Goal: Task Accomplishment & Management: Use online tool/utility

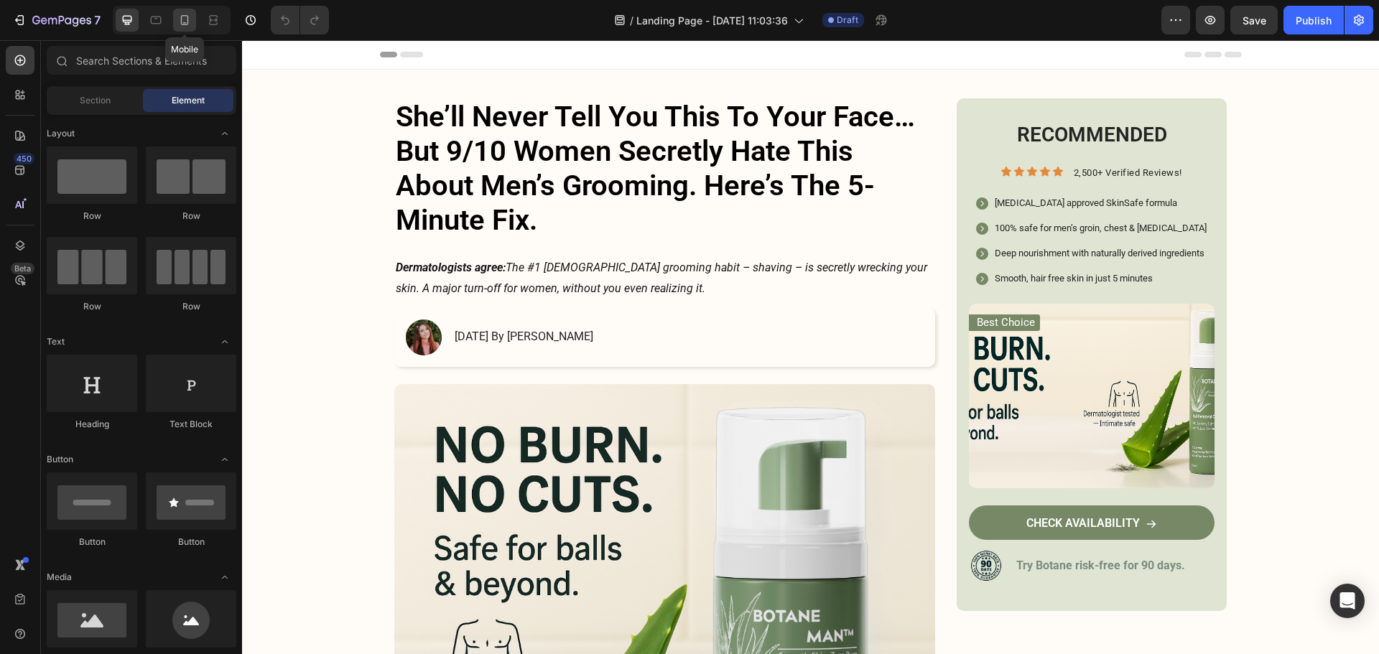
click at [180, 22] on icon at bounding box center [184, 20] width 14 height 14
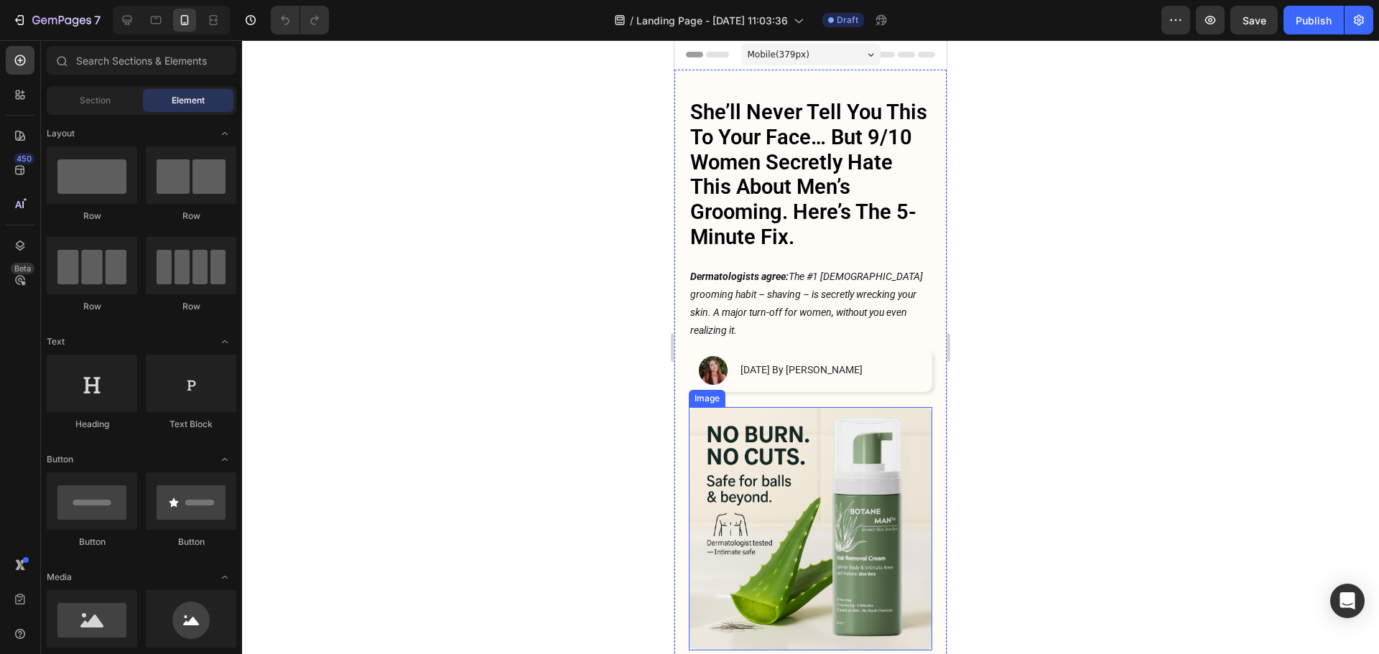
click at [793, 470] on img at bounding box center [810, 528] width 243 height 243
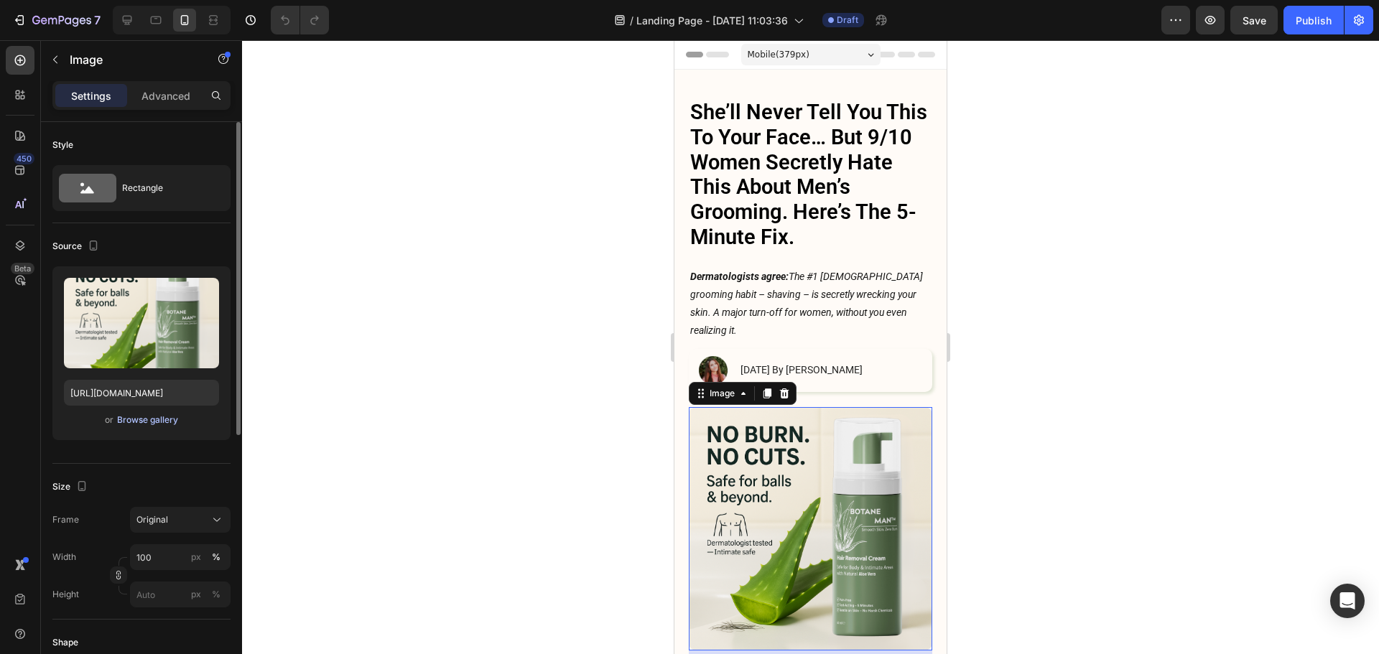
click at [140, 422] on div "Browse gallery" at bounding box center [147, 420] width 61 height 13
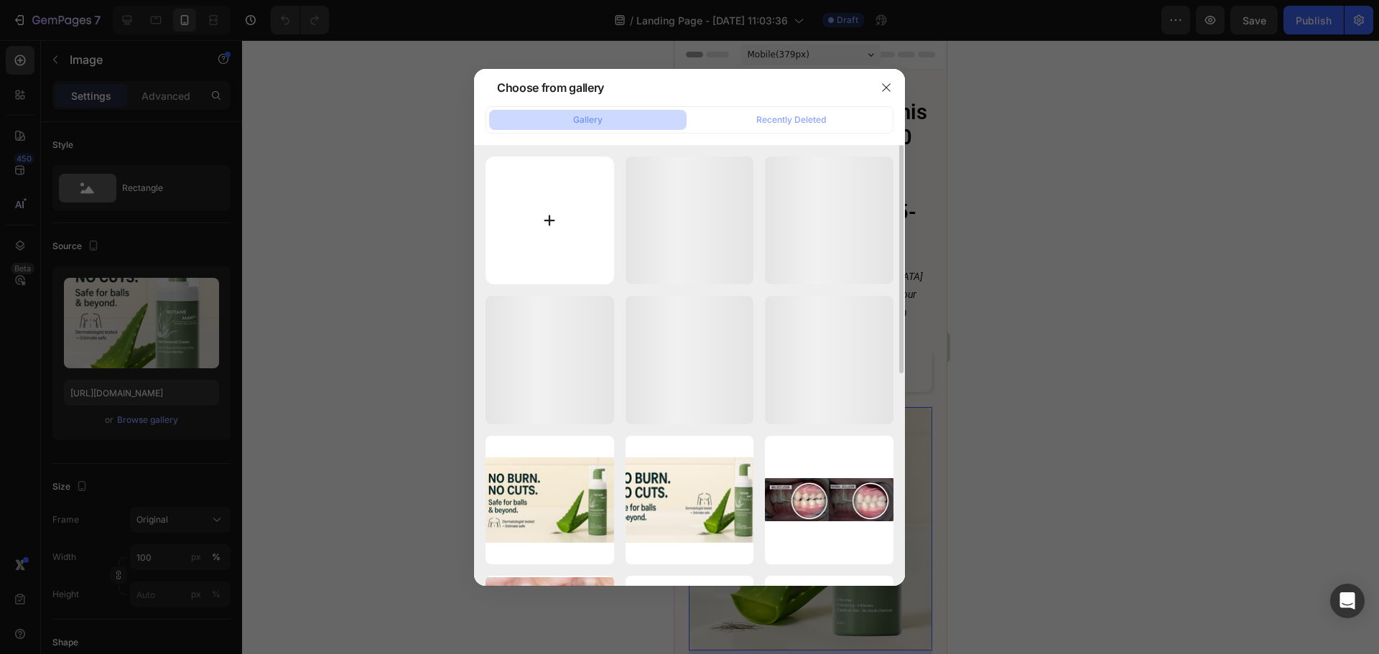
click at [534, 194] on input "file" at bounding box center [549, 221] width 129 height 129
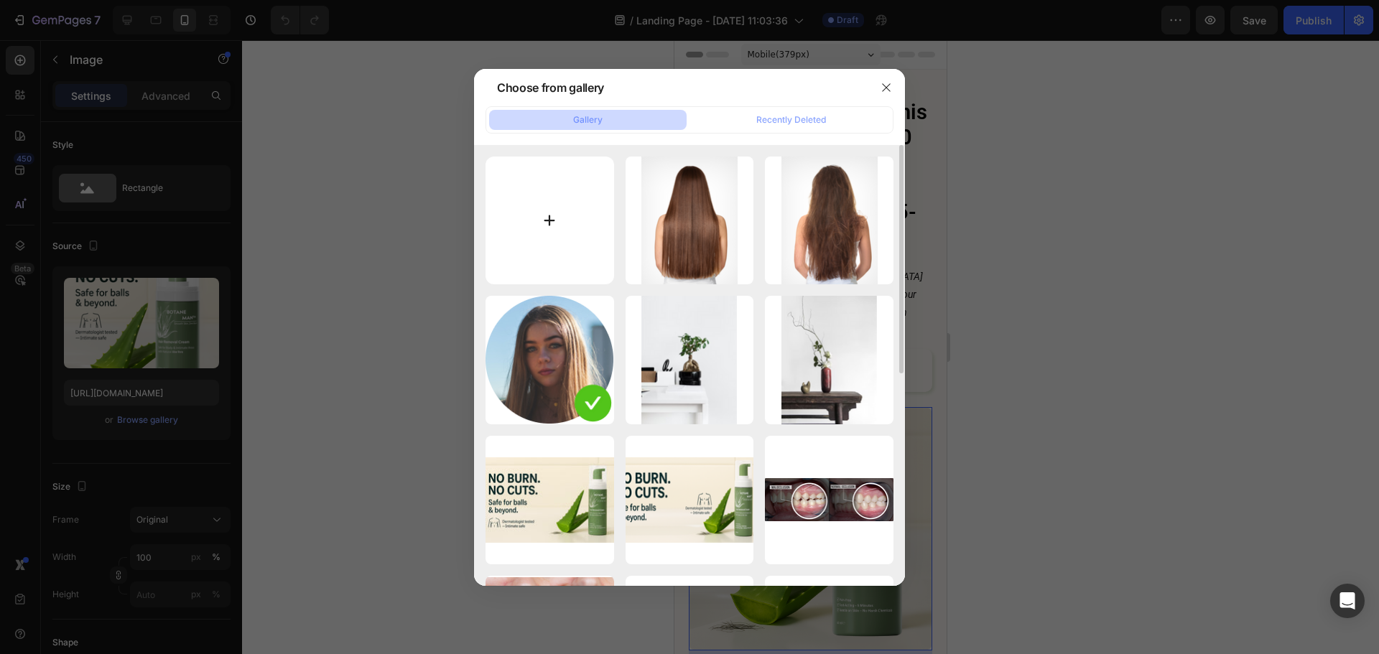
type input "C:\fakepath\femme-et-homme-assis-dans-le-lit-vue-de-dessus.jpg"
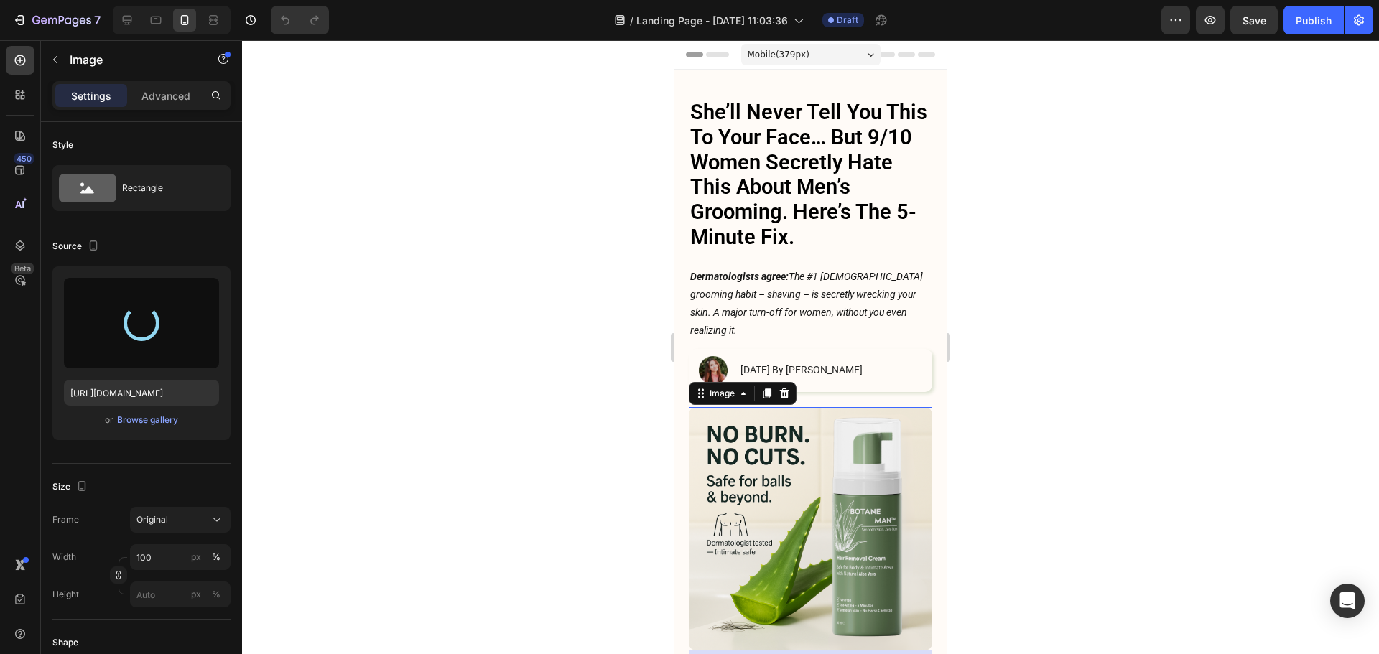
scroll to position [72, 0]
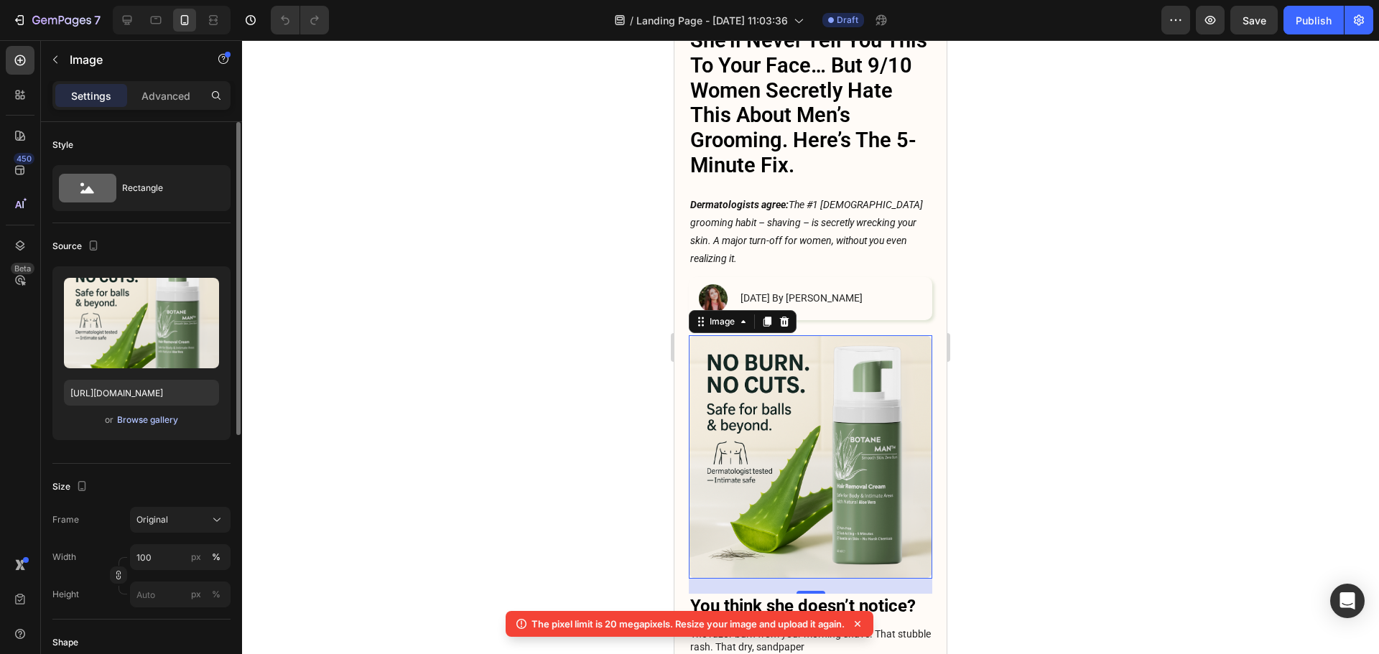
click at [144, 416] on div "Browse gallery" at bounding box center [147, 420] width 61 height 13
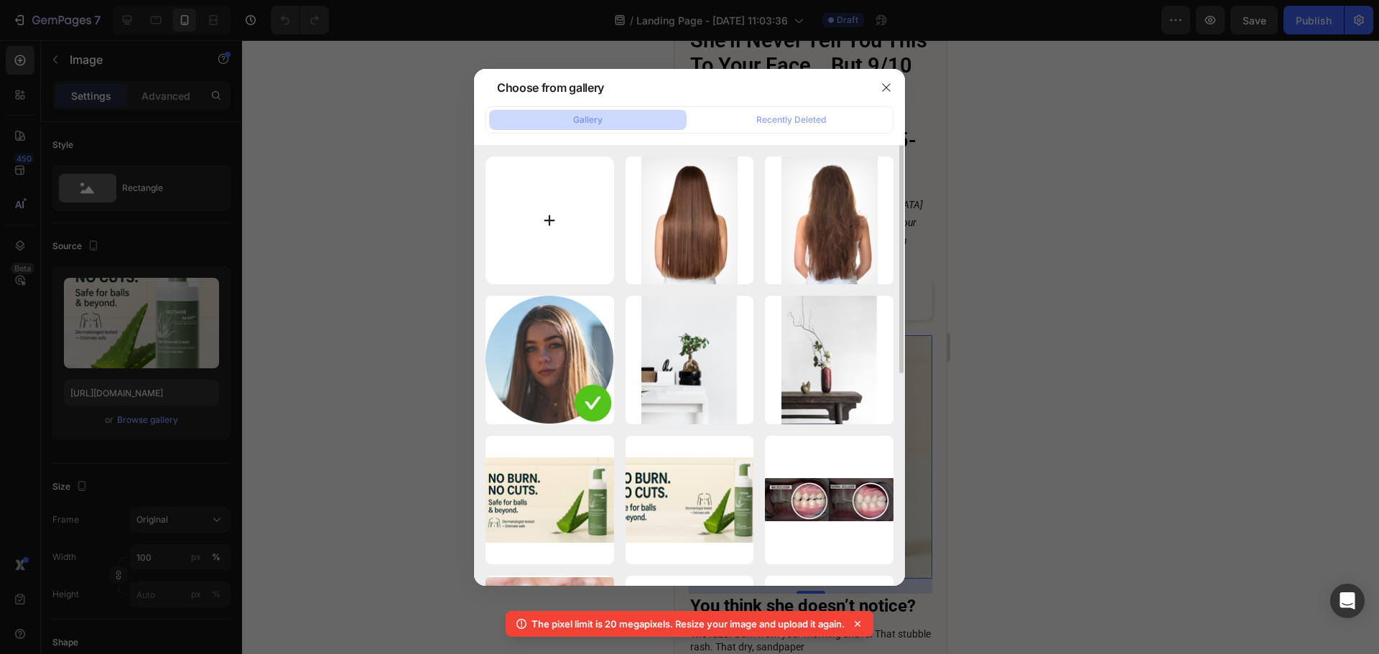
click at [528, 210] on input "file" at bounding box center [549, 221] width 129 height 129
type input "C:\fakepath\femme-et-homme-assis-dans-le-lit-vue-de-dessus.jpg"
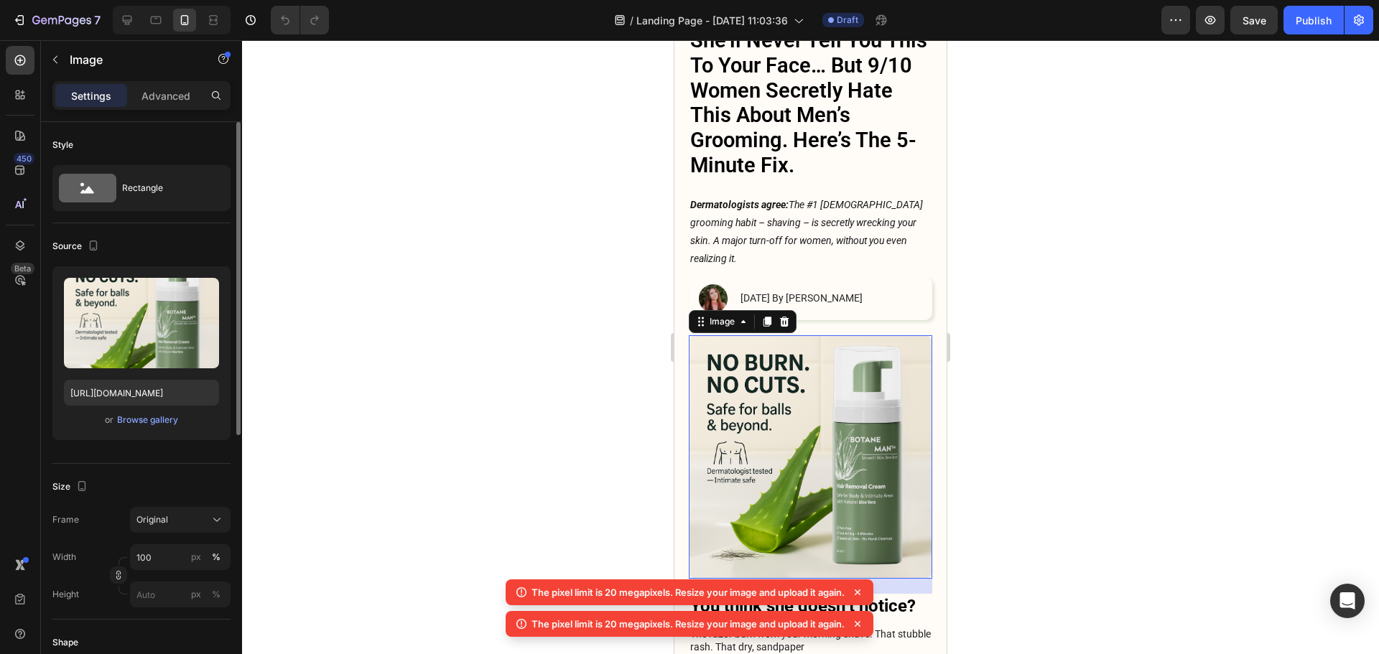
click at [150, 411] on div "Upload Image https://cdn.shopify.com/s/files/1/0913/6295/1553/files/gempages_57…" at bounding box center [141, 353] width 178 height 174
click at [151, 418] on div "Browse gallery" at bounding box center [147, 420] width 61 height 13
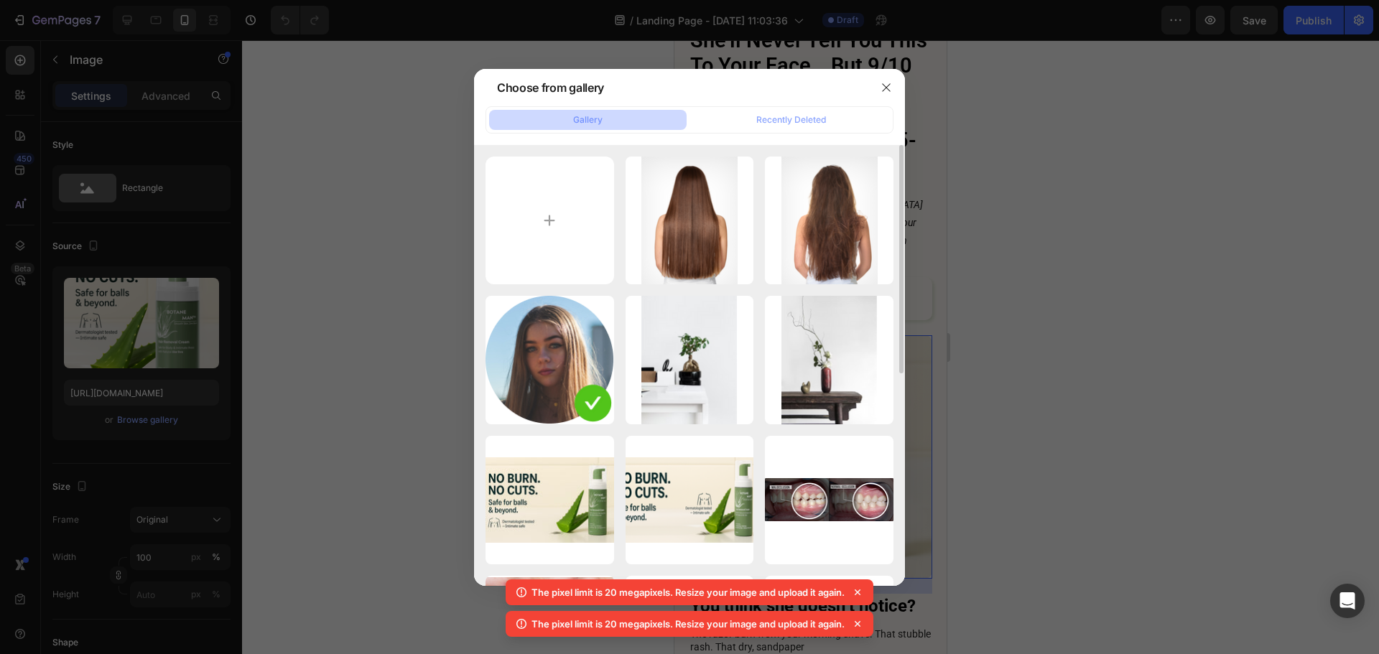
click at [480, 234] on div "product image-1.png 367.52 kb product image.png 411.70 kb _Avatar Image.png 46.…" at bounding box center [689, 365] width 431 height 441
click at [505, 227] on input "file" at bounding box center [549, 221] width 129 height 129
type input "C:\fakepath\femme-et-homme-assis-dans-le-lit-vue-de-dessus (1).jpg"
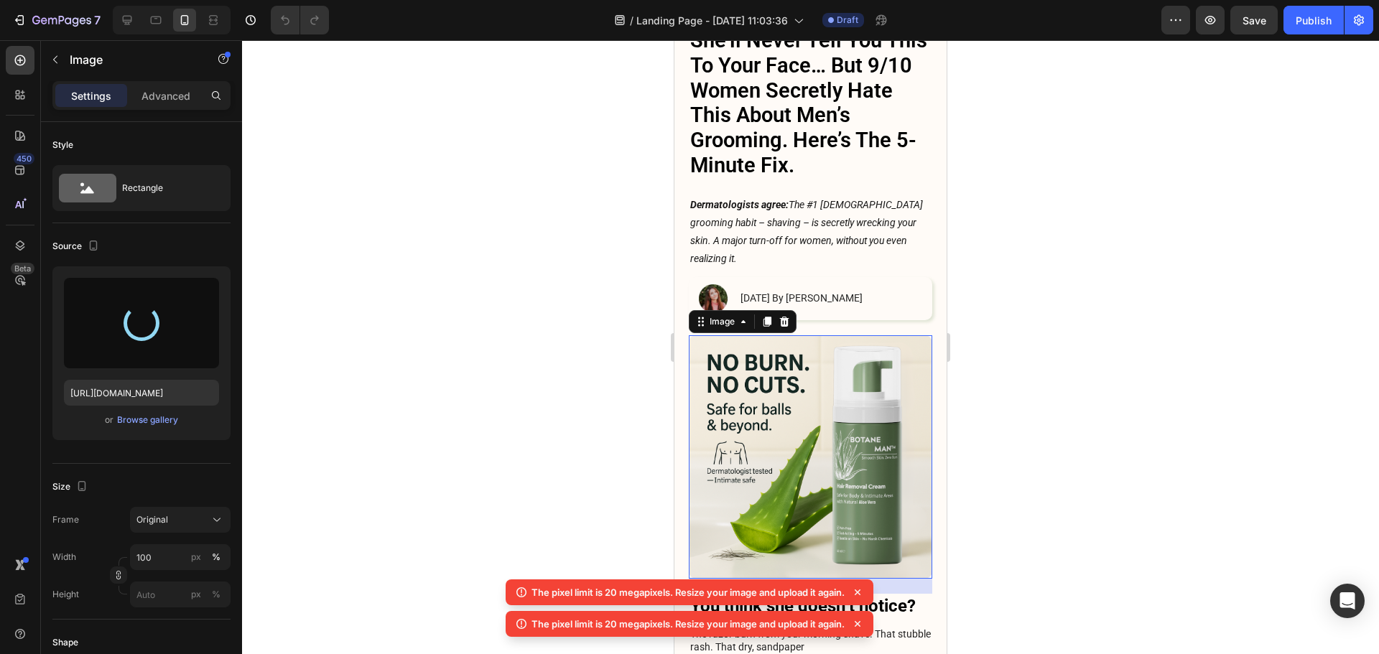
click at [861, 590] on icon at bounding box center [857, 592] width 14 height 14
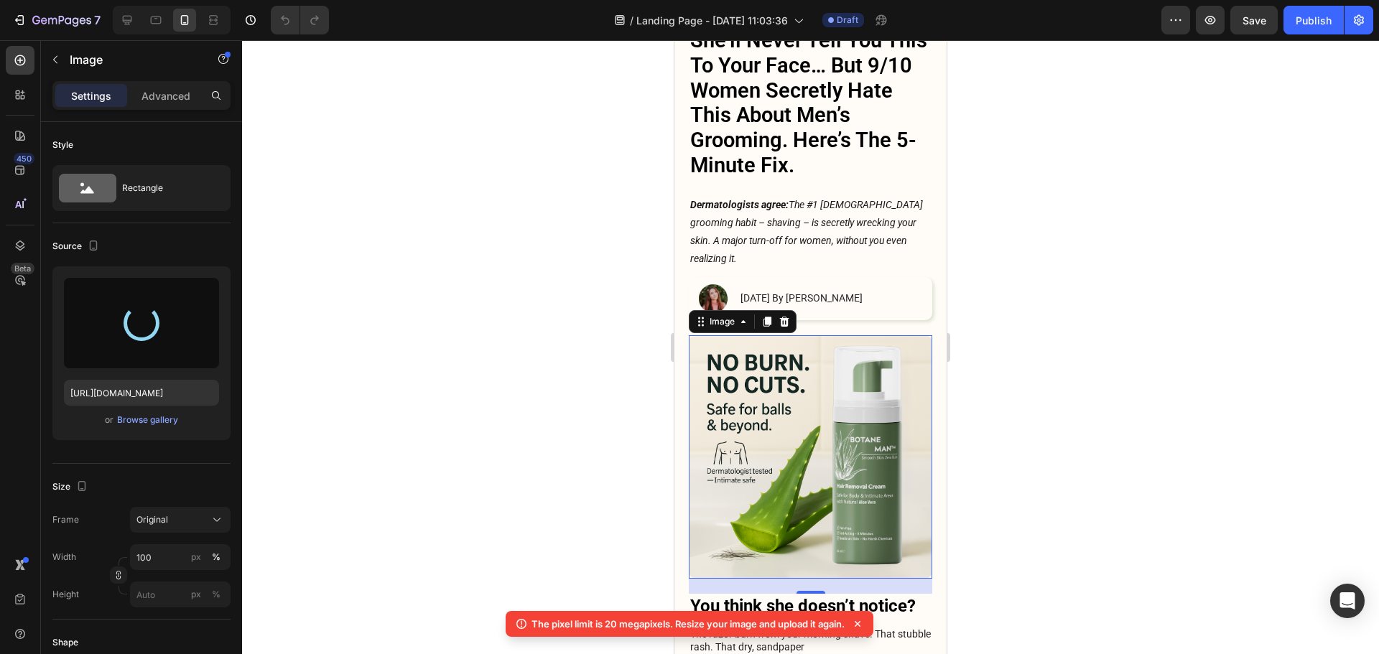
click at [864, 619] on icon at bounding box center [857, 624] width 14 height 14
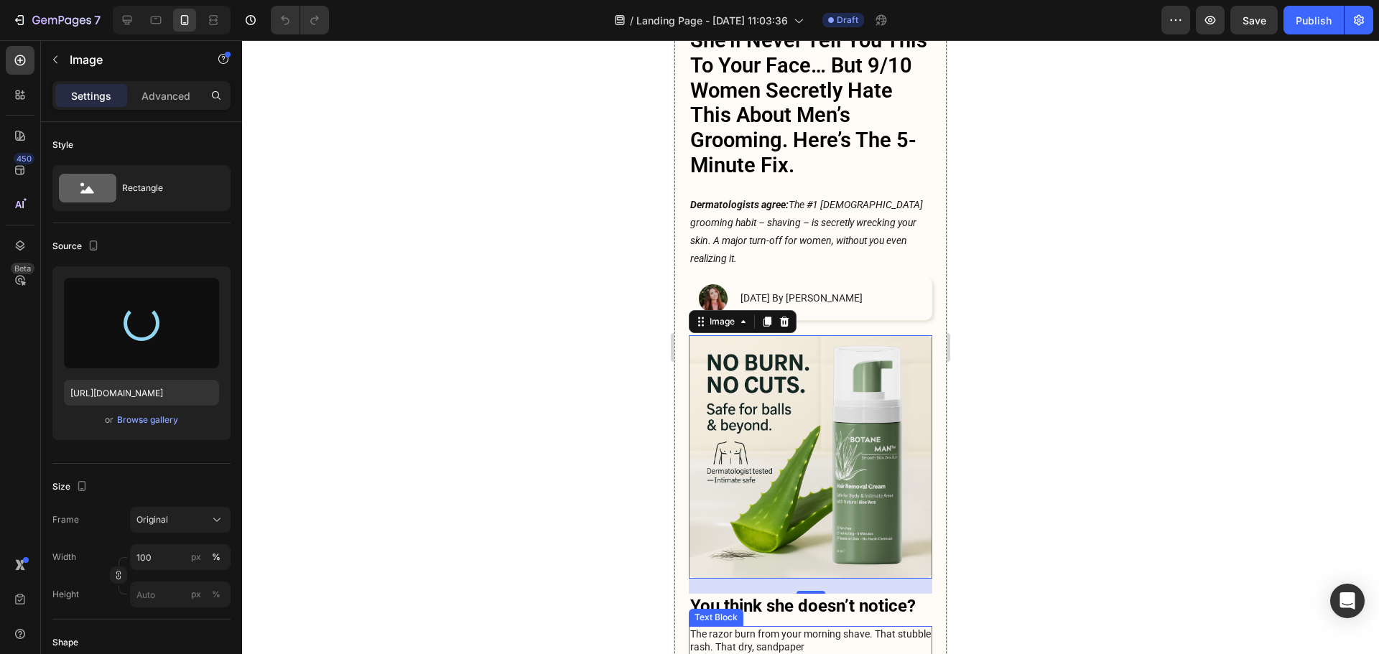
type input "[URL][DOMAIN_NAME]"
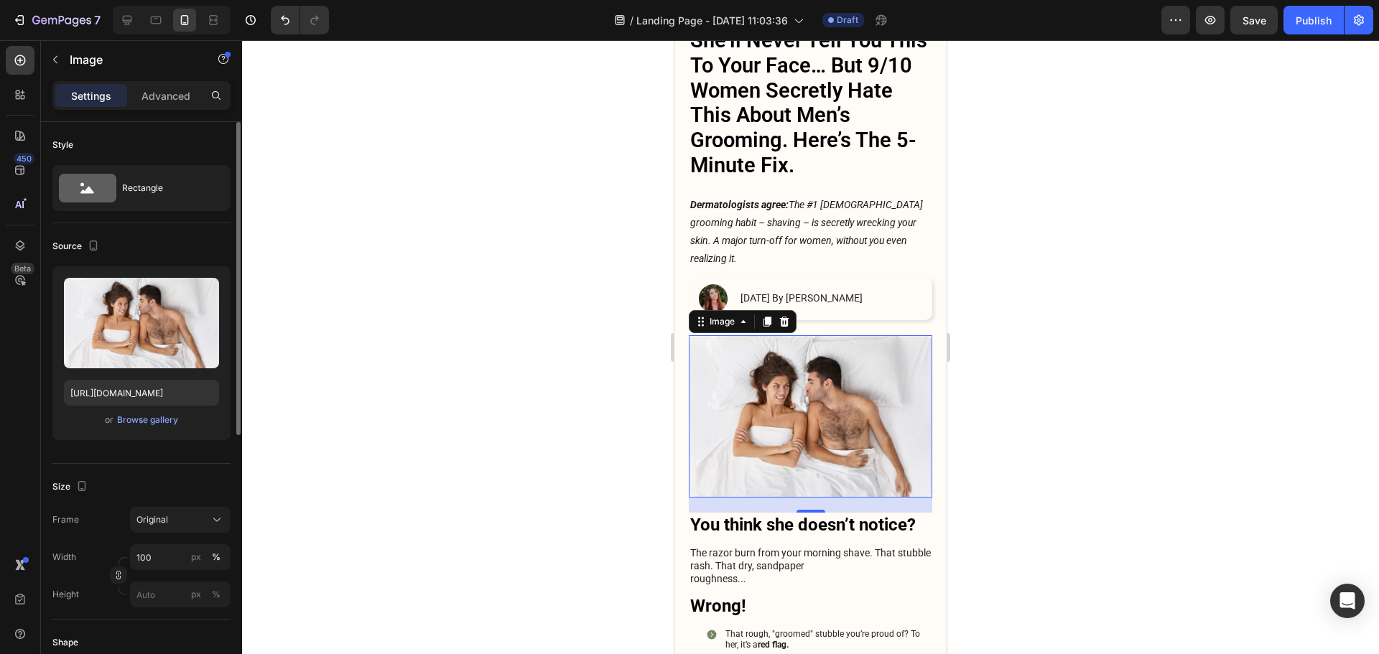
click at [192, 541] on div "Frame Original Width 100 px % Height px %" at bounding box center [141, 557] width 178 height 101
click at [188, 530] on button "Original" at bounding box center [180, 520] width 101 height 26
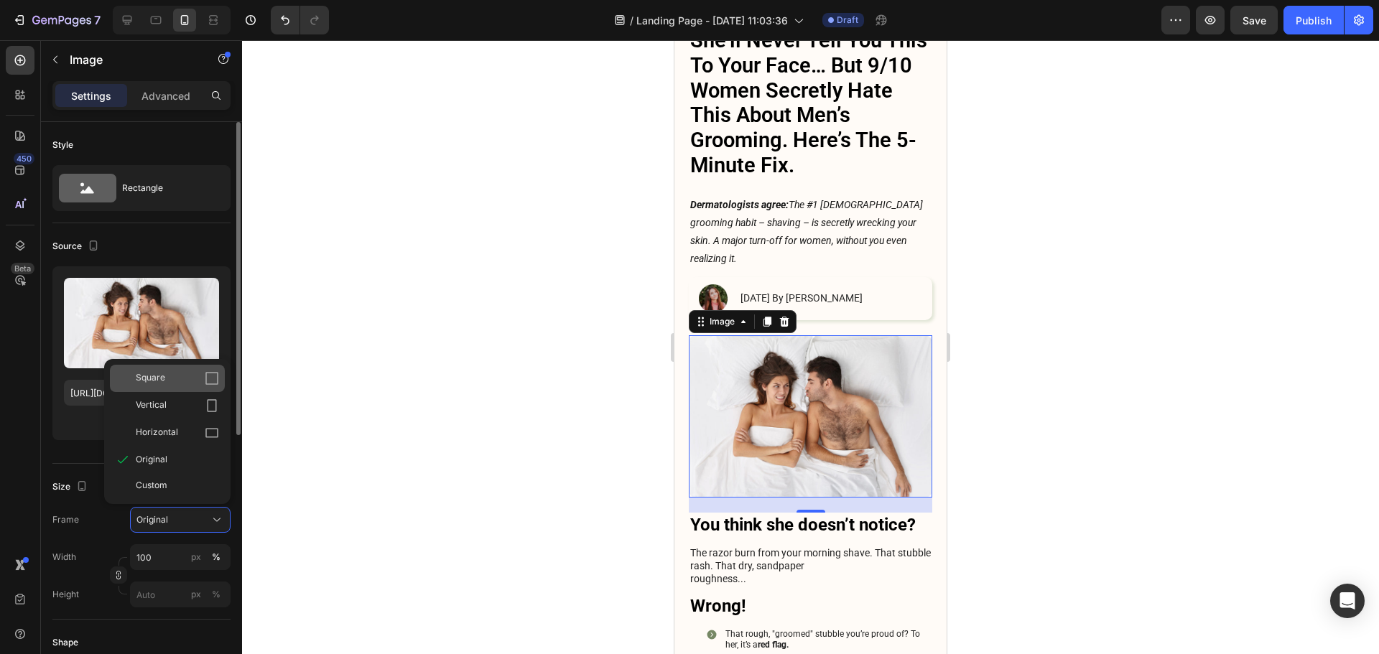
click at [167, 377] on div "Square" at bounding box center [177, 378] width 83 height 14
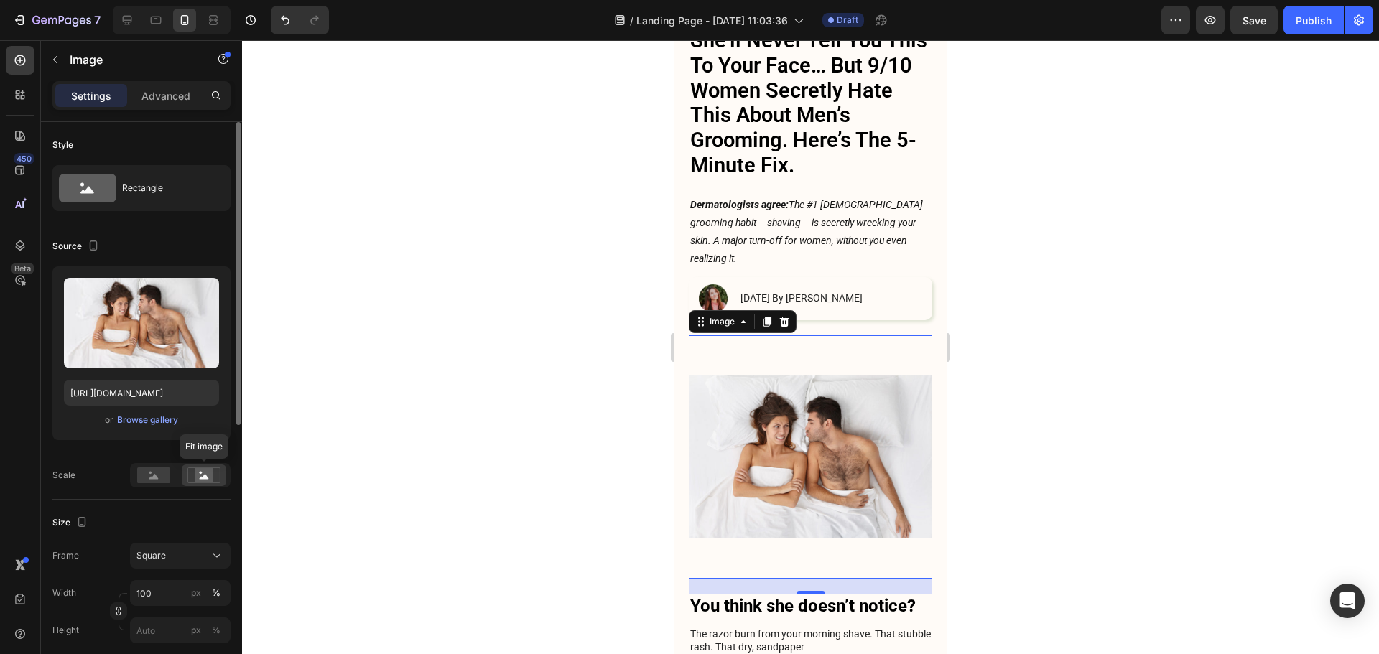
click at [200, 483] on rect at bounding box center [203, 474] width 32 height 15
click at [165, 483] on rect at bounding box center [153, 475] width 33 height 16
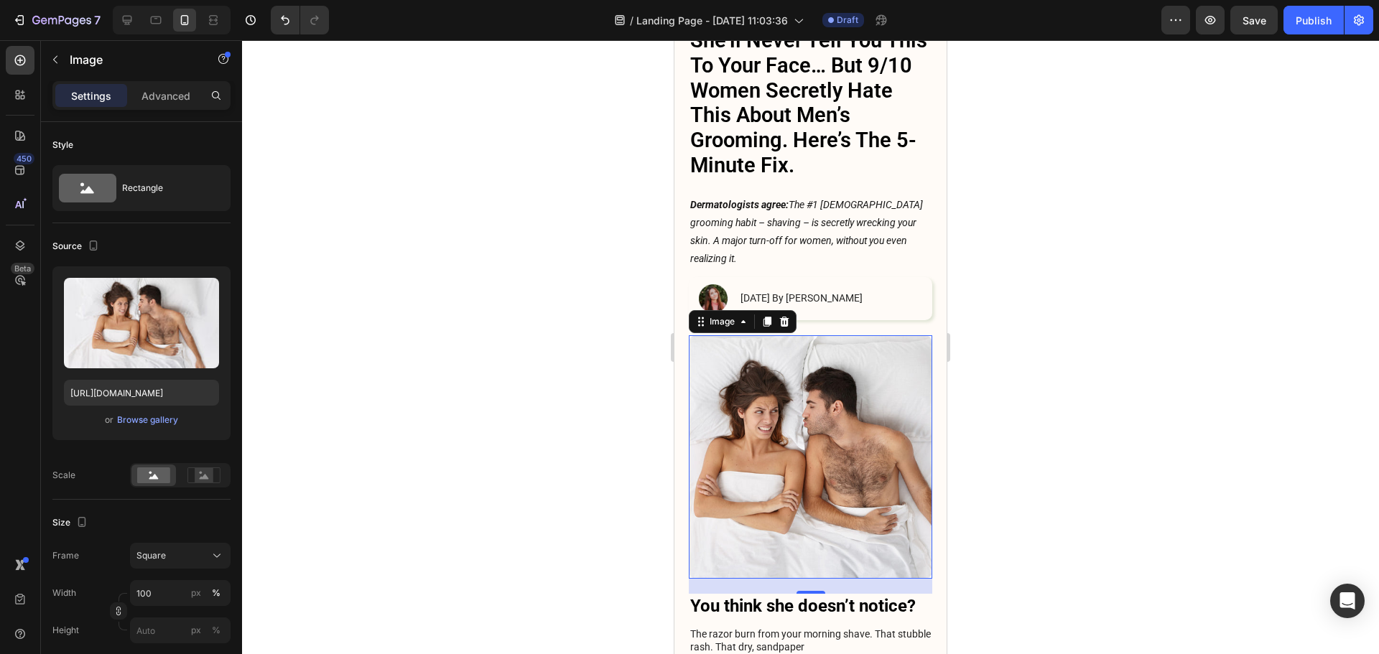
click at [1013, 378] on div at bounding box center [810, 347] width 1137 height 614
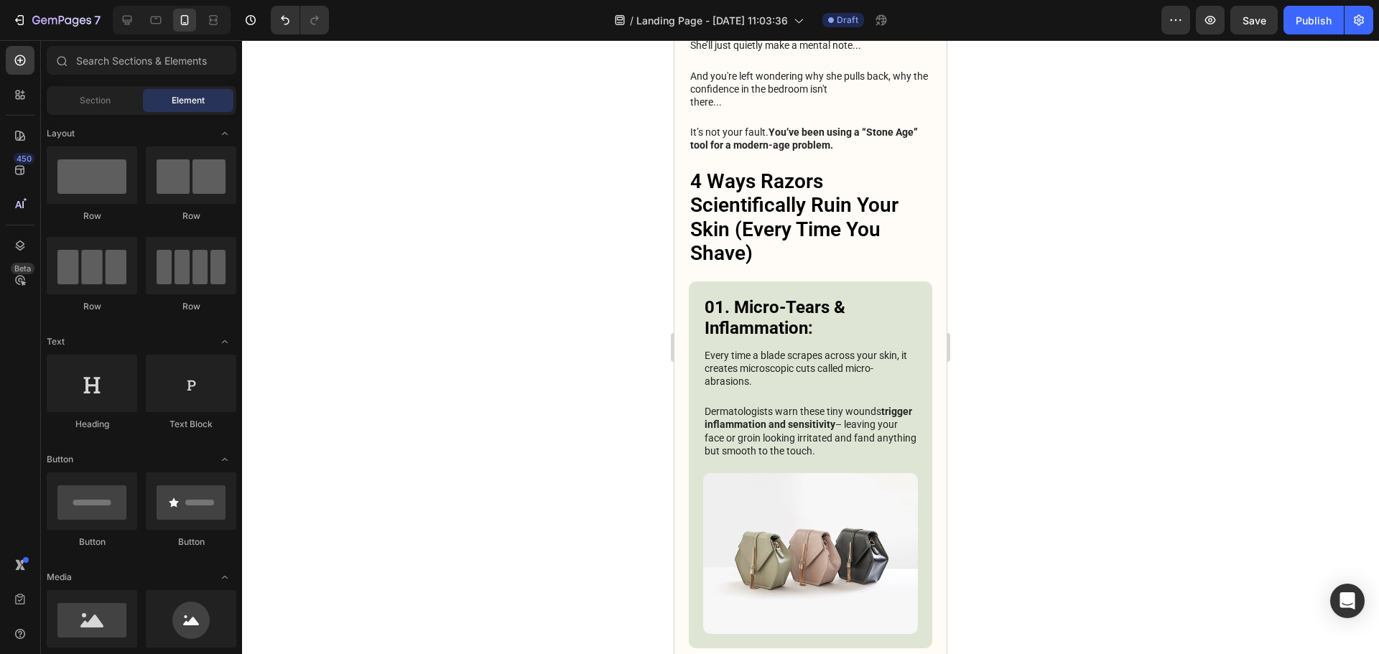
scroll to position [989, 0]
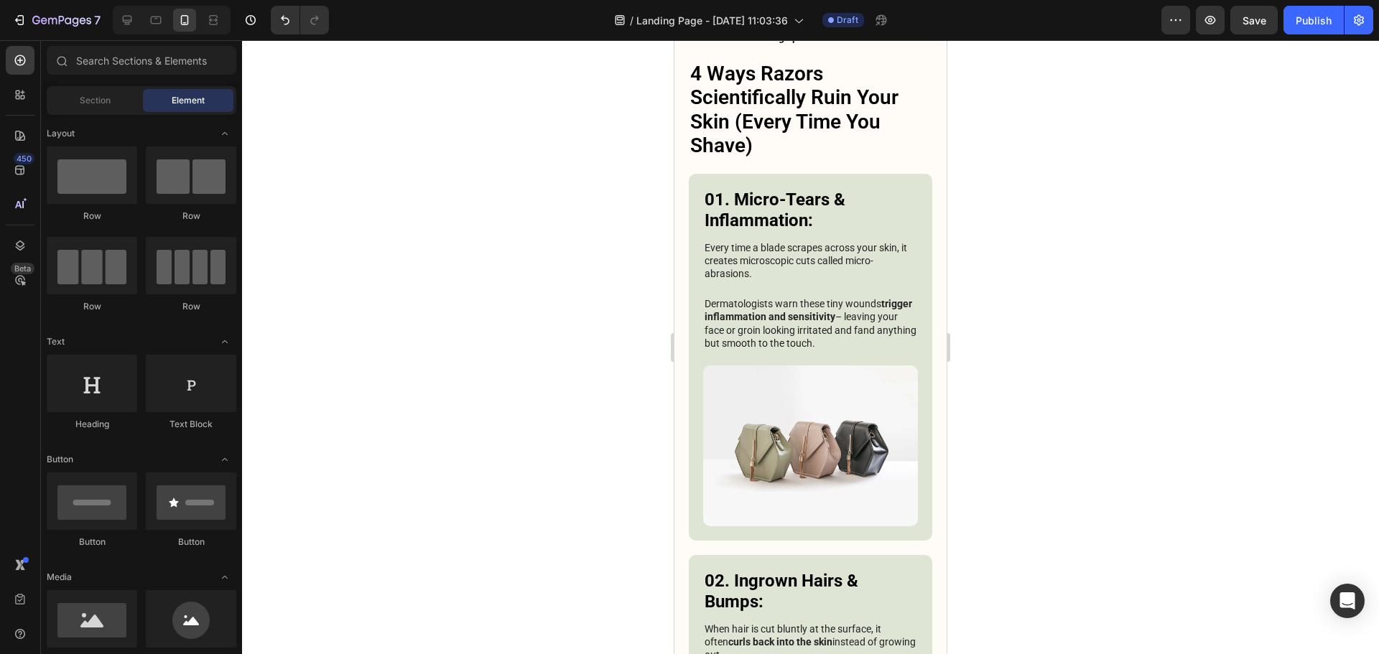
drag, startPoint x: 944, startPoint y: 130, endPoint x: 1631, endPoint y: 180, distance: 689.7
click at [839, 425] on img at bounding box center [810, 445] width 215 height 161
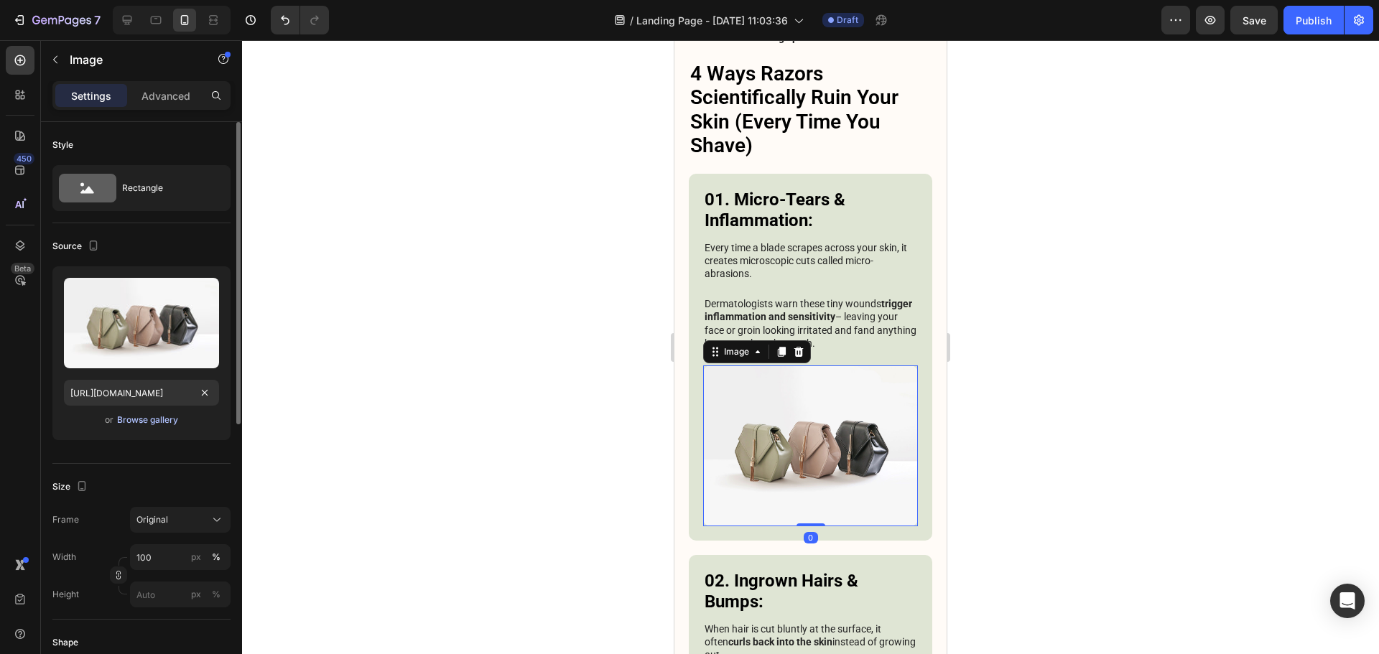
click at [159, 421] on div "Browse gallery" at bounding box center [147, 420] width 61 height 13
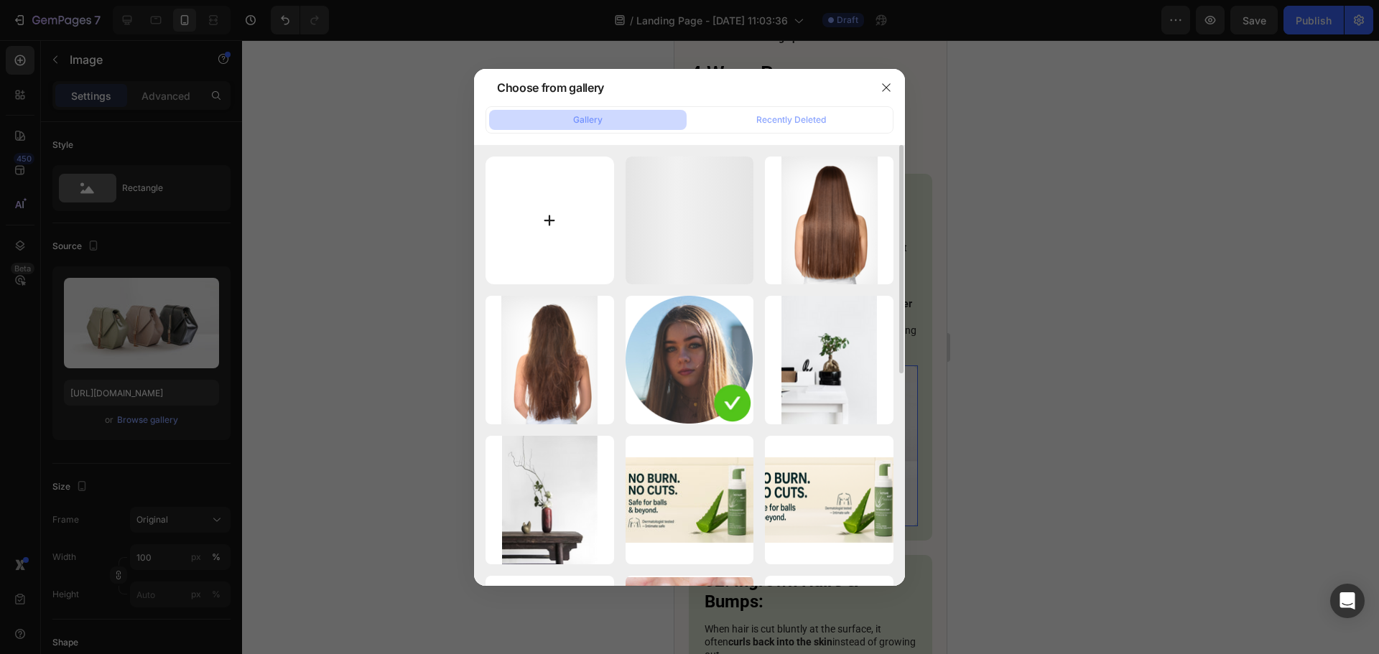
click at [544, 217] on input "file" at bounding box center [549, 221] width 129 height 129
type input "C:\fakepath\steptodown.com787220.jpg"
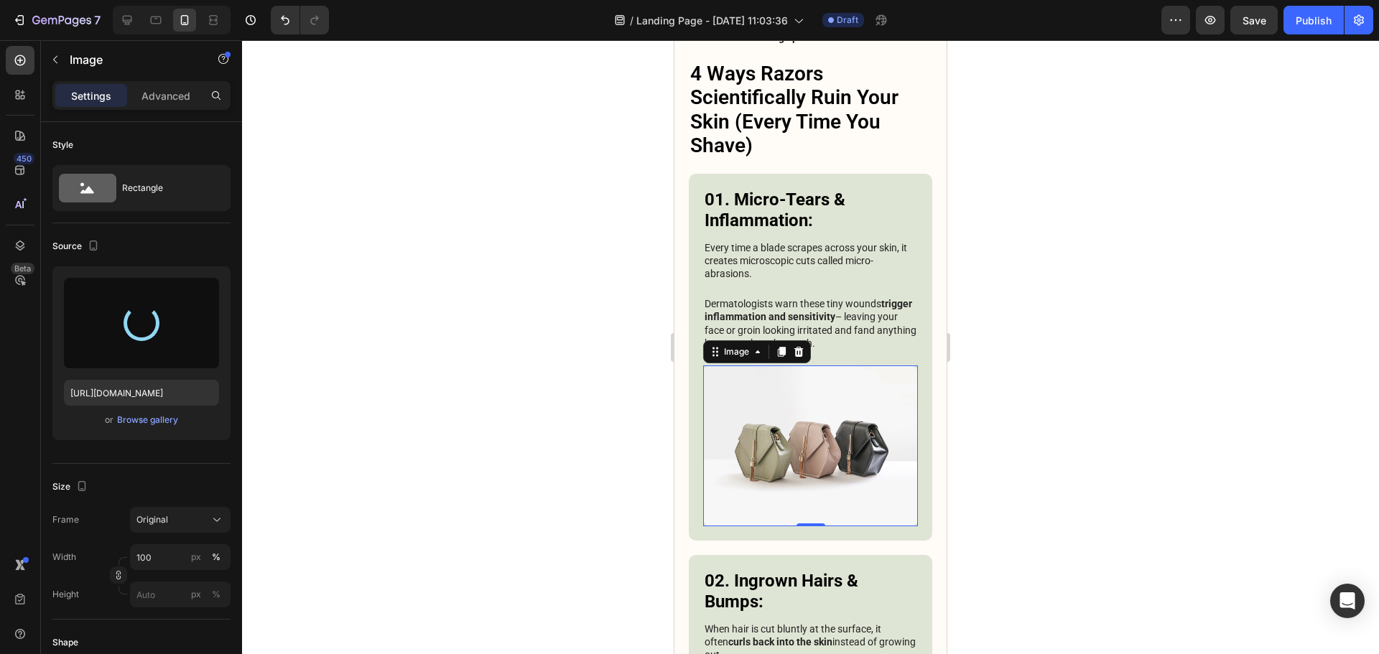
type input "[URL][DOMAIN_NAME]"
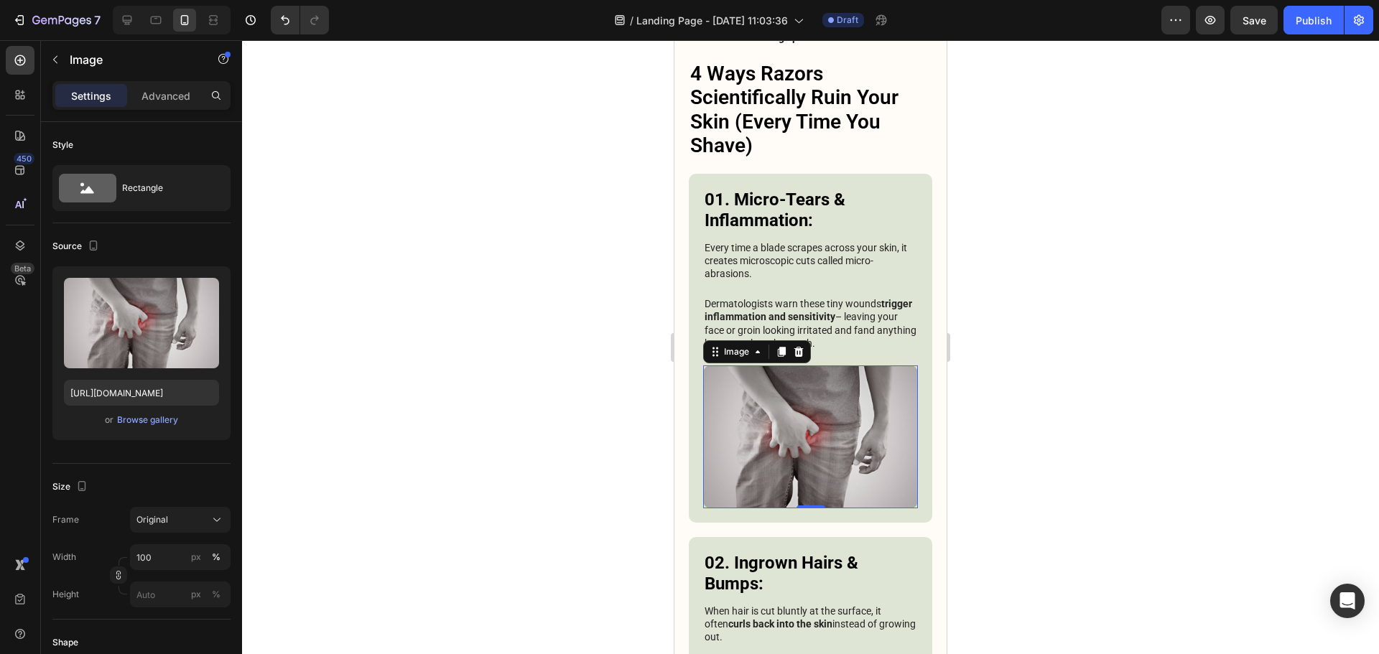
click at [1008, 224] on div at bounding box center [810, 347] width 1137 height 614
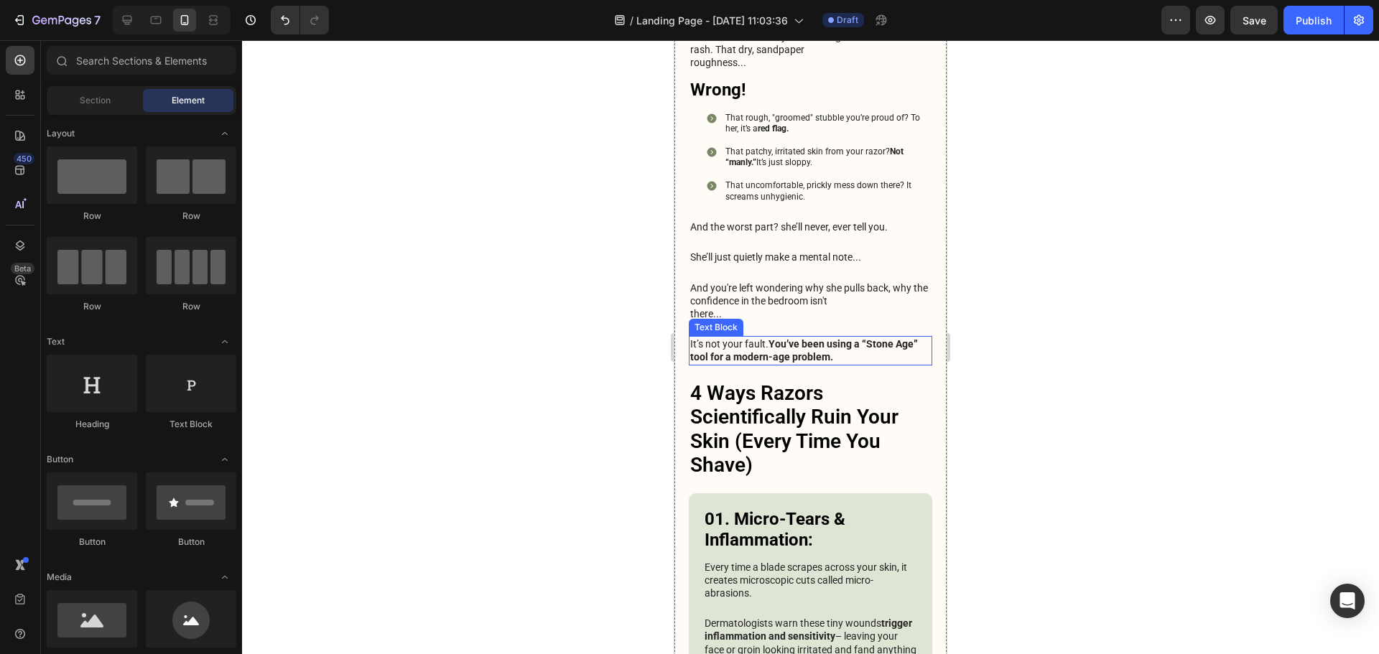
scroll to position [830, 0]
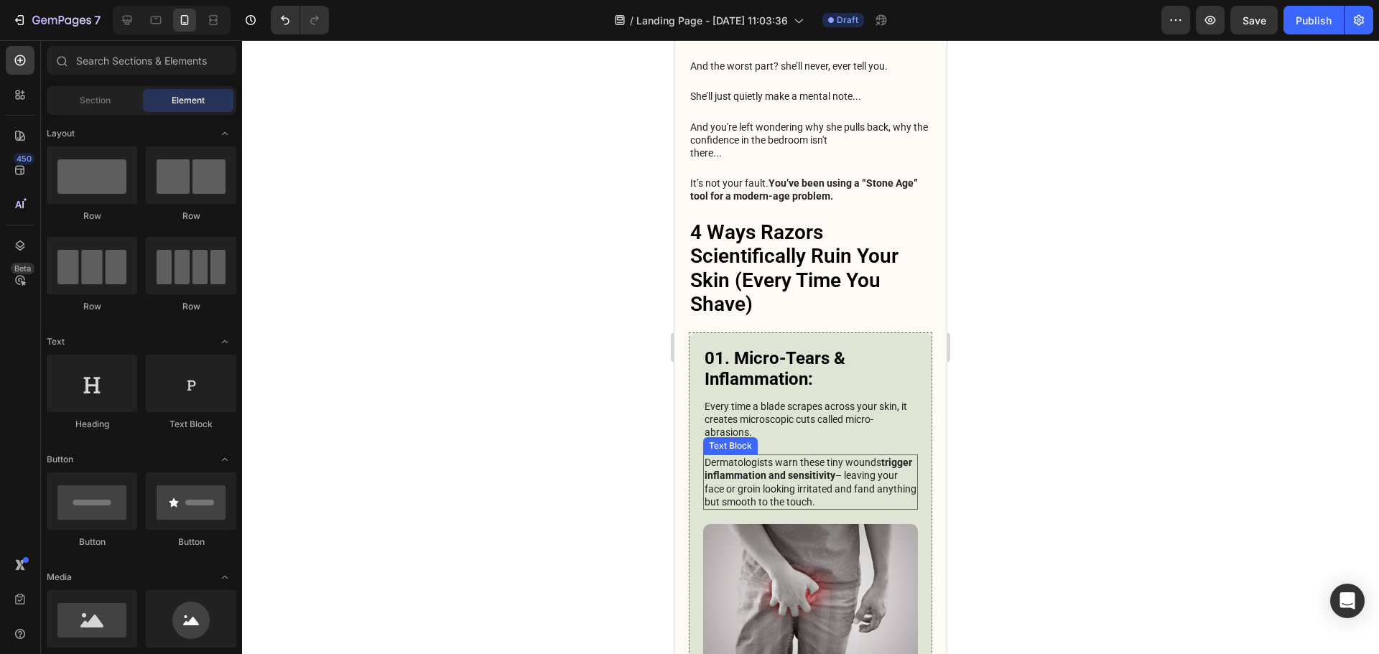
click at [836, 457] on strong "trigger inflammation and sensitivity" at bounding box center [808, 469] width 208 height 24
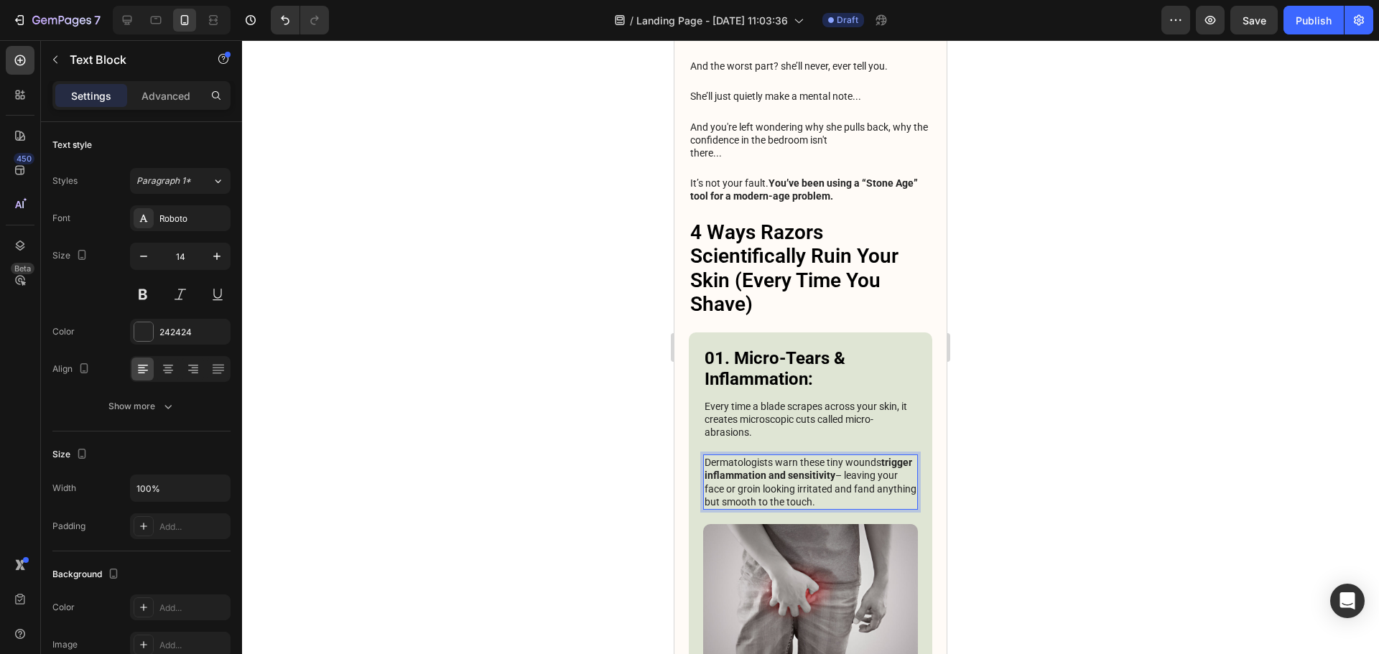
click at [836, 457] on strong "trigger inflammation and sensitivity" at bounding box center [808, 469] width 208 height 24
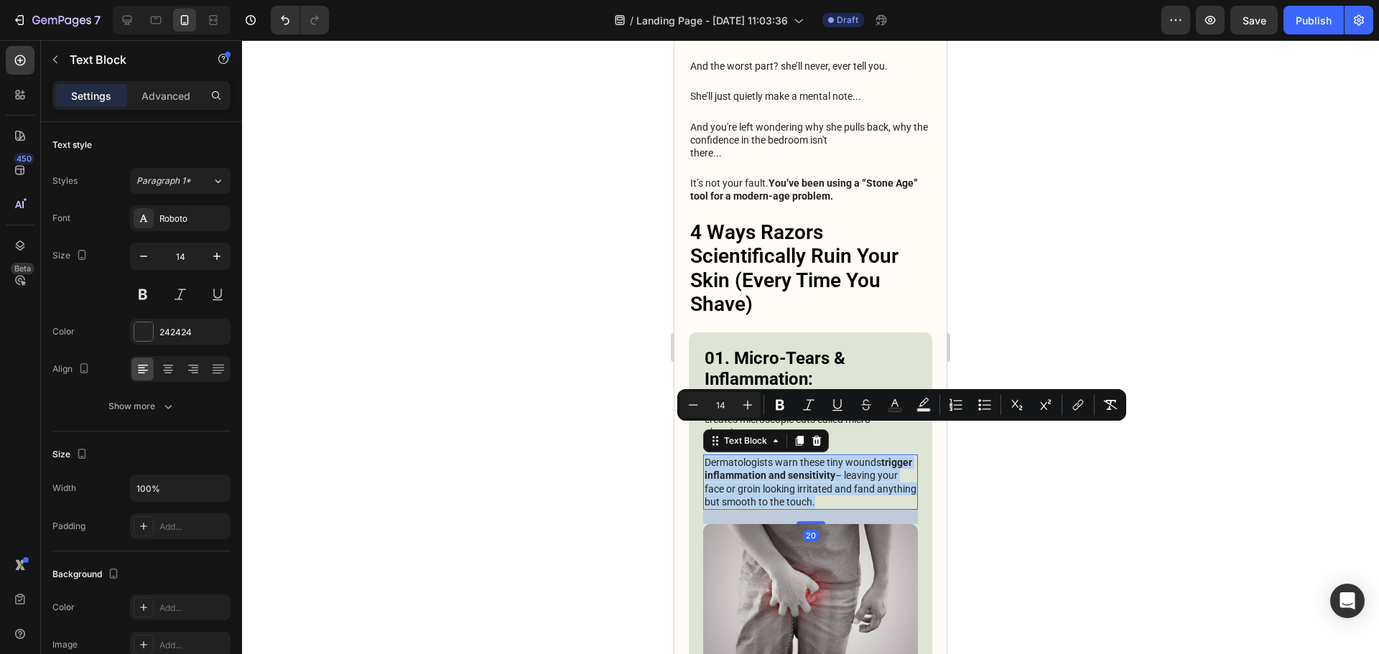
copy p "Dermatologists warn these tiny wounds trigger inflammation and sensitivity – le…"
click at [854, 460] on p "Dermatologists warn these tiny wounds trigger inflammation and sensitivity – le…" at bounding box center [810, 482] width 212 height 52
click at [810, 466] on p "Dermatologists warn these tiny wounds trigger inflammation and sensitivity – le…" at bounding box center [810, 482] width 212 height 52
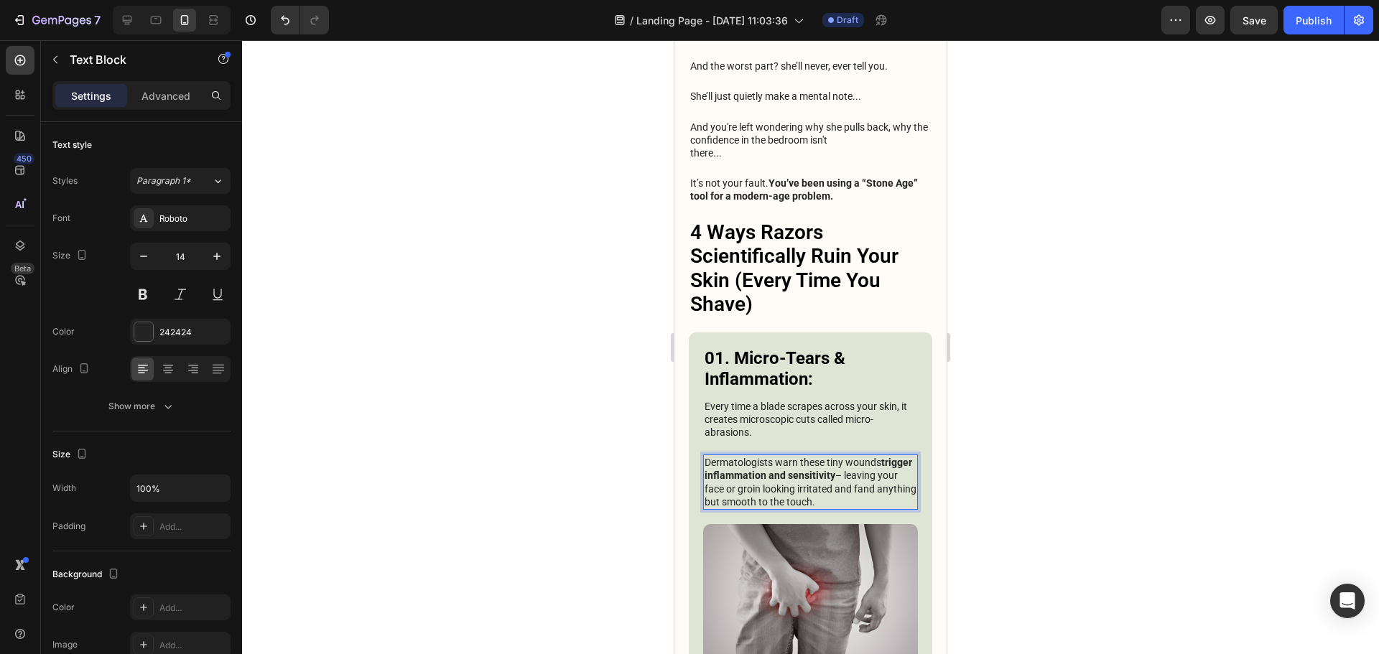
click at [1077, 432] on div at bounding box center [810, 347] width 1137 height 614
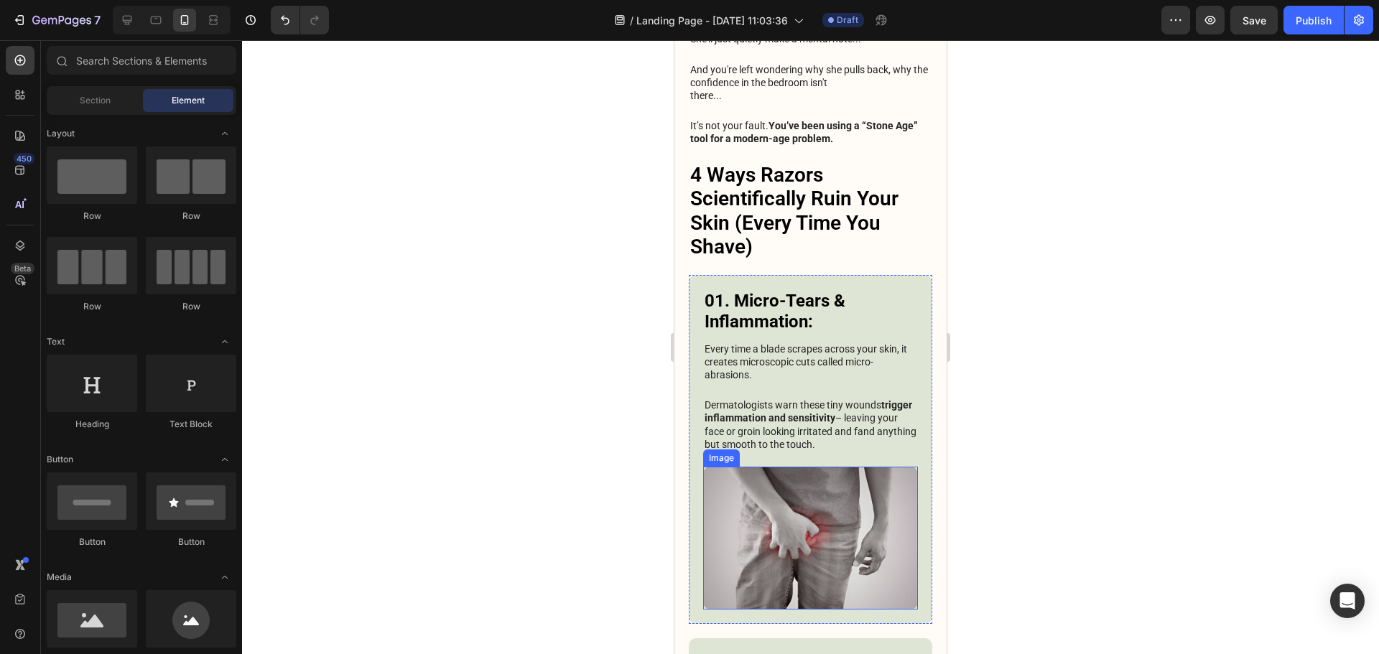
scroll to position [1046, 0]
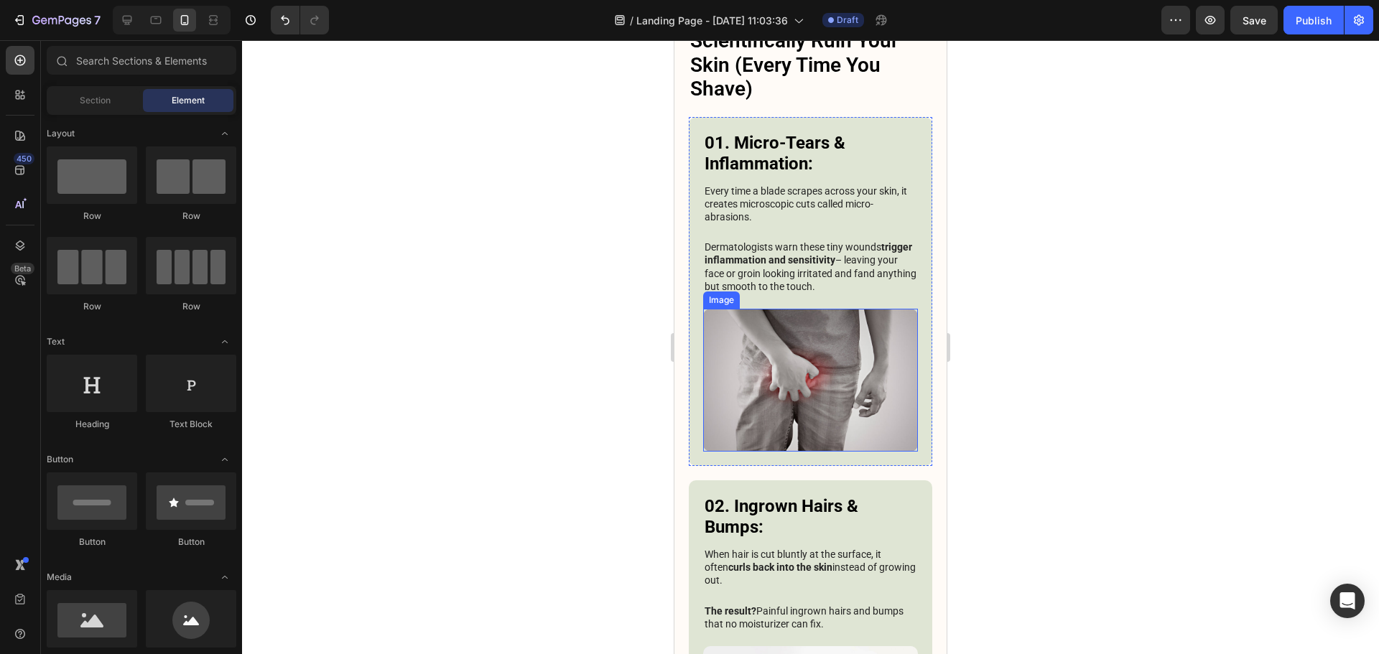
click at [826, 253] on p "Dermatologists warn these tiny wounds trigger inflammation and sensitivity – le…" at bounding box center [810, 267] width 212 height 52
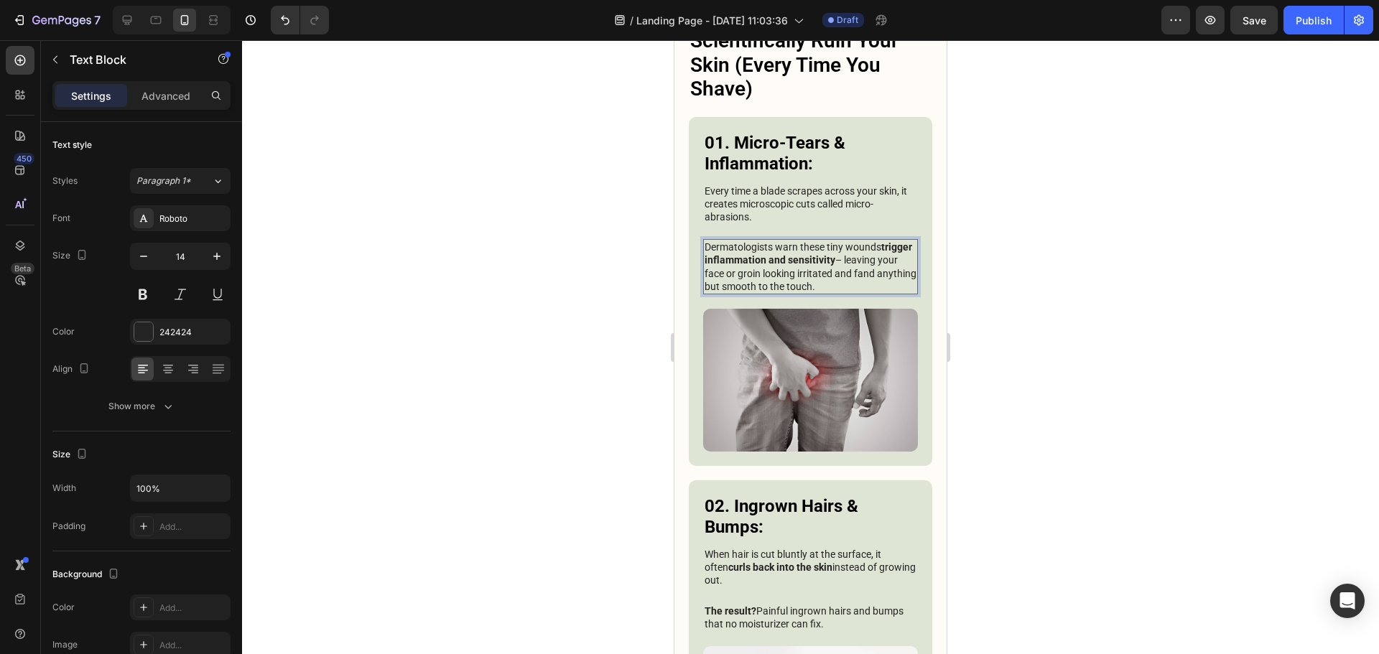
click at [826, 253] on p "Dermatologists warn these tiny wounds trigger inflammation and sensitivity – le…" at bounding box center [810, 267] width 212 height 52
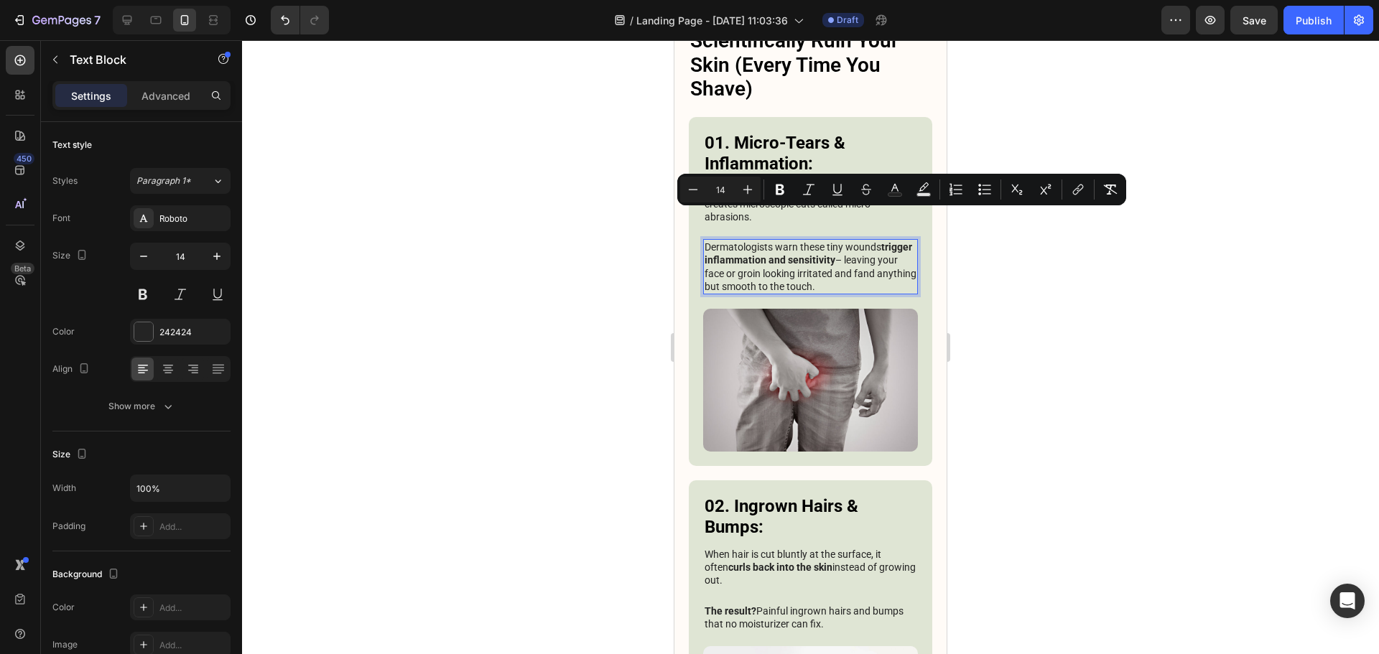
click at [1094, 391] on div at bounding box center [810, 347] width 1137 height 614
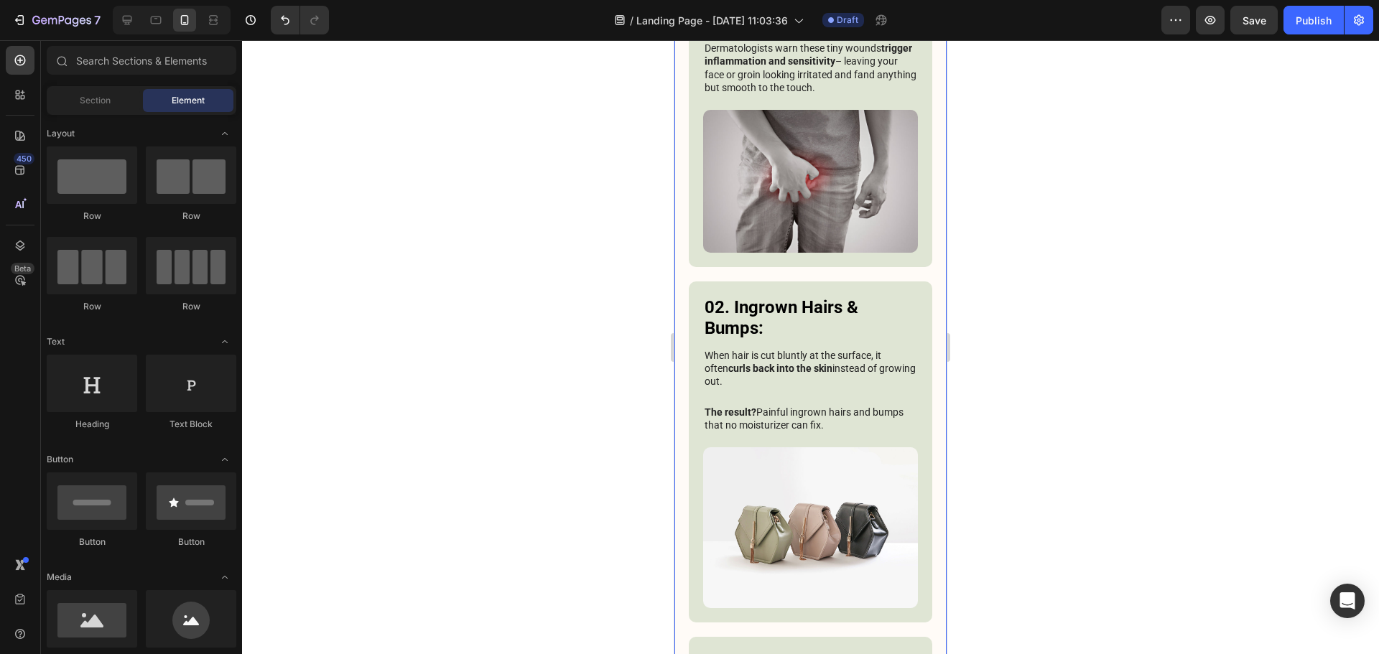
scroll to position [1261, 0]
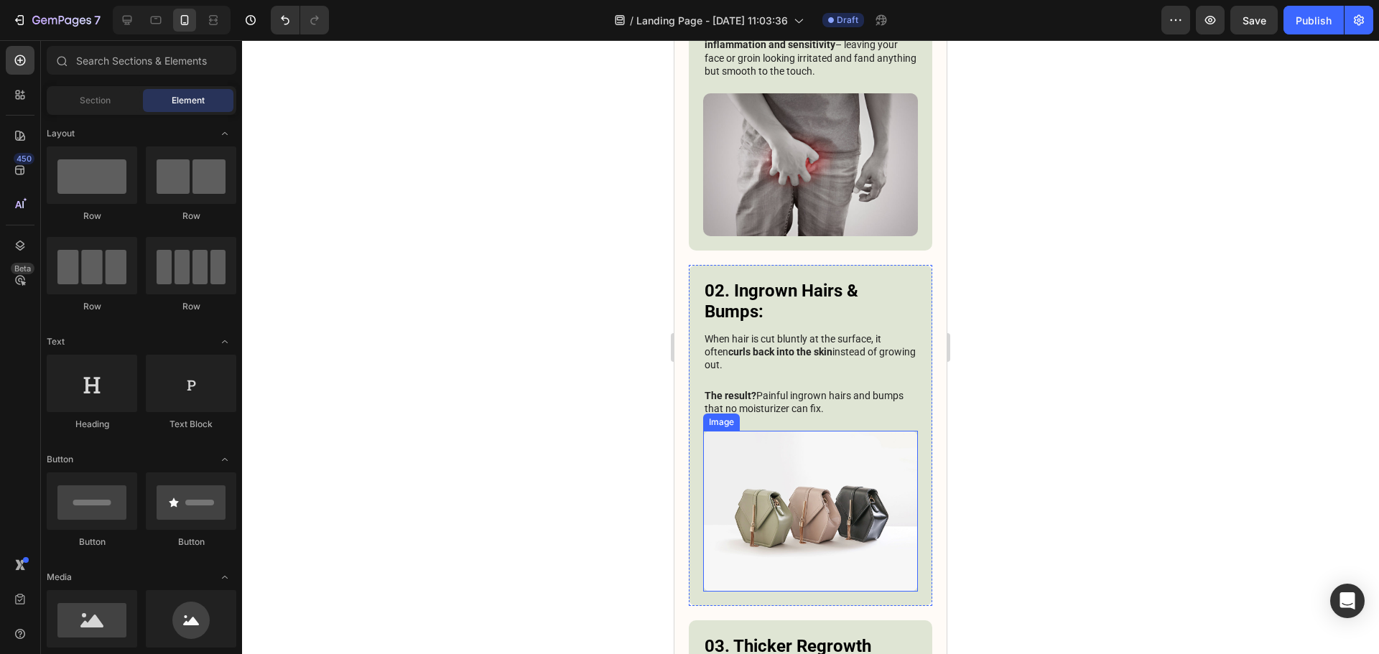
click at [759, 497] on img at bounding box center [810, 511] width 215 height 161
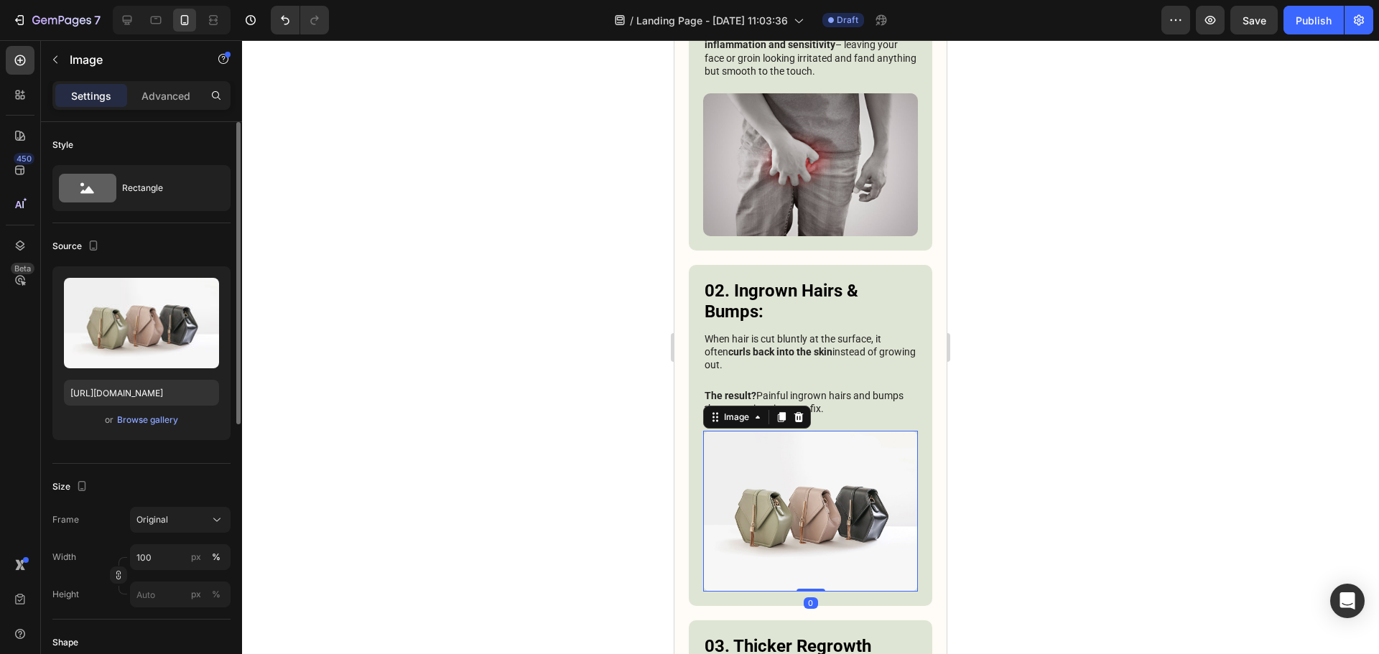
click at [167, 439] on div "Upload Image https://cdn.shopify.com/s/files/1/2005/9307/files/image_demo.jpg o…" at bounding box center [141, 353] width 178 height 174
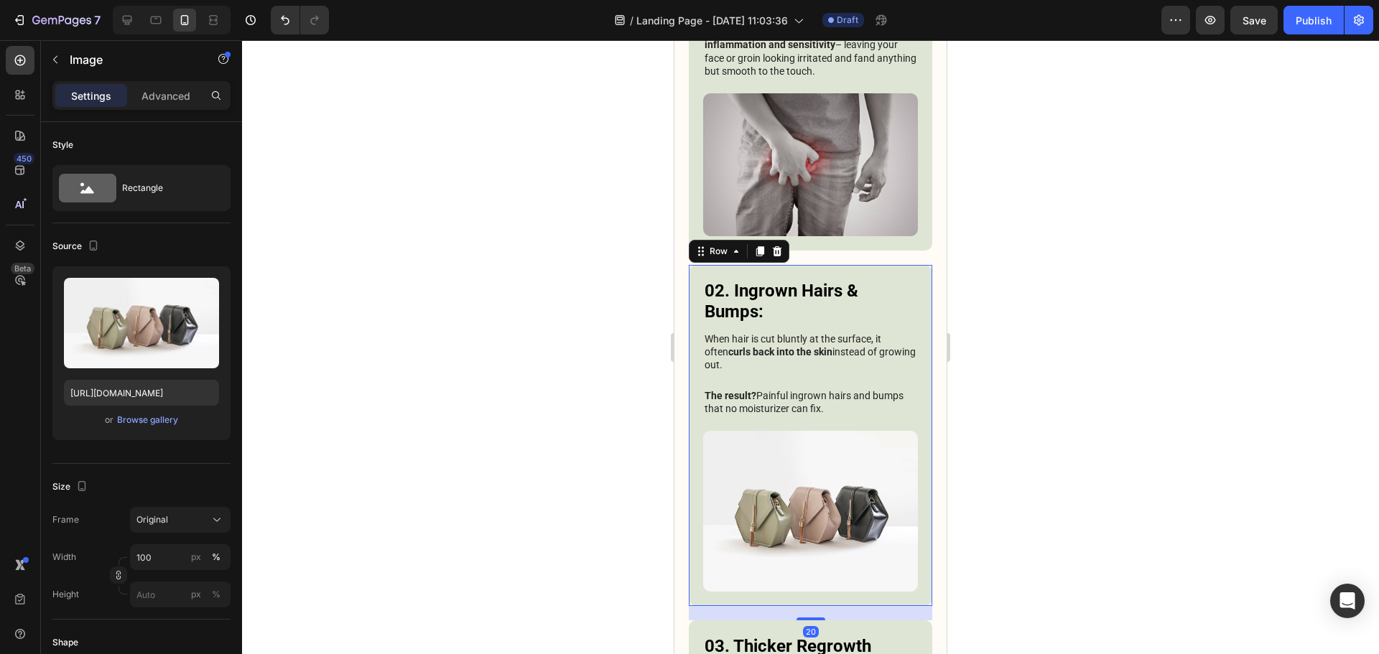
click at [843, 342] on div "02. Ingrown Hairs & Bumps: Heading When hair is cut bluntly at the surface, it …" at bounding box center [810, 355] width 215 height 152
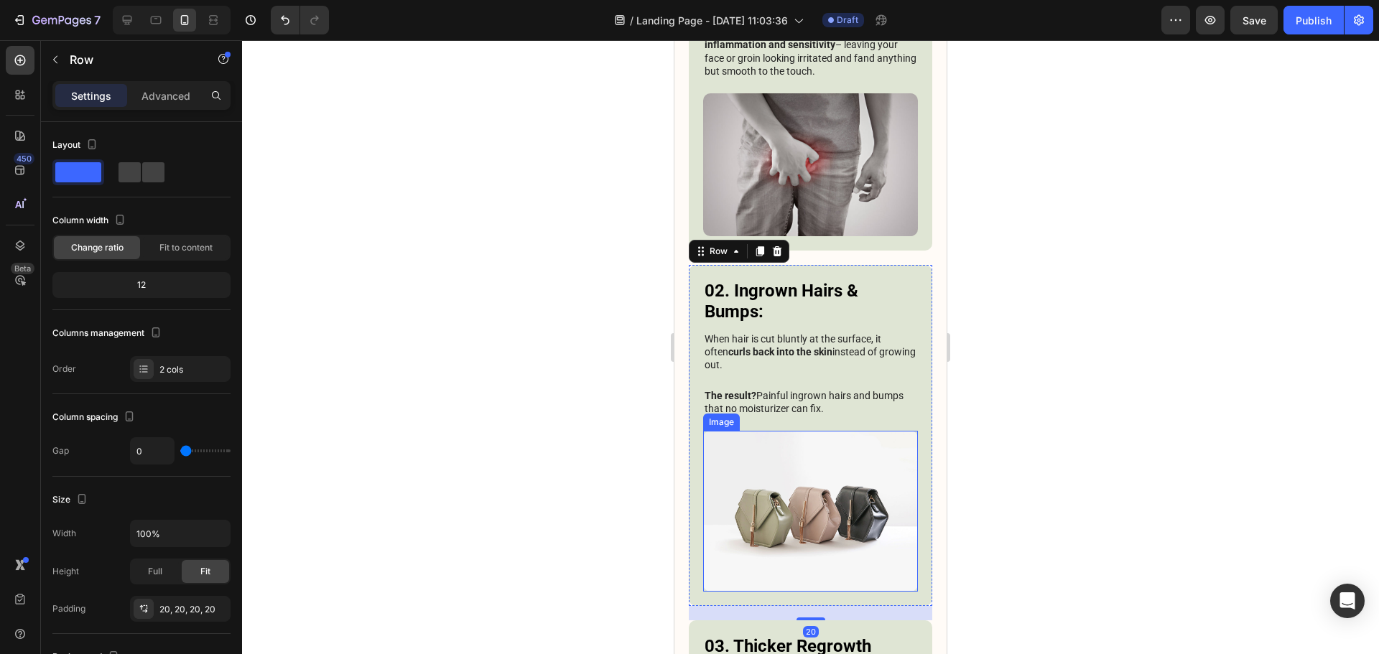
click at [829, 436] on img at bounding box center [810, 511] width 215 height 161
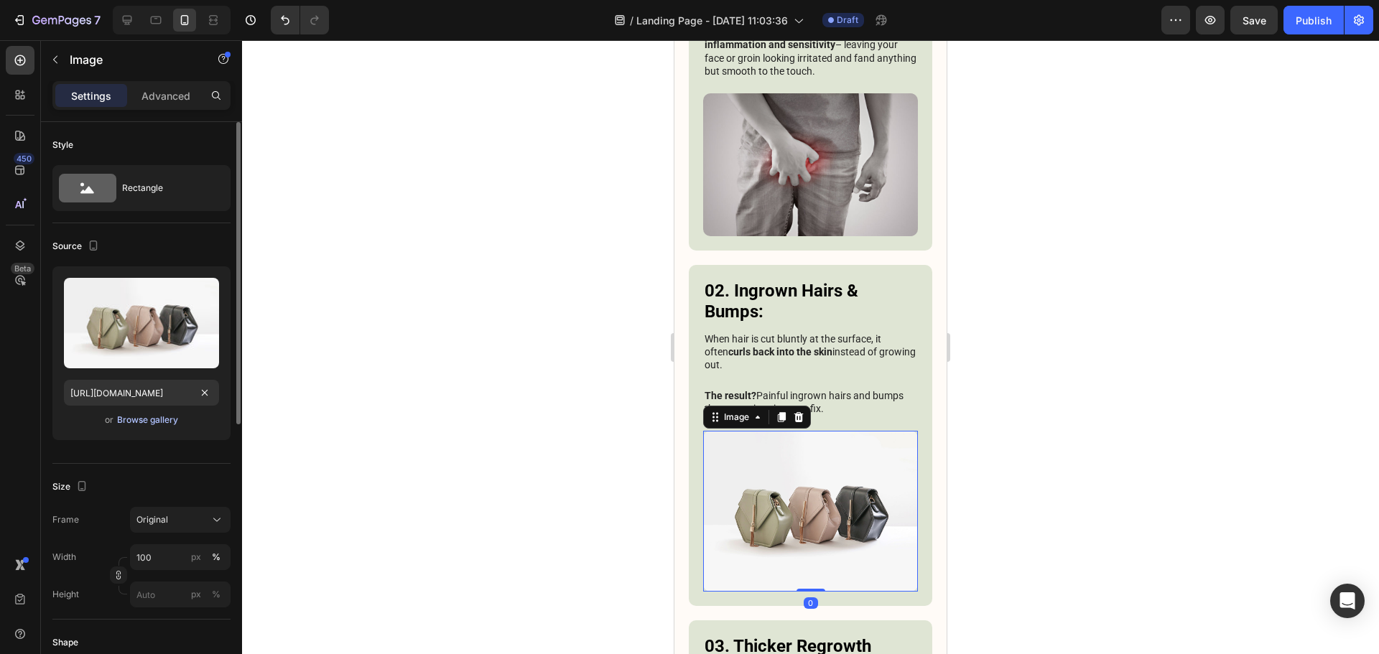
click at [157, 426] on div "Browse gallery" at bounding box center [147, 420] width 61 height 13
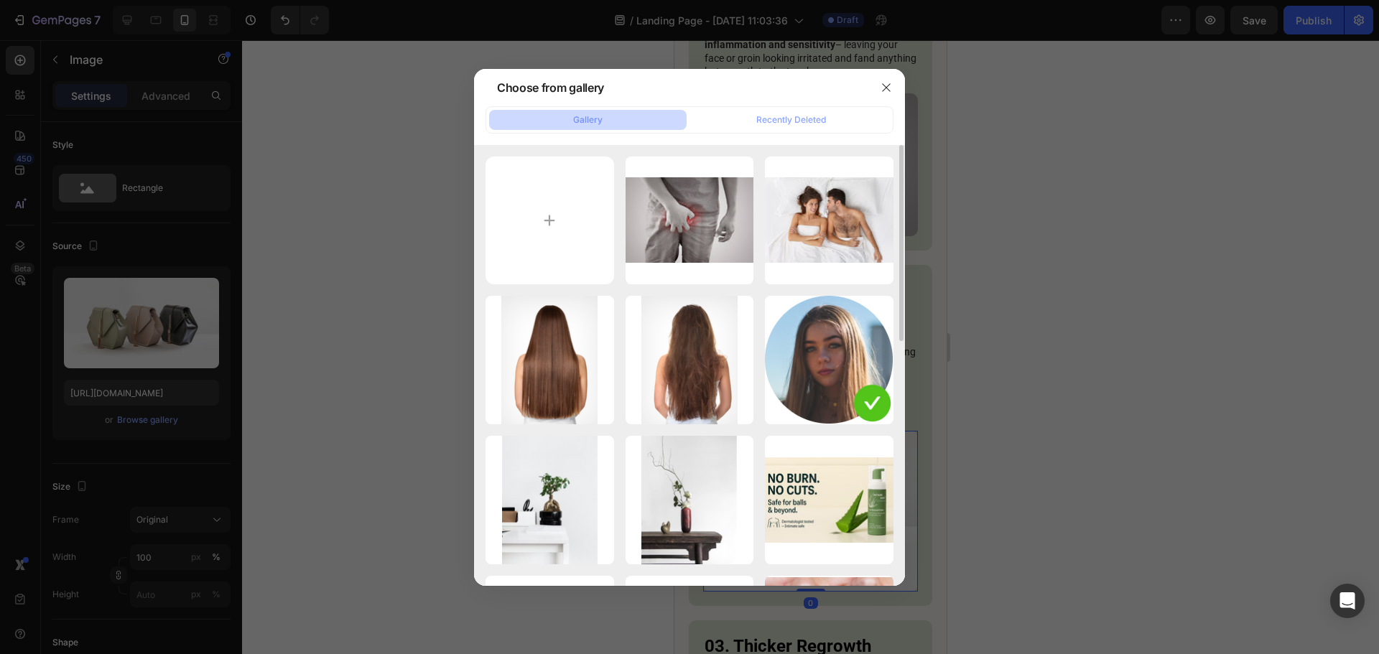
click at [0, 0] on div "steptodown.com787220.jpg 111.15 kb" at bounding box center [0, 0] width 0 height 0
type input "[URL][DOMAIN_NAME]"
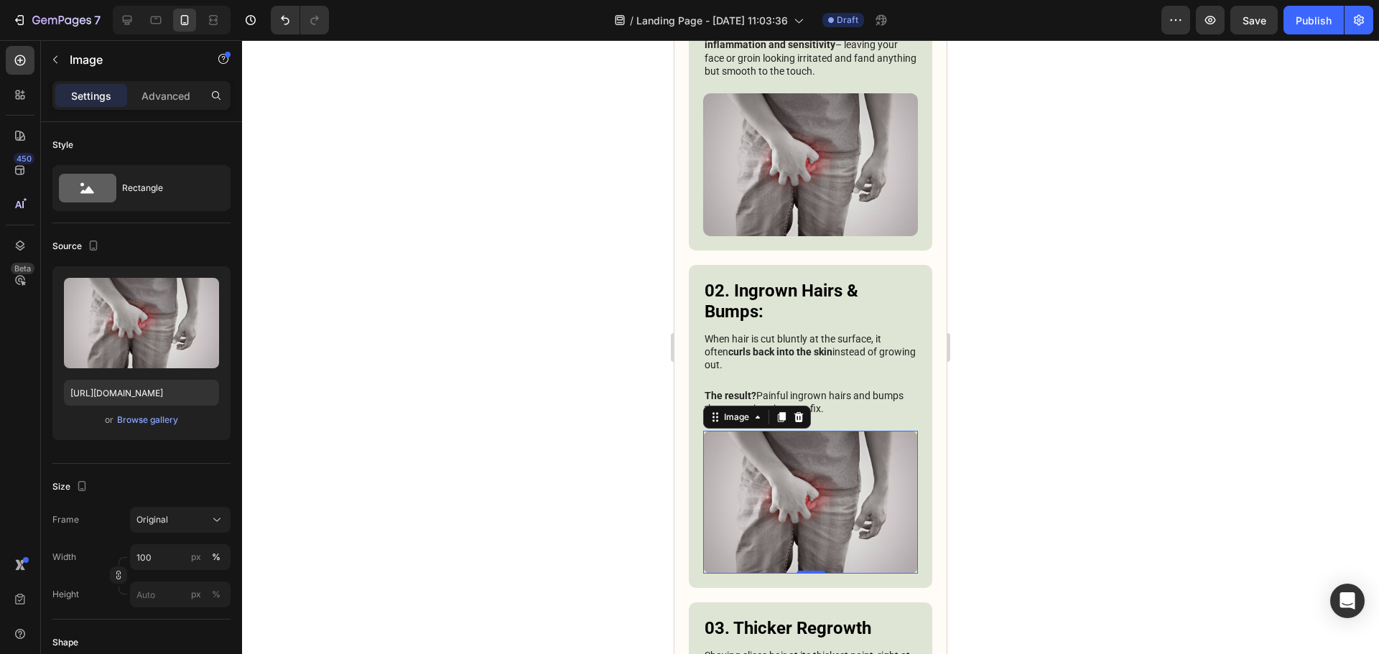
click at [1045, 381] on div at bounding box center [810, 347] width 1137 height 614
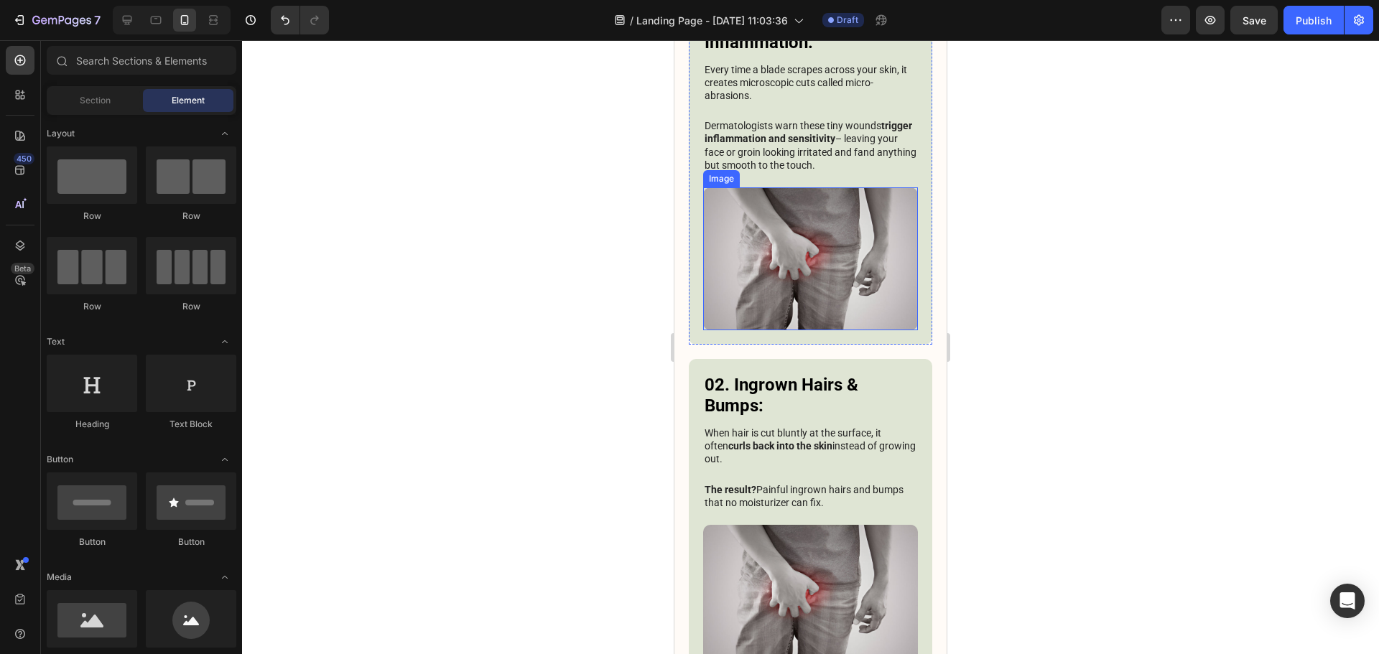
scroll to position [1117, 0]
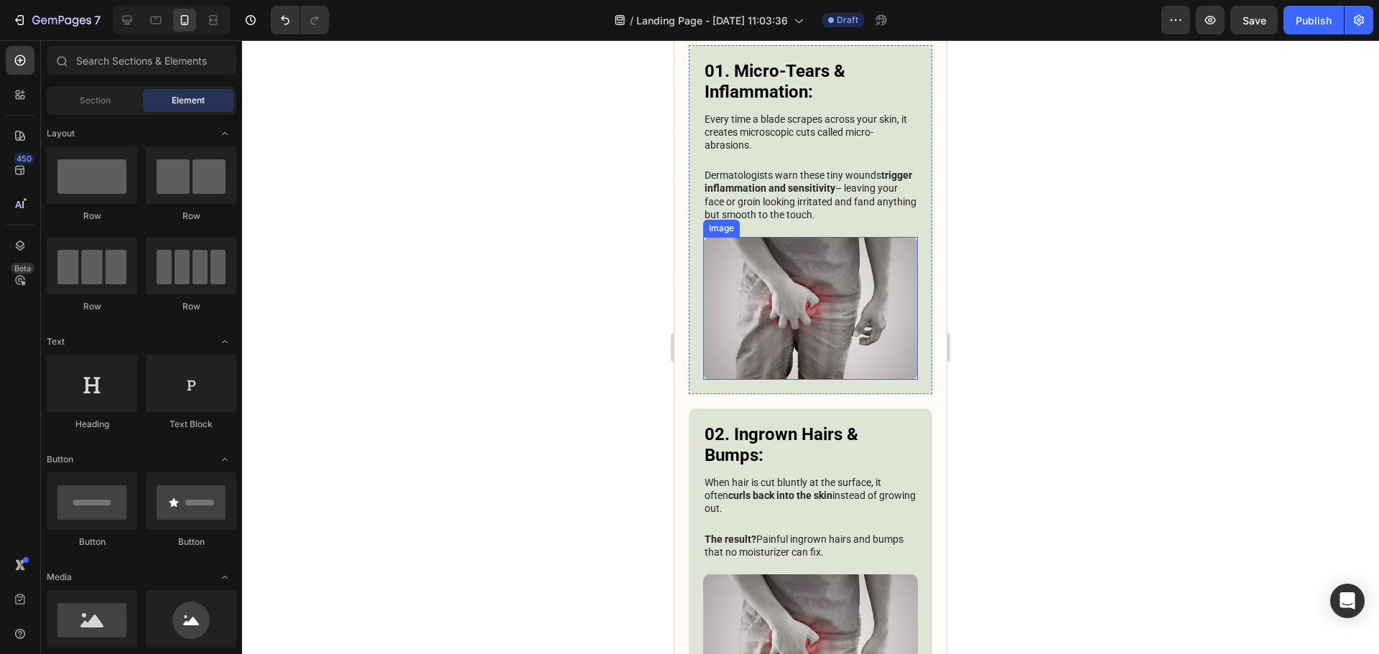
click at [783, 276] on img at bounding box center [810, 308] width 215 height 143
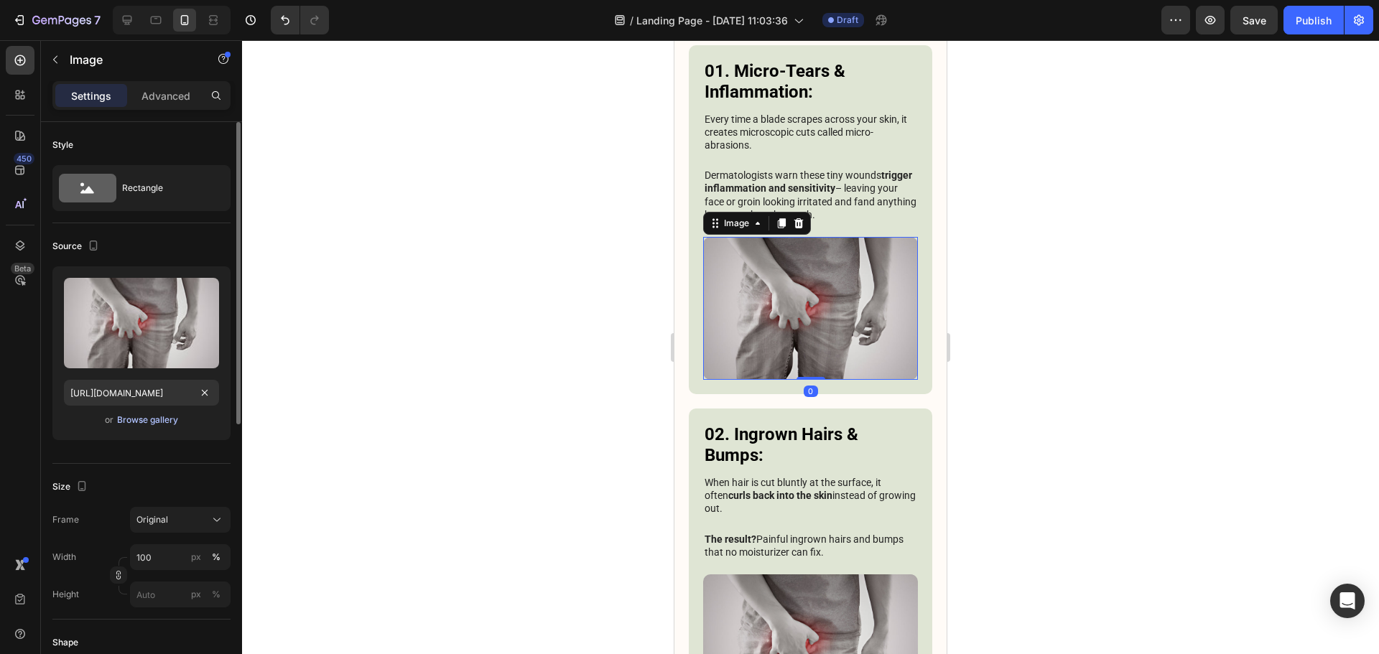
click at [126, 422] on div "Browse gallery" at bounding box center [147, 420] width 61 height 13
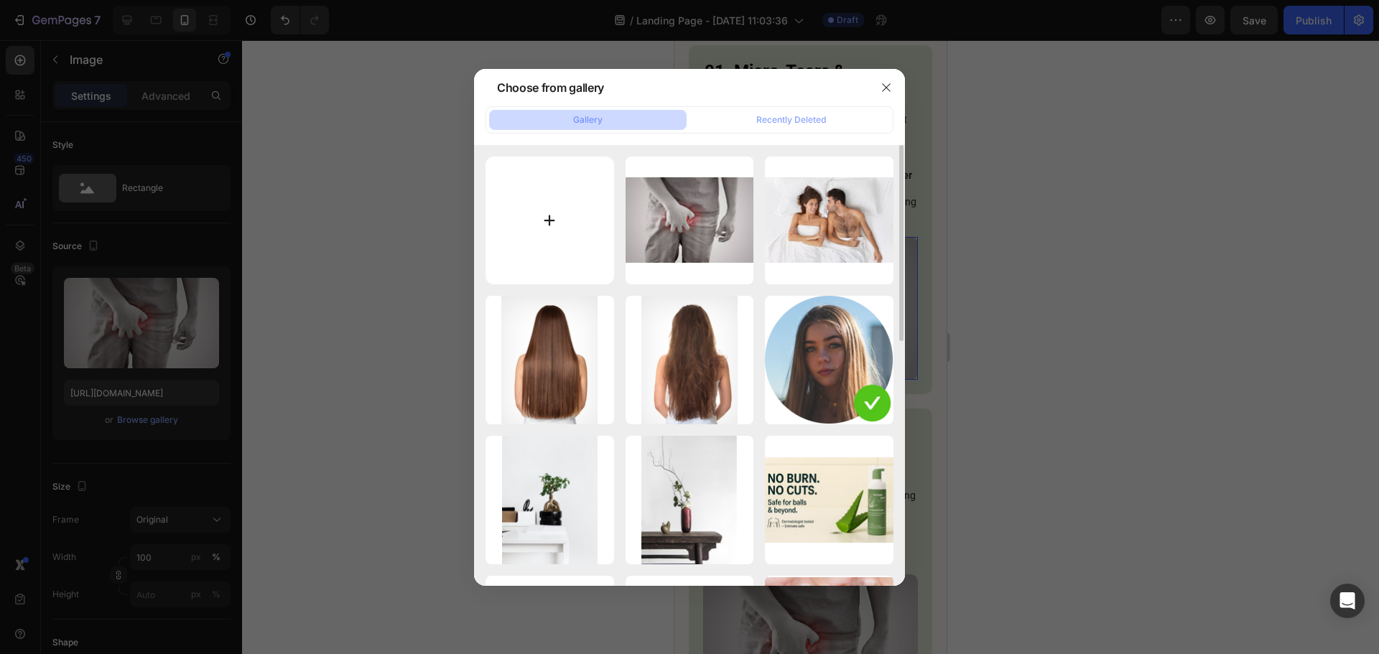
click at [554, 202] on input "file" at bounding box center [549, 221] width 129 height 129
type input "C:\fakepath\ChatGPT Image 27 août 2025, 04_34_46.png"
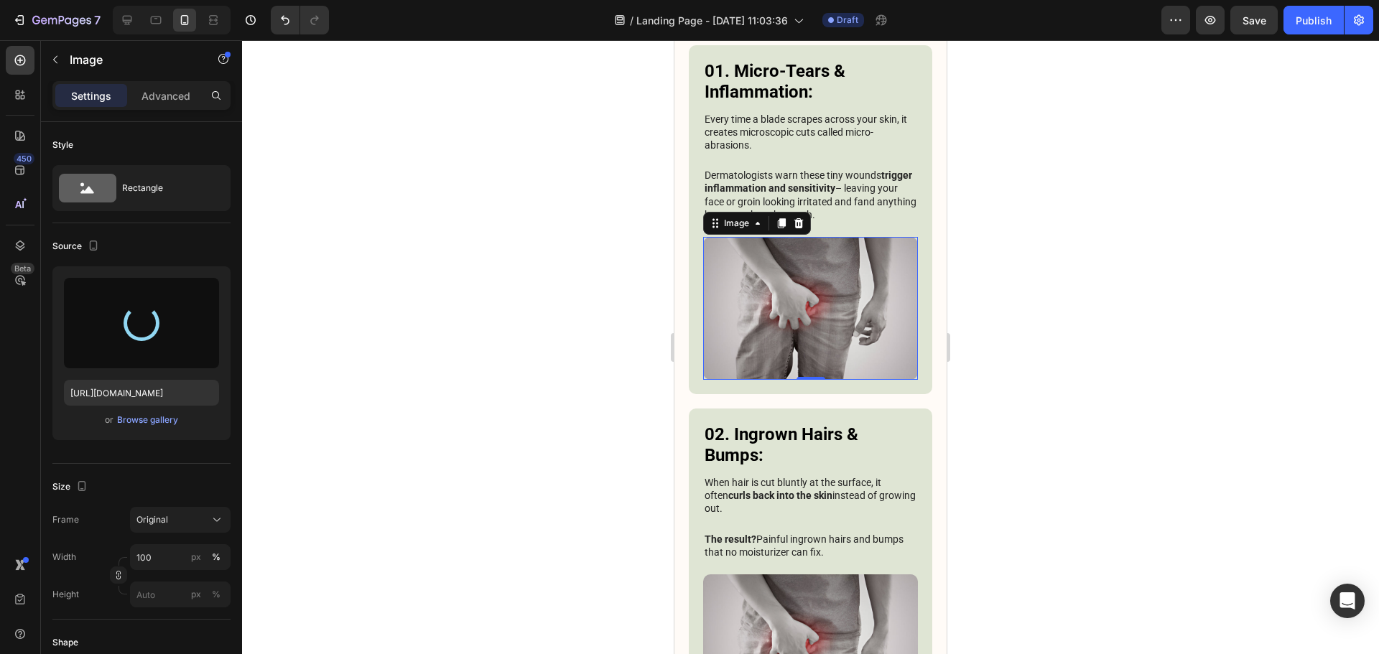
type input "[URL][DOMAIN_NAME]"
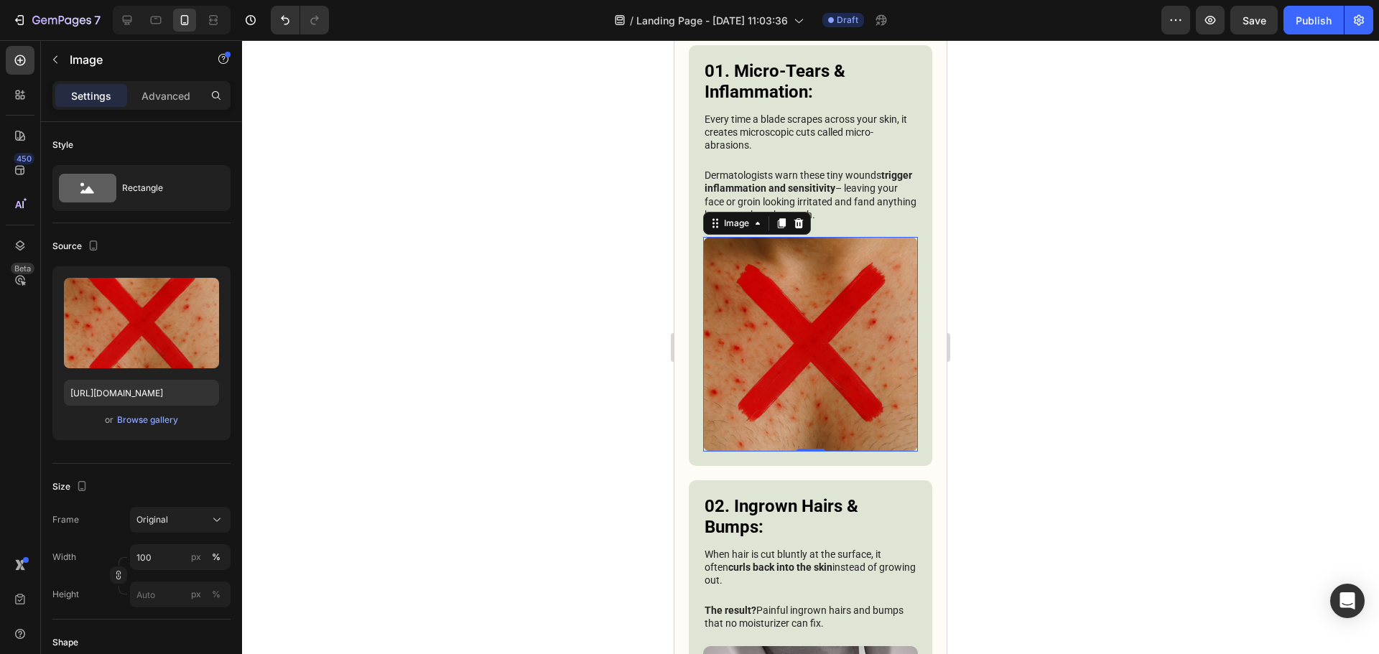
click at [1017, 334] on div at bounding box center [810, 347] width 1137 height 614
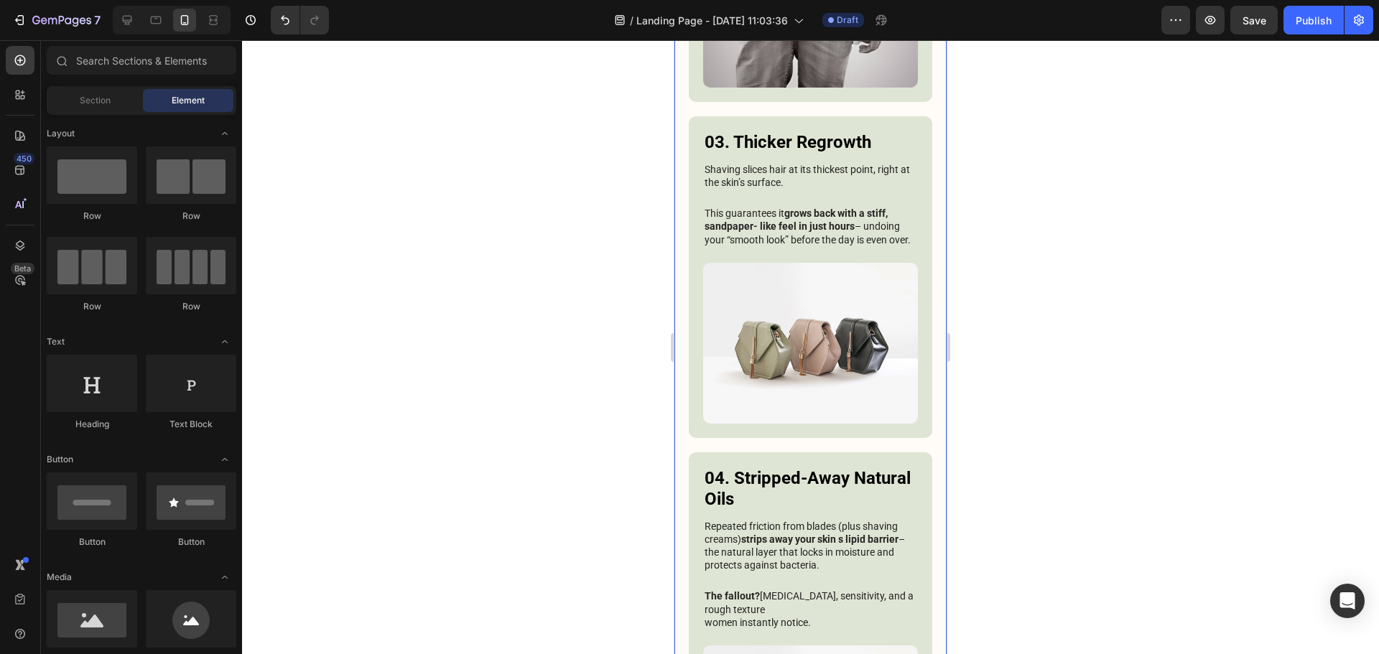
scroll to position [1738, 0]
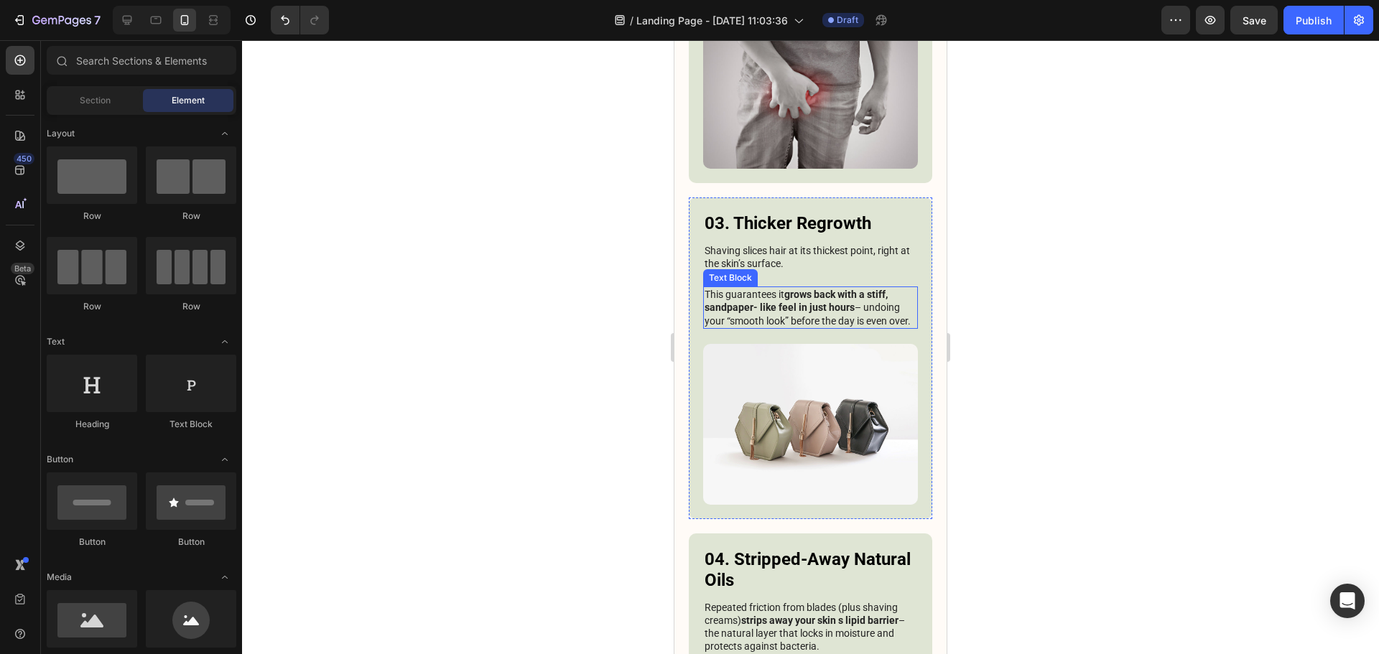
click at [831, 288] on p "This guarantees it grows back with a stiff, sandpaper- like feel in just hours …" at bounding box center [810, 307] width 212 height 39
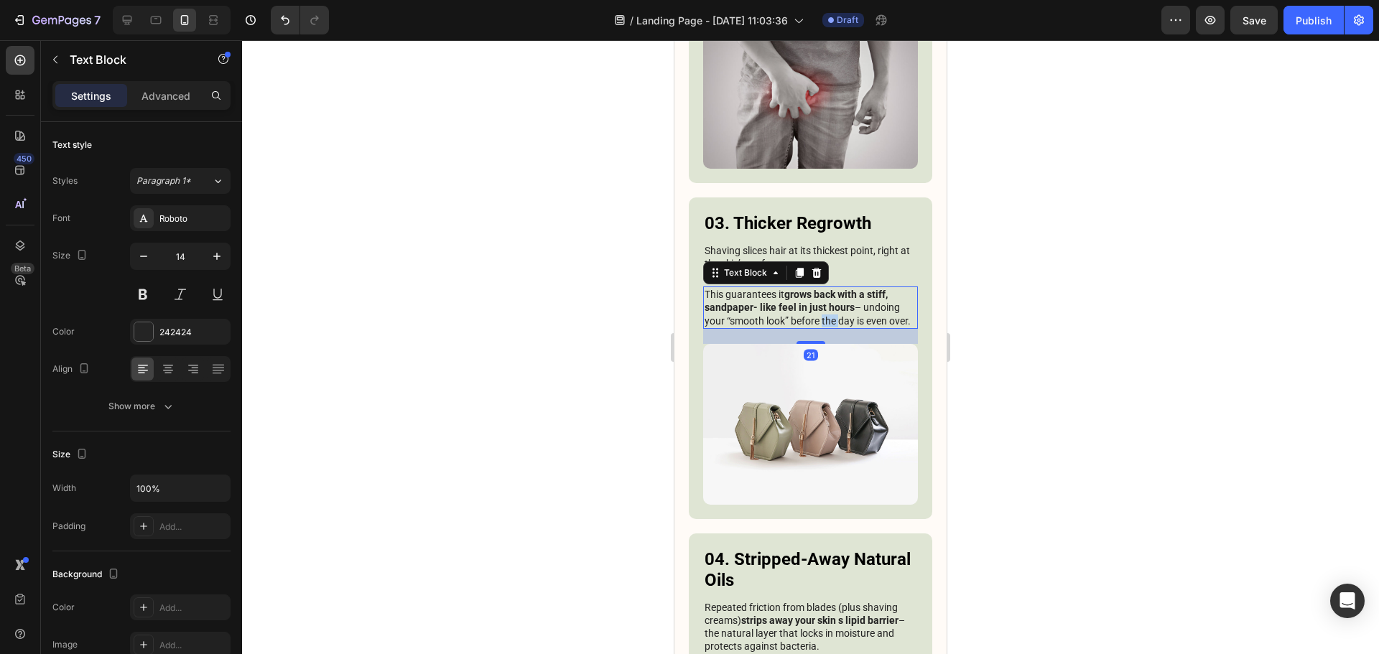
click at [831, 288] on p "This guarantees it grows back with a stiff, sandpaper- like feel in just hours …" at bounding box center [810, 307] width 212 height 39
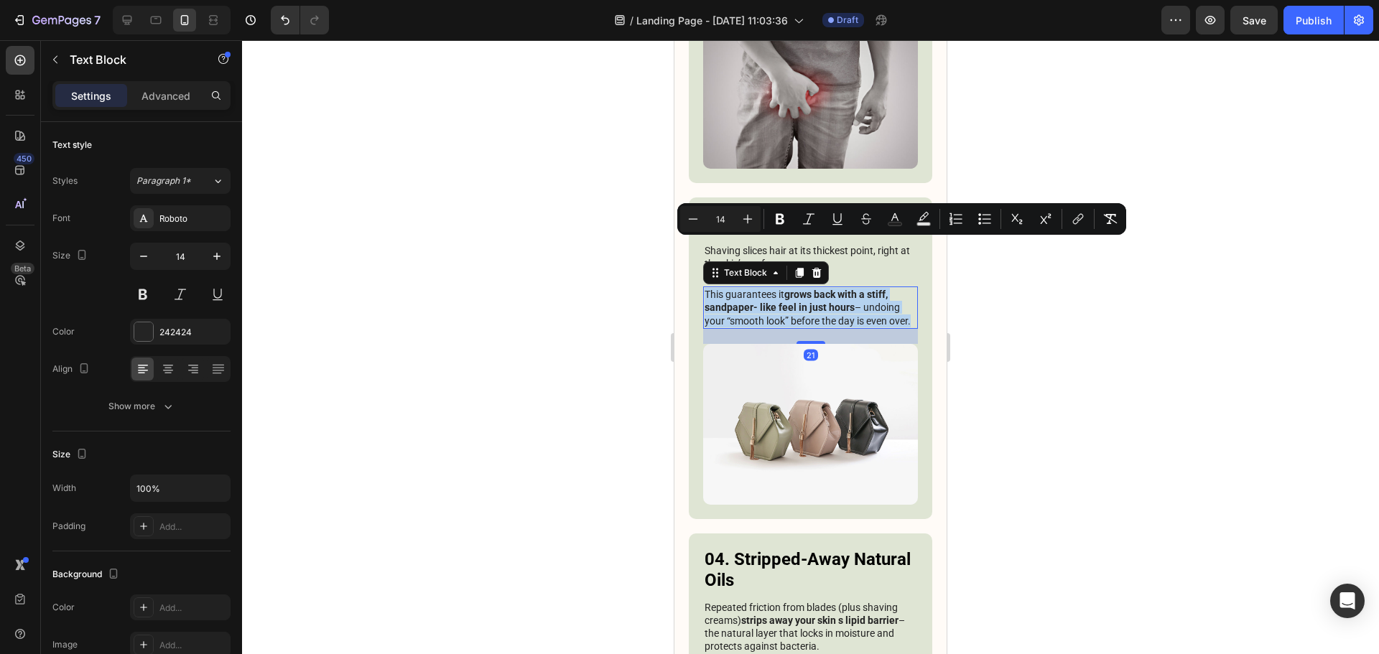
copy p "This guarantees it grows back with a stiff, sandpaper- like feel in just hours …"
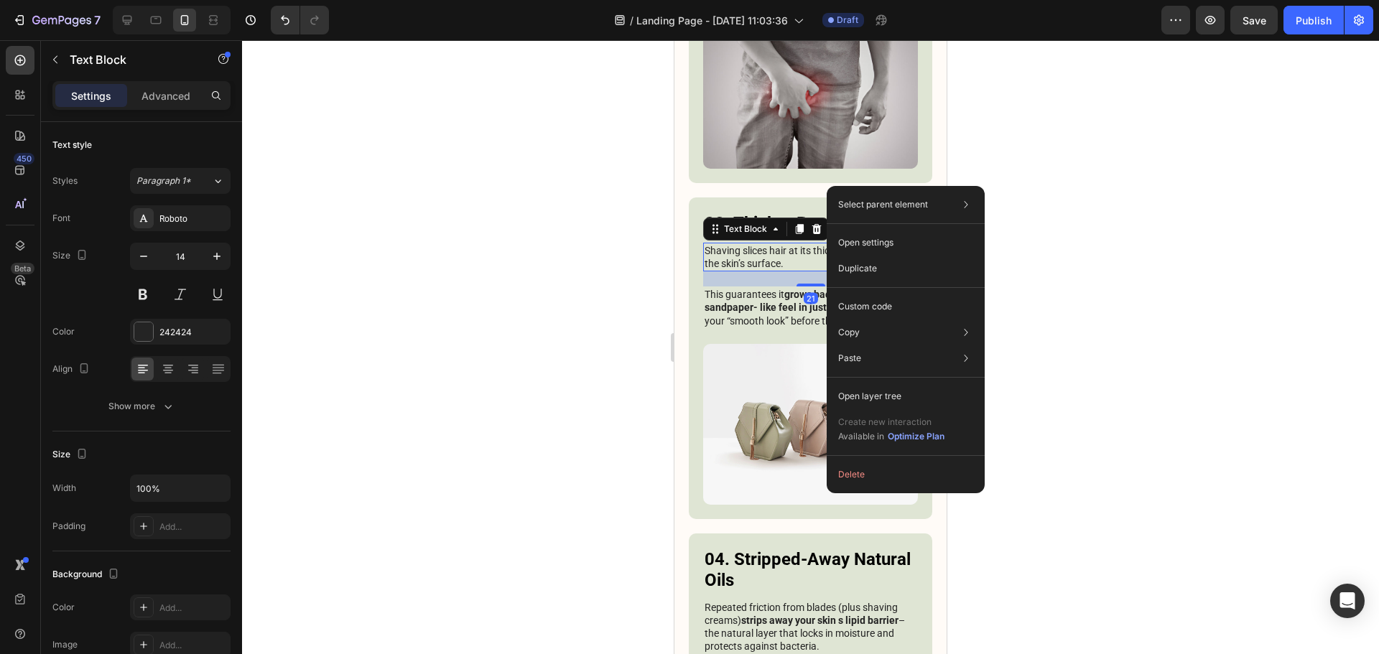
click at [862, 212] on h3 "03. Thicker Regrowth" at bounding box center [810, 224] width 215 height 24
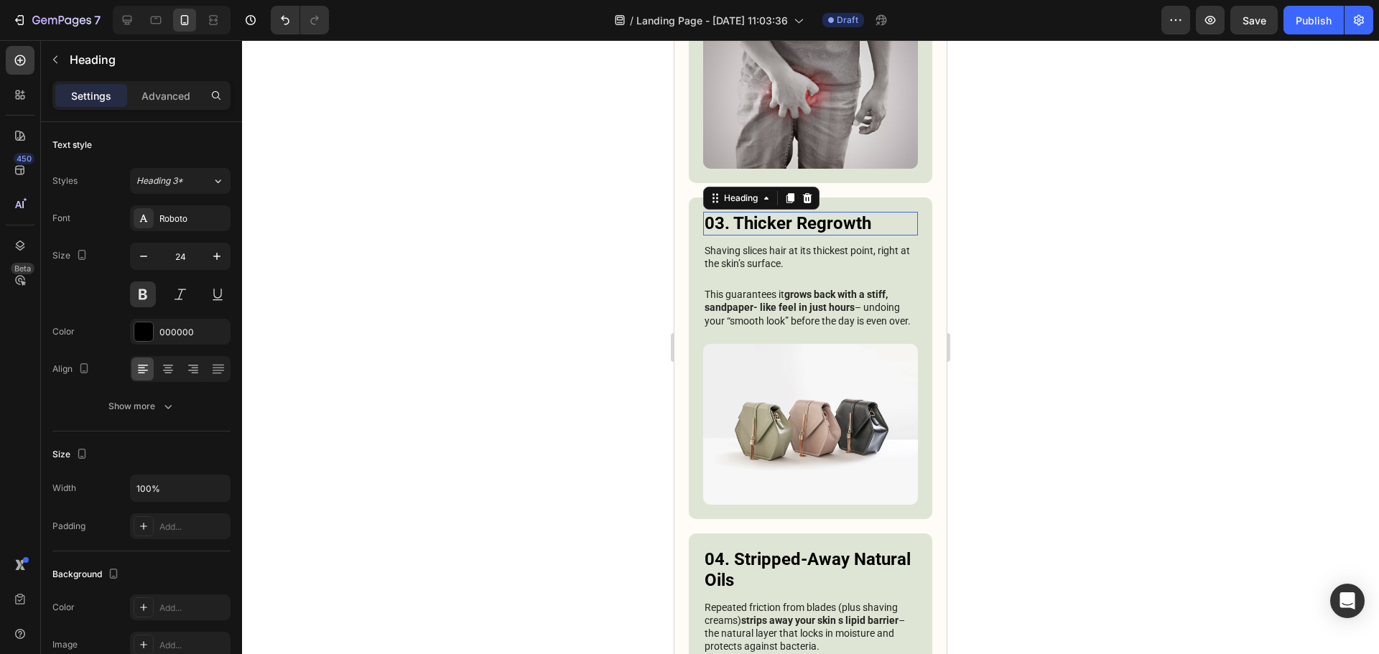
click at [862, 212] on h3 "03. Thicker Regrowth" at bounding box center [810, 224] width 215 height 24
click at [862, 213] on p "03. Thicker Regrowth" at bounding box center [810, 223] width 212 height 21
click at [799, 237] on div "03. Thicker Regrowth Heading 10 Shaving slices hair at its thickest point, righ…" at bounding box center [810, 278] width 215 height 132
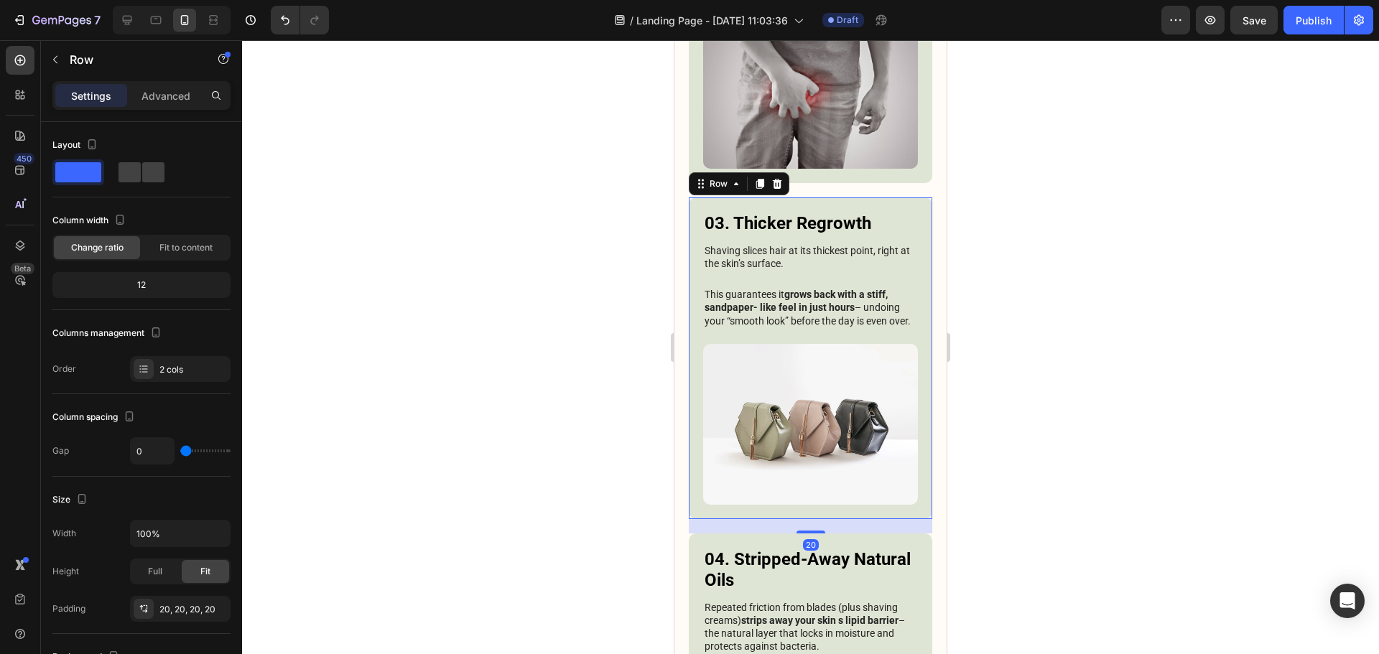
click at [799, 237] on div "03. Thicker Regrowth Heading Shaving slices hair at its thickest point, right a…" at bounding box center [810, 278] width 215 height 132
click at [798, 244] on p "Shaving slices hair at its thickest point, right at the skin’s surface." at bounding box center [810, 257] width 212 height 26
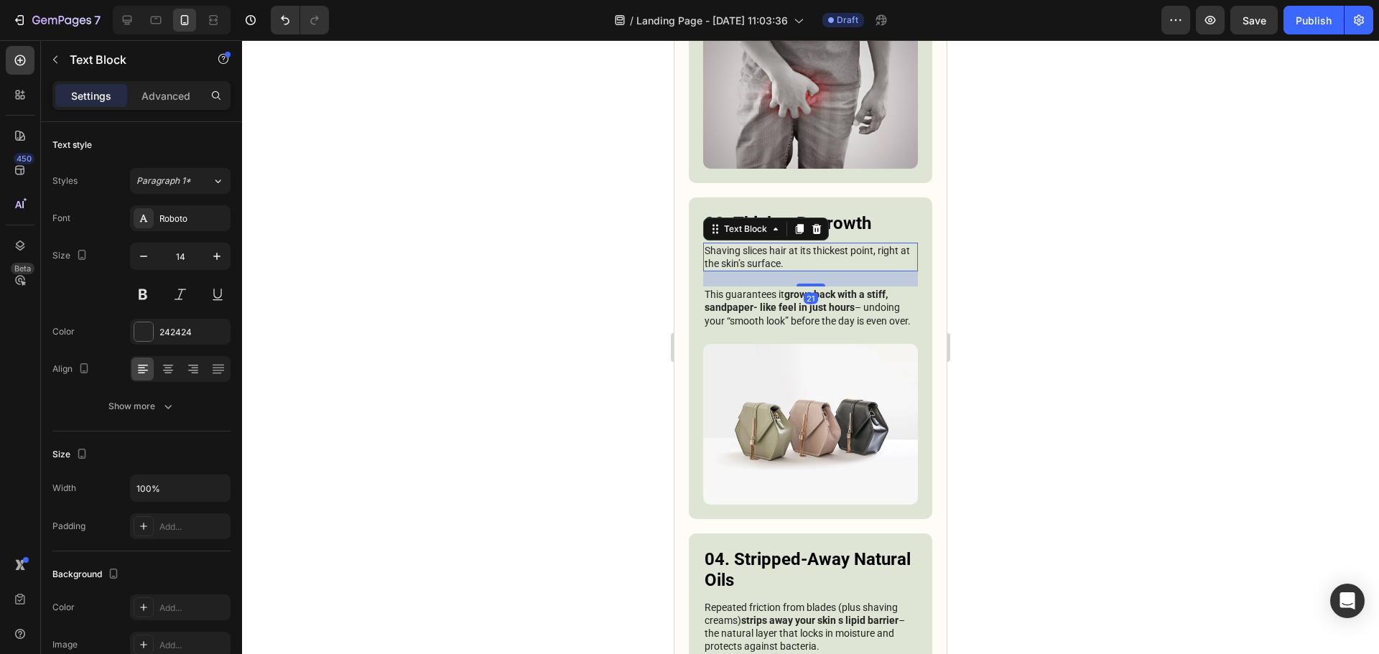
click at [798, 244] on p "Shaving slices hair at its thickest point, right at the skin’s surface." at bounding box center [810, 257] width 212 height 26
copy p "Shaving slices hair at its thickest point, right at the skin’s surface."
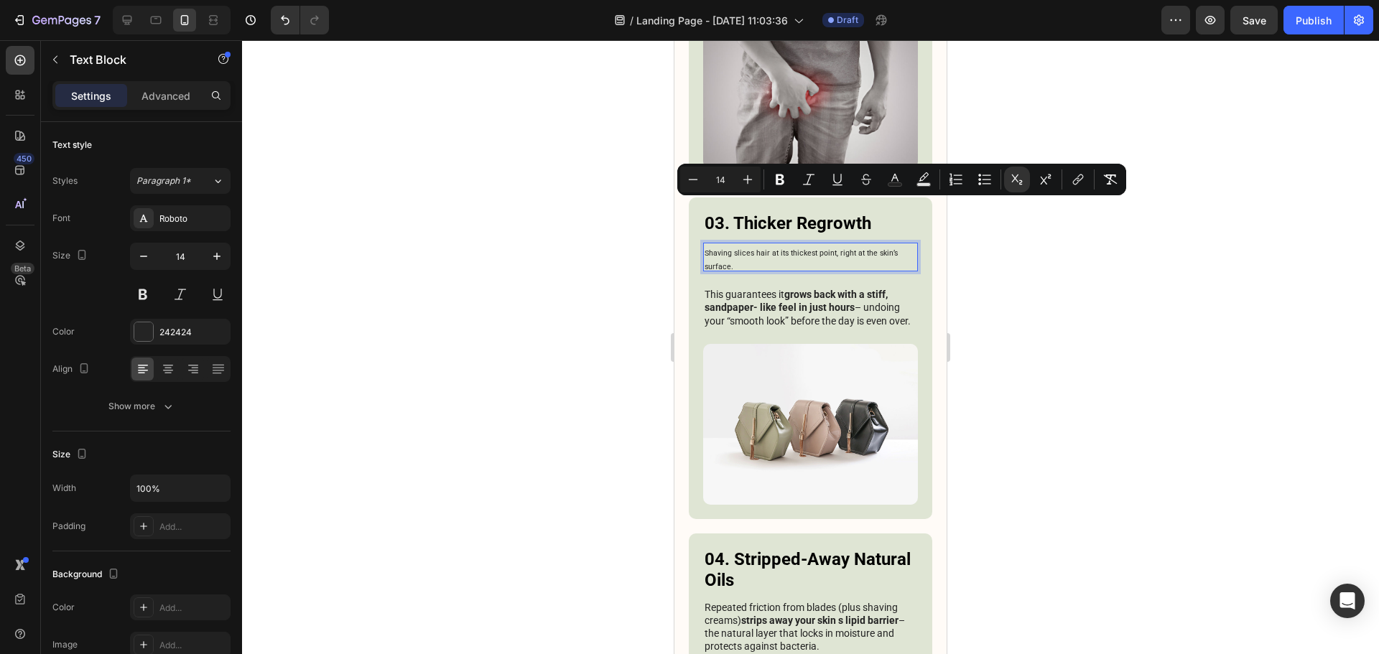
click at [1026, 348] on div at bounding box center [810, 347] width 1137 height 614
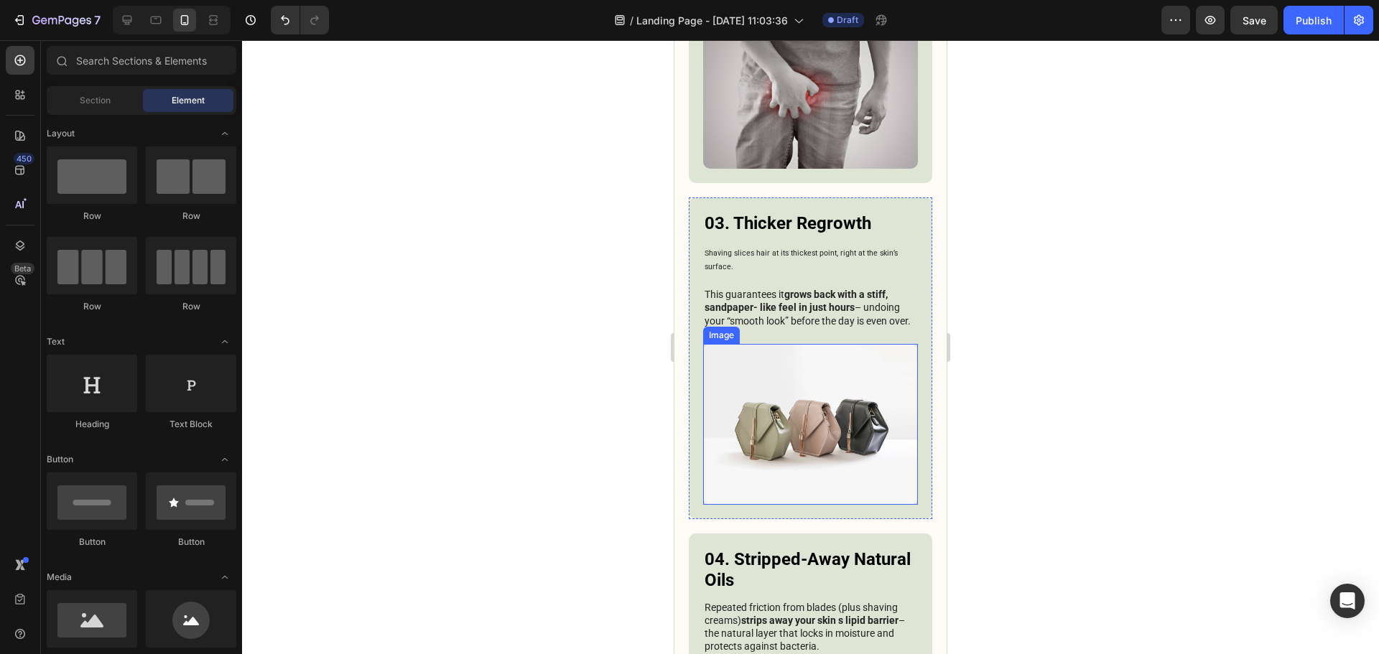
click at [797, 408] on img at bounding box center [810, 424] width 215 height 161
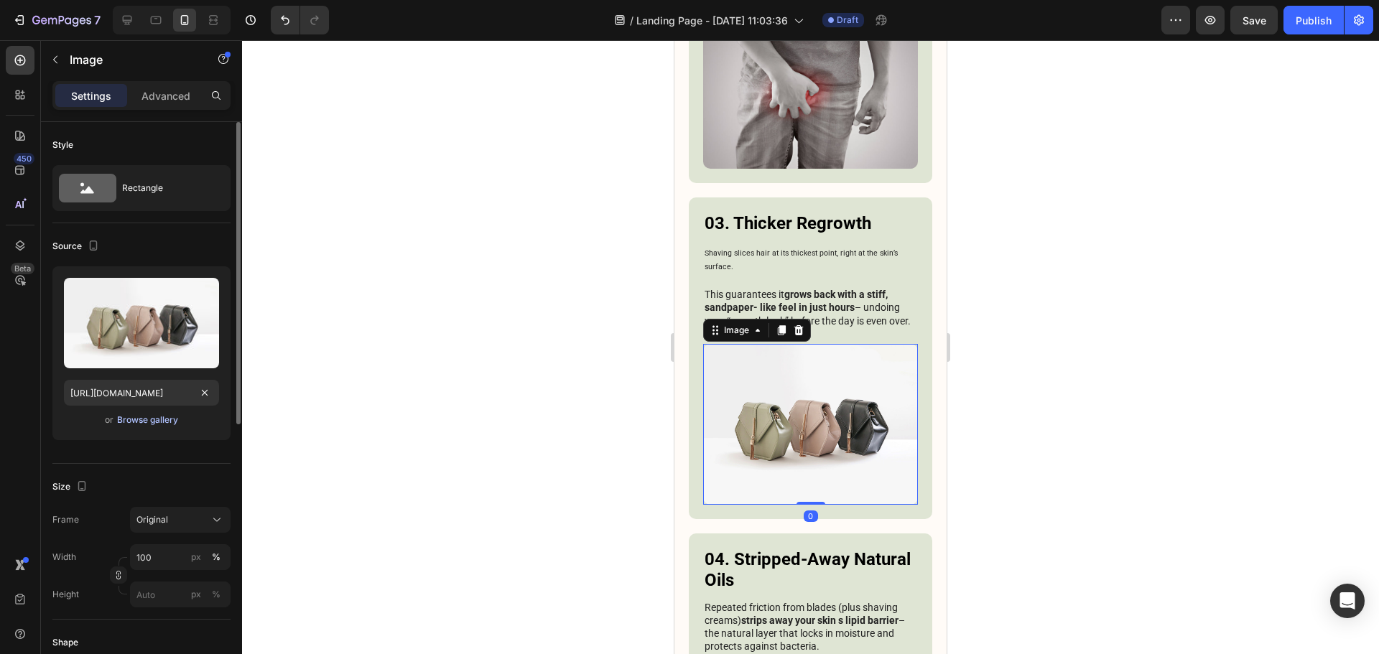
click at [155, 414] on div "Browse gallery" at bounding box center [147, 420] width 61 height 13
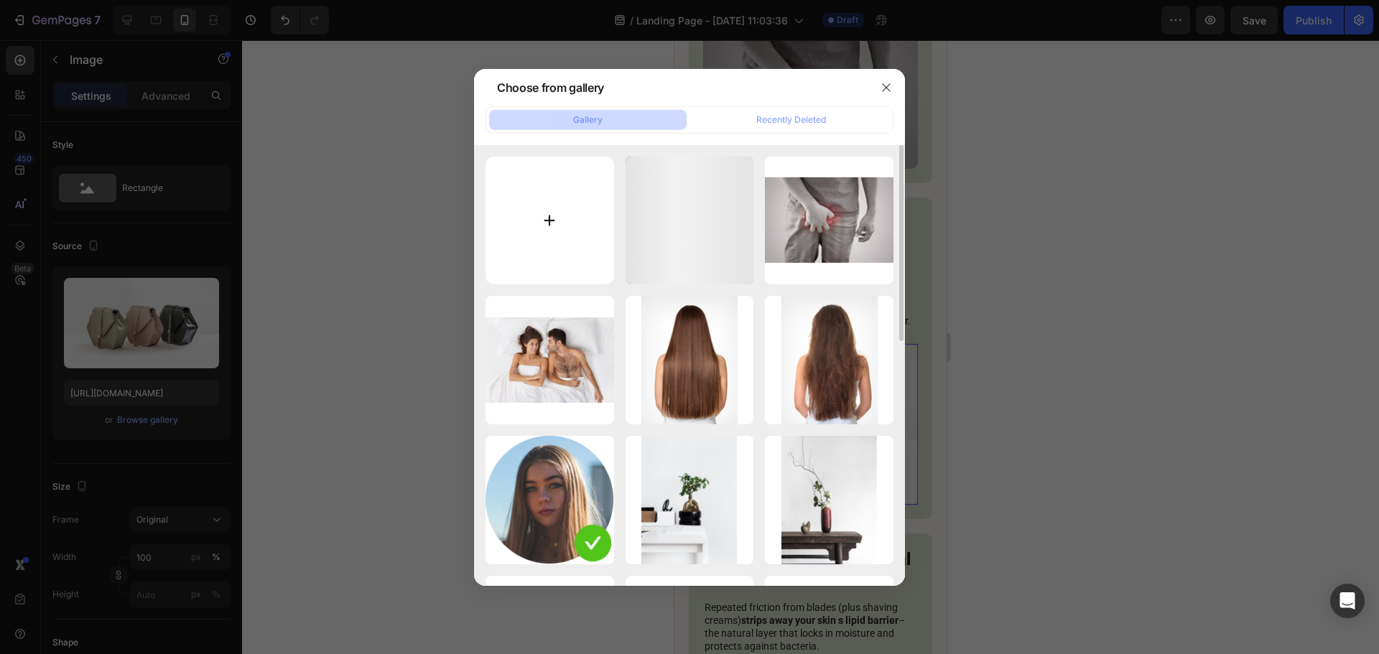
click at [526, 210] on input "file" at bounding box center [549, 221] width 129 height 129
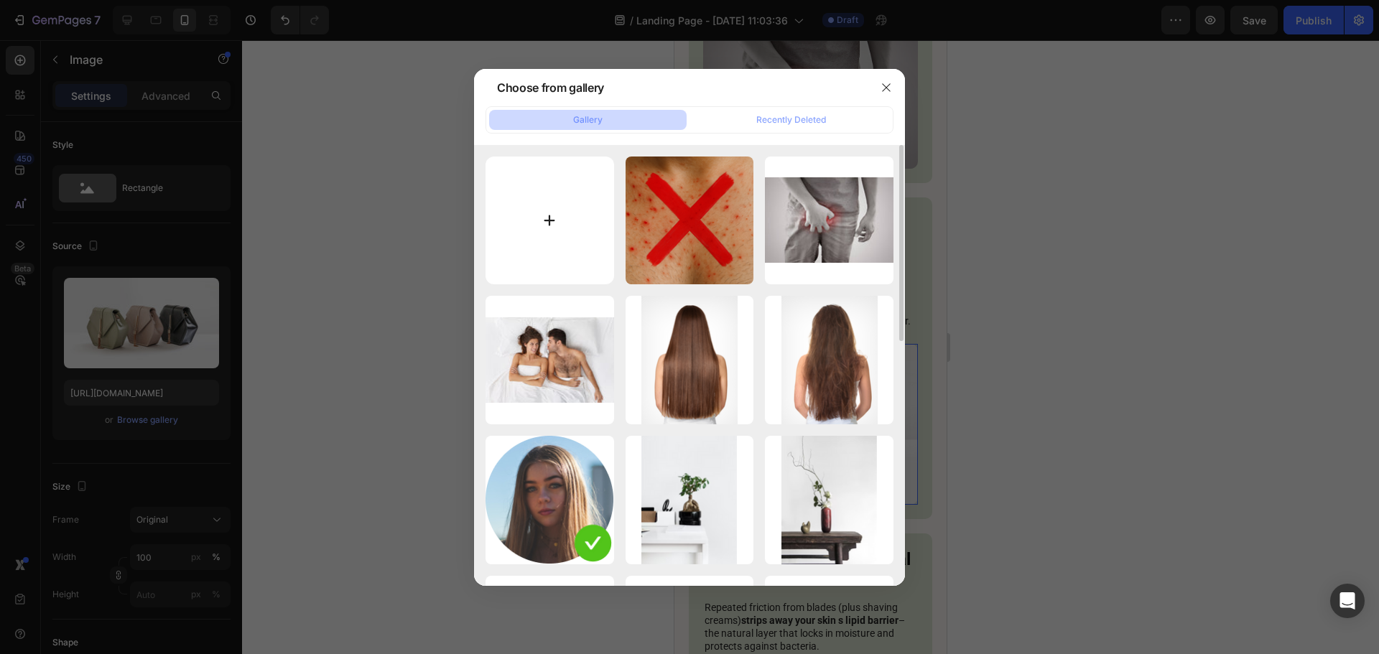
type input "C:\fakepath\ChatGPT Image 27 août 2025, 04_44_06.png"
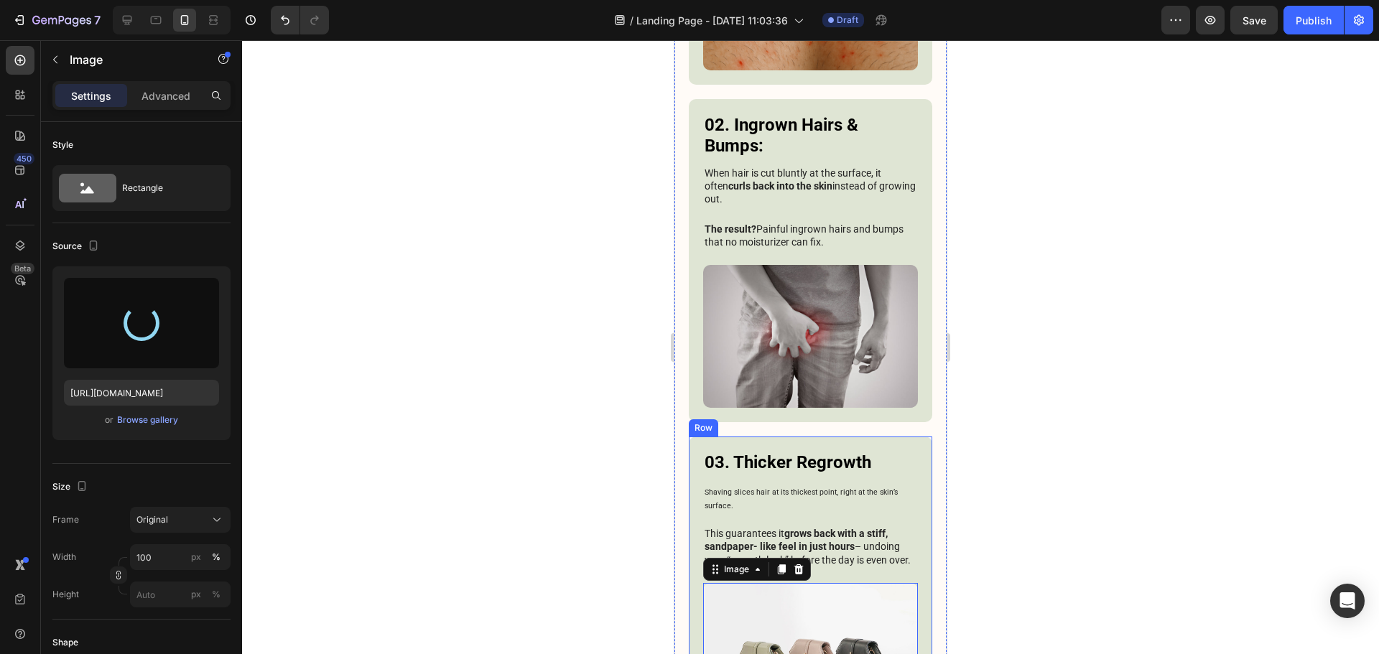
scroll to position [1450, 0]
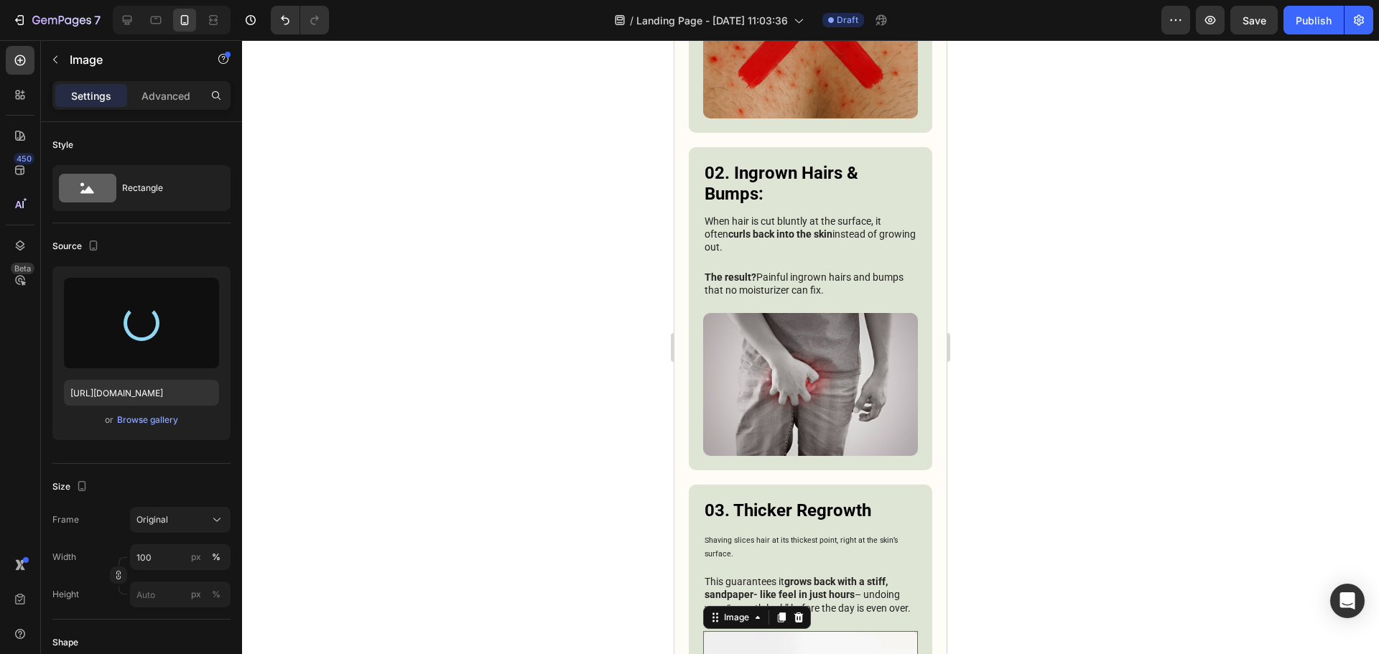
type input "https://cdn.shopify.com/s/files/1/0913/6295/1553/files/gempages_575285431885627…"
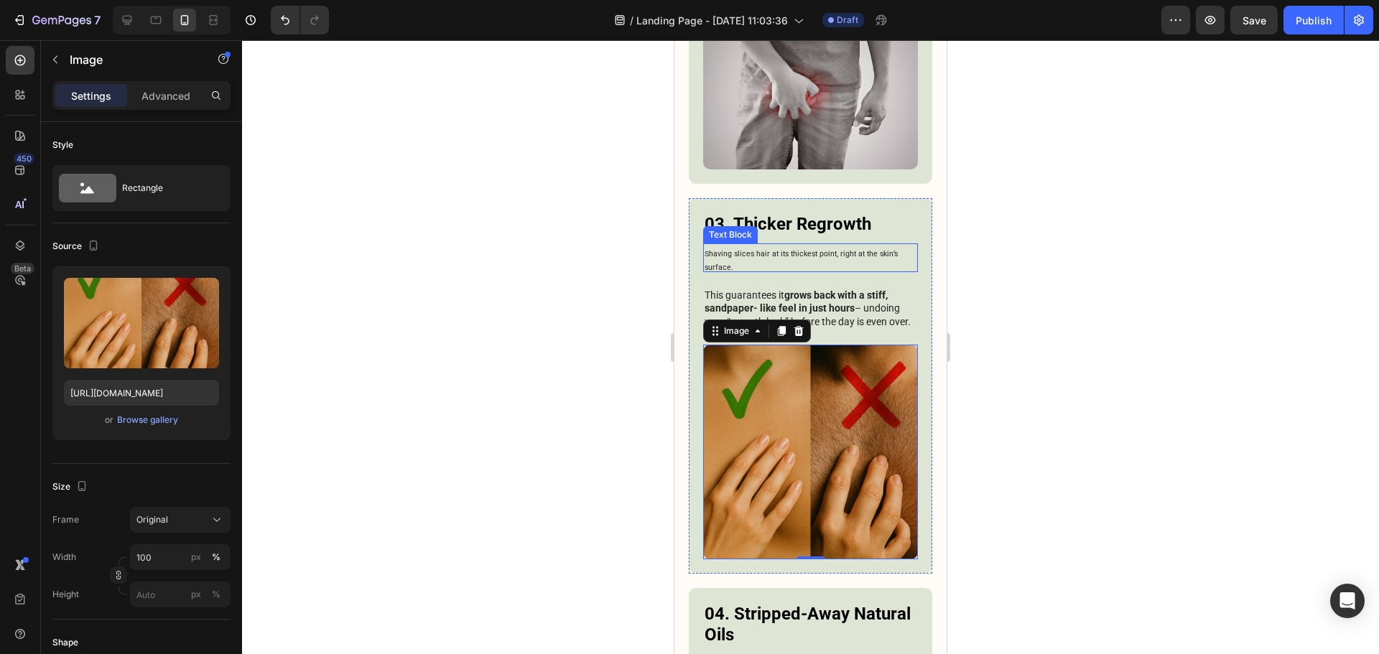
scroll to position [1738, 0]
click at [1028, 434] on div at bounding box center [810, 347] width 1137 height 614
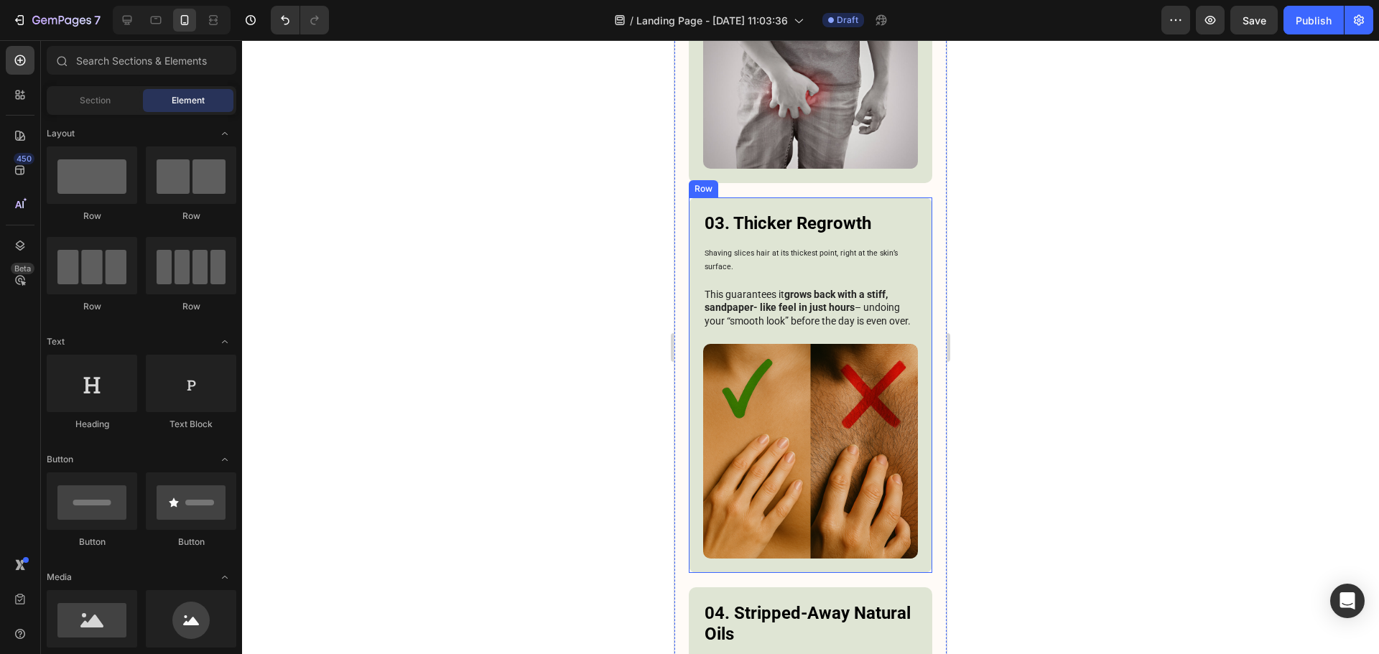
click at [827, 411] on img at bounding box center [810, 451] width 215 height 215
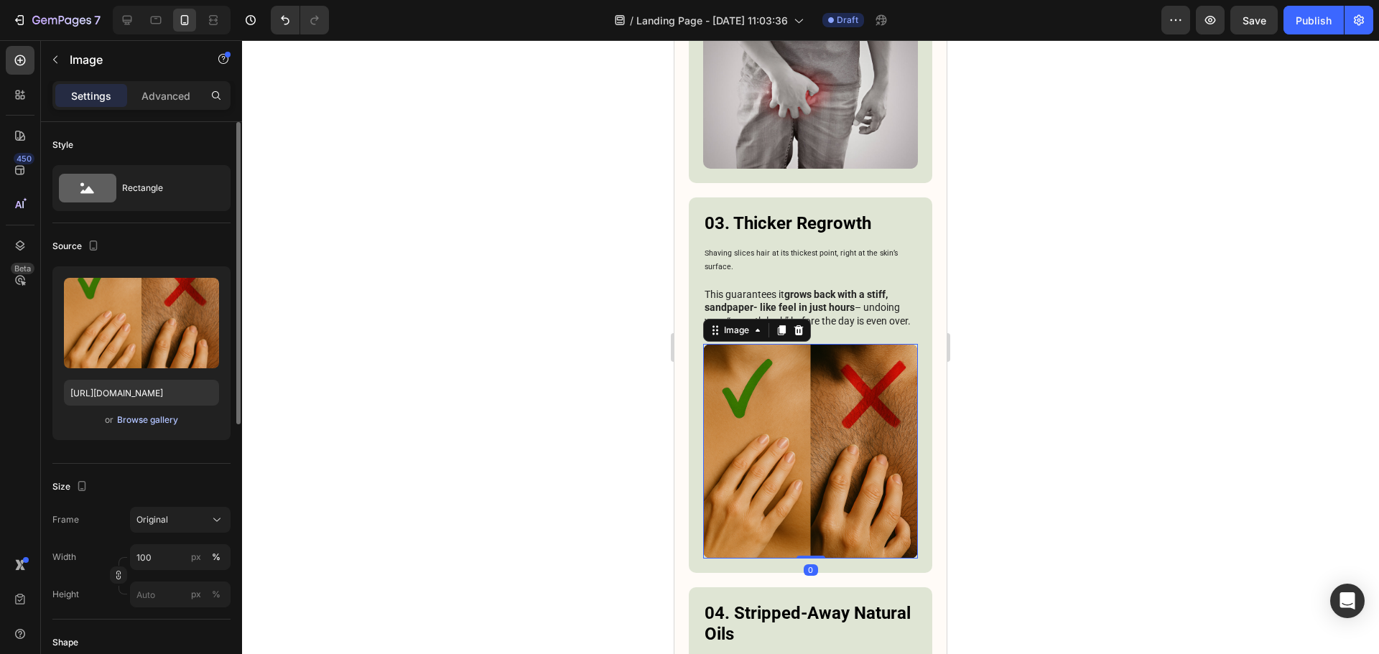
click at [134, 422] on div "Browse gallery" at bounding box center [147, 420] width 61 height 13
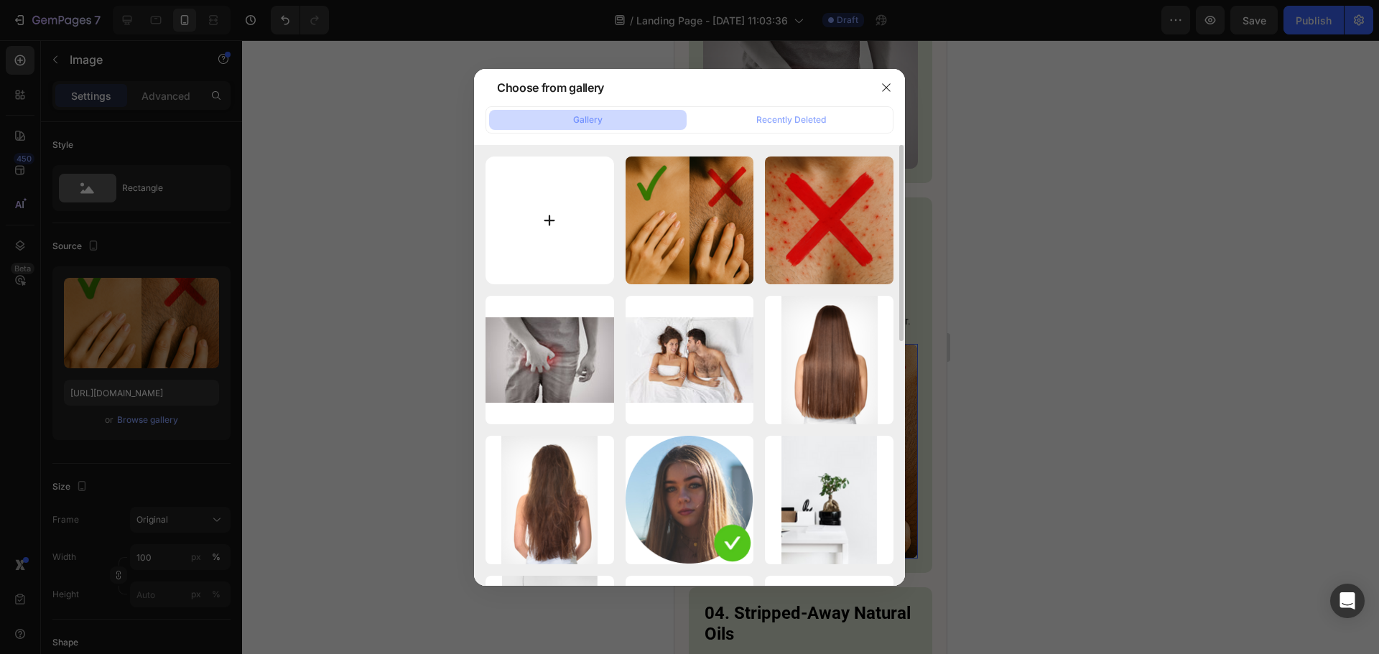
click at [521, 187] on input "file" at bounding box center [549, 221] width 129 height 129
type input "C:\fakepath\ChatGPT Image 27 août 2025, 04_46_36.png"
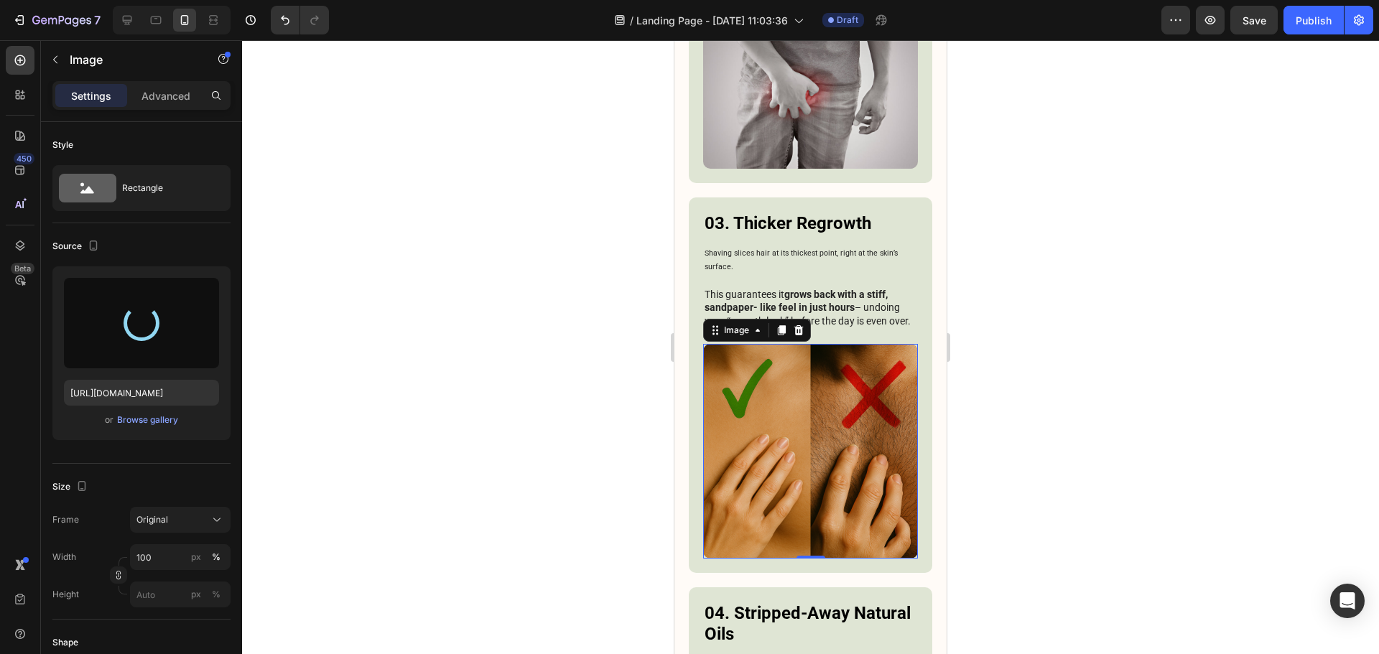
type input "https://cdn.shopify.com/s/files/1/0913/6295/1553/files/gempages_575285431885627…"
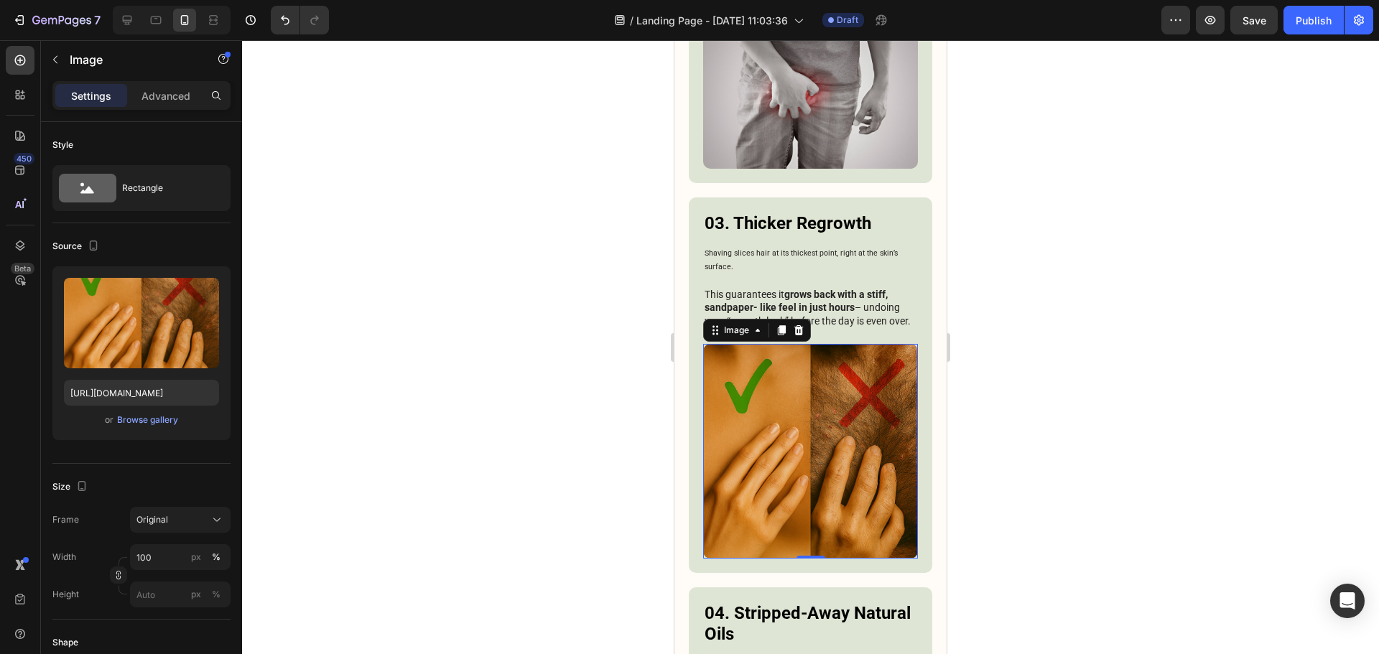
click at [1012, 385] on div at bounding box center [810, 347] width 1137 height 614
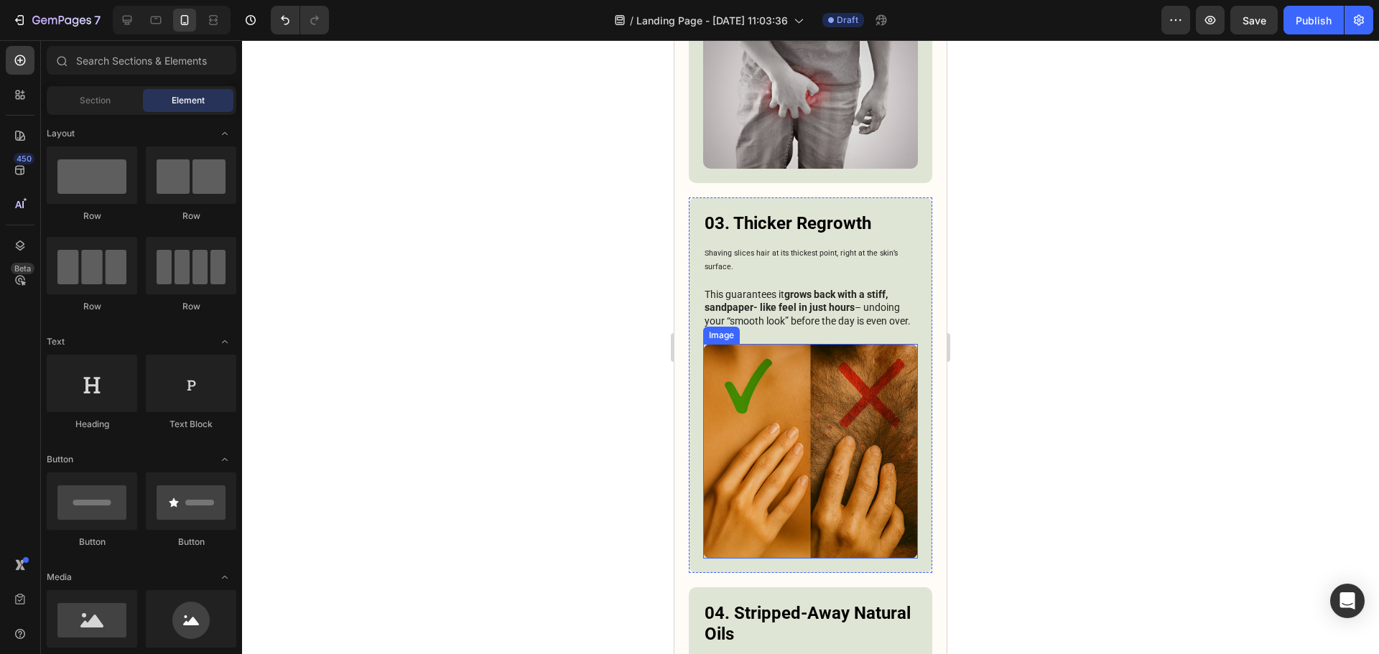
click at [816, 475] on img at bounding box center [810, 451] width 215 height 215
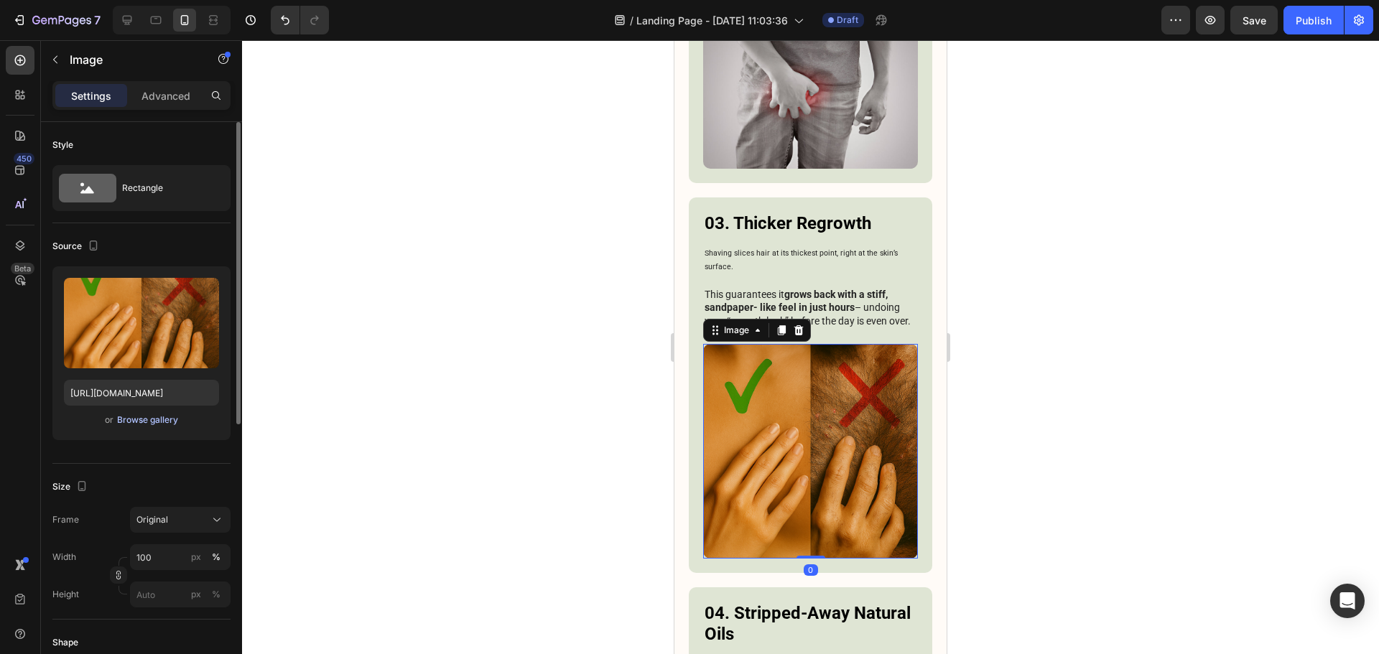
click at [120, 421] on div "Browse gallery" at bounding box center [147, 420] width 61 height 13
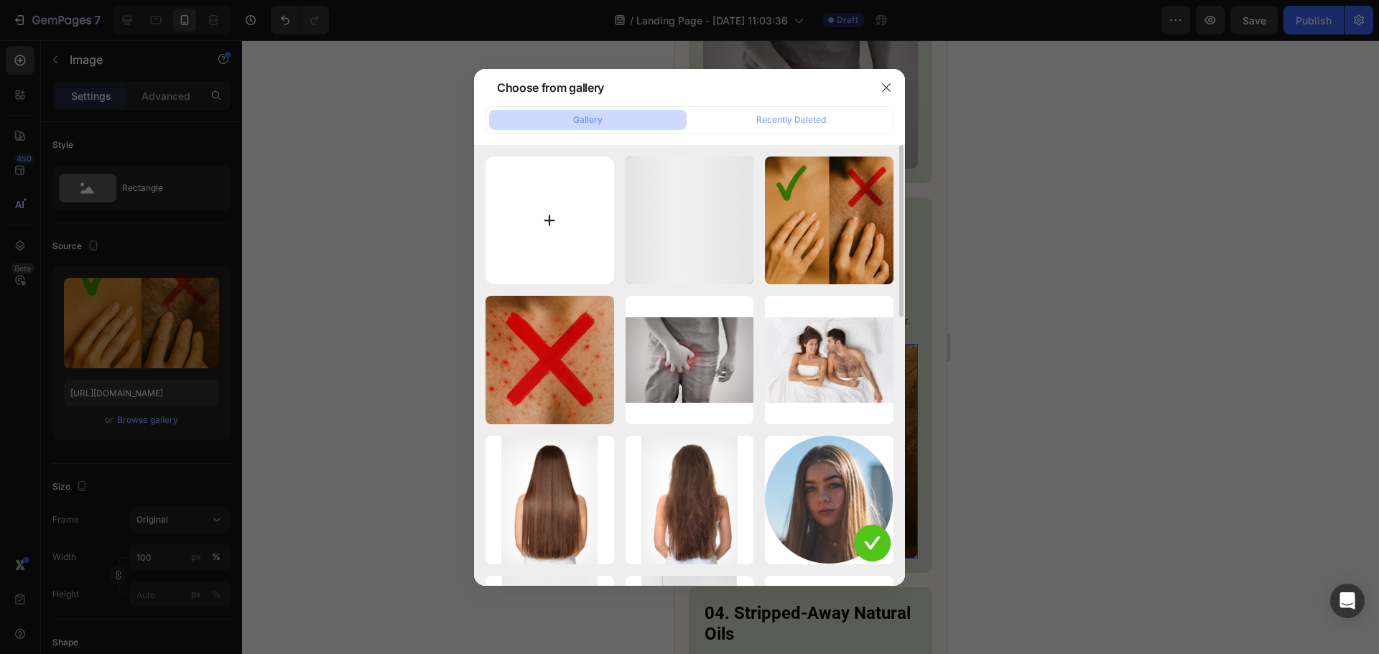
click at [515, 213] on input "file" at bounding box center [549, 221] width 129 height 129
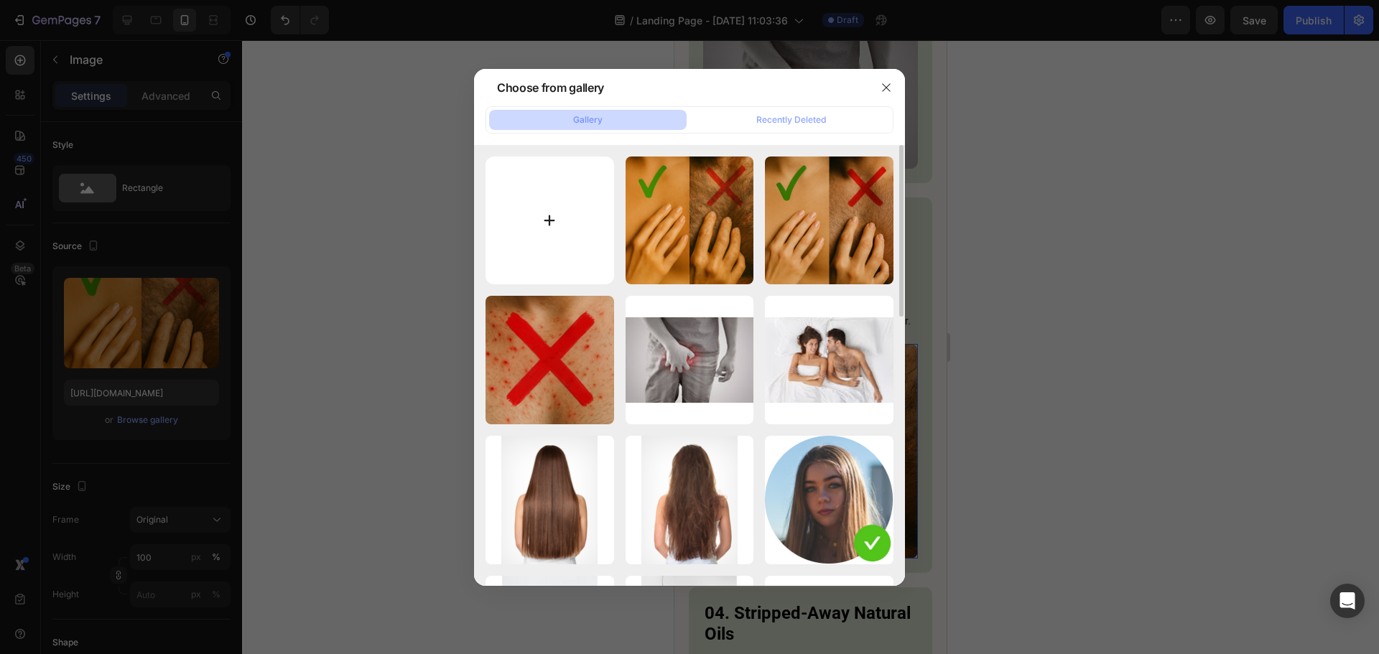
type input "C:\fakepath\ChatGPT Image 27 août 2025, 04_51_25.png"
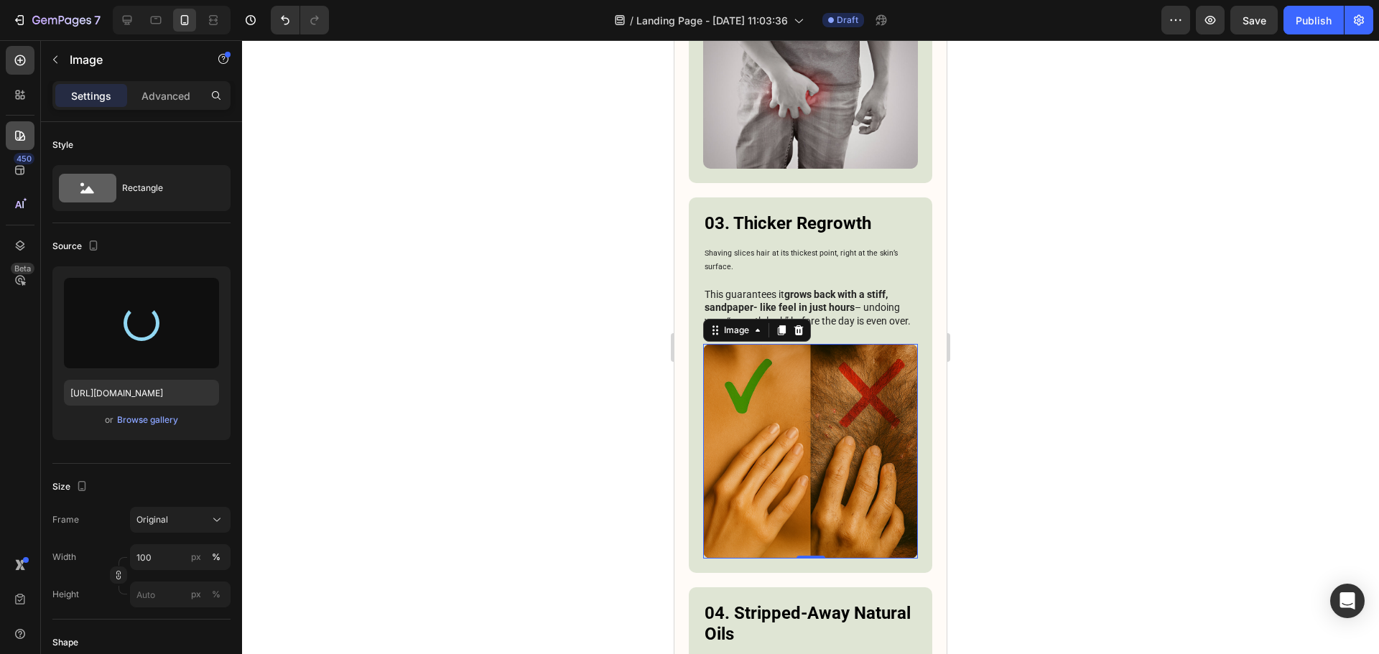
type input "[URL][DOMAIN_NAME]"
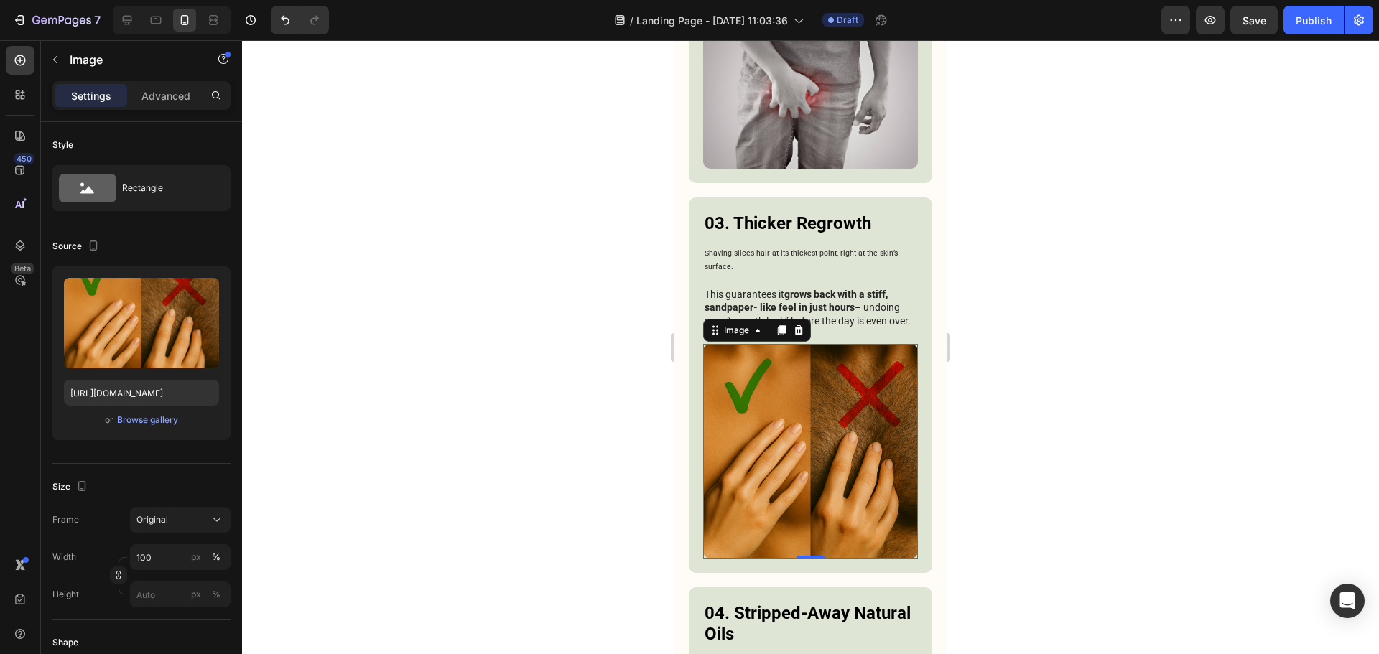
click at [1035, 305] on div at bounding box center [810, 347] width 1137 height 614
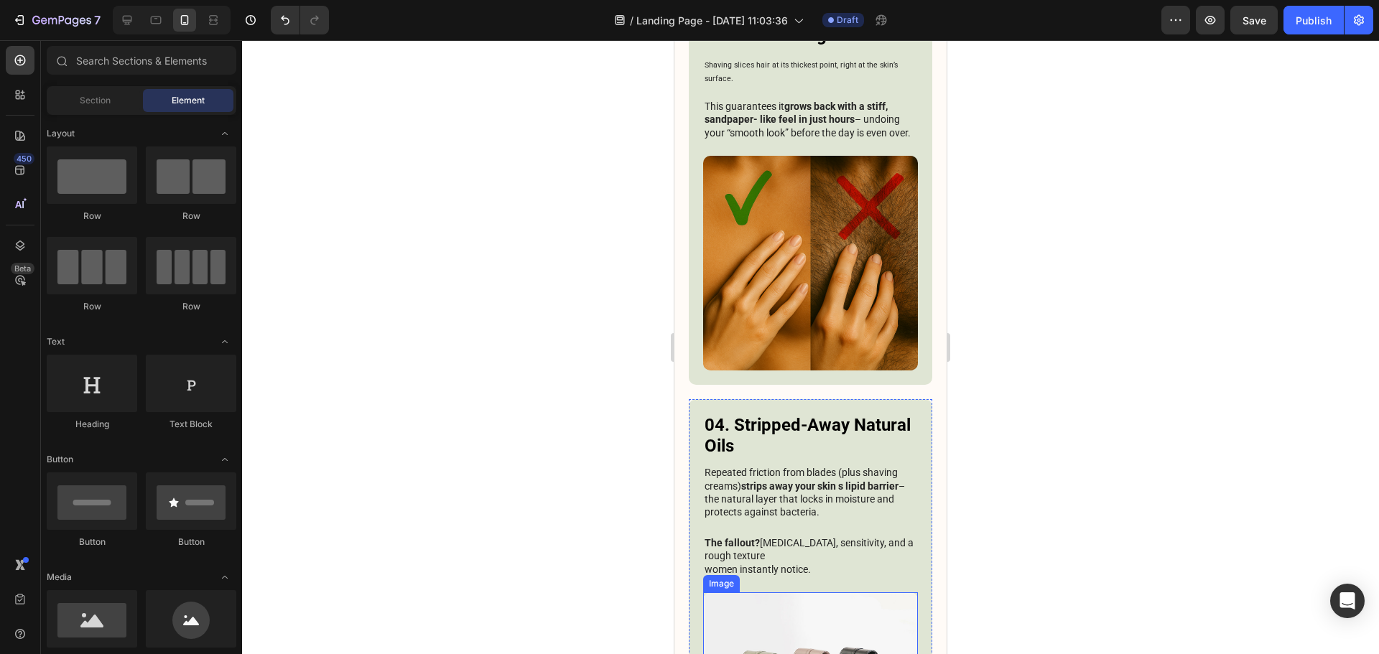
scroll to position [2025, 0]
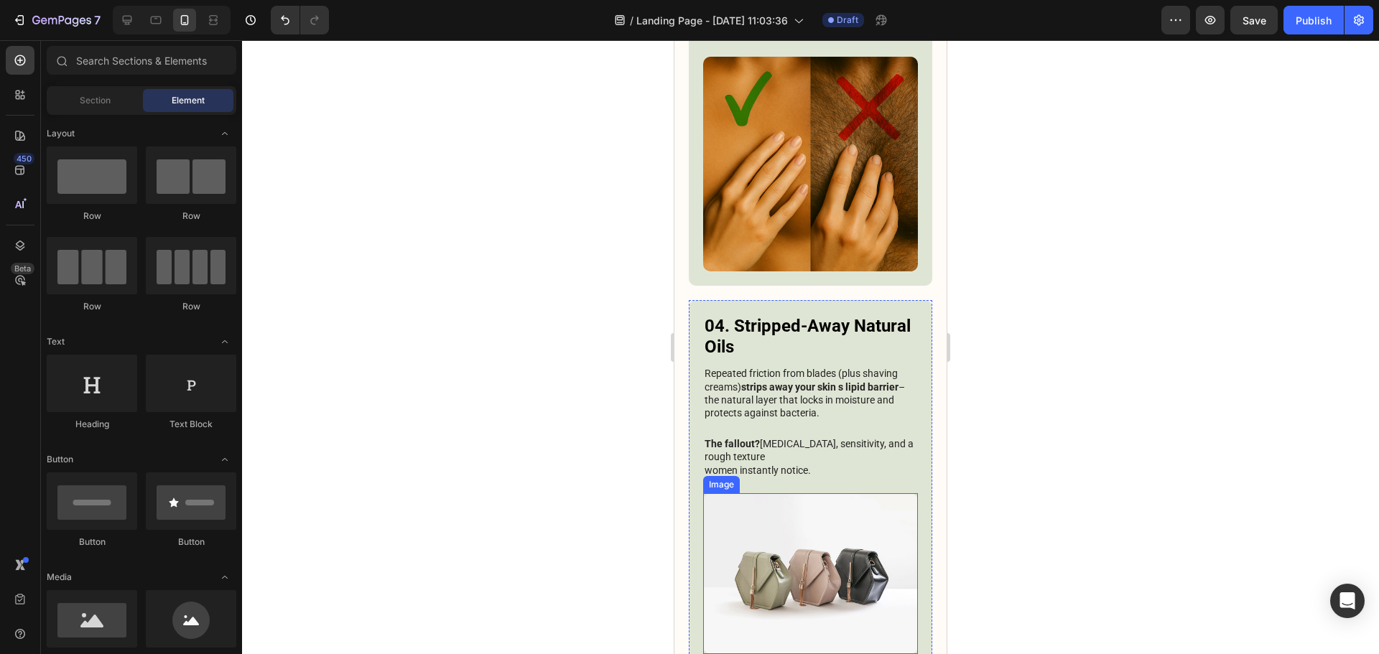
click at [824, 541] on img at bounding box center [810, 573] width 215 height 161
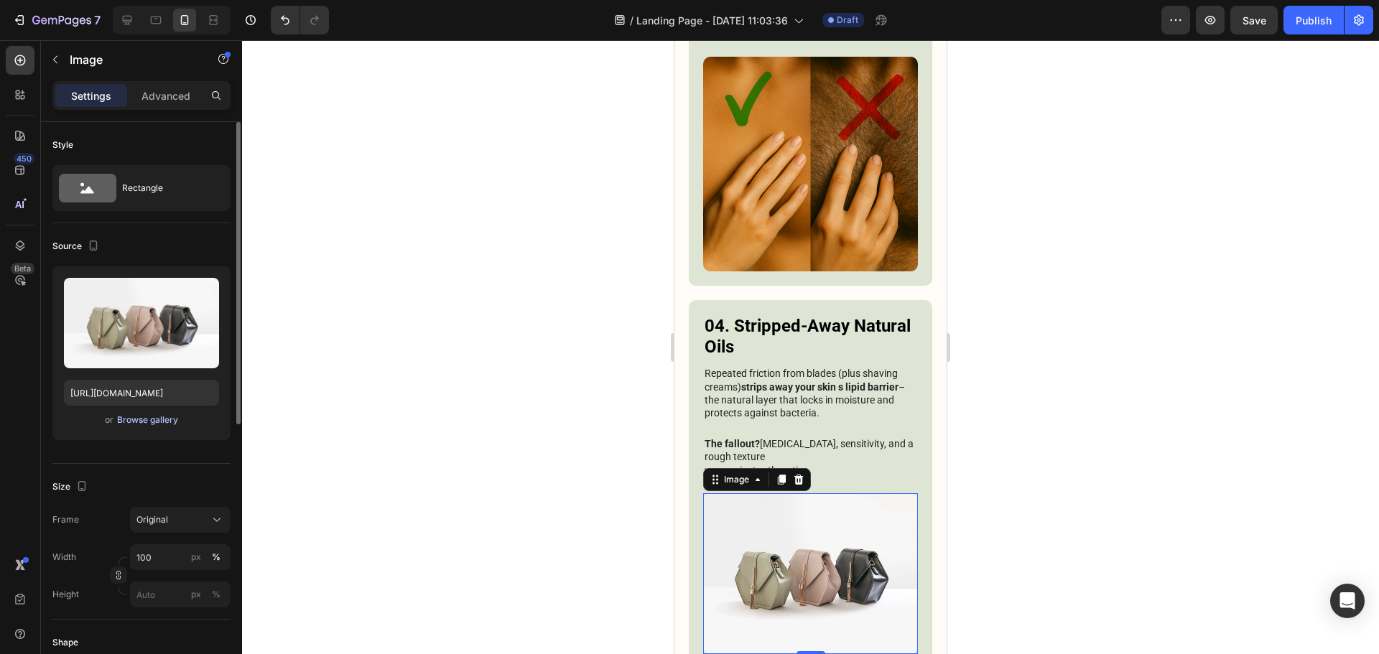
click at [150, 416] on div "Browse gallery" at bounding box center [147, 420] width 61 height 13
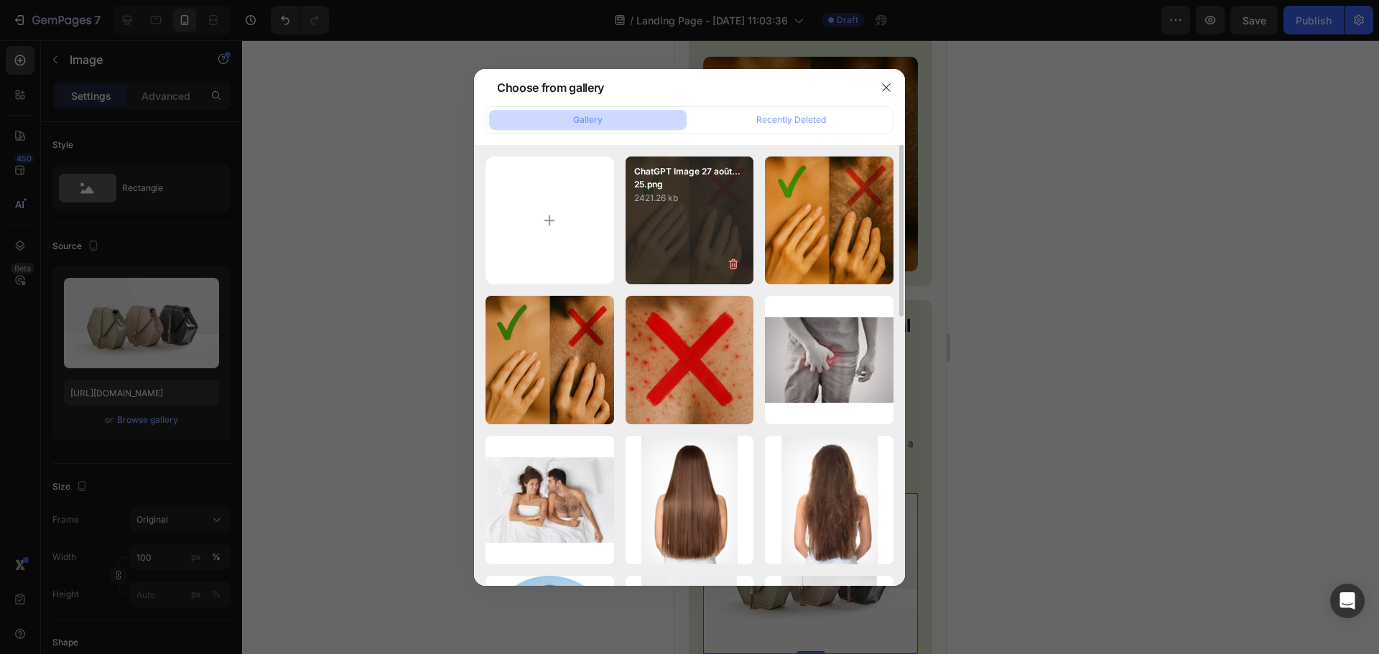
click at [686, 233] on div "ChatGPT Image 27 août...25.png 2421.26 kb" at bounding box center [689, 221] width 129 height 129
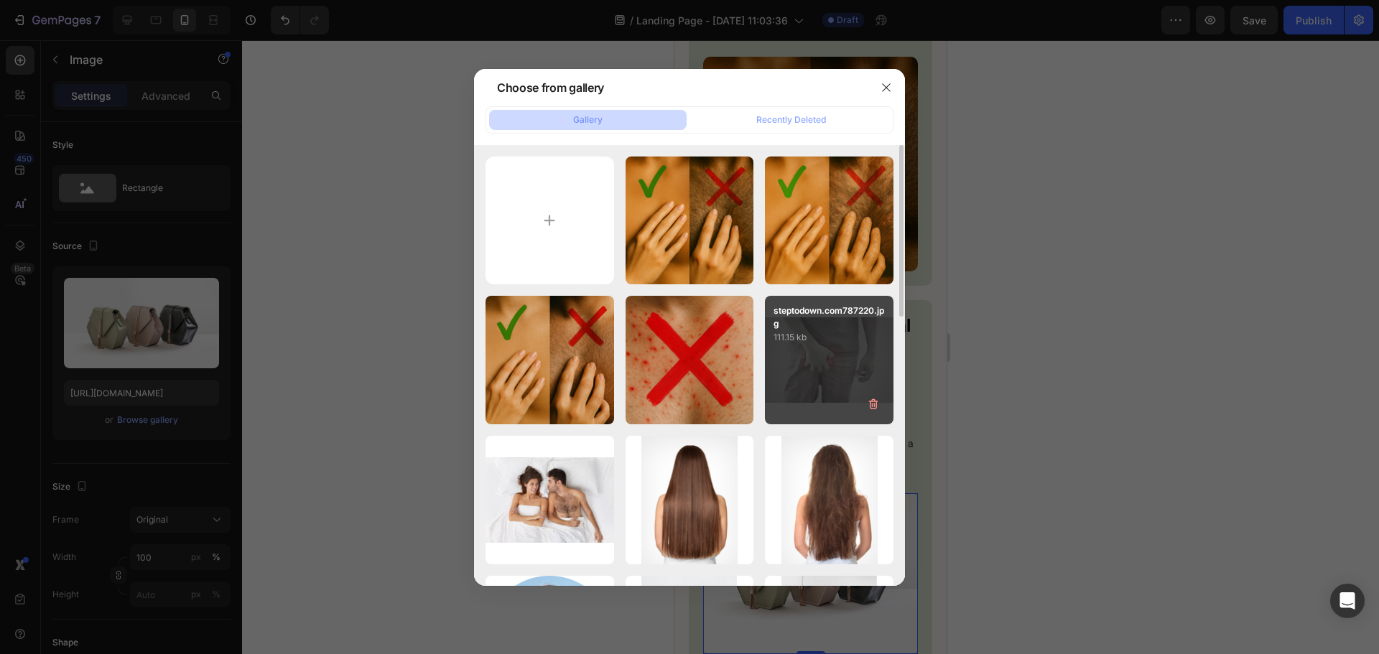
type input "[URL][DOMAIN_NAME]"
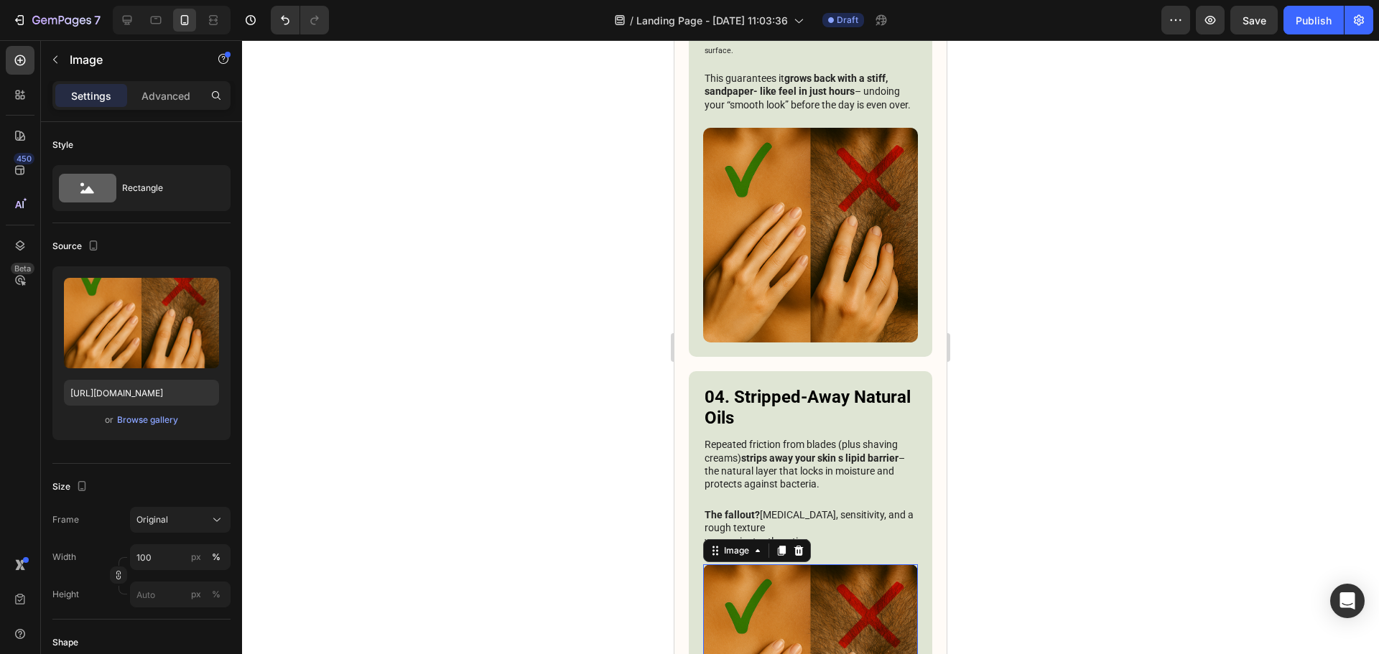
scroll to position [1953, 0]
click at [1056, 361] on div at bounding box center [810, 347] width 1137 height 614
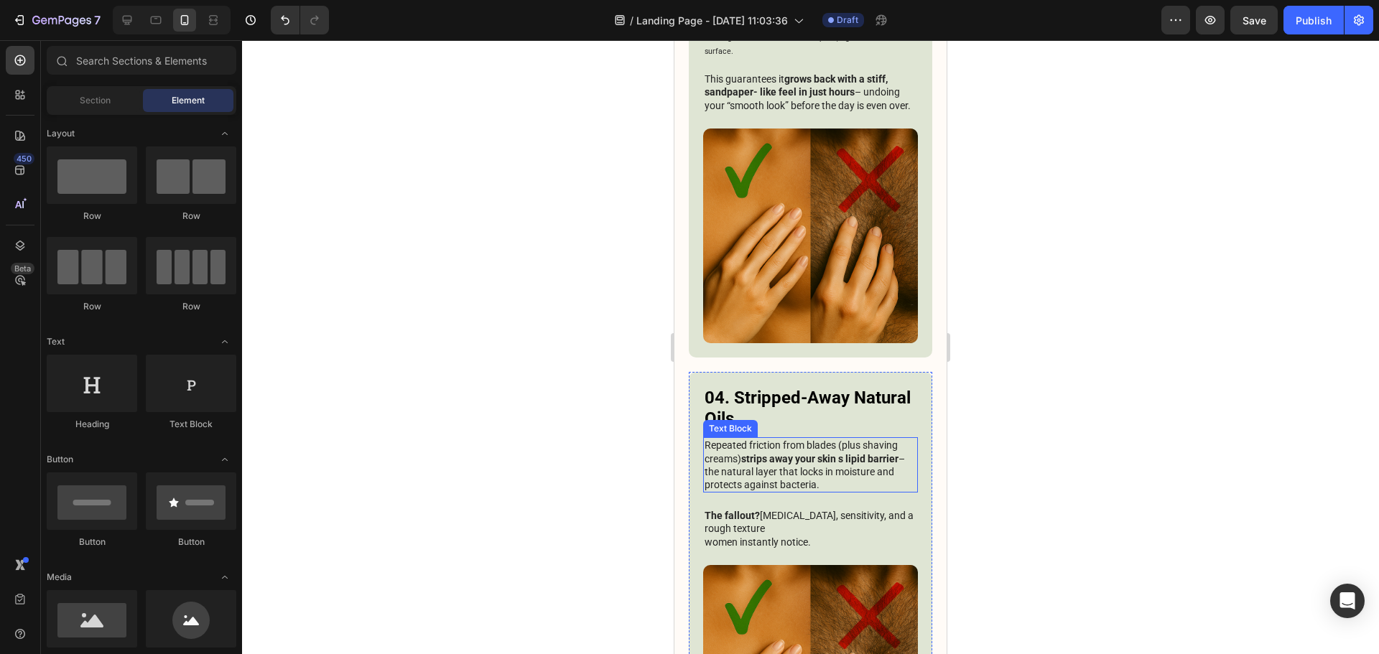
click at [854, 439] on p "Repeated friction from blades (plus shaving creams) strips away your skin s lip…" at bounding box center [810, 465] width 212 height 52
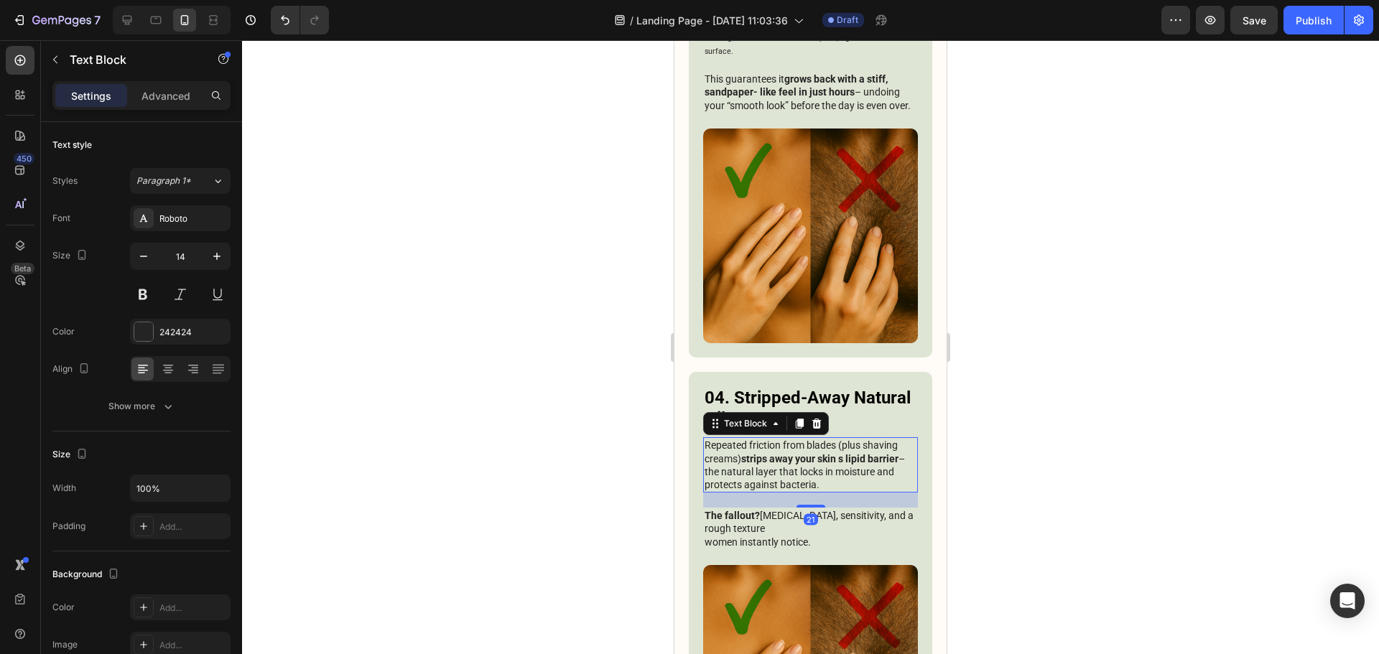
click at [854, 439] on p "Repeated friction from blades (plus shaving creams) strips away your skin s lip…" at bounding box center [810, 465] width 212 height 52
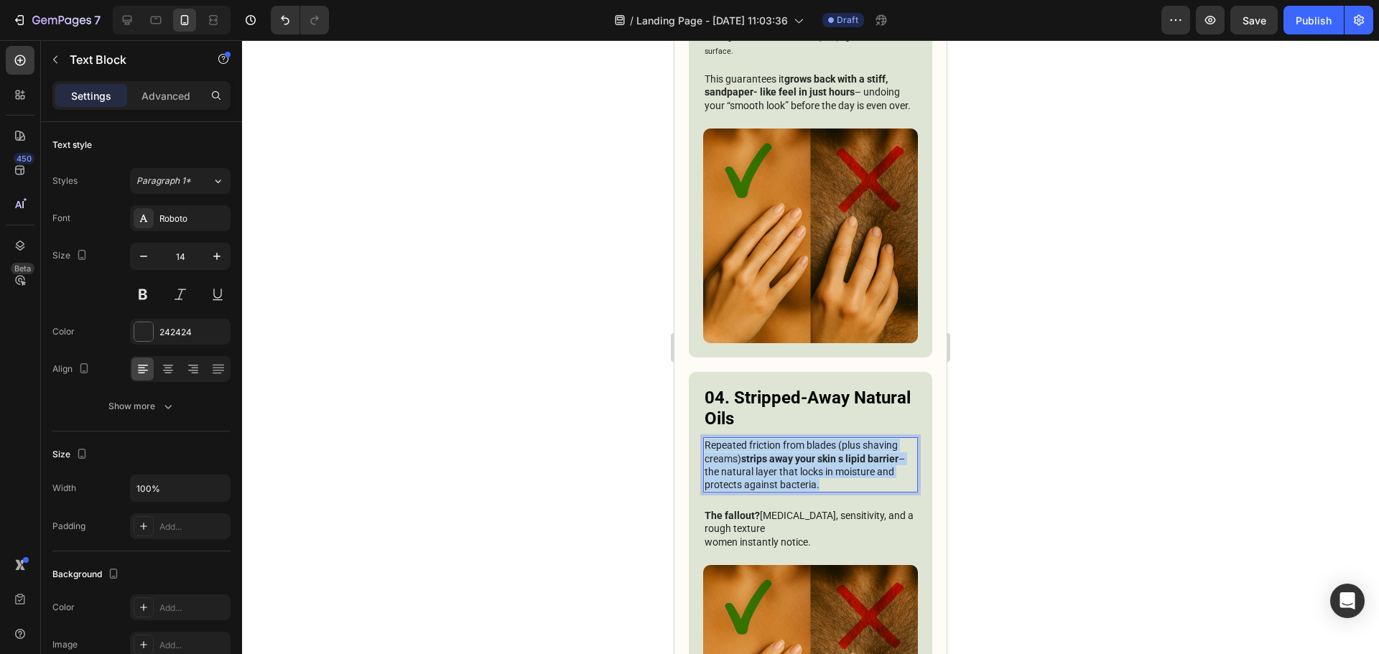
click at [854, 439] on p "Repeated friction from blades (plus shaving creams) strips away your skin s lip…" at bounding box center [810, 465] width 212 height 52
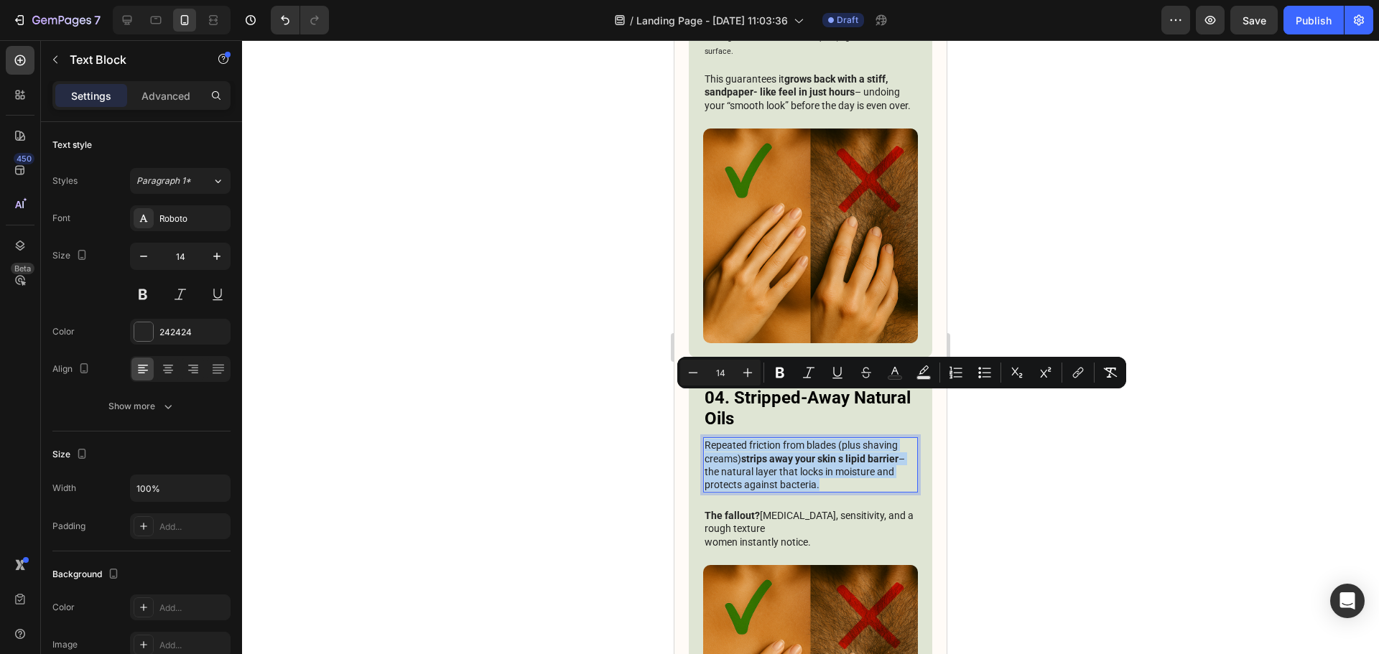
copy p "Repeated friction from blades (plus shaving creams) strips away your skin s lip…"
click at [821, 439] on p "Repeated friction from blades (plus shaving creams) strips away your skin s lip…" at bounding box center [810, 465] width 212 height 52
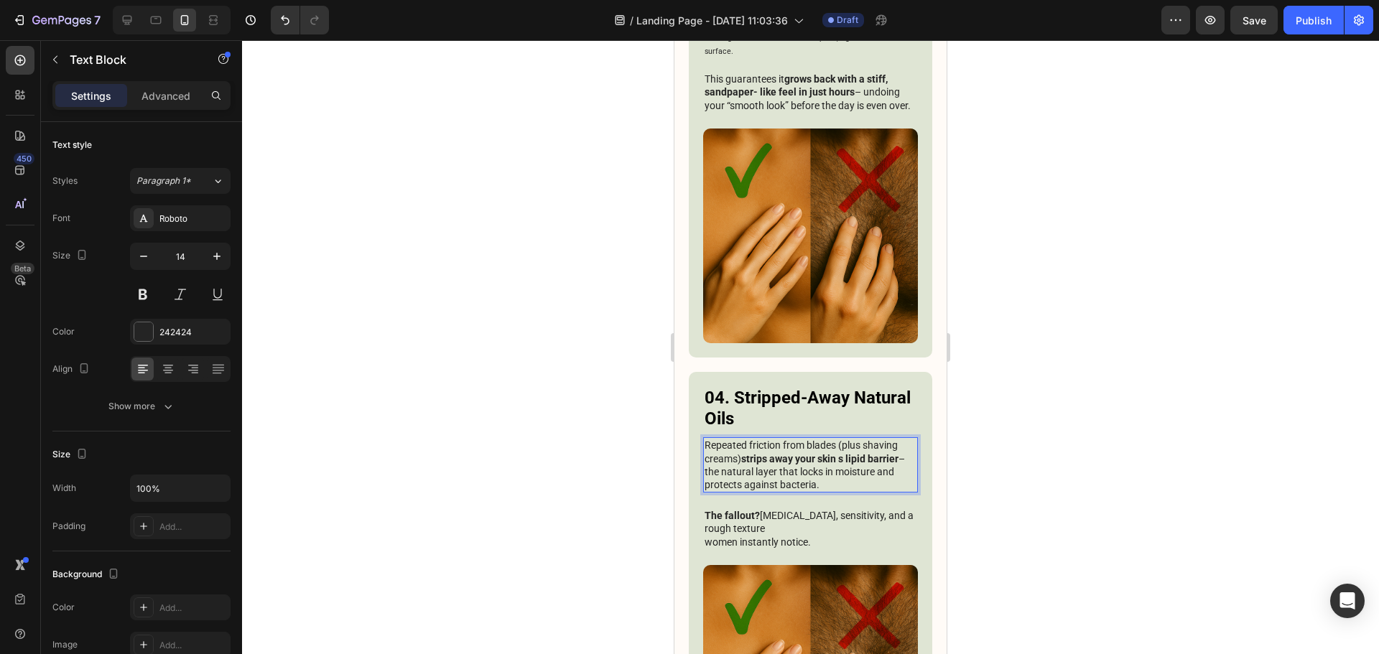
click at [841, 453] on strong "strips away your skin s lipid barrier" at bounding box center [819, 458] width 157 height 11
click at [1085, 324] on div at bounding box center [810, 347] width 1137 height 614
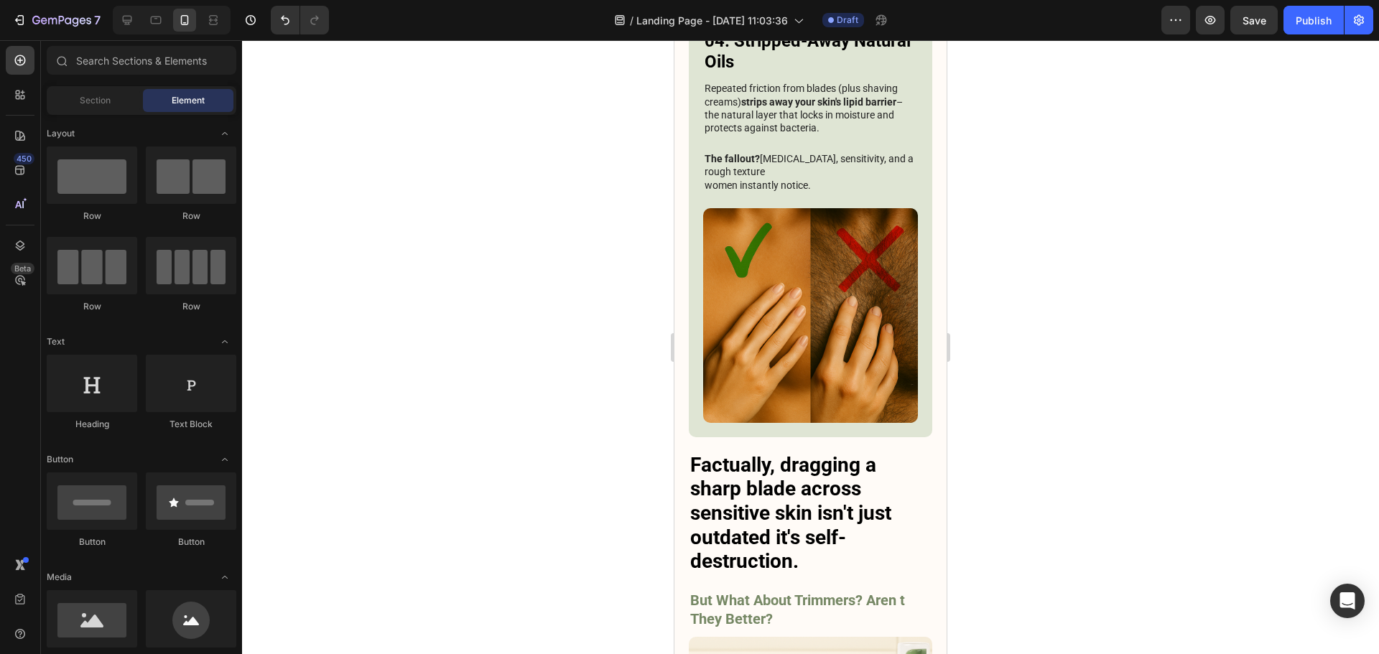
scroll to position [2449, 0]
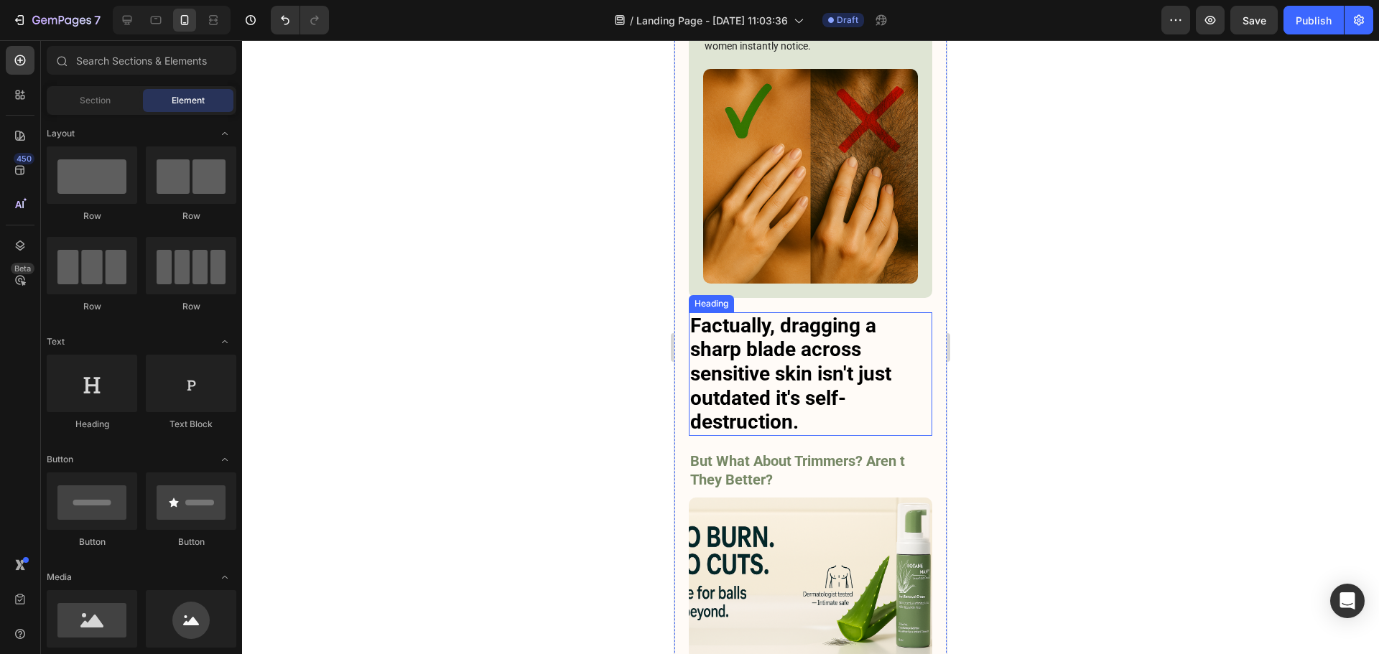
click at [798, 335] on h3 "Factually, dragging a sharp blade across sensitive skin isn't just outdated it'…" at bounding box center [810, 374] width 243 height 124
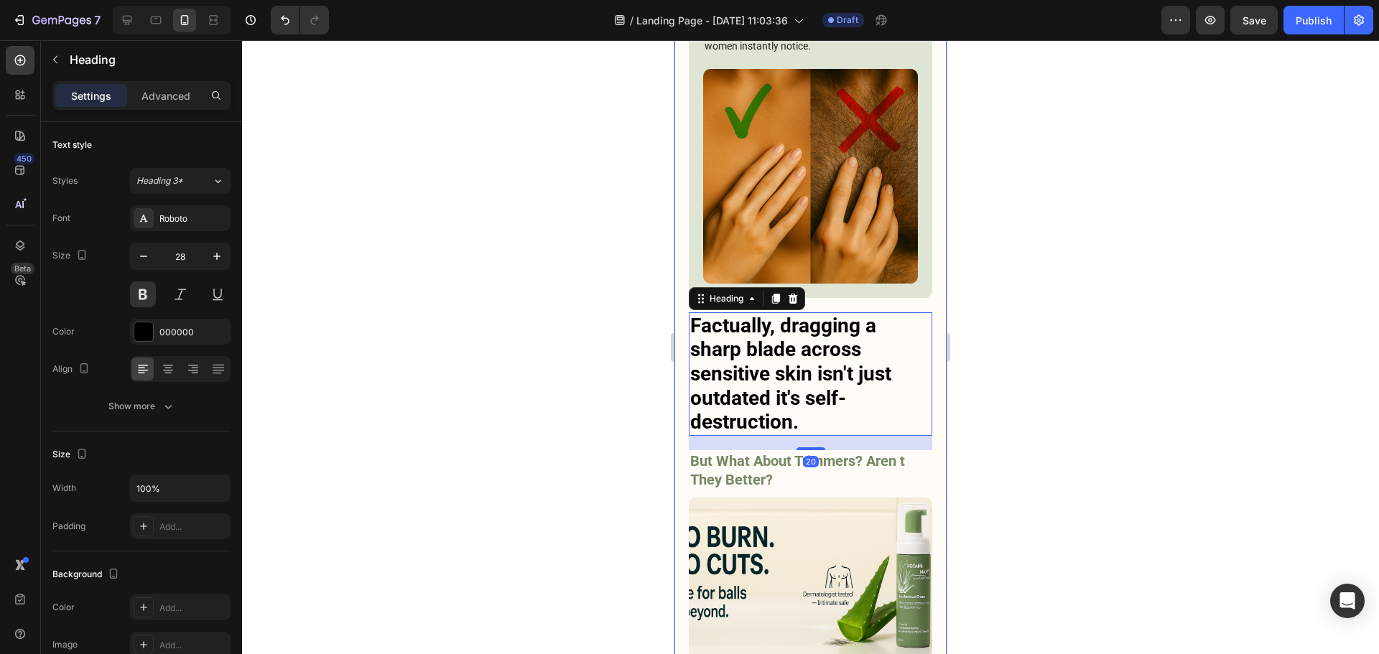
click at [1007, 251] on div at bounding box center [810, 347] width 1137 height 614
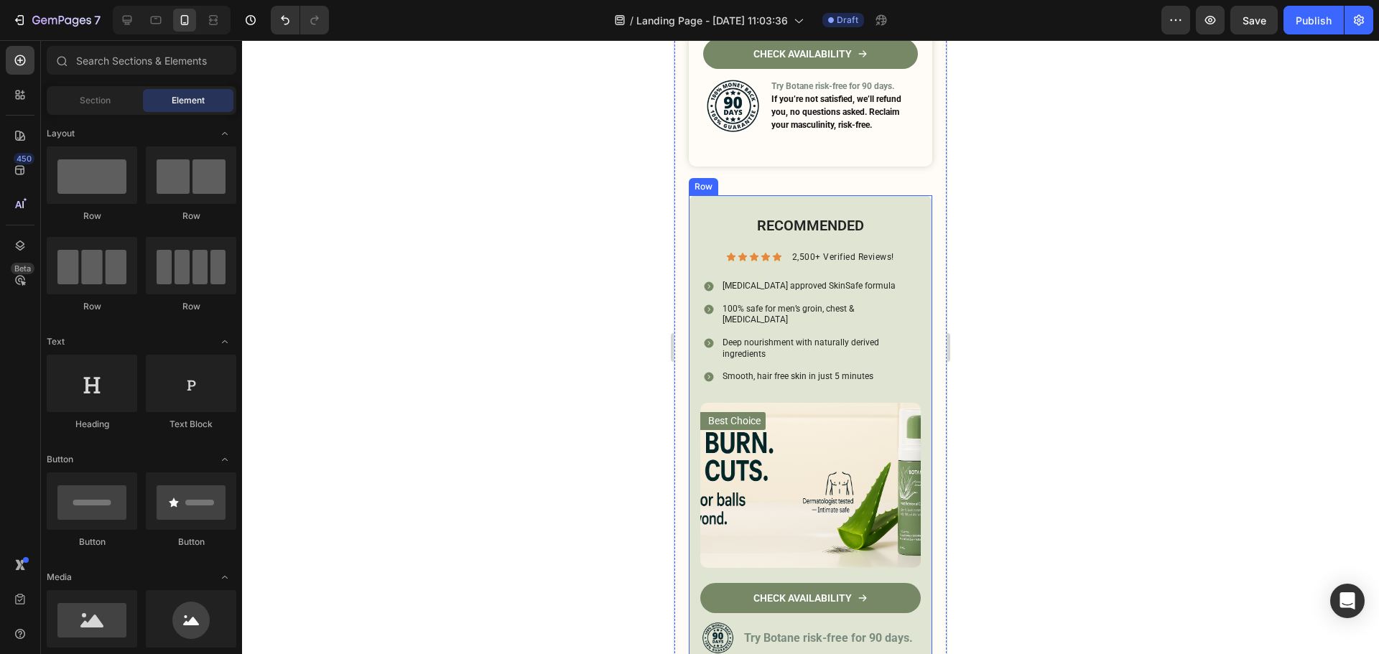
scroll to position [7284, 0]
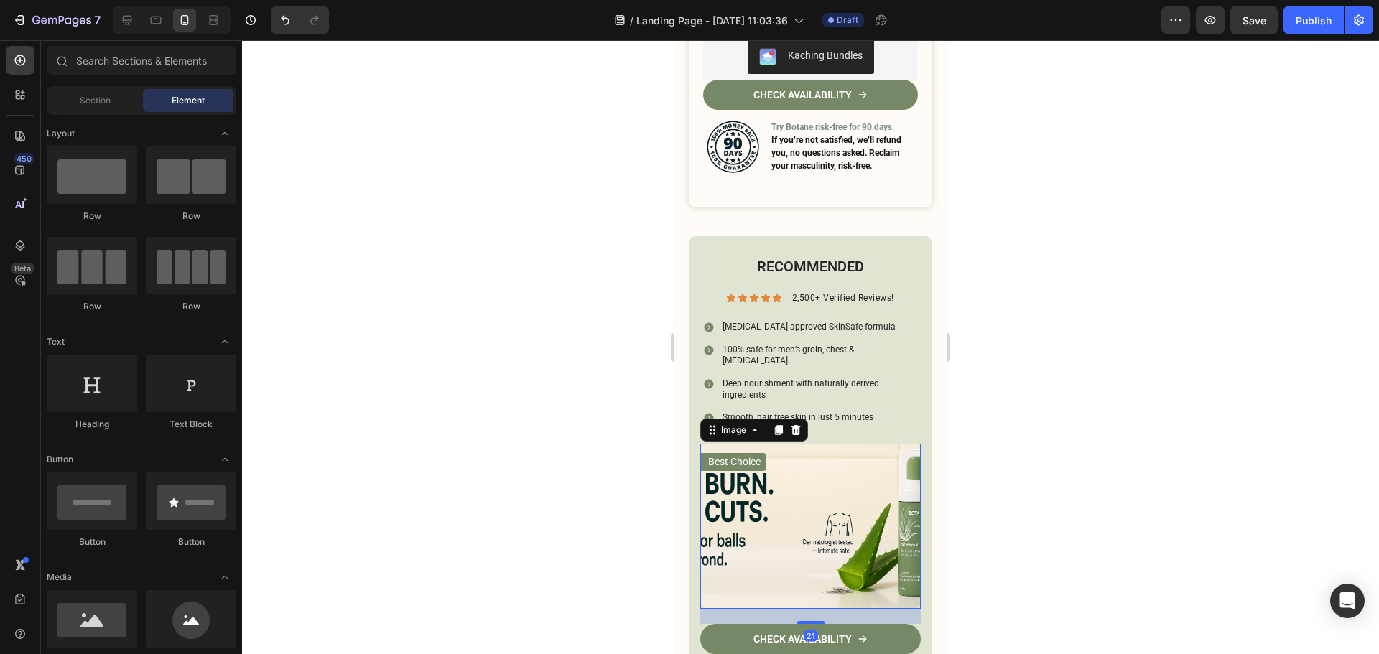
click at [809, 472] on img at bounding box center [810, 526] width 220 height 165
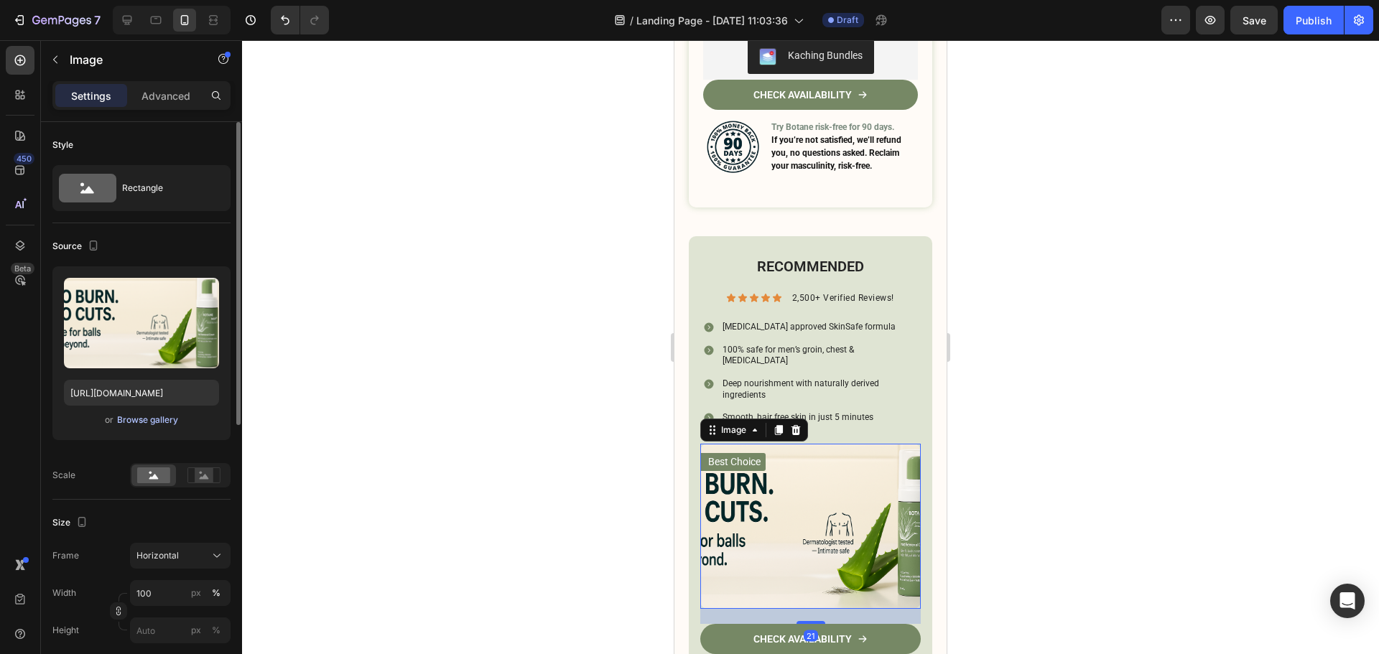
click at [138, 414] on div "Browse gallery" at bounding box center [147, 420] width 61 height 13
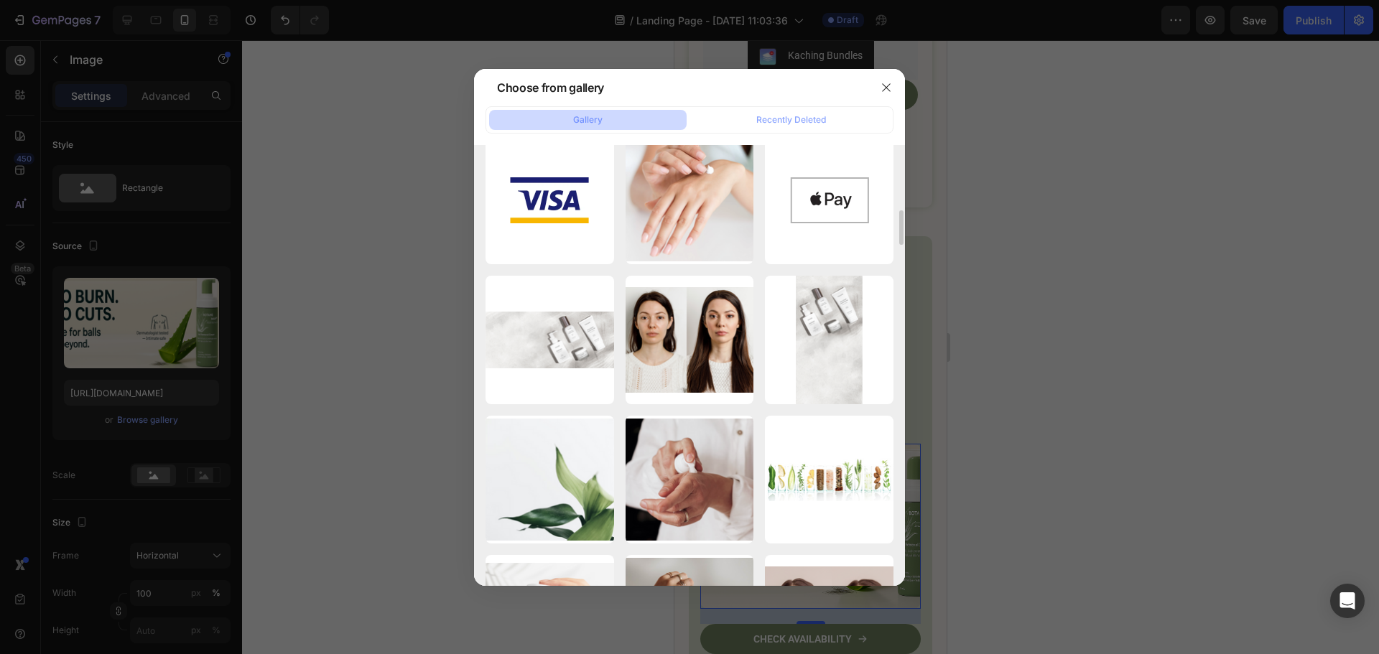
scroll to position [4486, 0]
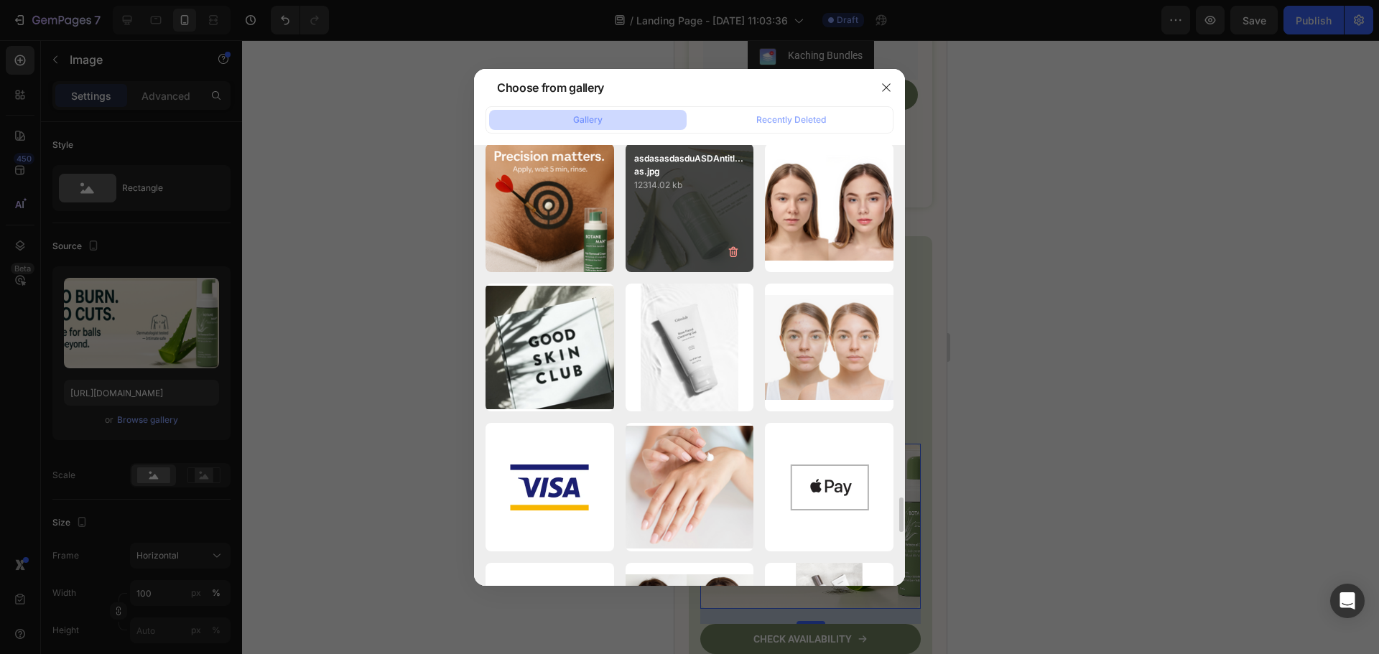
click at [690, 221] on div "asdasasdasduASDAntitl...as.jpg 12314.02 kb" at bounding box center [689, 208] width 129 height 129
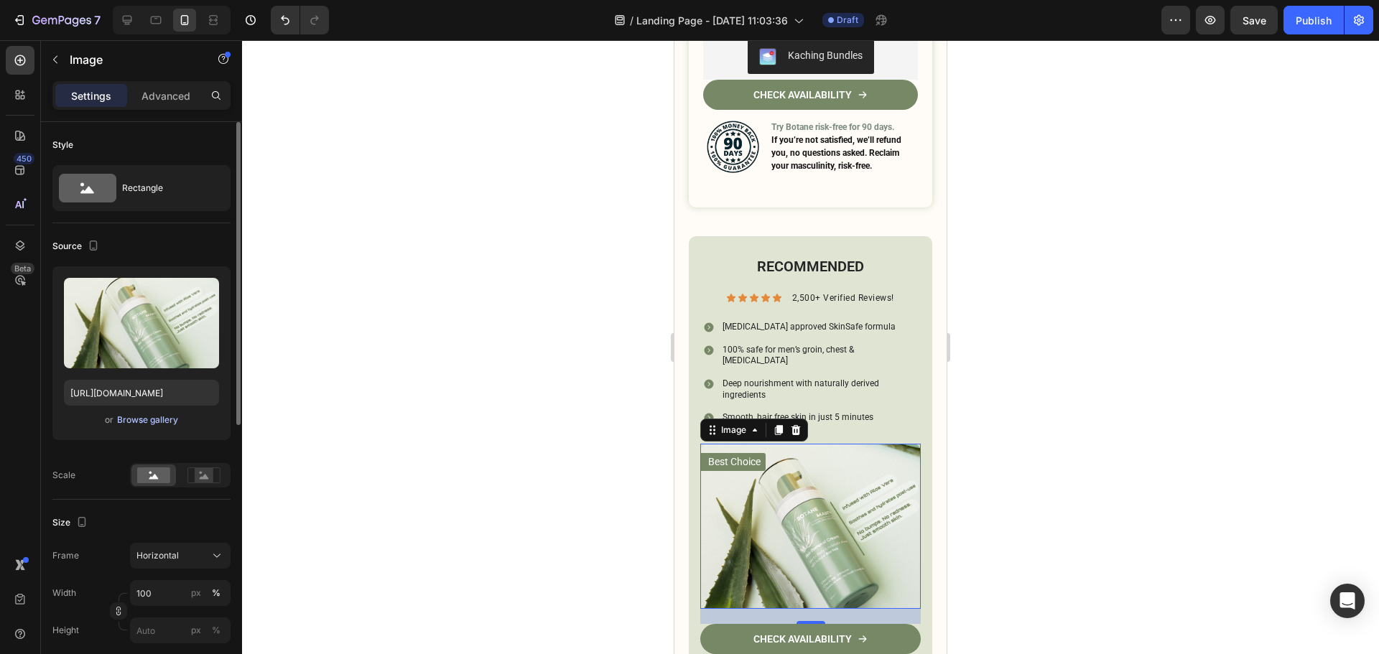
click at [169, 424] on div "Browse gallery" at bounding box center [147, 420] width 61 height 13
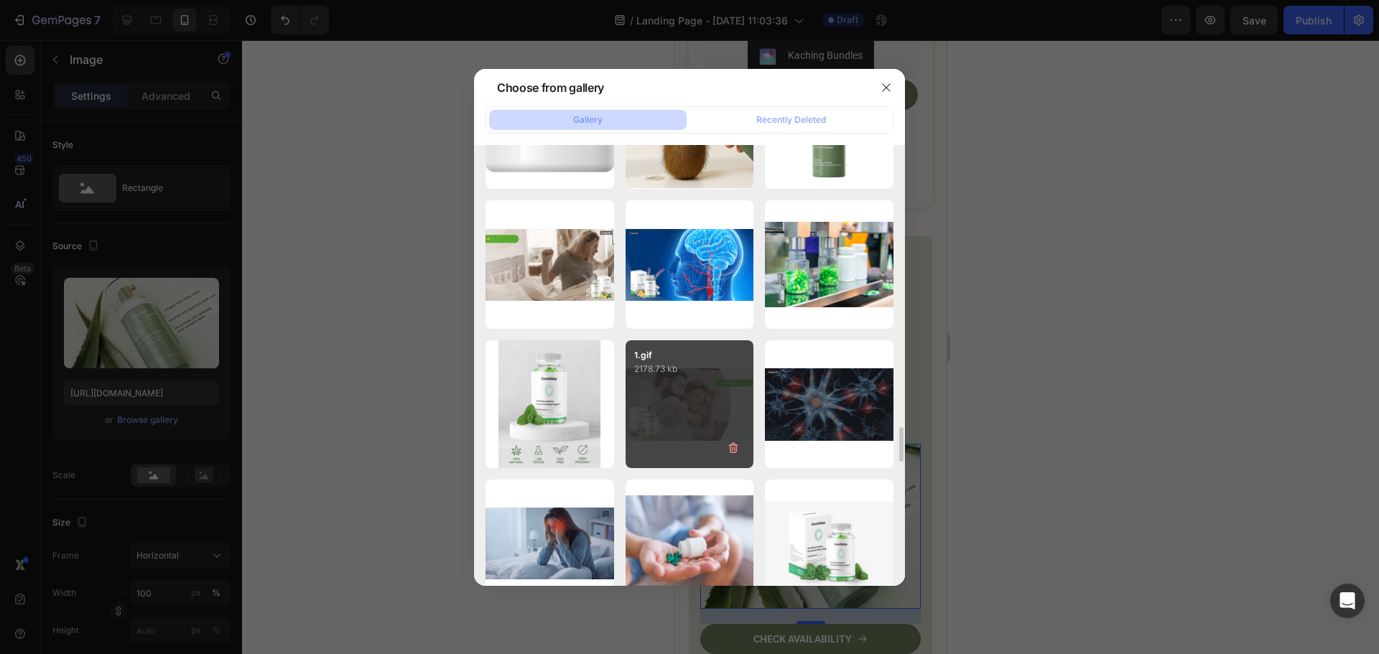
scroll to position [3447, 0]
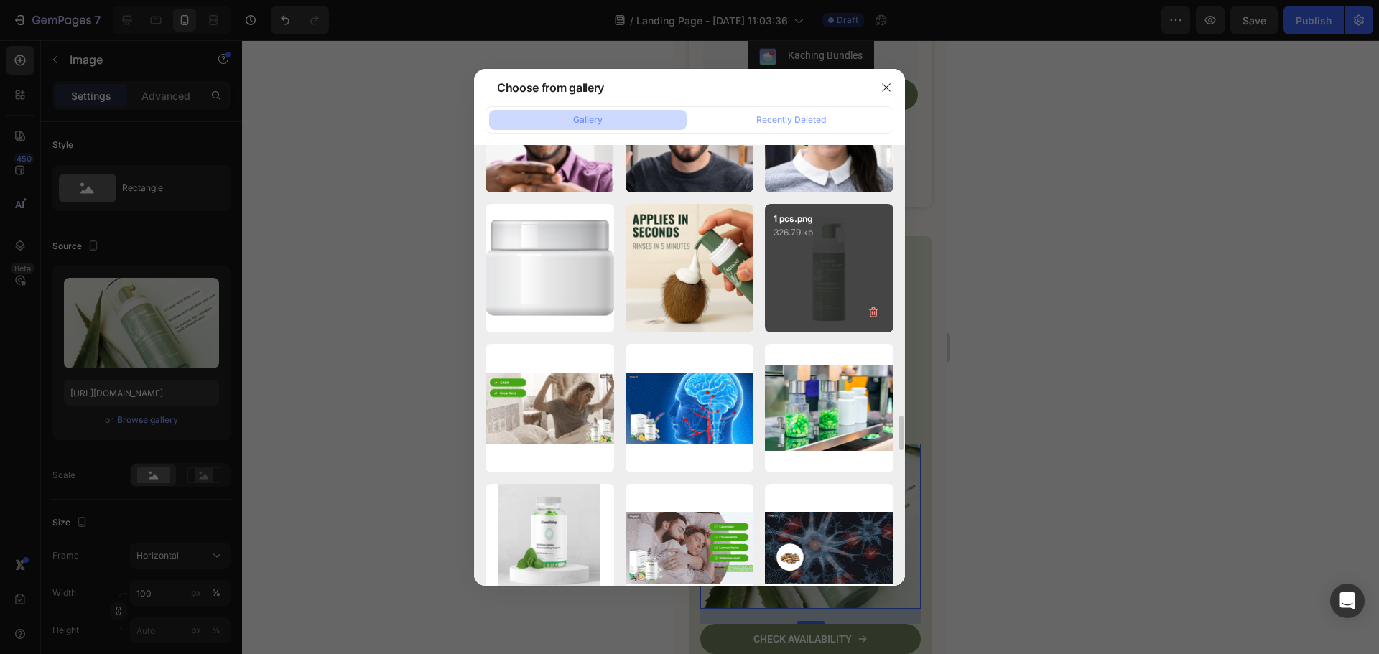
click at [792, 309] on div "1 pcs.png 326.79 kb" at bounding box center [829, 268] width 129 height 129
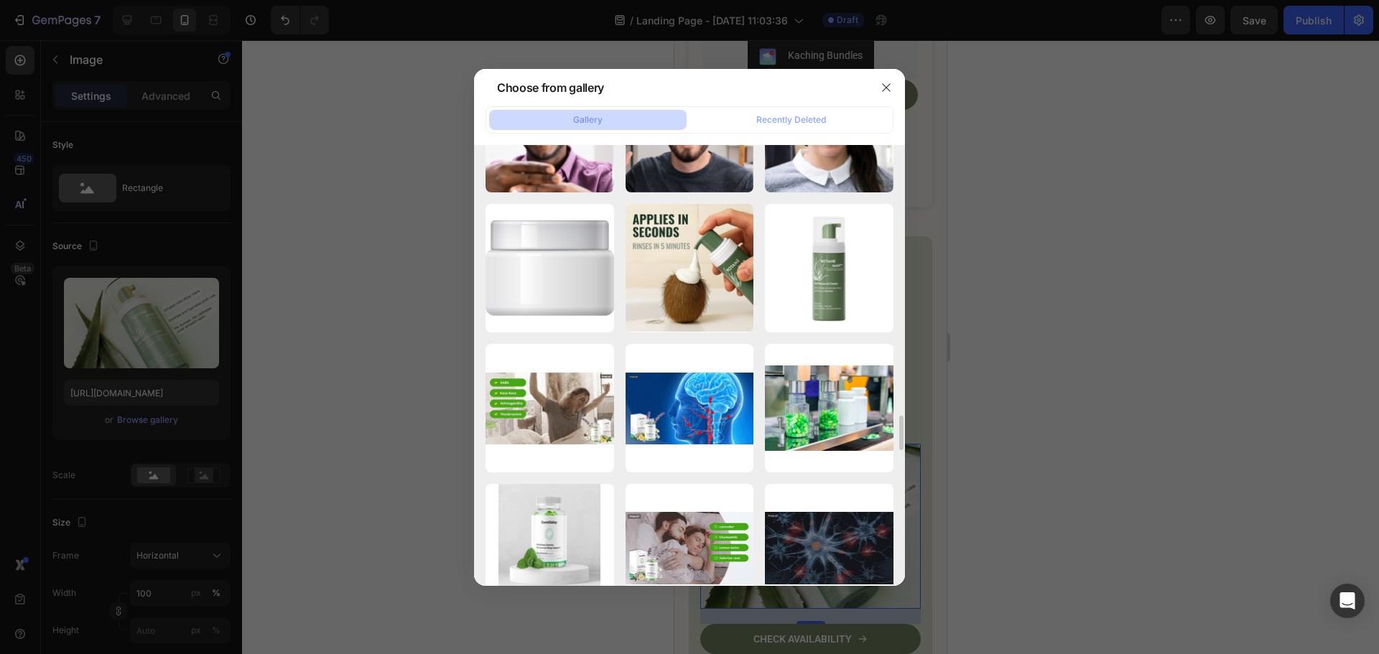
type input "https://cdn.shopify.com/s/files/1/0913/6295/1553/files/gempages_575285431885627…"
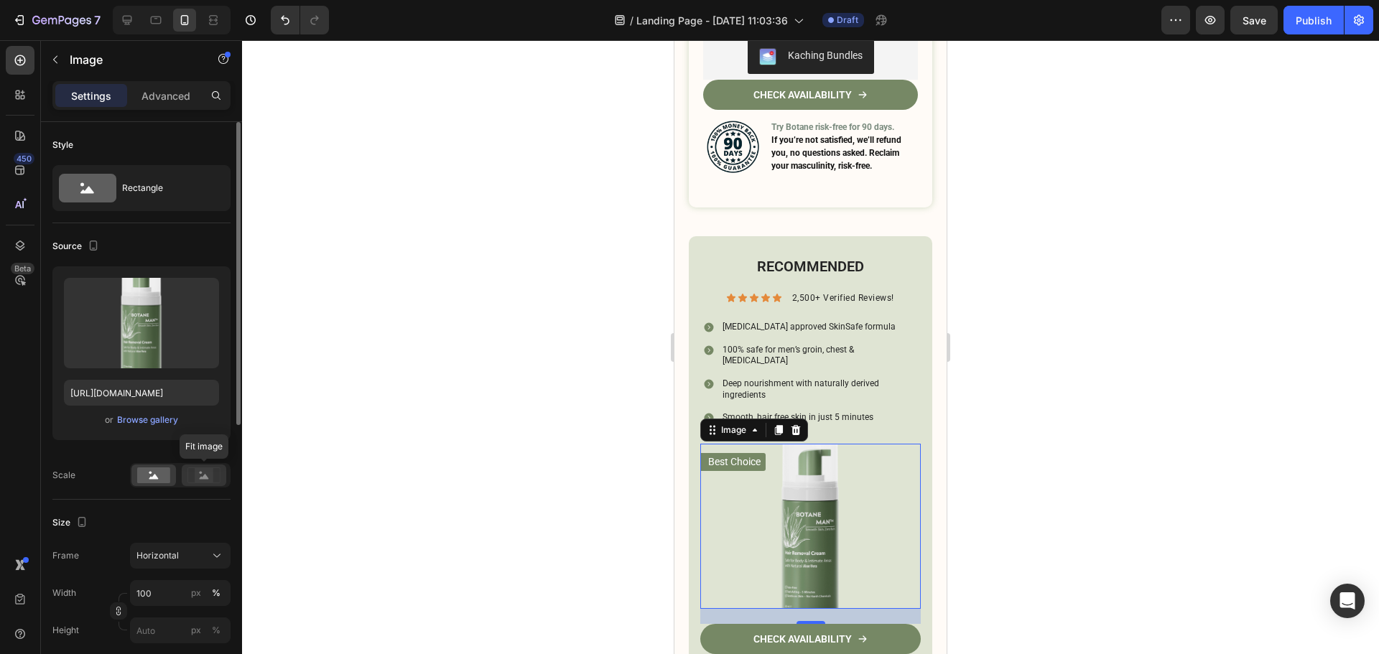
click at [213, 484] on div at bounding box center [204, 476] width 45 height 22
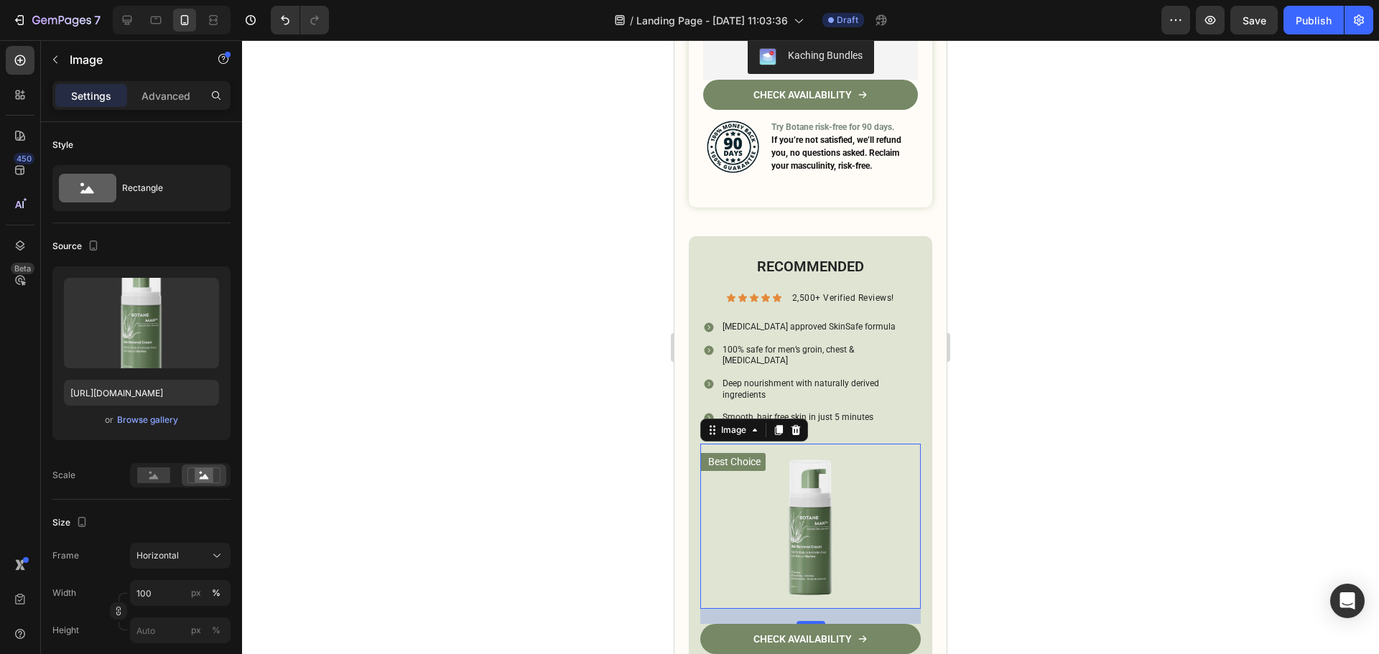
click at [1138, 394] on div at bounding box center [810, 347] width 1137 height 614
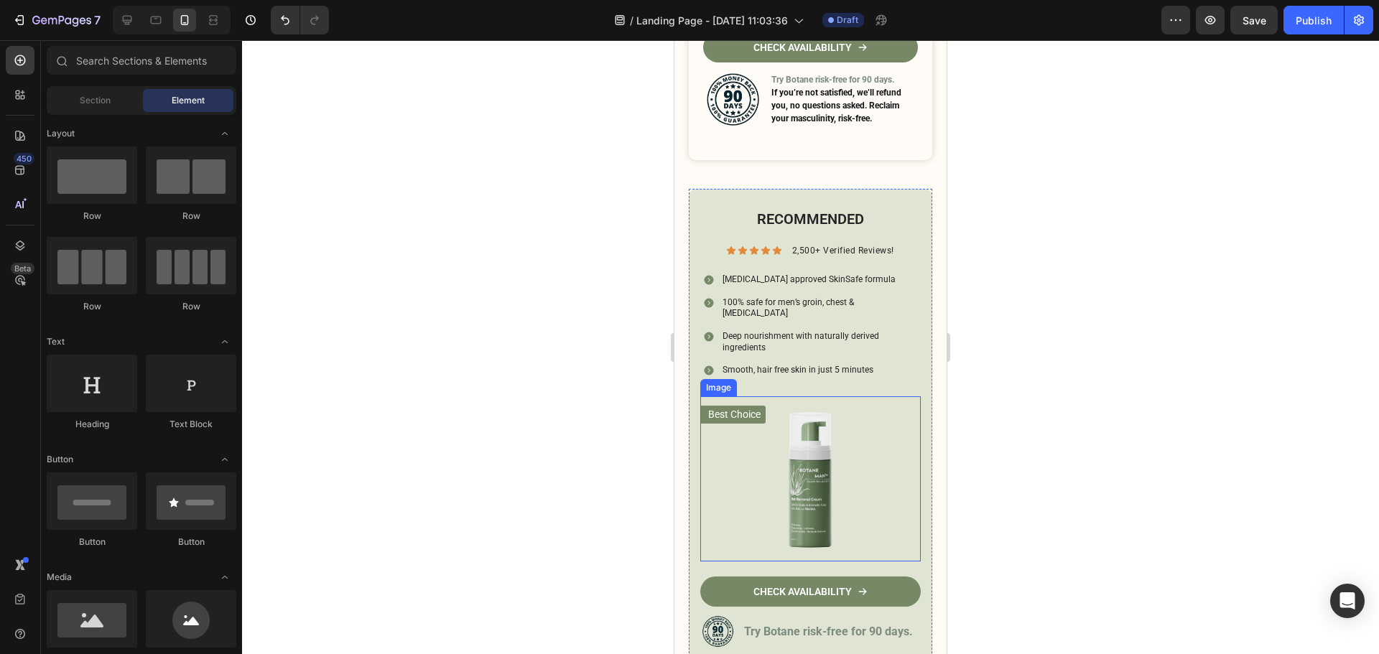
scroll to position [7356, 0]
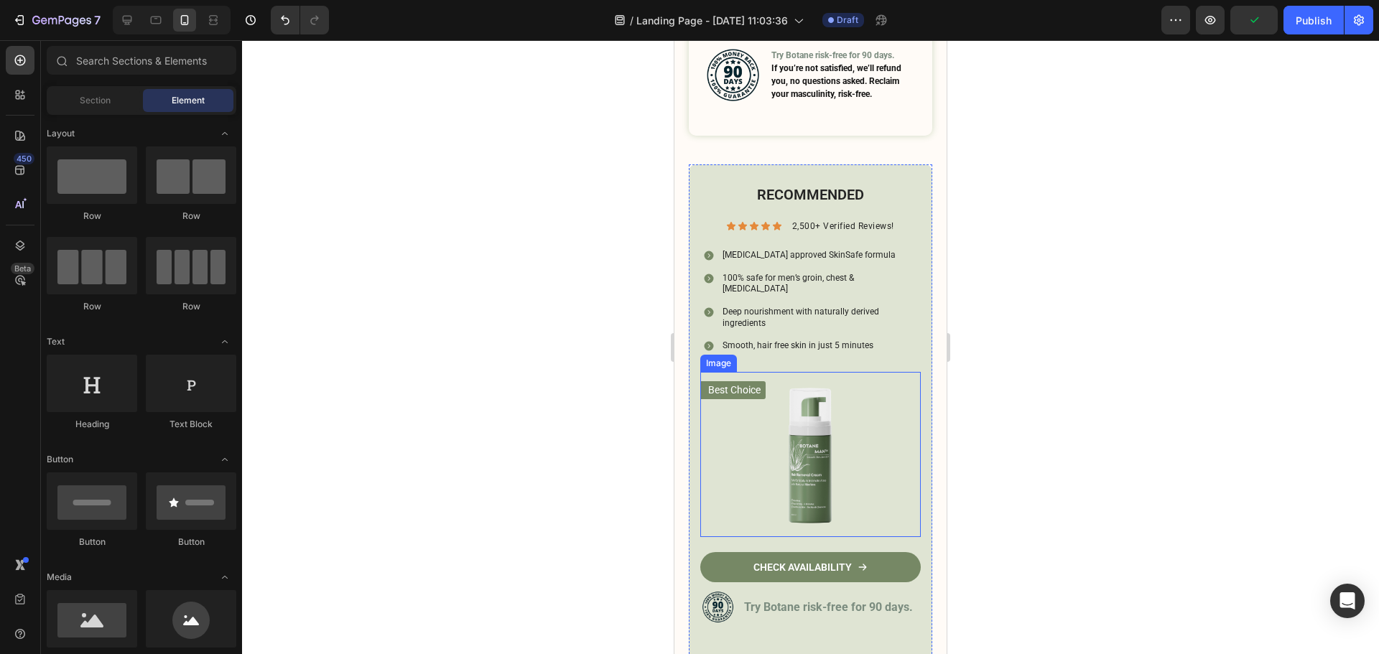
drag, startPoint x: 853, startPoint y: 442, endPoint x: 739, endPoint y: 434, distance: 114.5
click at [852, 444] on img at bounding box center [810, 454] width 220 height 165
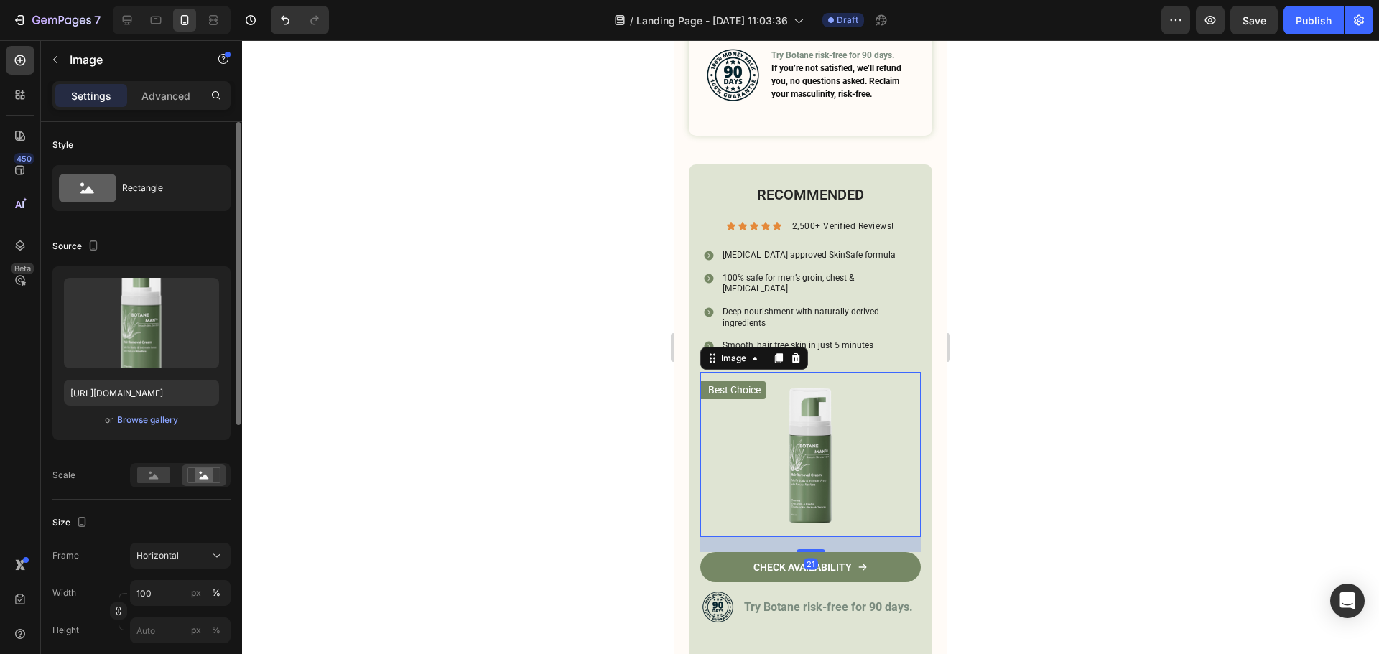
drag, startPoint x: 180, startPoint y: 407, endPoint x: 157, endPoint y: 422, distance: 26.9
click at [179, 407] on div "Upload Image https://cdn.shopify.com/s/files/1/0913/6295/1553/files/gempages_57…" at bounding box center [141, 353] width 178 height 174
click at [159, 422] on div "Browse gallery" at bounding box center [147, 420] width 61 height 13
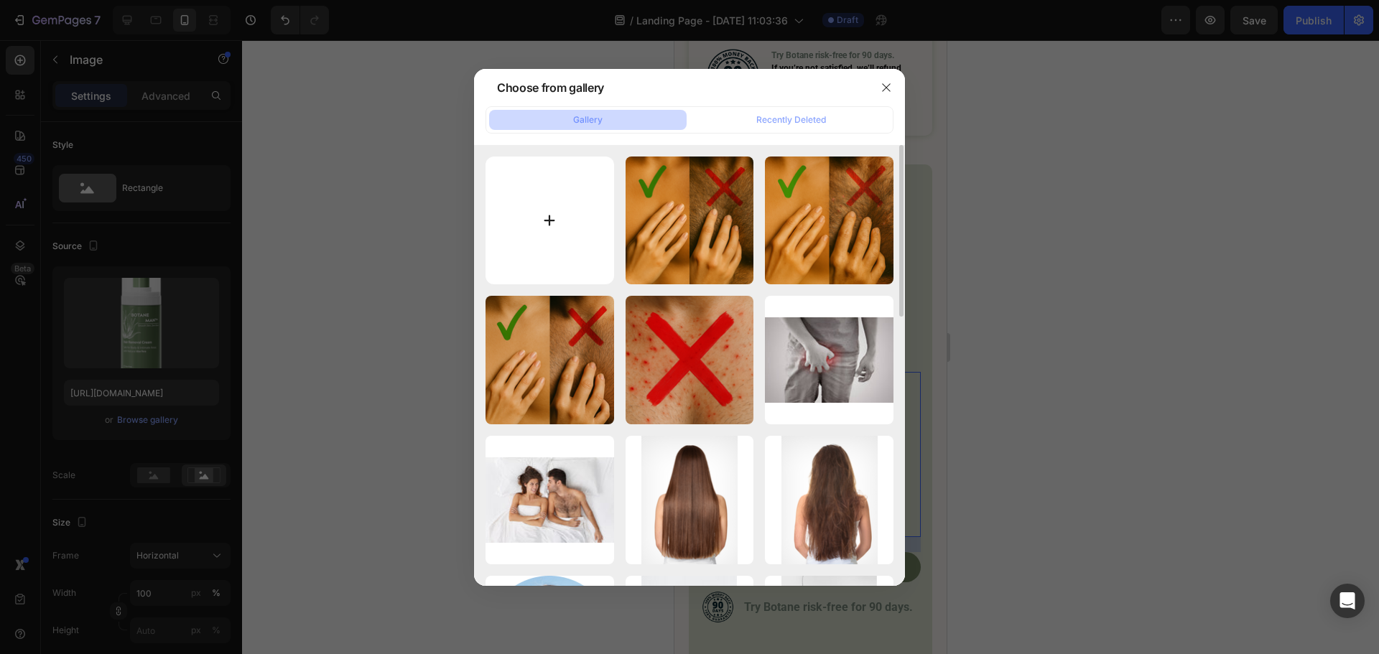
click at [553, 211] on input "file" at bounding box center [549, 221] width 129 height 129
type input "C:\fakepath\2 +1 pcs.png"
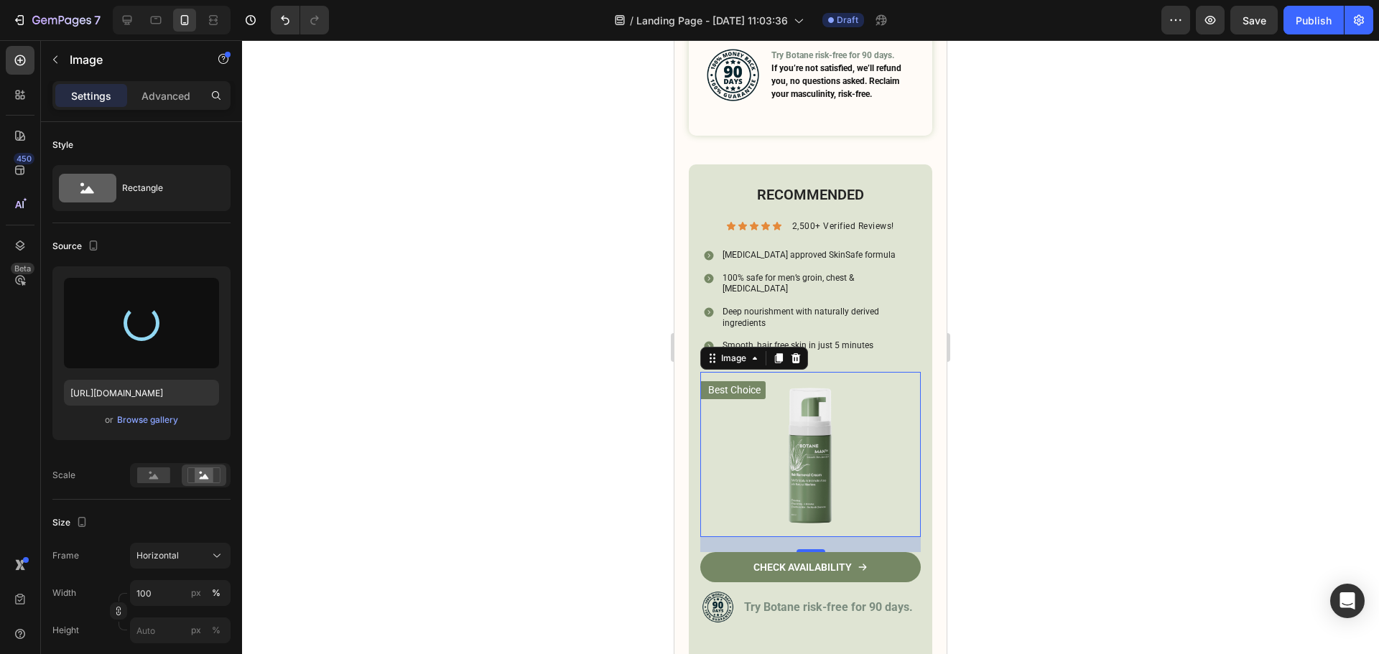
type input "[URL][DOMAIN_NAME]"
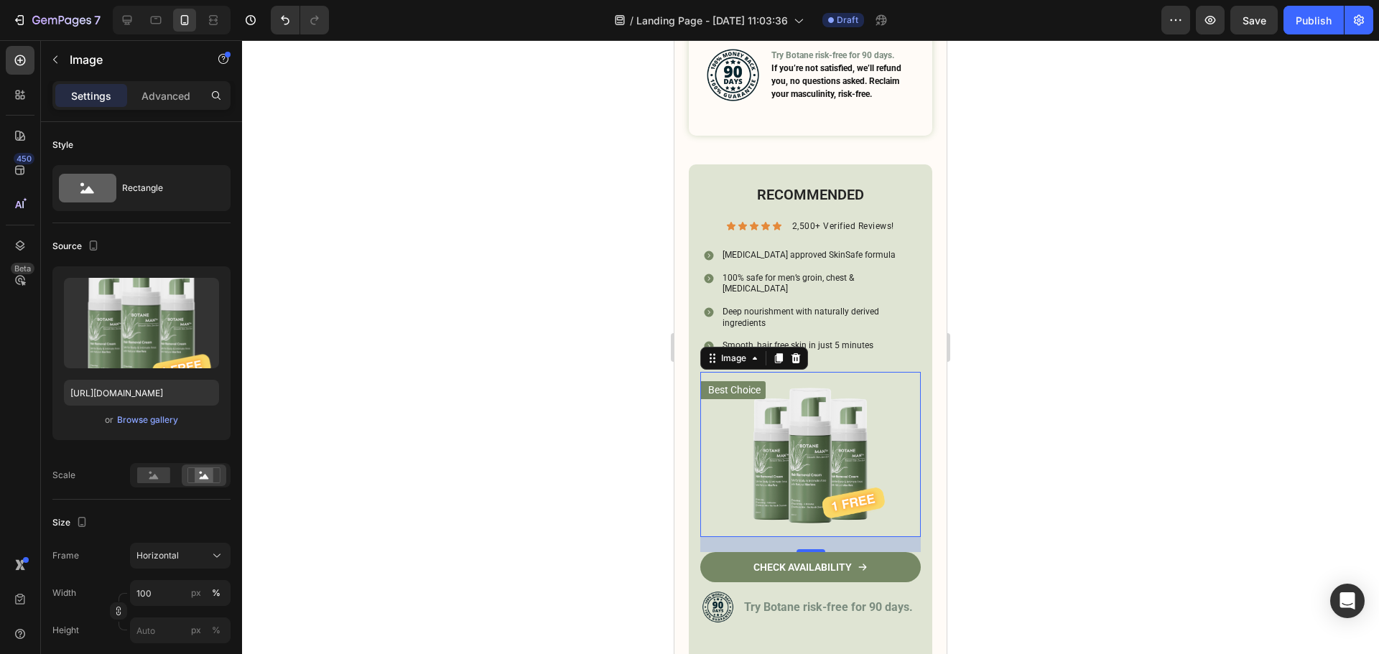
click at [1055, 374] on div at bounding box center [810, 347] width 1137 height 614
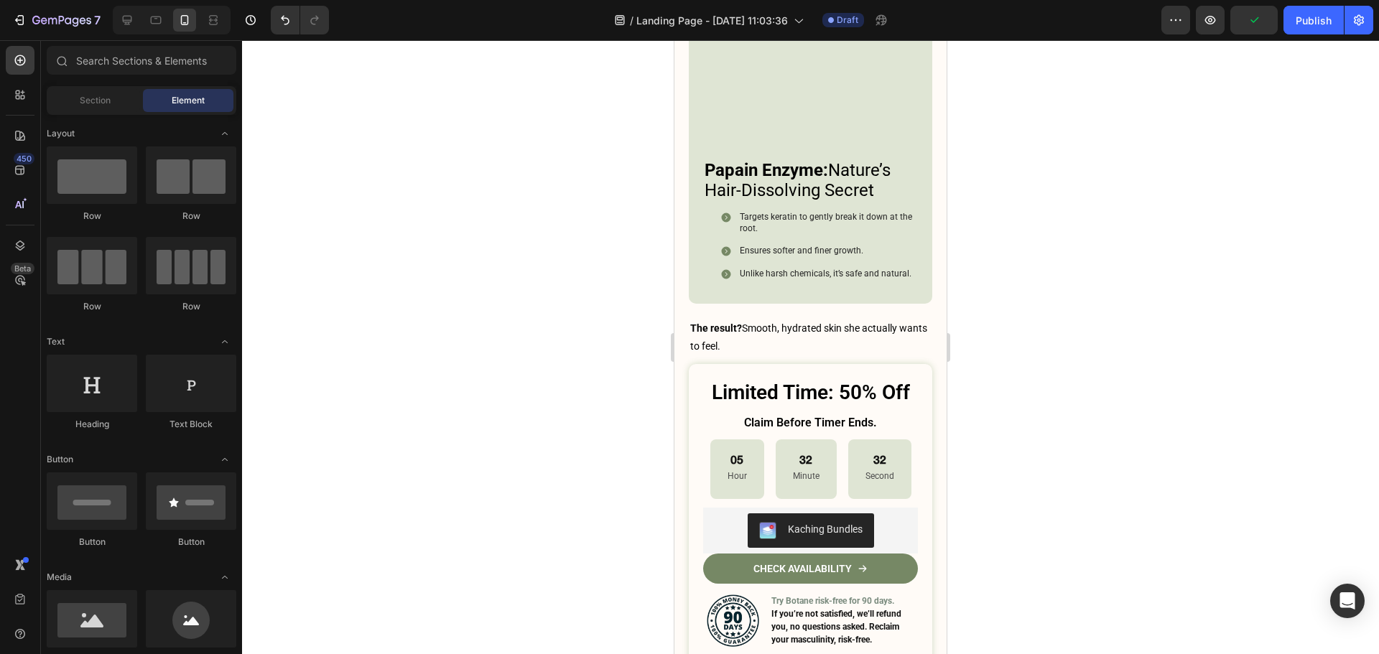
scroll to position [6780, 0]
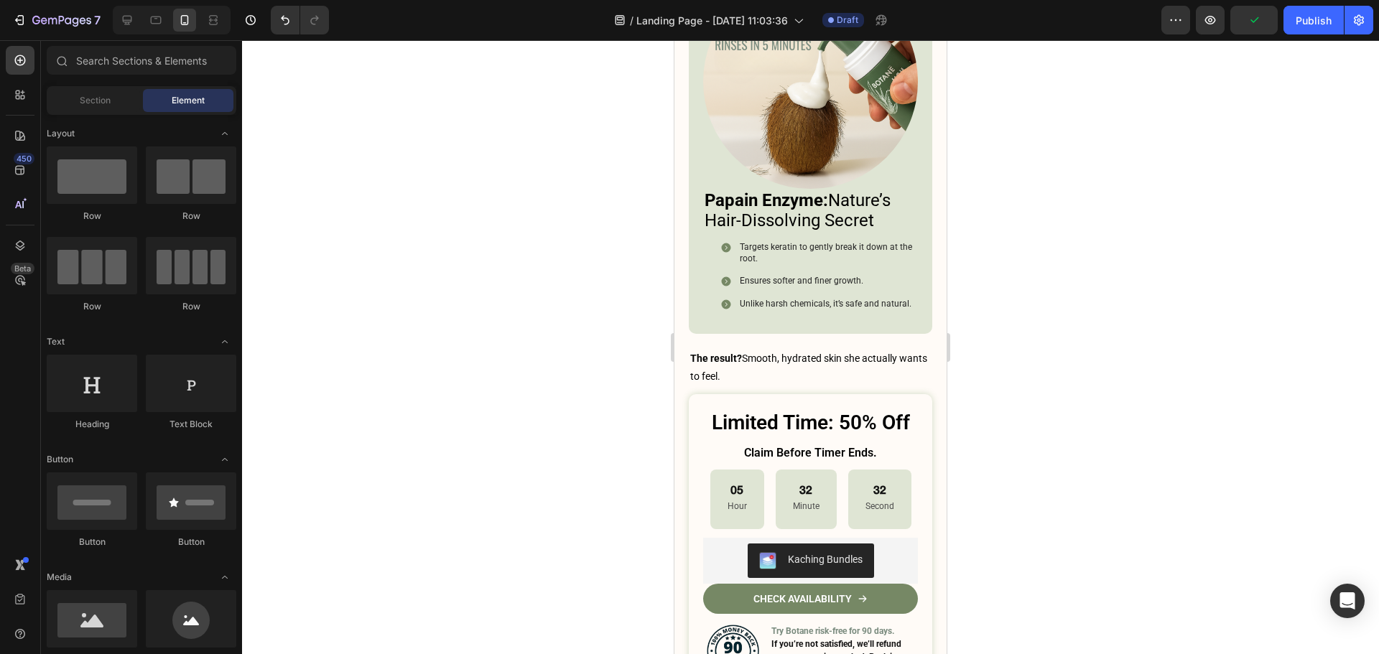
drag, startPoint x: 941, startPoint y: 587, endPoint x: 1622, endPoint y: 595, distance: 680.8
click at [896, 597] on link "CHECK AVAILABILITY" at bounding box center [810, 599] width 215 height 30
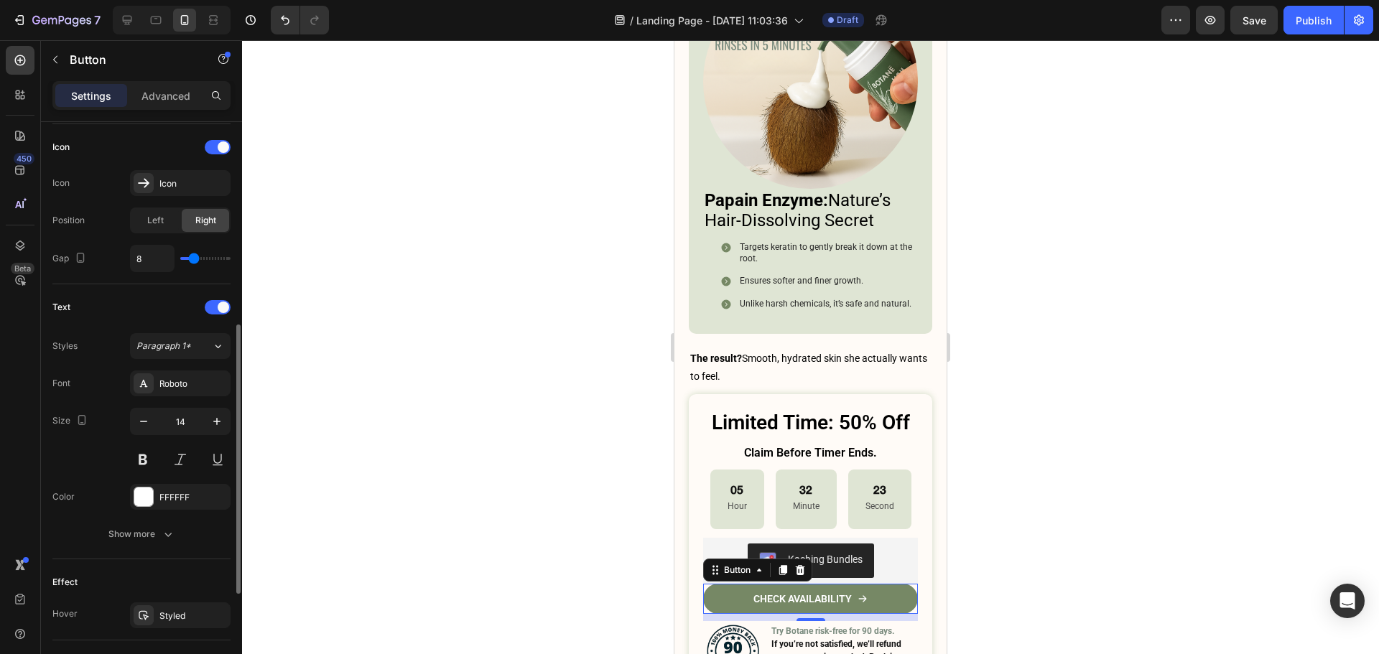
scroll to position [645, 0]
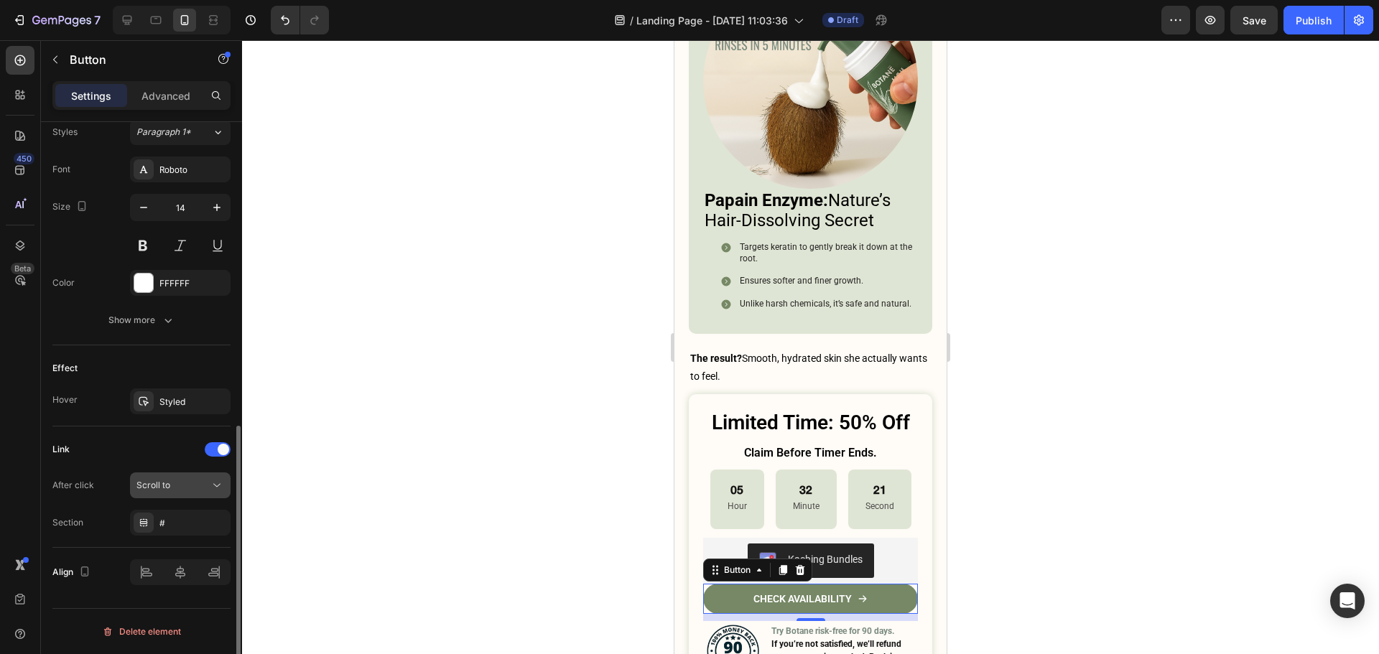
click at [186, 483] on div "Scroll to" at bounding box center [172, 485] width 73 height 13
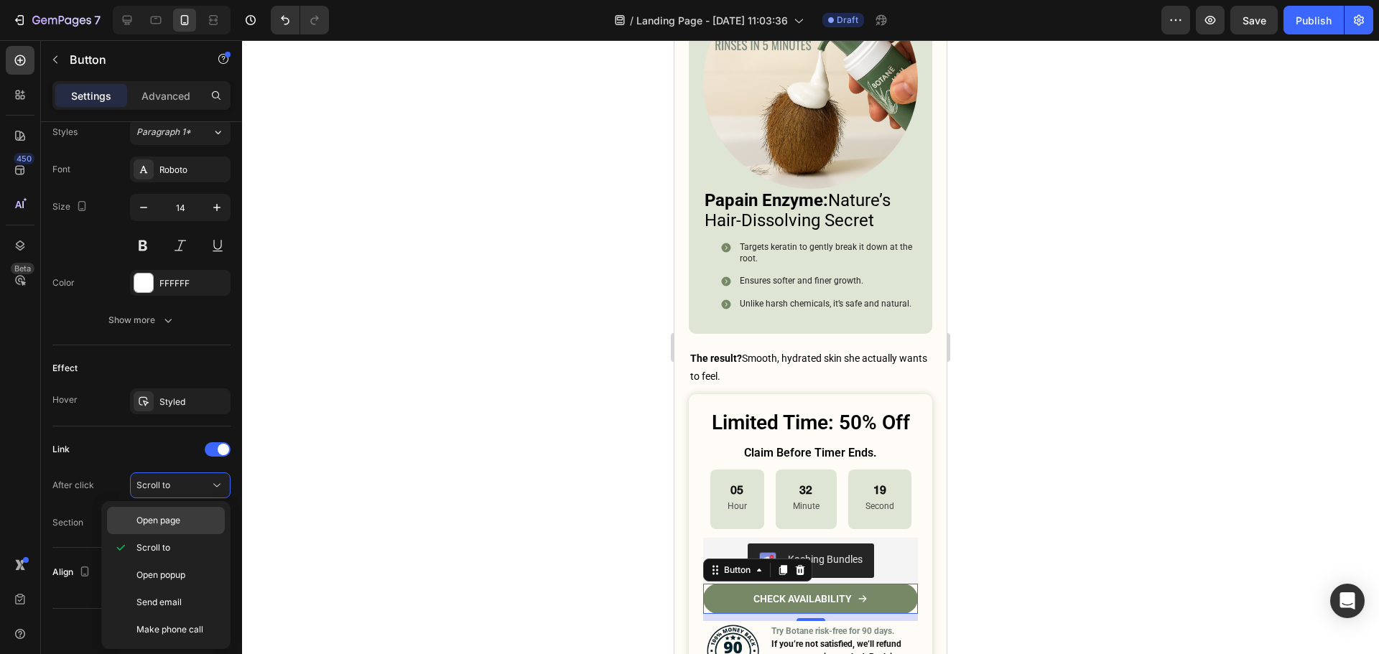
click at [180, 519] on span "Open page" at bounding box center [158, 520] width 44 height 13
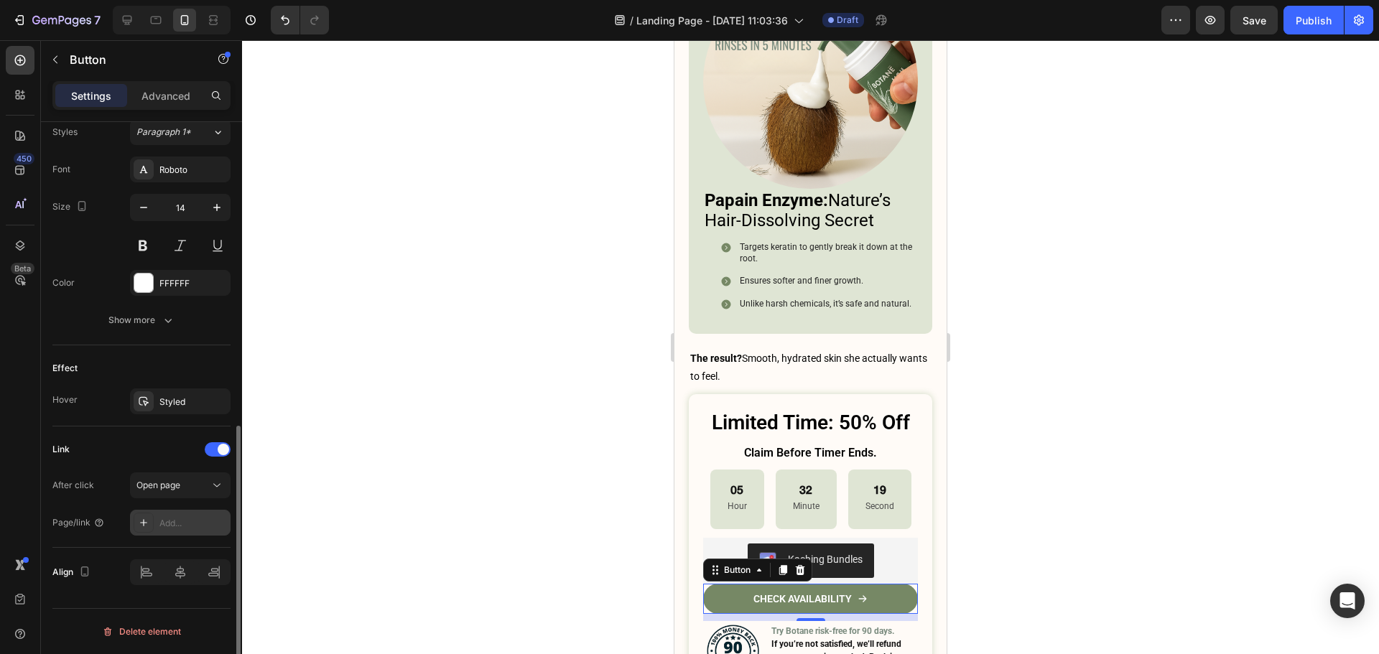
click at [181, 522] on div "Add..." at bounding box center [192, 523] width 67 height 13
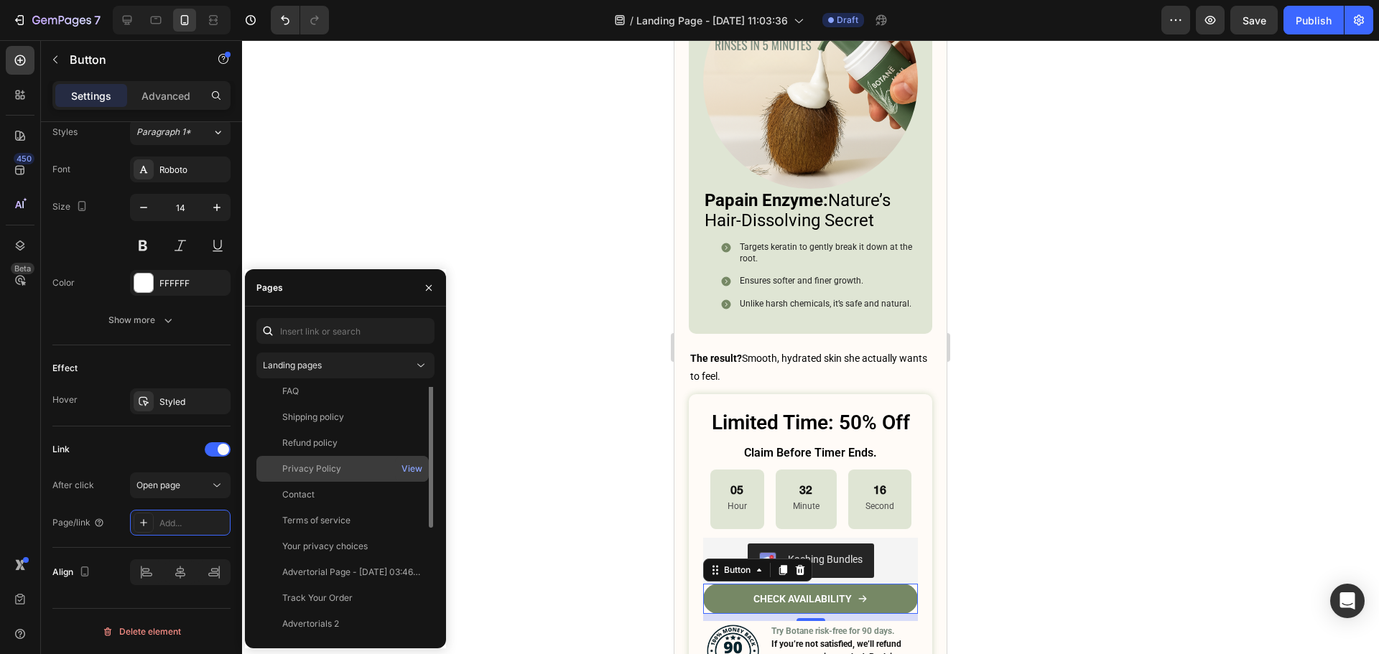
scroll to position [0, 0]
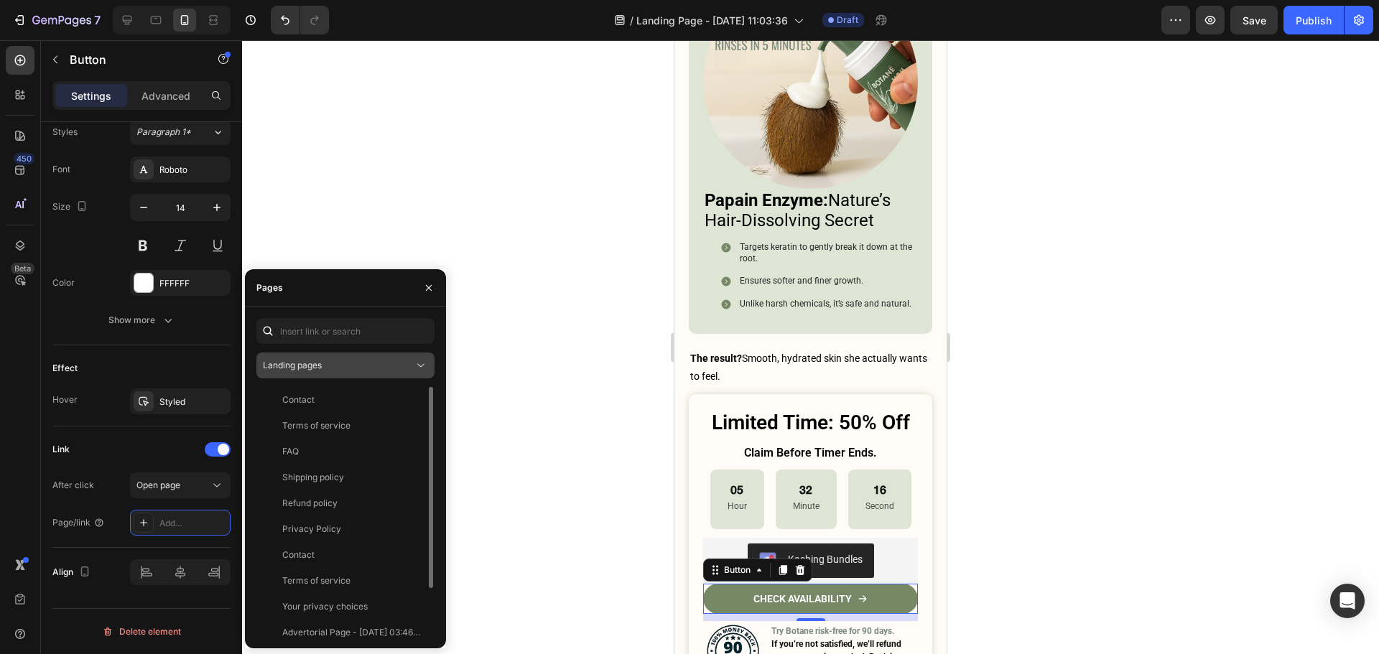
click at [349, 368] on div "Landing pages" at bounding box center [338, 365] width 151 height 13
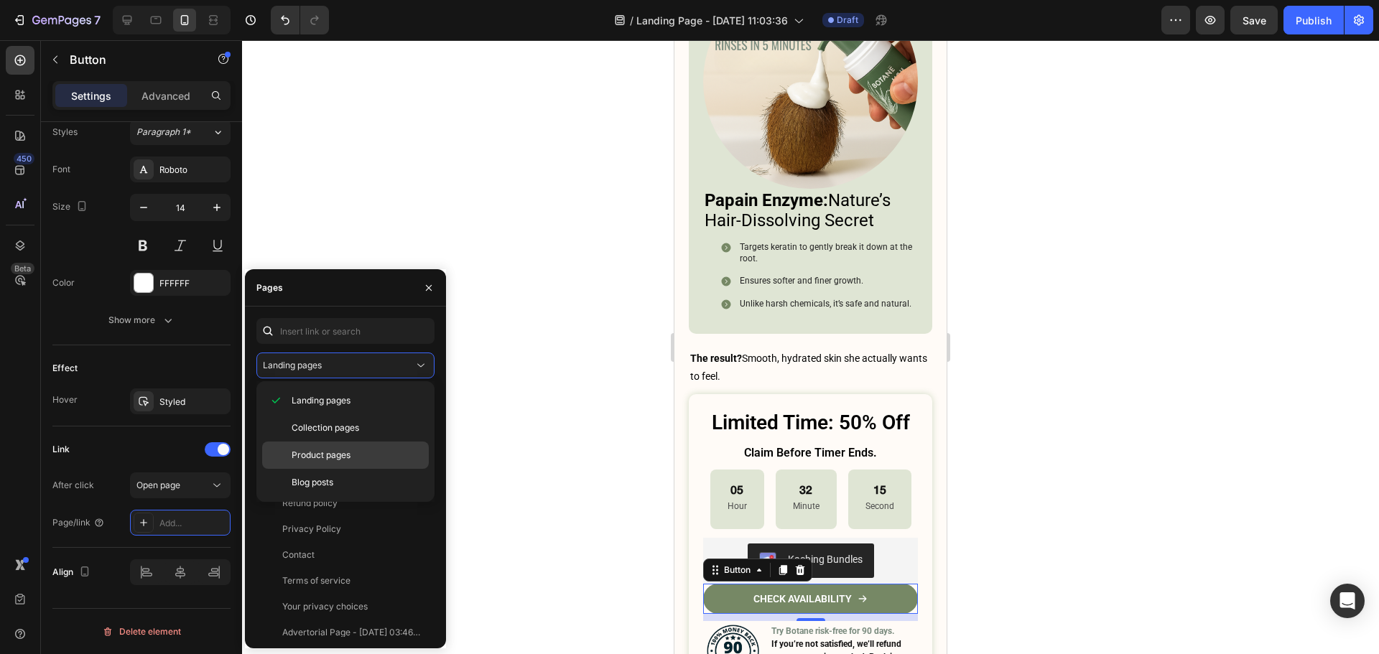
click at [343, 453] on span "Product pages" at bounding box center [321, 455] width 59 height 13
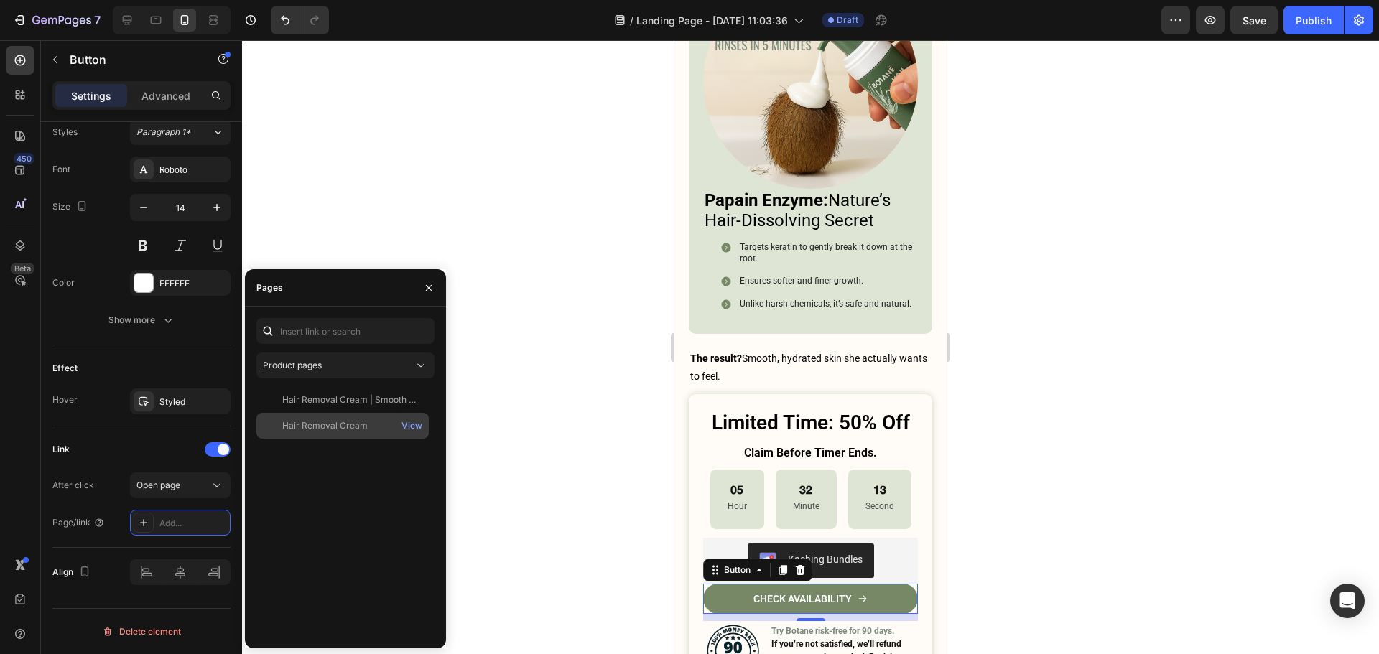
click at [341, 423] on div "Hair Removal Cream" at bounding box center [324, 425] width 85 height 13
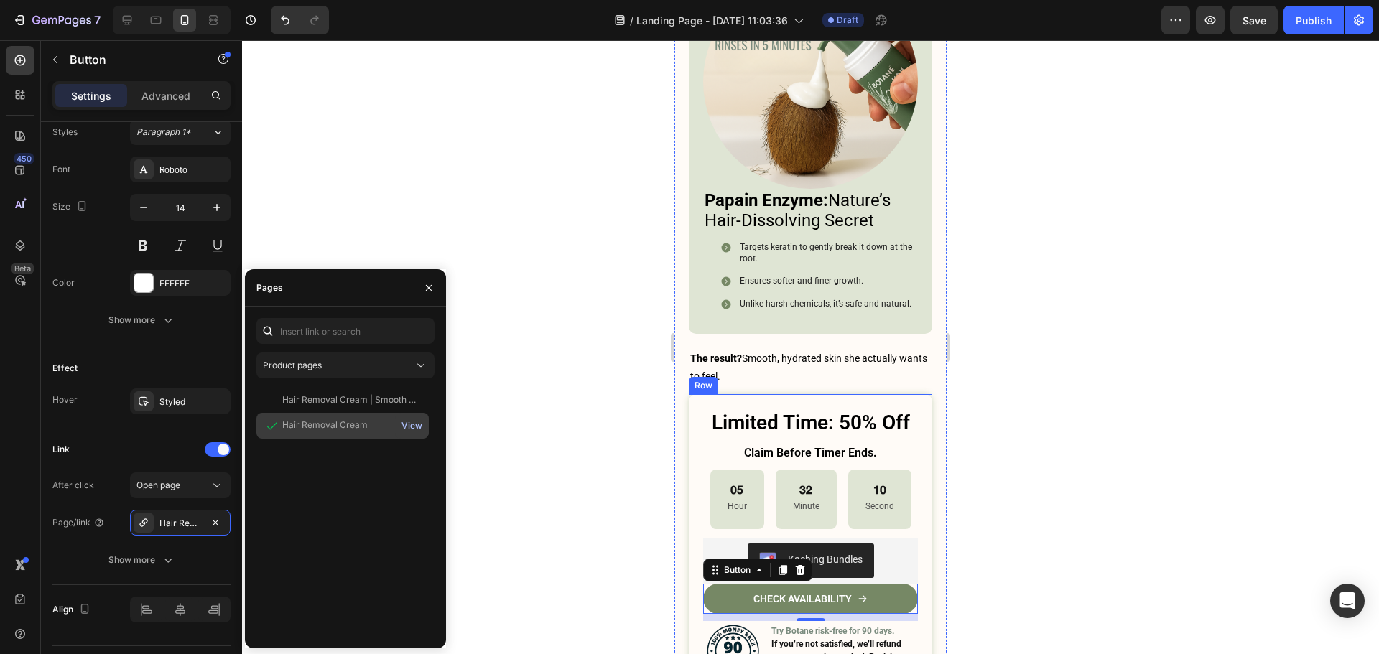
click at [409, 426] on div "View" at bounding box center [411, 425] width 21 height 13
click at [829, 381] on h3 "The result? Smooth, hydrated skin she actually wants to feel." at bounding box center [810, 367] width 243 height 39
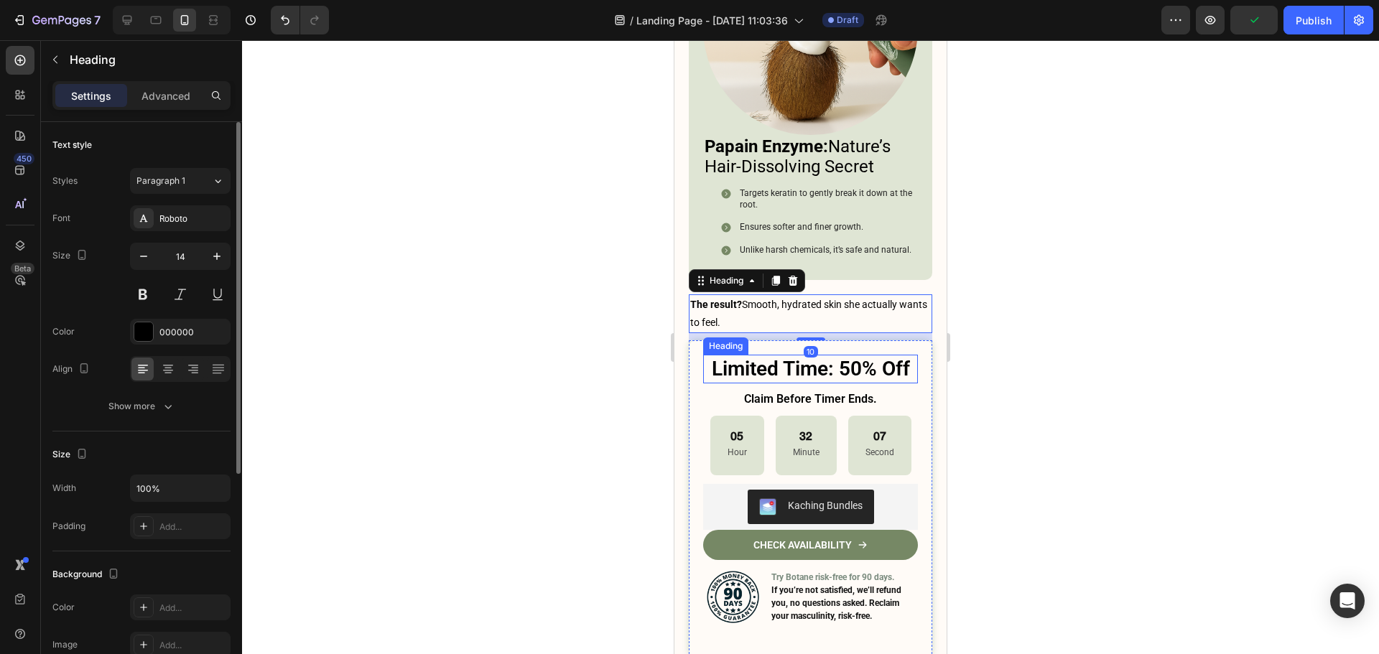
scroll to position [7067, 0]
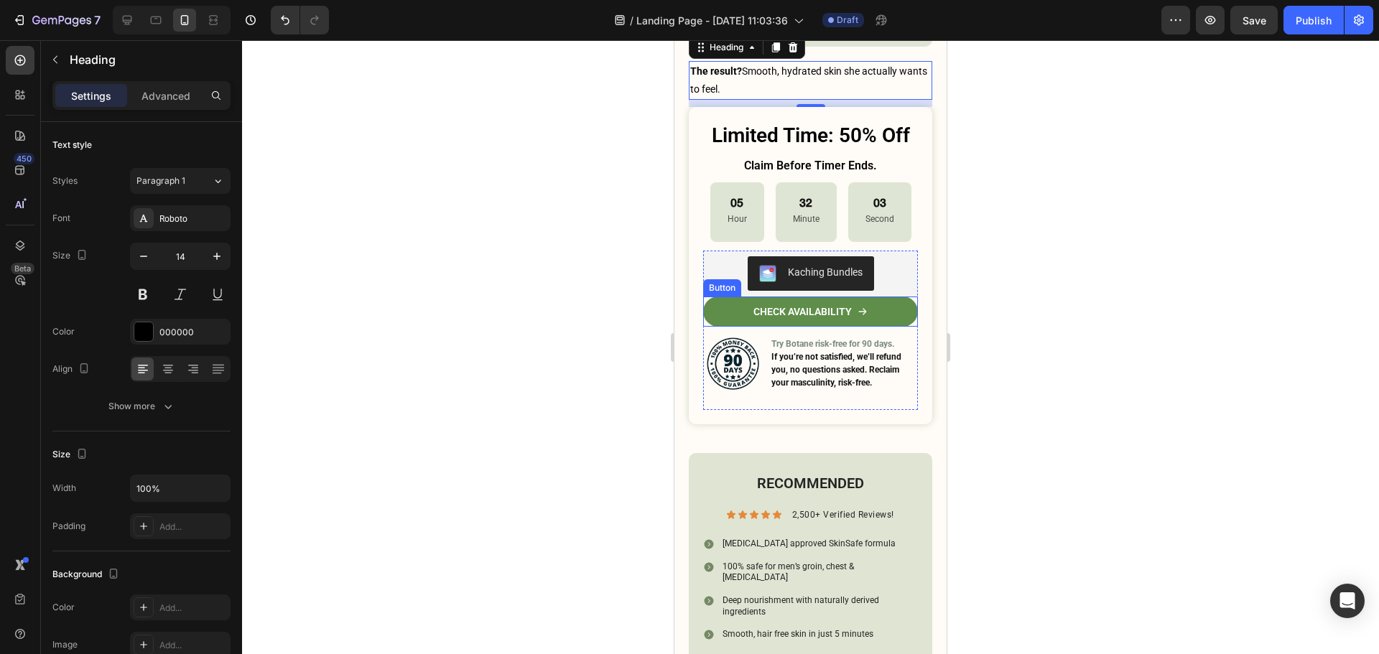
click at [863, 309] on link "CHECK AVAILABILITY" at bounding box center [810, 312] width 215 height 30
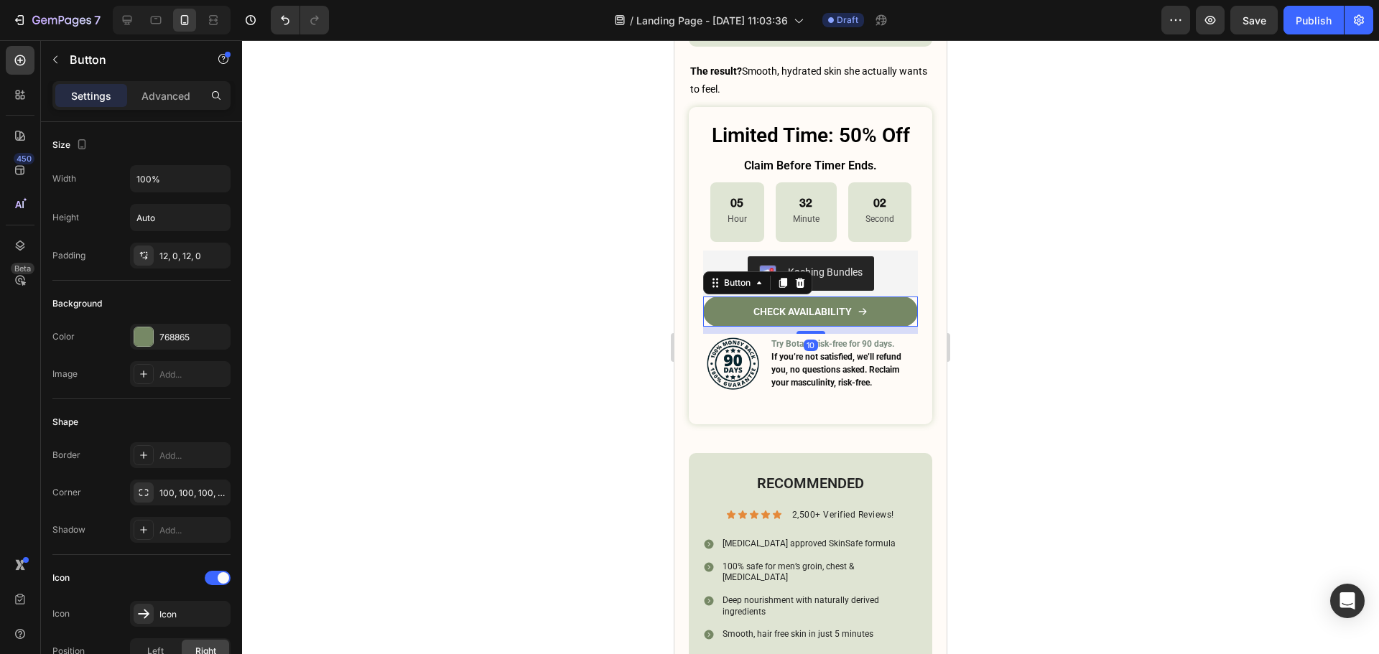
click at [997, 312] on div at bounding box center [810, 347] width 1137 height 614
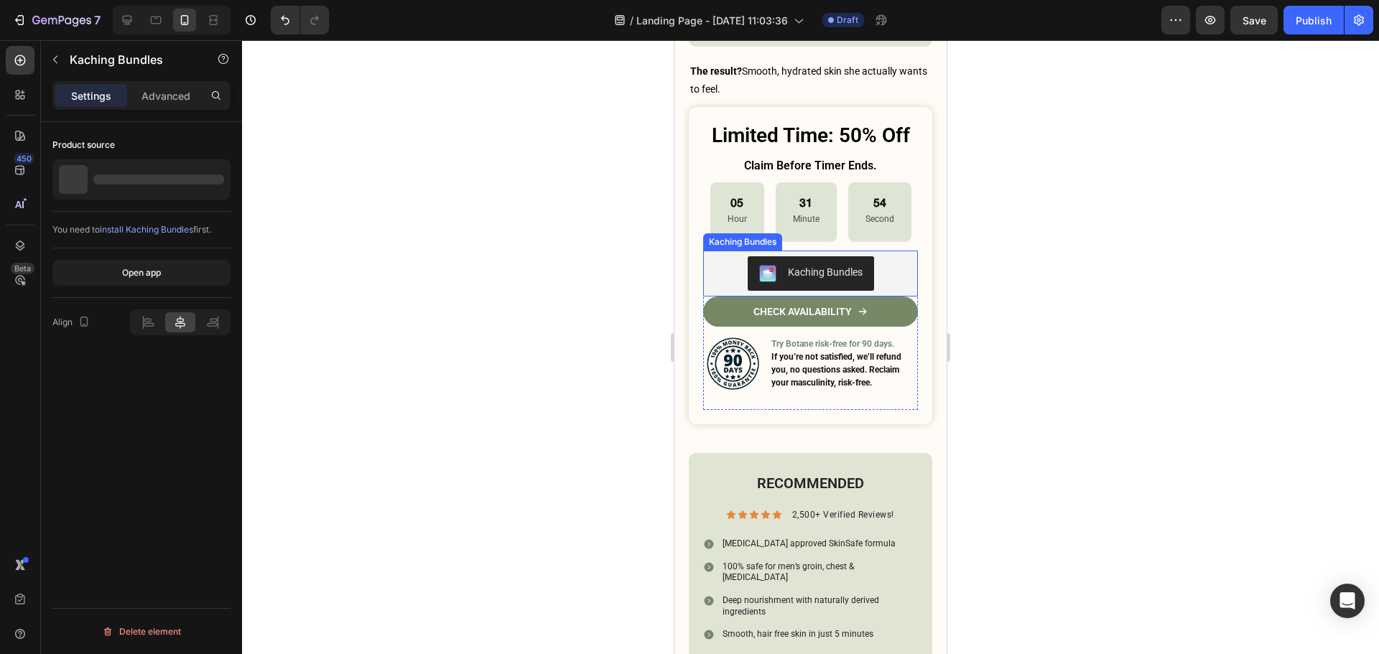
click at [881, 278] on div "Kaching Bundles" at bounding box center [810, 273] width 203 height 34
click at [1005, 291] on div at bounding box center [810, 347] width 1137 height 614
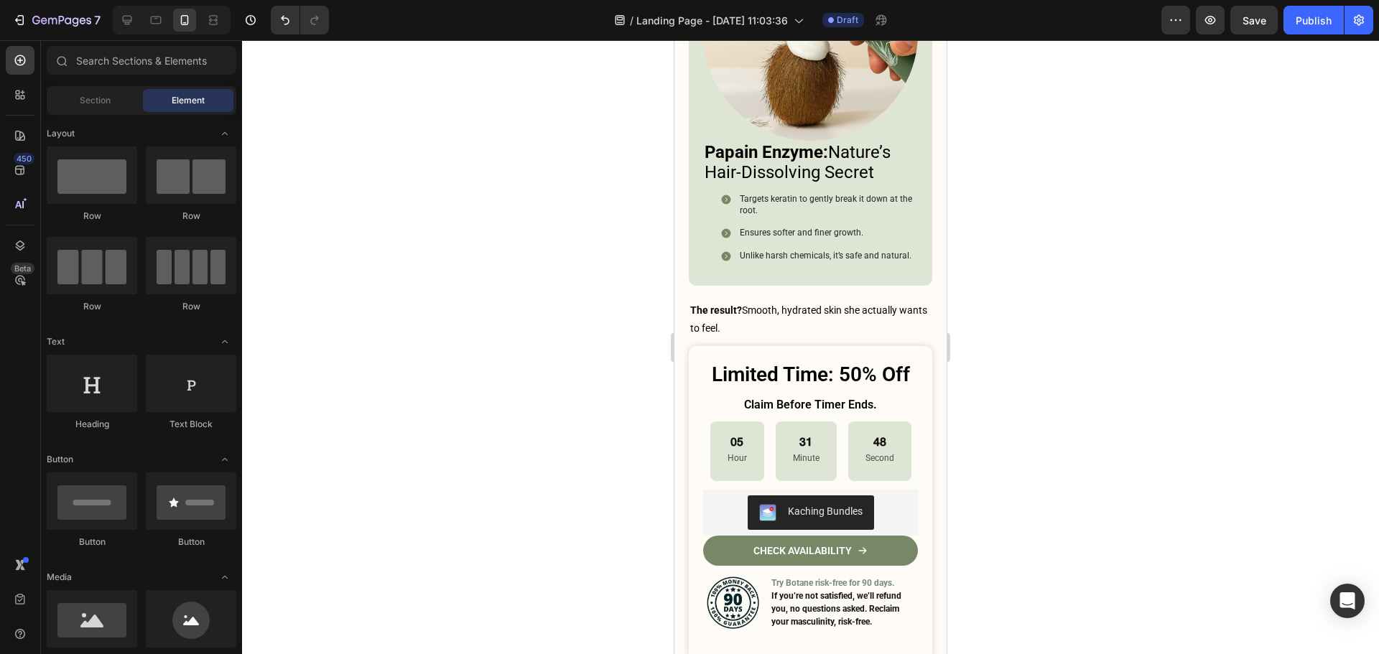
scroll to position [6818, 0]
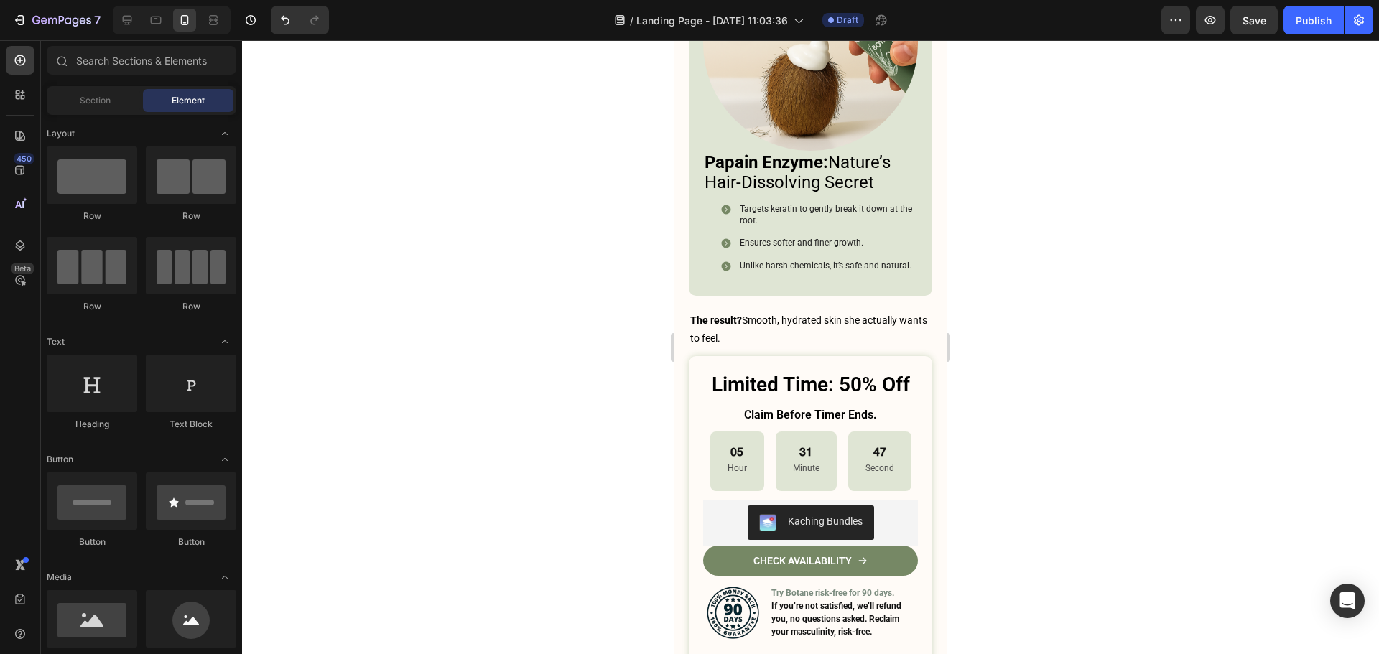
drag, startPoint x: 940, startPoint y: 586, endPoint x: 1624, endPoint y: 593, distance: 684.4
click at [895, 518] on div "Kaching Bundles" at bounding box center [810, 523] width 203 height 34
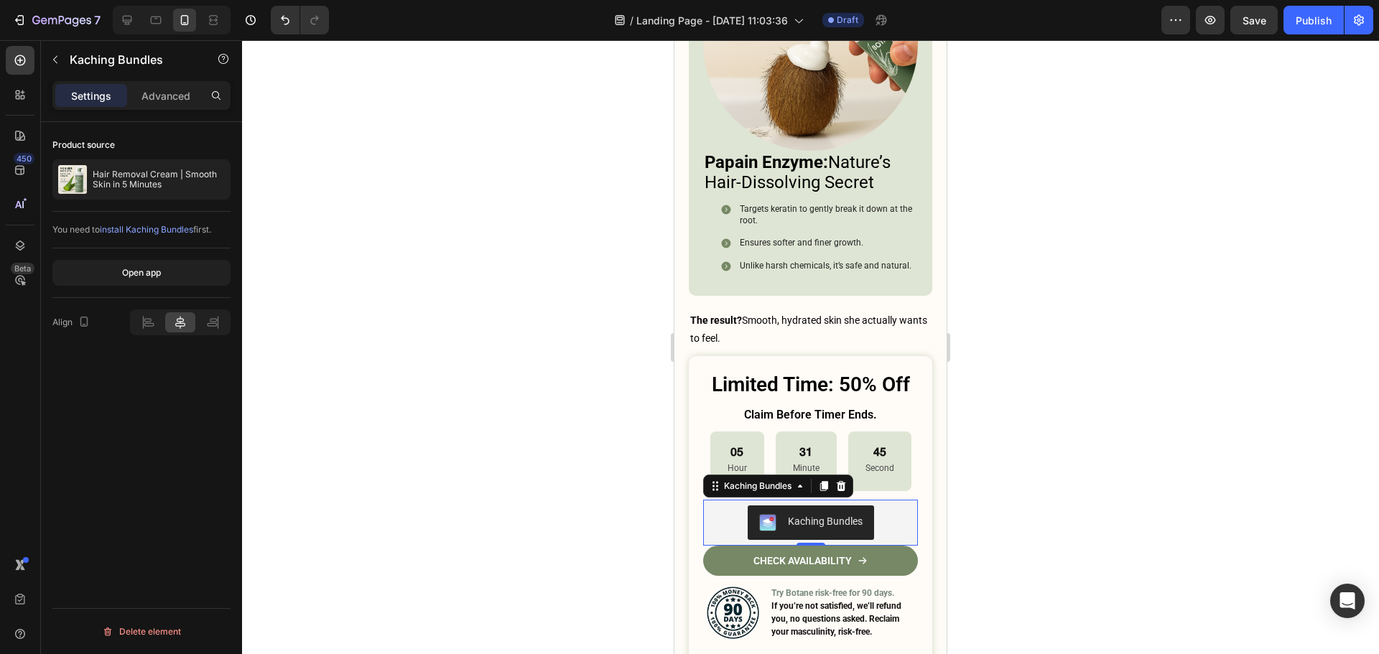
click at [159, 148] on div "Product source" at bounding box center [141, 145] width 178 height 23
click at [169, 192] on div "Hair Removal Cream | Smooth Skin in 5 Minutes" at bounding box center [141, 179] width 178 height 40
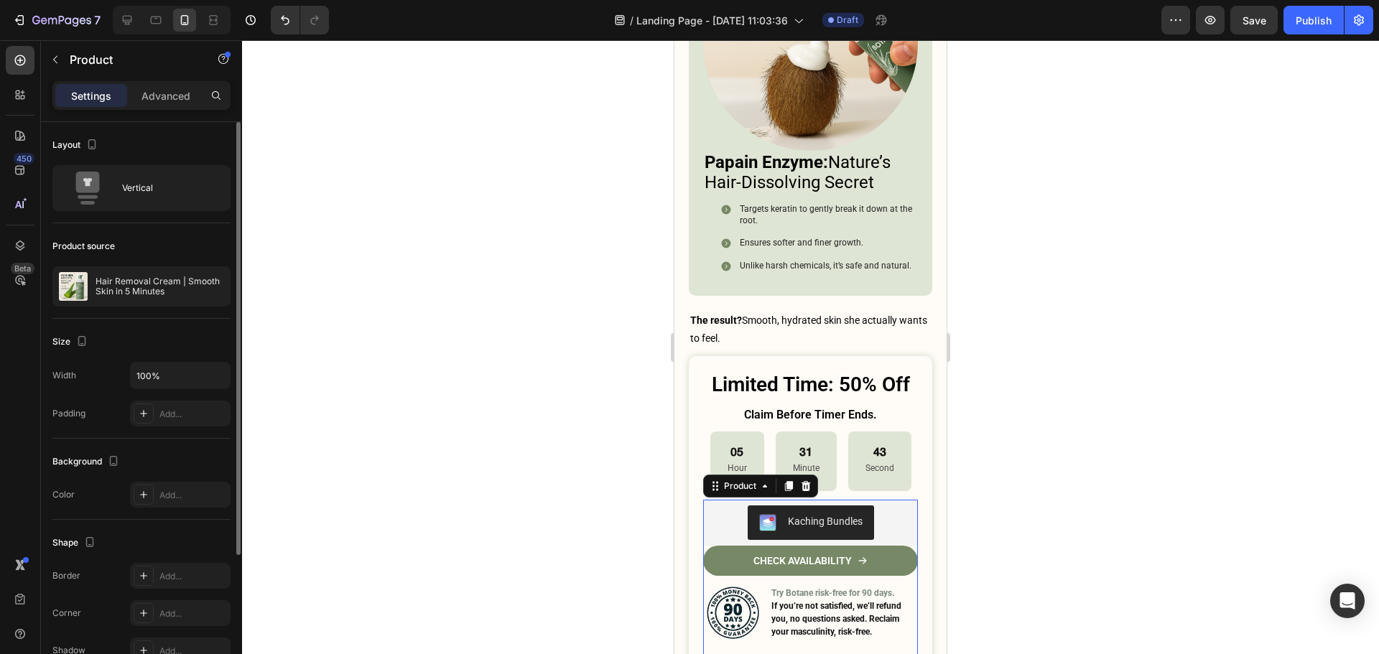
click at [175, 261] on div "Product source Hair Removal Cream | Smooth Skin in 5 Minutes" at bounding box center [141, 271] width 178 height 96
click at [172, 276] on div at bounding box center [198, 286] width 63 height 39
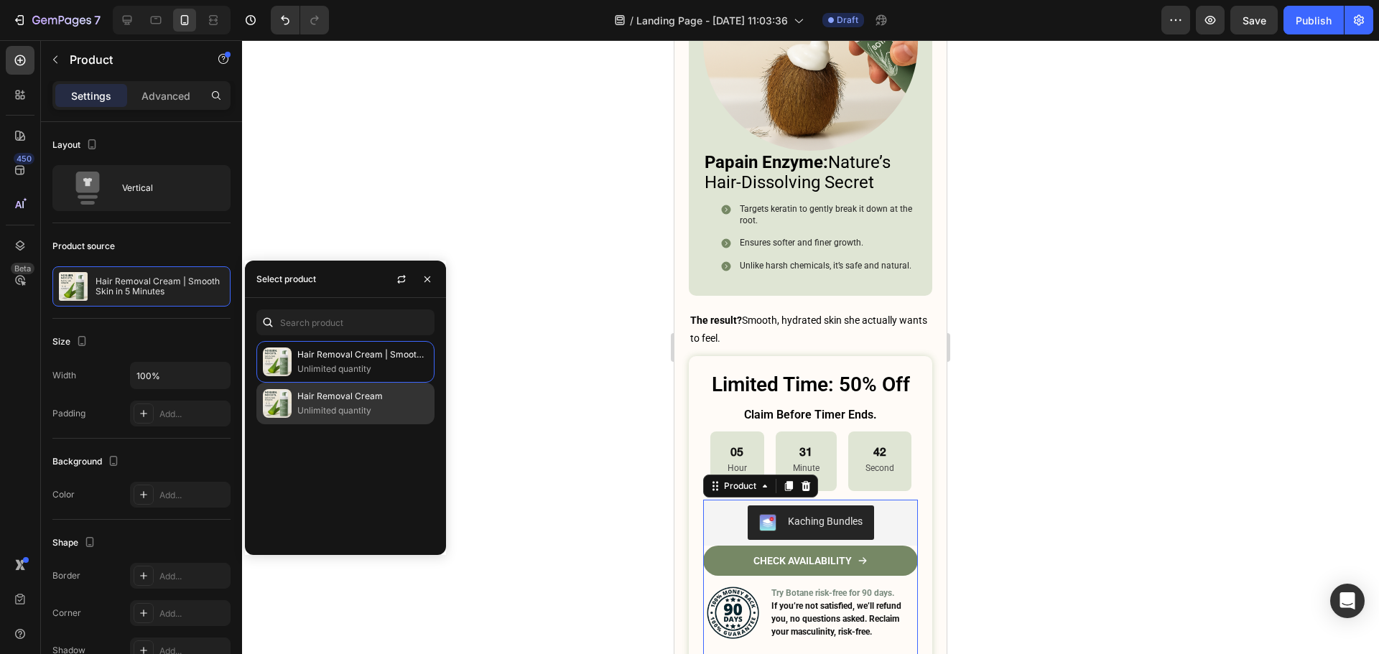
click at [334, 407] on p "Unlimited quantity" at bounding box center [362, 411] width 131 height 14
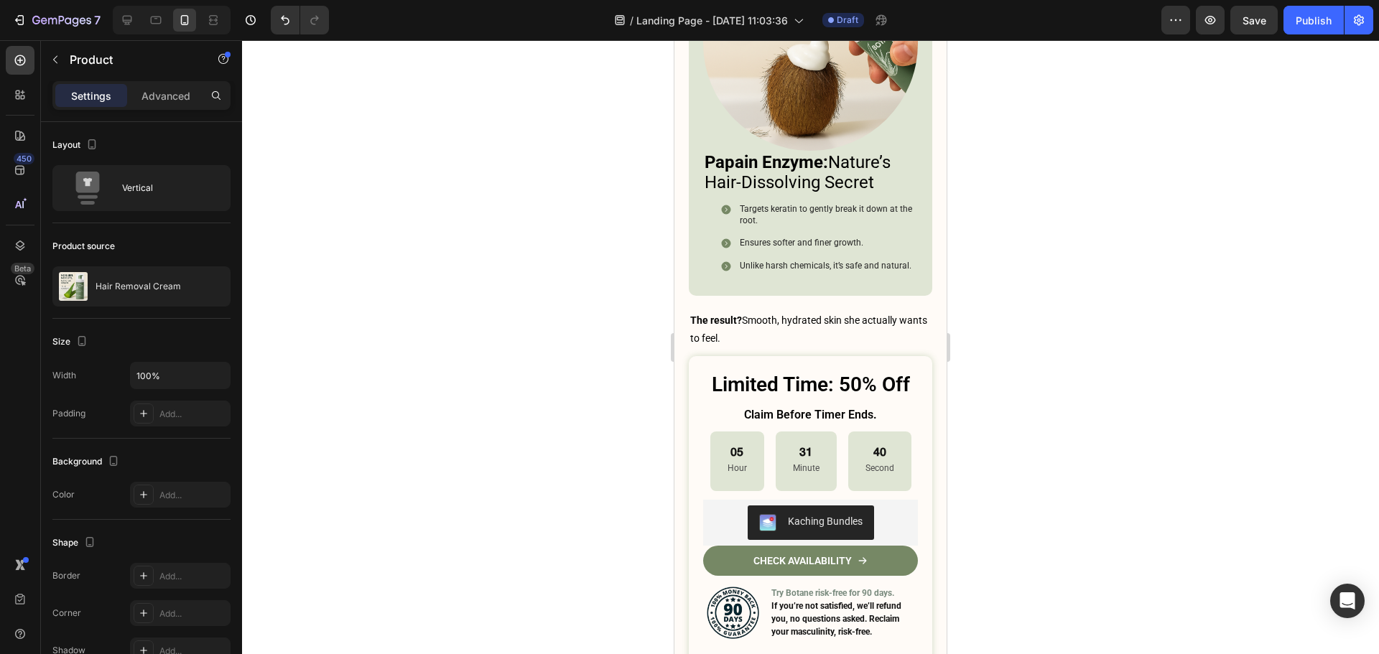
click at [1053, 382] on div at bounding box center [810, 347] width 1137 height 614
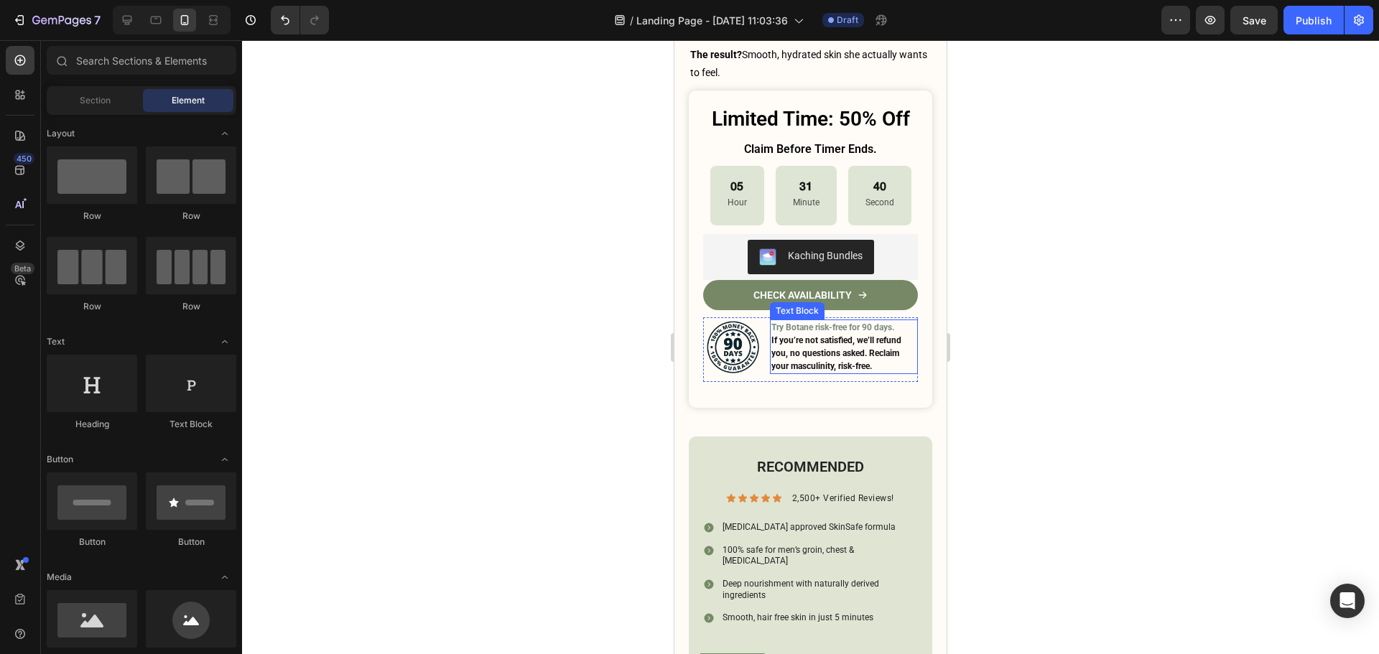
scroll to position [7105, 0]
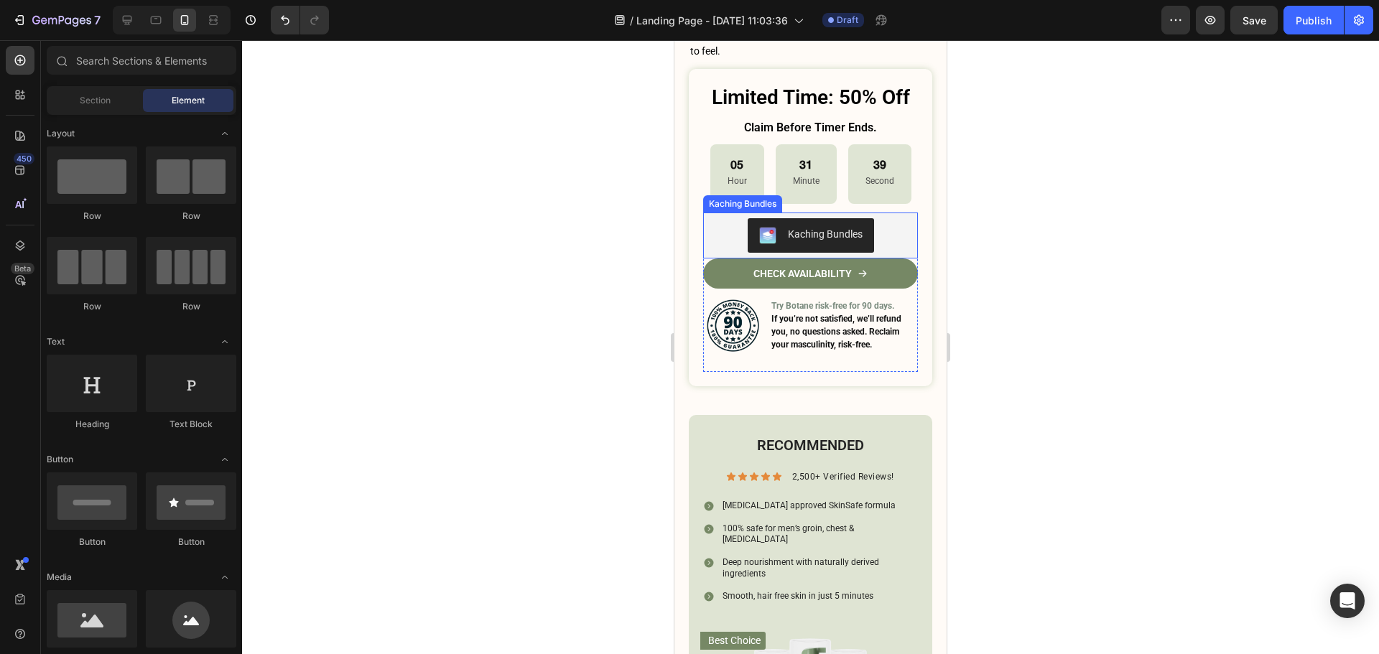
click at [859, 218] on button "Kaching Bundles" at bounding box center [811, 235] width 126 height 34
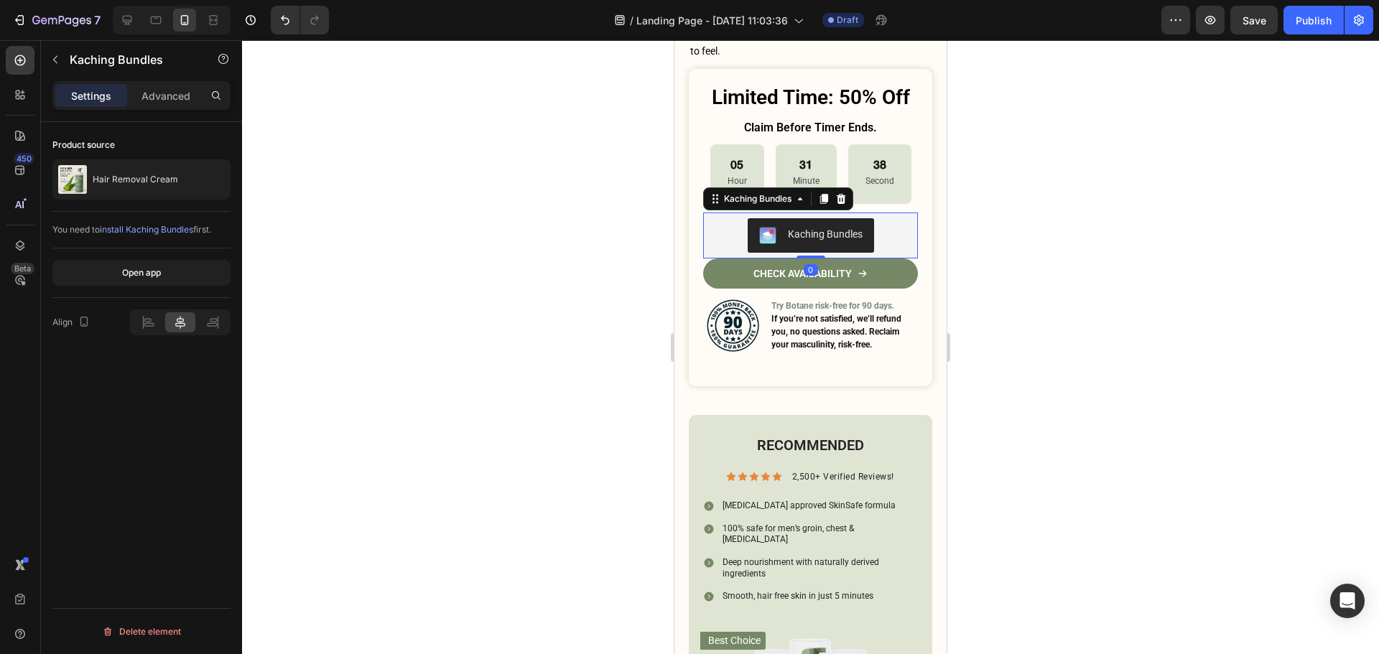
click at [1161, 272] on div at bounding box center [810, 347] width 1137 height 614
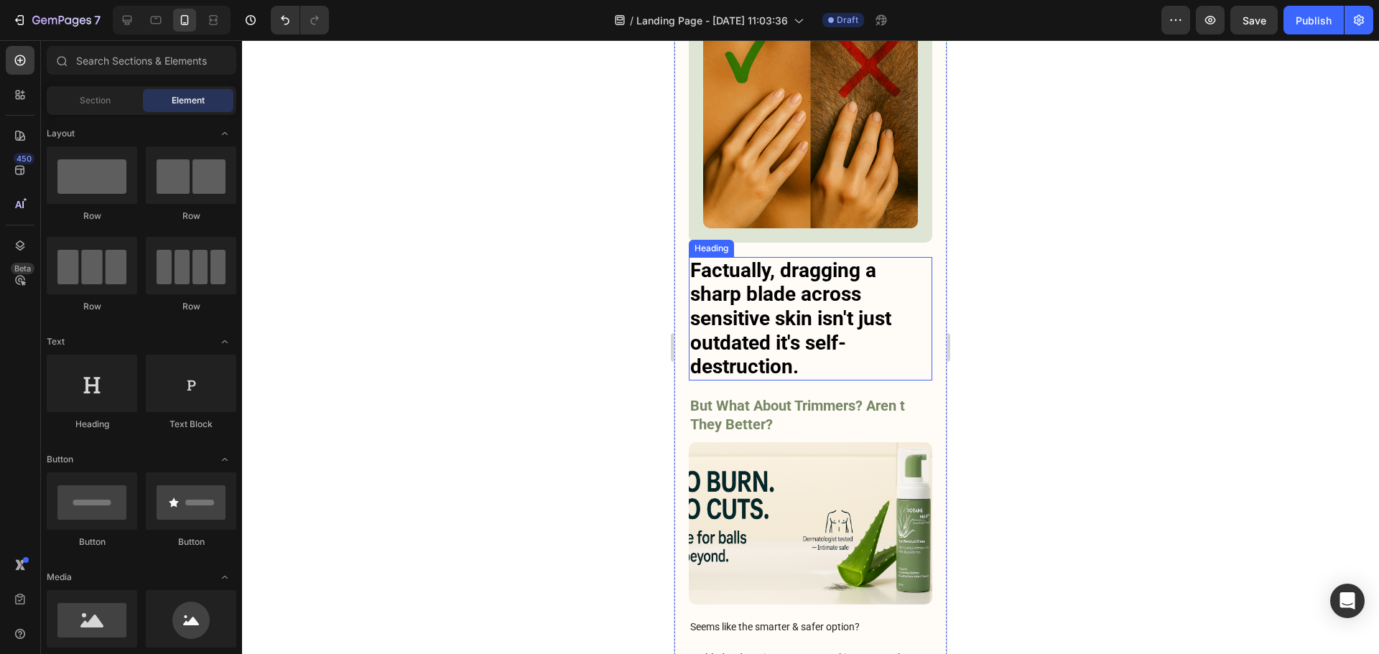
scroll to position [2366, 0]
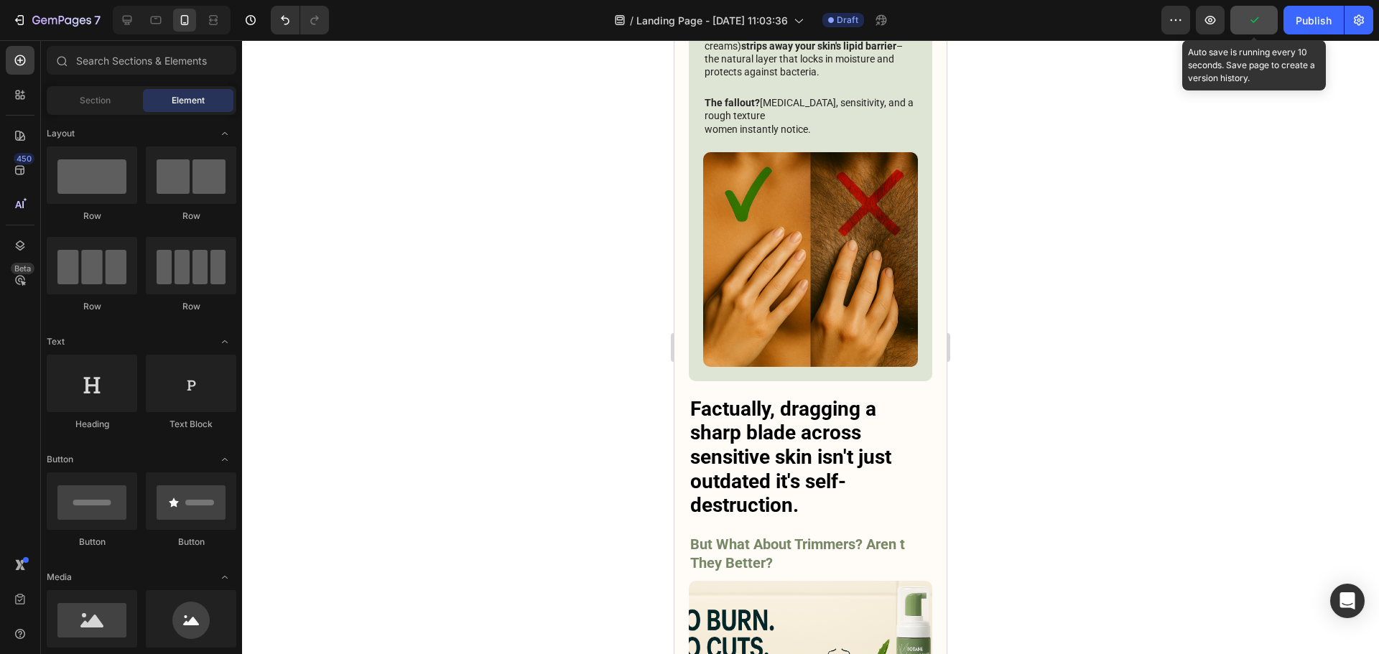
click at [1252, 27] on button "button" at bounding box center [1253, 20] width 47 height 29
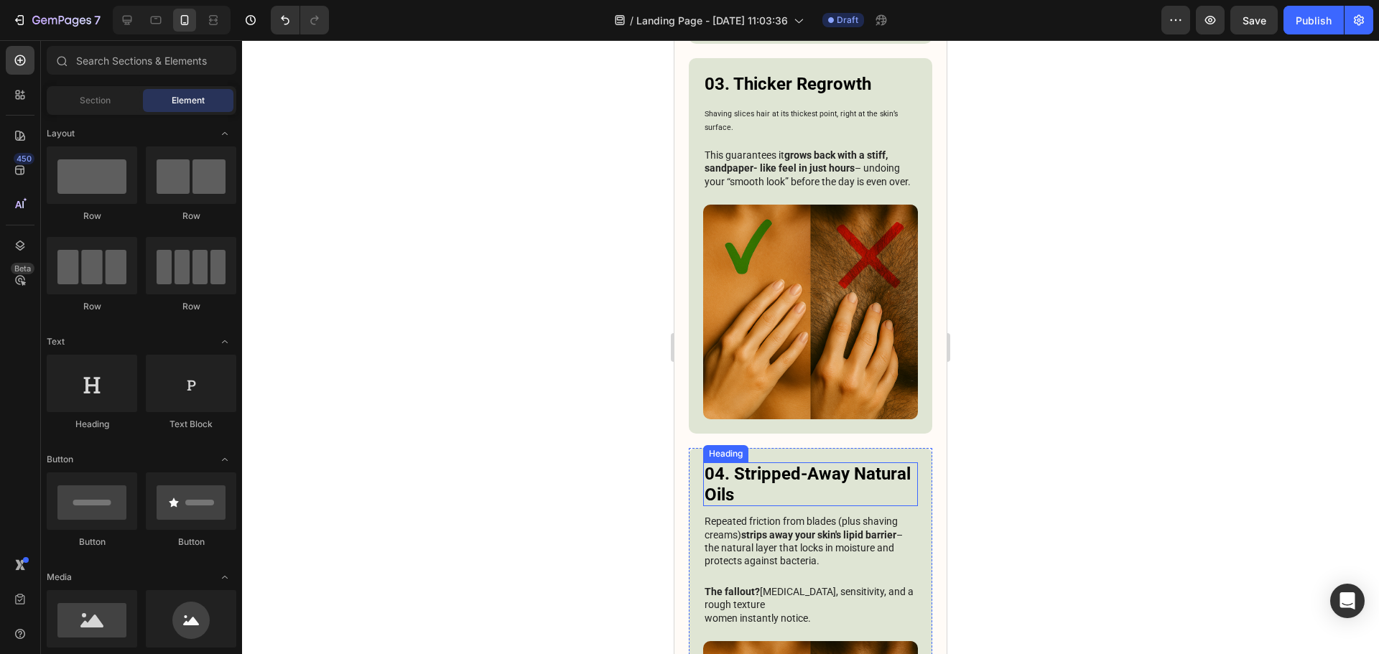
scroll to position [1863, 0]
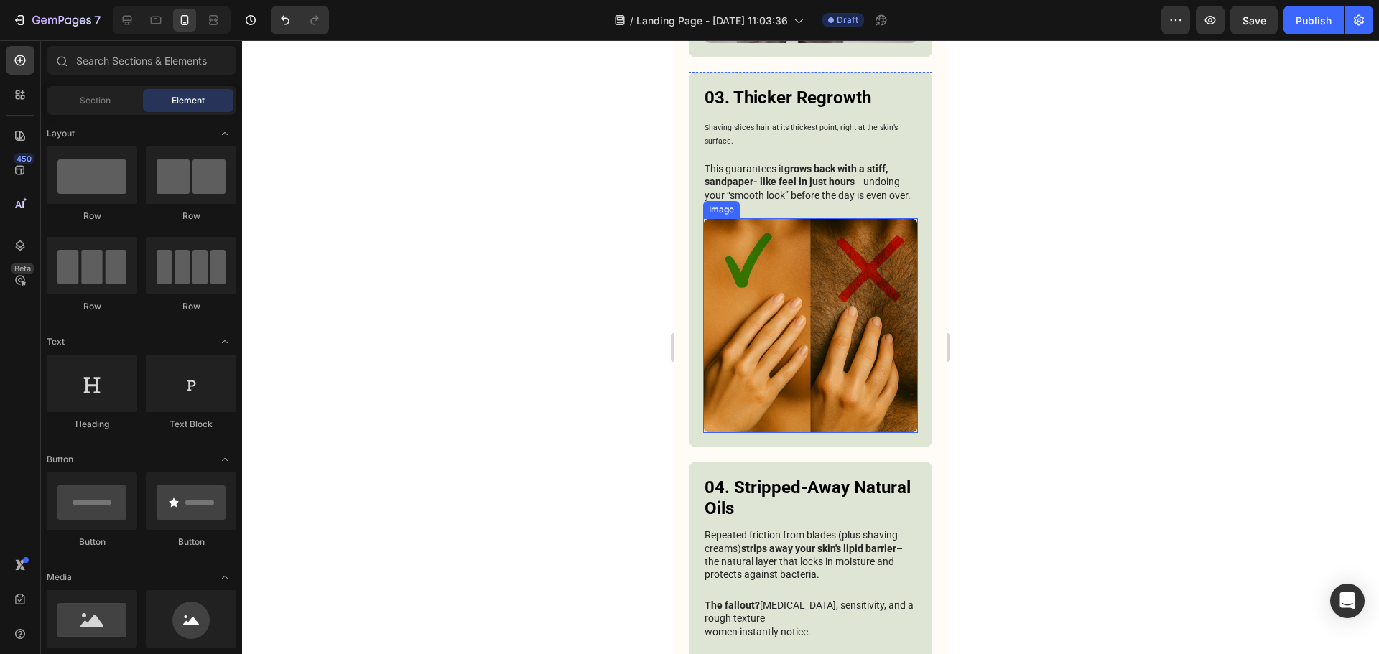
click at [845, 328] on img at bounding box center [810, 325] width 215 height 215
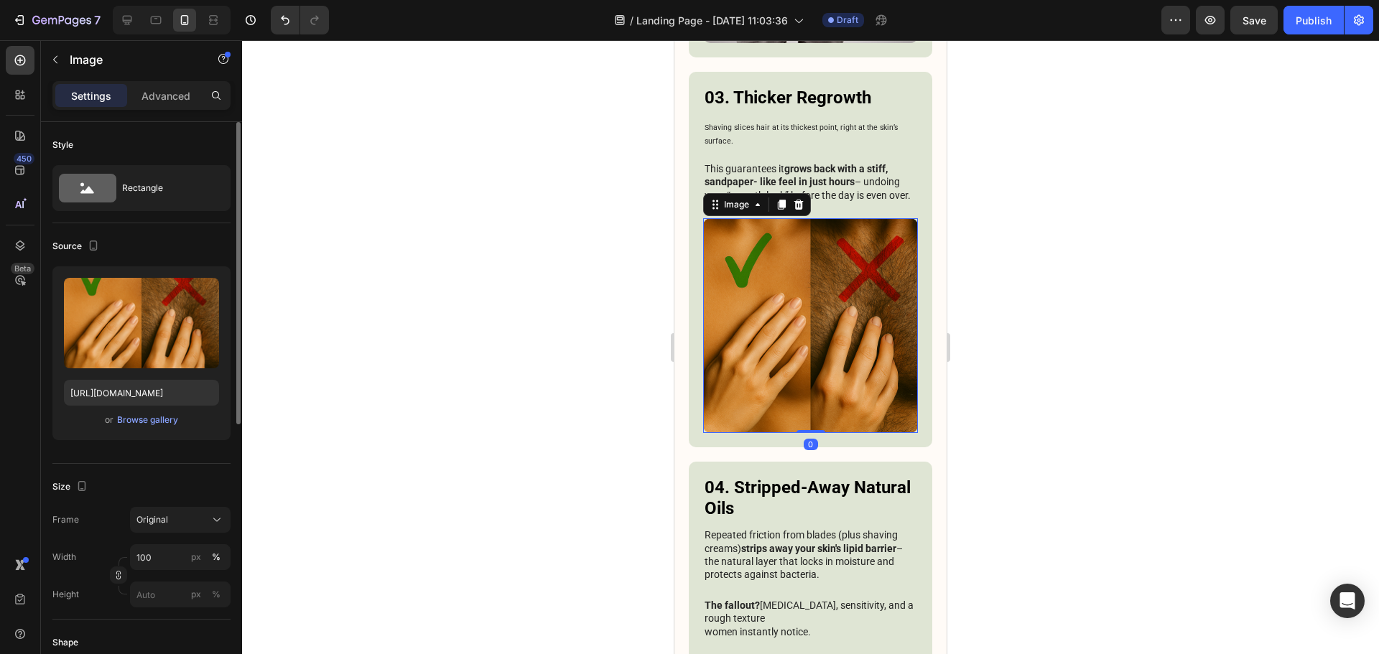
click at [149, 432] on div "Upload Image https://cdn.shopify.com/s/files/1/0913/6295/1553/files/gempages_57…" at bounding box center [141, 353] width 178 height 174
click at [151, 421] on div "Browse gallery" at bounding box center [147, 420] width 61 height 13
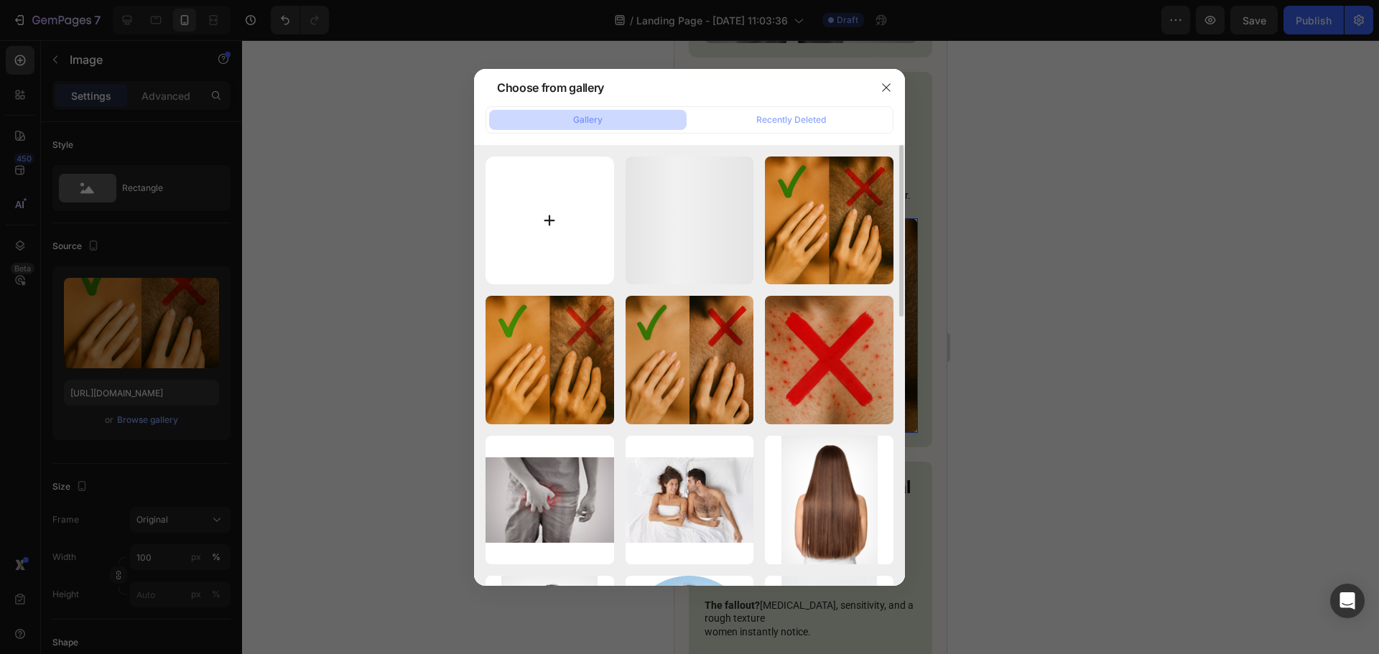
click at [504, 223] on input "file" at bounding box center [549, 221] width 129 height 129
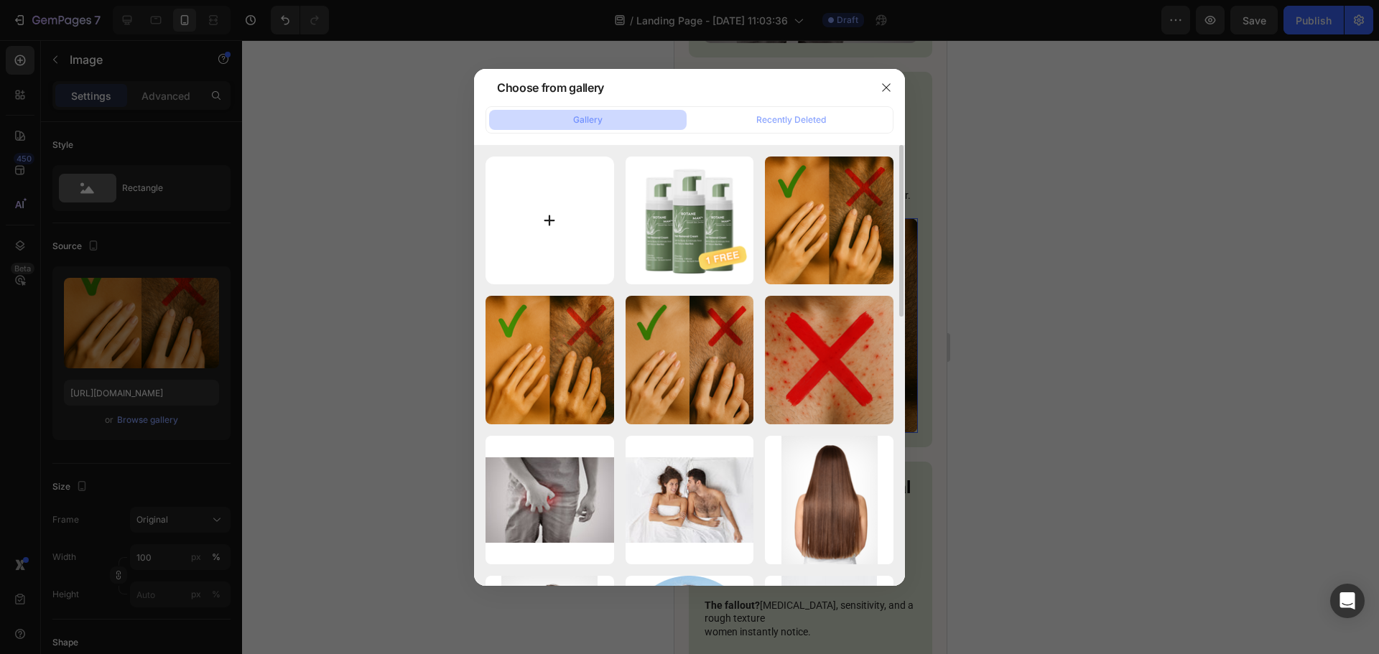
type input "C:\fakepath\ChatGPT Image 27 août 2025, 04_57_40.png"
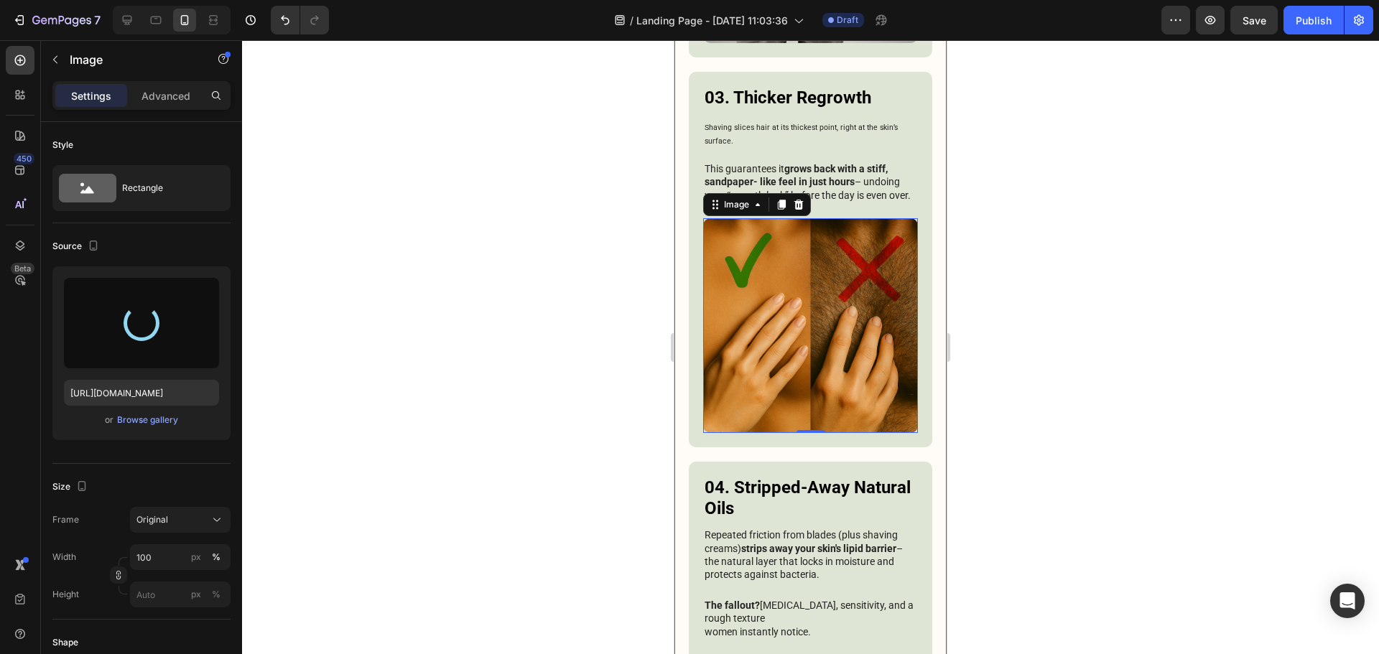
type input "https://cdn.shopify.com/s/files/1/0913/6295/1553/files/gempages_575285431885627…"
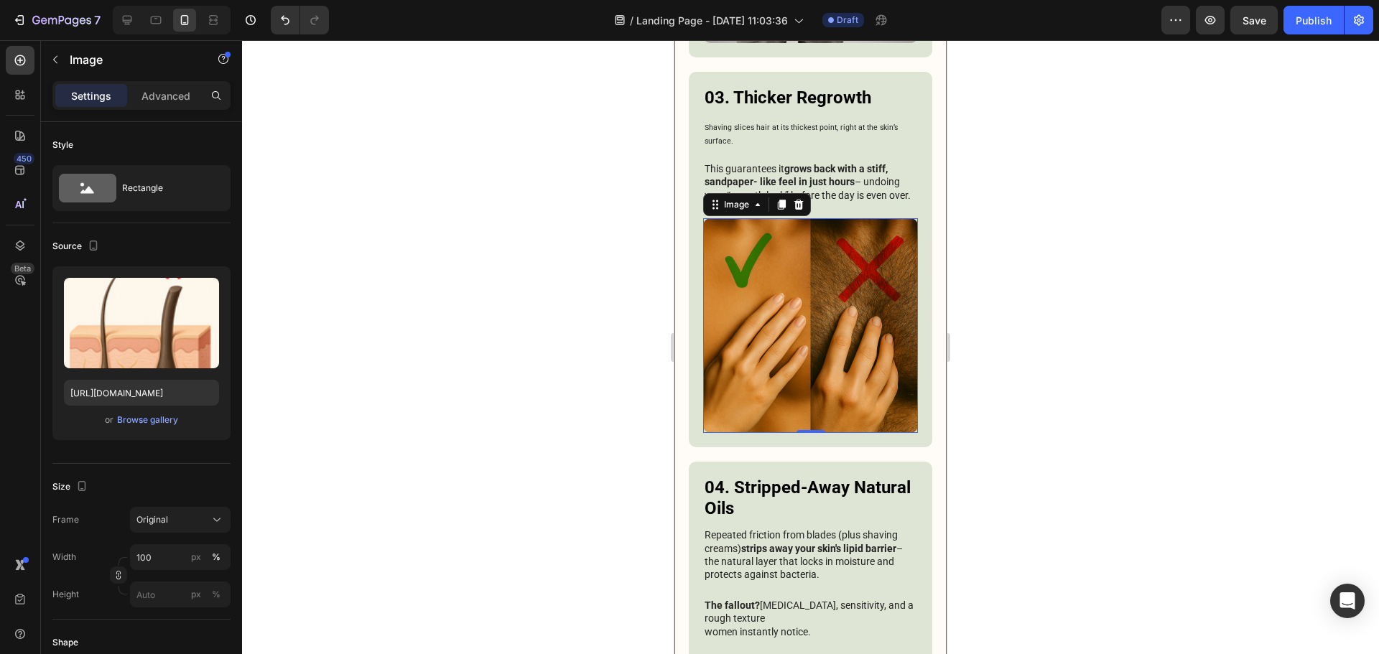
click at [1120, 218] on div at bounding box center [810, 347] width 1137 height 614
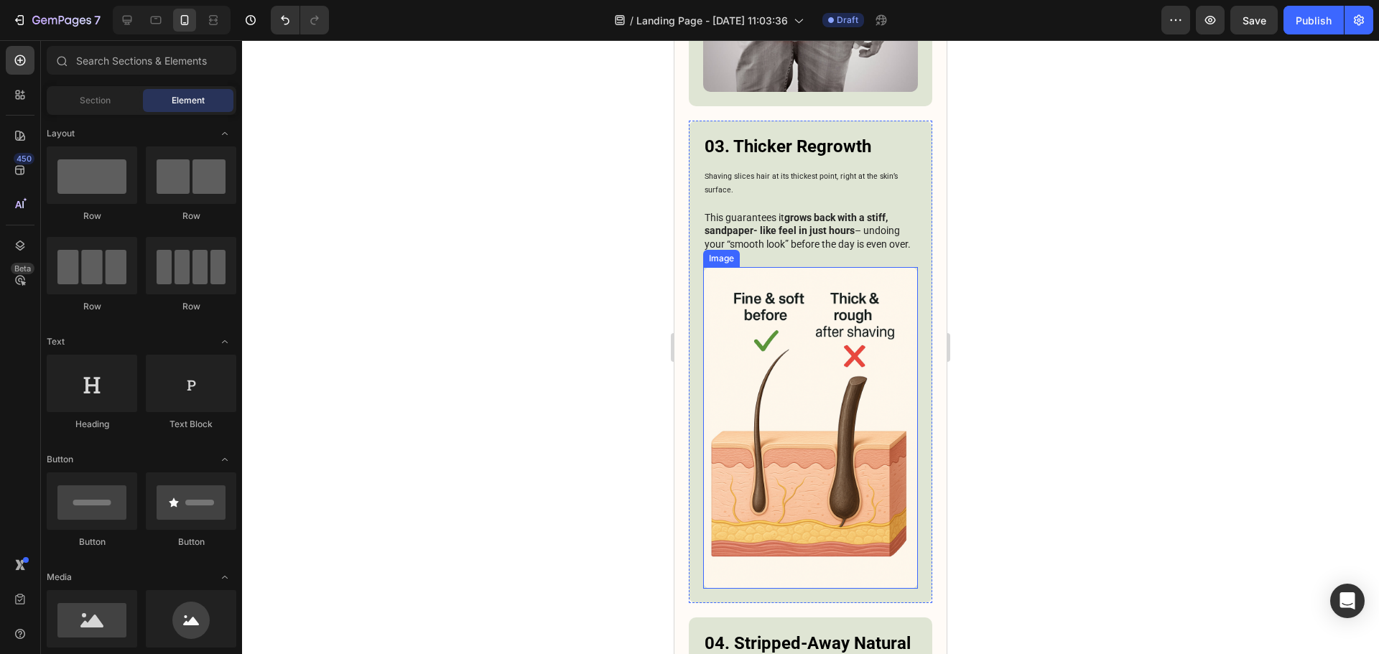
scroll to position [1720, 0]
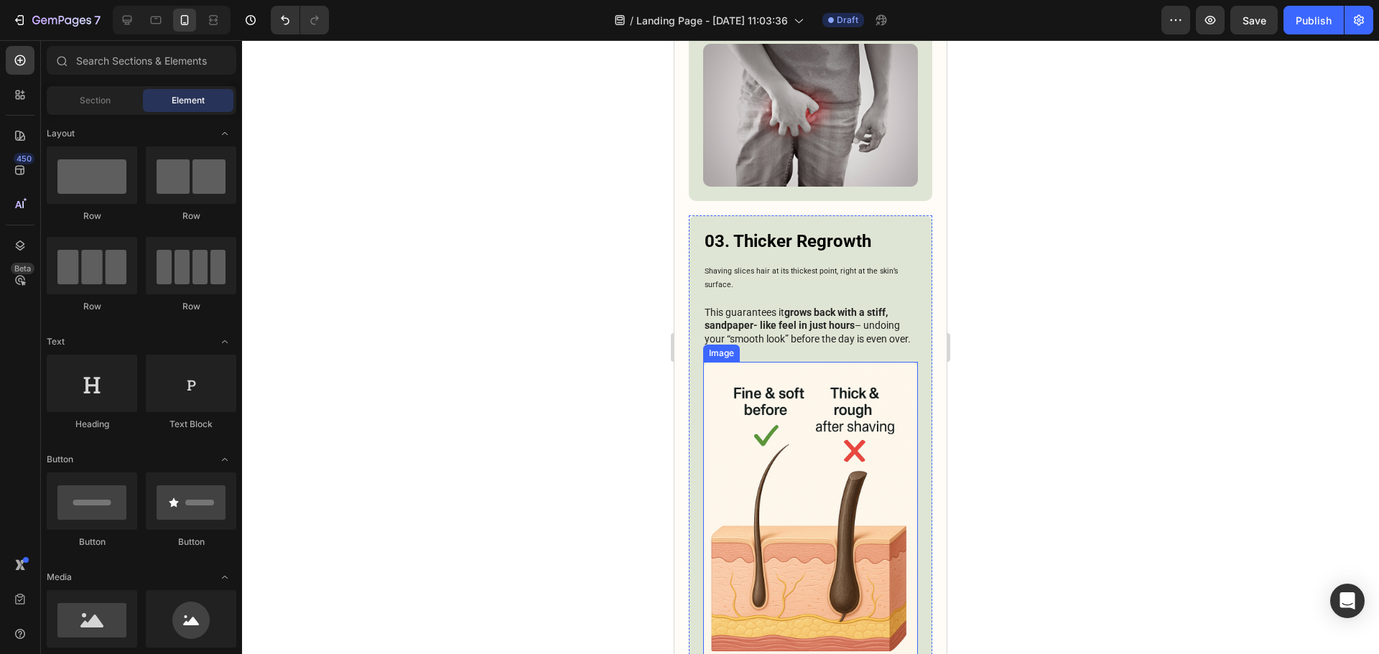
click at [838, 383] on img at bounding box center [810, 523] width 215 height 322
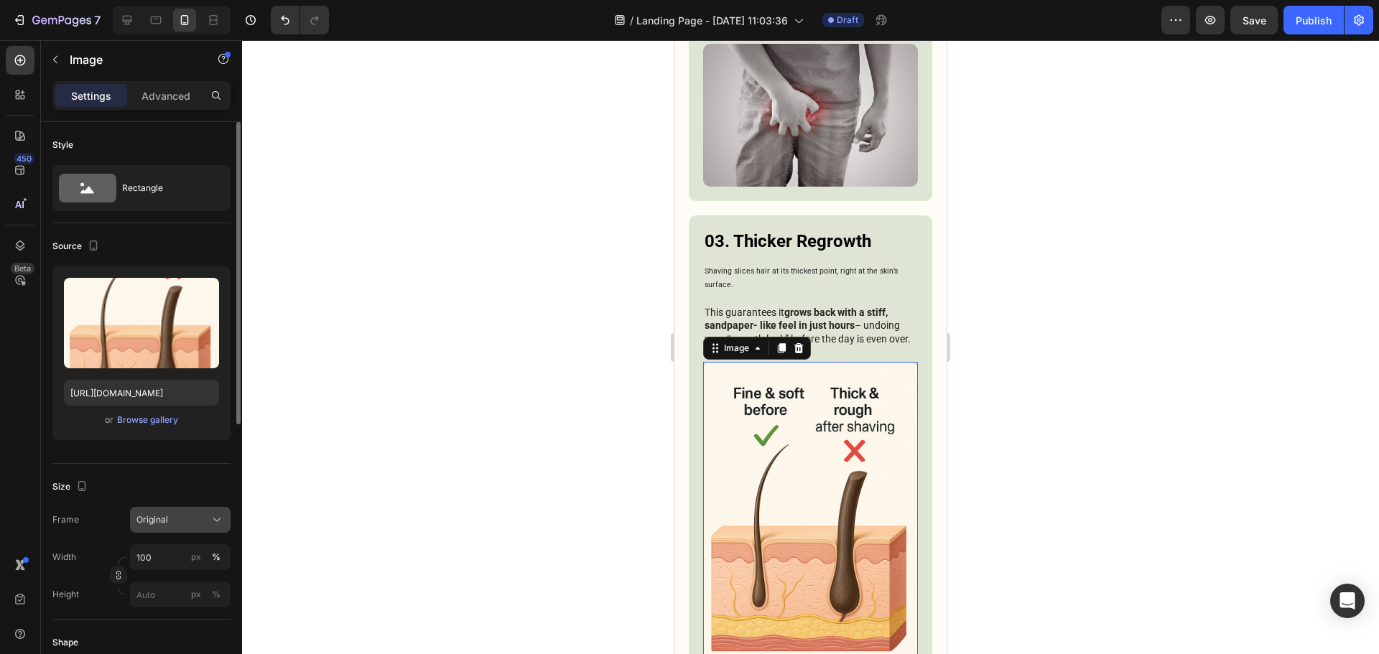
click at [157, 525] on span "Original" at bounding box center [152, 519] width 32 height 13
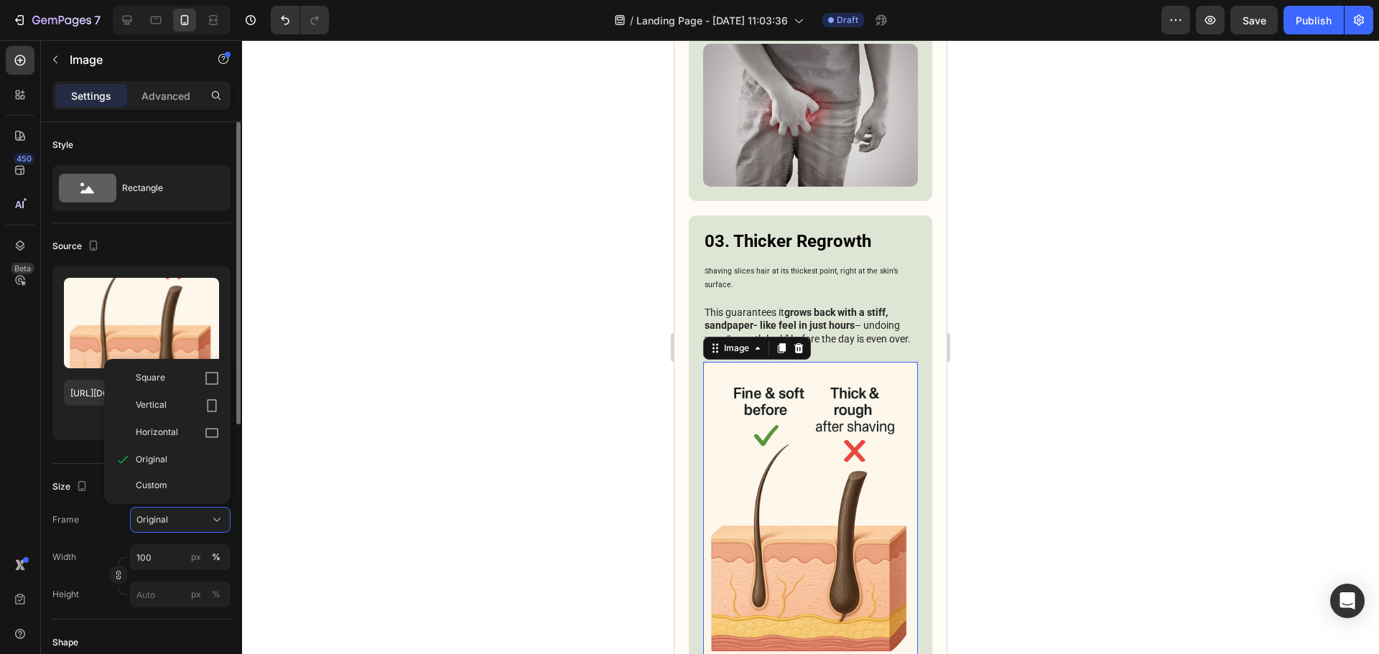
click at [192, 373] on div "Square" at bounding box center [177, 378] width 83 height 14
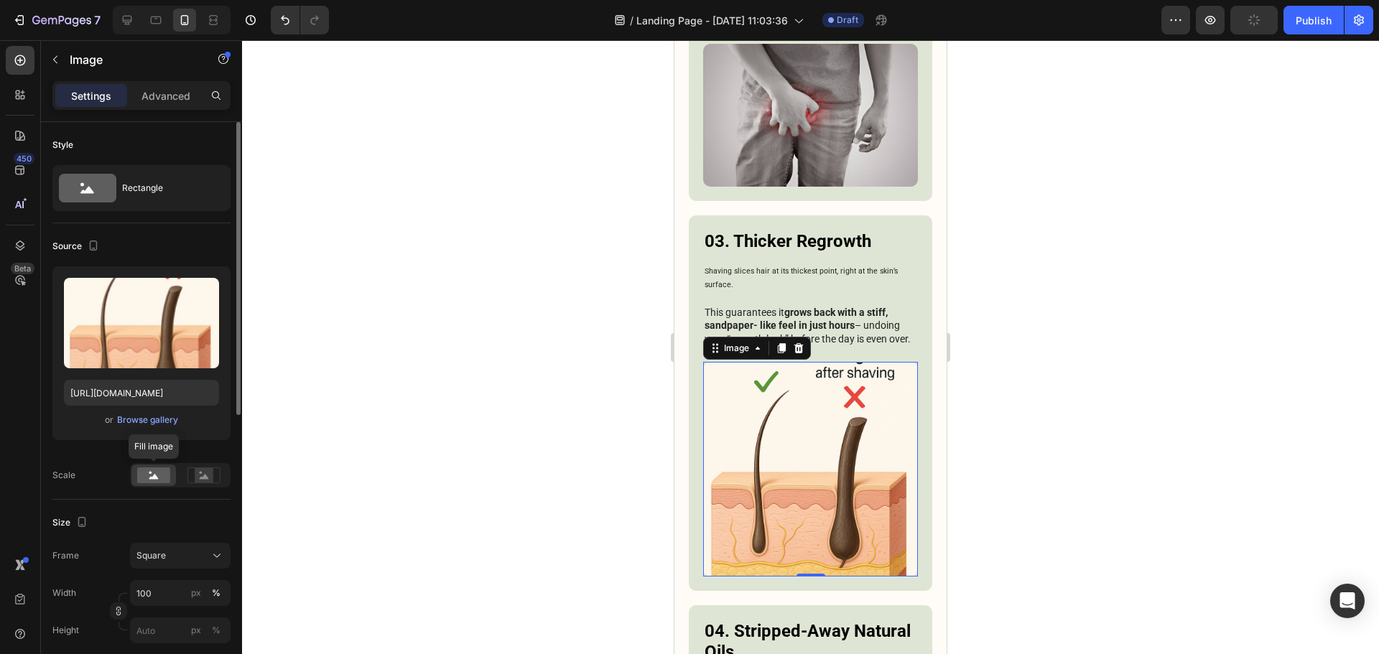
click at [208, 487] on div "Fill image" at bounding box center [180, 475] width 101 height 24
click at [205, 484] on div at bounding box center [204, 476] width 45 height 22
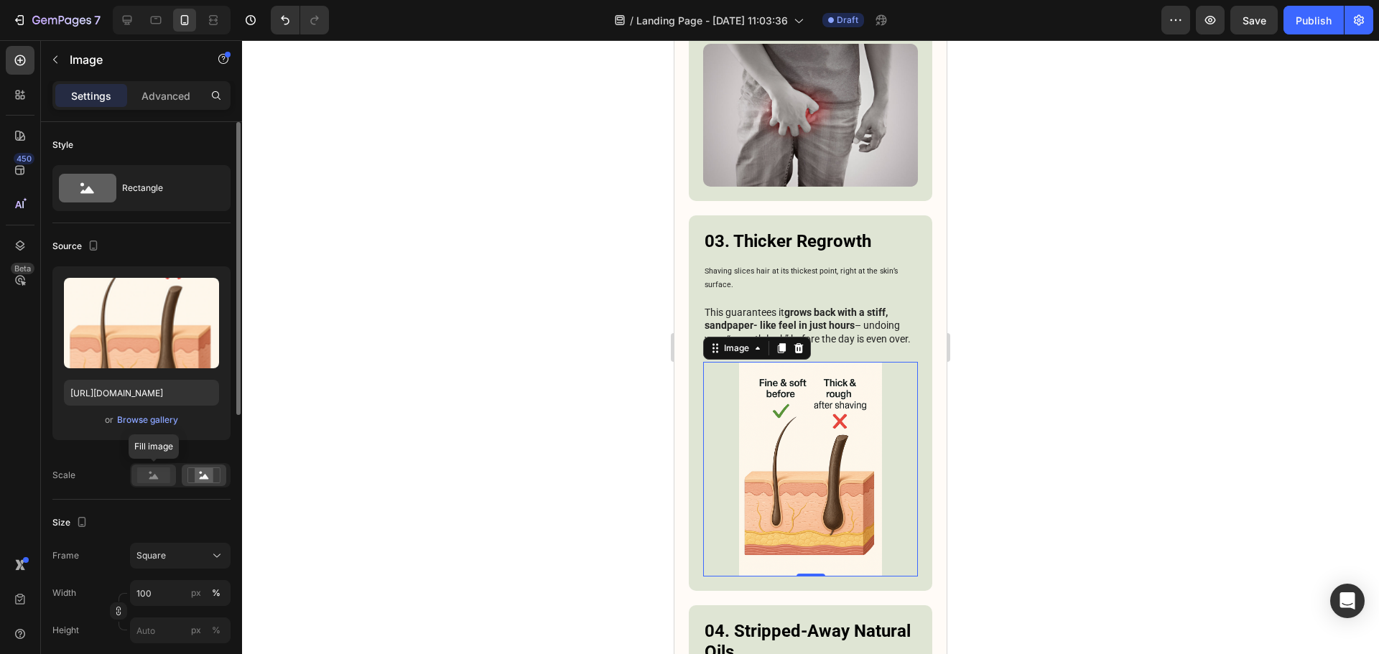
click at [155, 479] on icon at bounding box center [153, 475] width 33 height 16
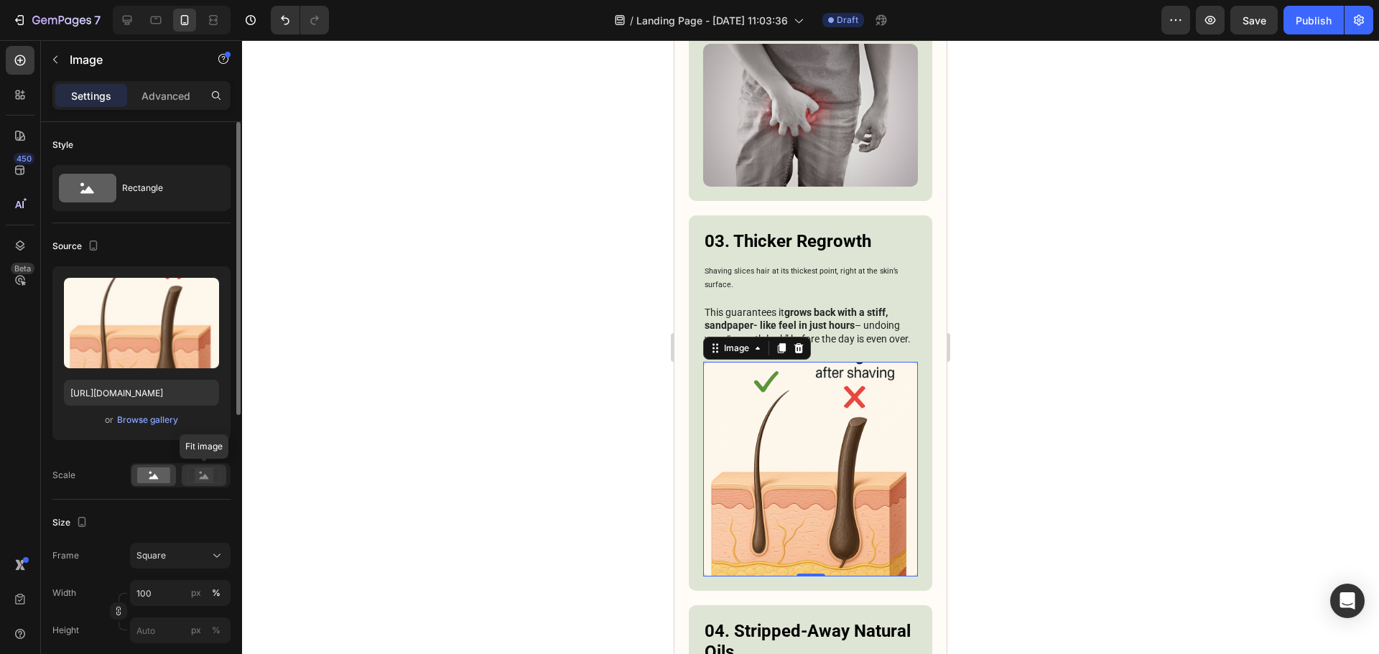
click at [215, 477] on icon at bounding box center [203, 475] width 33 height 16
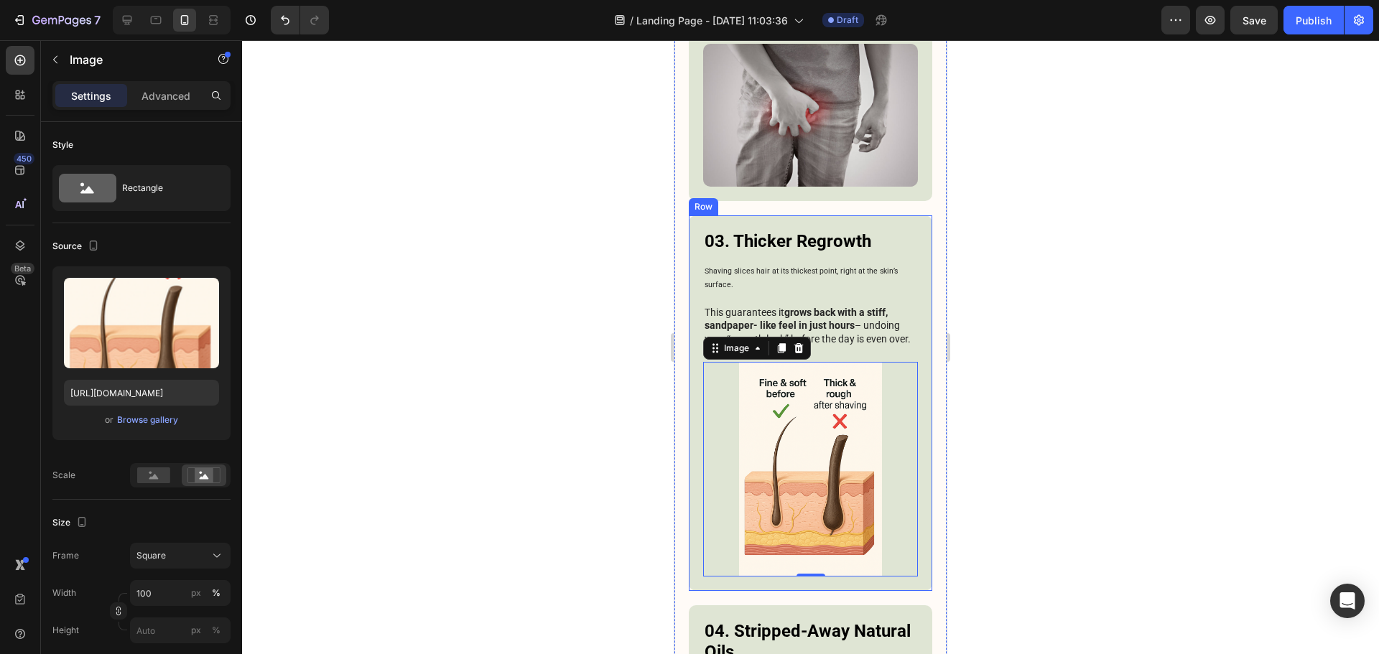
click at [1007, 393] on div at bounding box center [810, 347] width 1137 height 614
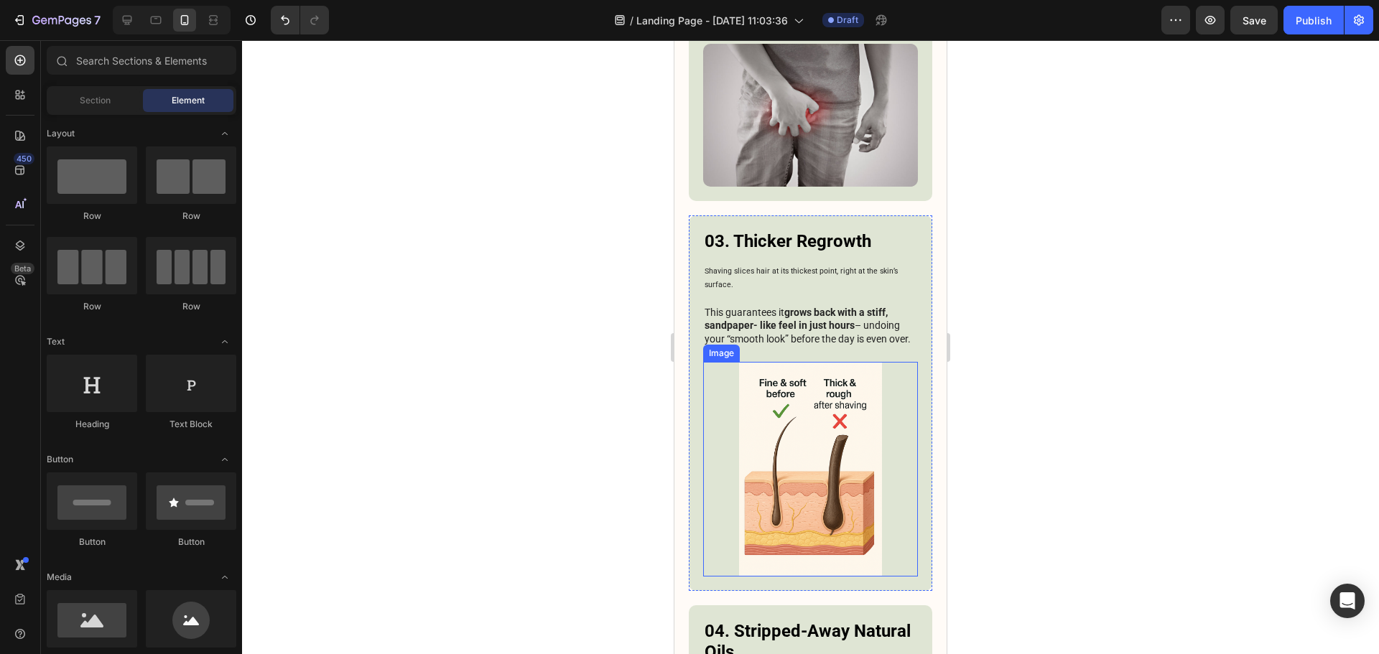
click at [804, 449] on img at bounding box center [810, 469] width 215 height 215
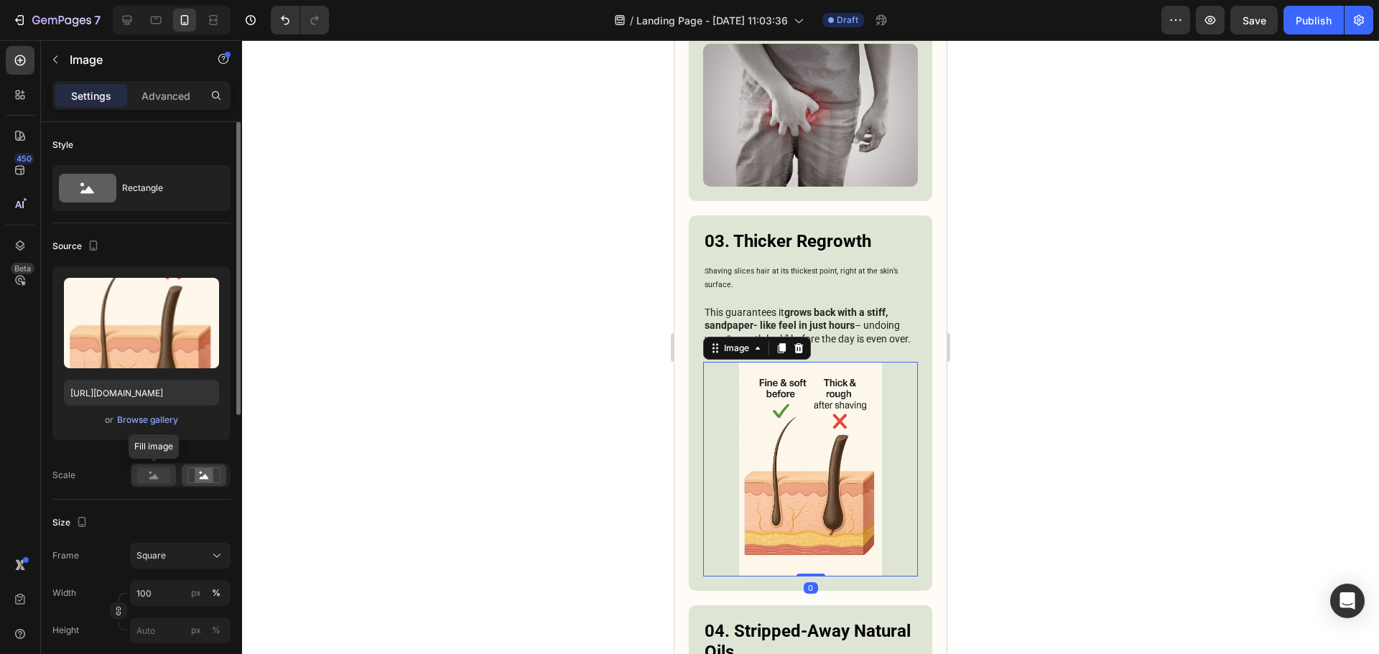
click at [158, 484] on div at bounding box center [153, 476] width 45 height 22
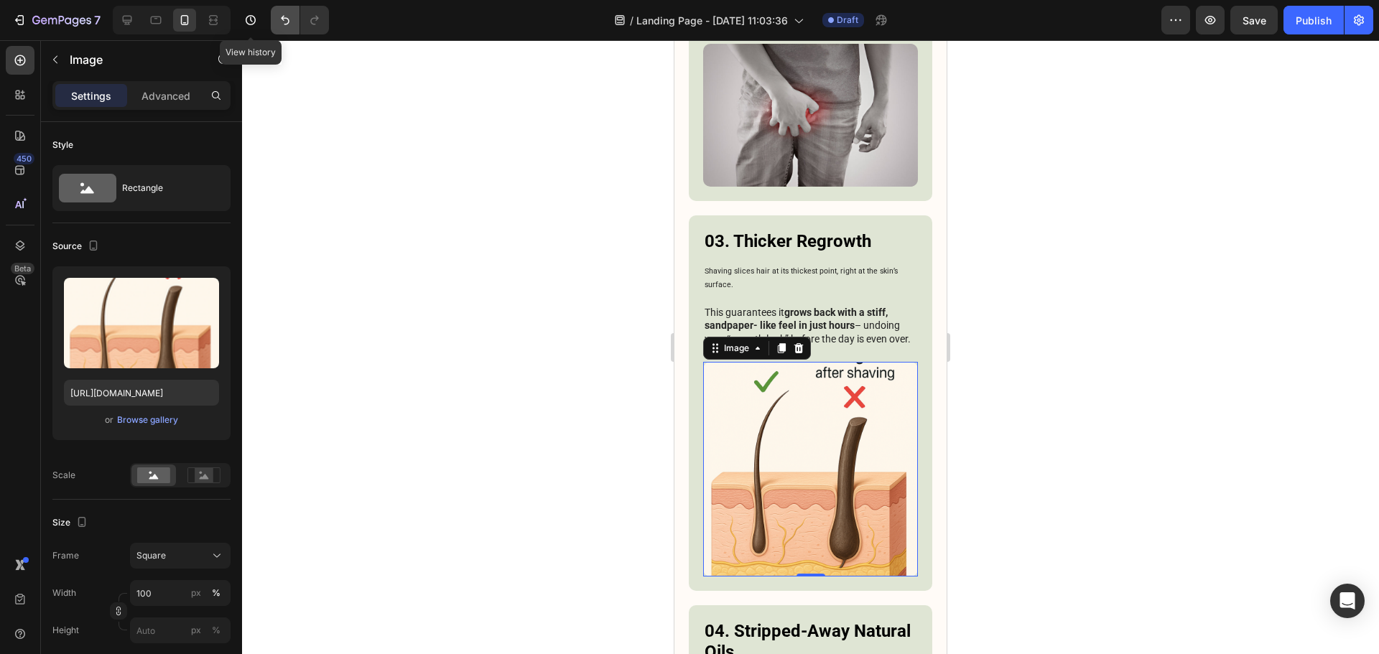
click at [275, 23] on button "Undo/Redo" at bounding box center [285, 20] width 29 height 29
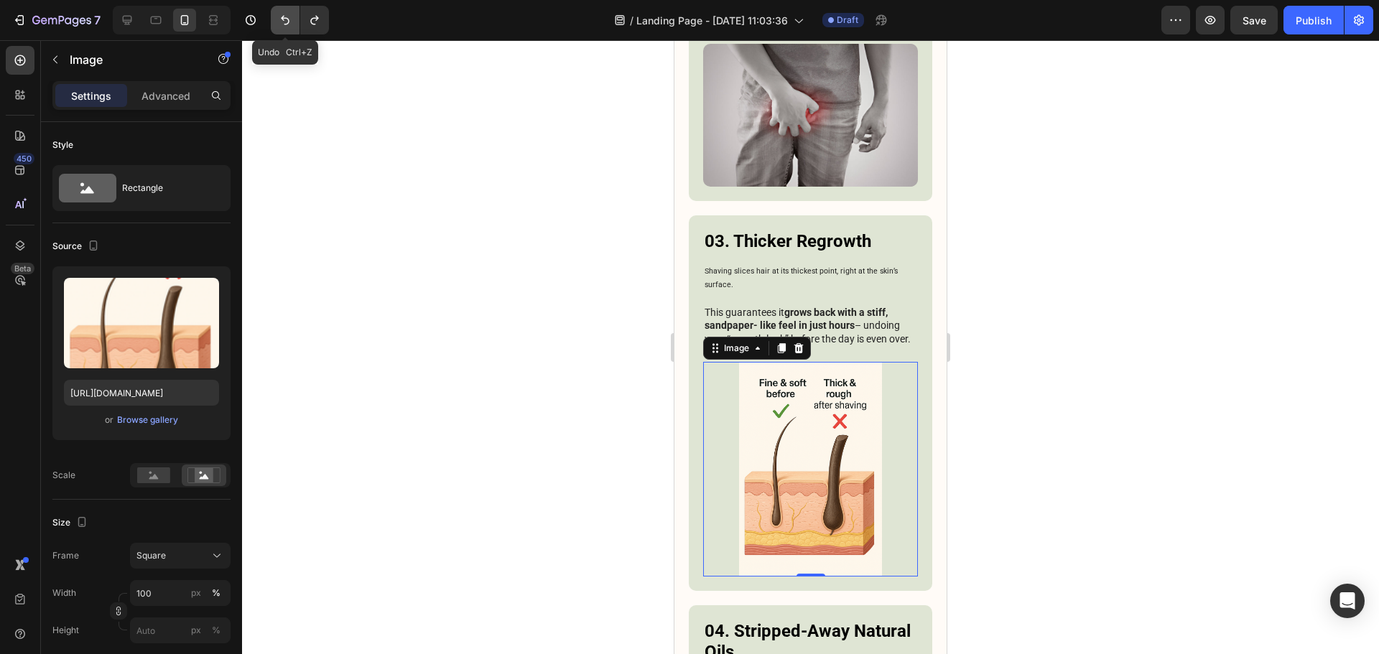
click at [275, 23] on button "Undo/Redo" at bounding box center [285, 20] width 29 height 29
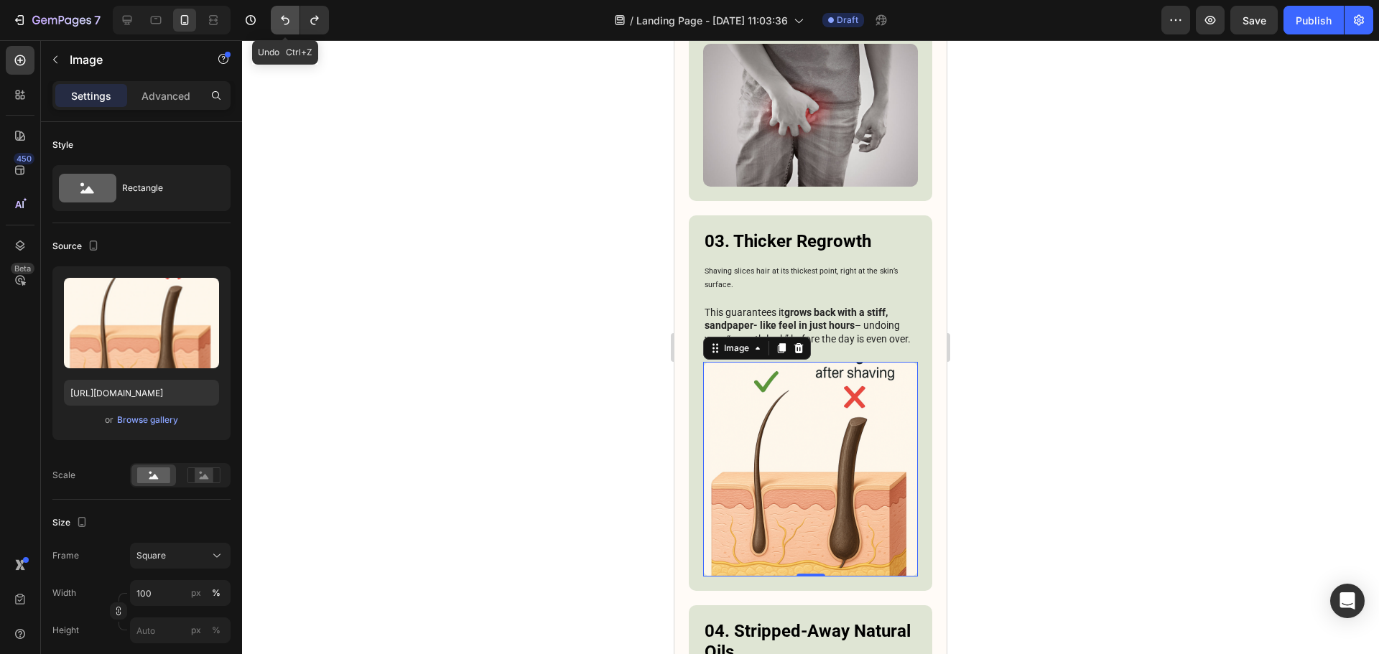
click at [275, 23] on button "Undo/Redo" at bounding box center [285, 20] width 29 height 29
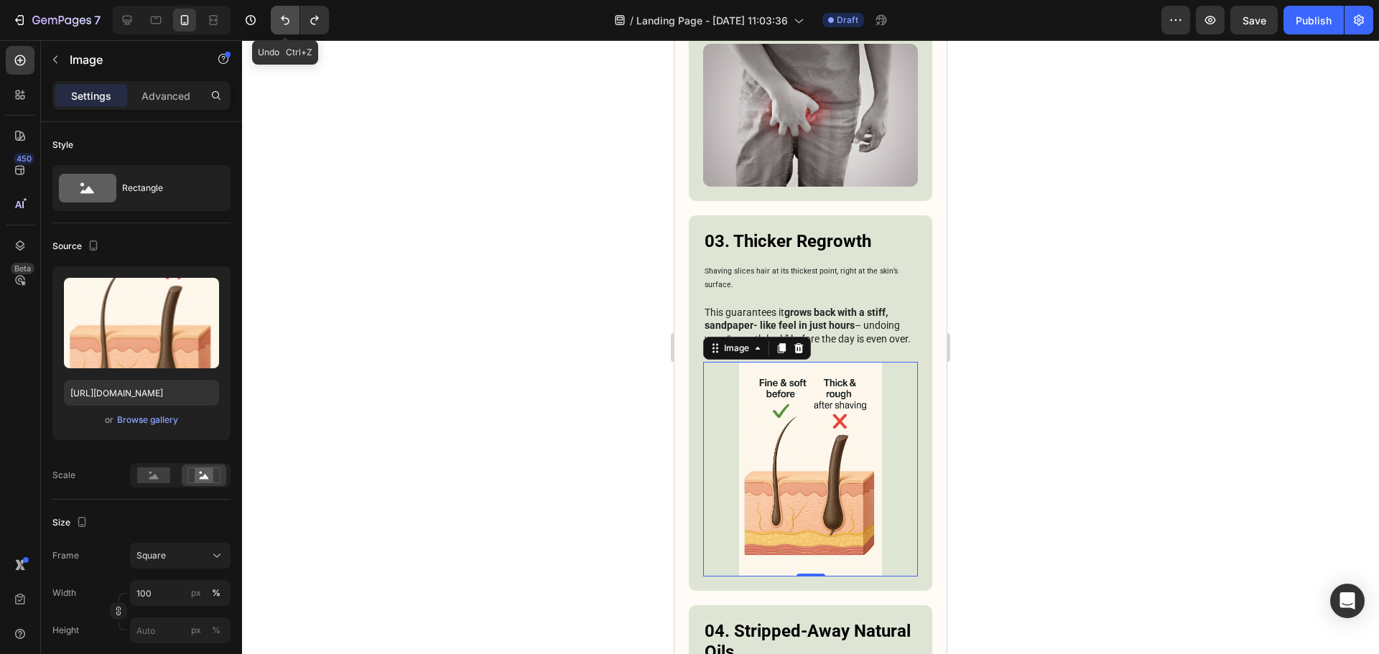
click at [275, 26] on button "Undo/Redo" at bounding box center [285, 20] width 29 height 29
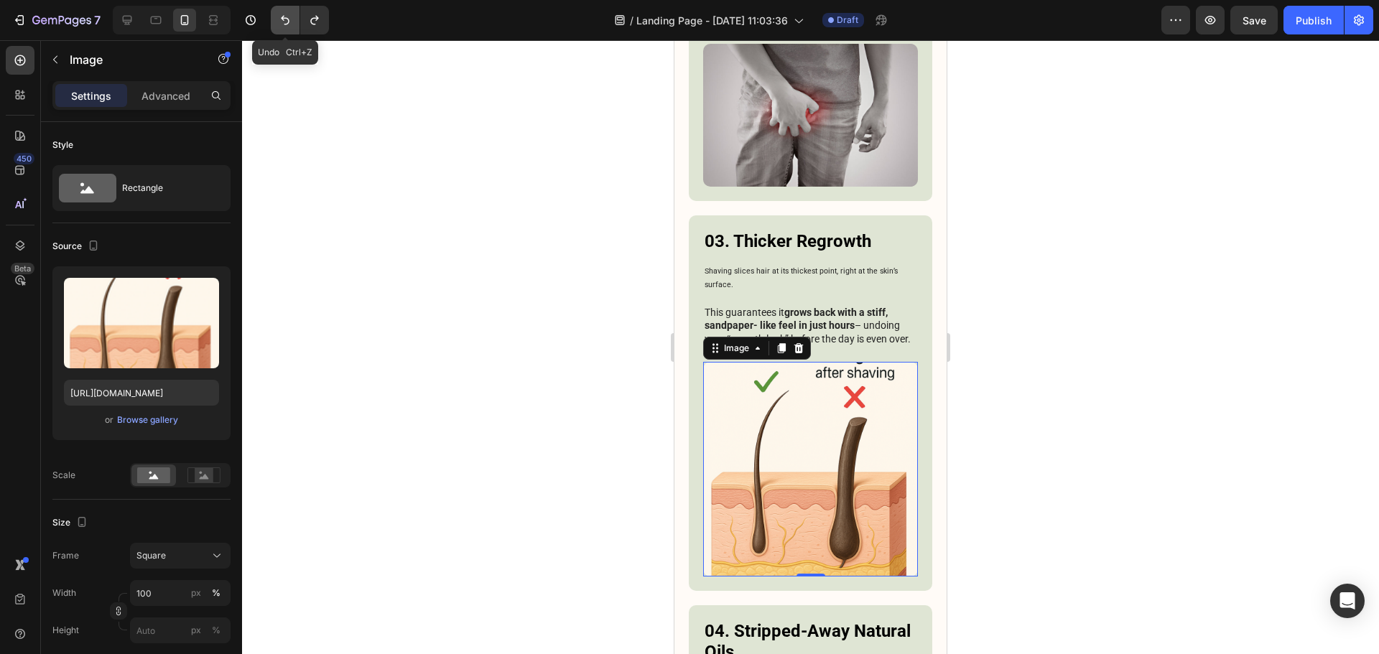
click at [275, 26] on button "Undo/Redo" at bounding box center [285, 20] width 29 height 29
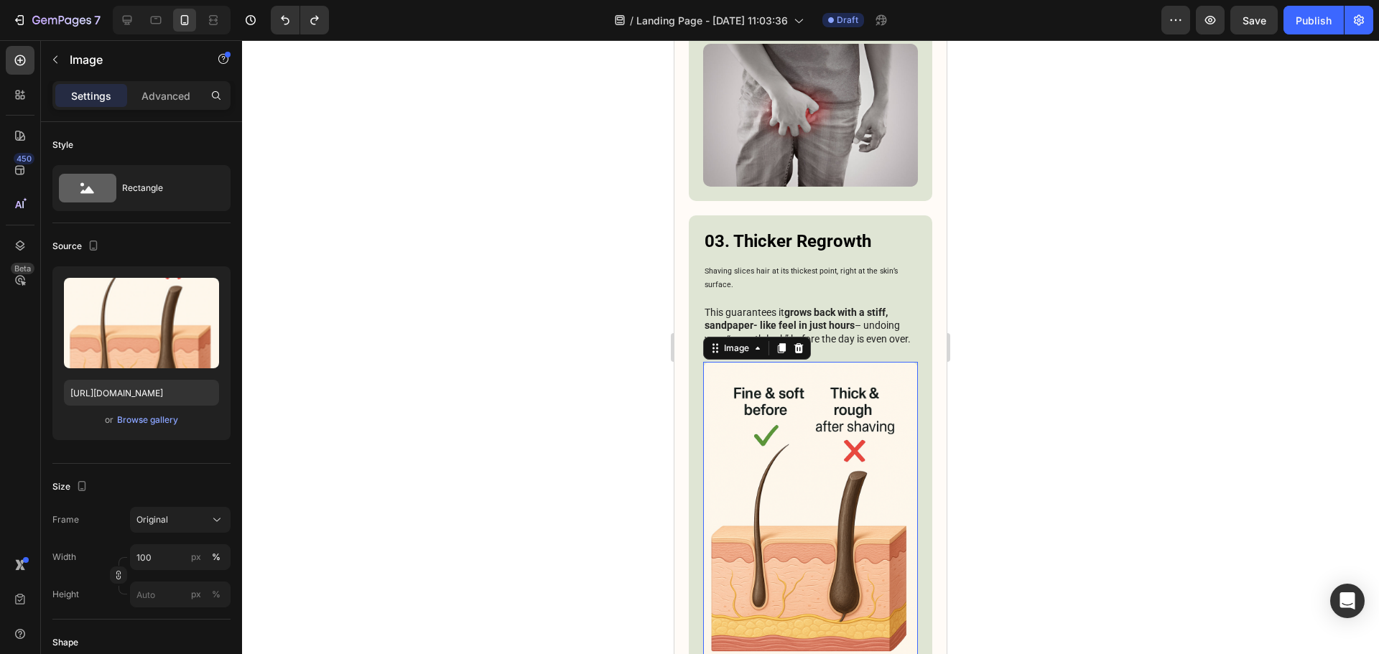
click at [1174, 332] on div at bounding box center [810, 347] width 1137 height 614
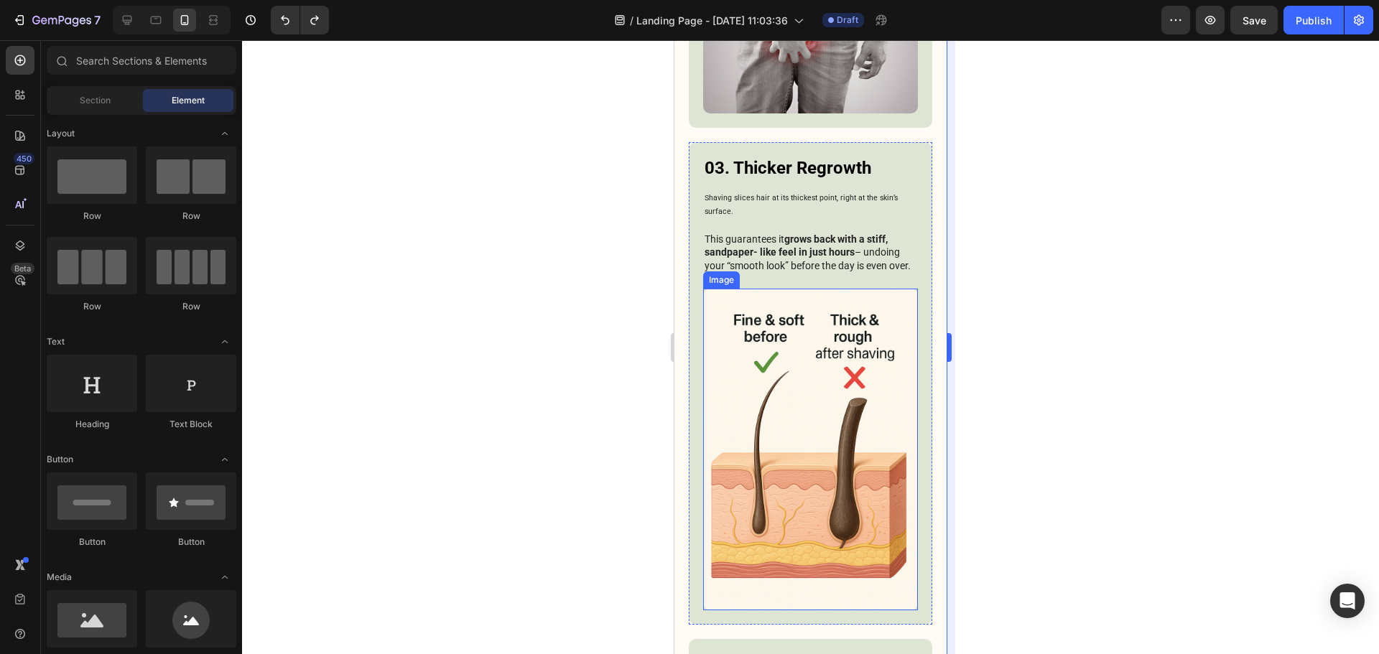
scroll to position [1863, 0]
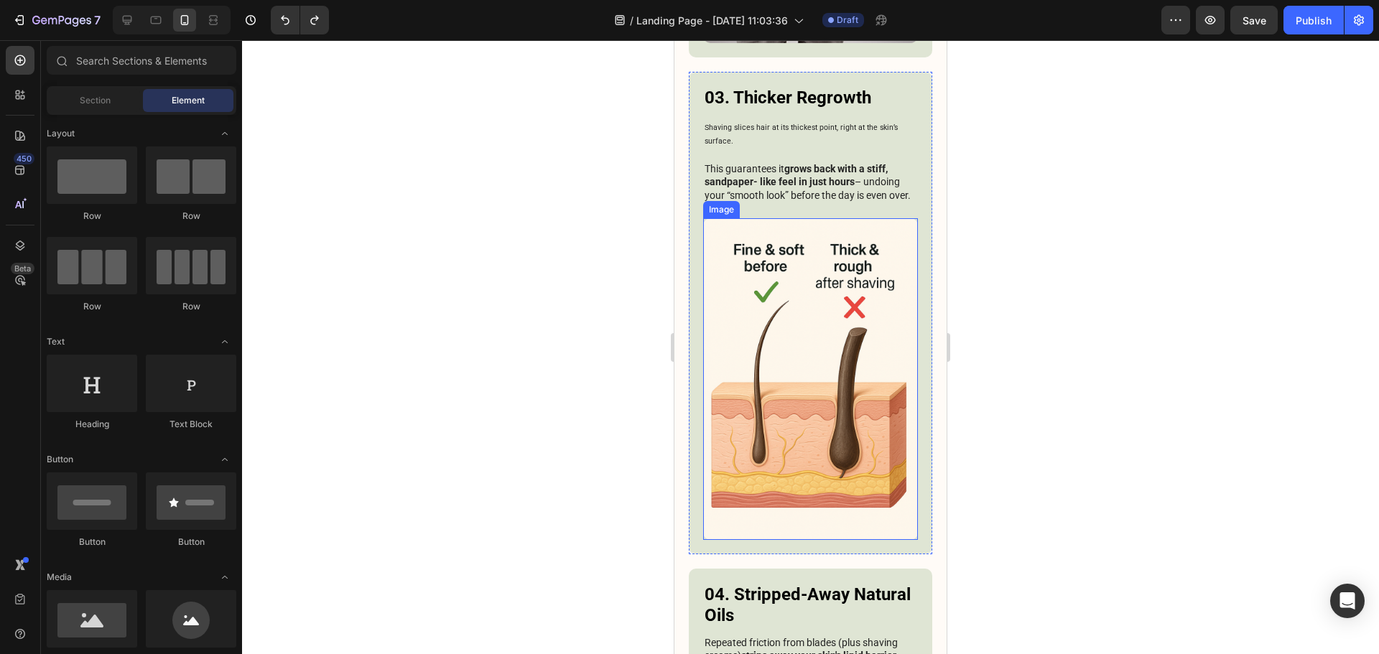
click at [869, 396] on img at bounding box center [810, 379] width 215 height 322
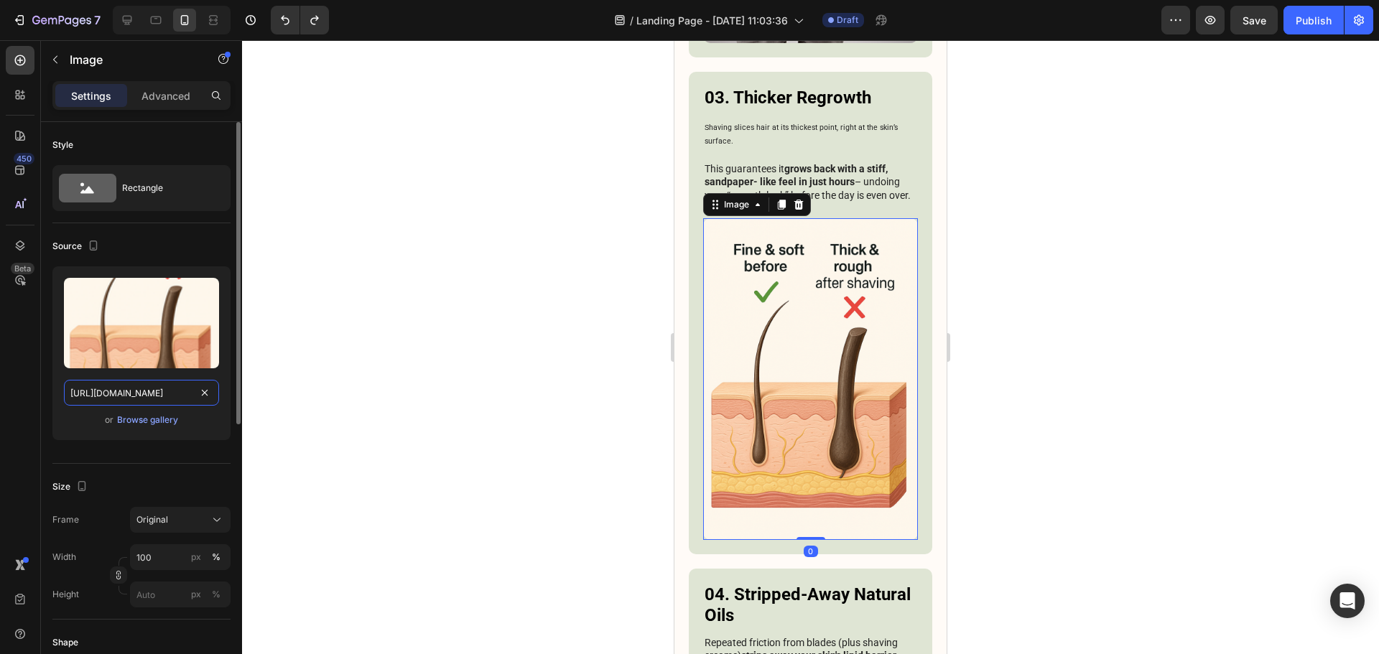
click at [133, 404] on input "https://cdn.shopify.com/s/files/1/0913/6295/1553/files/gempages_575285431885627…" at bounding box center [141, 393] width 155 height 26
click at [136, 410] on div "Upload Image https://cdn.shopify.com/s/files/1/0913/6295/1553/files/gempages_57…" at bounding box center [141, 353] width 178 height 174
click at [134, 416] on div "Browse gallery" at bounding box center [147, 420] width 61 height 13
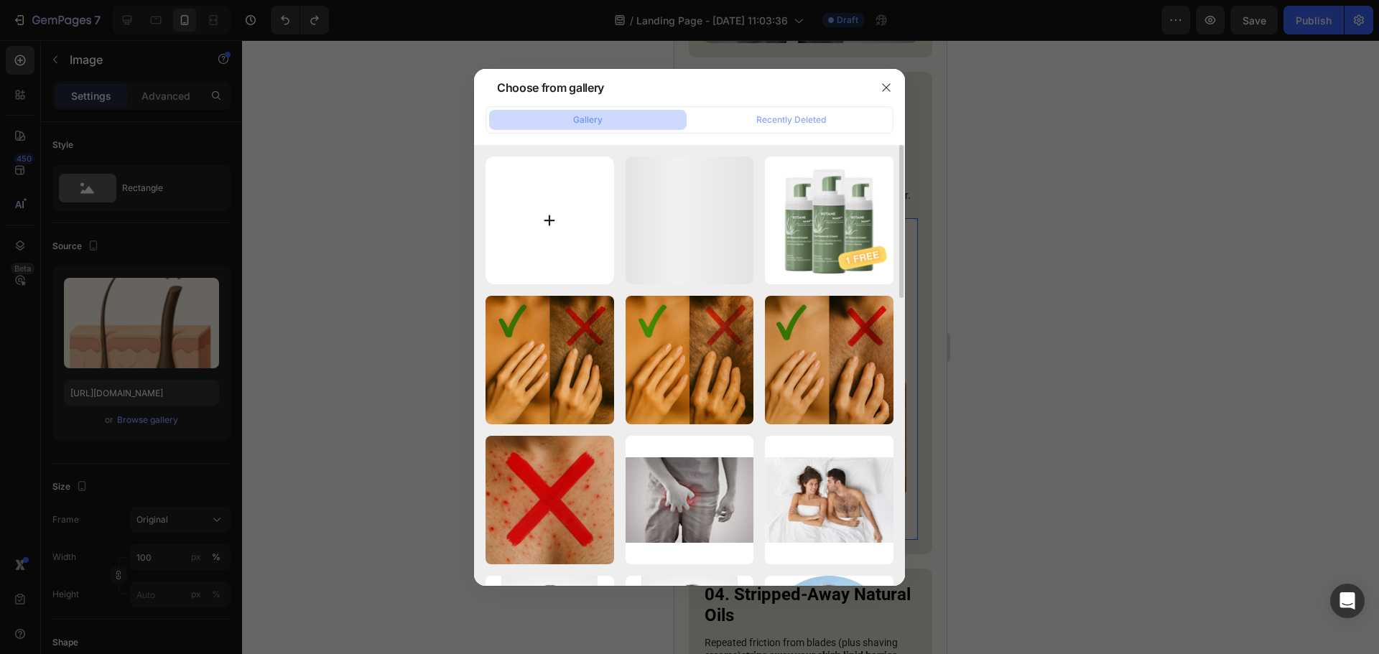
click at [513, 216] on input "file" at bounding box center [549, 221] width 129 height 129
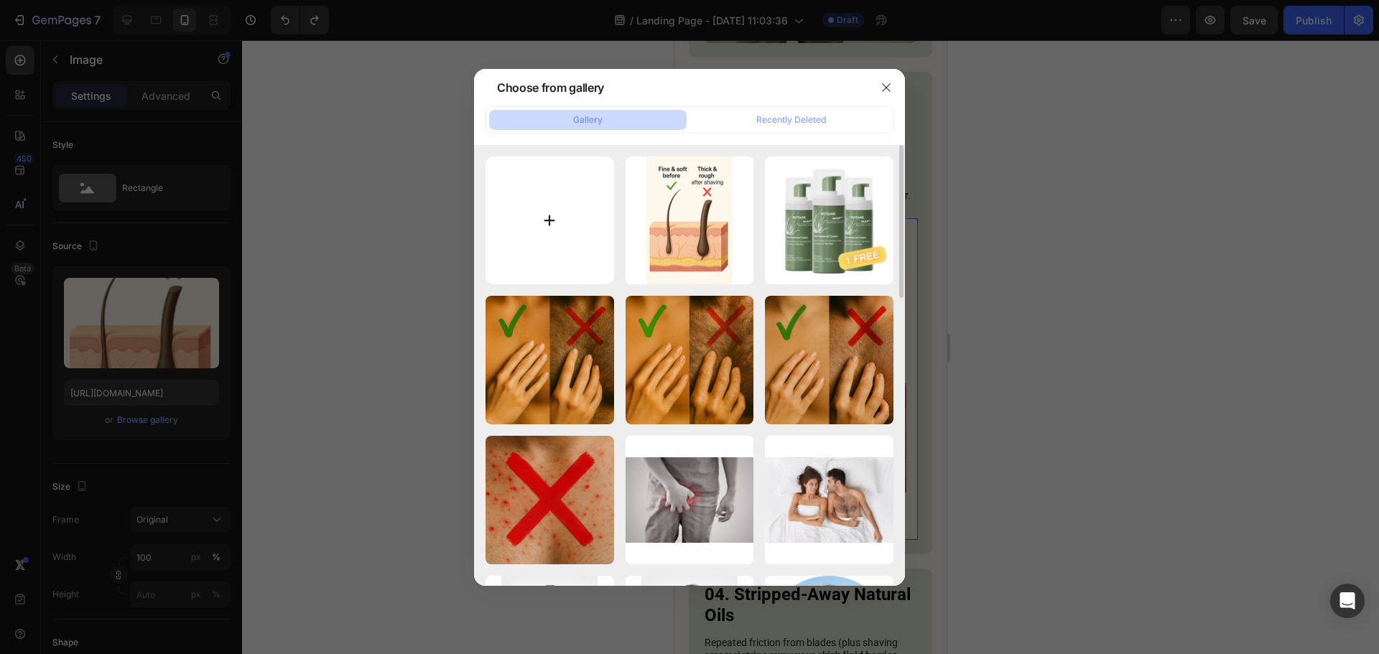
type input "C:\fakepath\Titre (3).png"
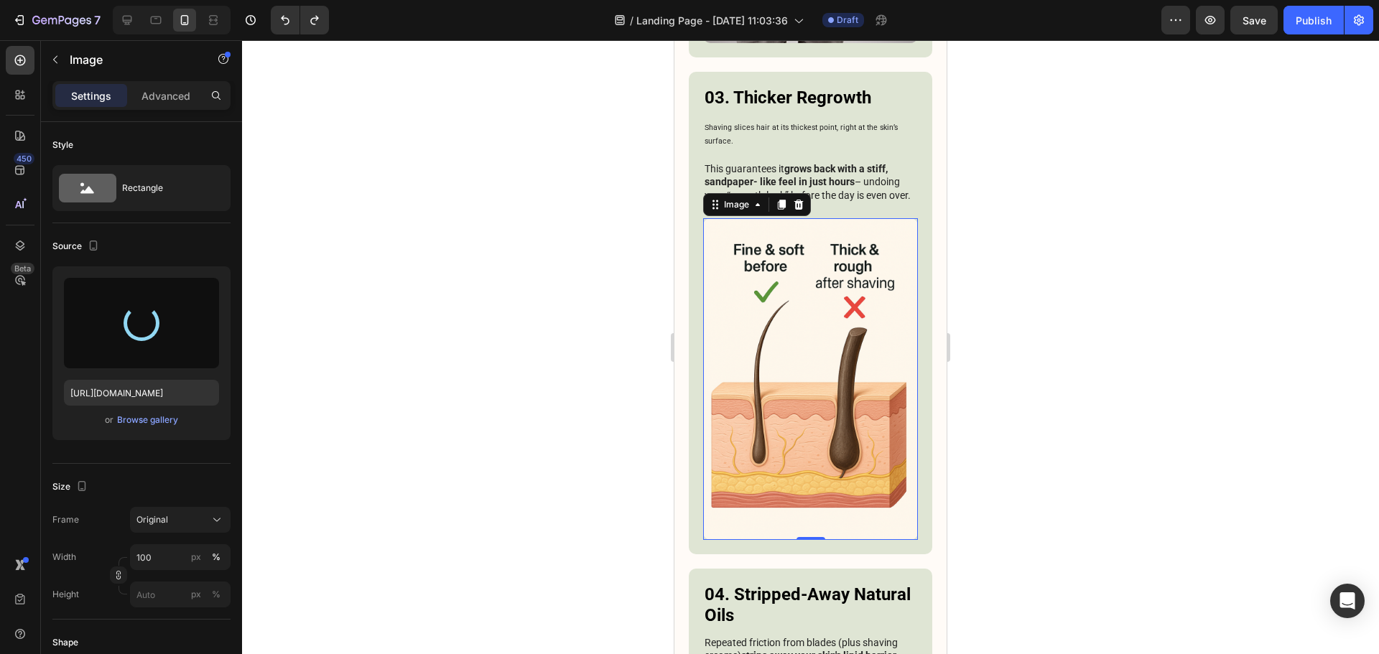
type input "https://cdn.shopify.com/s/files/1/0913/6295/1553/files/gempages_575285431885627…"
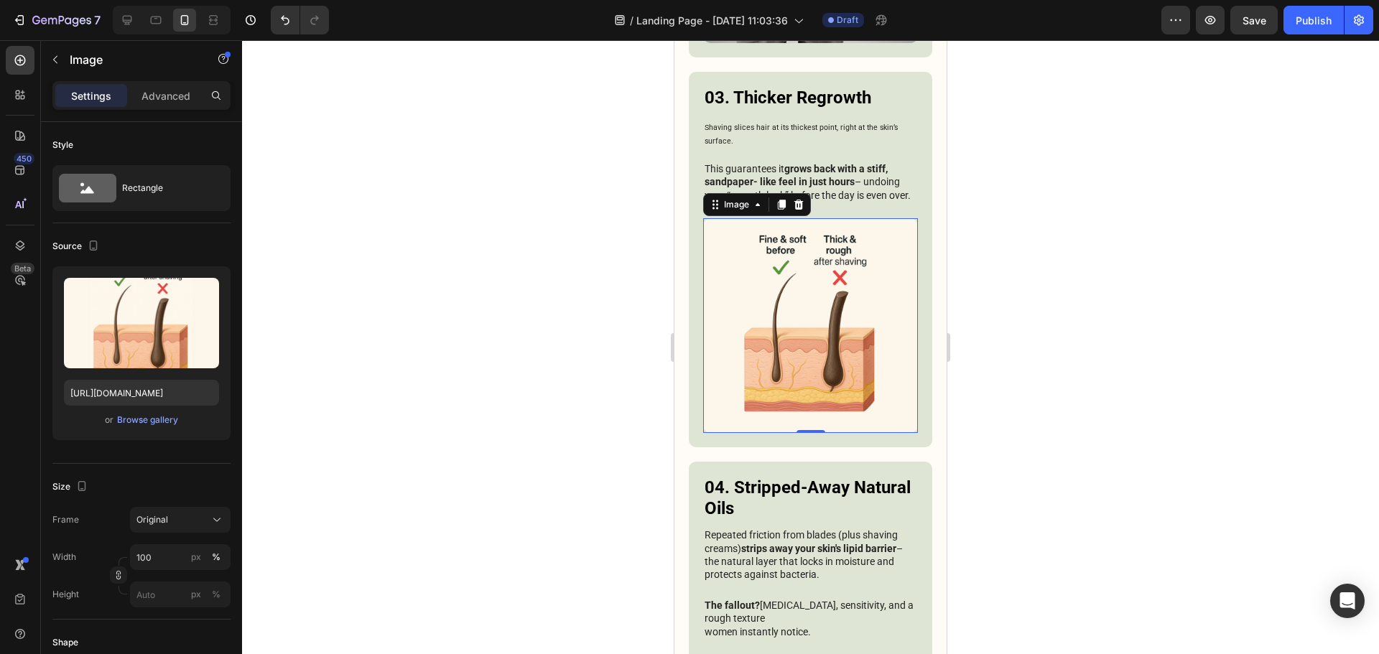
click at [1009, 335] on div at bounding box center [810, 347] width 1137 height 614
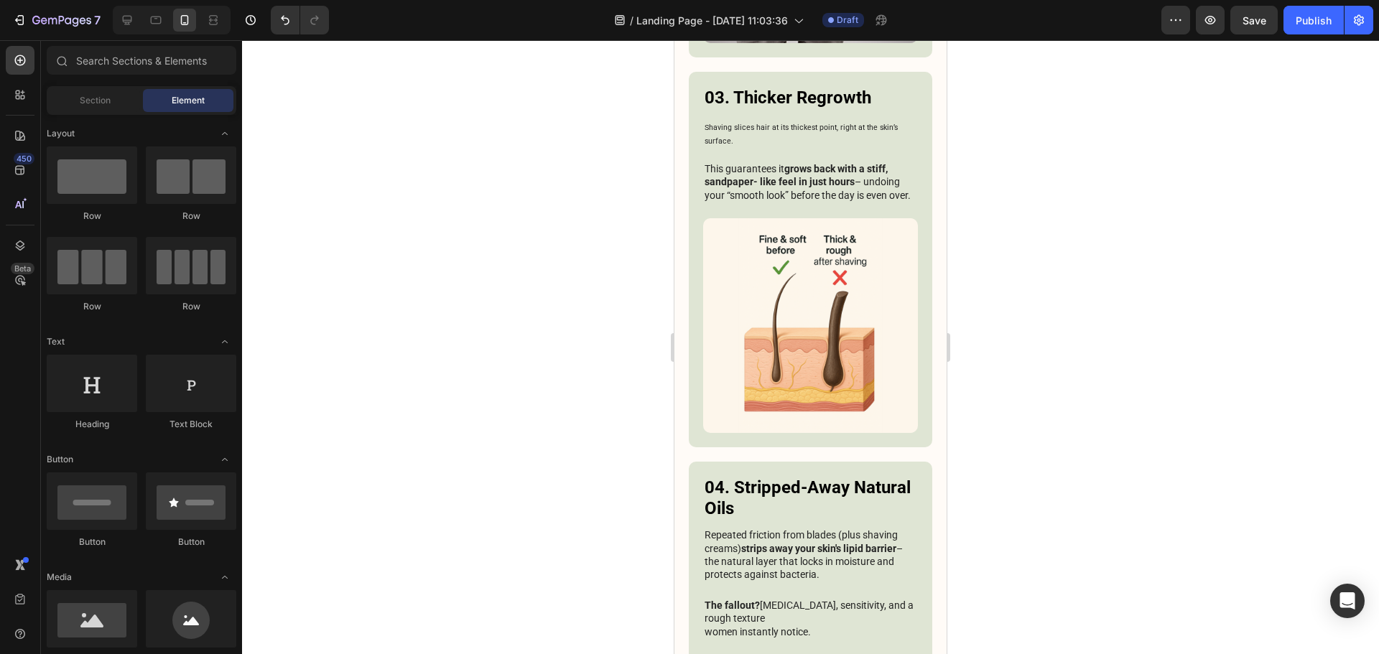
click at [1068, 369] on div at bounding box center [810, 347] width 1137 height 614
click at [760, 317] on img at bounding box center [810, 325] width 215 height 215
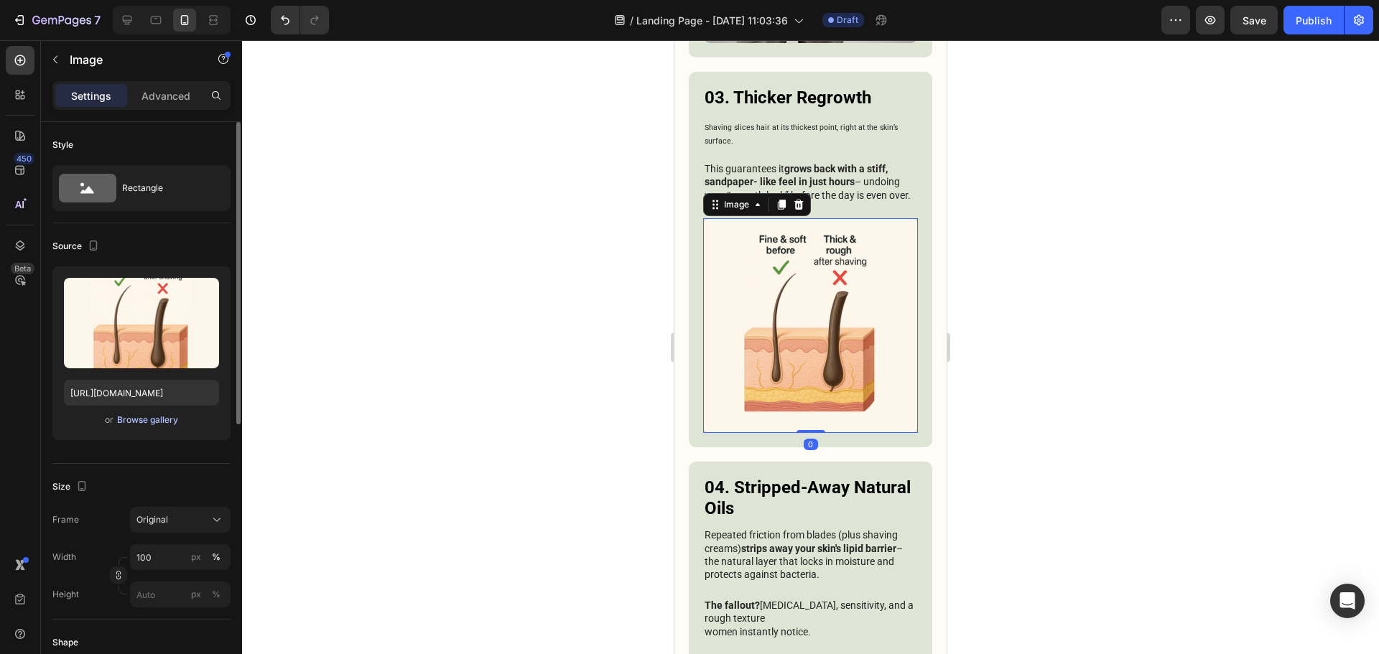
click at [145, 427] on button "Browse gallery" at bounding box center [147, 420] width 62 height 14
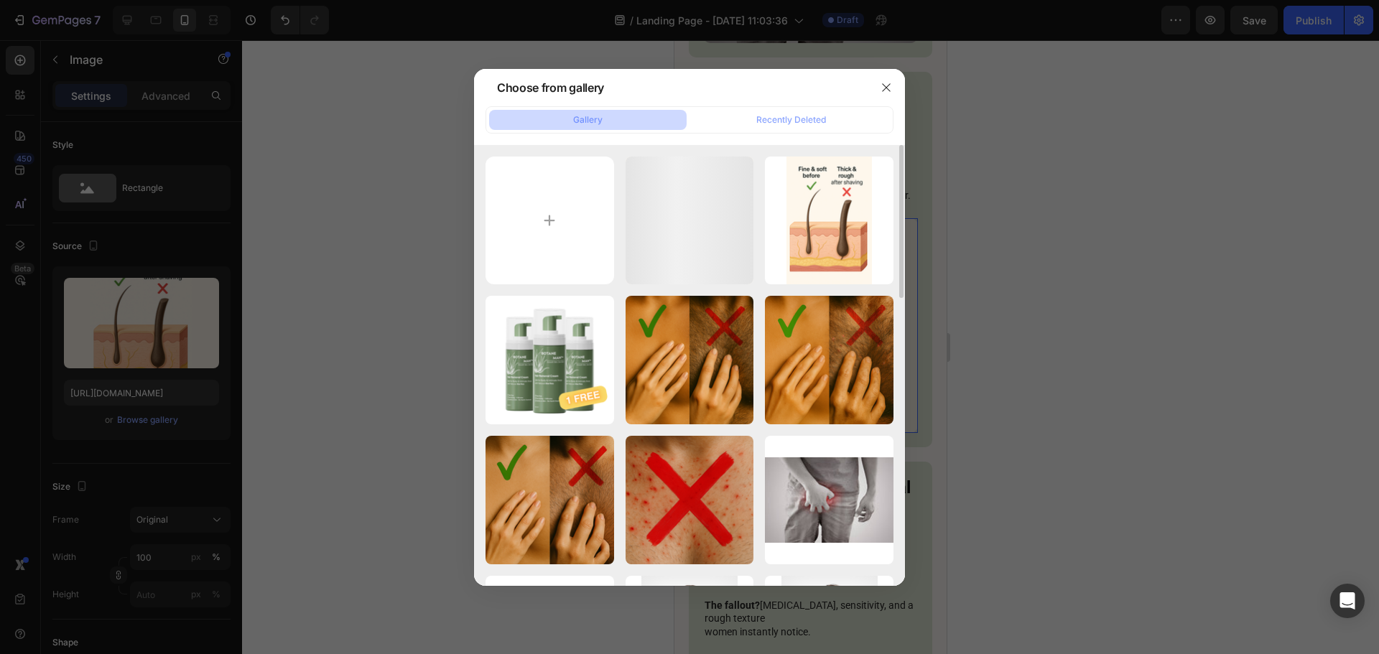
click at [477, 195] on div "Titre (3).png 1141.59 kb ChatGPT Image 27 août...40.png 2198.73 kb 2 +1 pcs.png…" at bounding box center [689, 365] width 431 height 441
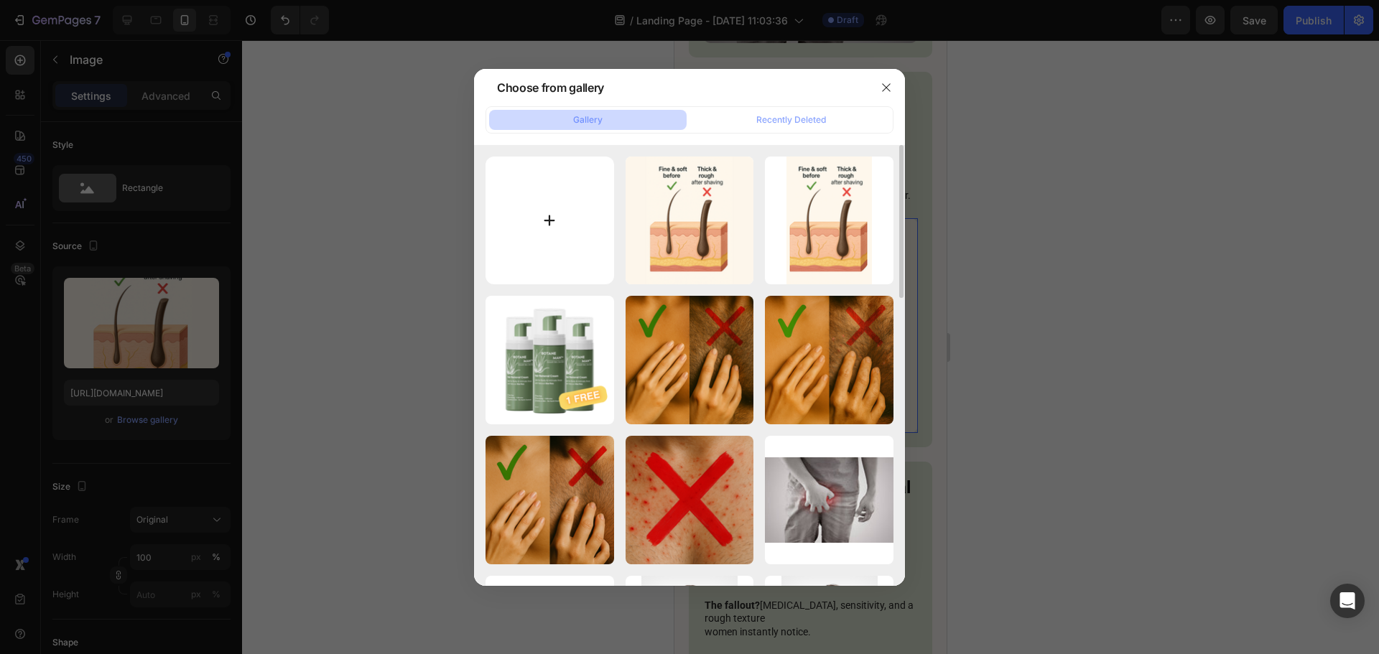
click at [508, 201] on input "file" at bounding box center [549, 221] width 129 height 129
click at [577, 208] on input "file" at bounding box center [549, 221] width 129 height 129
type input "C:\fakepath\Titre (4).png"
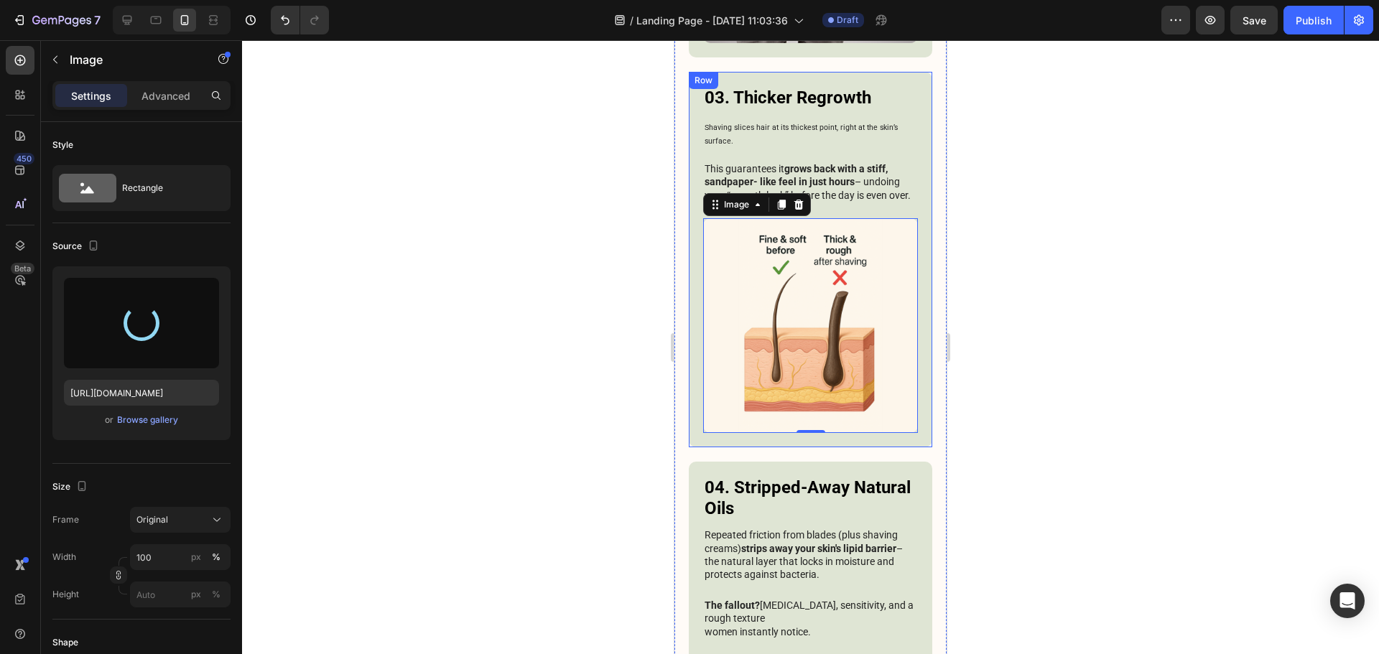
type input "[URL][DOMAIN_NAME]"
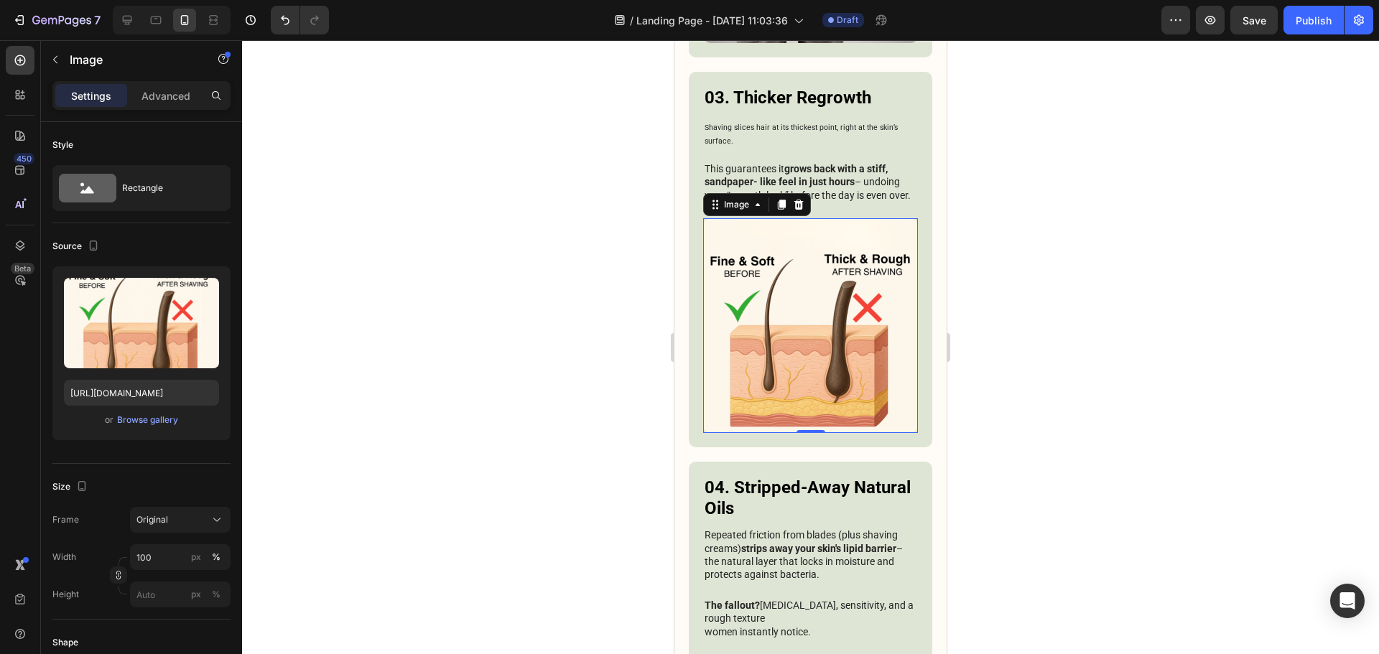
click at [1037, 288] on div at bounding box center [810, 347] width 1137 height 614
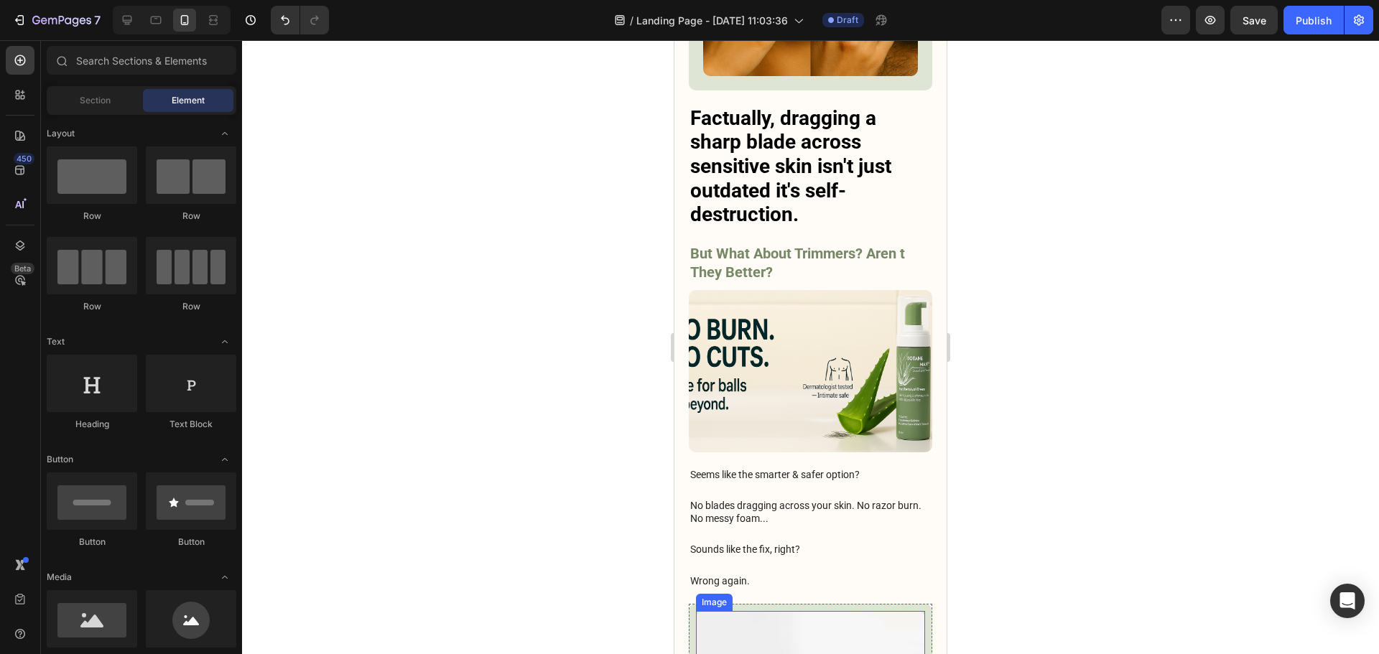
scroll to position [2619, 0]
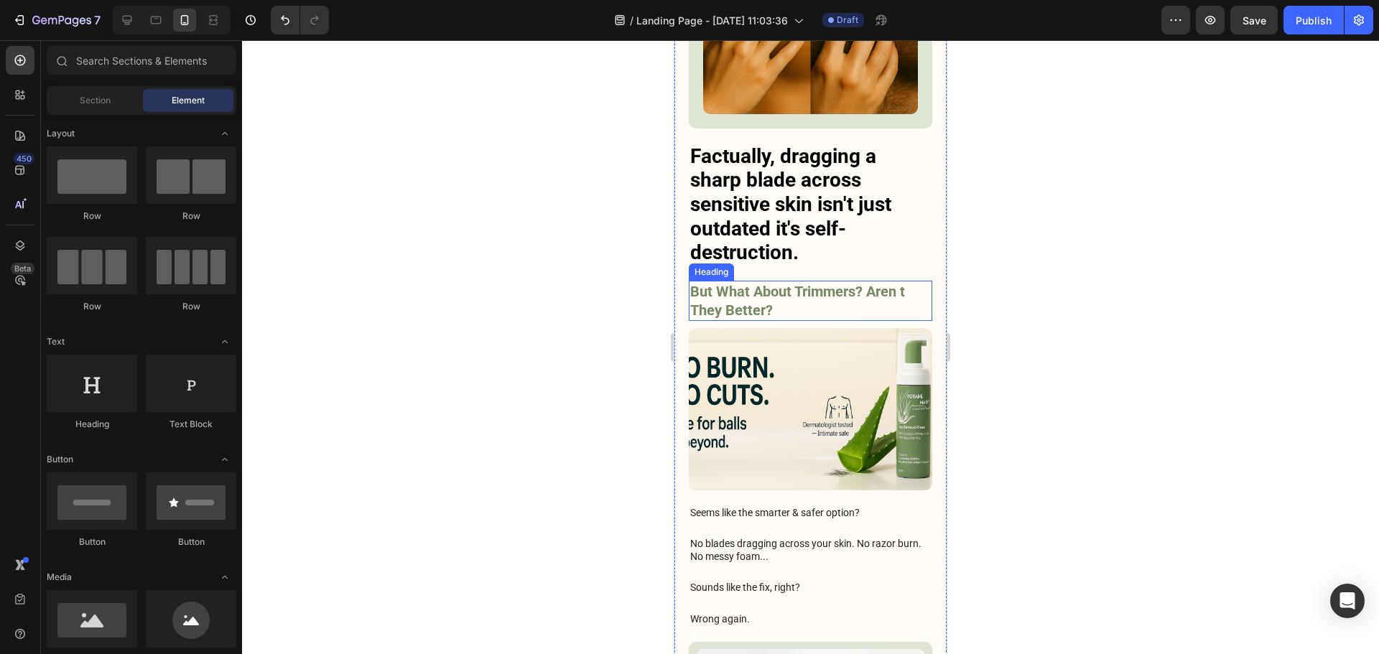
click at [898, 281] on h3 "But What About Trimmers? Aren t They Better?" at bounding box center [810, 301] width 243 height 40
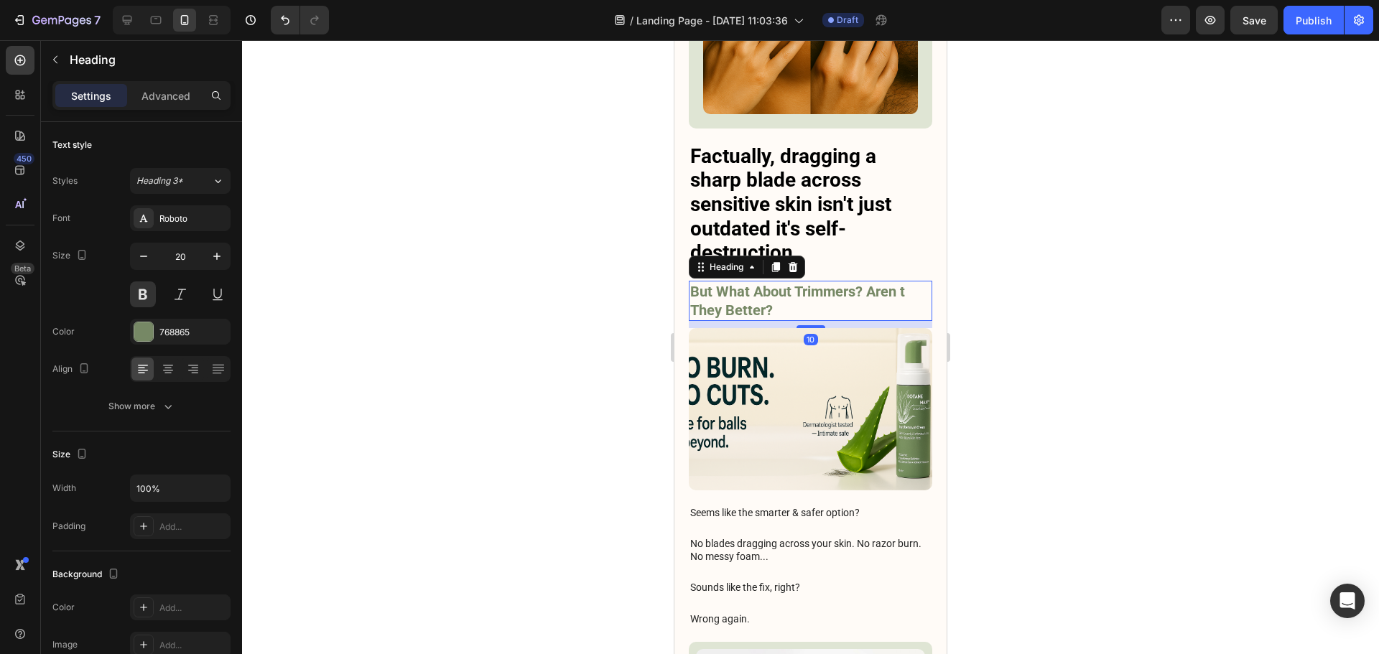
click at [901, 281] on h3 "But What About Trimmers? Aren t They Better?" at bounding box center [810, 301] width 243 height 40
click at [1053, 267] on div at bounding box center [810, 347] width 1137 height 614
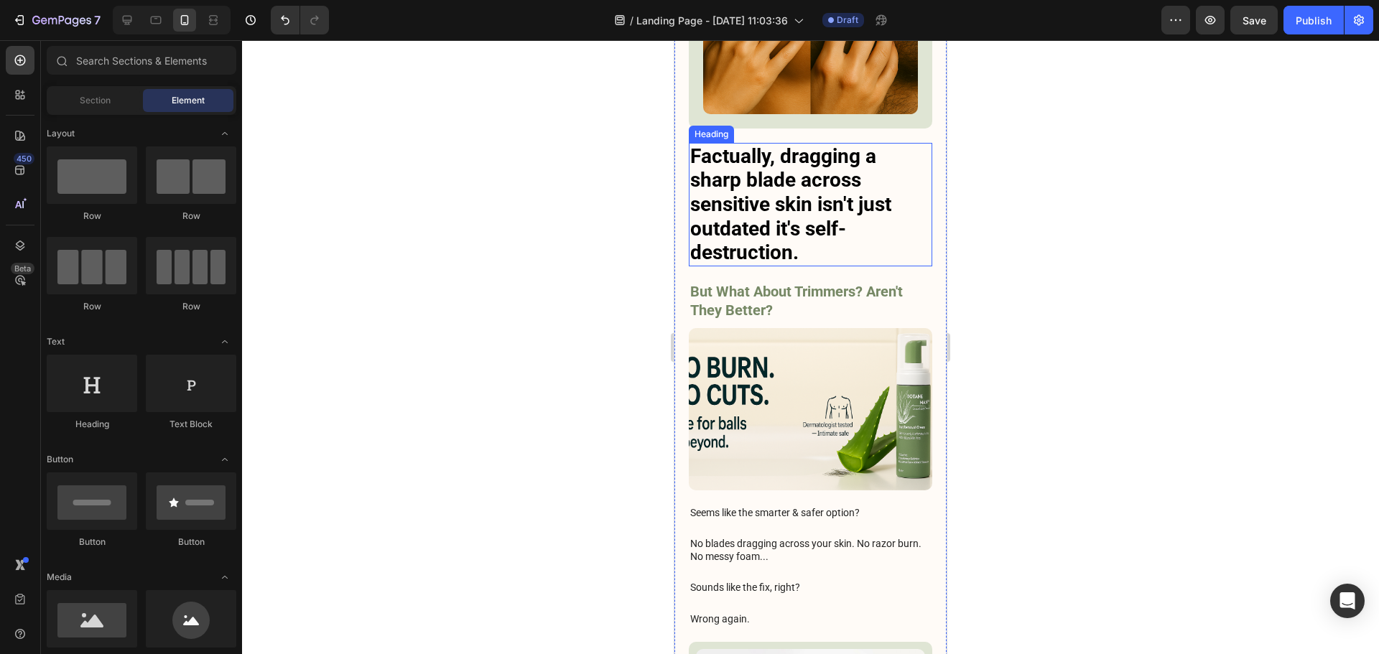
click at [781, 198] on h3 "Factually, dragging a sharp blade across sensitive skin isn't just outdated it'…" at bounding box center [810, 205] width 243 height 124
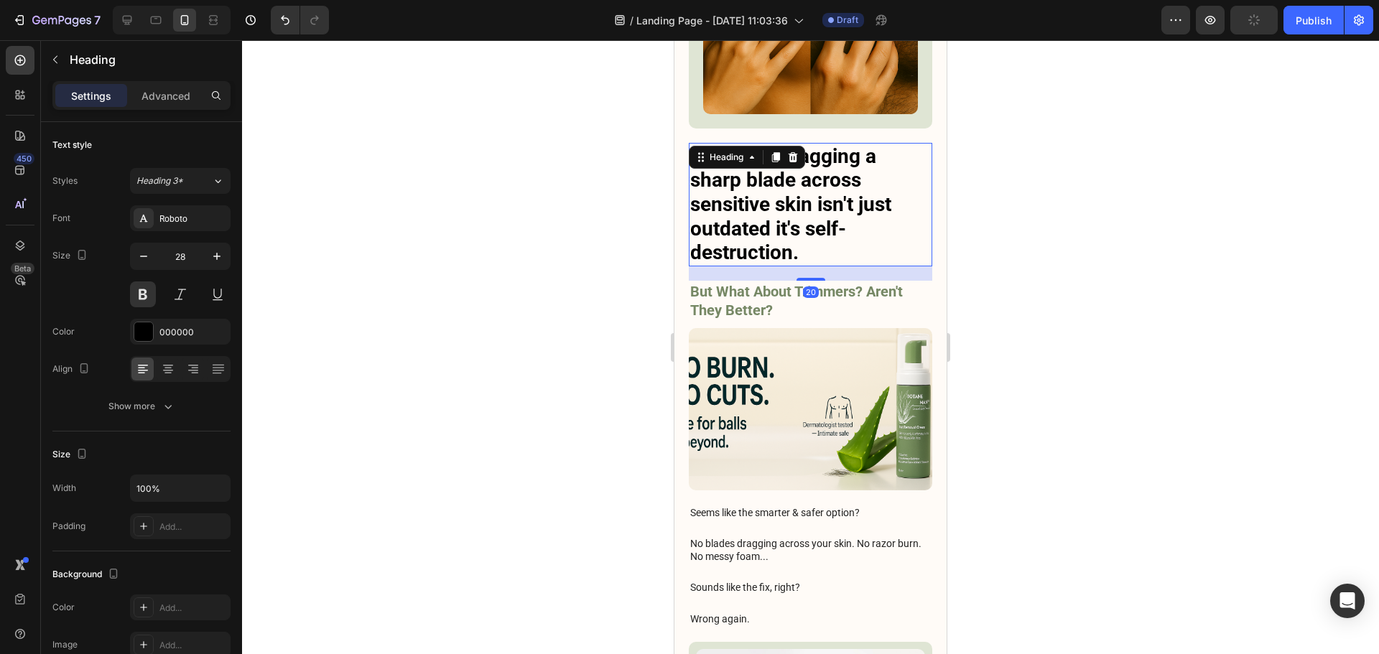
click at [1045, 252] on div at bounding box center [810, 347] width 1137 height 614
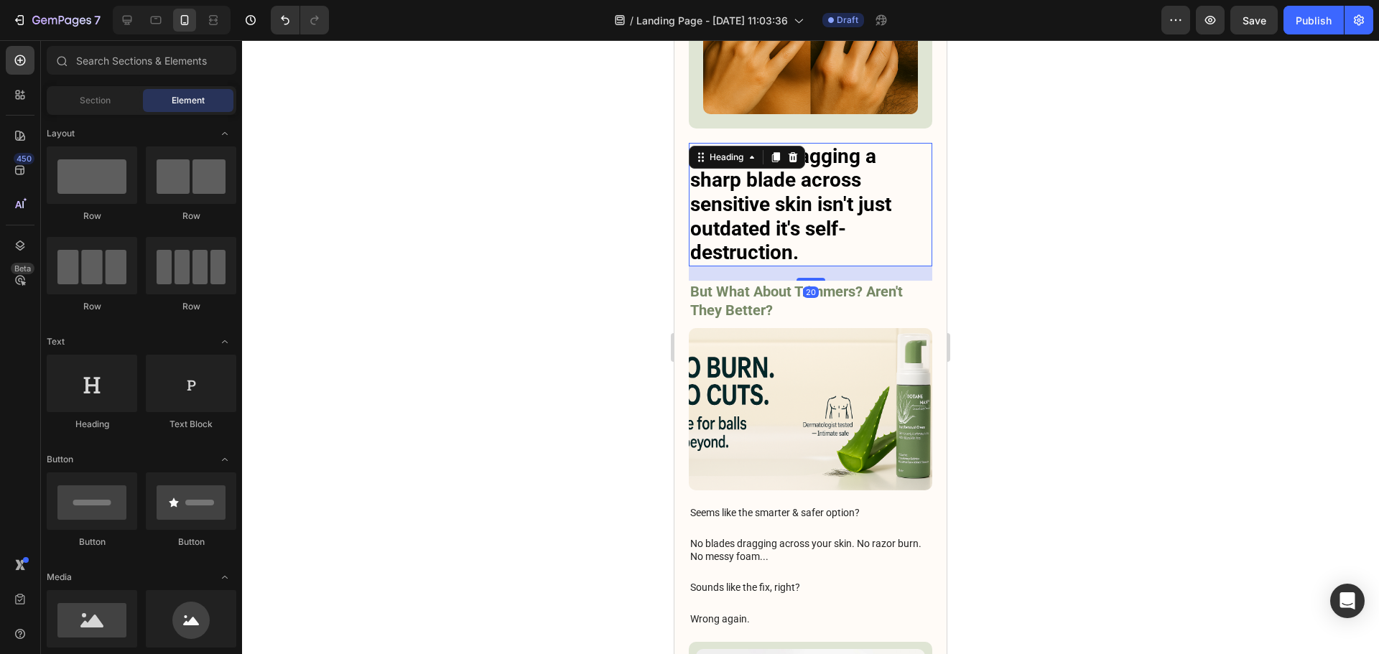
click at [816, 152] on h3 "Factually, dragging a sharp blade across sensitive skin isn't just outdated it'…" at bounding box center [810, 205] width 243 height 124
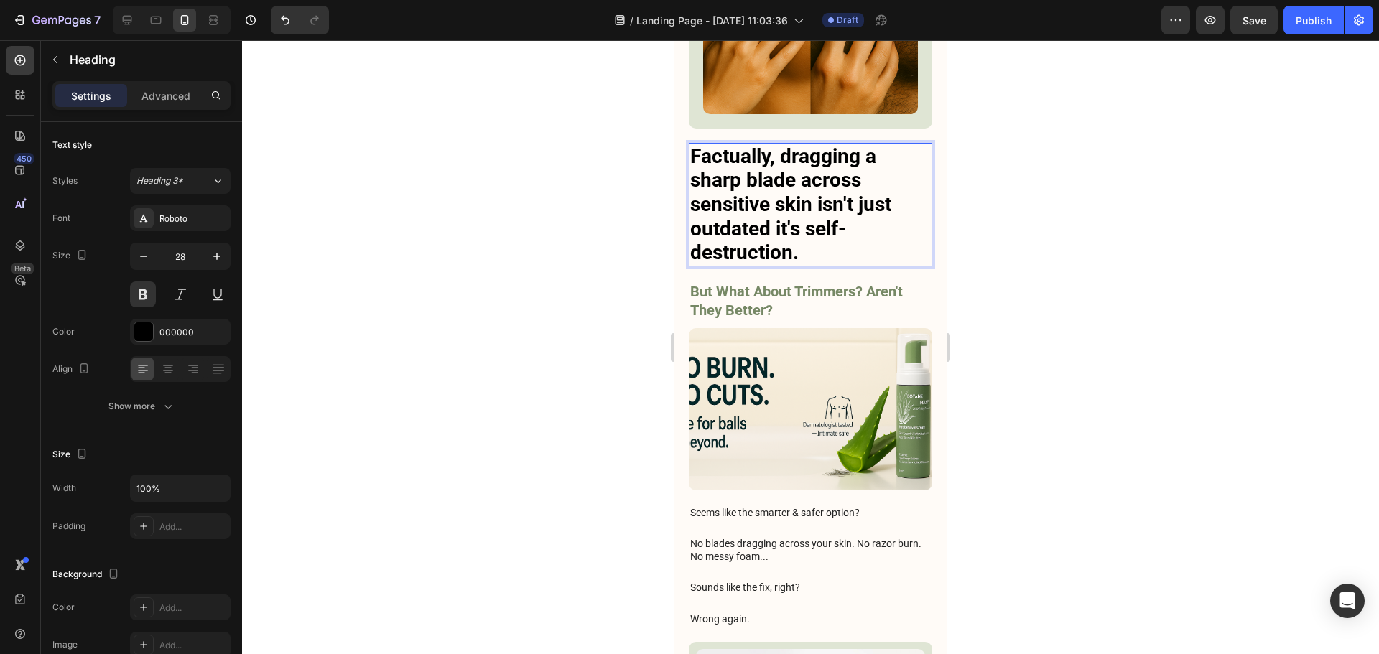
click at [832, 168] on h3 "Factually, dragging a sharp blade across sensitive skin isn't just outdated it'…" at bounding box center [810, 205] width 243 height 124
click at [1080, 201] on div at bounding box center [810, 347] width 1137 height 614
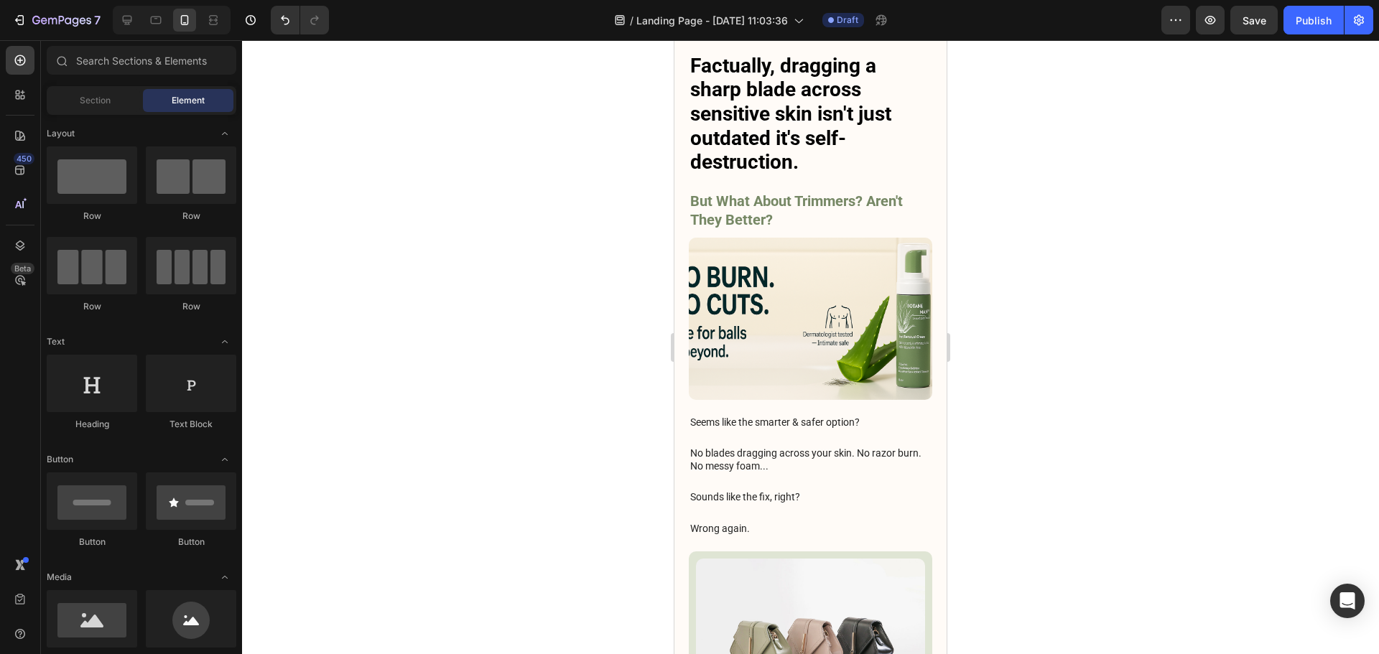
scroll to position [2669, 0]
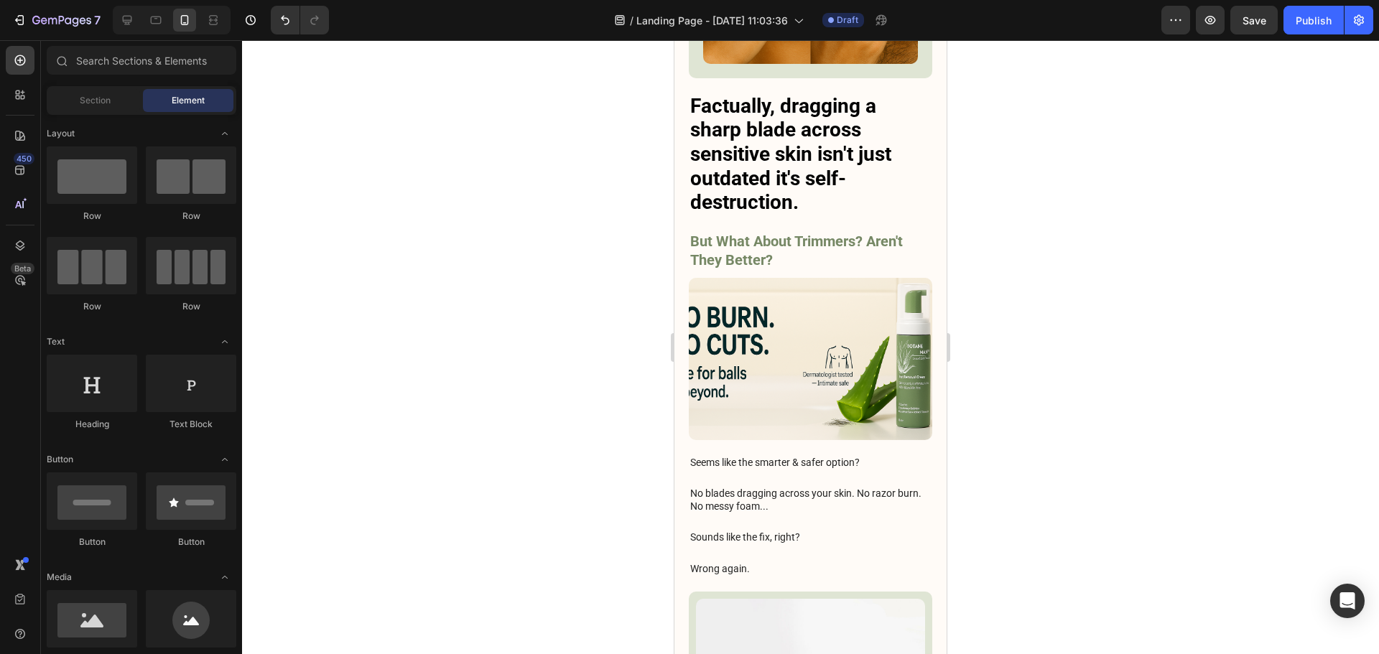
drag, startPoint x: 942, startPoint y: 264, endPoint x: 1624, endPoint y: 310, distance: 683.0
click at [843, 304] on img at bounding box center [810, 359] width 243 height 162
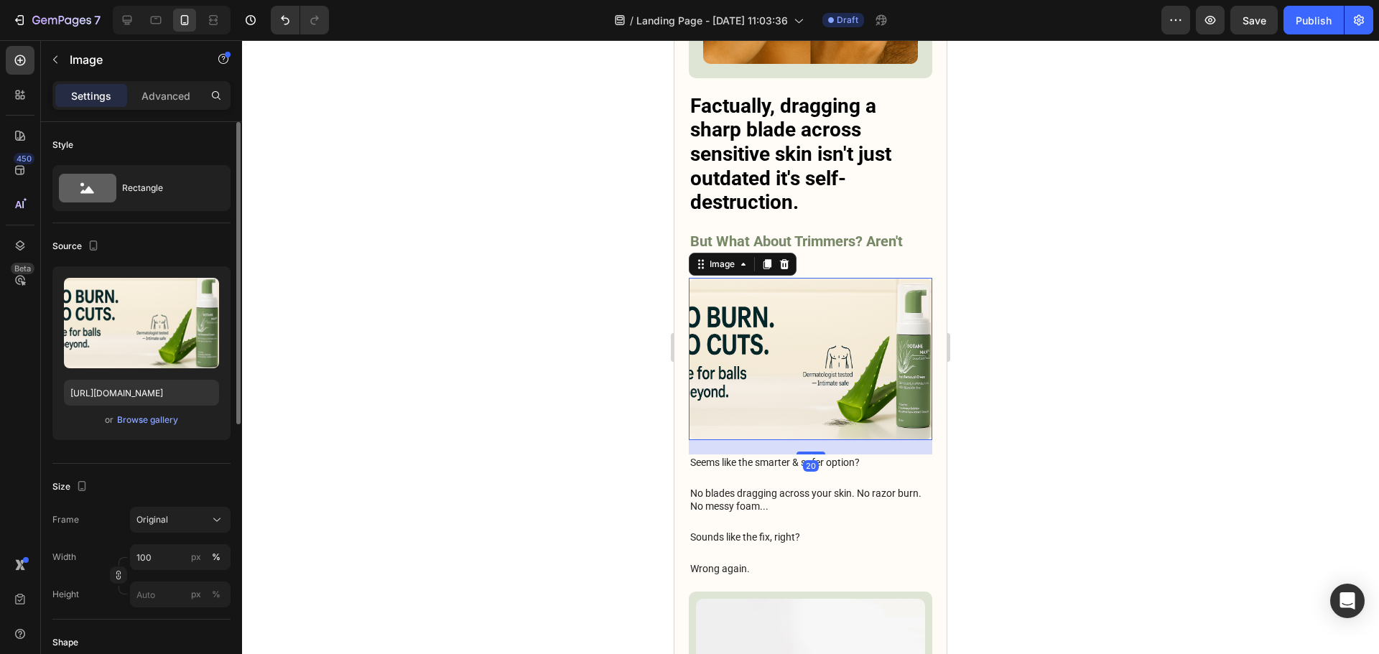
click at [141, 429] on div "Upload Image [URL][DOMAIN_NAME] or Browse gallery" at bounding box center [141, 353] width 178 height 174
click at [141, 425] on div "Browse gallery" at bounding box center [147, 420] width 61 height 13
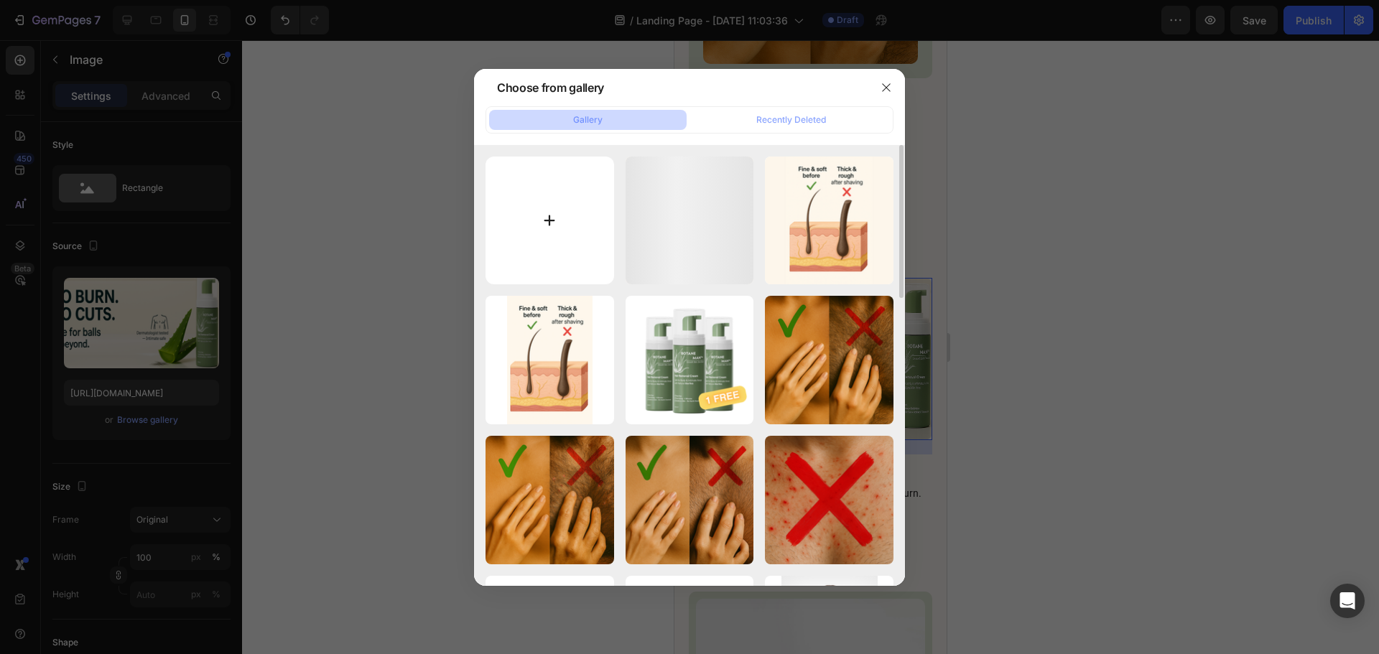
click at [534, 194] on input "file" at bounding box center [549, 221] width 129 height 129
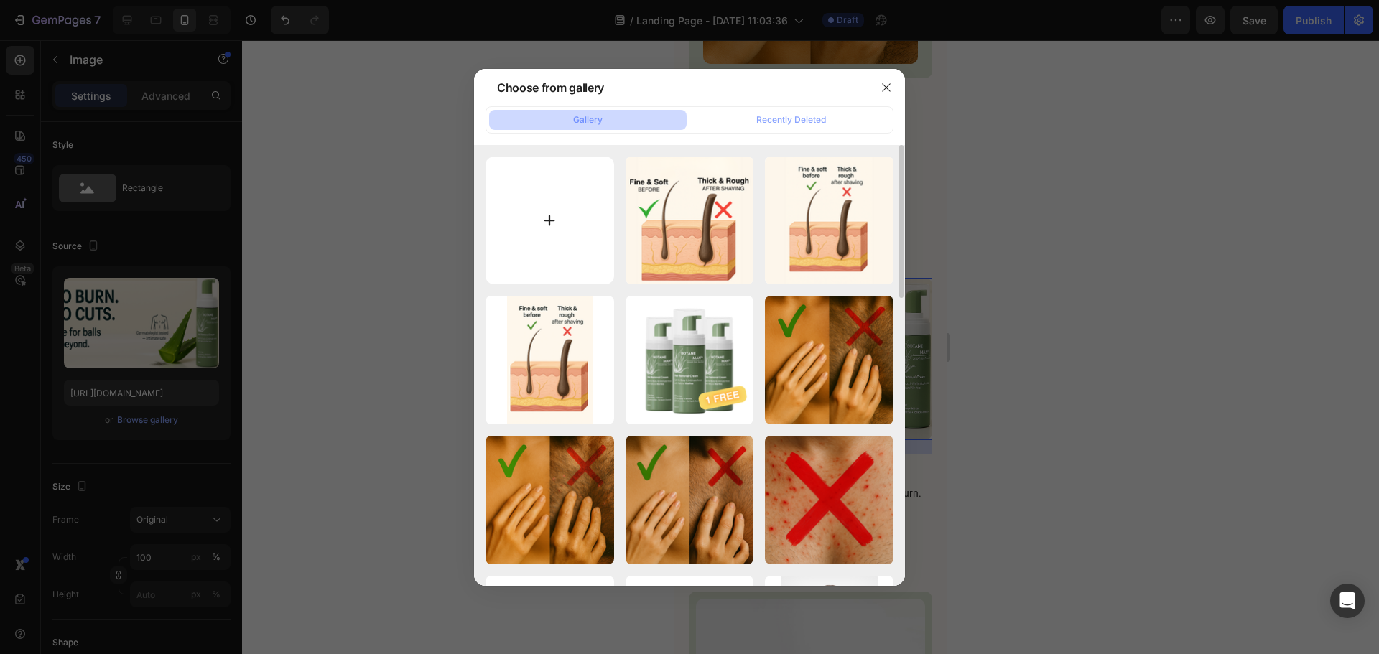
type input "C:\fakepath\ChatGPT Image 27 août 2025, 05_12_24.png"
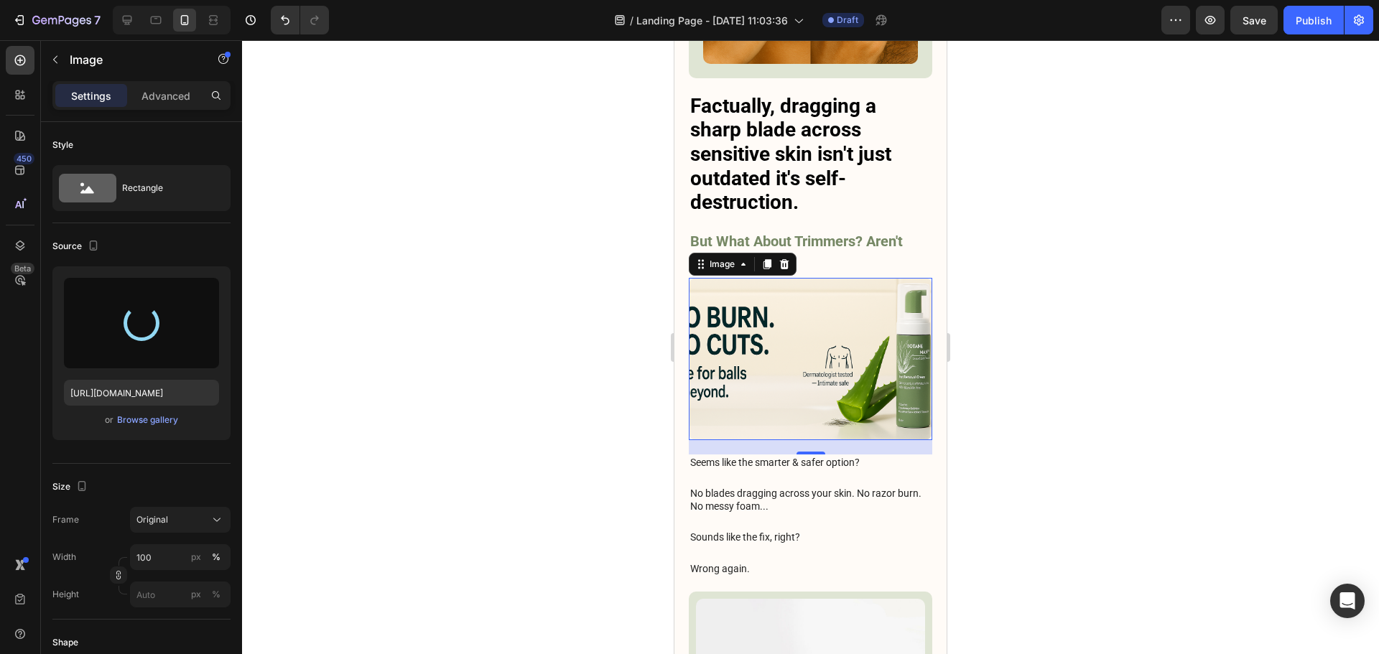
type input "https://cdn.shopify.com/s/files/1/0913/6295/1553/files/gempages_575285431885627…"
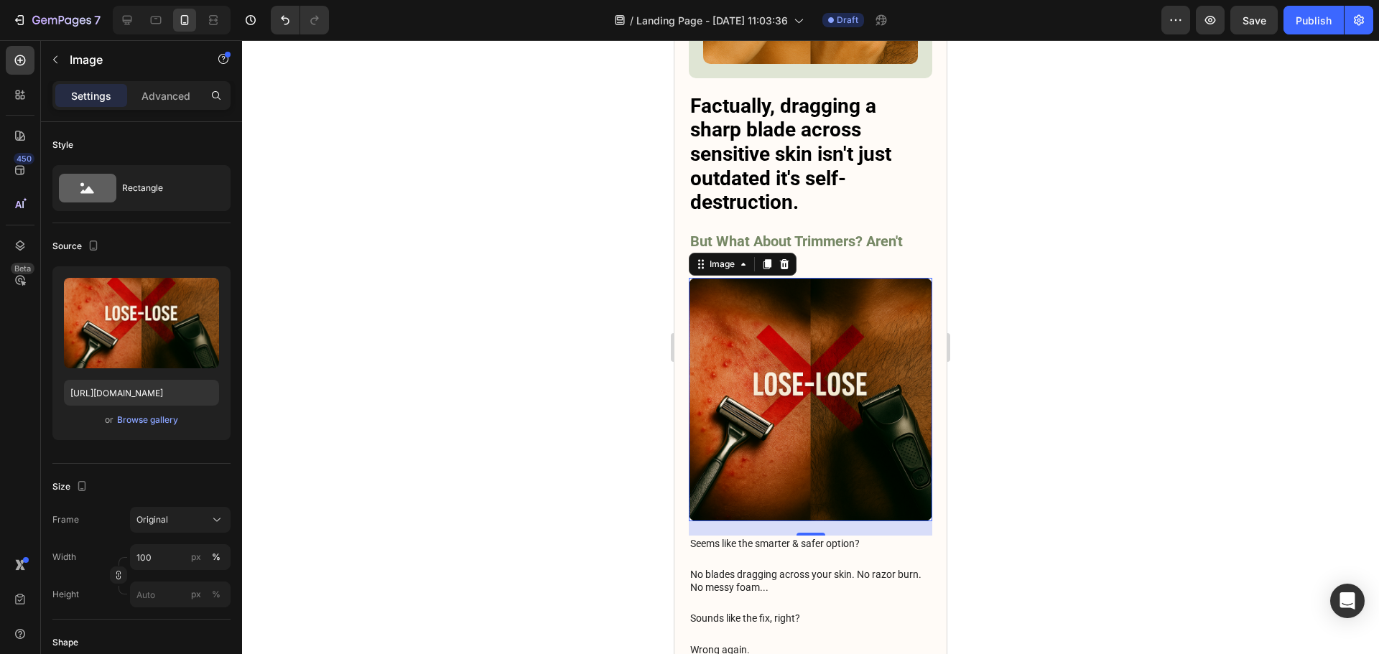
click at [1107, 281] on div at bounding box center [810, 347] width 1137 height 614
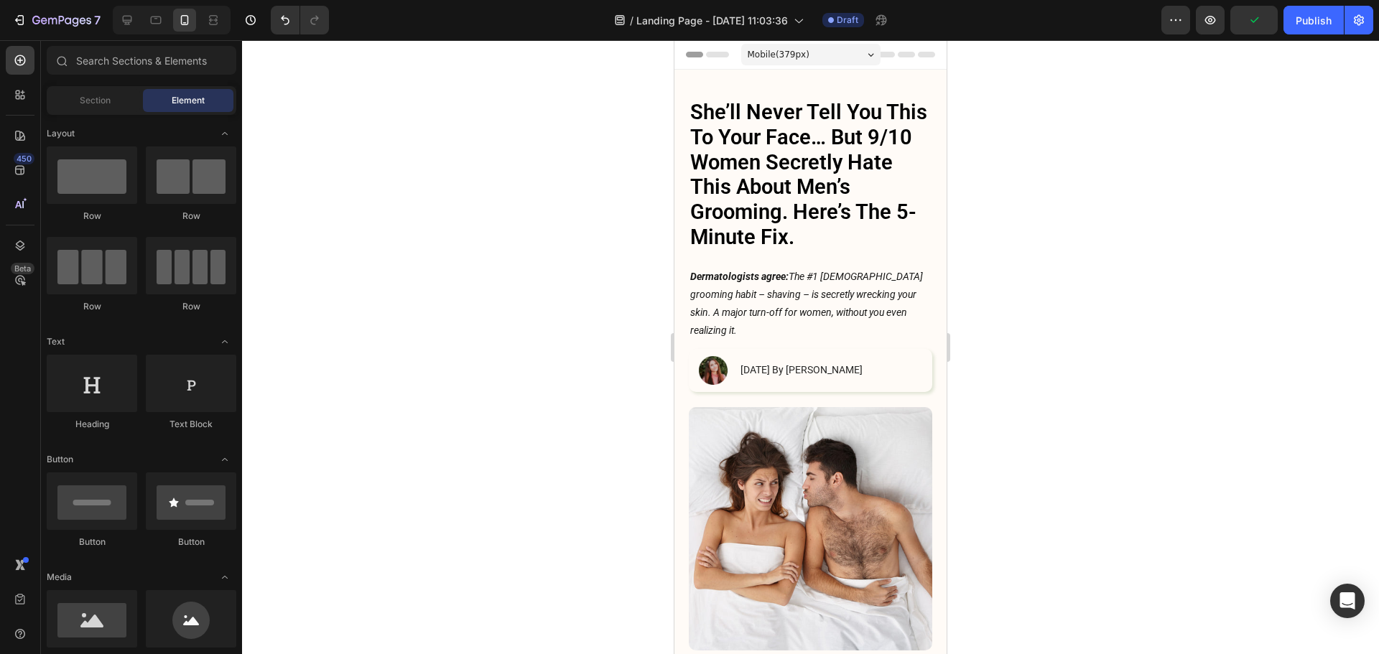
scroll to position [8, 0]
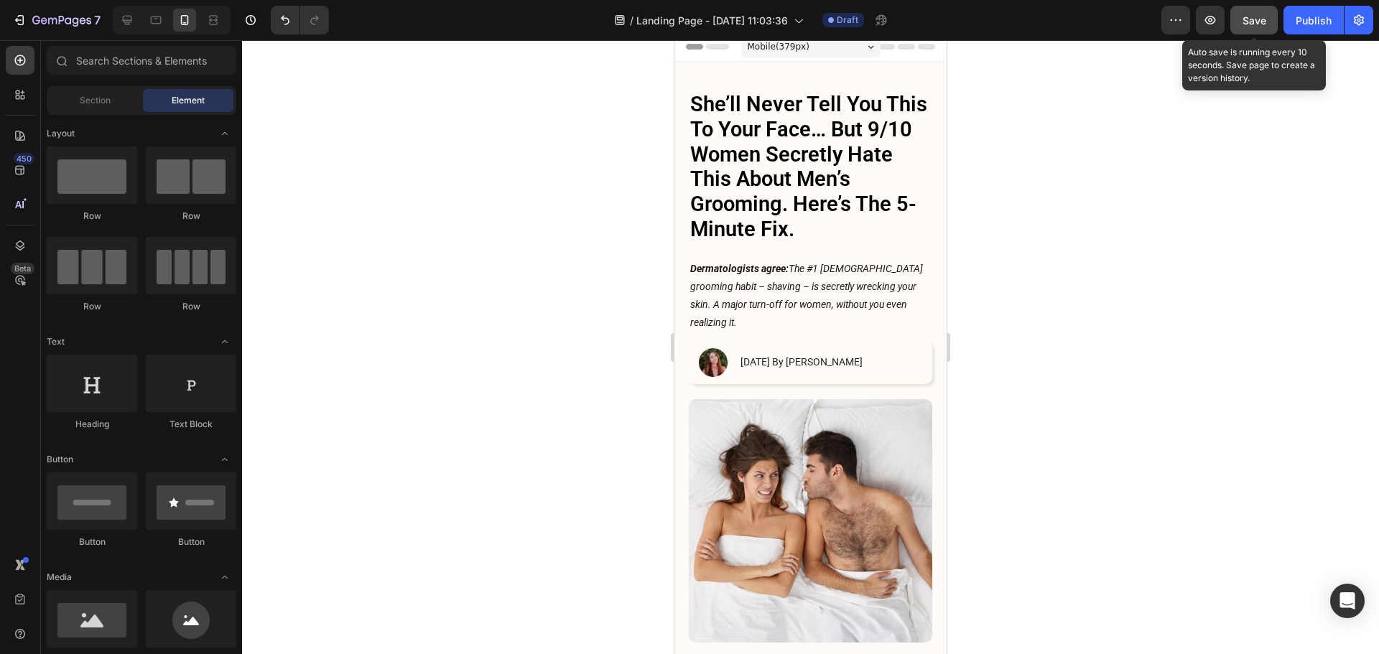
click at [1270, 11] on button "Save" at bounding box center [1253, 20] width 47 height 29
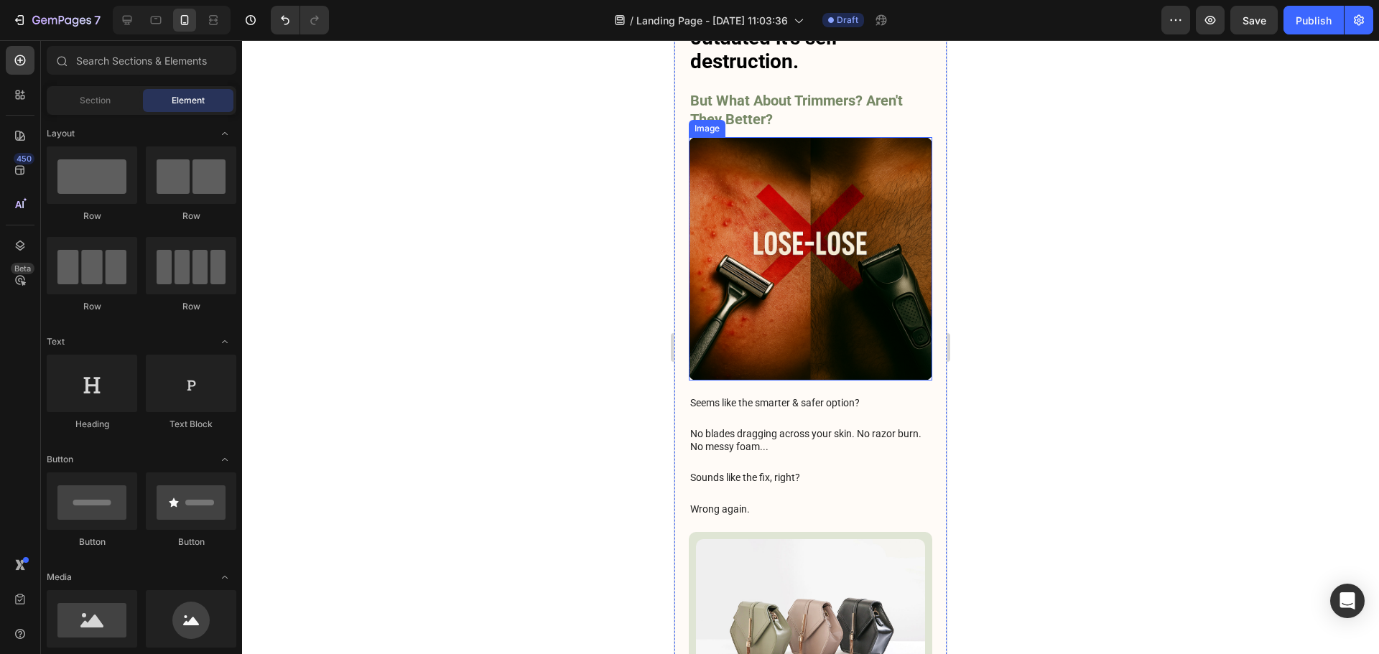
scroll to position [2975, 0]
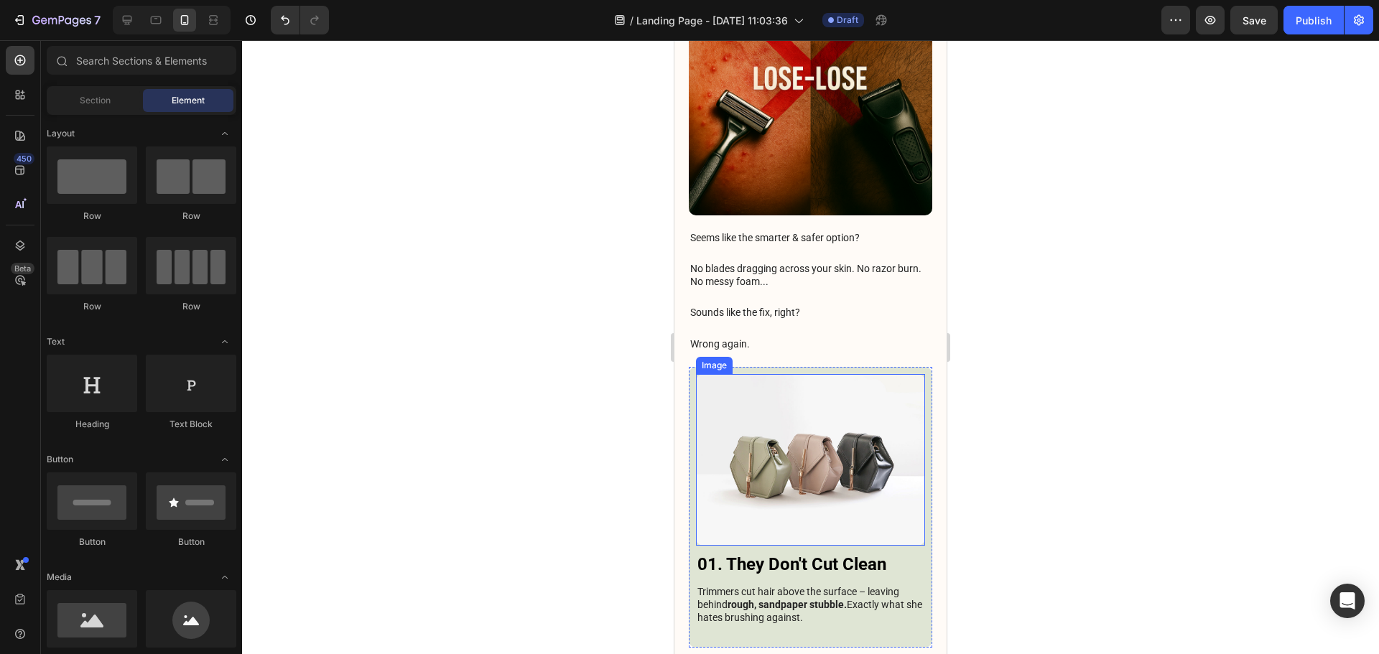
click at [740, 393] on img at bounding box center [810, 460] width 229 height 172
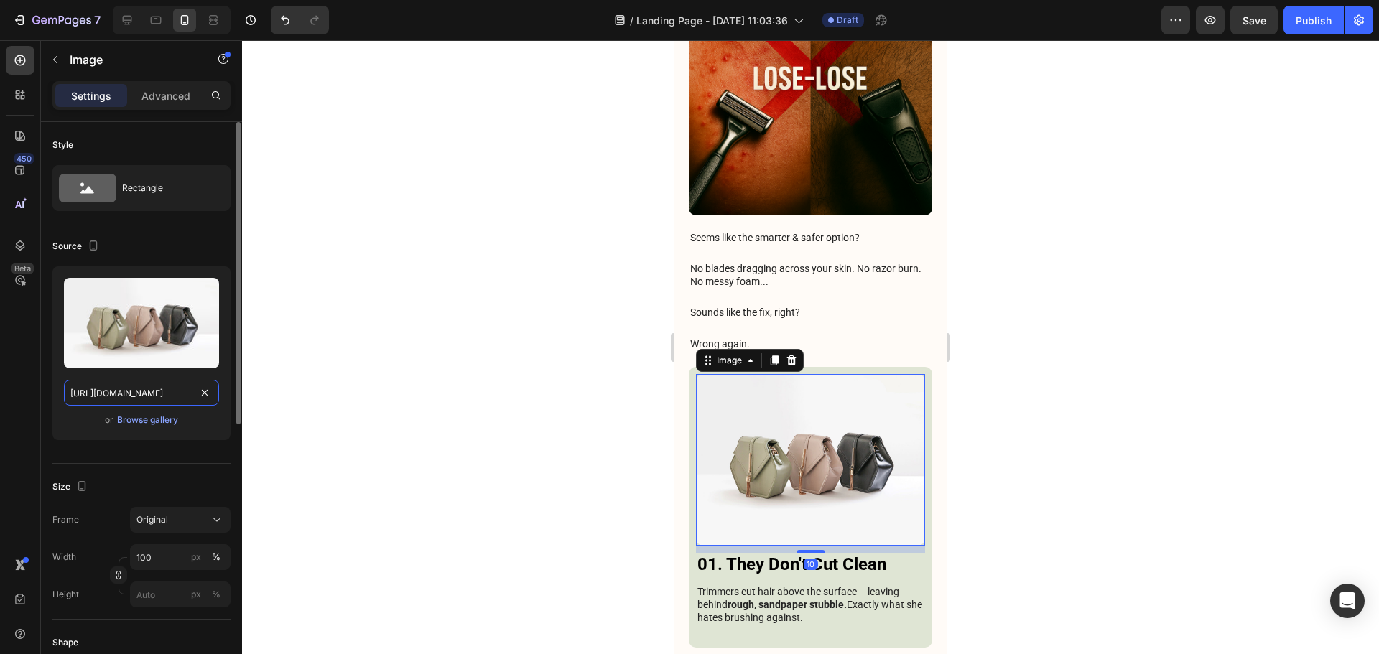
click at [150, 405] on input "[URL][DOMAIN_NAME]" at bounding box center [141, 393] width 155 height 26
click at [153, 416] on div "Browse gallery" at bounding box center [147, 420] width 61 height 13
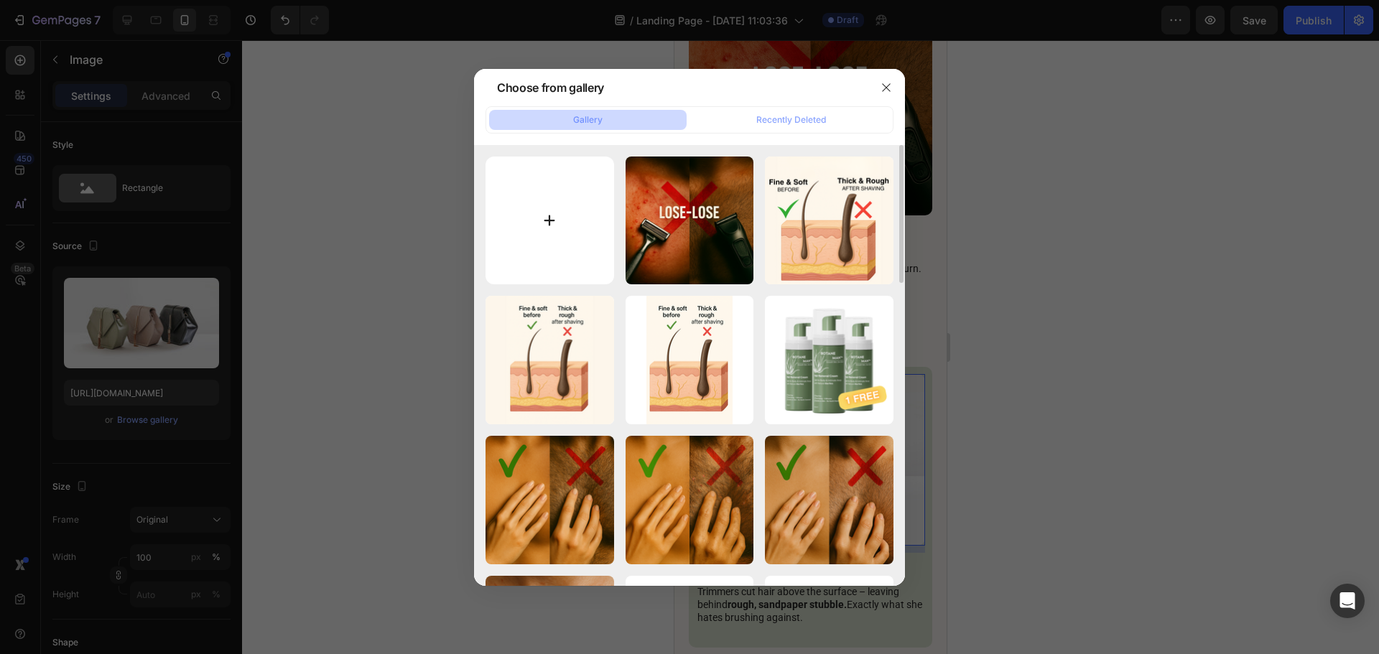
click at [546, 190] on input "file" at bounding box center [549, 221] width 129 height 129
click at [601, 239] on input "file" at bounding box center [549, 221] width 129 height 129
type input "C:\fakepath\36_600x600.webp"
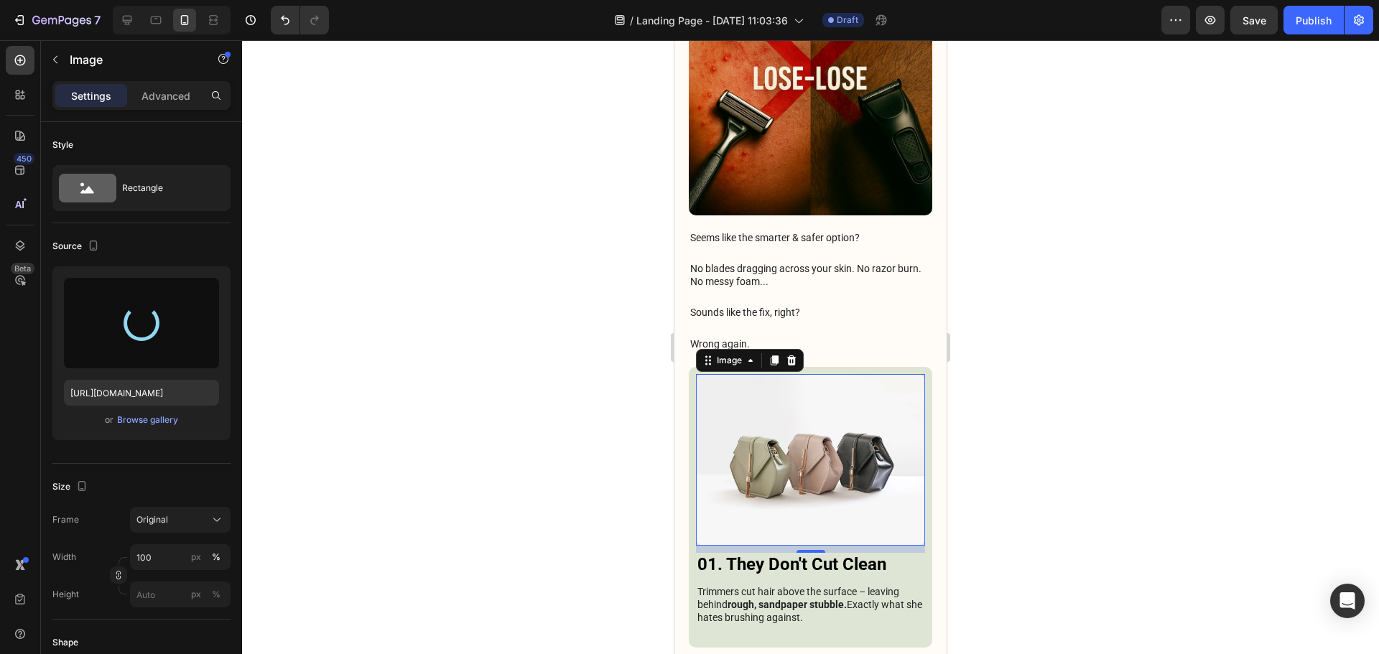
type input "[URL][DOMAIN_NAME]"
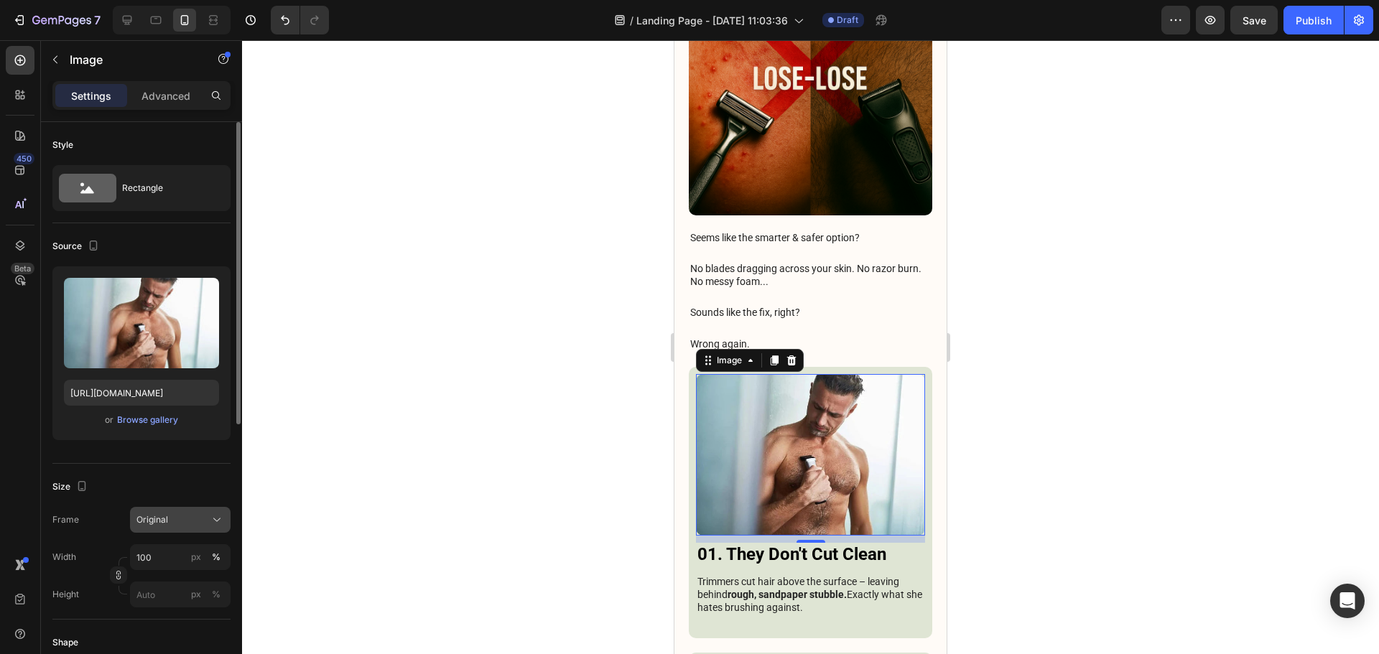
click at [204, 516] on div "Original" at bounding box center [171, 519] width 70 height 13
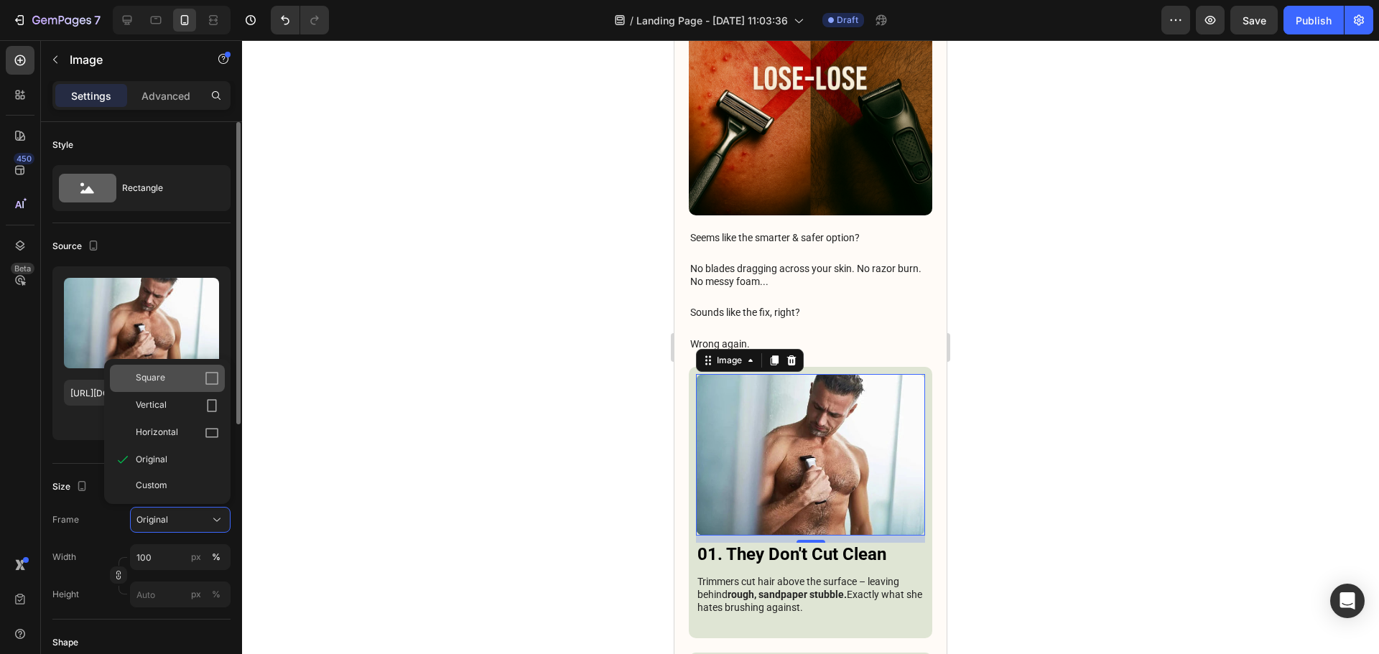
click at [186, 367] on div "Square" at bounding box center [167, 378] width 115 height 27
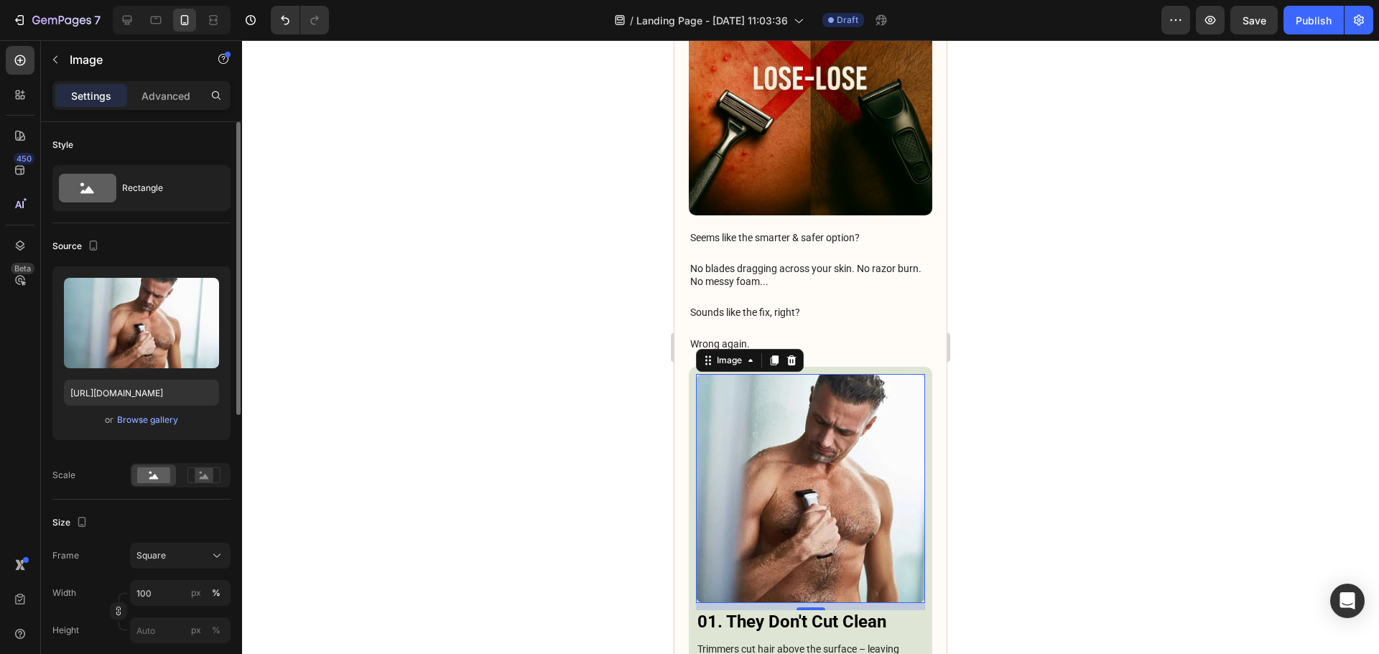
click at [1049, 358] on div at bounding box center [810, 347] width 1137 height 614
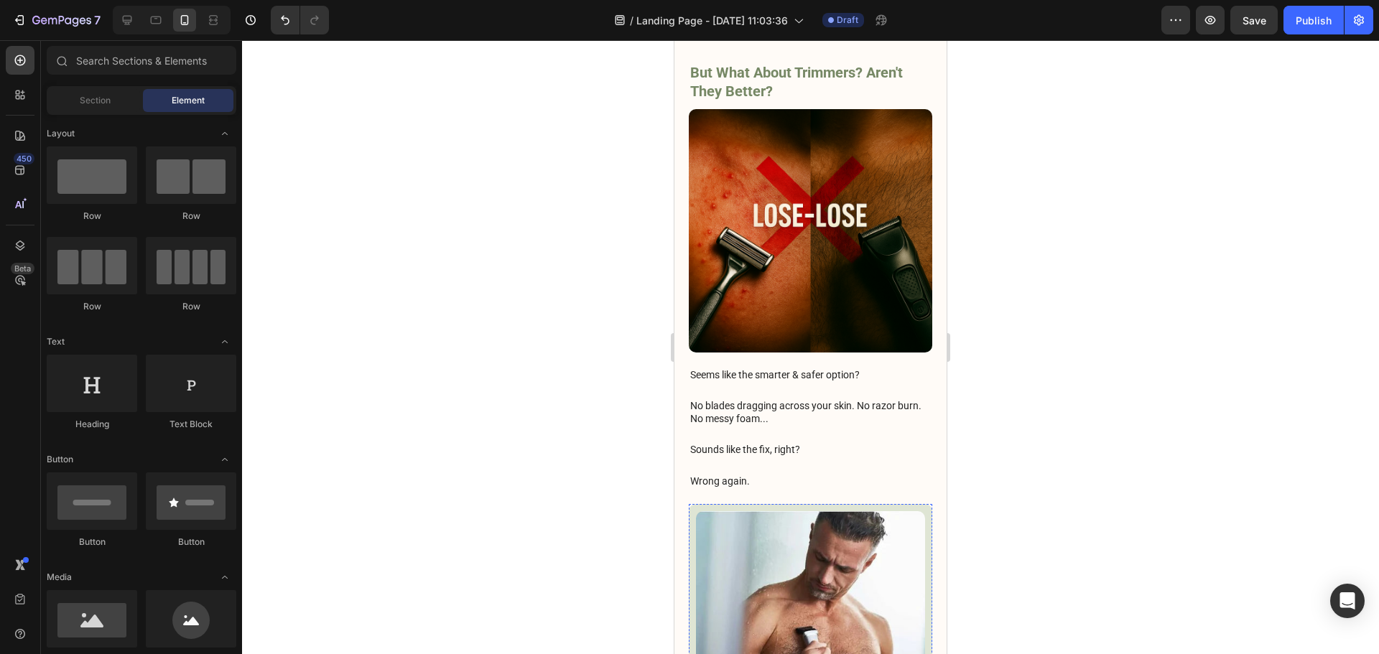
scroll to position [2831, 0]
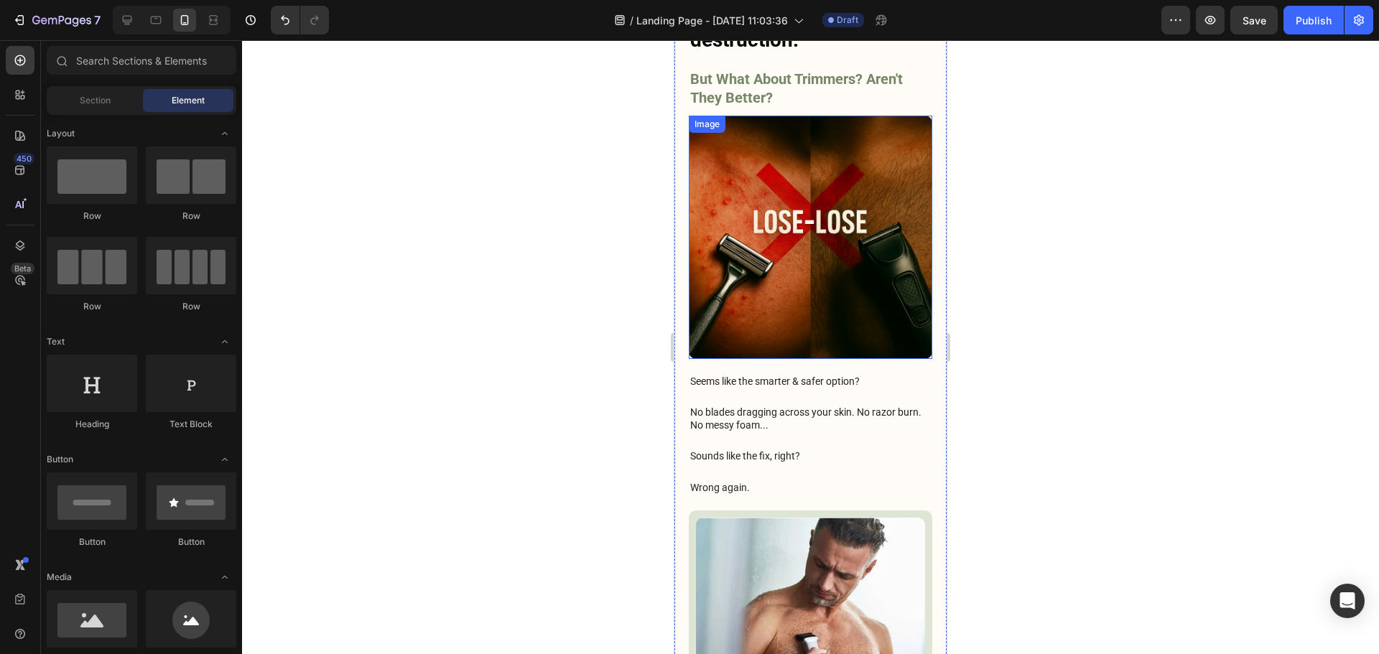
click at [858, 276] on img at bounding box center [810, 237] width 243 height 243
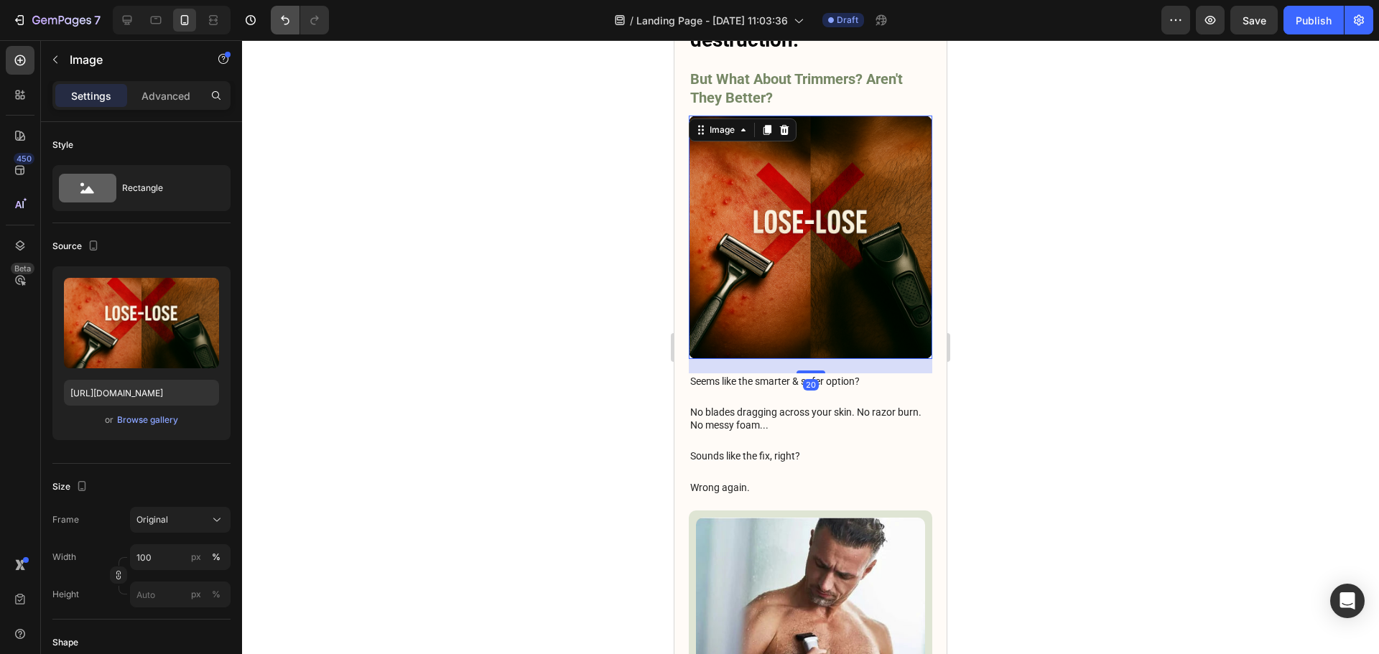
click at [278, 12] on button "Undo/Redo" at bounding box center [285, 20] width 29 height 29
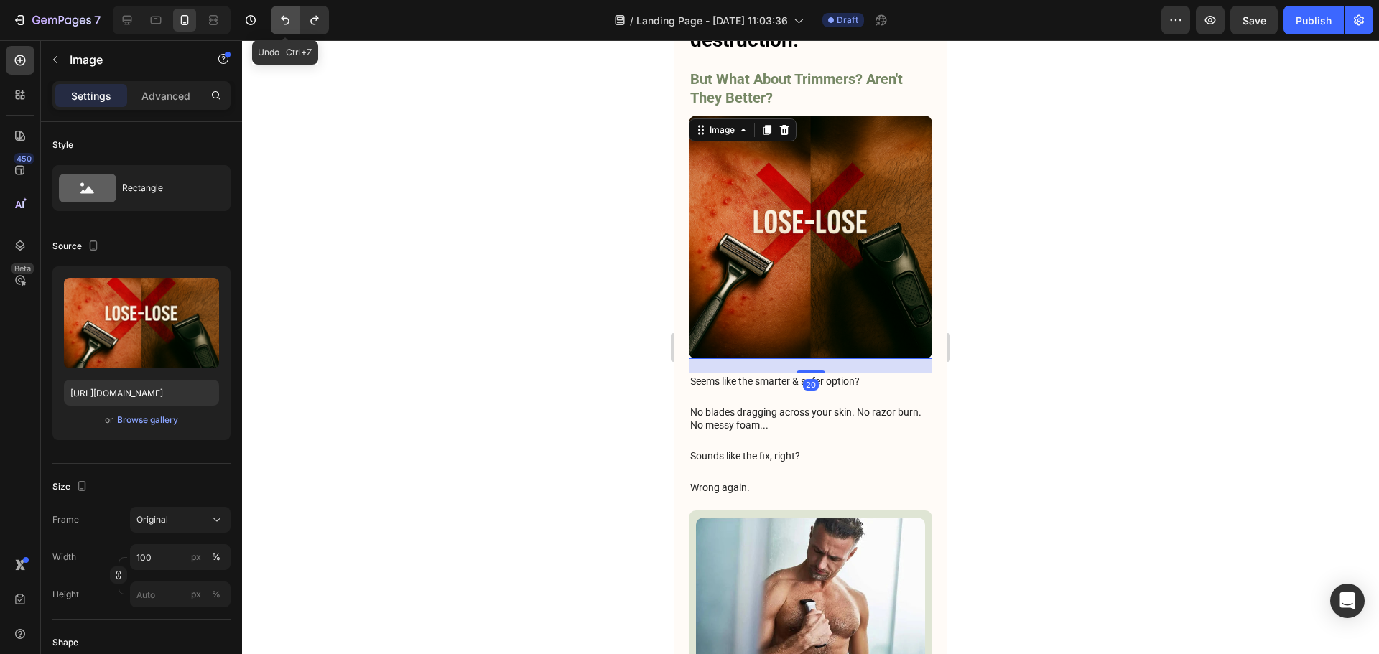
click at [281, 15] on icon "Undo/Redo" at bounding box center [285, 20] width 14 height 14
click at [287, 17] on icon "Undo/Redo" at bounding box center [285, 20] width 14 height 14
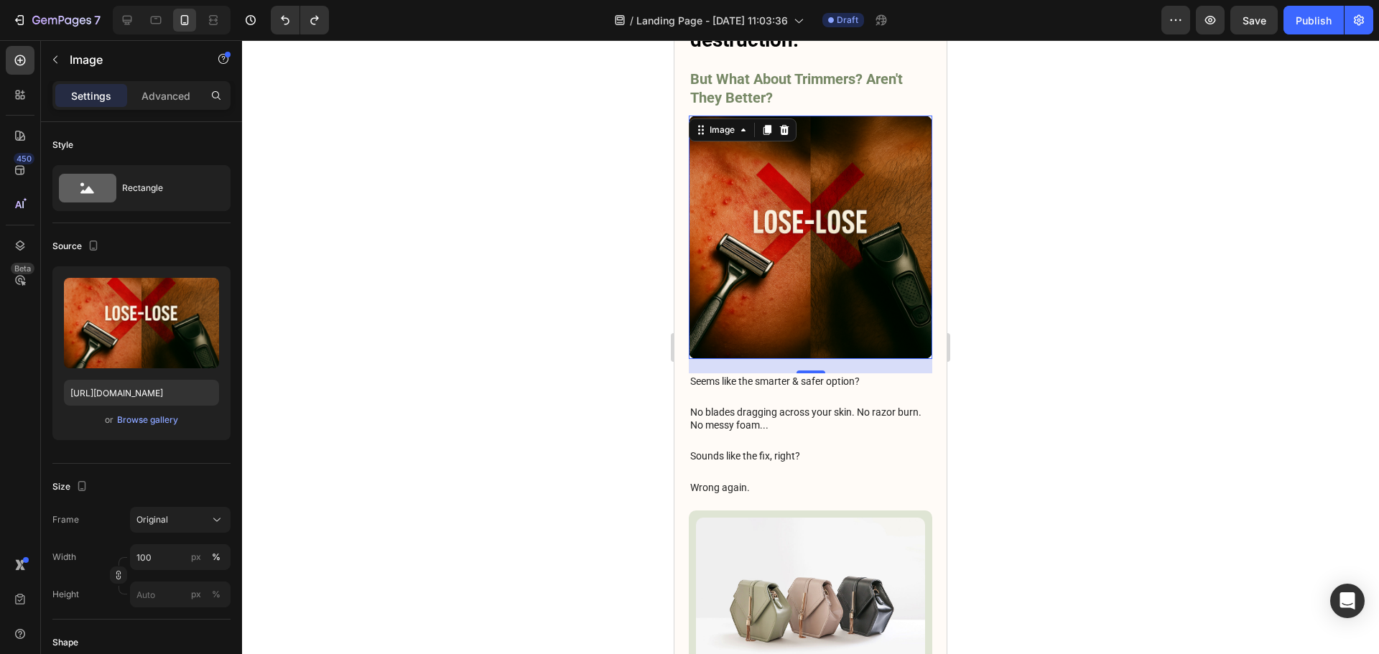
click at [838, 158] on img at bounding box center [810, 237] width 243 height 243
click at [160, 422] on div "Browse gallery" at bounding box center [147, 420] width 61 height 13
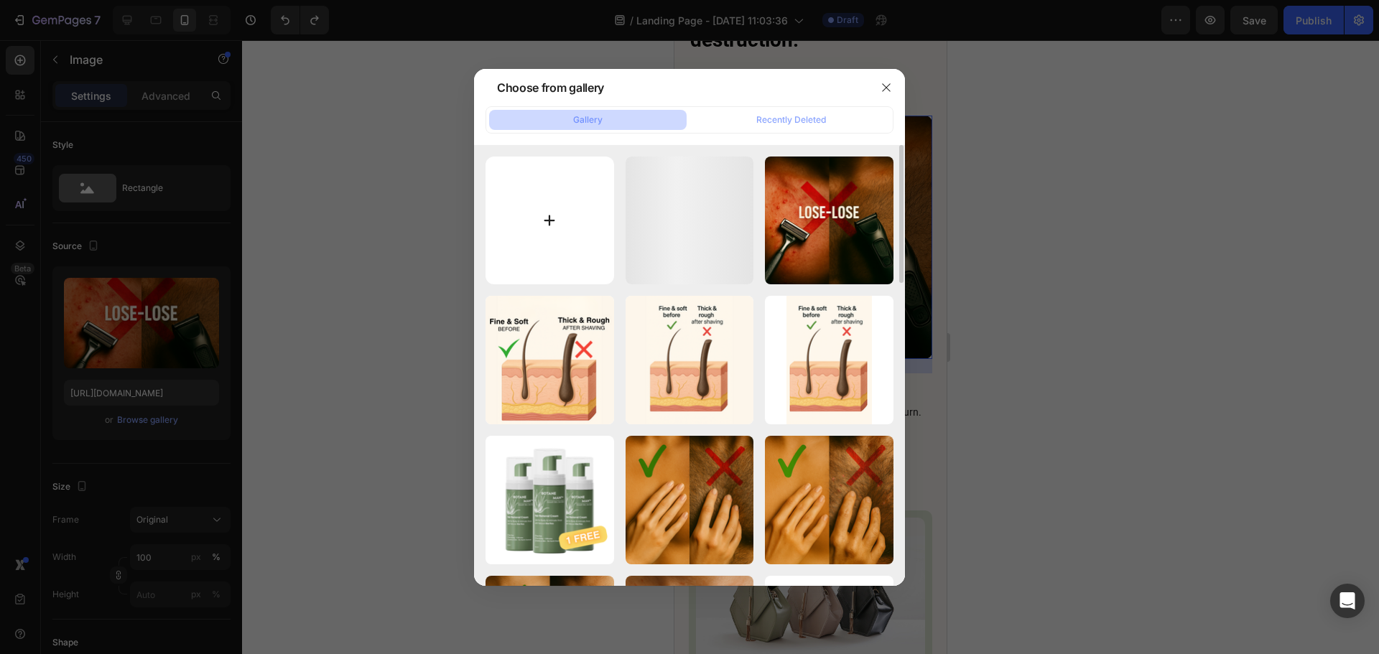
click at [564, 232] on input "file" at bounding box center [549, 221] width 129 height 129
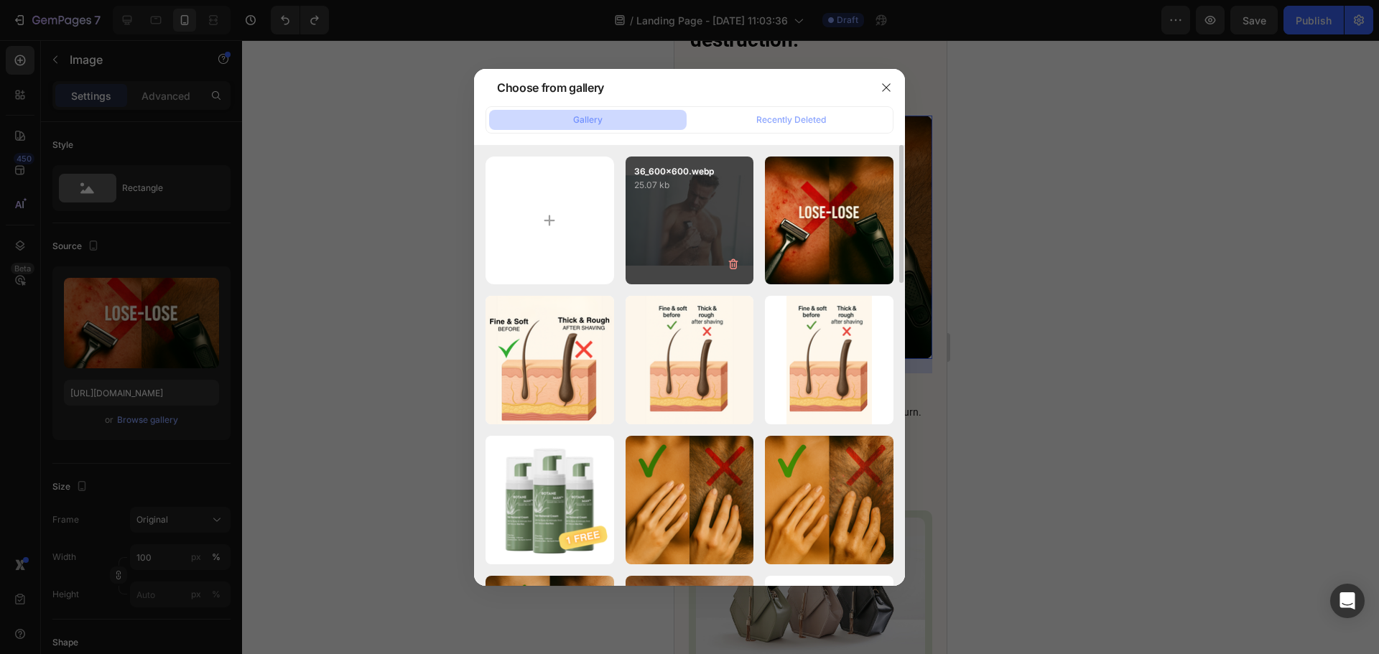
click at [653, 218] on div "36_600x600.webp 25.07 kb" at bounding box center [689, 221] width 129 height 129
type input "[URL][DOMAIN_NAME]"
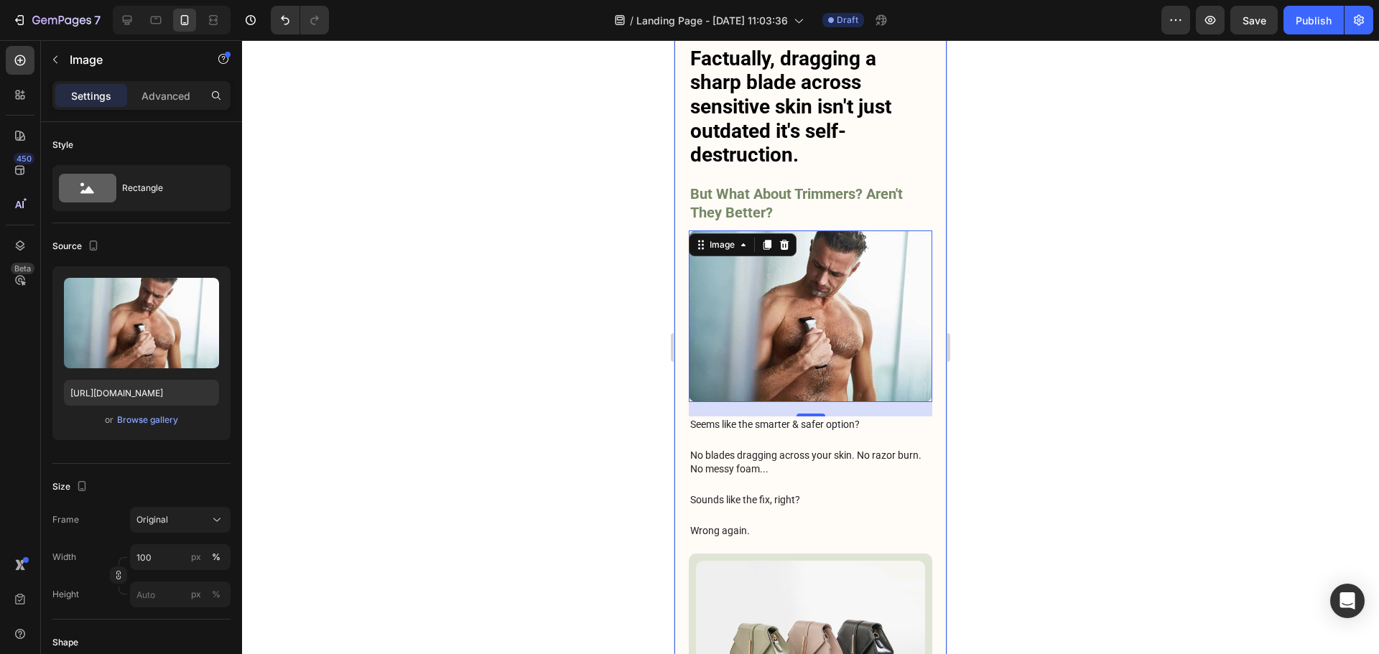
scroll to position [2688, 0]
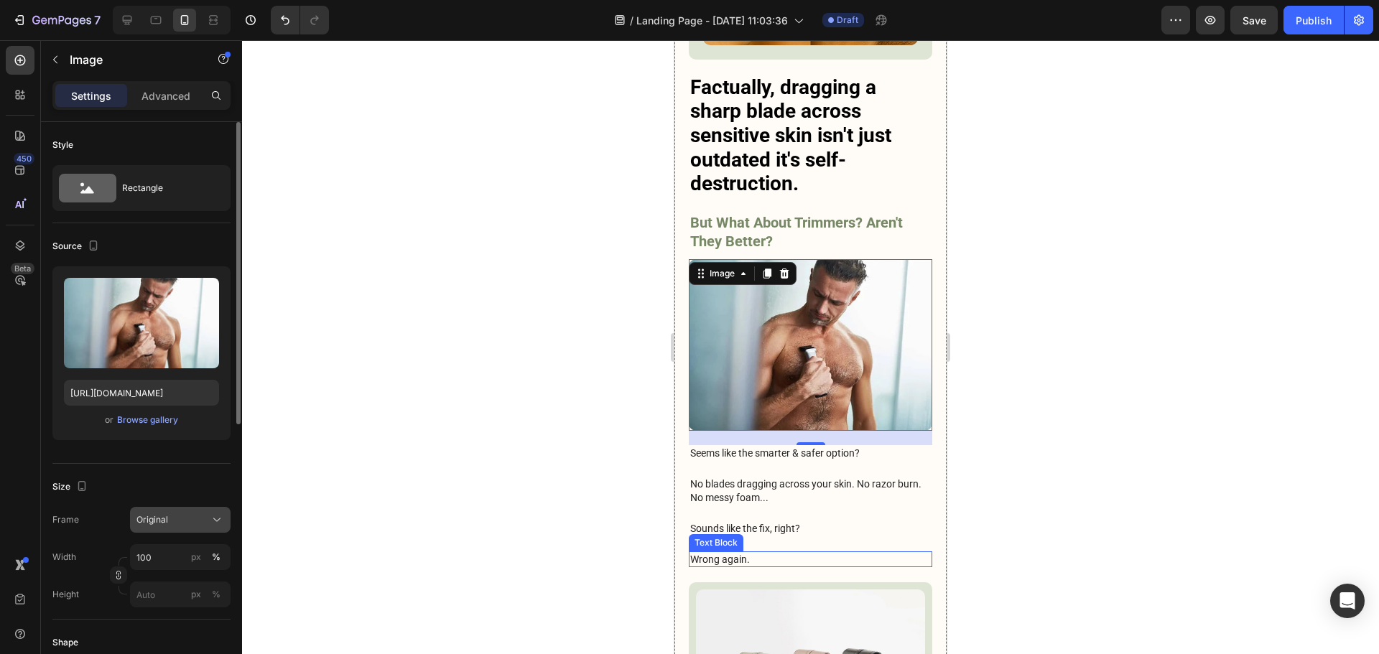
click at [183, 516] on div "Original" at bounding box center [171, 519] width 70 height 13
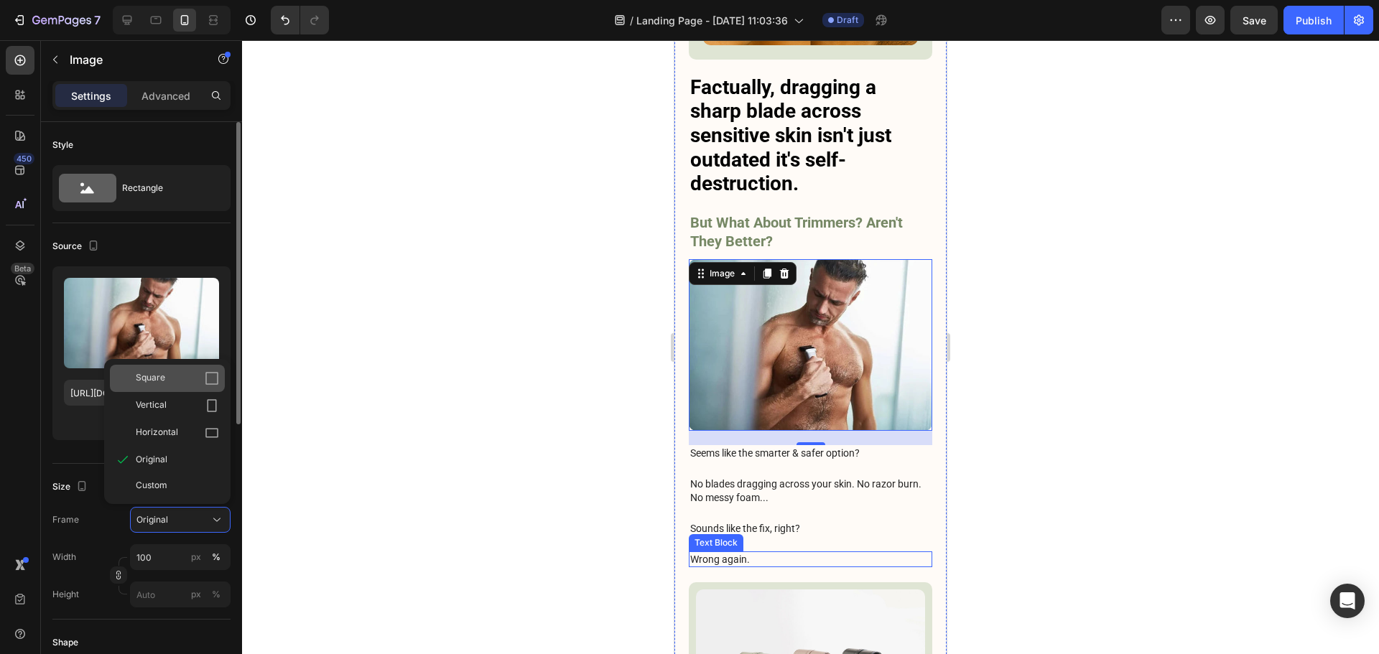
click at [189, 378] on div "Square" at bounding box center [177, 378] width 83 height 14
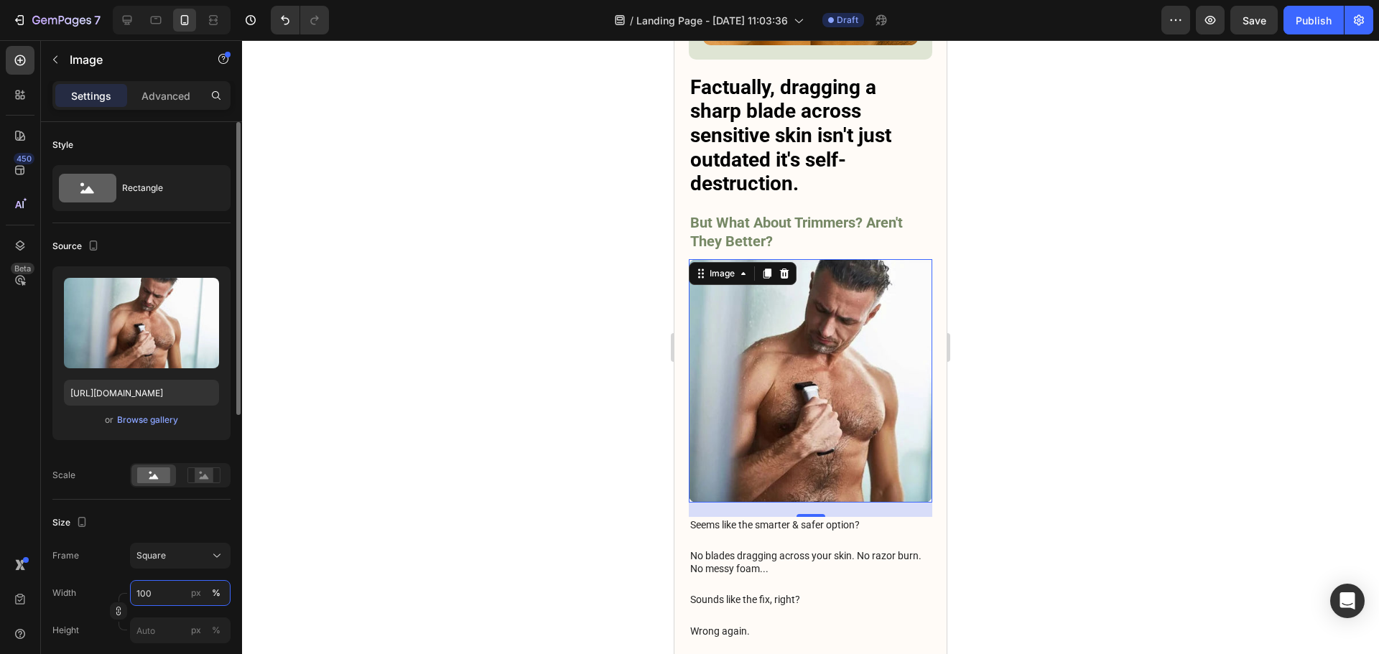
click at [154, 601] on input "100" at bounding box center [180, 593] width 101 height 26
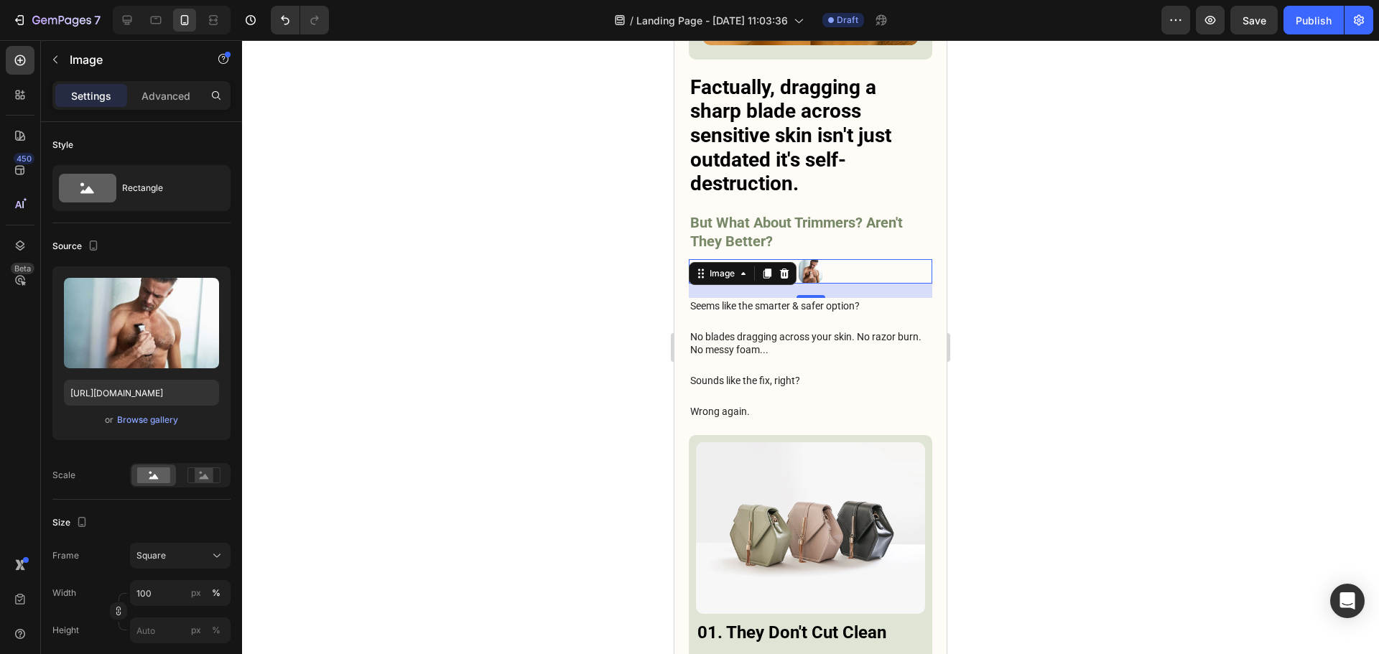
click at [102, 545] on div "Frame Square" at bounding box center [141, 556] width 178 height 26
click at [281, 18] on icon "Undo/Redo" at bounding box center [285, 20] width 14 height 14
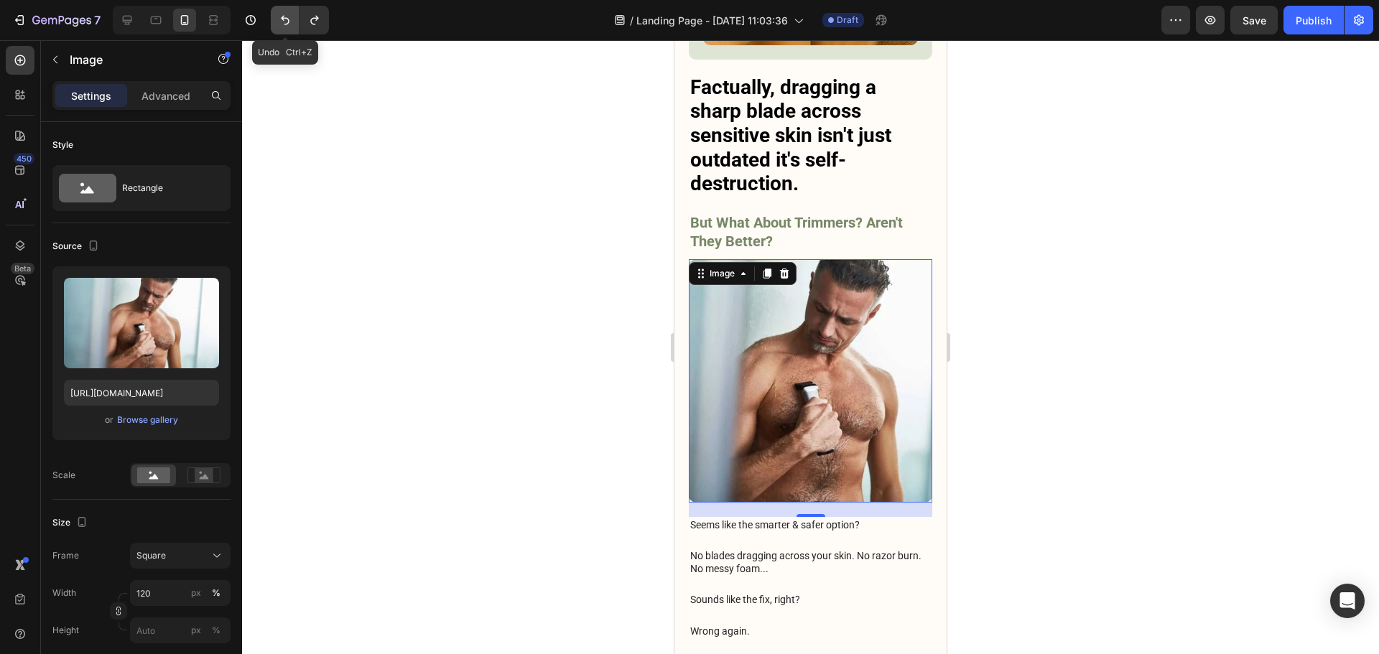
click at [281, 18] on icon "Undo/Redo" at bounding box center [285, 20] width 14 height 14
type input "100"
click at [281, 18] on icon "Undo/Redo" at bounding box center [285, 20] width 14 height 14
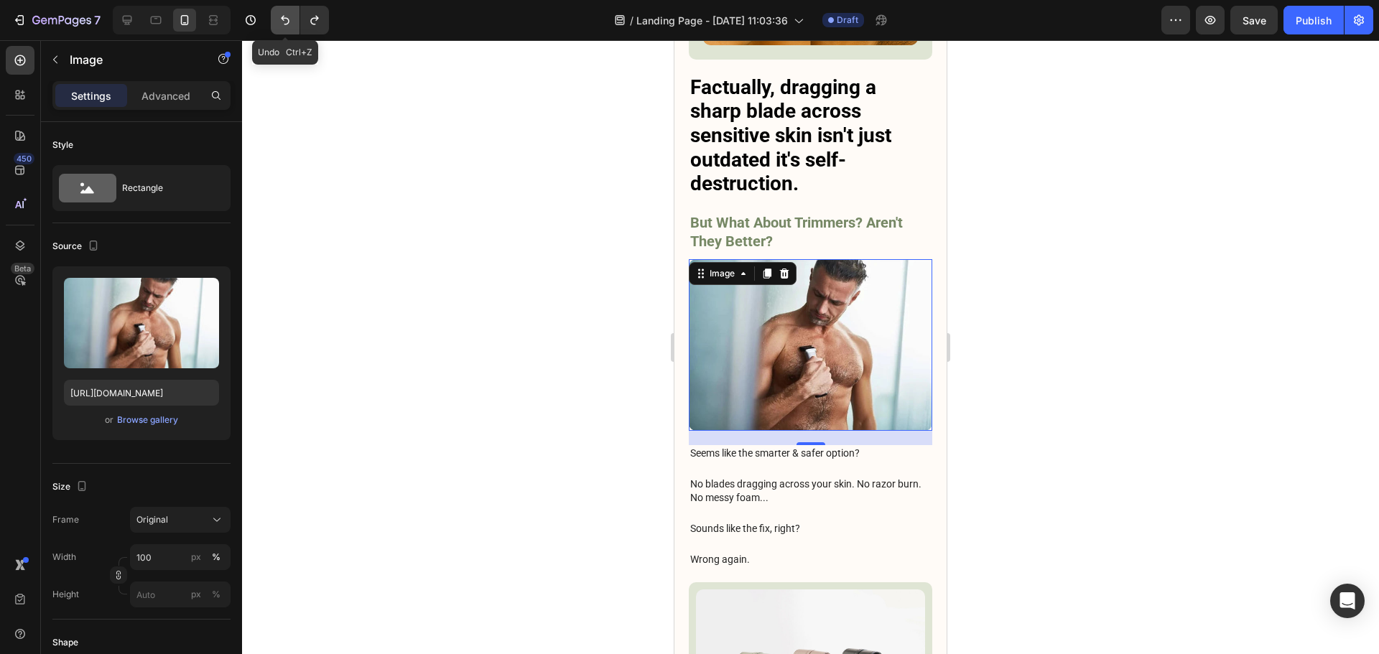
click at [281, 19] on icon "Undo/Redo" at bounding box center [285, 20] width 14 height 14
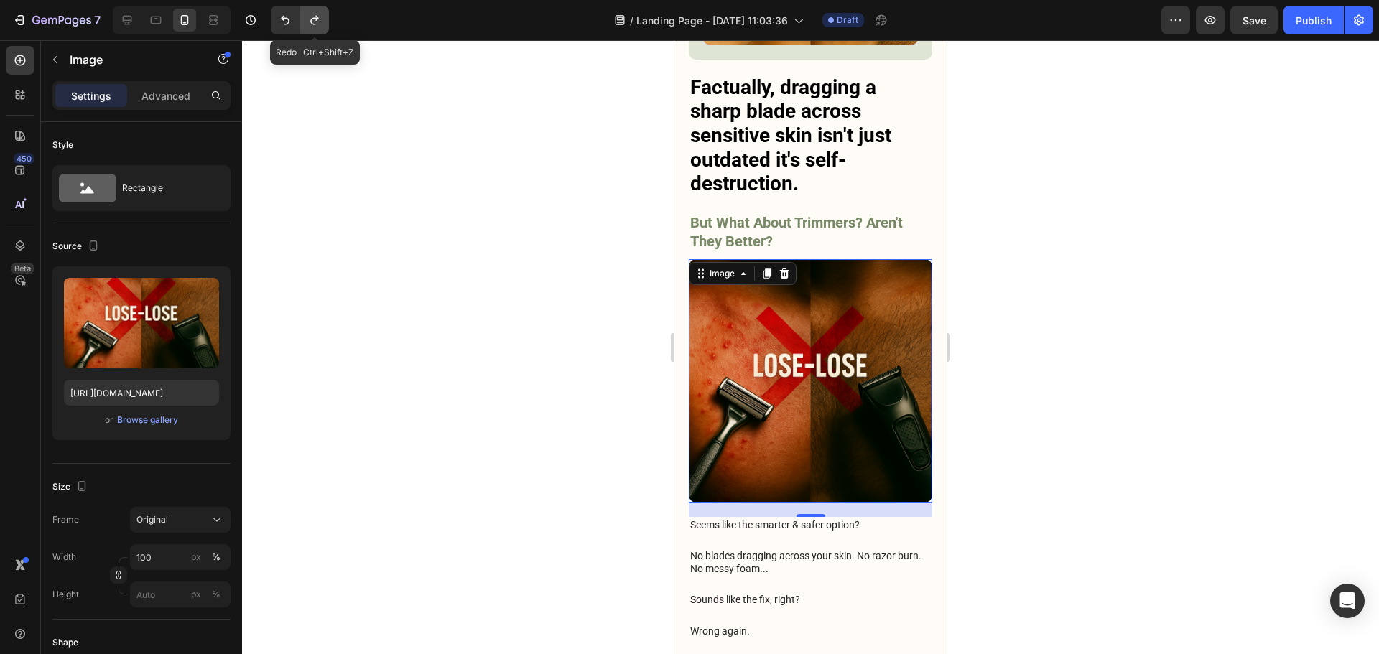
click at [321, 24] on icon "Undo/Redo" at bounding box center [314, 20] width 14 height 14
type input "[URL][DOMAIN_NAME]"
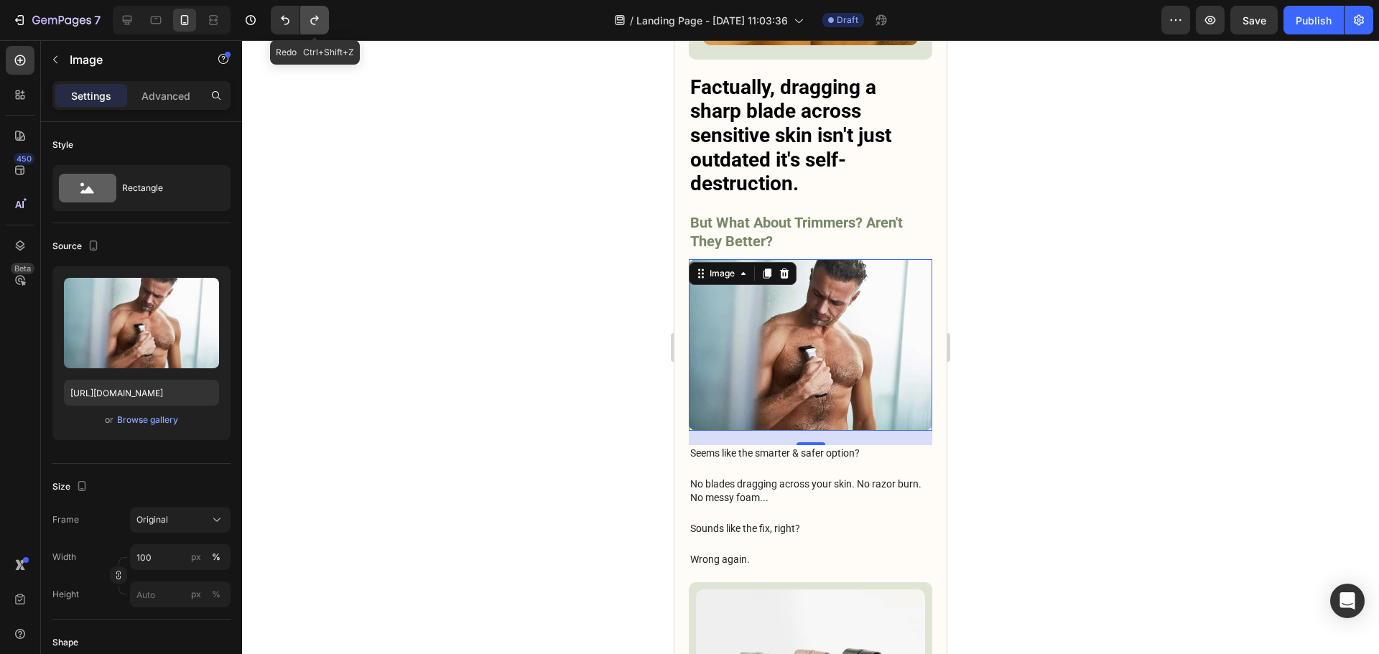
click at [321, 24] on icon "Undo/Redo" at bounding box center [314, 20] width 14 height 14
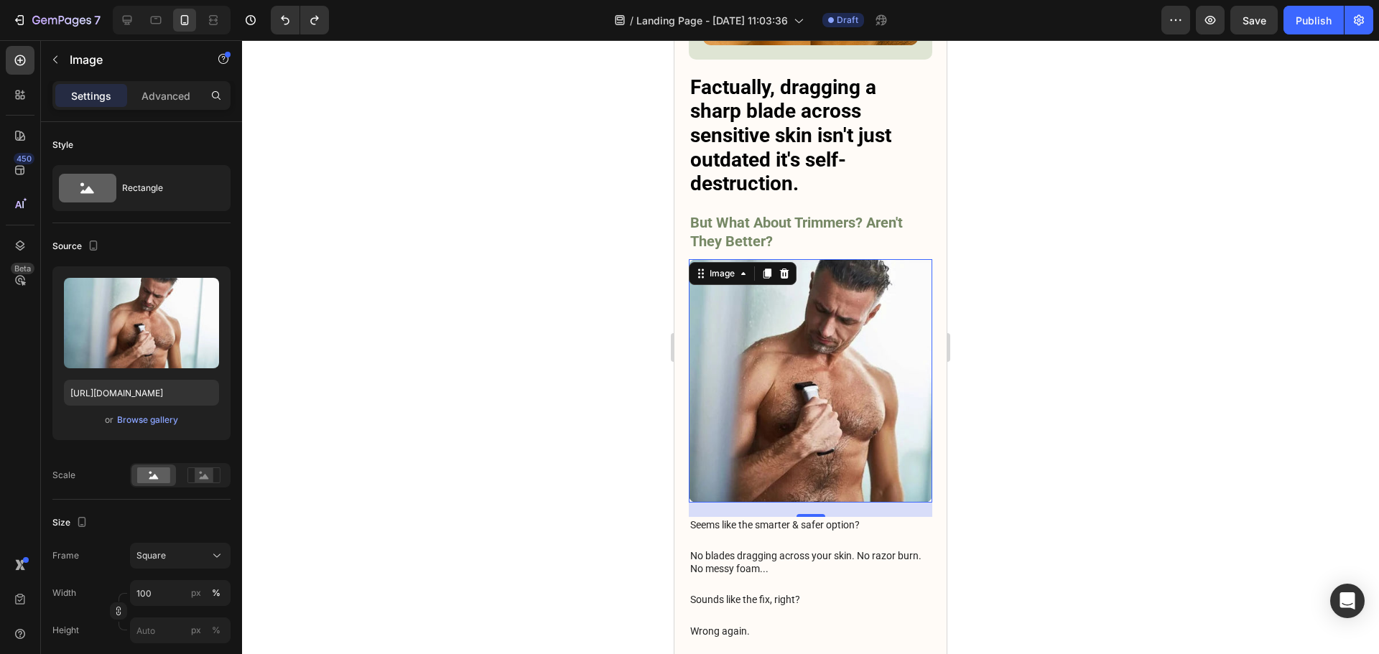
click at [1135, 251] on div at bounding box center [810, 347] width 1137 height 614
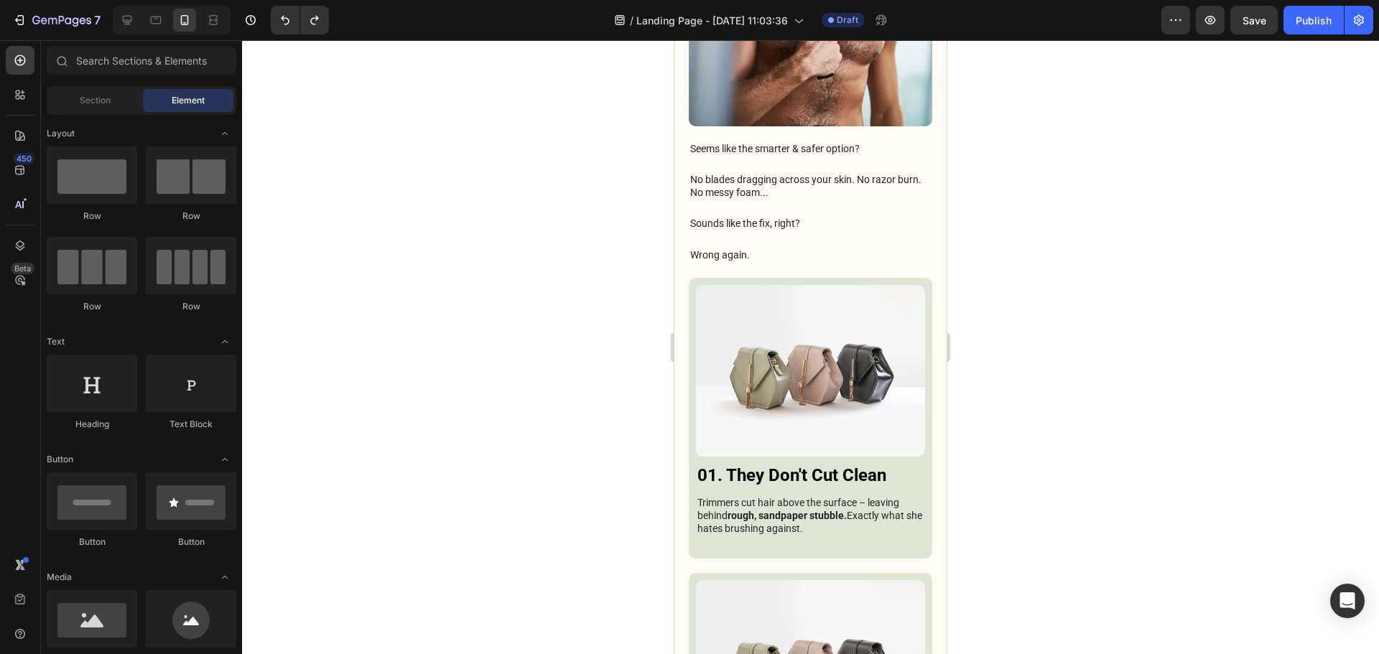
scroll to position [3115, 0]
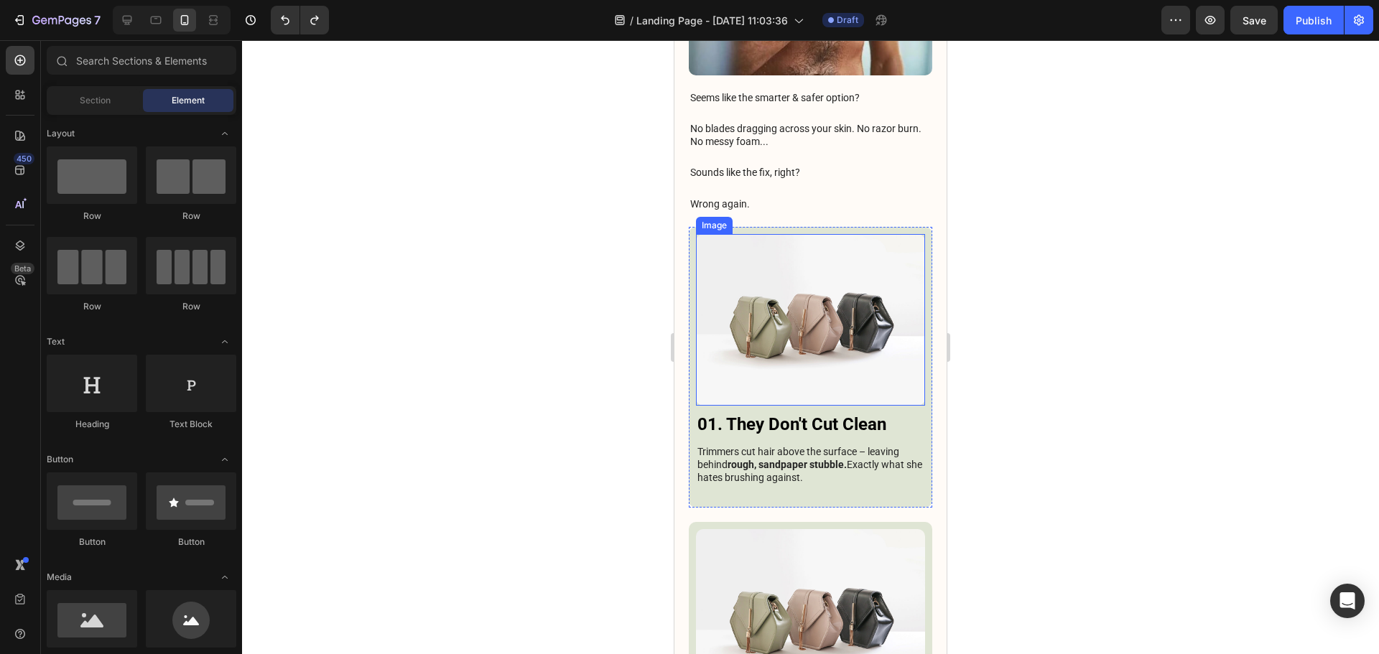
click at [814, 267] on img at bounding box center [810, 320] width 229 height 172
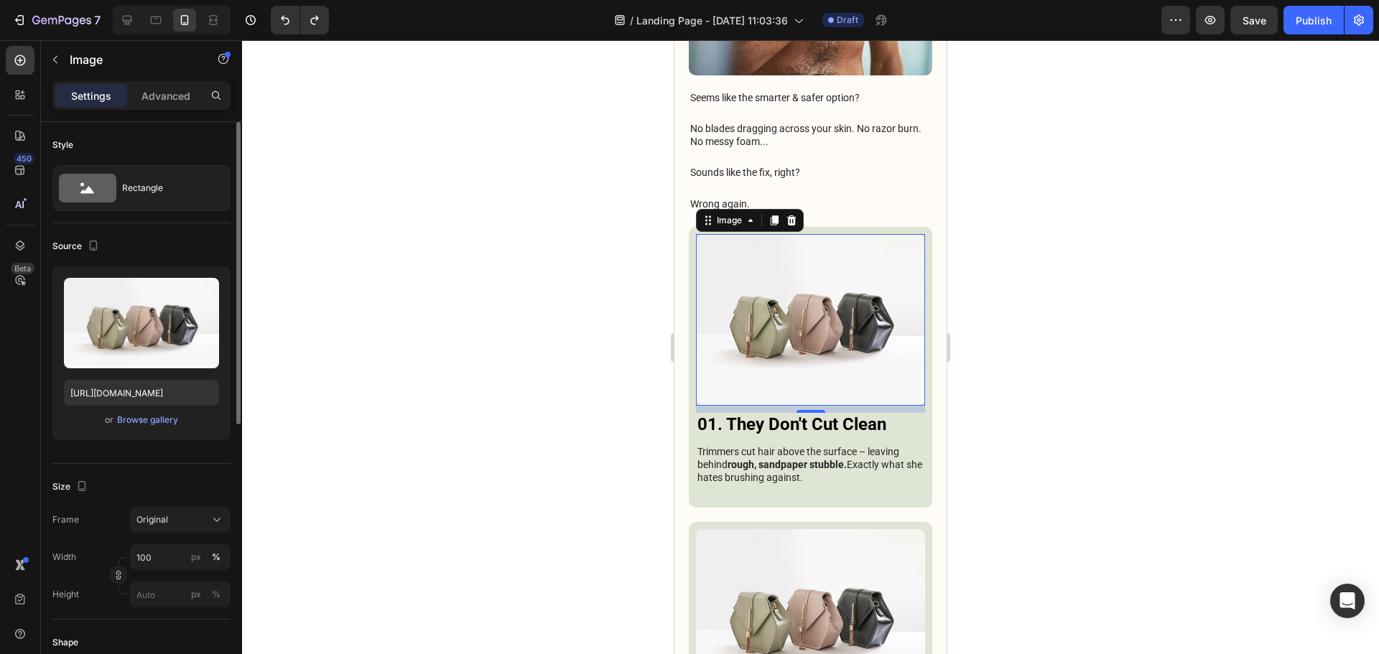
click at [131, 431] on div "Upload Image https://cdn.shopify.com/s/files/1/2005/9307/files/image_demo.jpg o…" at bounding box center [141, 353] width 178 height 174
click at [136, 424] on div "Browse gallery" at bounding box center [147, 420] width 61 height 13
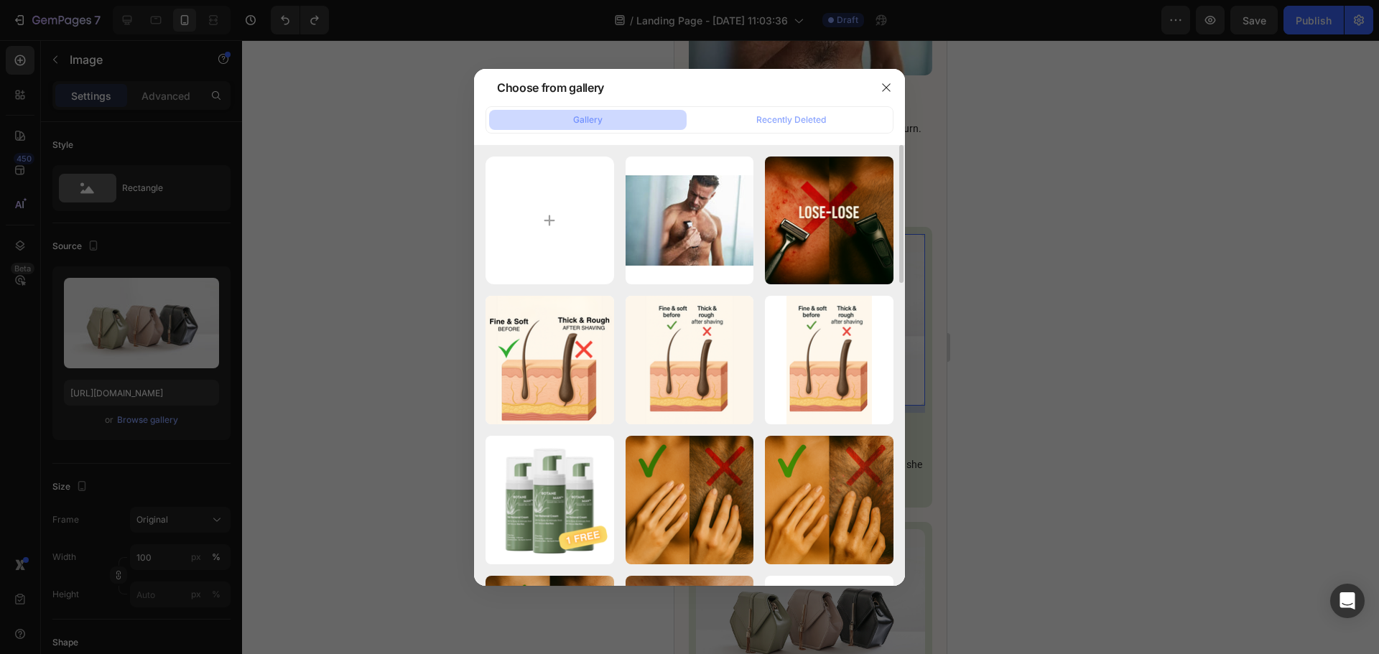
click at [477, 184] on div "36_600x600.webp 25.07 kb ChatGPT Image 27 août...24.png 2297.42 kb Titre (4).pn…" at bounding box center [689, 365] width 431 height 441
click at [518, 210] on input "file" at bounding box center [549, 221] width 129 height 129
type input "C:\fakepath\Titre (5).png"
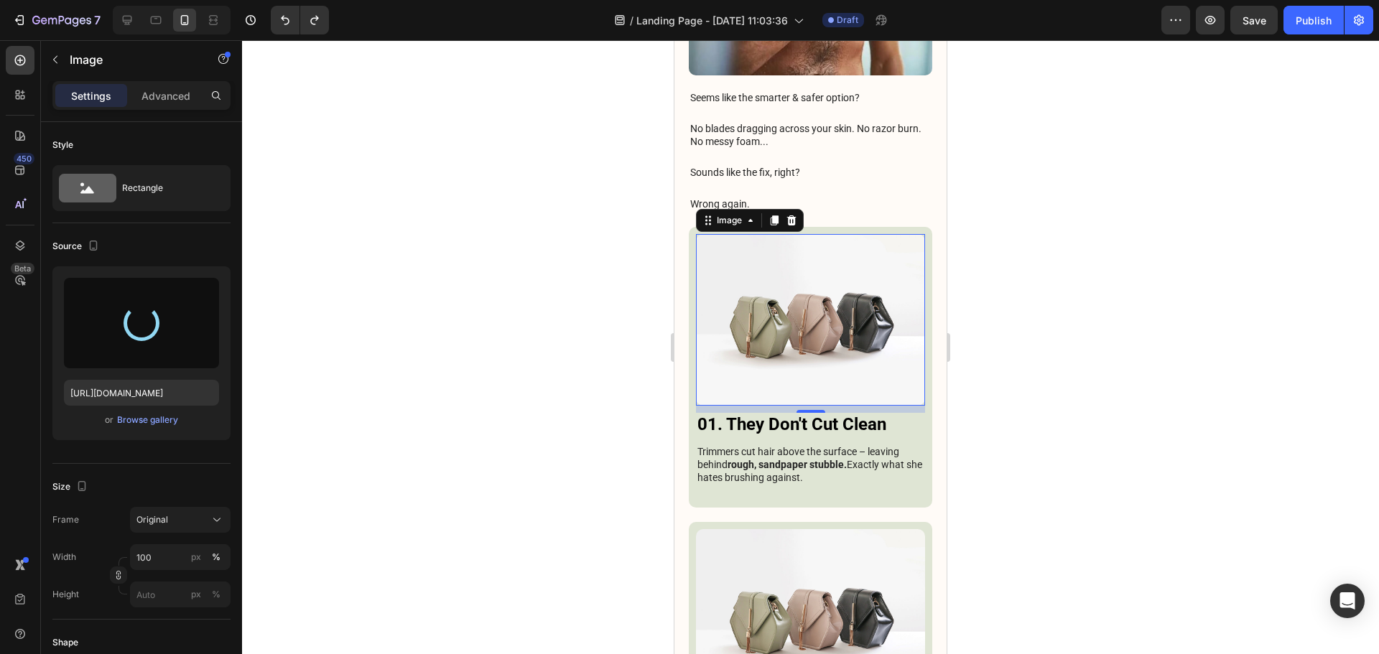
type input "https://cdn.shopify.com/s/files/1/0913/6295/1553/files/gempages_575285431885627…"
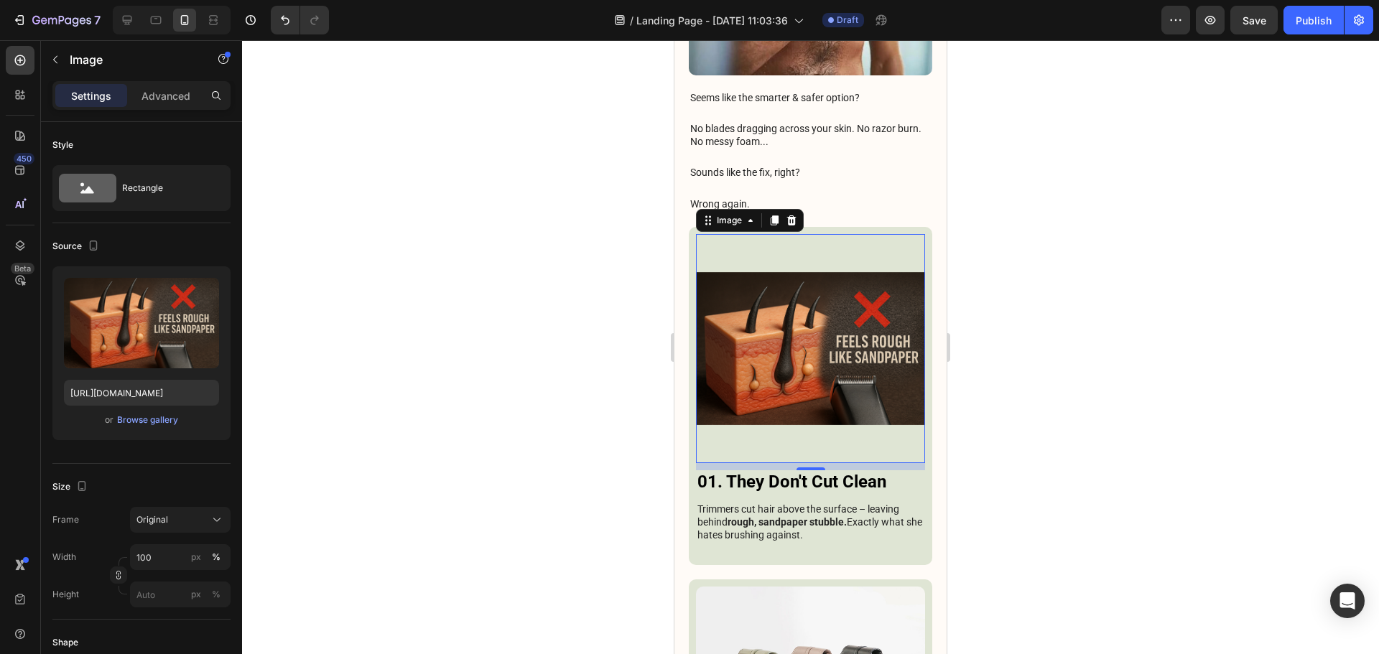
click at [1050, 264] on div at bounding box center [810, 347] width 1137 height 614
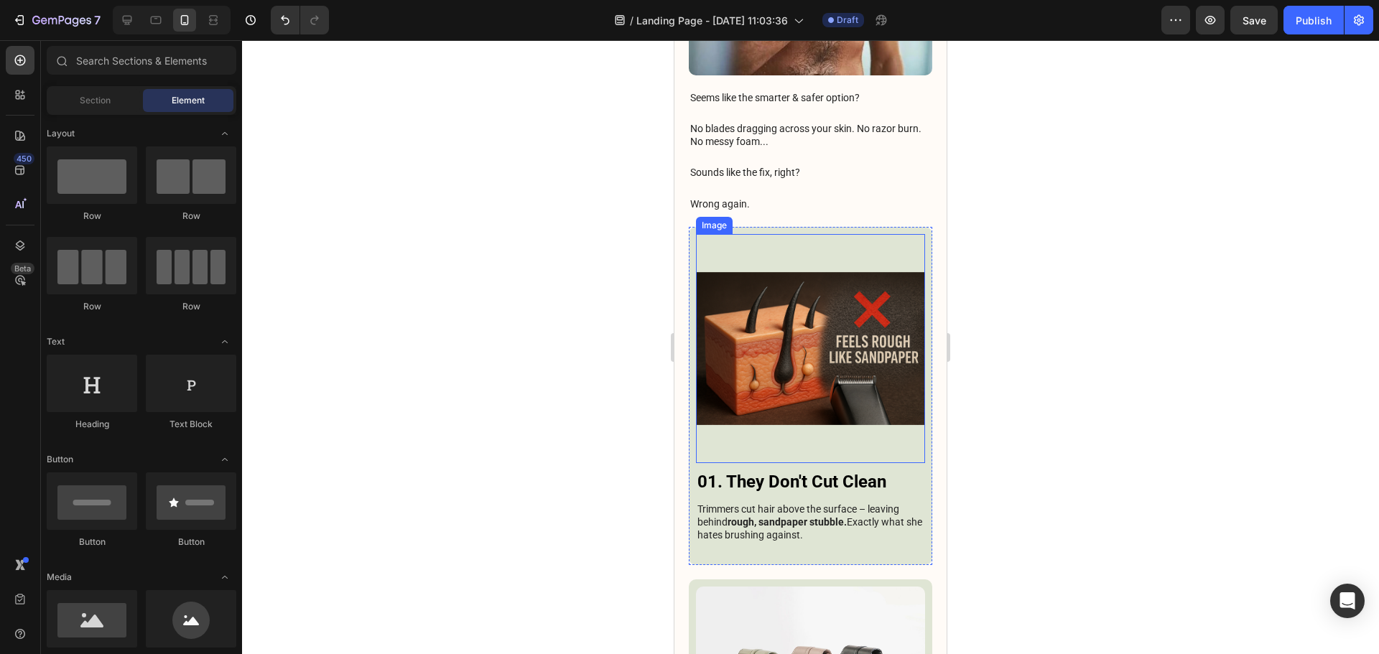
click at [763, 298] on img at bounding box center [810, 348] width 229 height 229
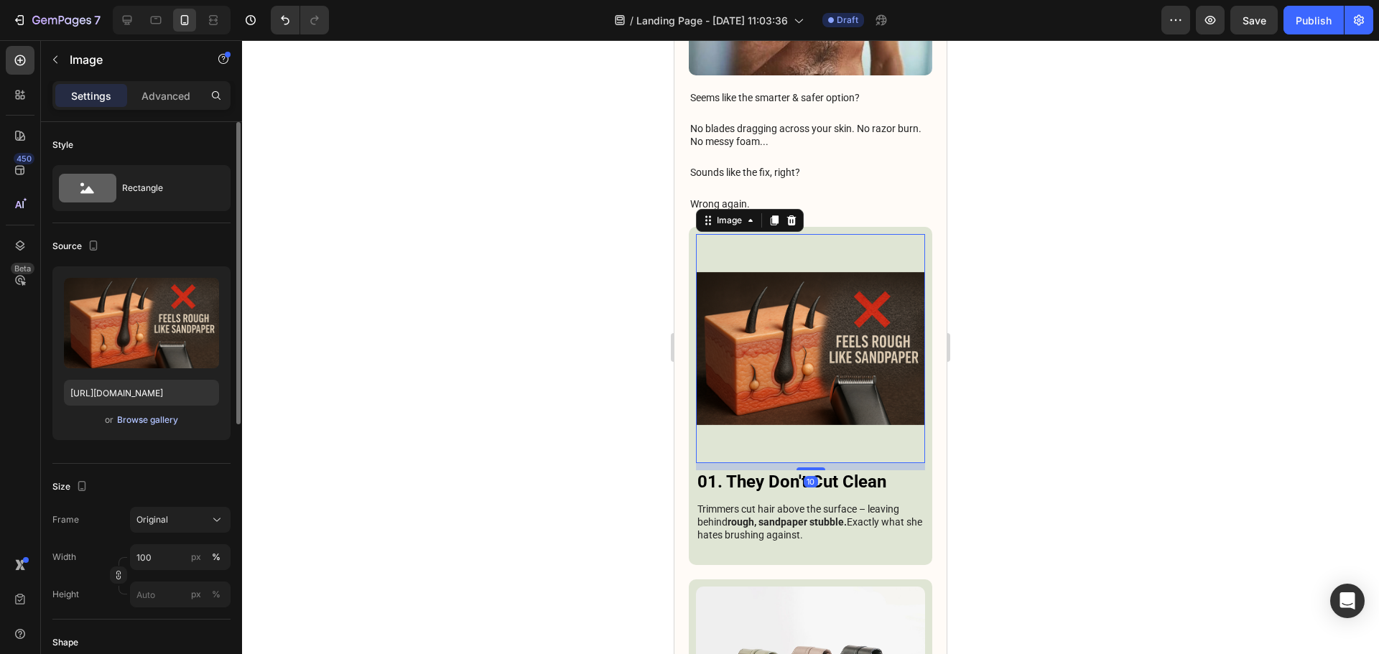
click at [148, 414] on div "or Browse gallery" at bounding box center [141, 419] width 155 height 17
click at [159, 432] on div "Upload Image https://cdn.shopify.com/s/files/1/0913/6295/1553/files/gempages_57…" at bounding box center [141, 353] width 178 height 174
click at [154, 424] on div "Browse gallery" at bounding box center [147, 420] width 61 height 13
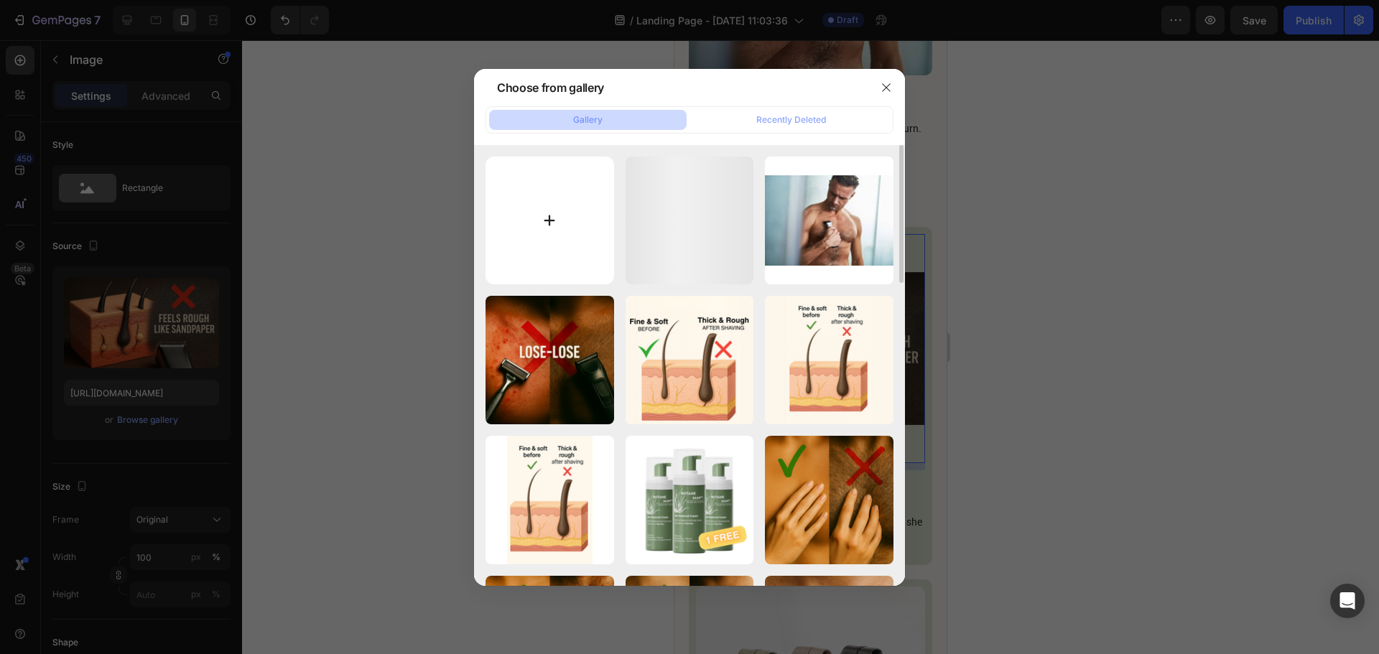
click at [542, 226] on input "file" at bounding box center [549, 221] width 129 height 129
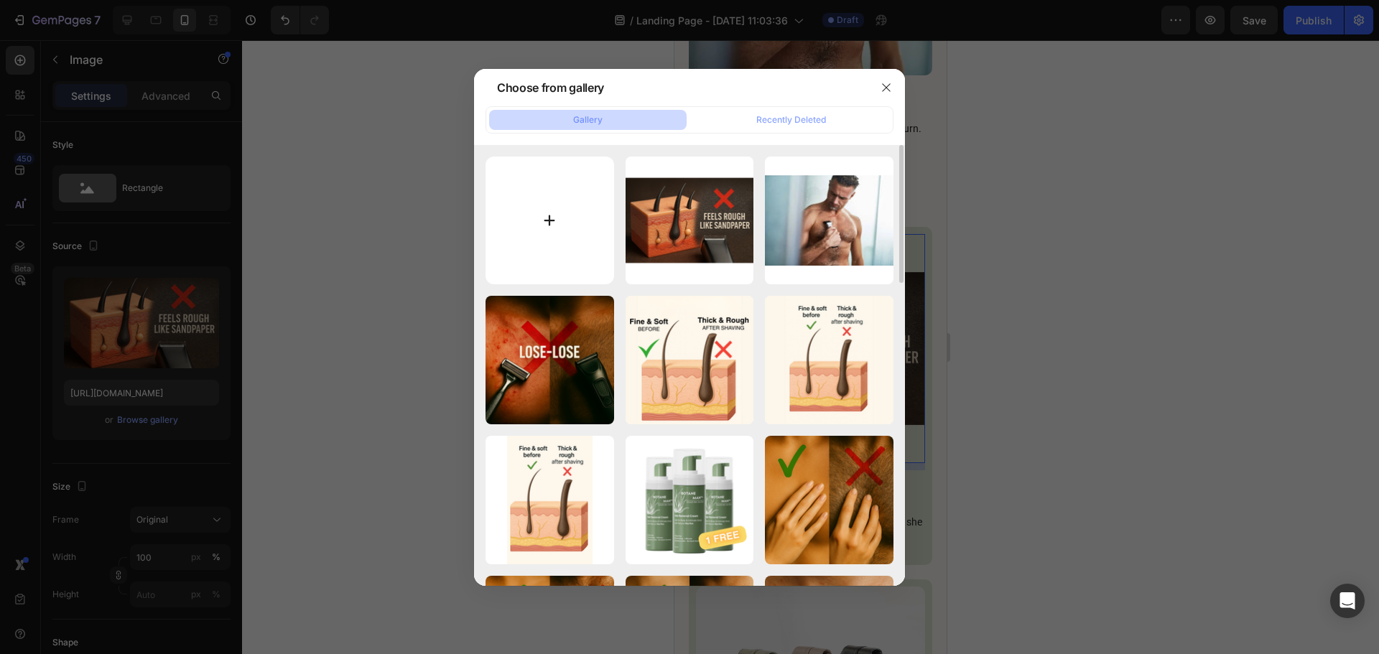
type input "C:\fakepath\568c6957-ef7c-4ca9-830c-400cb905d438.png"
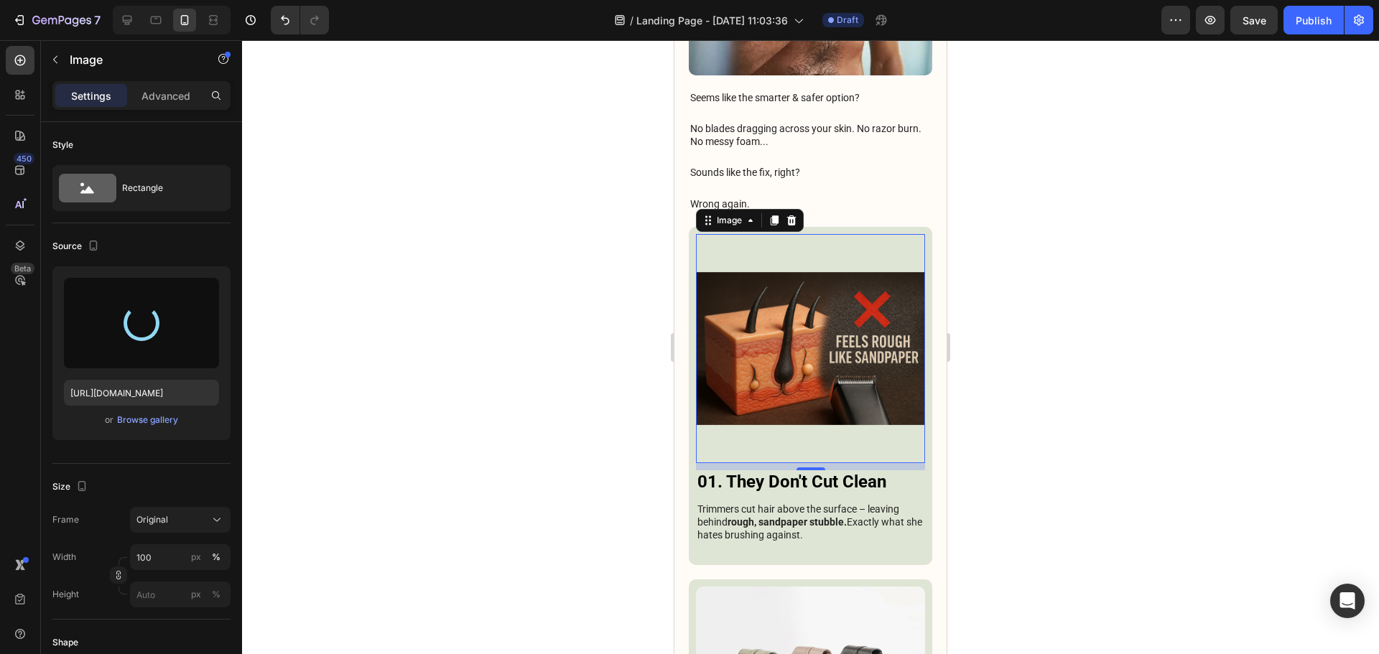
type input "[URL][DOMAIN_NAME]"
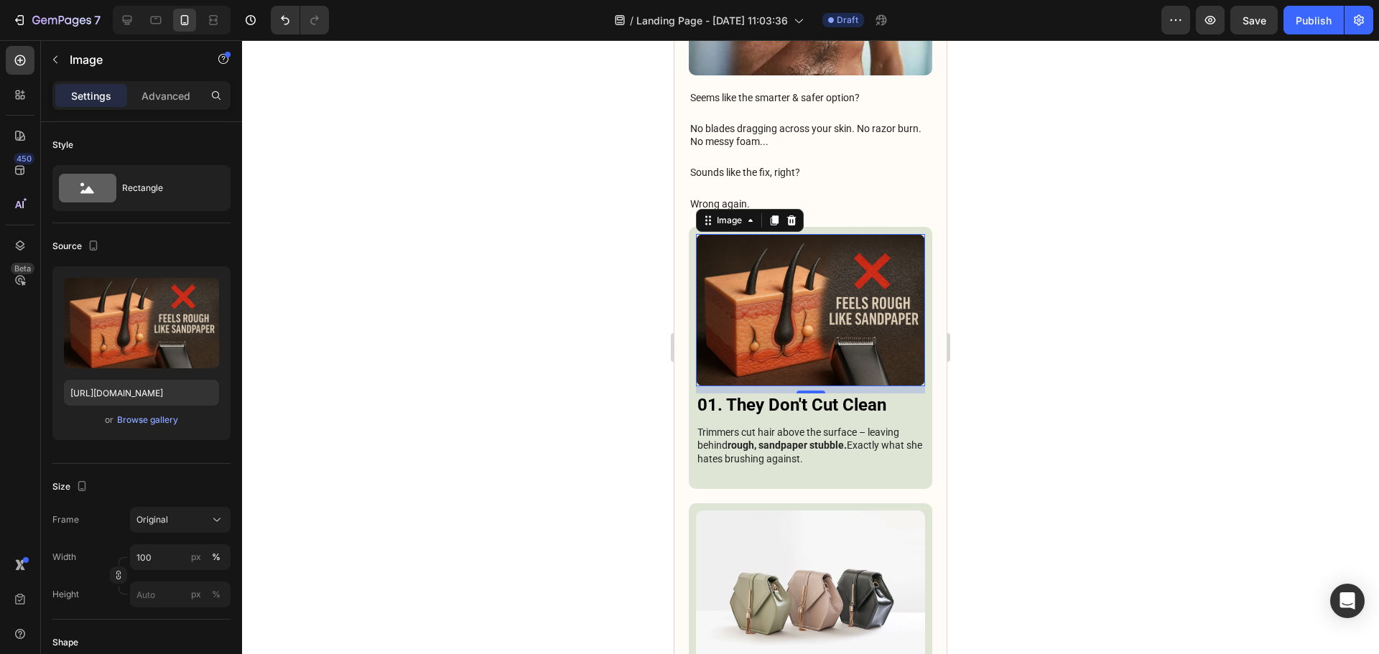
click at [1117, 317] on div at bounding box center [810, 347] width 1137 height 614
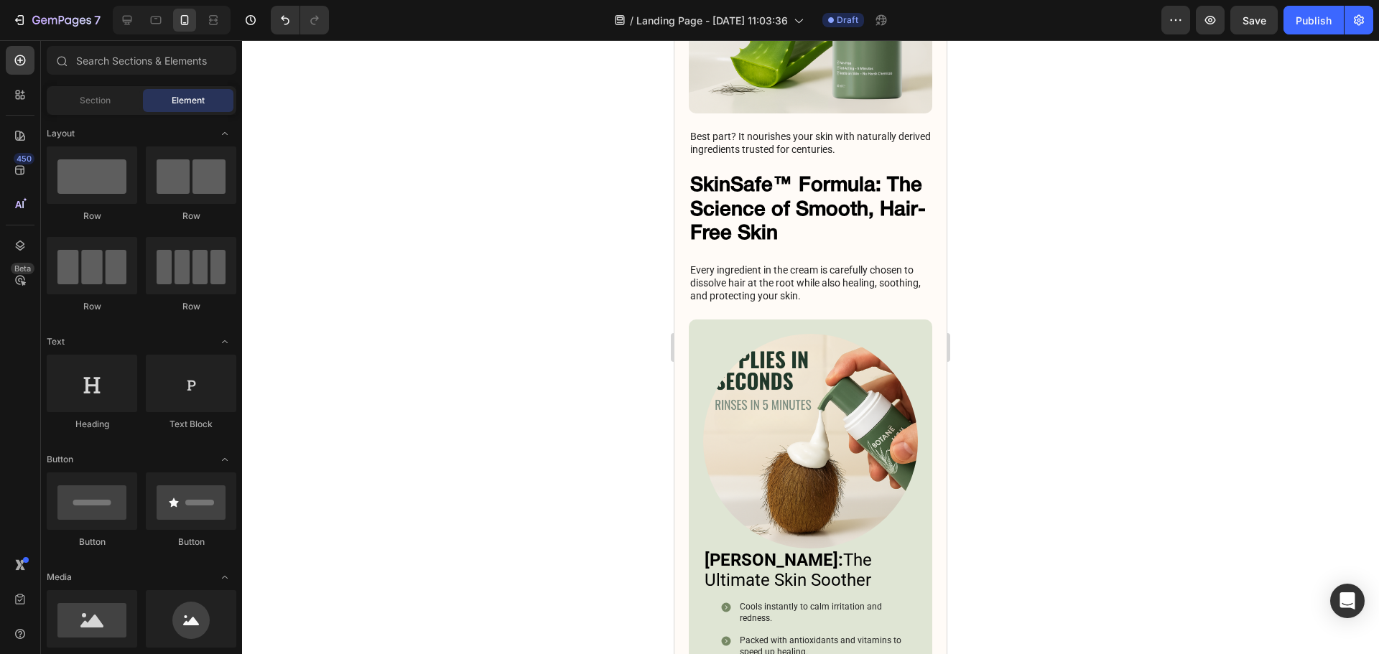
scroll to position [4927, 0]
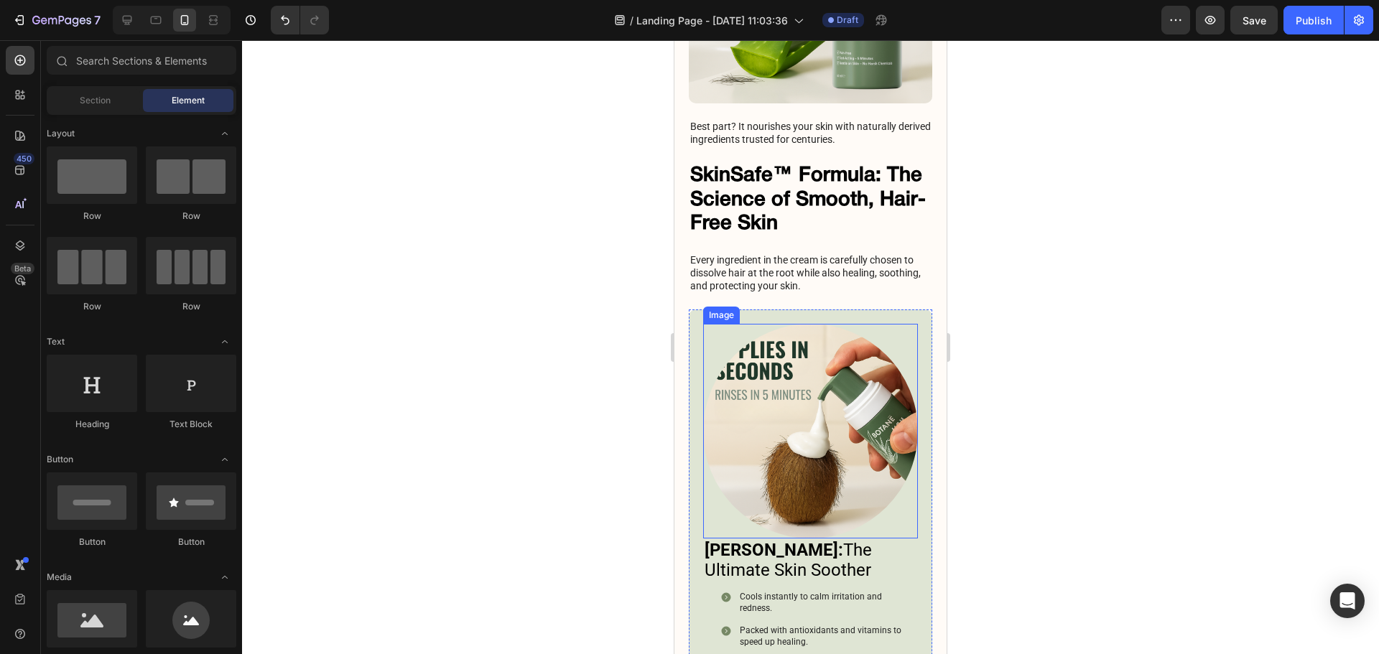
click at [820, 455] on img at bounding box center [810, 431] width 215 height 215
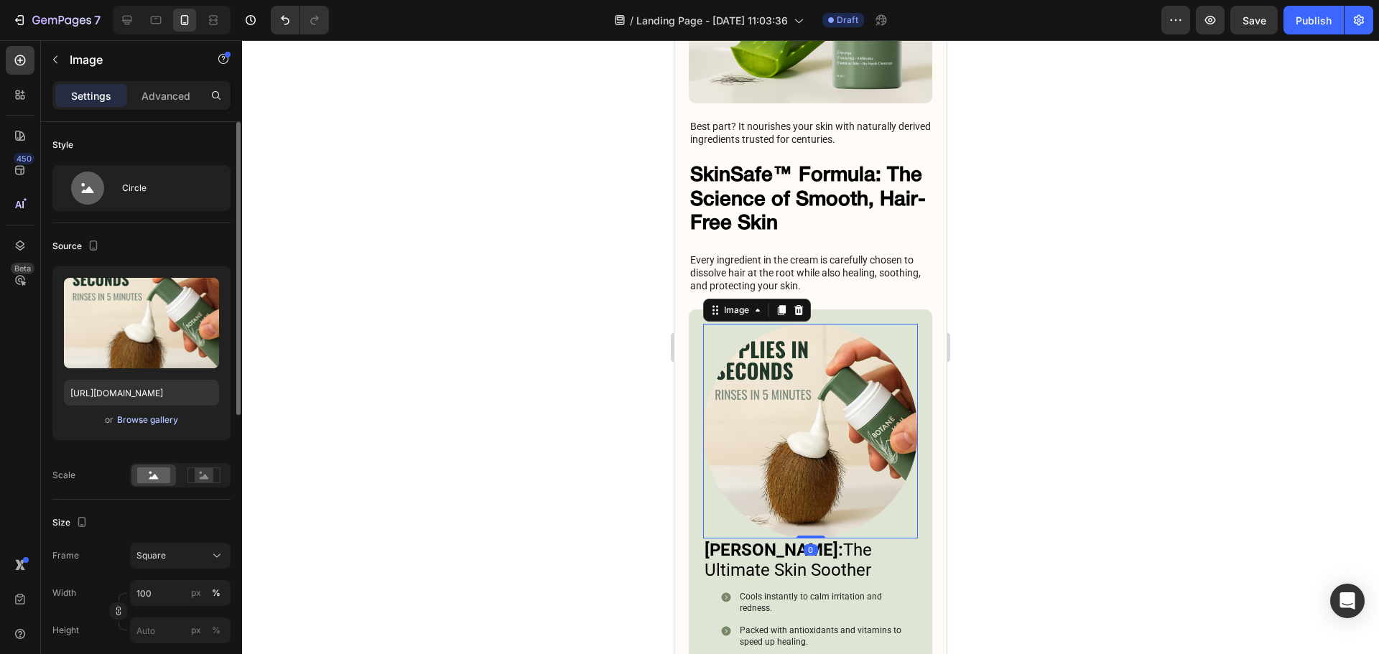
click at [155, 418] on div "Browse gallery" at bounding box center [147, 420] width 61 height 13
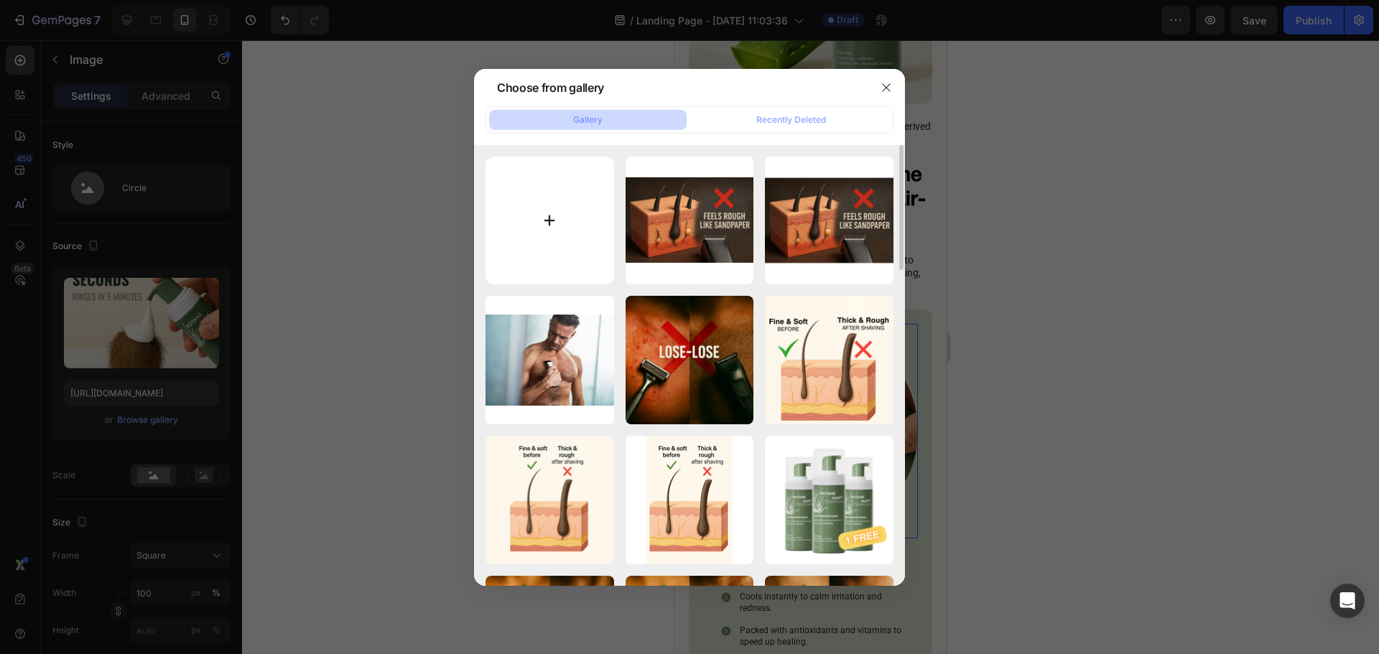
click at [580, 230] on input "file" at bounding box center [549, 221] width 129 height 129
type input "C:\fakepath\steptodown.com915064.jpg"
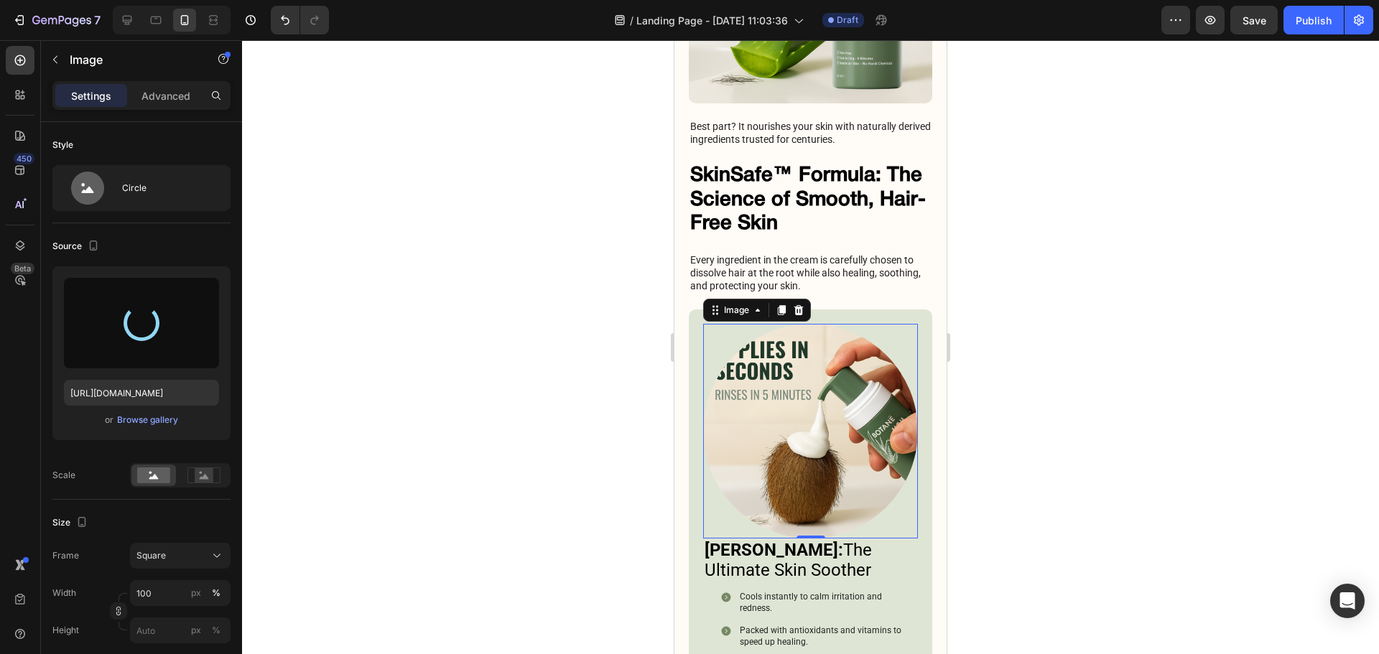
type input "[URL][DOMAIN_NAME]"
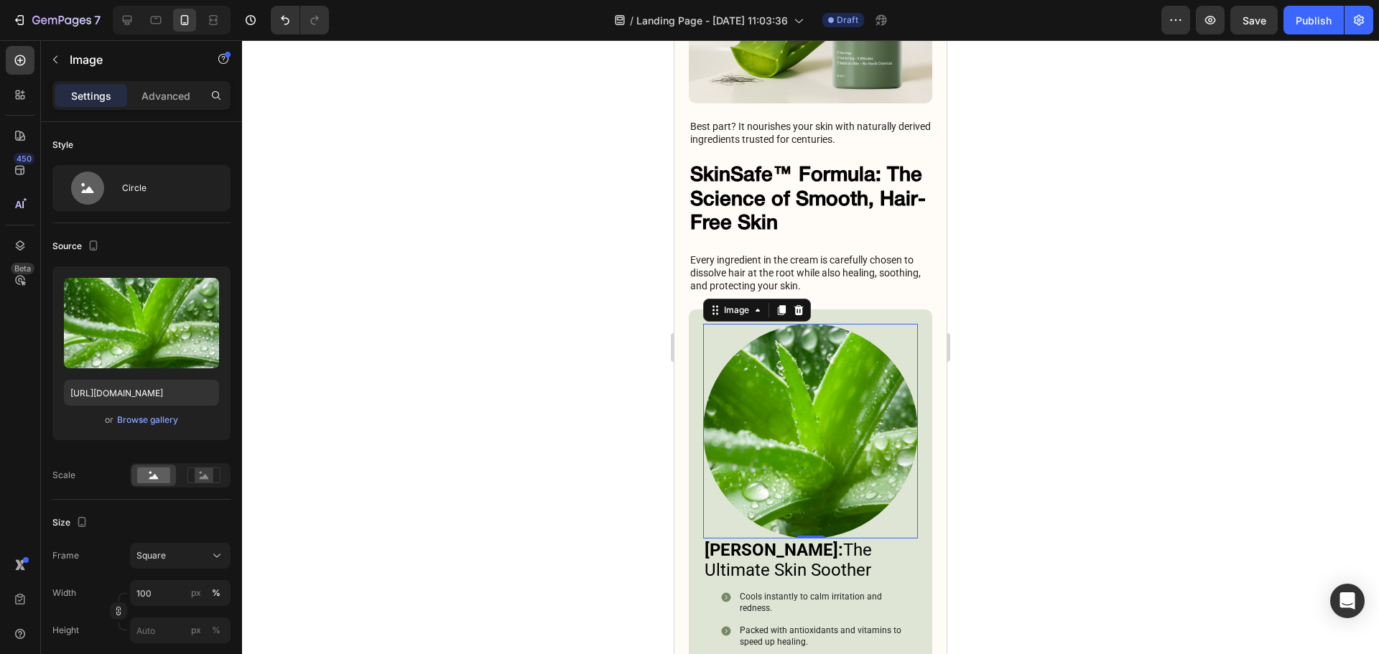
click at [1056, 403] on div at bounding box center [810, 347] width 1137 height 614
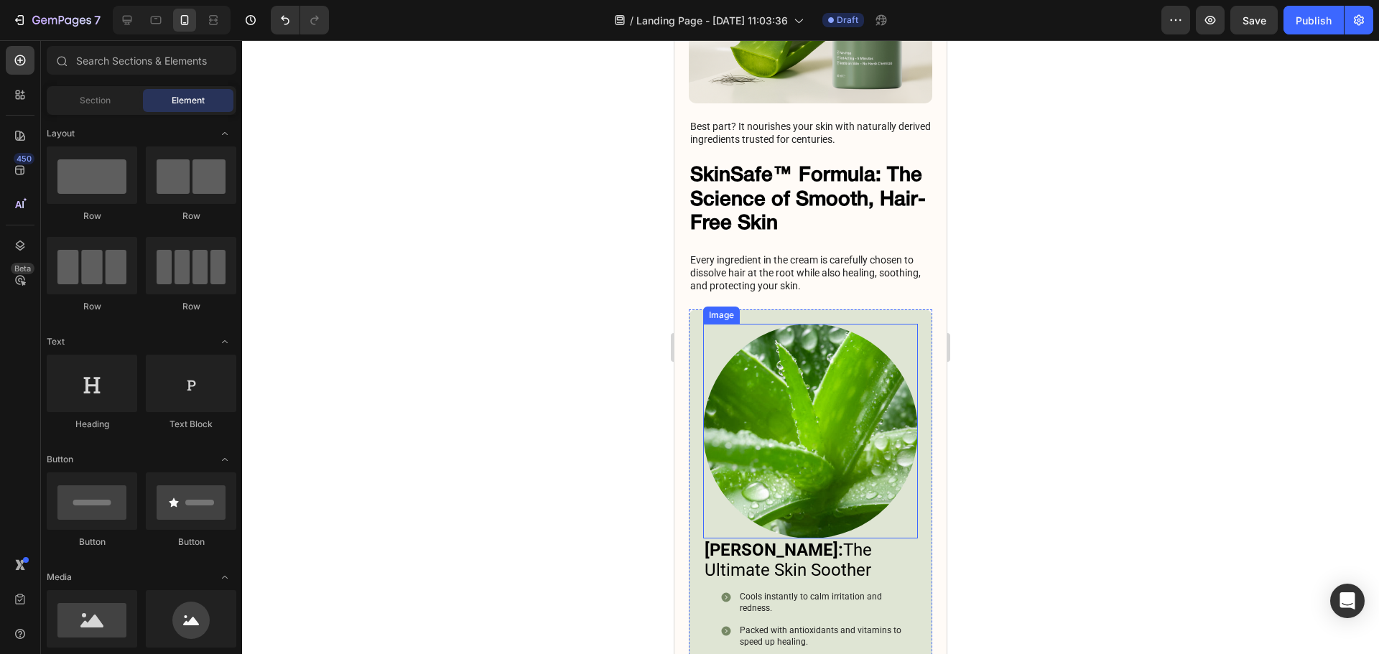
click at [842, 471] on img at bounding box center [810, 431] width 215 height 215
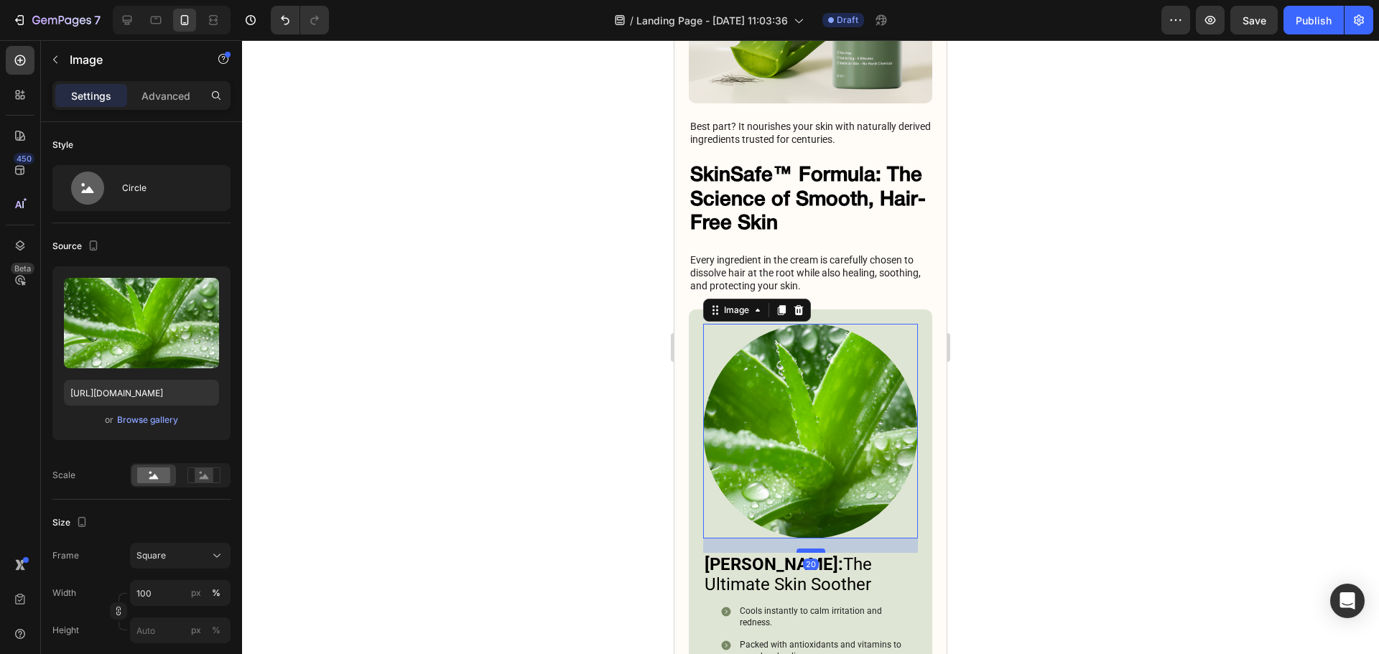
drag, startPoint x: 809, startPoint y: 542, endPoint x: 809, endPoint y: 557, distance: 14.4
click at [809, 553] on div at bounding box center [810, 551] width 29 height 4
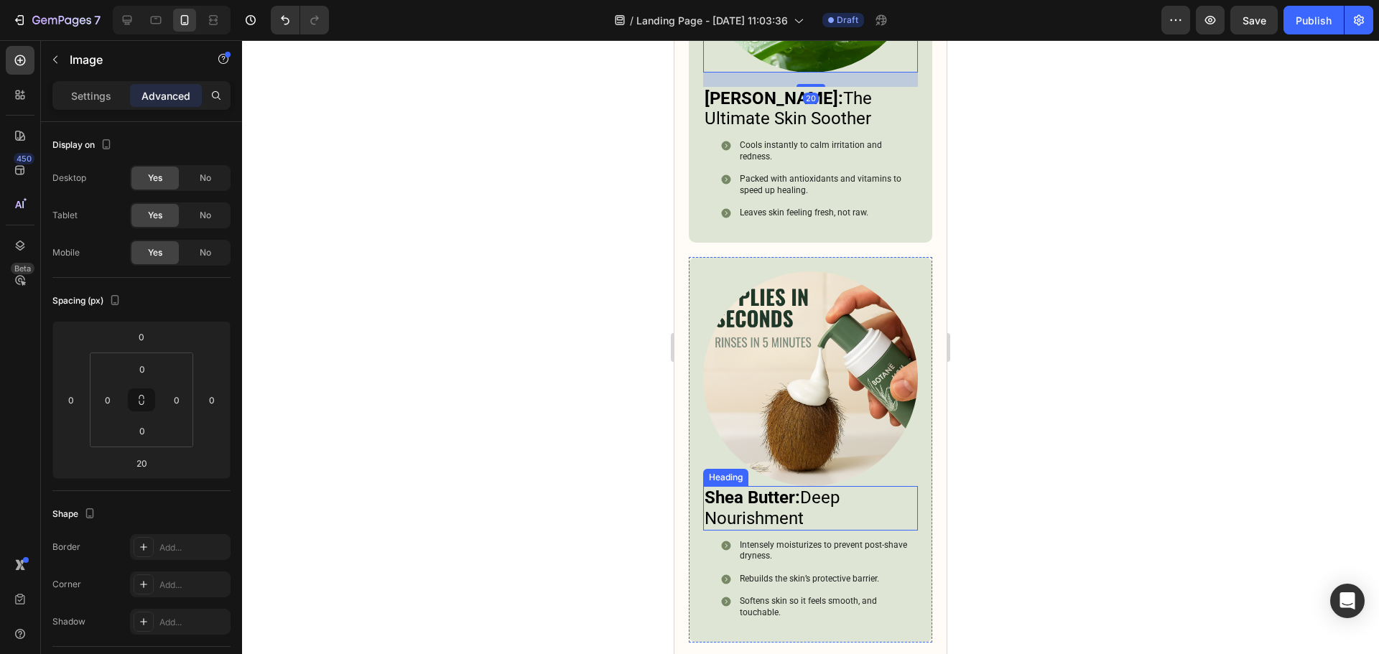
scroll to position [5430, 0]
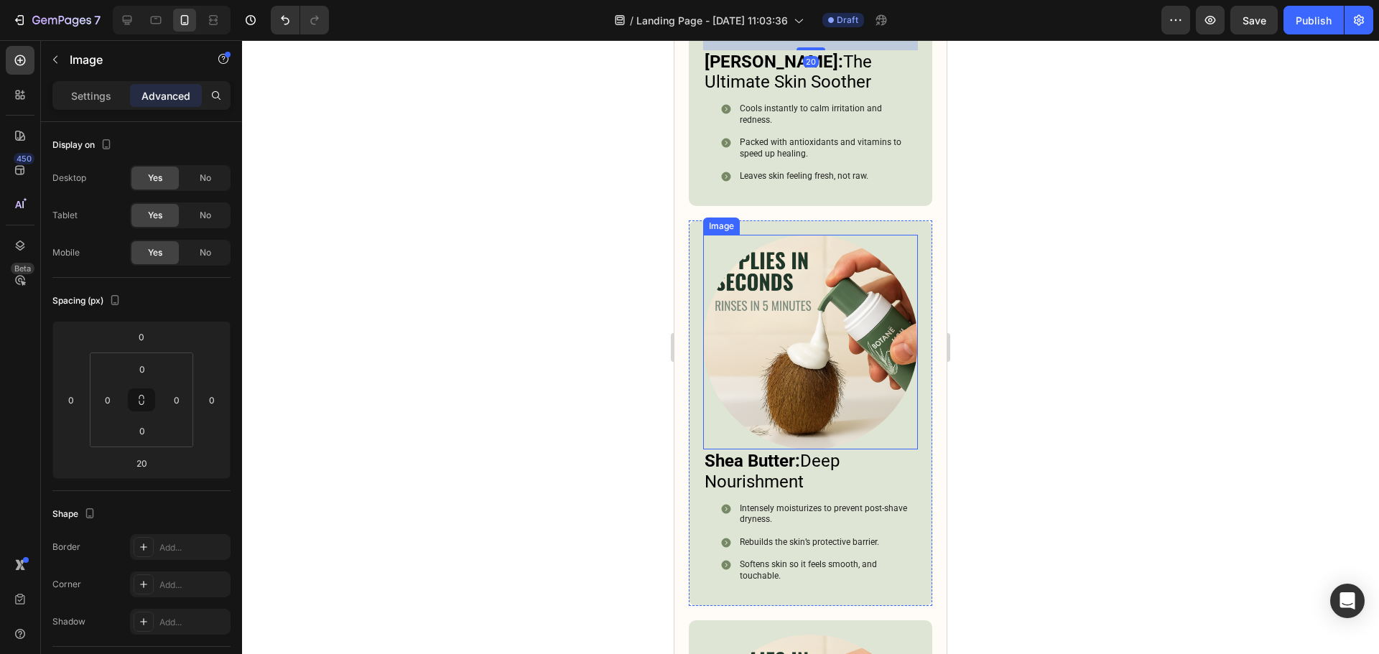
click at [840, 392] on img at bounding box center [810, 342] width 215 height 215
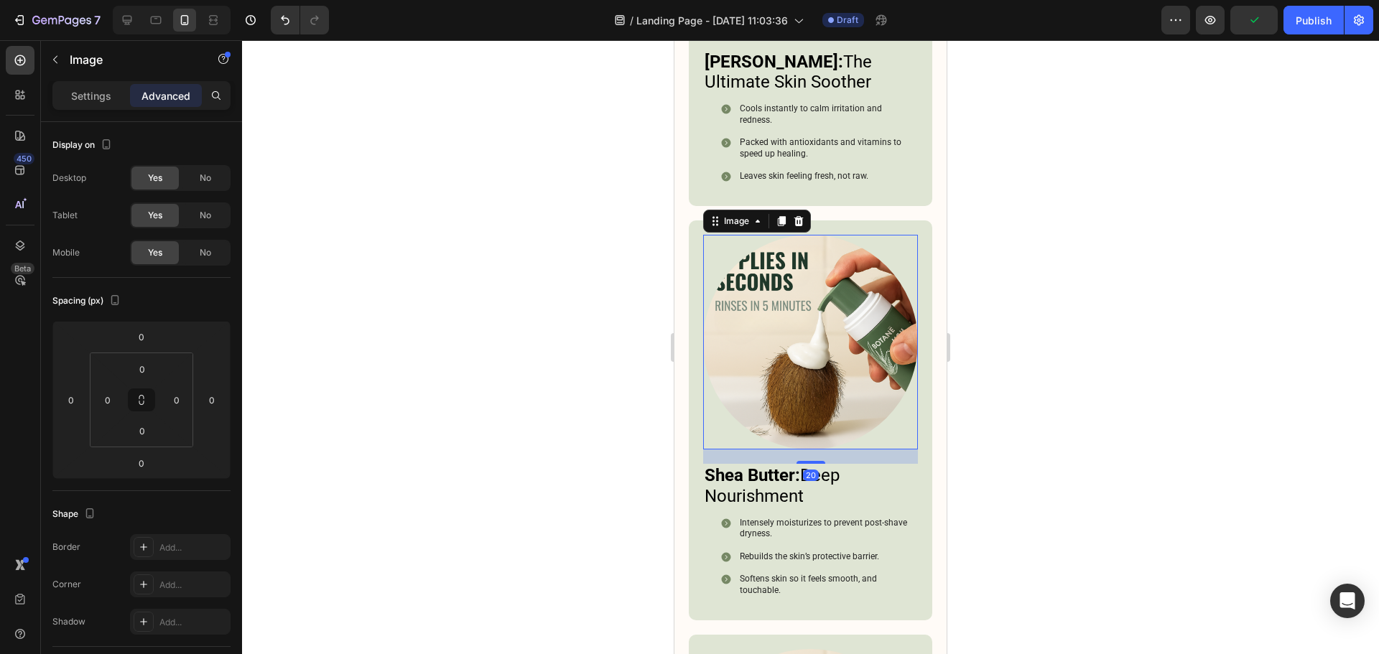
drag, startPoint x: 810, startPoint y: 443, endPoint x: 820, endPoint y: 457, distance: 17.5
click at [820, 450] on div "20" at bounding box center [810, 450] width 215 height 0
type input "20"
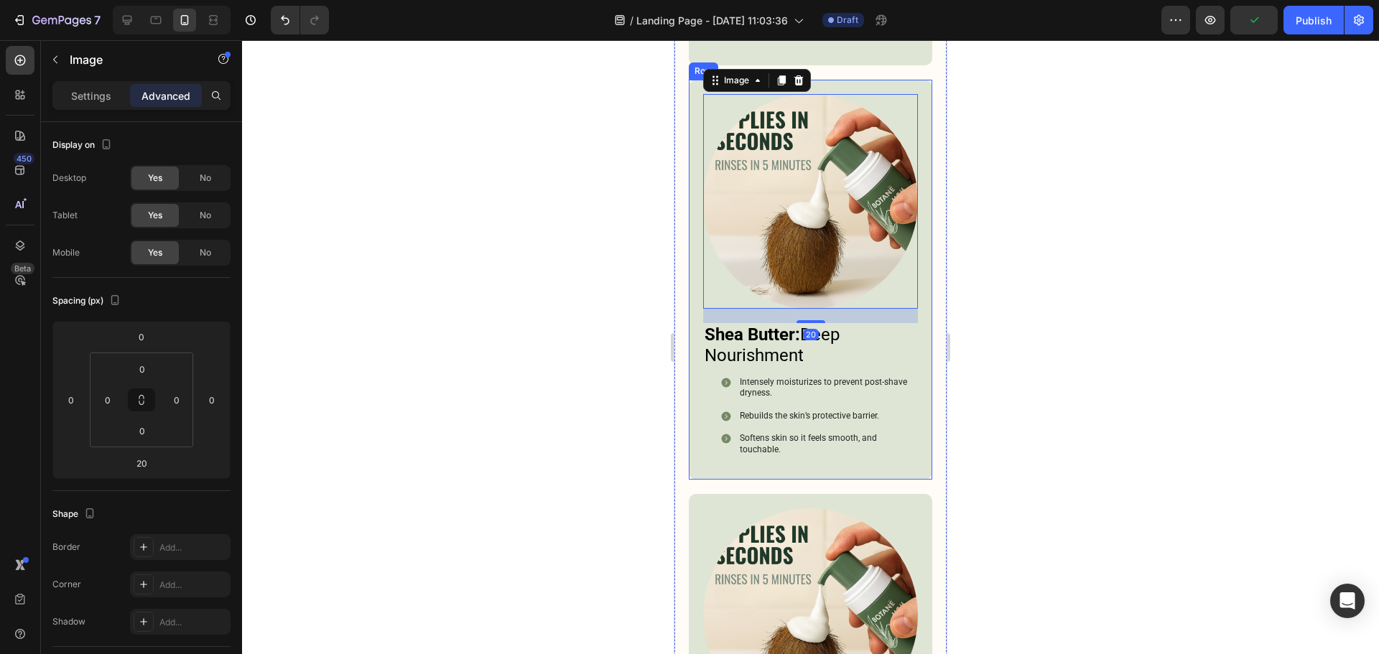
scroll to position [5861, 0]
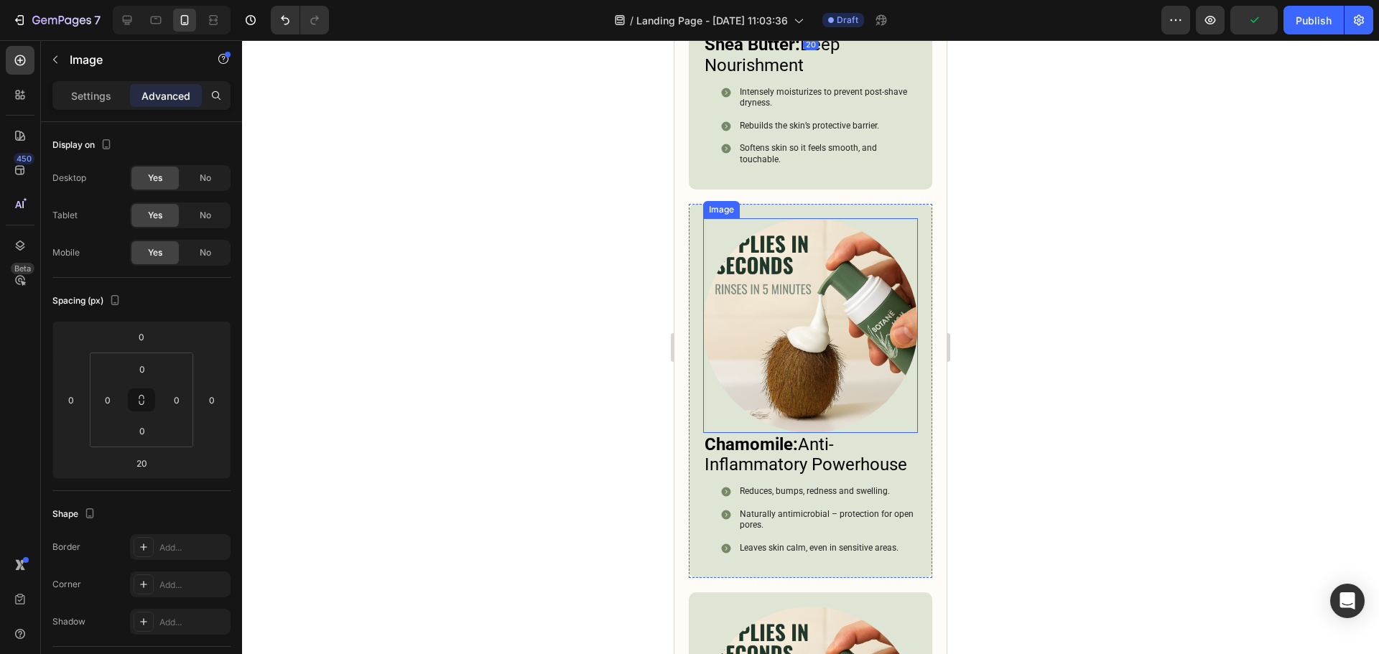
click at [810, 377] on img at bounding box center [810, 325] width 215 height 215
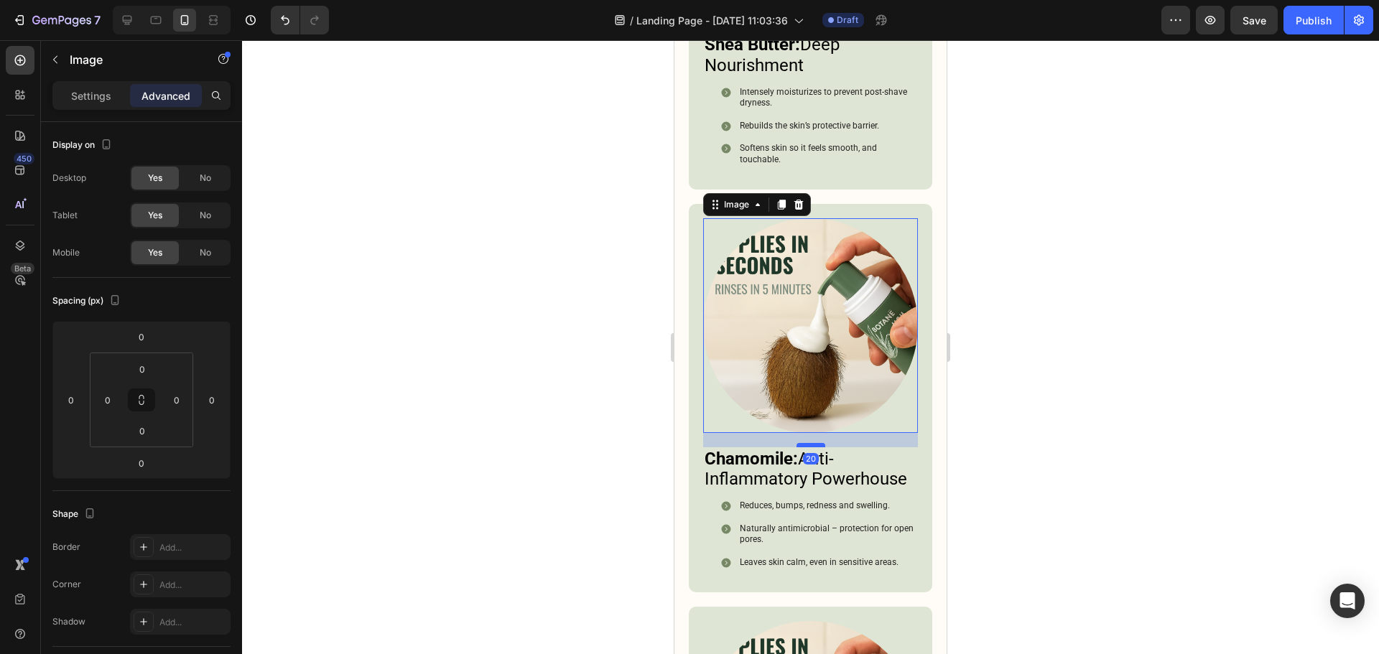
drag, startPoint x: 808, startPoint y: 416, endPoint x: 816, endPoint y: 430, distance: 16.7
click at [816, 443] on div at bounding box center [810, 445] width 29 height 4
type input "20"
click at [991, 406] on div at bounding box center [810, 347] width 1137 height 614
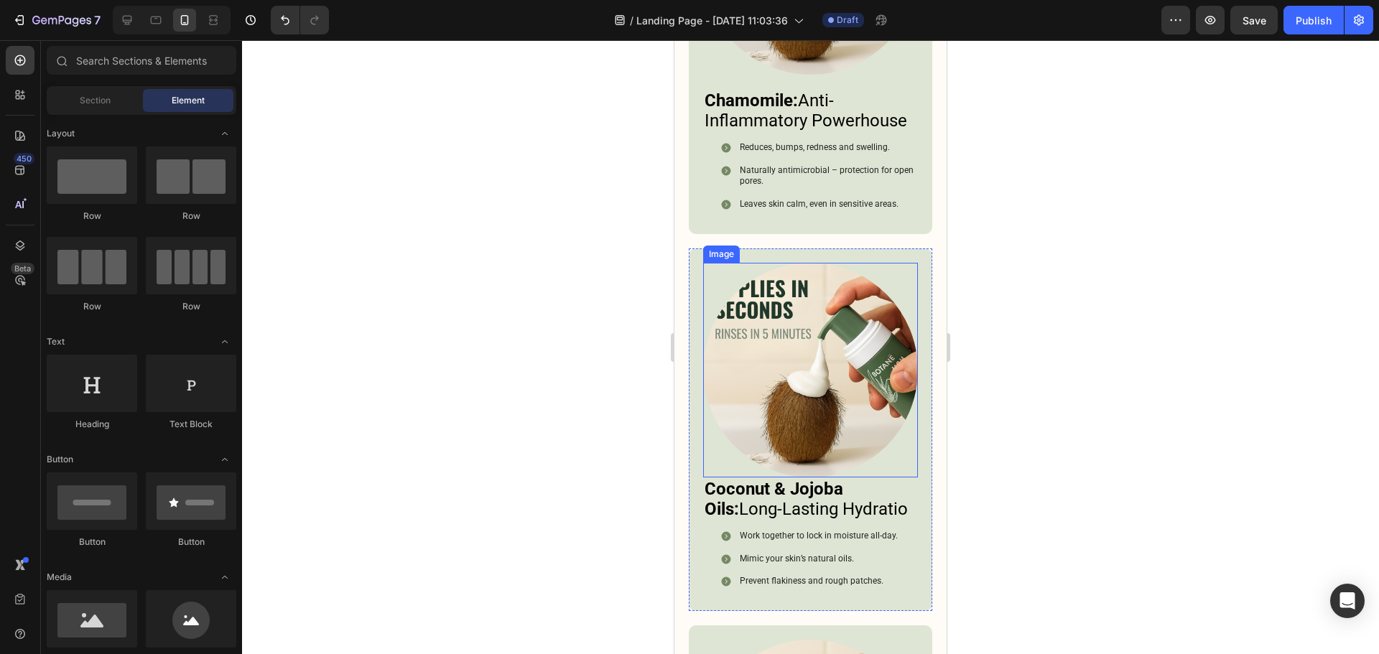
scroll to position [6220, 0]
click at [842, 367] on img at bounding box center [810, 369] width 215 height 215
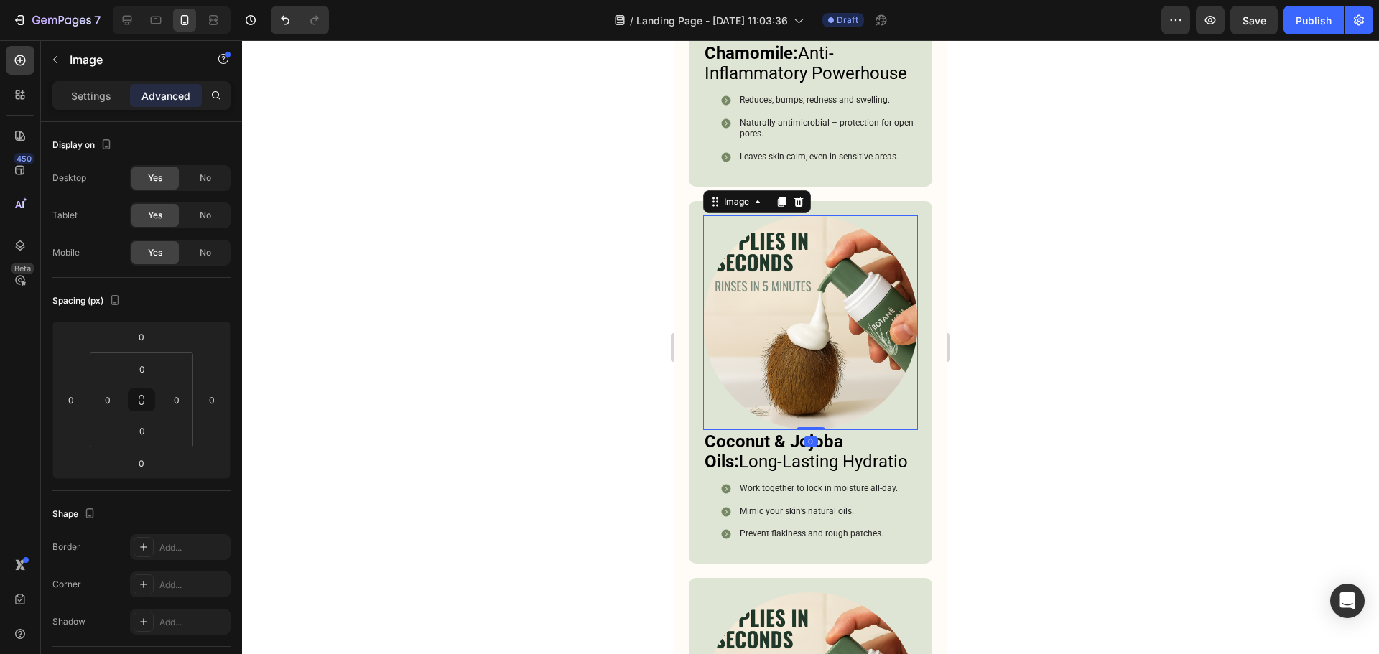
scroll to position [6292, 0]
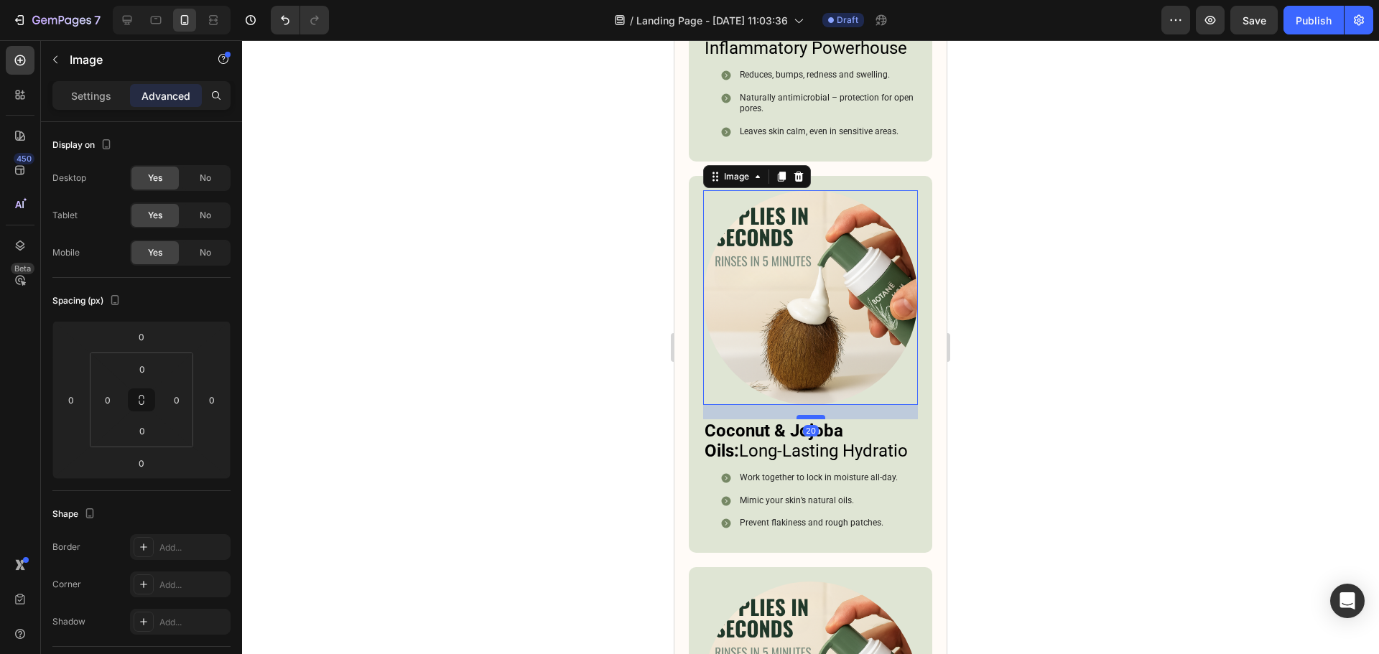
drag, startPoint x: 805, startPoint y: 396, endPoint x: 816, endPoint y: 411, distance: 18.4
click at [816, 415] on div at bounding box center [810, 417] width 29 height 4
type input "20"
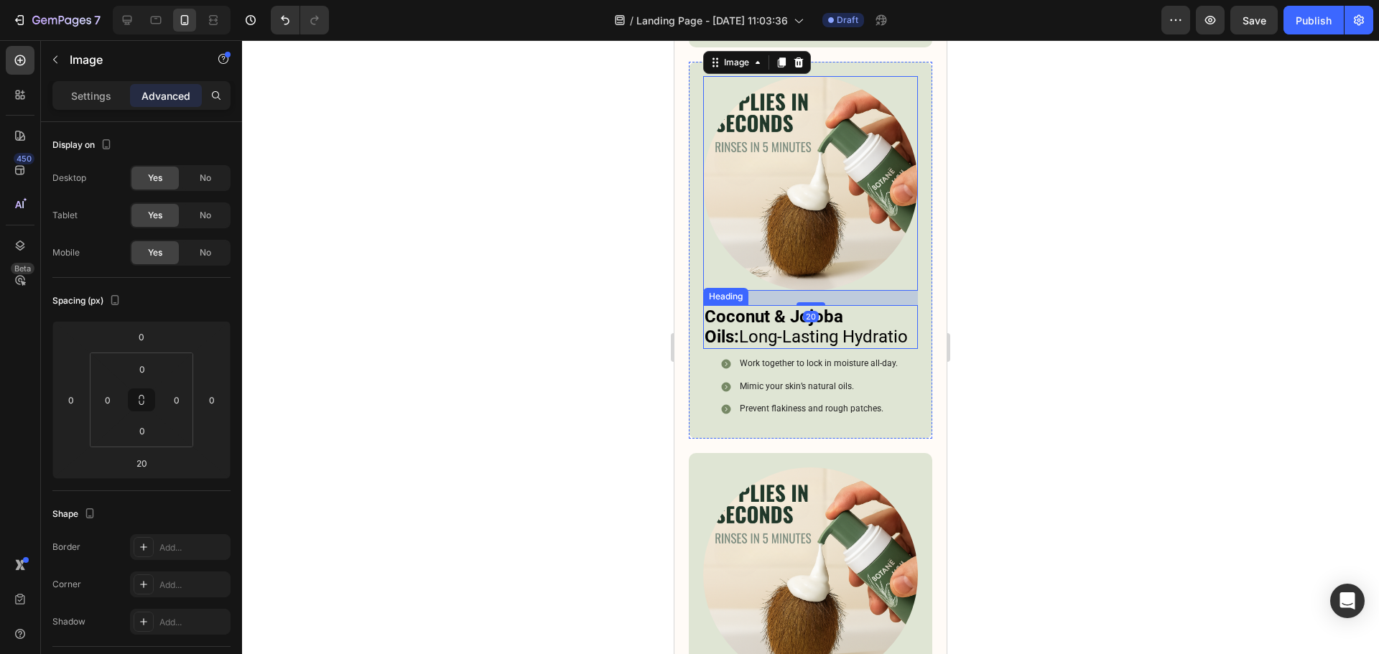
scroll to position [6579, 0]
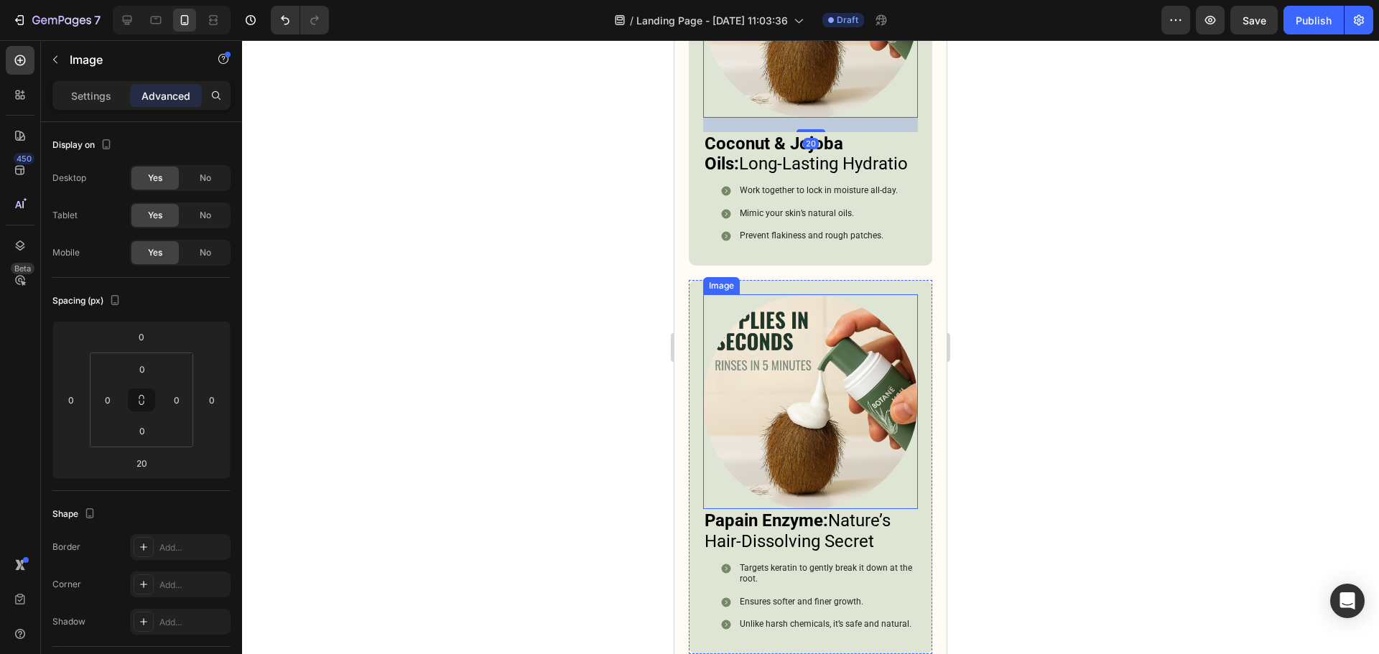
click at [819, 410] on img at bounding box center [810, 401] width 215 height 215
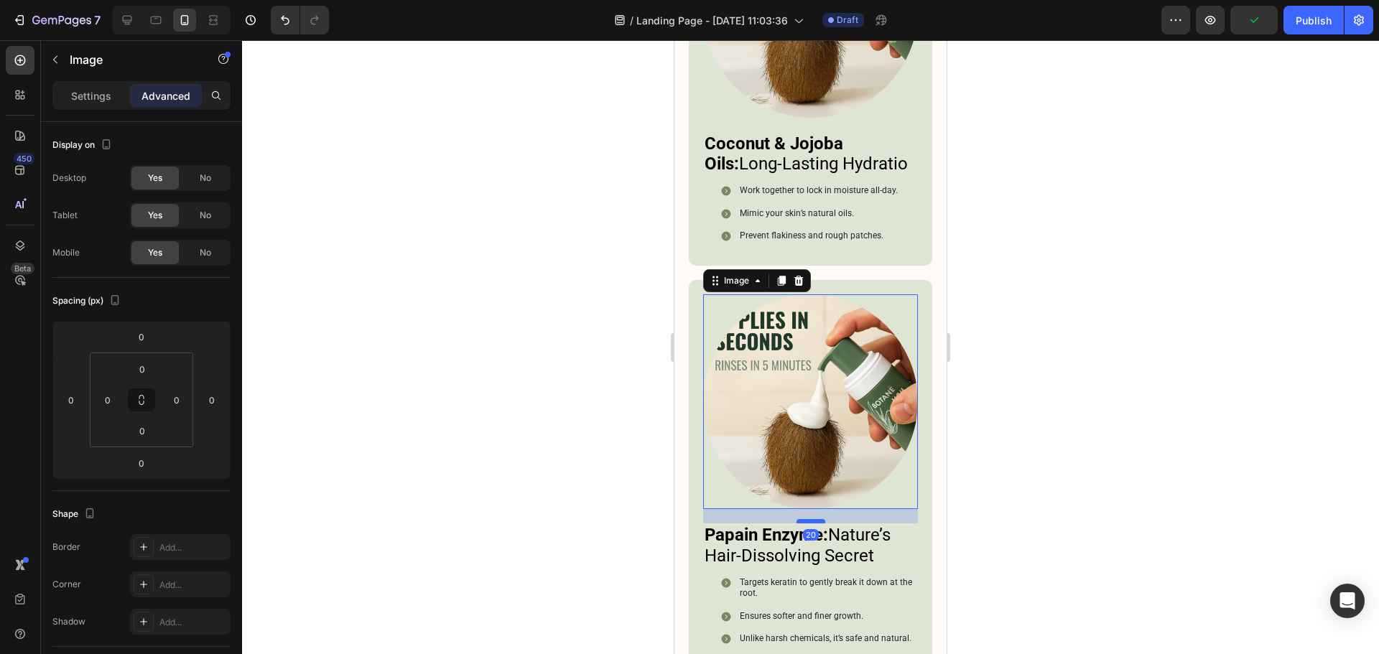
drag, startPoint x: 808, startPoint y: 492, endPoint x: 815, endPoint y: 506, distance: 16.1
click at [815, 519] on div at bounding box center [810, 521] width 29 height 4
type input "20"
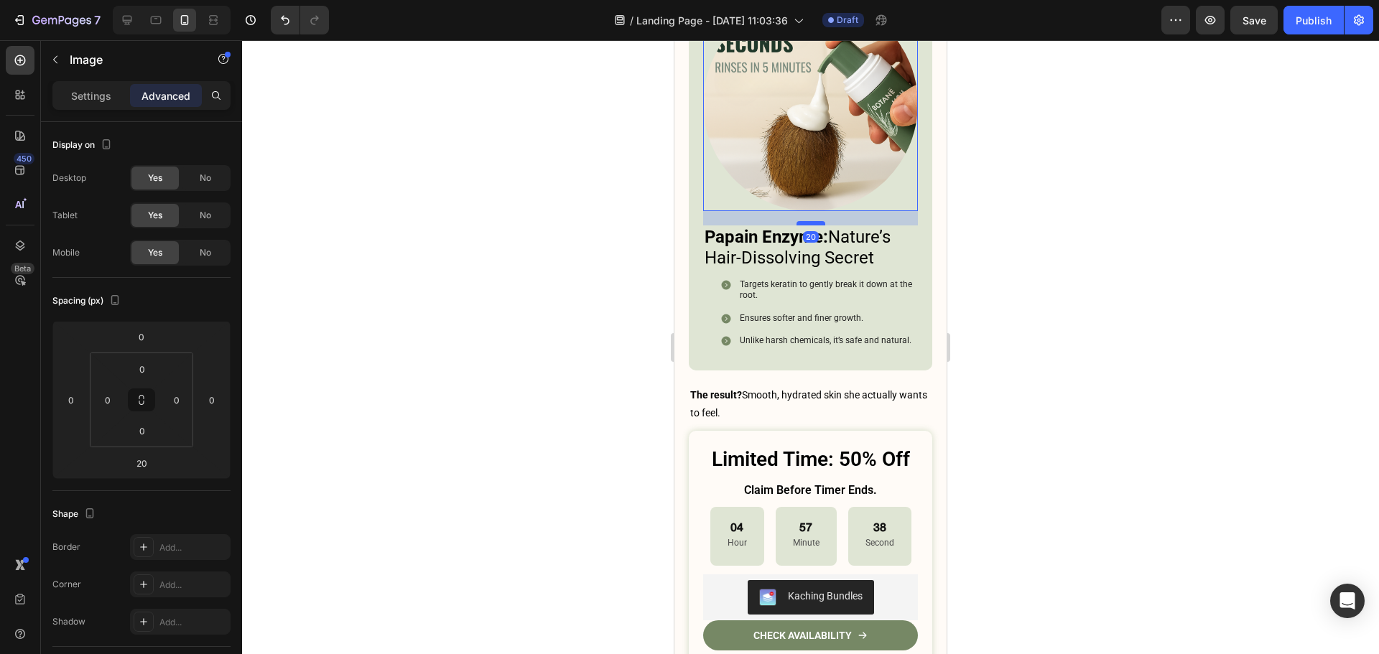
scroll to position [6938, 0]
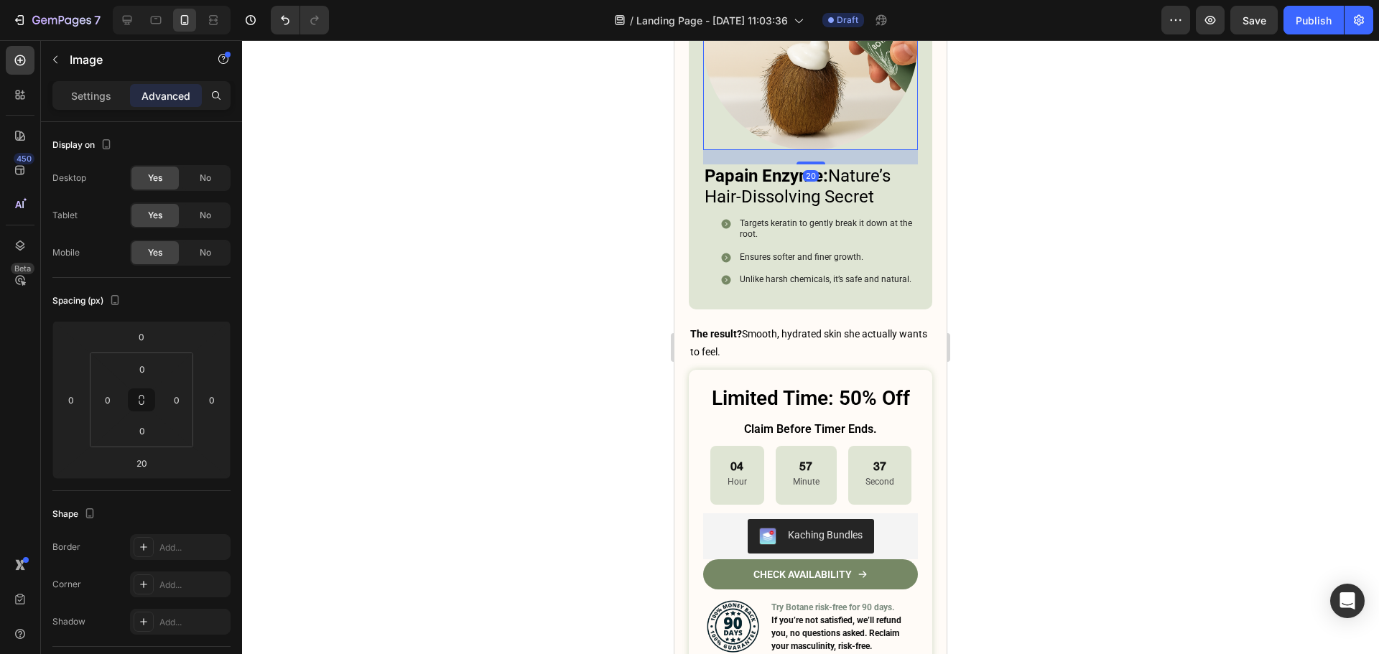
click at [1054, 464] on div at bounding box center [810, 347] width 1137 height 614
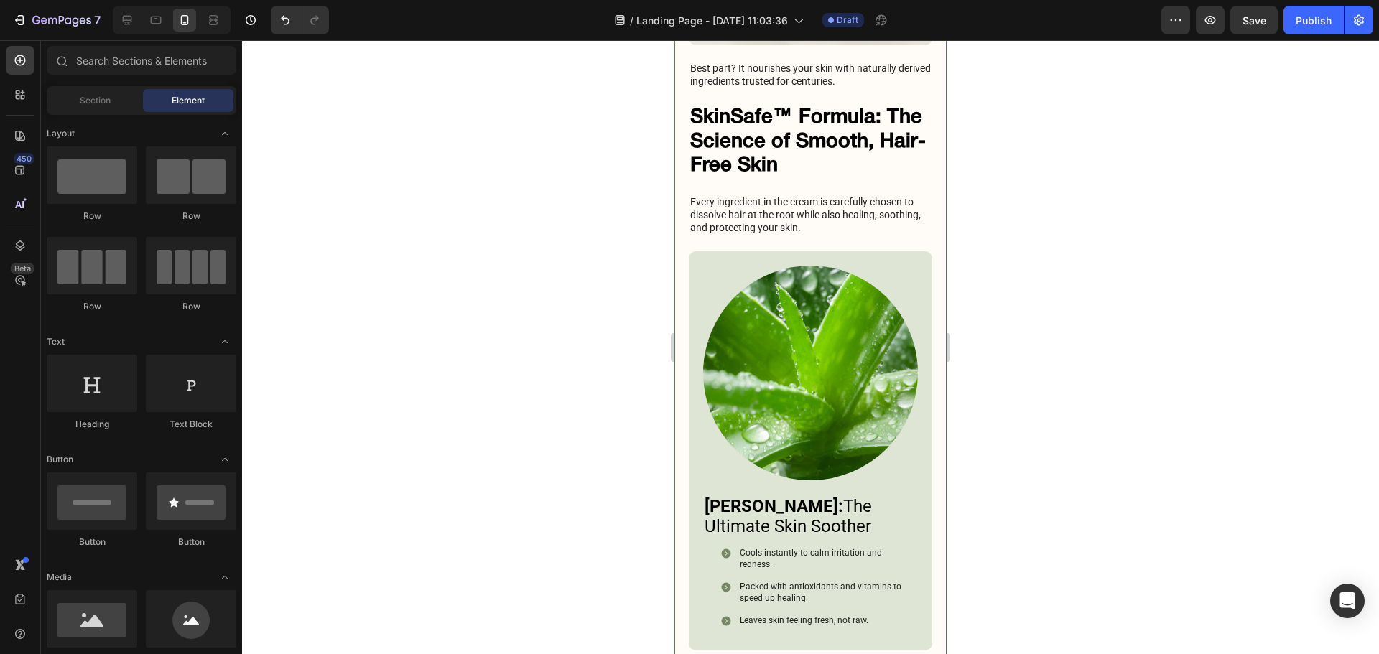
scroll to position [4856, 0]
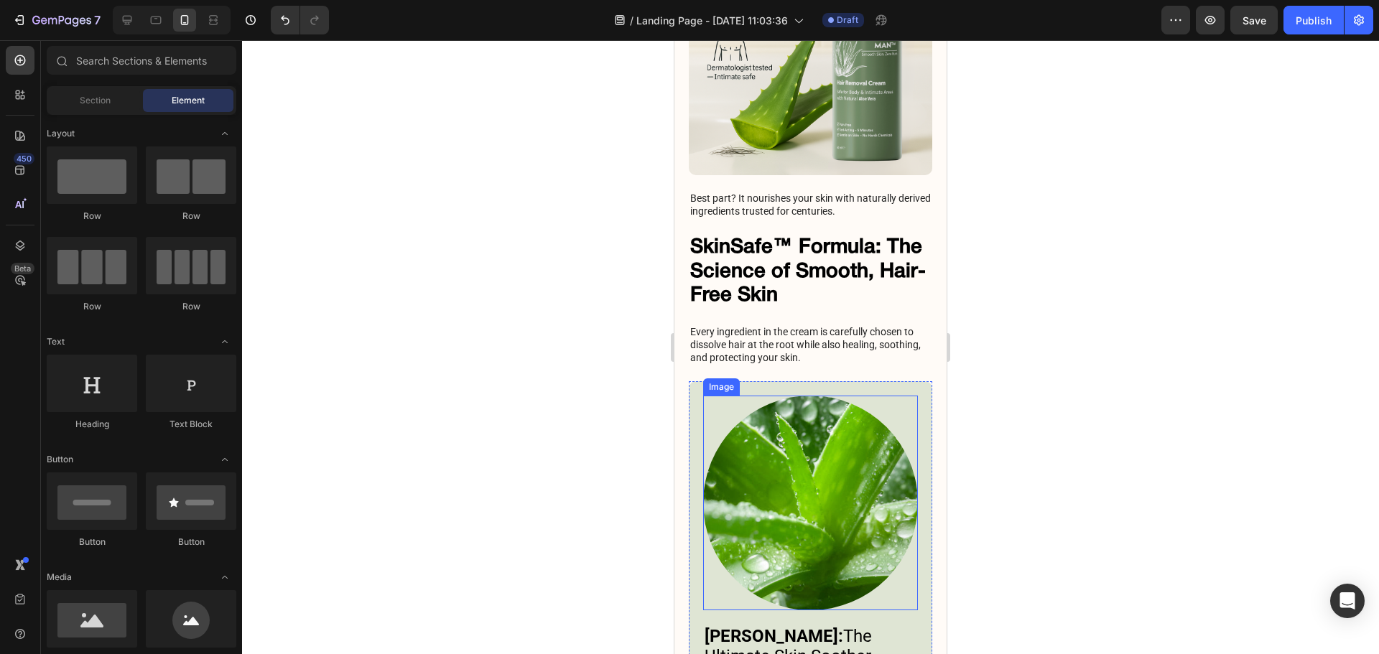
drag, startPoint x: 844, startPoint y: 450, endPoint x: 827, endPoint y: 453, distance: 16.9
click at [844, 450] on img at bounding box center [810, 503] width 215 height 215
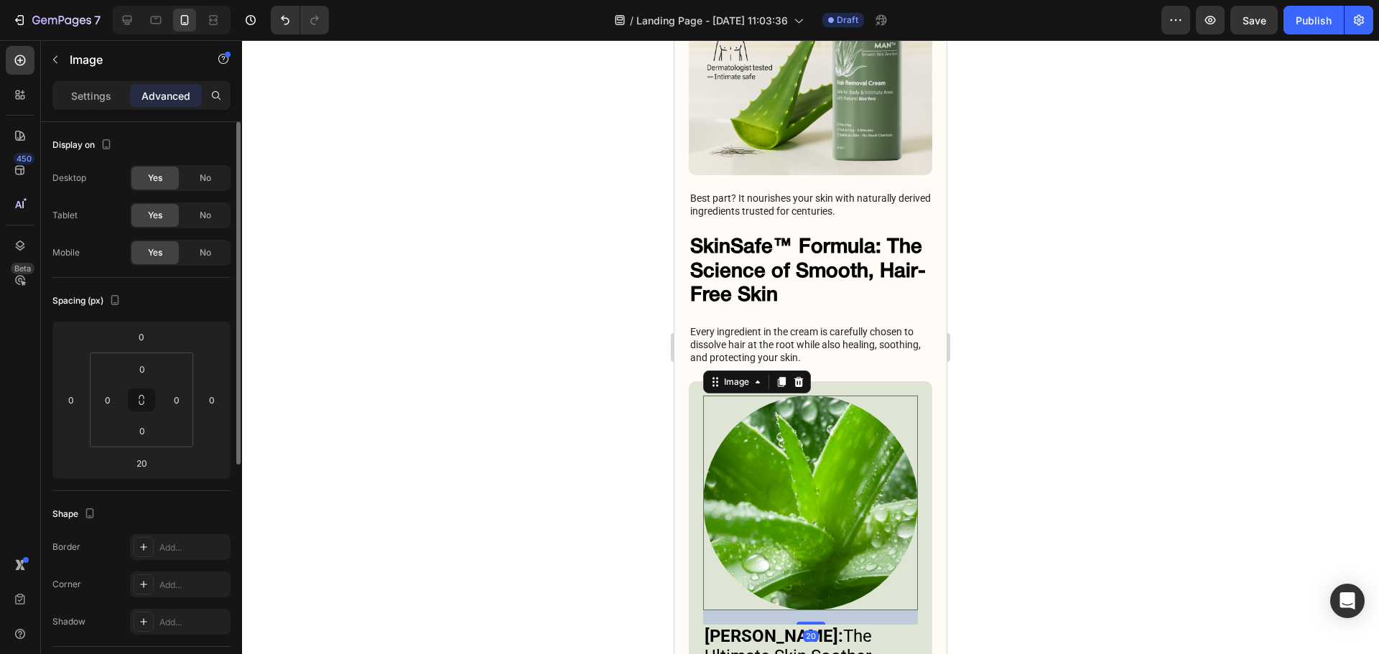
click at [84, 91] on p "Settings" at bounding box center [91, 95] width 40 height 15
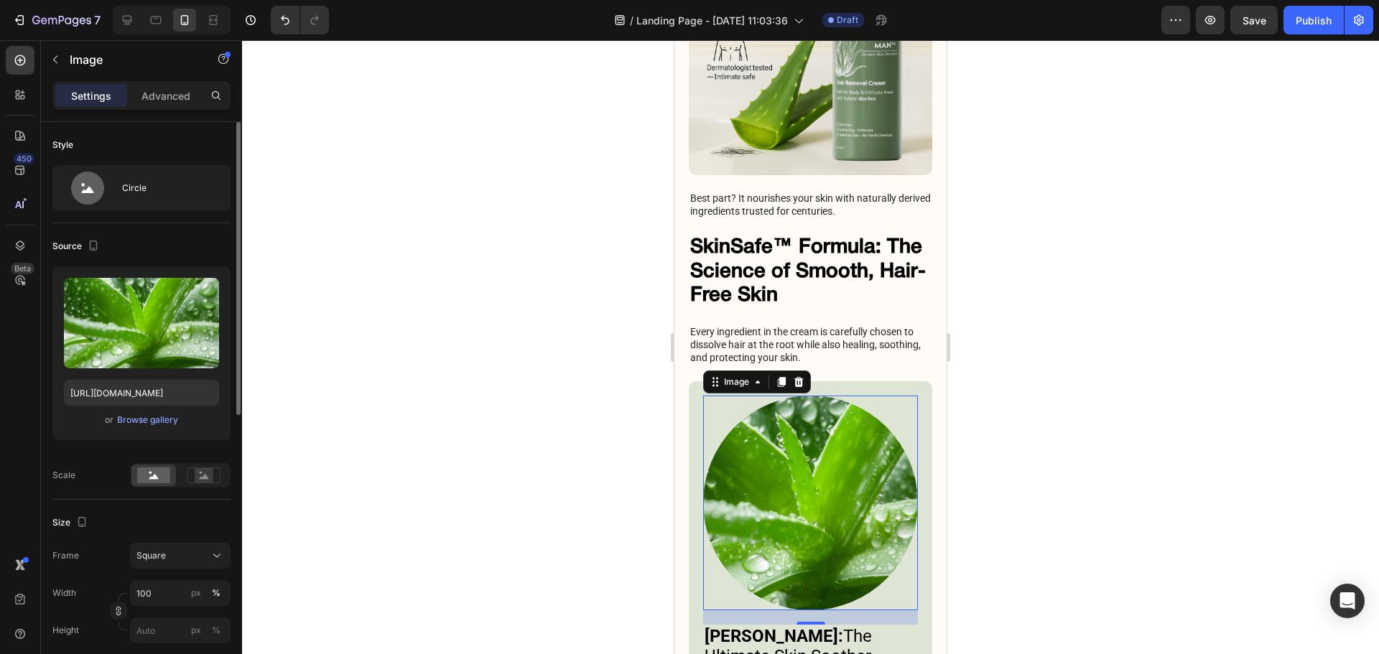
scroll to position [215, 0]
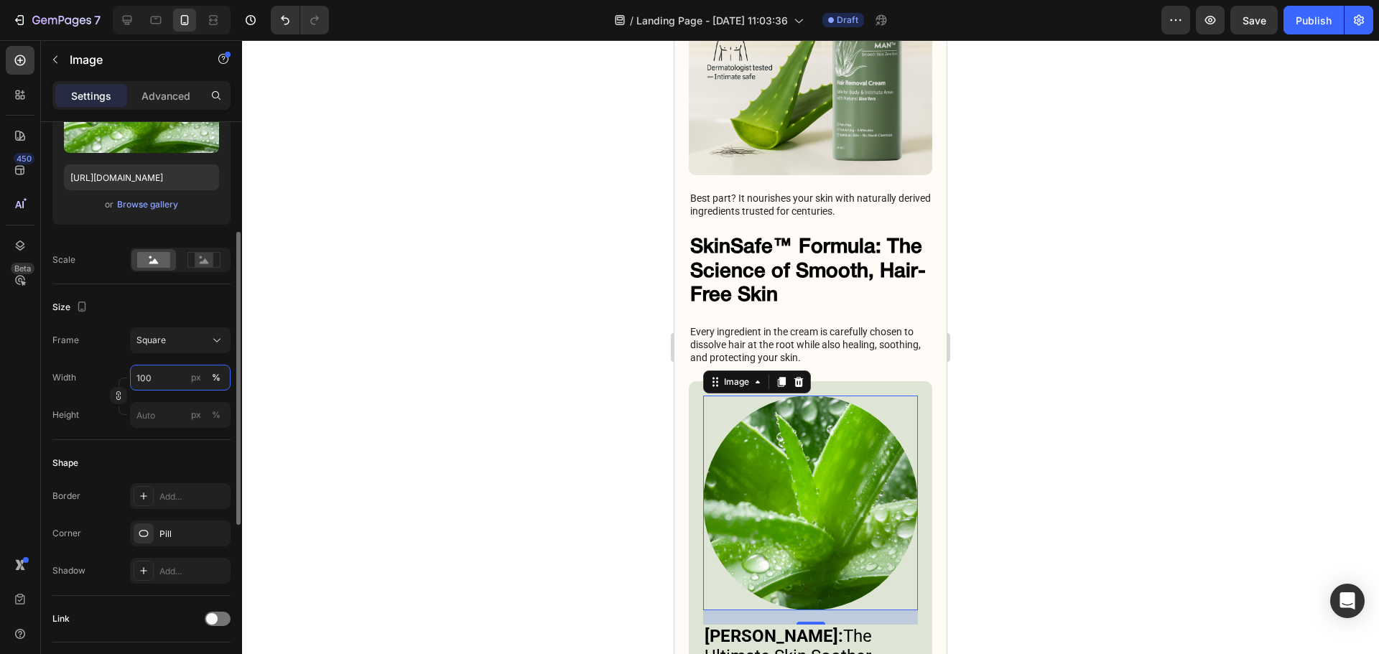
click at [148, 374] on input "100" at bounding box center [180, 378] width 101 height 26
type input "50"
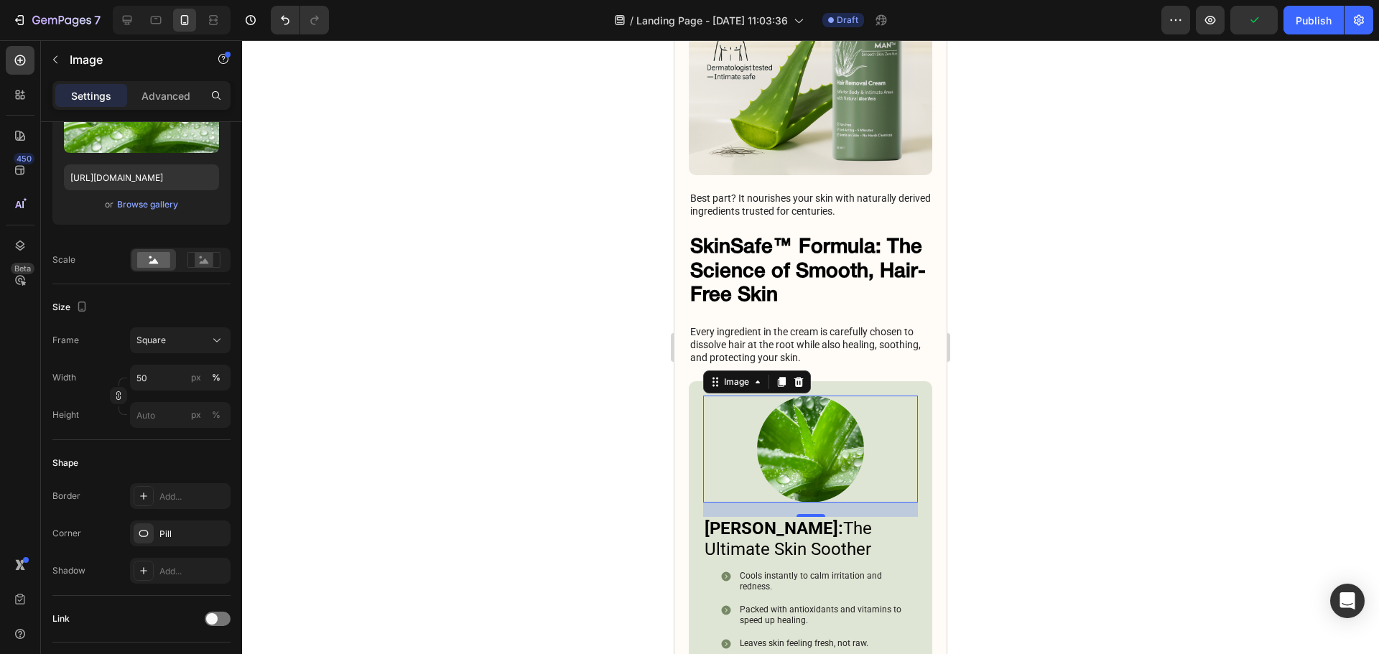
click at [1042, 391] on div at bounding box center [810, 347] width 1137 height 614
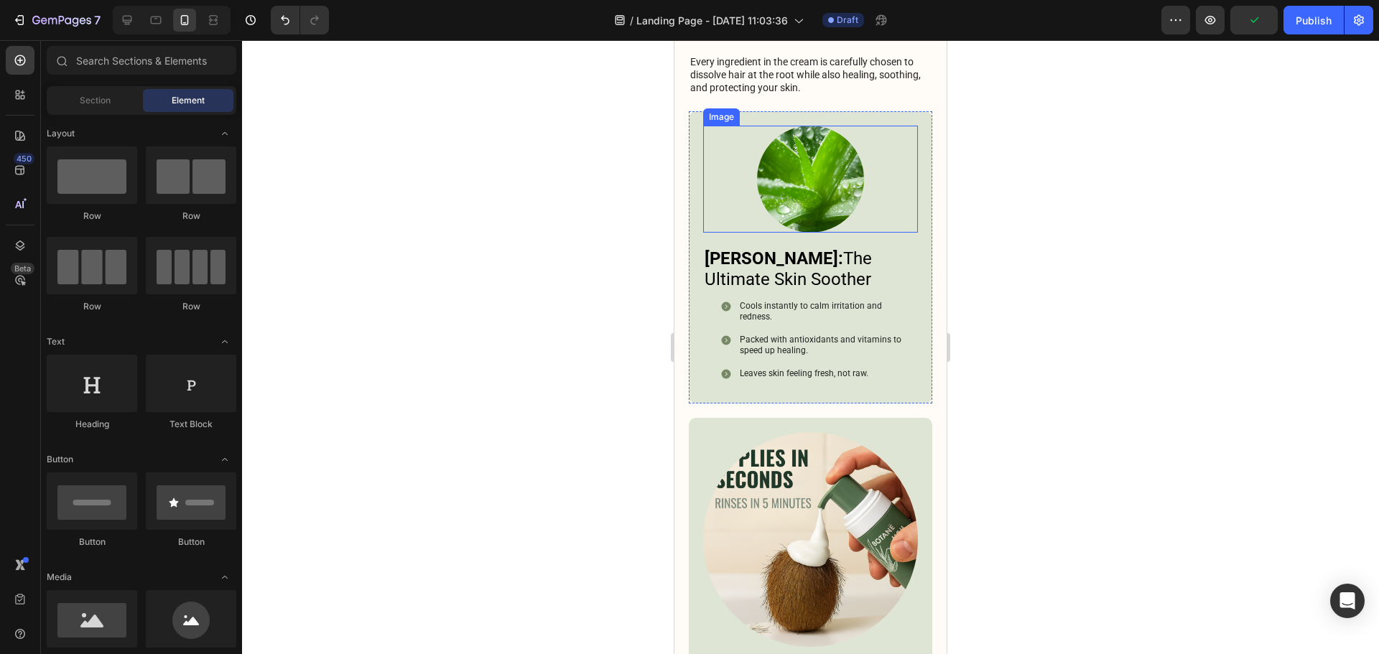
scroll to position [5143, 0]
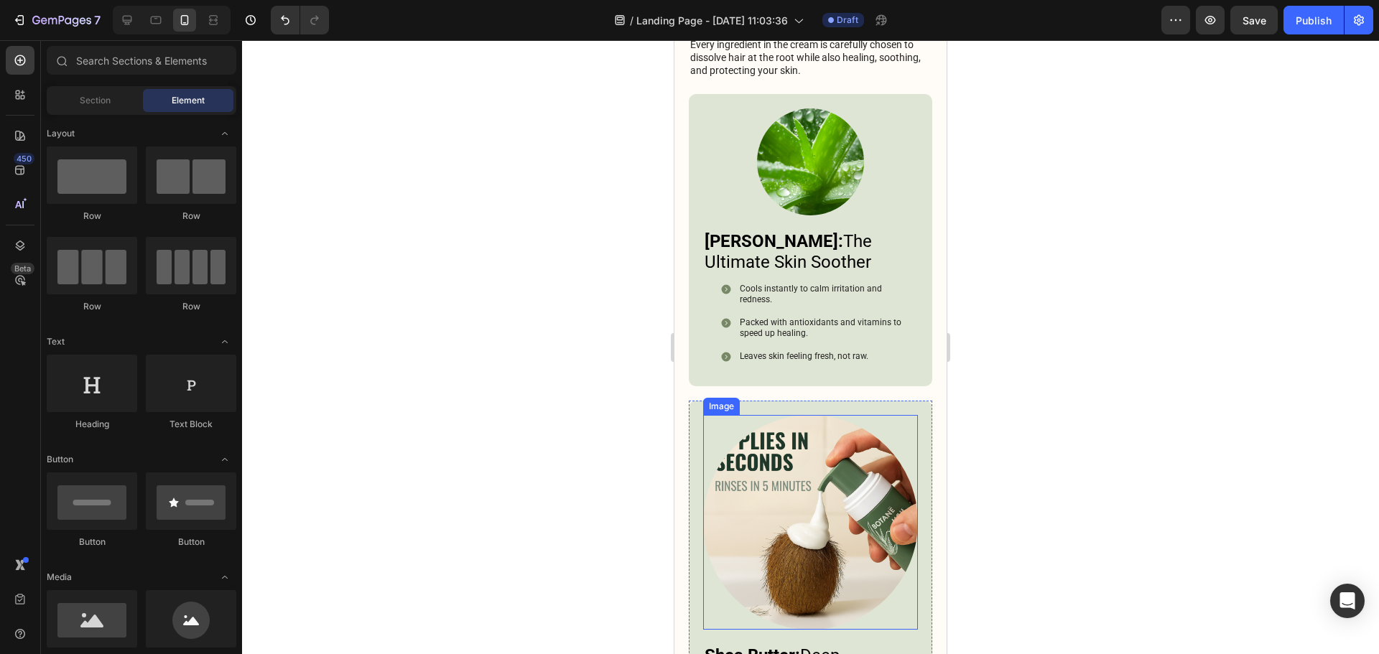
click at [790, 455] on img at bounding box center [810, 522] width 215 height 215
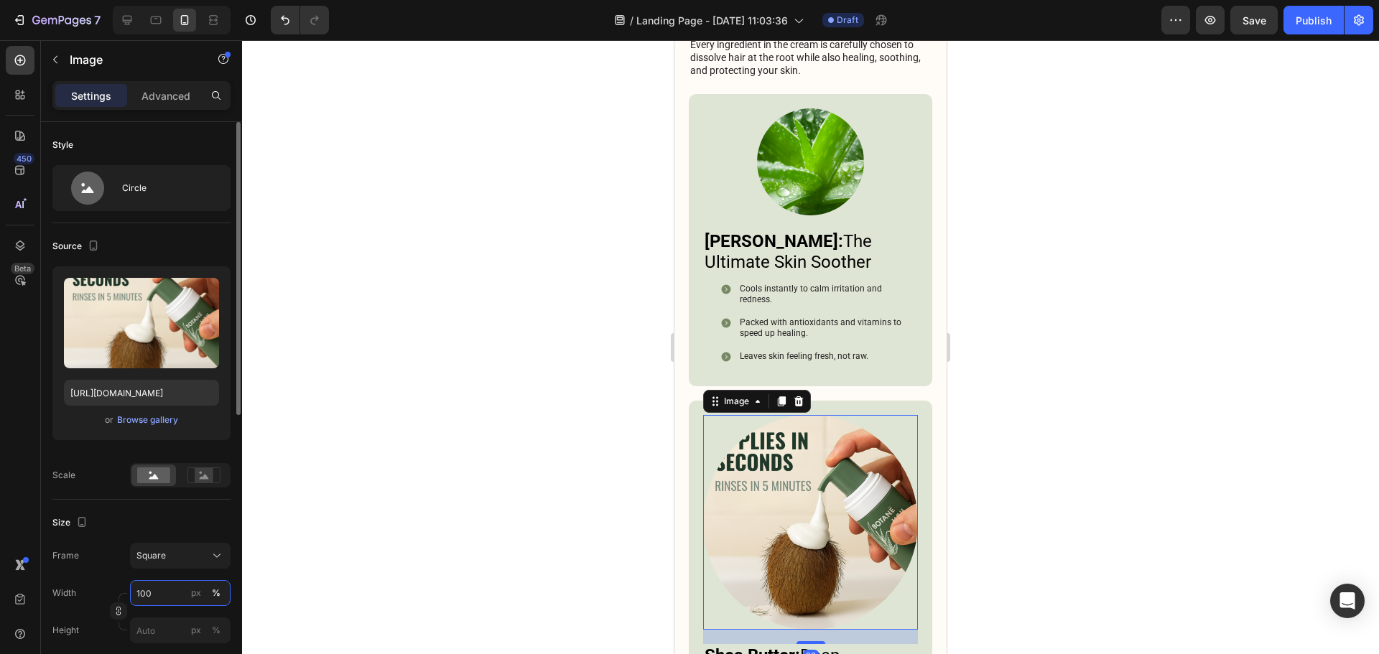
click at [152, 590] on input "100" at bounding box center [180, 593] width 101 height 26
type input "50"
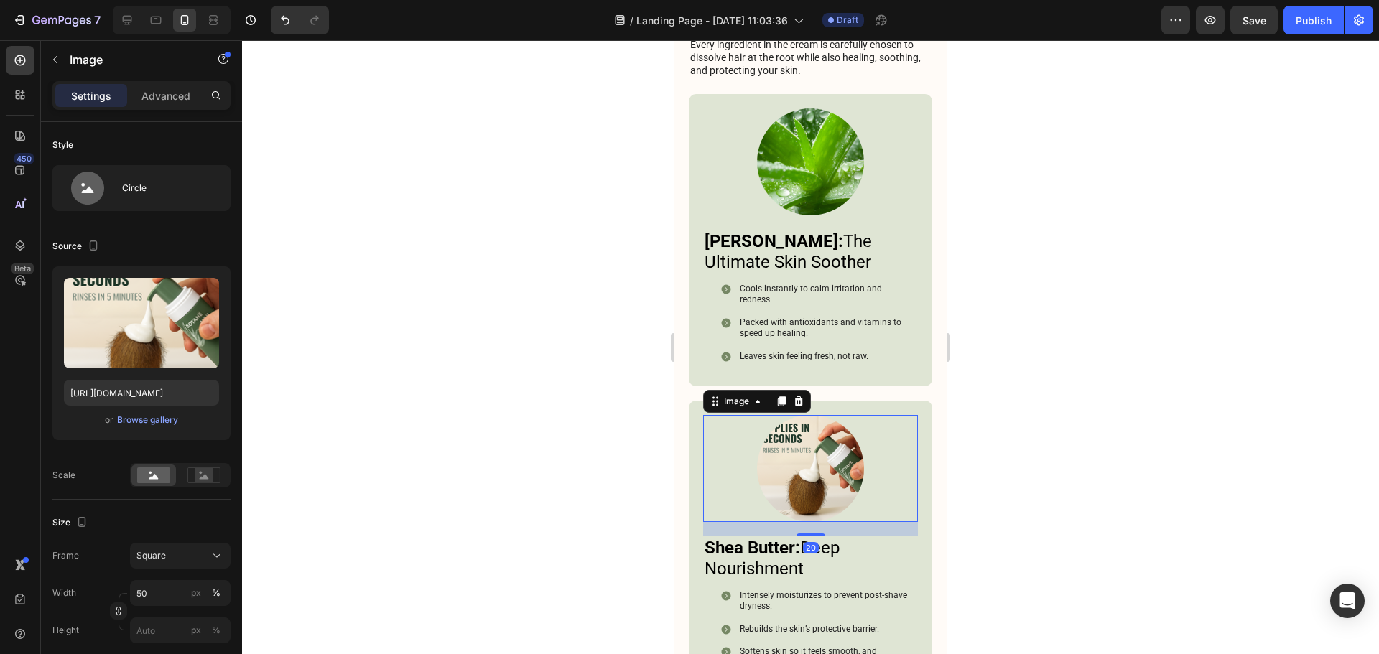
click at [1111, 437] on div at bounding box center [810, 347] width 1137 height 614
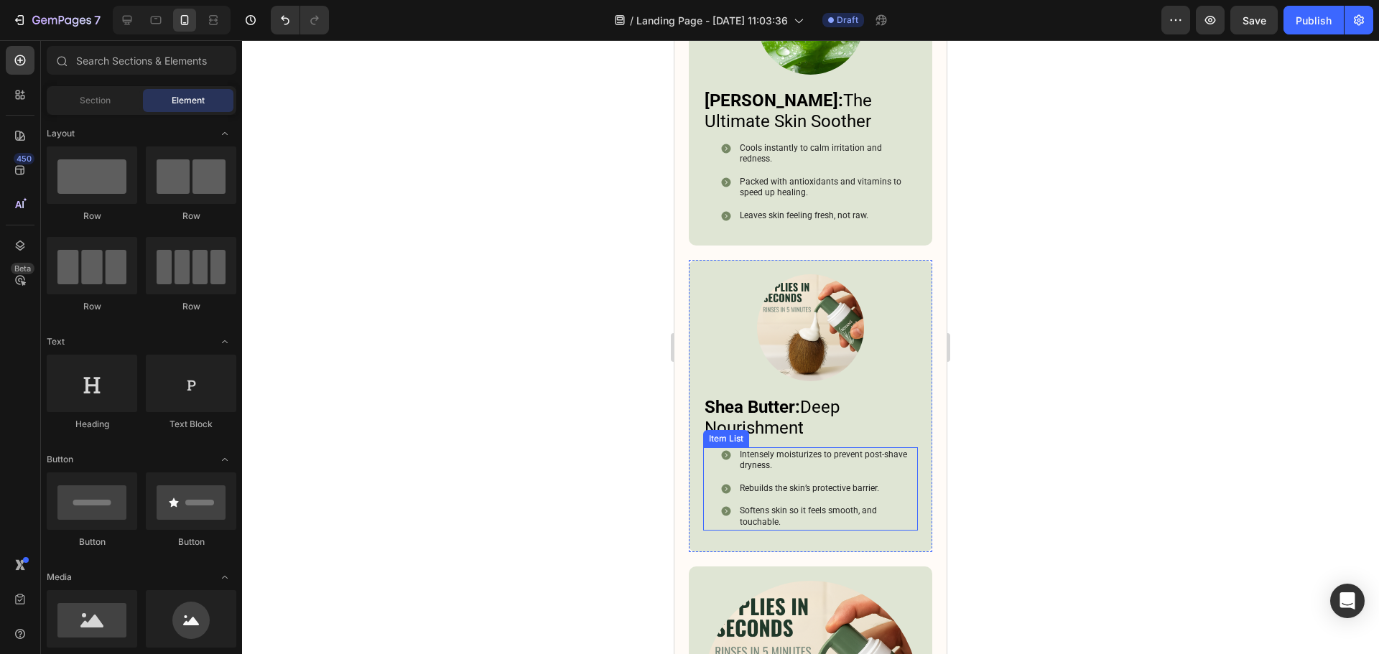
scroll to position [5574, 0]
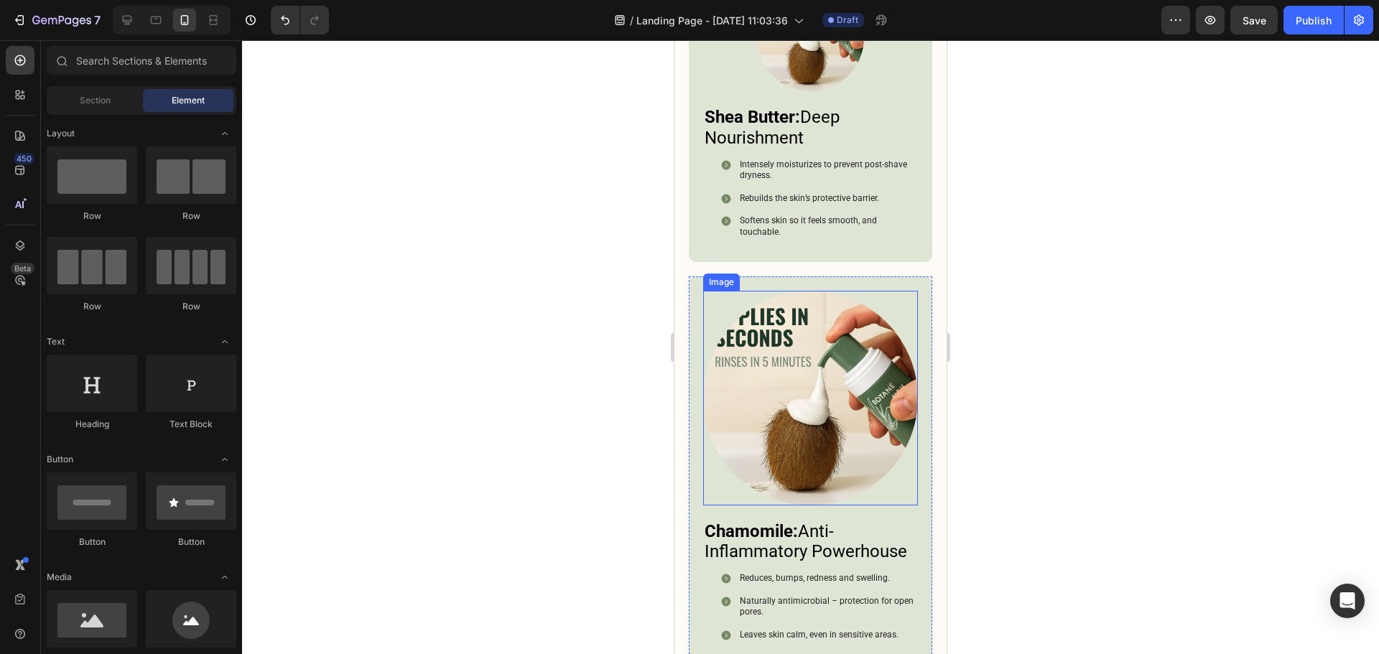
click at [776, 415] on img at bounding box center [810, 398] width 215 height 215
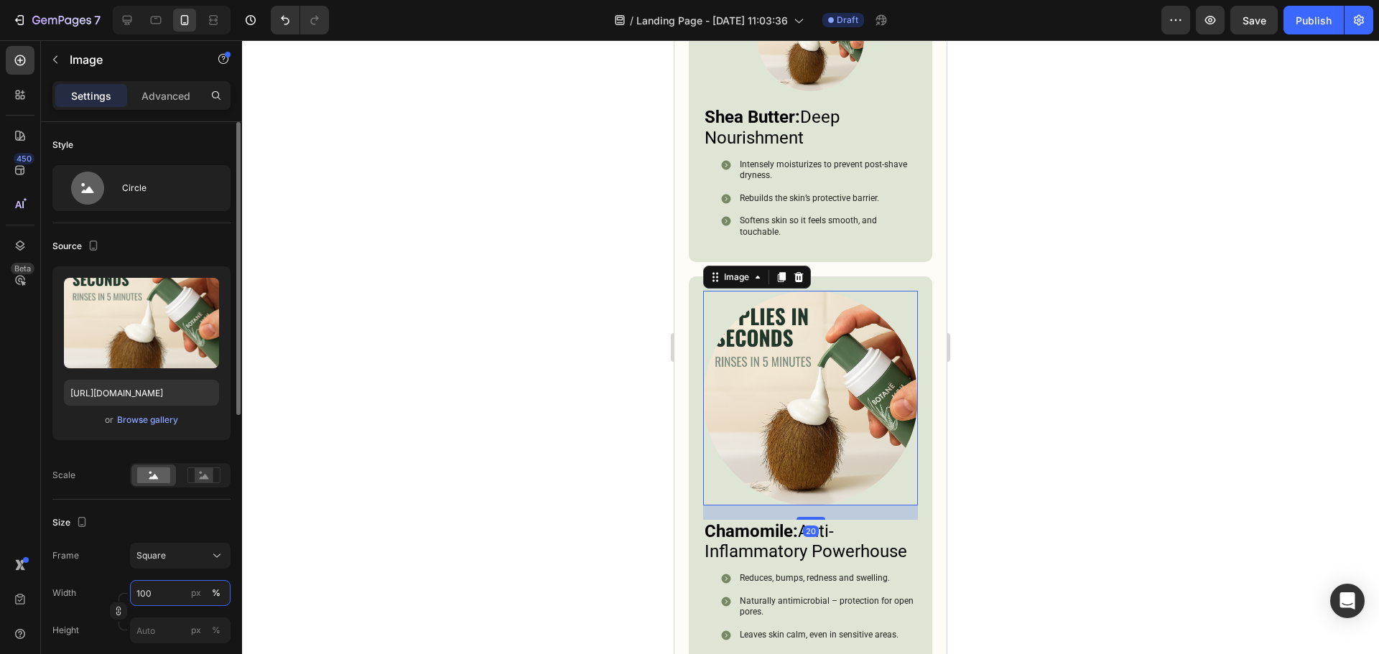
click at [169, 601] on input "100" at bounding box center [180, 593] width 101 height 26
type input "50"
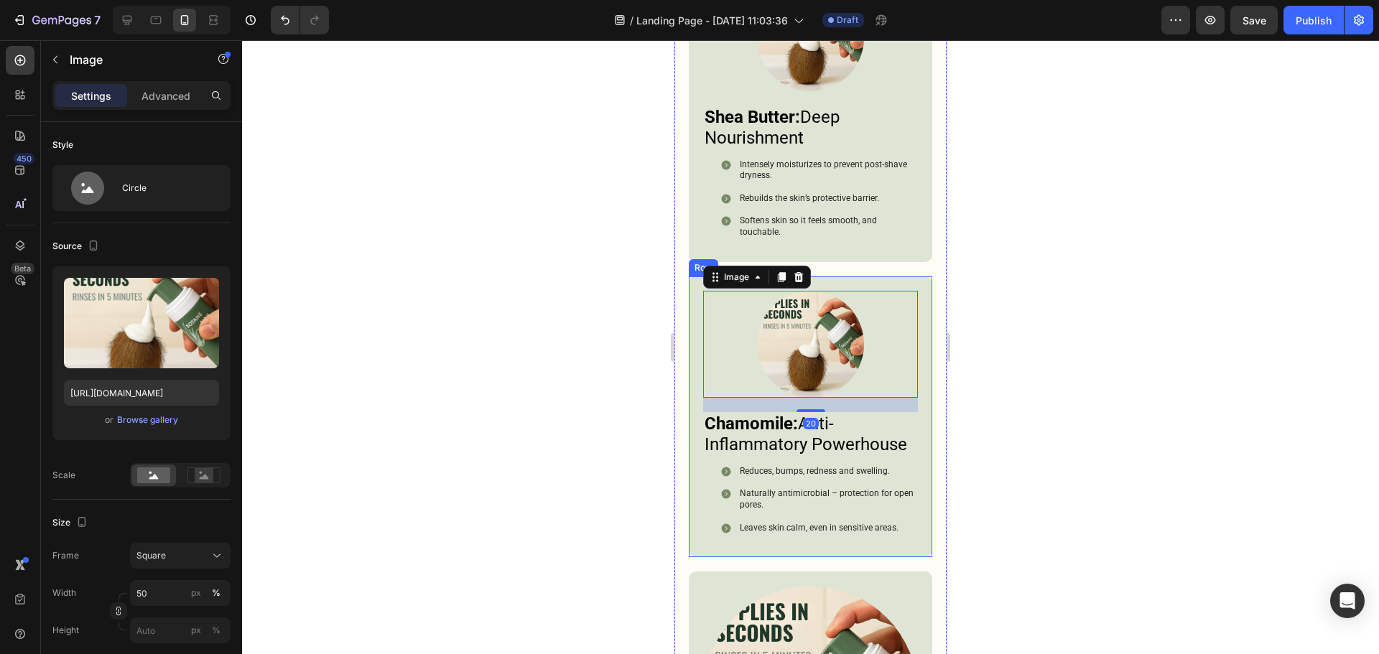
click at [998, 474] on div at bounding box center [810, 347] width 1137 height 614
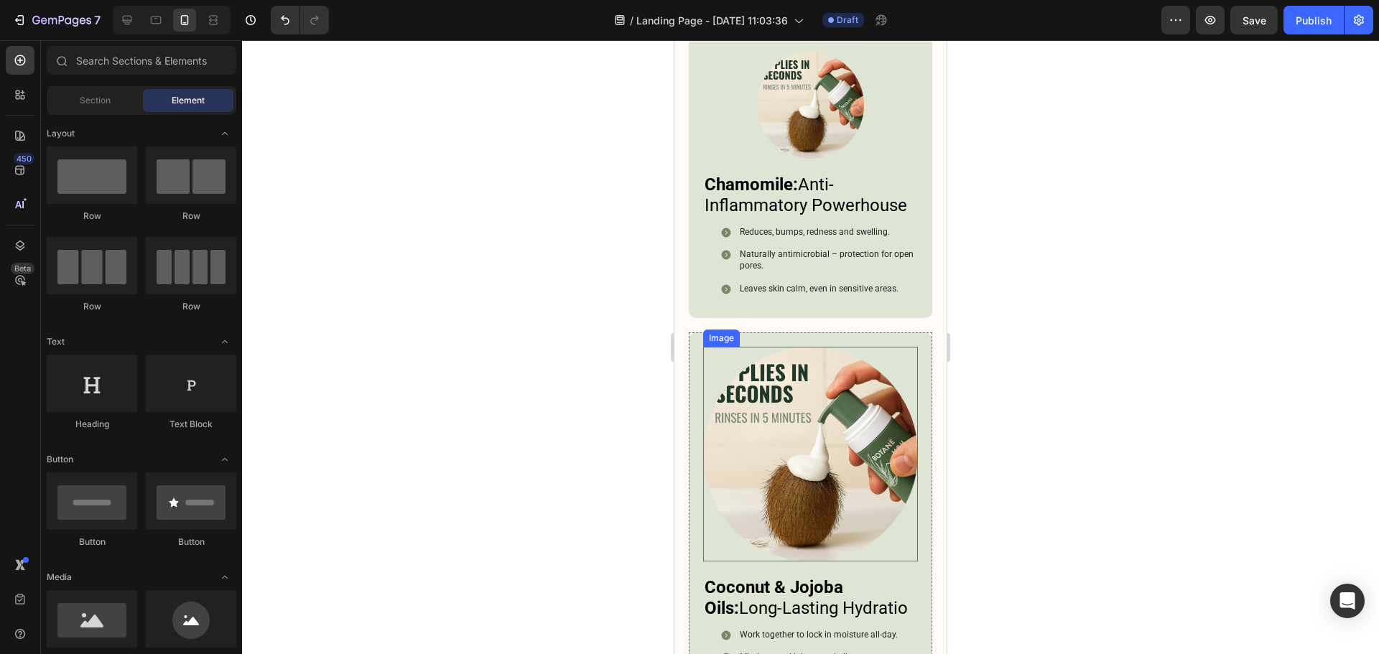
scroll to position [5861, 0]
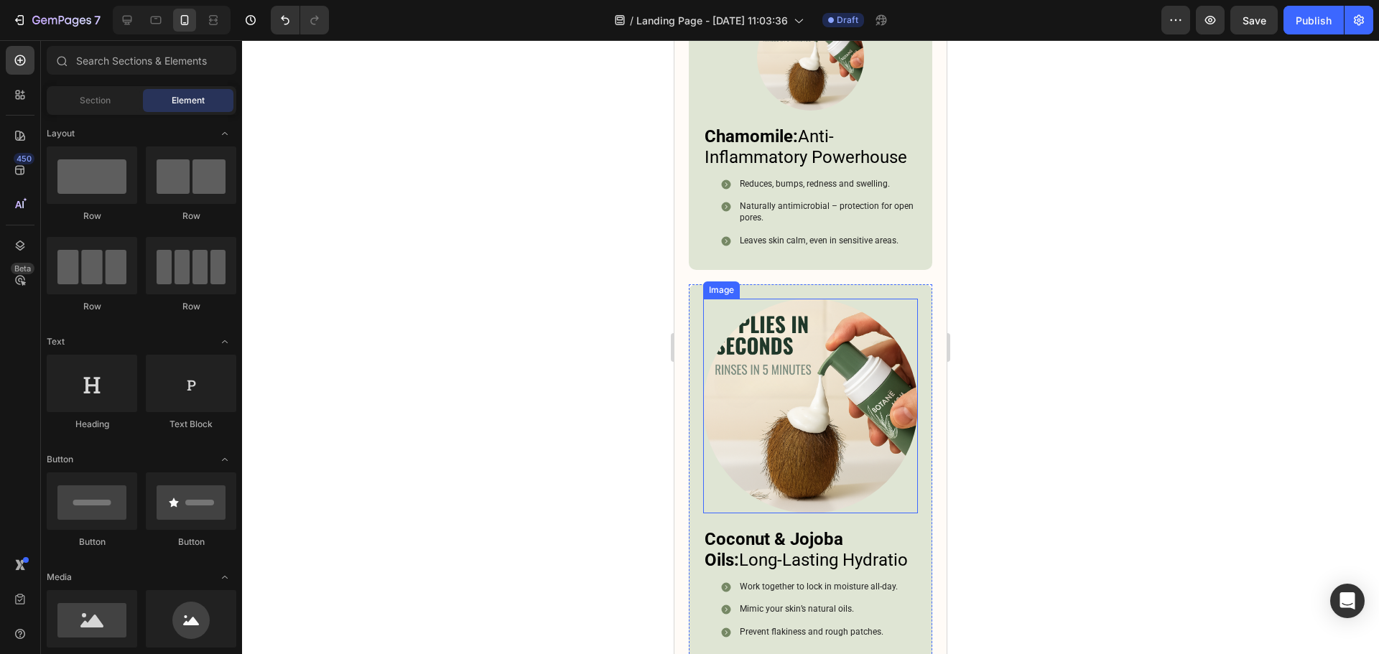
click at [813, 434] on img at bounding box center [810, 406] width 215 height 215
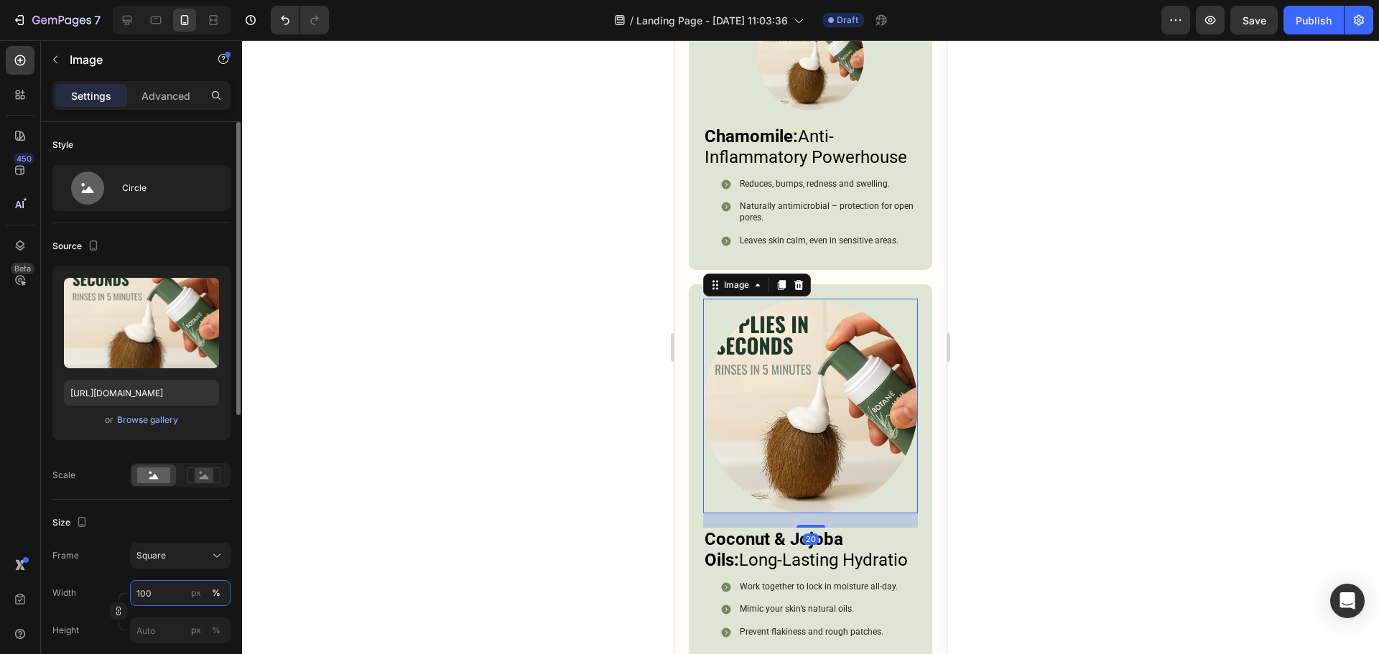
click at [158, 593] on input "100" at bounding box center [180, 593] width 101 height 26
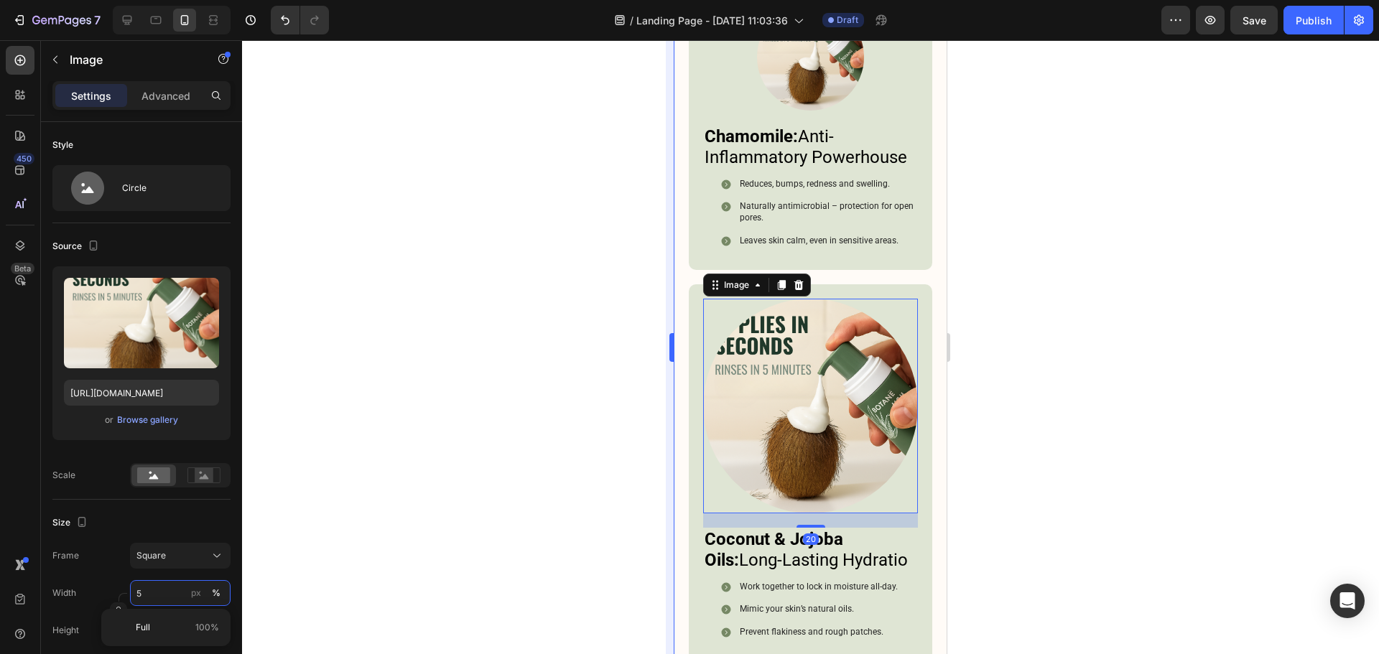
type input "50"
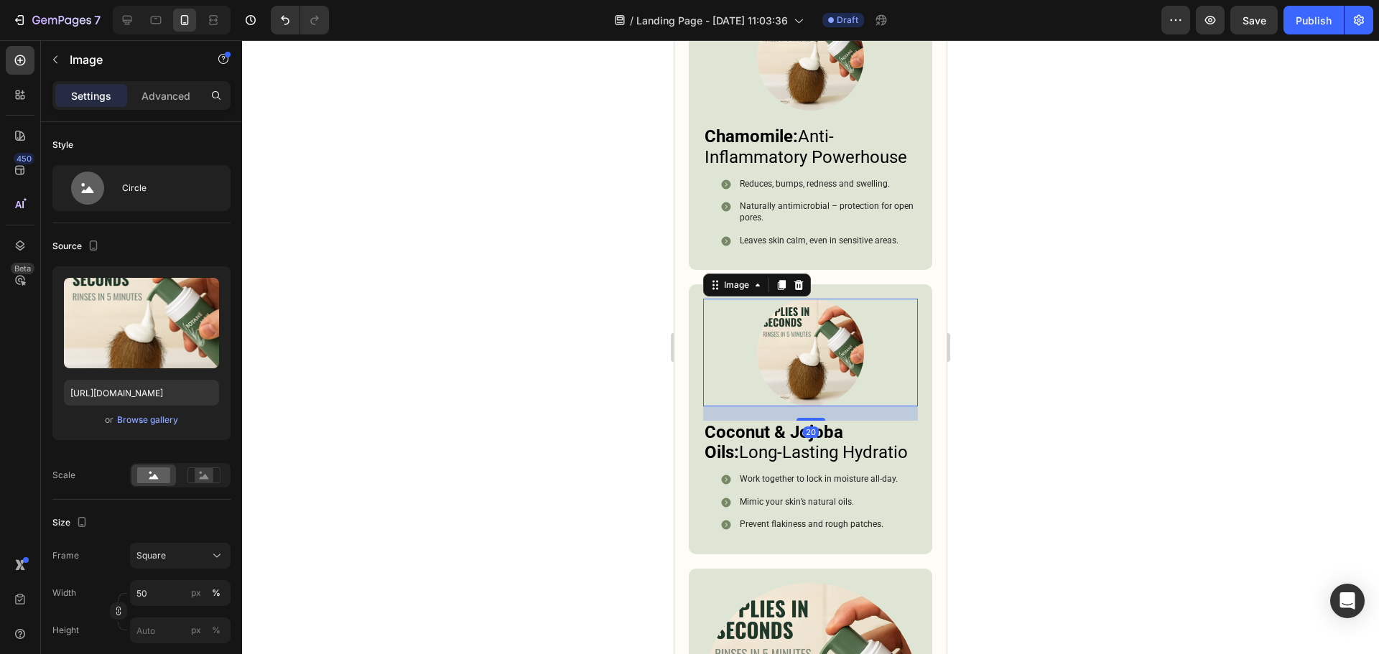
click at [1081, 427] on div at bounding box center [810, 347] width 1137 height 614
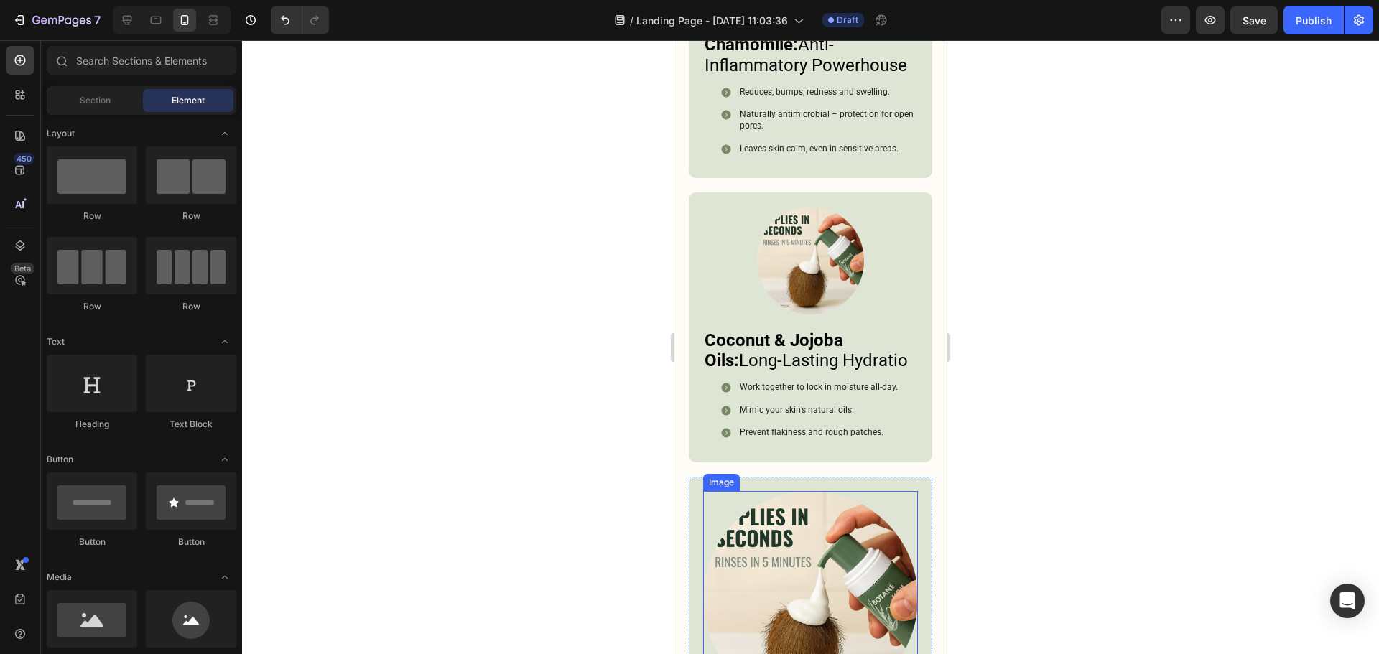
scroll to position [6076, 0]
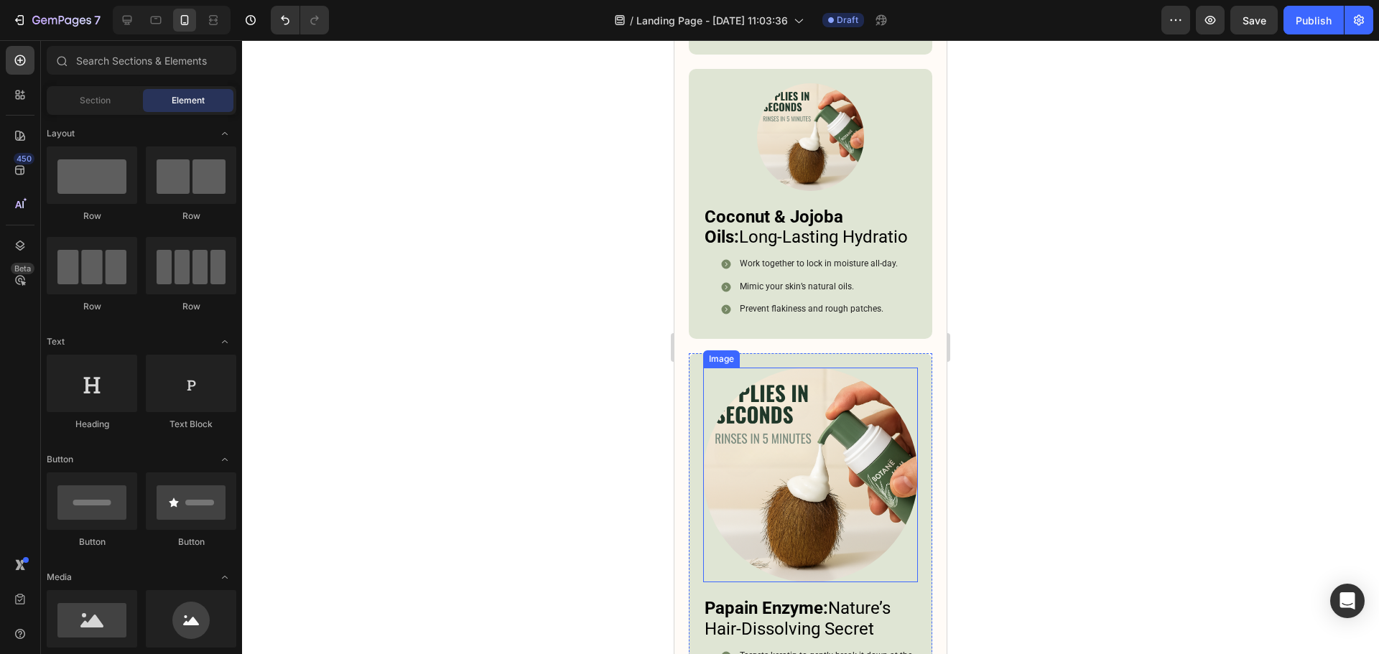
click at [823, 445] on img at bounding box center [810, 475] width 215 height 215
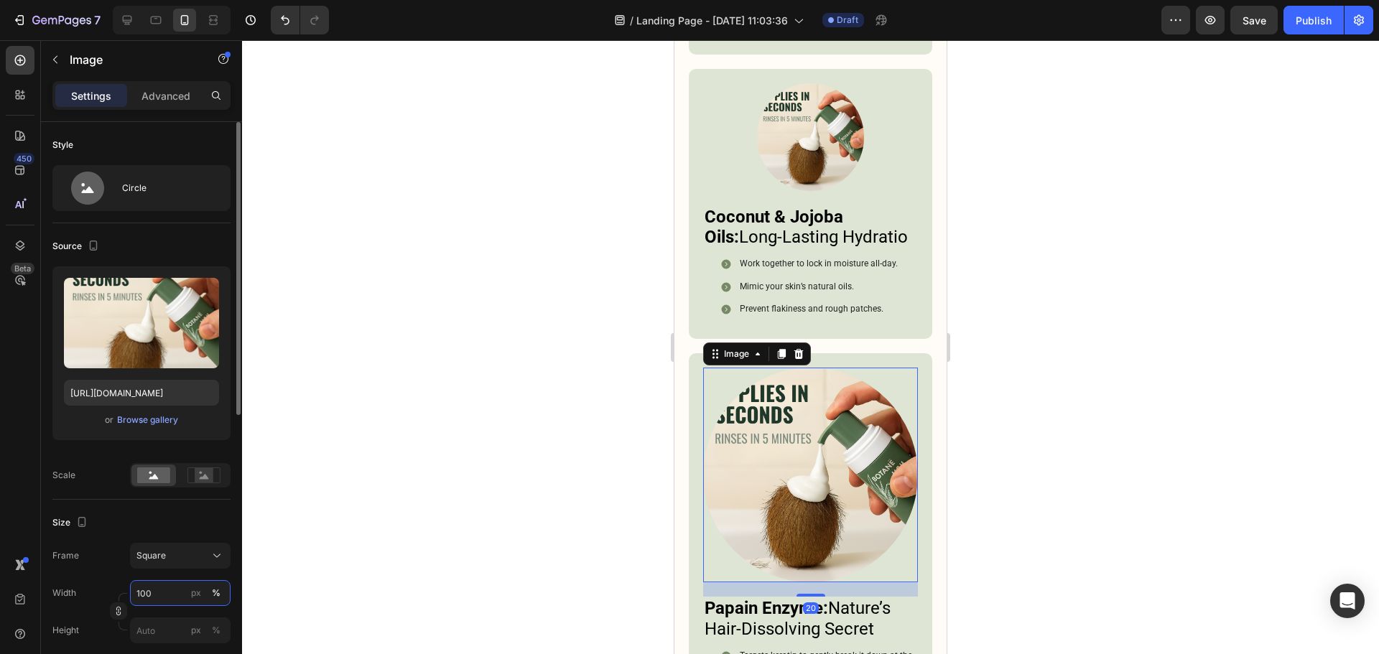
click at [147, 599] on input "100" at bounding box center [180, 593] width 101 height 26
type input "50"
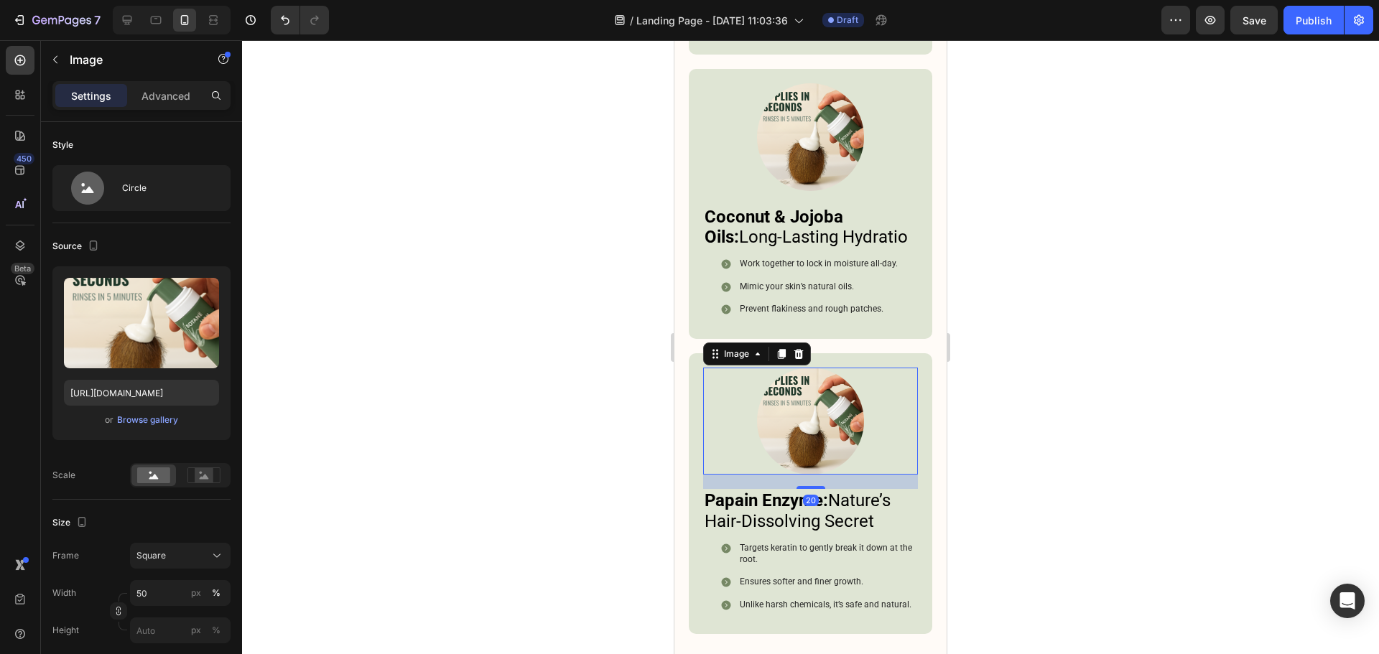
click at [1047, 425] on div at bounding box center [810, 347] width 1137 height 614
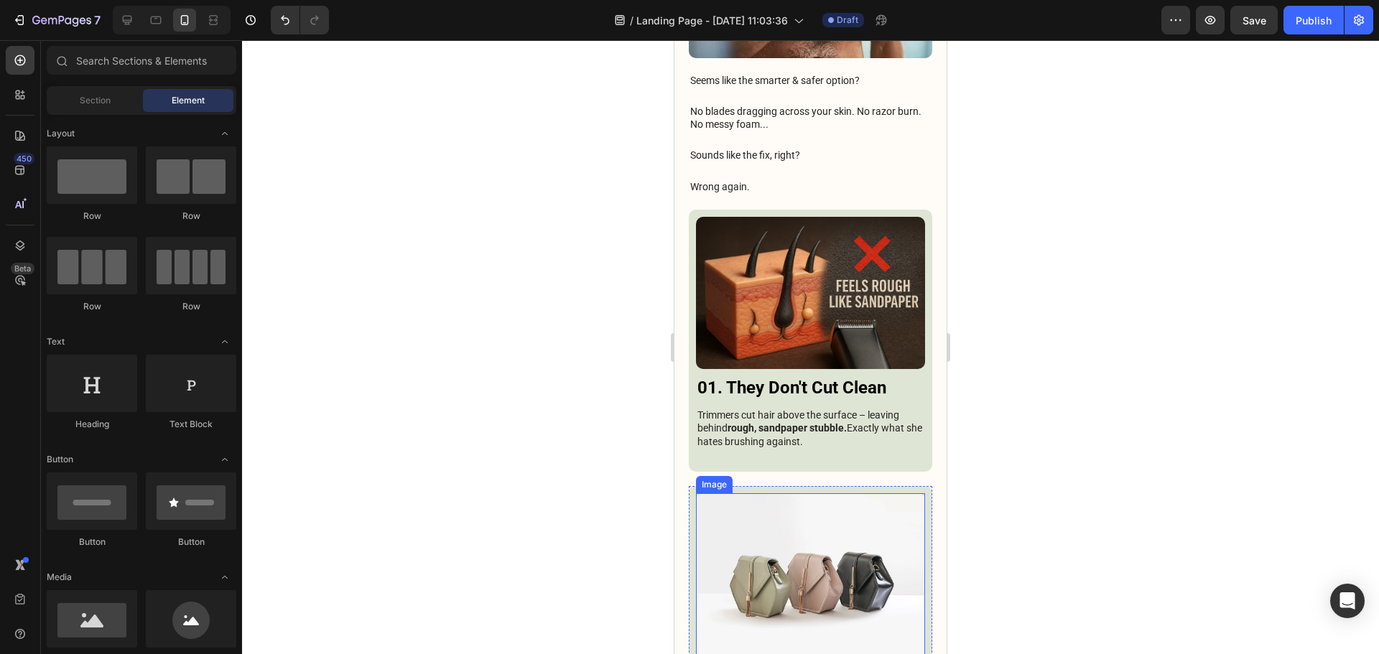
scroll to position [3348, 0]
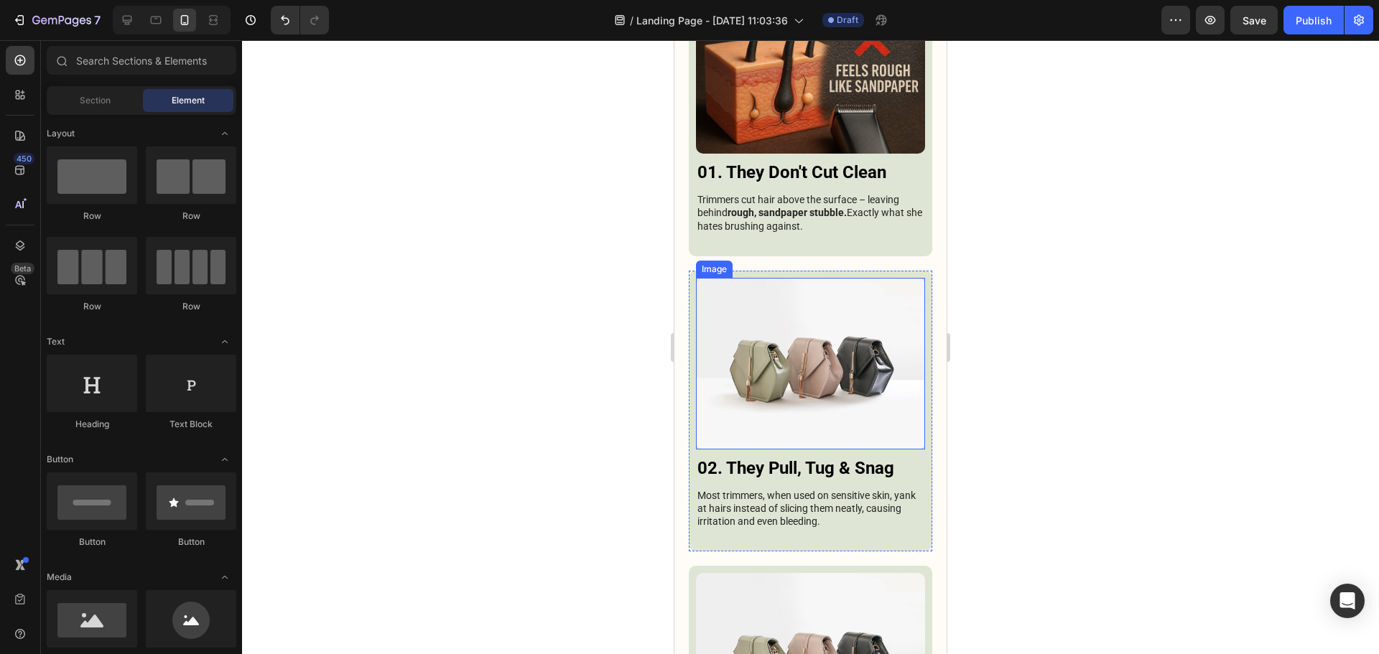
click at [814, 300] on img at bounding box center [810, 364] width 229 height 172
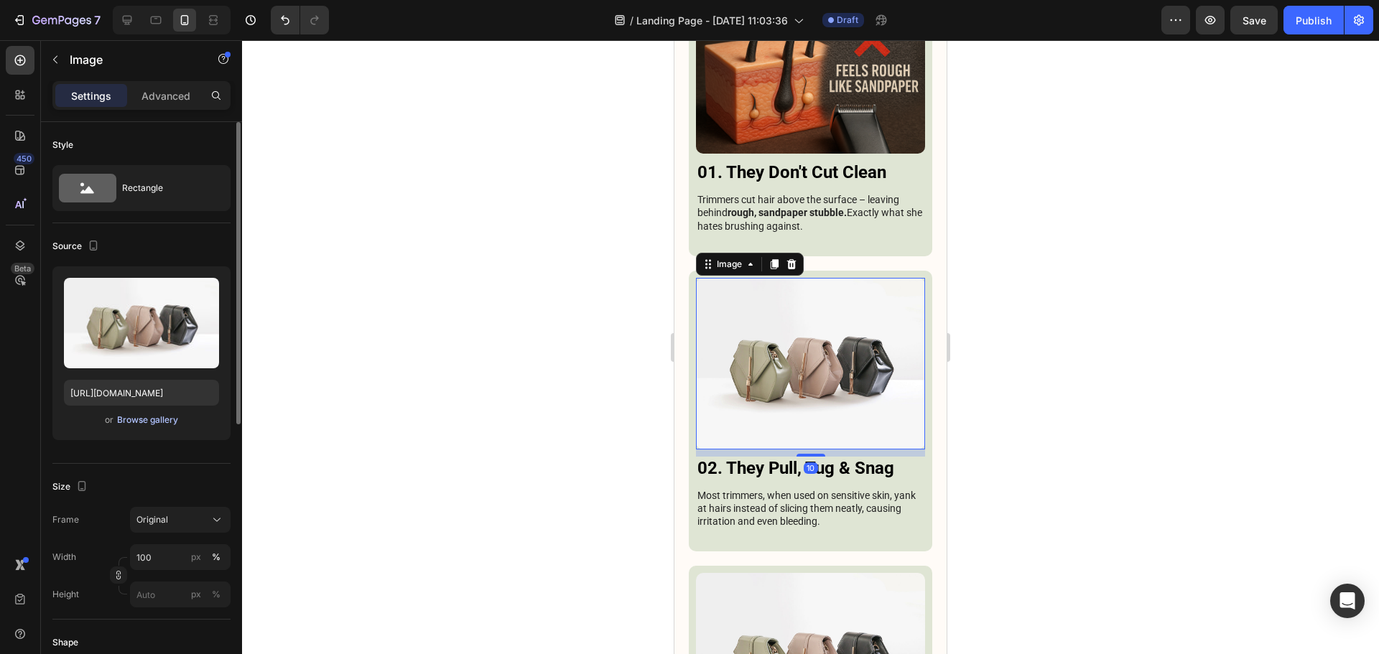
click at [164, 423] on div "Browse gallery" at bounding box center [147, 420] width 61 height 13
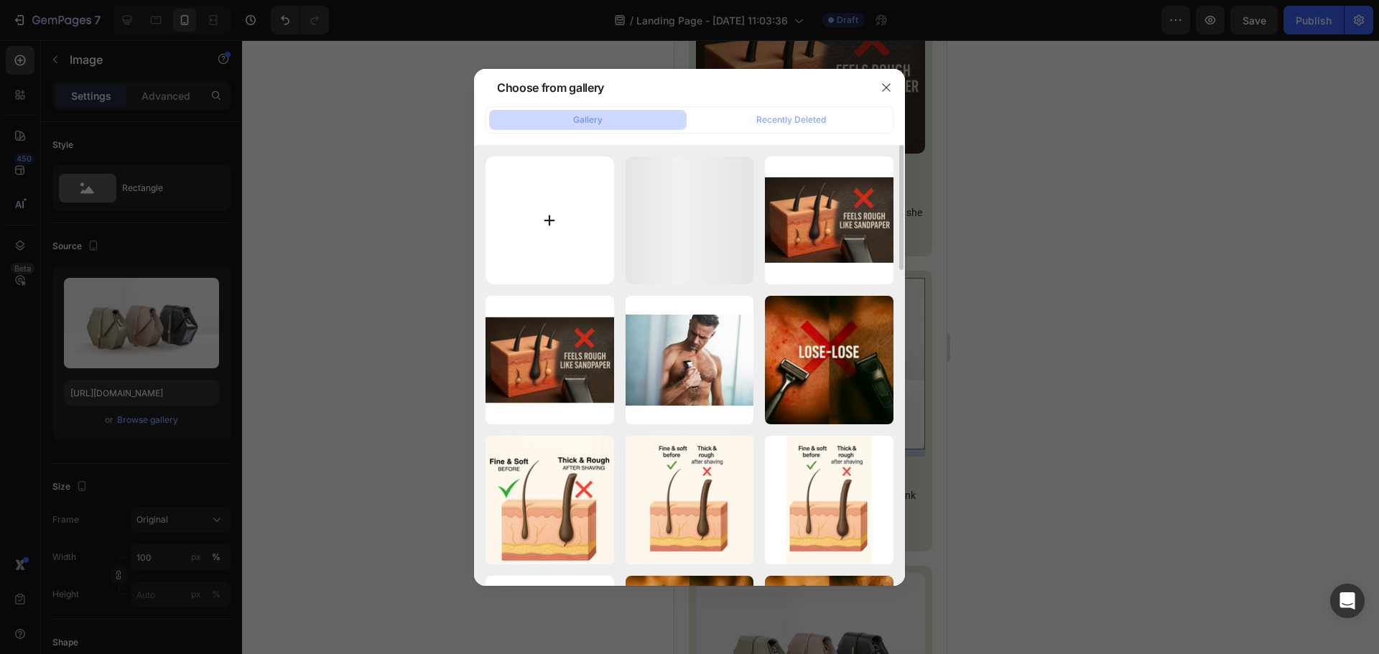
click at [497, 241] on input "file" at bounding box center [549, 221] width 129 height 129
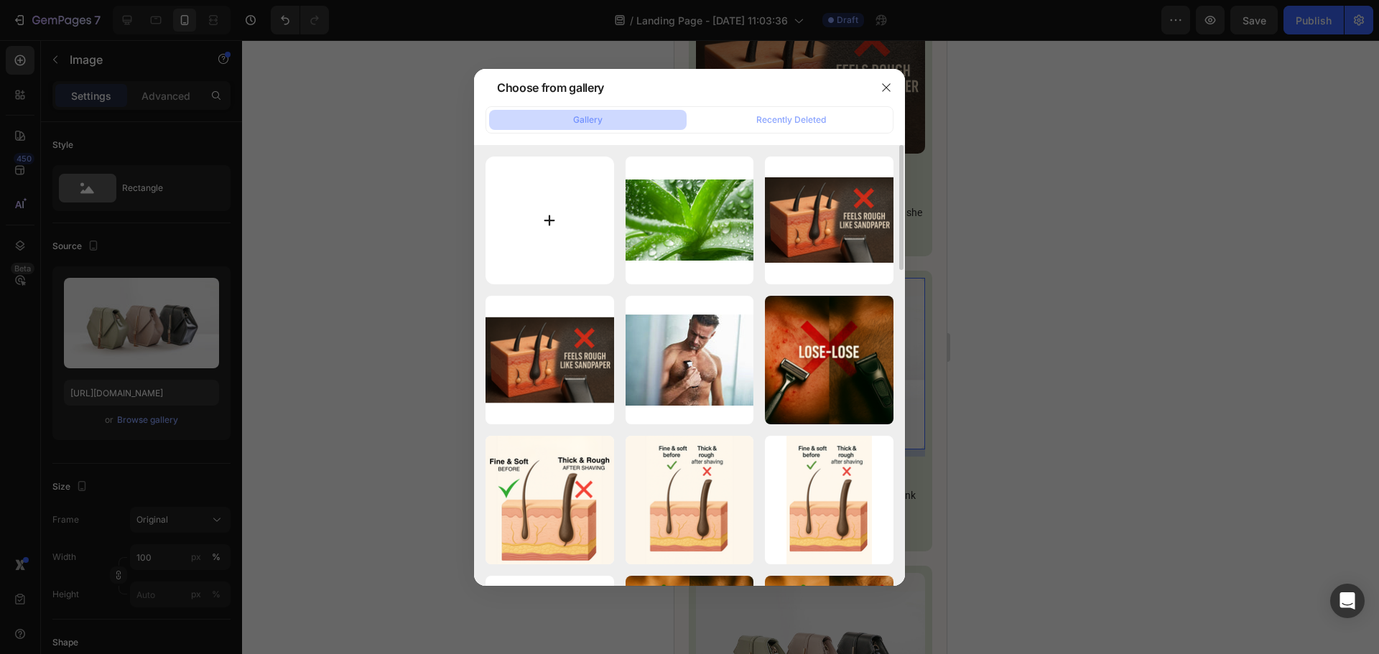
type input "C:\fakepath\ChatGPT Image 27 août 2025, 05_32_43.png"
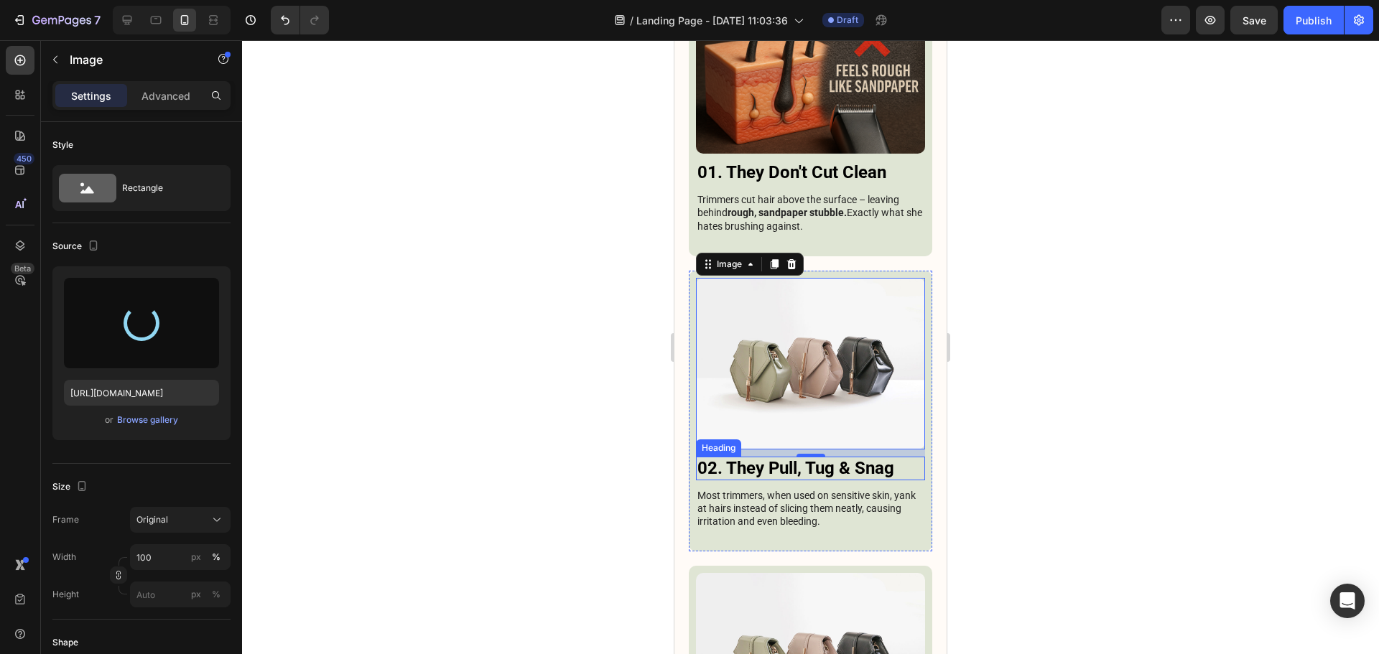
type input "[URL][DOMAIN_NAME]"
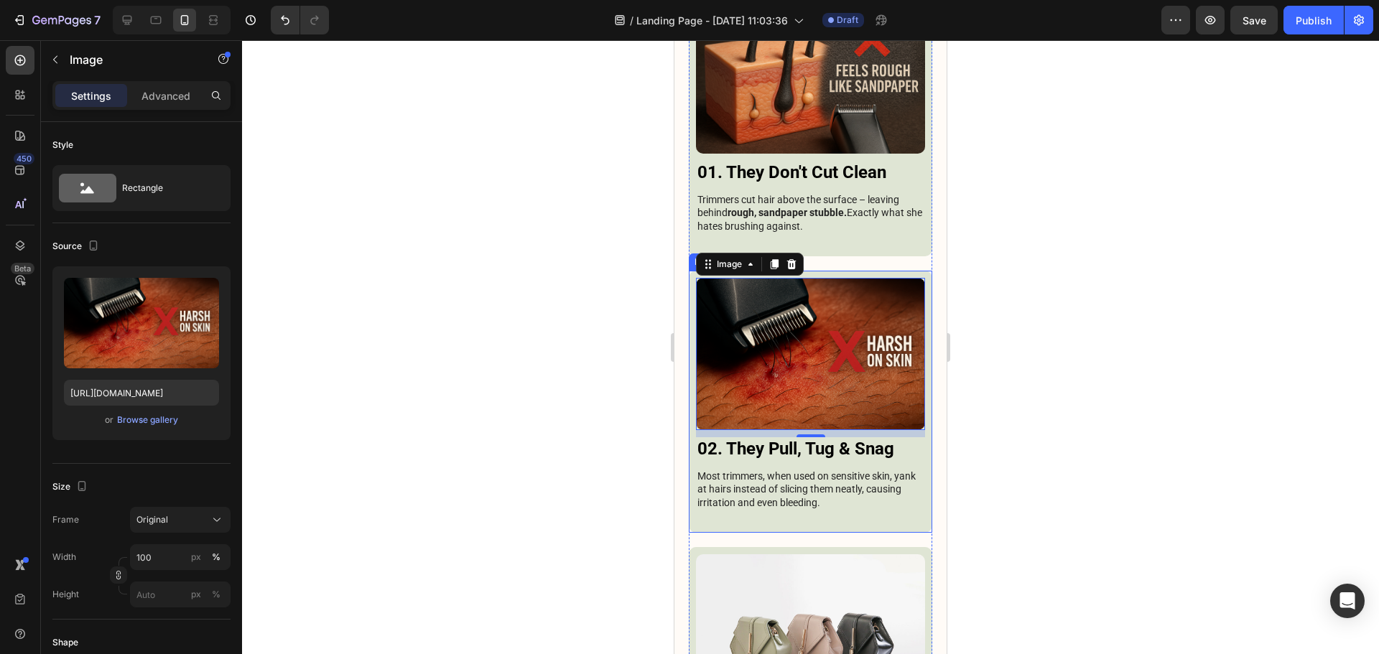
click at [808, 445] on div "Image 10 02. They Pull, Tug & Snag Heading Most trimmers, when used on sensitiv…" at bounding box center [810, 402] width 243 height 262
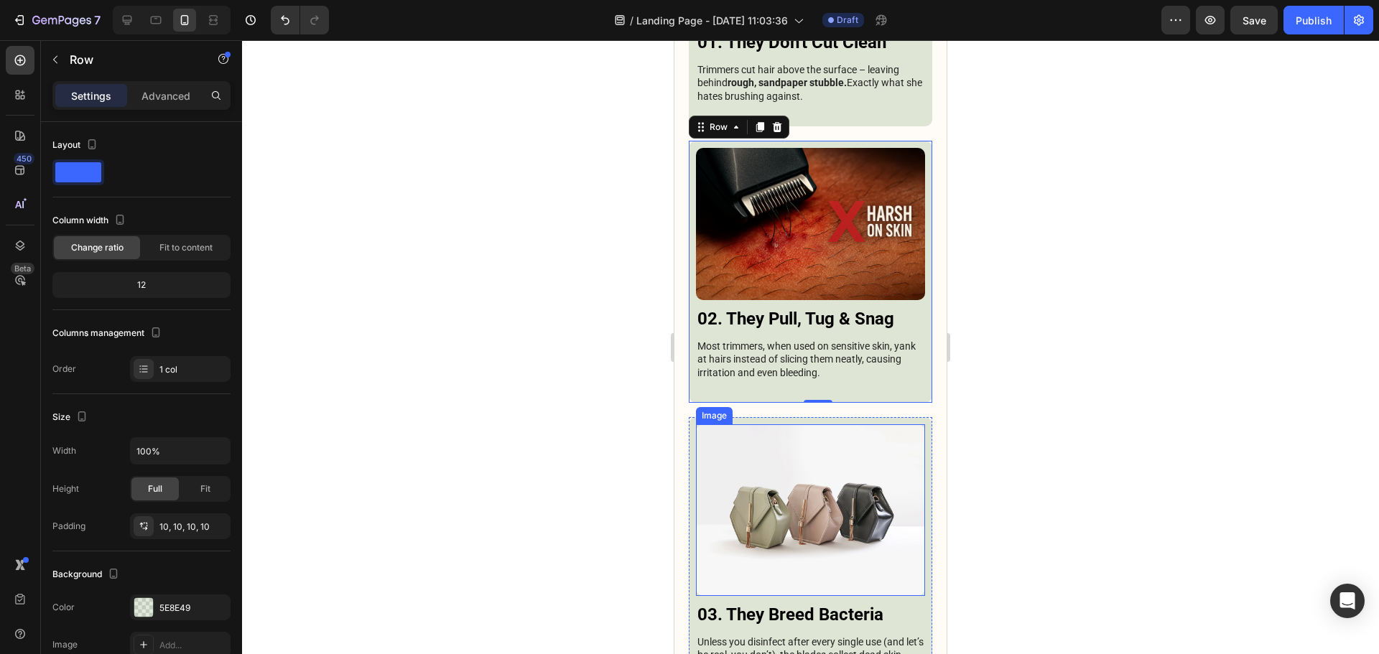
scroll to position [3491, 0]
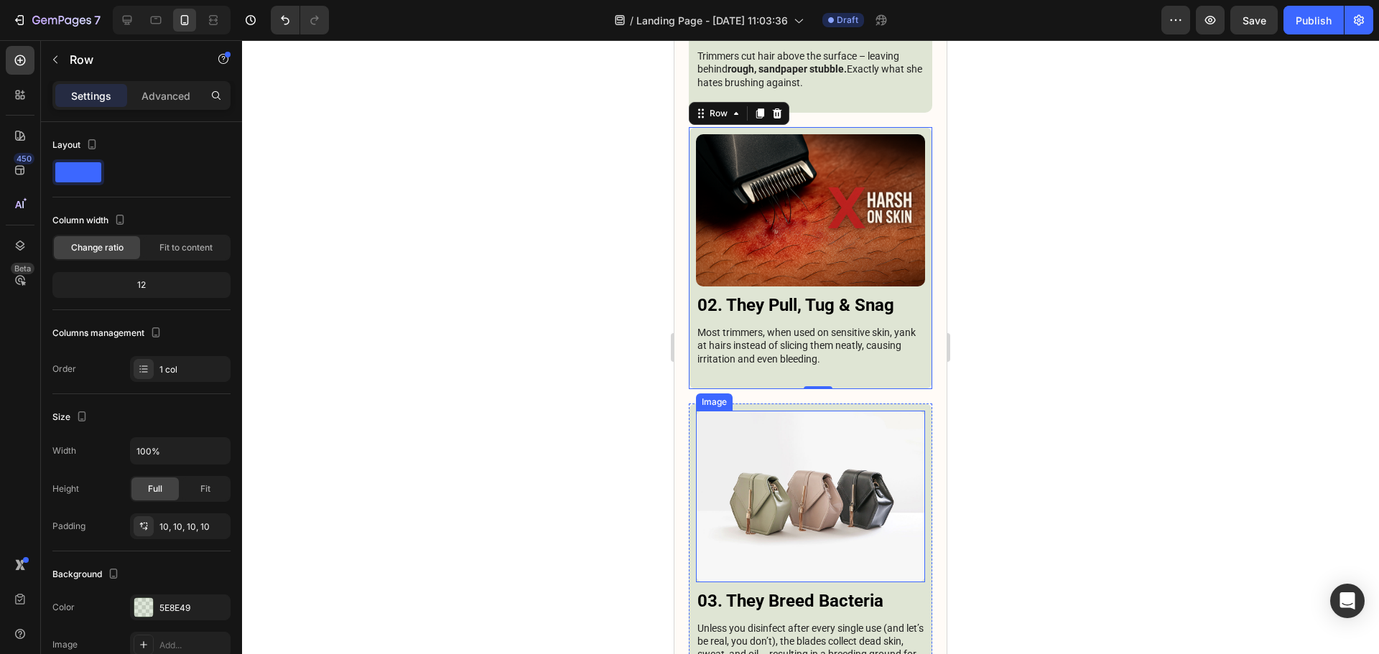
click at [775, 420] on img at bounding box center [810, 497] width 229 height 172
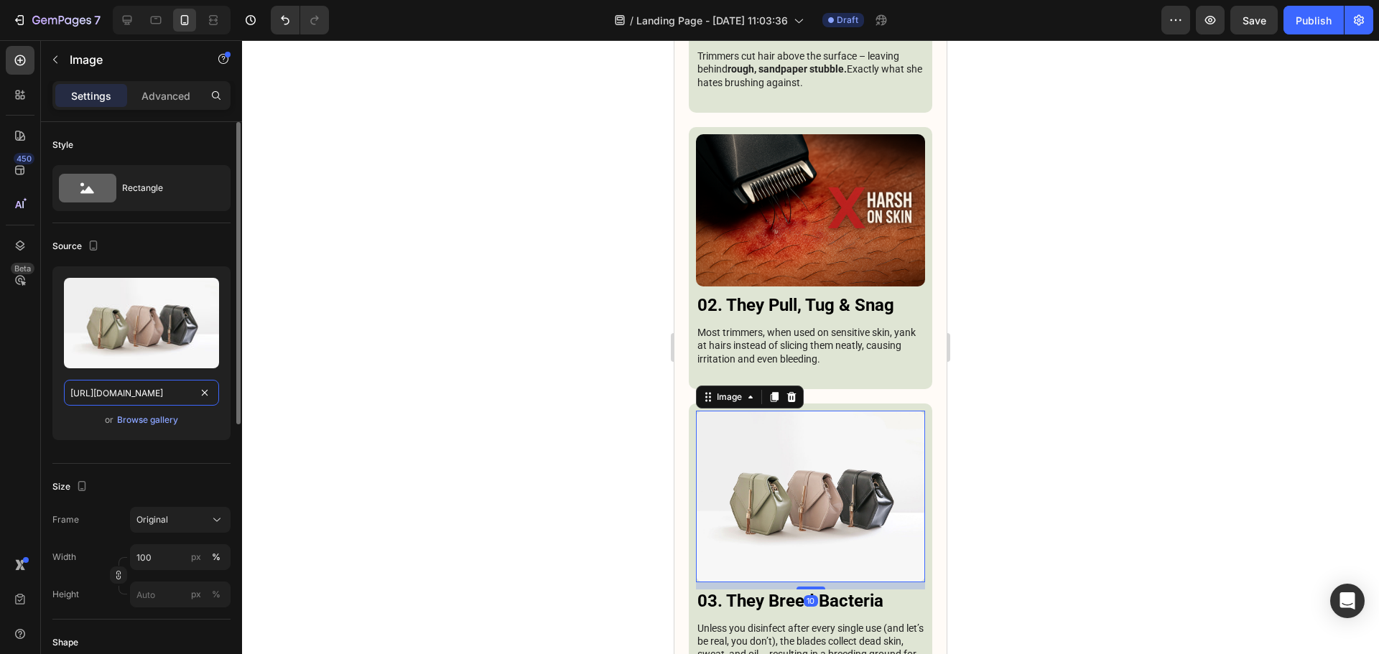
click at [168, 384] on input "[URL][DOMAIN_NAME]" at bounding box center [141, 393] width 155 height 26
click at [151, 422] on div "Browse gallery" at bounding box center [147, 420] width 61 height 13
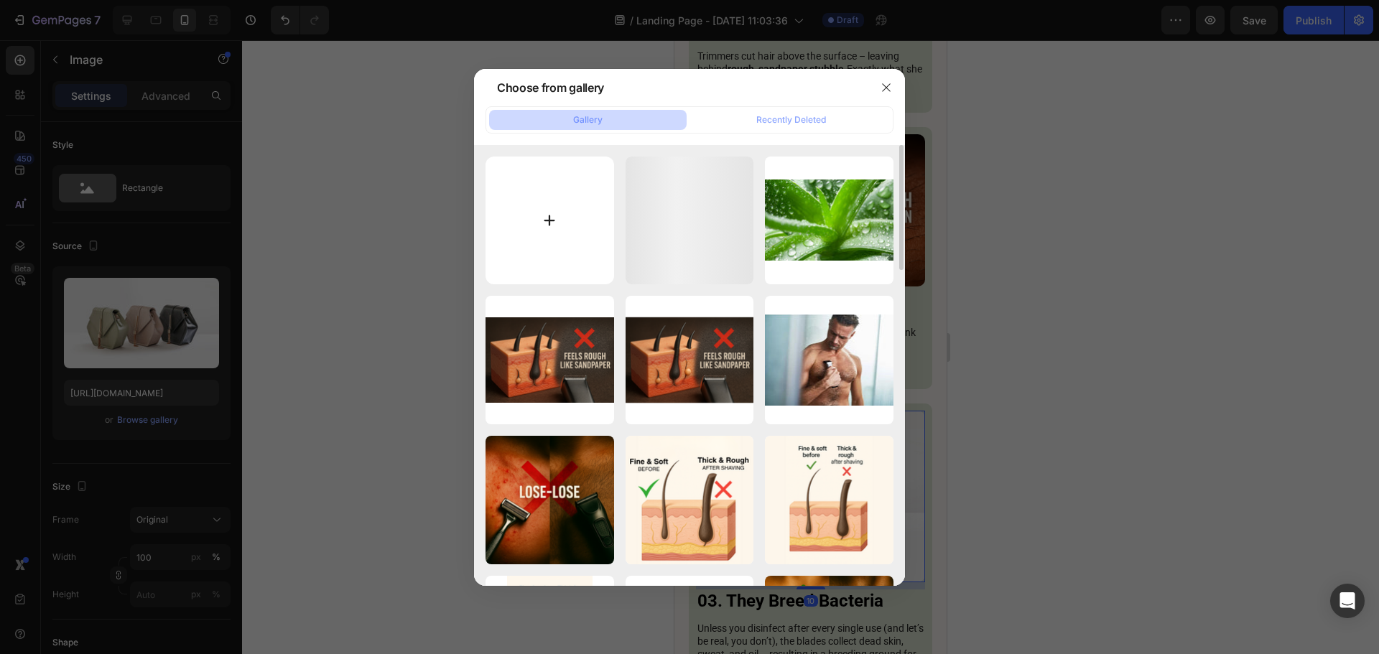
click at [535, 209] on input "file" at bounding box center [549, 221] width 129 height 129
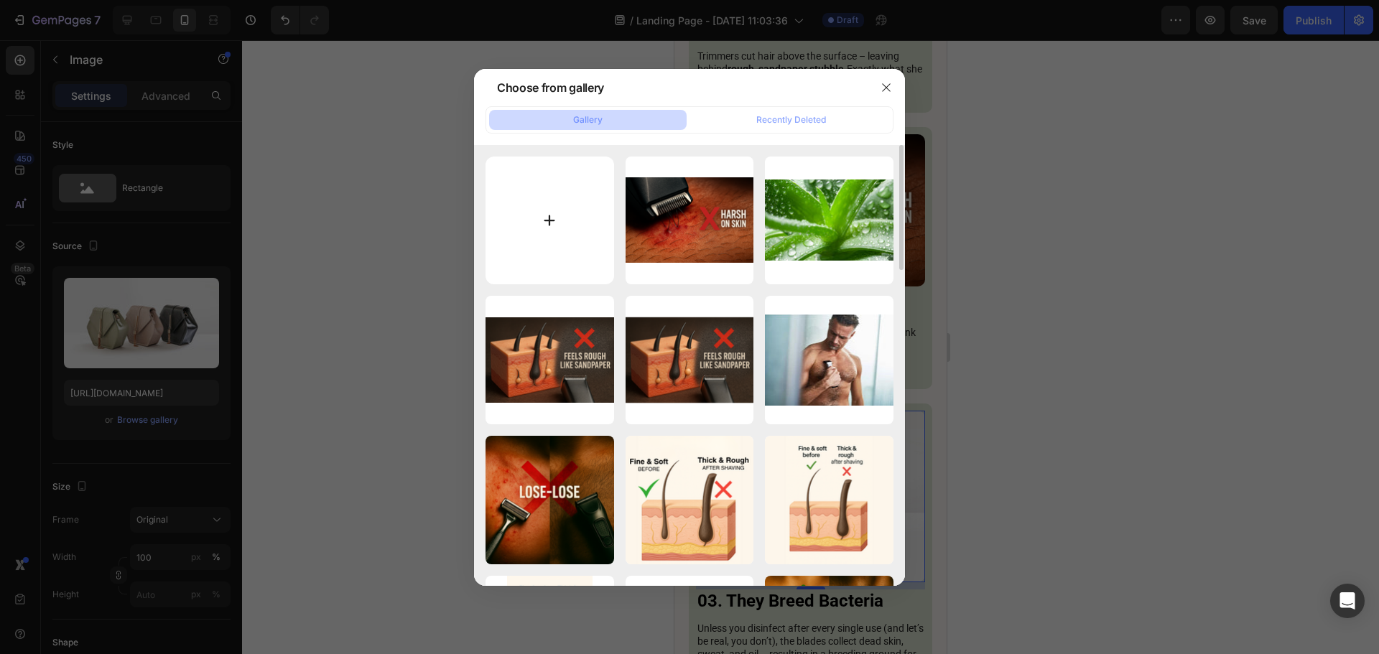
type input "C:\fakepath\ChatGPT Image 27 août 2025, 05_36_14.png"
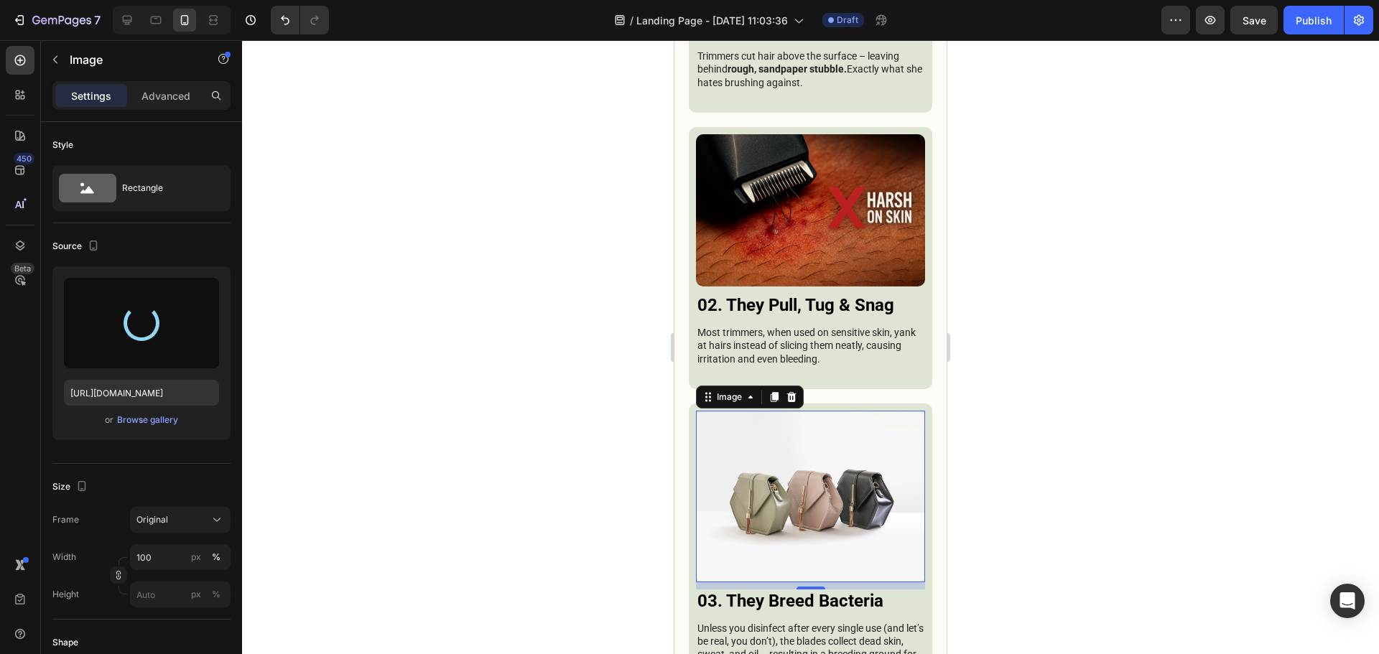
type input "[URL][DOMAIN_NAME]"
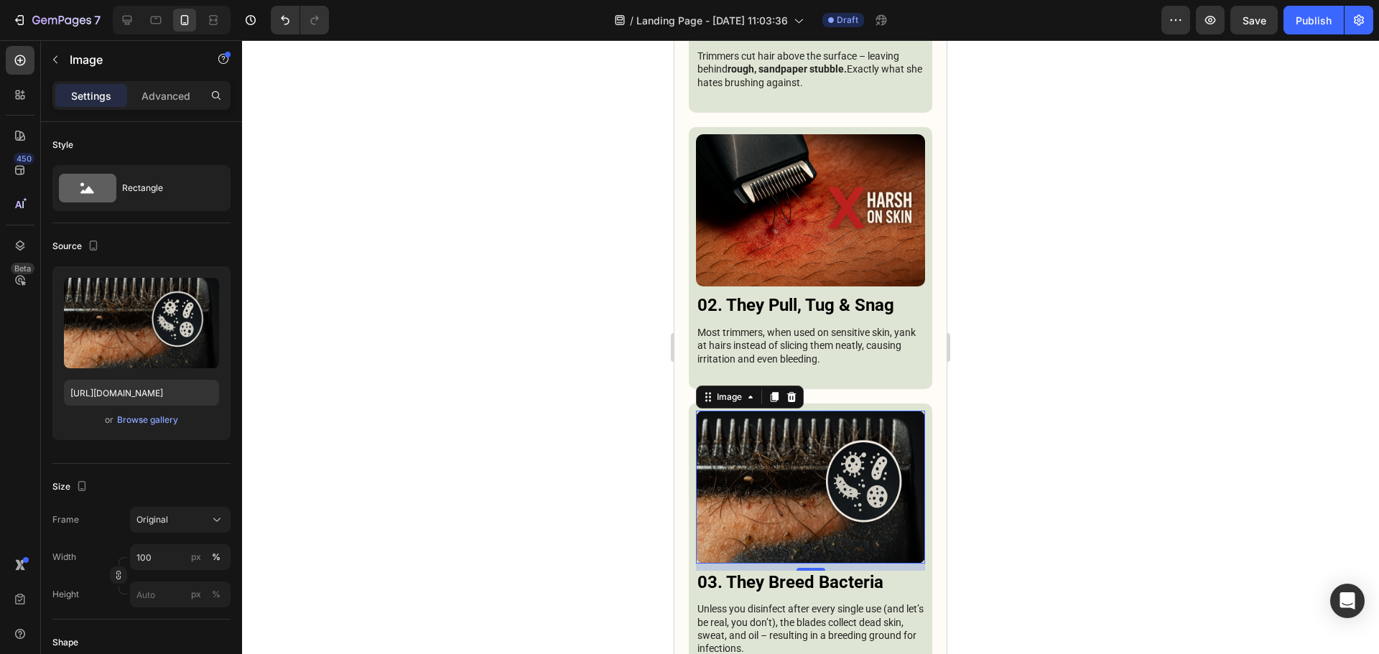
click at [998, 358] on div at bounding box center [810, 347] width 1137 height 614
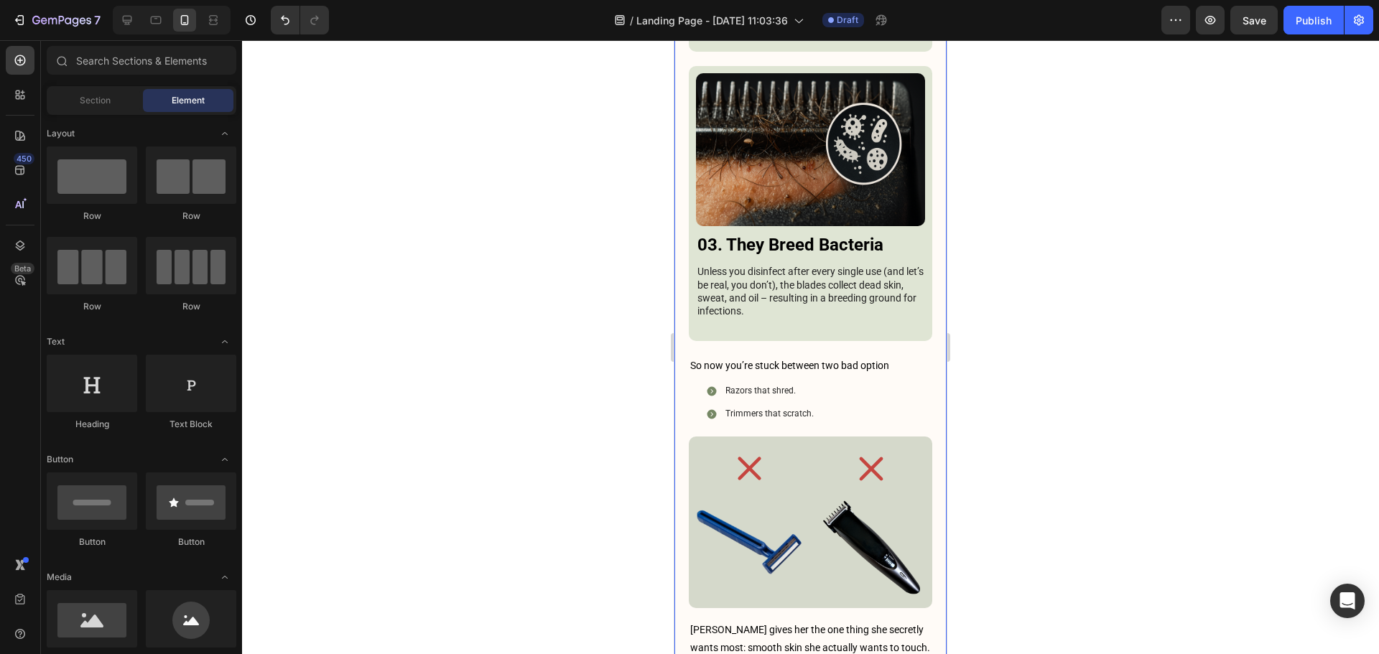
scroll to position [3794, 0]
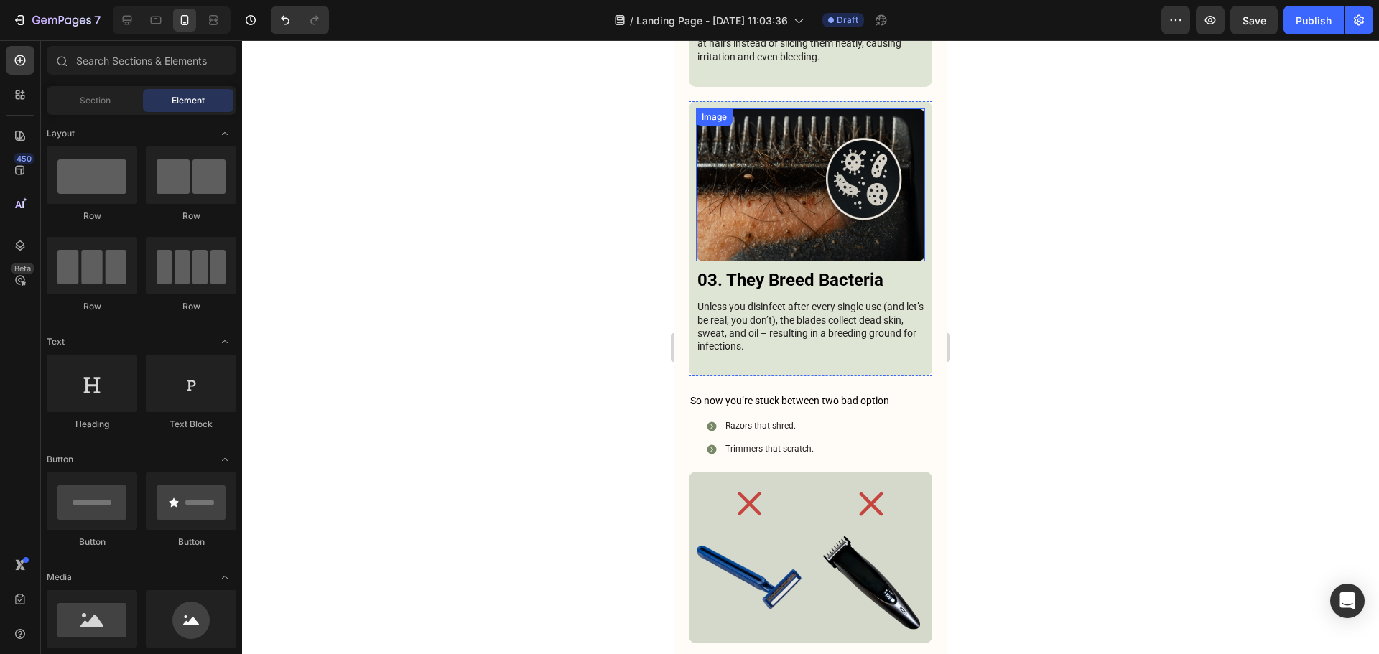
click at [824, 111] on img at bounding box center [810, 184] width 229 height 153
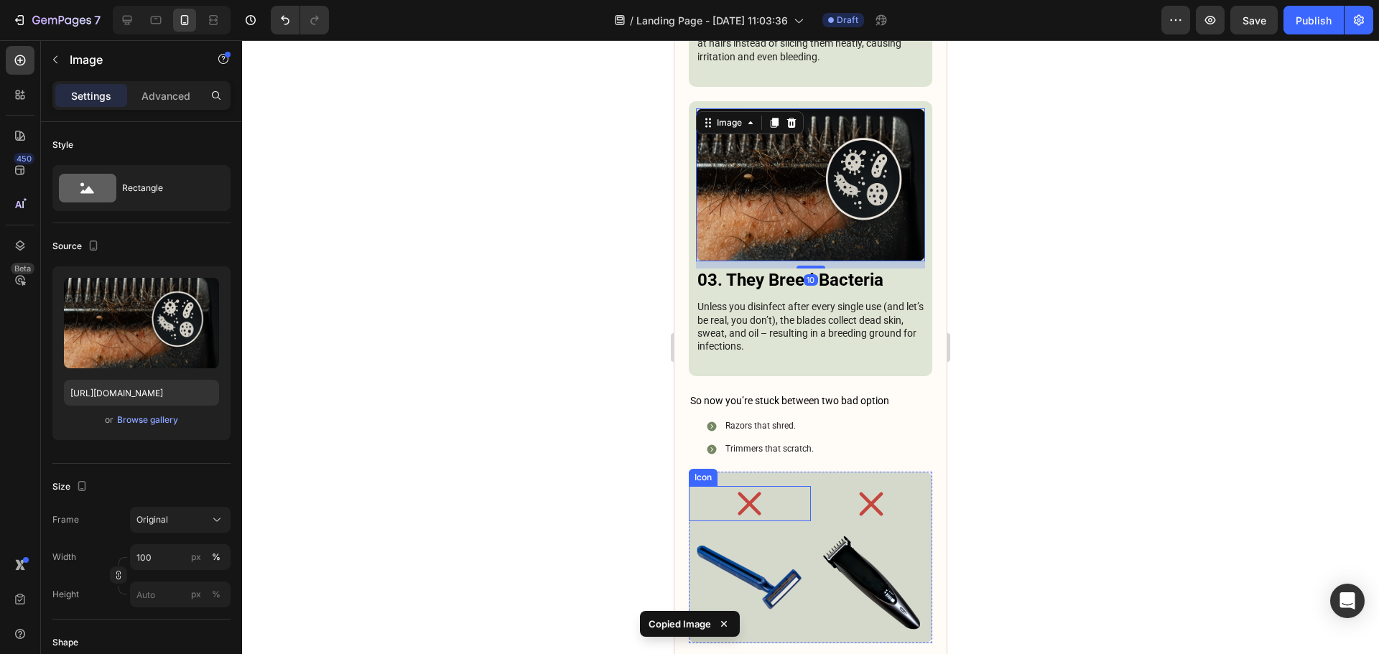
click at [795, 486] on div "Icon" at bounding box center [750, 503] width 122 height 35
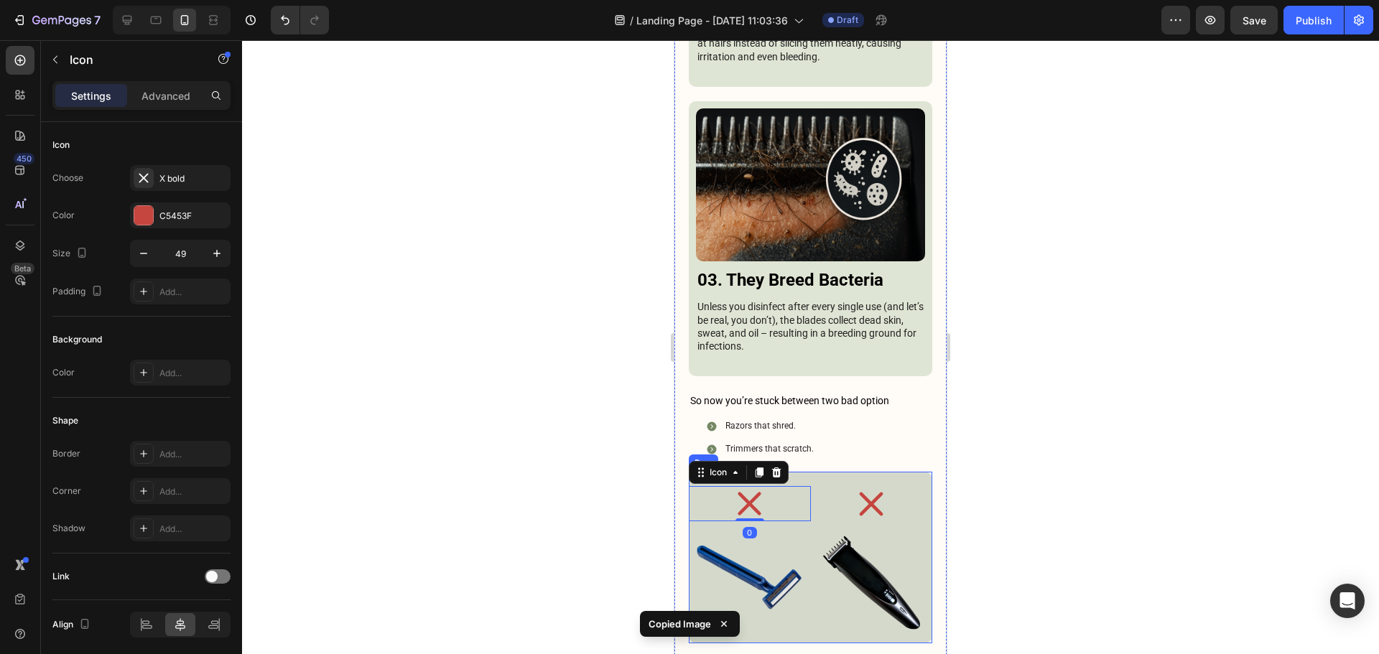
click at [801, 472] on div "Icon 0 Image Icon Image Row" at bounding box center [810, 558] width 243 height 172
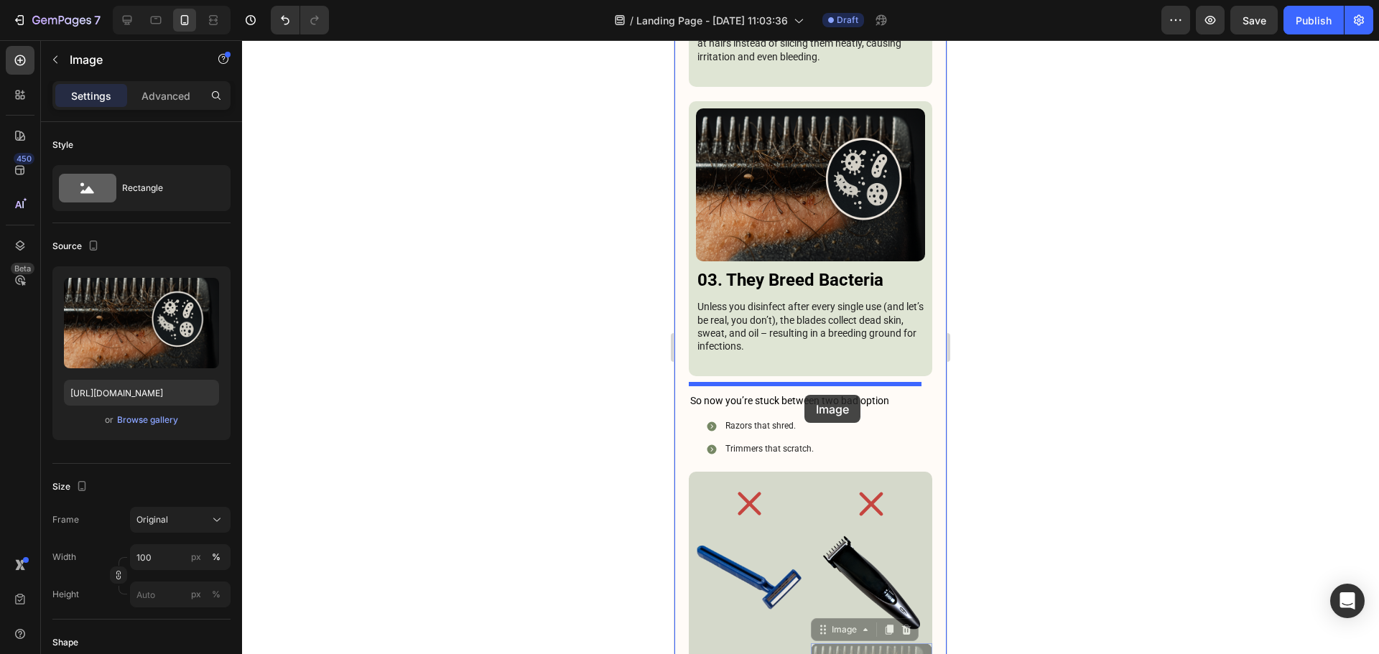
drag, startPoint x: 832, startPoint y: 534, endPoint x: 804, endPoint y: 395, distance: 142.1
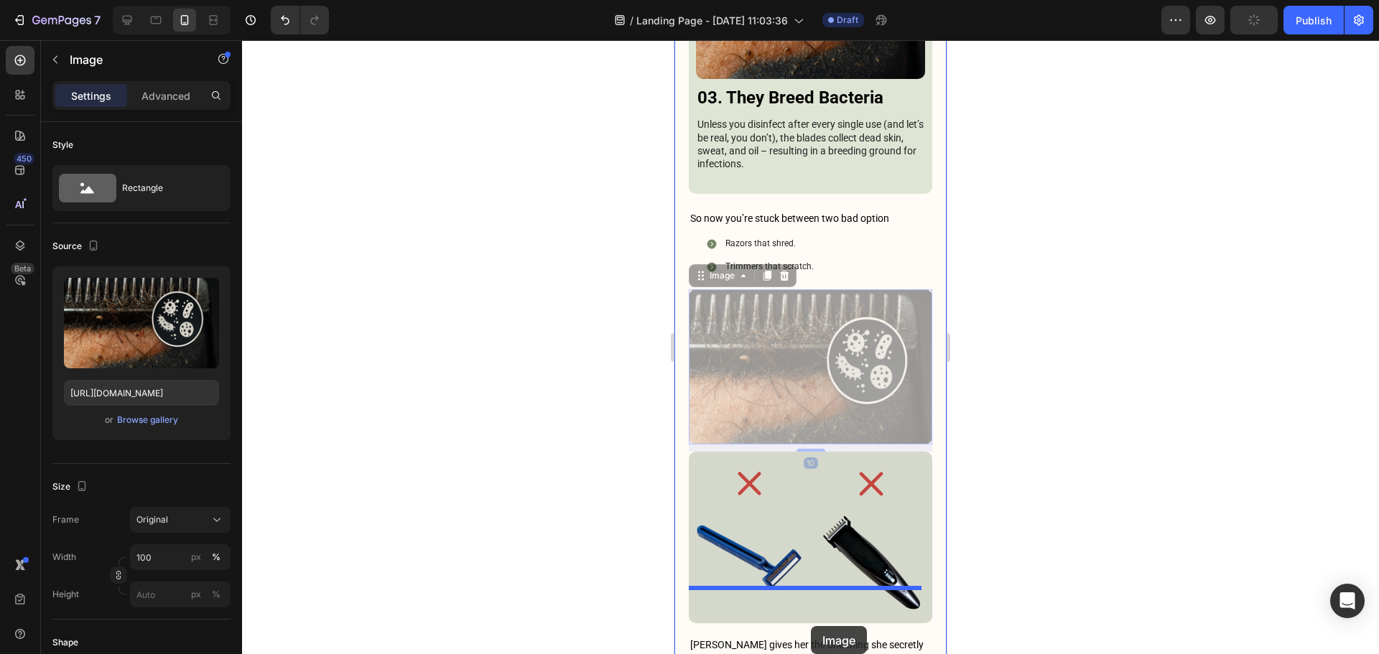
scroll to position [4013, 0]
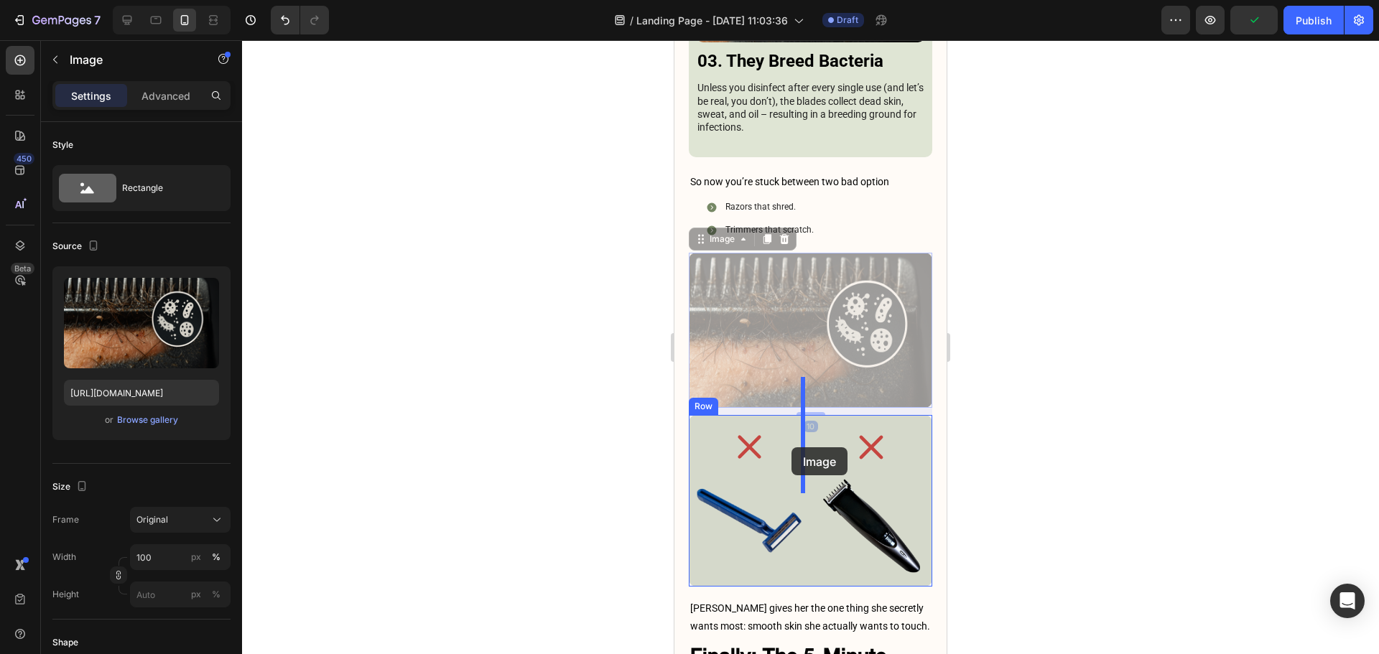
drag, startPoint x: 719, startPoint y: 304, endPoint x: 791, endPoint y: 447, distance: 160.2
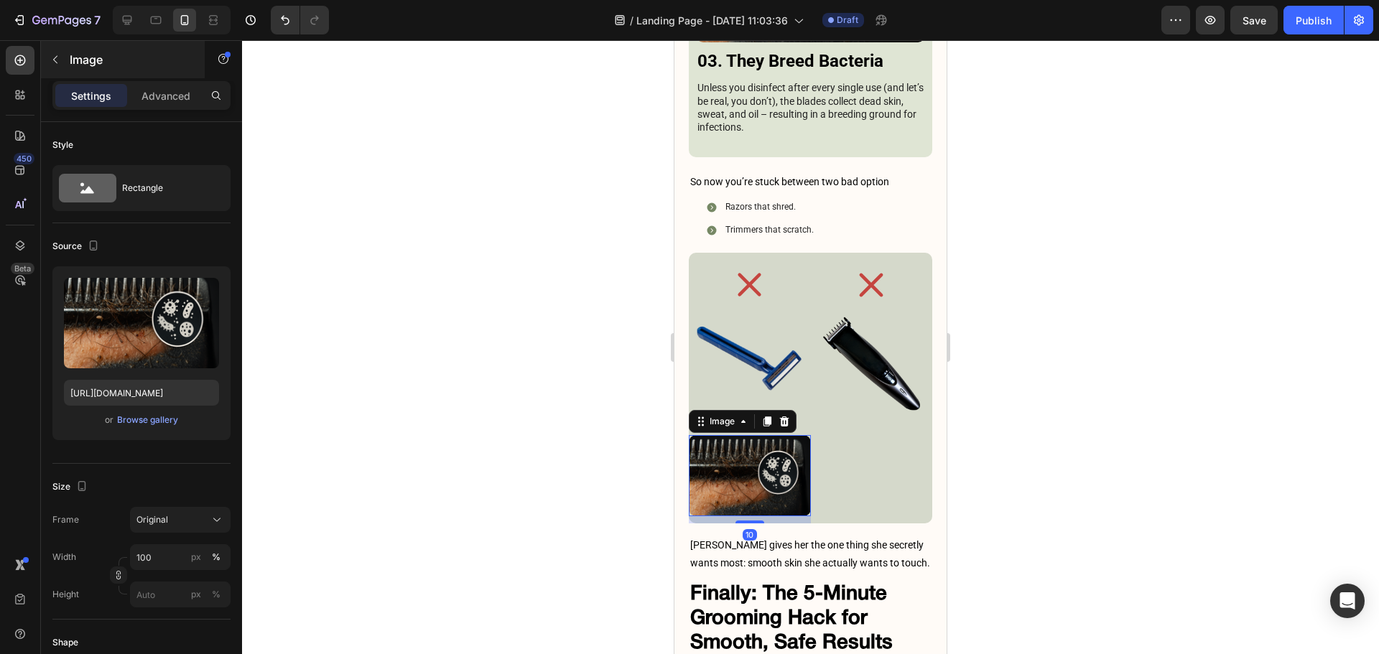
click at [78, 71] on div "Image" at bounding box center [123, 59] width 164 height 37
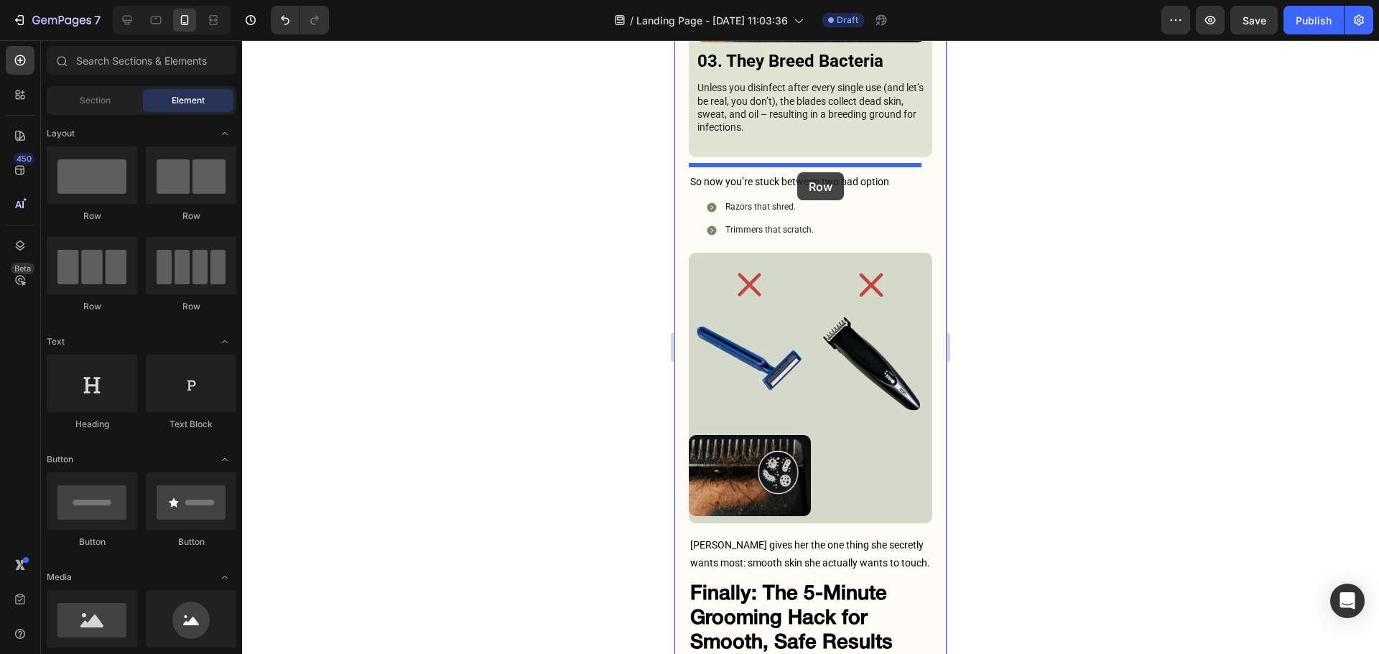
drag, startPoint x: 779, startPoint y: 214, endPoint x: 797, endPoint y: 172, distance: 45.4
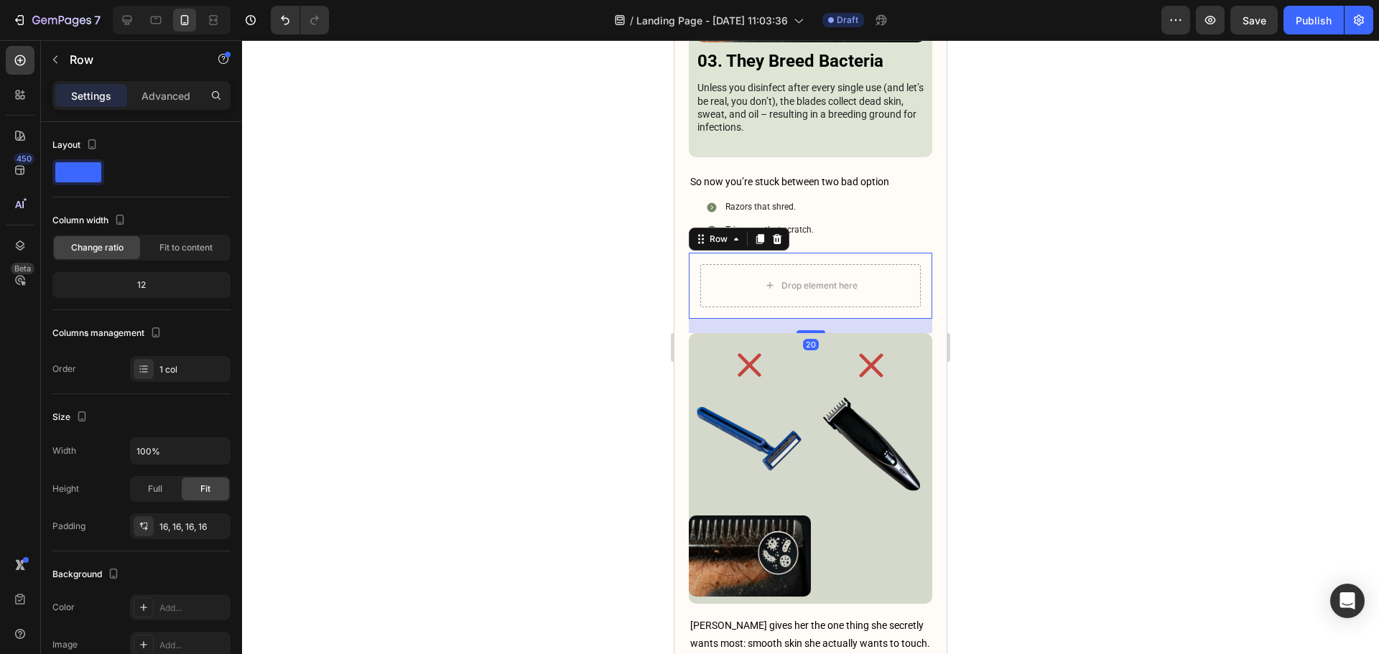
click at [1023, 220] on div at bounding box center [810, 347] width 1137 height 614
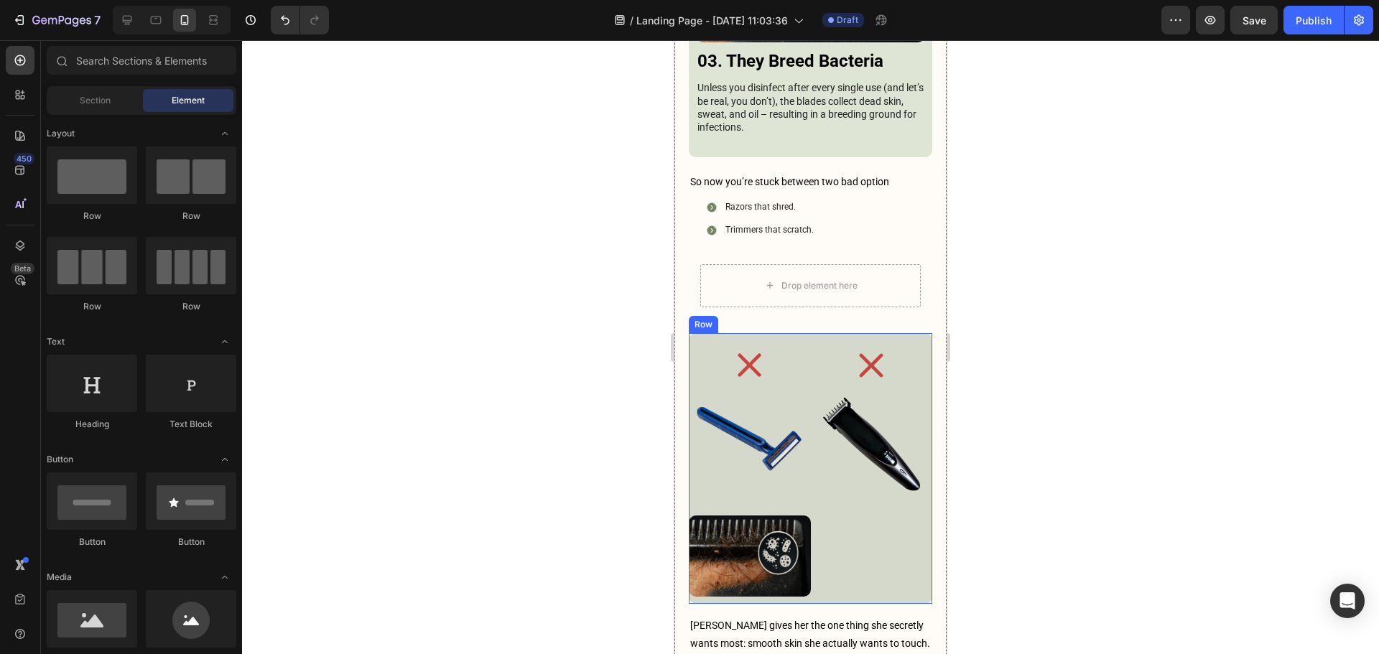
click at [905, 333] on div "Icon Image Image Row Icon Image Row" at bounding box center [810, 468] width 243 height 271
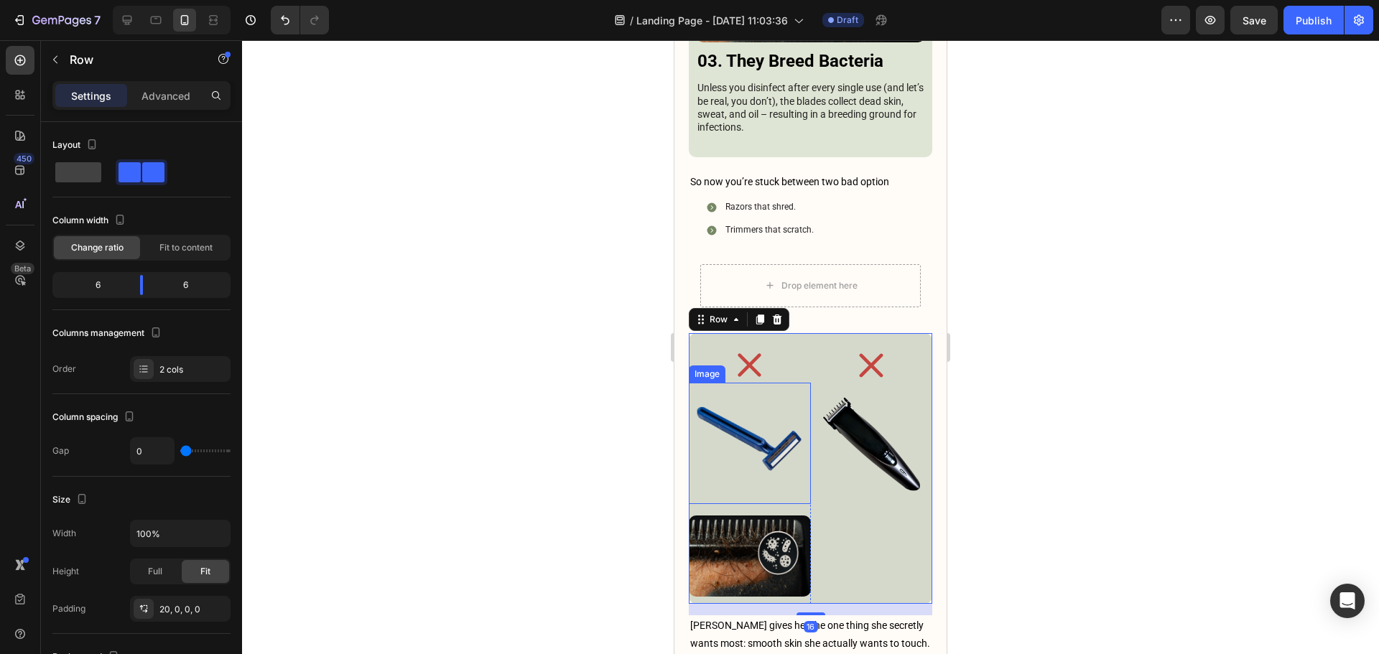
click at [754, 383] on img at bounding box center [750, 444] width 122 height 122
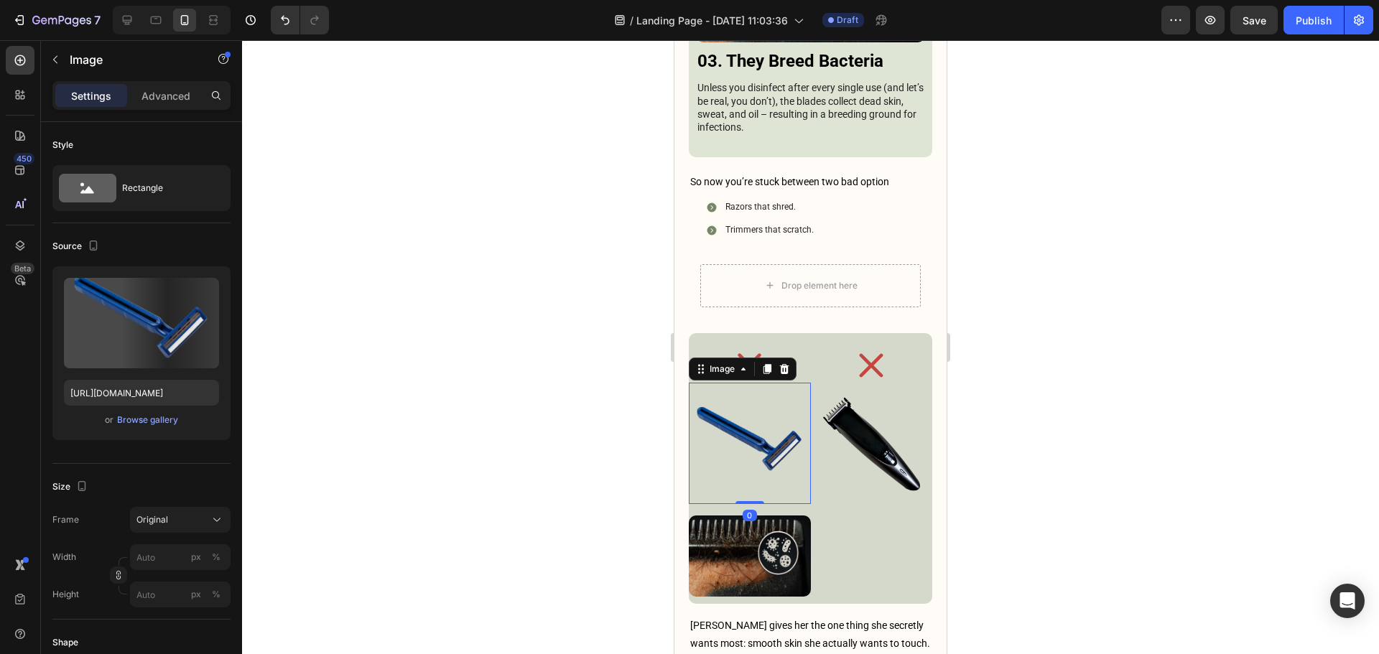
click at [753, 358] on div "Image" at bounding box center [743, 369] width 108 height 23
drag, startPoint x: 766, startPoint y: 283, endPoint x: 782, endPoint y: 283, distance: 15.8
click at [782, 358] on div "Image" at bounding box center [743, 369] width 108 height 23
click at [782, 363] on icon at bounding box center [784, 368] width 9 height 10
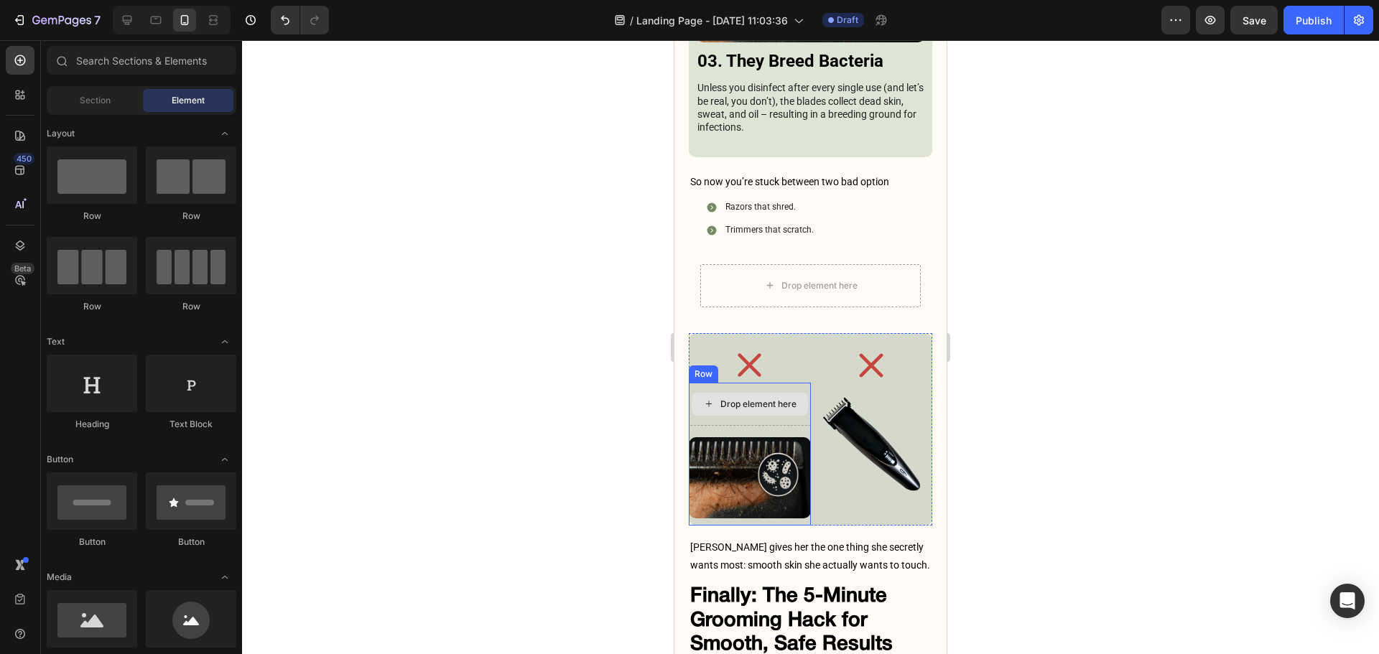
click at [795, 393] on div "Drop element here" at bounding box center [749, 404] width 116 height 23
click at [834, 383] on img at bounding box center [872, 444] width 122 height 122
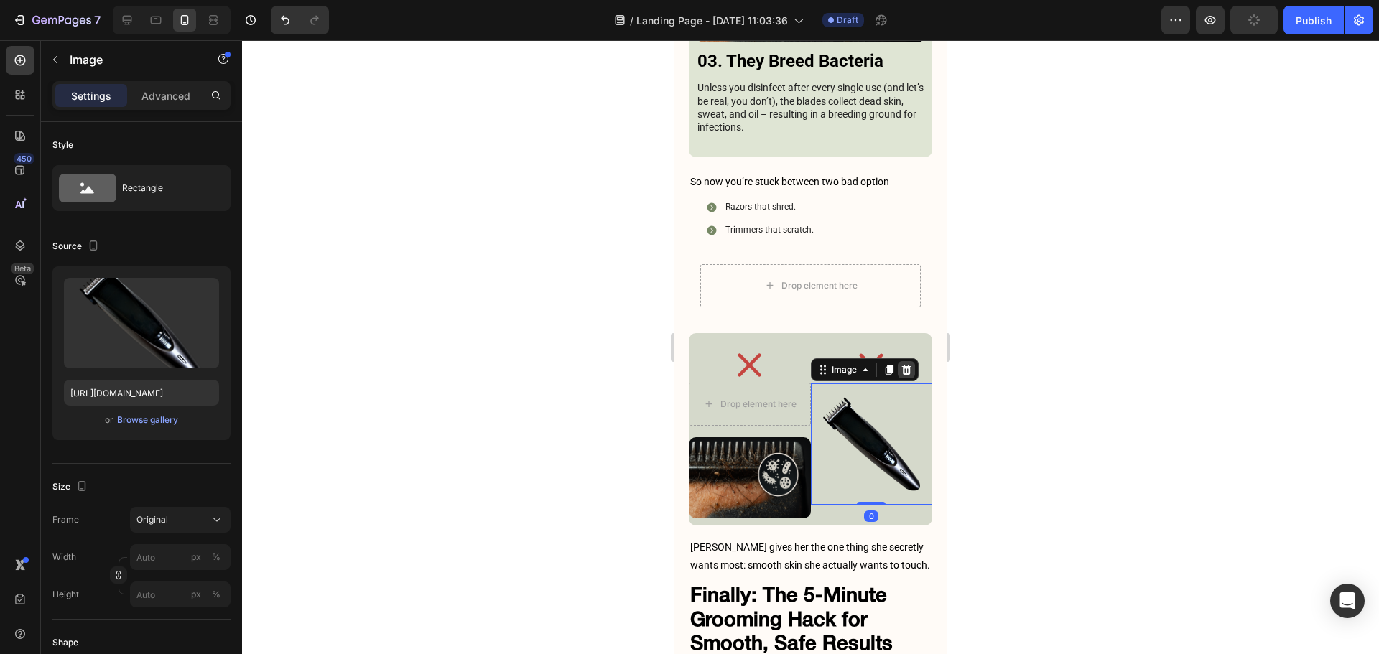
click at [905, 364] on icon at bounding box center [905, 369] width 11 height 11
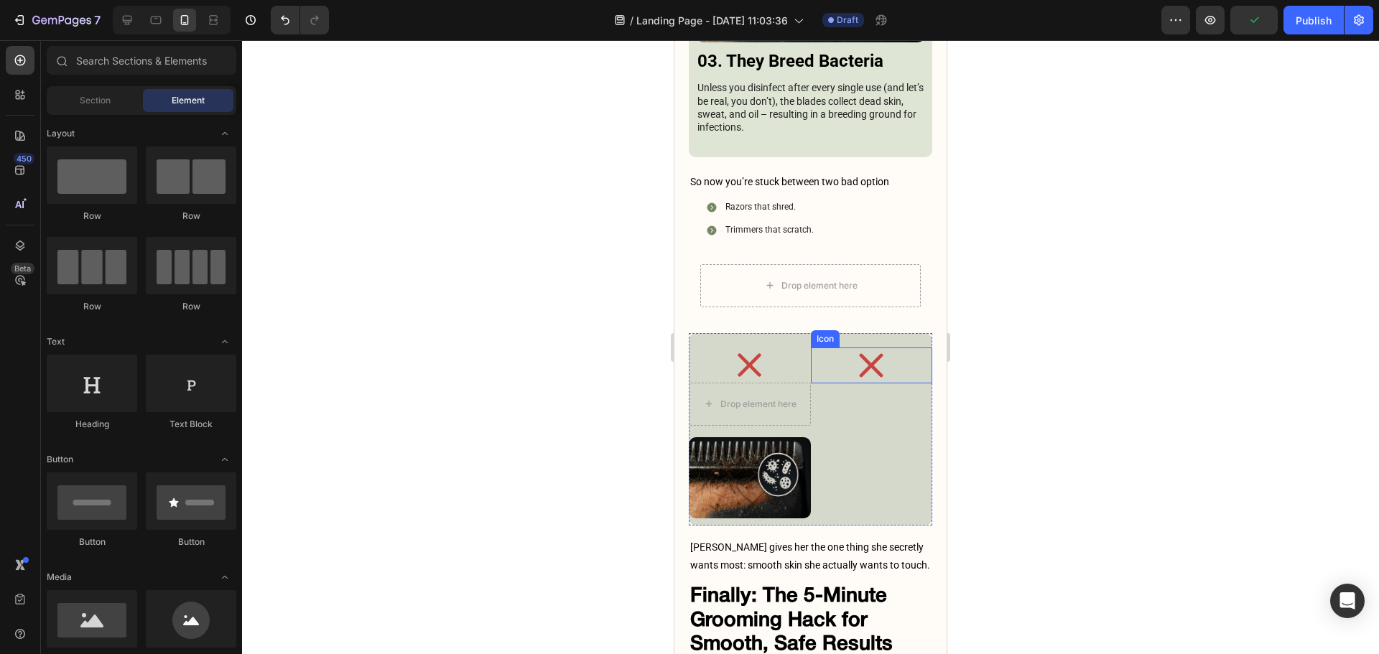
click at [857, 348] on icon at bounding box center [871, 366] width 36 height 36
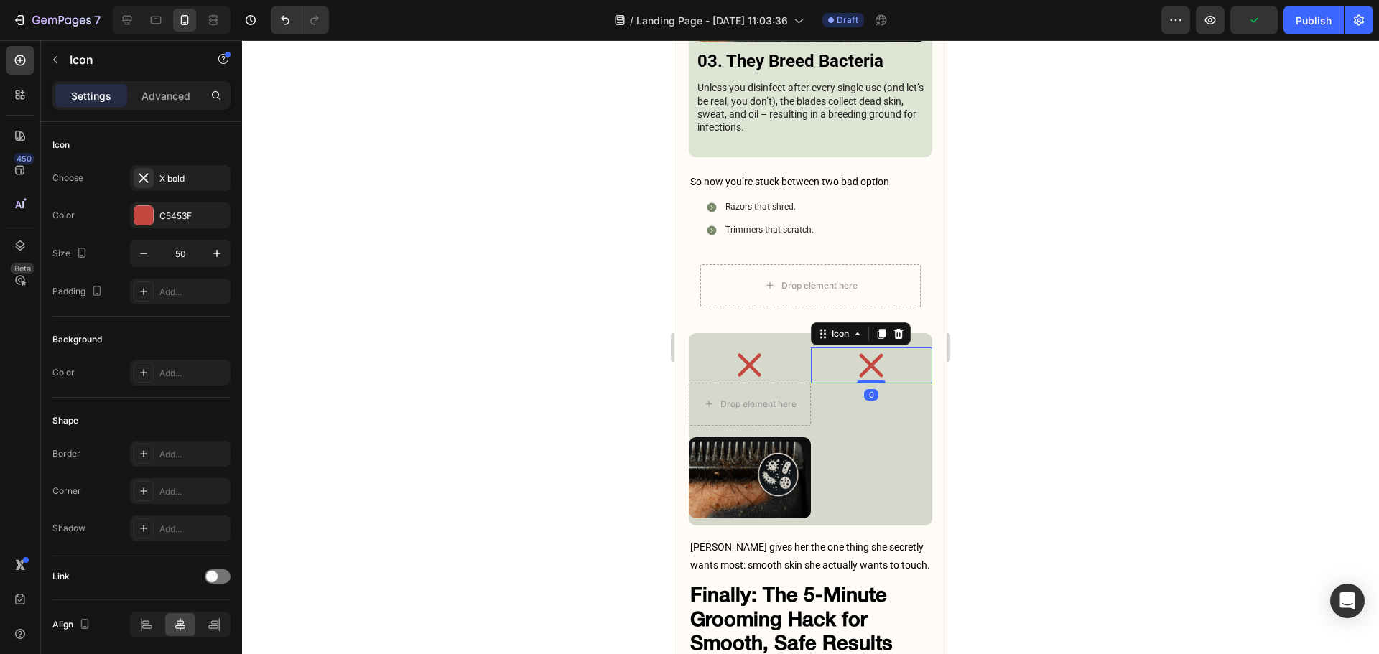
click at [893, 328] on icon at bounding box center [897, 333] width 9 height 10
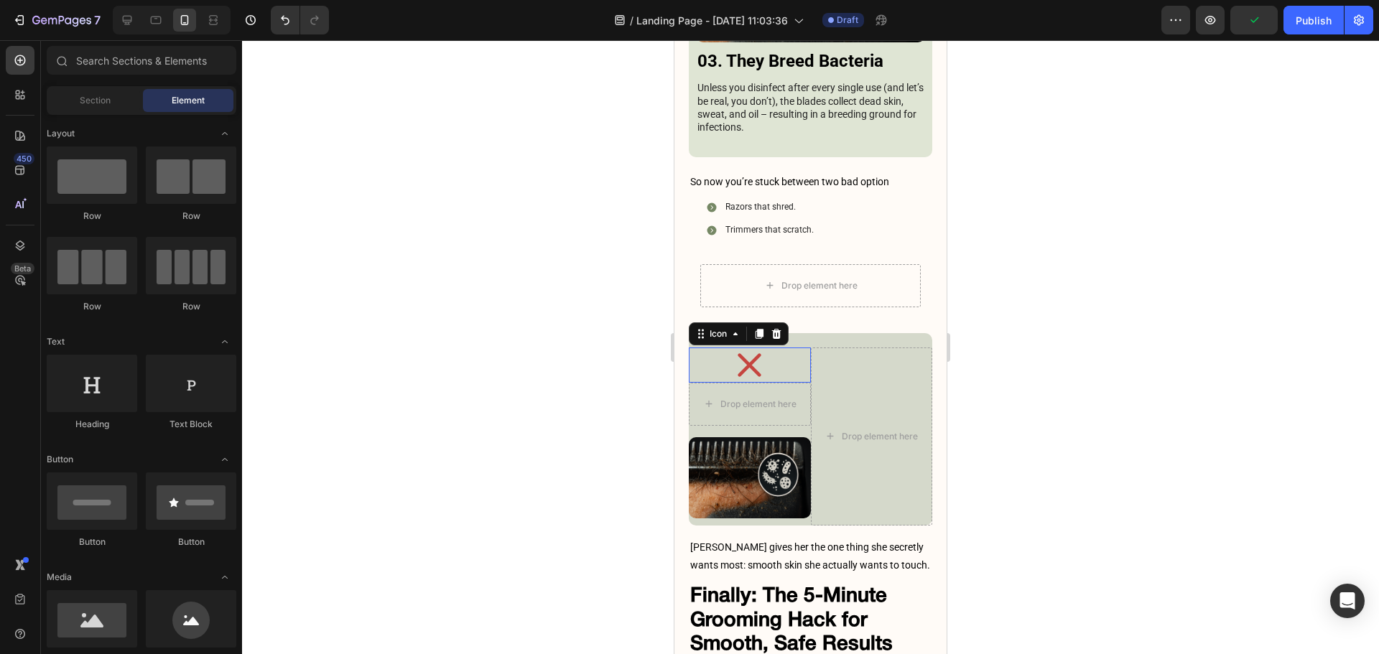
click at [786, 348] on div "Icon 0" at bounding box center [750, 365] width 122 height 35
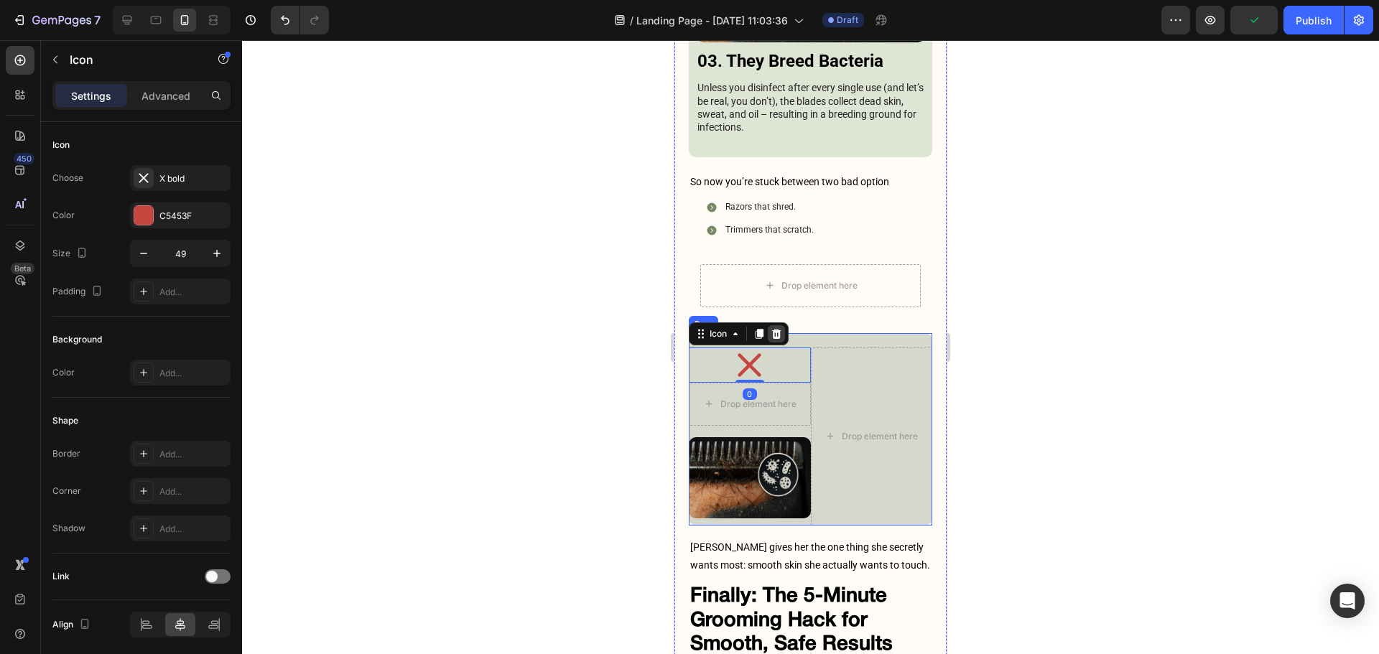
click at [776, 328] on icon at bounding box center [775, 333] width 11 height 11
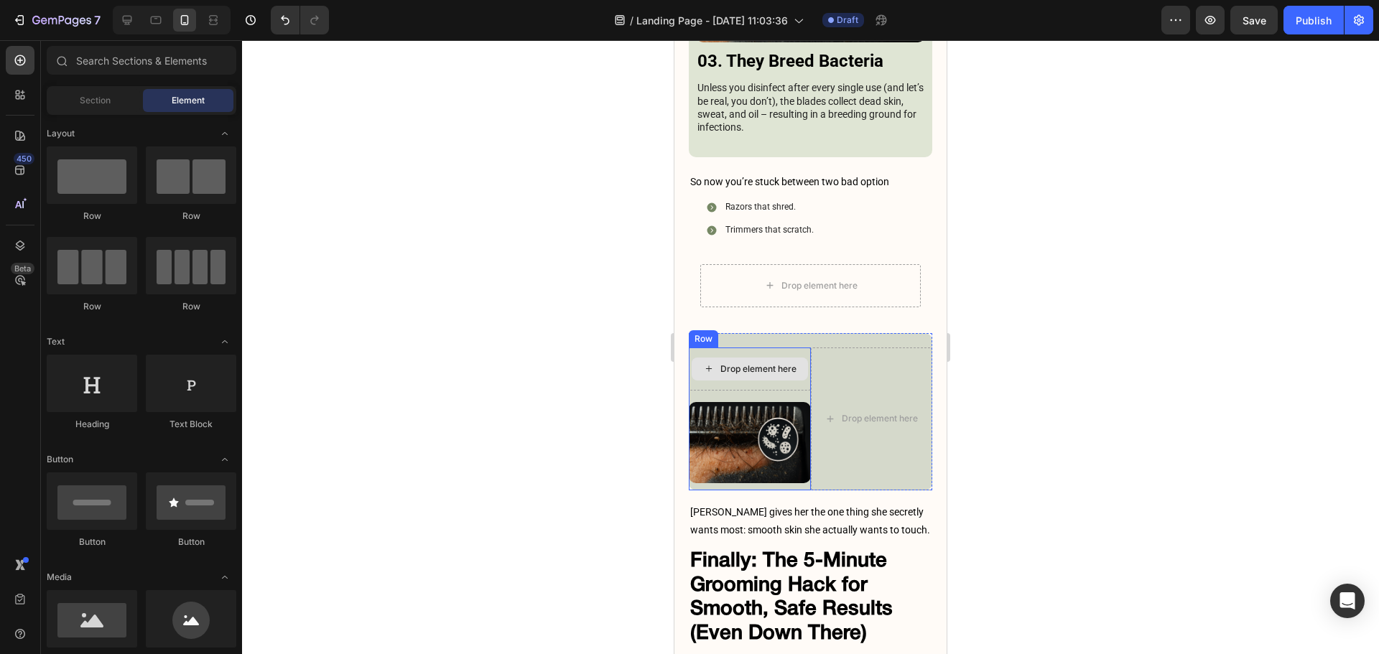
click at [787, 358] on div "Drop element here" at bounding box center [749, 369] width 116 height 23
click at [826, 348] on div "Drop element here" at bounding box center [872, 419] width 122 height 143
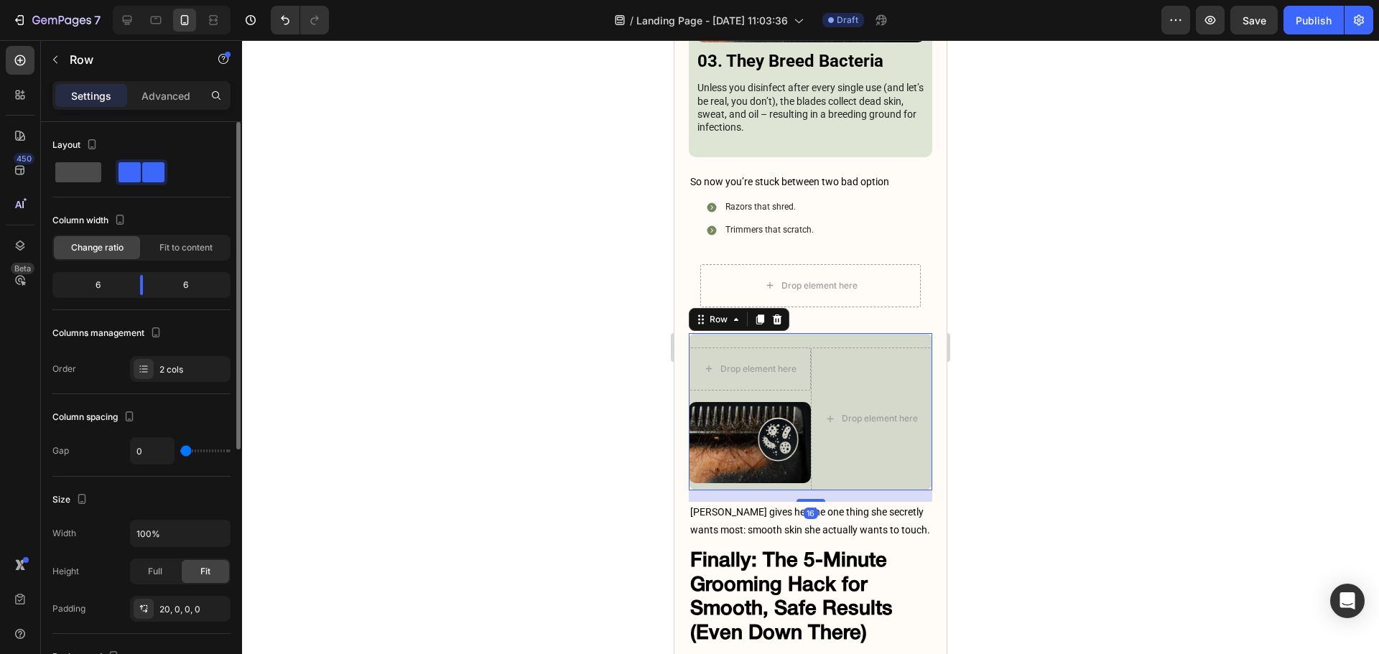
click at [99, 173] on span at bounding box center [78, 172] width 46 height 20
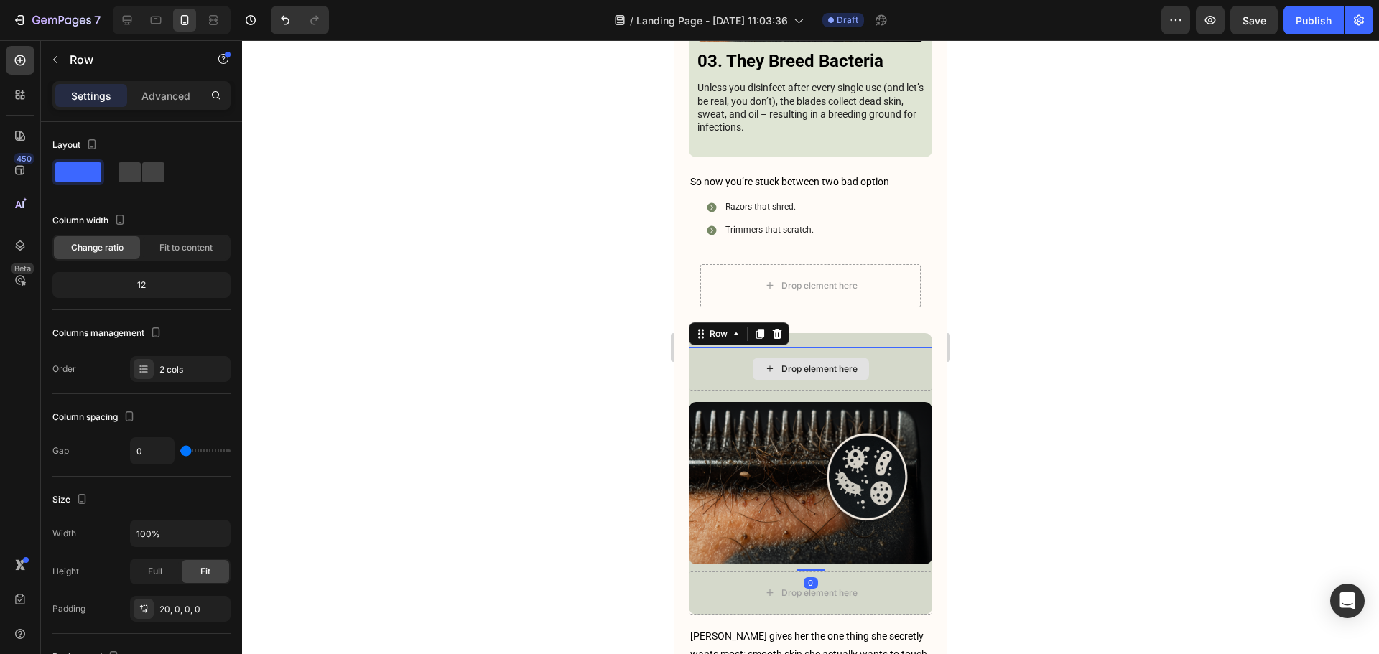
scroll to position [215, 0]
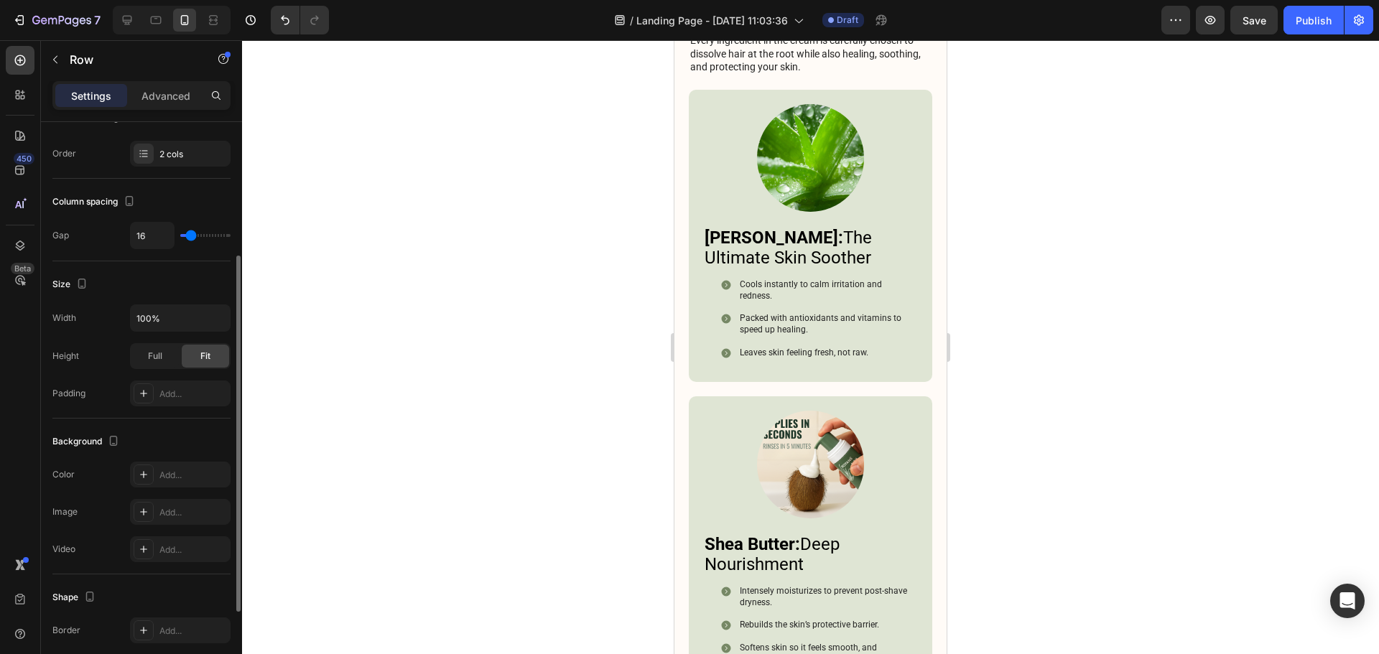
scroll to position [4013, 0]
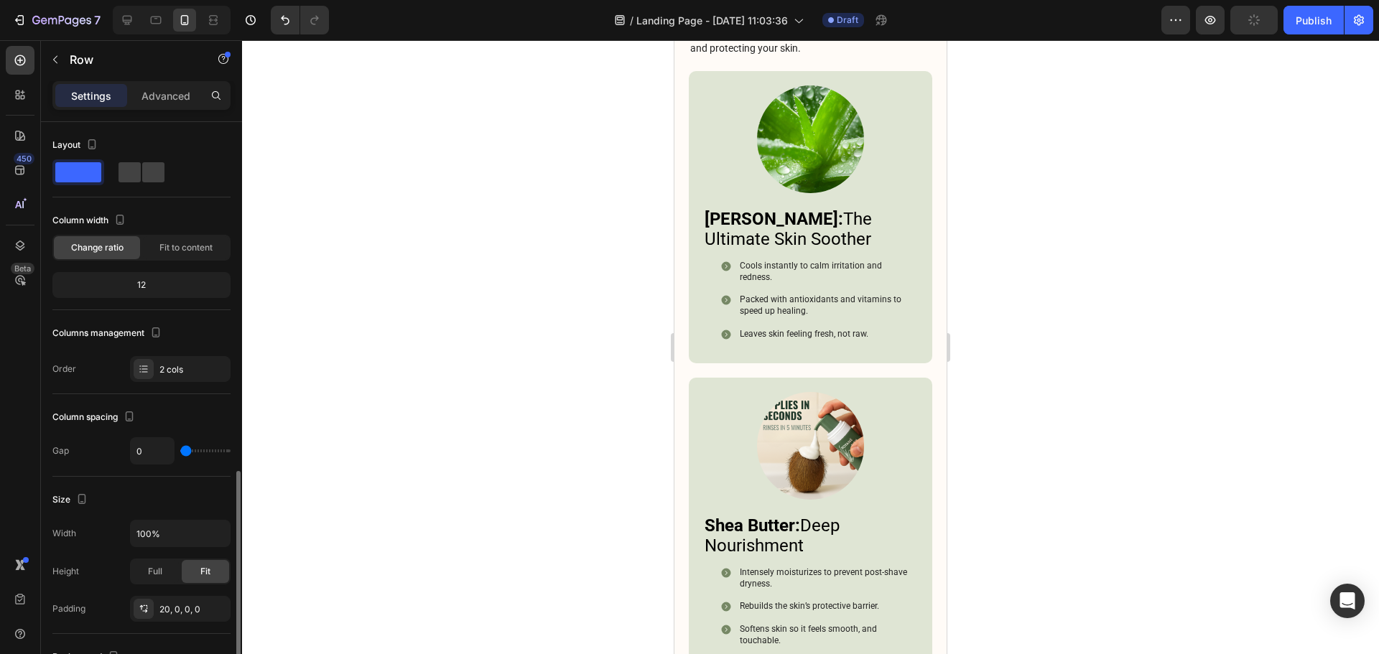
scroll to position [348, 0]
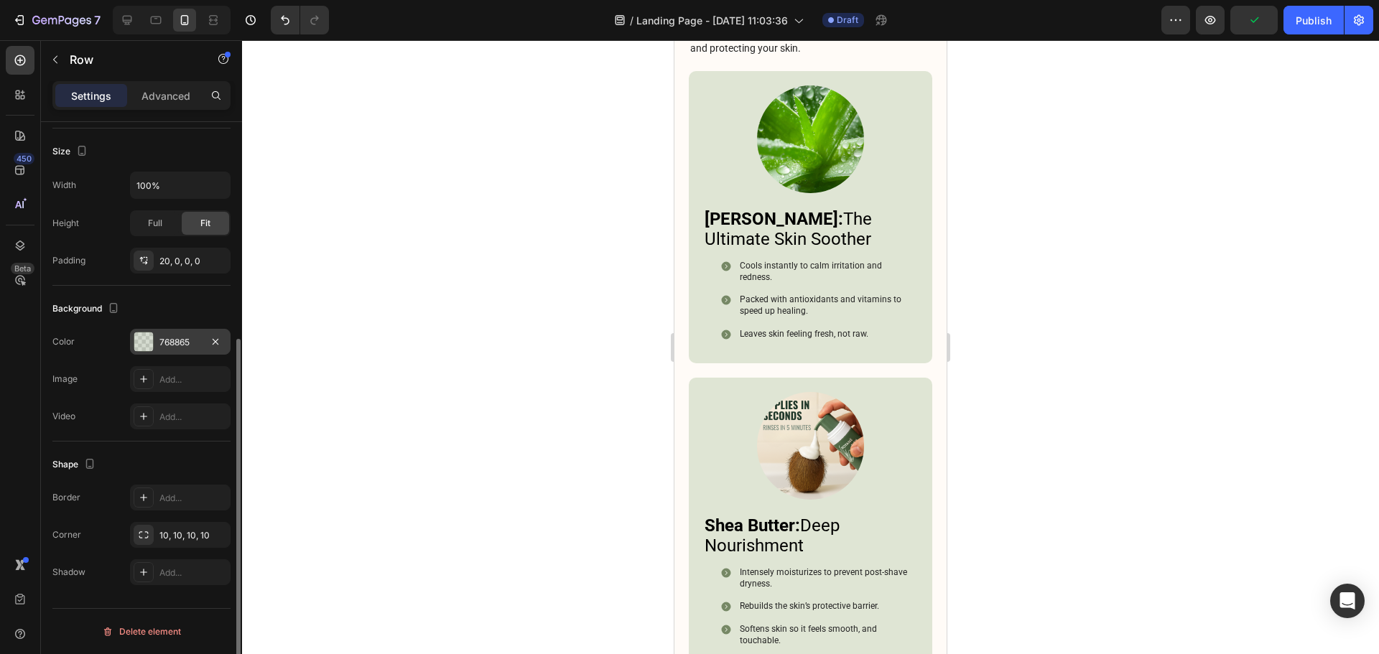
click at [187, 341] on div "768865" at bounding box center [180, 342] width 42 height 13
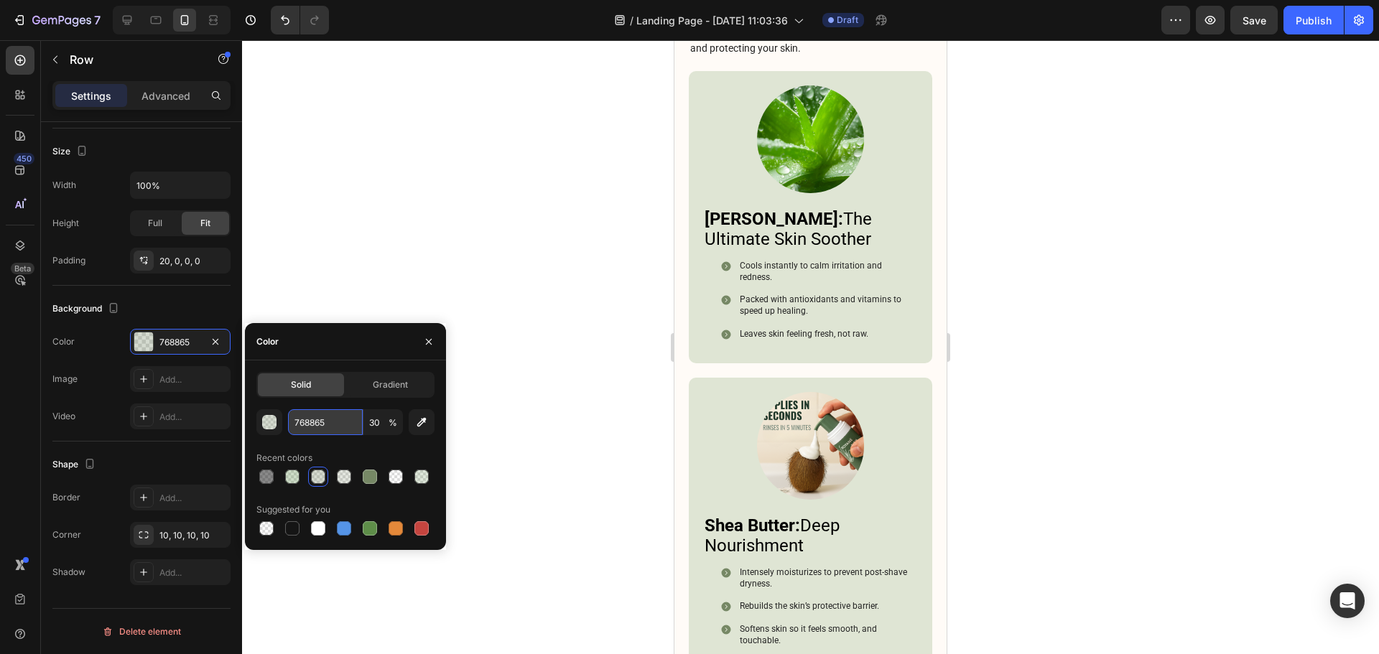
click at [333, 424] on input "768865" at bounding box center [325, 422] width 75 height 26
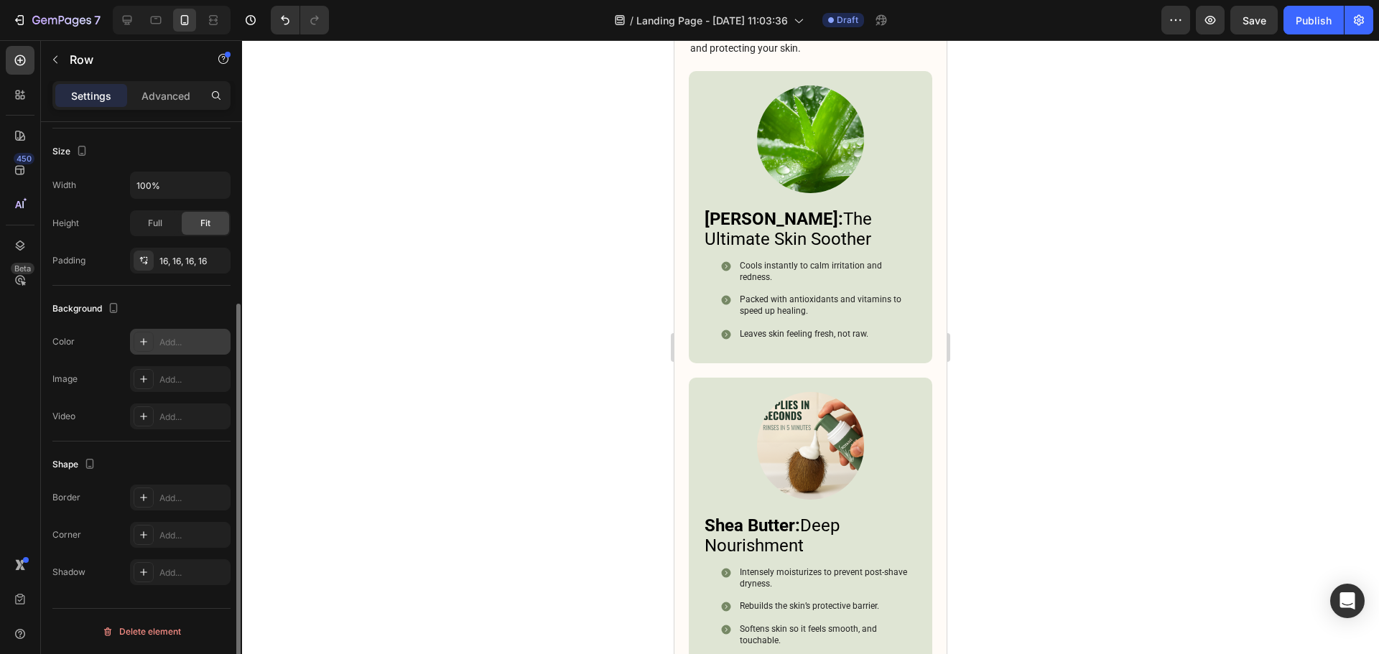
click at [176, 344] on div "Add..." at bounding box center [192, 342] width 67 height 13
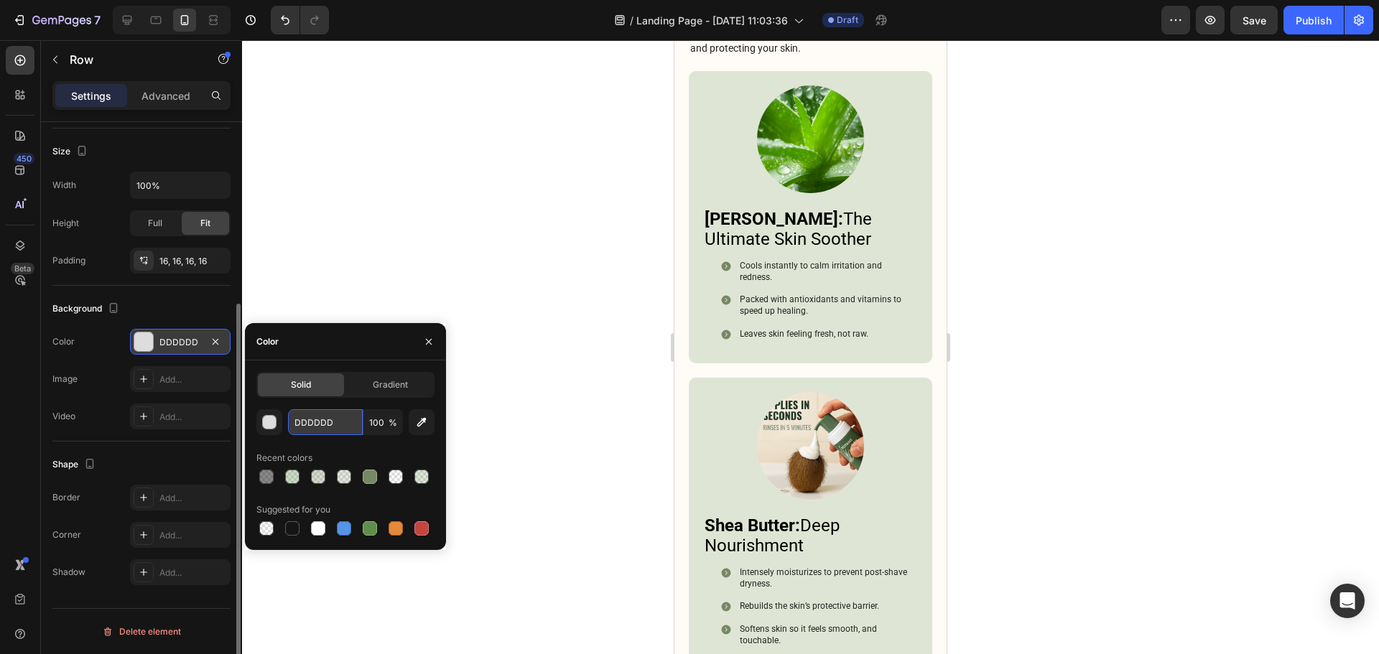
click at [331, 427] on input "DDDDDD" at bounding box center [325, 422] width 75 height 26
paste input "768865"
type input "768865"
click at [368, 425] on input "100" at bounding box center [382, 422] width 39 height 26
type input "30"
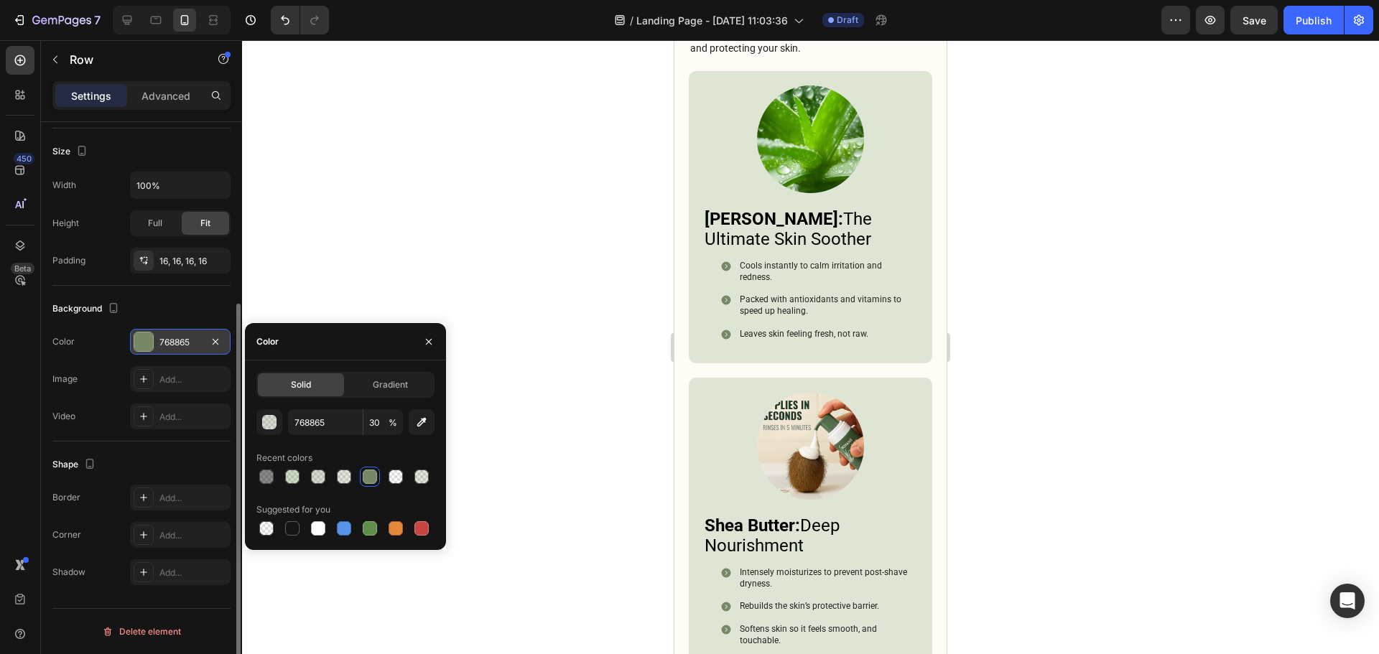
click at [1053, 261] on div at bounding box center [810, 347] width 1137 height 614
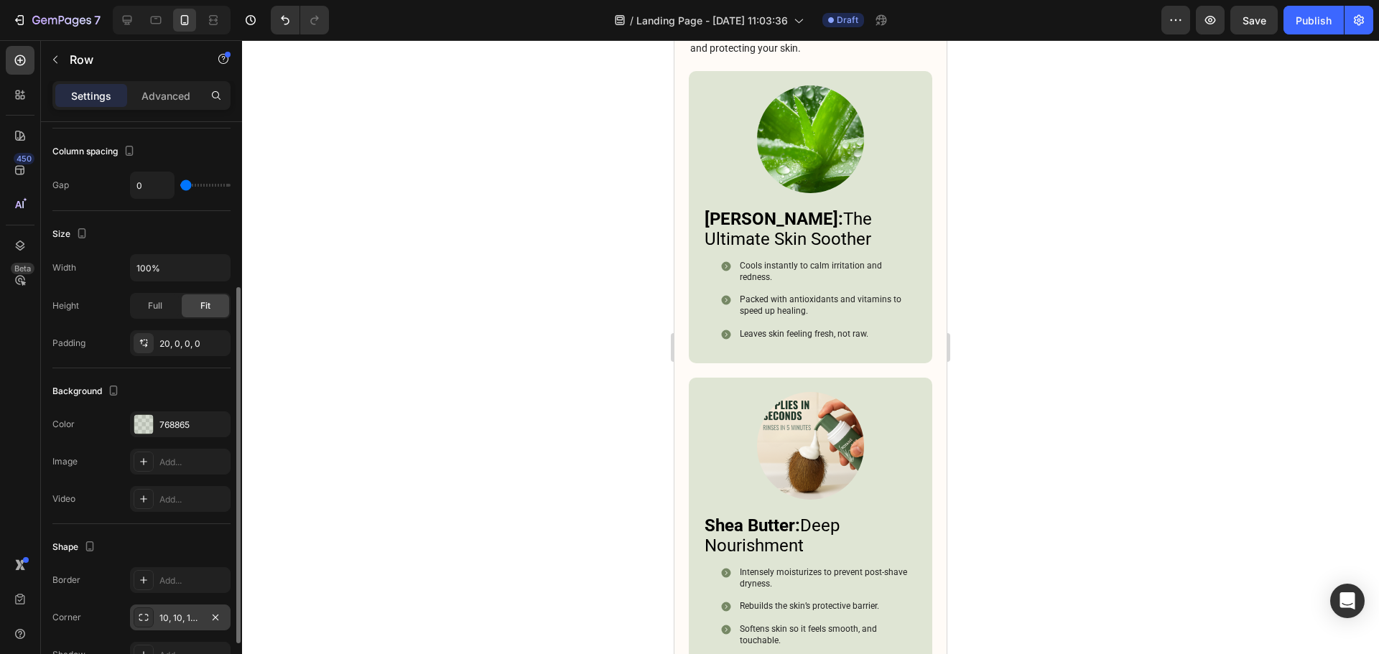
scroll to position [348, 0]
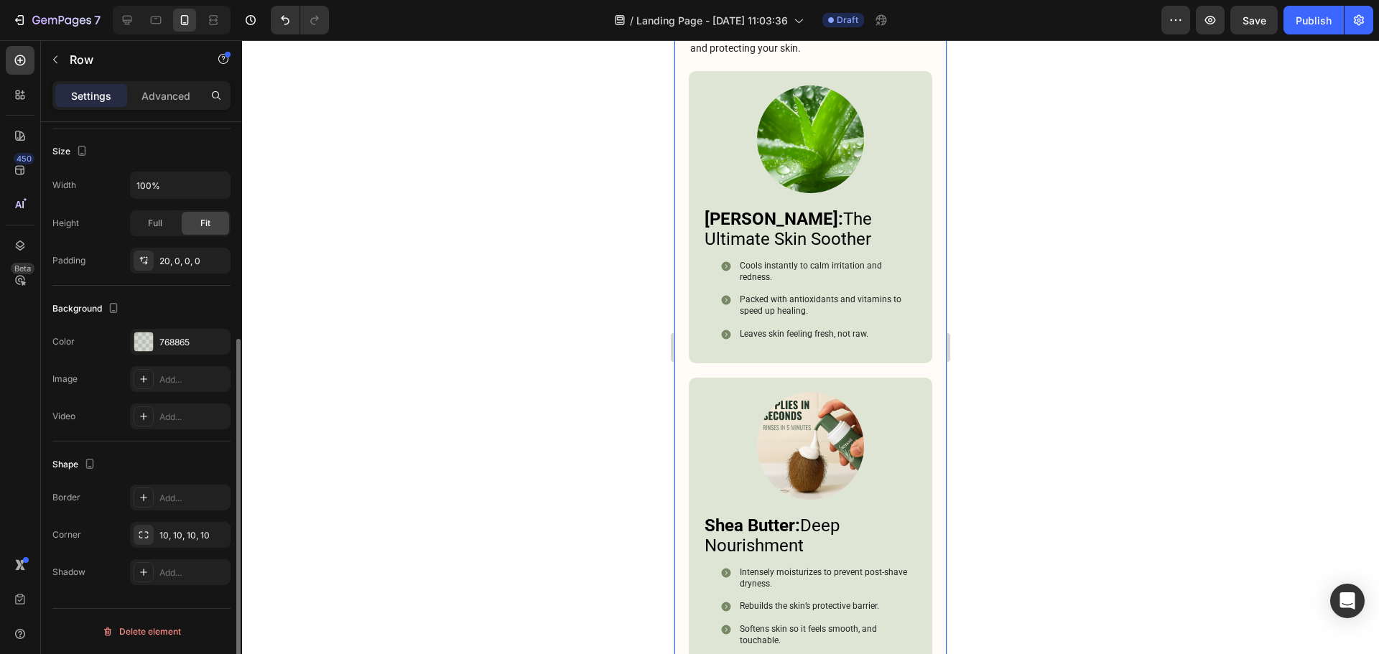
click at [190, 526] on div "Add..." at bounding box center [180, 535] width 101 height 26
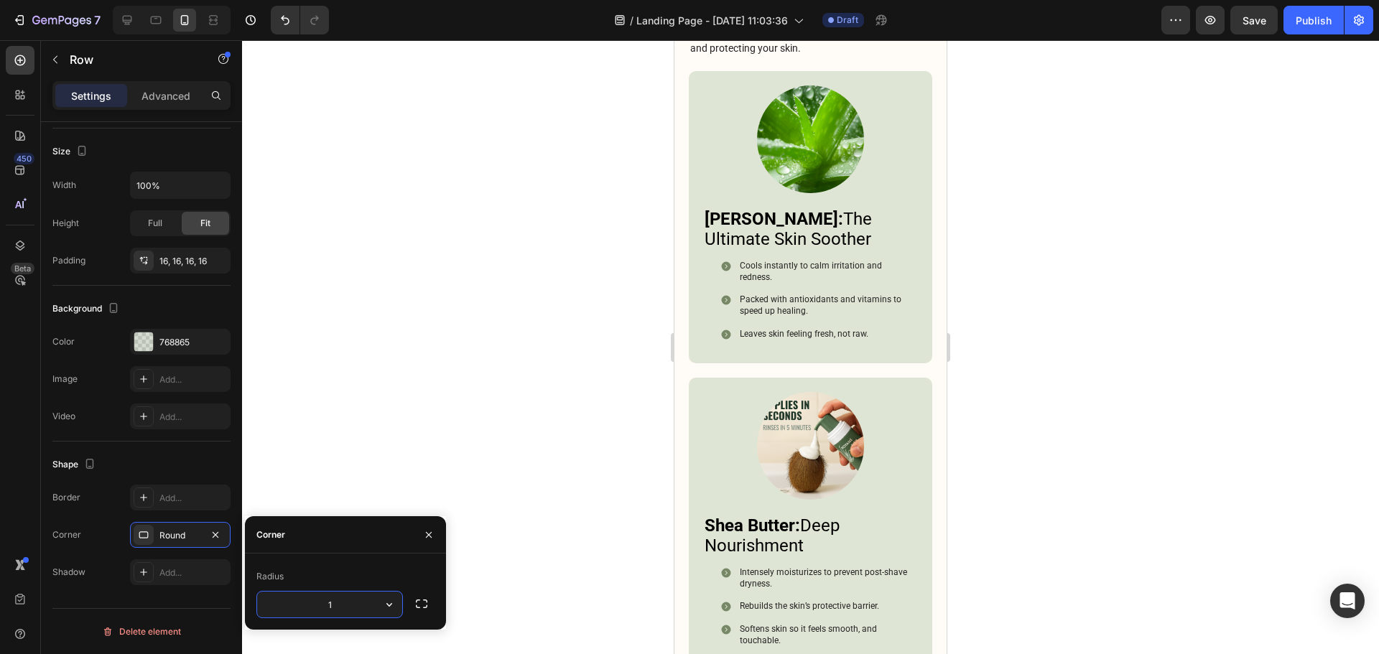
type input "10"
click at [1011, 248] on div at bounding box center [810, 347] width 1137 height 614
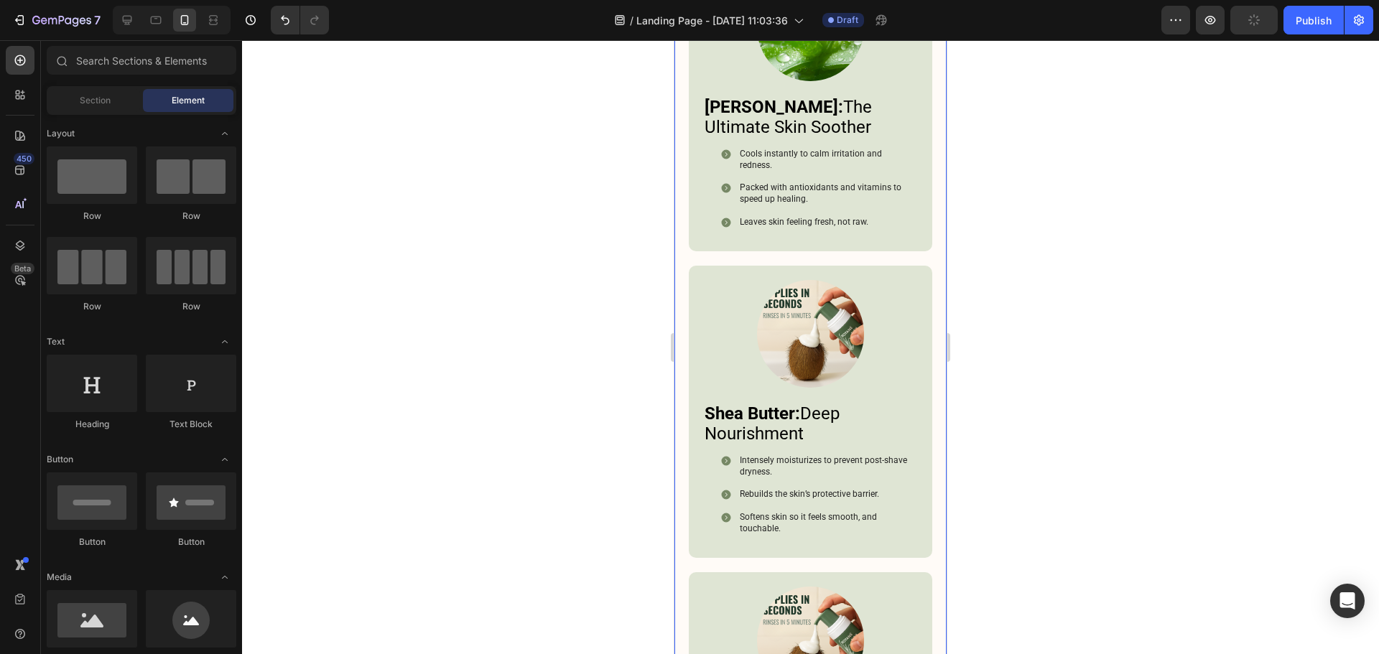
scroll to position [3797, 0]
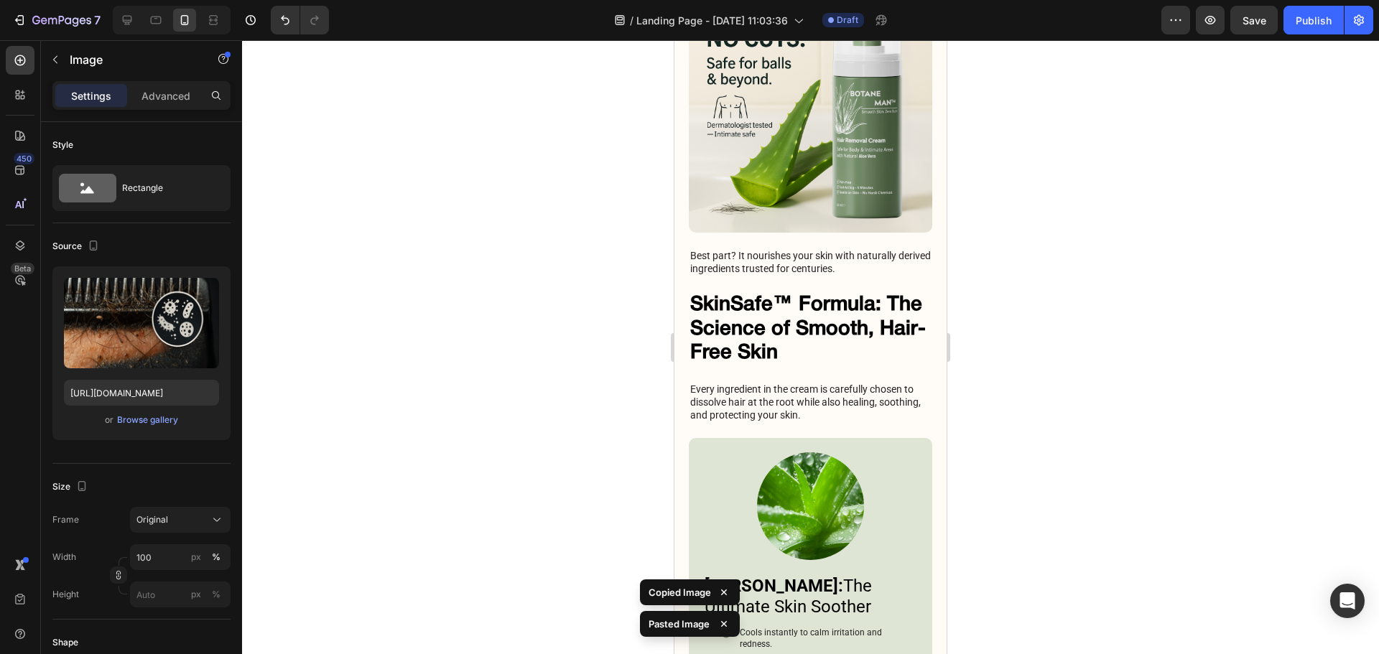
click at [978, 394] on div at bounding box center [810, 347] width 1137 height 614
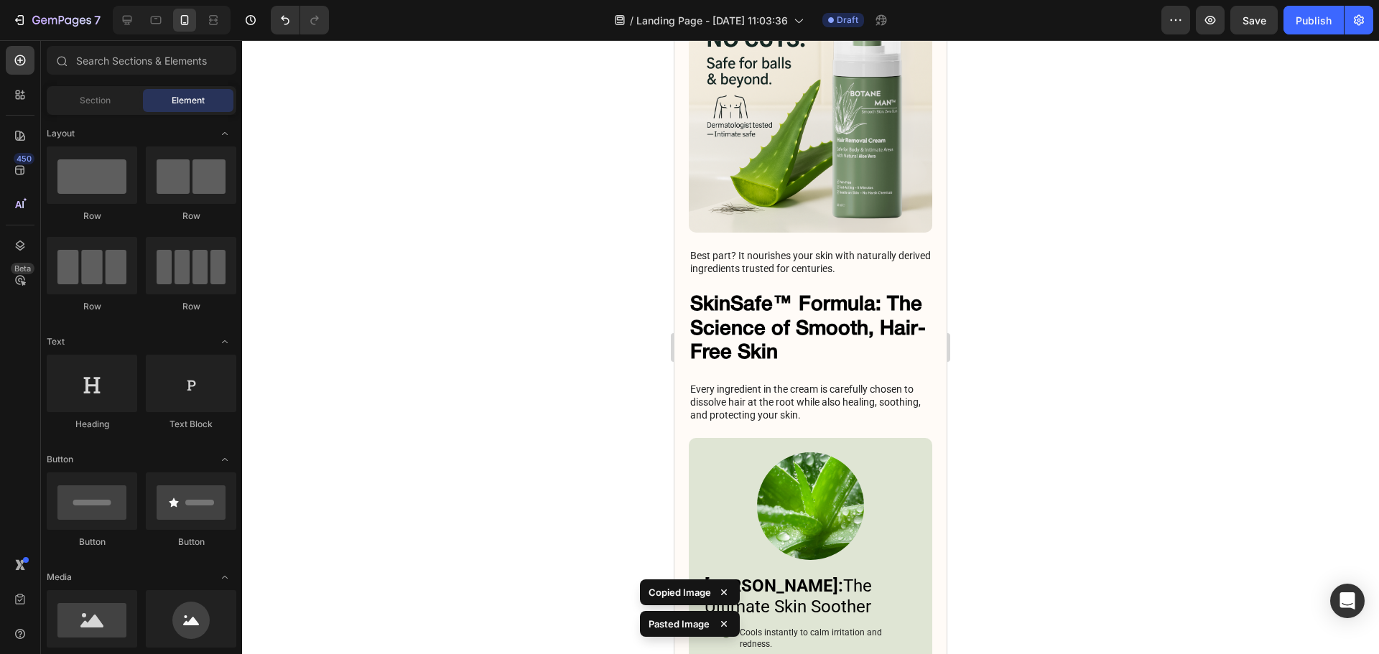
scroll to position [3869, 0]
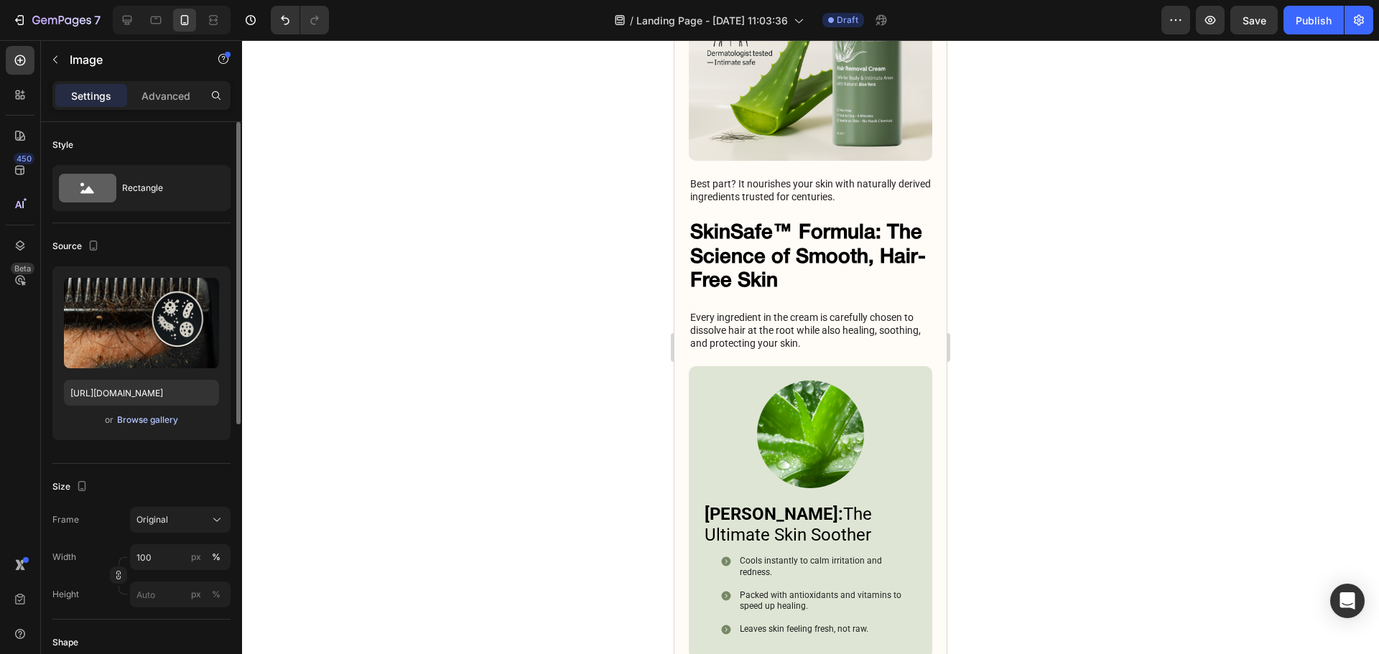
click at [159, 421] on div "Browse gallery" at bounding box center [147, 420] width 61 height 13
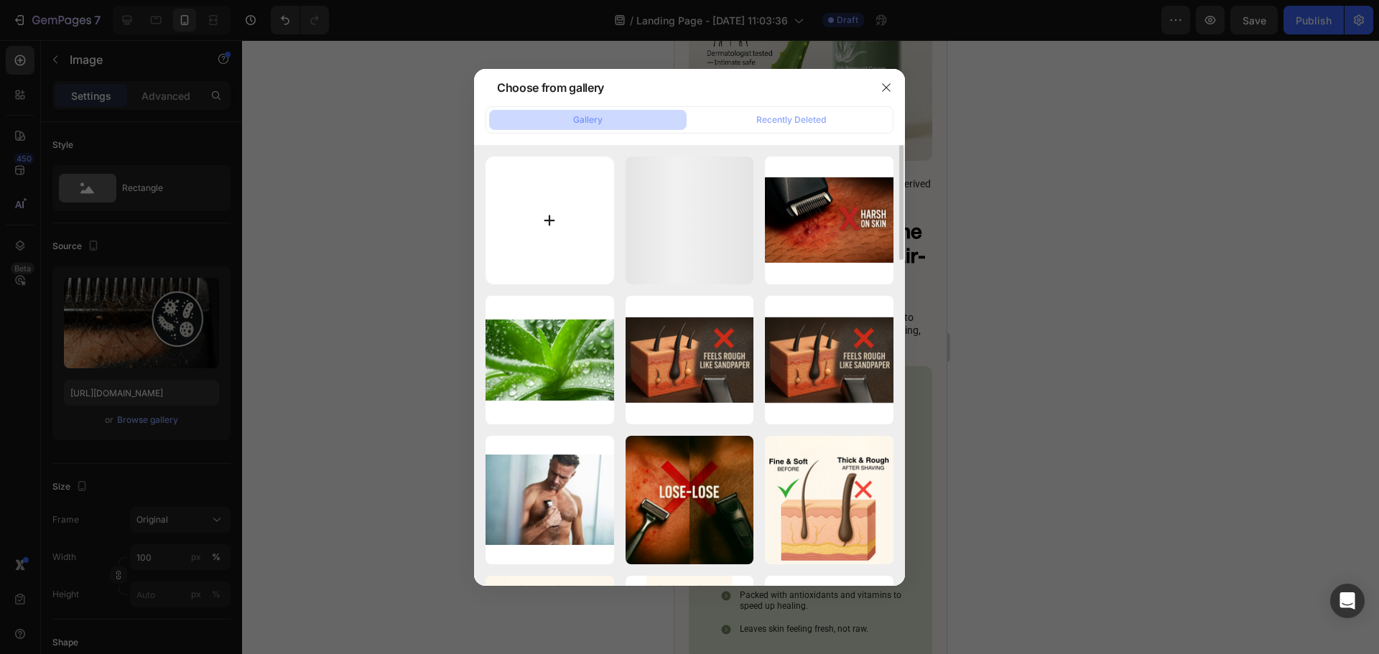
click at [541, 197] on input "file" at bounding box center [549, 221] width 129 height 129
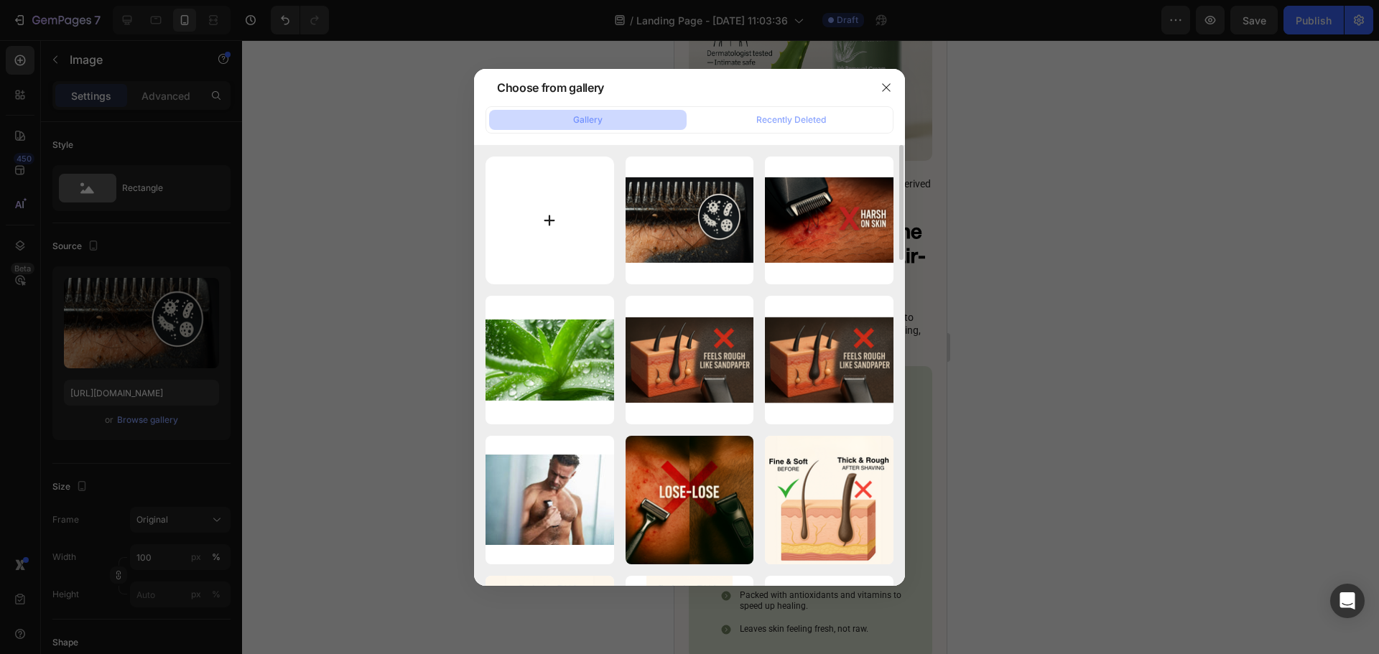
type input "C:\fakepath\ChatGPT Image 27 août 2025, 05_43_20.png"
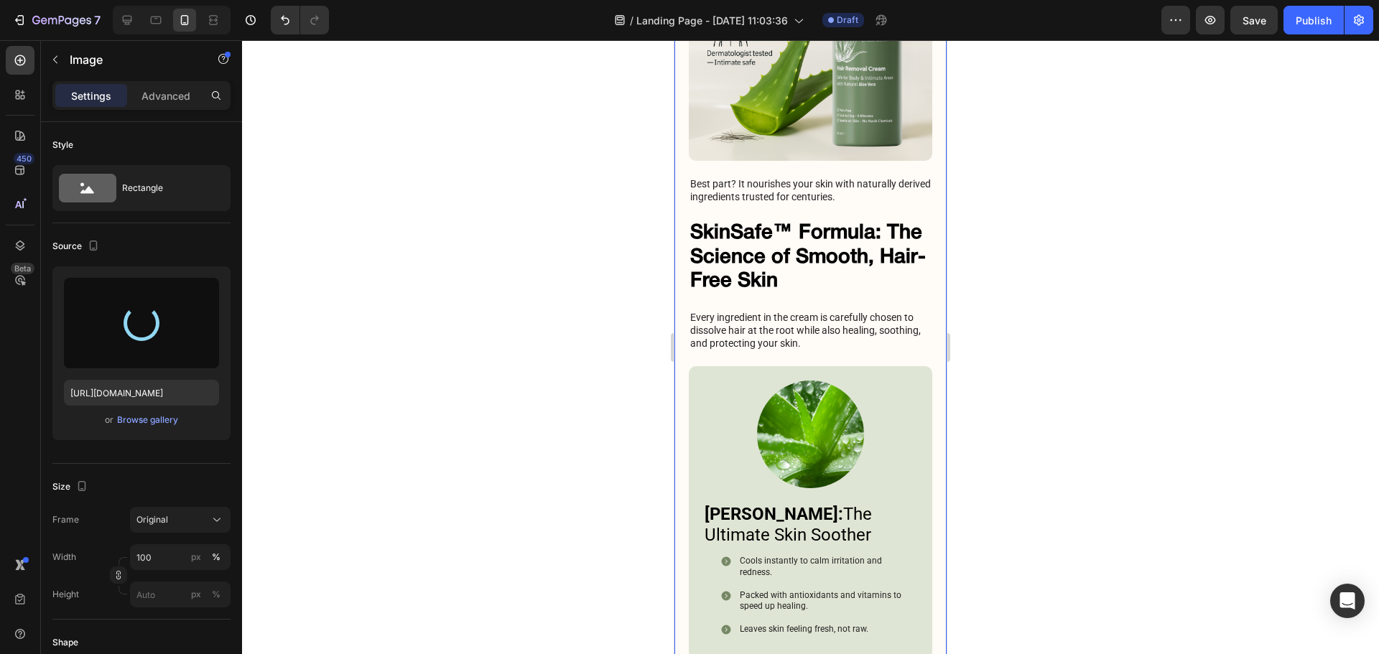
type input "[URL][DOMAIN_NAME]"
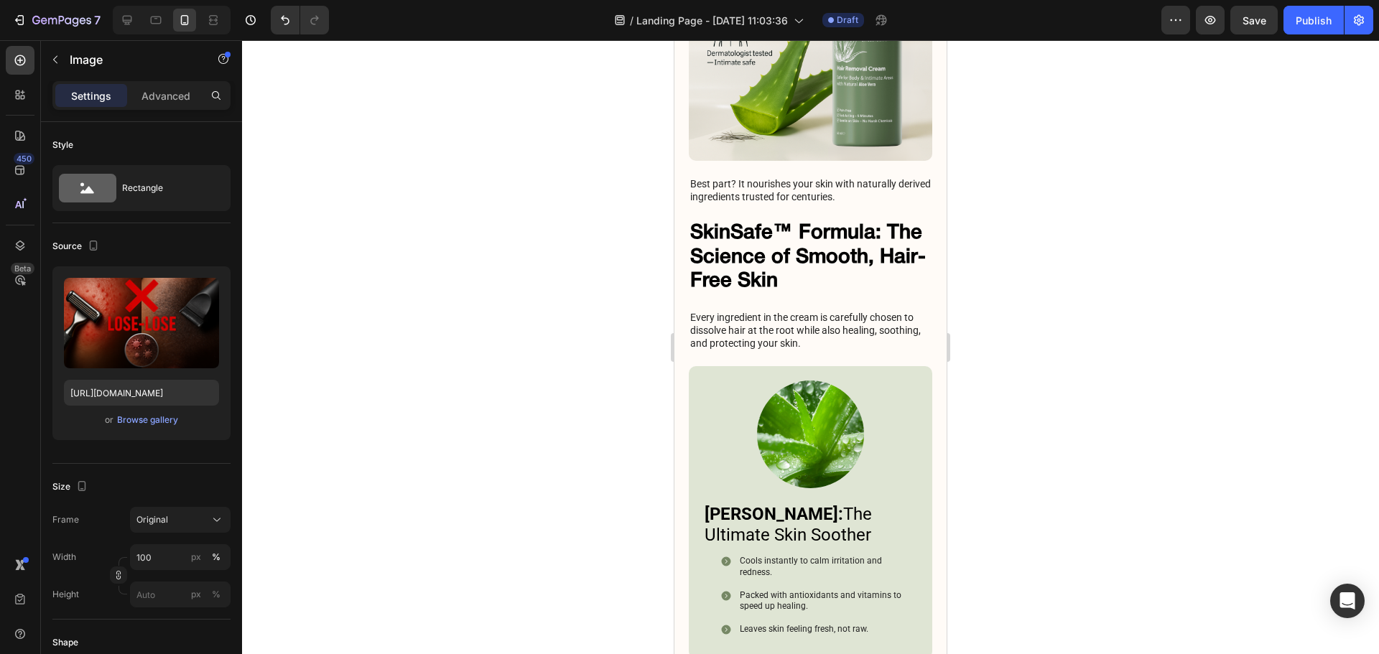
click at [1077, 296] on div at bounding box center [810, 347] width 1137 height 614
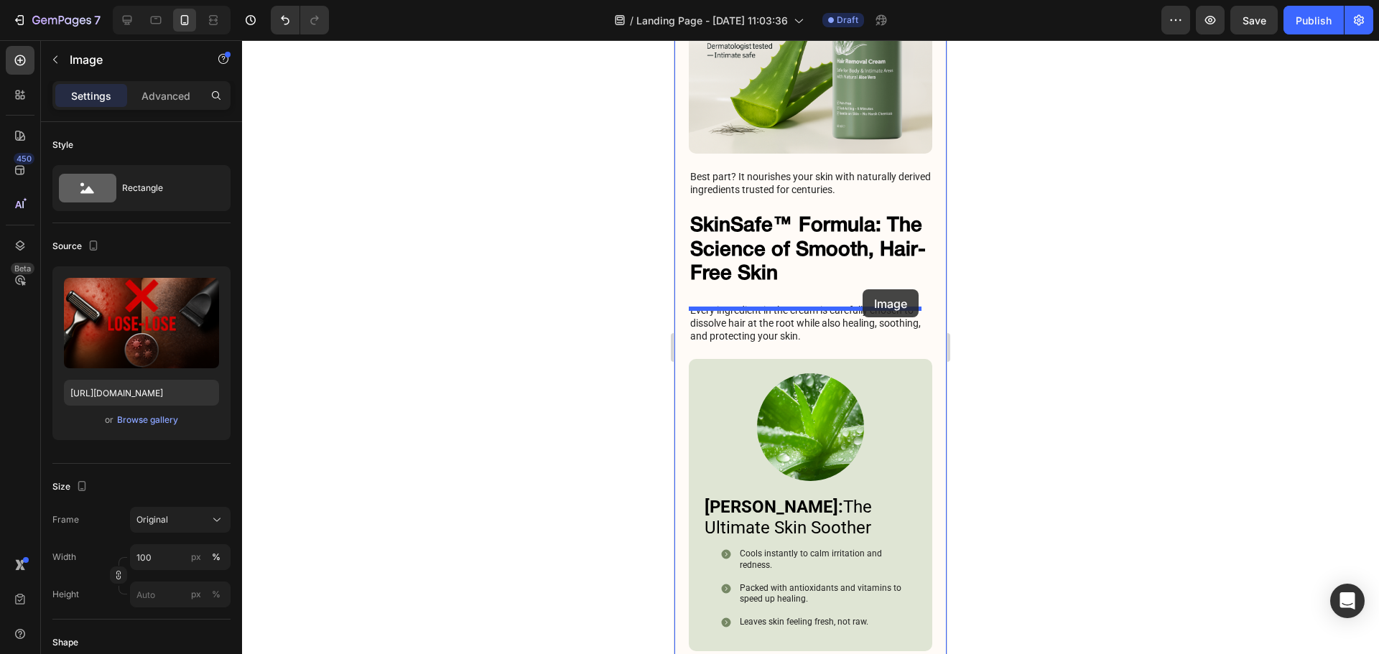
drag, startPoint x: 733, startPoint y: 309, endPoint x: 1700, endPoint y: 351, distance: 968.1
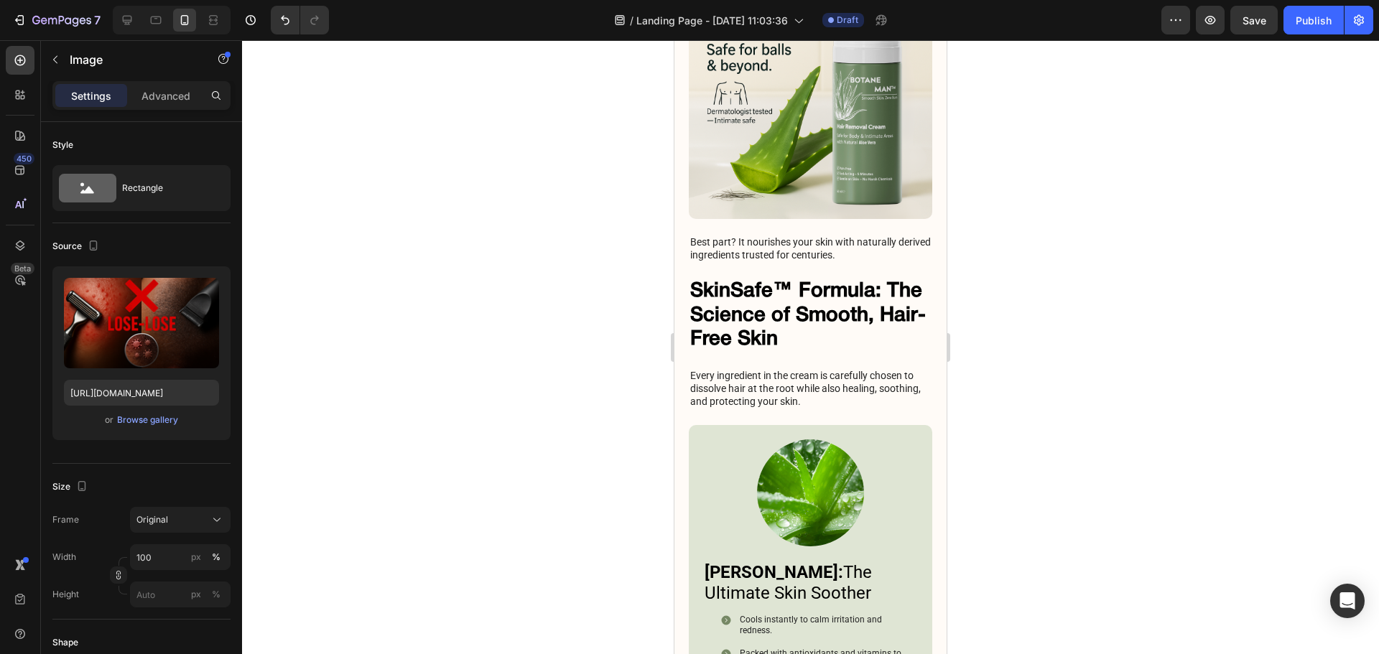
click at [1081, 313] on div at bounding box center [810, 347] width 1137 height 614
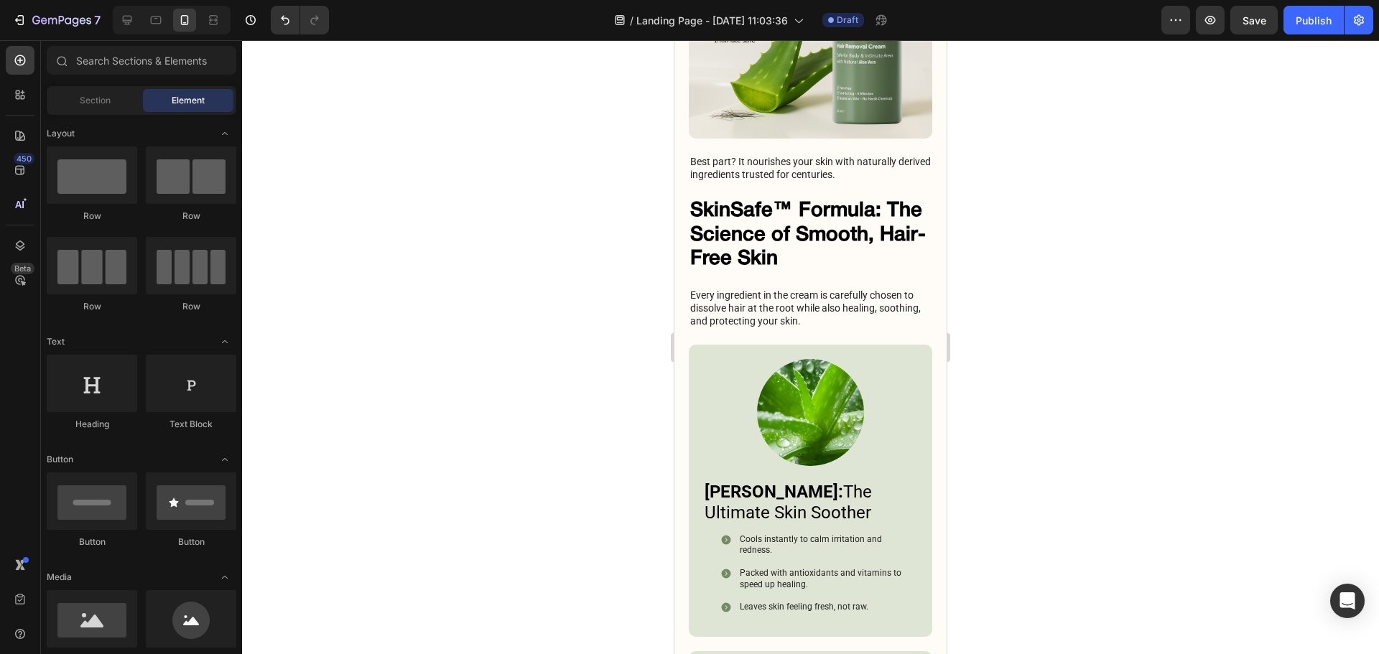
click at [1091, 358] on div at bounding box center [810, 347] width 1137 height 614
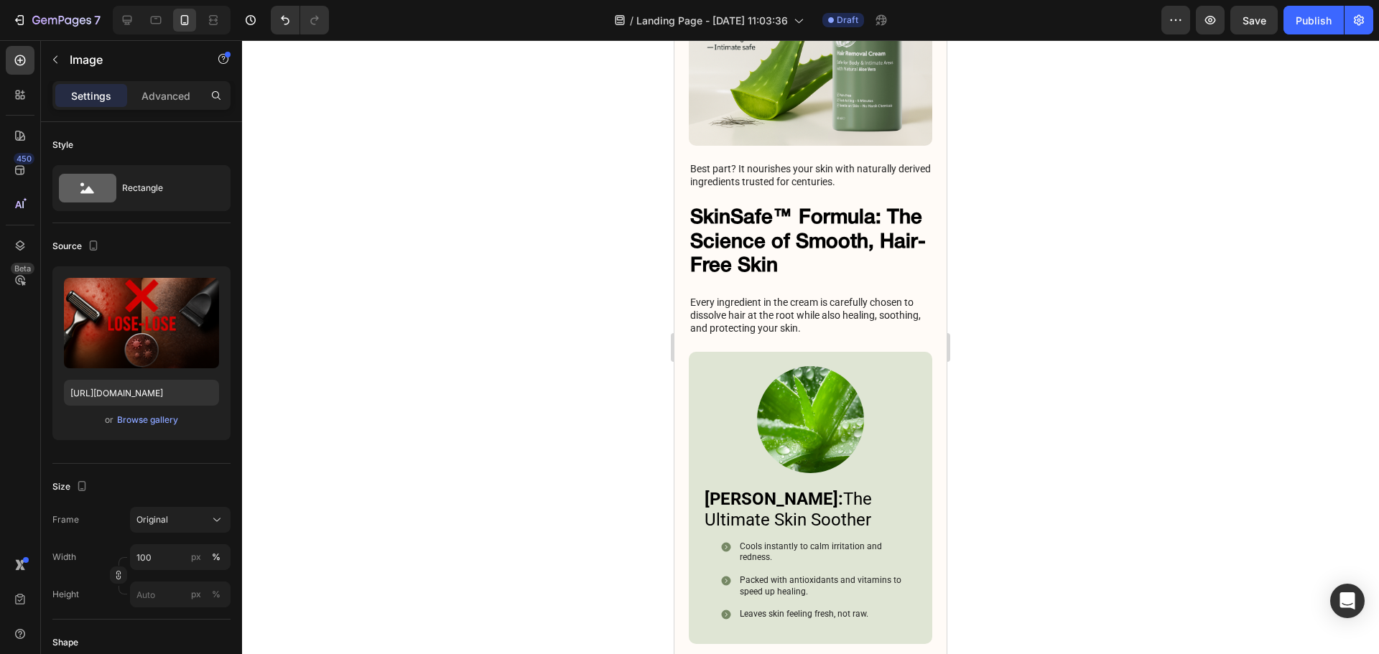
drag, startPoint x: 816, startPoint y: 468, endPoint x: 1692, endPoint y: 470, distance: 876.8
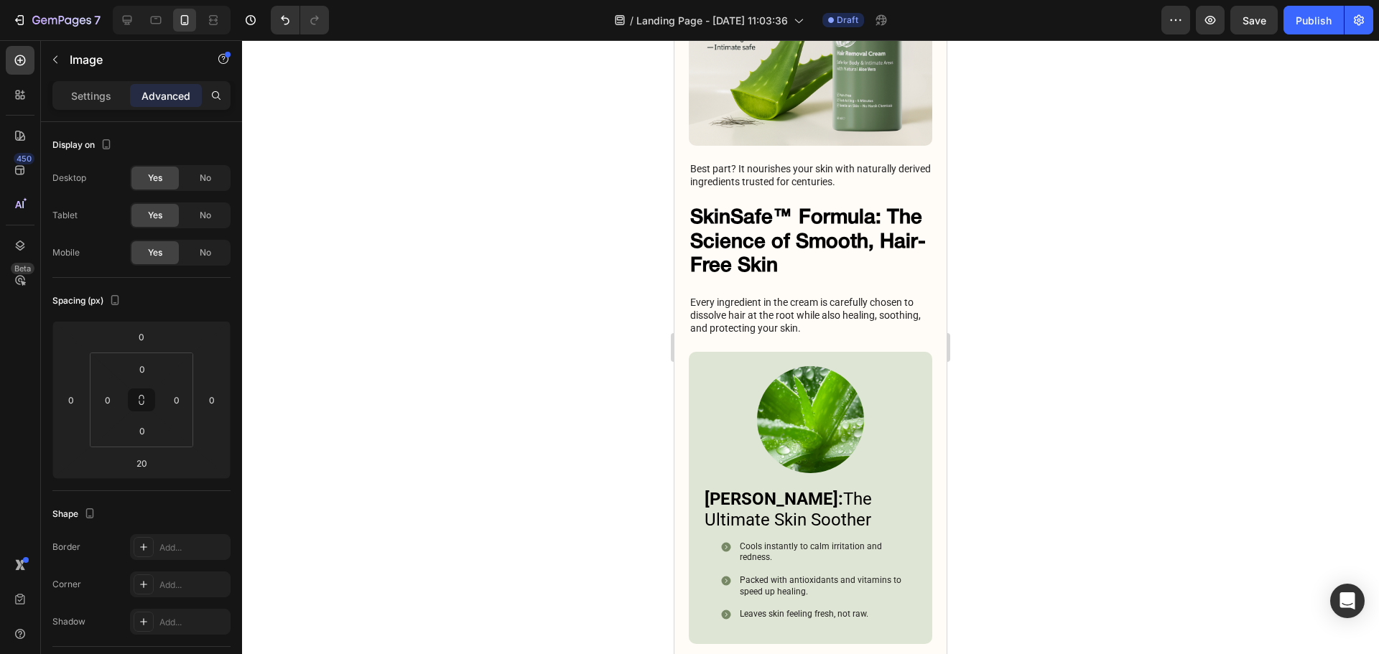
click at [1047, 426] on div at bounding box center [810, 347] width 1137 height 614
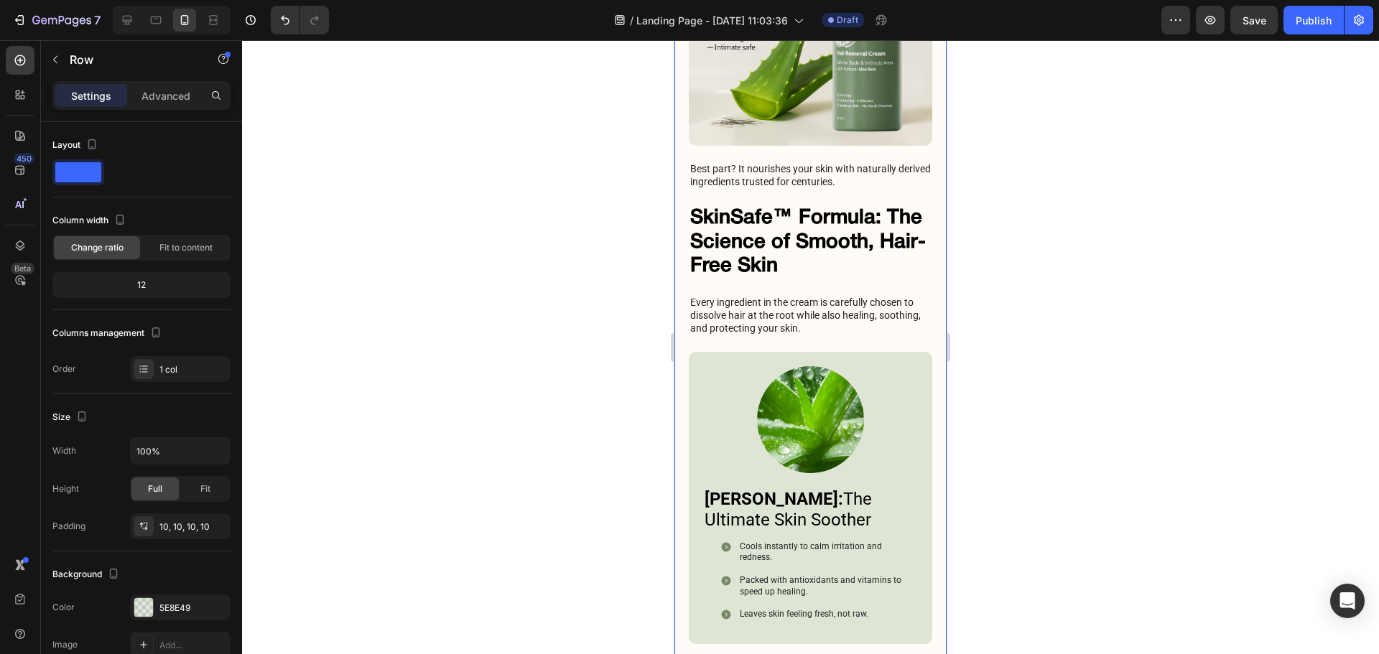
click at [1034, 312] on div at bounding box center [810, 347] width 1137 height 614
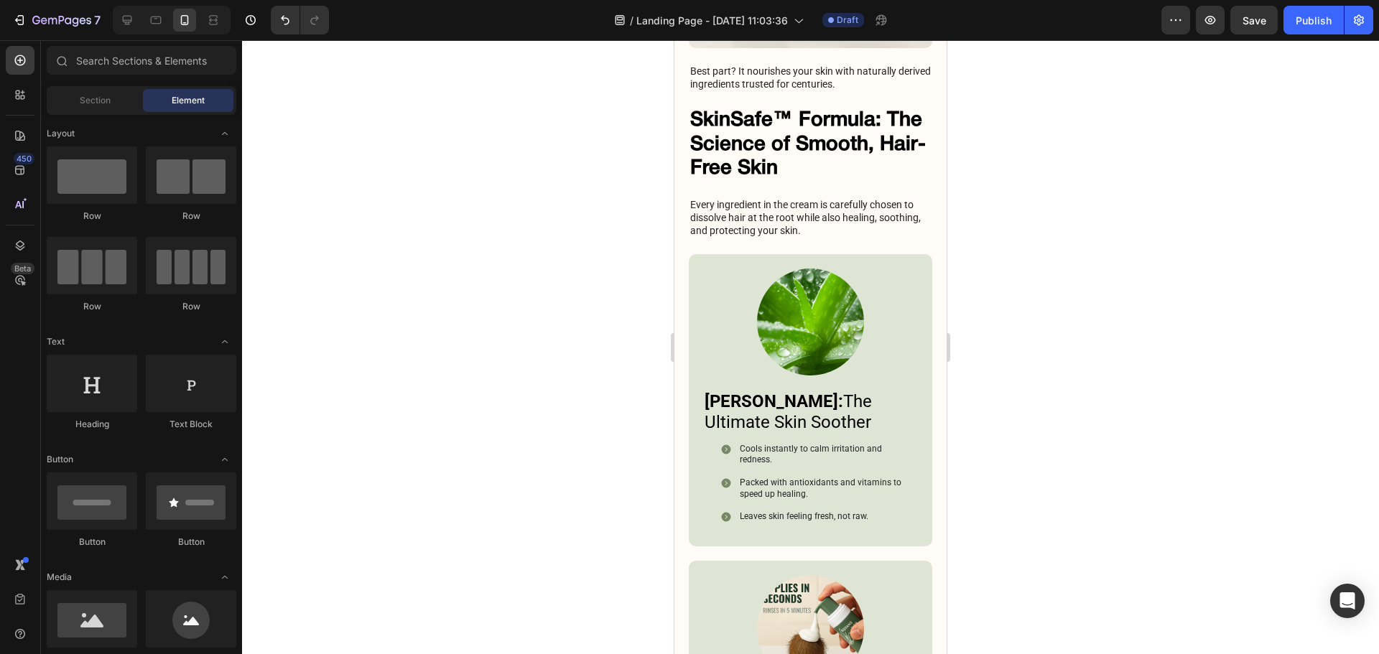
scroll to position [3941, 0]
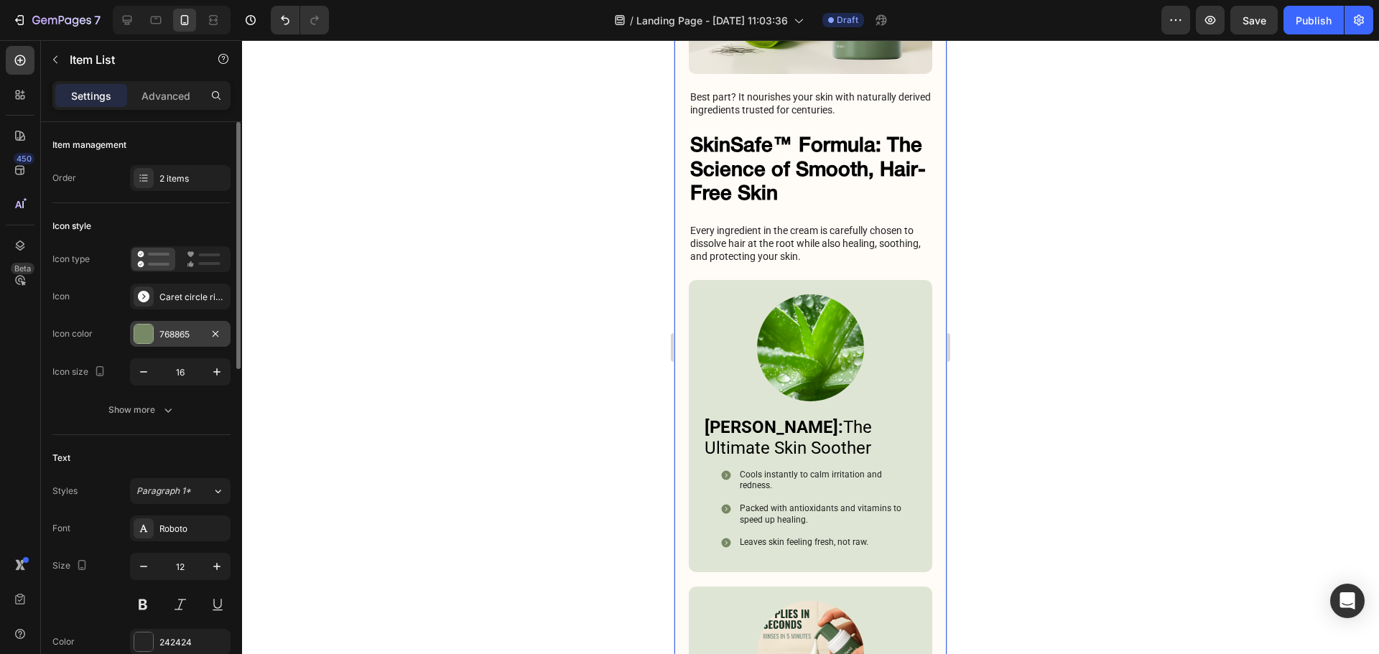
click at [182, 341] on div "768865" at bounding box center [180, 334] width 101 height 26
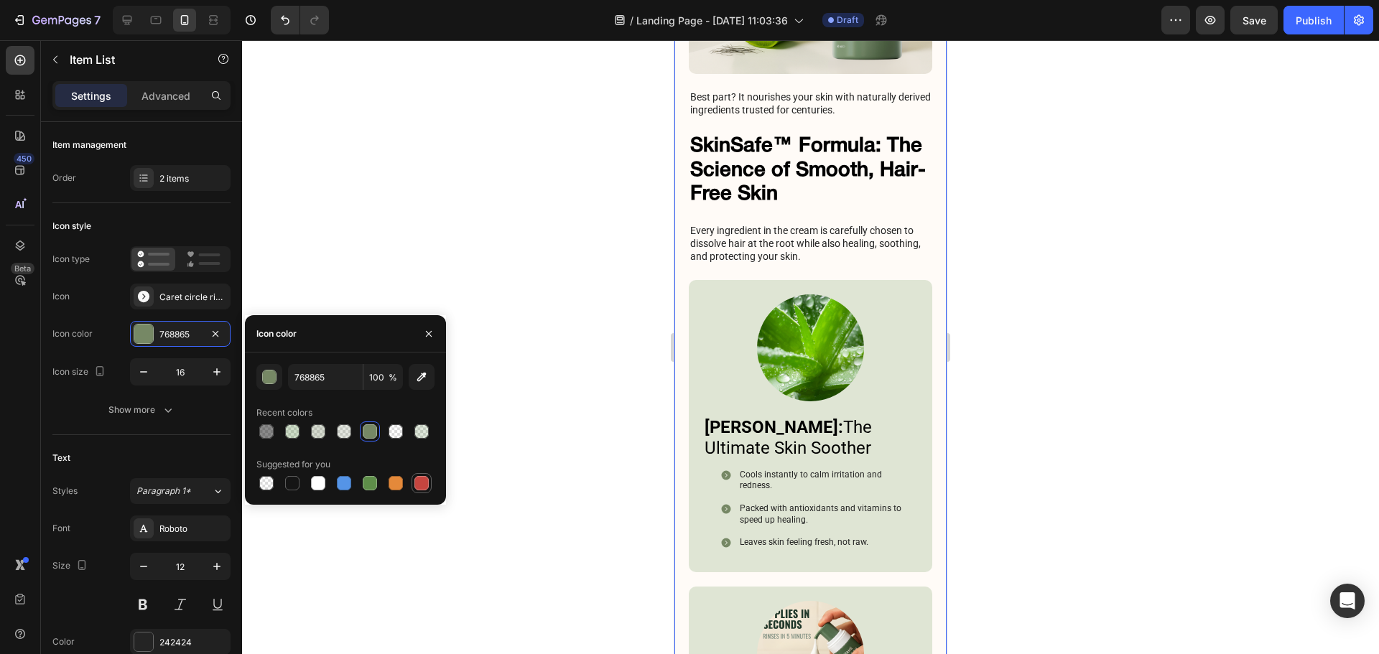
click at [420, 483] on div at bounding box center [421, 483] width 14 height 14
type input "C5453F"
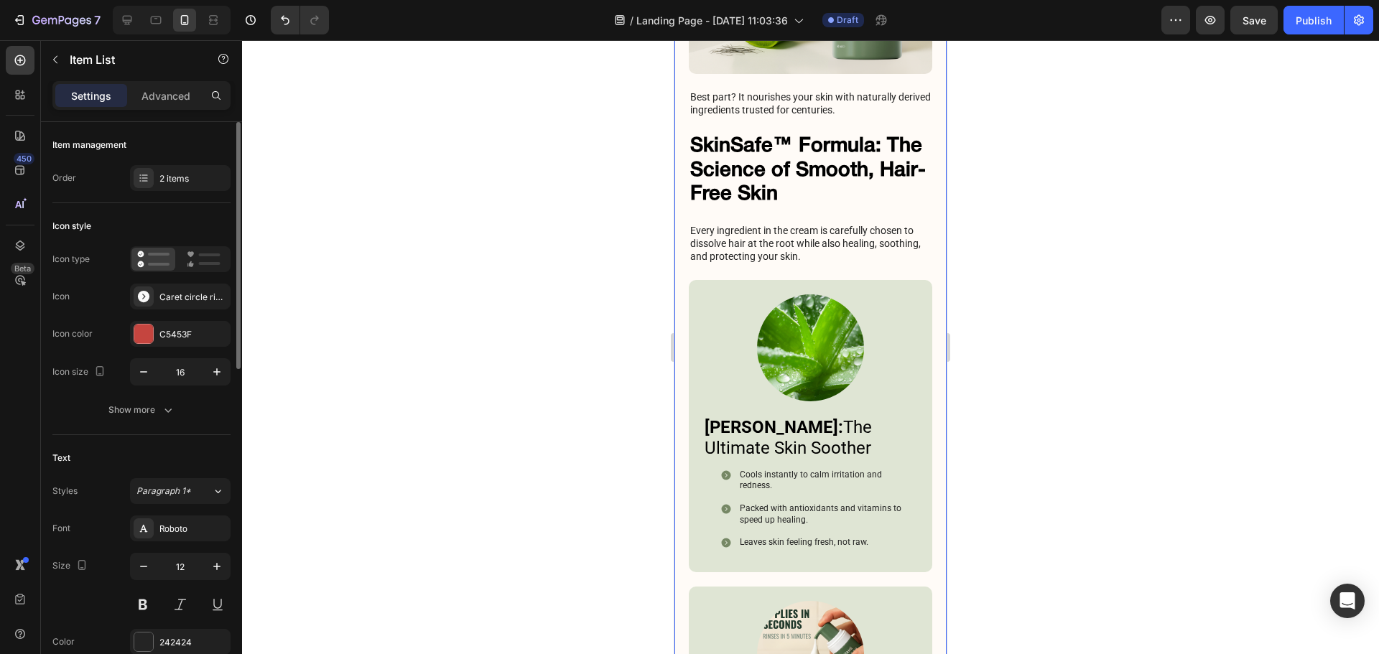
drag, startPoint x: 206, startPoint y: 256, endPoint x: 174, endPoint y: 198, distance: 65.9
click at [162, 294] on div "Caret circle right filled" at bounding box center [192, 297] width 67 height 13
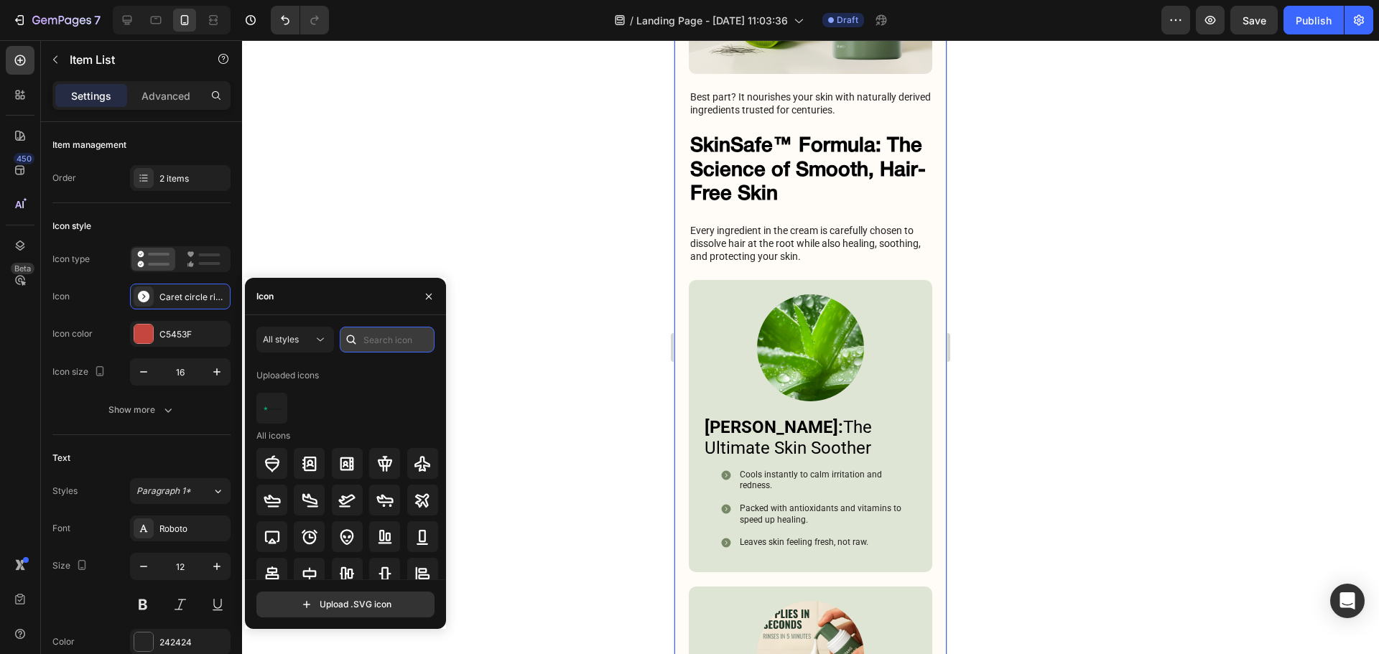
click at [371, 341] on input "text" at bounding box center [387, 340] width 95 height 26
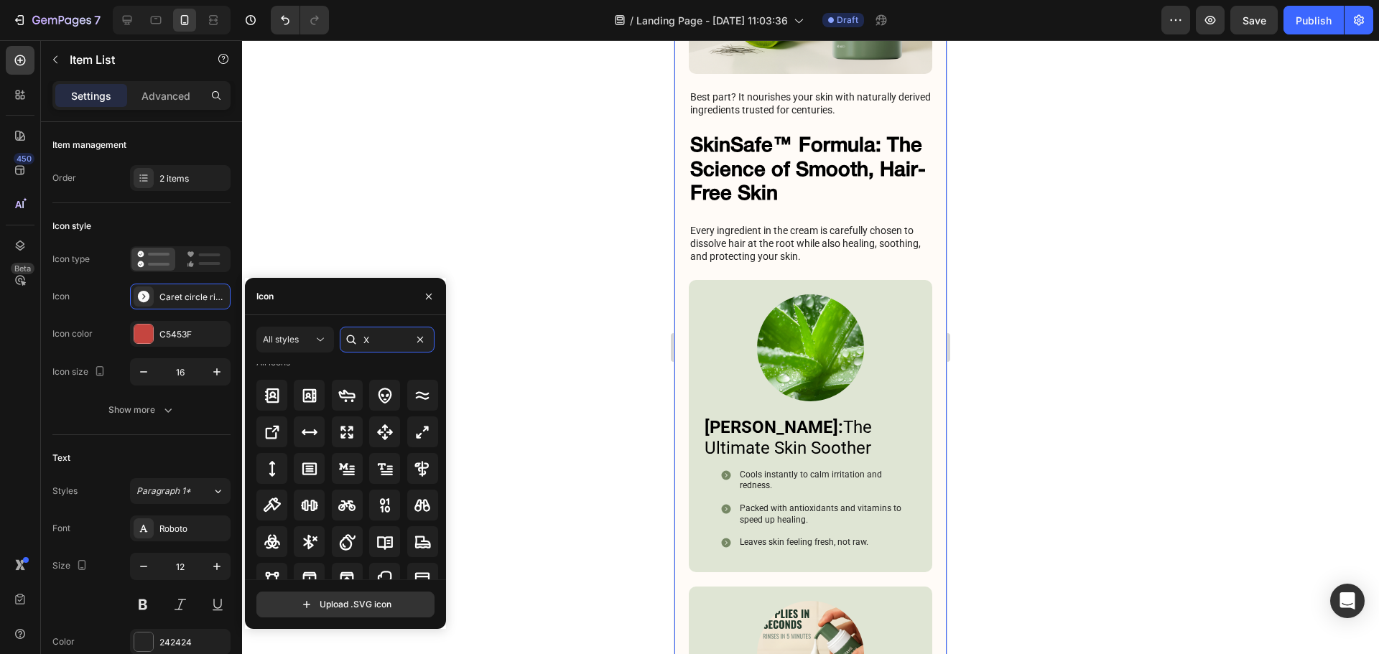
scroll to position [0, 0]
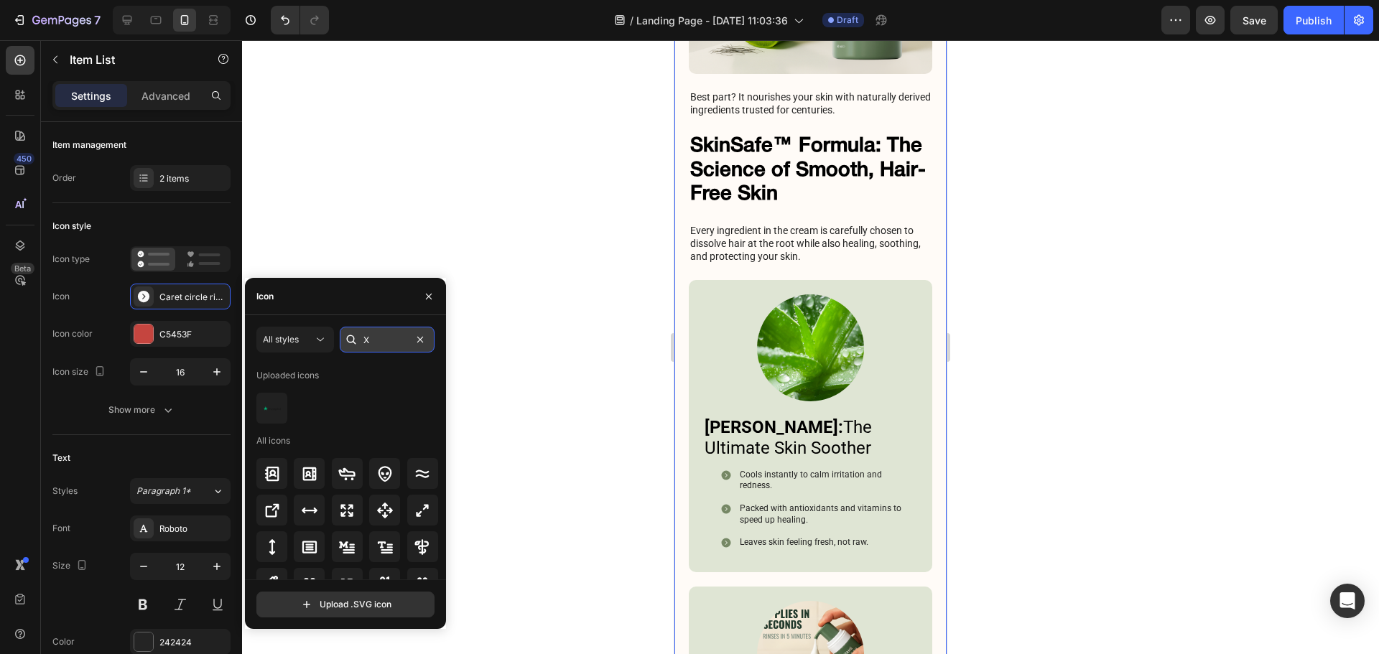
click at [366, 339] on input "X" at bounding box center [387, 340] width 95 height 26
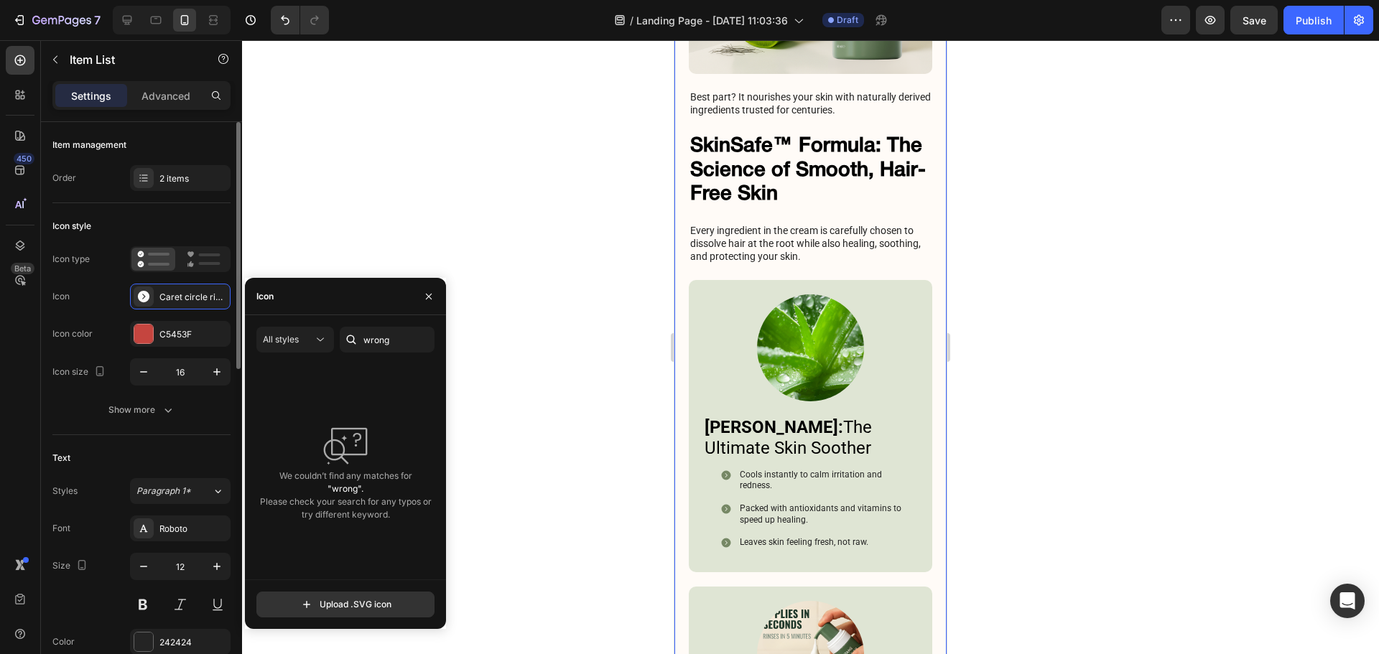
scroll to position [551, 0]
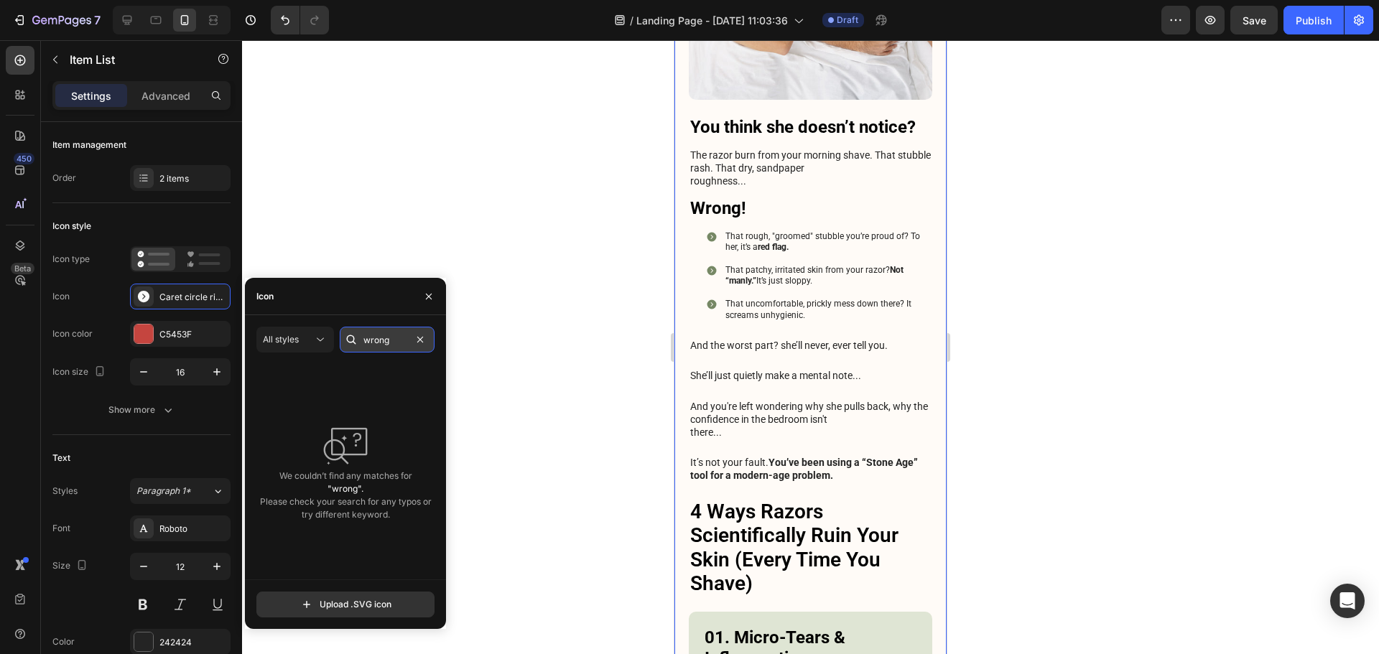
click at [388, 338] on input "wrong" at bounding box center [387, 340] width 95 height 26
type input "no"
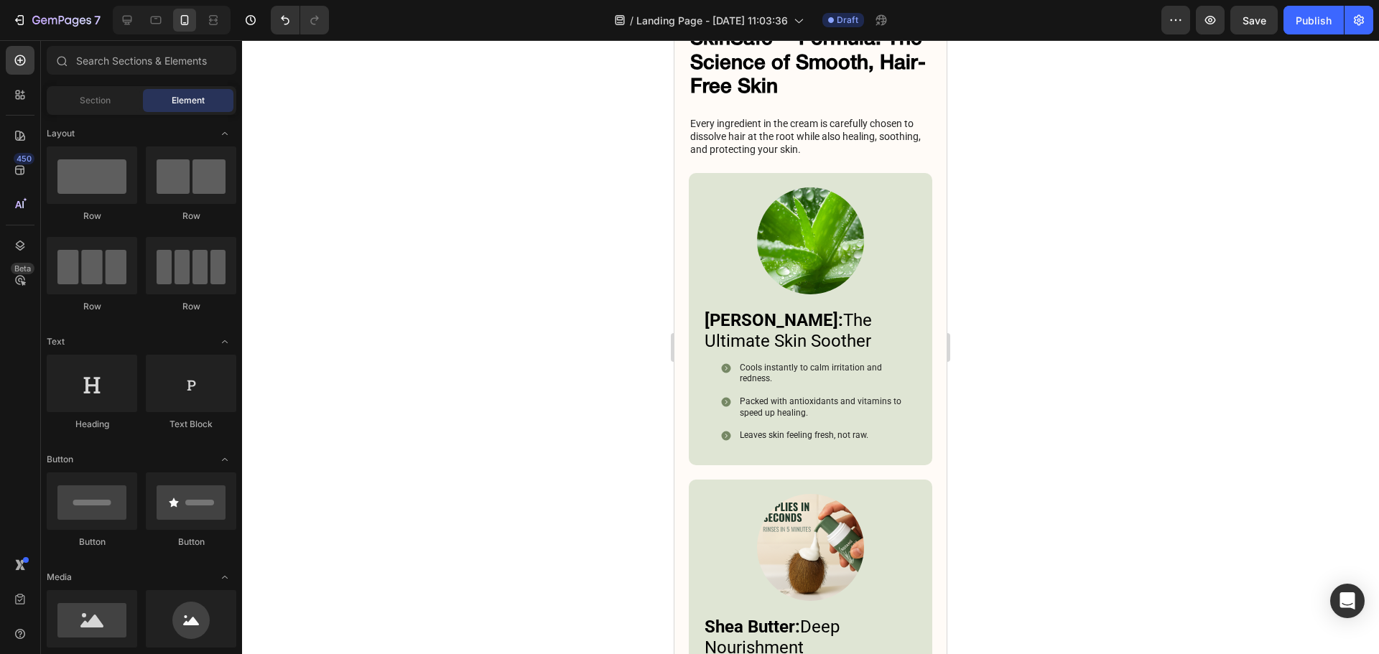
scroll to position [3923, 0]
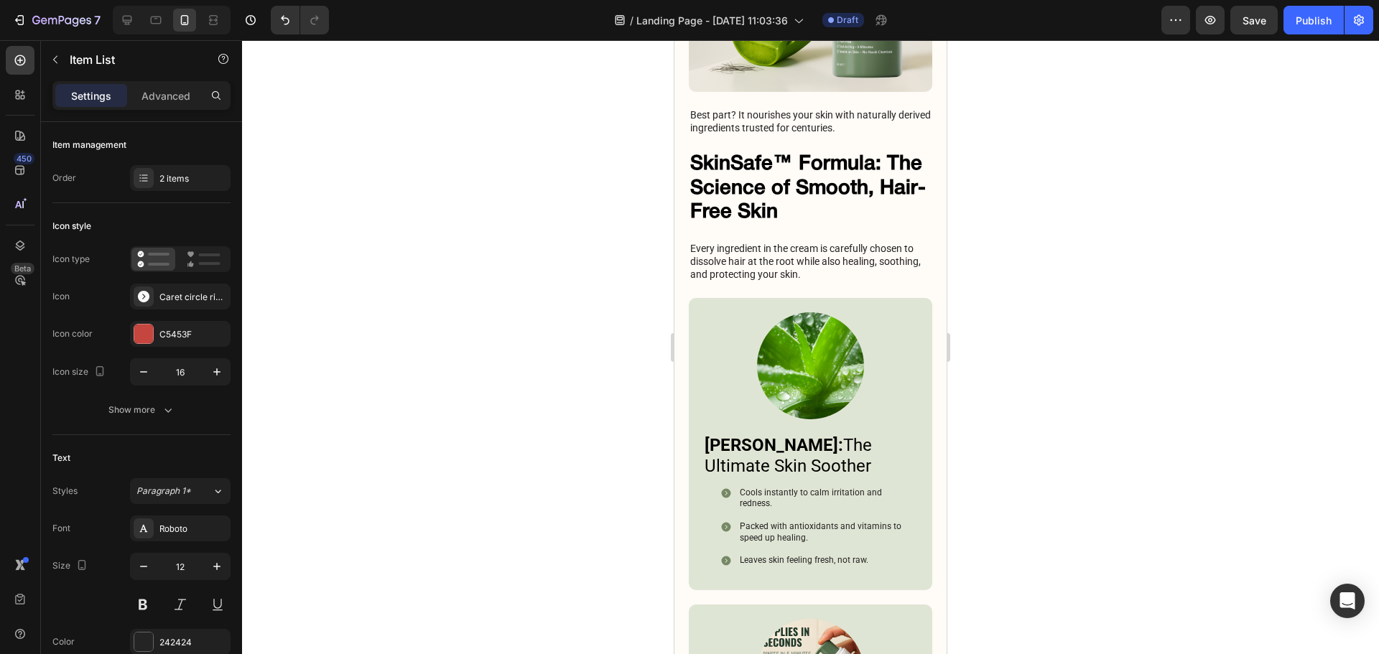
click at [221, 173] on div "2 items" at bounding box center [192, 178] width 67 height 13
click at [176, 261] on div at bounding box center [180, 259] width 101 height 26
click at [168, 295] on div "Caret circle right filled" at bounding box center [192, 297] width 67 height 13
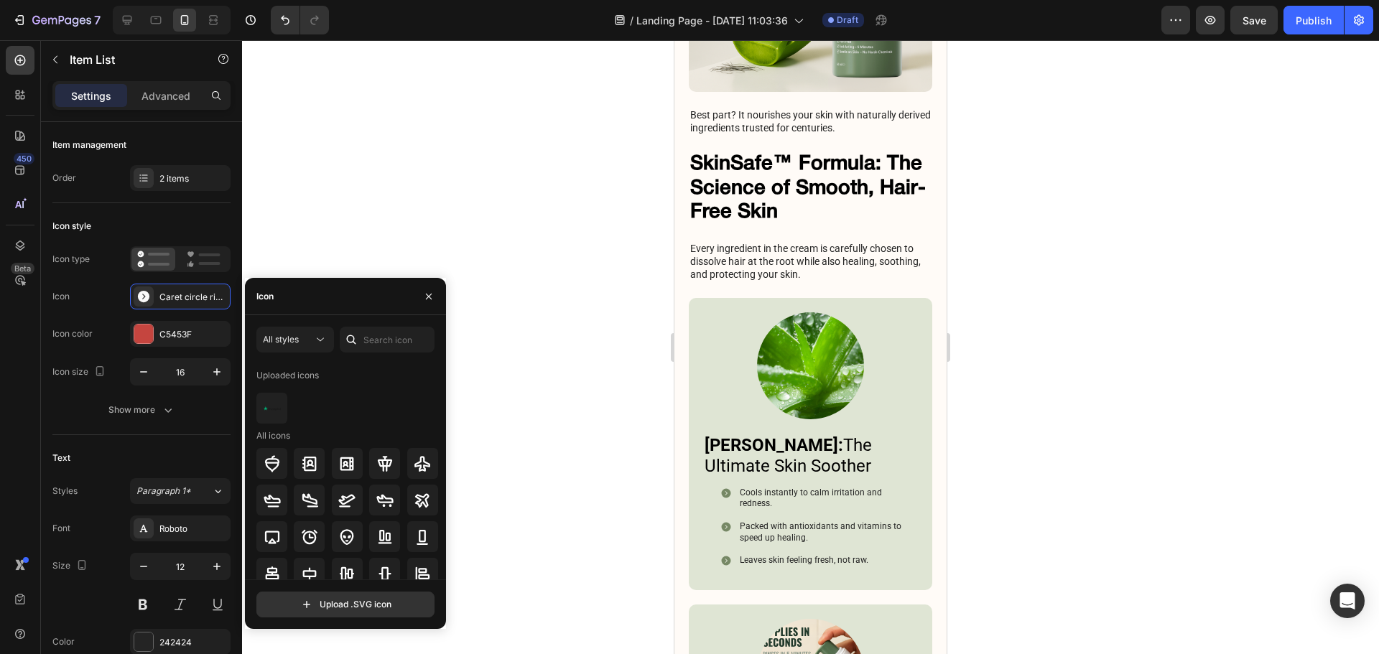
drag, startPoint x: 353, startPoint y: 317, endPoint x: 371, endPoint y: 335, distance: 24.9
click at [354, 320] on div "All styles Uploaded icons All icons Upload .SVG icon" at bounding box center [345, 472] width 201 height 314
click at [371, 335] on input "text" at bounding box center [387, 340] width 95 height 26
type input "No"
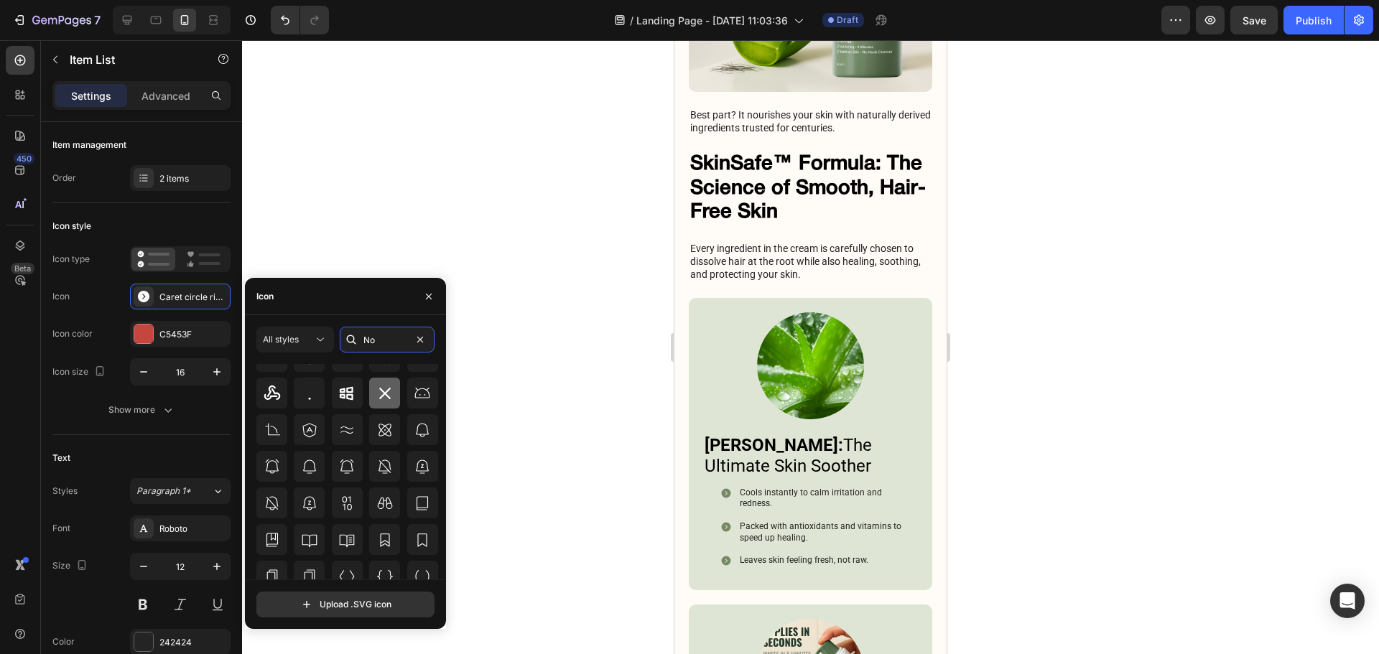
scroll to position [1300, 0]
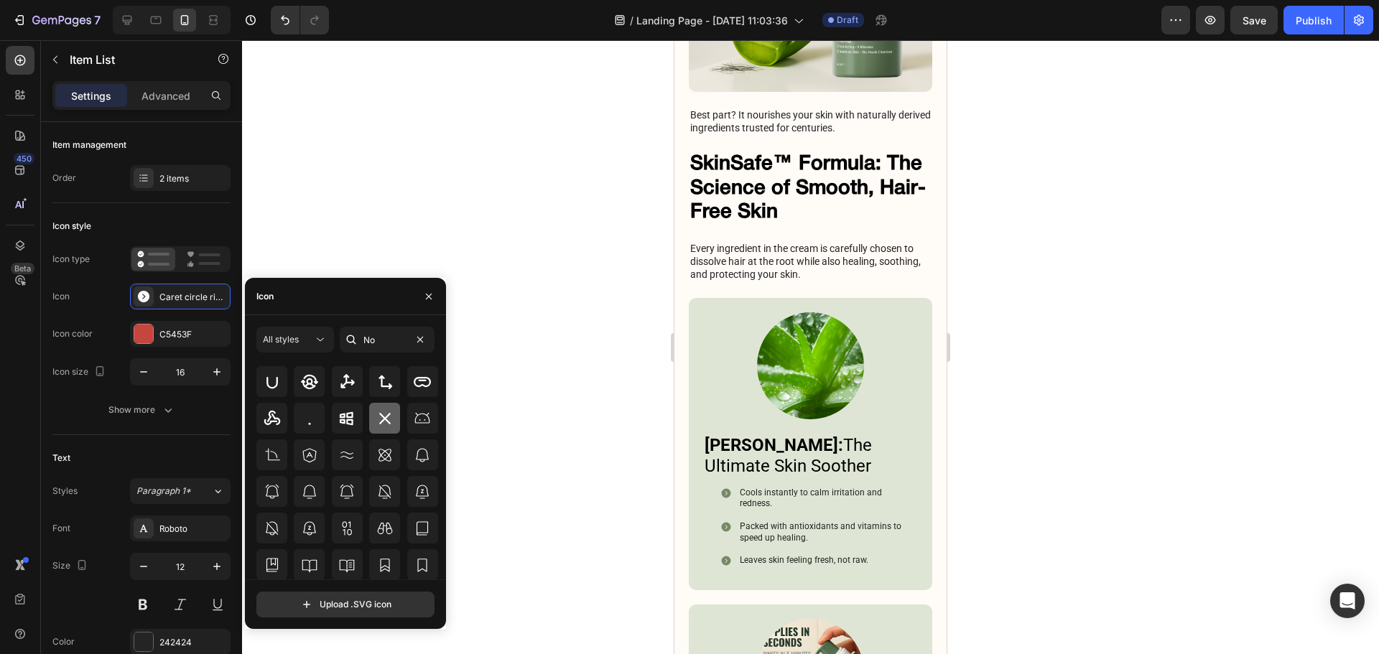
click at [393, 416] on div at bounding box center [384, 418] width 31 height 31
click at [210, 373] on button "button" at bounding box center [217, 372] width 26 height 26
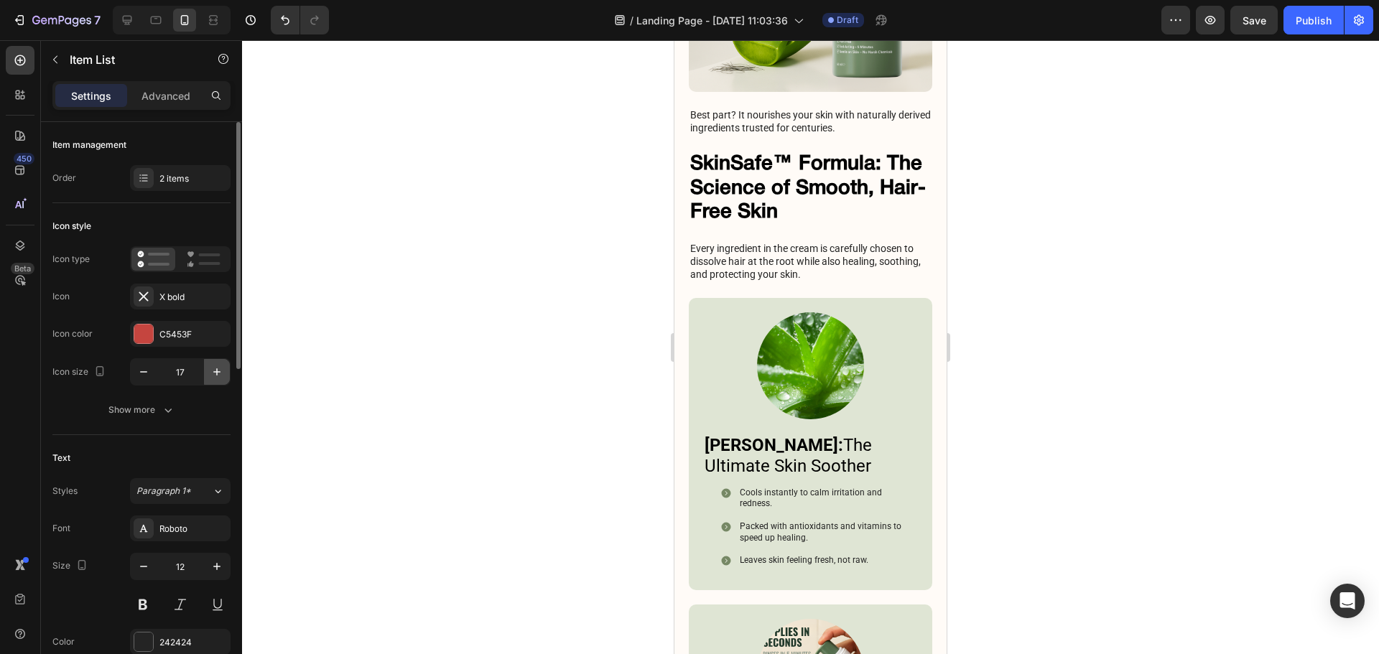
click at [210, 373] on icon "button" at bounding box center [217, 372] width 14 height 14
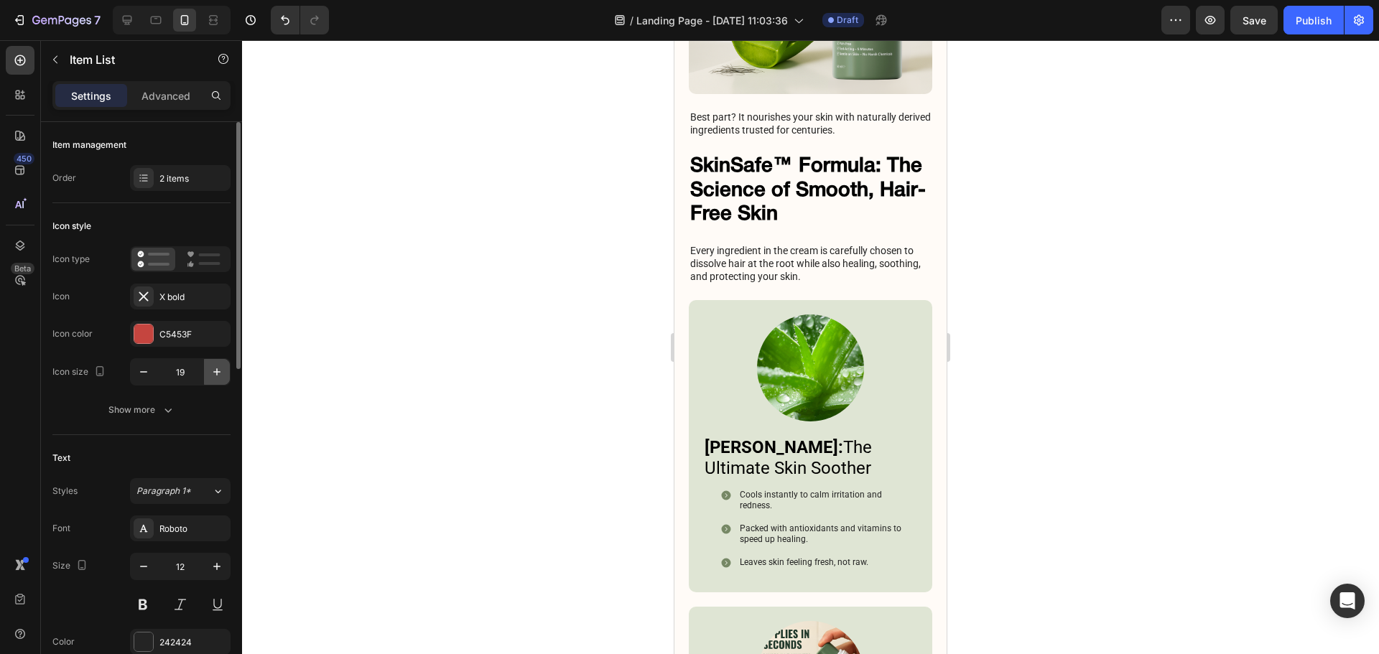
click at [210, 373] on icon "button" at bounding box center [217, 372] width 14 height 14
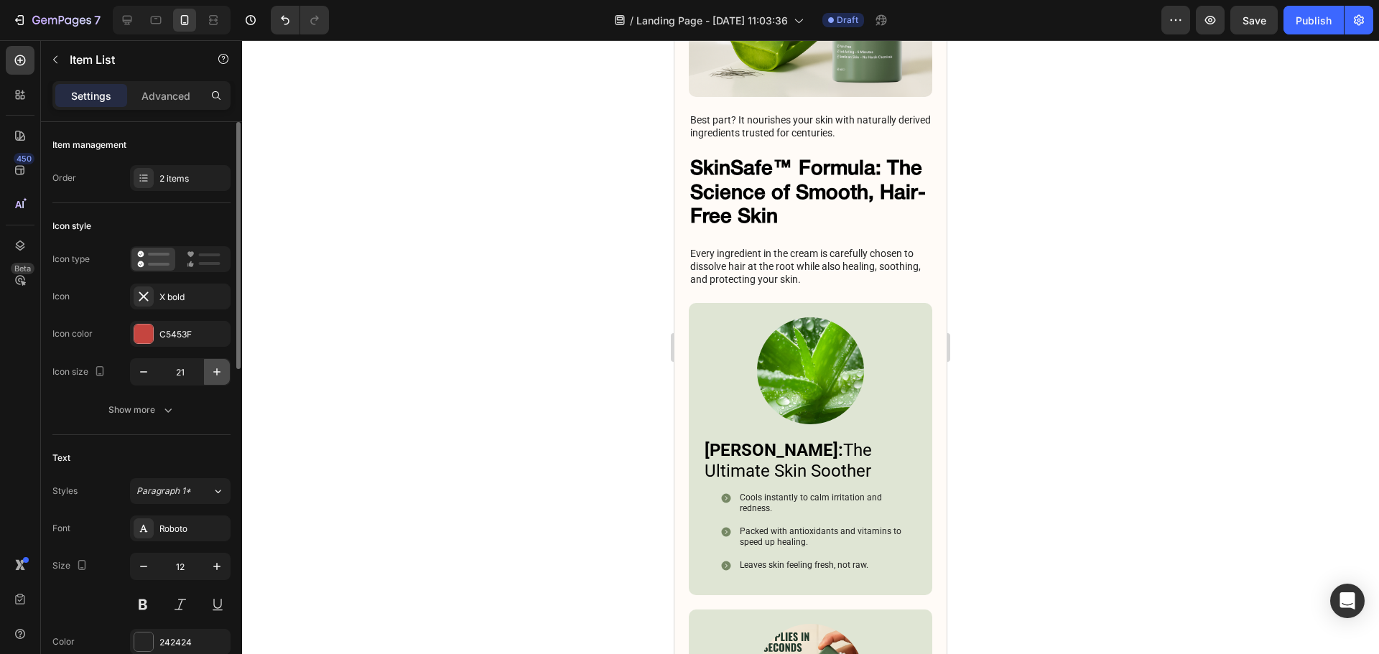
click at [210, 373] on icon "button" at bounding box center [217, 372] width 14 height 14
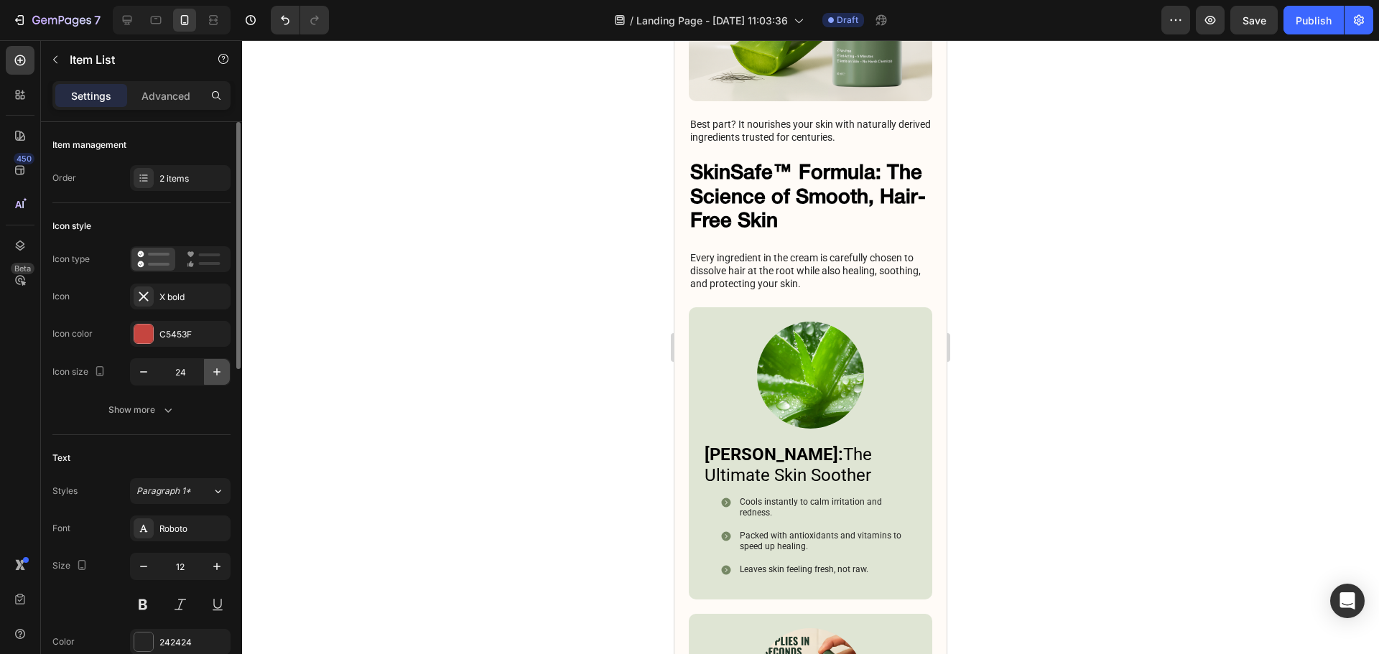
click at [210, 373] on icon "button" at bounding box center [217, 372] width 14 height 14
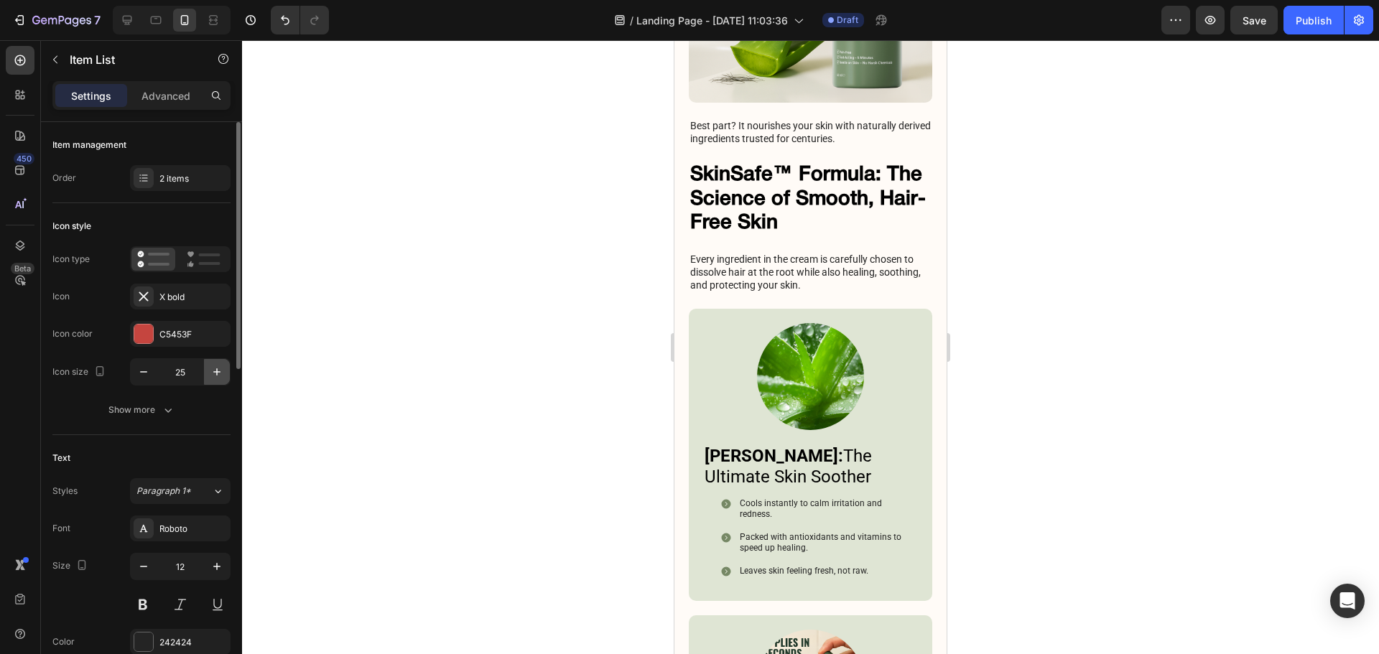
click at [210, 373] on icon "button" at bounding box center [217, 372] width 14 height 14
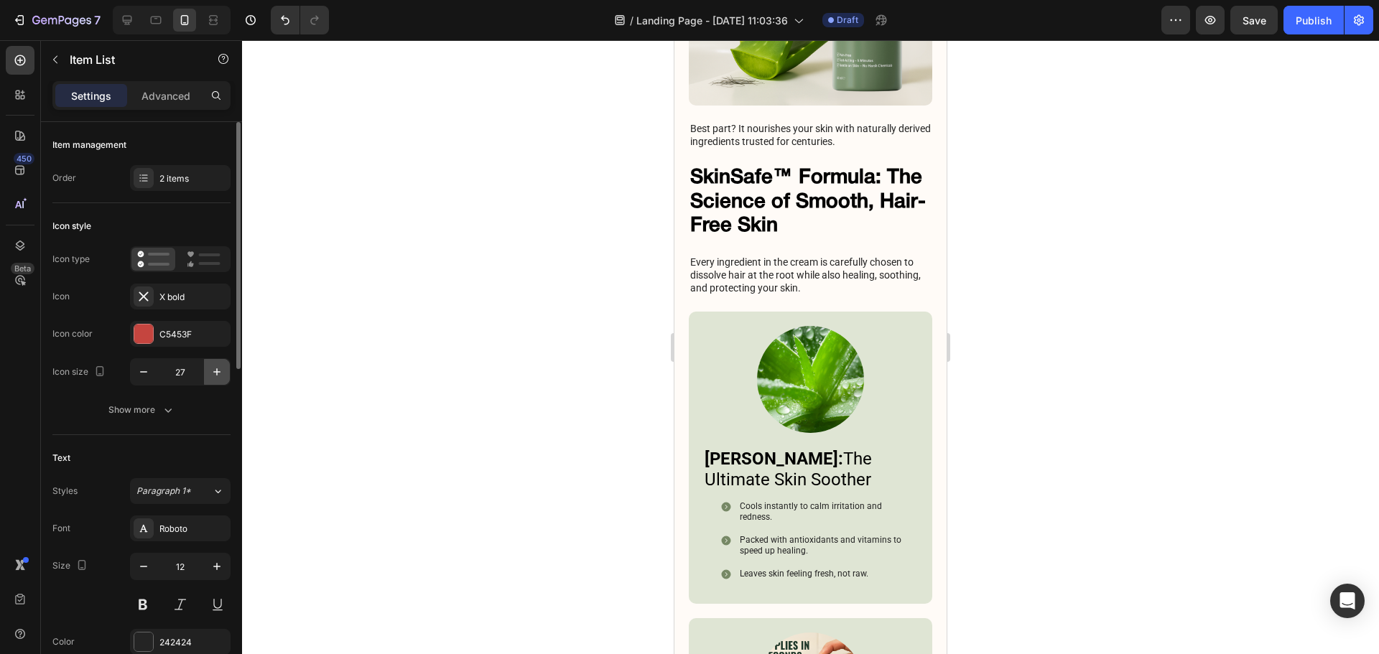
click at [210, 373] on icon "button" at bounding box center [217, 372] width 14 height 14
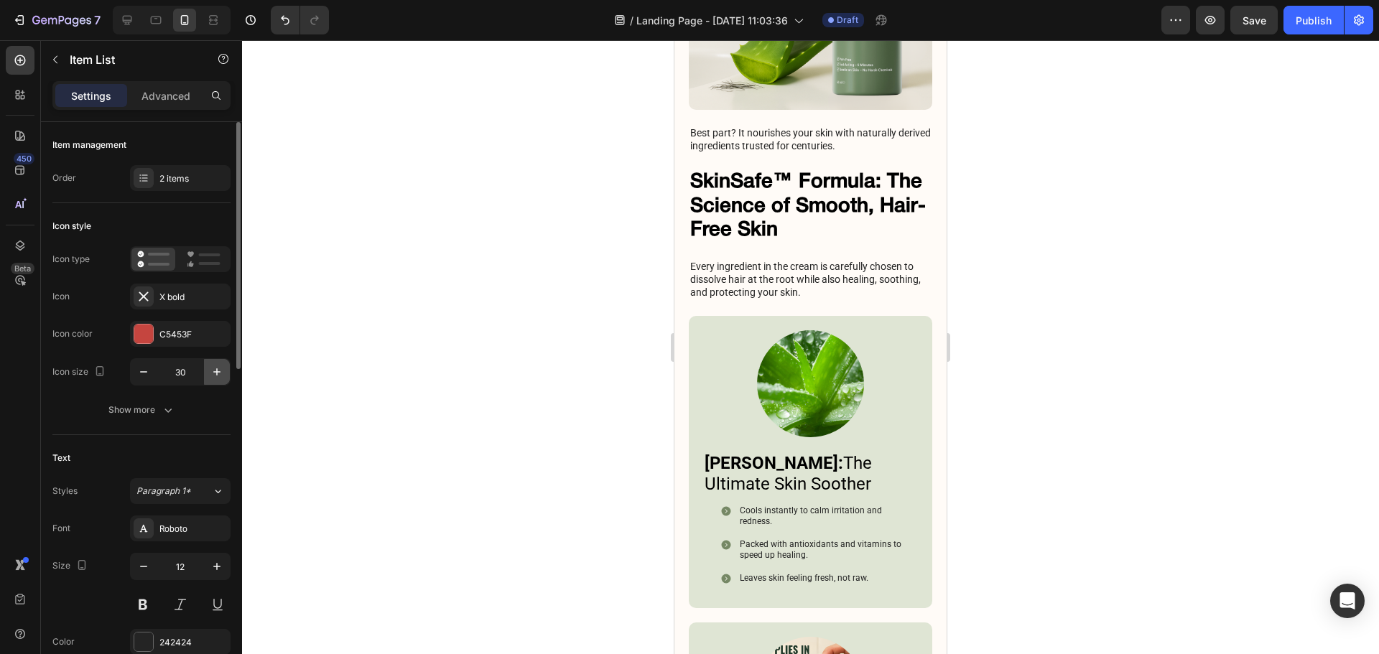
type input "31"
click at [1010, 301] on div at bounding box center [810, 347] width 1137 height 614
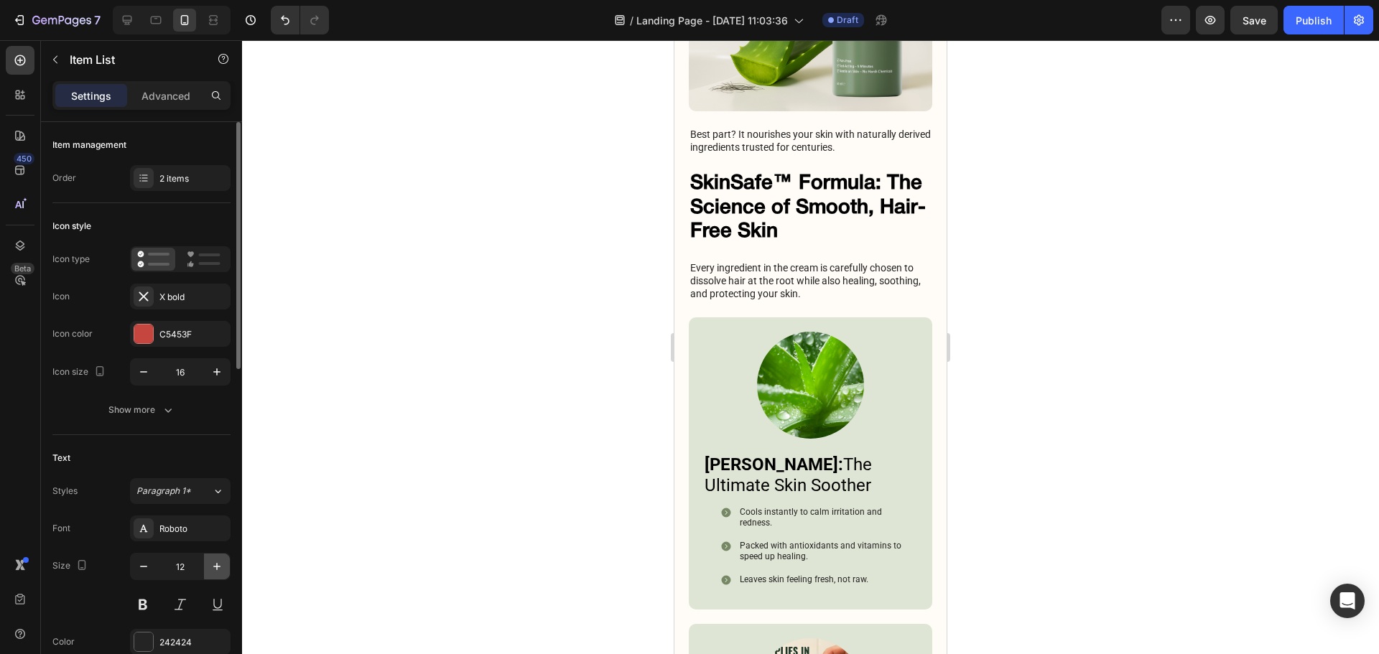
click at [225, 568] on button "button" at bounding box center [217, 567] width 26 height 26
type input "15"
click at [1063, 313] on div at bounding box center [810, 347] width 1137 height 614
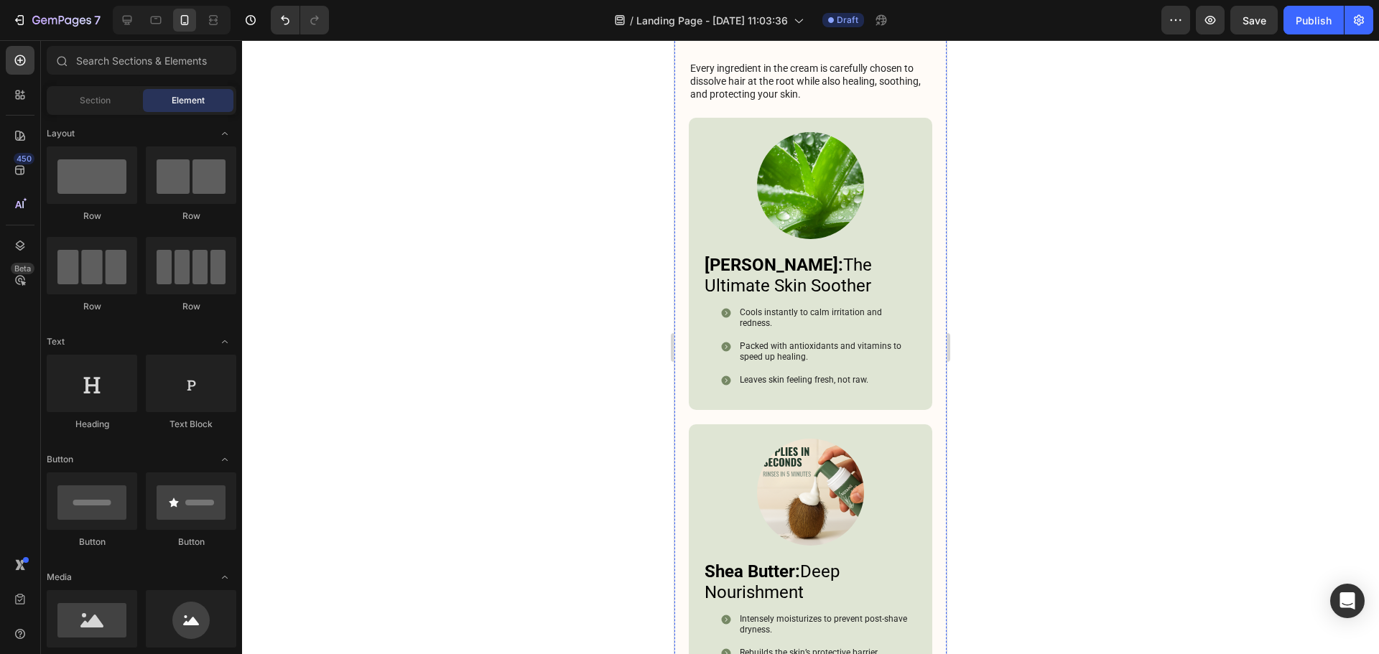
scroll to position [4282, 0]
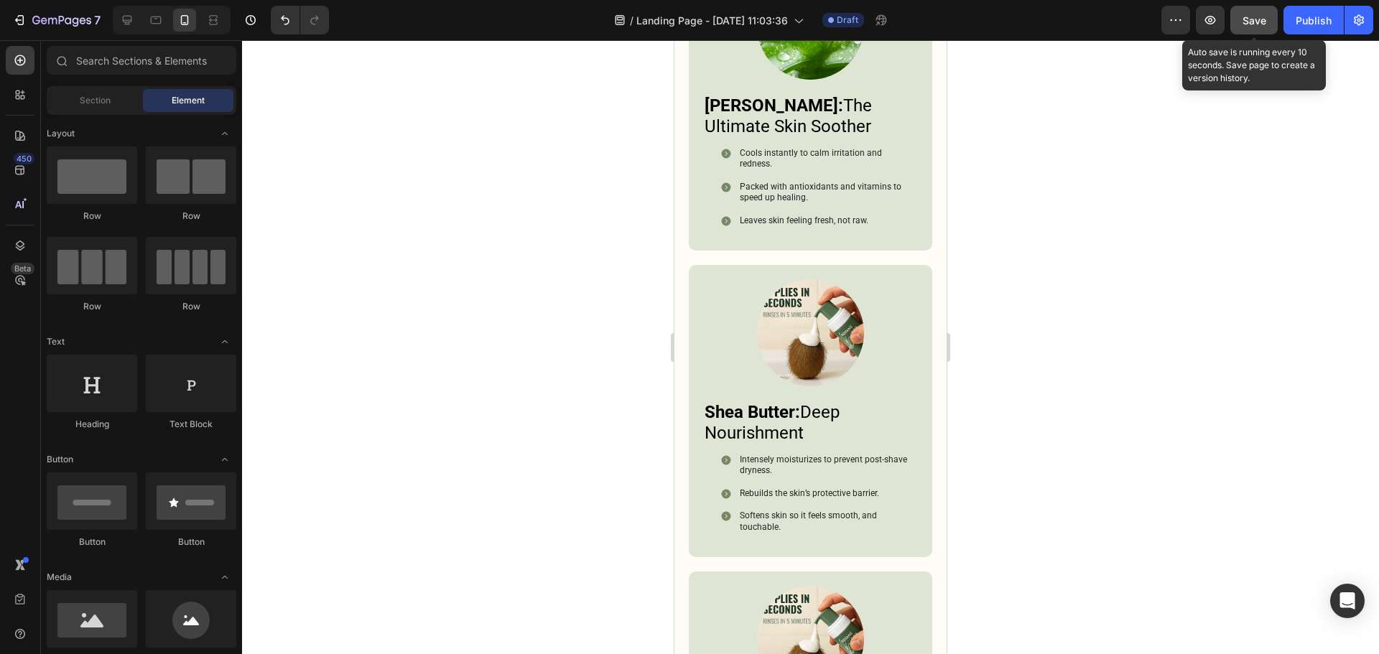
click at [1270, 22] on button "Save" at bounding box center [1253, 20] width 47 height 29
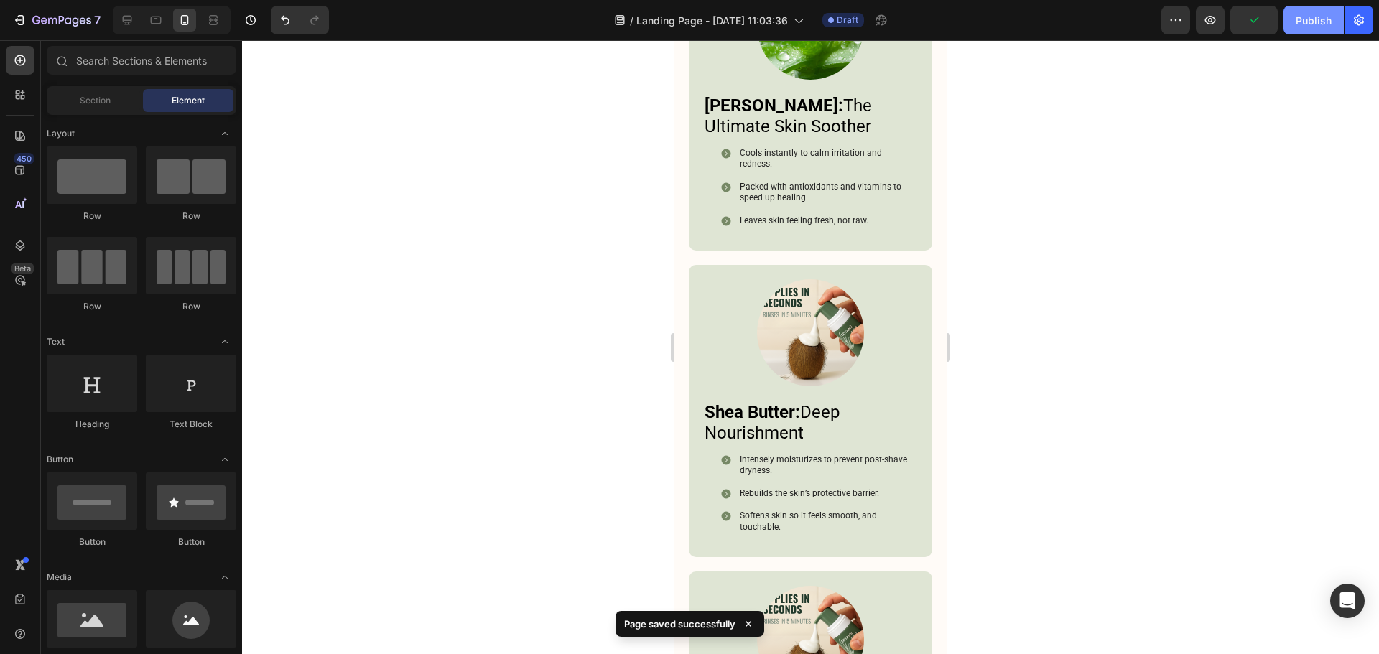
click at [1300, 23] on div "Publish" at bounding box center [1313, 20] width 36 height 15
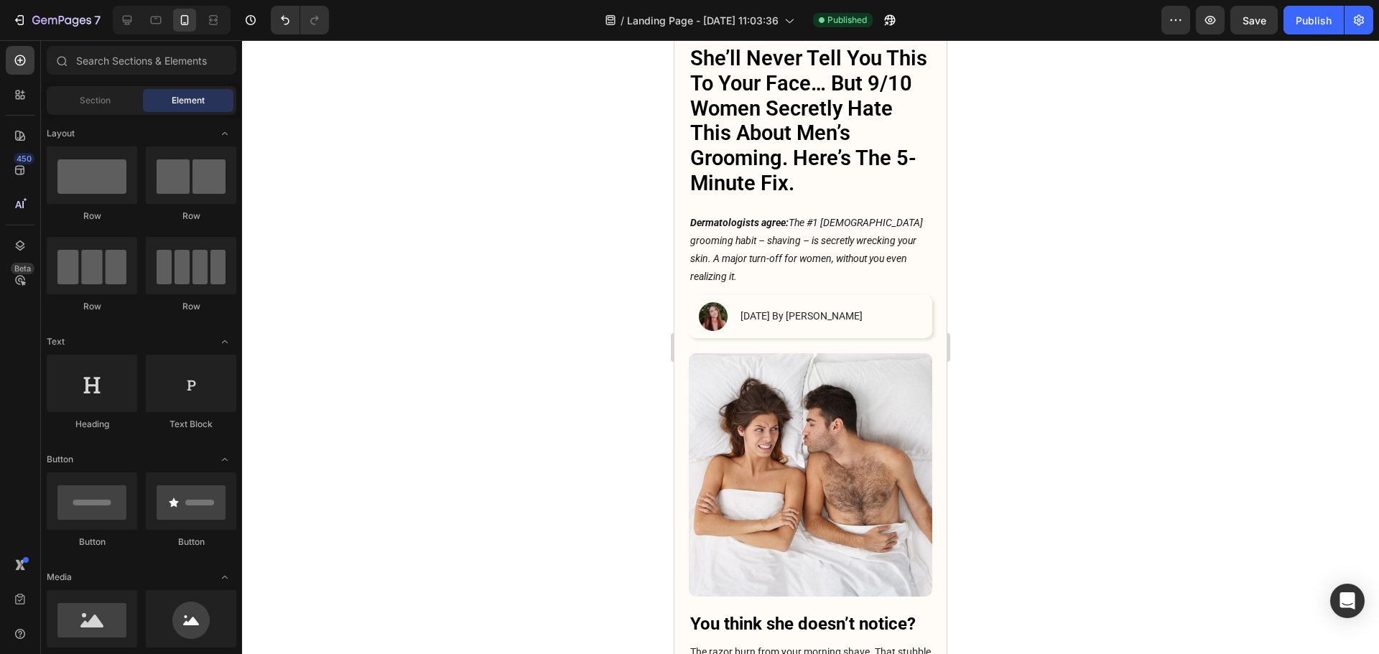
scroll to position [0, 0]
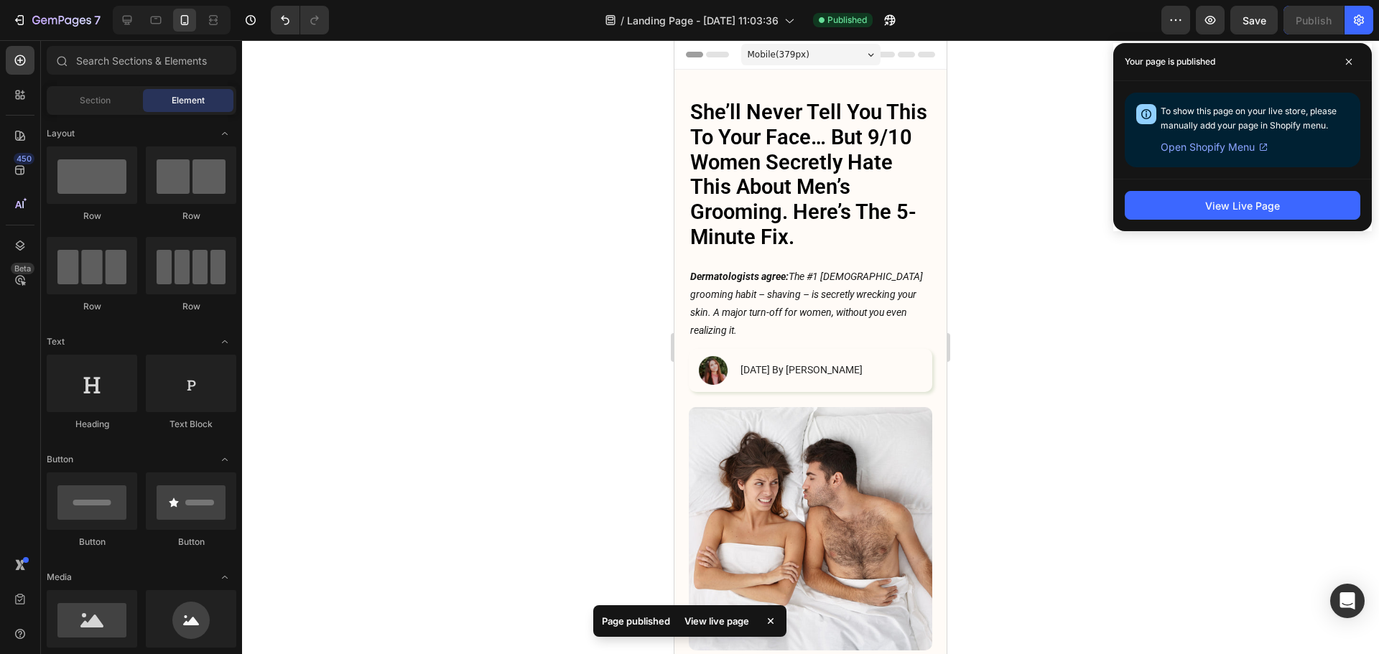
drag, startPoint x: 939, startPoint y: 393, endPoint x: 1811, endPoint y: 180, distance: 897.3
click at [1245, 209] on div "View Live Page" at bounding box center [1242, 205] width 75 height 15
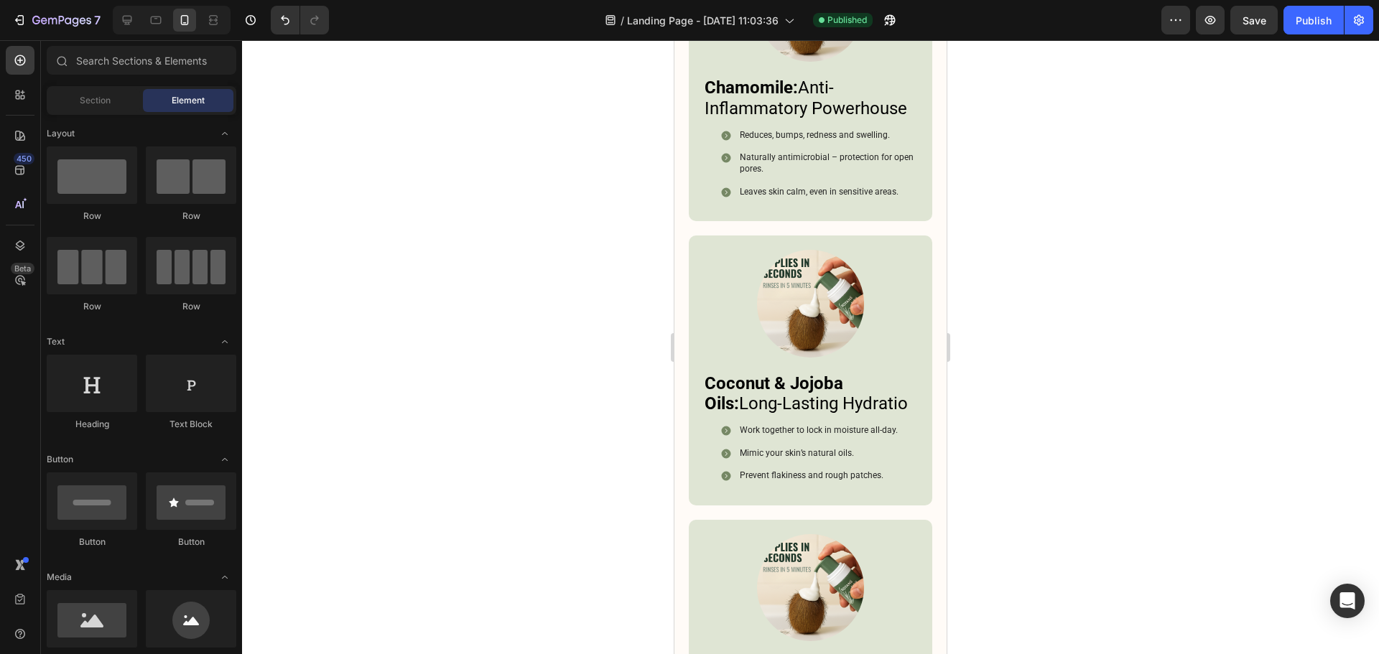
scroll to position [5182, 0]
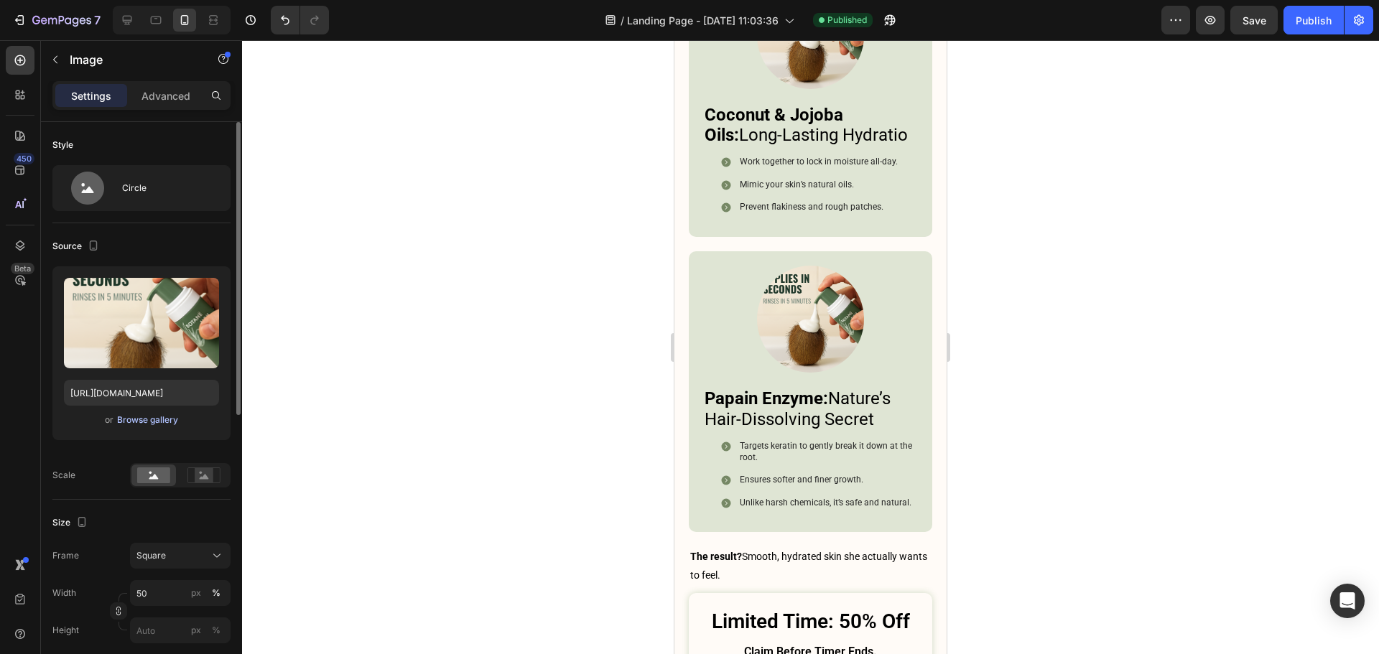
click at [143, 427] on button "Browse gallery" at bounding box center [147, 420] width 62 height 14
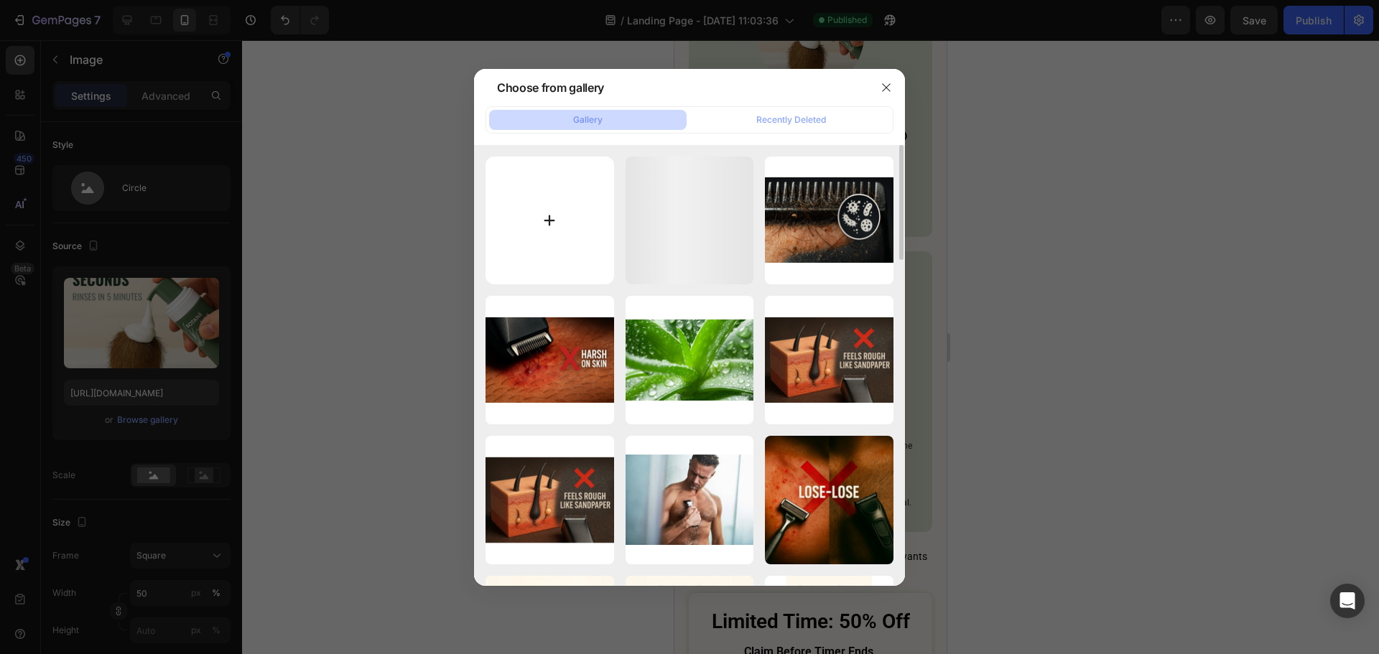
click at [547, 210] on input "file" at bounding box center [549, 221] width 129 height 129
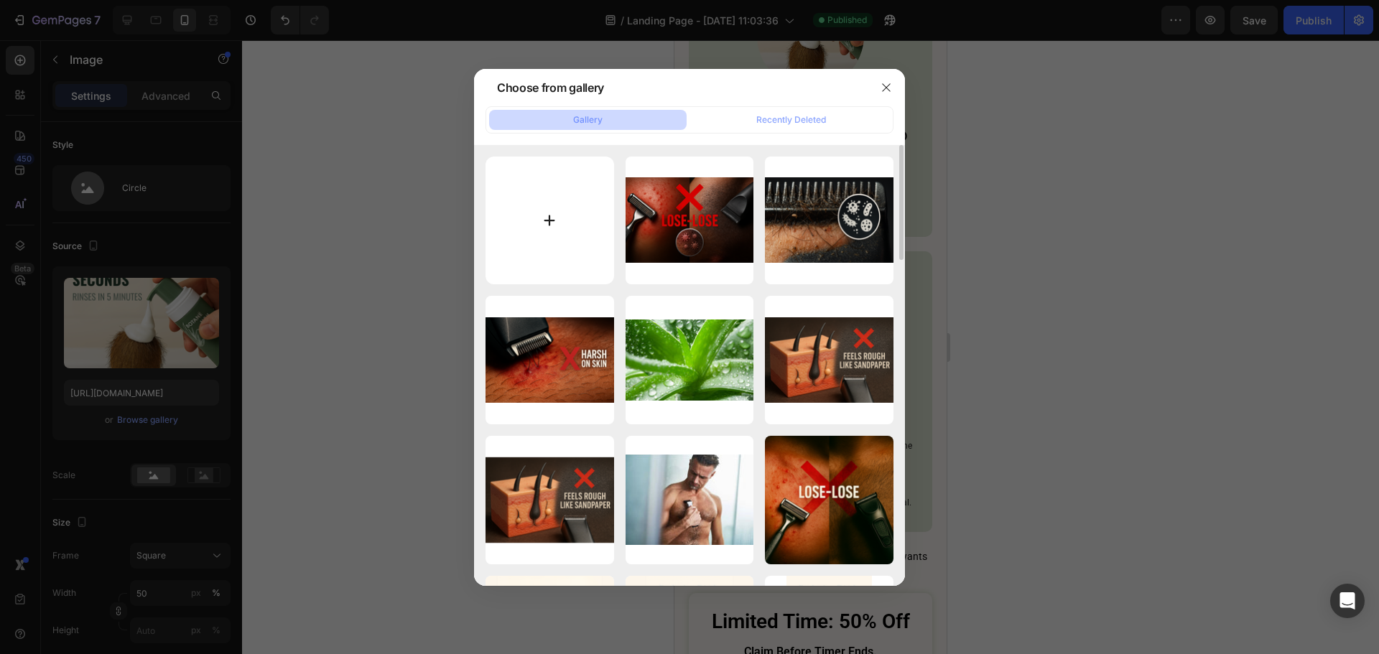
type input "C:\fakepath\steptodown.com525090.jpg"
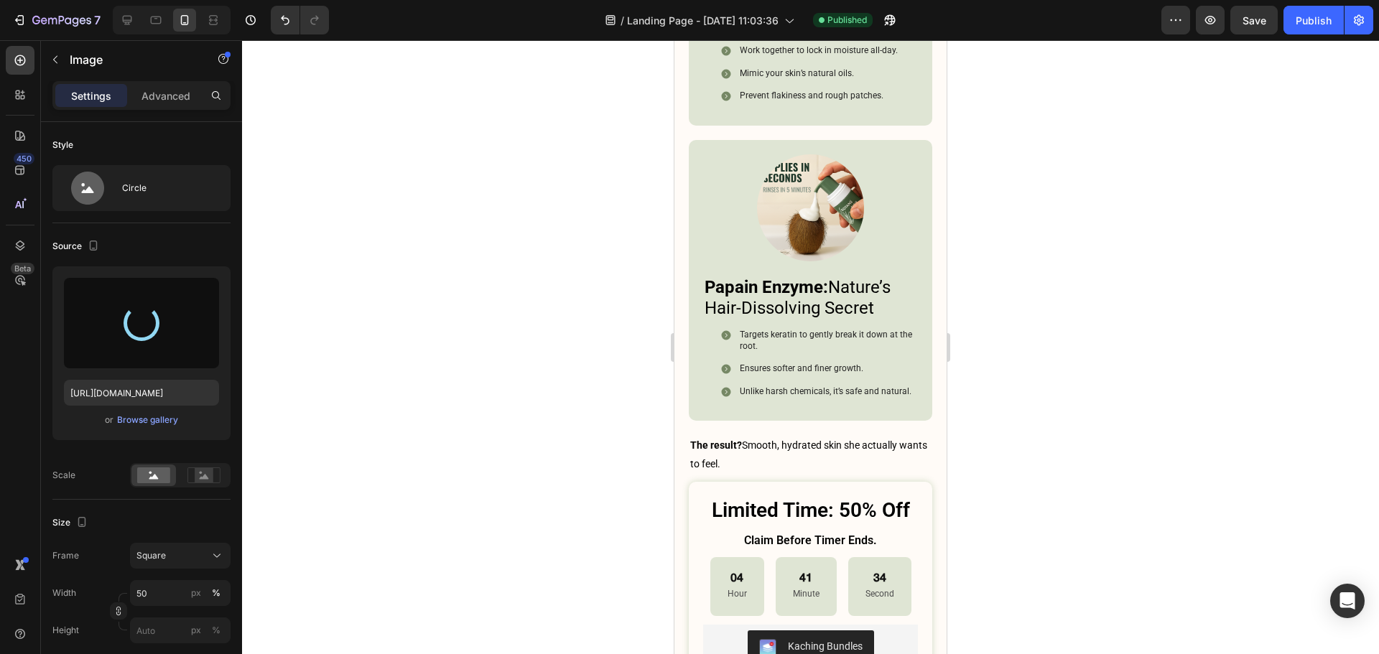
scroll to position [5325, 0]
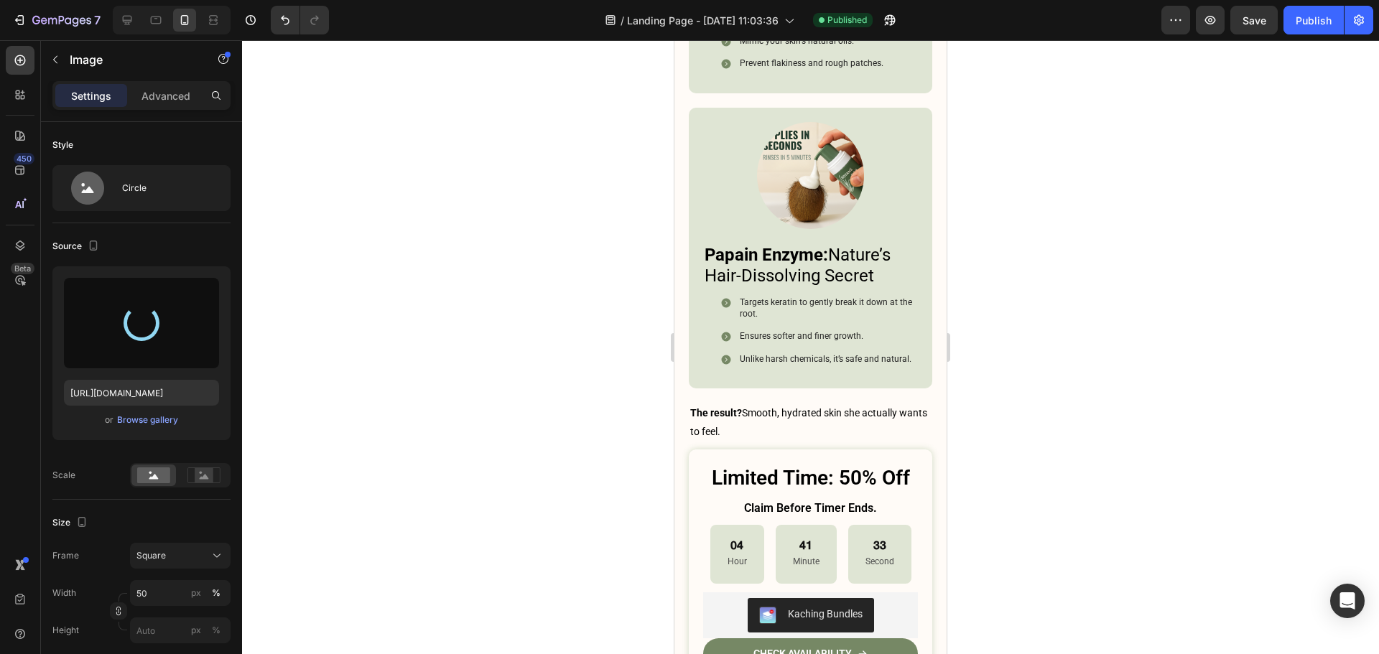
type input "[URL][DOMAIN_NAME]"
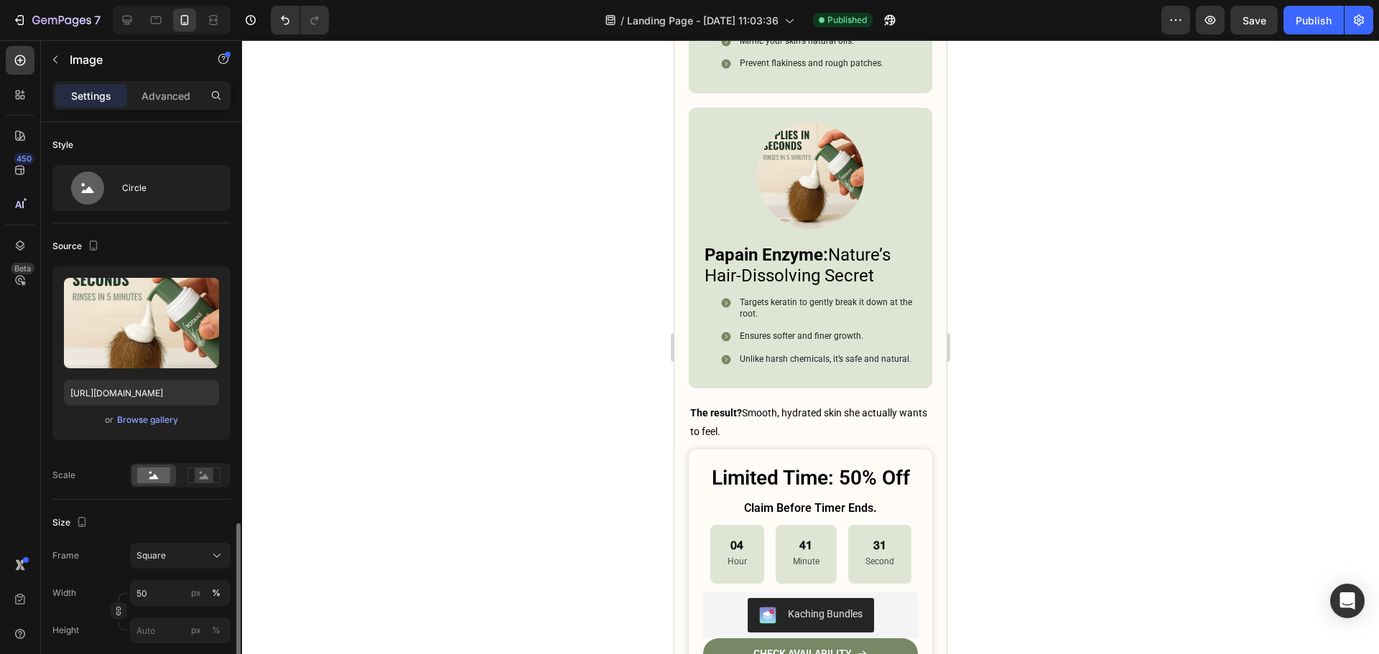
scroll to position [266, 0]
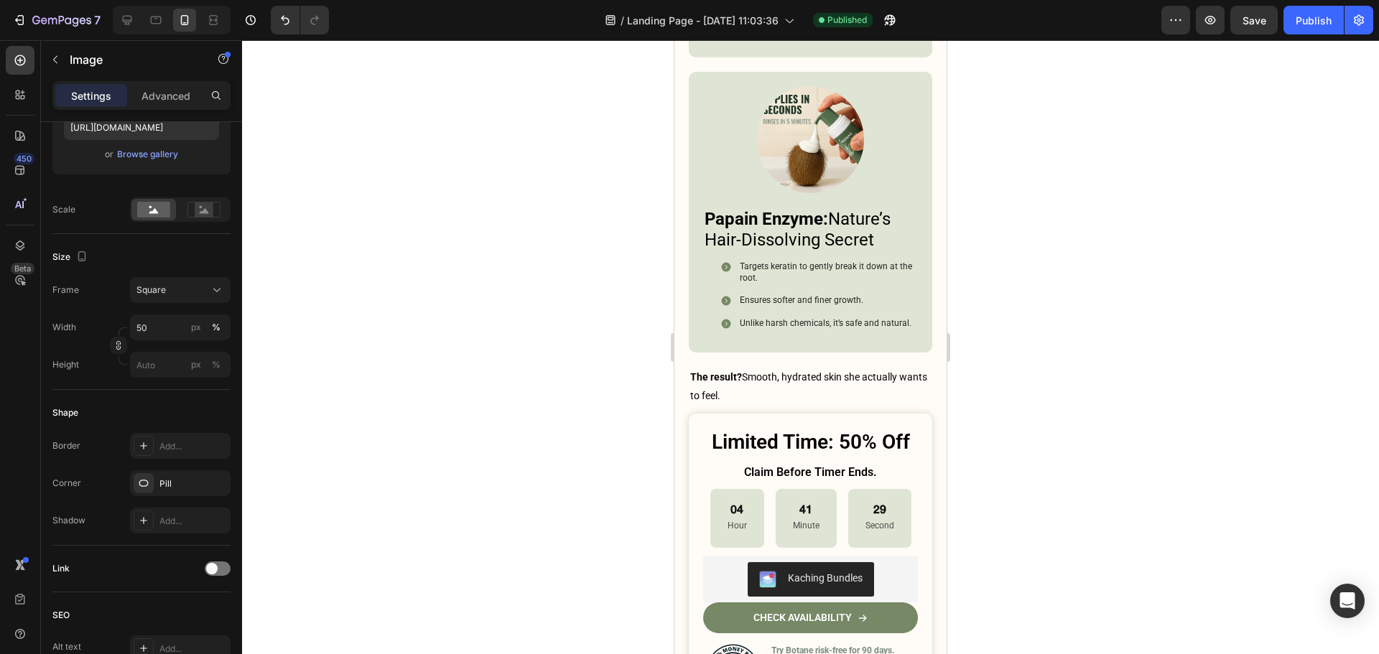
scroll to position [5397, 0]
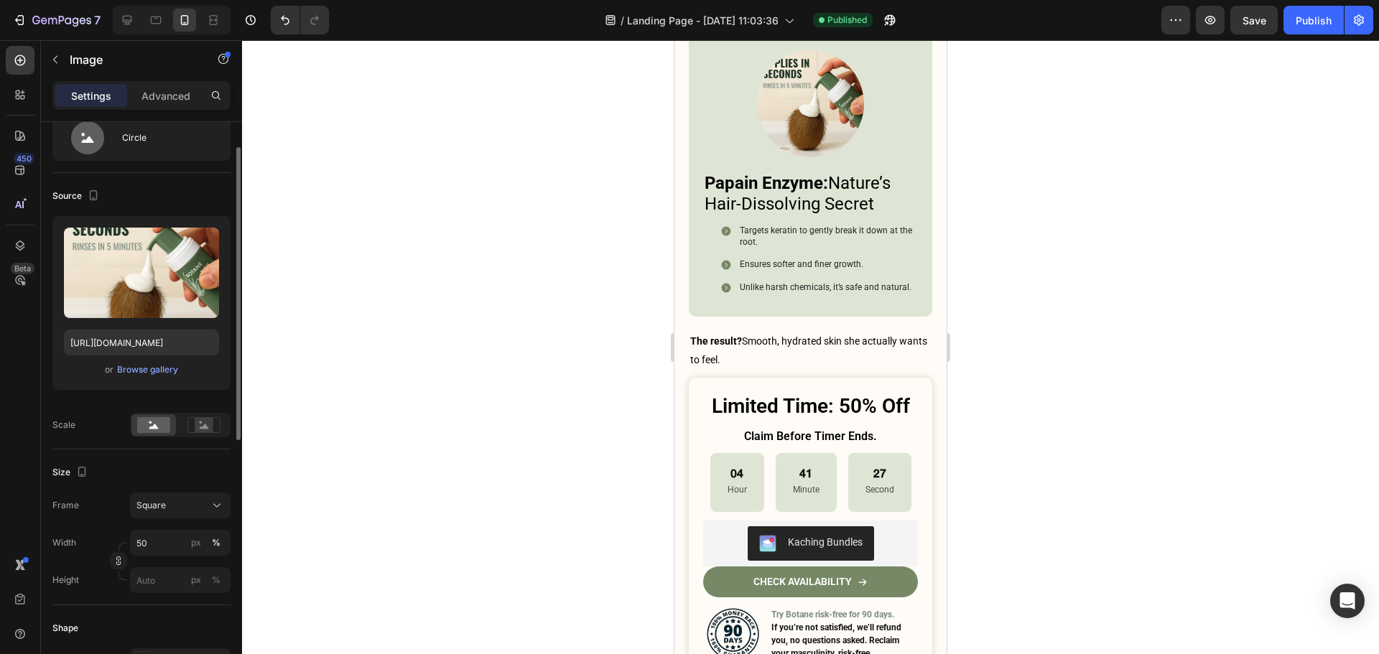
click at [154, 380] on div "Upload Image [URL][DOMAIN_NAME] or Browse gallery" at bounding box center [141, 303] width 178 height 174
click at [160, 363] on button "Browse gallery" at bounding box center [147, 370] width 62 height 14
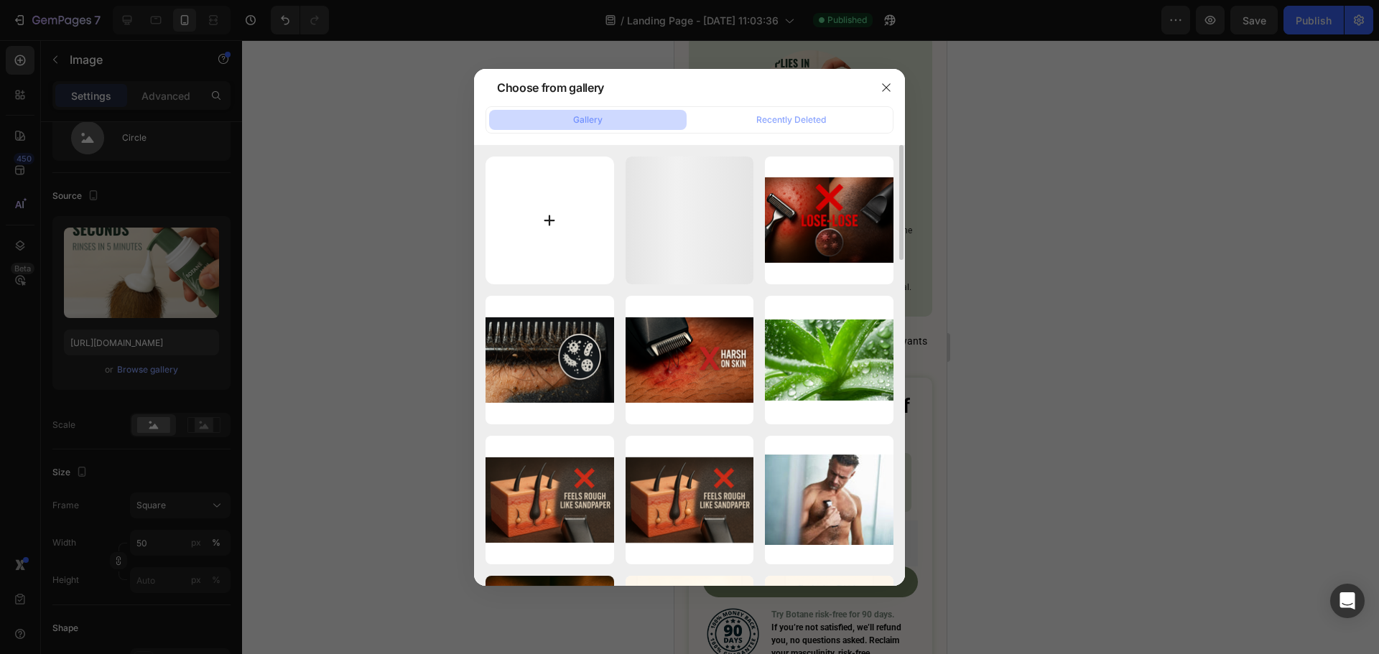
click at [567, 248] on input "file" at bounding box center [549, 221] width 129 height 129
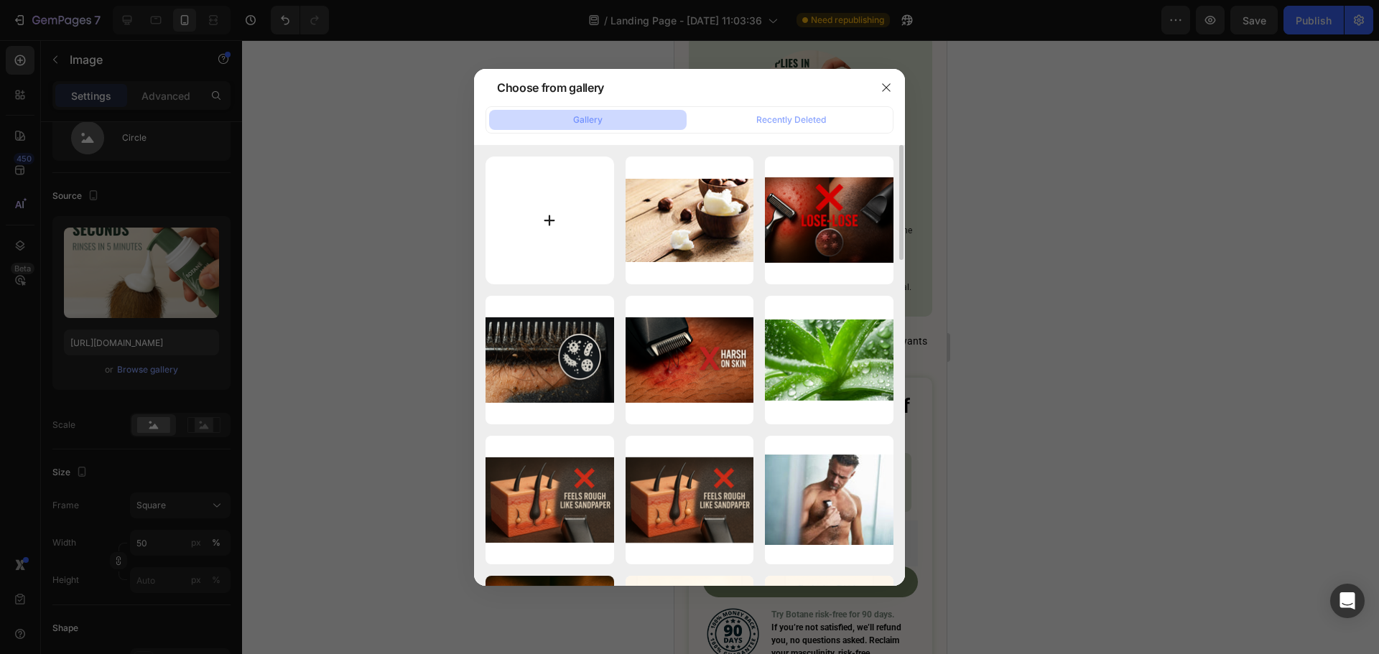
type input "C:\fakepath\steptodown.com107953.jpg"
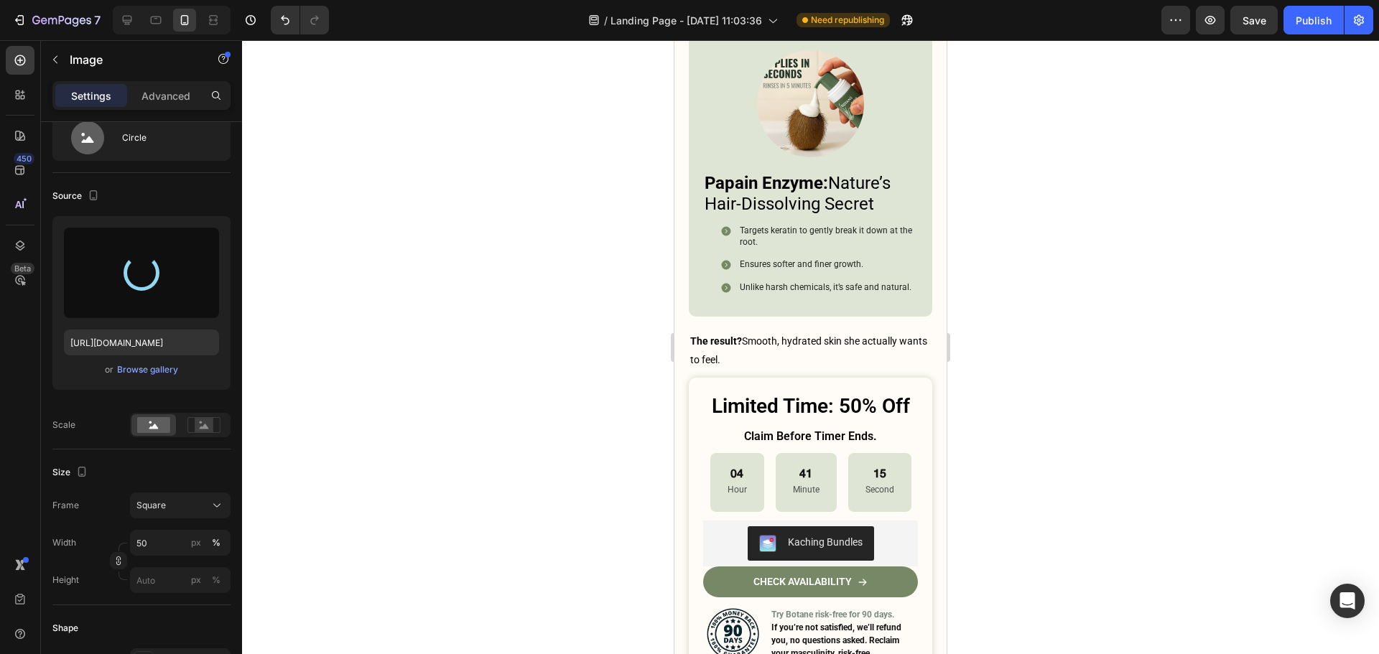
type input "[URL][DOMAIN_NAME]"
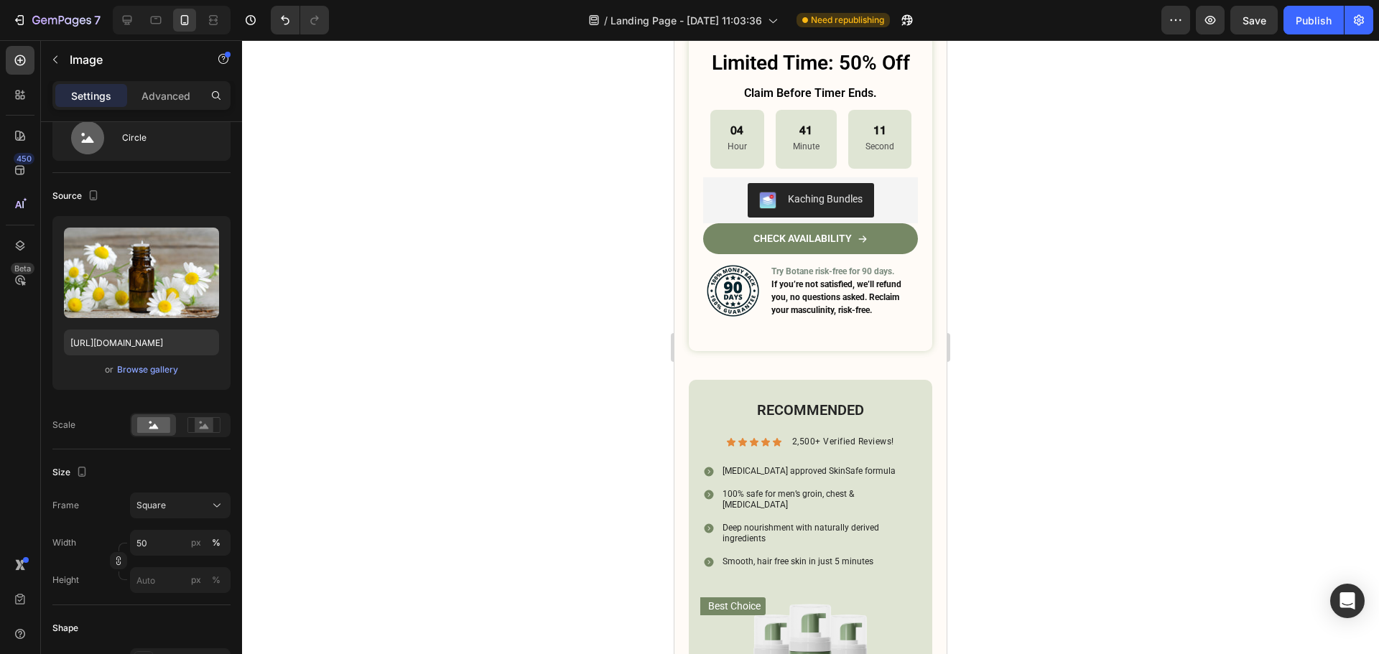
scroll to position [5756, 0]
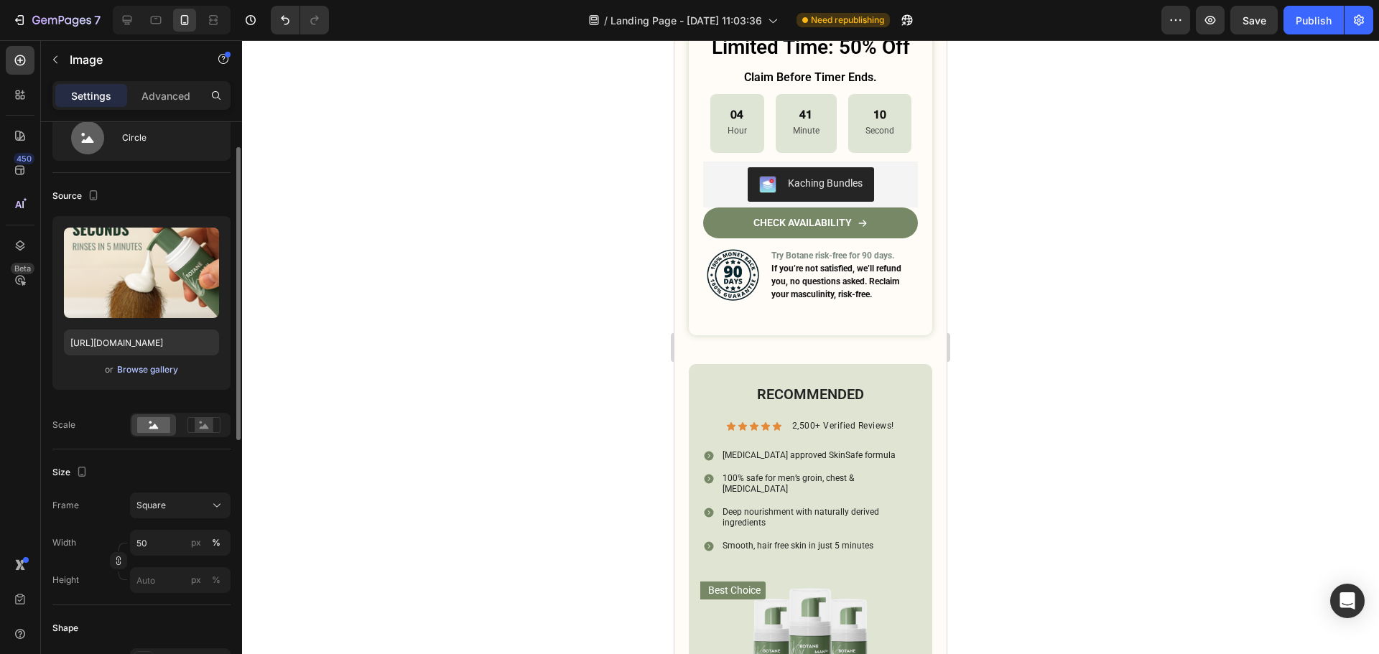
click at [165, 374] on div "Browse gallery" at bounding box center [147, 369] width 61 height 13
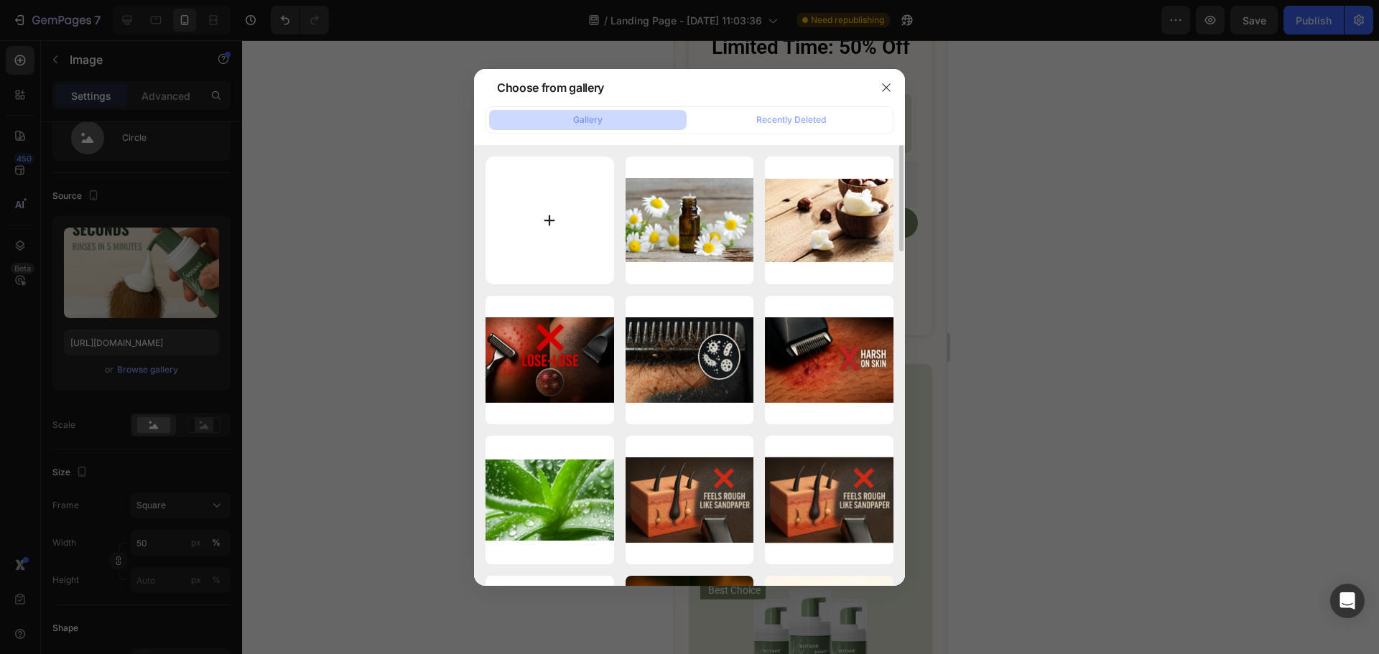
click at [571, 210] on input "file" at bounding box center [549, 221] width 129 height 129
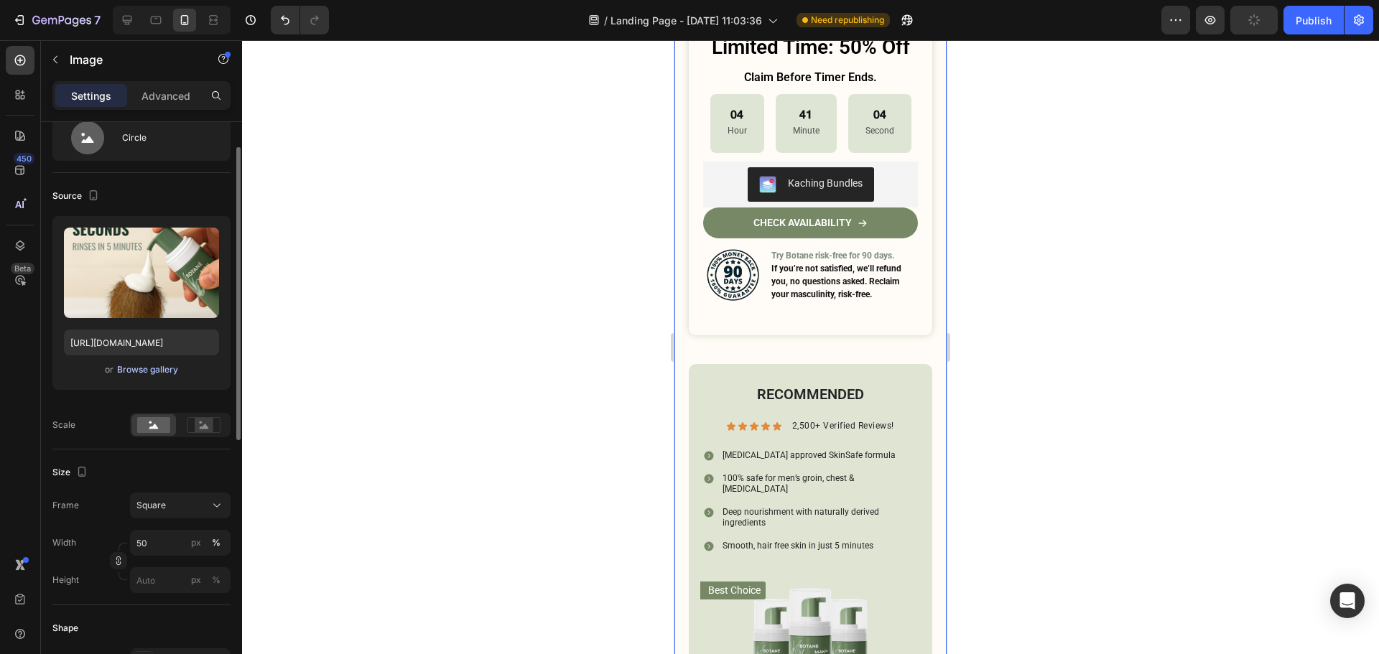
click at [158, 372] on div "Browse gallery" at bounding box center [147, 369] width 61 height 13
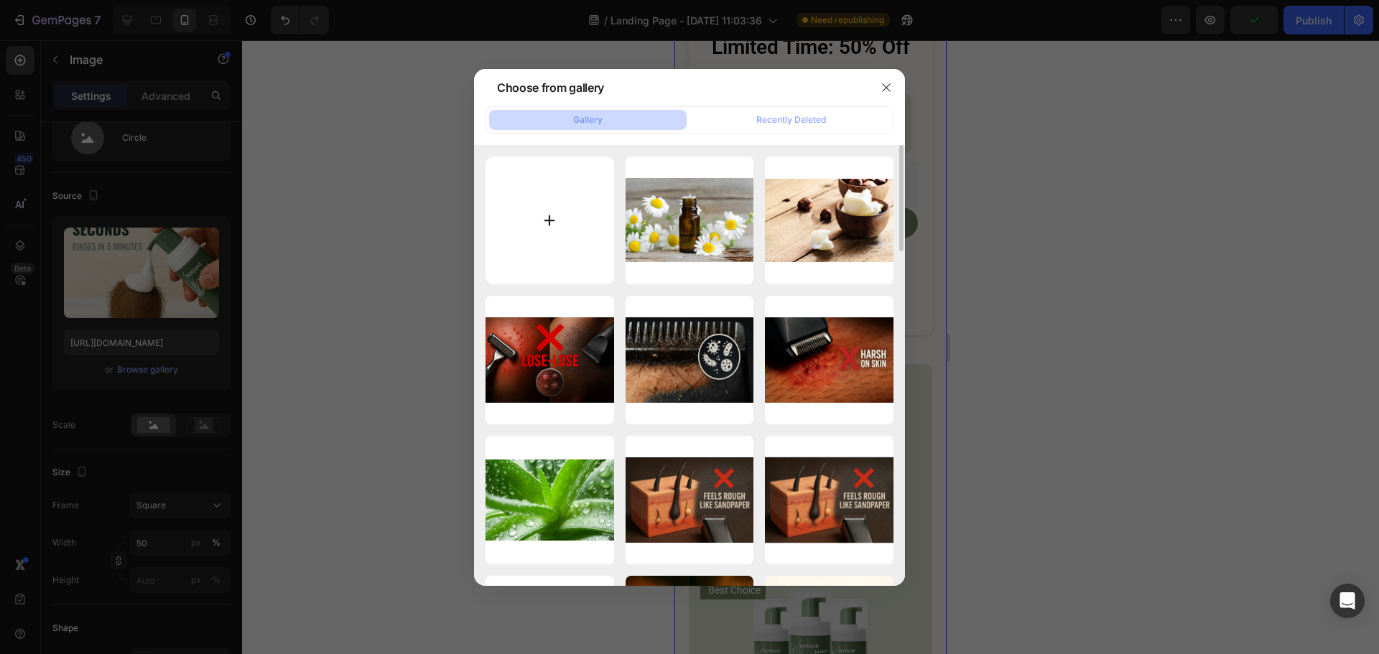
click at [589, 223] on input "file" at bounding box center [549, 221] width 129 height 129
click at [604, 246] on input "file" at bounding box center [549, 221] width 129 height 129
type input "C:\fakepath\Capture d’écran [DATE] 054942.png"
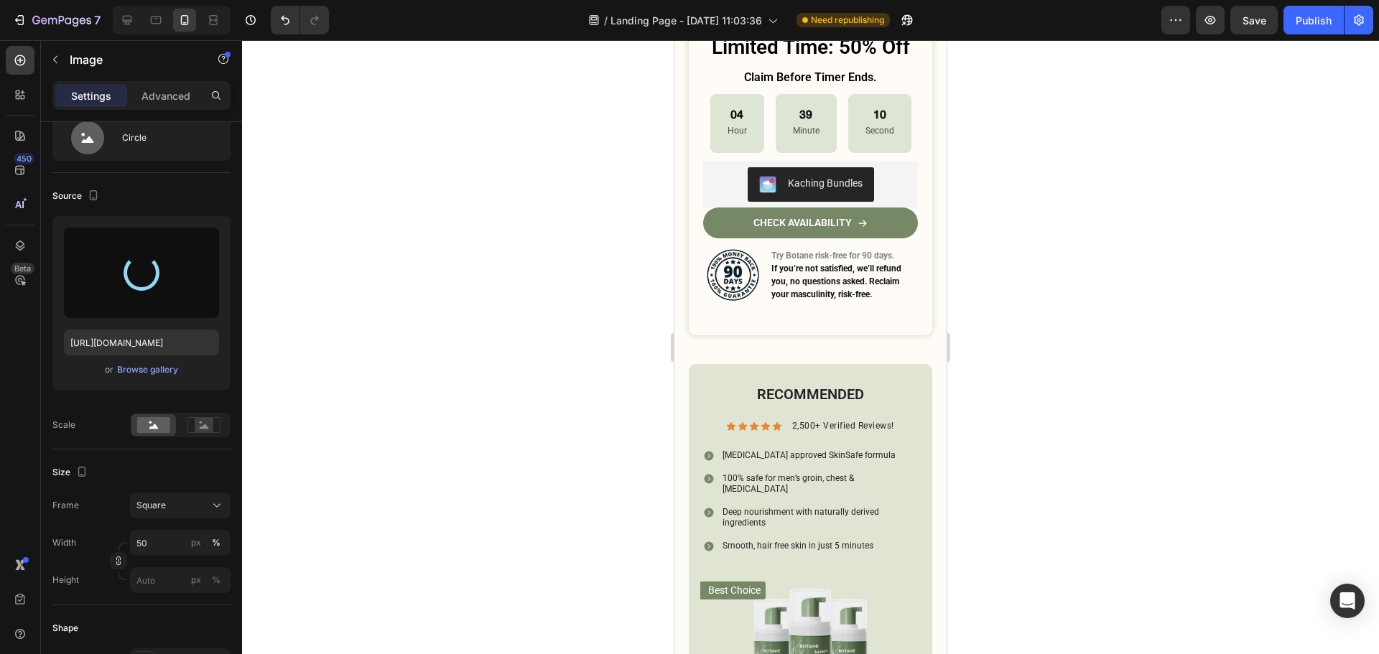
type input "[URL][DOMAIN_NAME]"
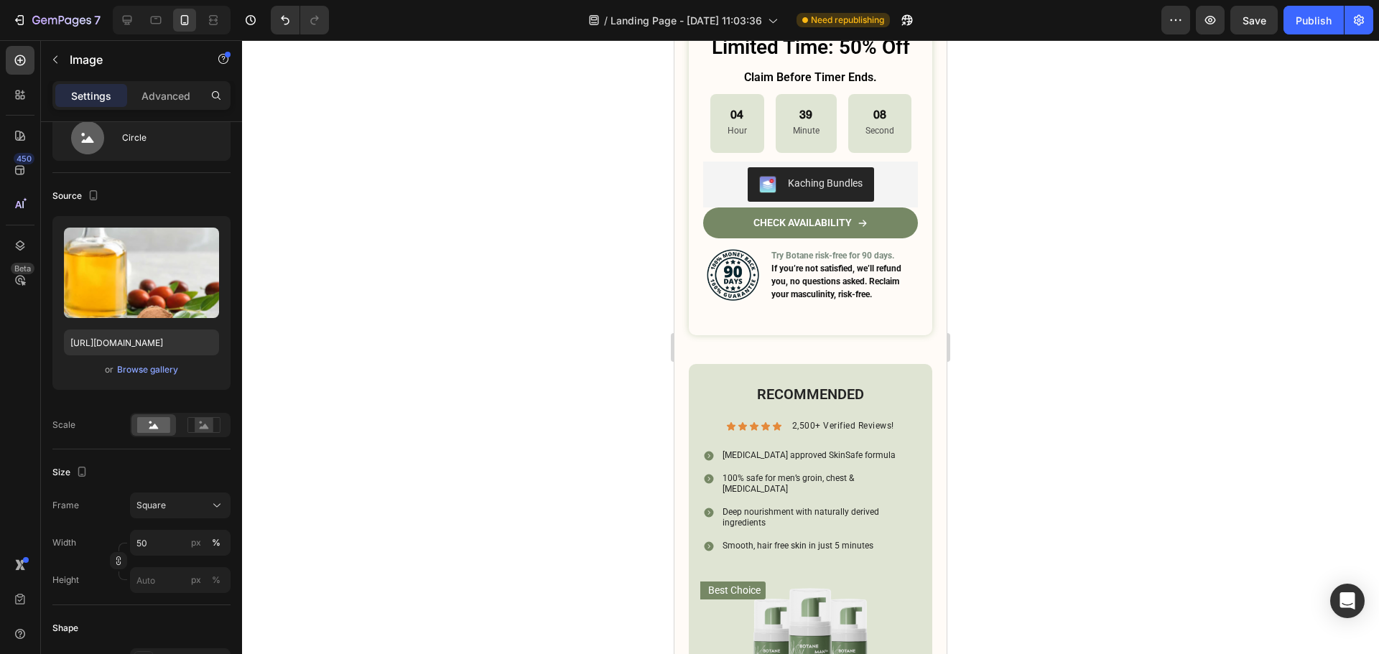
click at [1066, 312] on div at bounding box center [810, 347] width 1137 height 614
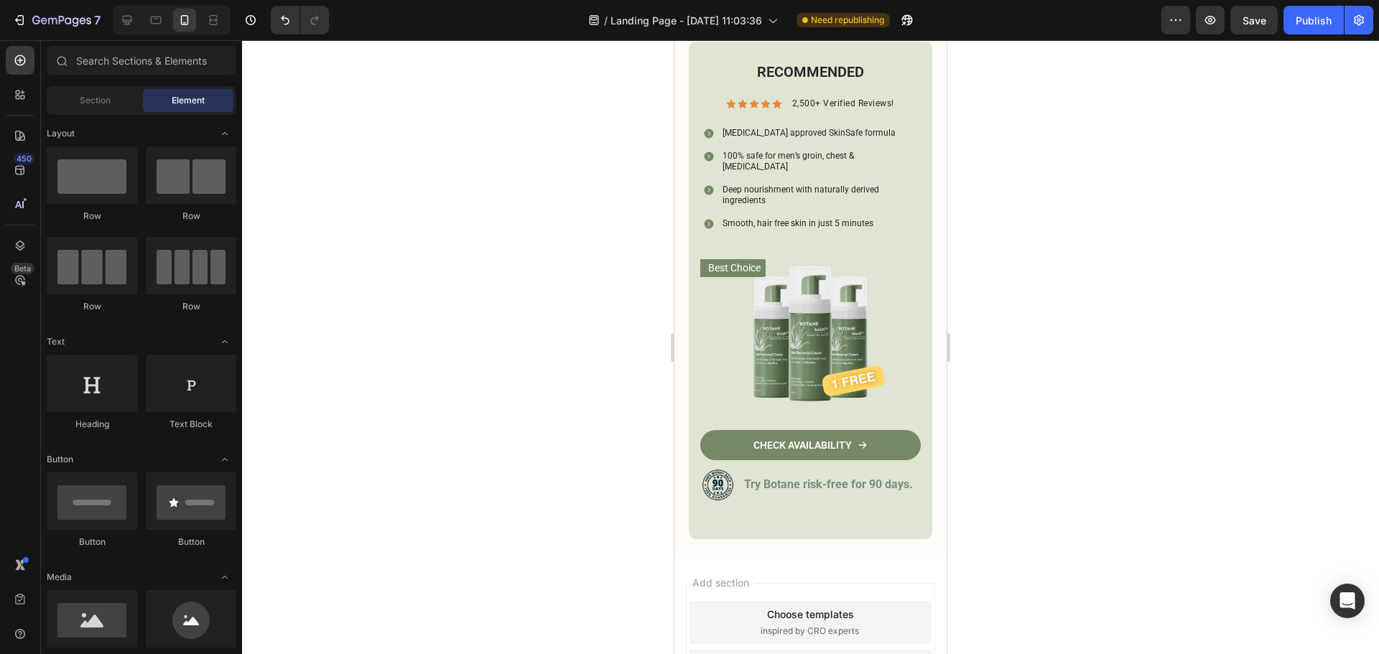
scroll to position [6115, 0]
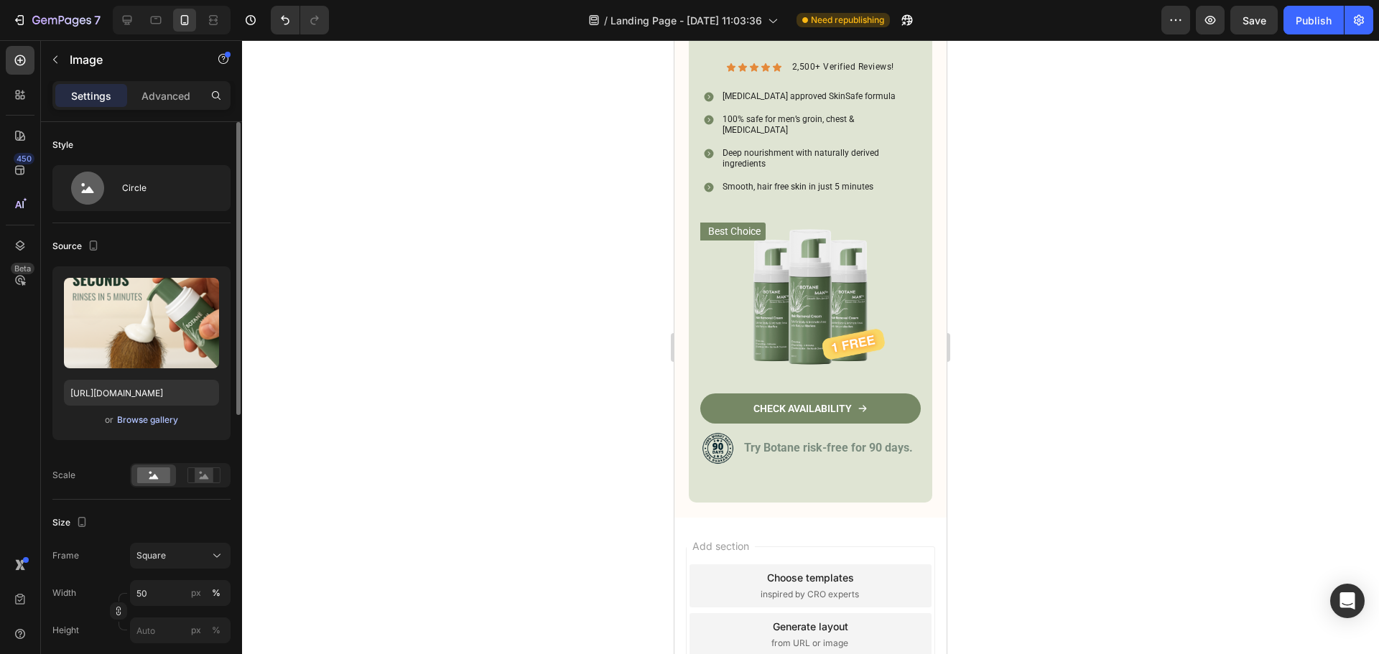
click at [168, 422] on div "Browse gallery" at bounding box center [147, 420] width 61 height 13
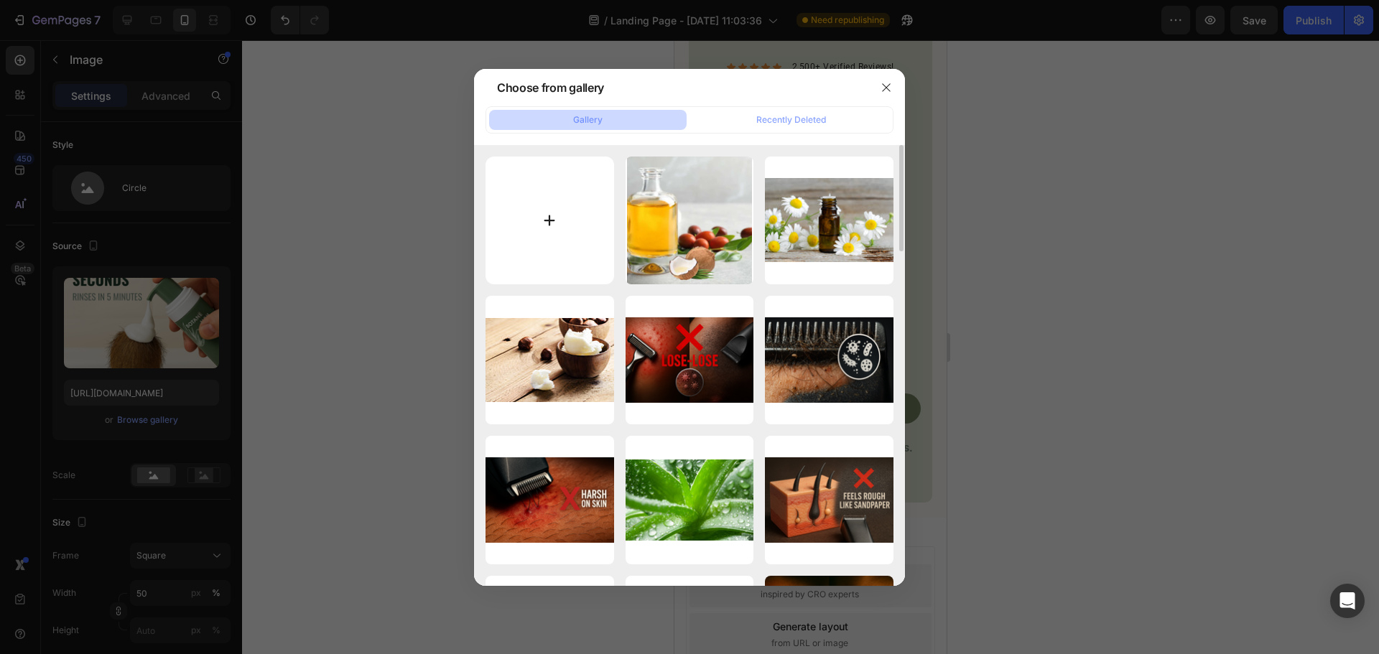
click at [553, 217] on input "file" at bounding box center [549, 221] width 129 height 129
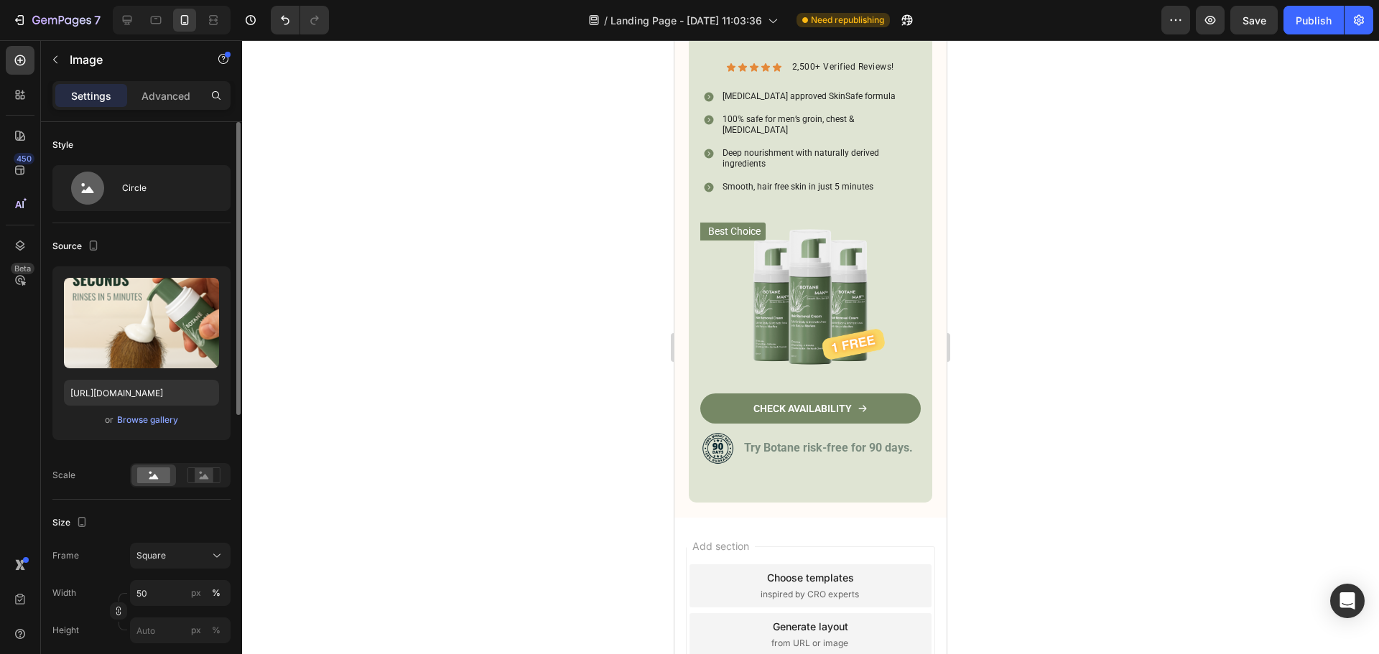
click at [145, 433] on div "Upload Image [URL][DOMAIN_NAME] or Browse gallery" at bounding box center [141, 353] width 178 height 174
click at [149, 427] on div "or Browse gallery" at bounding box center [141, 419] width 155 height 17
click at [163, 414] on div "Browse gallery" at bounding box center [147, 420] width 61 height 13
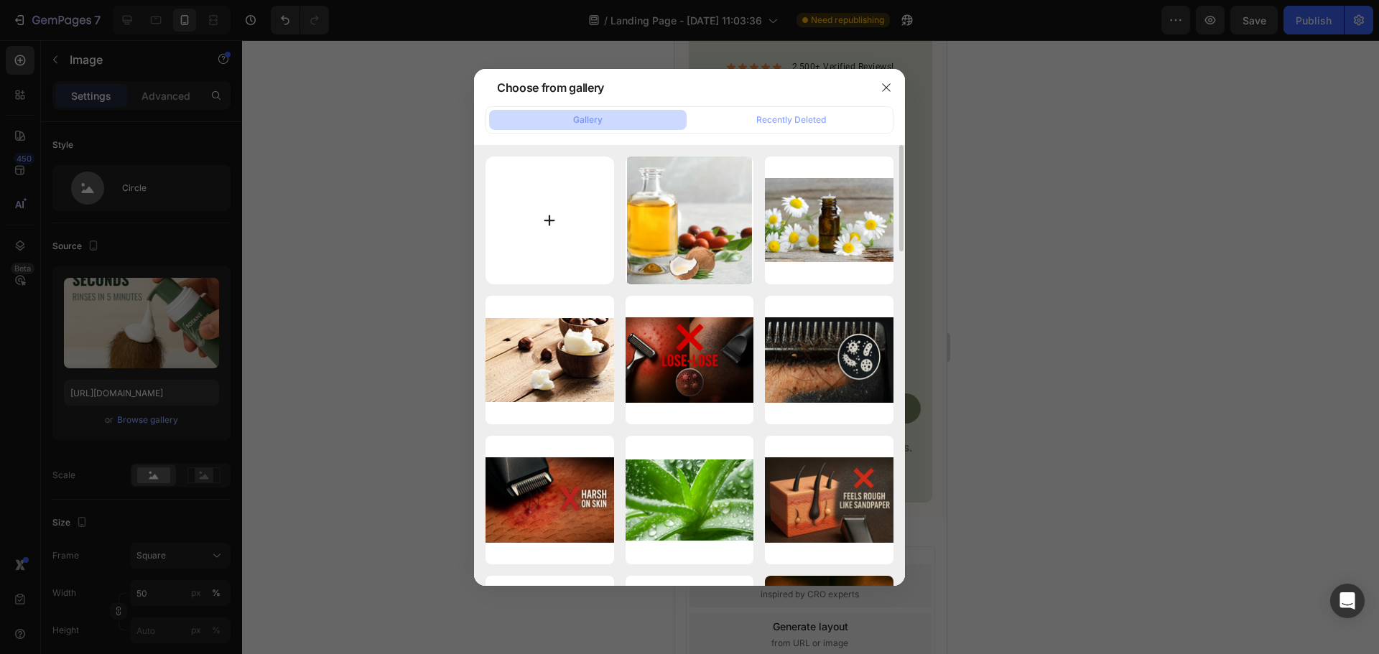
click at [506, 197] on input "file" at bounding box center [549, 221] width 129 height 129
type input "C:\fakepath\fresh-papaya-fruit-1-1699070754443_1000x.webp"
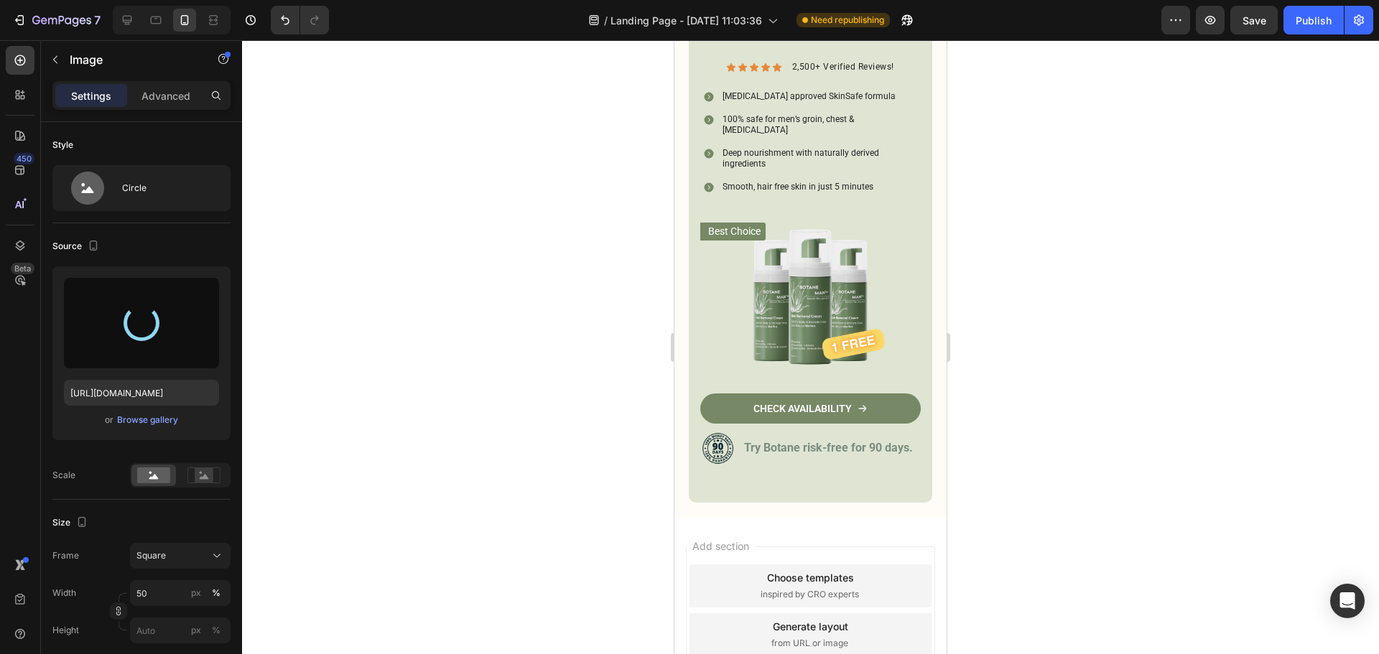
type input "[URL][DOMAIN_NAME]"
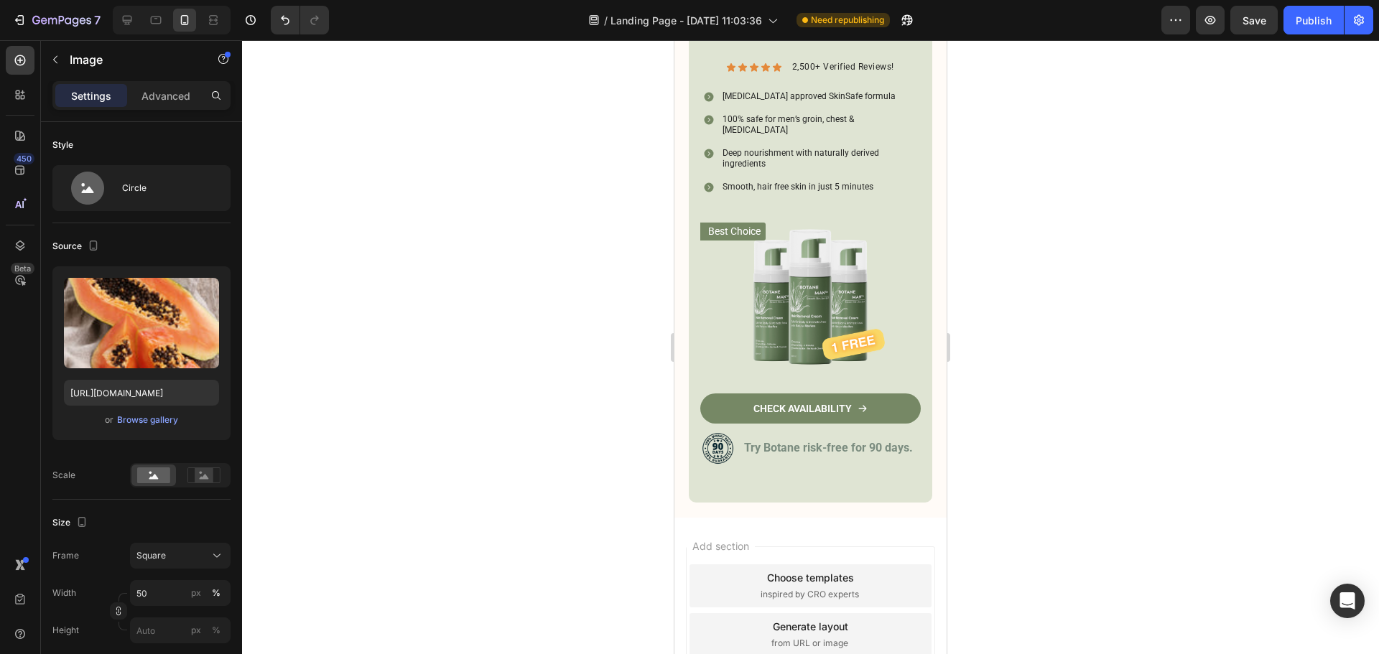
click at [991, 314] on div at bounding box center [810, 347] width 1137 height 614
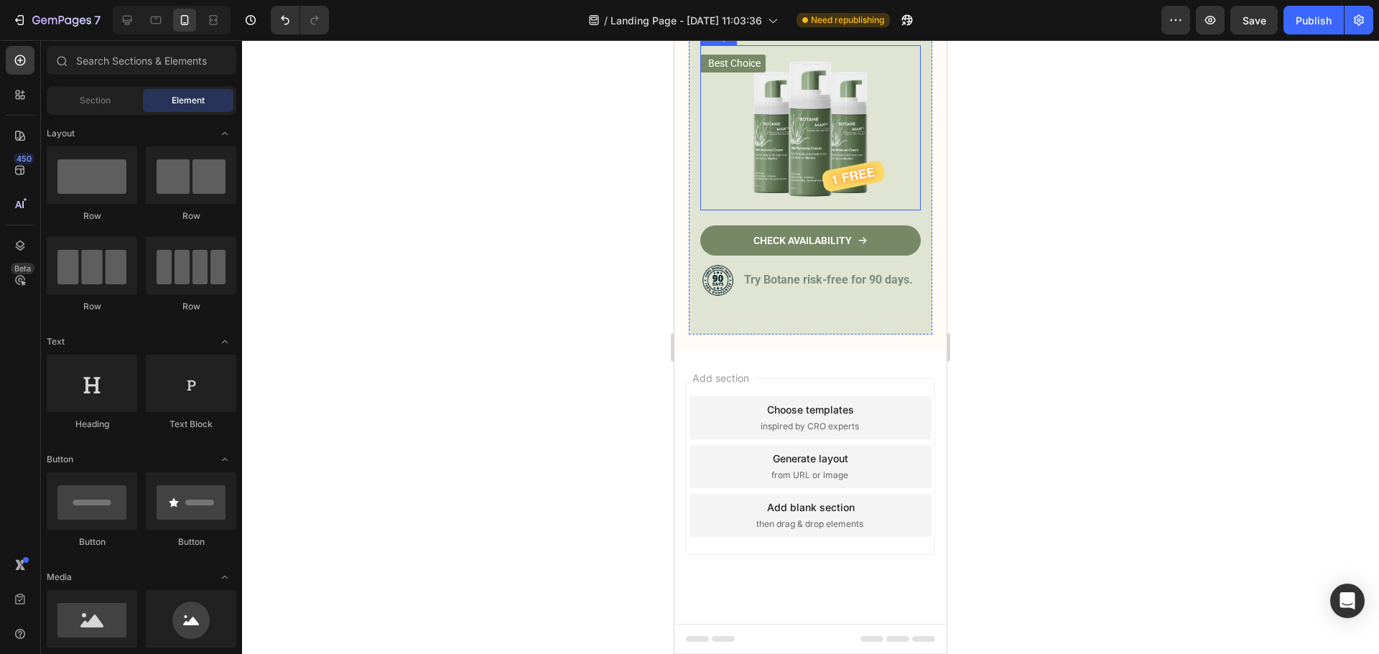
scroll to position [7255, 0]
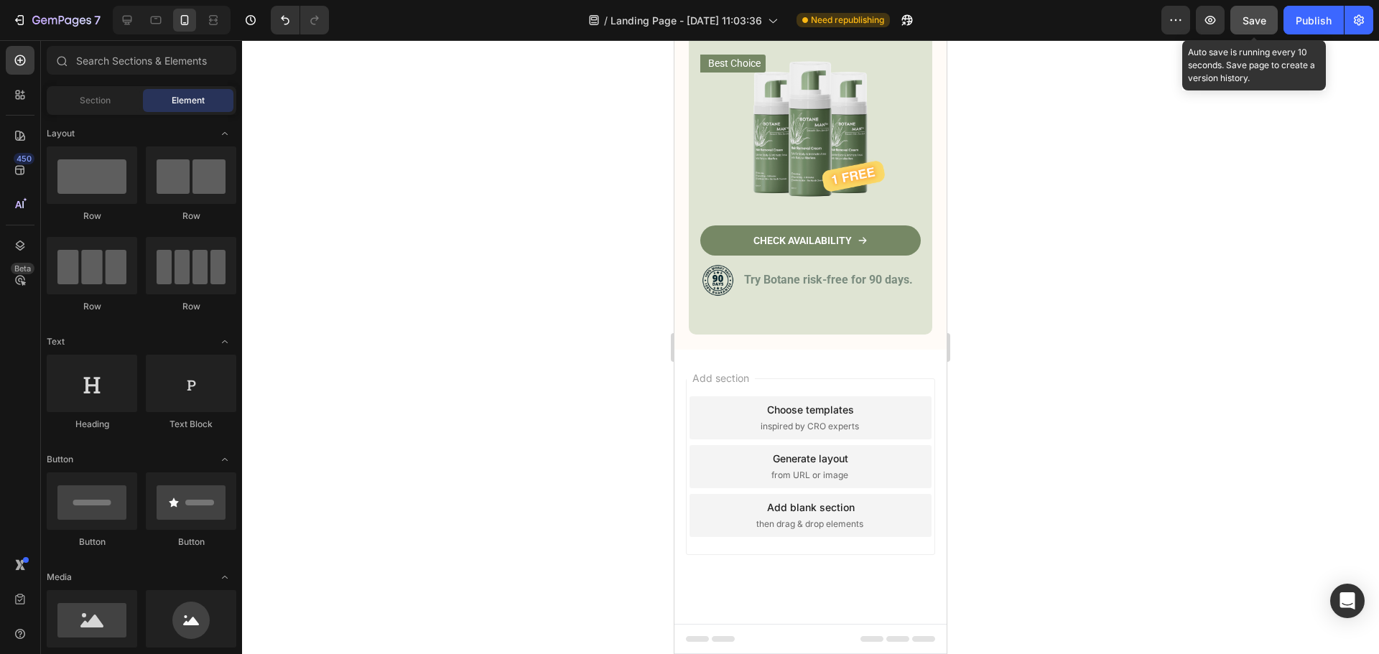
click at [1257, 34] on button "Save" at bounding box center [1253, 20] width 47 height 29
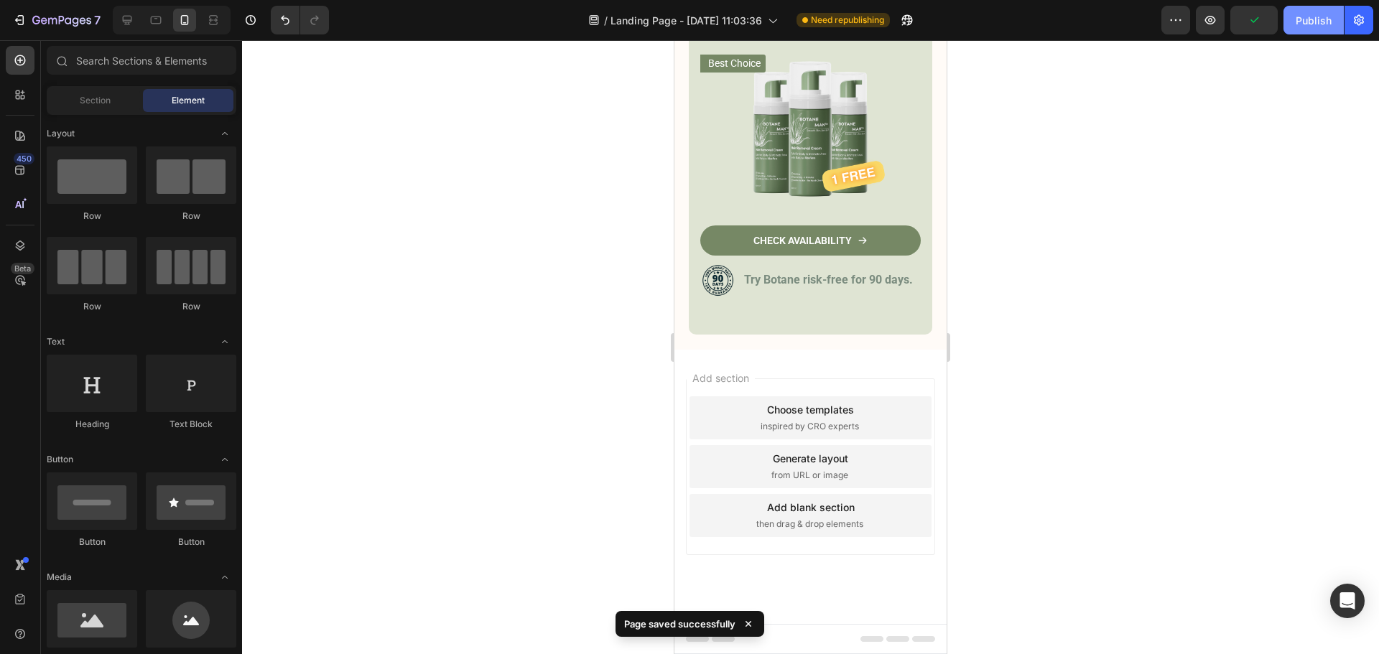
click at [1290, 34] on button "Publish" at bounding box center [1313, 20] width 60 height 29
click at [131, 17] on icon at bounding box center [127, 20] width 9 height 9
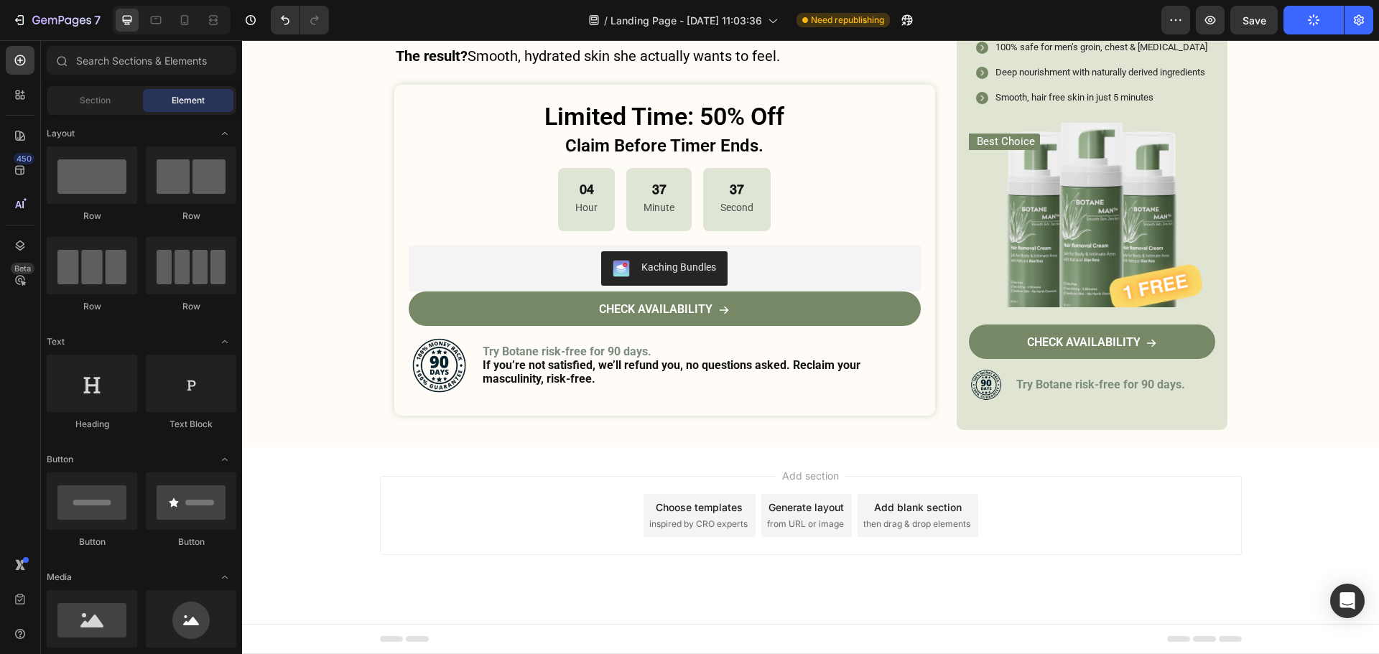
scroll to position [5271, 0]
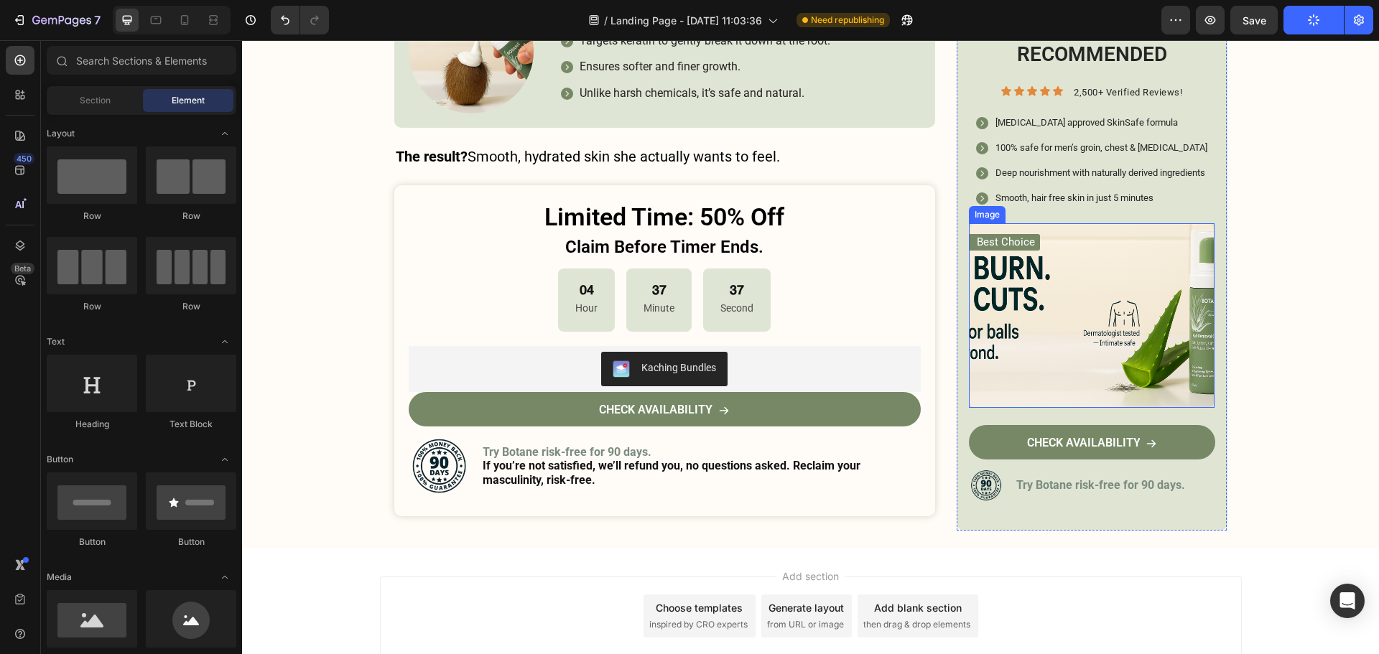
click at [989, 322] on img at bounding box center [1092, 315] width 246 height 185
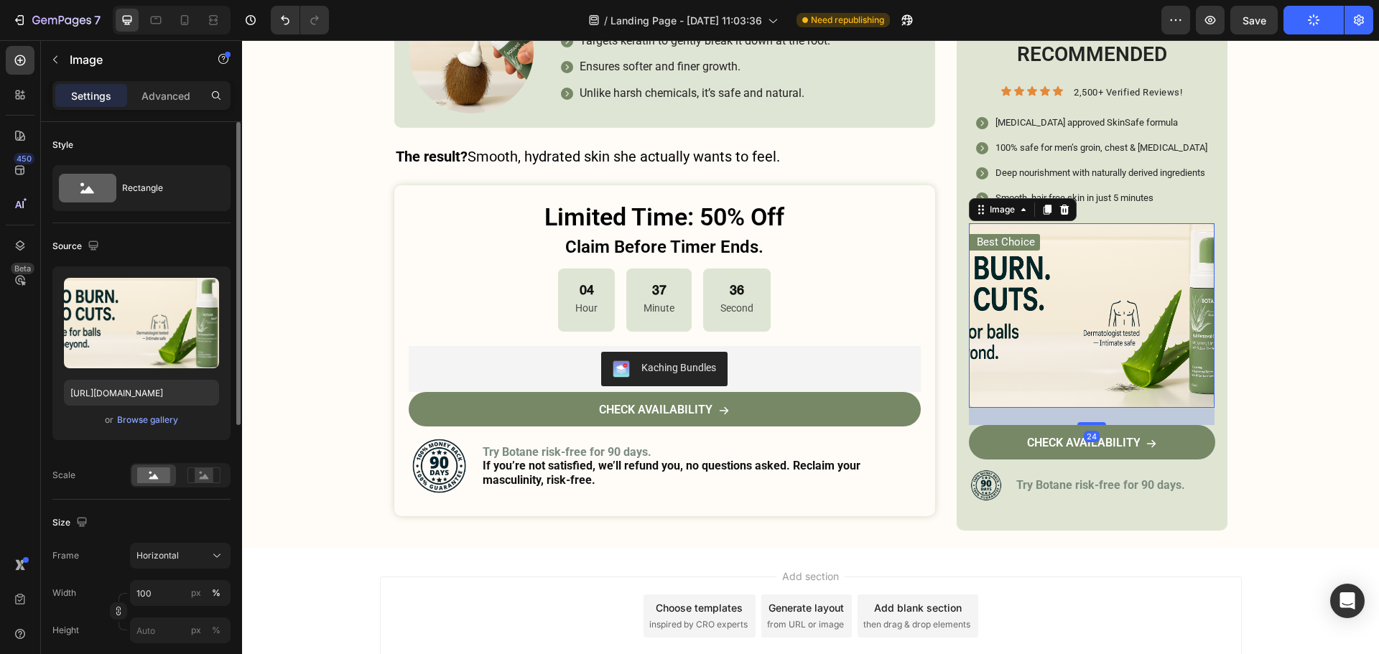
drag, startPoint x: 151, startPoint y: 408, endPoint x: 153, endPoint y: 418, distance: 10.3
click at [151, 409] on div "Upload Image [URL][DOMAIN_NAME] or Browse gallery" at bounding box center [141, 353] width 178 height 174
click at [153, 418] on div "Browse gallery" at bounding box center [147, 420] width 61 height 13
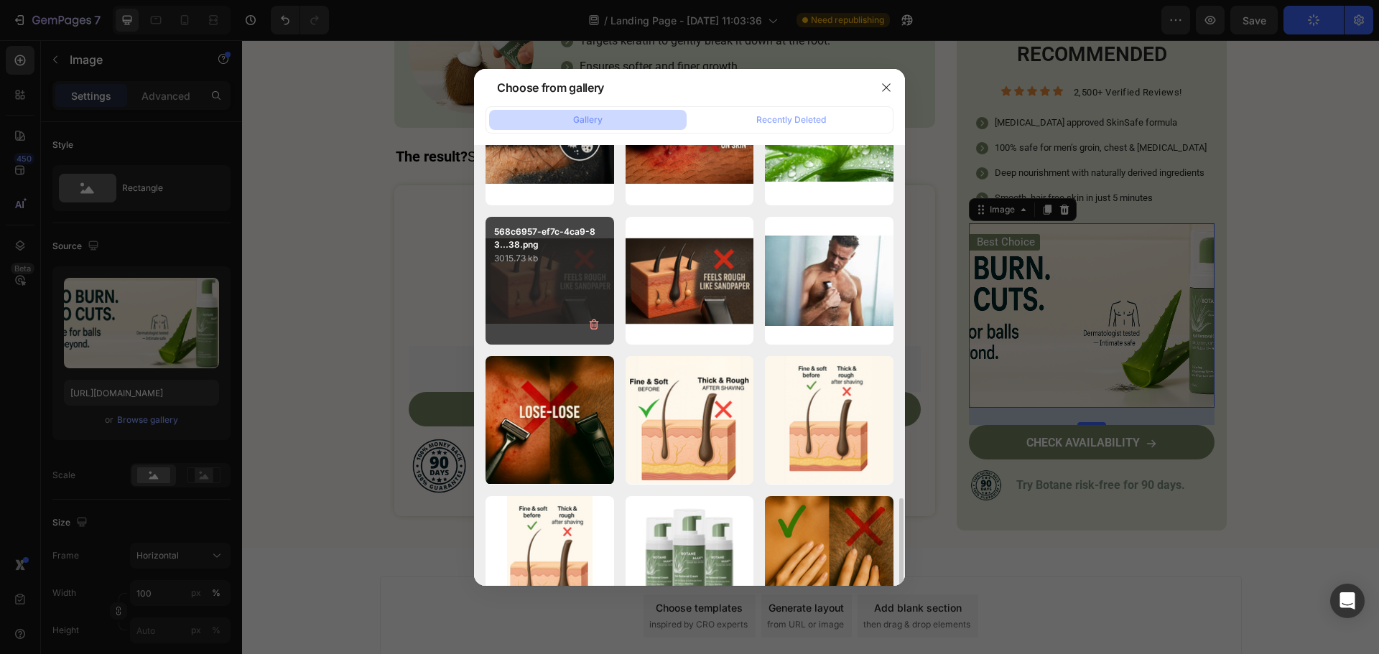
scroll to position [646, 0]
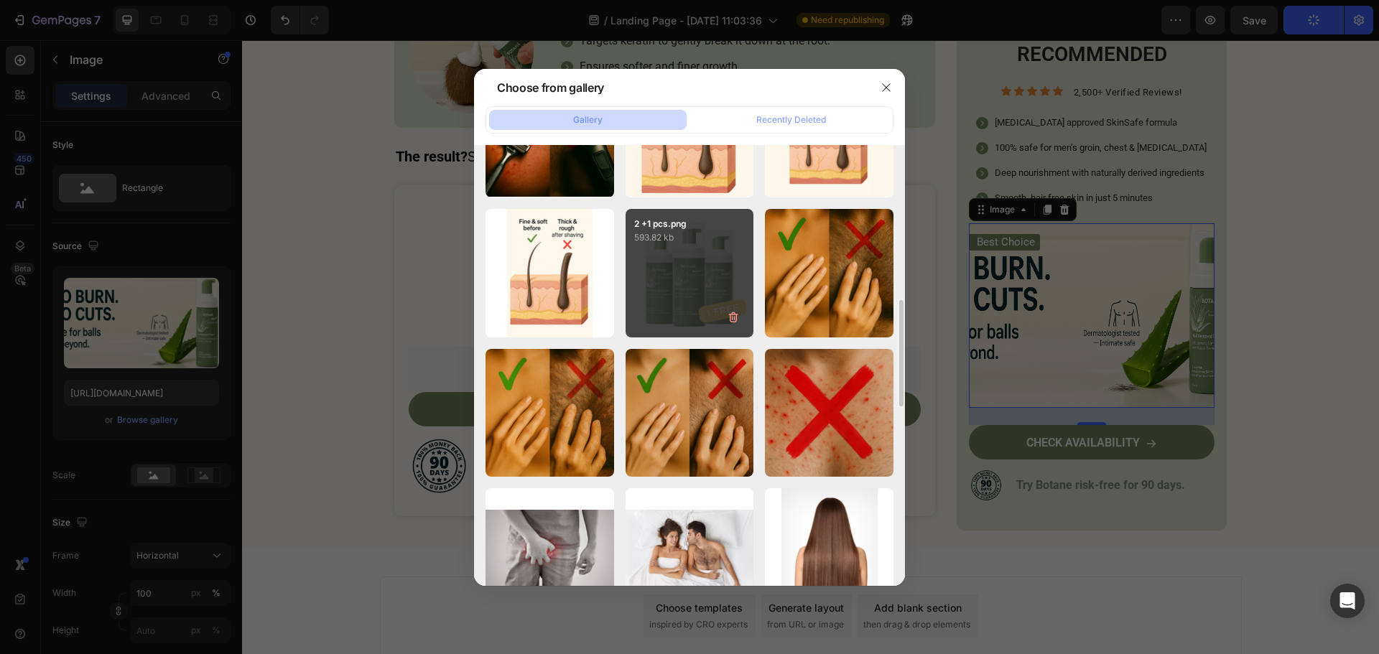
click at [675, 251] on div "2 +1 pcs.png 593.82 kb" at bounding box center [689, 273] width 129 height 129
type input "[URL][DOMAIN_NAME]"
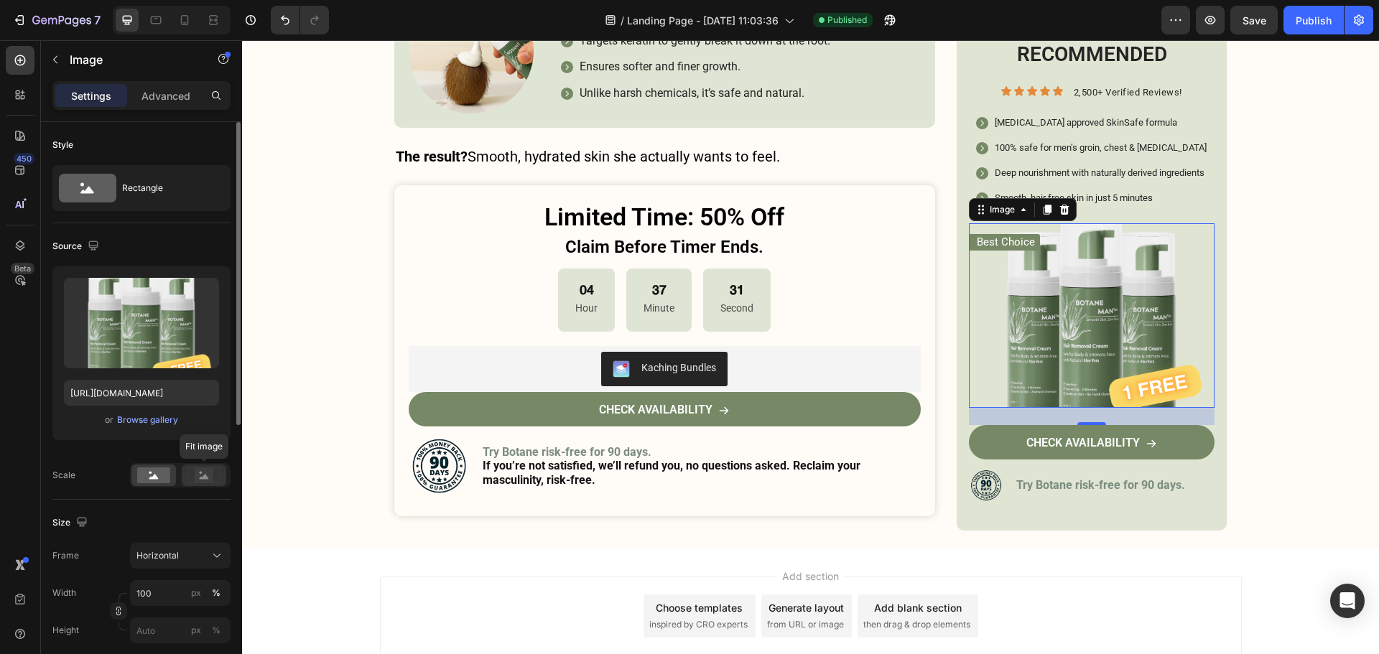
click at [209, 478] on rect at bounding box center [204, 475] width 19 height 14
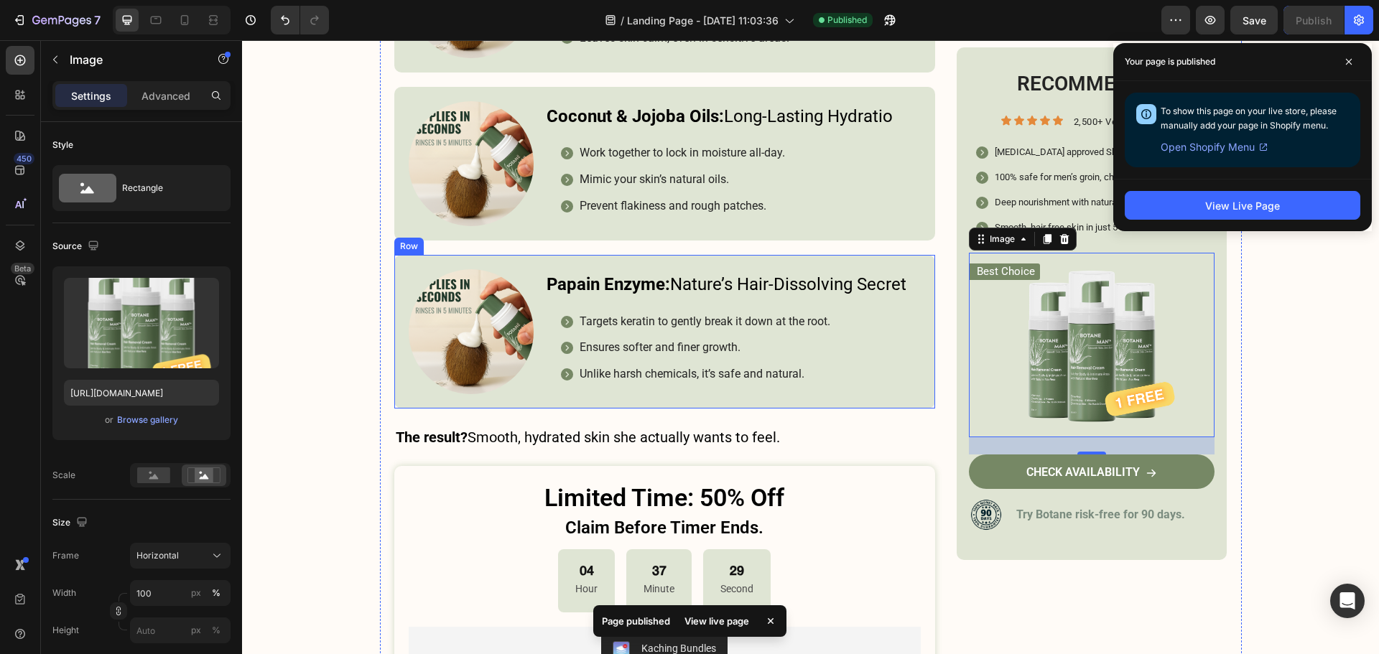
scroll to position [4984, 0]
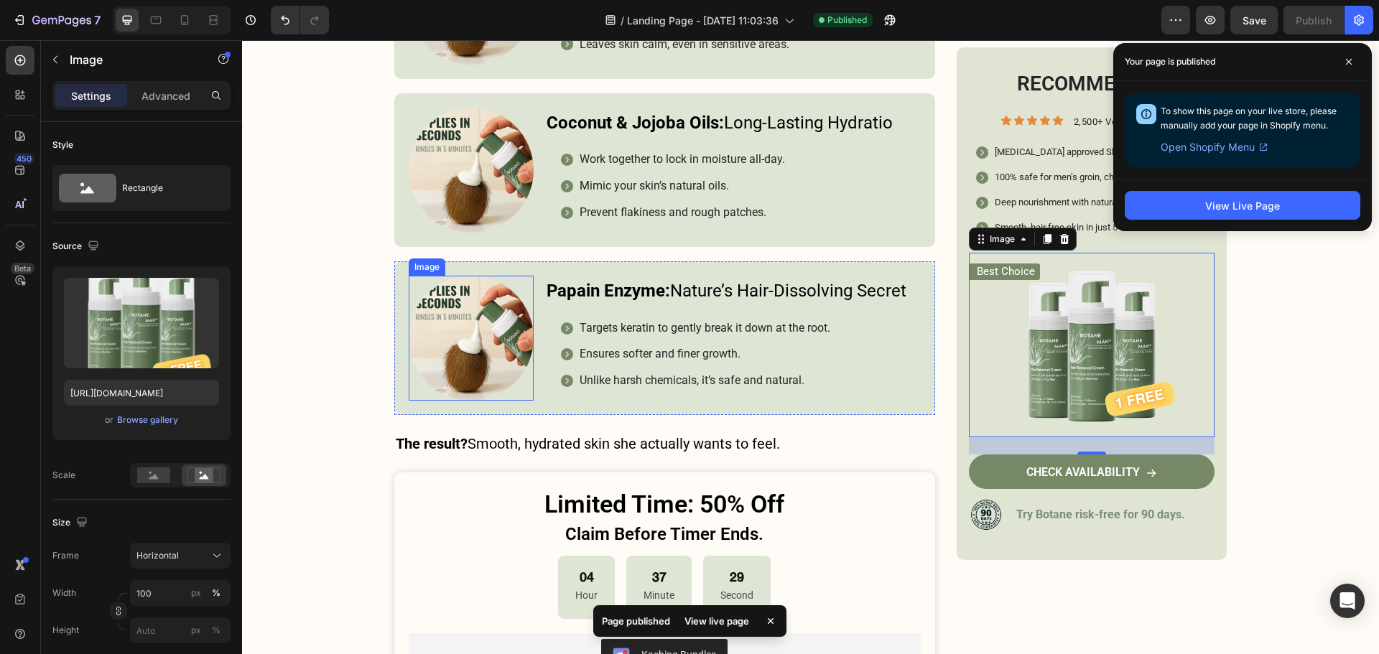
click at [479, 299] on img at bounding box center [471, 338] width 125 height 125
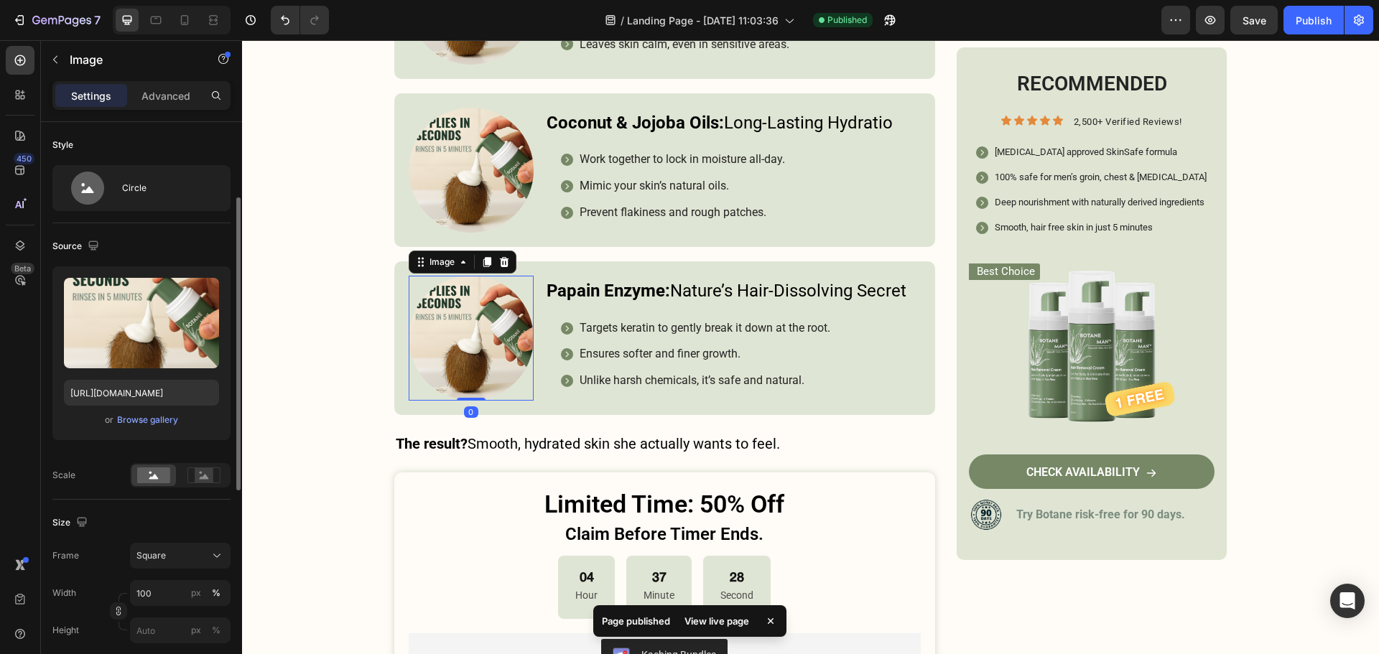
scroll to position [50, 0]
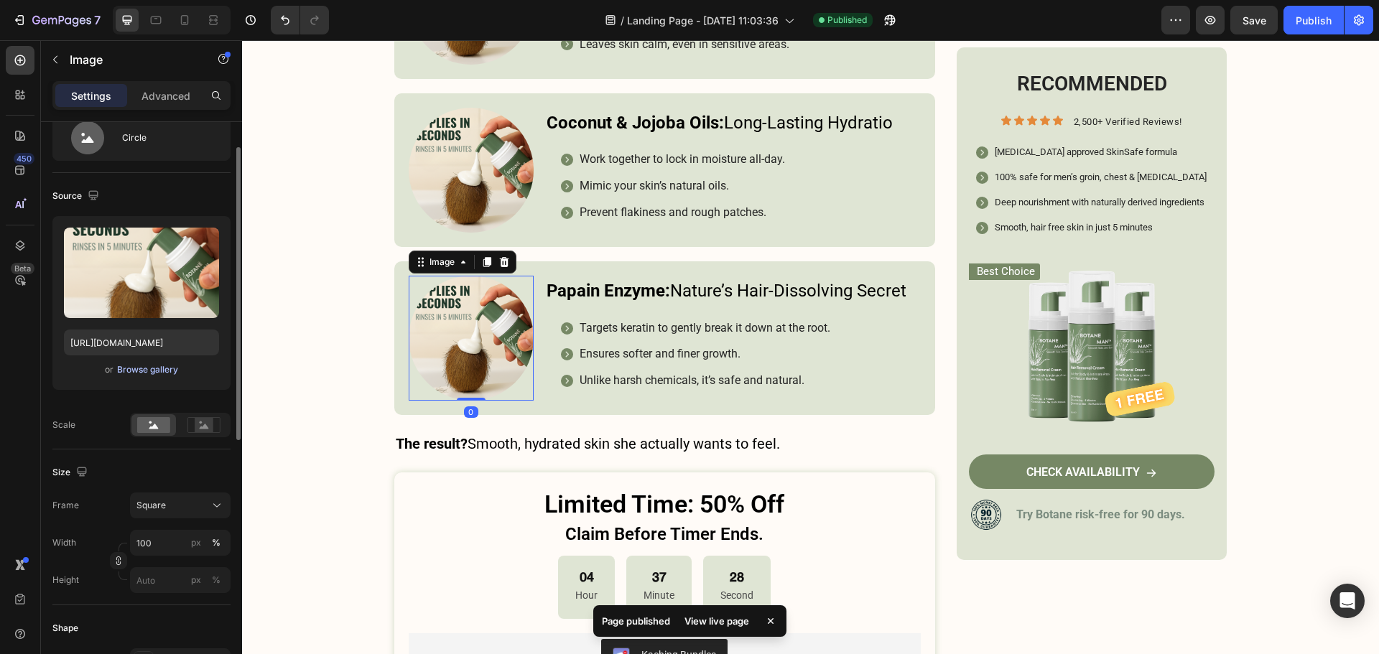
click at [152, 363] on button "Browse gallery" at bounding box center [147, 370] width 62 height 14
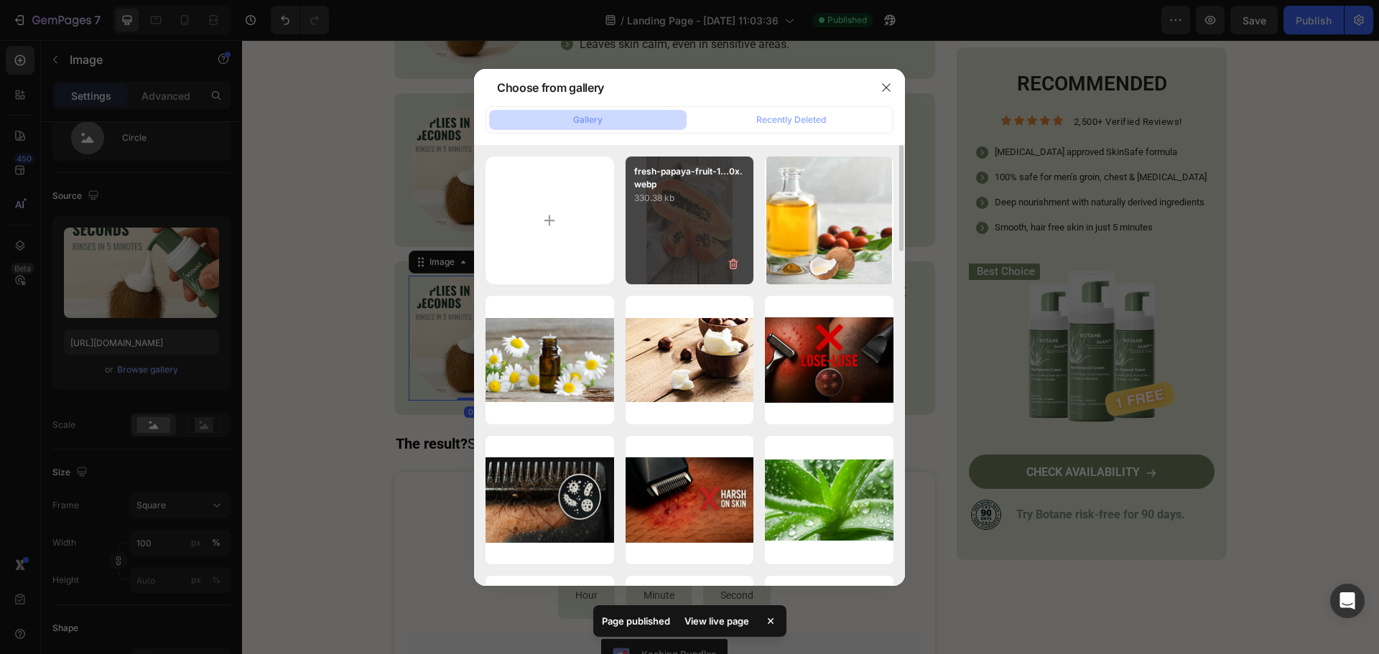
click at [679, 220] on div "fresh-papaya-fruit-1...0x.webp 330.38 kb" at bounding box center [689, 221] width 129 height 129
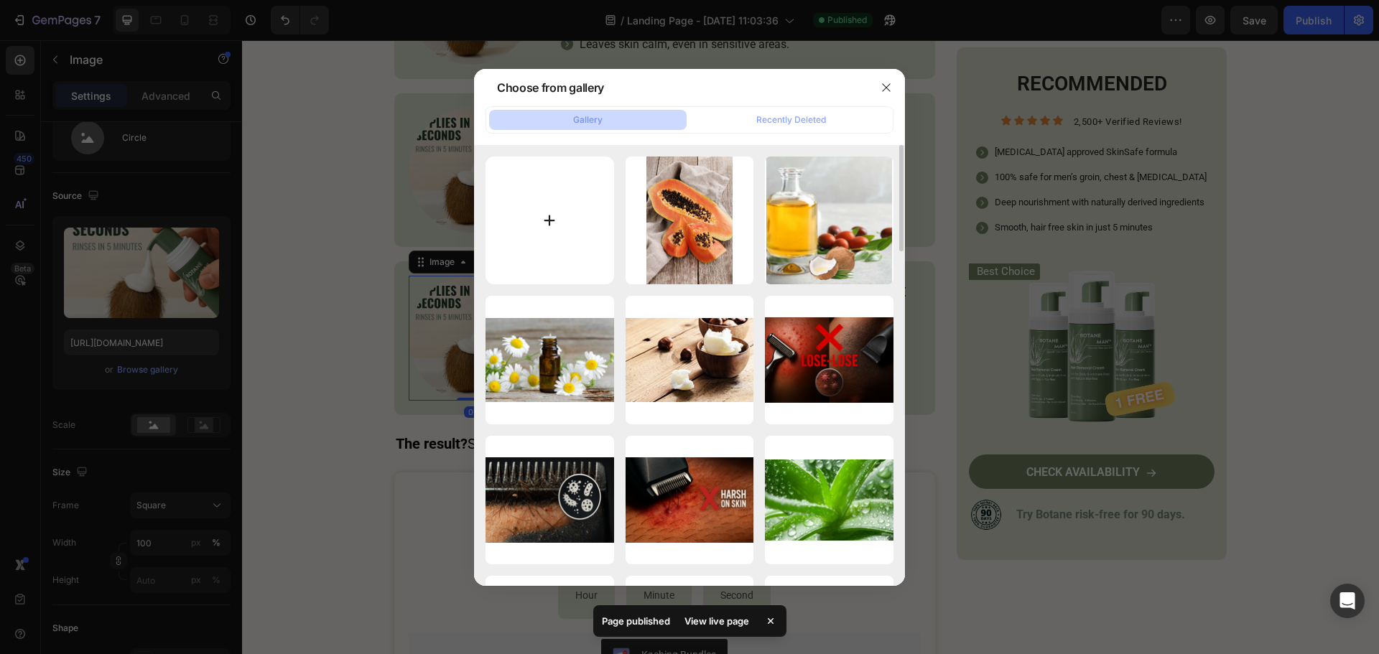
type input "[URL][DOMAIN_NAME]"
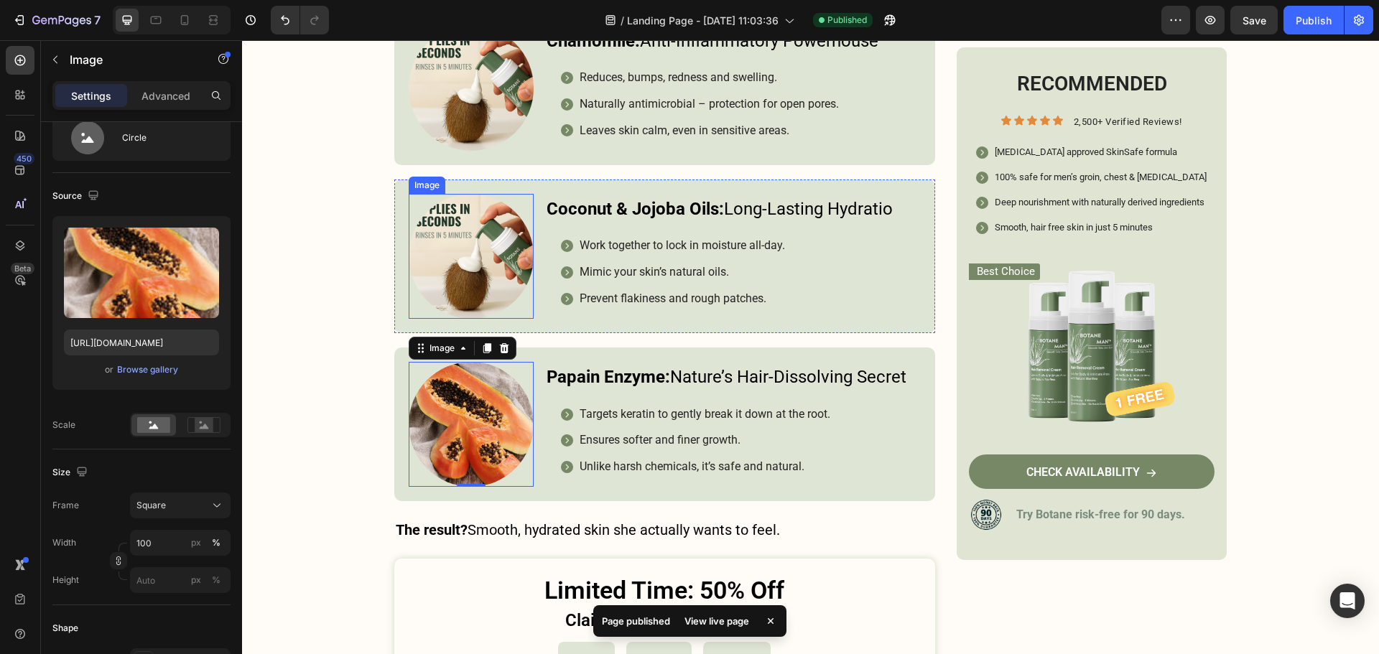
scroll to position [4840, 0]
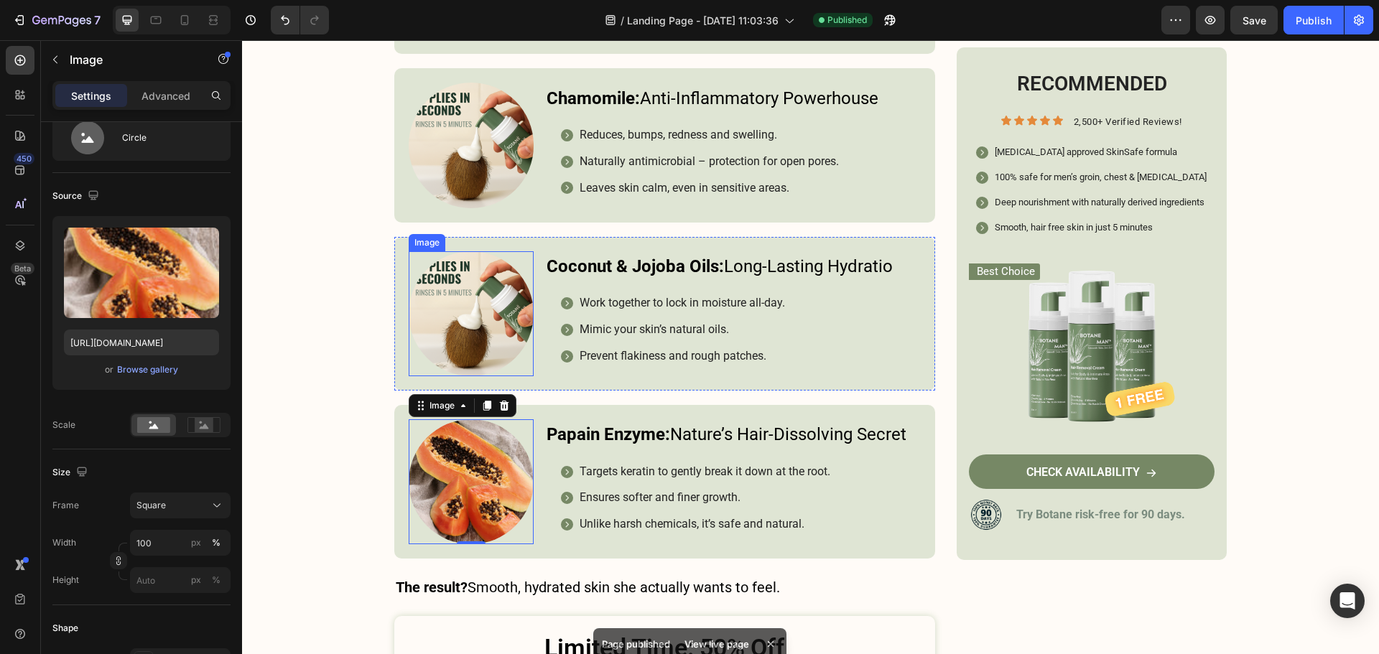
click at [462, 301] on img at bounding box center [471, 313] width 125 height 125
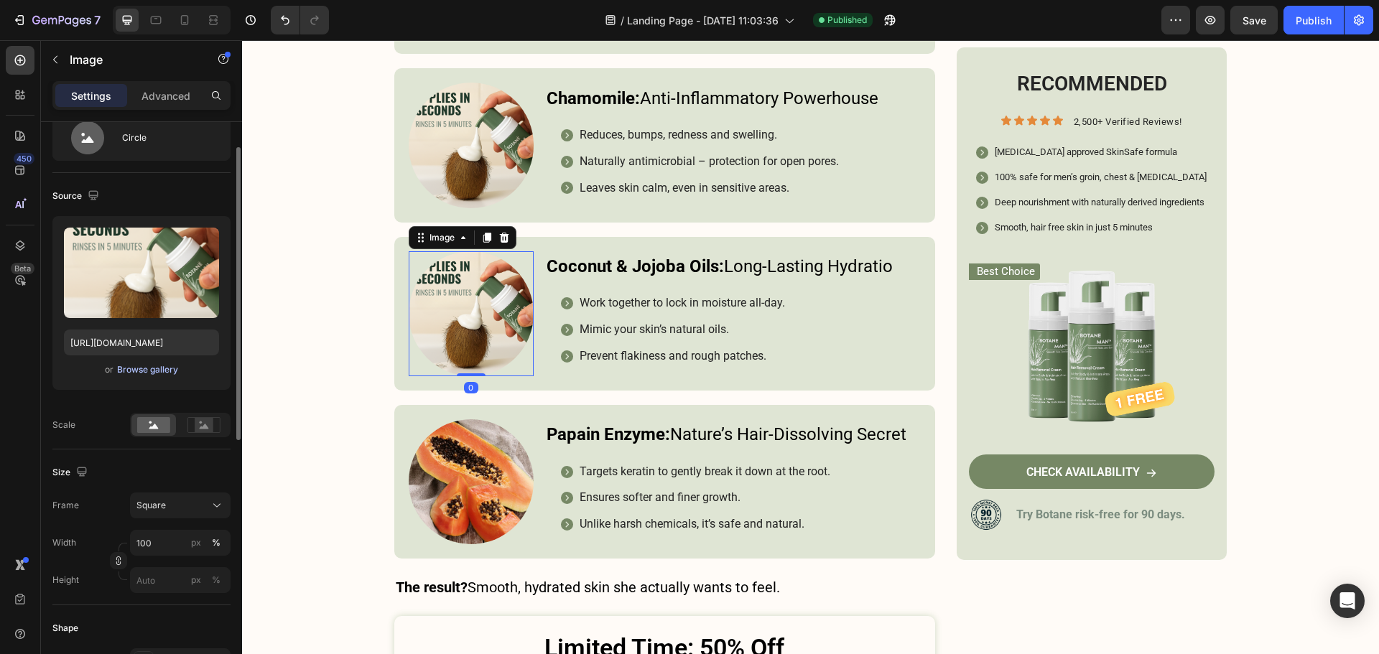
click at [171, 367] on div "Browse gallery" at bounding box center [147, 369] width 61 height 13
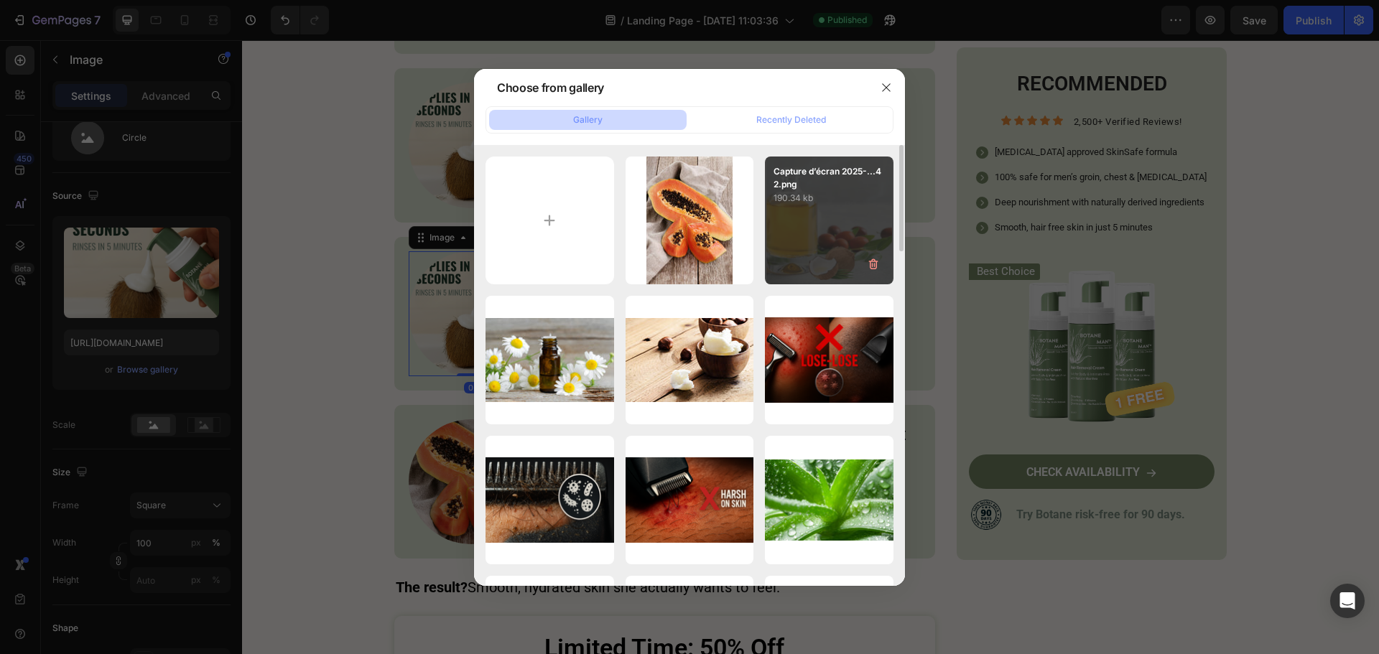
click at [776, 249] on div "Capture d’écran 2025-...42.png 190.34 kb" at bounding box center [829, 221] width 129 height 129
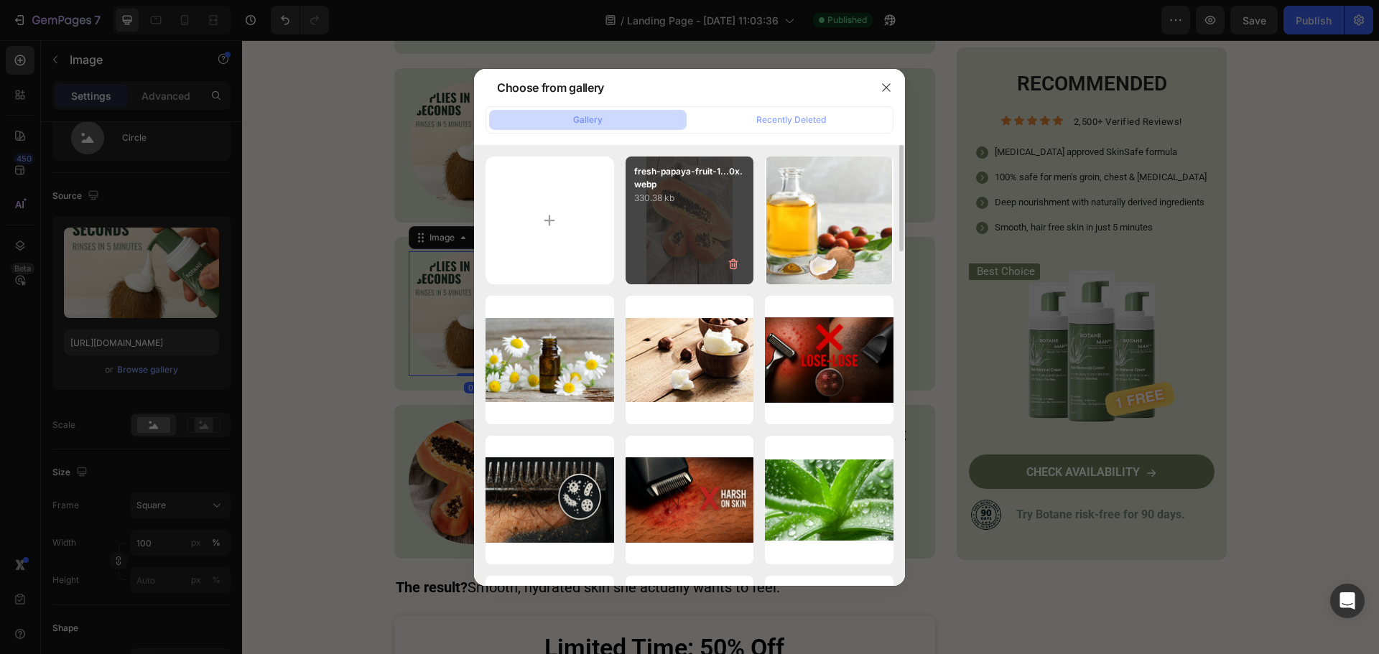
type input "[URL][DOMAIN_NAME]"
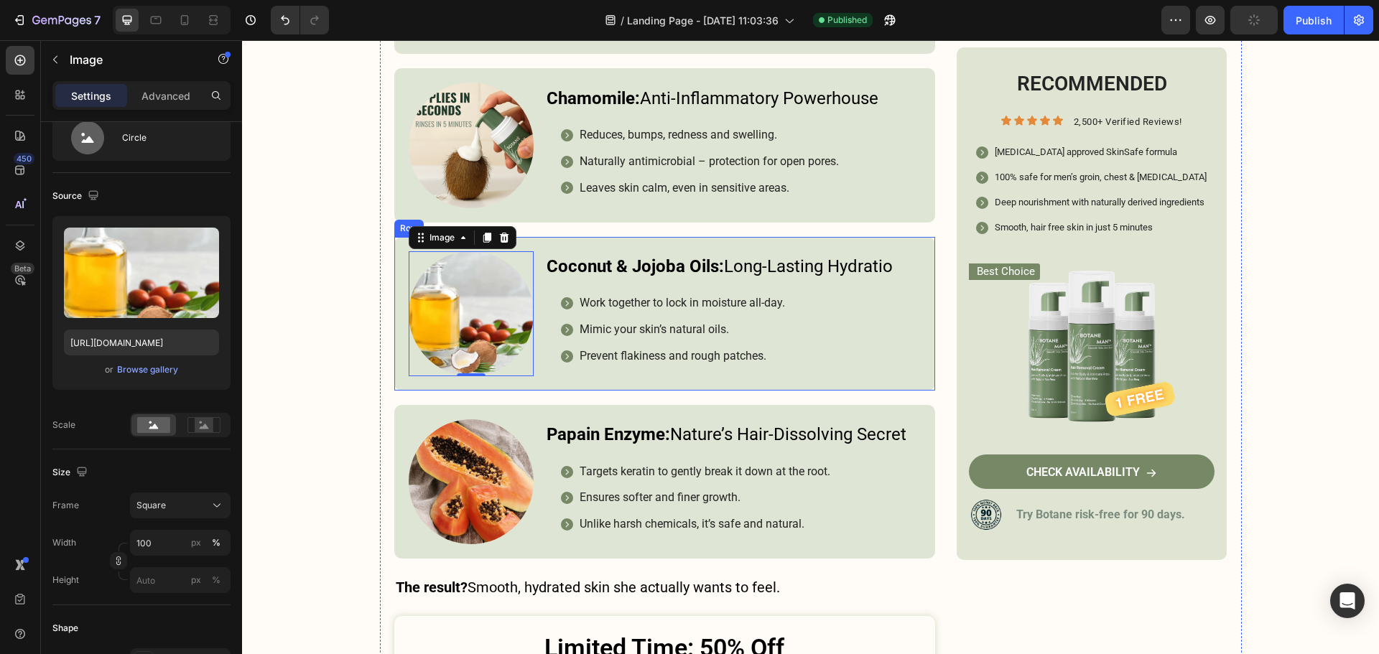
scroll to position [4769, 0]
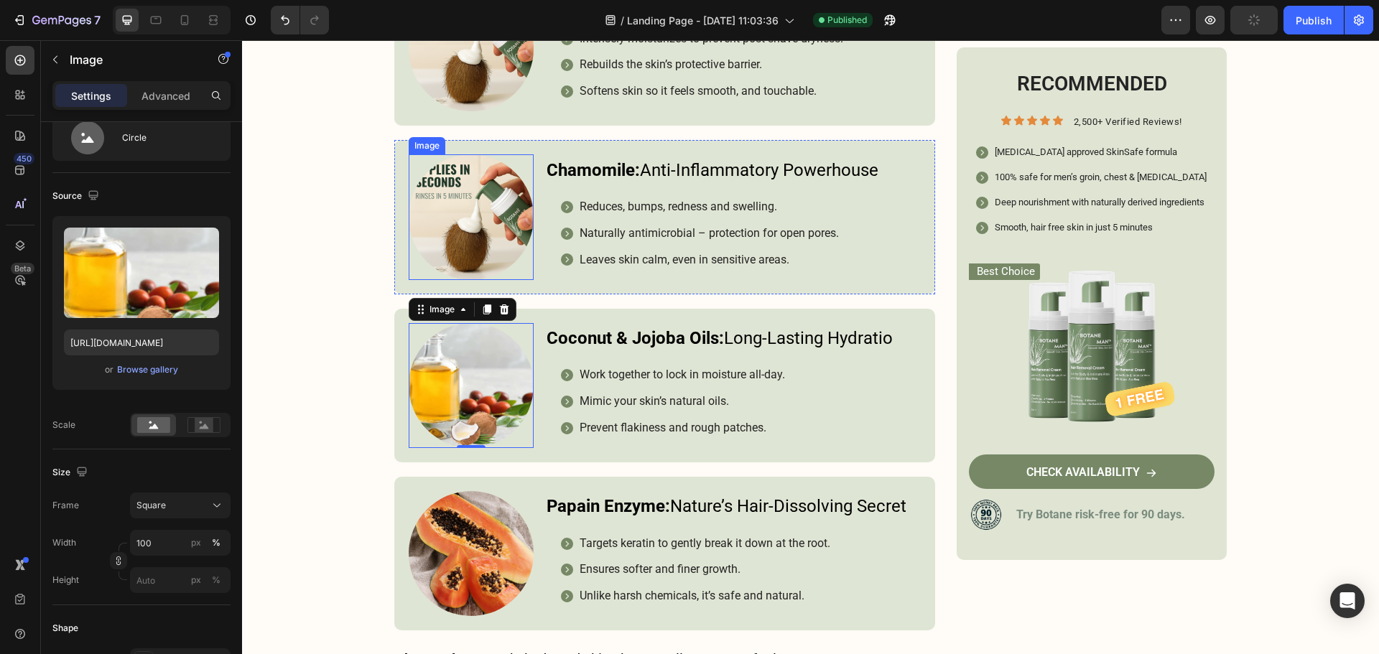
click at [469, 213] on img at bounding box center [471, 216] width 125 height 125
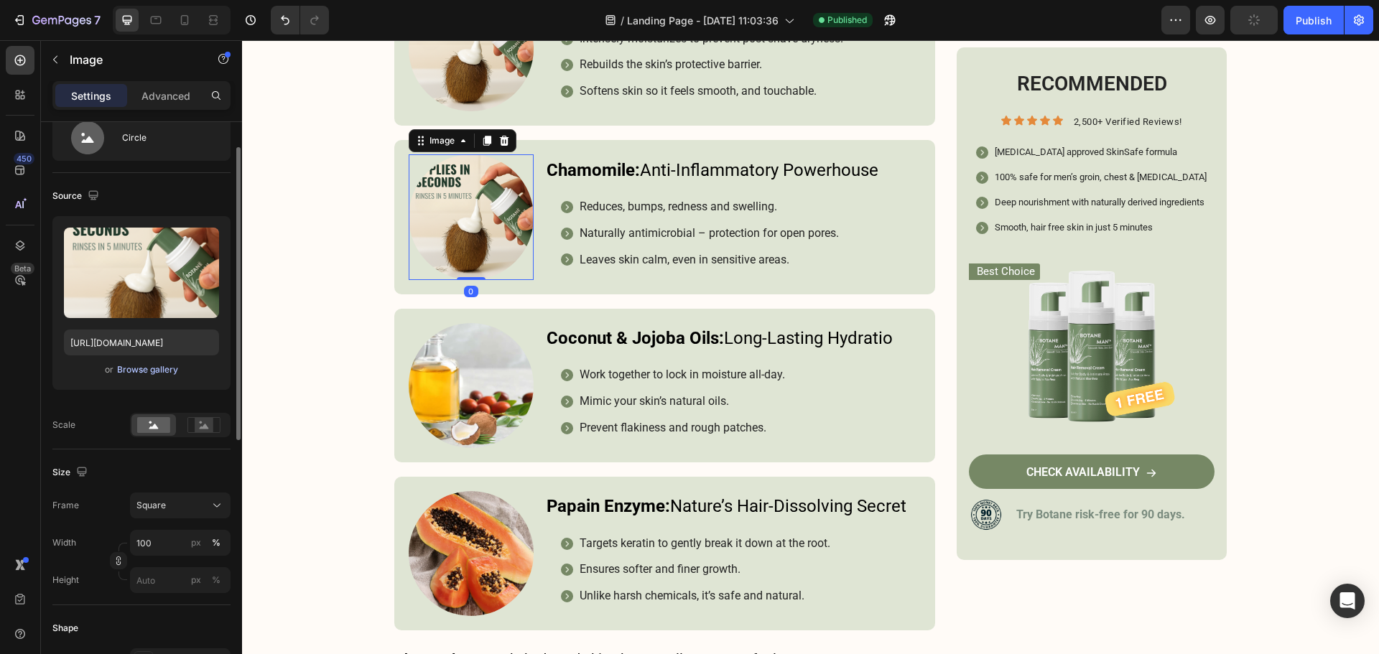
click at [171, 363] on button "Browse gallery" at bounding box center [147, 370] width 62 height 14
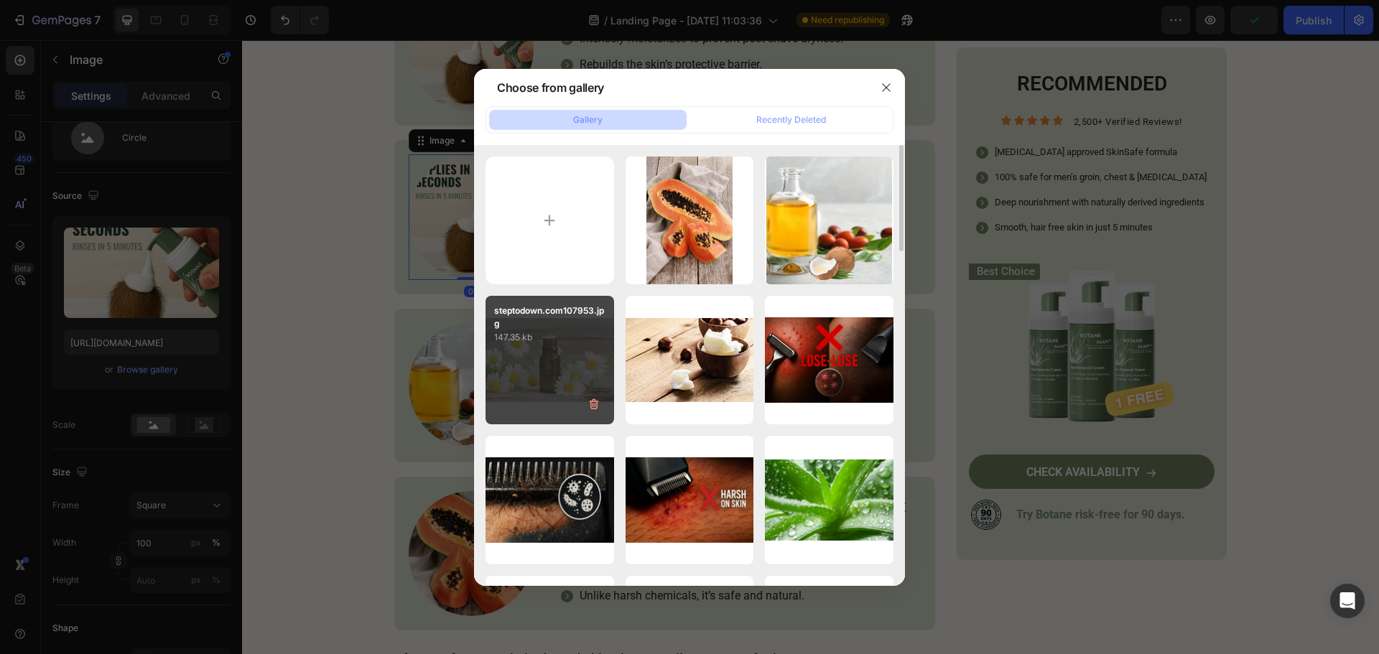
click at [513, 367] on div "steptodown.com107953.jpg 147.35 kb" at bounding box center [549, 360] width 129 height 129
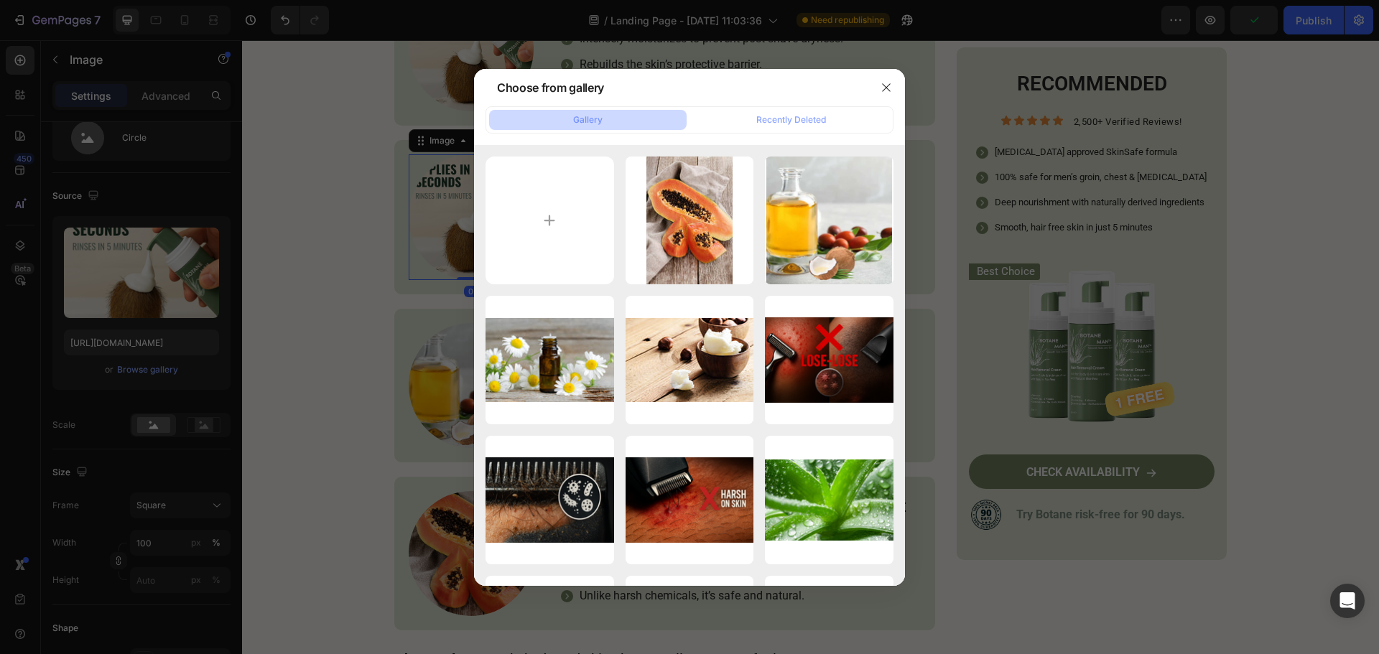
type input "[URL][DOMAIN_NAME]"
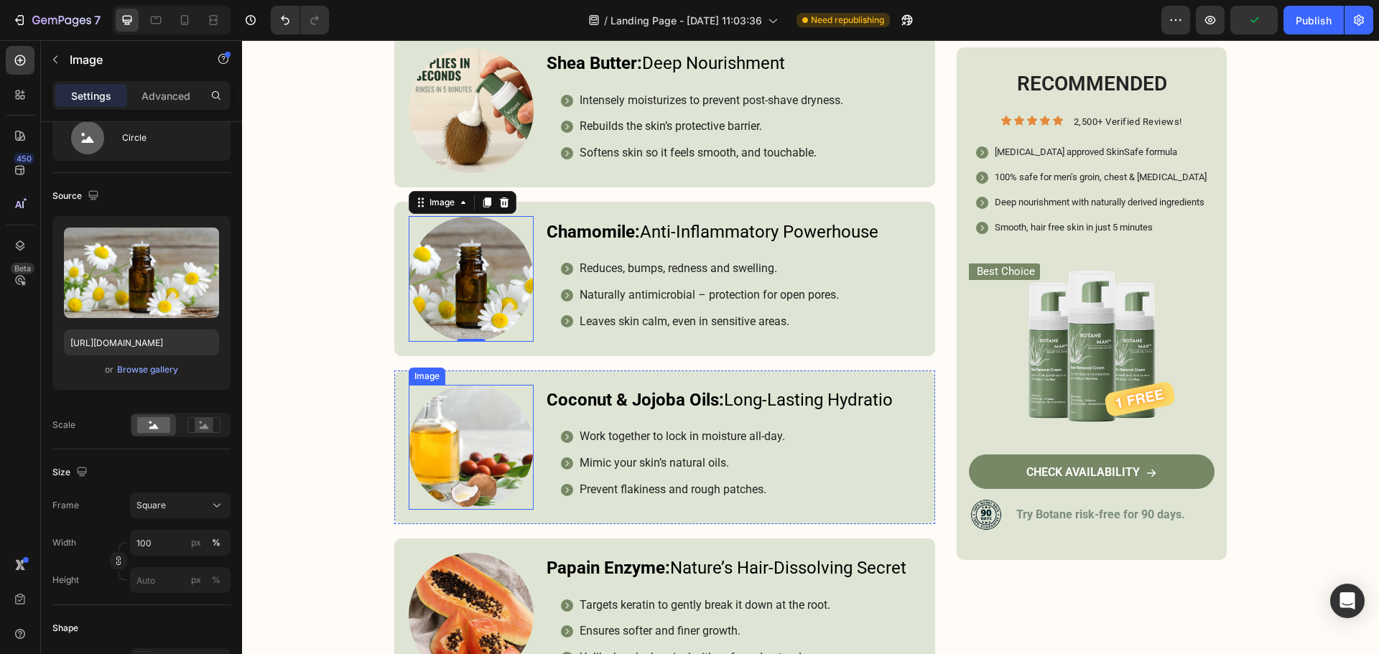
scroll to position [4481, 0]
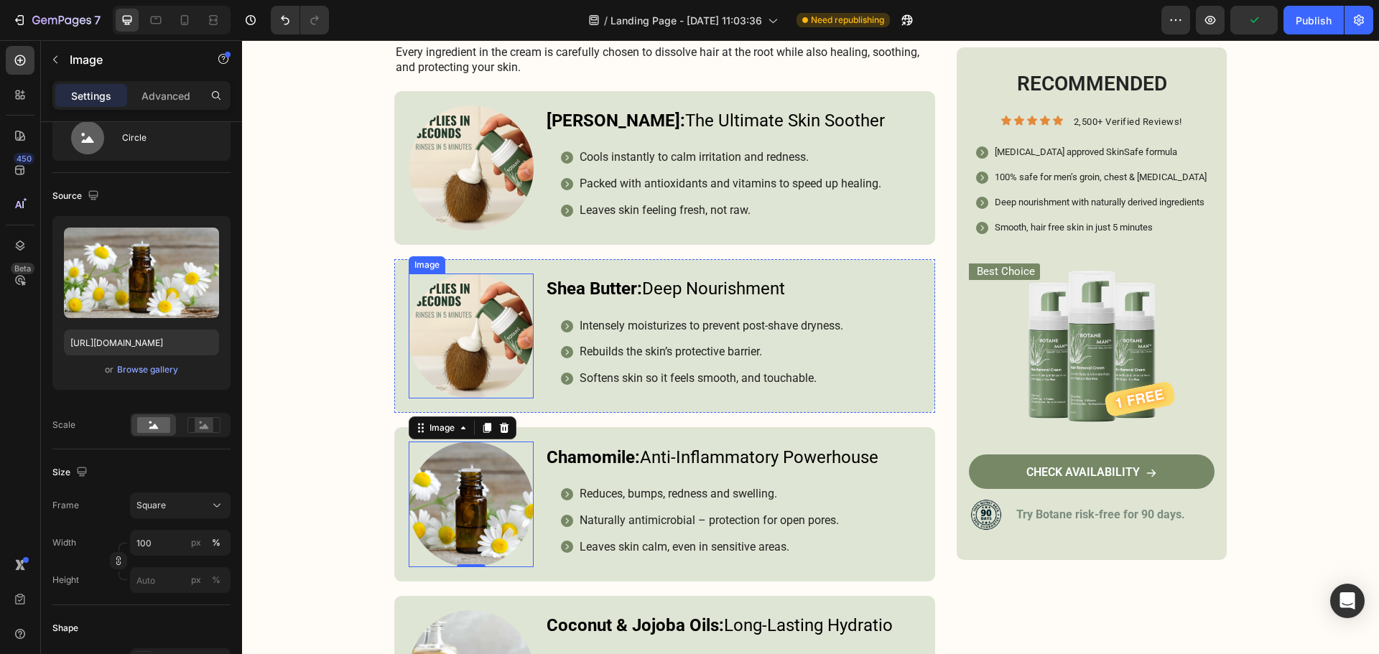
click at [443, 294] on img at bounding box center [471, 336] width 125 height 125
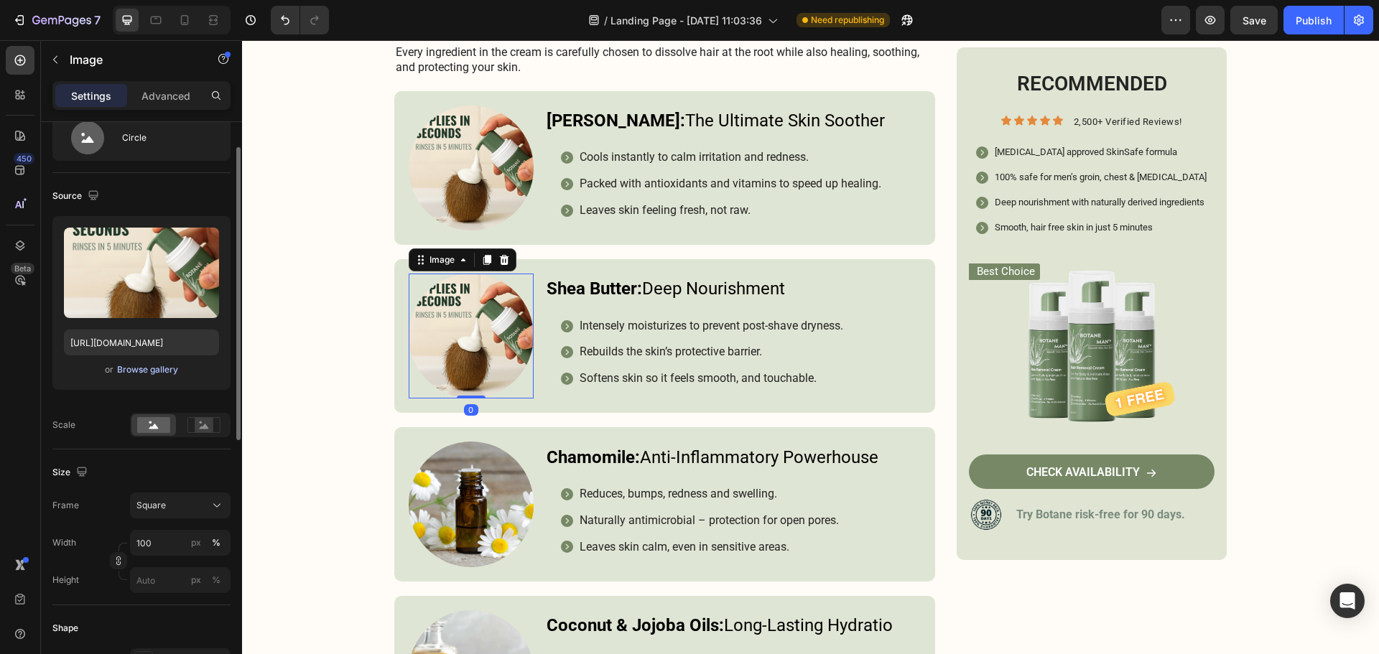
click at [164, 369] on div "Browse gallery" at bounding box center [147, 369] width 61 height 13
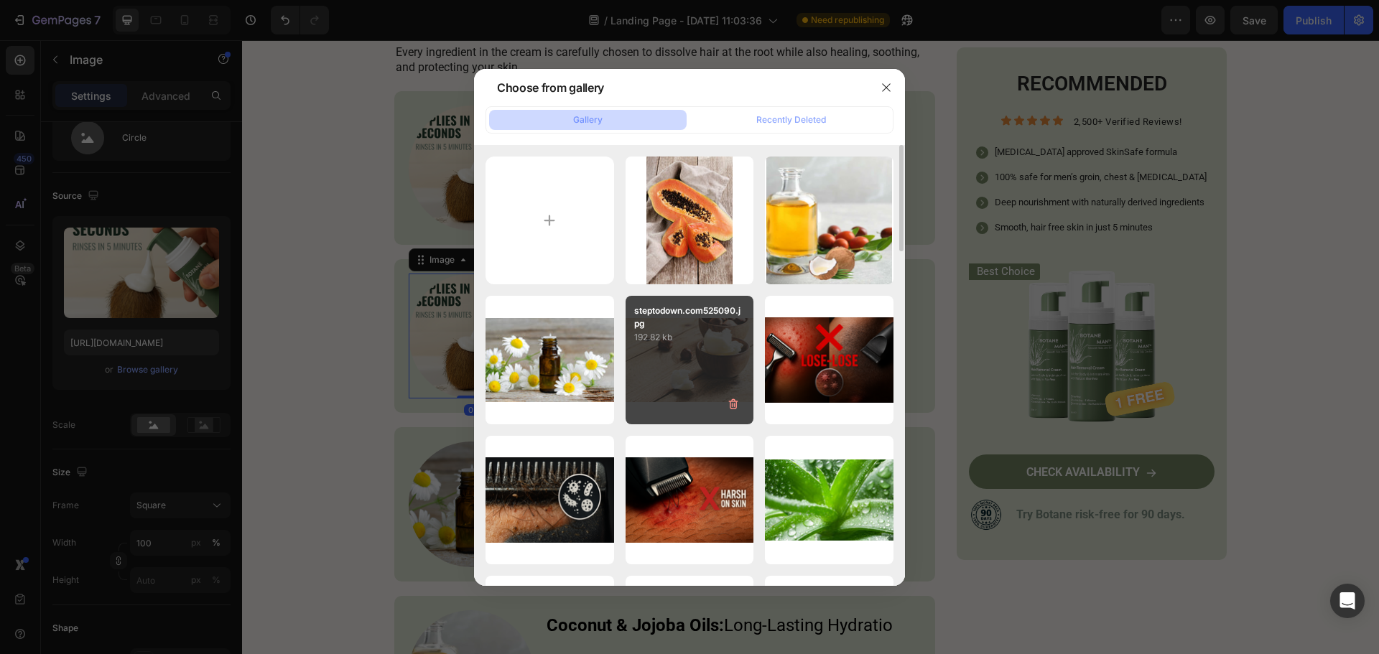
click at [655, 365] on div "steptodown.com525090.jpg 192.82 kb" at bounding box center [689, 360] width 129 height 129
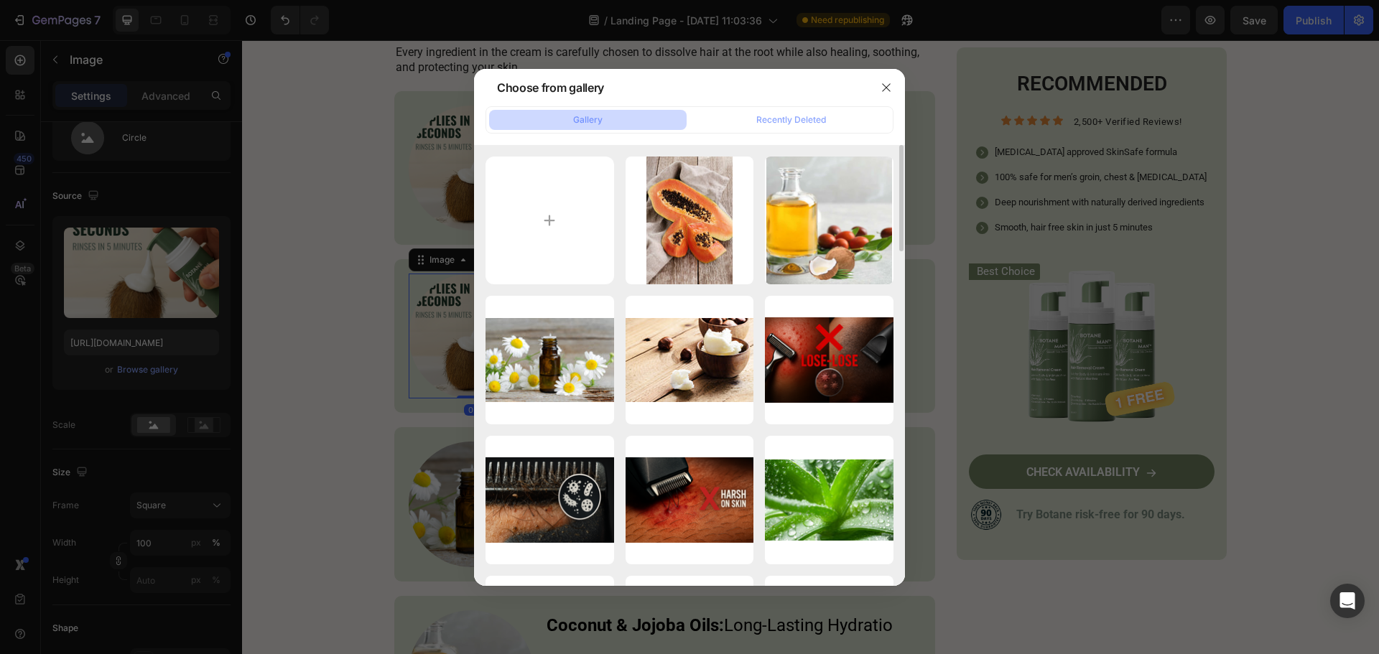
type input "[URL][DOMAIN_NAME]"
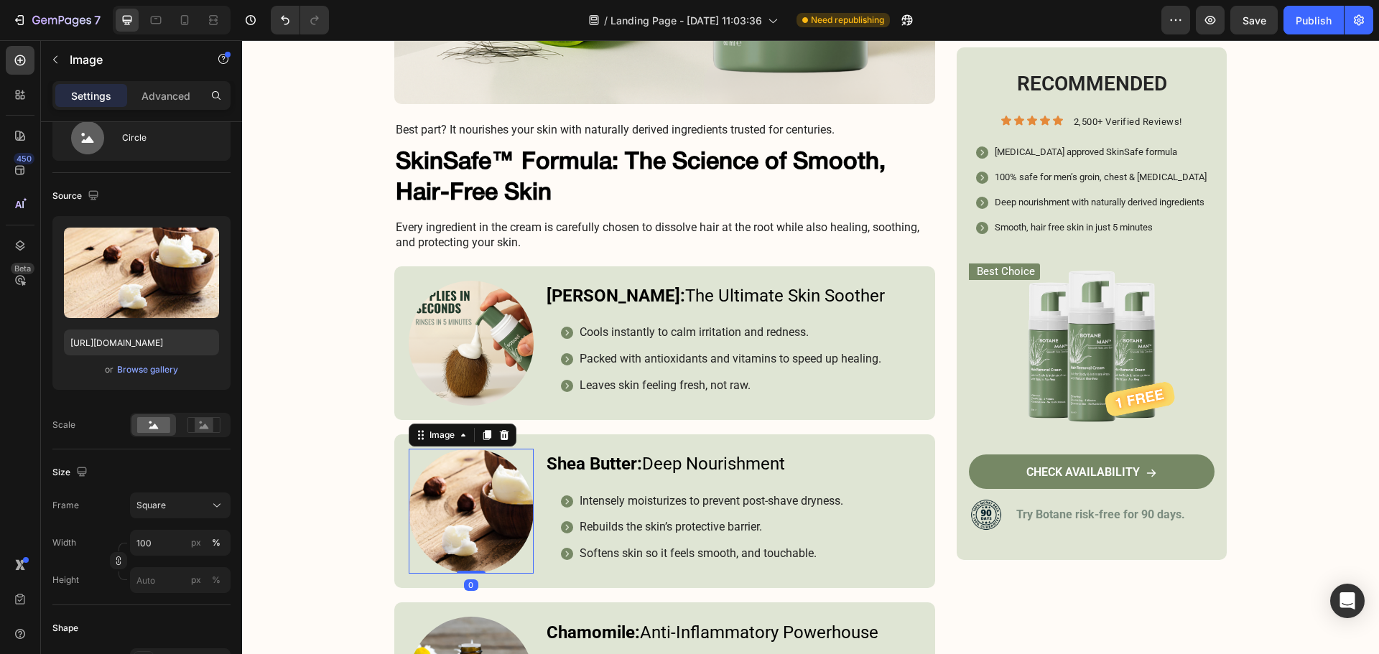
scroll to position [4266, 0]
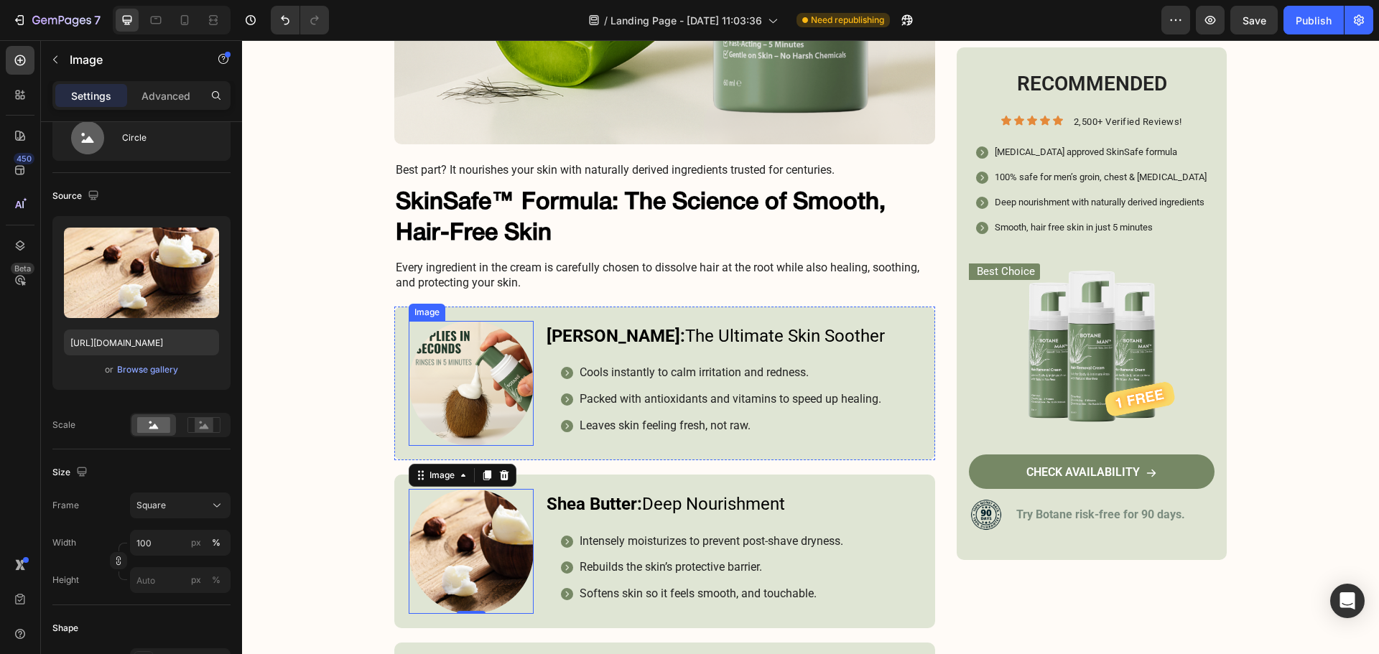
click at [495, 354] on img at bounding box center [471, 383] width 125 height 125
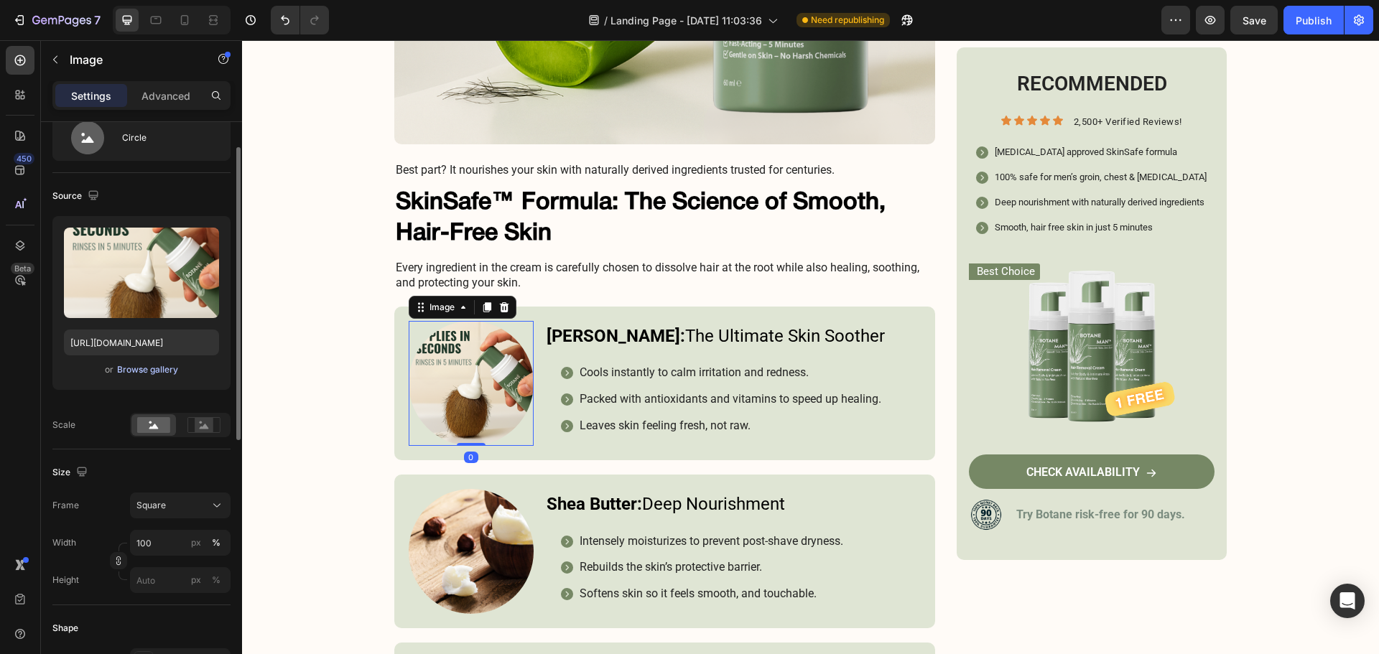
click at [173, 369] on div "Browse gallery" at bounding box center [147, 369] width 61 height 13
click at [167, 362] on div "or Browse gallery" at bounding box center [141, 369] width 155 height 17
click at [163, 367] on div "Browse gallery" at bounding box center [147, 369] width 61 height 13
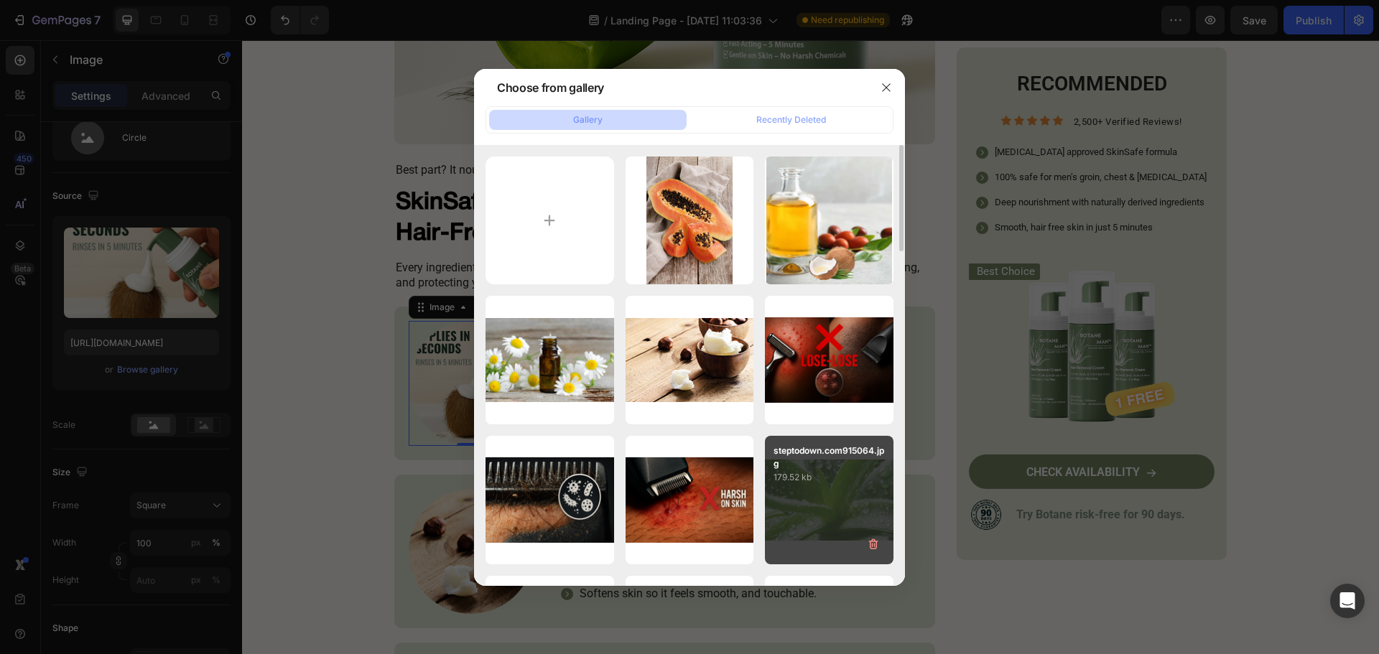
click at [801, 475] on p "179.52 kb" at bounding box center [828, 477] width 111 height 14
type input "[URL][DOMAIN_NAME]"
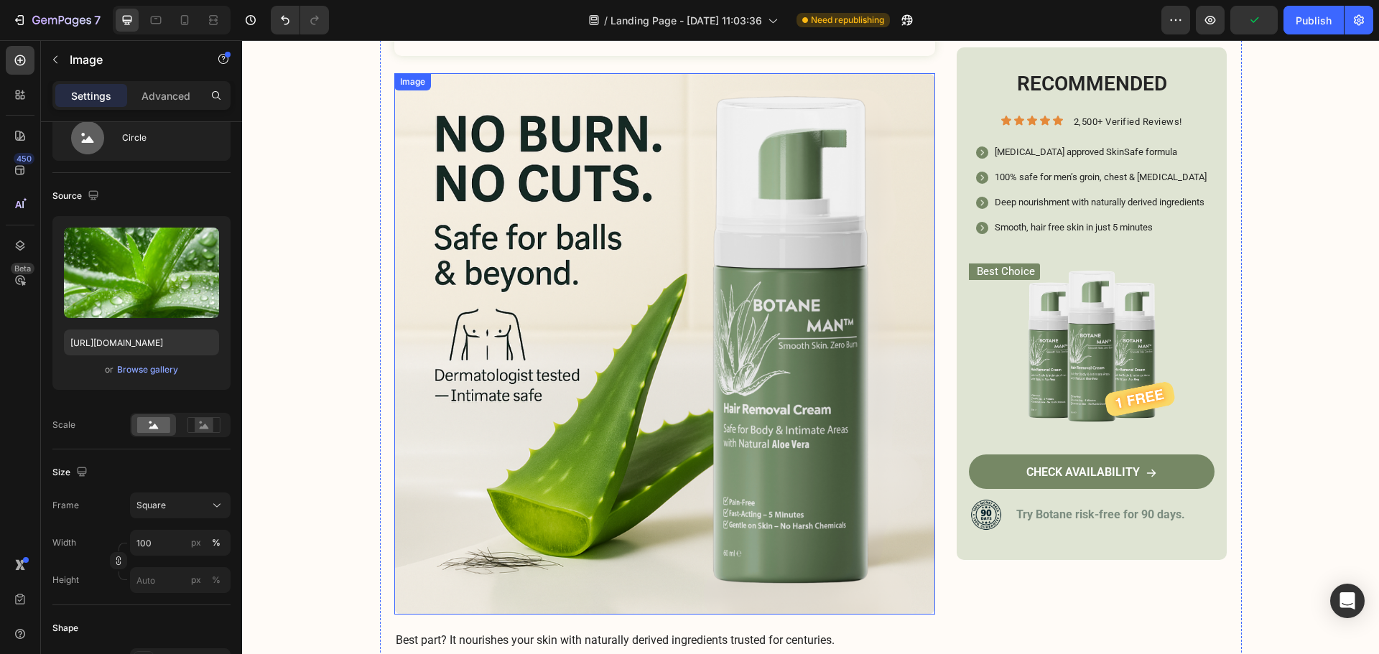
scroll to position [3835, 0]
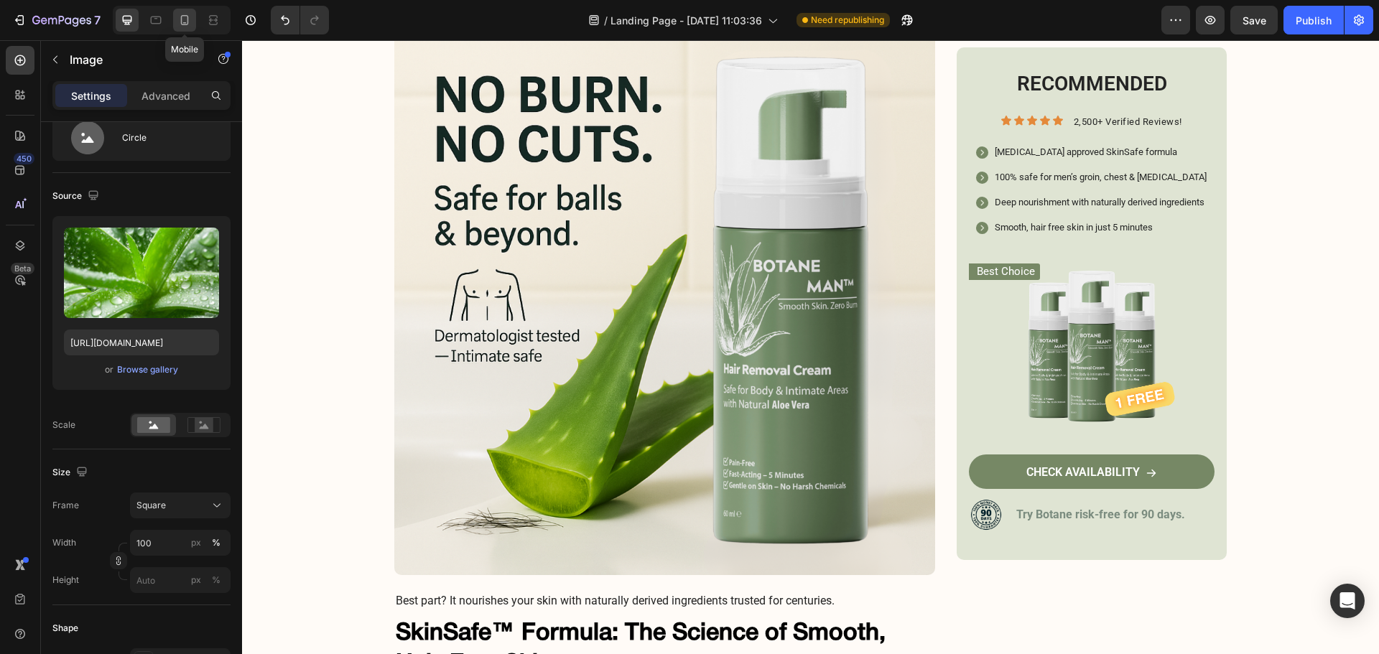
click at [191, 10] on div at bounding box center [184, 20] width 23 height 23
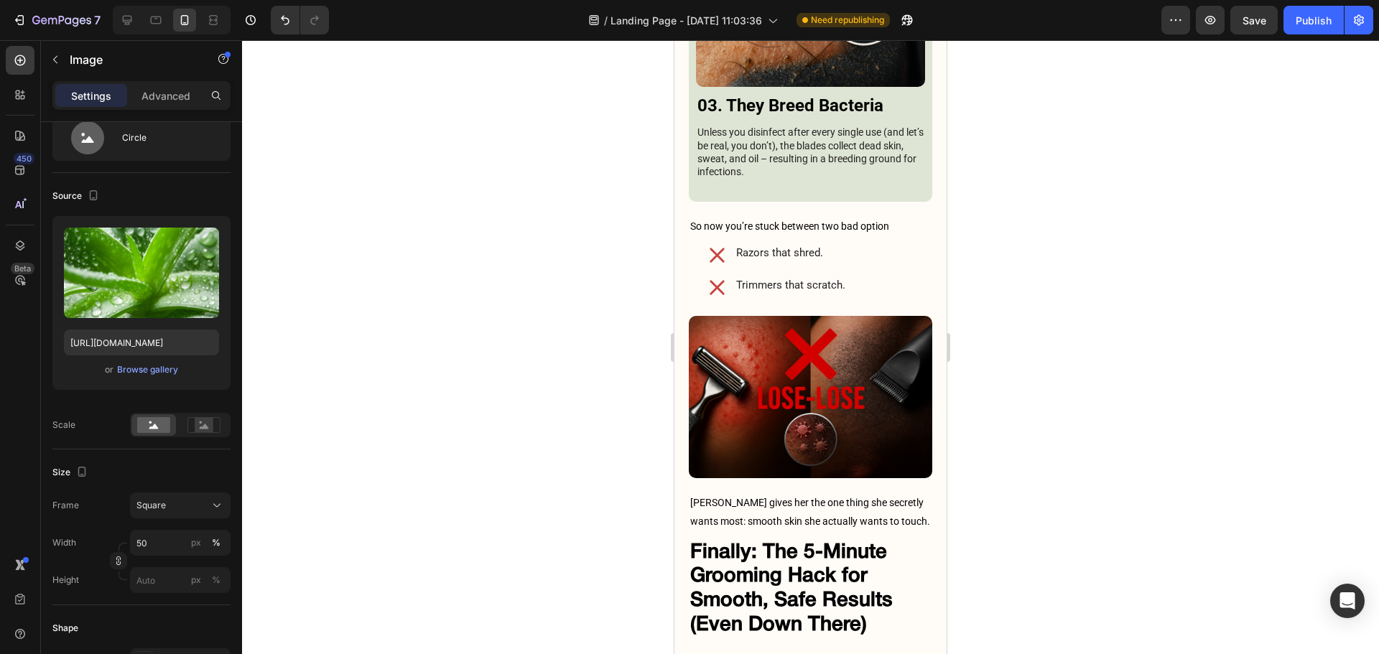
scroll to position [3858, 0]
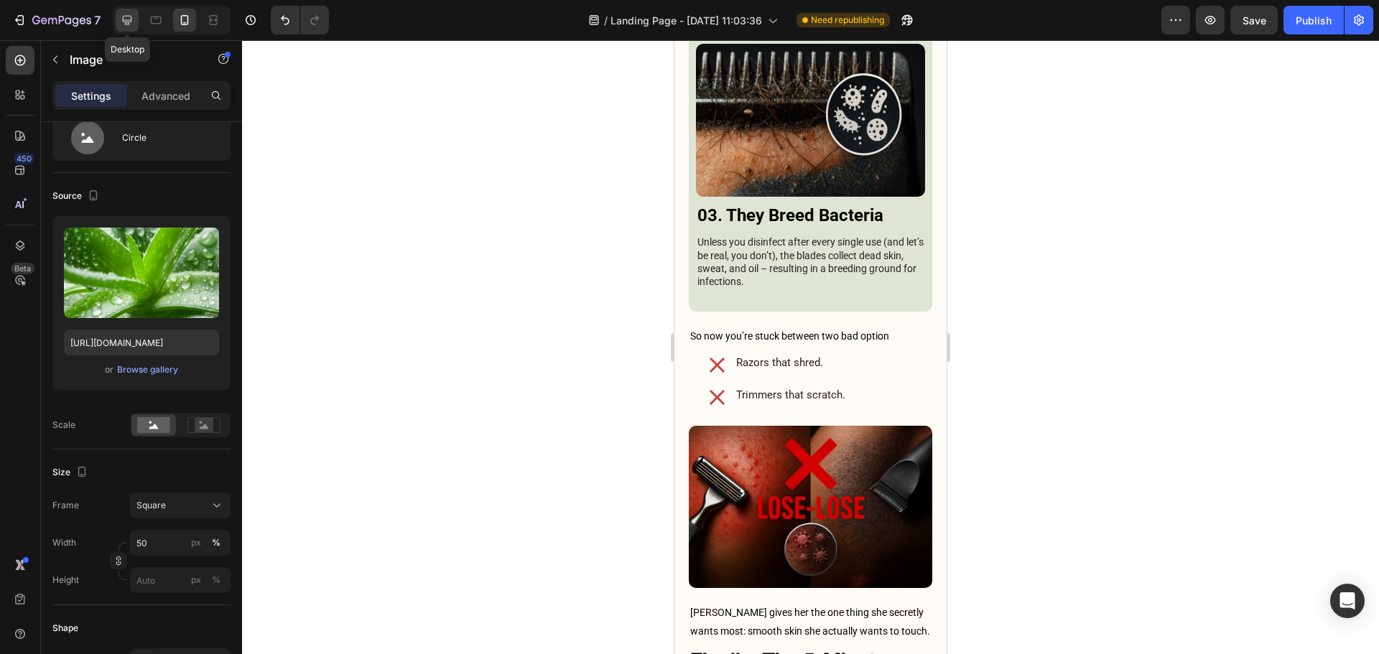
click at [129, 15] on icon at bounding box center [127, 20] width 14 height 14
type input "100"
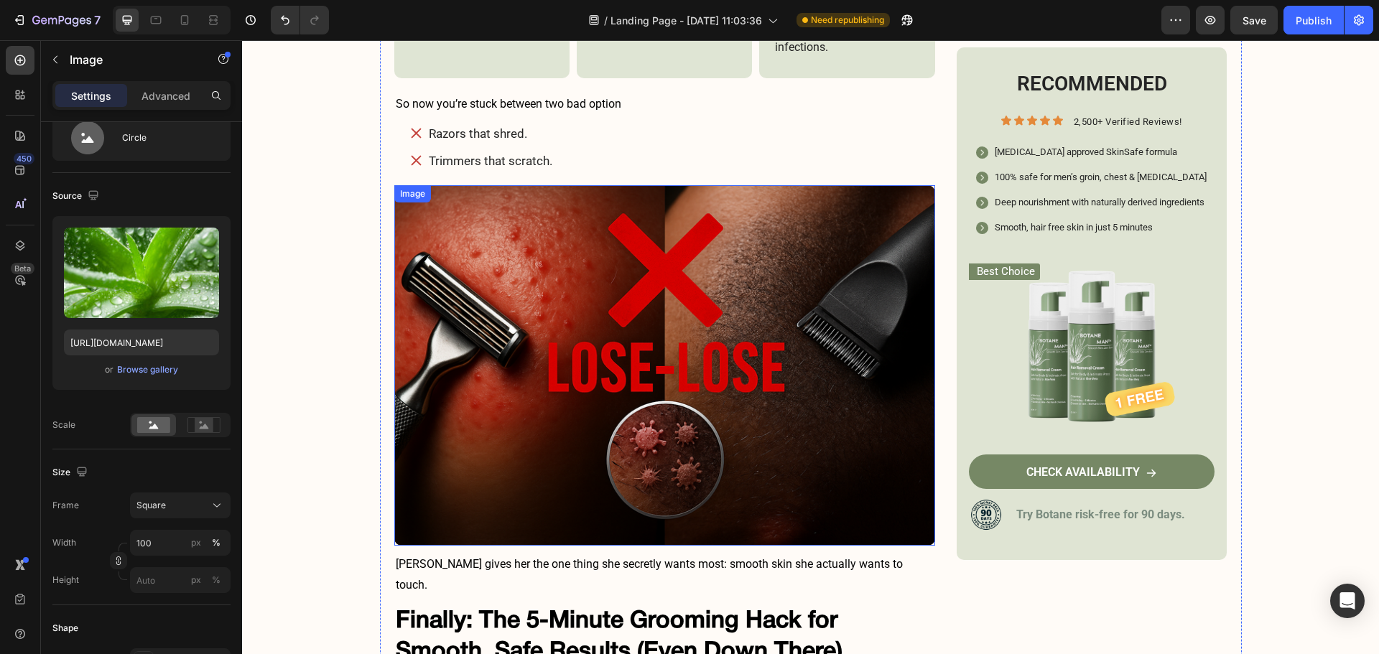
scroll to position [2763, 0]
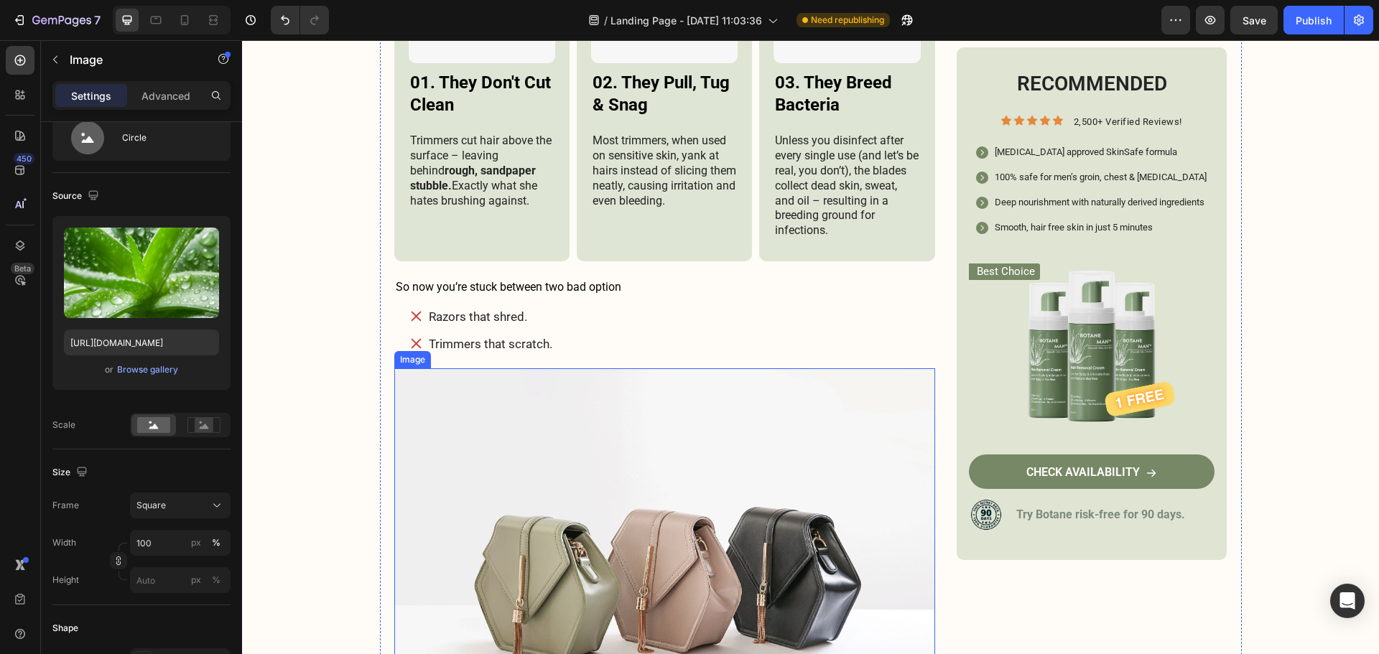
click at [617, 378] on img at bounding box center [664, 571] width 541 height 406
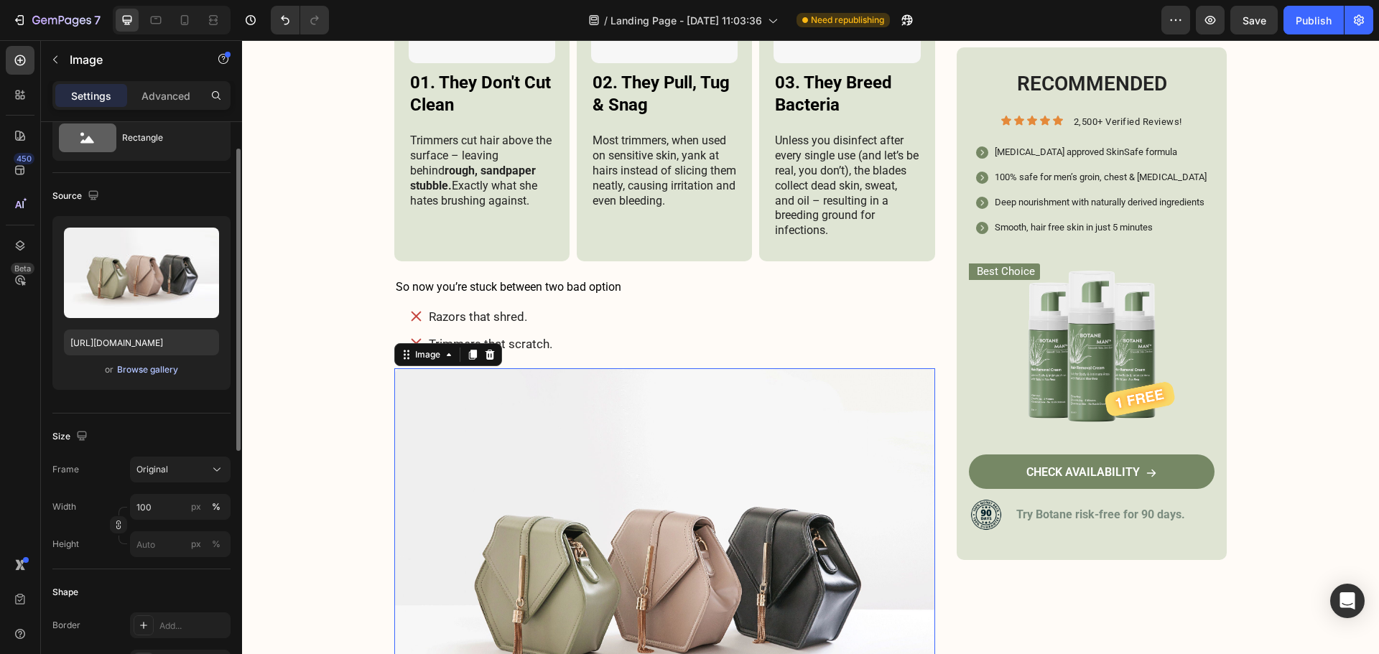
click at [134, 373] on div "Browse gallery" at bounding box center [147, 369] width 61 height 13
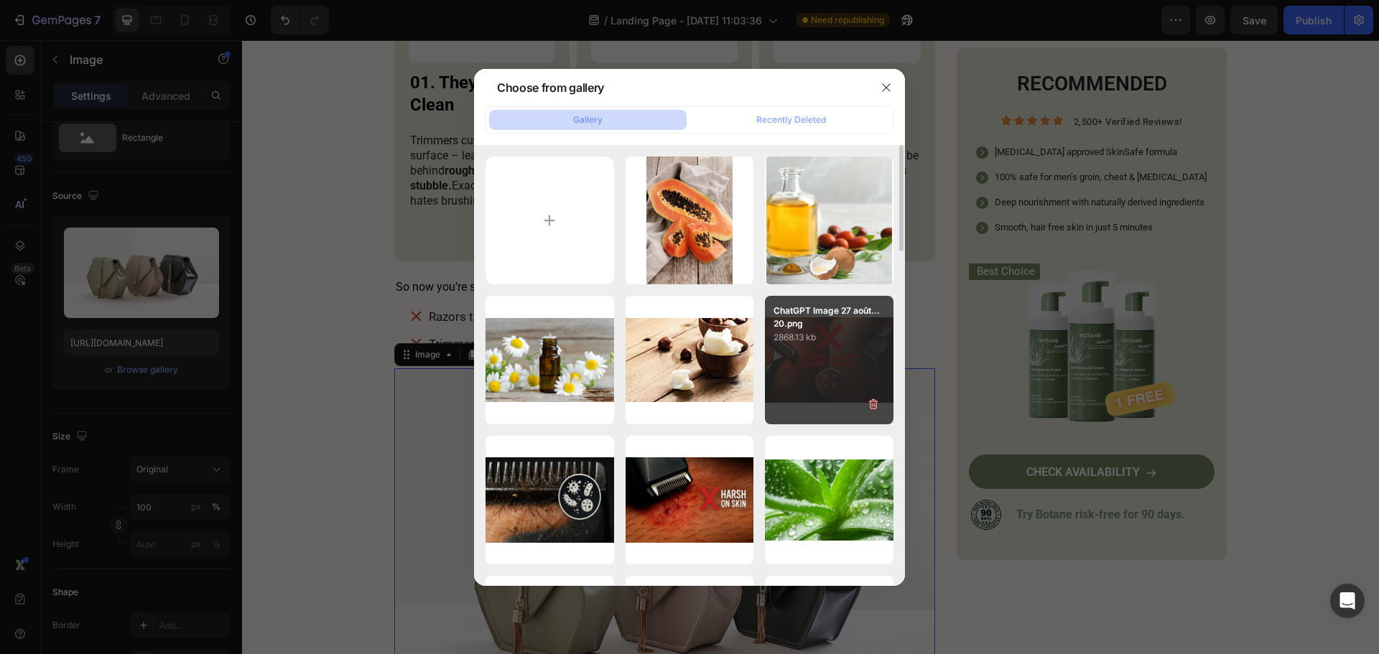
click at [786, 362] on div "ChatGPT Image 27 août...20.png 2868.13 kb" at bounding box center [829, 360] width 129 height 129
type input "[URL][DOMAIN_NAME]"
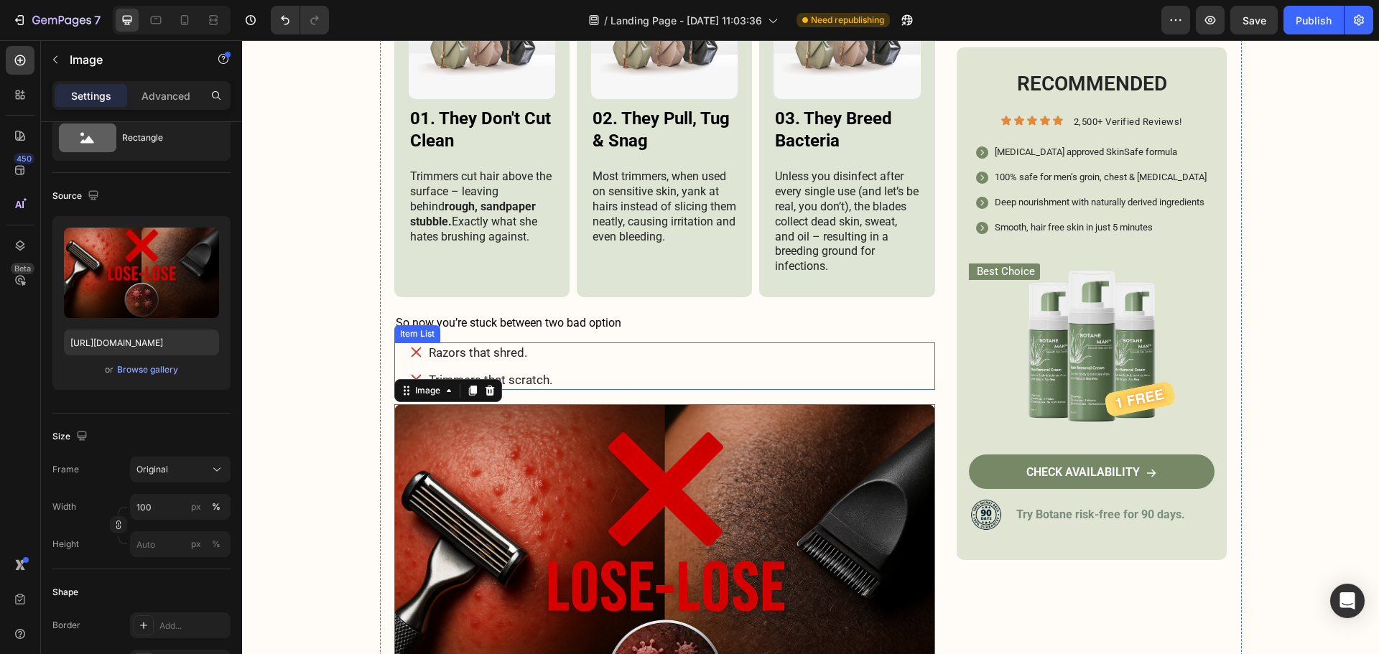
scroll to position [2404, 0]
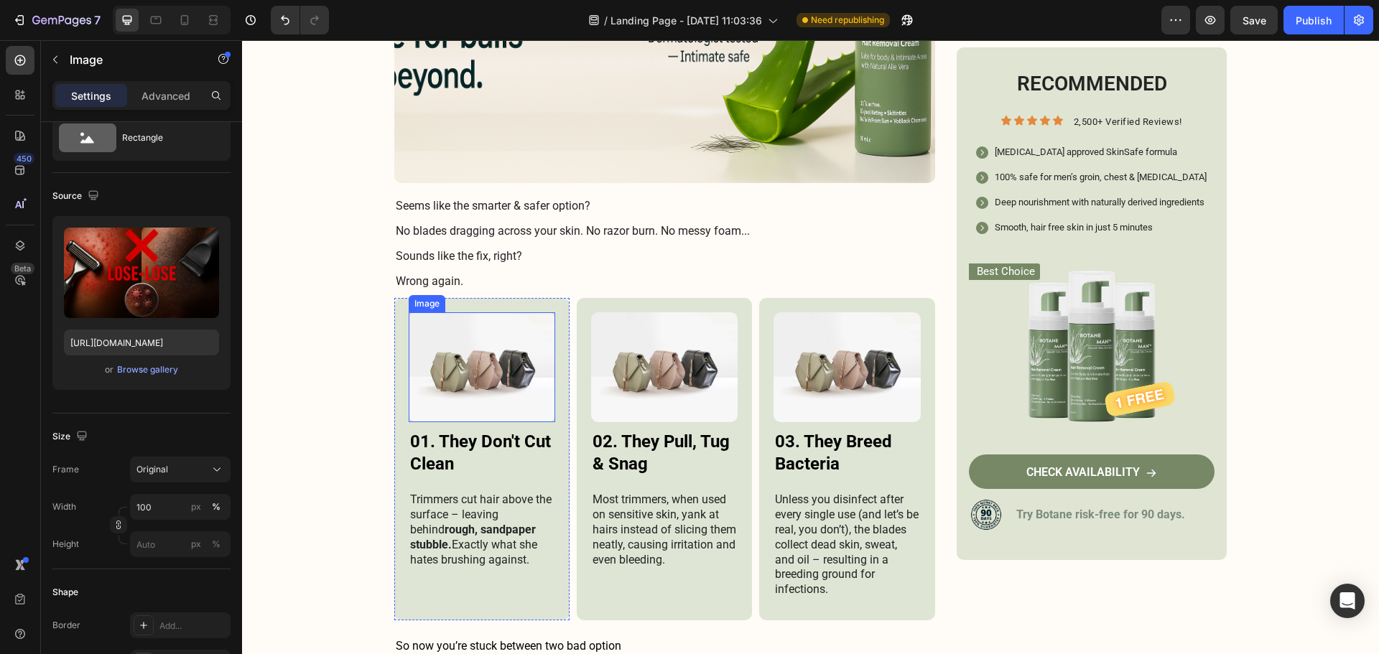
click at [450, 373] on img at bounding box center [482, 367] width 146 height 110
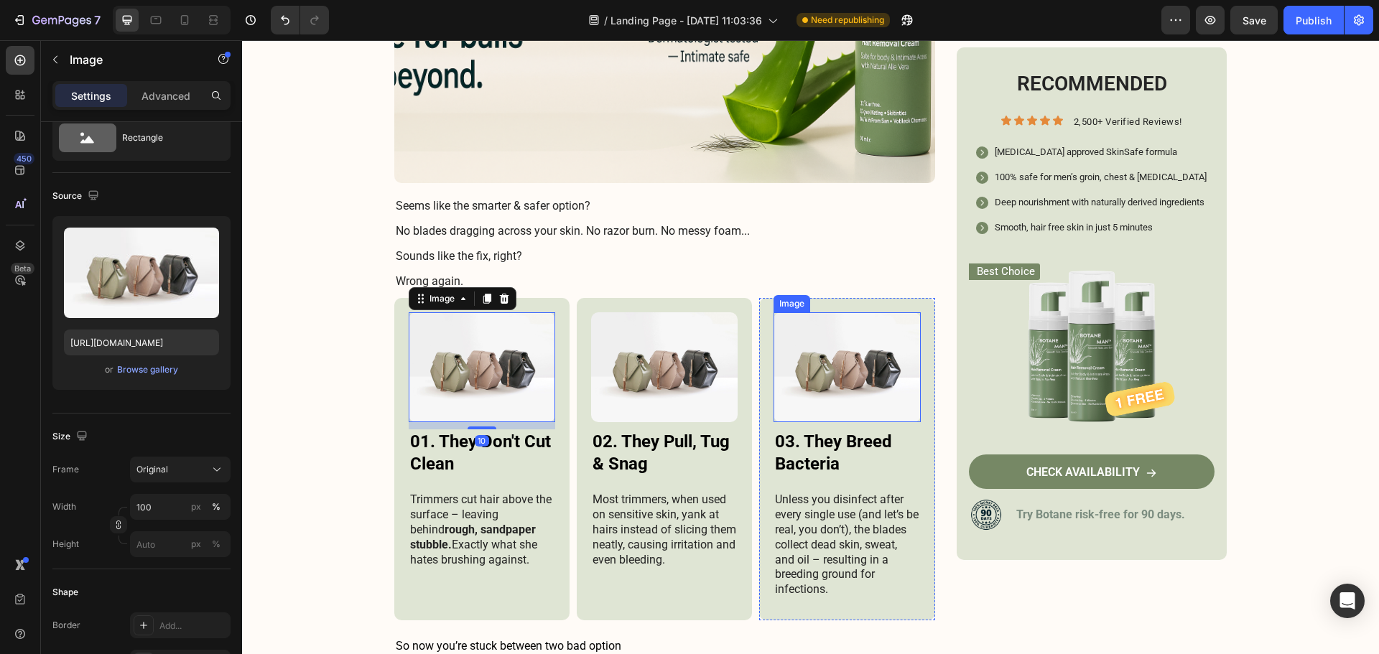
click at [875, 365] on img at bounding box center [846, 367] width 146 height 110
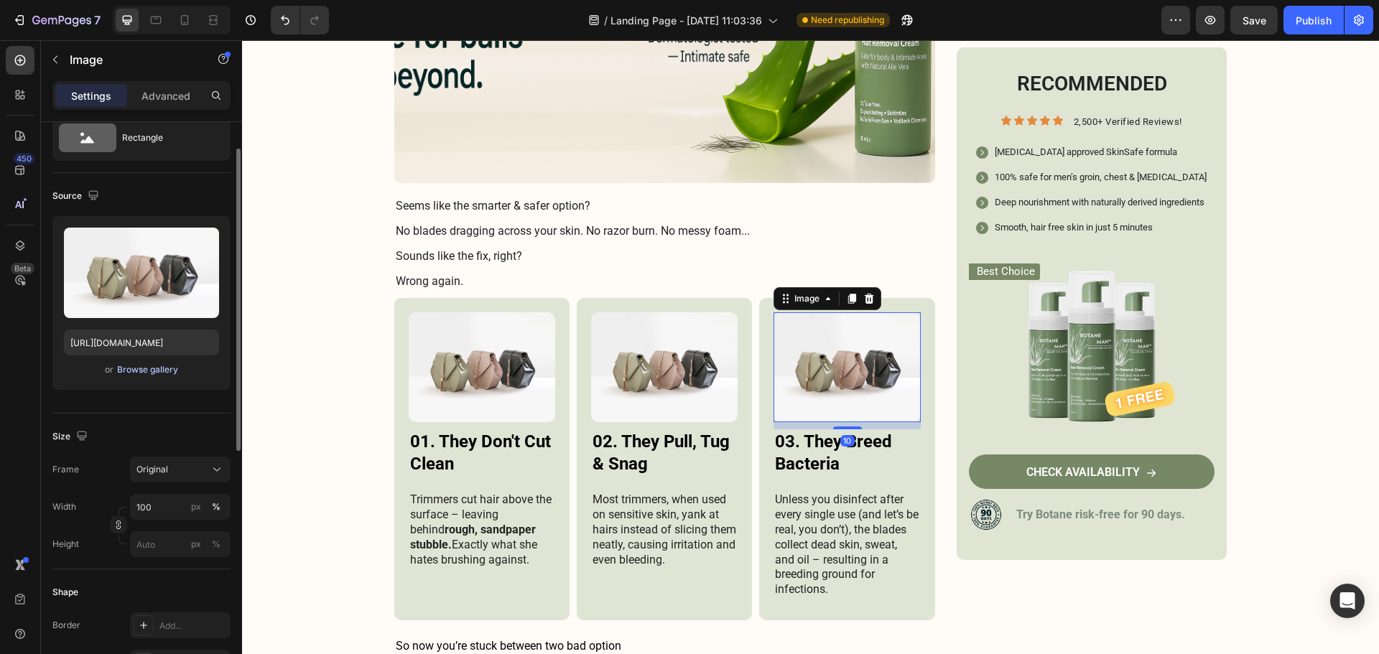
click at [160, 368] on div "Browse gallery" at bounding box center [147, 369] width 61 height 13
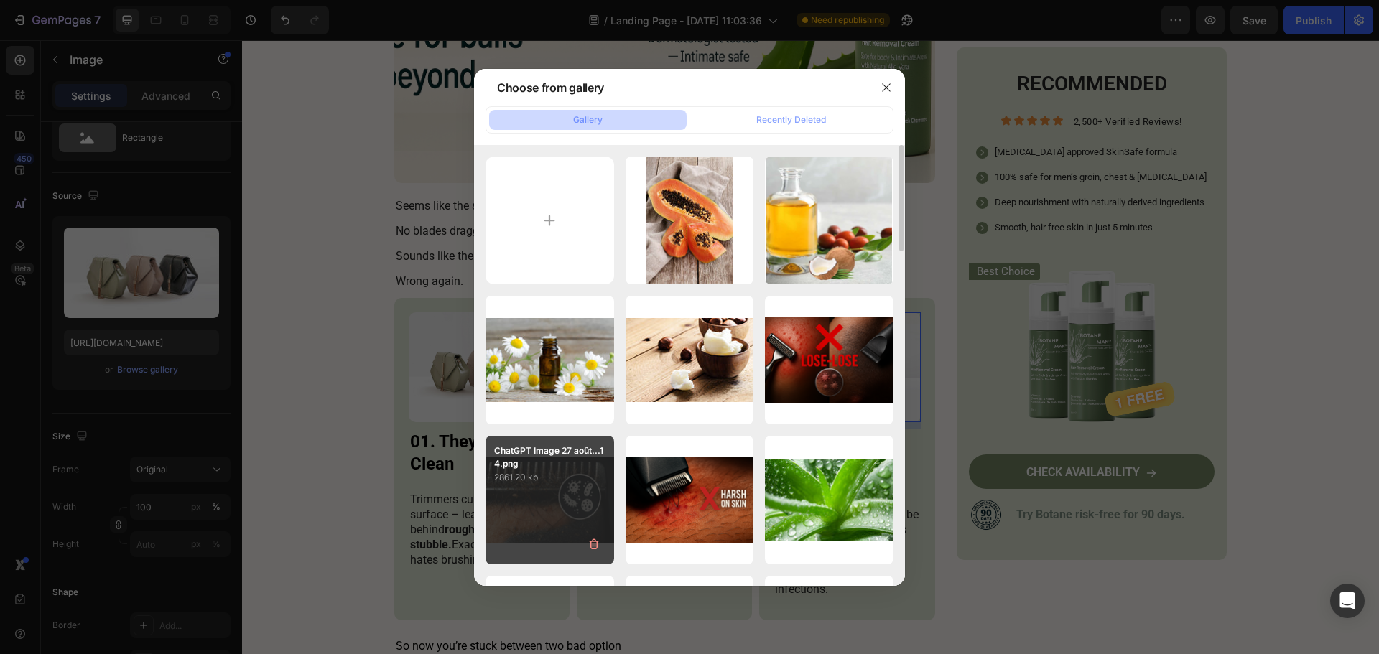
click at [528, 479] on p "2861.20 kb" at bounding box center [549, 477] width 111 height 14
type input "[URL][DOMAIN_NAME]"
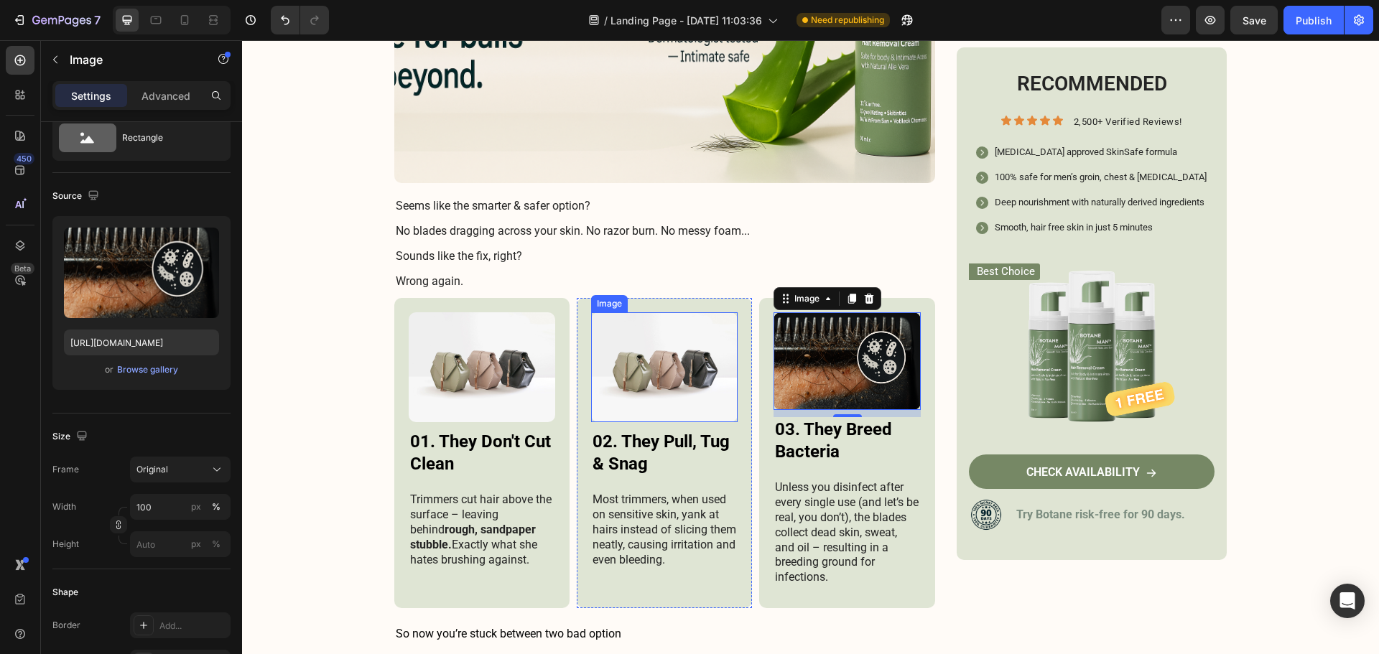
click at [694, 360] on img at bounding box center [664, 367] width 146 height 110
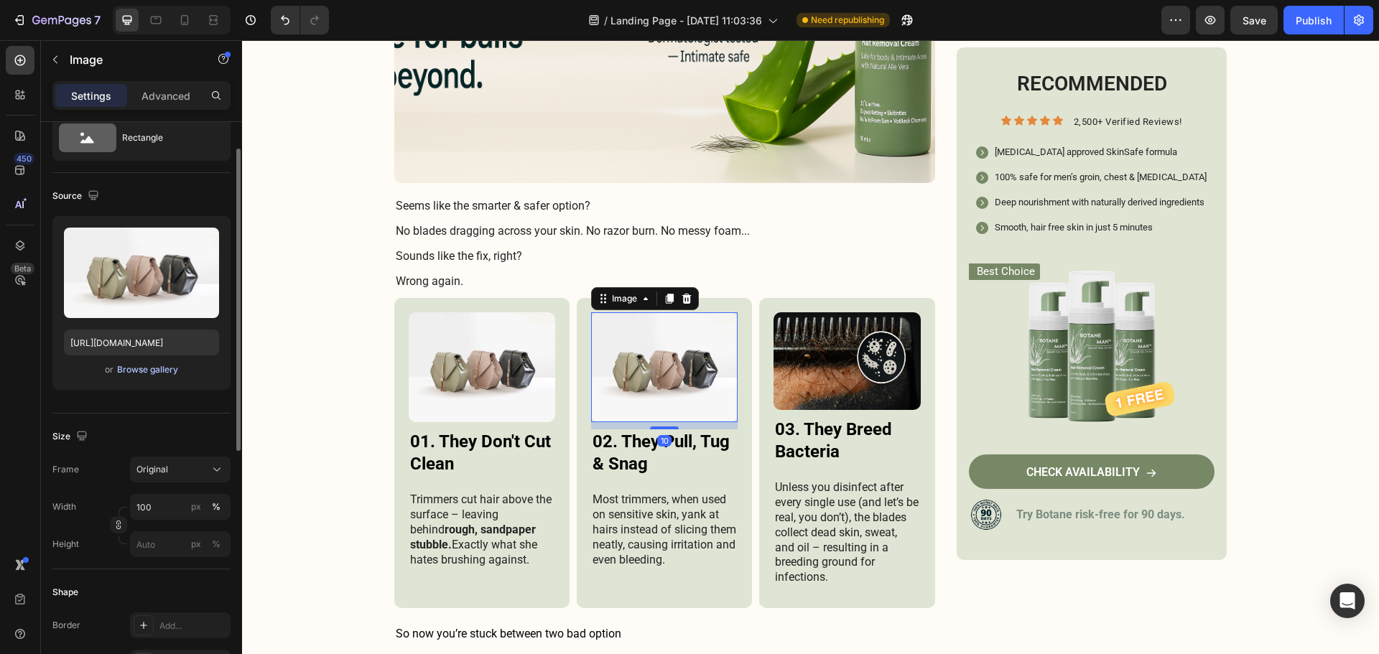
click at [162, 375] on div "Browse gallery" at bounding box center [147, 369] width 61 height 13
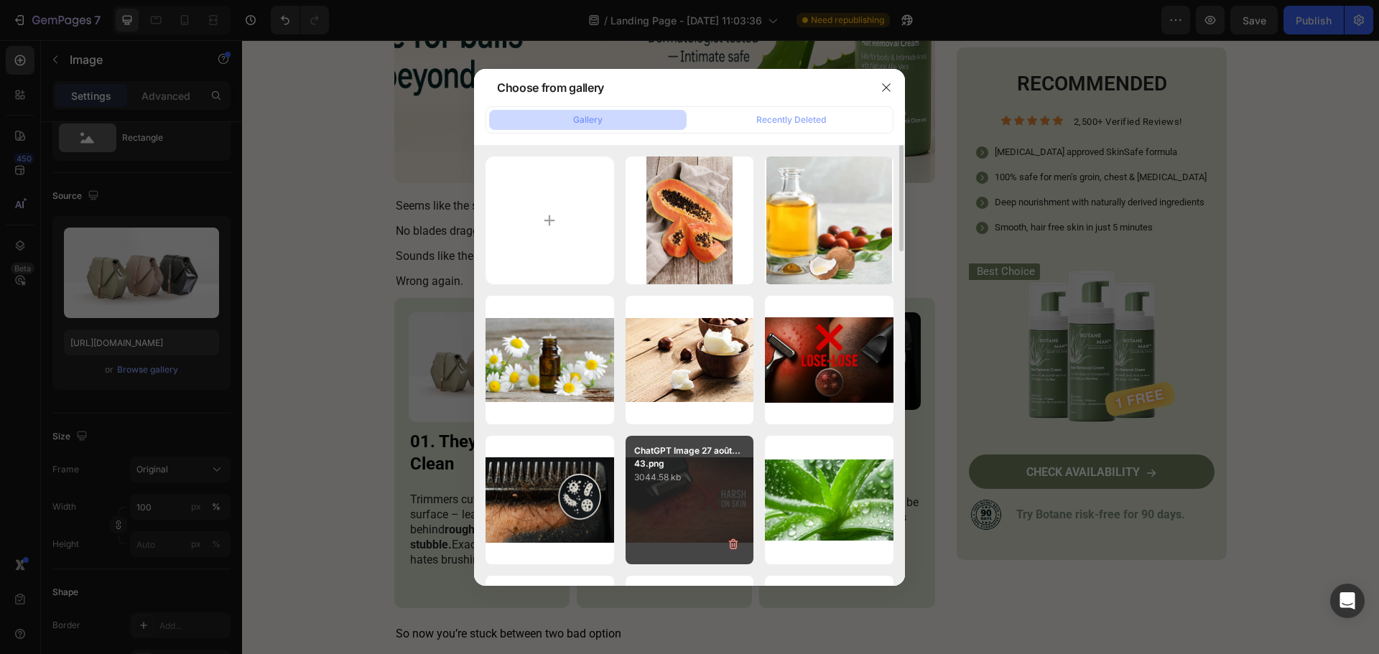
click at [653, 473] on p "3044.58 kb" at bounding box center [689, 477] width 111 height 14
type input "[URL][DOMAIN_NAME]"
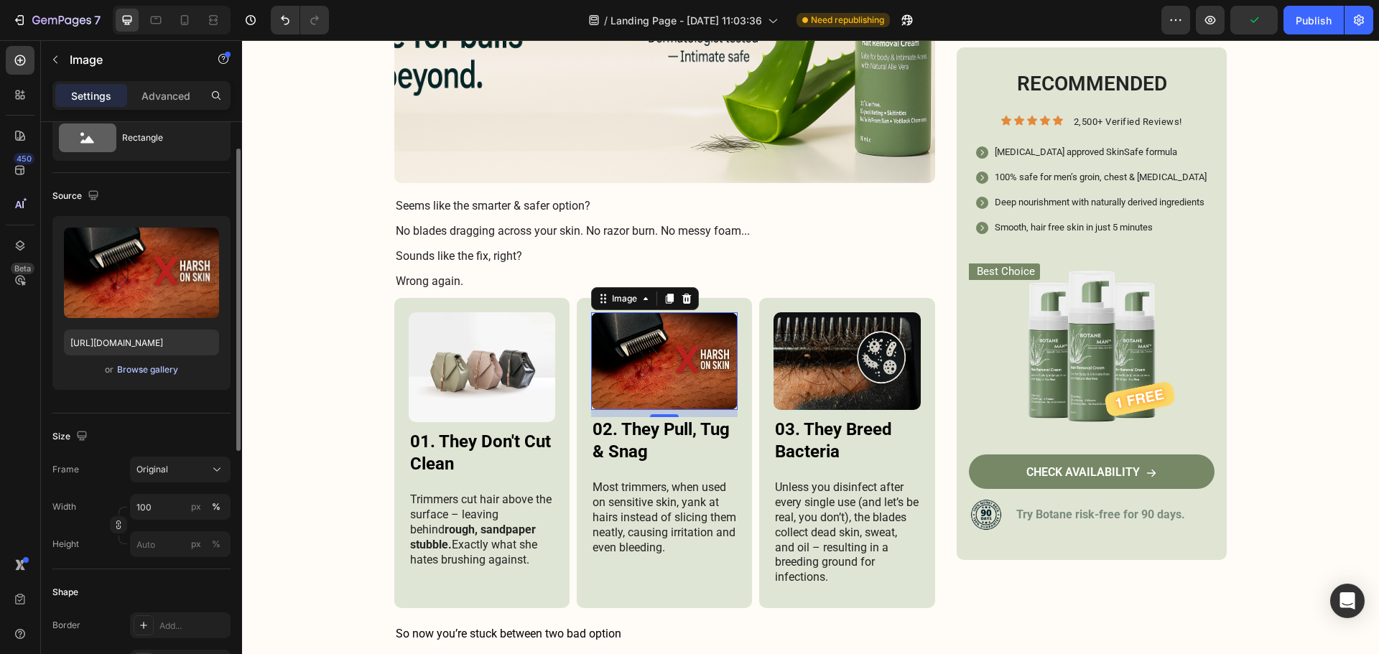
click at [137, 373] on div "Browse gallery" at bounding box center [147, 369] width 61 height 13
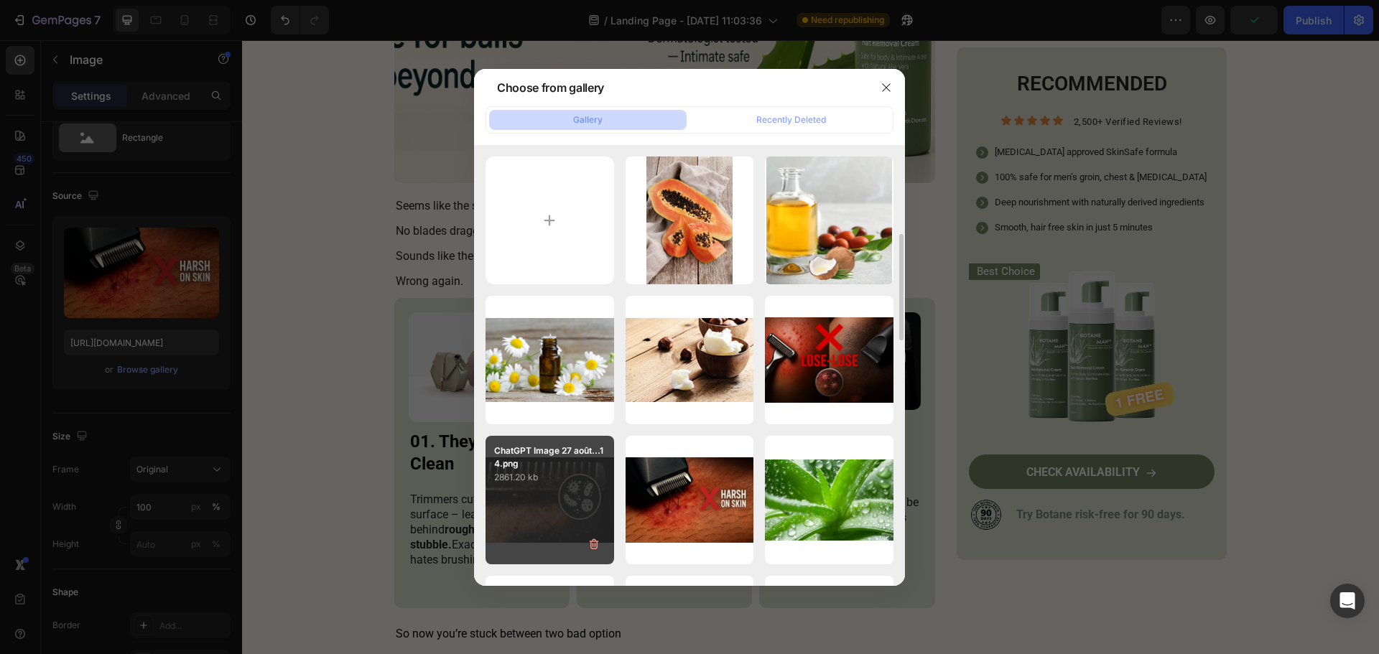
scroll to position [215, 0]
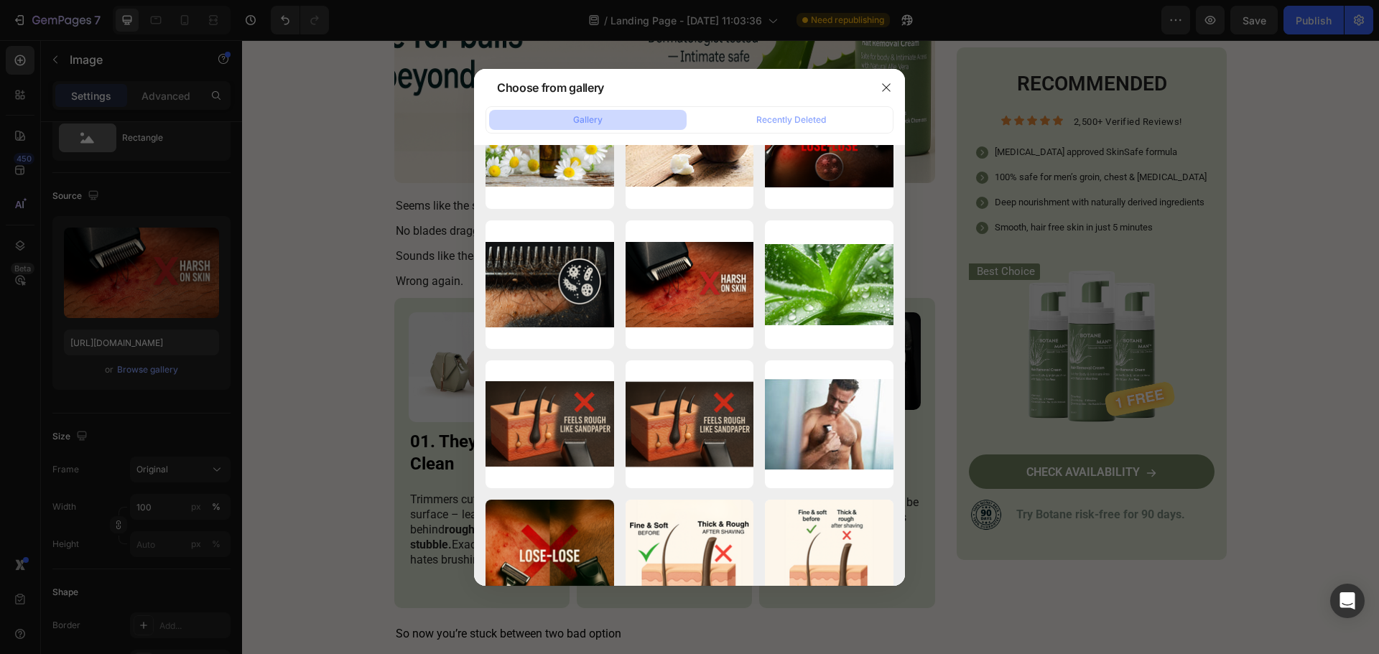
click at [397, 320] on div at bounding box center [689, 327] width 1379 height 654
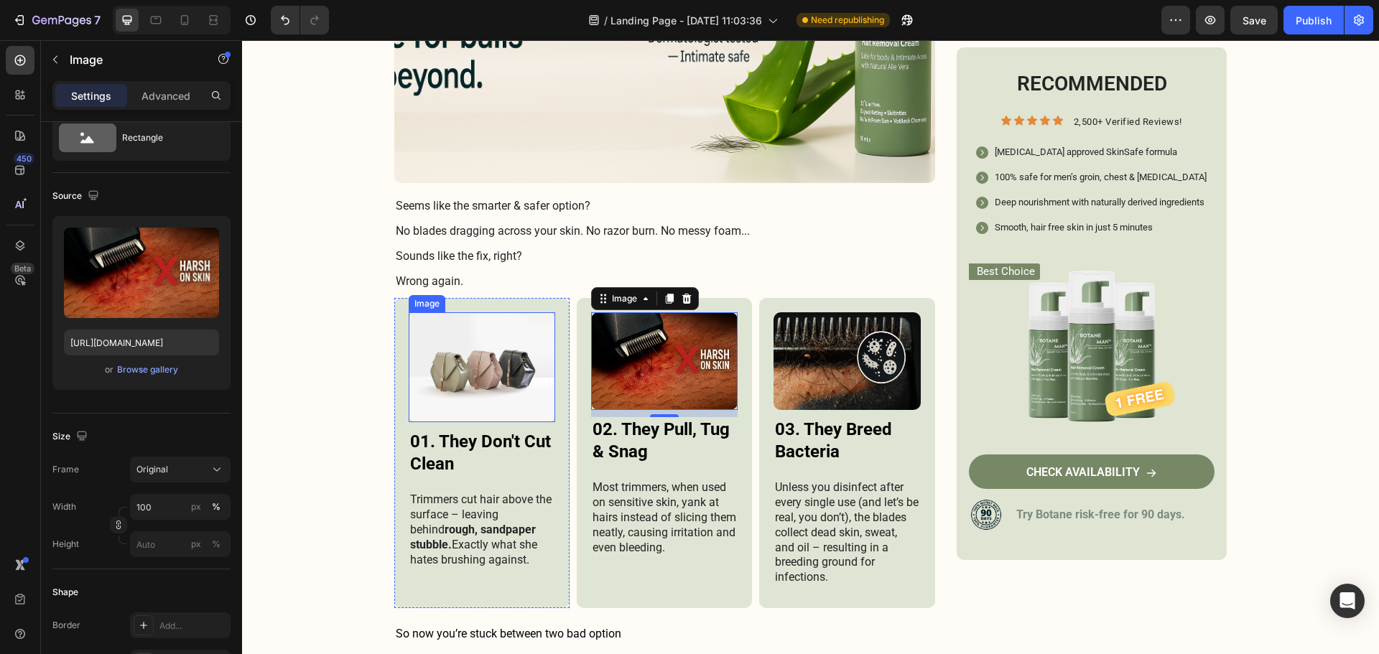
click at [450, 366] on img at bounding box center [482, 367] width 146 height 110
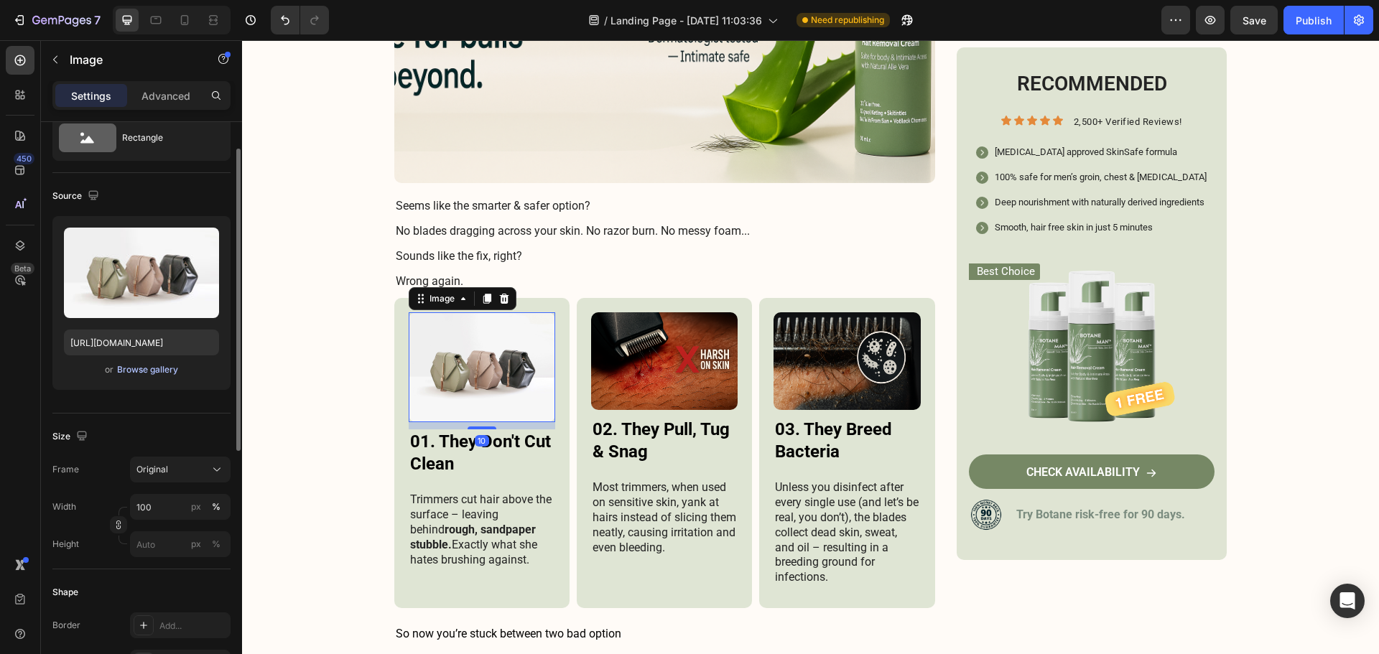
click at [169, 372] on div "Browse gallery" at bounding box center [147, 369] width 61 height 13
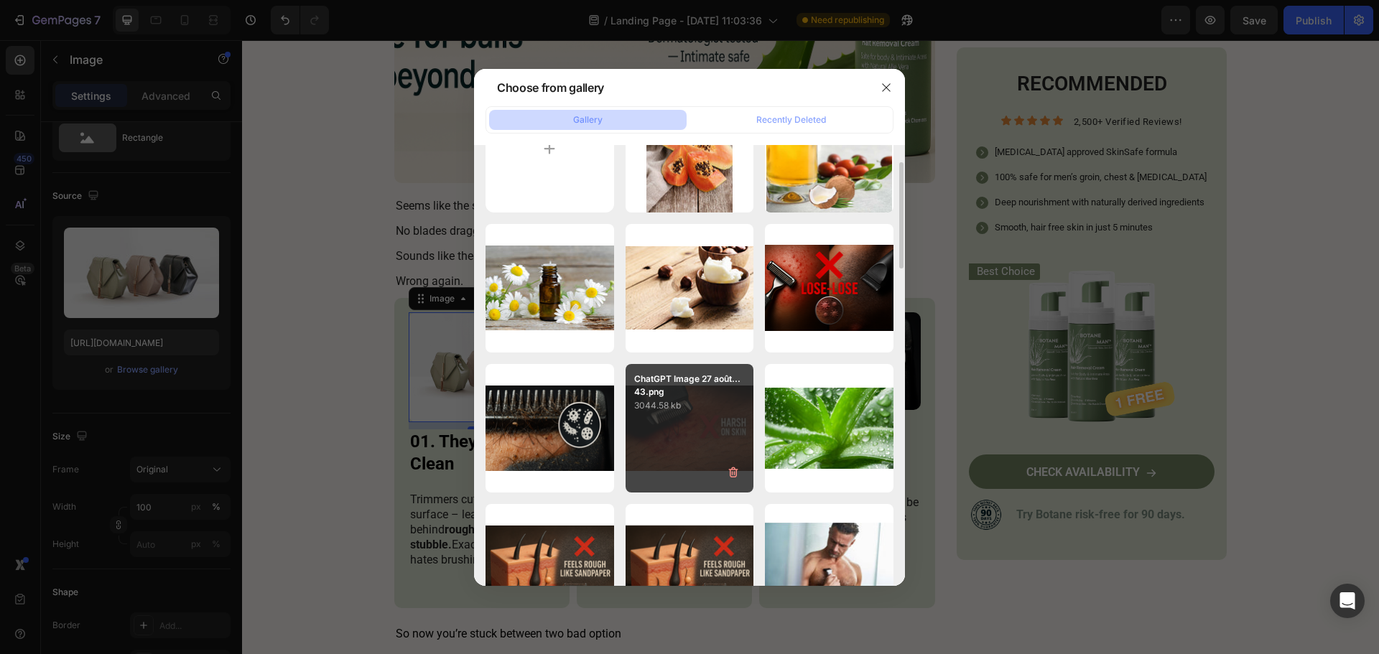
scroll to position [144, 0]
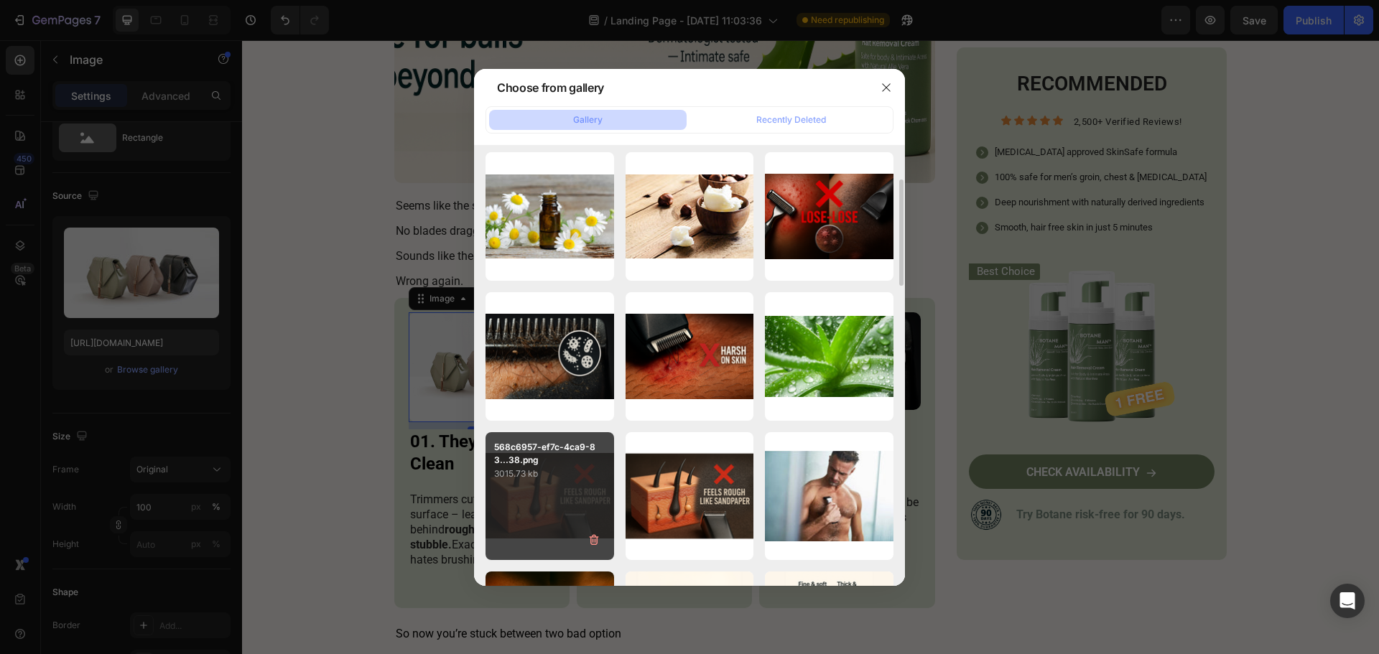
click at [487, 482] on div "568c6957-ef7c-4ca9-83...38.png 3015.73 kb" at bounding box center [549, 496] width 129 height 129
type input "[URL][DOMAIN_NAME]"
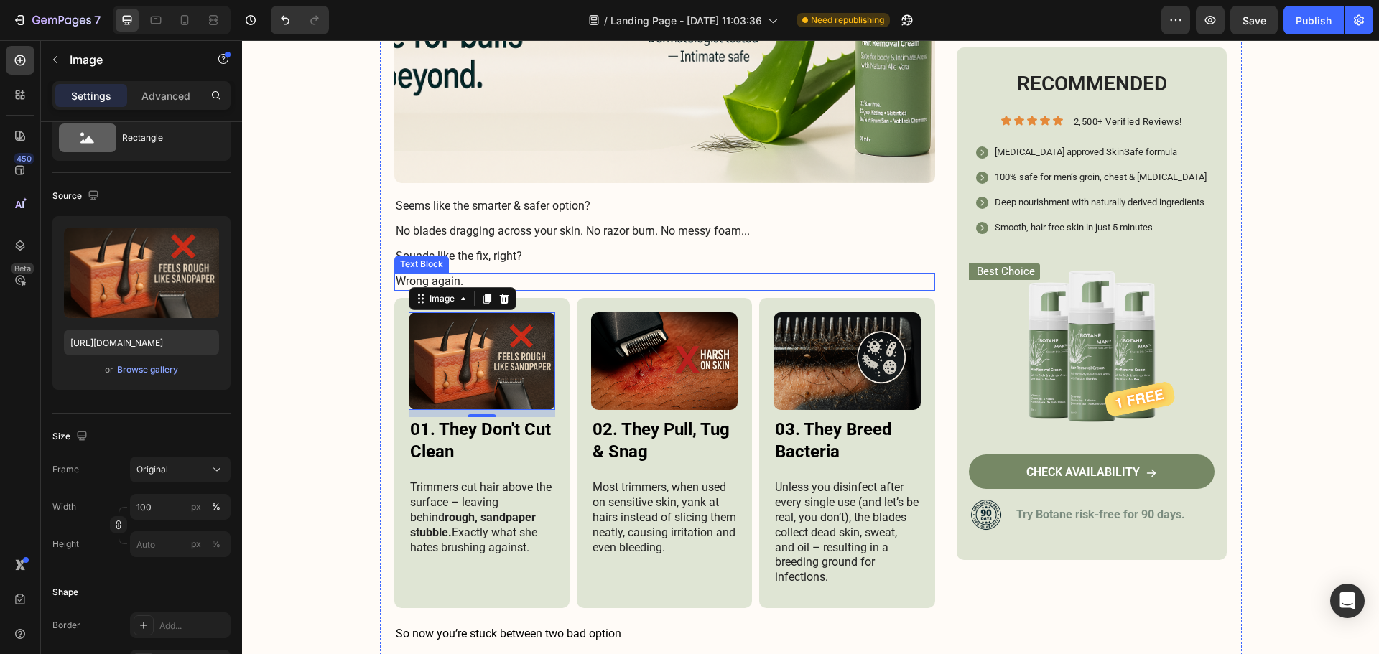
click at [356, 250] on div "She’ll Never Tell You This To Your Face… But 9/10 Women Secretly Hate This Abou…" at bounding box center [810, 503] width 1137 height 5675
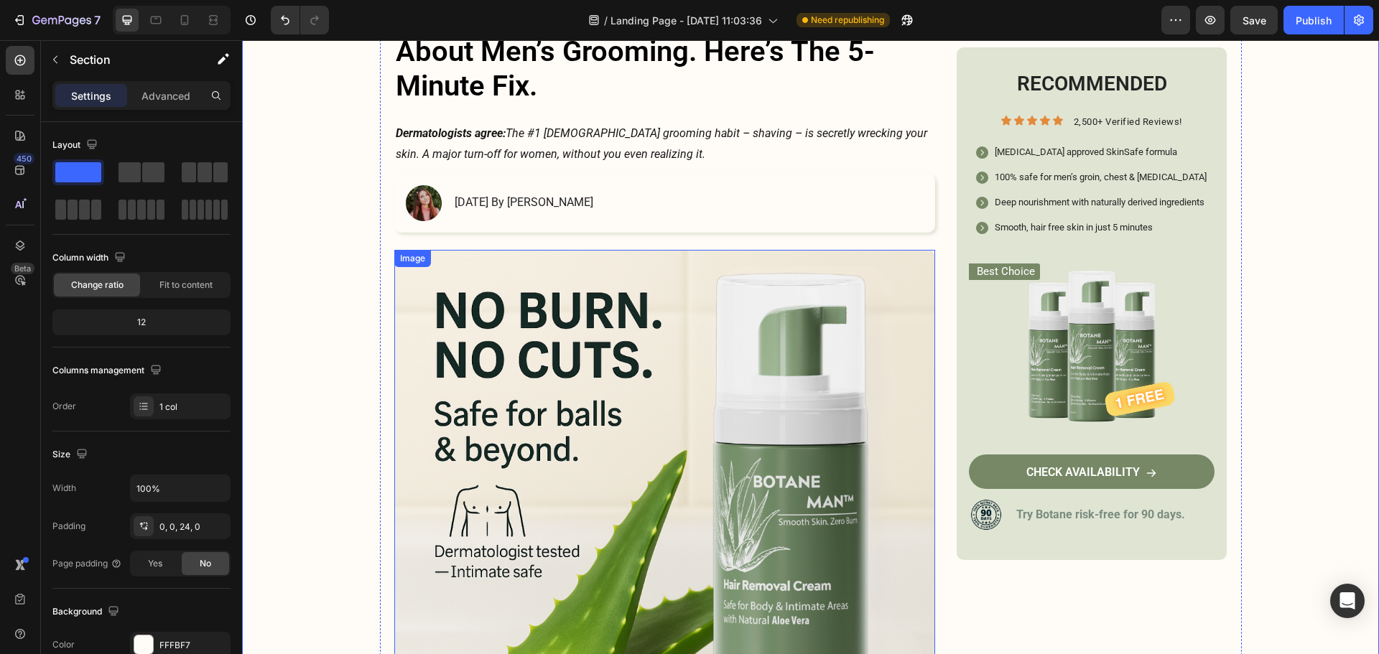
scroll to position [287, 0]
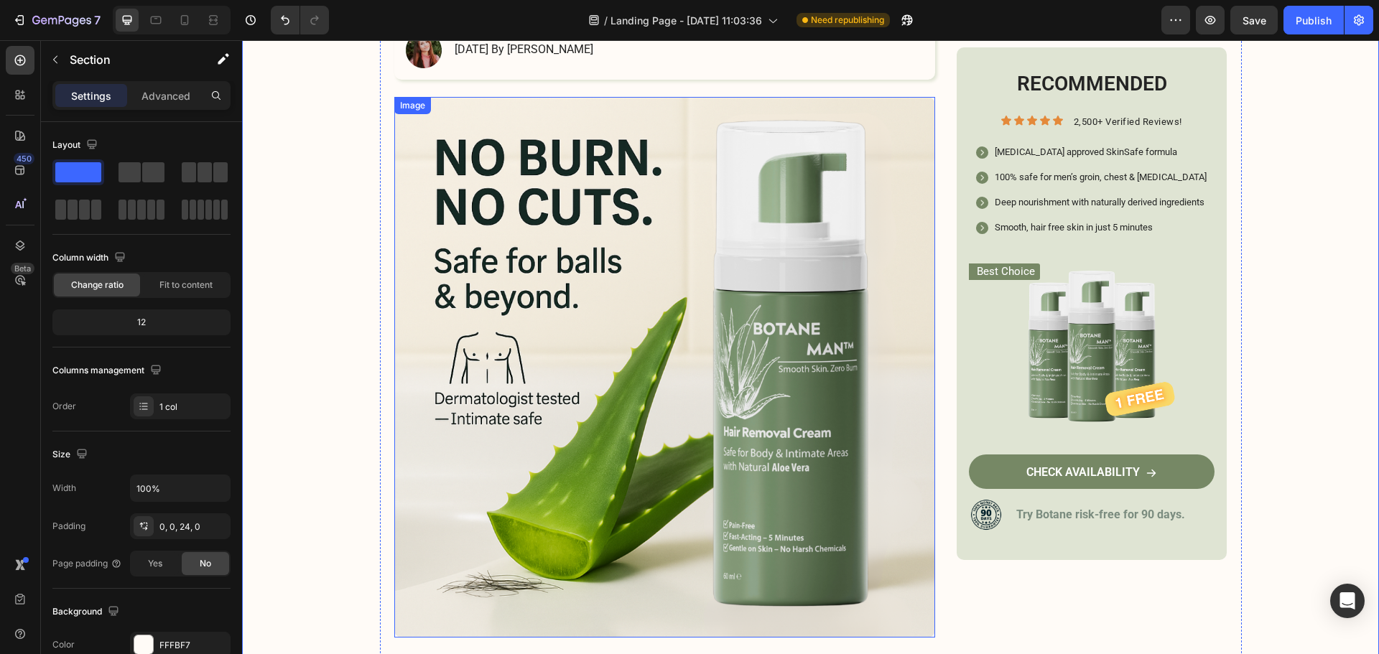
click at [610, 356] on img at bounding box center [664, 367] width 541 height 541
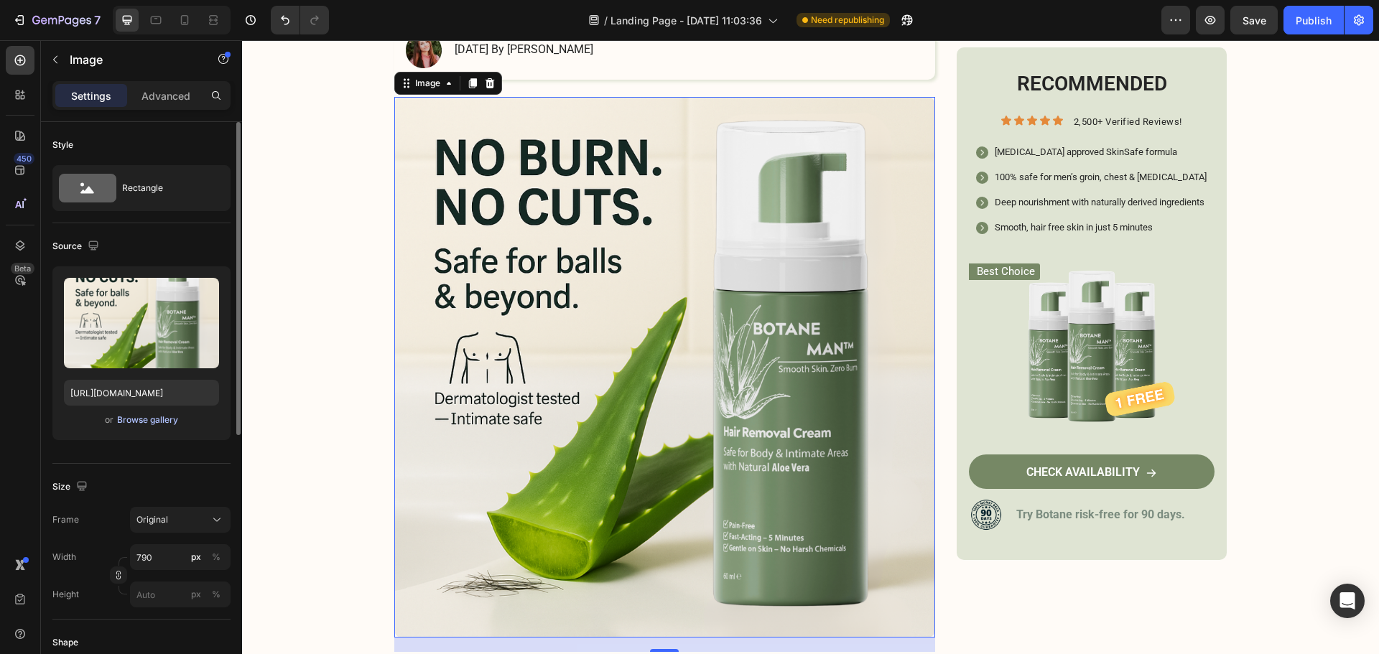
click at [140, 424] on div "Browse gallery" at bounding box center [147, 420] width 61 height 13
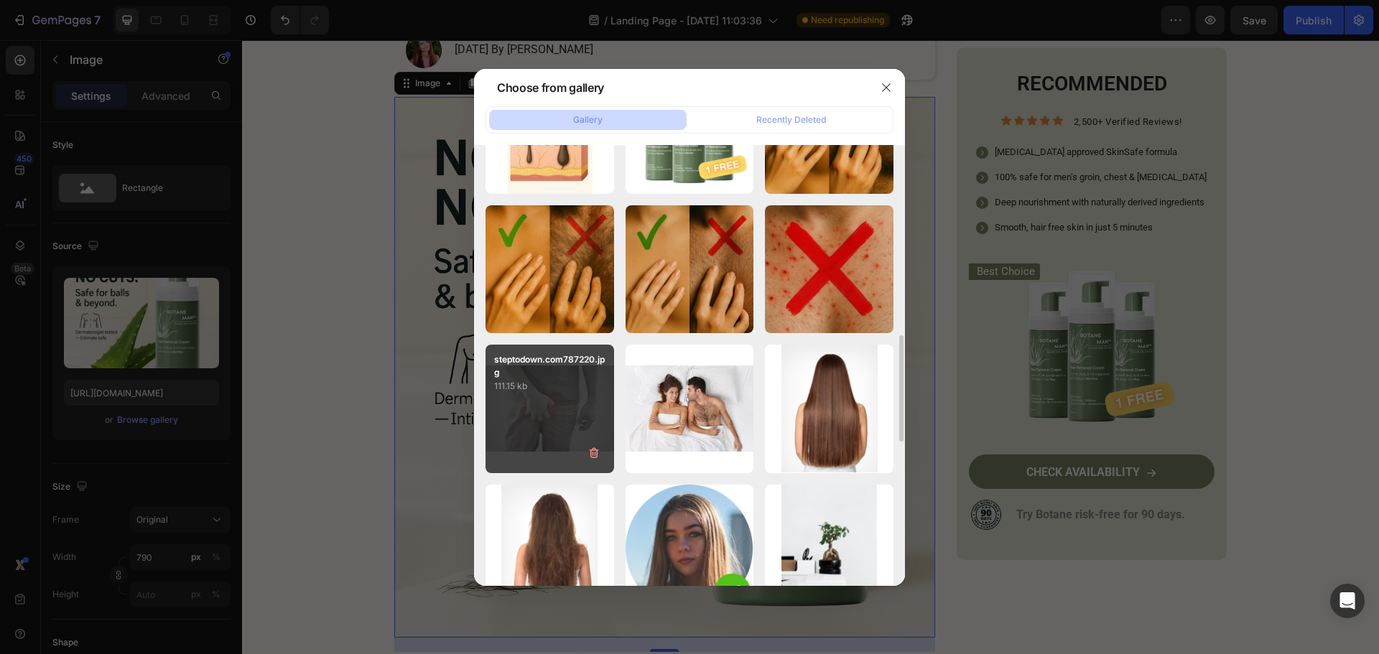
scroll to position [862, 0]
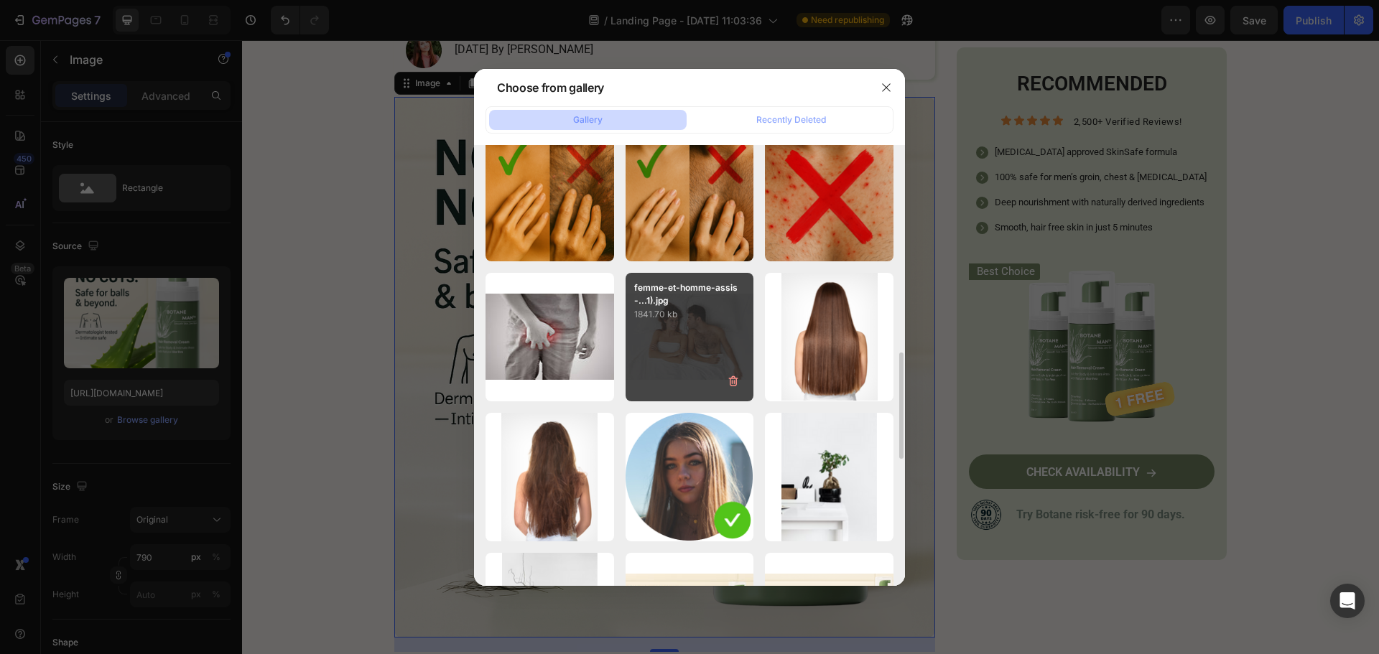
click at [682, 322] on p "1841.70 kb" at bounding box center [689, 314] width 111 height 14
type input "[URL][DOMAIN_NAME]"
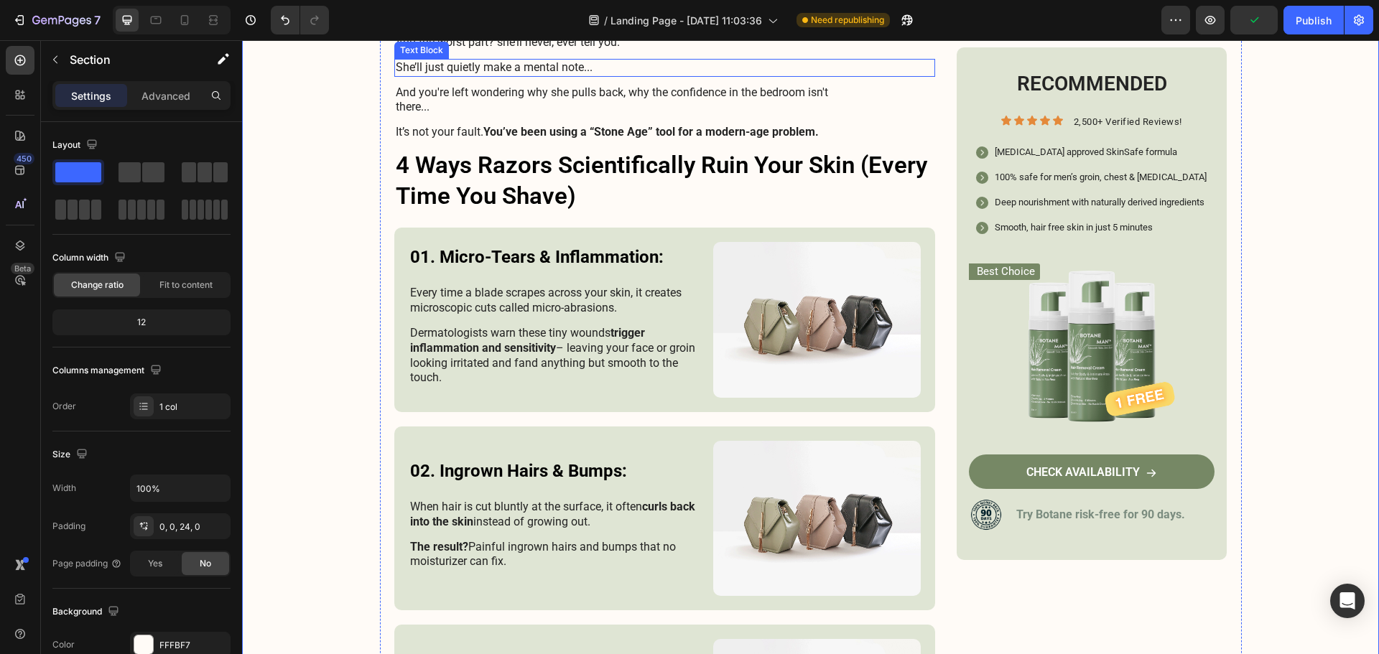
scroll to position [933, 0]
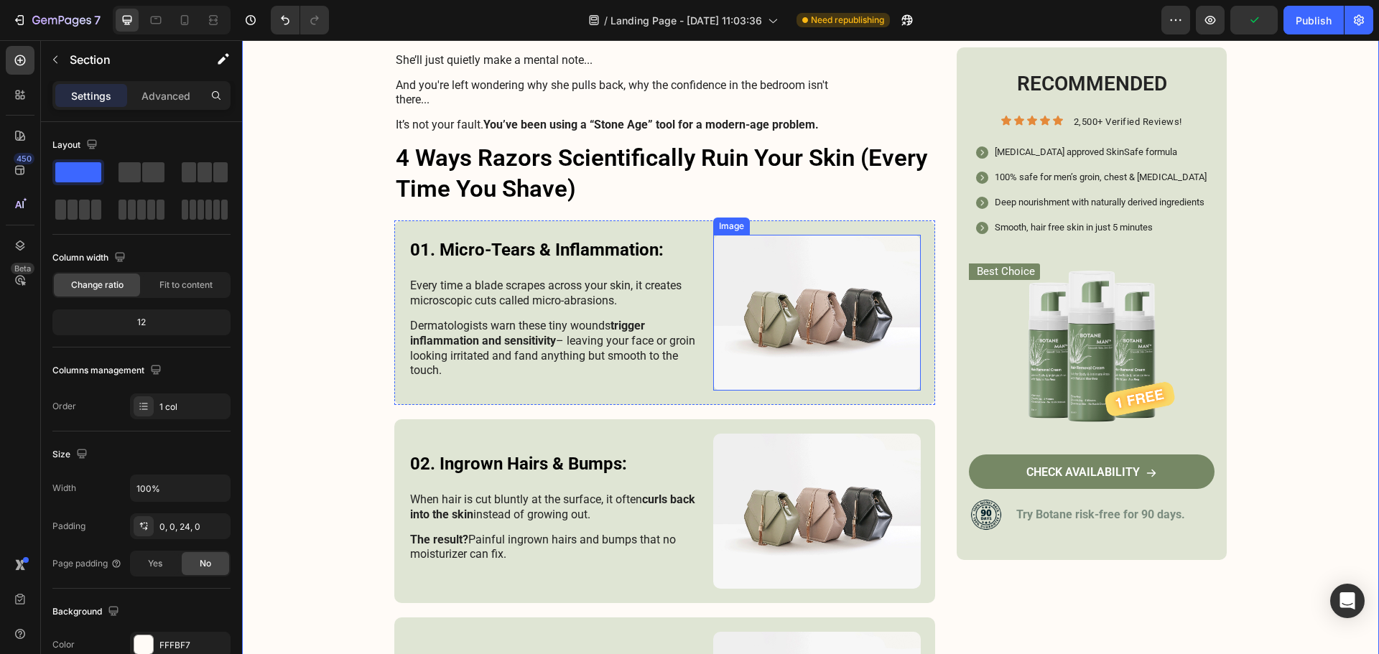
click at [810, 320] on img at bounding box center [817, 313] width 208 height 156
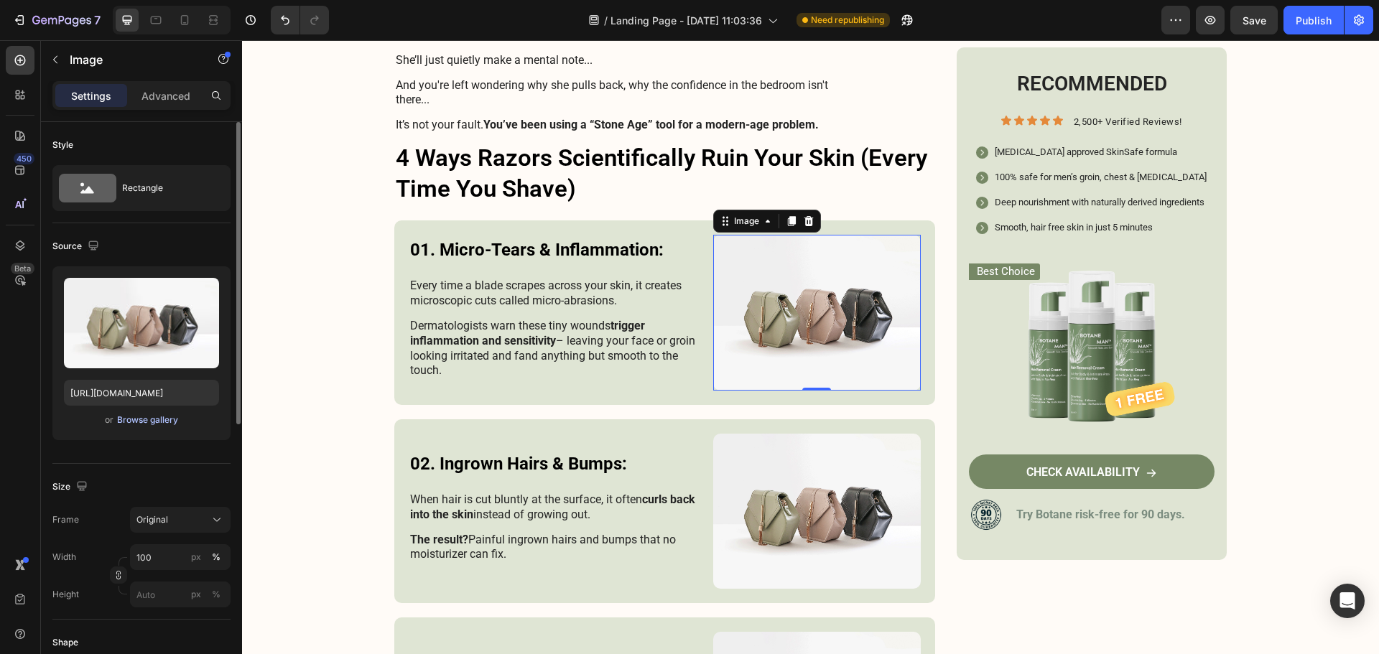
click at [140, 418] on div "Browse gallery" at bounding box center [147, 420] width 61 height 13
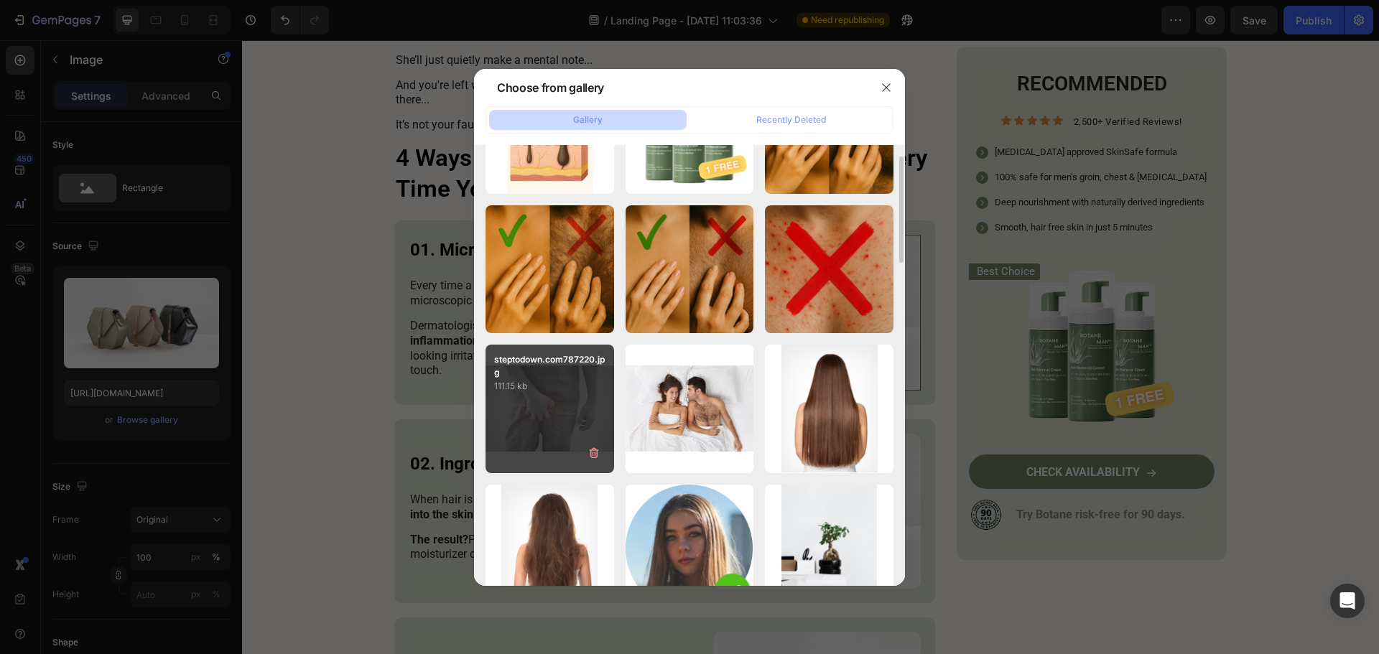
scroll to position [862, 0]
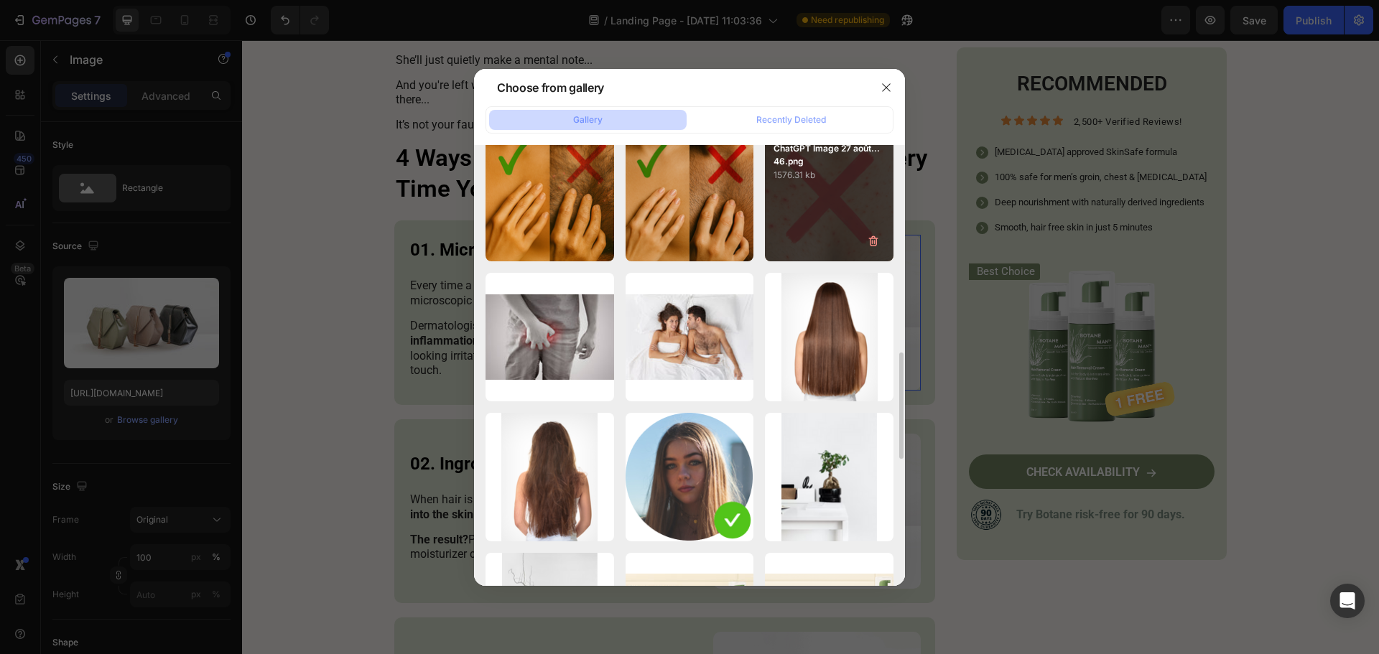
click at [803, 209] on div "ChatGPT Image 27 août...46.png 1576.31 kb" at bounding box center [829, 198] width 129 height 129
type input "[URL][DOMAIN_NAME]"
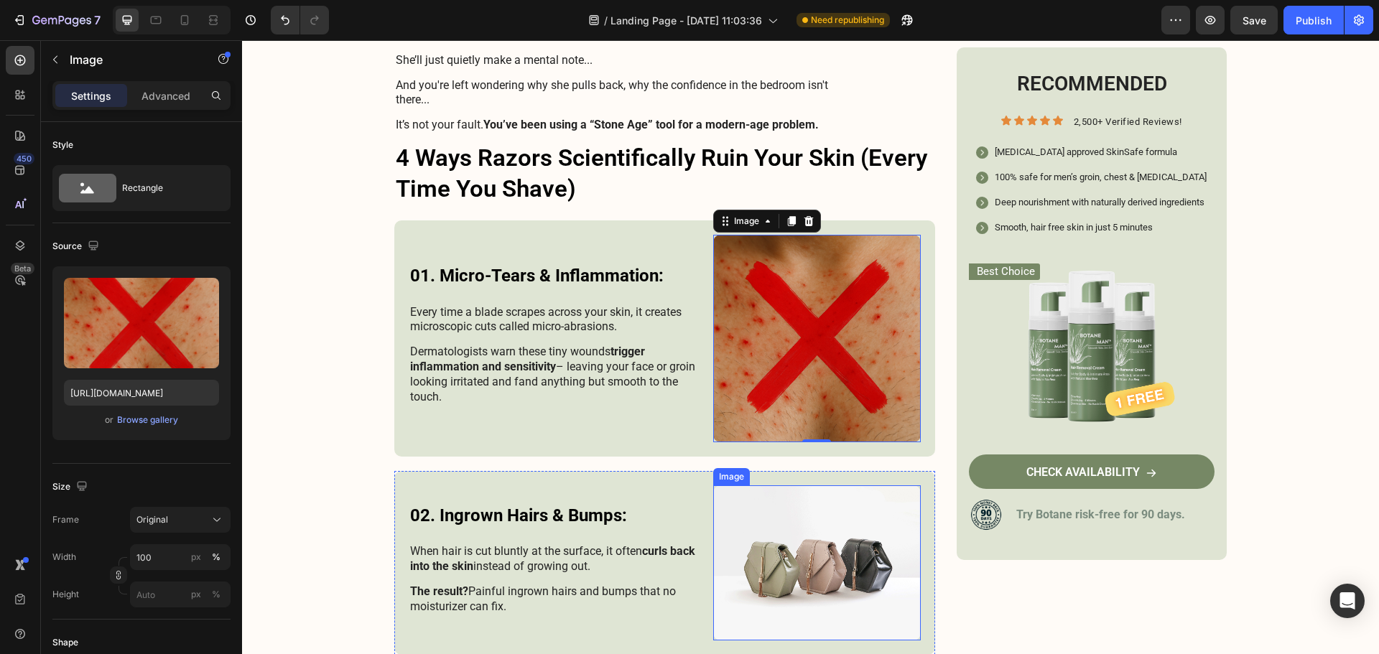
click at [789, 535] on img at bounding box center [817, 563] width 208 height 156
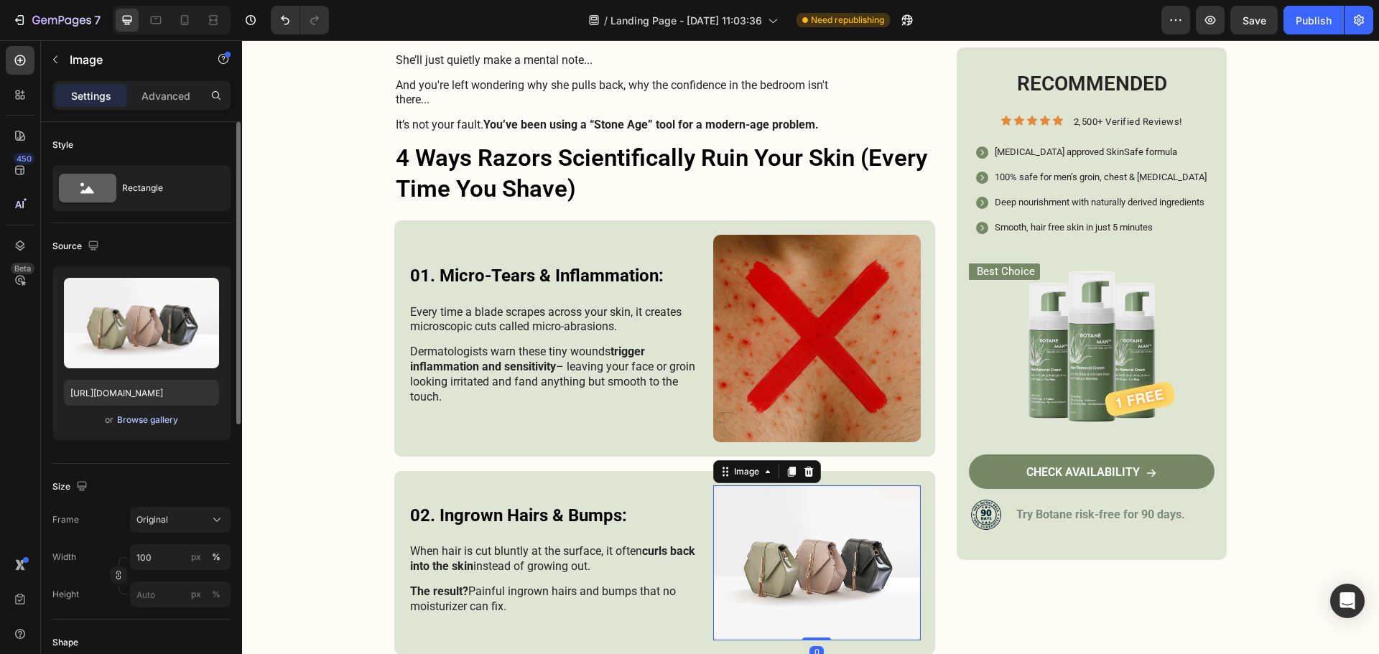
click at [131, 426] on div "Browse gallery" at bounding box center [147, 420] width 61 height 13
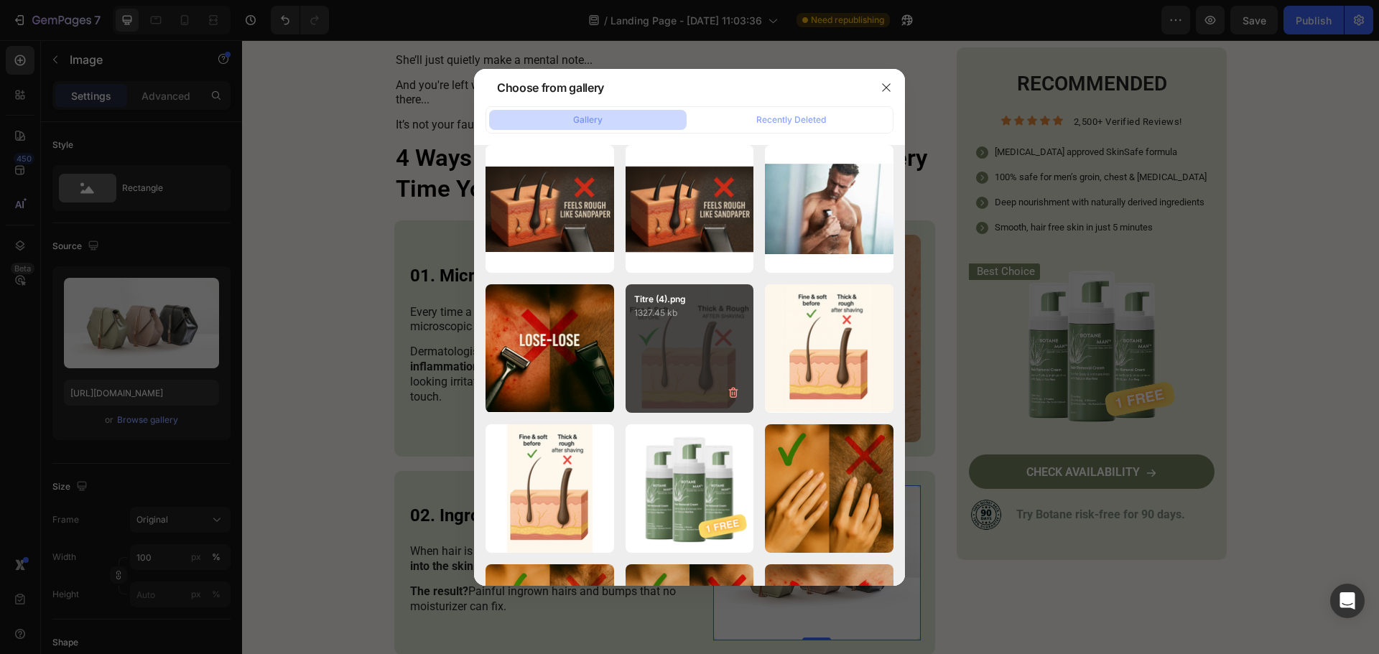
scroll to position [790, 0]
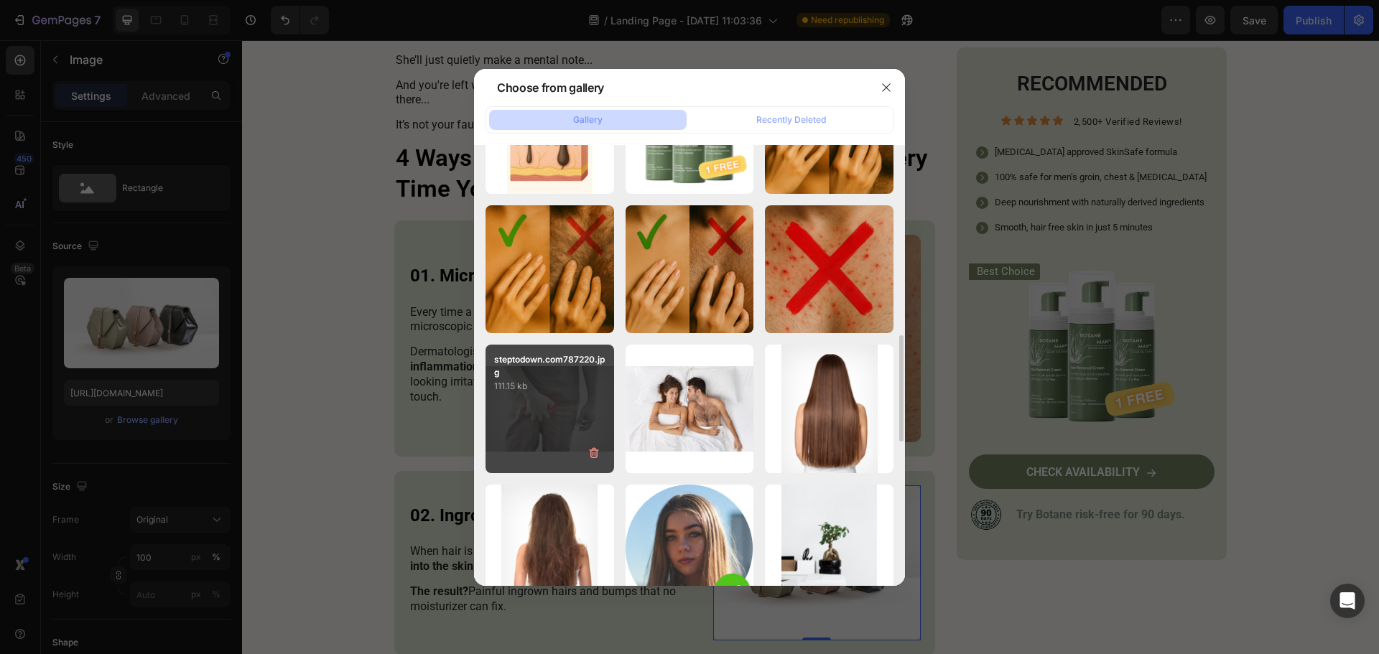
click at [540, 419] on div "steptodown.com787220.jpg 111.15 kb" at bounding box center [549, 409] width 129 height 129
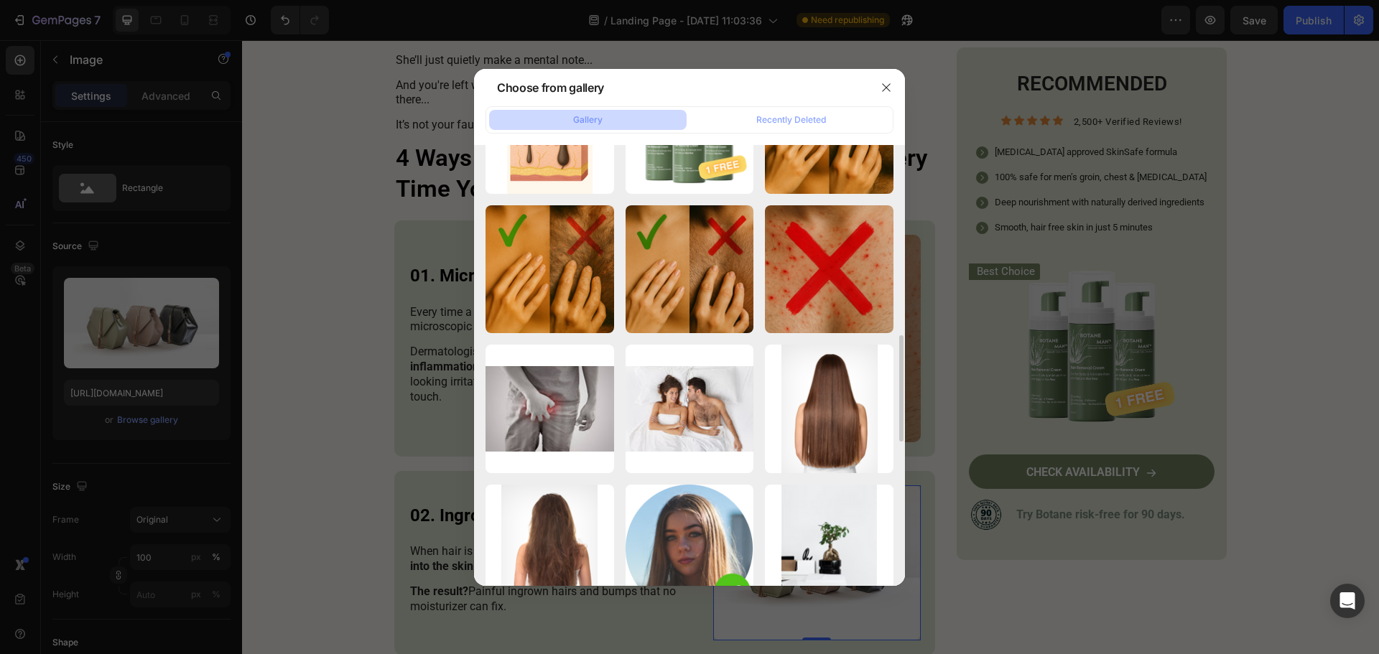
type input "[URL][DOMAIN_NAME]"
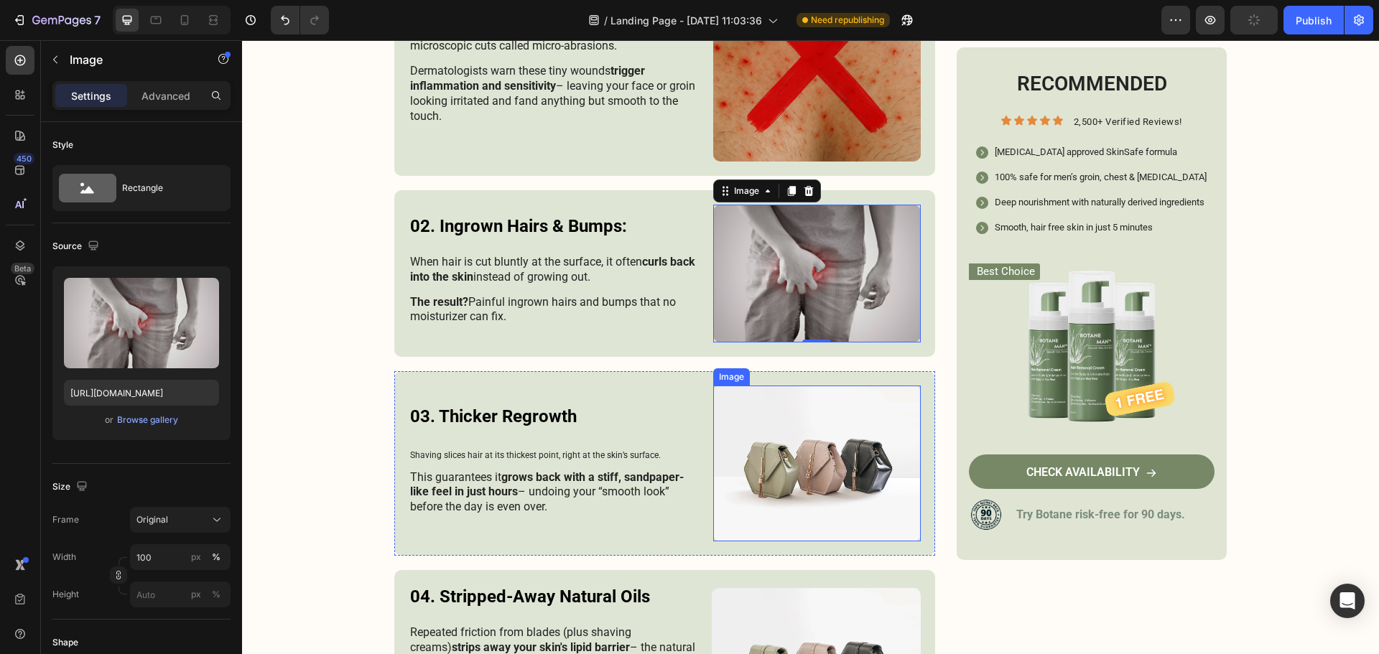
scroll to position [1221, 0]
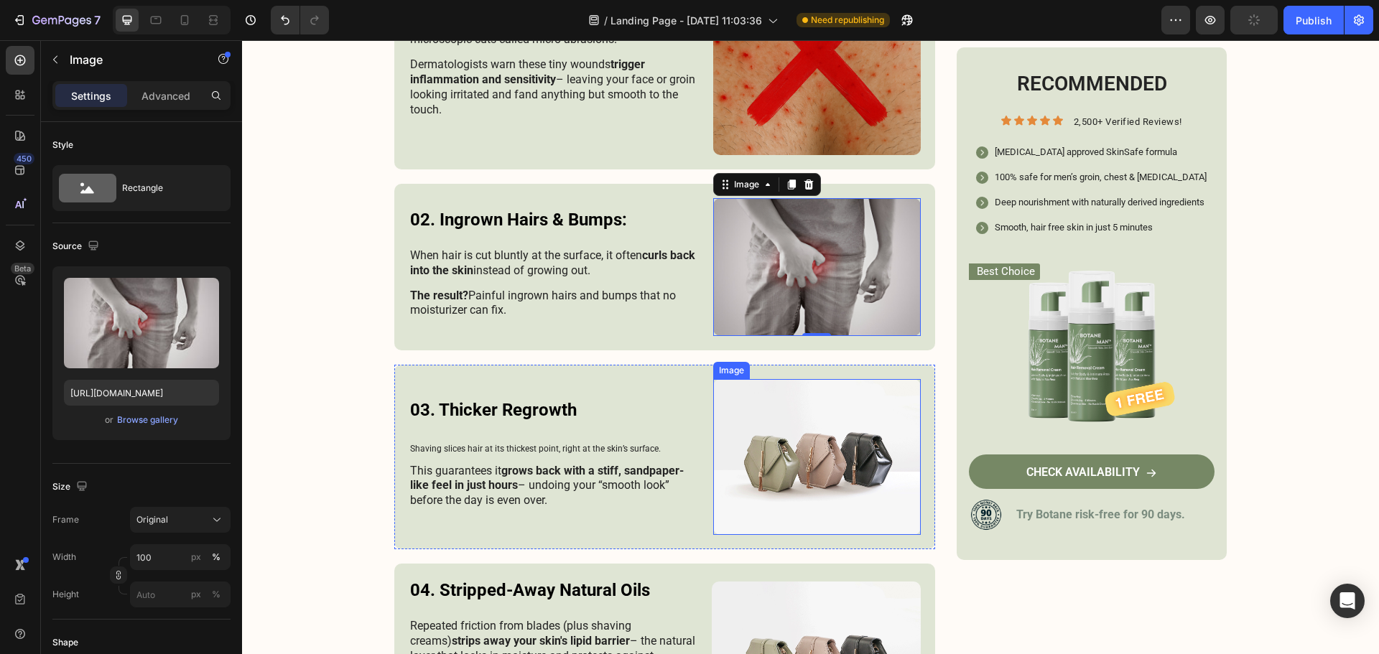
click at [764, 475] on img at bounding box center [817, 457] width 208 height 156
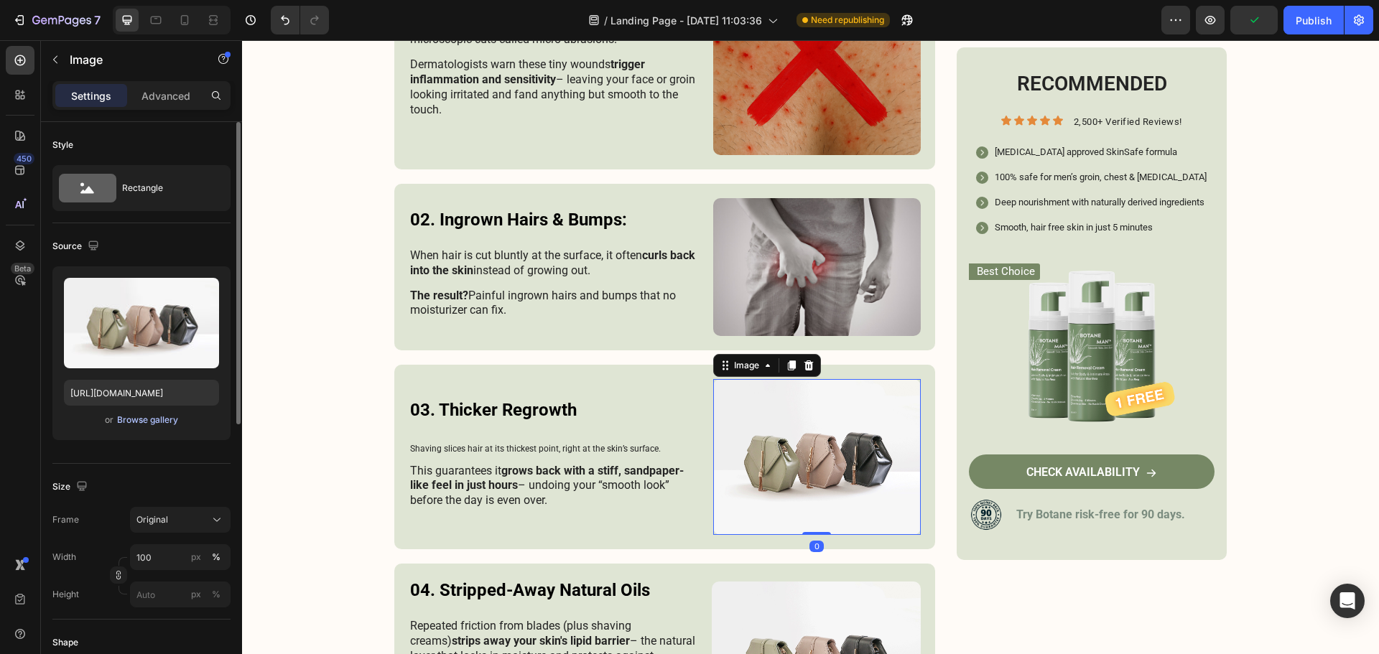
click at [136, 419] on div "Browse gallery" at bounding box center [147, 420] width 61 height 13
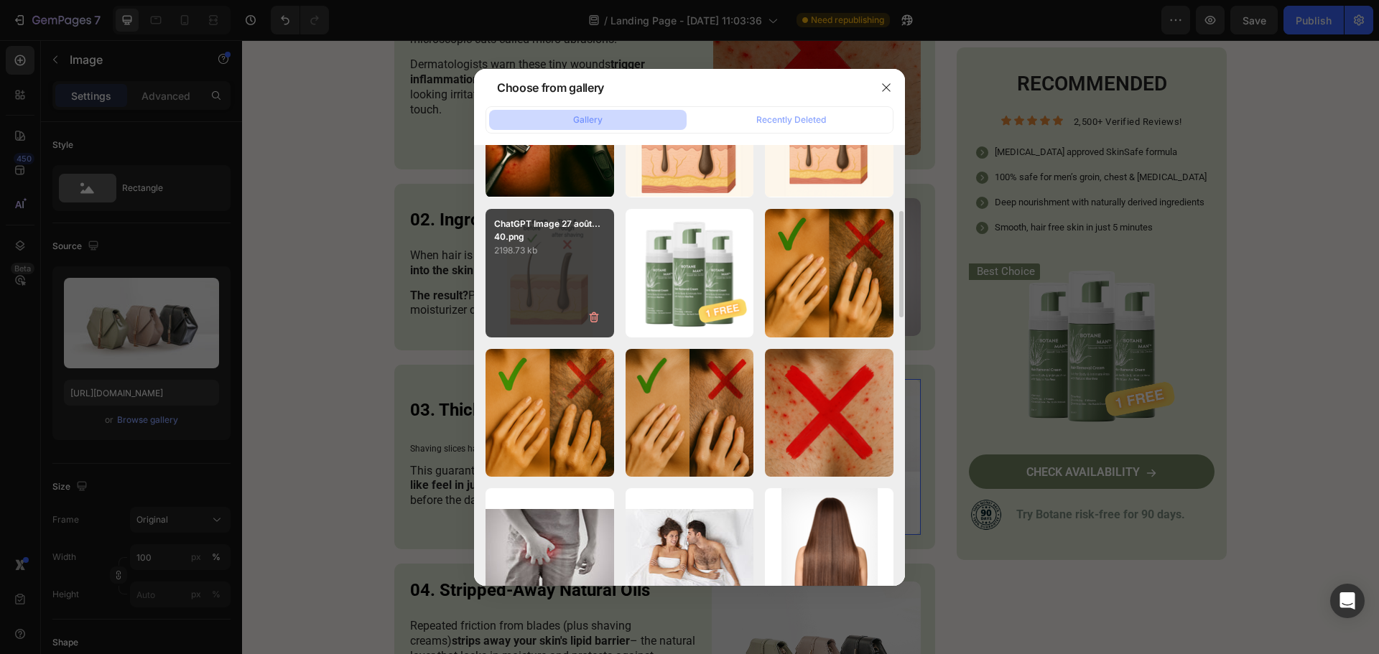
scroll to position [503, 0]
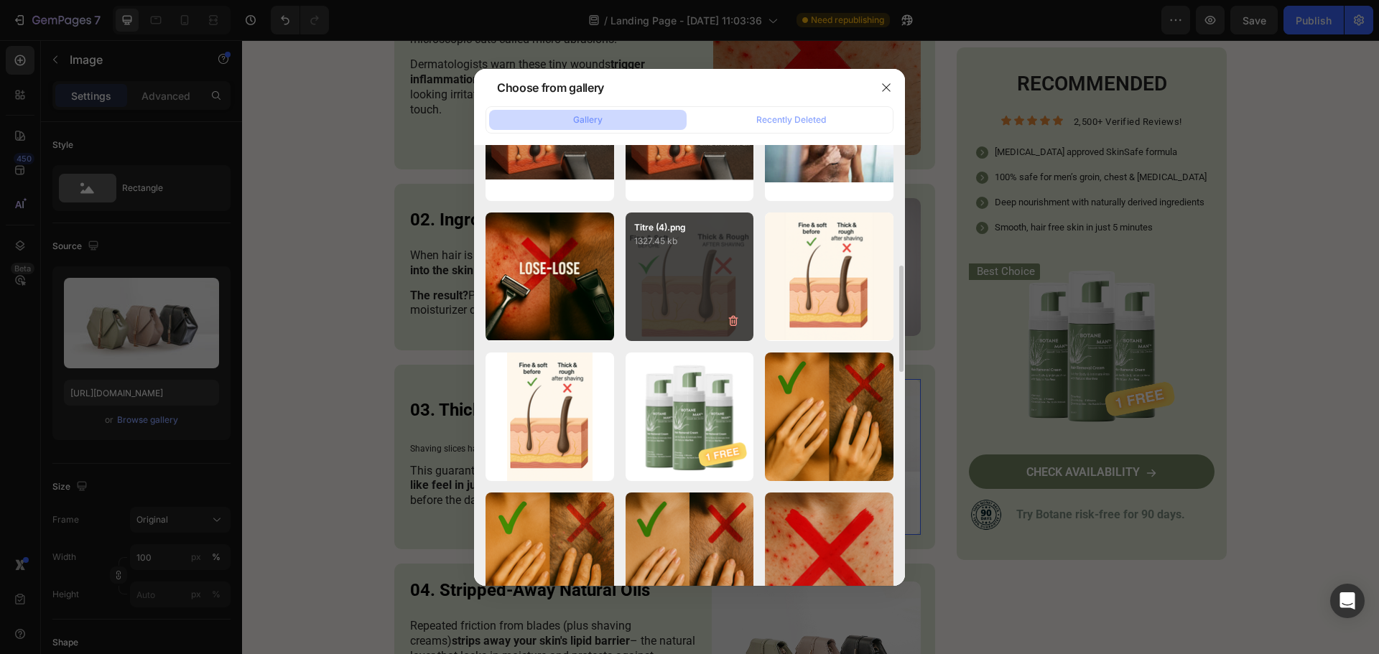
click at [660, 272] on div "Titre (4).png 1327.45 kb" at bounding box center [689, 277] width 129 height 129
type input "[URL][DOMAIN_NAME]"
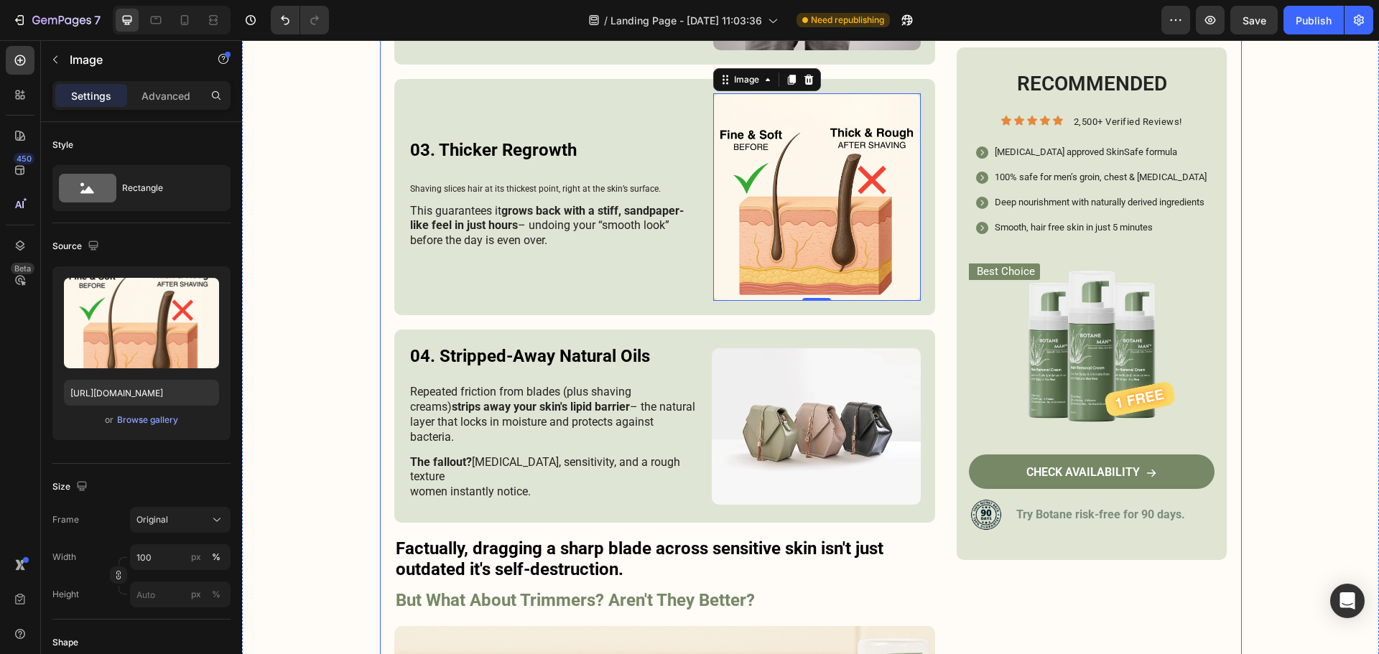
scroll to position [1508, 0]
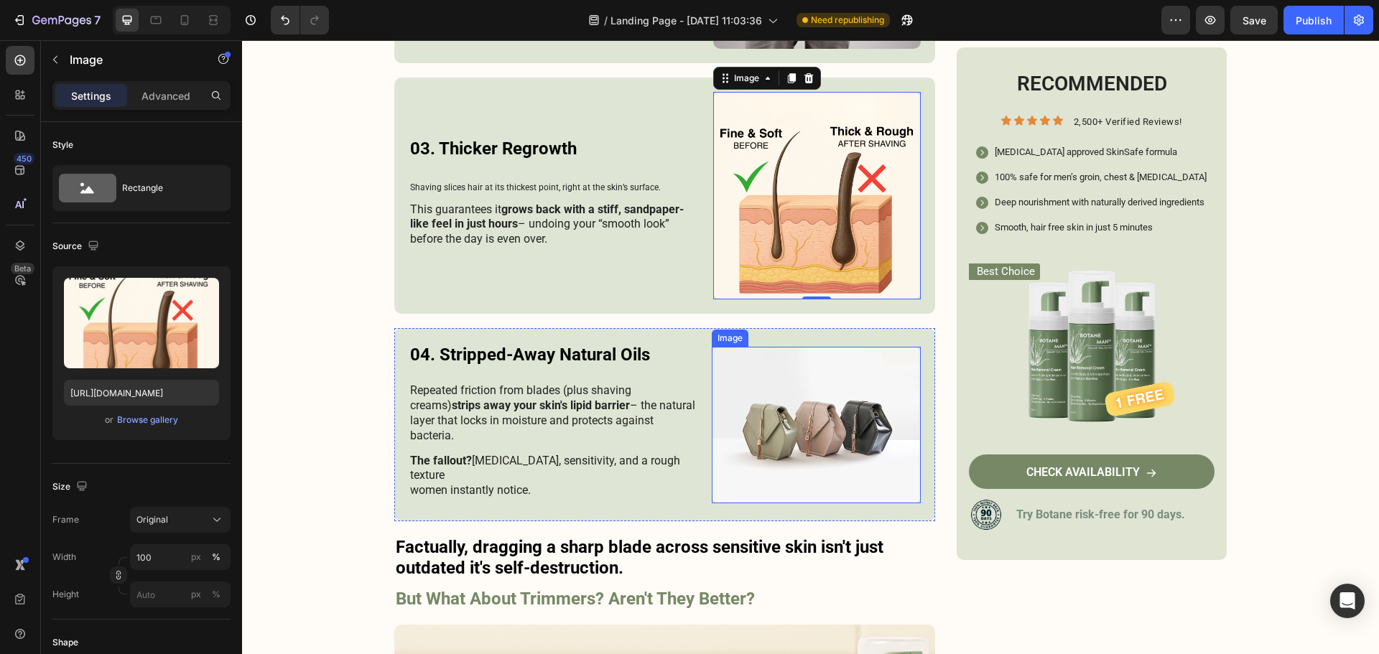
click at [842, 426] on img at bounding box center [816, 425] width 209 height 157
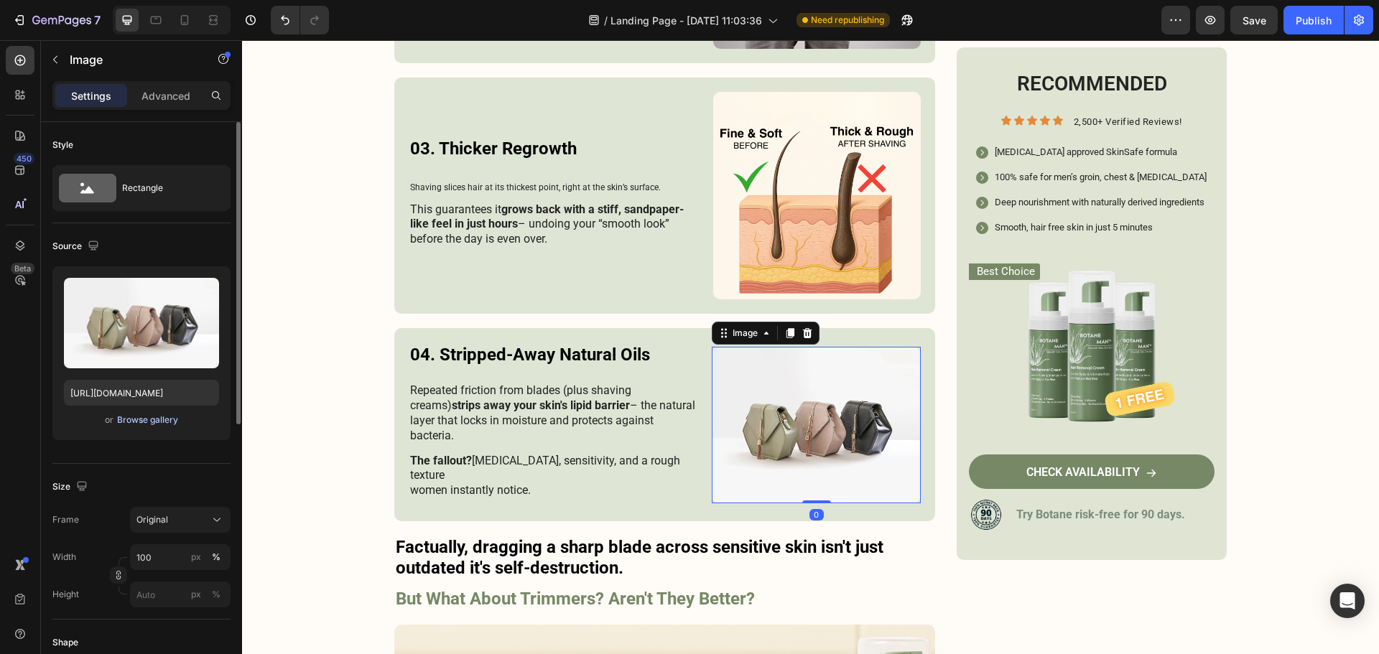
click at [150, 419] on div "Browse gallery" at bounding box center [147, 420] width 61 height 13
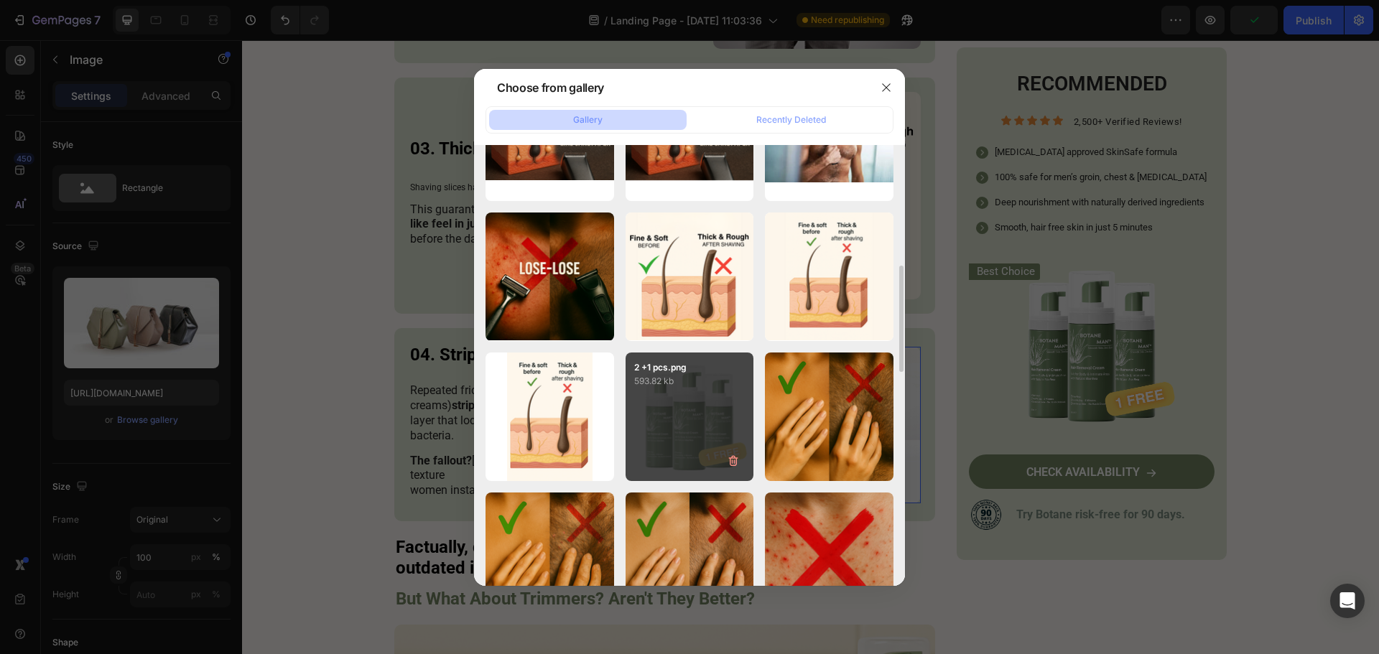
scroll to position [574, 0]
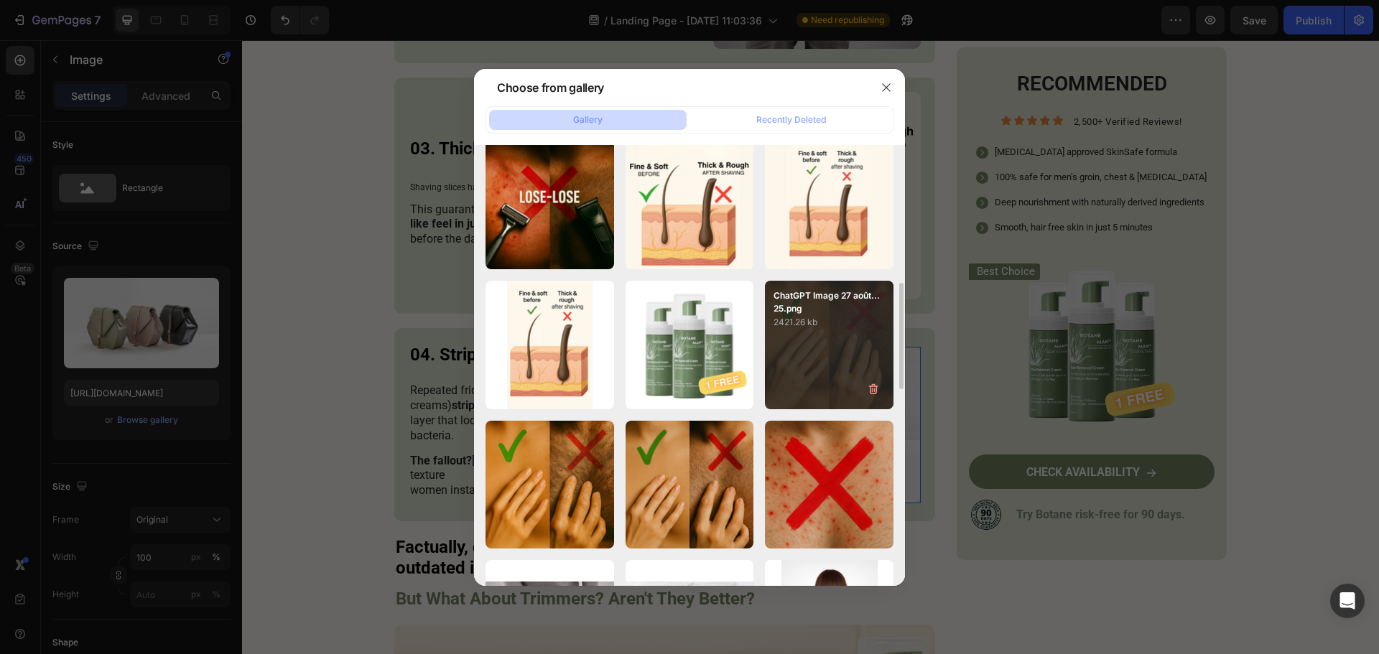
click at [834, 343] on div "ChatGPT Image 27 août...25.png 2421.26 kb" at bounding box center [829, 345] width 129 height 129
type input "[URL][DOMAIN_NAME]"
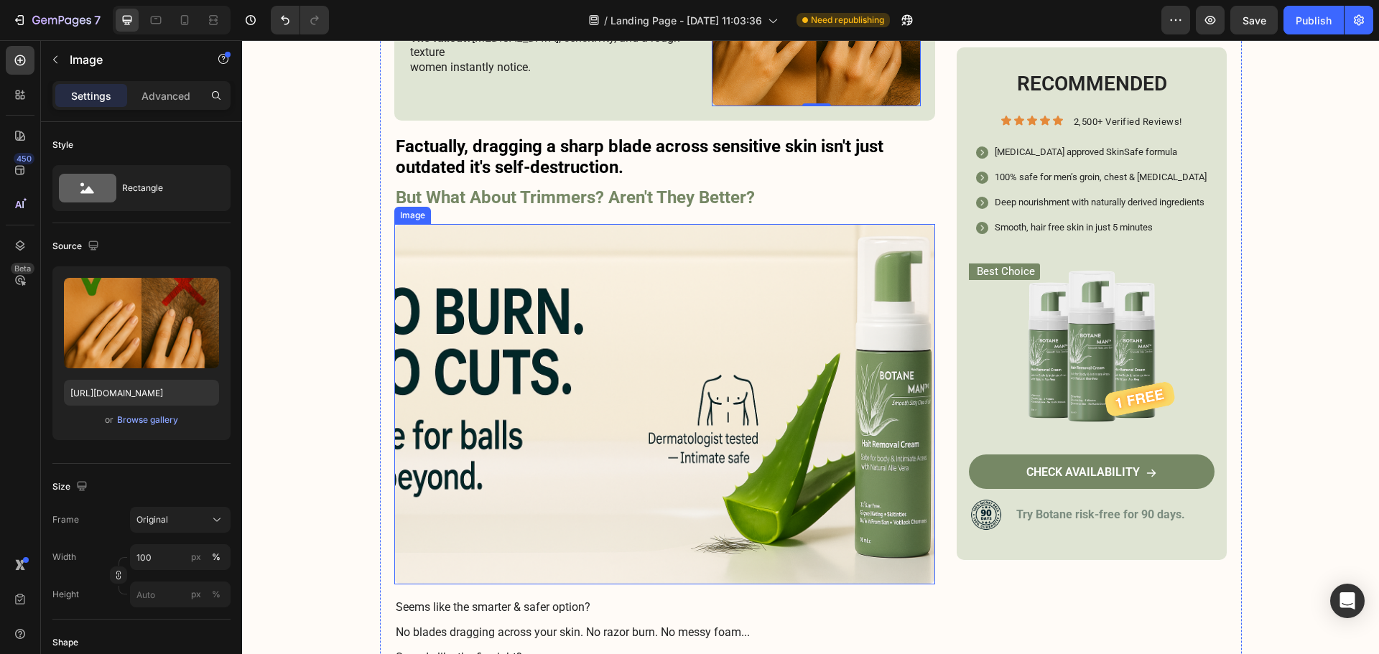
scroll to position [2011, 0]
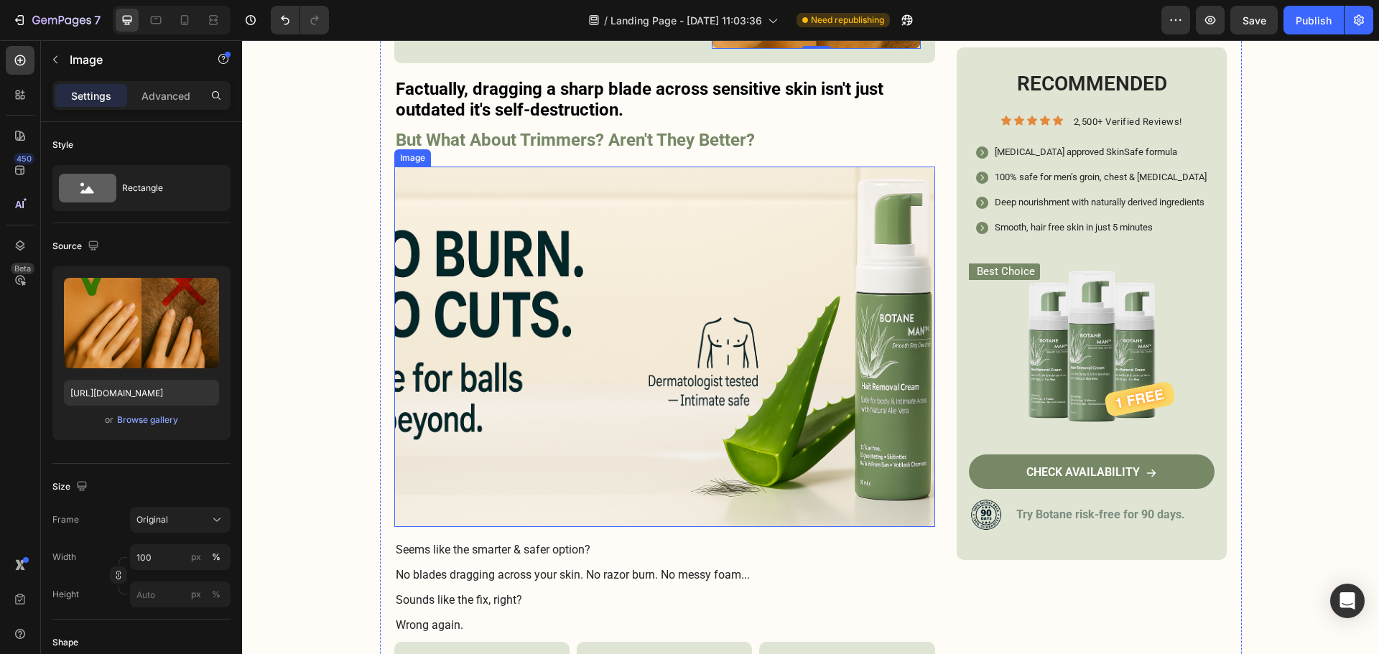
click at [553, 376] on img at bounding box center [664, 347] width 541 height 360
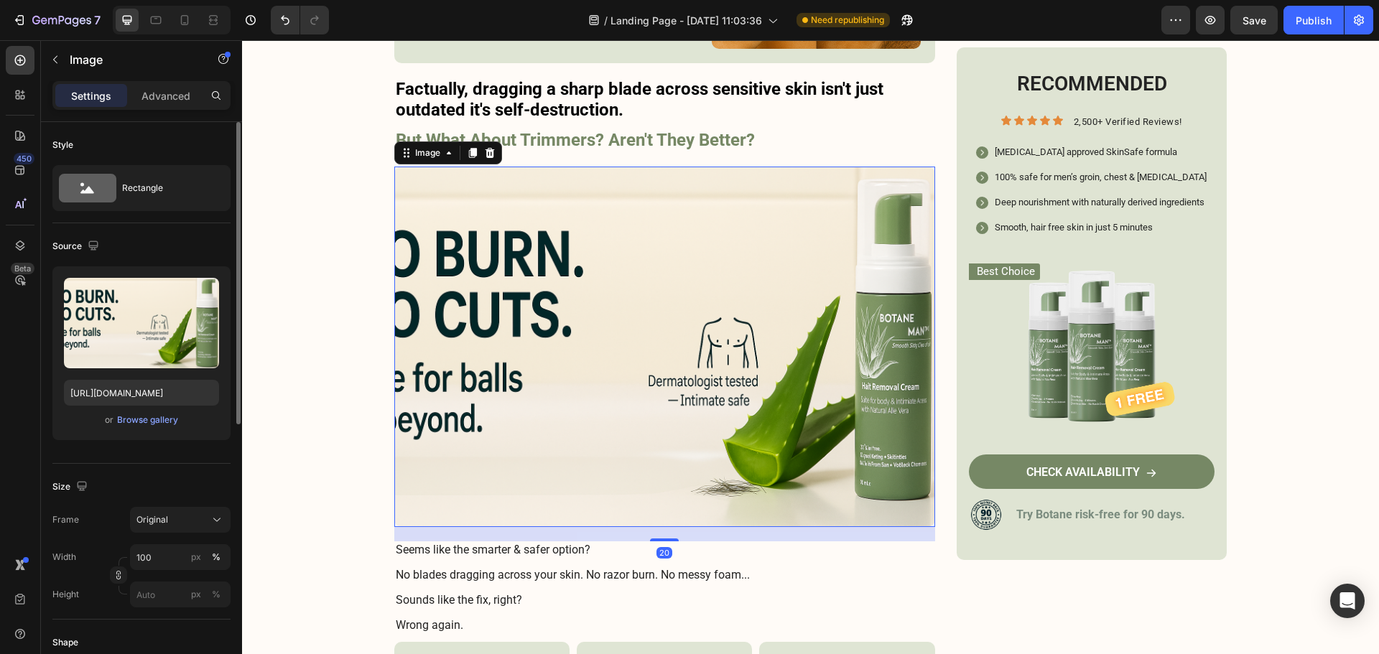
click at [178, 417] on div "or Browse gallery" at bounding box center [141, 419] width 155 height 17
click at [161, 419] on div "Browse gallery" at bounding box center [147, 420] width 61 height 13
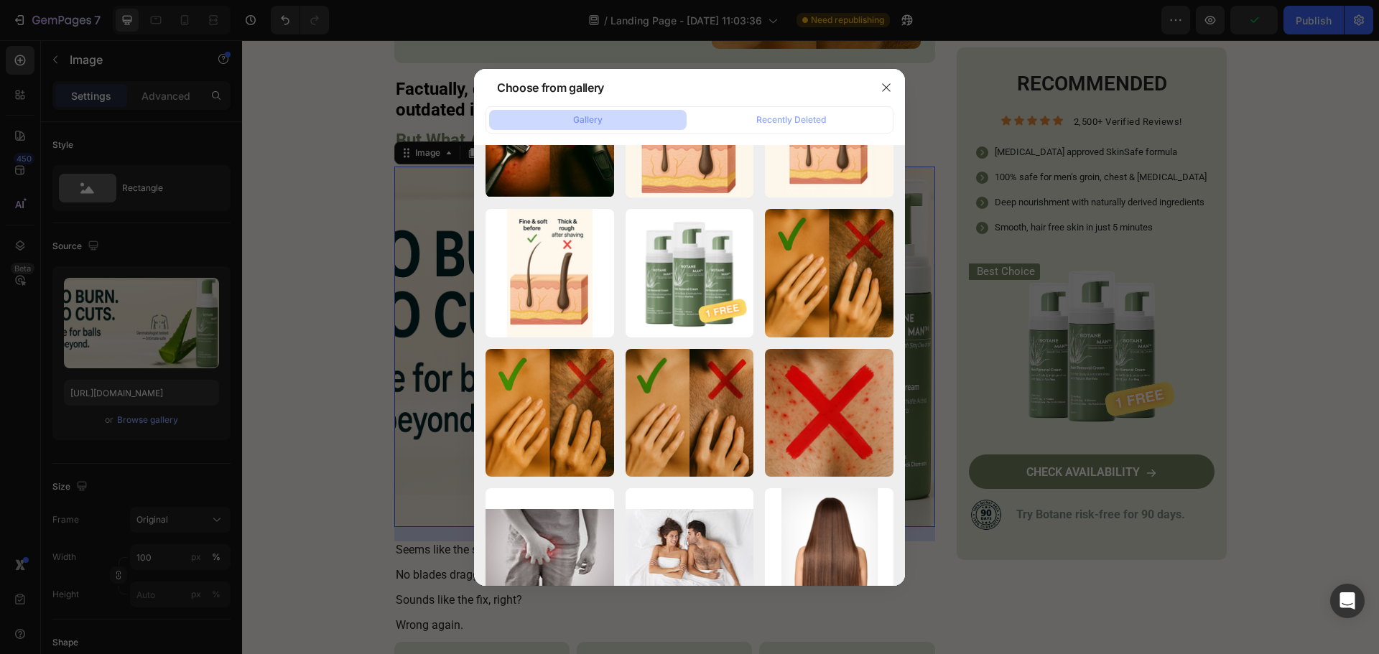
scroll to position [287, 0]
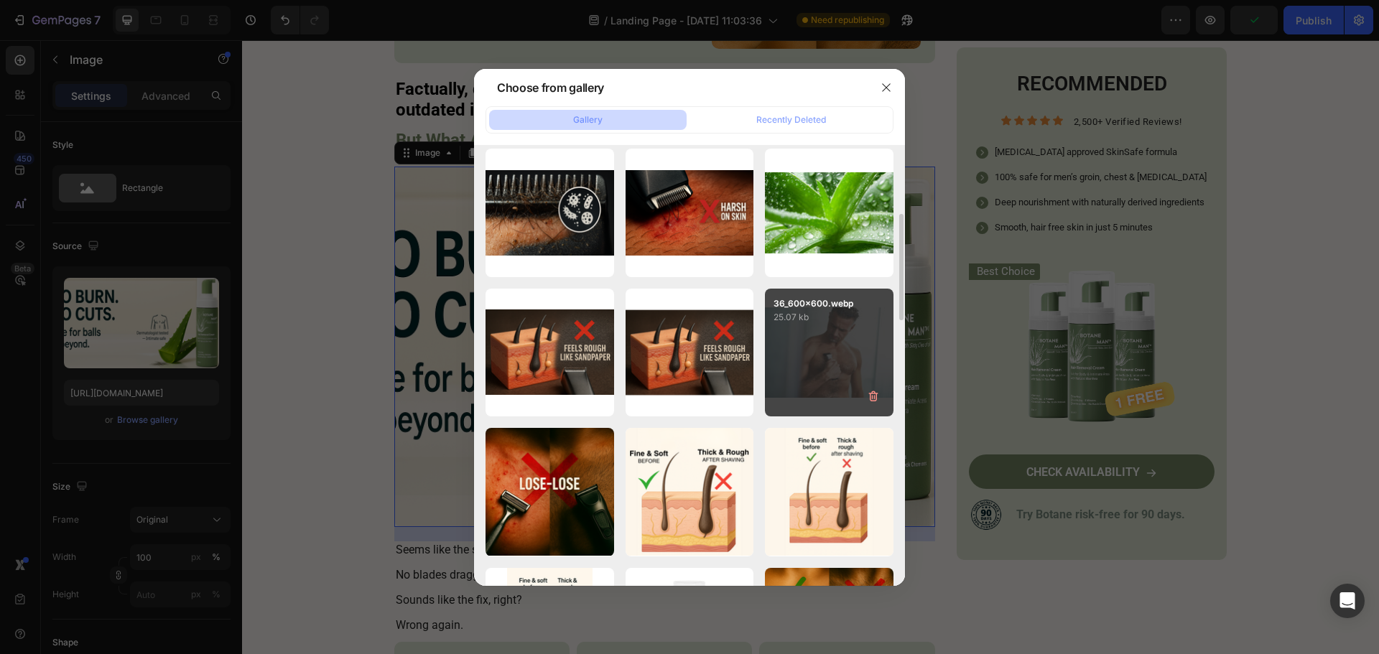
click at [802, 312] on p "25.07 kb" at bounding box center [828, 317] width 111 height 14
type input "[URL][DOMAIN_NAME]"
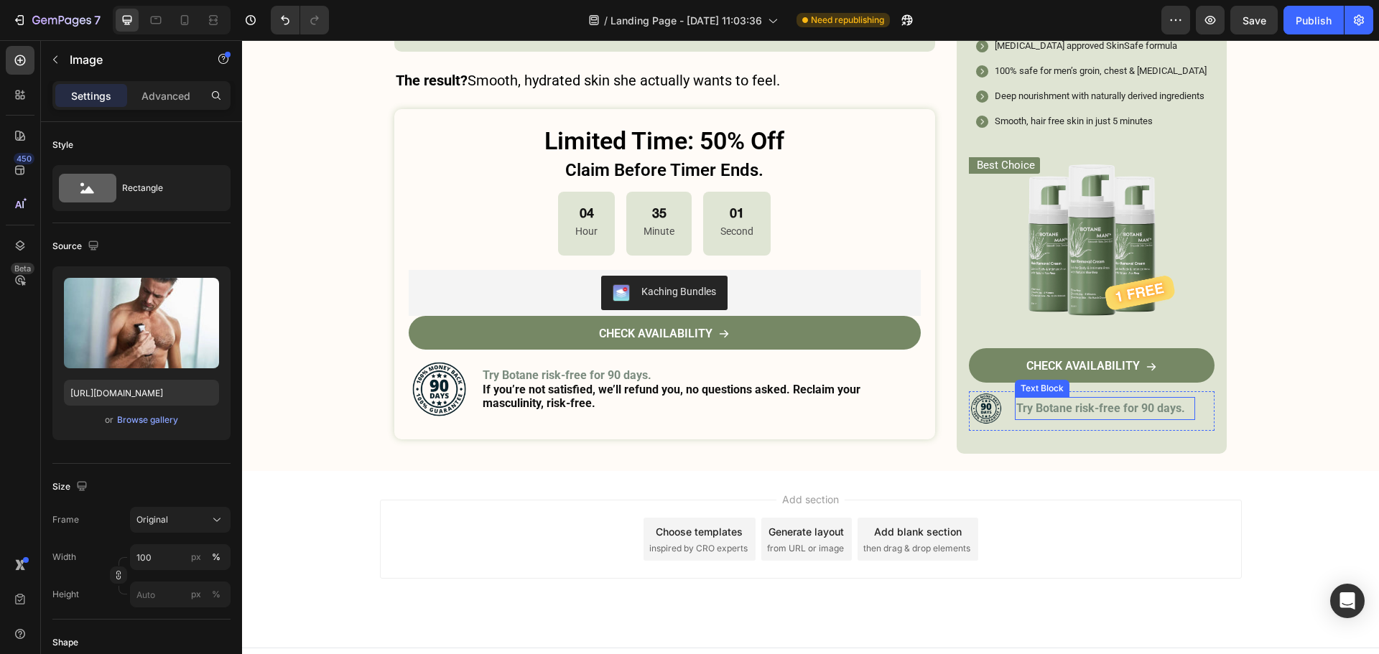
scroll to position [5266, 0]
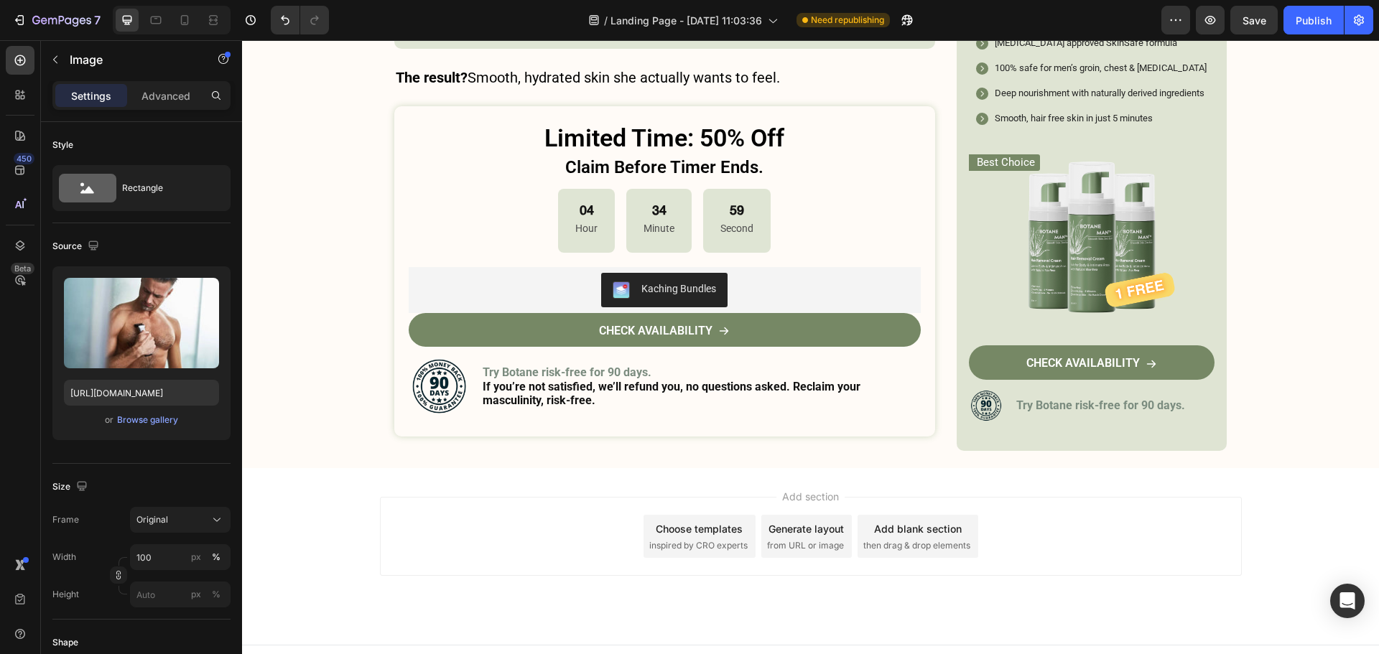
click at [197, 32] on div at bounding box center [172, 20] width 118 height 29
click at [195, 32] on div at bounding box center [172, 20] width 118 height 29
click at [182, 27] on icon at bounding box center [184, 20] width 14 height 14
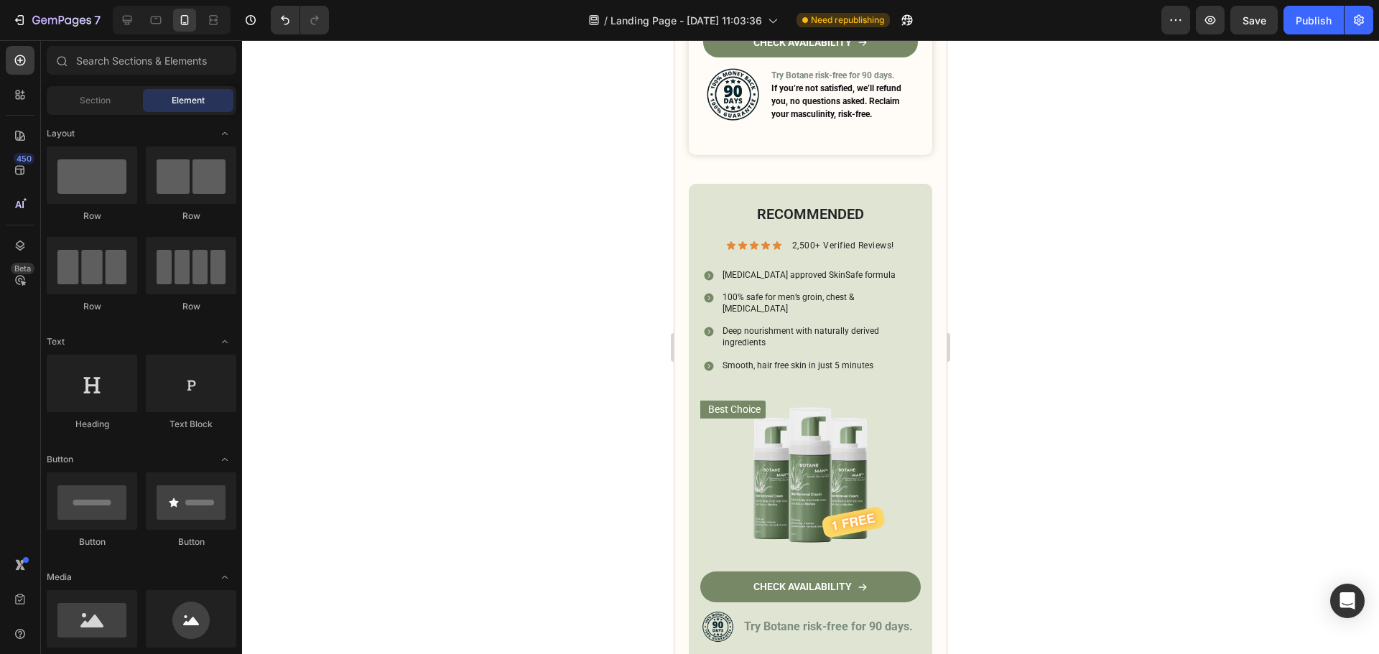
scroll to position [6982, 0]
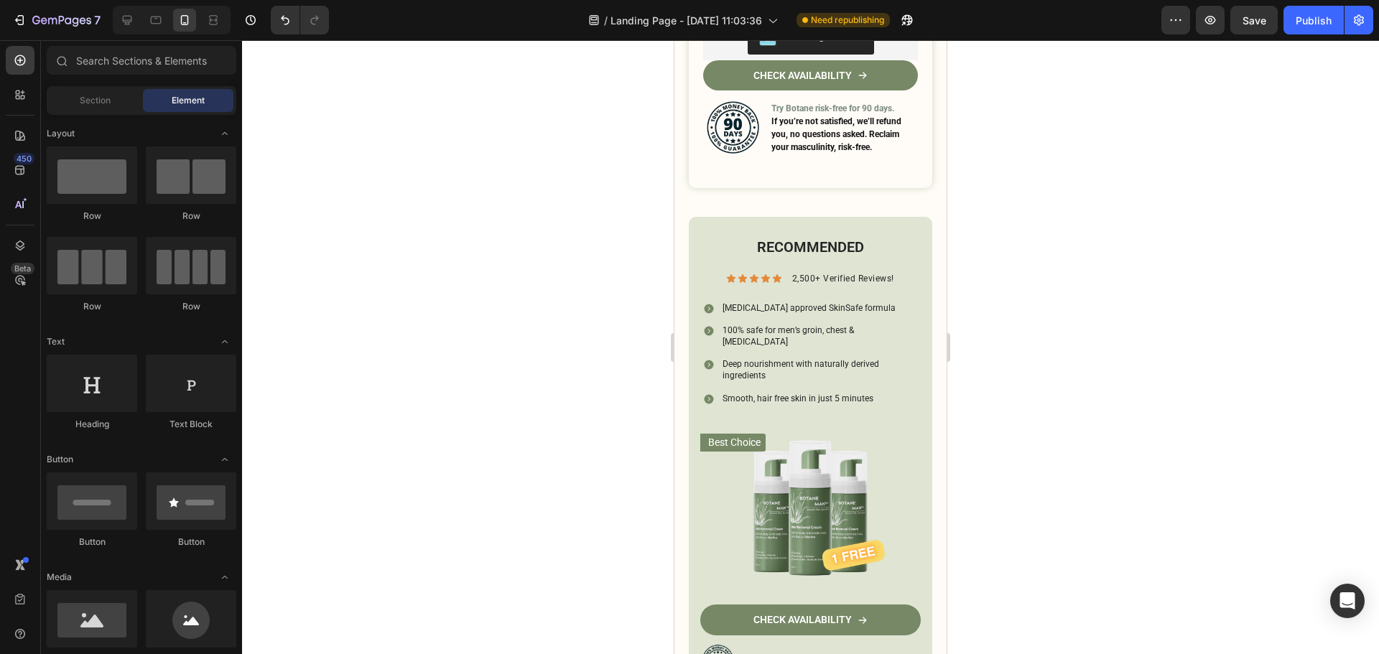
drag, startPoint x: 945, startPoint y: 284, endPoint x: 1627, endPoint y: 633, distance: 766.6
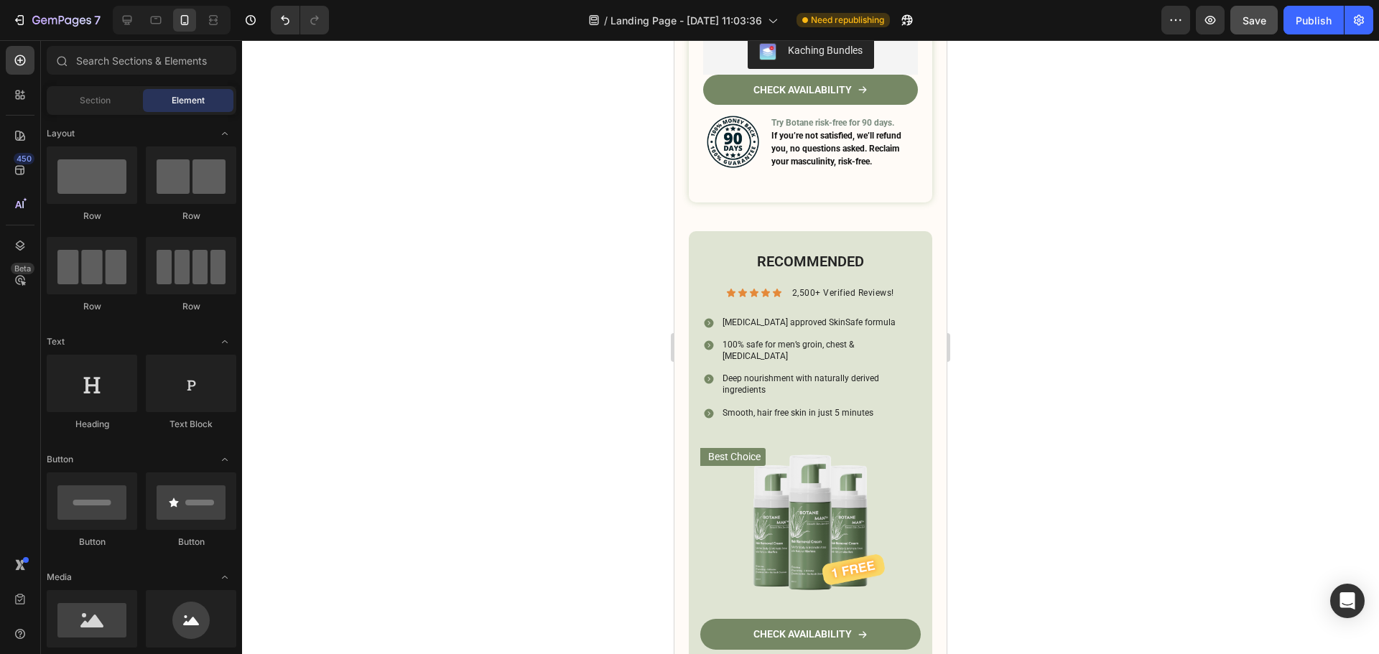
click at [1257, 33] on button "Save" at bounding box center [1253, 20] width 47 height 29
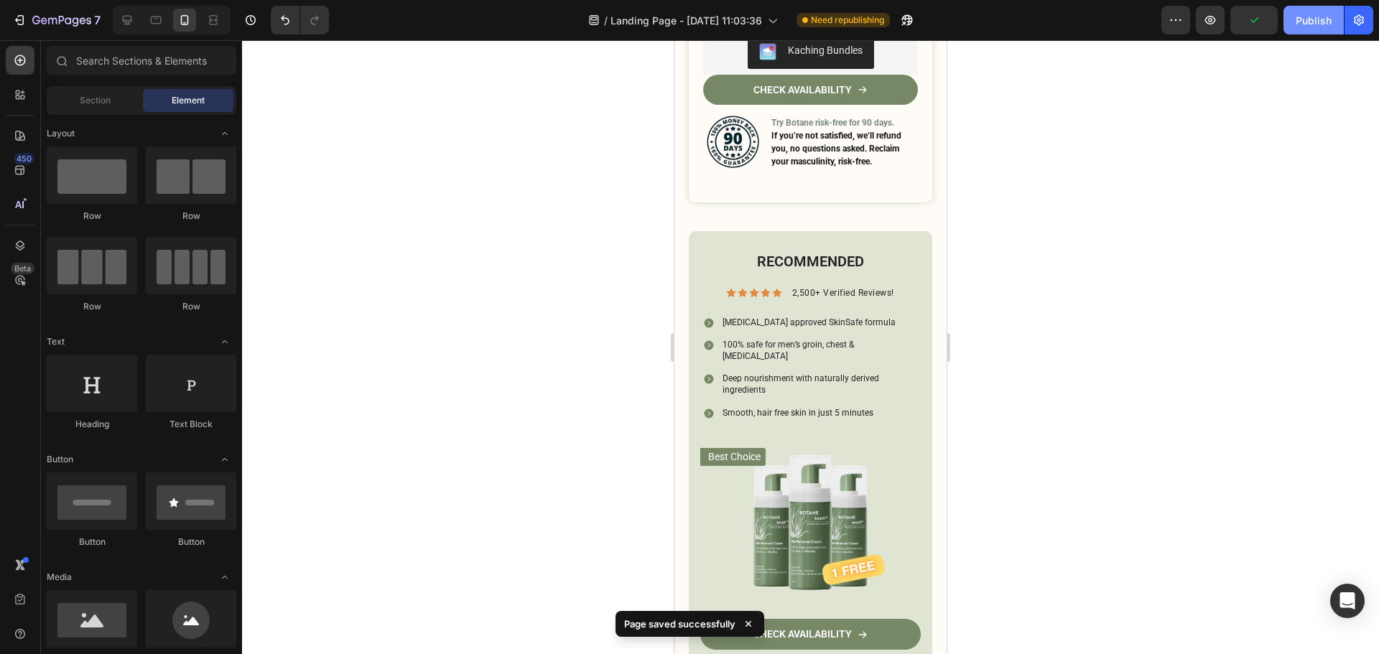
click at [1314, 30] on button "Publish" at bounding box center [1313, 20] width 60 height 29
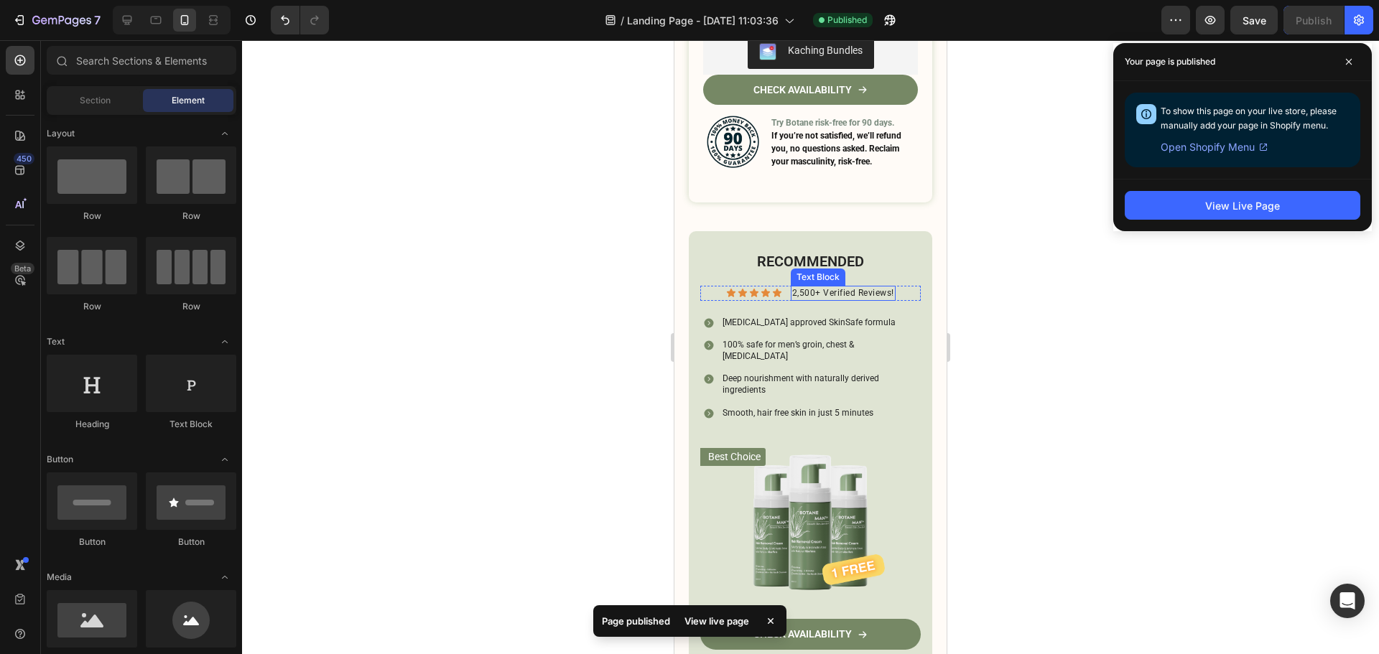
click at [792, 288] on span "2,500+ Verified Reviews!" at bounding box center [843, 293] width 102 height 10
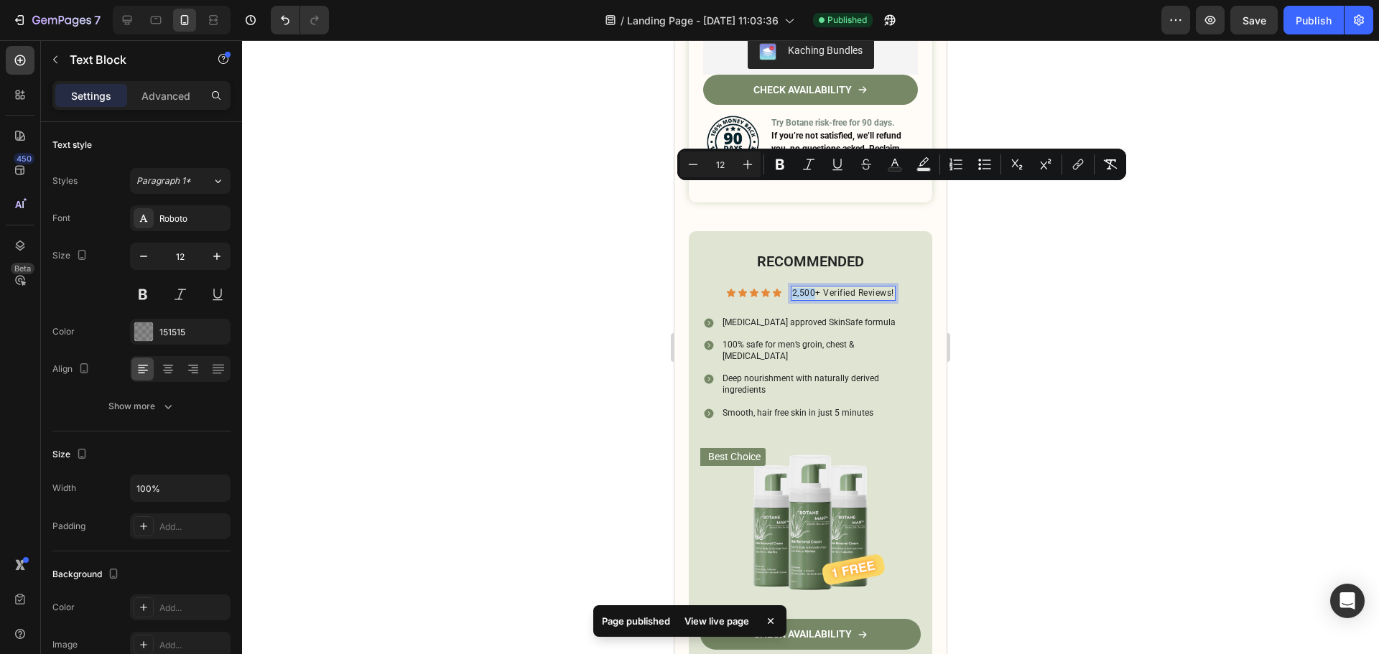
click at [803, 288] on span "2,500+ Verified Reviews!" at bounding box center [843, 293] width 102 height 10
drag, startPoint x: 809, startPoint y: 192, endPoint x: 783, endPoint y: 191, distance: 25.2
click at [783, 286] on div "Icon Icon Icon Icon Icon Icon List 2,500+ Verified Reviews! Text Block 0 Row" at bounding box center [810, 293] width 220 height 15
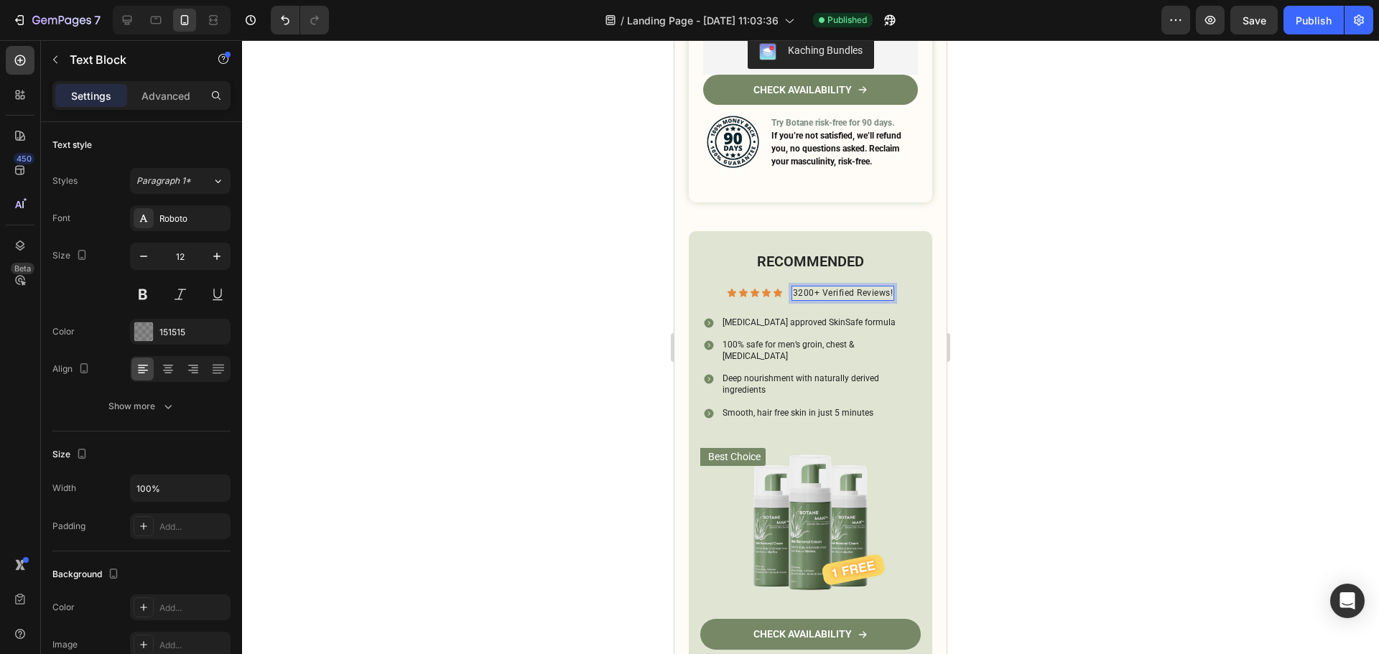
click at [1000, 216] on div at bounding box center [810, 347] width 1137 height 614
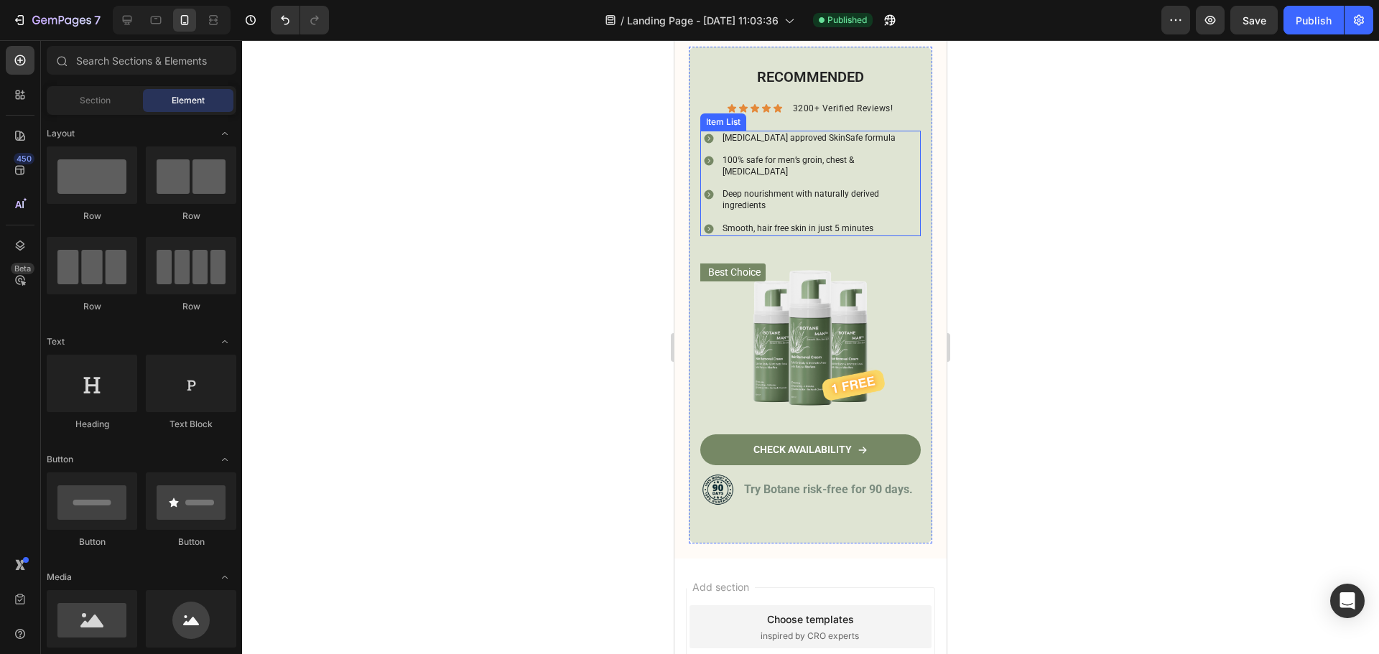
scroll to position [7197, 0]
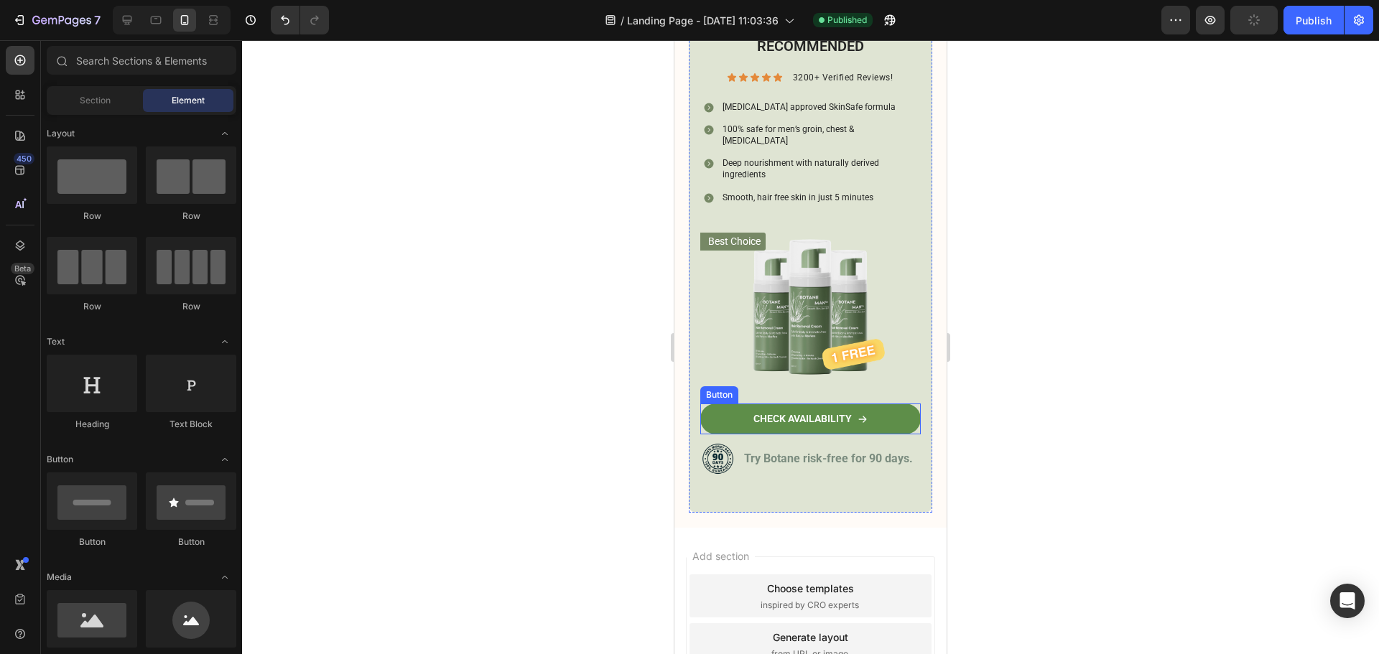
click at [850, 404] on link "CHECK AVAILABILITY" at bounding box center [810, 419] width 220 height 30
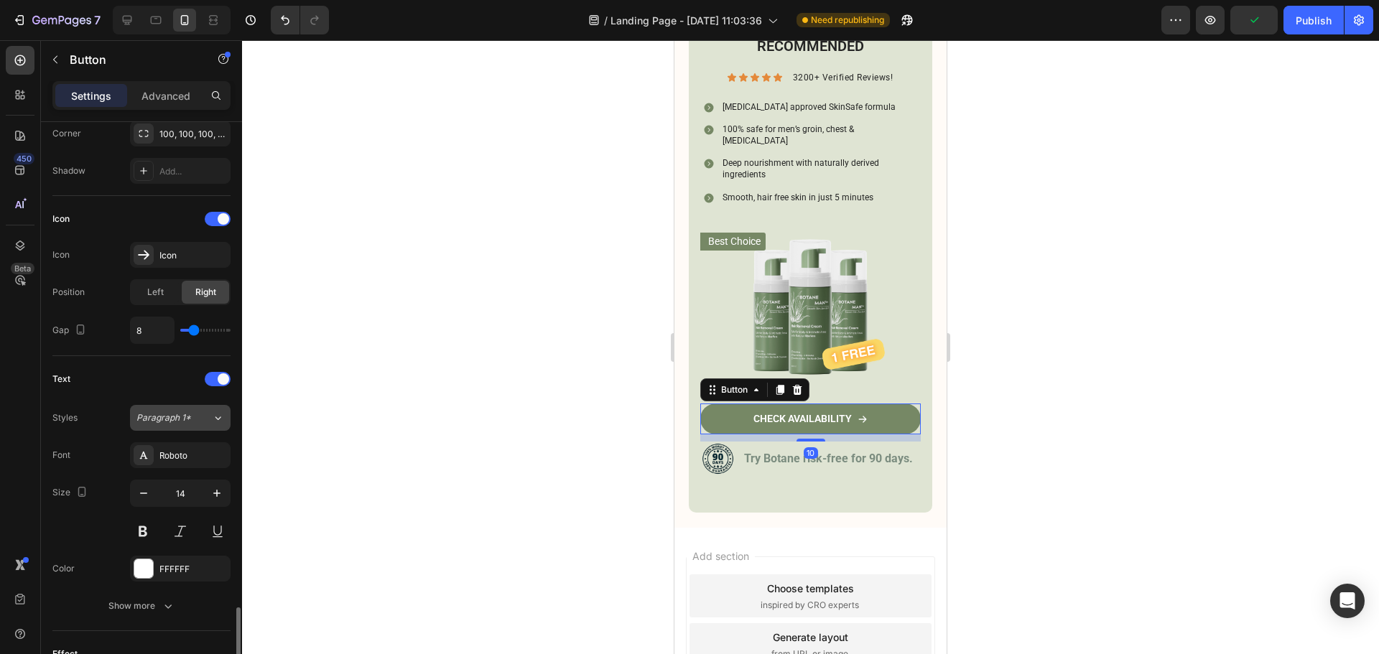
scroll to position [645, 0]
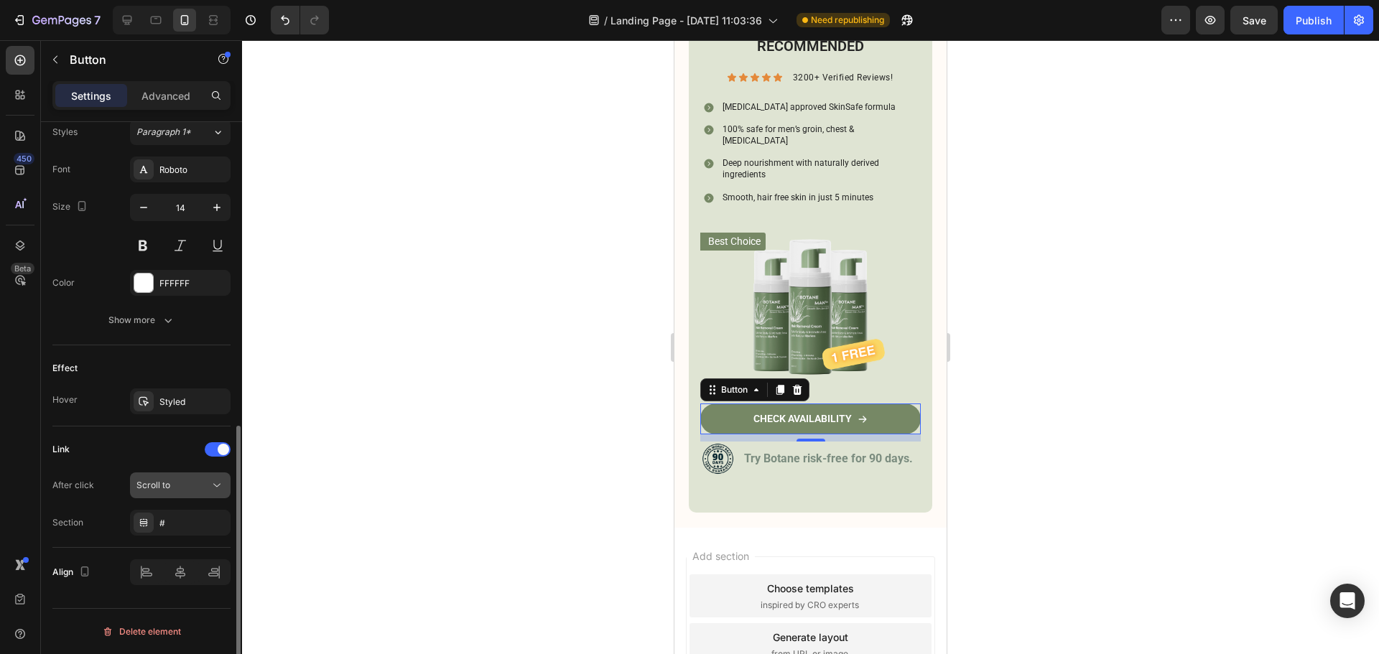
click at [191, 481] on div "Scroll to" at bounding box center [172, 485] width 73 height 13
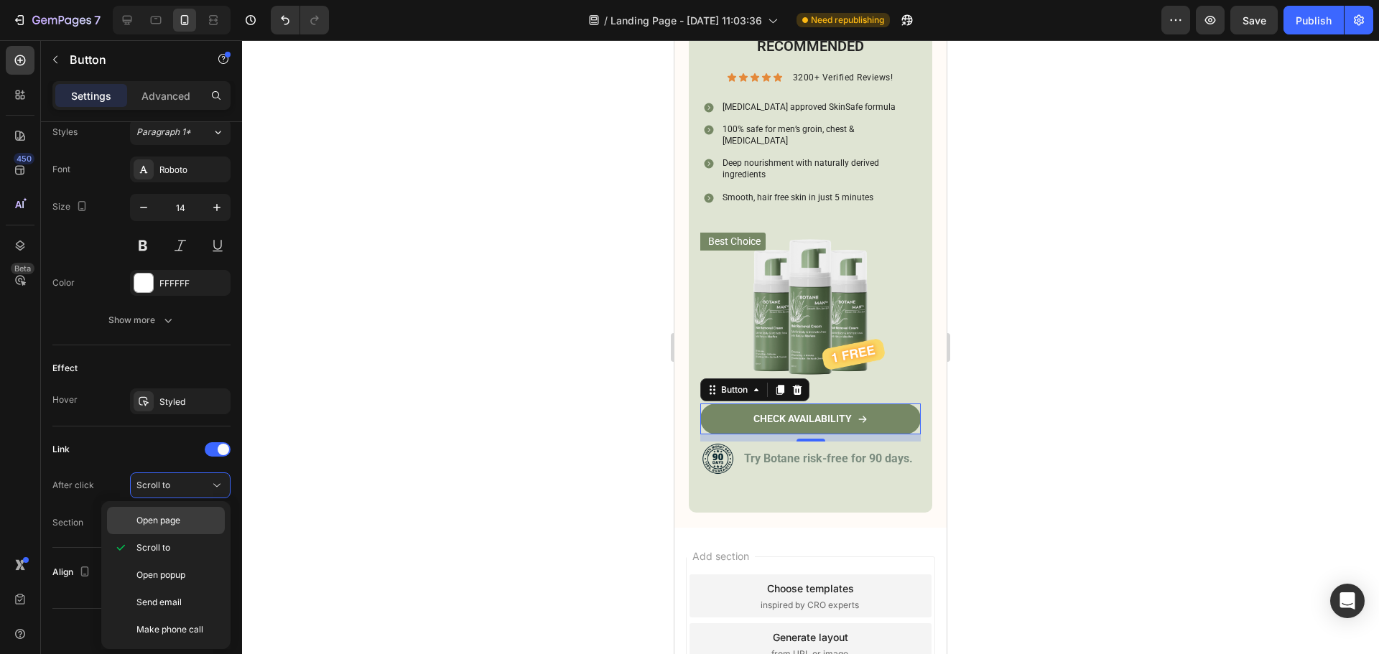
click at [198, 522] on p "Open page" at bounding box center [177, 520] width 82 height 13
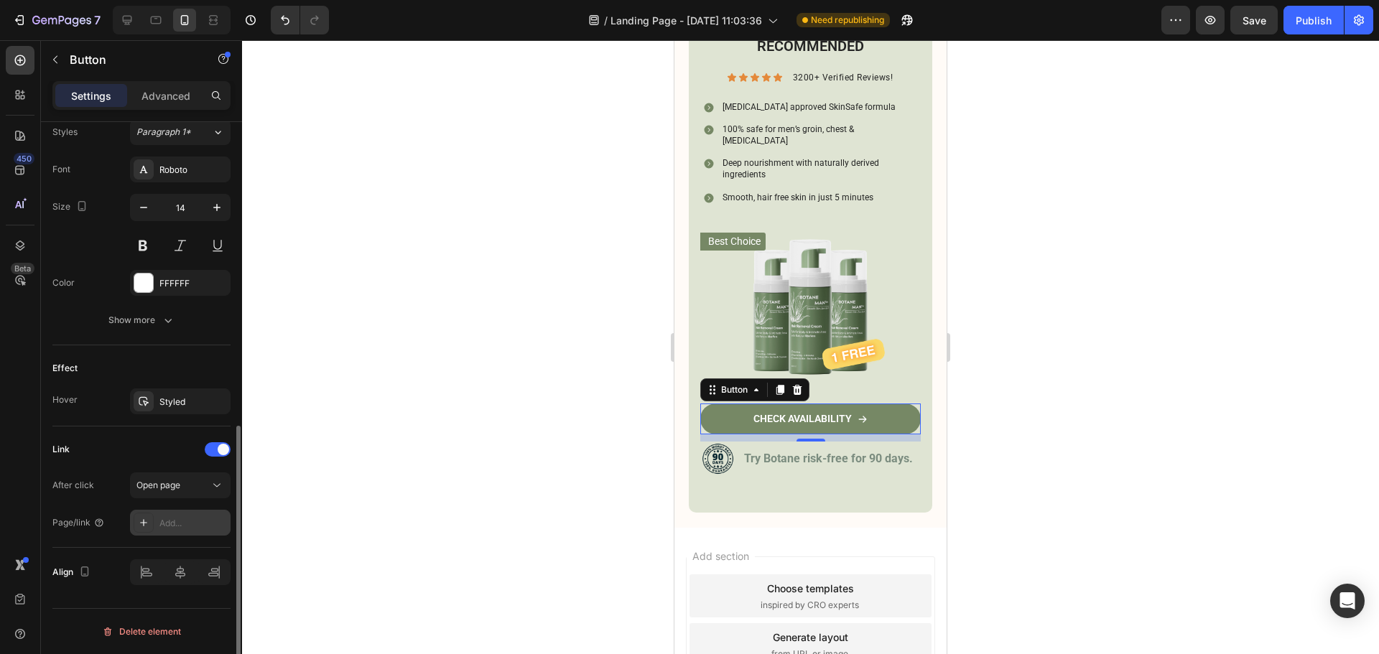
click at [179, 526] on div "Add..." at bounding box center [192, 523] width 67 height 13
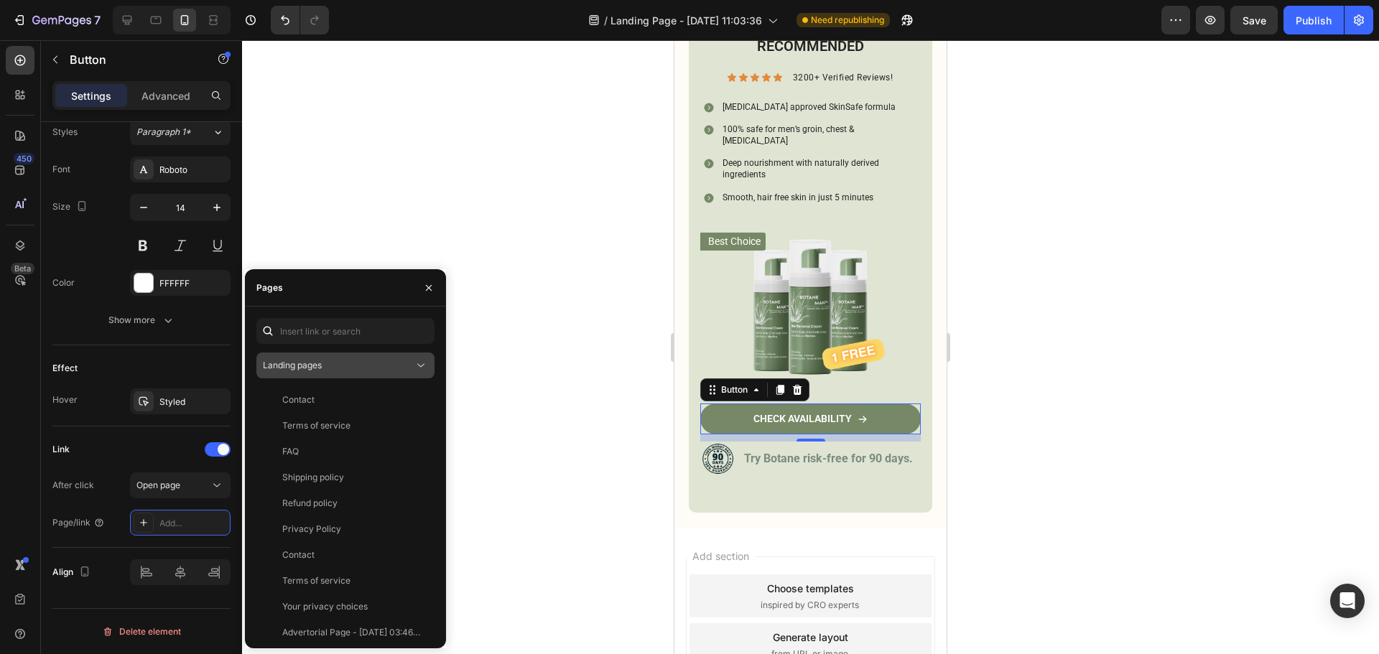
click at [327, 373] on button "Landing pages" at bounding box center [345, 366] width 178 height 26
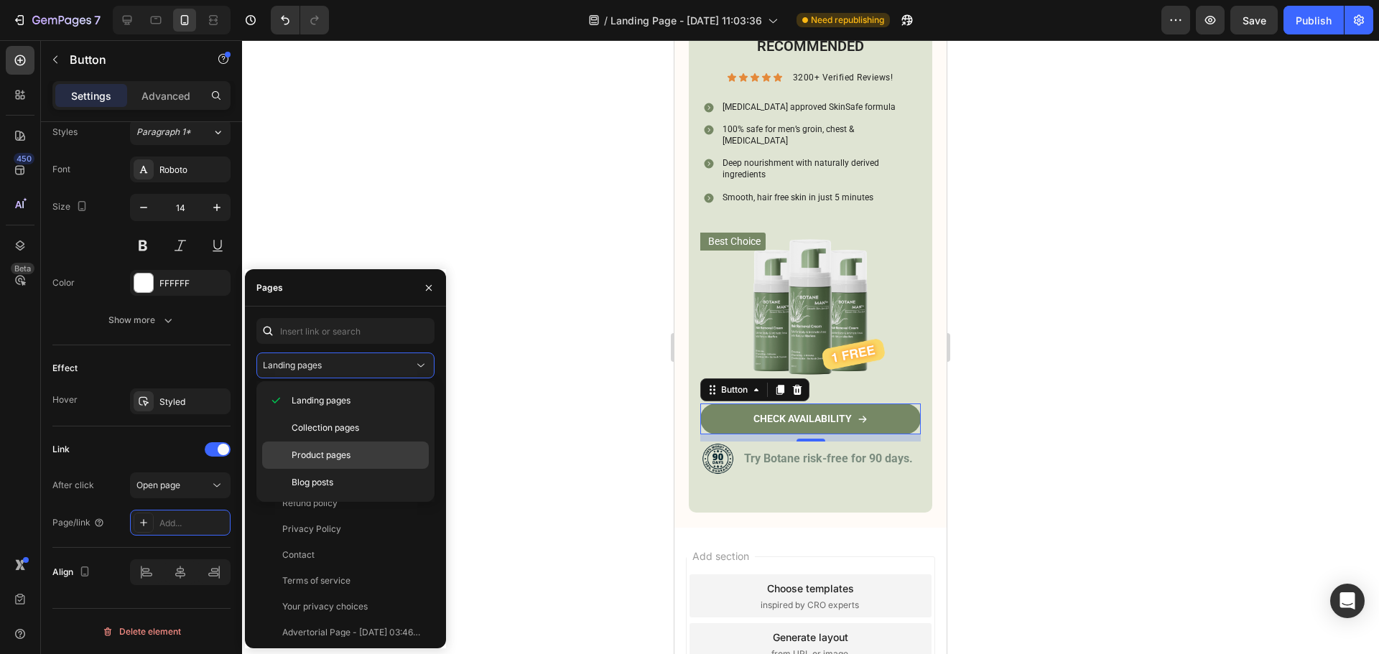
click at [348, 458] on span "Product pages" at bounding box center [321, 455] width 59 height 13
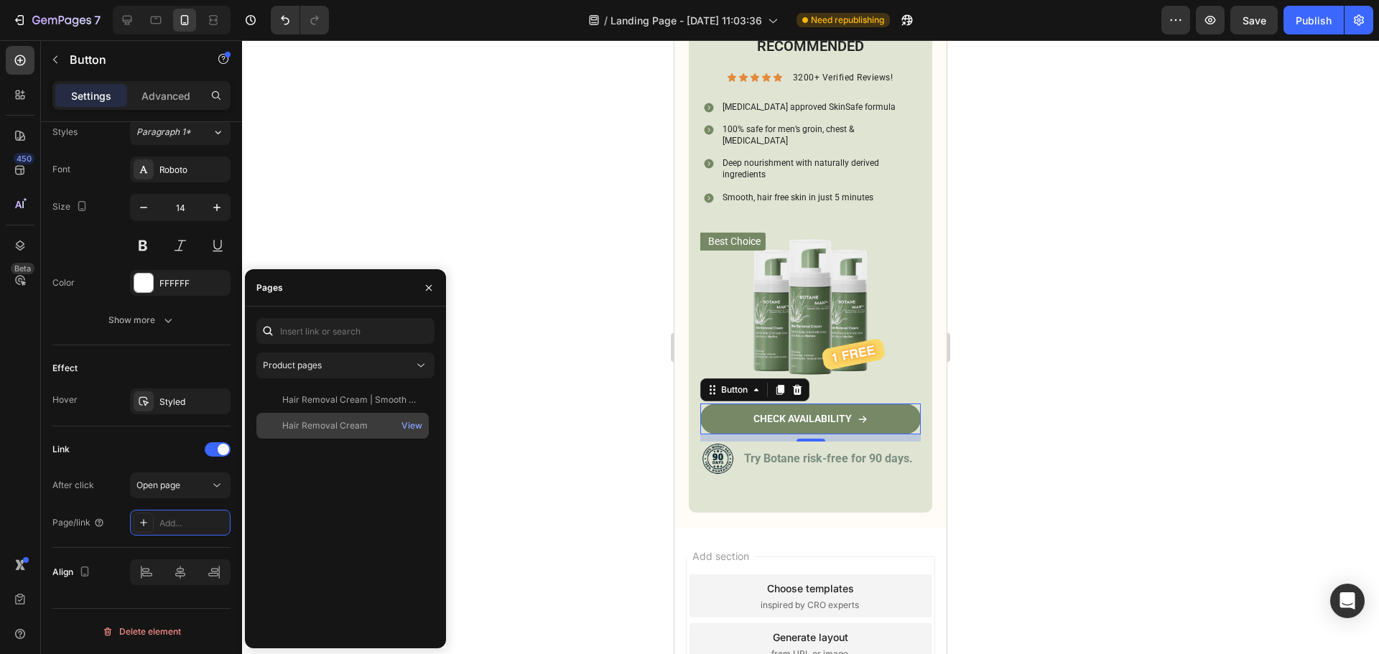
click at [358, 432] on div "Hair Removal Cream View" at bounding box center [342, 426] width 172 height 26
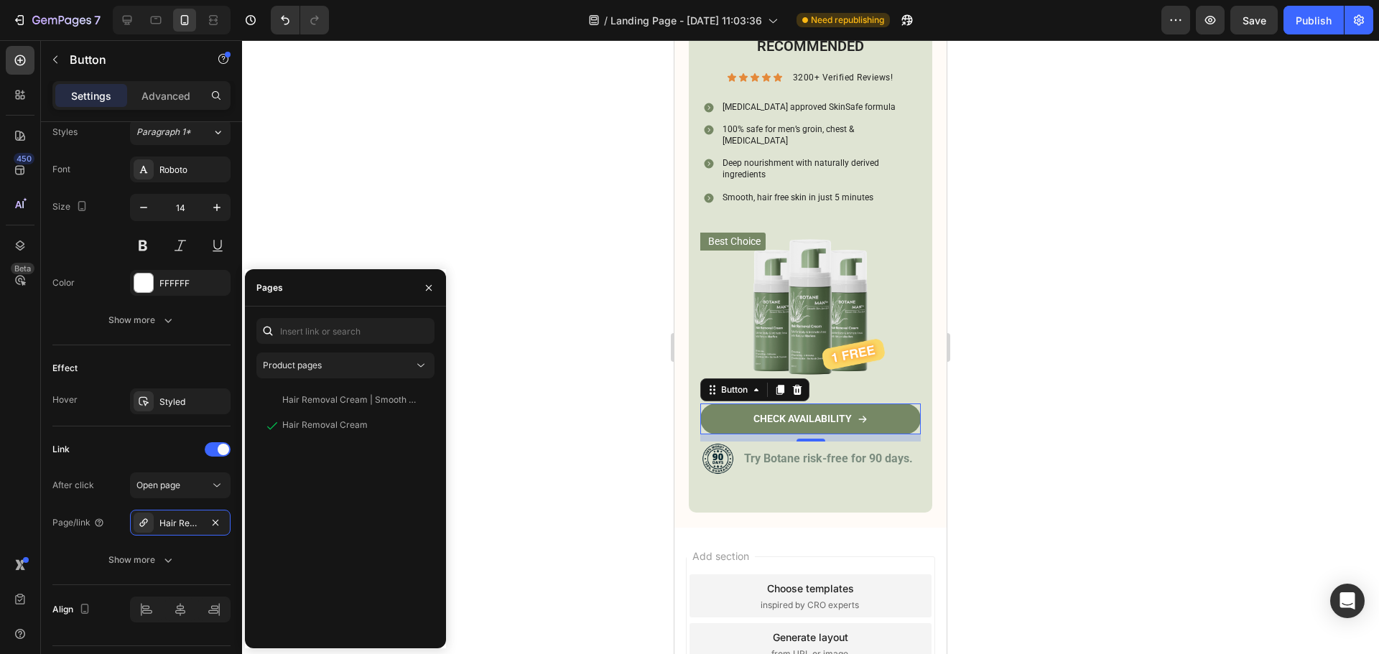
click at [434, 287] on button "button" at bounding box center [428, 287] width 23 height 23
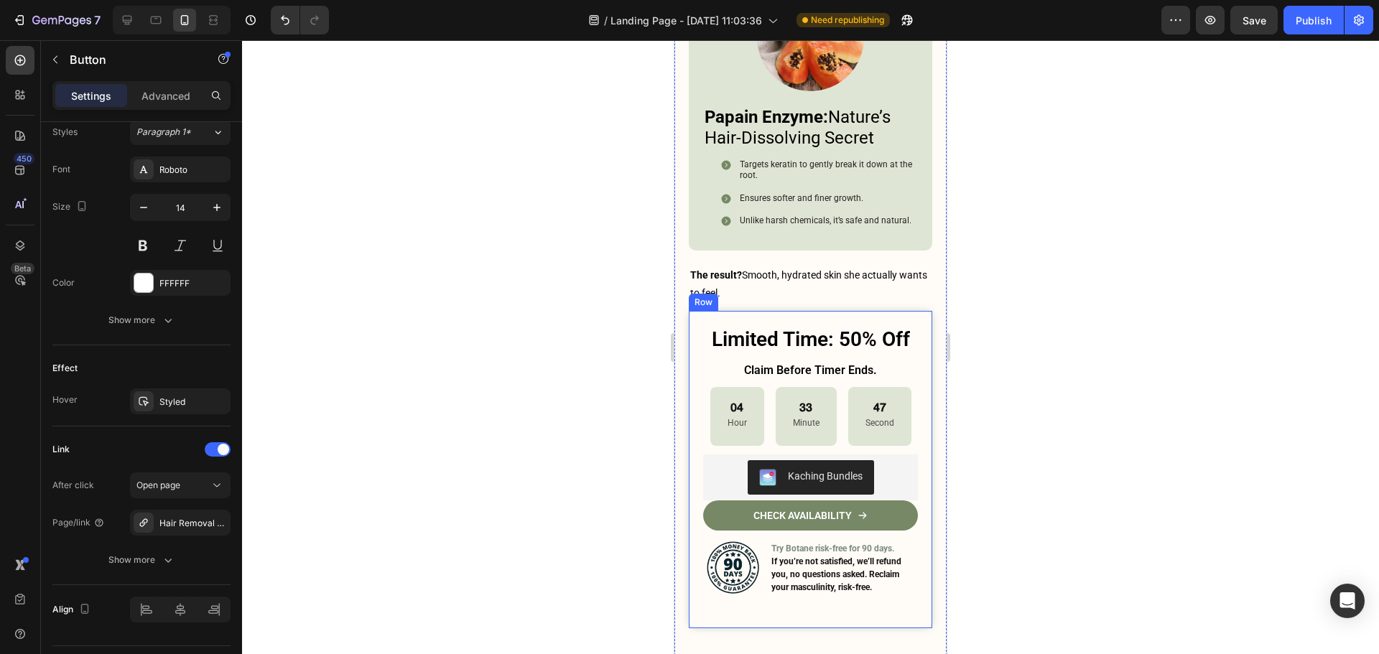
scroll to position [6537, 0]
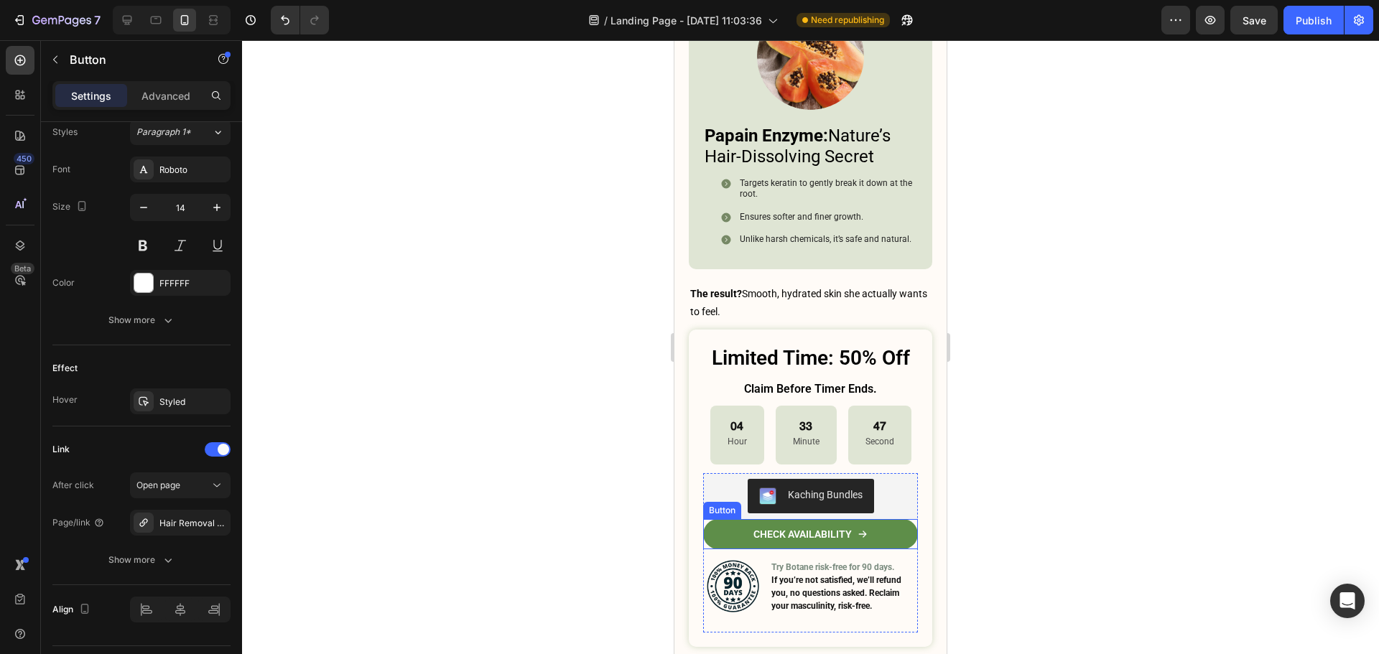
drag, startPoint x: 800, startPoint y: 425, endPoint x: 728, endPoint y: 433, distance: 72.2
click at [800, 519] on link "CHECK AVAILABILITY" at bounding box center [810, 534] width 215 height 30
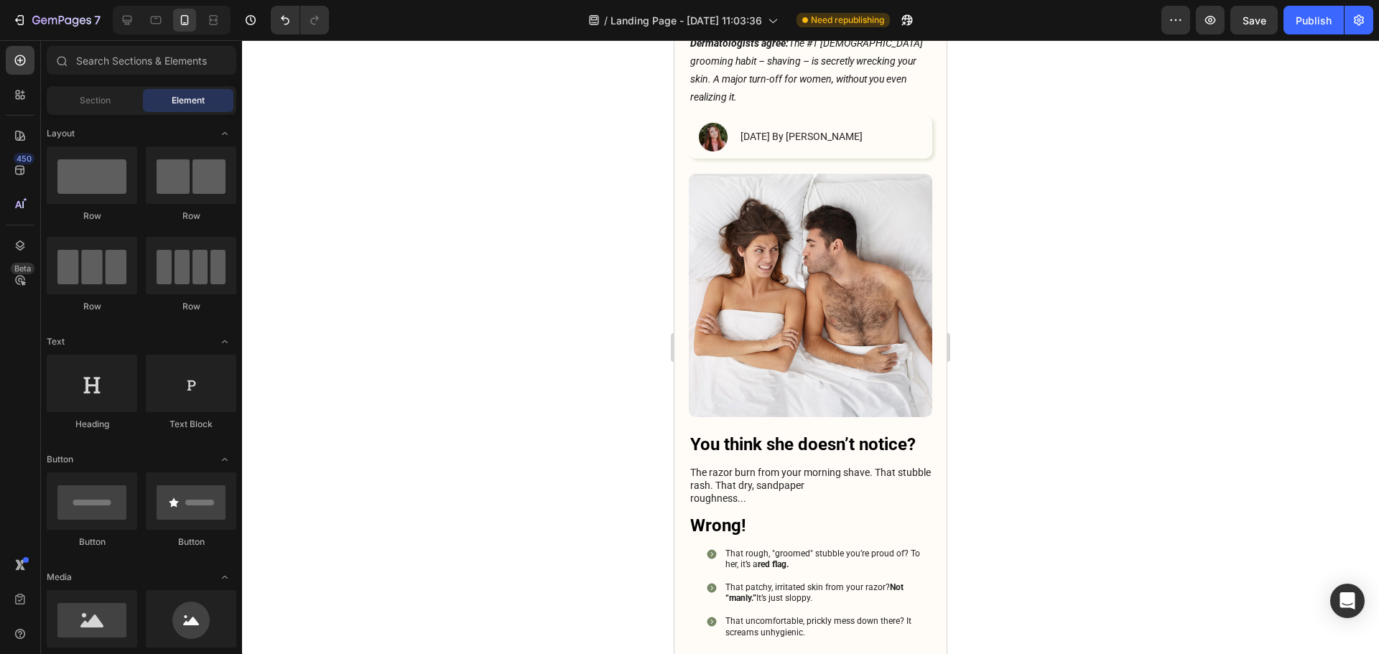
scroll to position [0, 0]
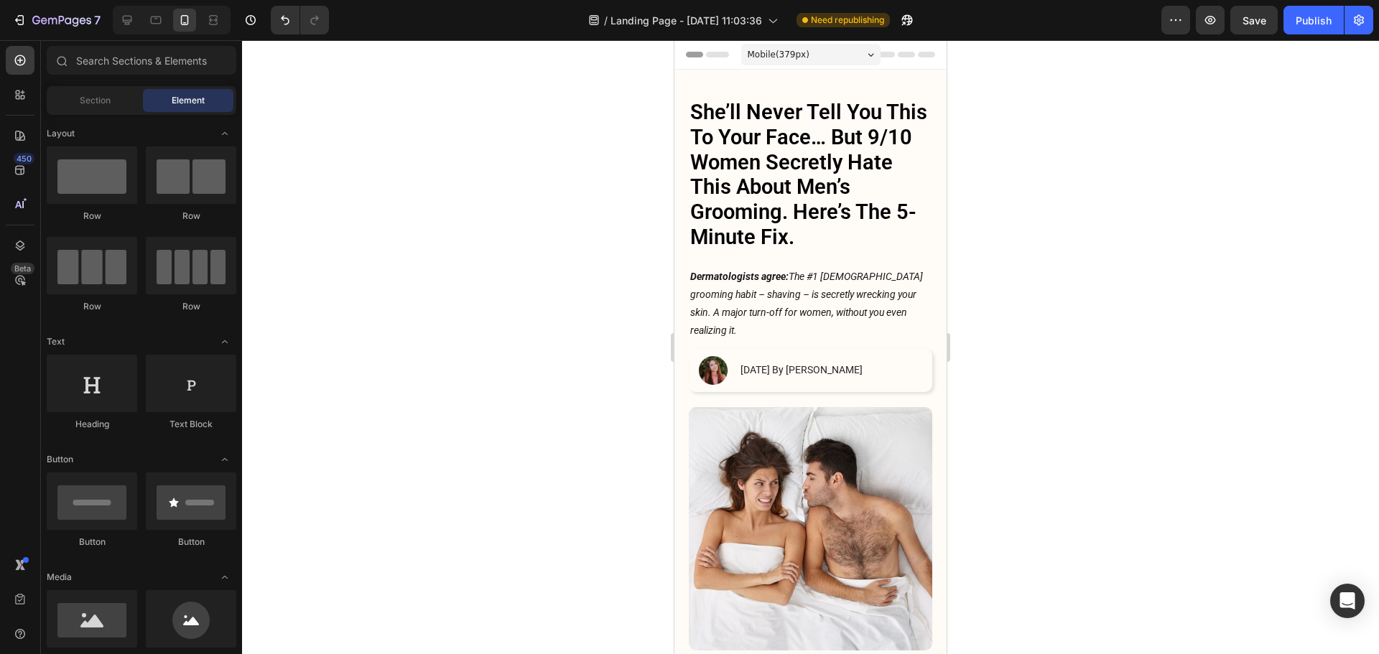
drag, startPoint x: 939, startPoint y: 446, endPoint x: 1625, endPoint y: 90, distance: 773.4
click at [1249, 21] on span "Save" at bounding box center [1254, 20] width 24 height 12
click at [1326, 13] on div "Publish" at bounding box center [1313, 20] width 36 height 15
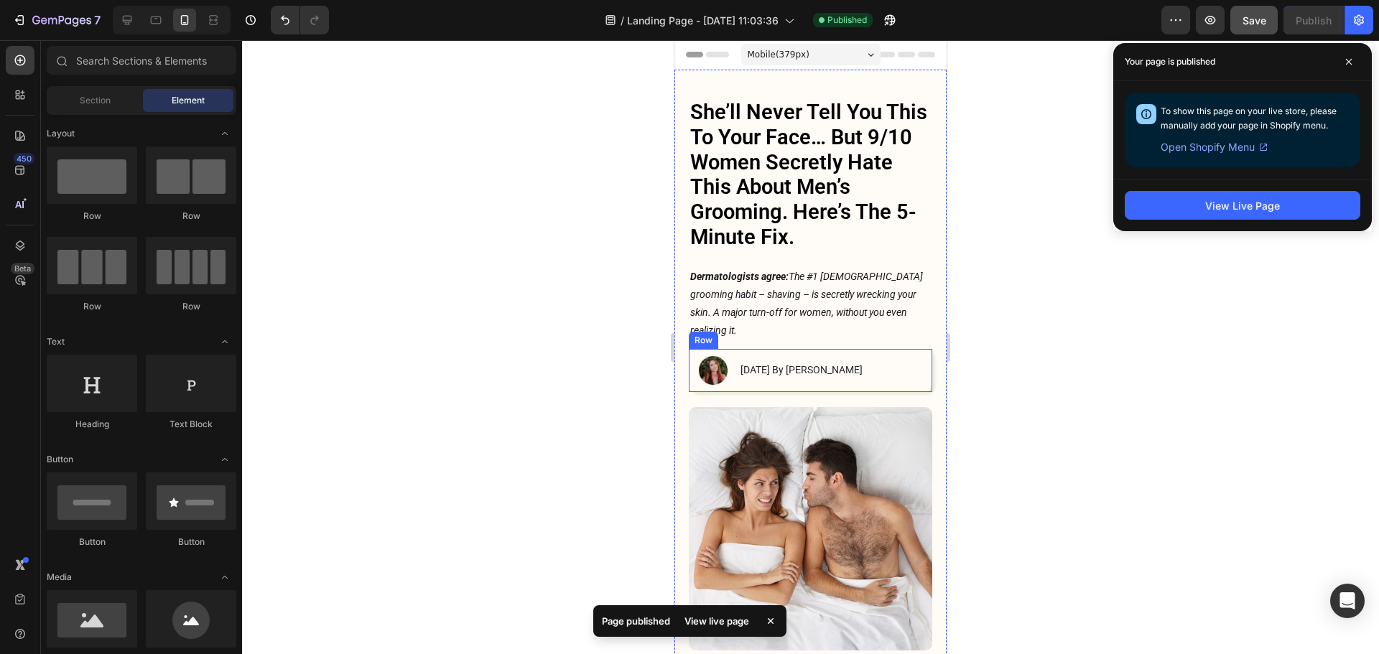
click at [911, 349] on div "Image [DATE] By [PERSON_NAME] Text Block Row" at bounding box center [810, 370] width 243 height 43
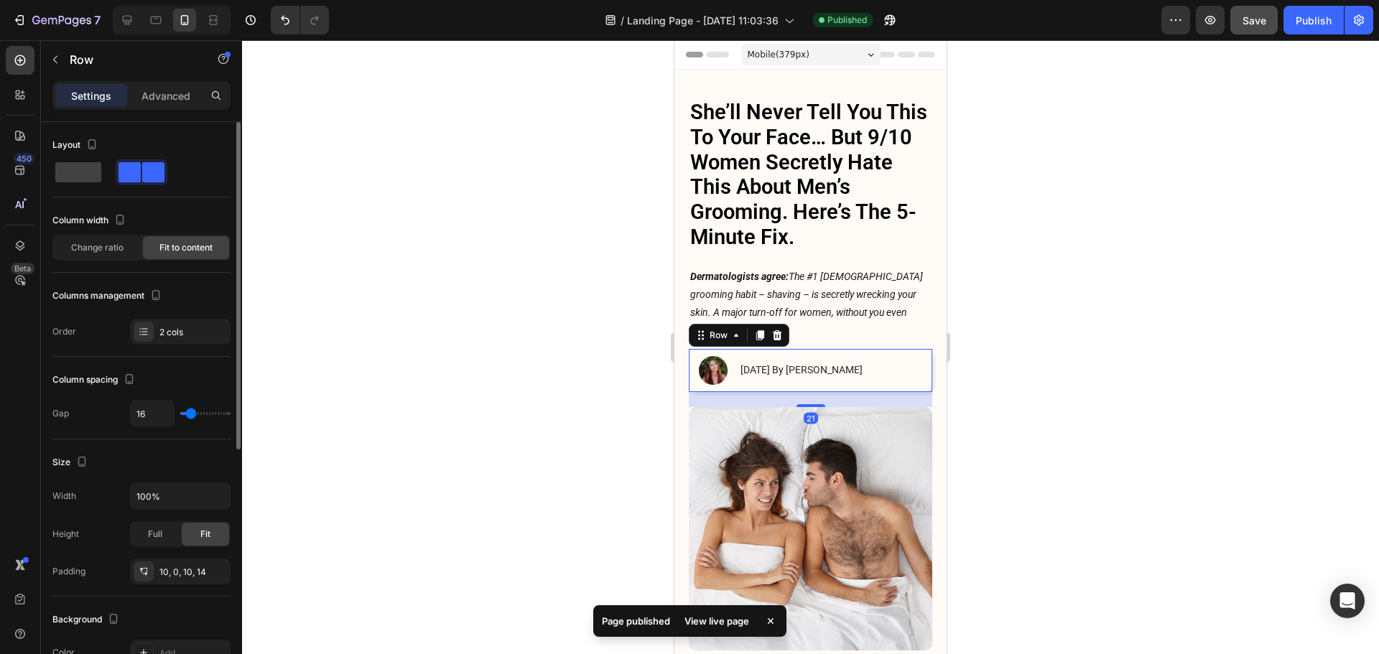
scroll to position [429, 0]
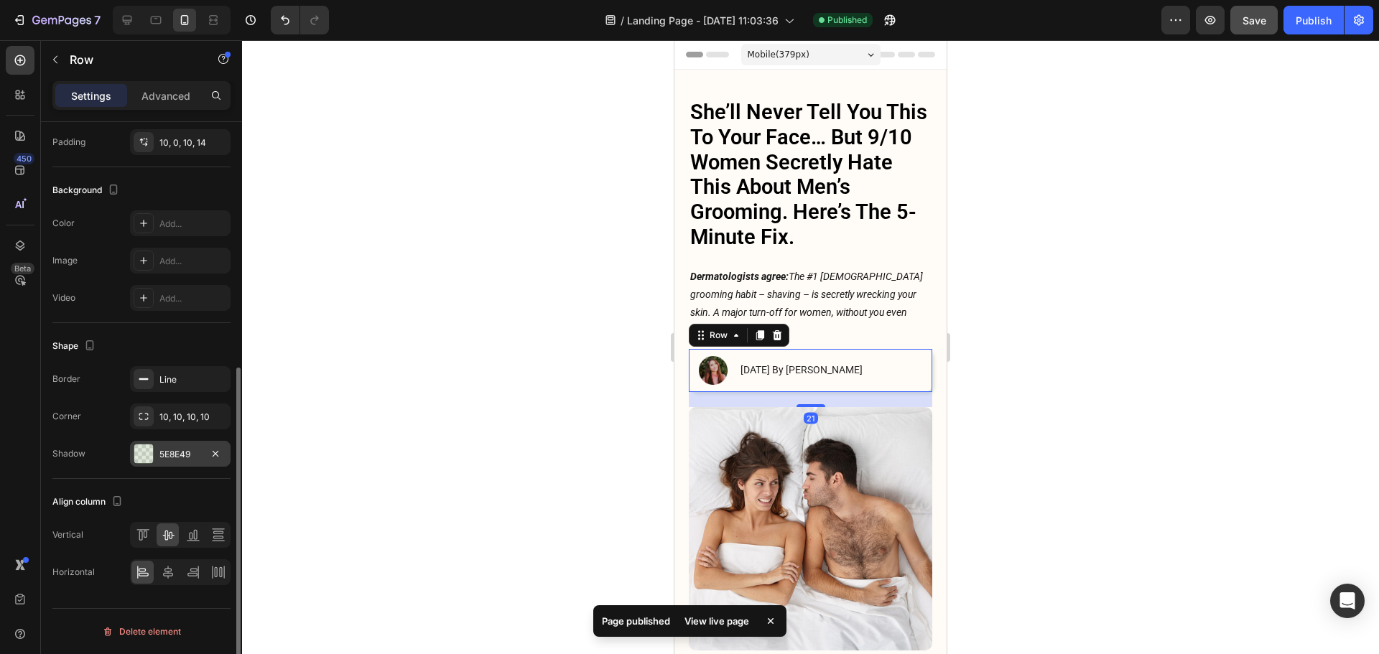
click at [178, 452] on div "5E8E49" at bounding box center [180, 454] width 42 height 13
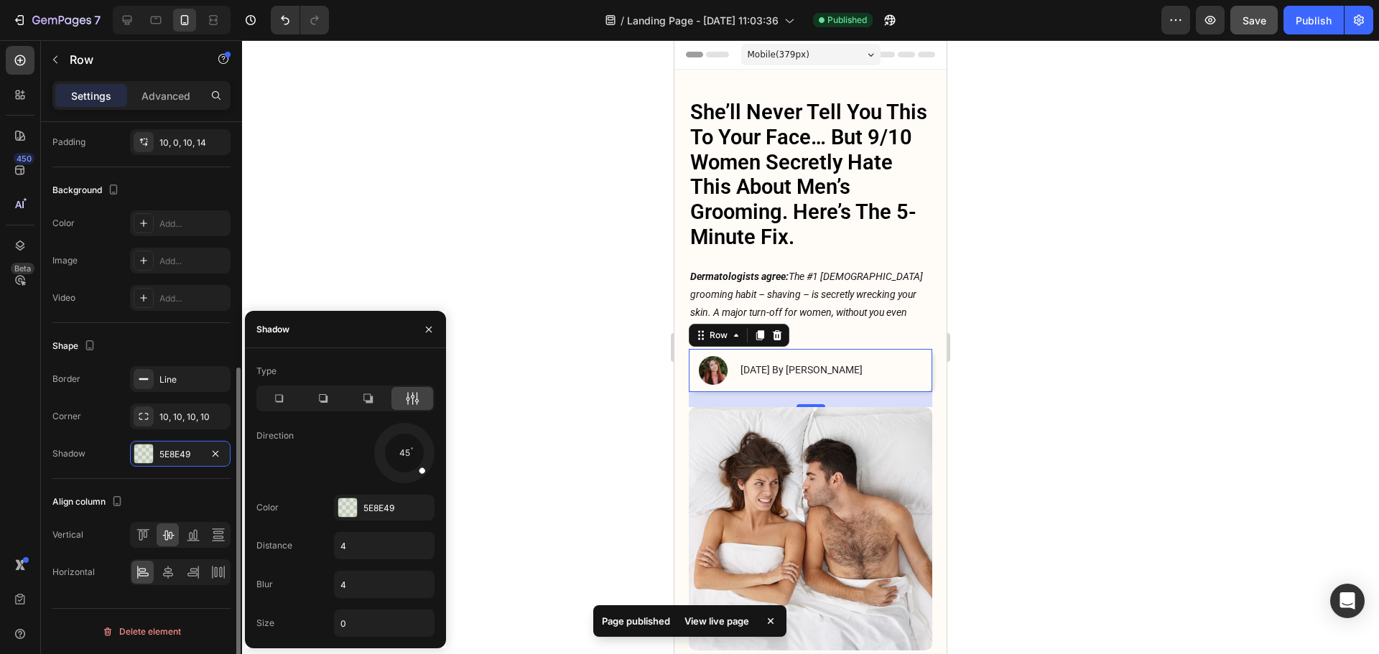
click at [97, 419] on div "Corner 10, 10, 10, 10" at bounding box center [141, 417] width 178 height 26
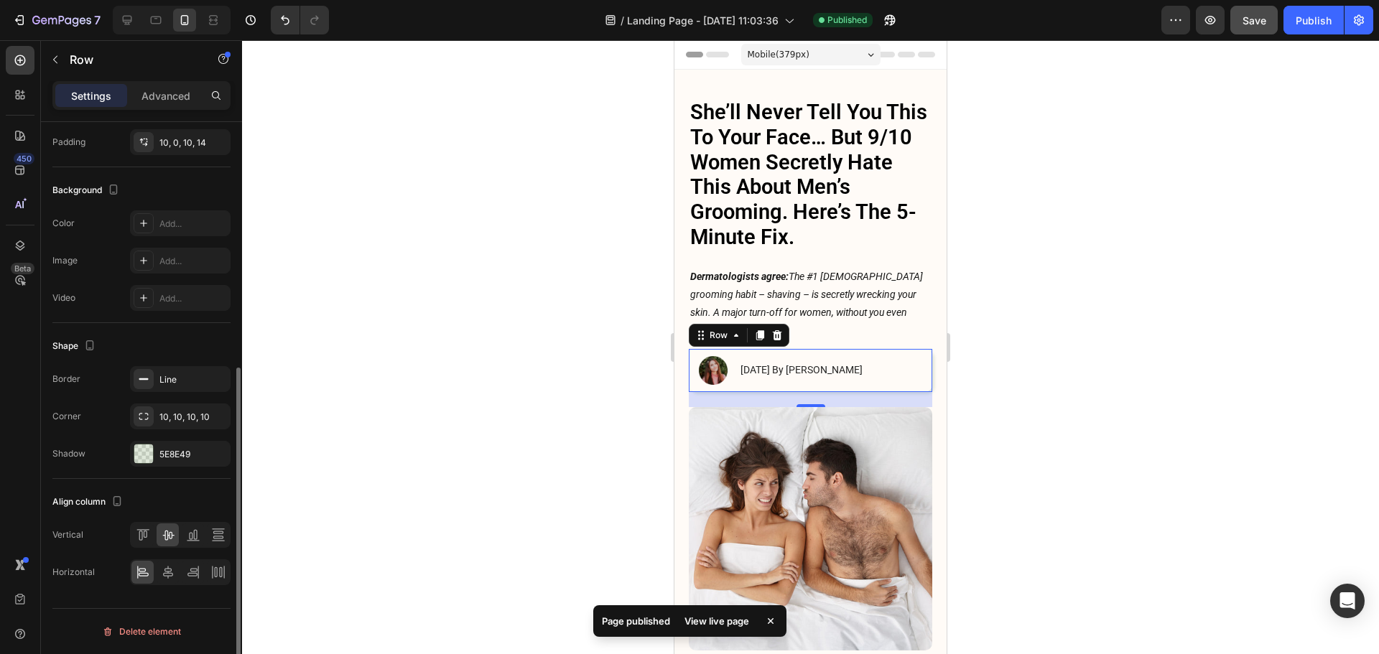
scroll to position [286, 0]
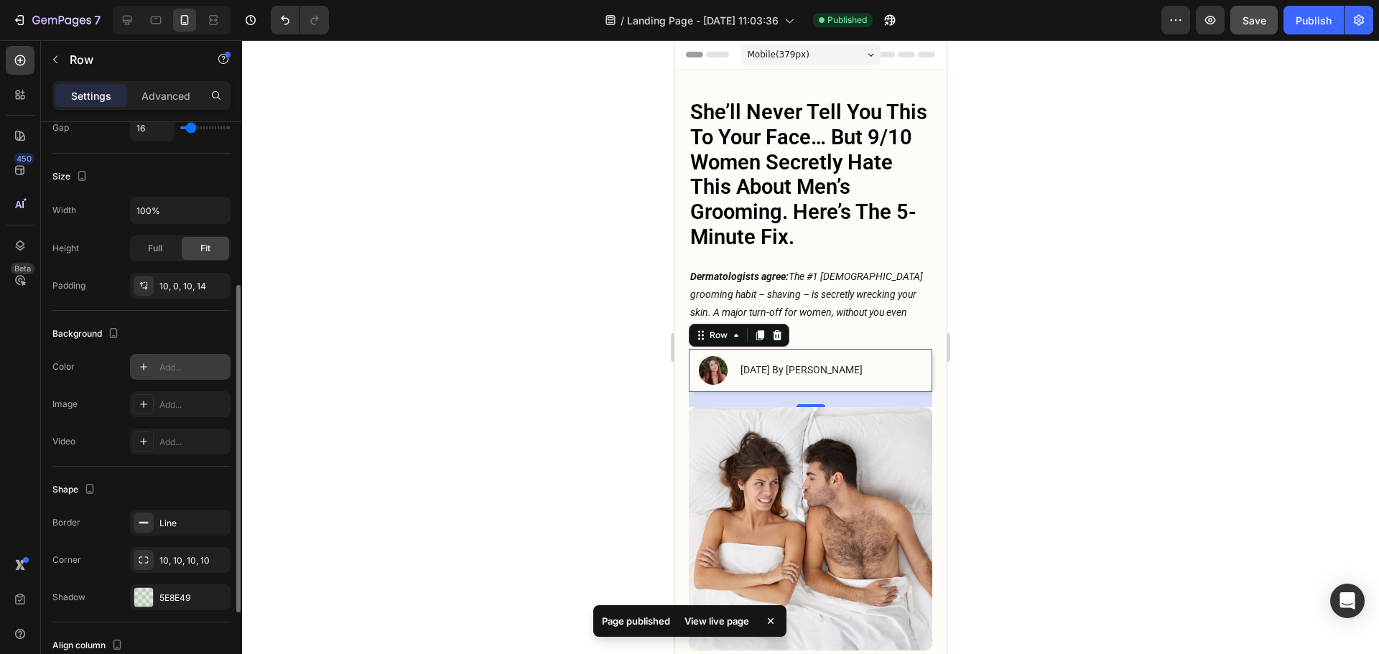
click at [159, 356] on div "Add..." at bounding box center [180, 367] width 101 height 26
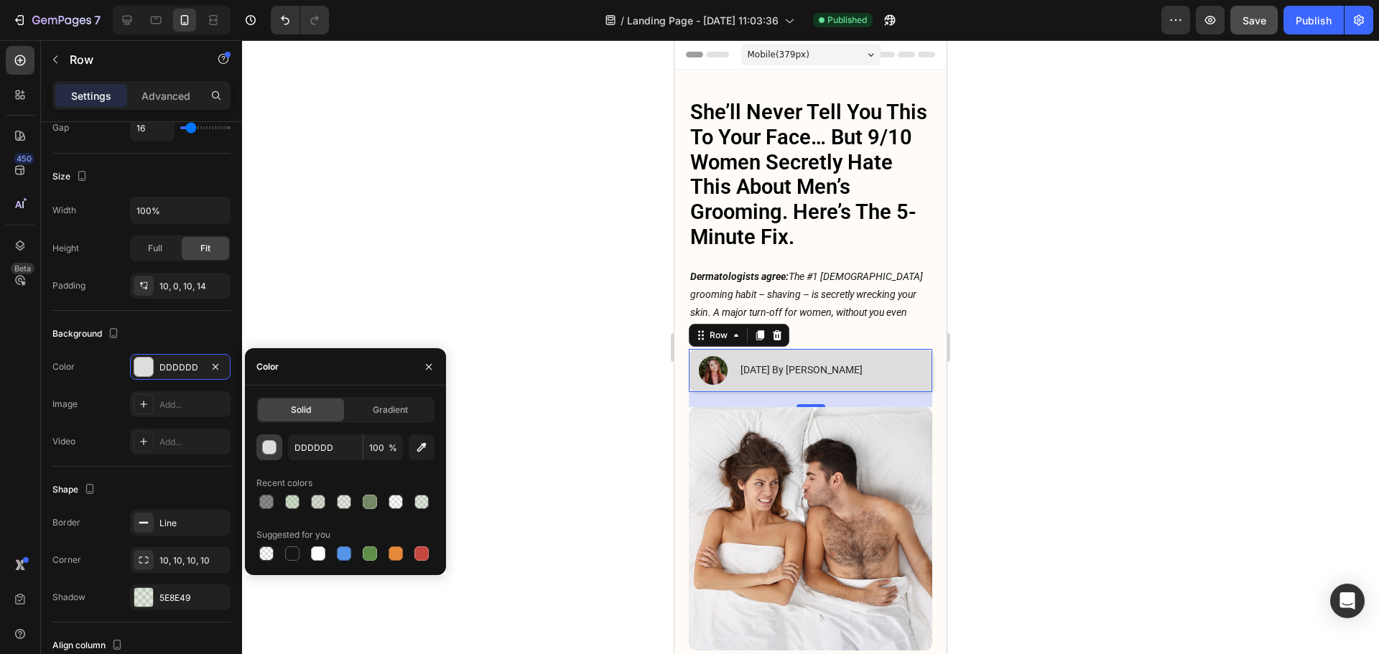
click at [281, 447] on button "button" at bounding box center [269, 447] width 26 height 26
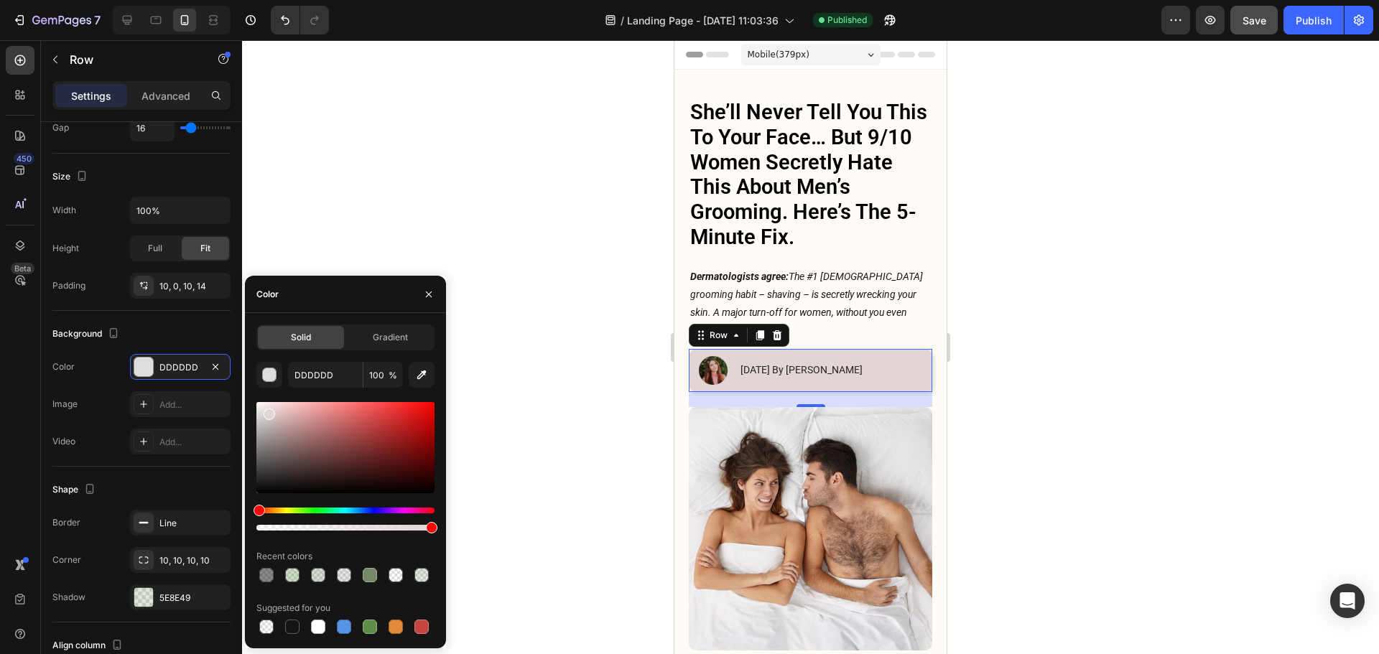
click at [269, 411] on div at bounding box center [345, 447] width 178 height 91
click at [264, 412] on div at bounding box center [265, 415] width 11 height 11
click at [261, 409] on div at bounding box center [345, 447] width 178 height 91
click at [254, 412] on div at bounding box center [258, 415] width 11 height 11
type input "E0E0E0"
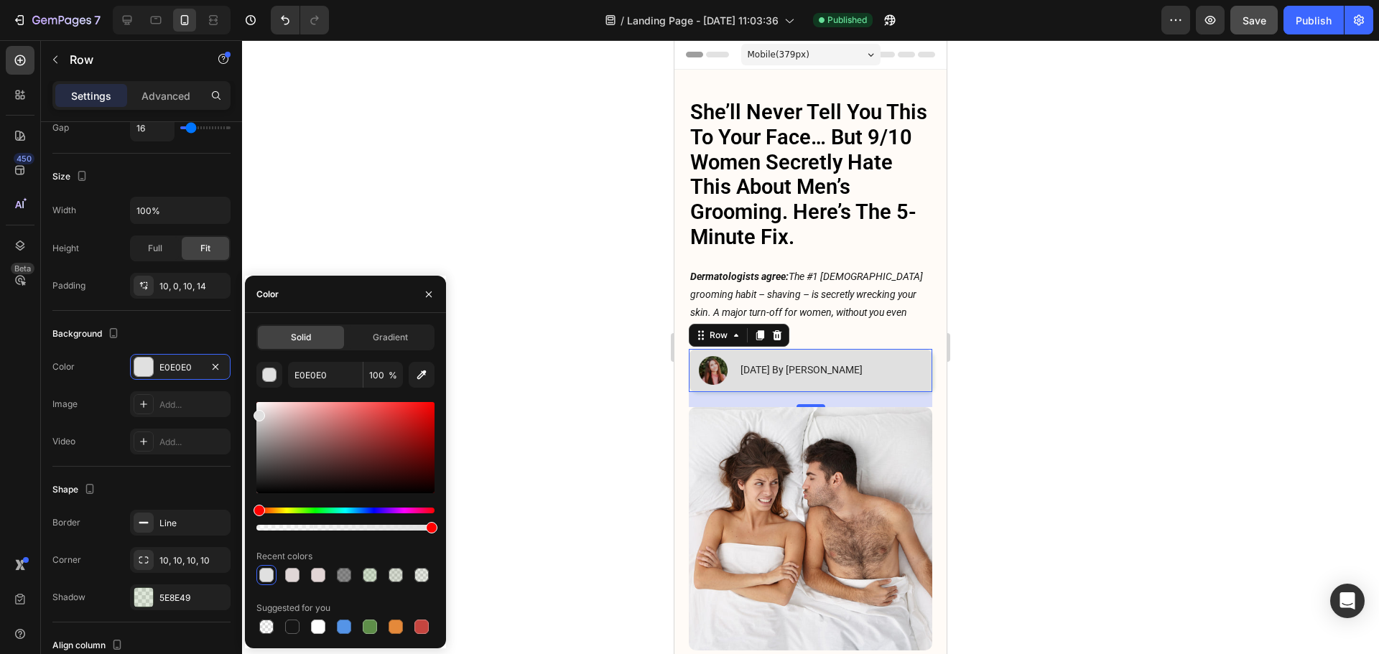
click at [256, 412] on div at bounding box center [258, 415] width 11 height 11
click at [369, 378] on input "100" at bounding box center [382, 375] width 39 height 26
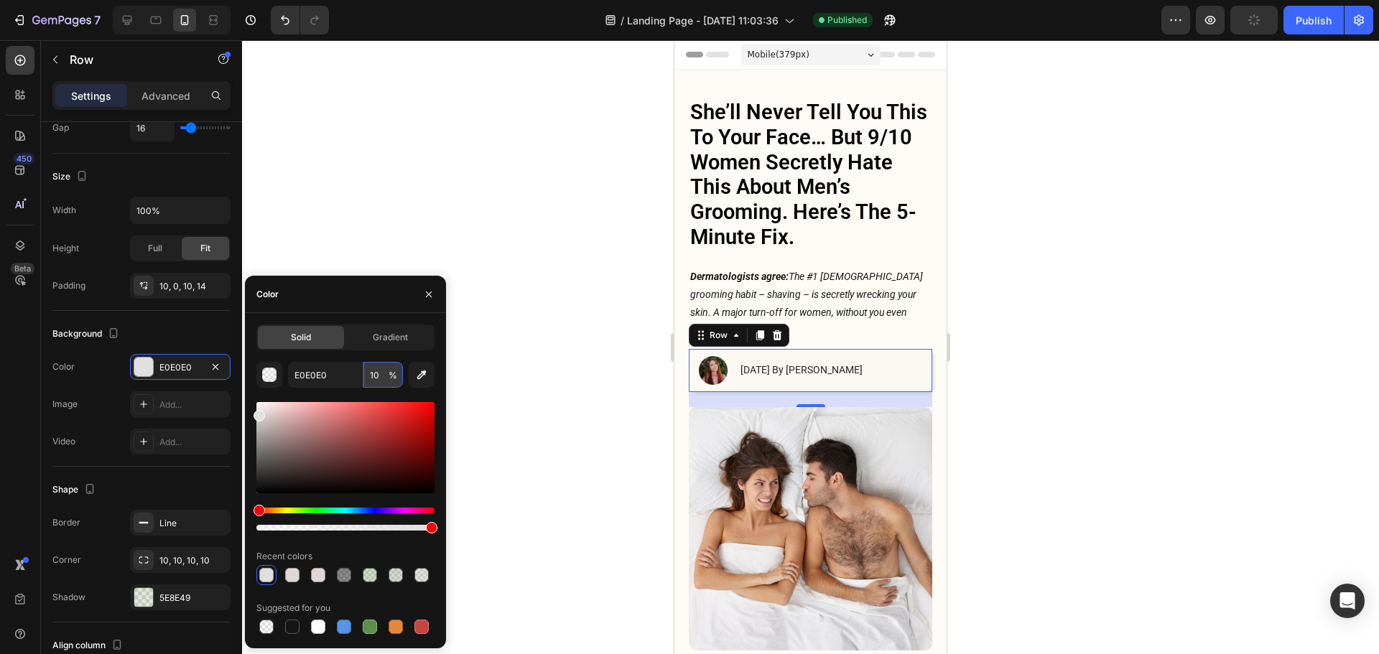
click at [380, 371] on input "10" at bounding box center [382, 375] width 39 height 26
click at [369, 381] on input "10" at bounding box center [382, 375] width 39 height 26
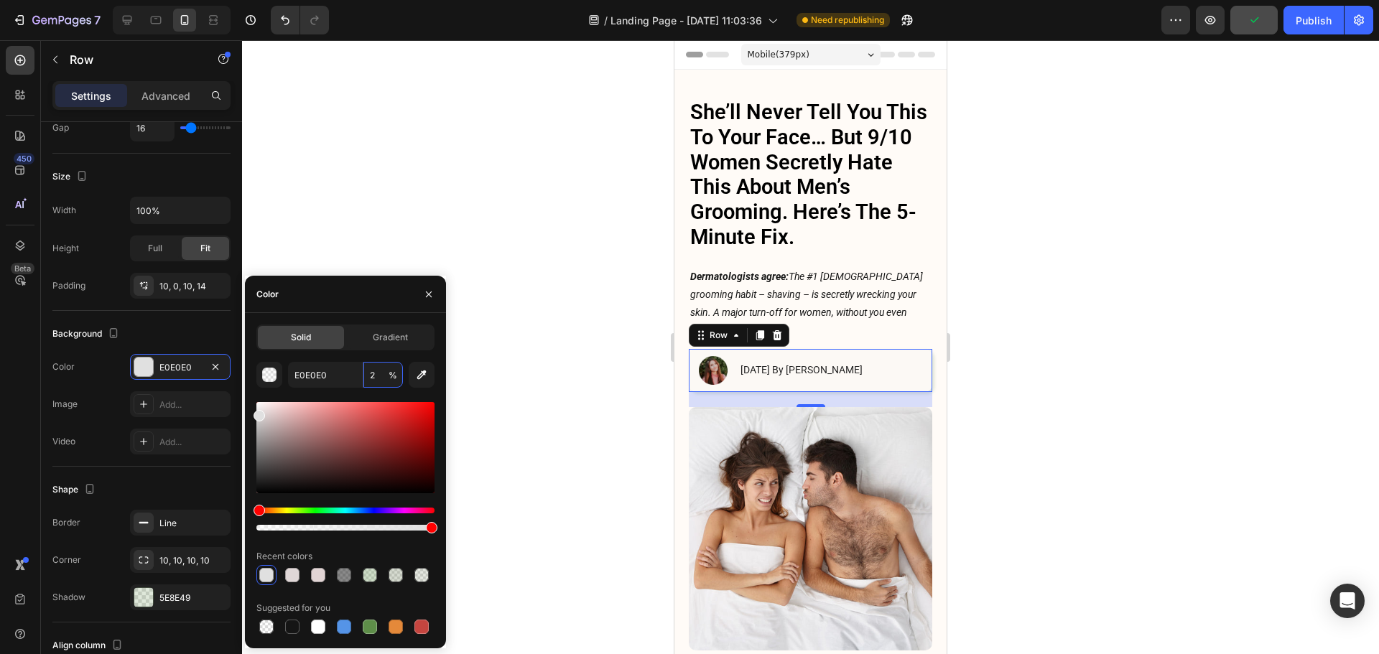
type input "20"
click at [1149, 299] on div at bounding box center [810, 347] width 1137 height 614
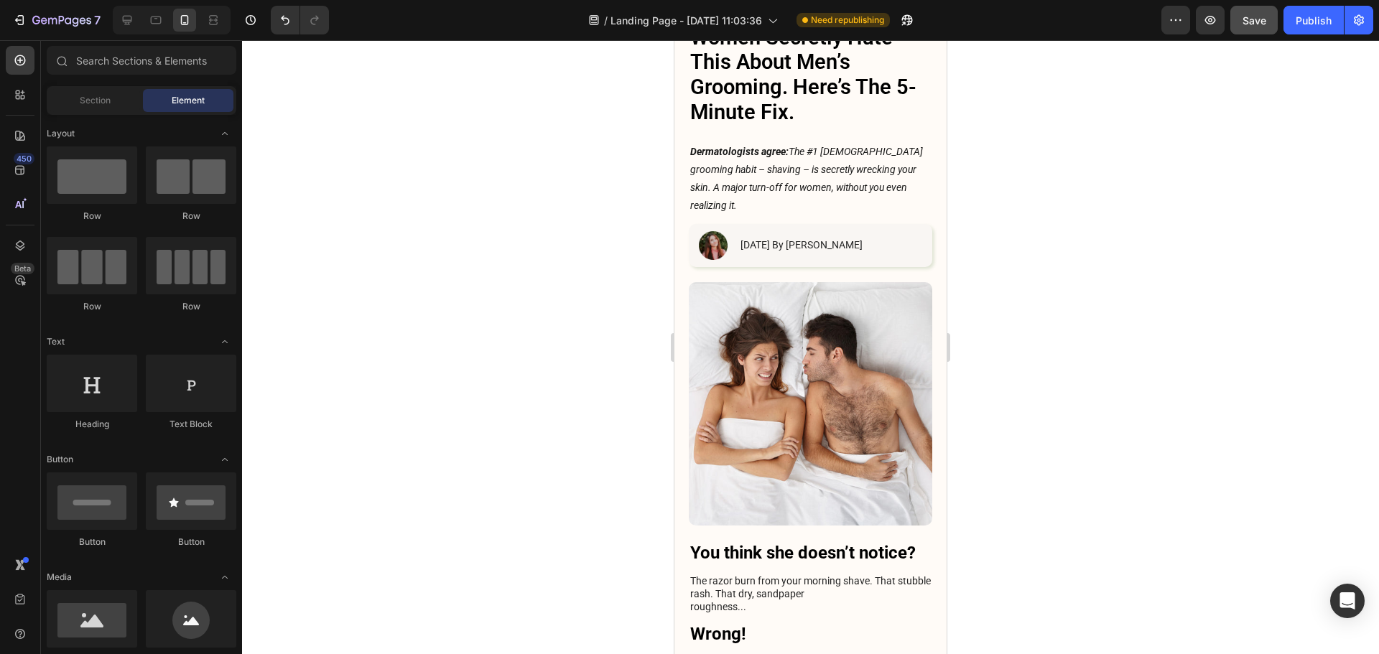
scroll to position [144, 0]
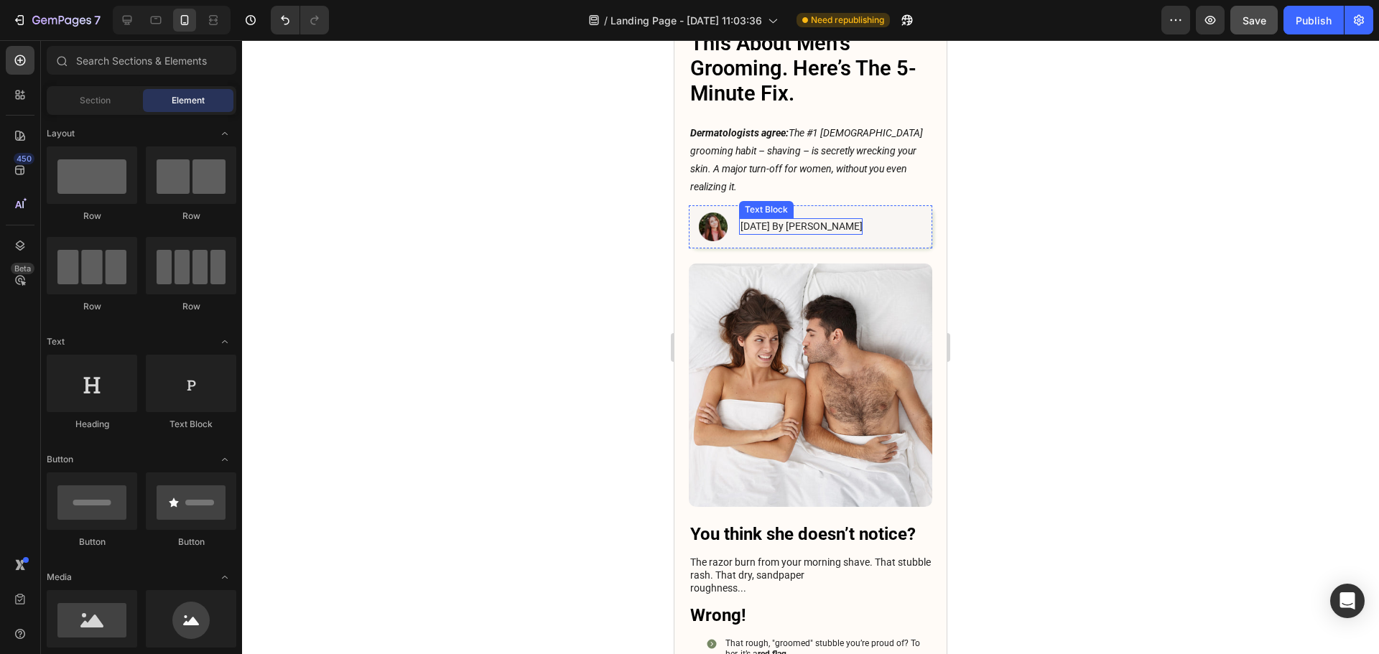
click at [793, 220] on p "[DATE] By [PERSON_NAME]" at bounding box center [801, 226] width 122 height 13
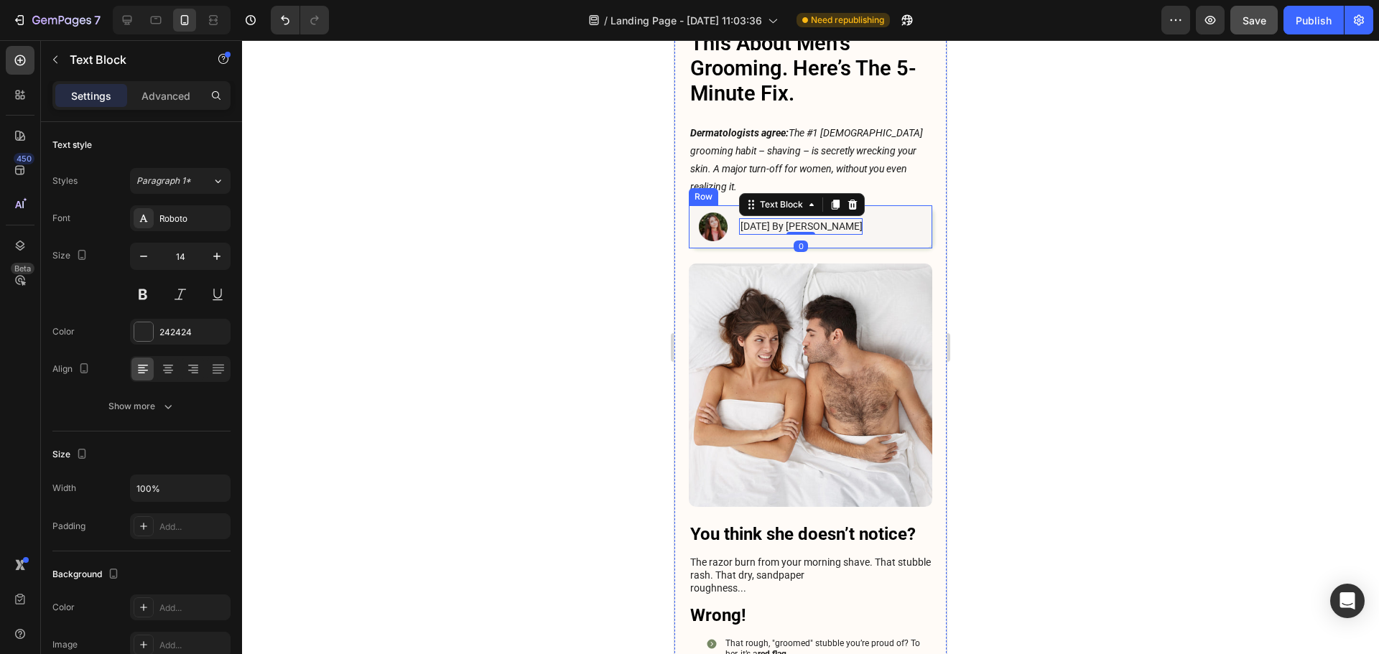
click at [1069, 186] on div at bounding box center [810, 347] width 1137 height 614
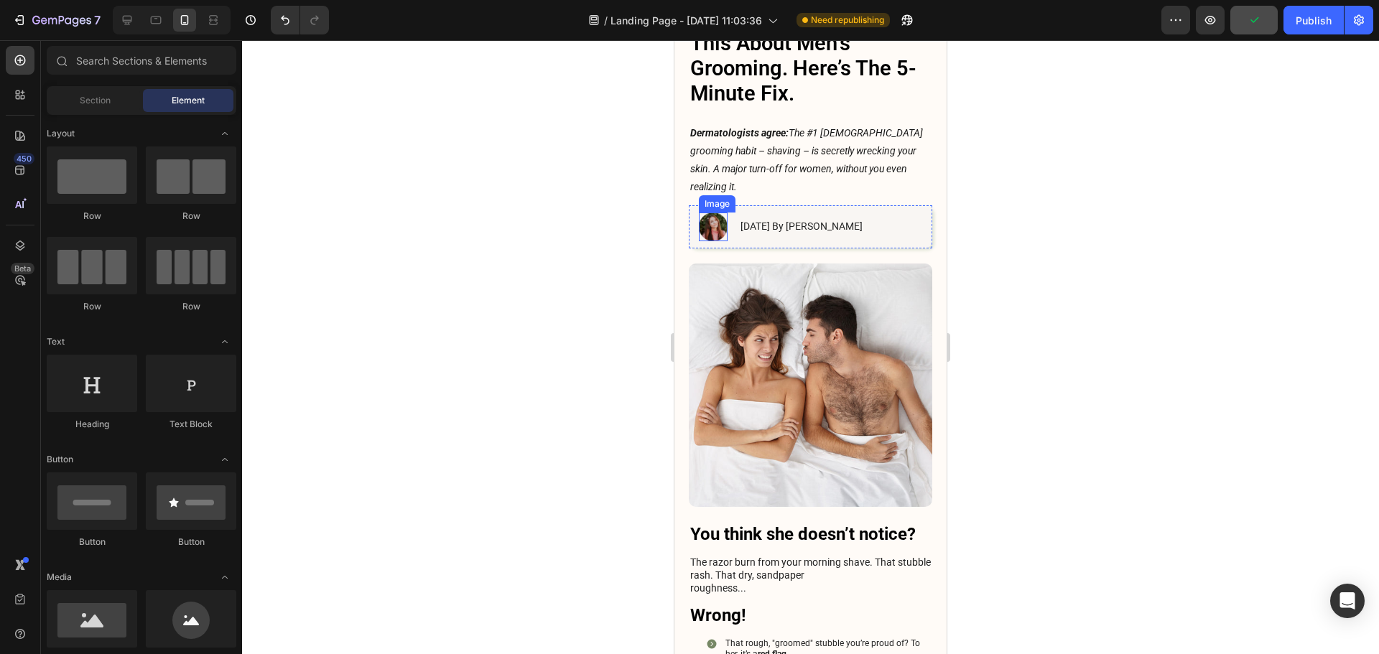
click at [720, 213] on img at bounding box center [713, 227] width 29 height 29
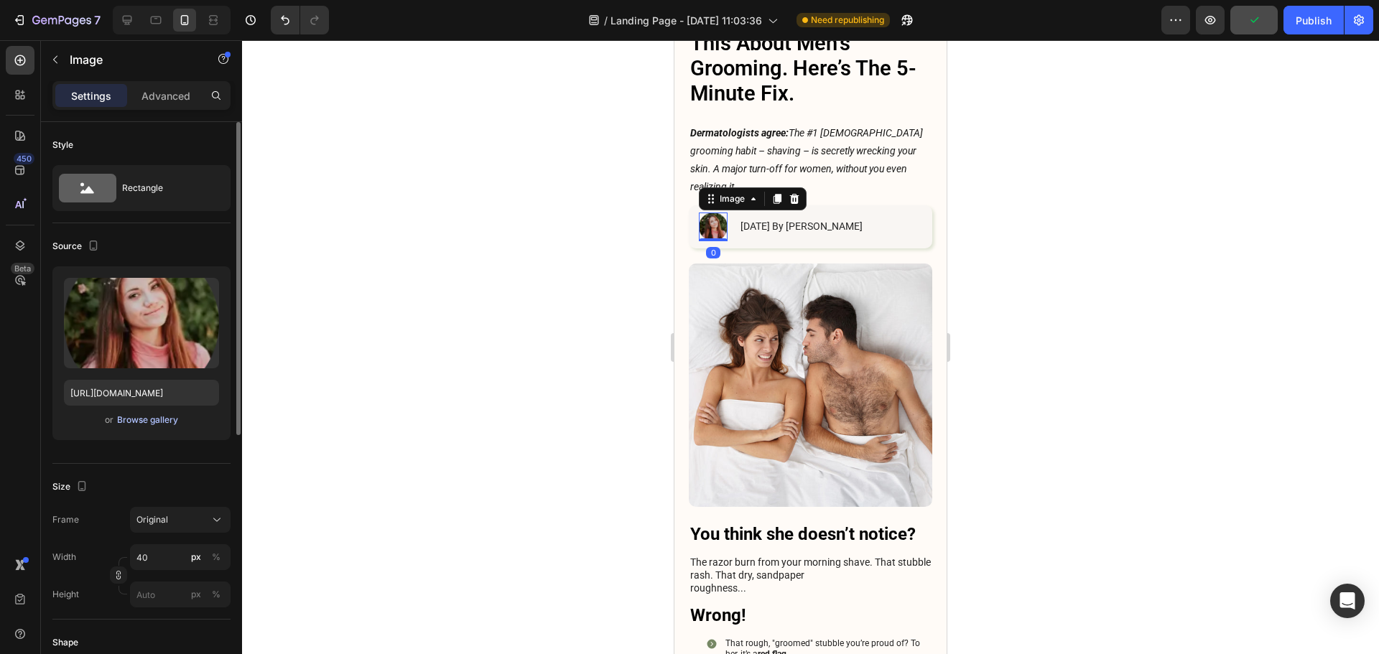
click at [164, 424] on div "Browse gallery" at bounding box center [147, 420] width 61 height 13
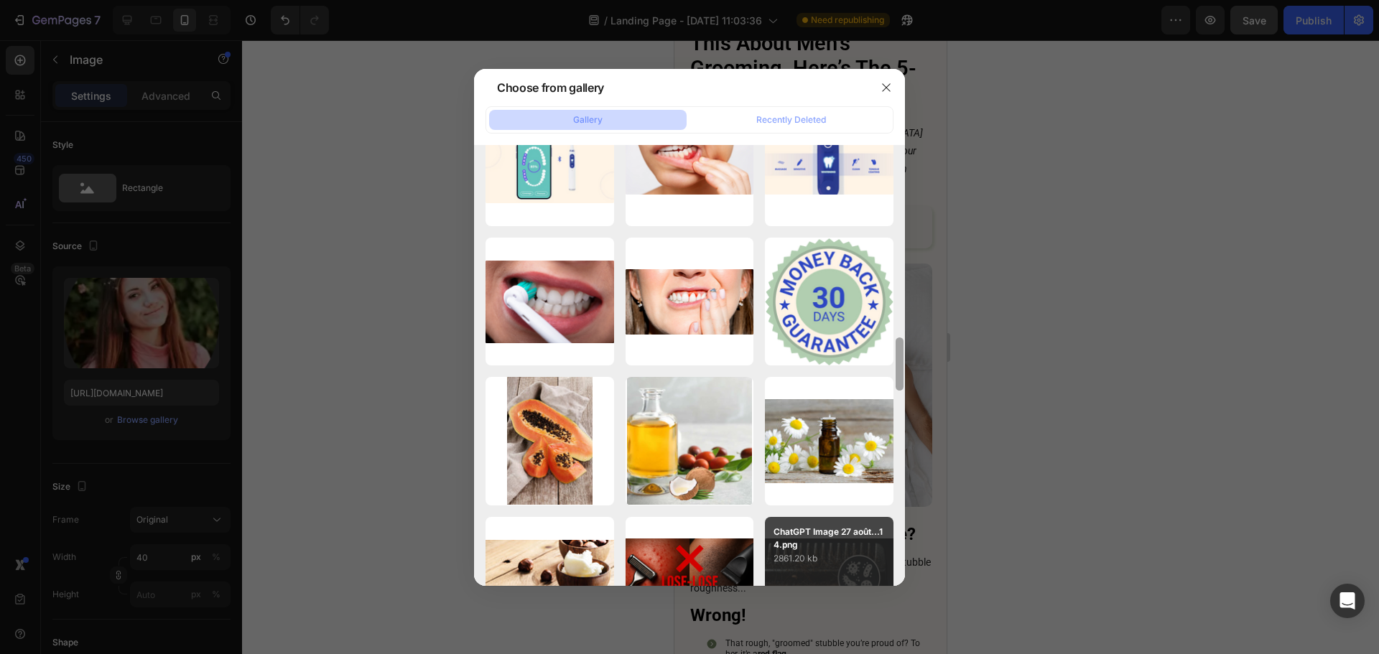
drag, startPoint x: 899, startPoint y: 186, endPoint x: 862, endPoint y: 571, distance: 386.7
click at [862, 571] on div "fresh-papaya-fruit-1...0x.webp 330.38 kb Capture d’écran 2025-...42.png 190.34 …" at bounding box center [689, 365] width 431 height 441
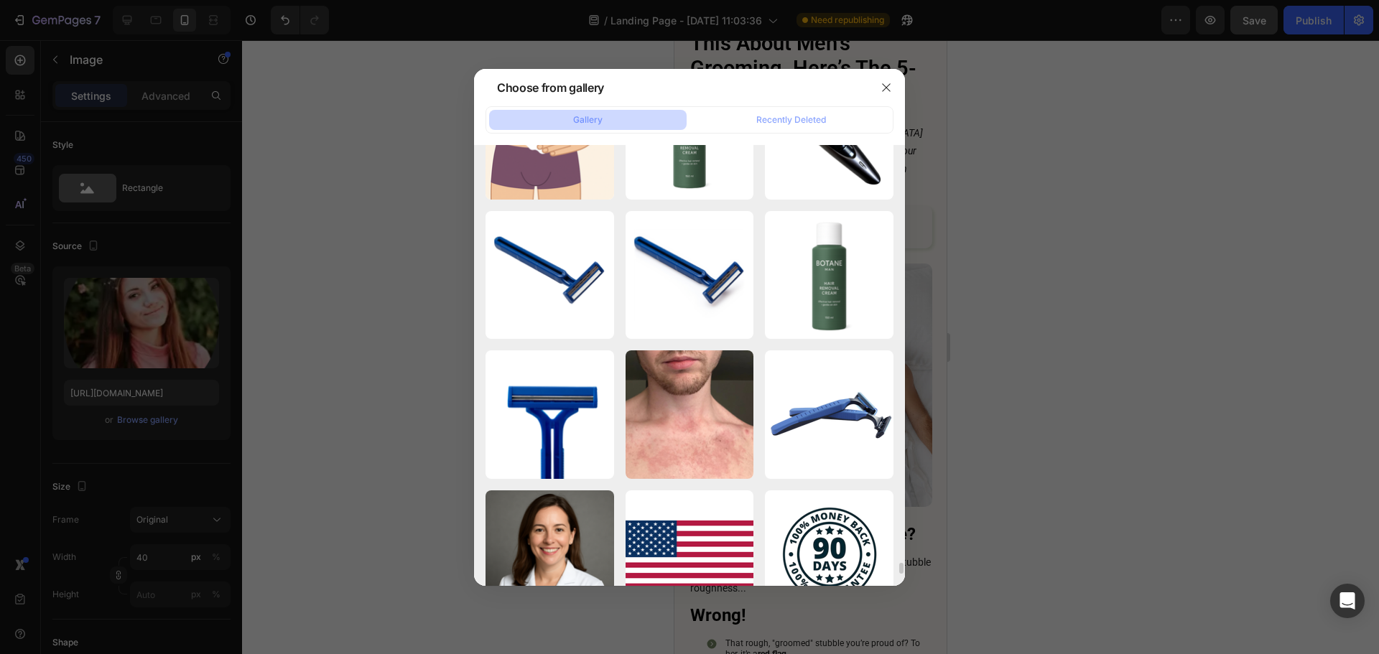
scroll to position [16164, 0]
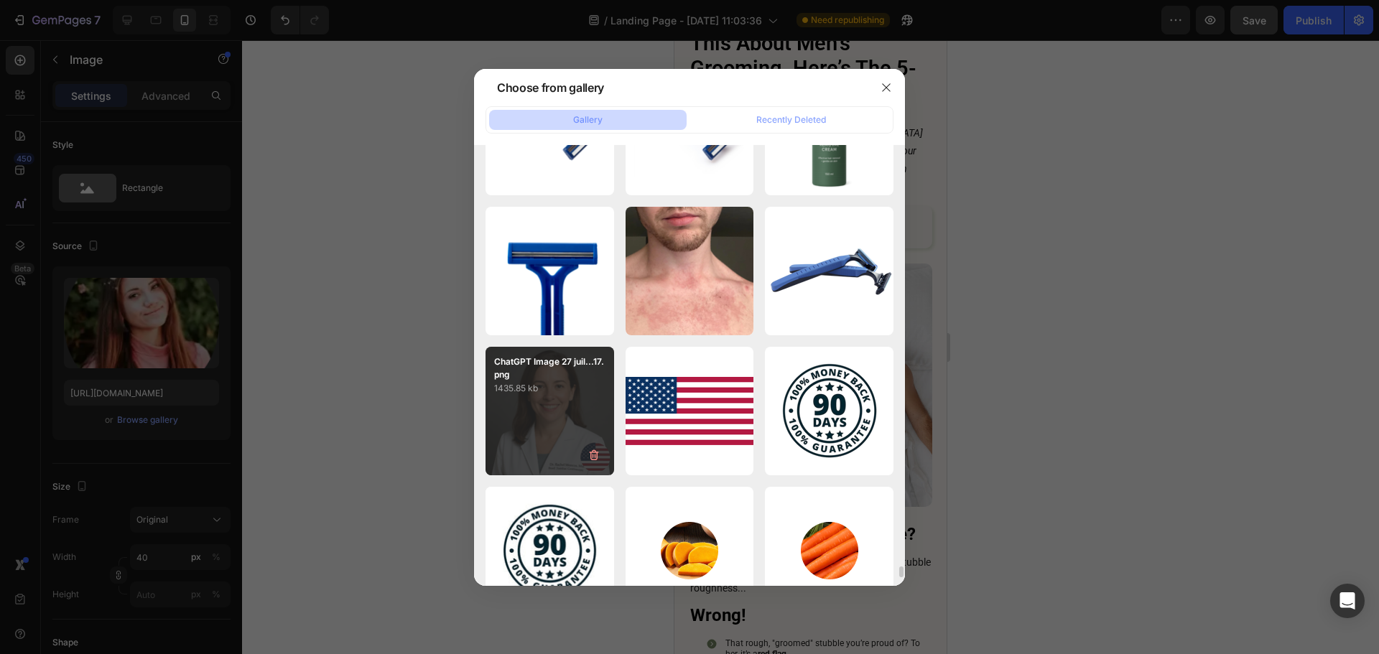
click at [577, 425] on div "ChatGPT Image 27 juil...17.png 1435.85 kb" at bounding box center [549, 411] width 129 height 129
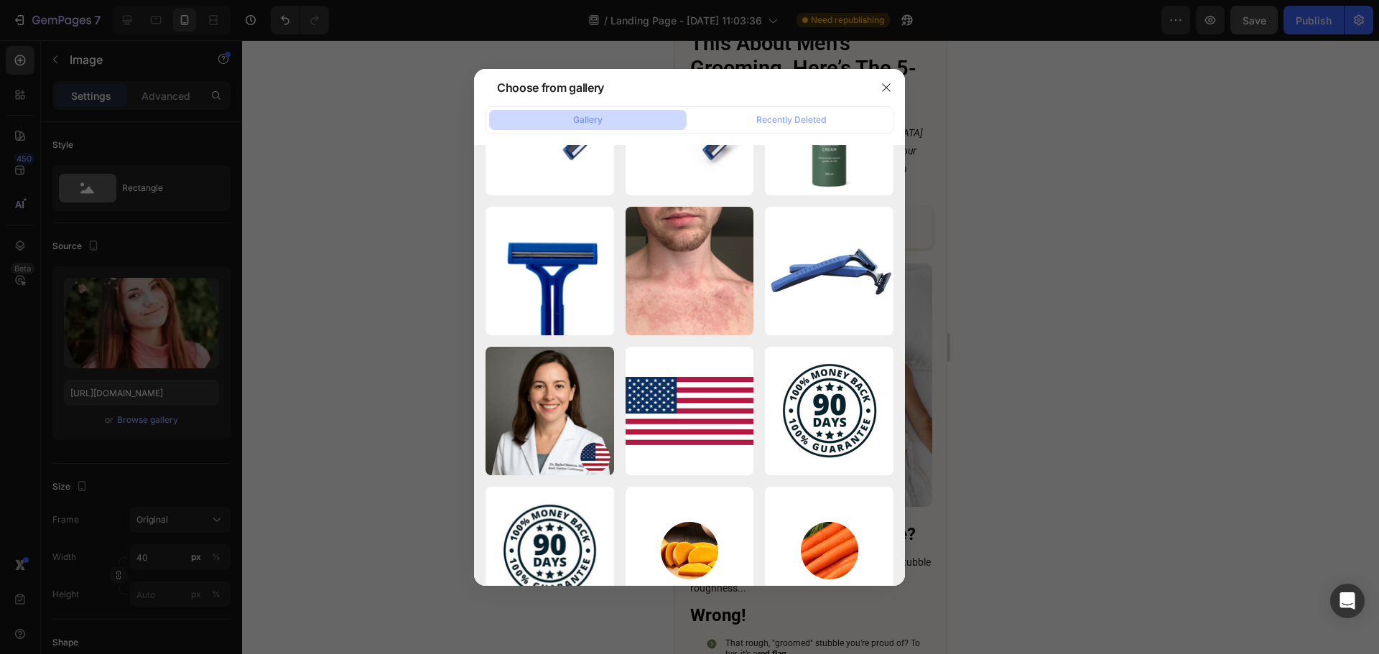
type input "[URL][DOMAIN_NAME]"
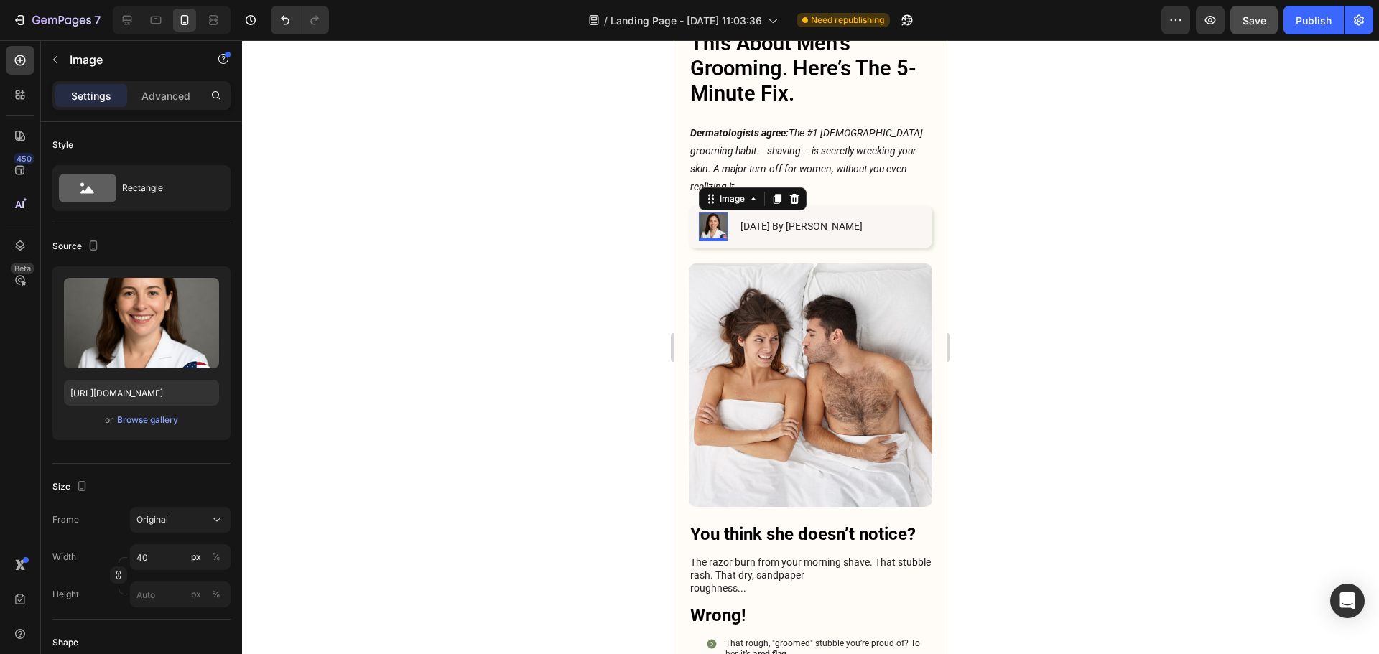
click at [1064, 286] on div at bounding box center [810, 347] width 1137 height 614
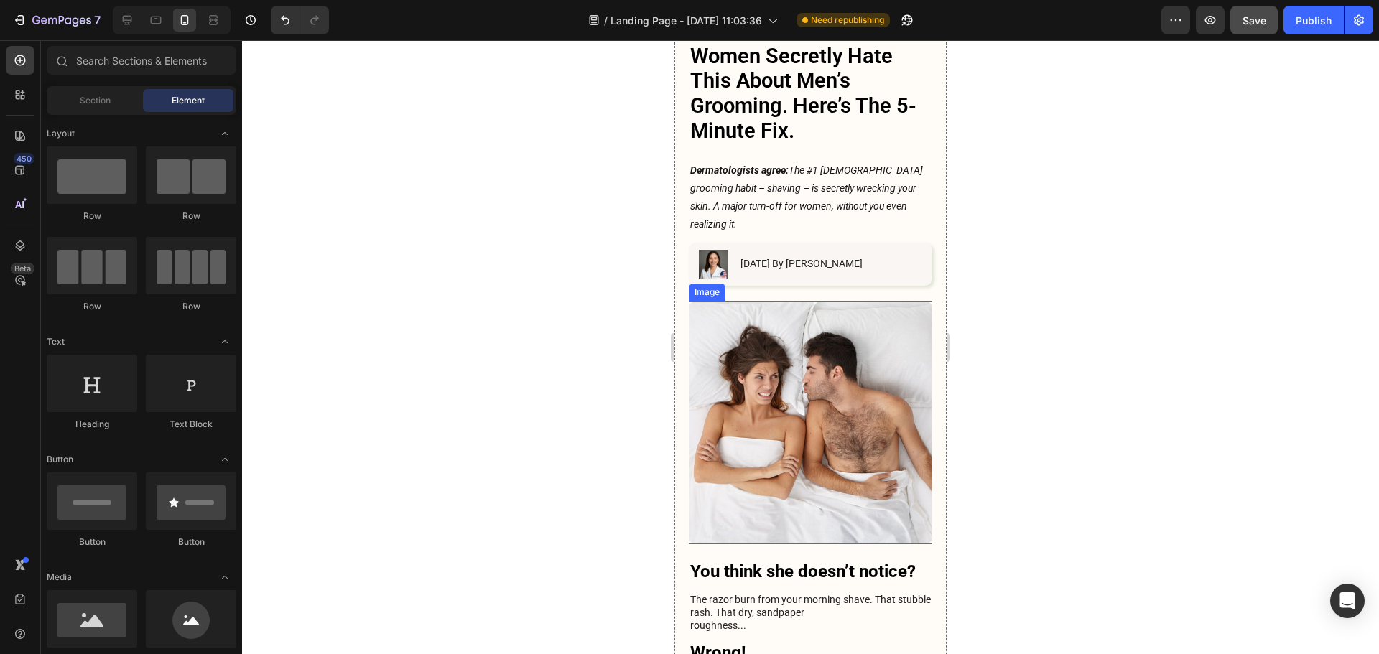
scroll to position [72, 0]
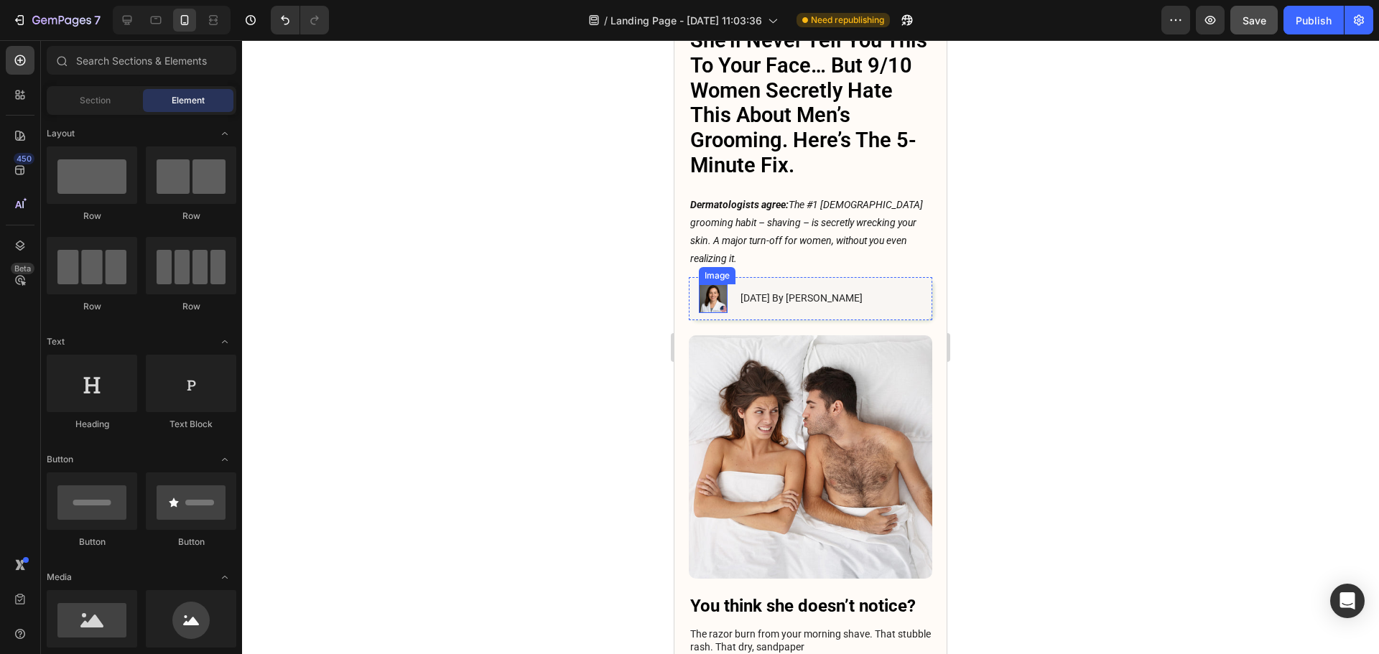
click at [712, 284] on img at bounding box center [713, 298] width 29 height 29
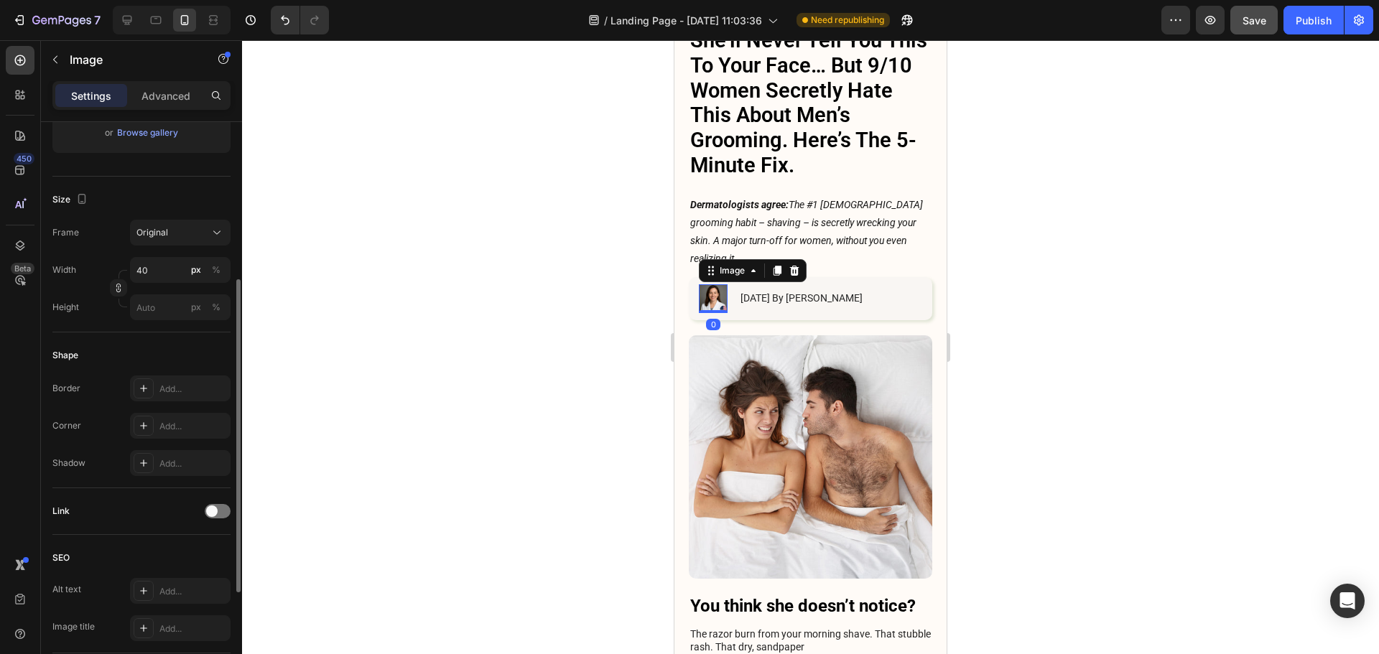
scroll to position [359, 0]
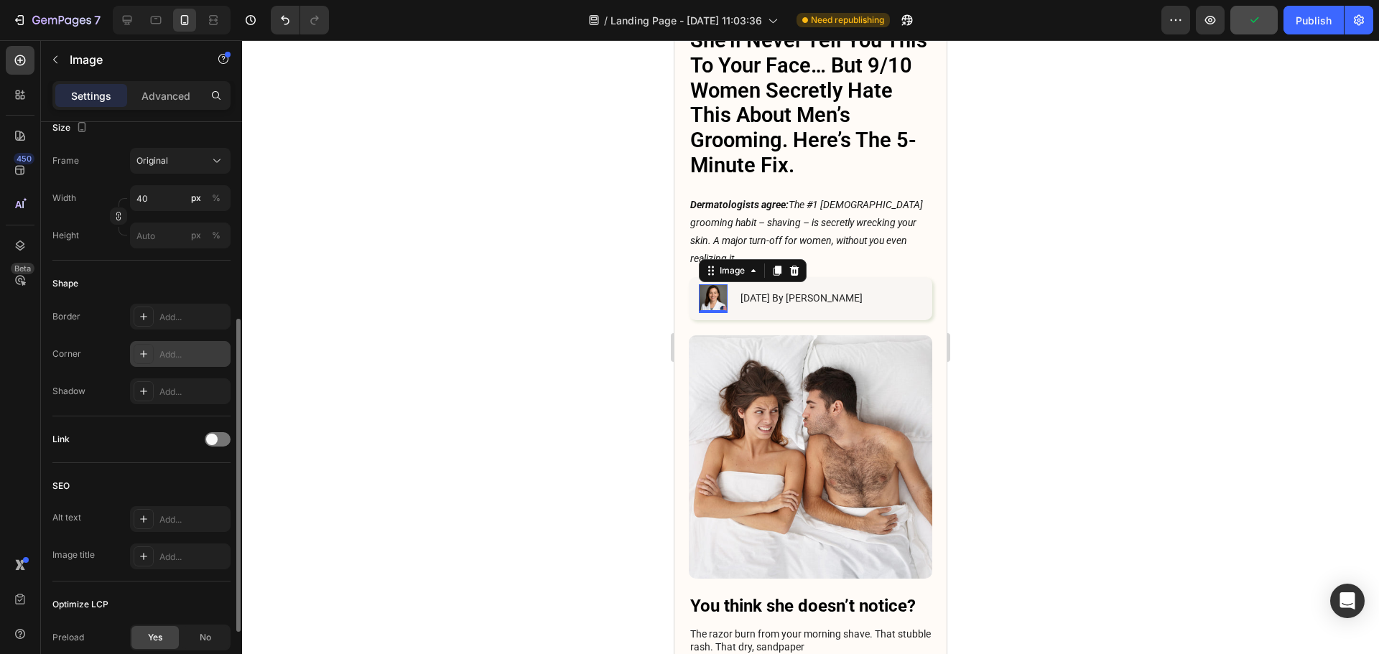
click at [167, 349] on div "Add..." at bounding box center [192, 354] width 67 height 13
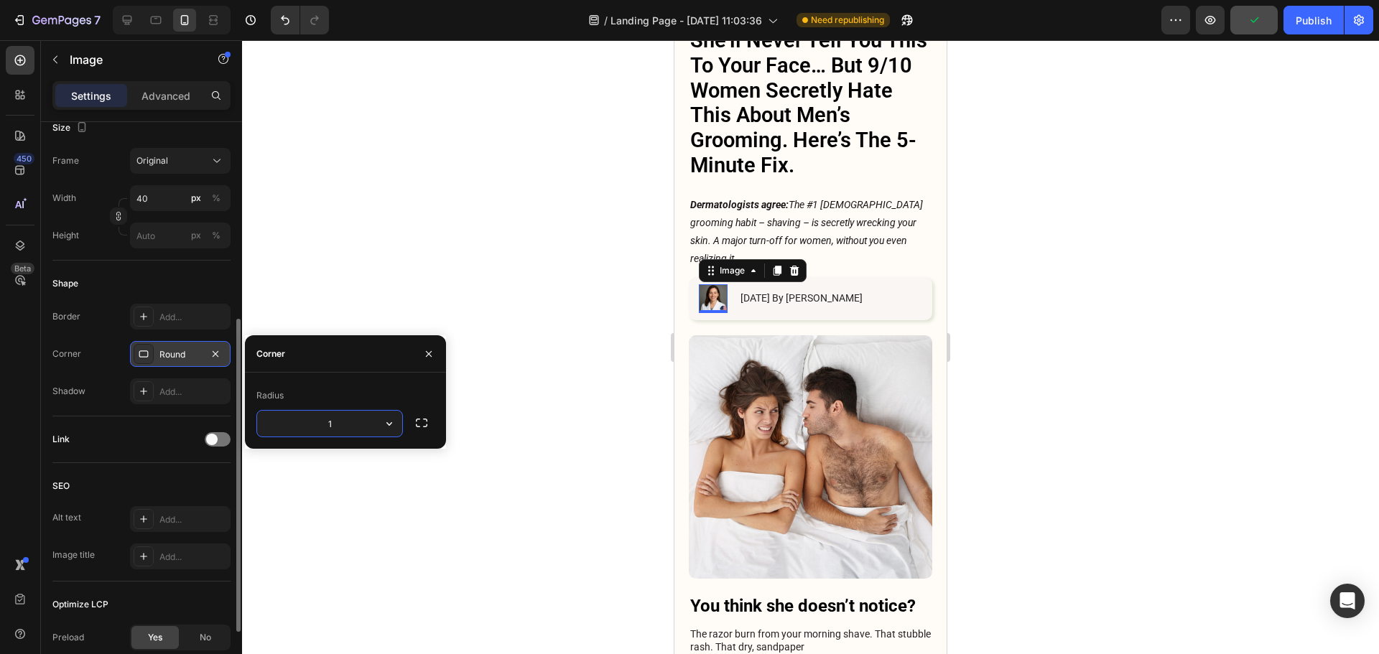
type input "10"
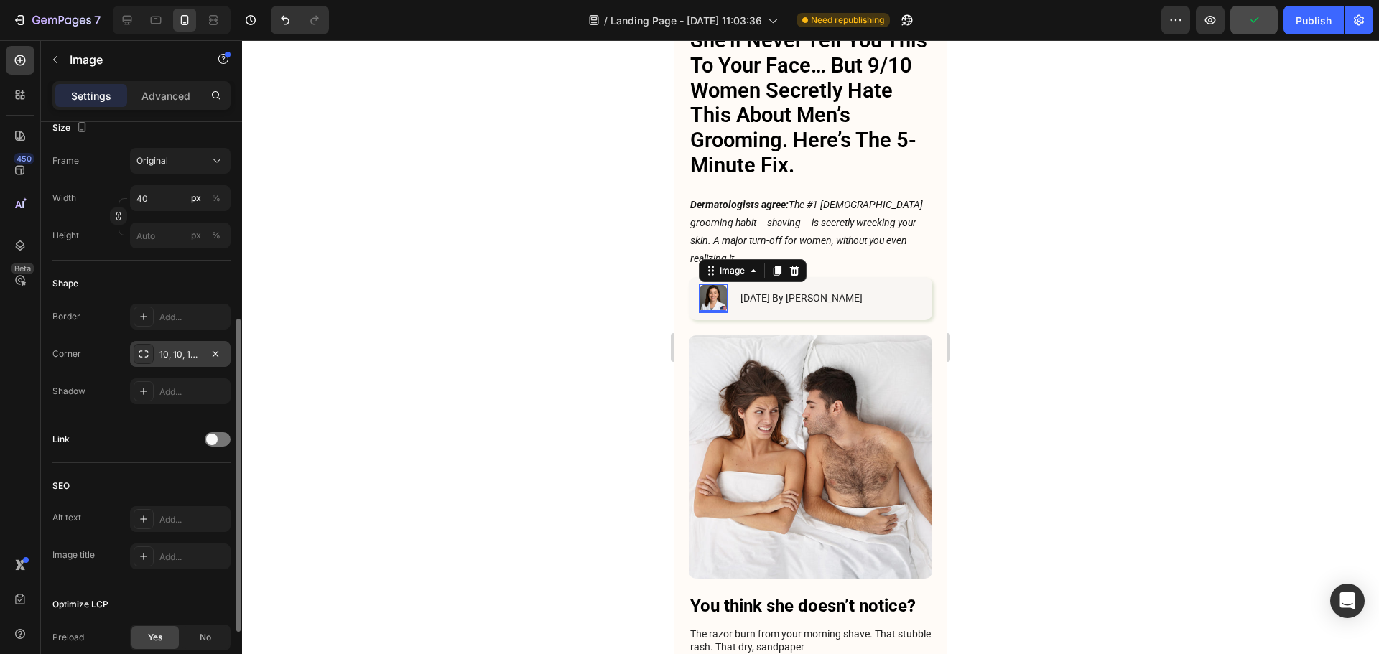
click at [1118, 302] on div at bounding box center [810, 347] width 1137 height 614
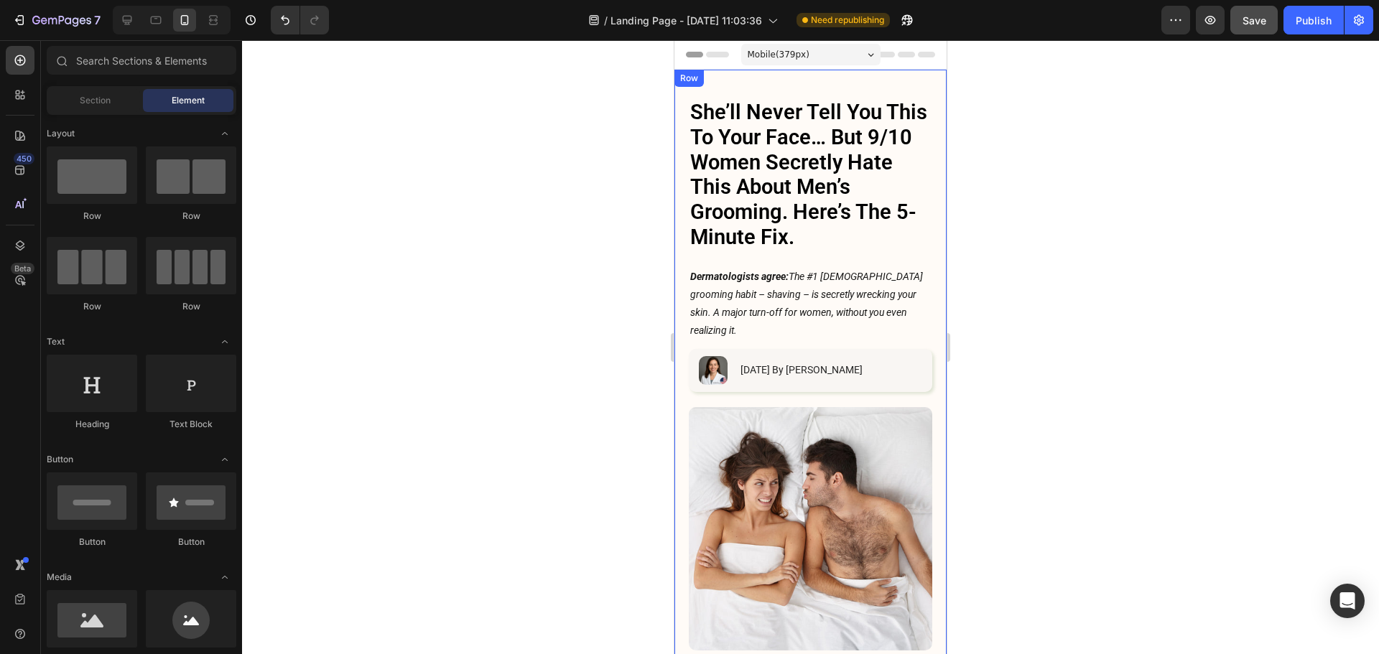
scroll to position [144, 0]
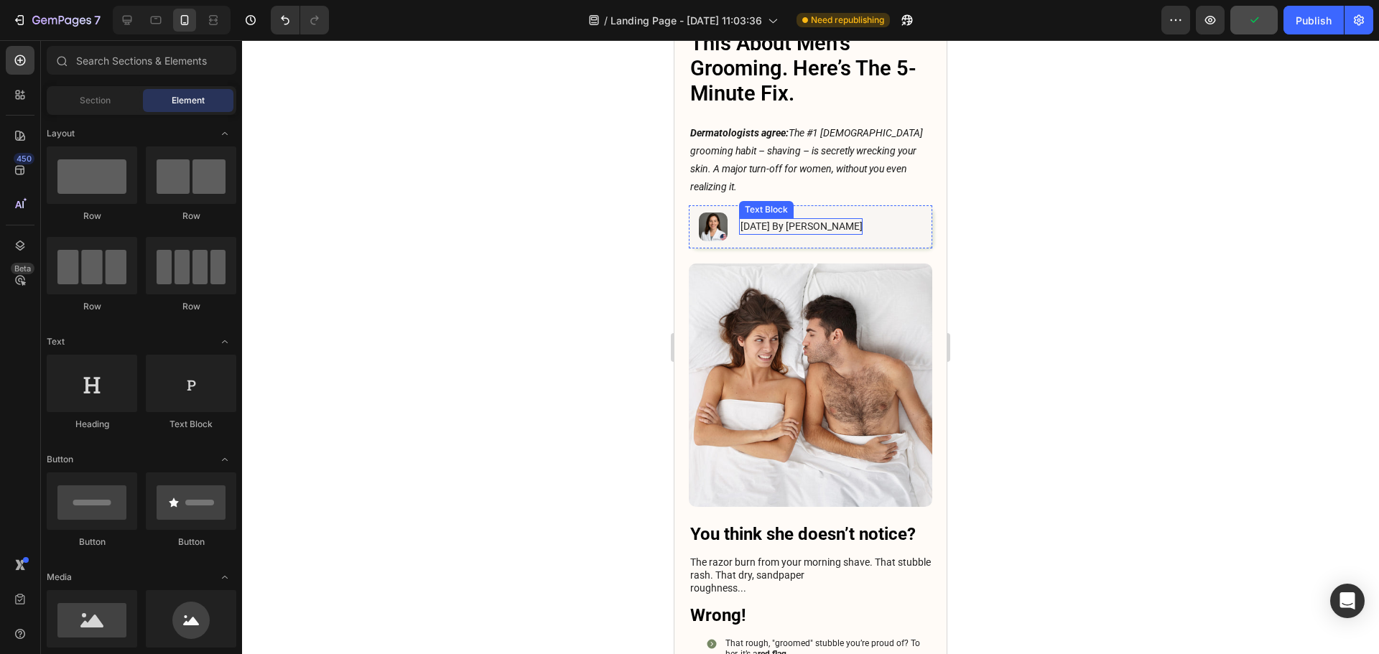
click at [778, 220] on p "[DATE] By [PERSON_NAME]" at bounding box center [801, 226] width 122 height 13
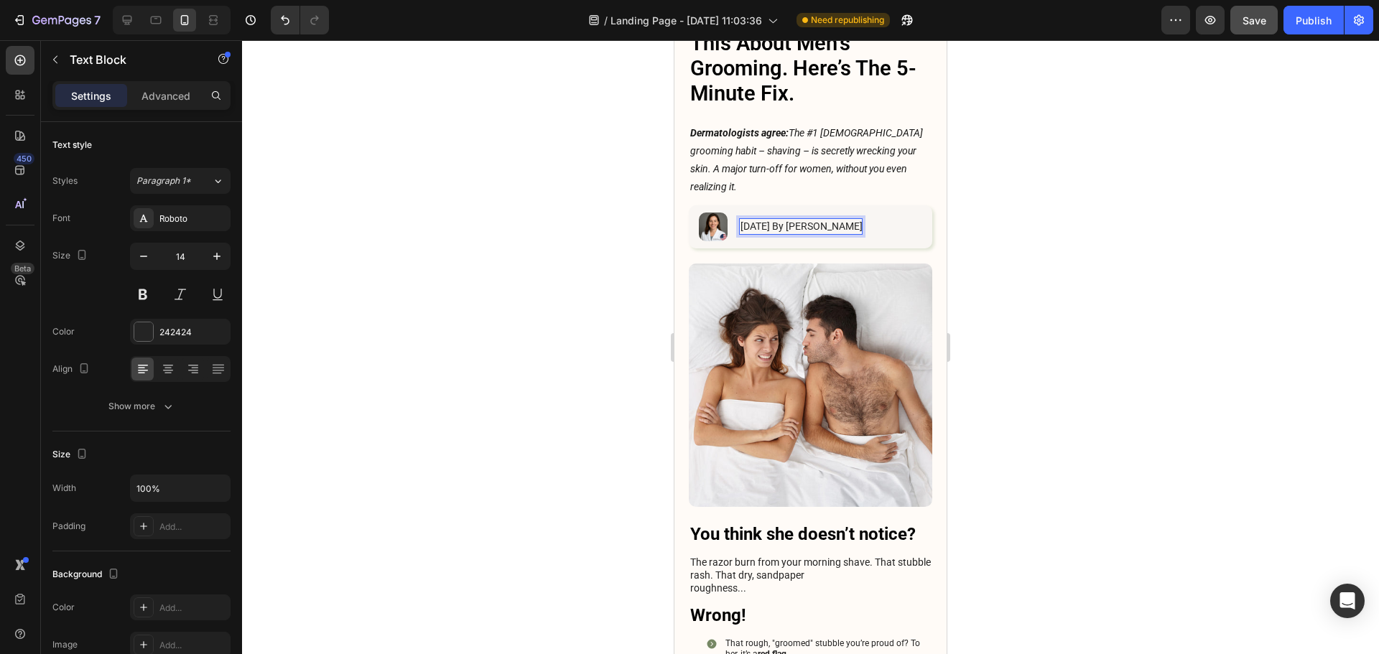
click at [1086, 224] on div at bounding box center [810, 347] width 1137 height 614
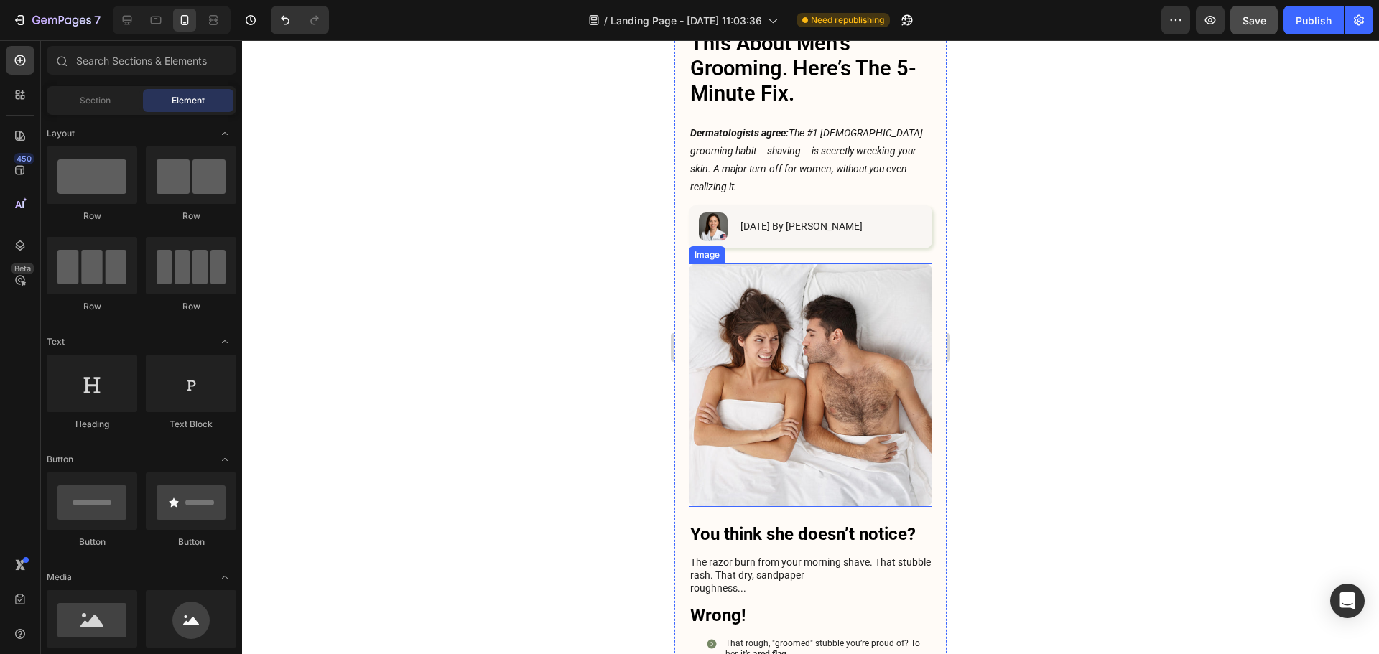
click at [883, 290] on img at bounding box center [810, 385] width 243 height 243
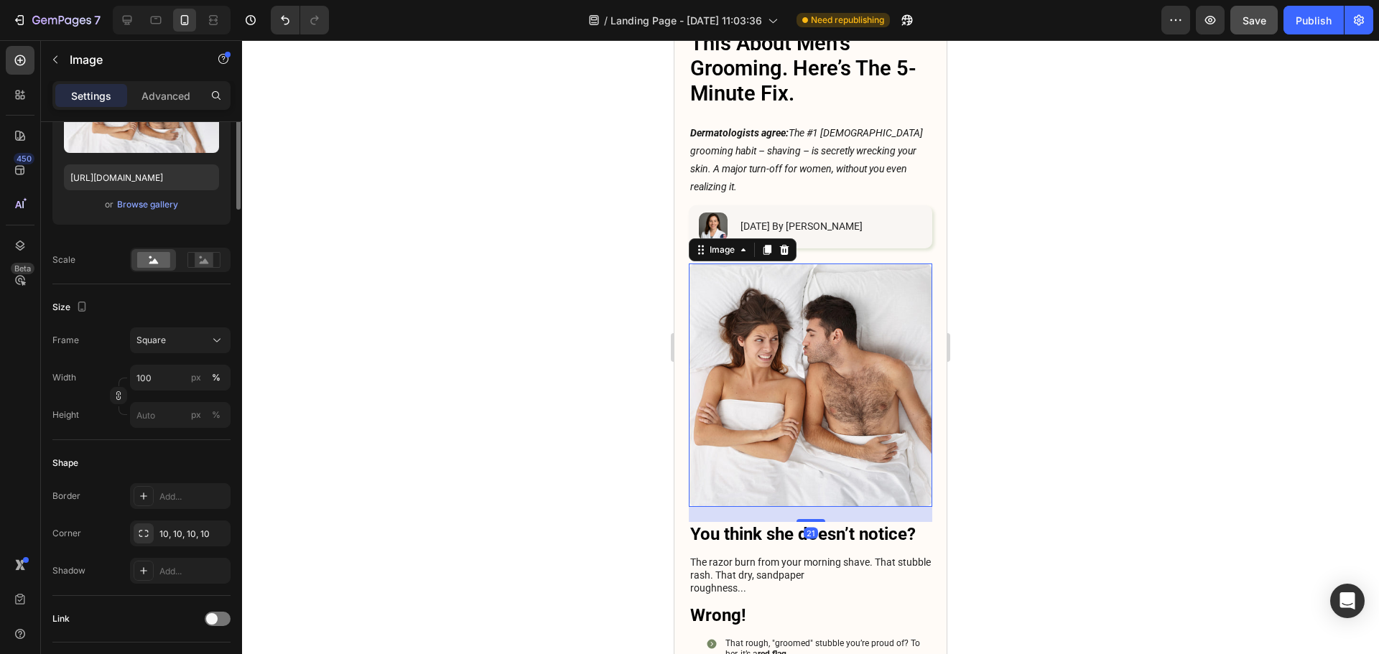
scroll to position [359, 0]
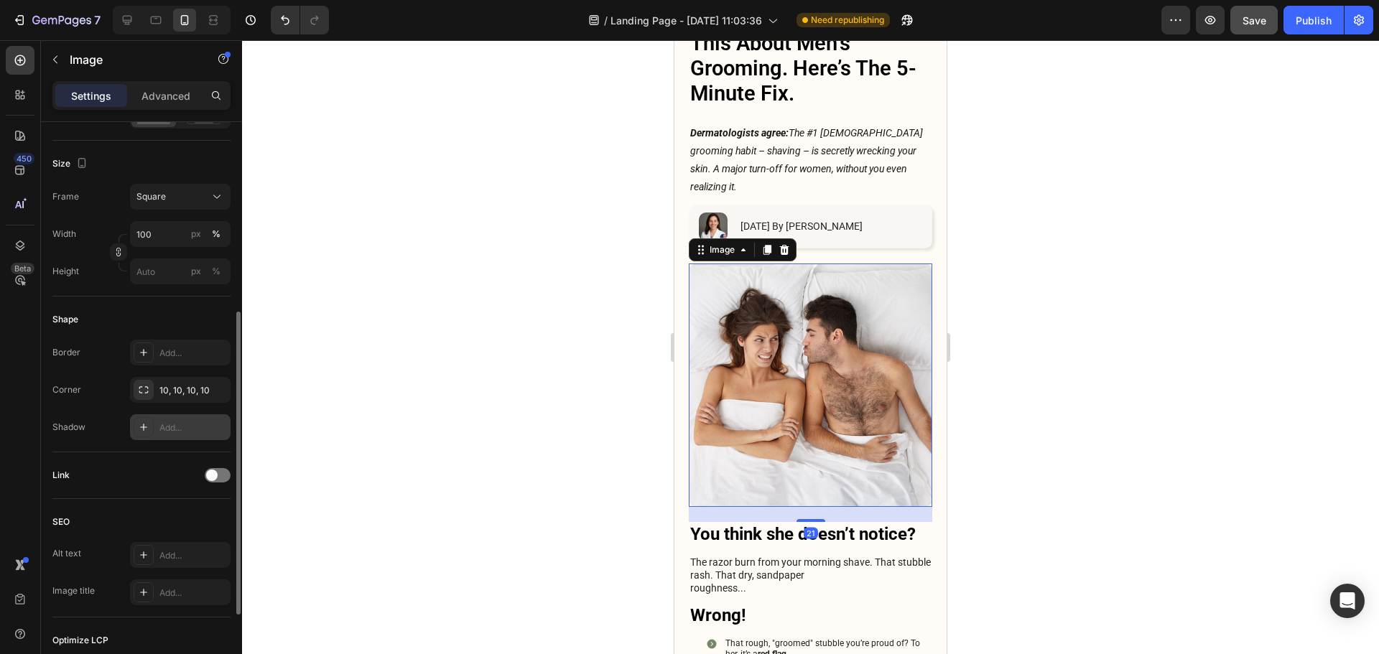
drag, startPoint x: 157, startPoint y: 429, endPoint x: 158, endPoint y: 437, distance: 8.7
click at [157, 429] on div "Add..." at bounding box center [180, 427] width 101 height 26
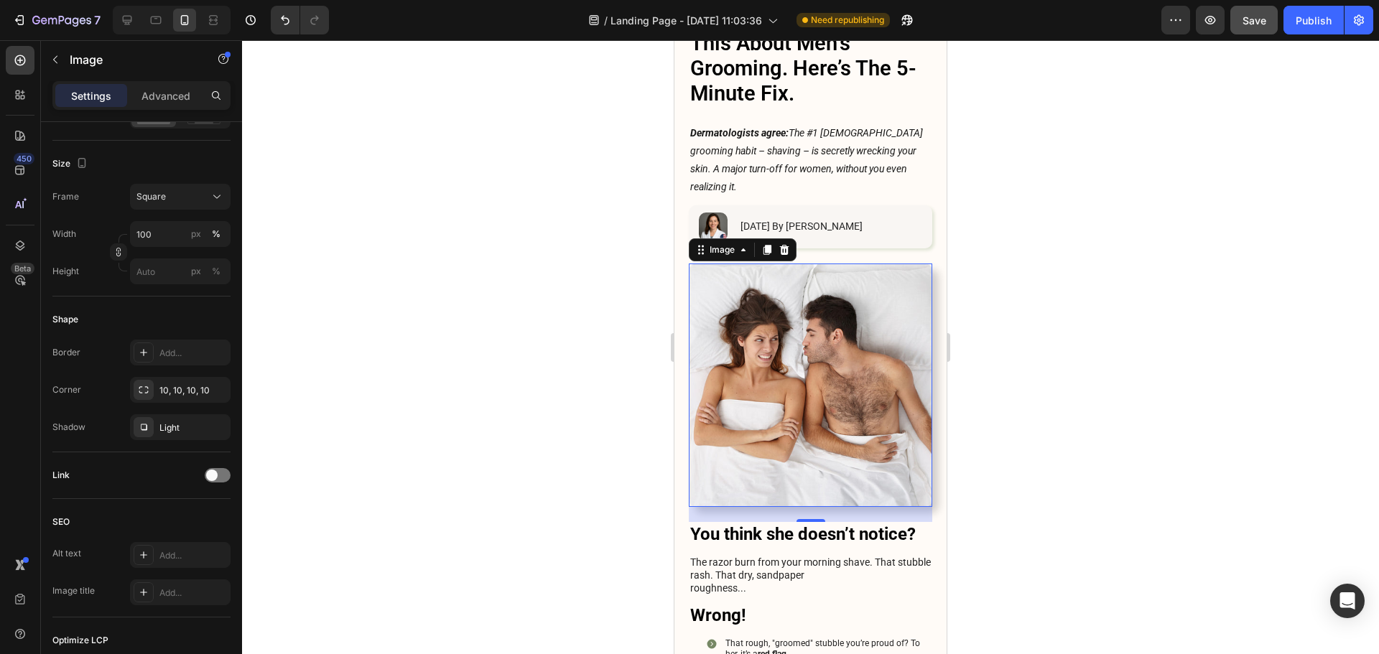
click at [1032, 415] on div at bounding box center [810, 347] width 1137 height 614
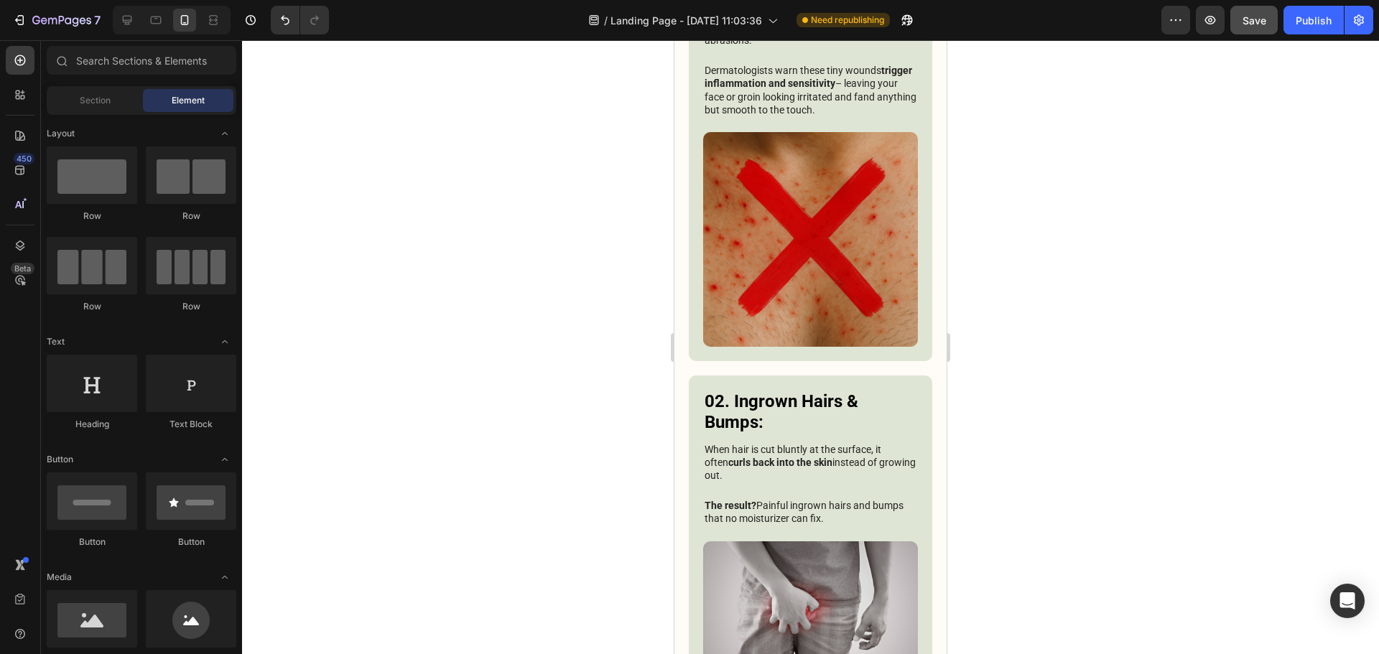
scroll to position [1338, 0]
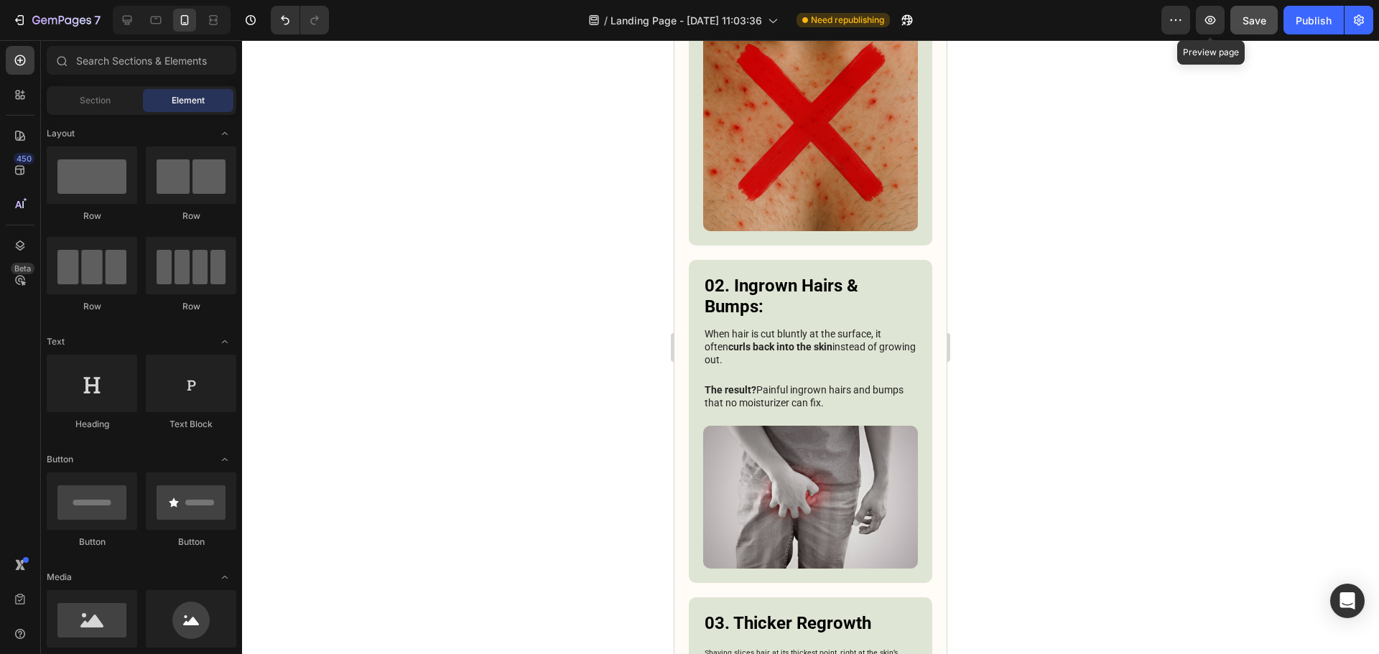
click at [1247, 21] on span "Save" at bounding box center [1254, 20] width 24 height 12
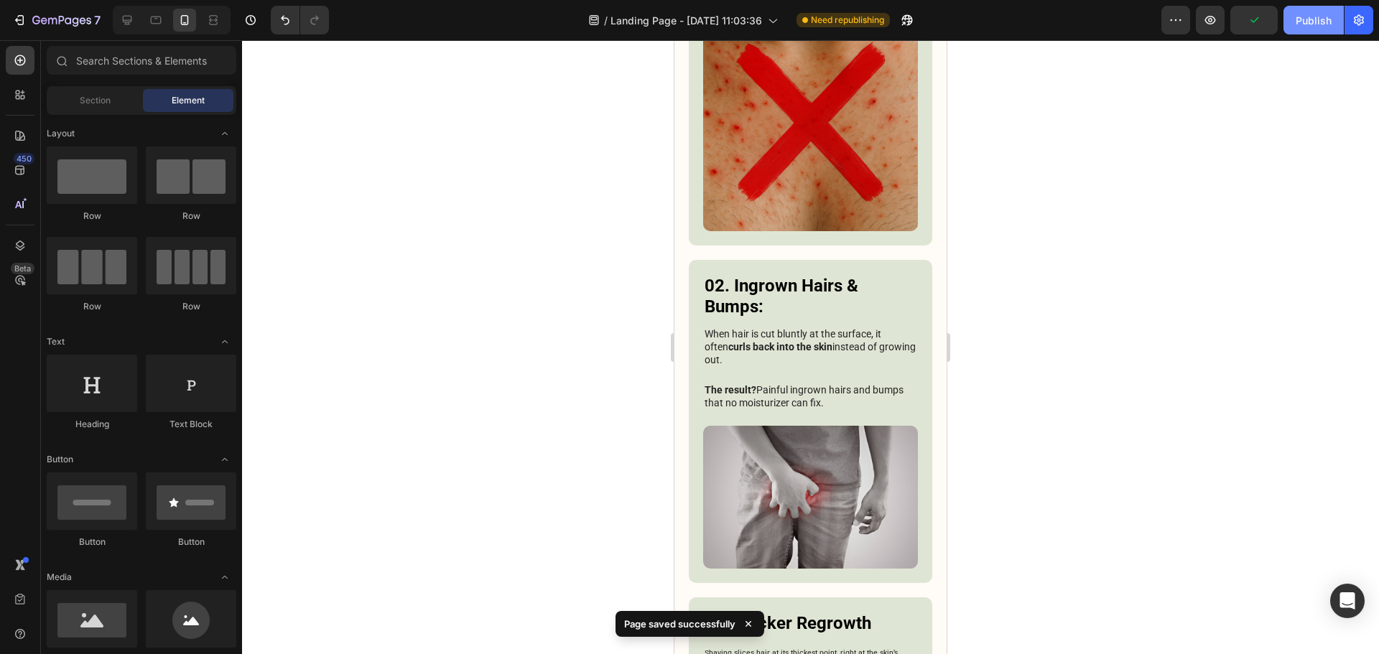
click at [1298, 20] on div "Publish" at bounding box center [1313, 20] width 36 height 15
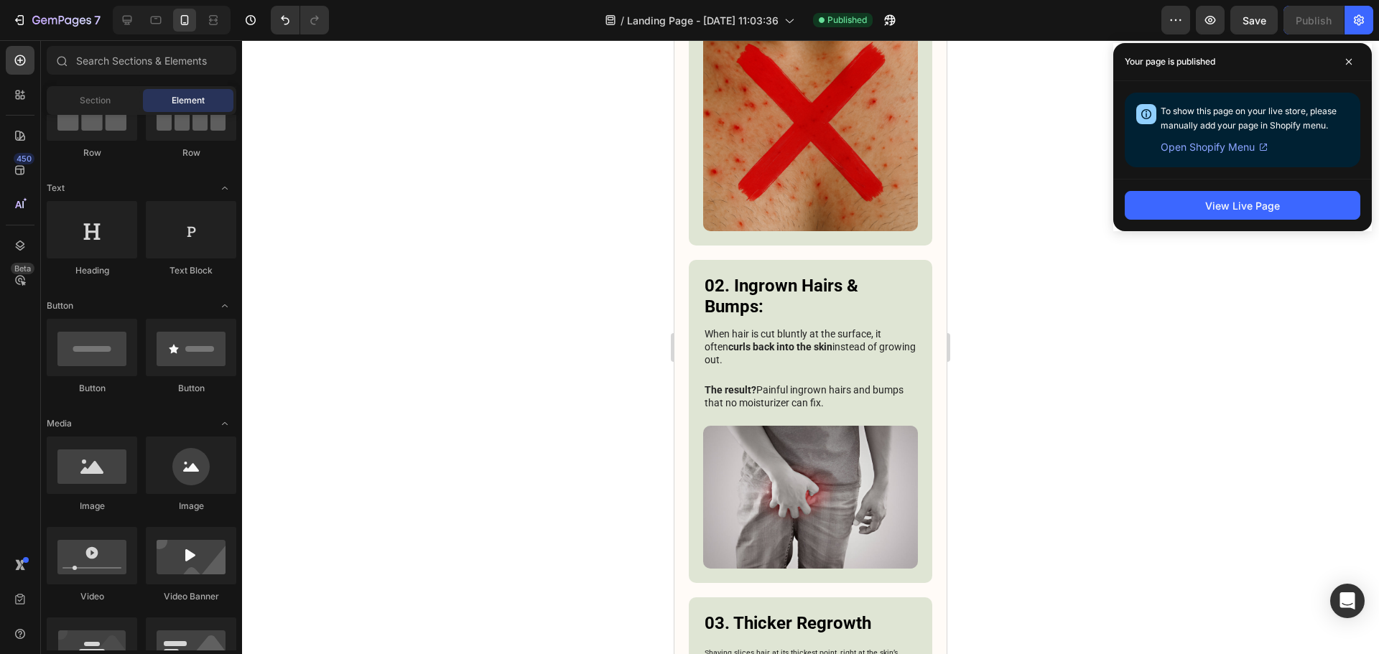
scroll to position [0, 0]
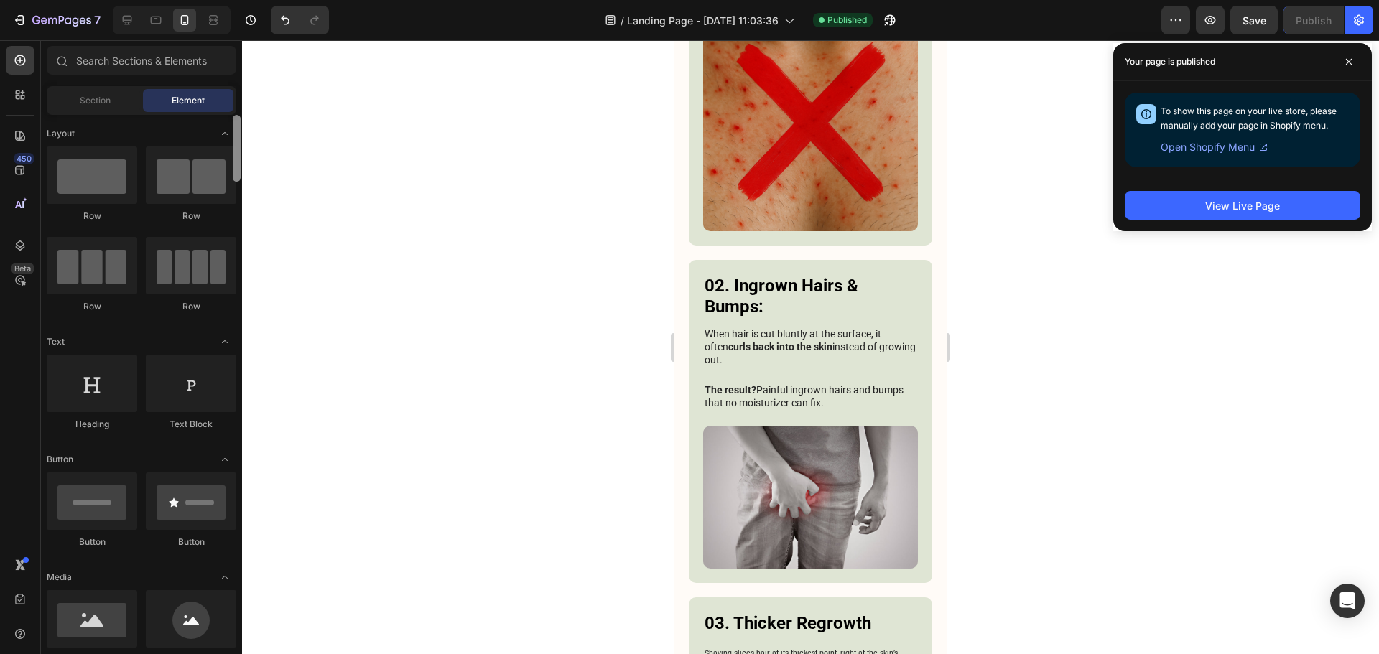
drag, startPoint x: 239, startPoint y: 151, endPoint x: 204, endPoint y: 93, distance: 67.4
click at [239, 101] on div "Sections(18) Elements(83) Section Element Hero Section Product Detail Brands Tr…" at bounding box center [141, 348] width 201 height 605
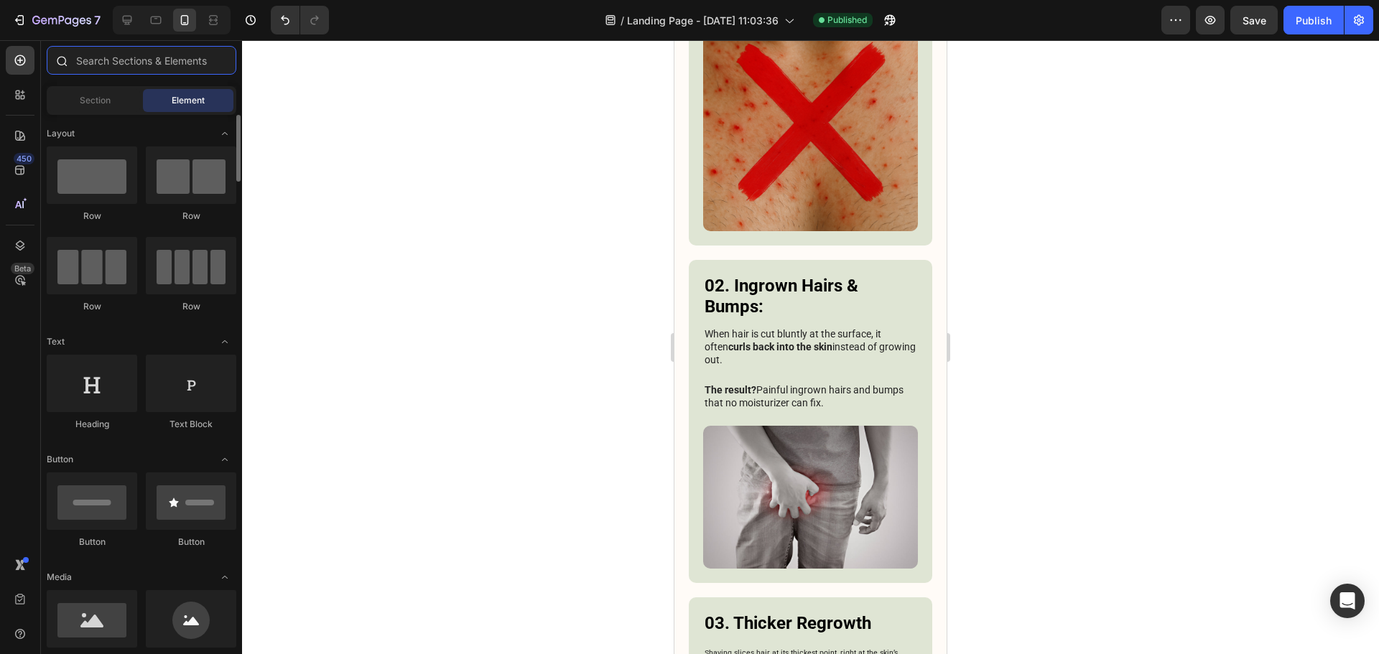
click at [156, 67] on input "text" at bounding box center [142, 60] width 190 height 29
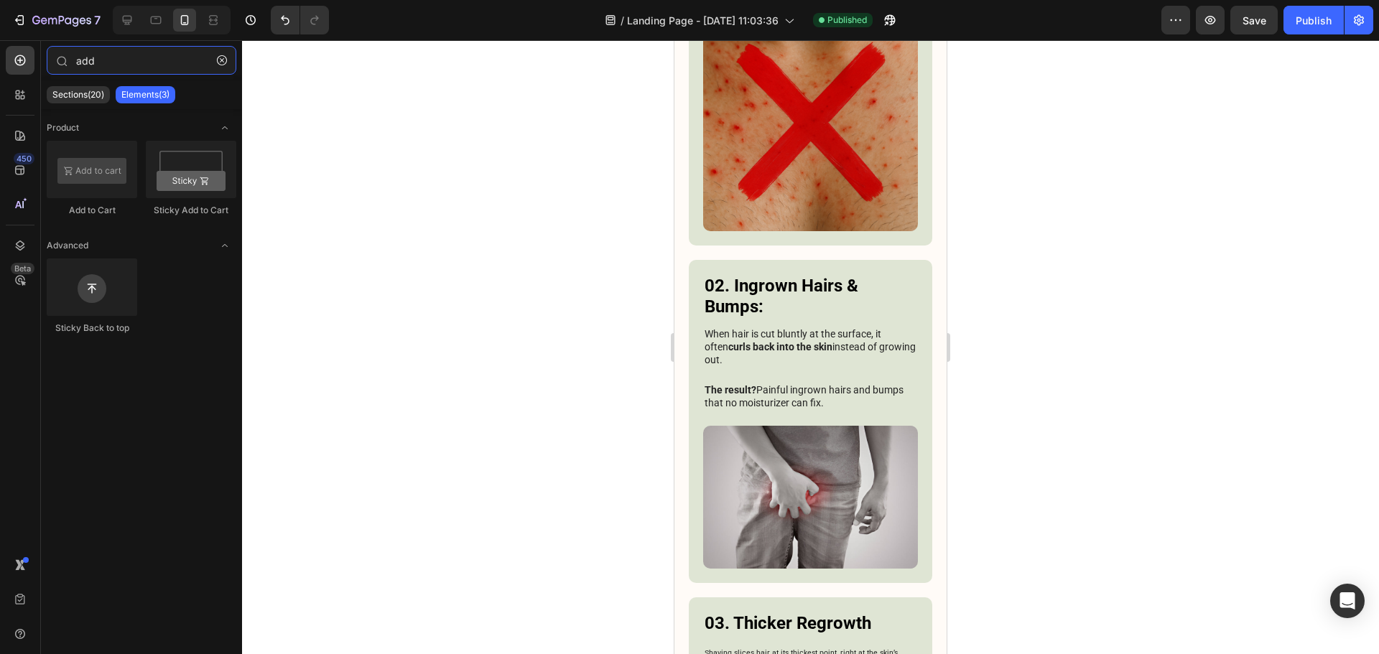
type input "add"
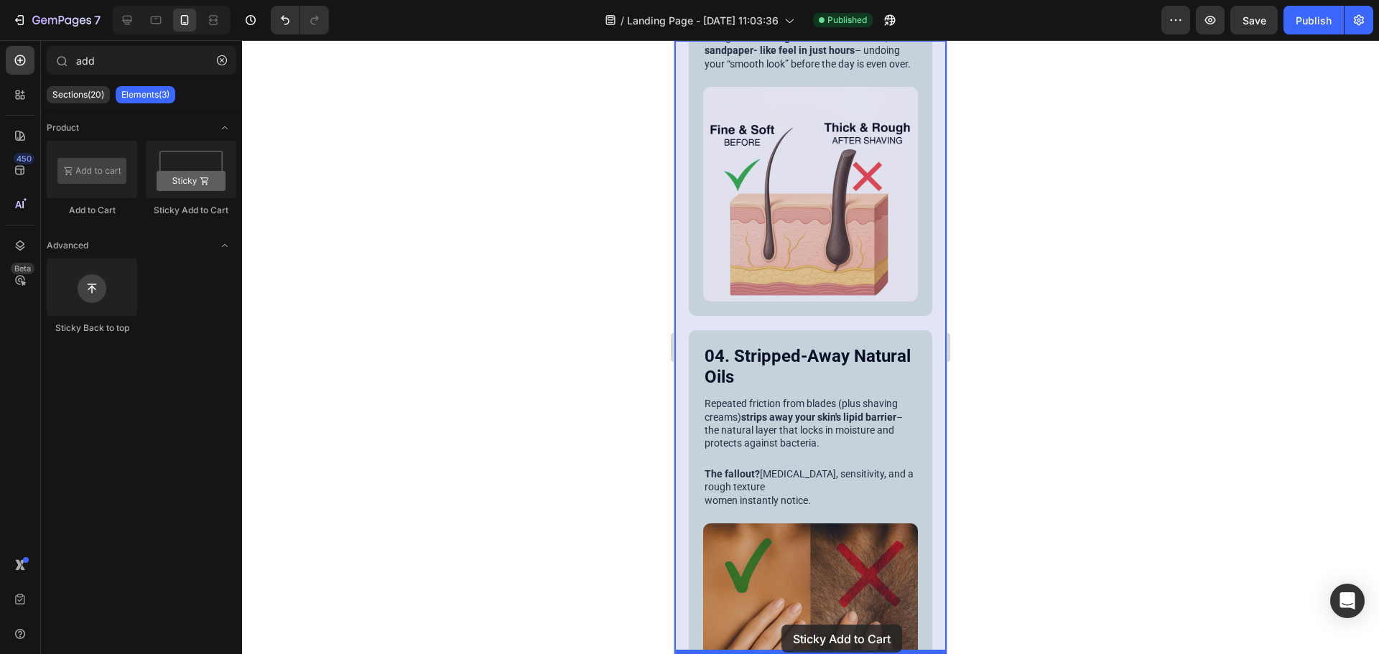
drag, startPoint x: 867, startPoint y: 248, endPoint x: 739, endPoint y: 607, distance: 380.4
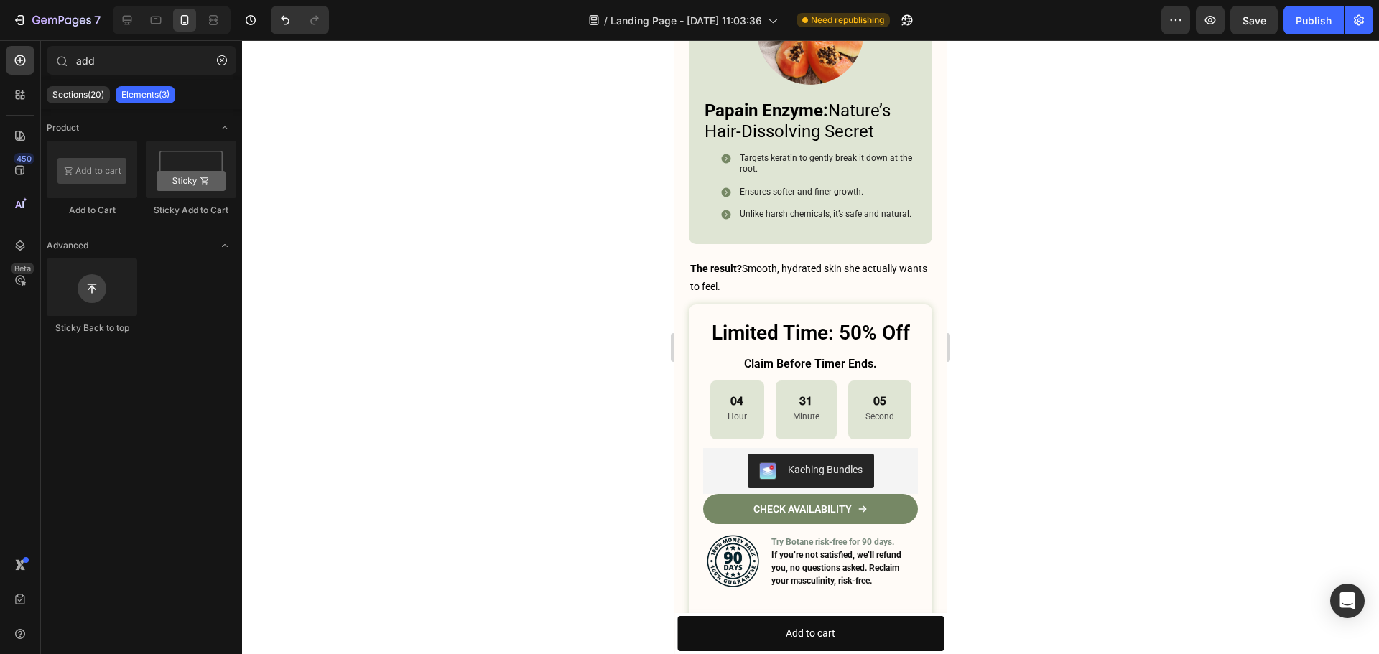
scroll to position [6611, 0]
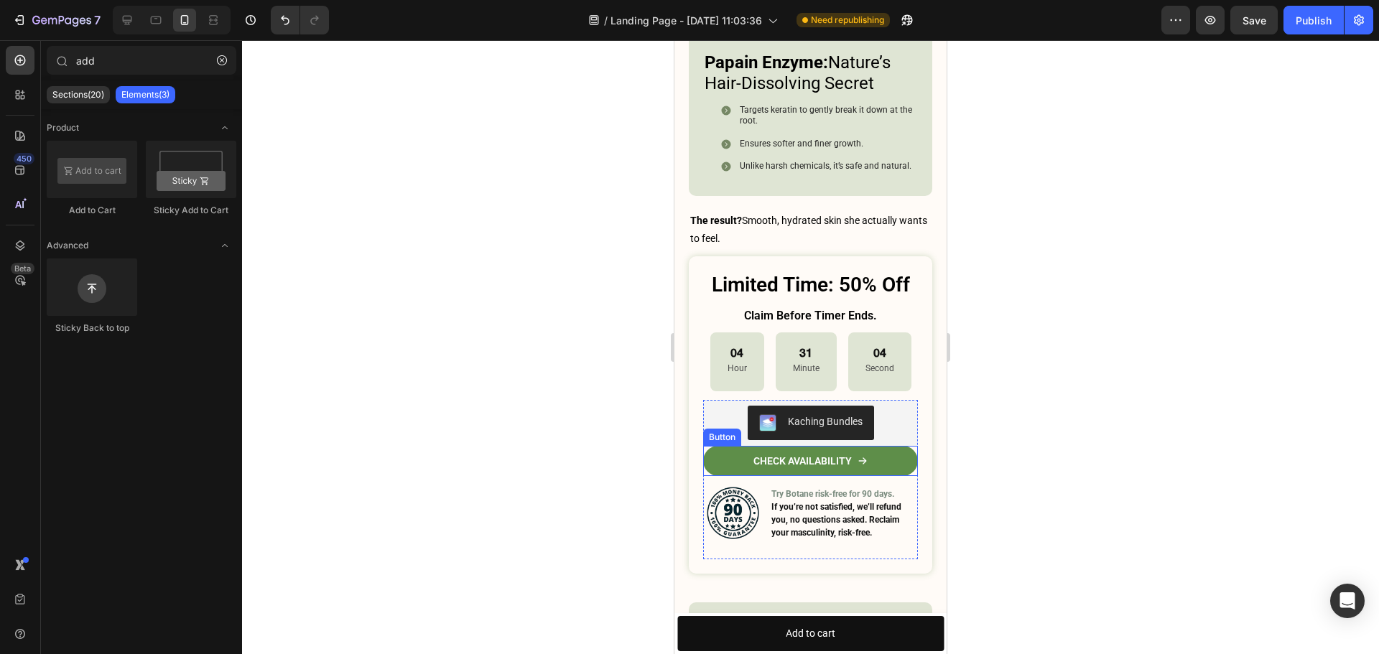
click at [857, 456] on icon at bounding box center [862, 461] width 10 height 10
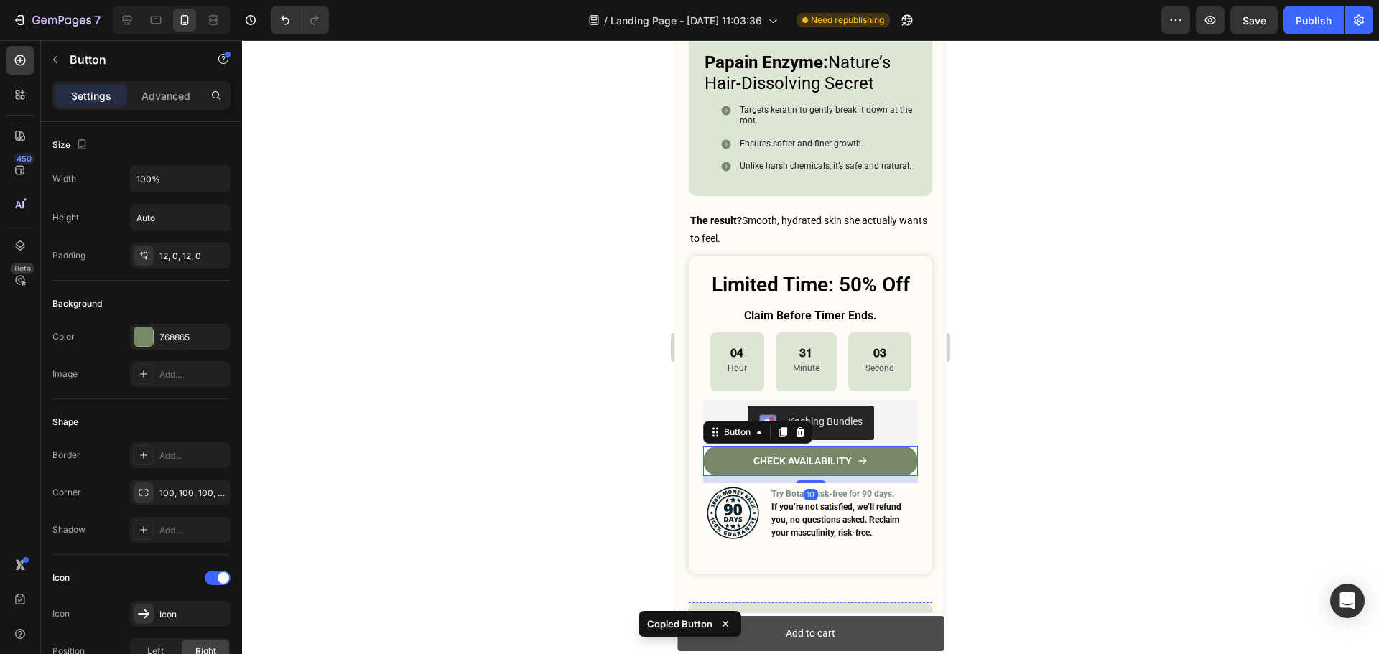
click at [838, 623] on button "Add to cart" at bounding box center [810, 633] width 266 height 35
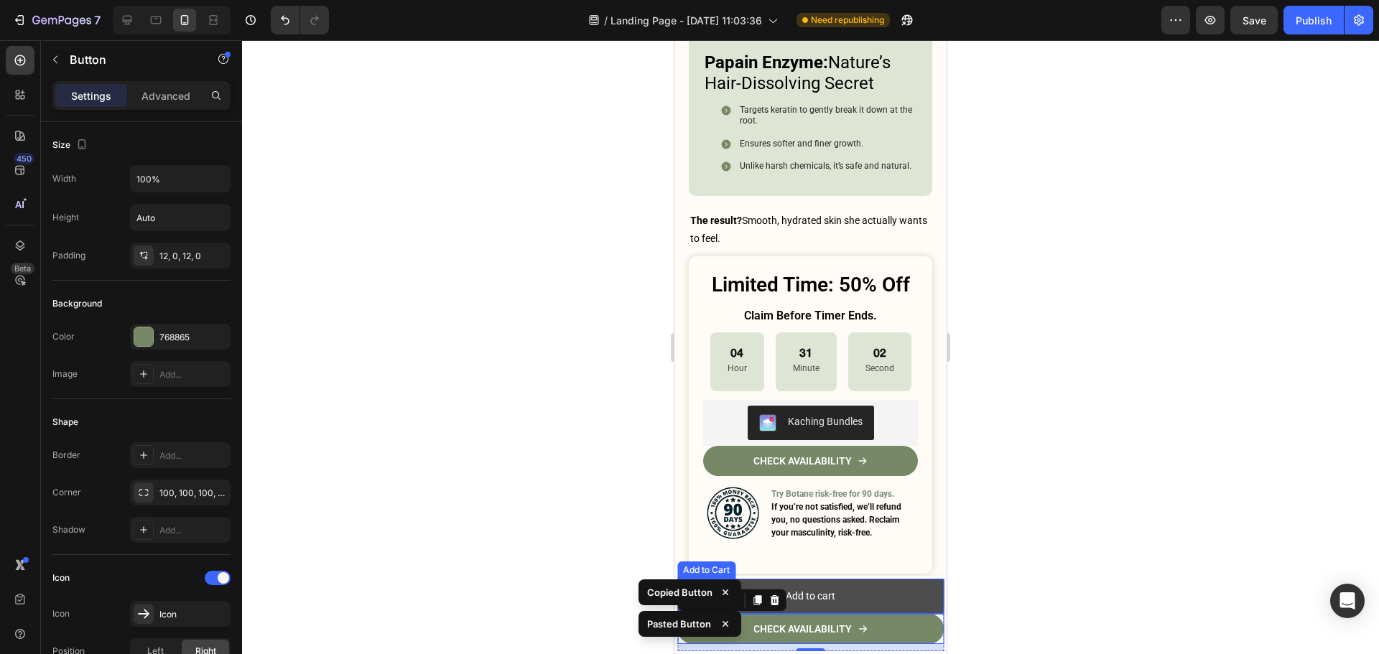
click at [884, 593] on button "Add to cart" at bounding box center [810, 596] width 266 height 35
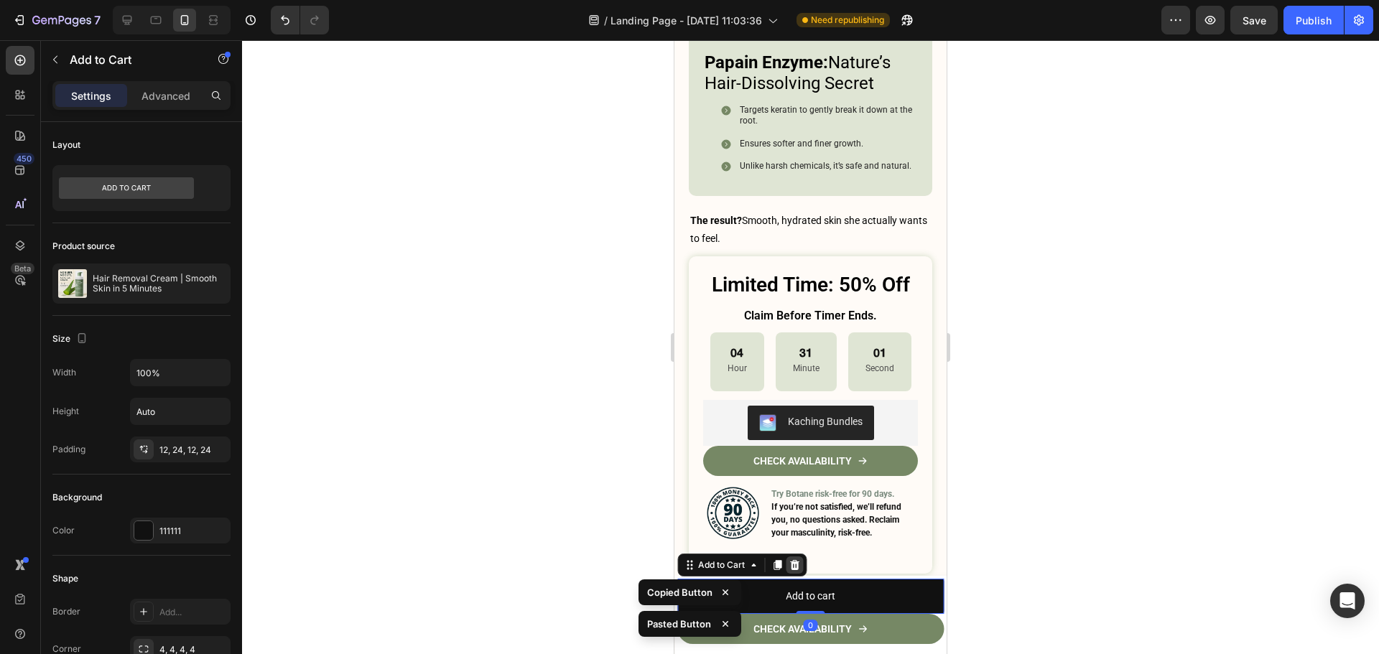
click at [796, 566] on icon at bounding box center [793, 564] width 11 height 11
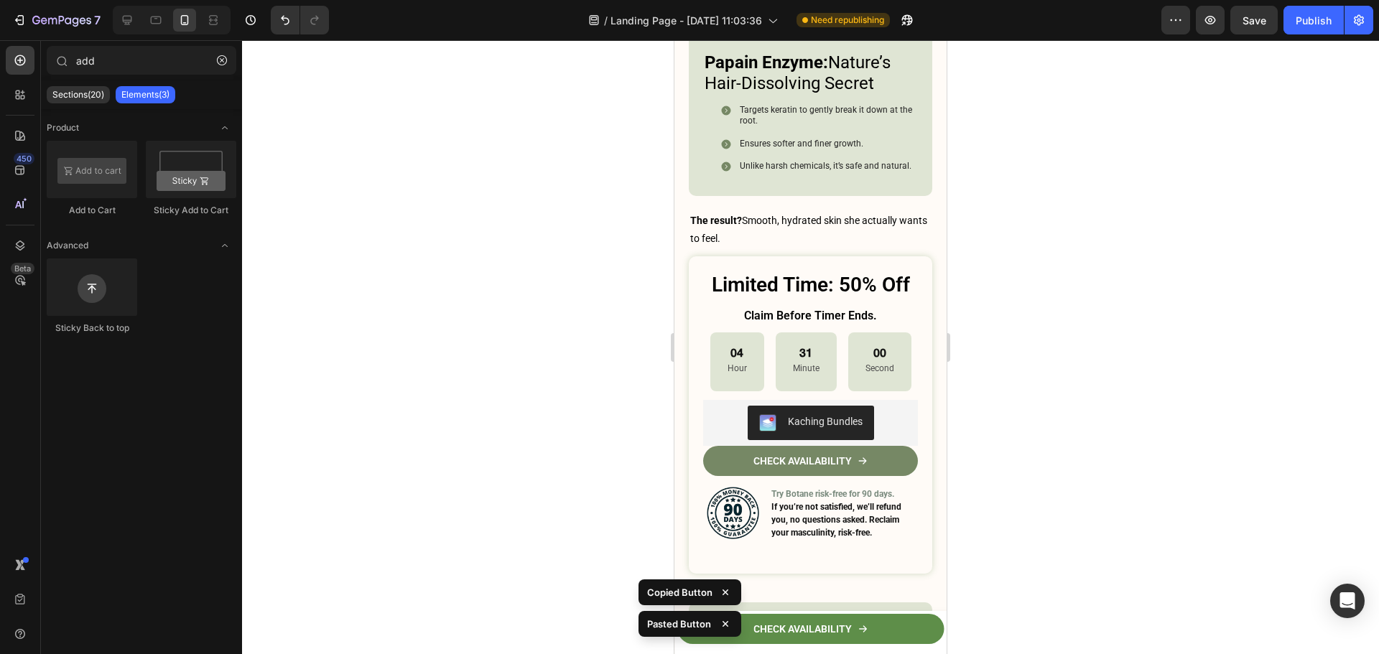
click at [907, 616] on link "CHECK AVAILABILITY" at bounding box center [810, 629] width 266 height 30
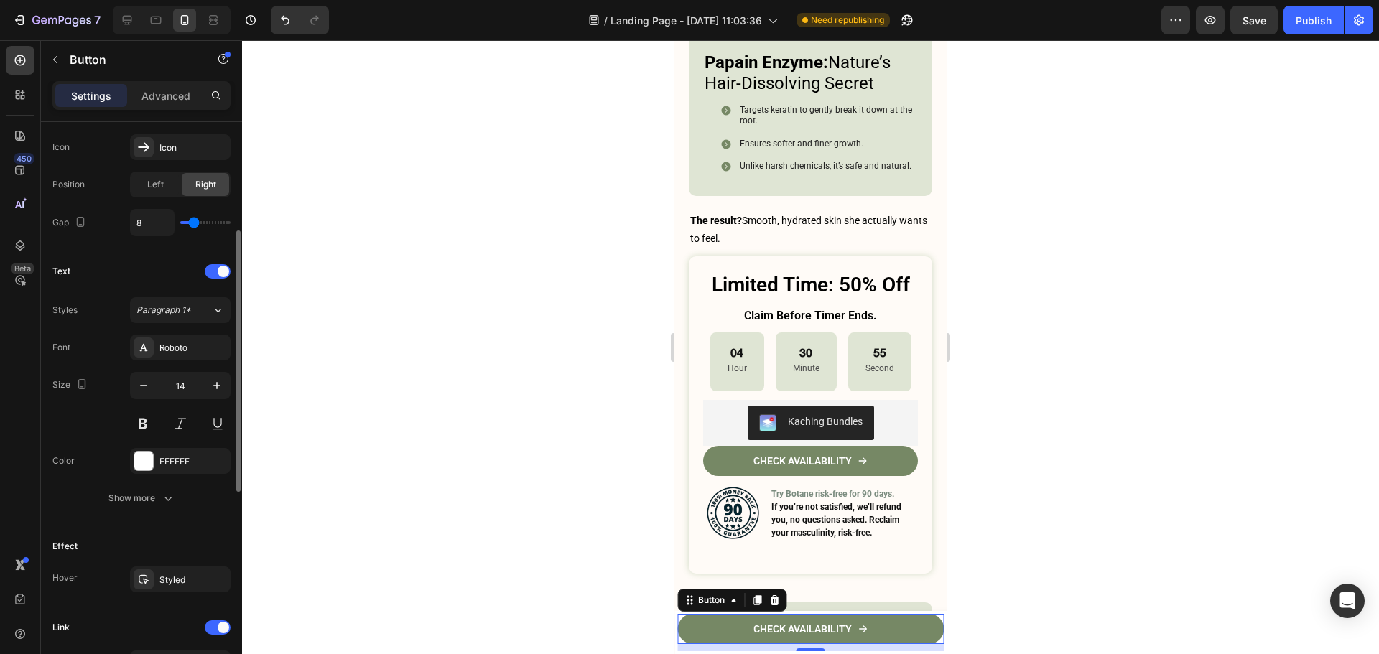
scroll to position [323, 0]
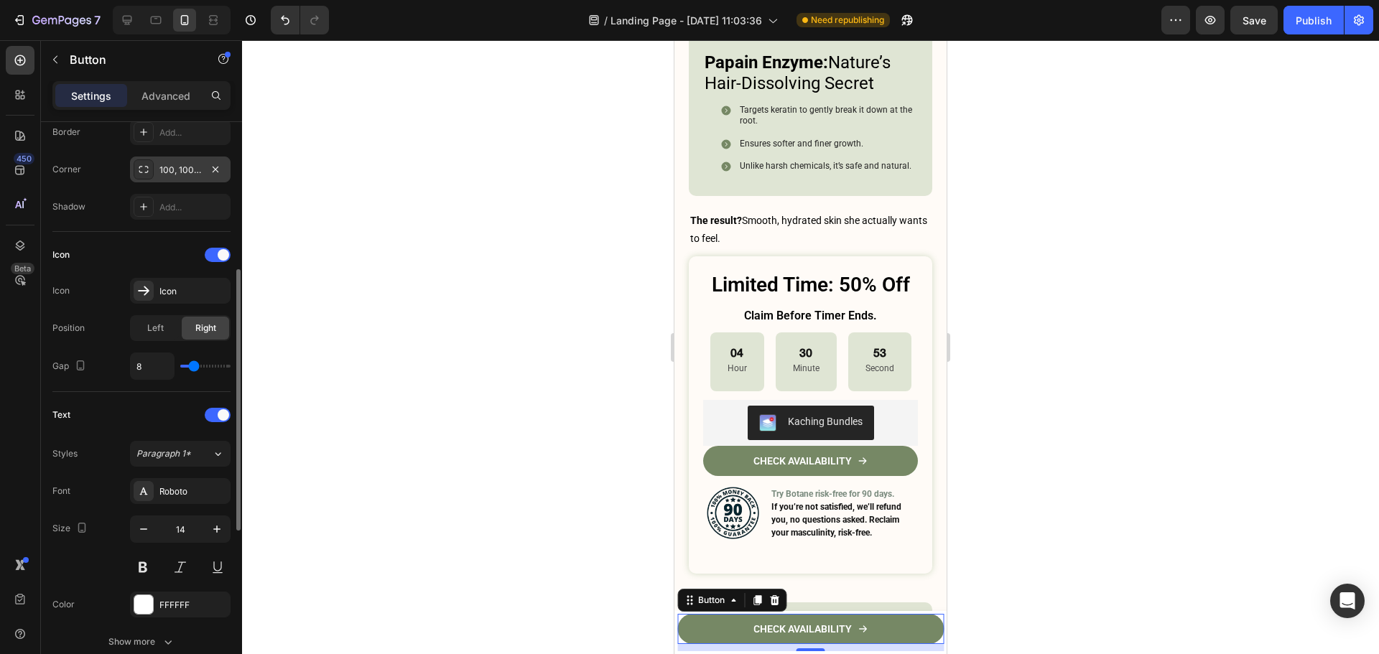
click at [196, 168] on div "100, 100, 100, 100" at bounding box center [180, 170] width 42 height 13
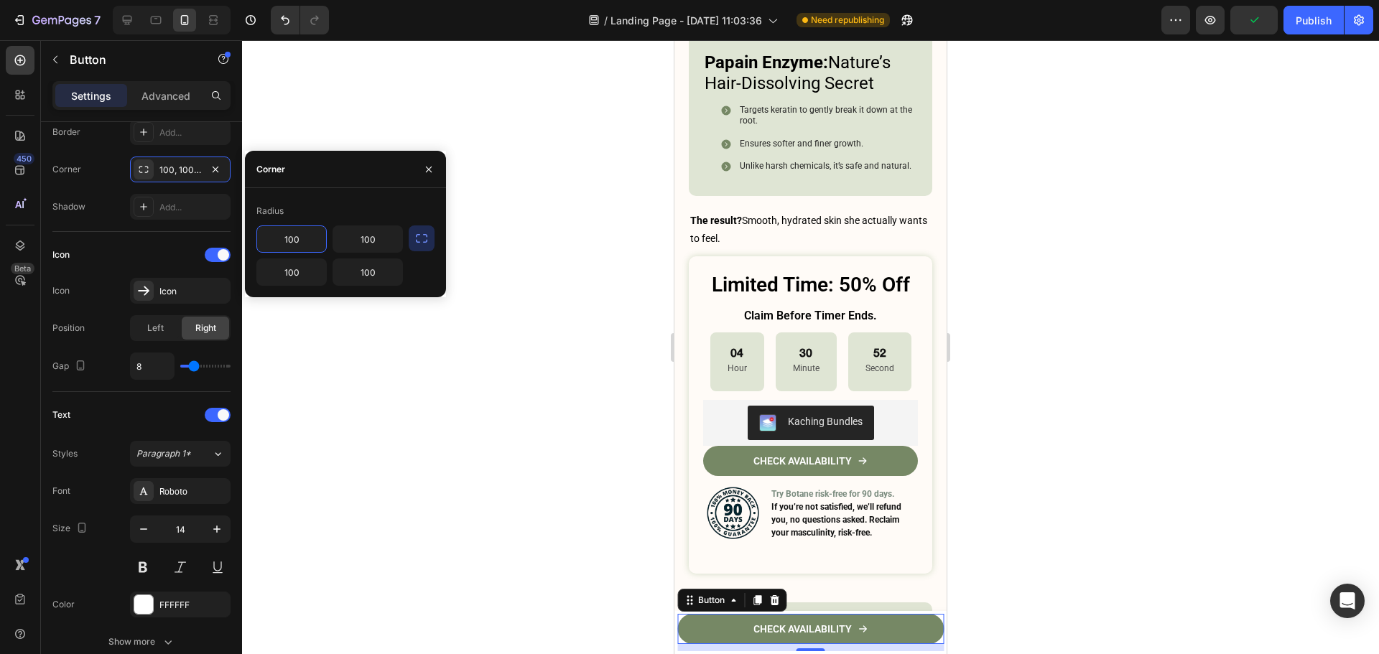
click at [294, 227] on input "100" at bounding box center [291, 239] width 69 height 26
click at [333, 215] on div "Radius" at bounding box center [345, 211] width 178 height 23
drag, startPoint x: 415, startPoint y: 228, endPoint x: 401, endPoint y: 244, distance: 20.9
click at [416, 229] on button "button" at bounding box center [422, 238] width 26 height 26
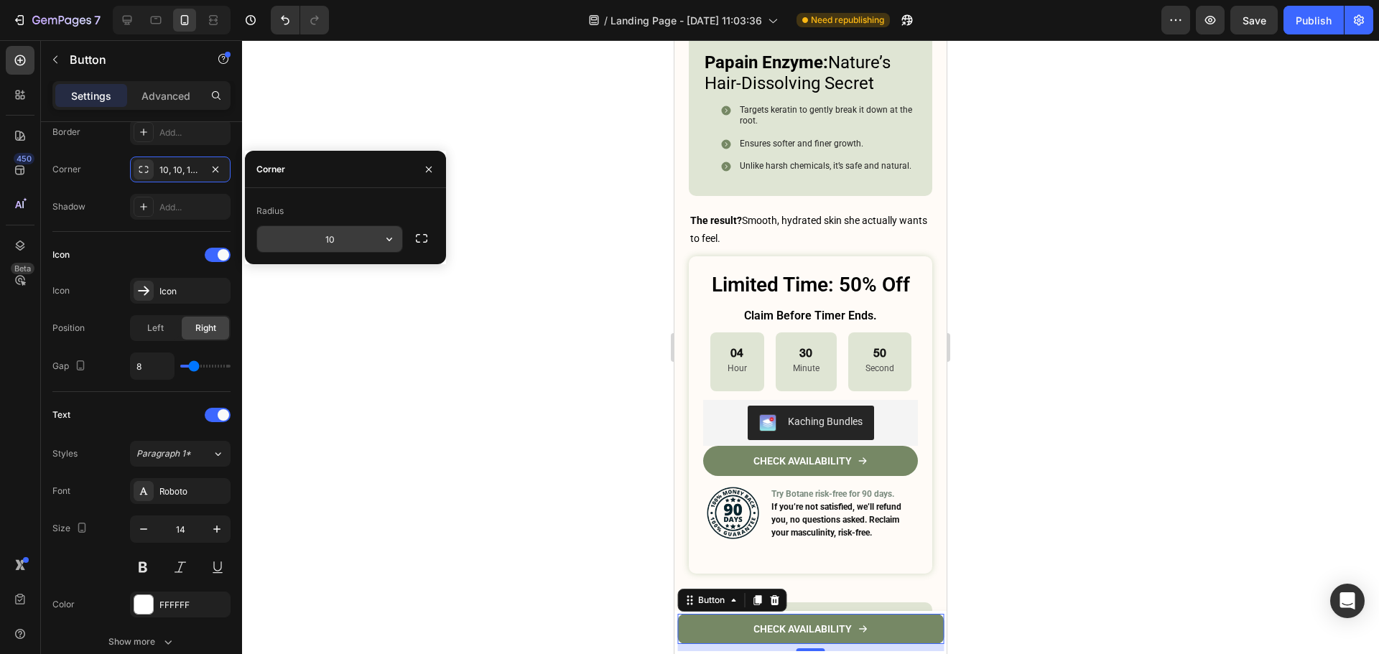
click at [326, 243] on input "10" at bounding box center [329, 239] width 145 height 26
type input "10"
click at [357, 208] on div "Radius" at bounding box center [345, 211] width 178 height 23
click at [1050, 392] on div at bounding box center [810, 347] width 1137 height 614
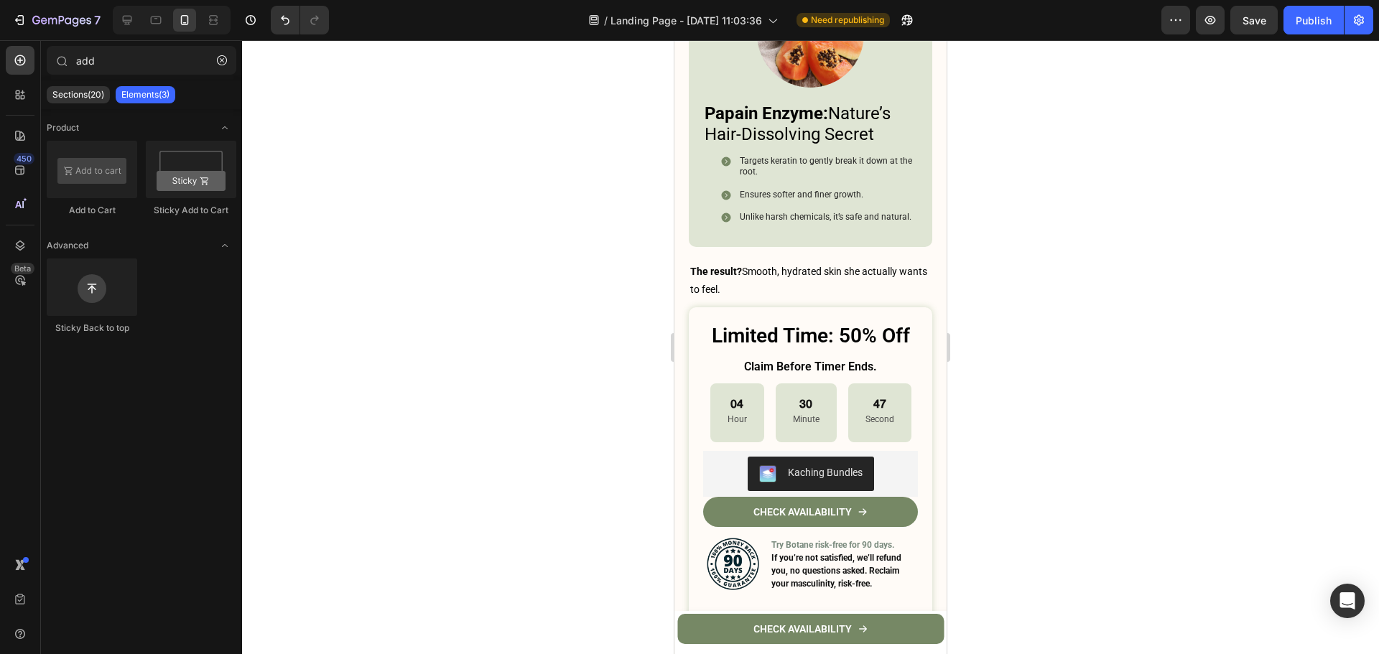
scroll to position [6539, 0]
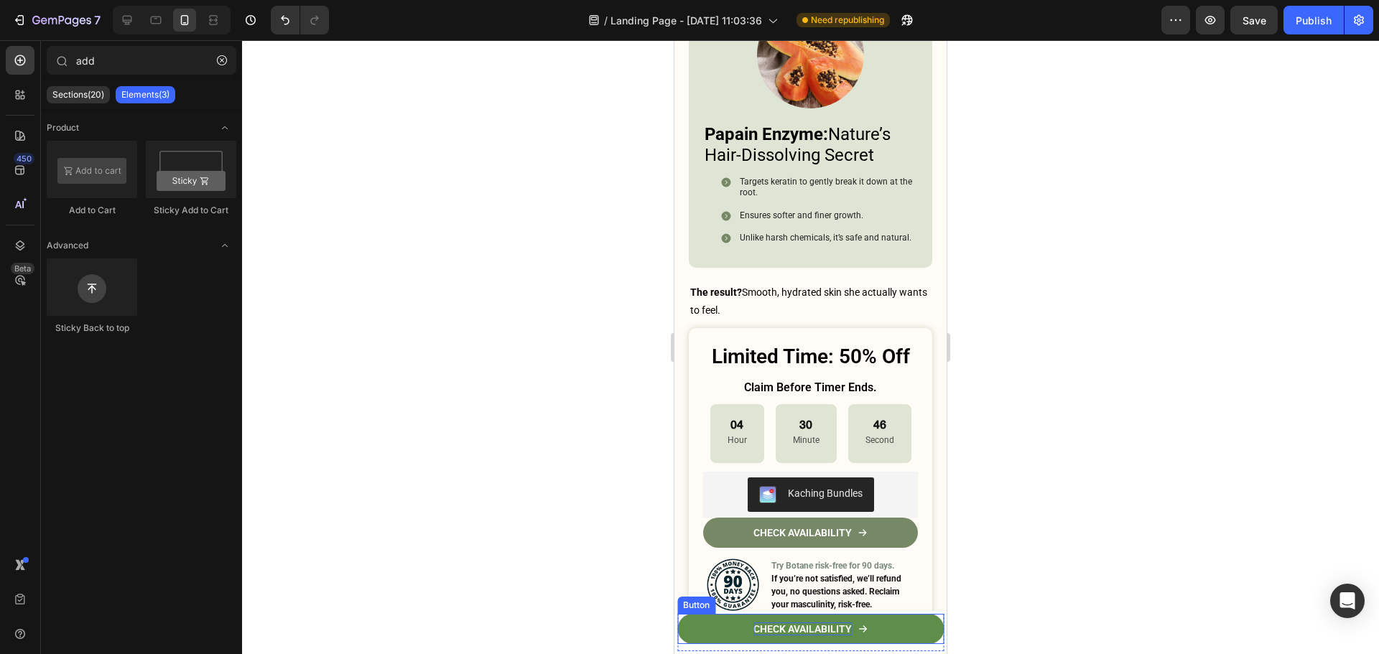
click at [799, 630] on p "CHECK AVAILABILITY" at bounding box center [802, 629] width 98 height 13
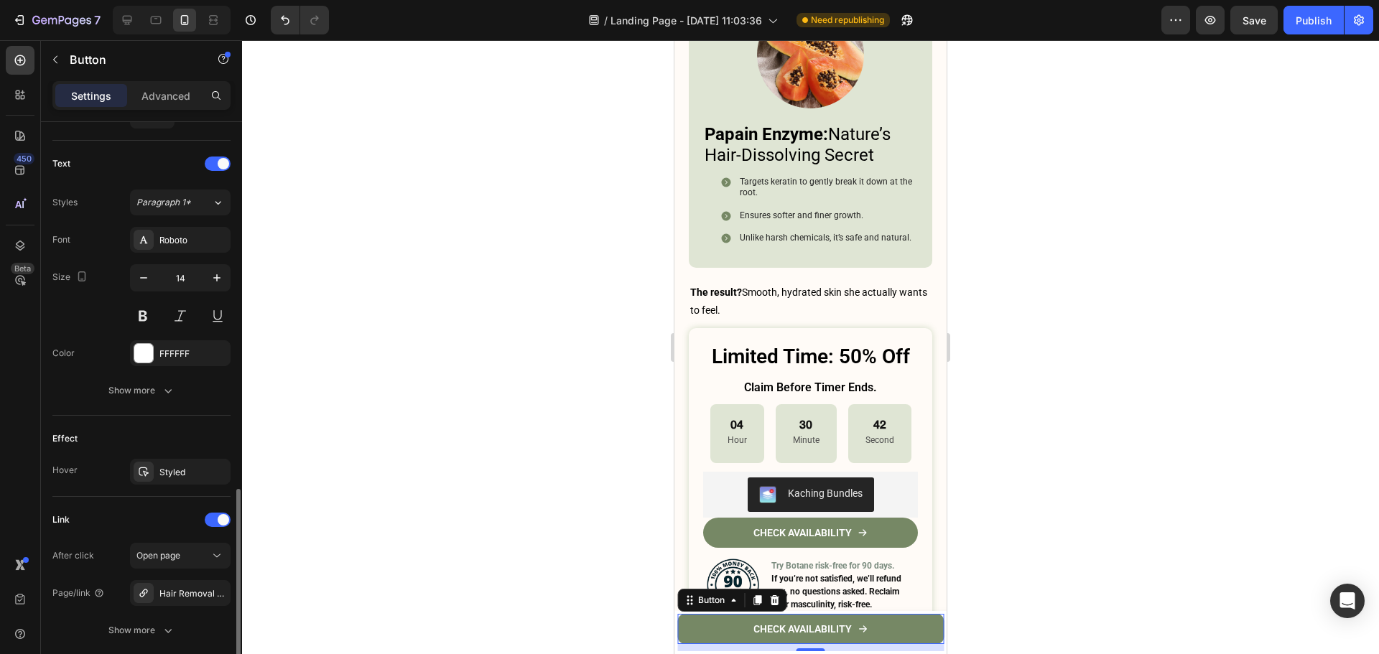
scroll to position [682, 0]
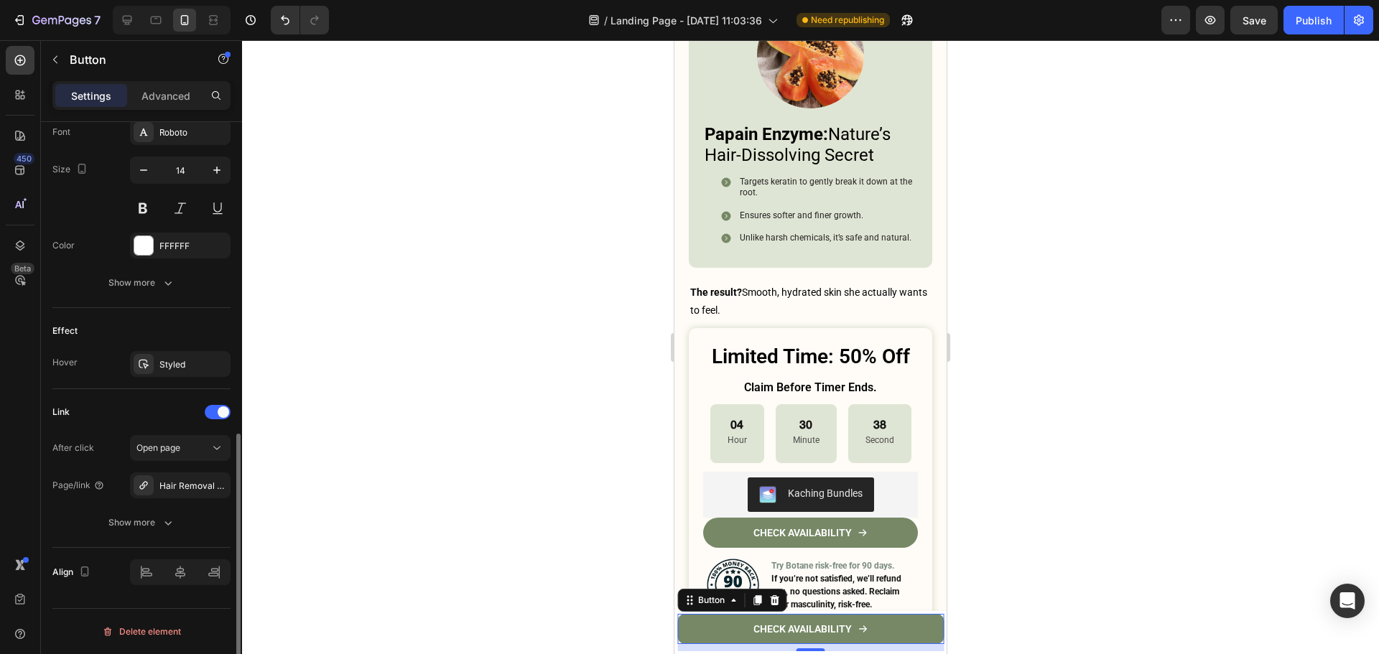
click at [135, 297] on div "Text Styles Paragraph 1* Font Roboto Size 14 Color FFFFFF Show more" at bounding box center [141, 170] width 178 height 275
click at [134, 289] on div "Show more" at bounding box center [141, 283] width 67 height 14
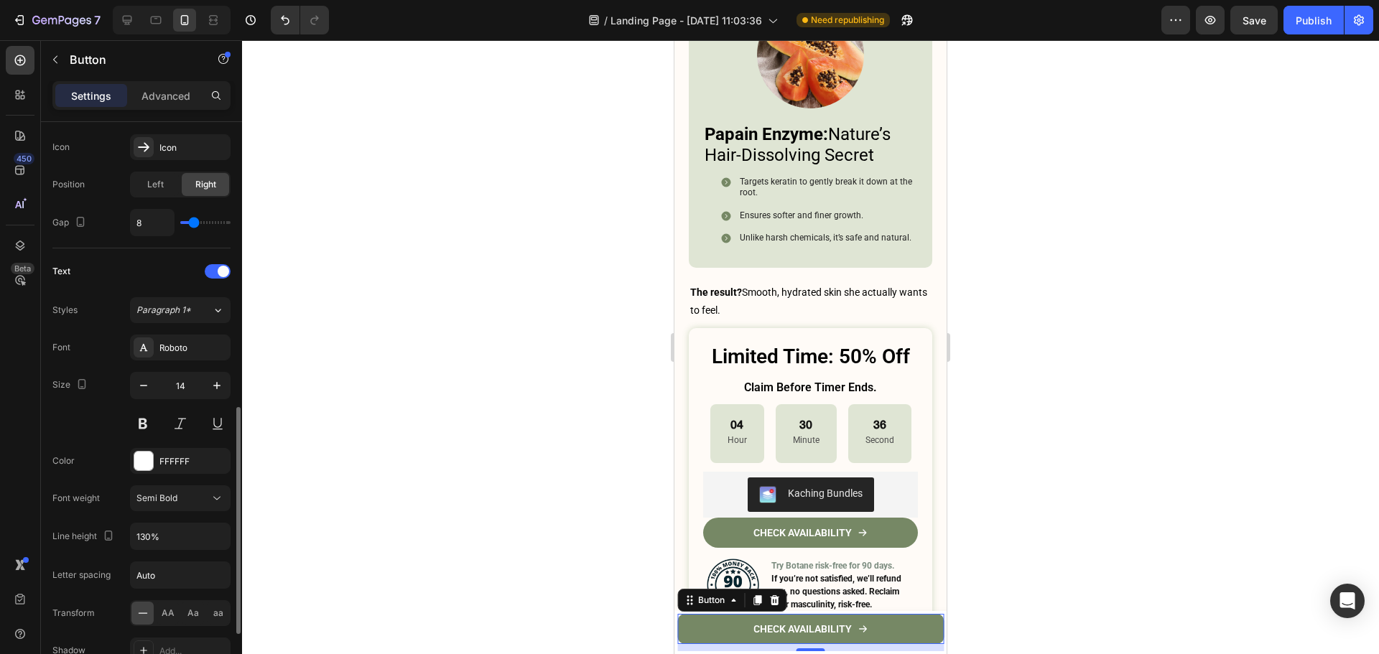
scroll to position [395, 0]
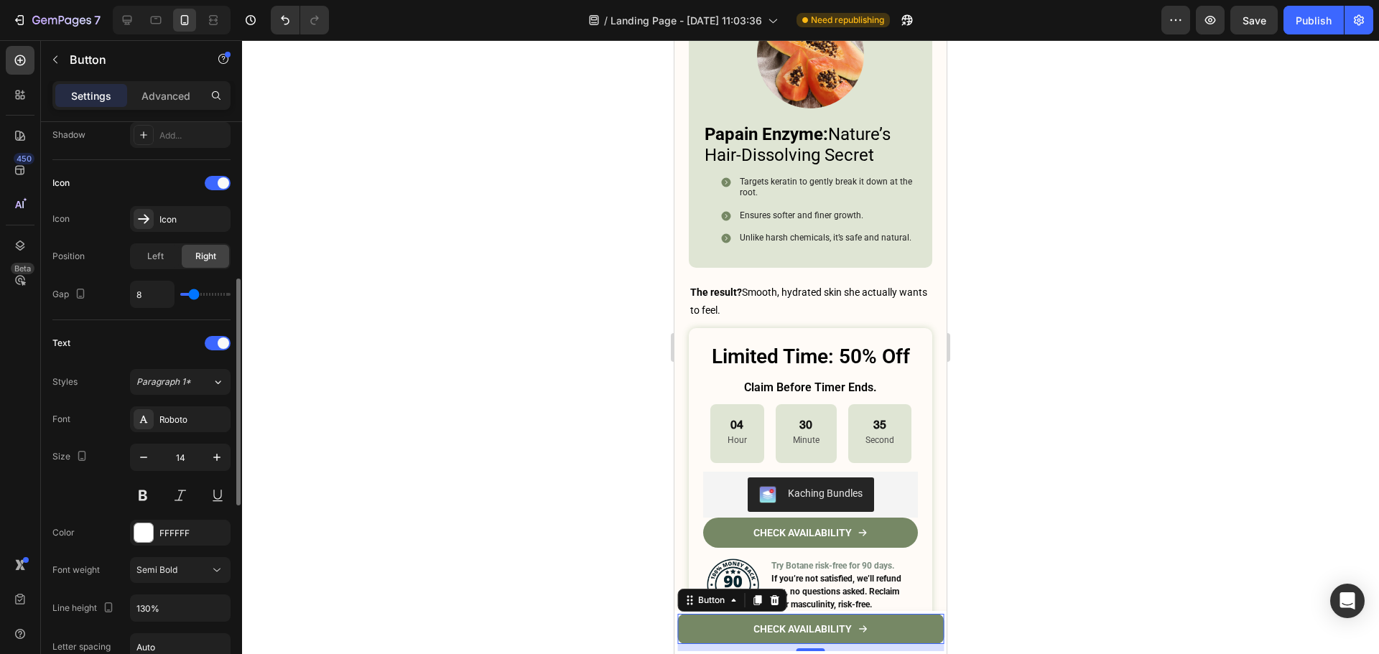
click at [155, 108] on div "Settings Advanced" at bounding box center [141, 95] width 178 height 29
click at [162, 100] on p "Advanced" at bounding box center [165, 95] width 49 height 15
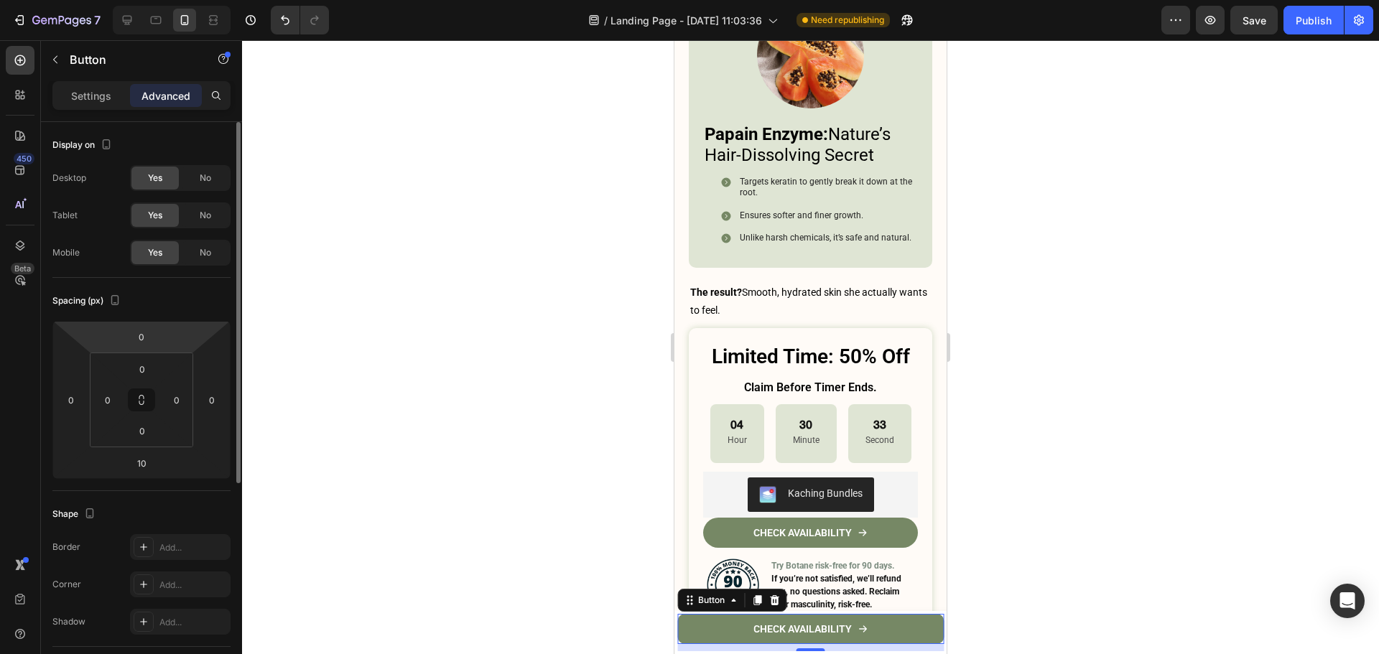
scroll to position [335, 0]
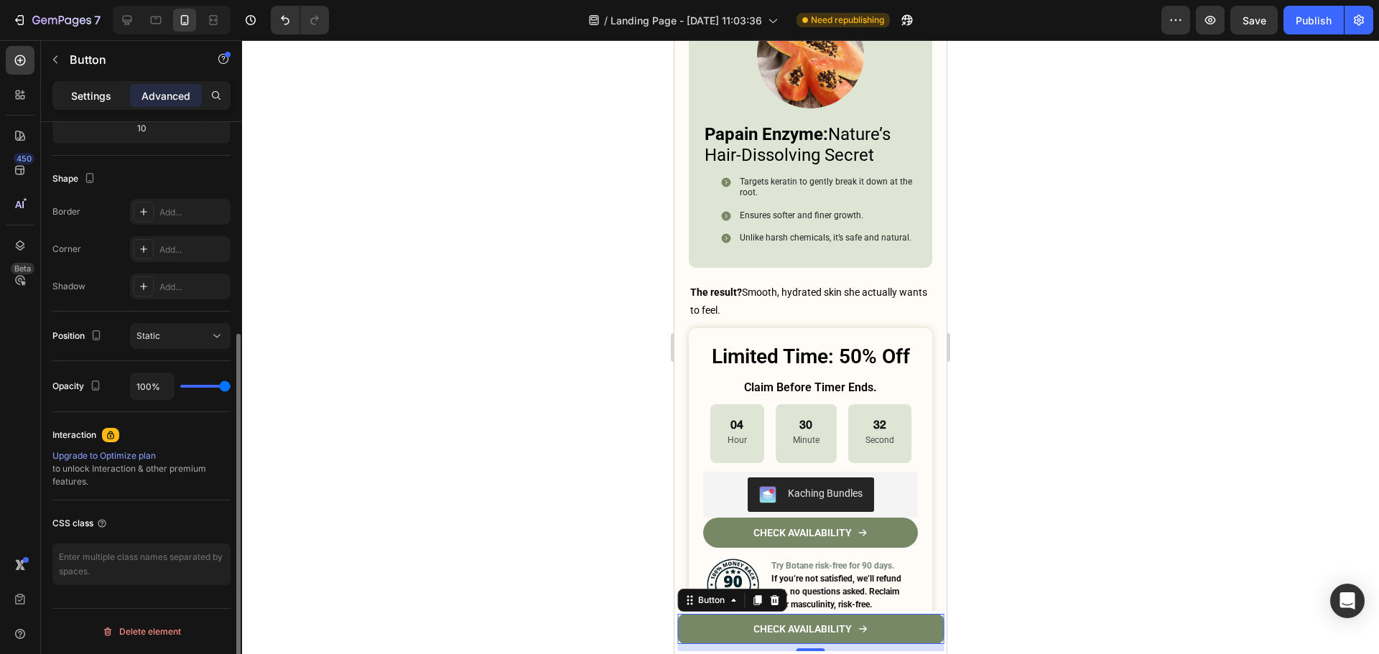
click at [78, 95] on p "Settings" at bounding box center [91, 95] width 40 height 15
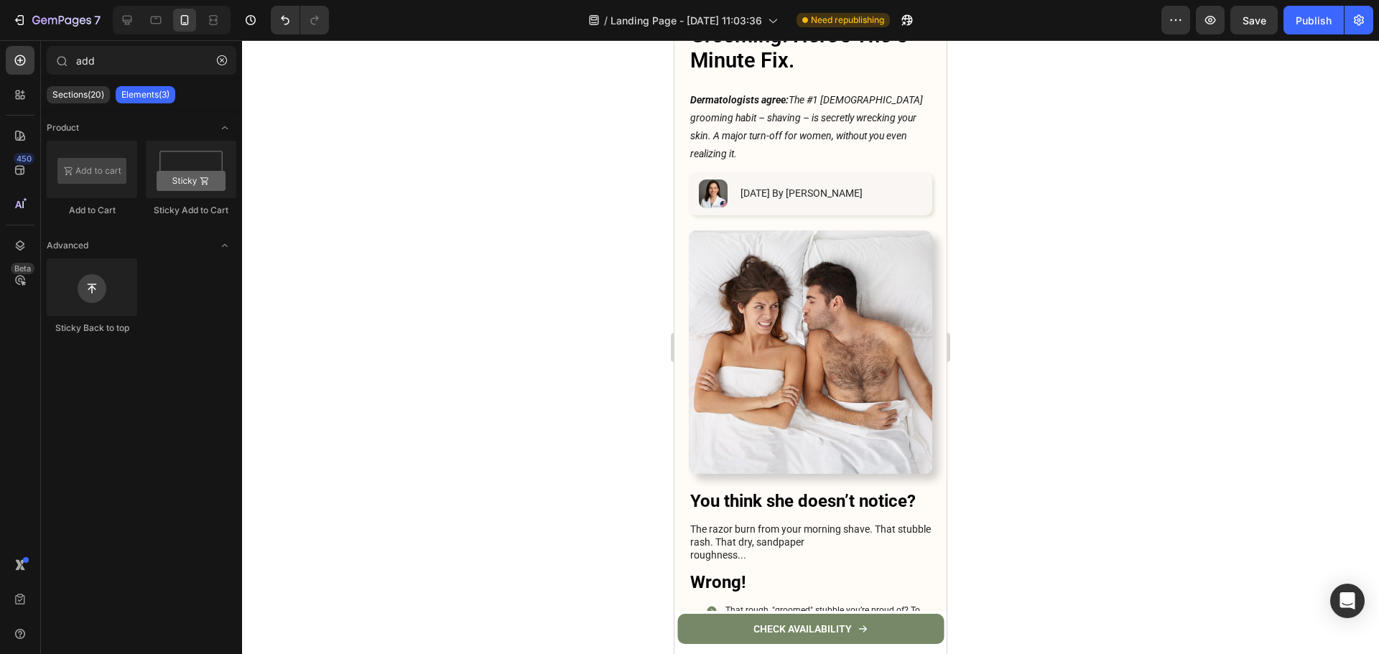
scroll to position [0, 0]
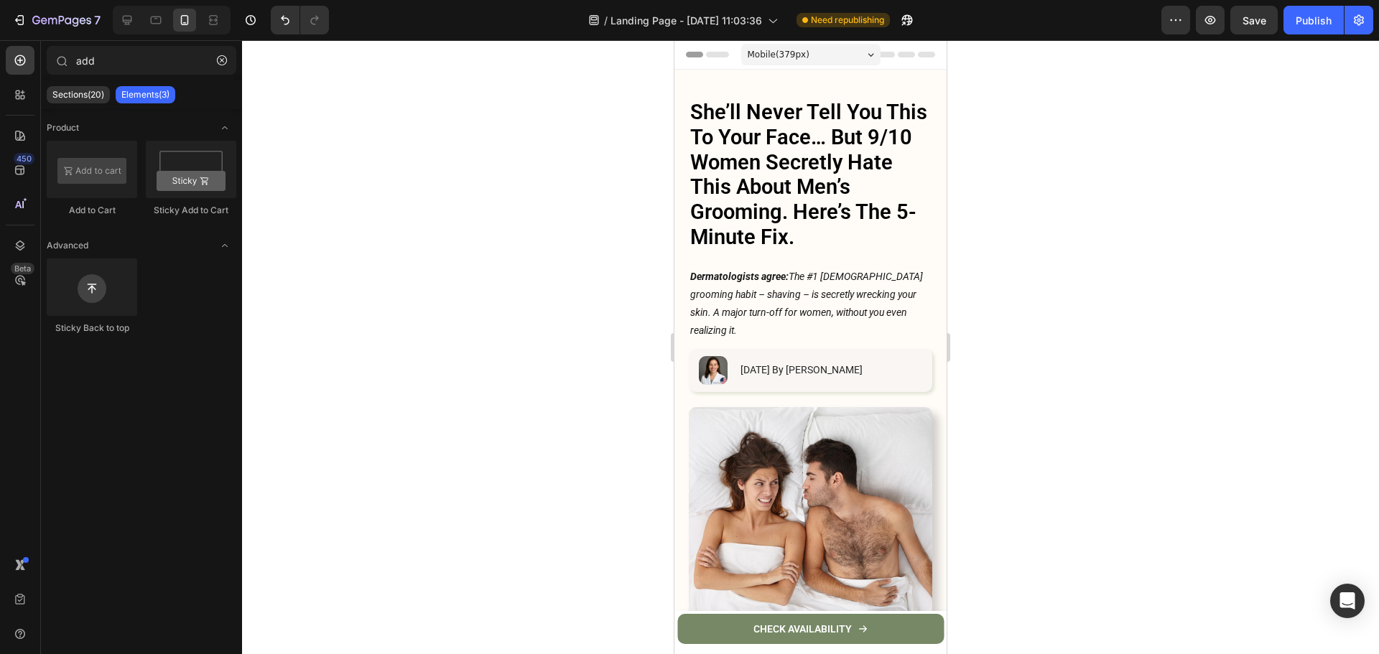
drag, startPoint x: 222, startPoint y: 62, endPoint x: 194, endPoint y: 297, distance: 235.8
click at [194, 297] on div "add Sections(20) Elements(3) Product Add to Cart Sticky Add to Cart Advanced St…" at bounding box center [141, 345] width 201 height 599
click at [709, 636] on link "CHECK AVAILABILITY" at bounding box center [810, 629] width 266 height 30
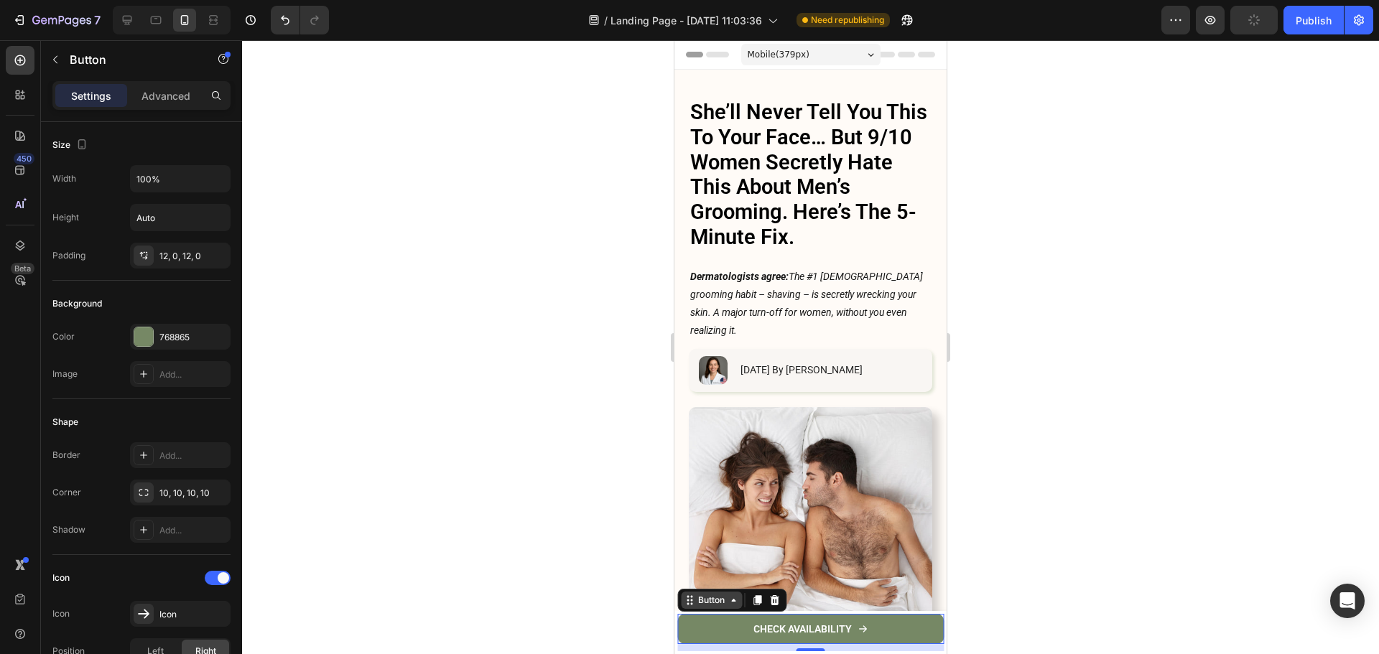
click at [685, 600] on icon at bounding box center [689, 600] width 11 height 11
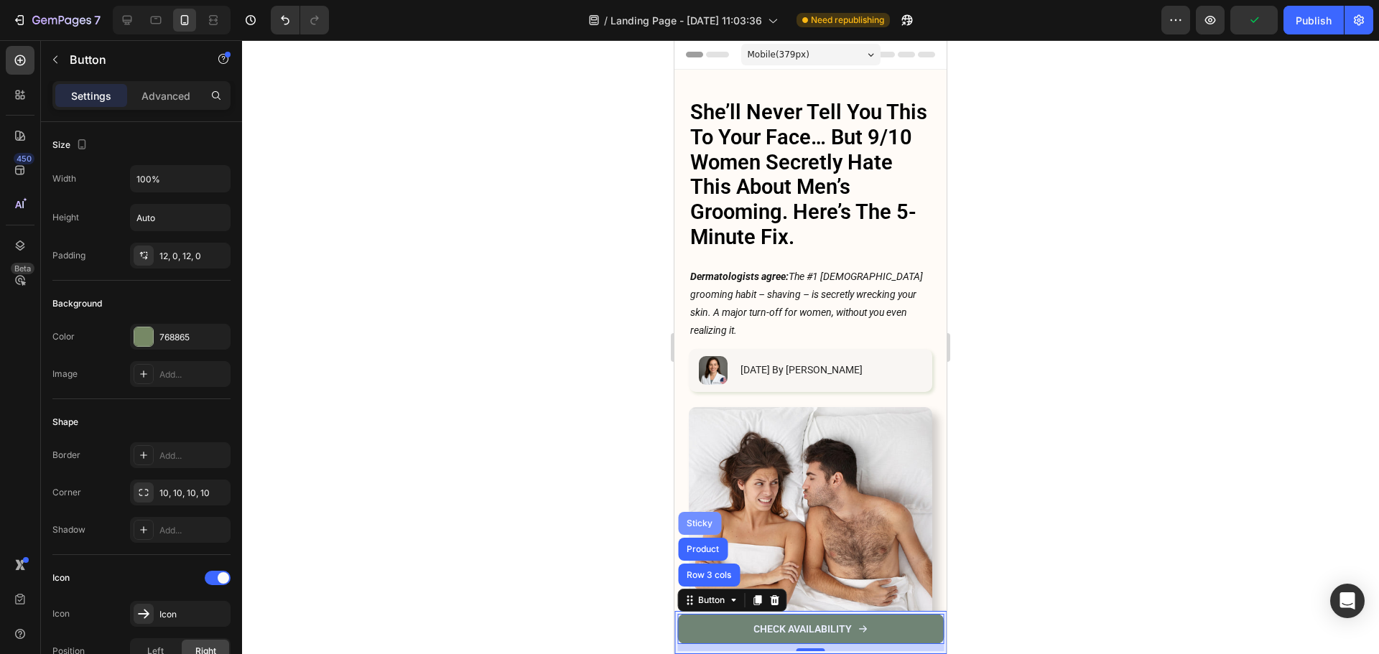
click at [694, 522] on div "Sticky" at bounding box center [700, 523] width 32 height 9
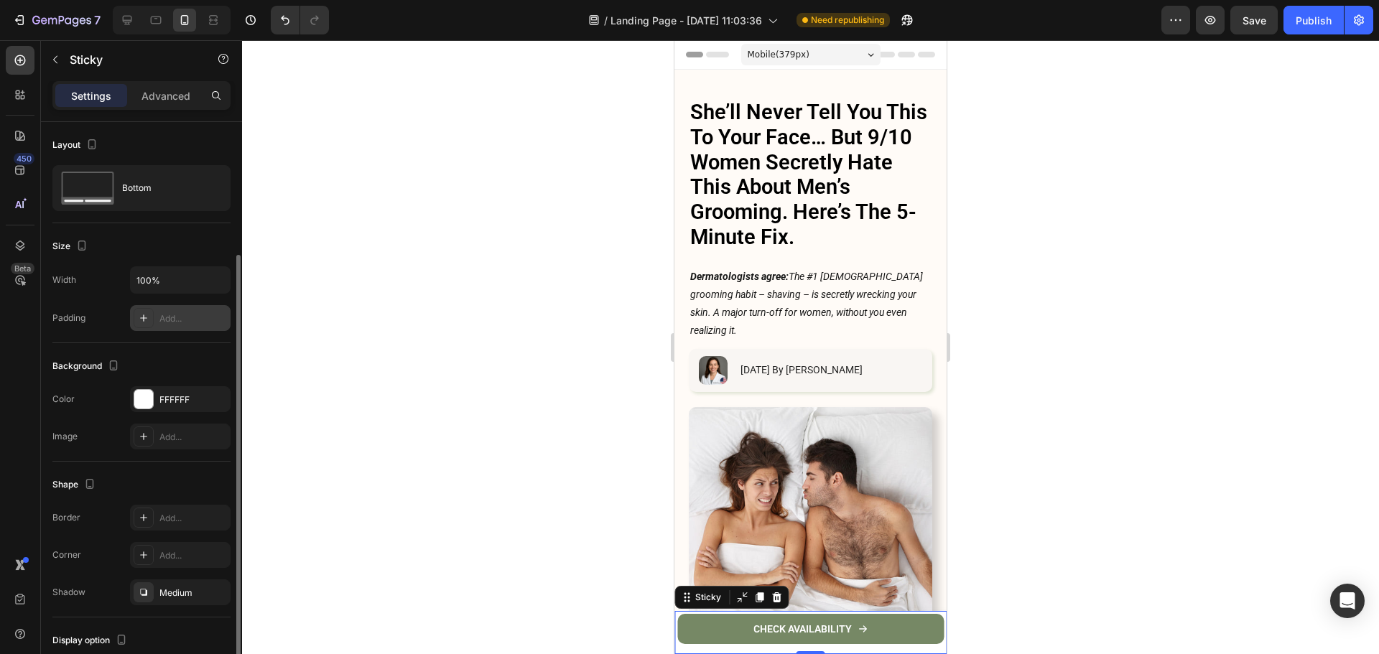
scroll to position [101, 0]
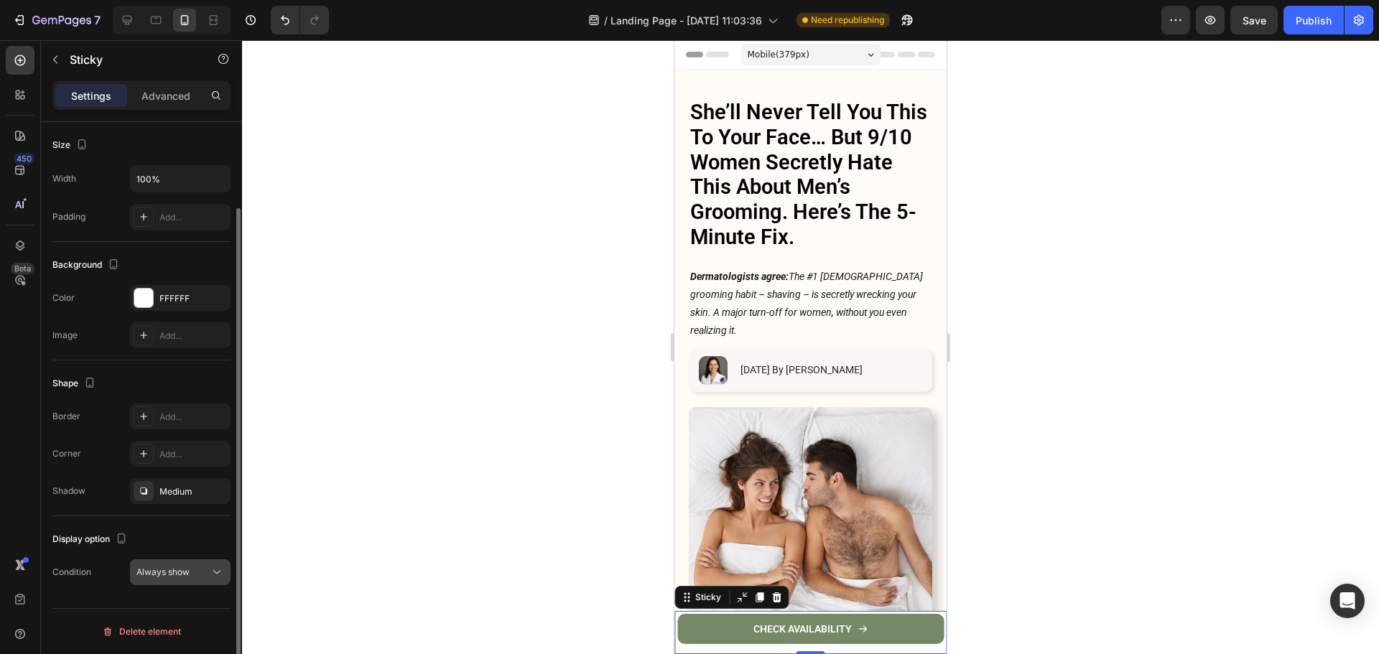
click at [193, 561] on button "Always show" at bounding box center [180, 572] width 101 height 26
click at [199, 566] on div "Always show" at bounding box center [172, 572] width 73 height 13
click at [199, 565] on div "Always show" at bounding box center [180, 572] width 88 height 14
click at [197, 547] on div "Display option" at bounding box center [141, 539] width 178 height 23
click at [207, 572] on div "Always show" at bounding box center [172, 572] width 73 height 13
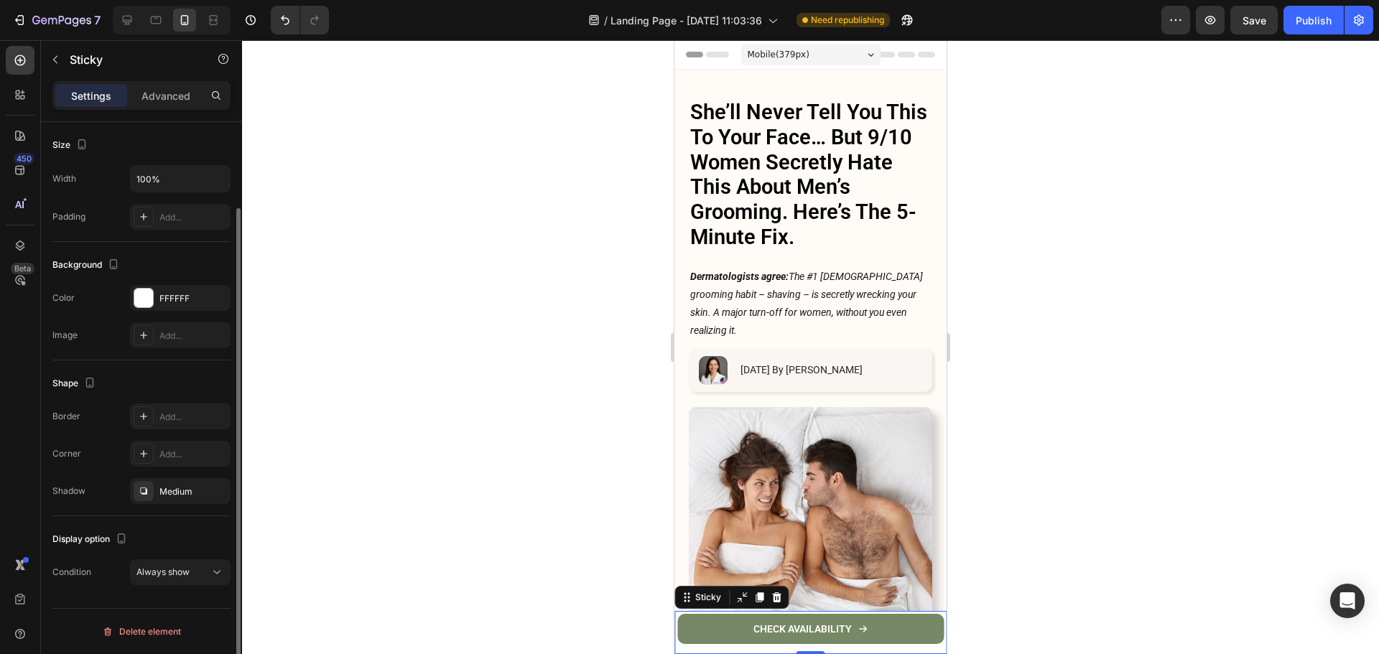
click at [195, 536] on div "Display option" at bounding box center [141, 539] width 178 height 23
click at [1090, 190] on div at bounding box center [810, 347] width 1137 height 614
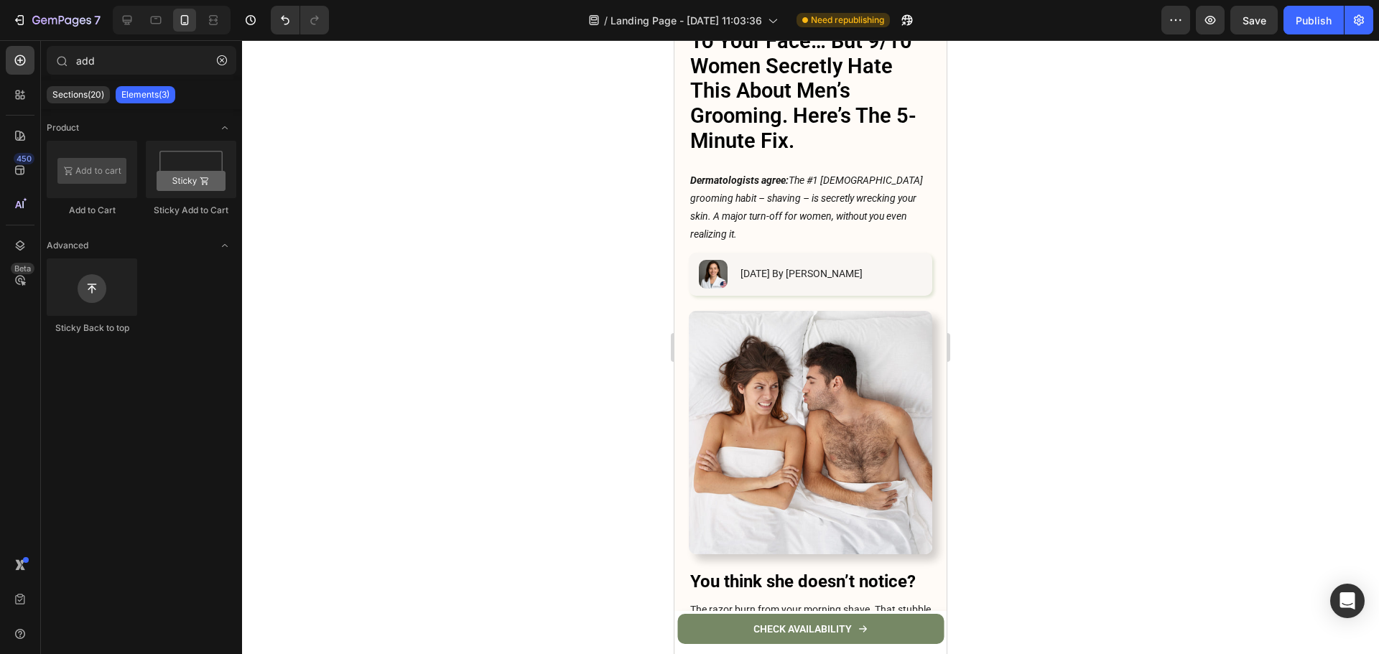
scroll to position [0, 0]
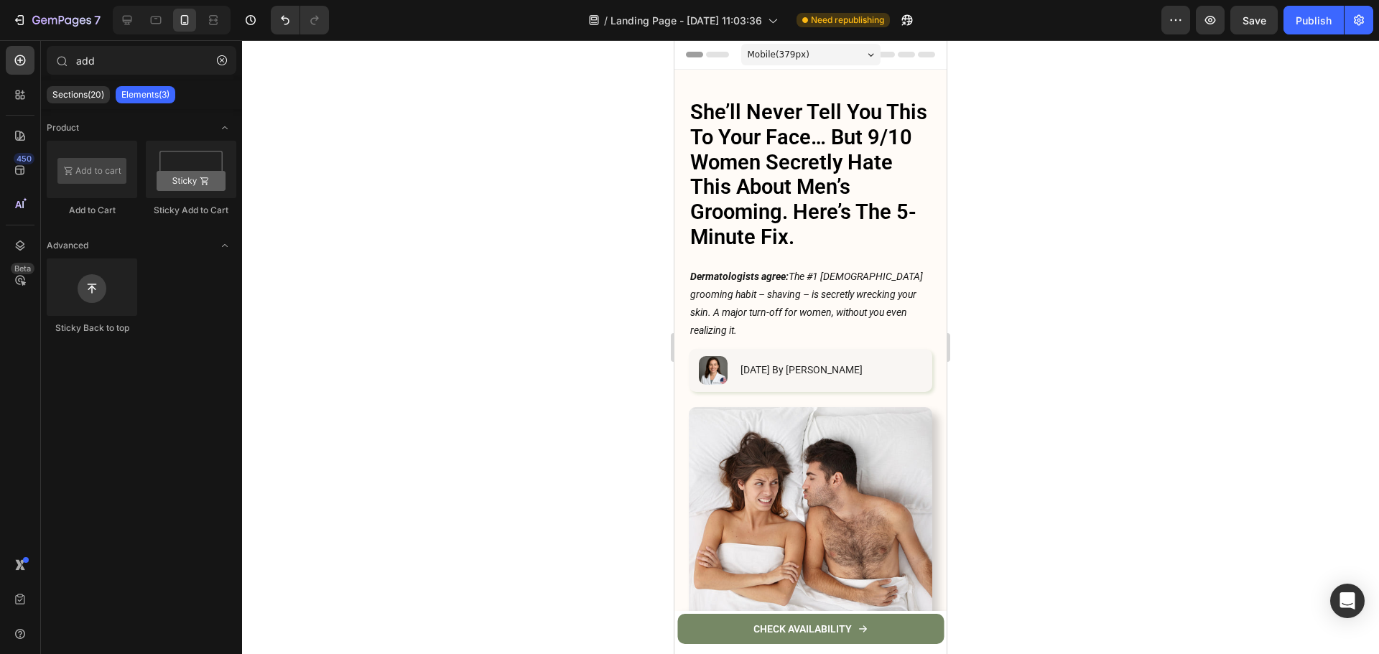
drag, startPoint x: 943, startPoint y: 77, endPoint x: 1621, endPoint y: 158, distance: 682.7
click at [722, 623] on link "CHECK AVAILABILITY" at bounding box center [810, 629] width 266 height 30
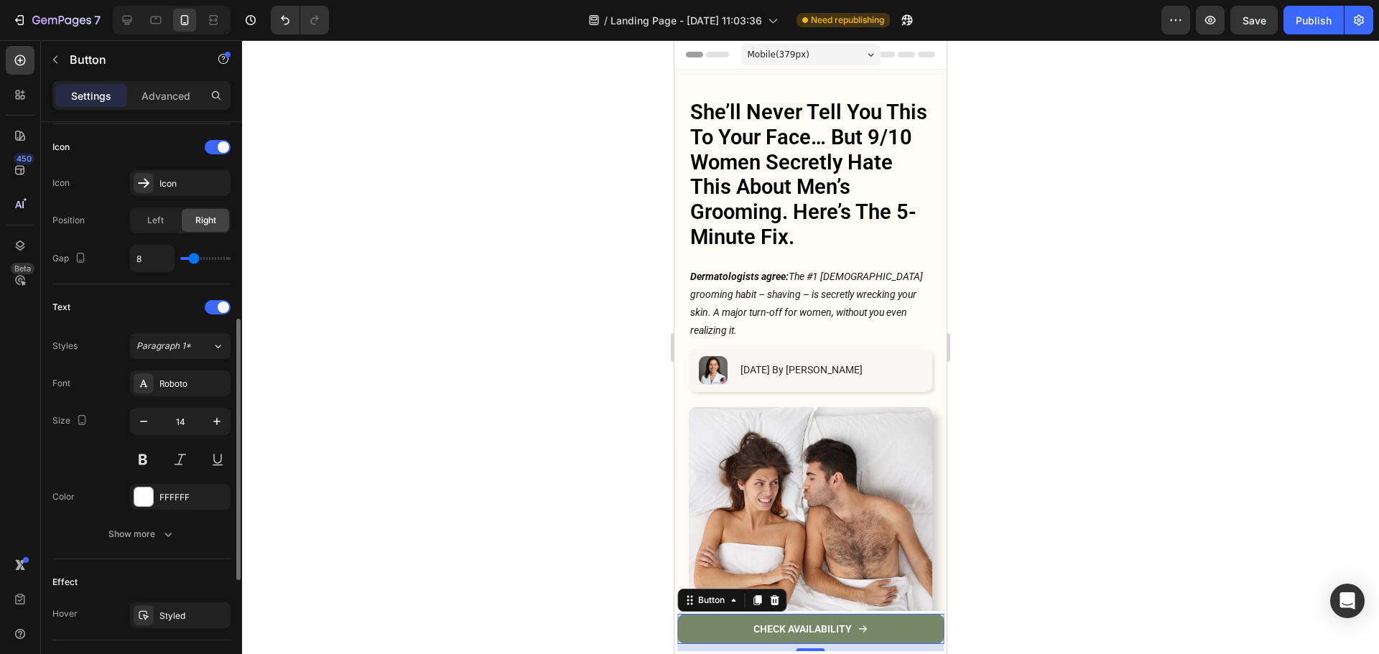
scroll to position [682, 0]
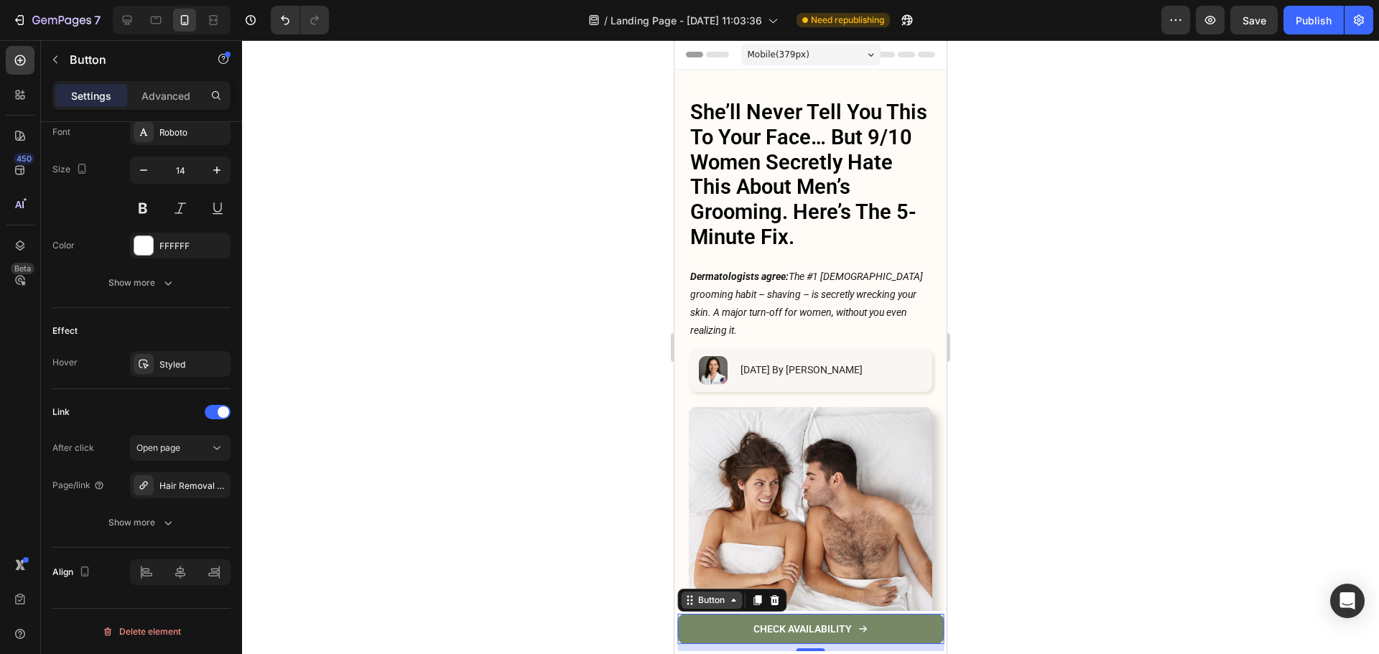
click at [694, 597] on icon at bounding box center [689, 600] width 11 height 11
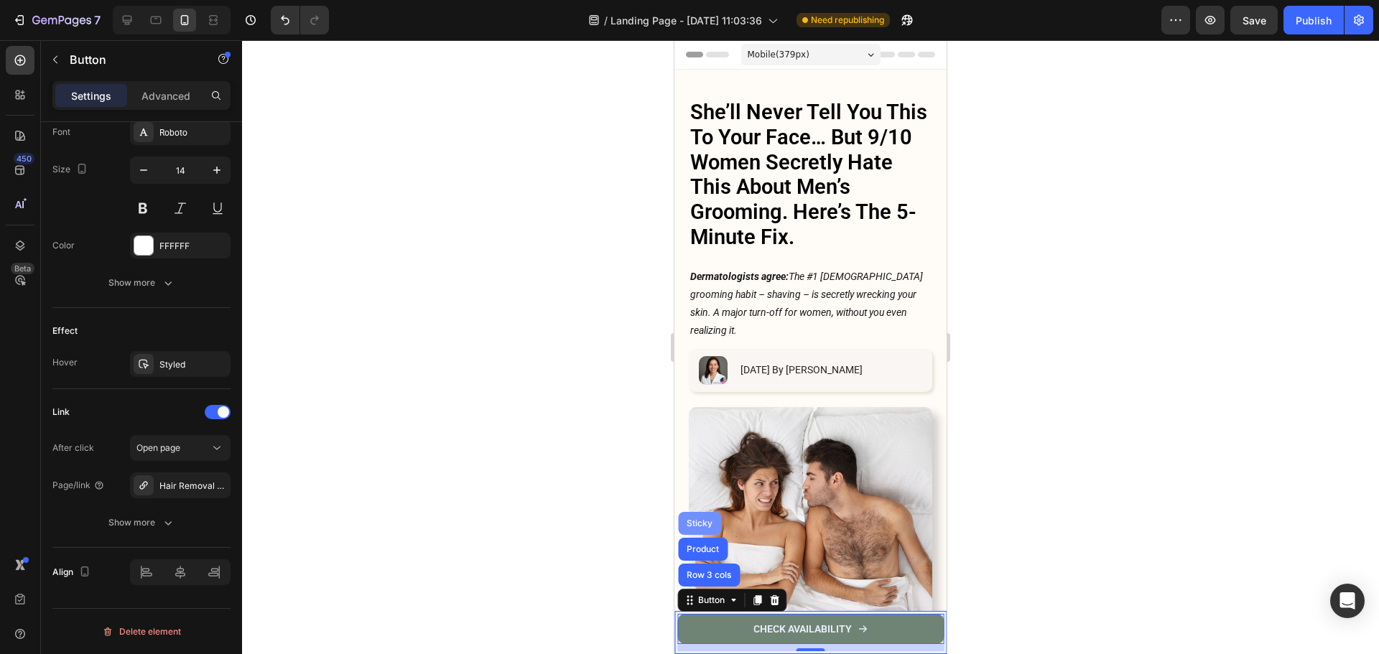
drag, startPoint x: 705, startPoint y: 517, endPoint x: 1340, endPoint y: 567, distance: 636.8
click at [705, 517] on div "Sticky" at bounding box center [699, 523] width 43 height 23
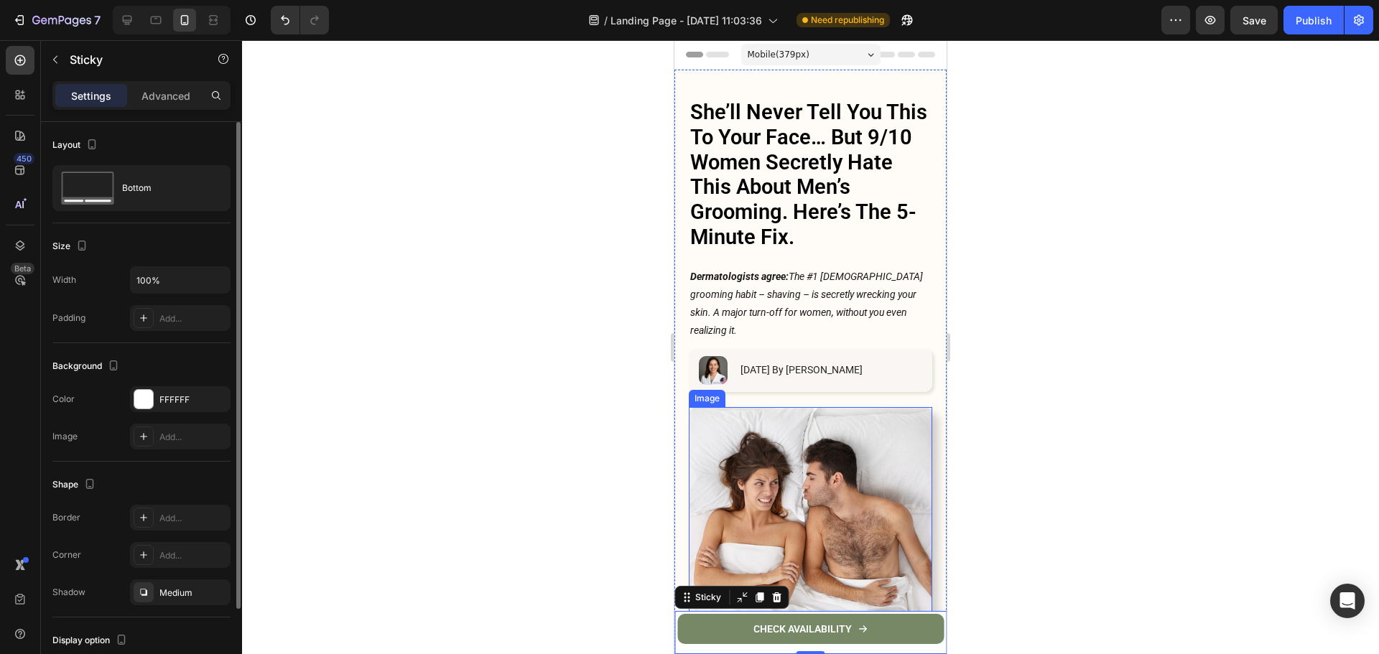
scroll to position [101, 0]
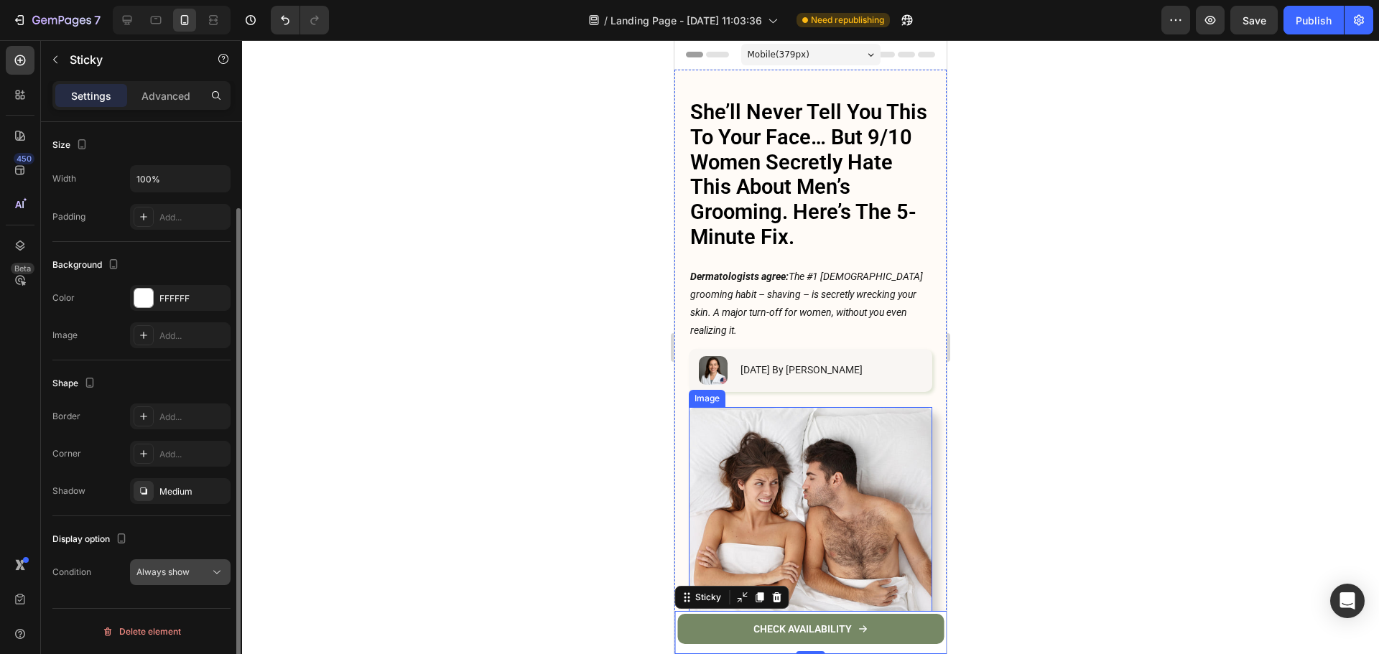
click at [182, 572] on span "Always show" at bounding box center [162, 572] width 53 height 11
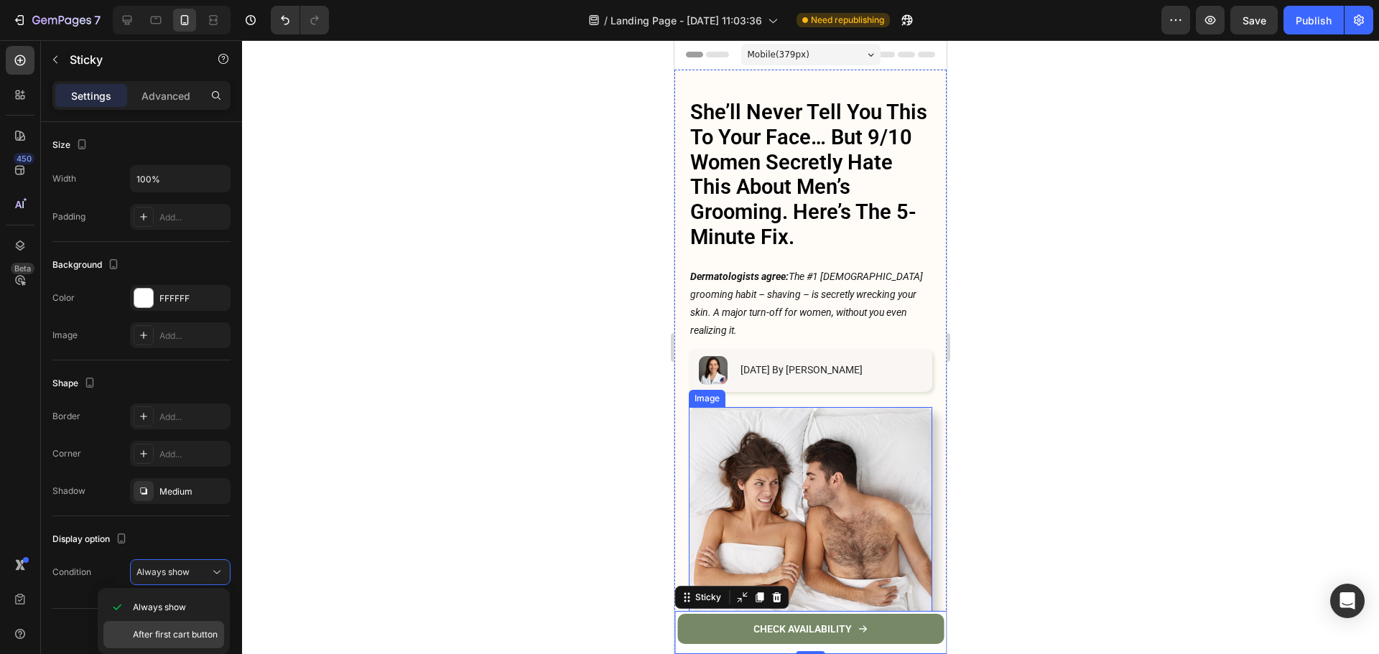
click at [195, 637] on span "After first cart button" at bounding box center [175, 634] width 85 height 13
click at [967, 291] on div at bounding box center [810, 347] width 1137 height 614
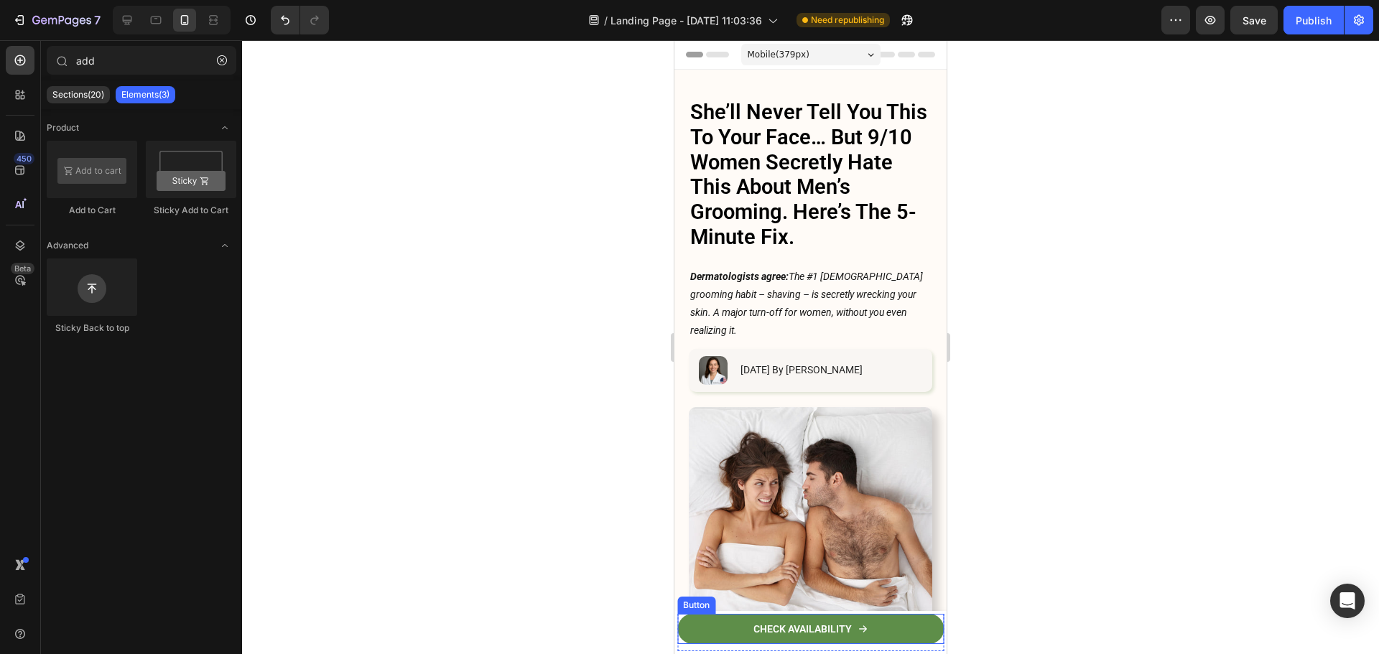
click at [733, 636] on link "CHECK AVAILABILITY" at bounding box center [810, 629] width 266 height 30
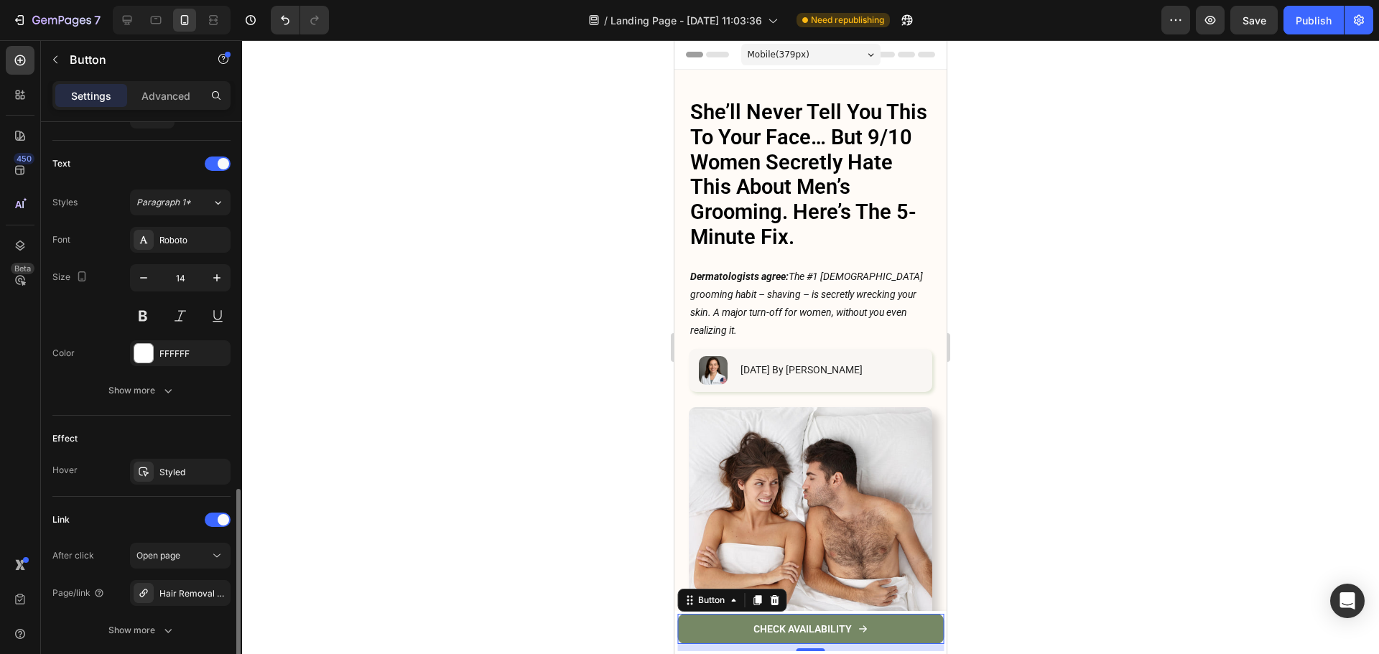
scroll to position [646, 0]
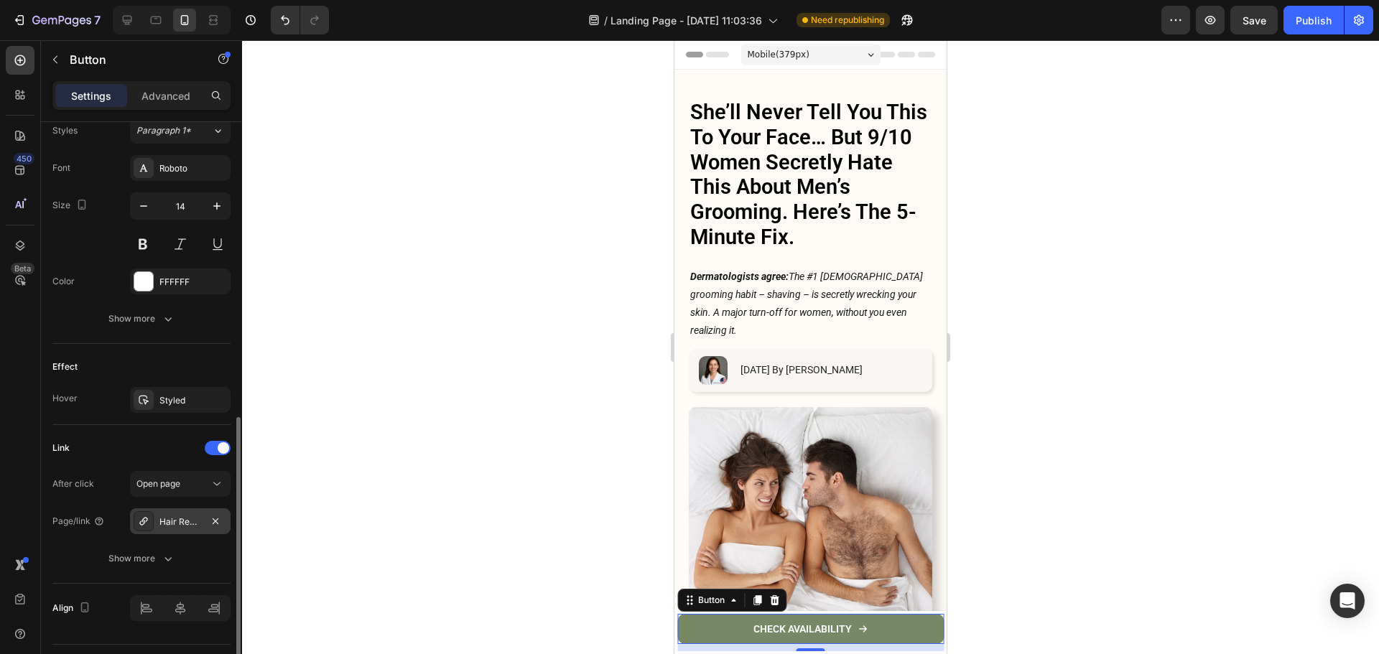
click at [177, 521] on div "Hair Removal Cream" at bounding box center [180, 522] width 42 height 13
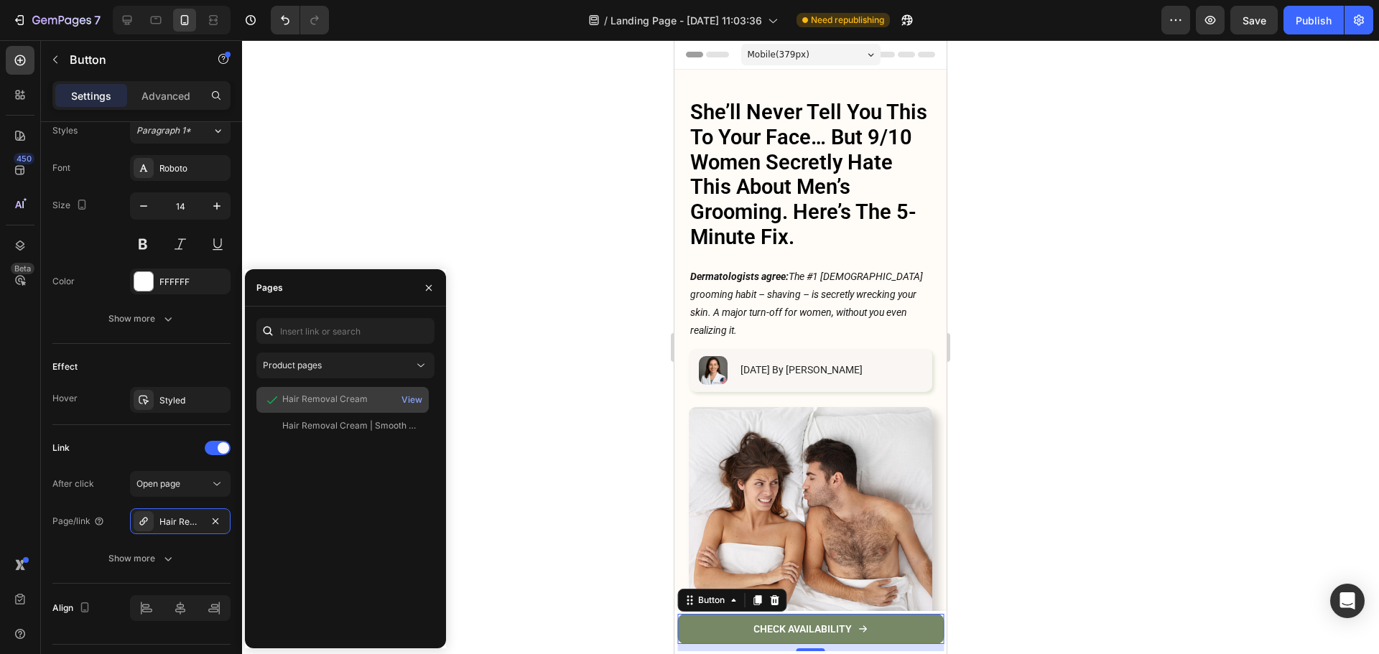
click at [343, 395] on div "Hair Removal Cream" at bounding box center [324, 399] width 85 height 13
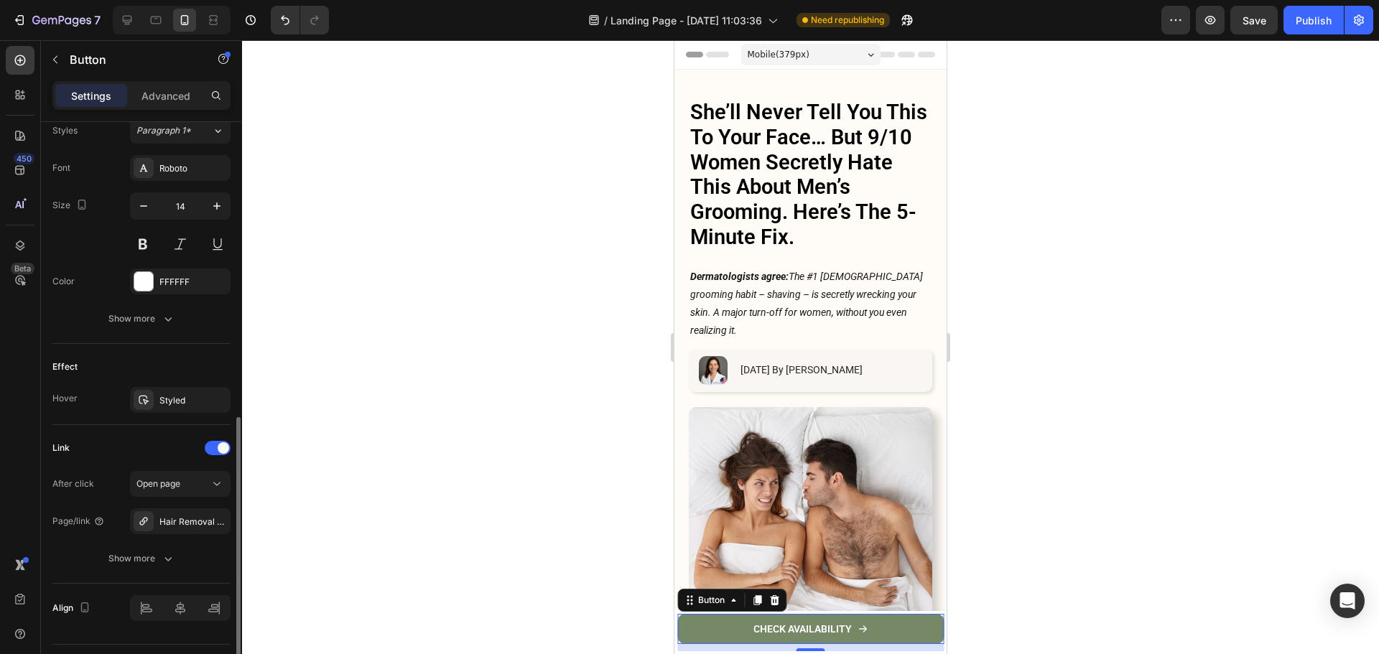
click at [90, 495] on div "After click Open page" at bounding box center [141, 484] width 178 height 26
click at [1133, 348] on div at bounding box center [810, 347] width 1137 height 614
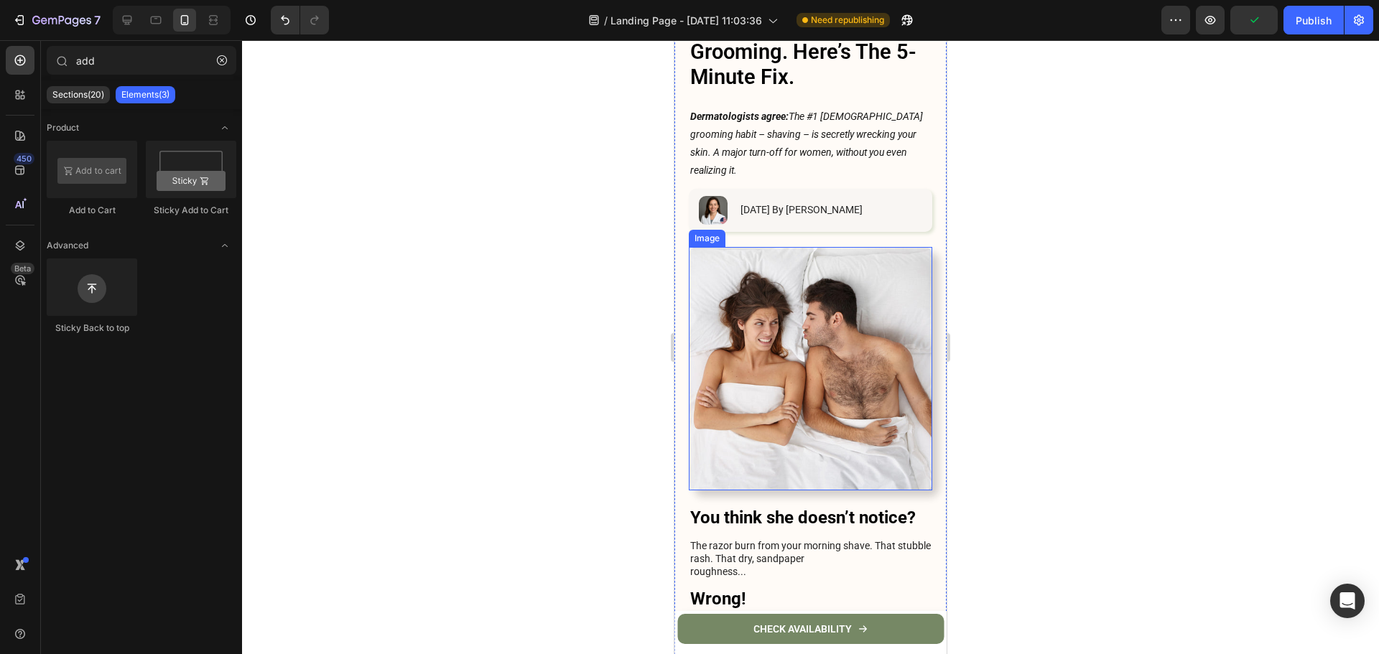
scroll to position [0, 0]
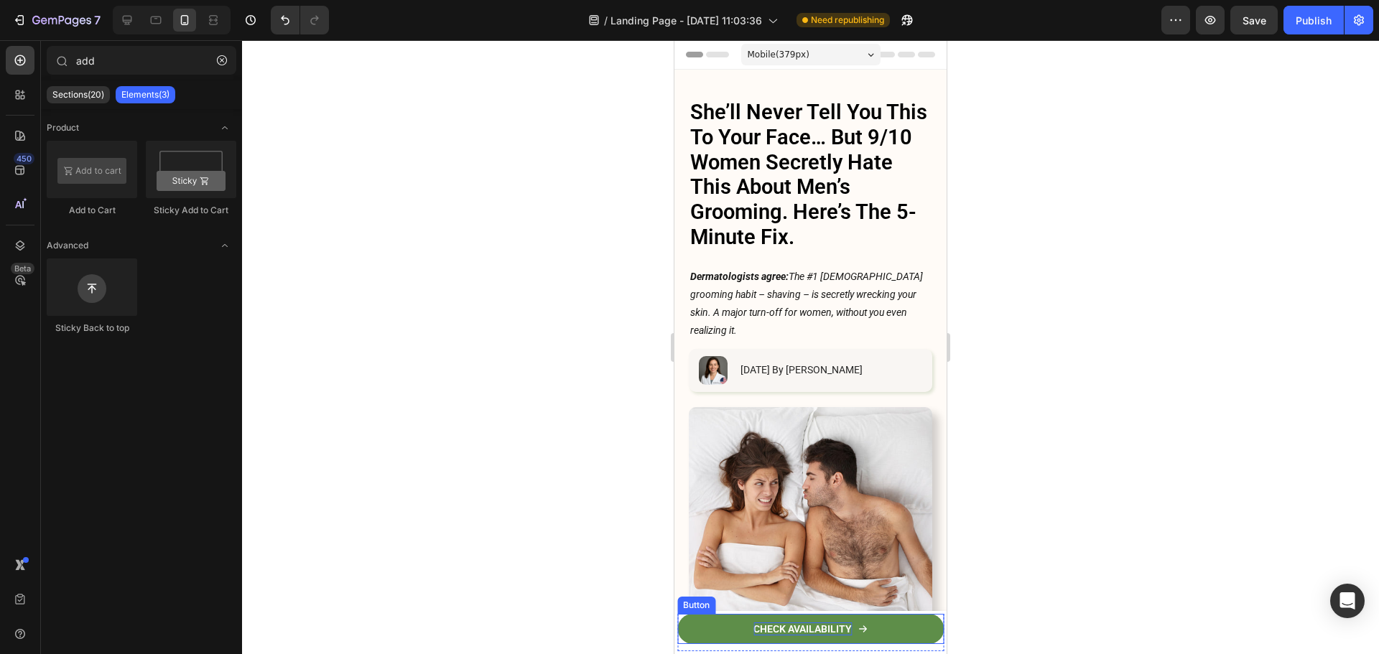
click at [837, 628] on p "CHECK AVAILABILITY" at bounding box center [802, 629] width 98 height 13
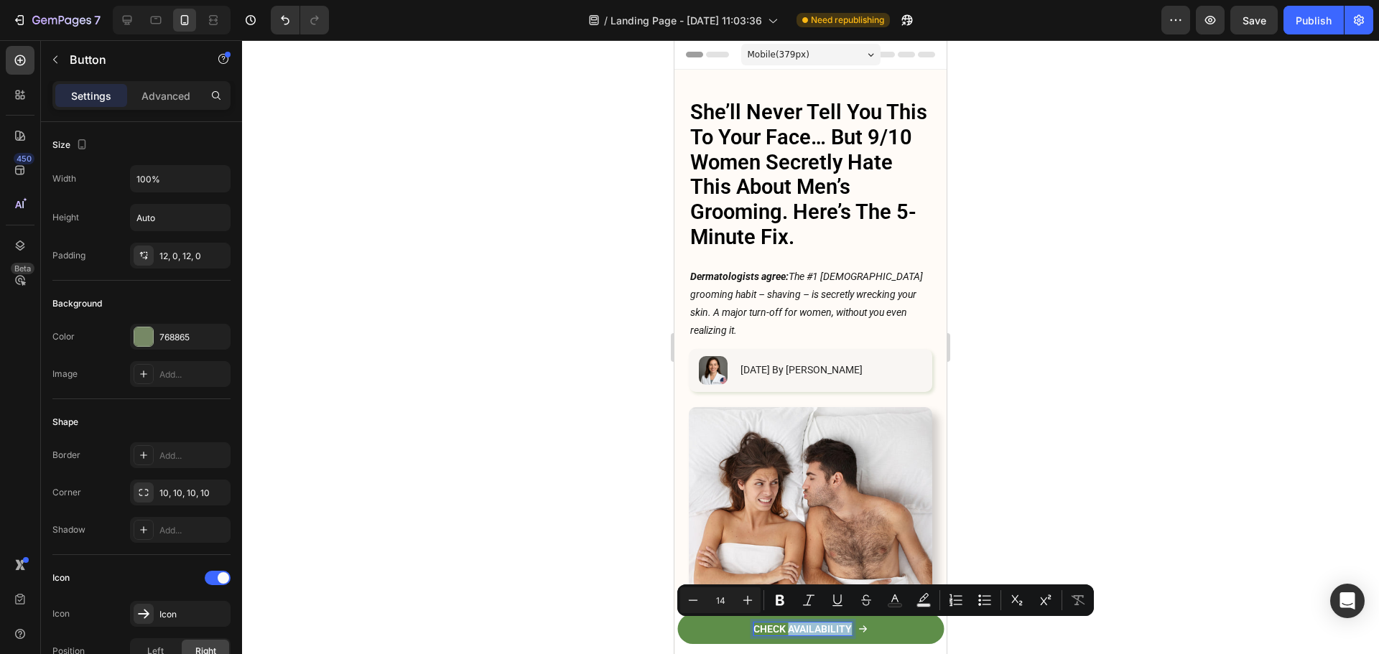
click at [844, 628] on p "CHECK AVAILABILITY" at bounding box center [802, 629] width 98 height 13
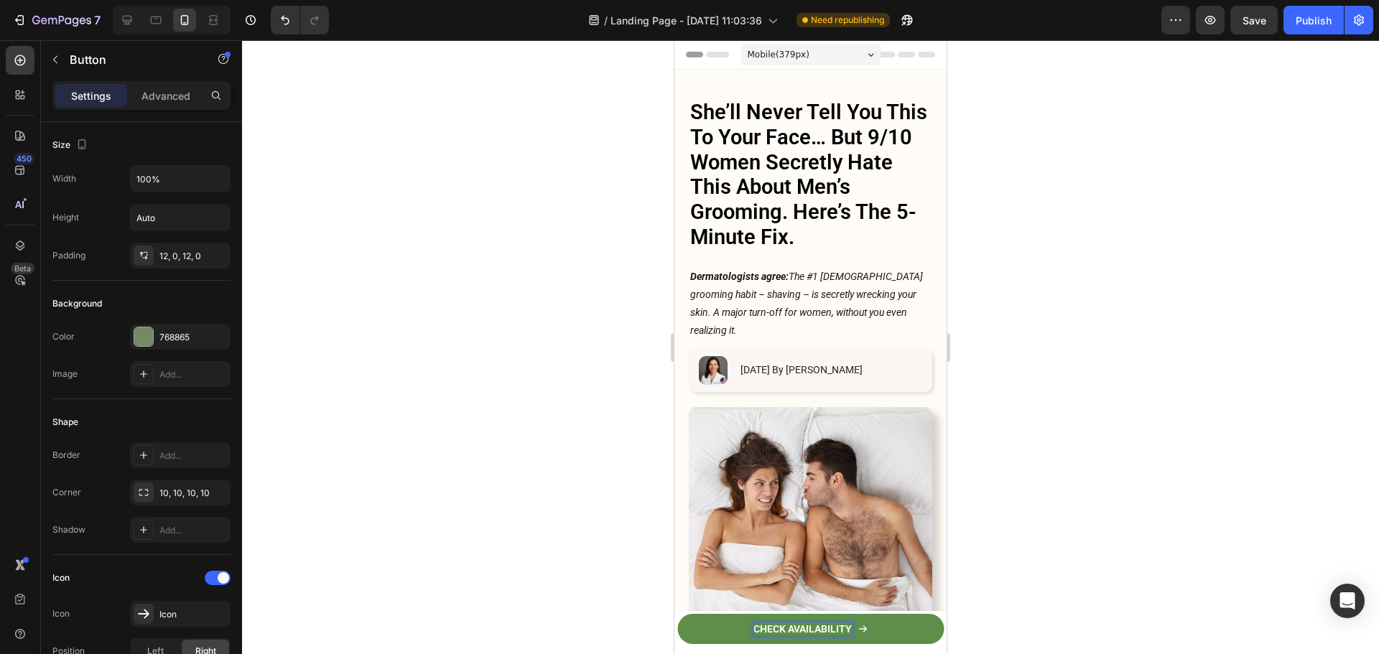
click at [767, 625] on p "CHECK AVAILABILITY" at bounding box center [802, 629] width 98 height 13
click at [1131, 510] on div at bounding box center [810, 347] width 1137 height 614
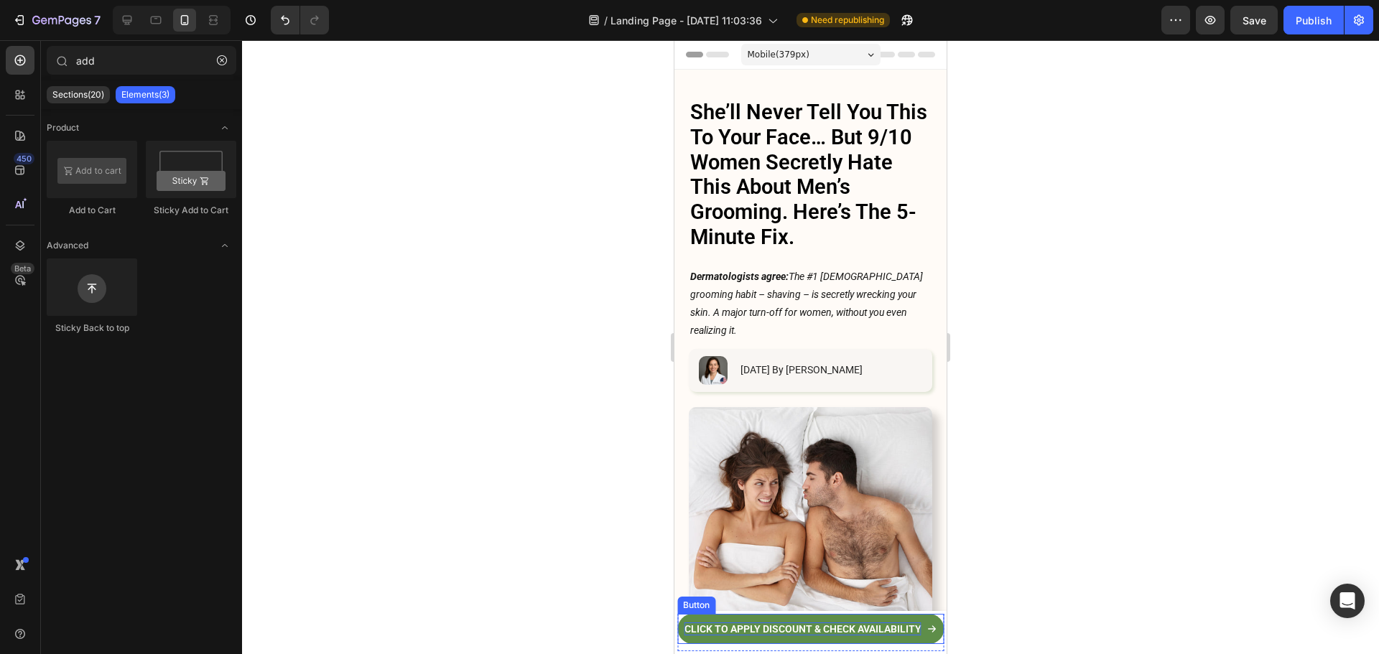
drag, startPoint x: 868, startPoint y: 633, endPoint x: 857, endPoint y: 631, distance: 10.9
click at [868, 633] on p "CLICK TO APPLY DISCOUNT & CHECK AVAILABILITY" at bounding box center [802, 629] width 237 height 13
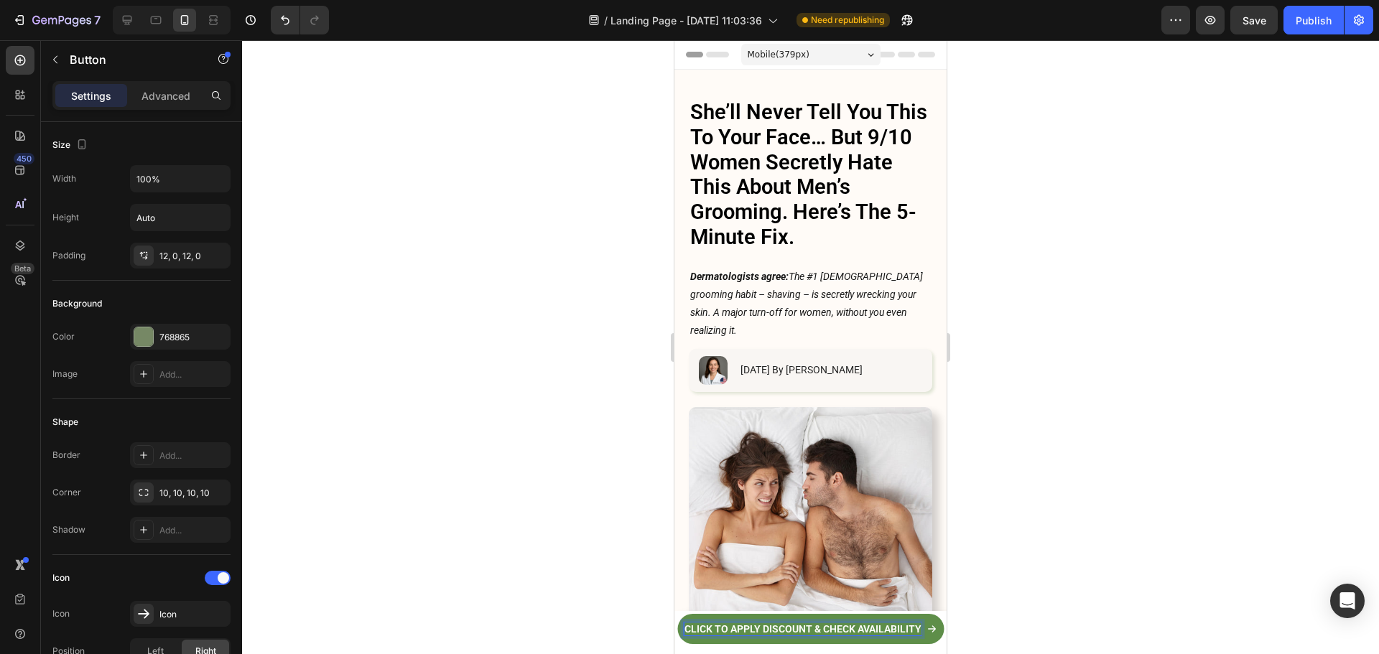
click at [852, 626] on p "CLICK TO APPLY DISCOUNT & CHECK AVAILABILITY" at bounding box center [802, 629] width 237 height 13
click at [815, 627] on p "CLICK TO APPLY DISCOUNT & CHECK AVAILABILITY" at bounding box center [802, 629] width 237 height 13
click at [820, 630] on p "CLICK TO APPLY DISCOUNT & CHECK AVAILABILITY" at bounding box center [802, 629] width 237 height 13
click at [852, 626] on p "CLICK TO APPLY DISCOUNT & CHECK AVAILABILITY" at bounding box center [802, 629] width 237 height 13
click at [819, 631] on p "CLICK TO APPLY DISCOUNT & CHECK AVAILABILITY" at bounding box center [802, 629] width 237 height 13
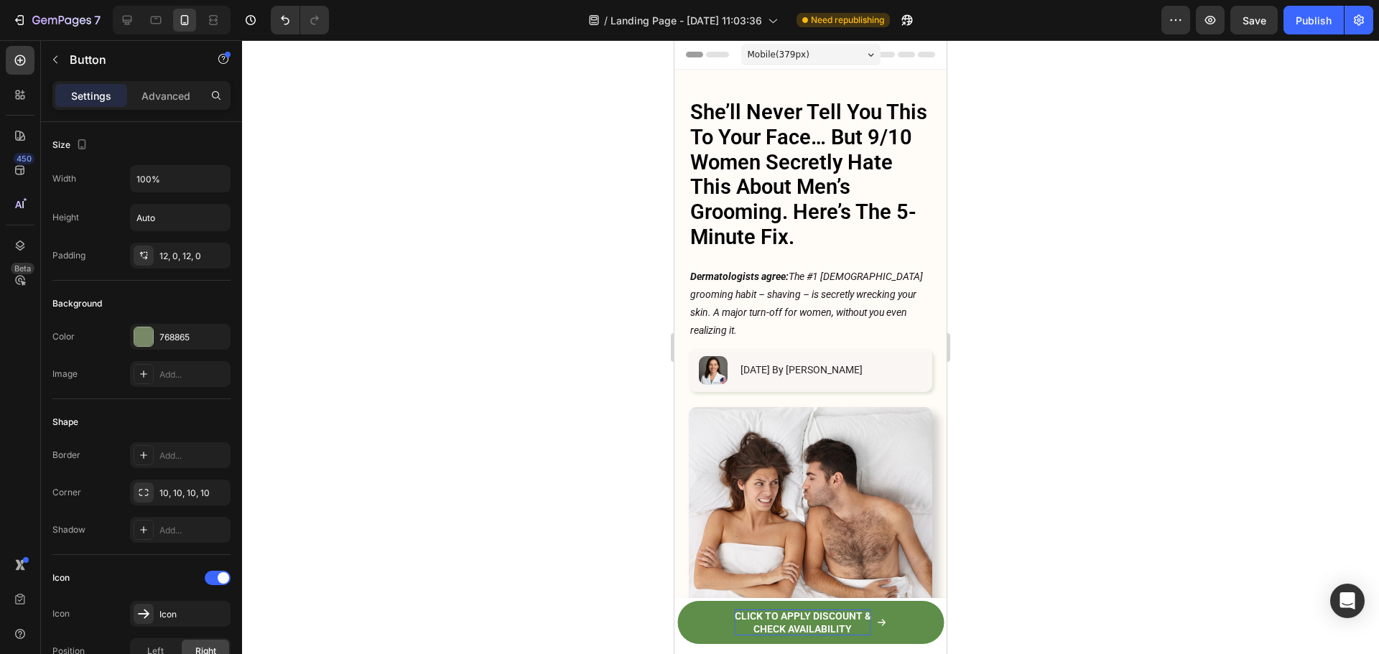
click at [1083, 524] on div at bounding box center [810, 347] width 1137 height 614
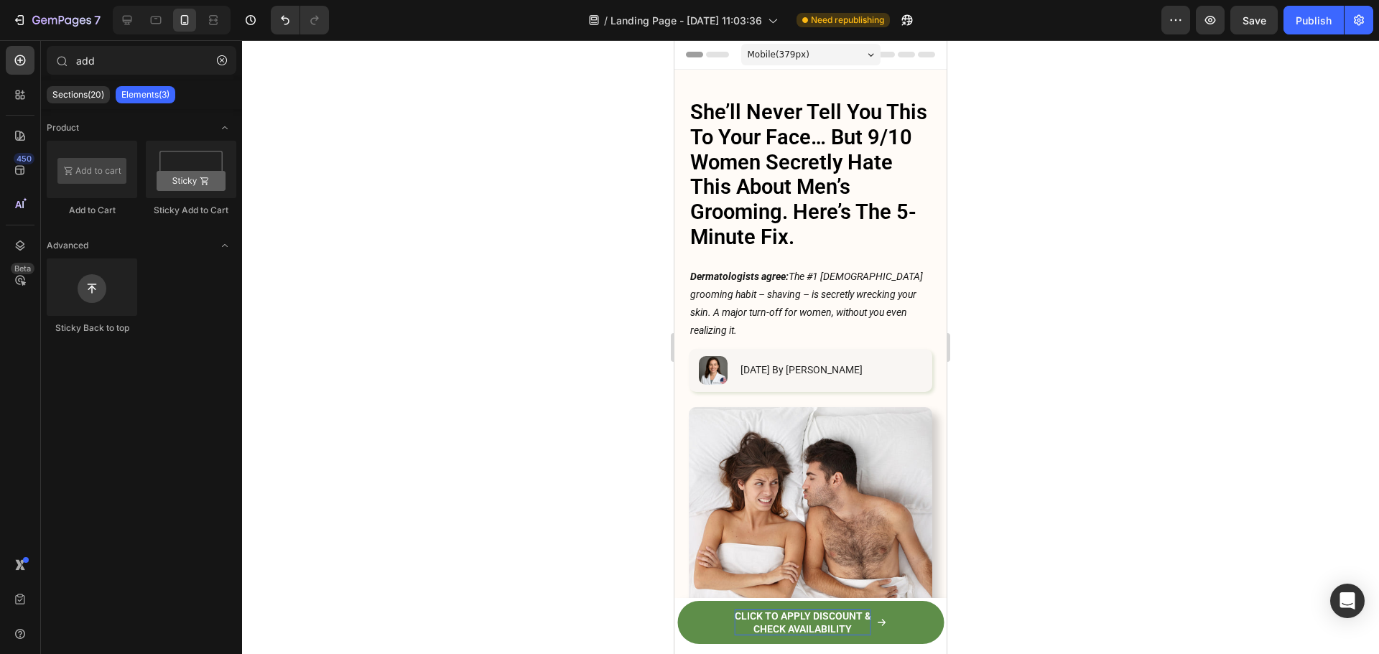
click at [798, 625] on p "CLICK TO APPLY DISCOUNT & CHECK AVAILABILITY" at bounding box center [803, 623] width 136 height 26
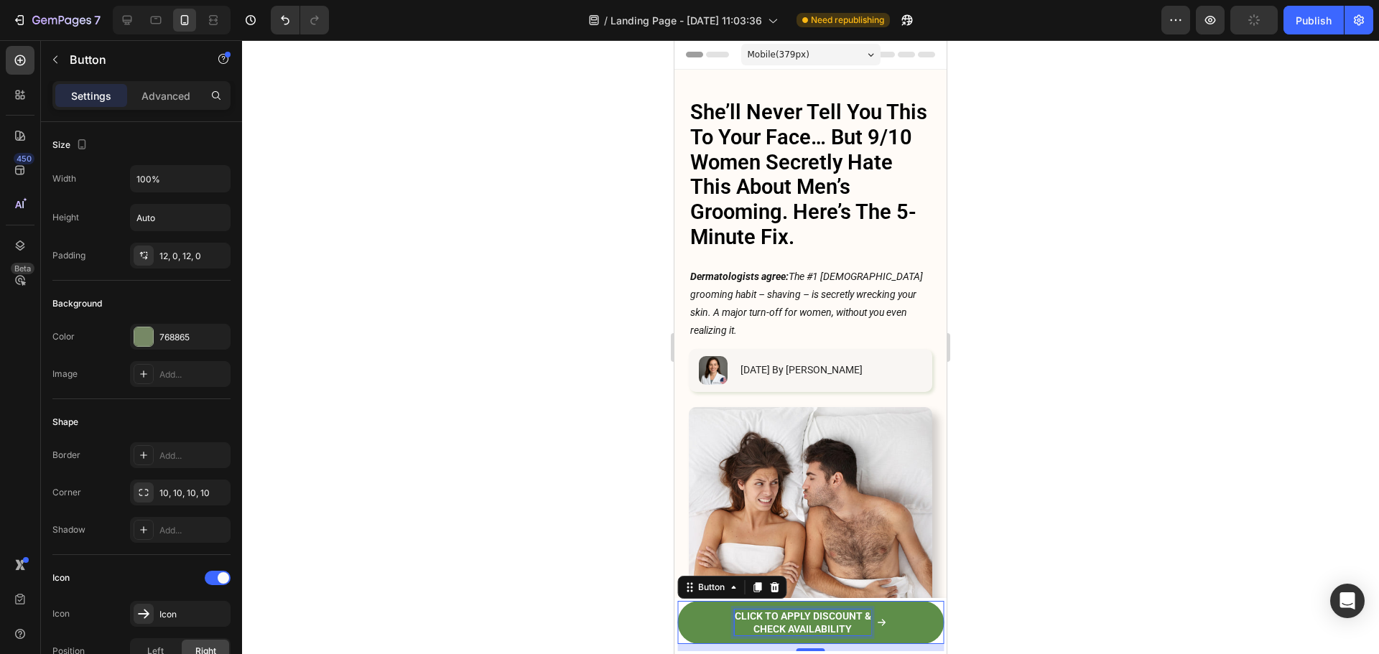
click at [853, 618] on p "CLICK TO APPLY DISCOUNT & CHECK AVAILABILITY" at bounding box center [803, 623] width 136 height 26
click at [748, 625] on p "CLICK TO APPLY DISCOUNT & CHECK AVAILABILITY" at bounding box center [803, 623] width 136 height 26
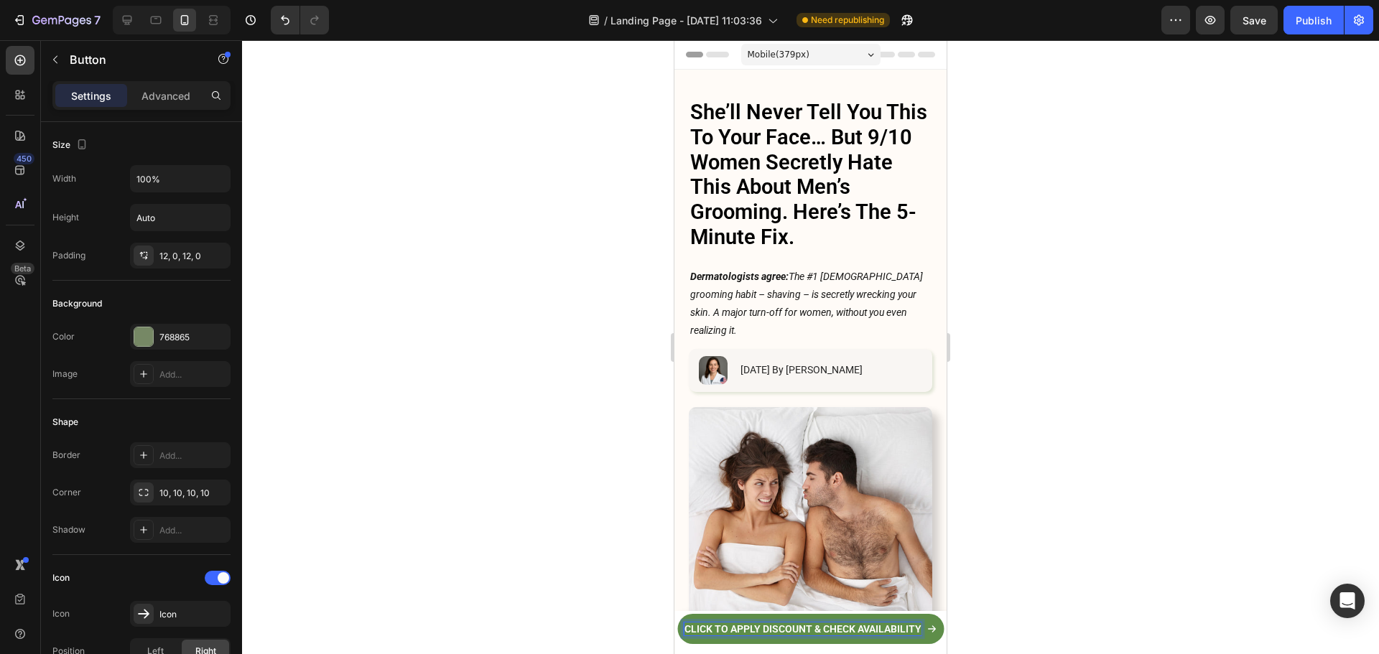
click at [861, 633] on p "CLICK TO APPLY DISCOUNT & CHECK AVAILABILITY" at bounding box center [802, 629] width 237 height 13
click at [854, 628] on p "CLICK TO APPLY DISCOUNT & CHECK AVAILABILITY" at bounding box center [802, 629] width 237 height 13
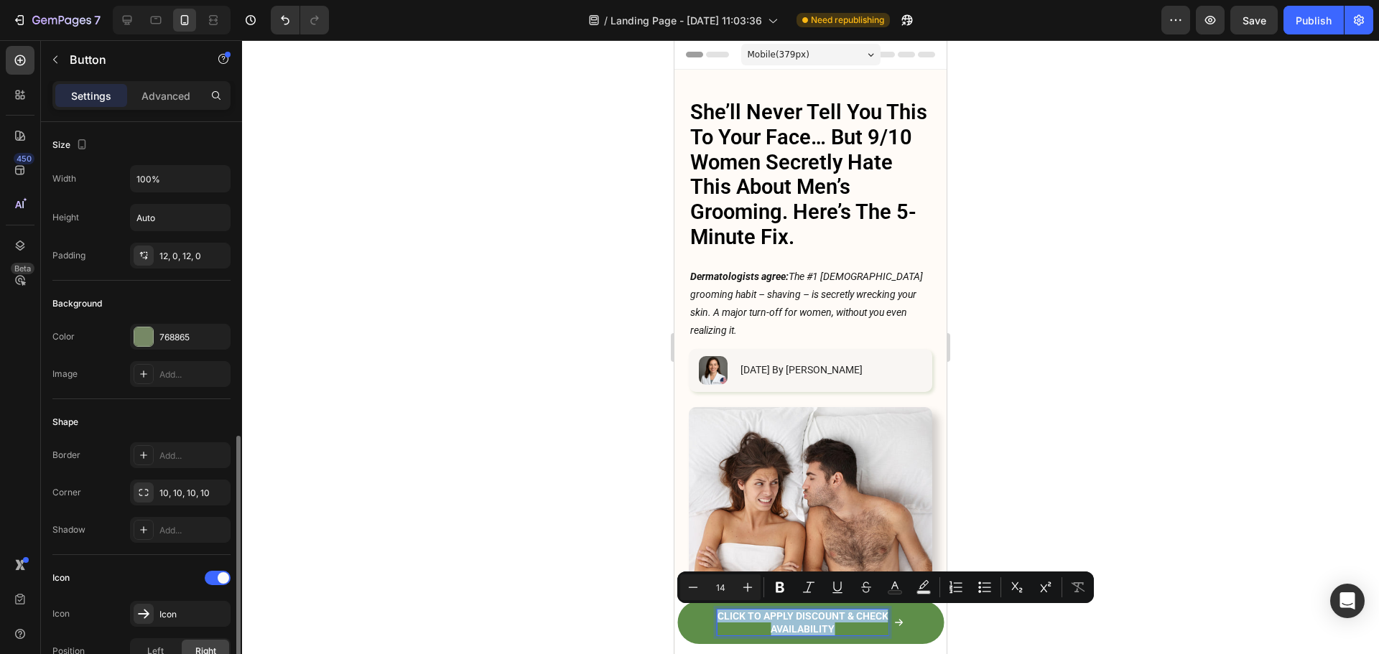
scroll to position [359, 0]
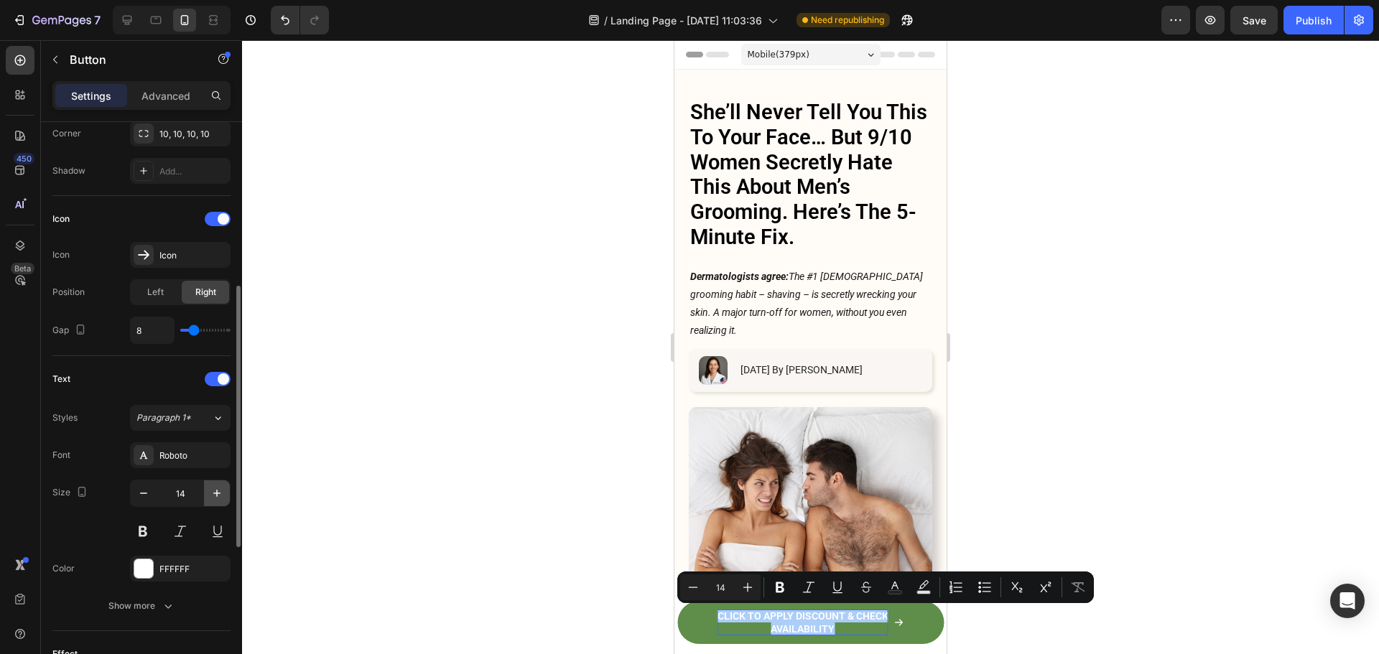
click at [214, 492] on icon "button" at bounding box center [217, 493] width 14 height 14
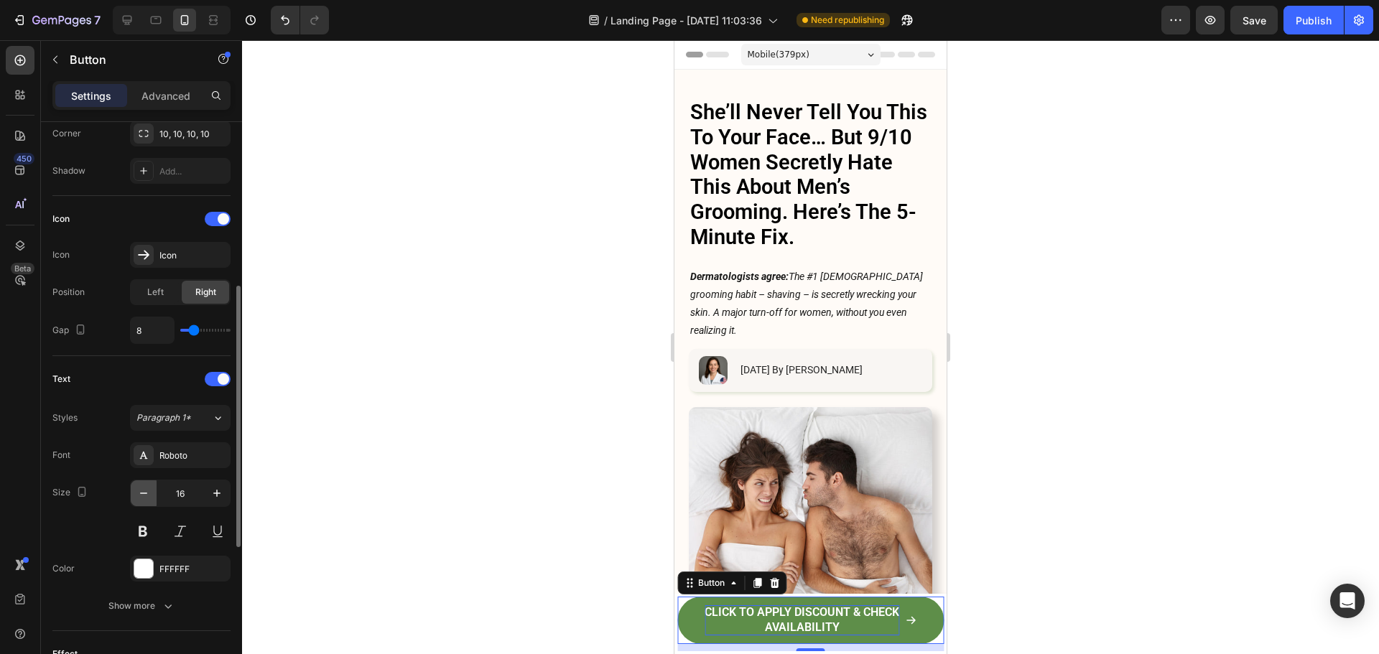
click at [149, 488] on icon "button" at bounding box center [143, 493] width 14 height 14
click at [204, 501] on button "button" at bounding box center [217, 493] width 26 height 26
type input "15"
click at [154, 531] on button at bounding box center [143, 531] width 26 height 26
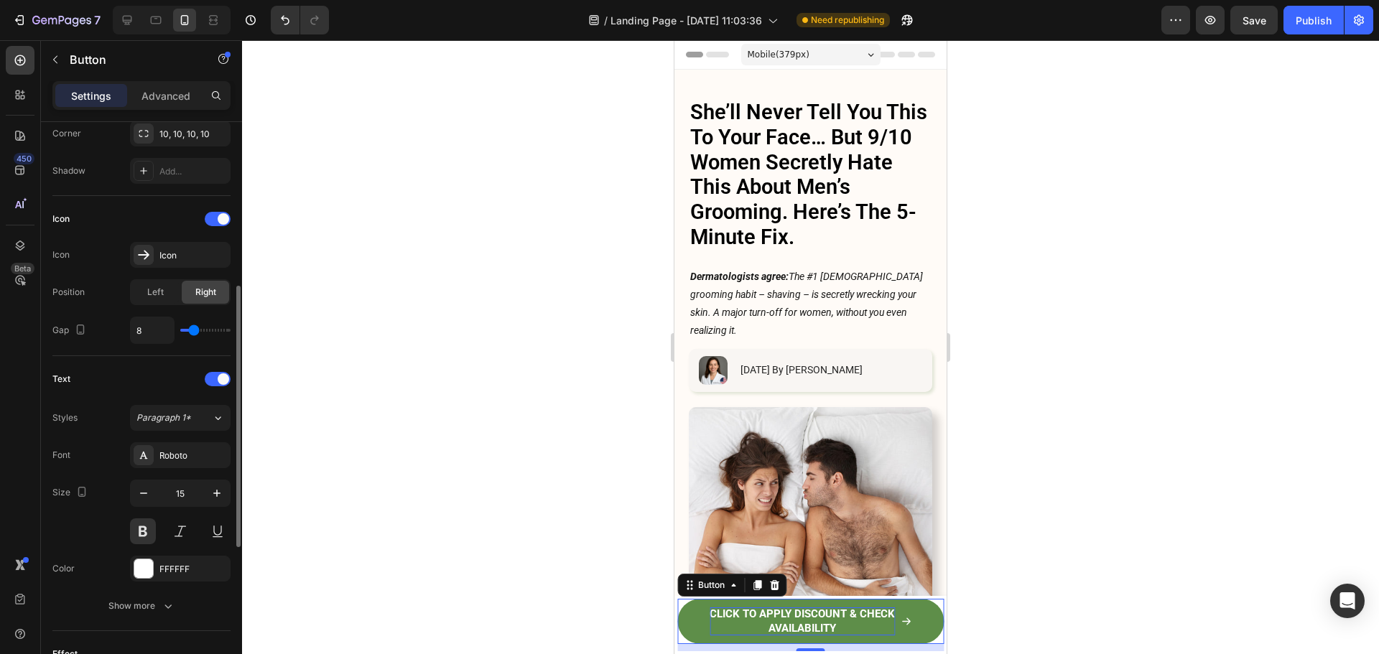
click at [156, 530] on div at bounding box center [180, 531] width 101 height 26
click at [142, 530] on button at bounding box center [143, 531] width 26 height 26
click at [1030, 435] on div at bounding box center [810, 347] width 1137 height 614
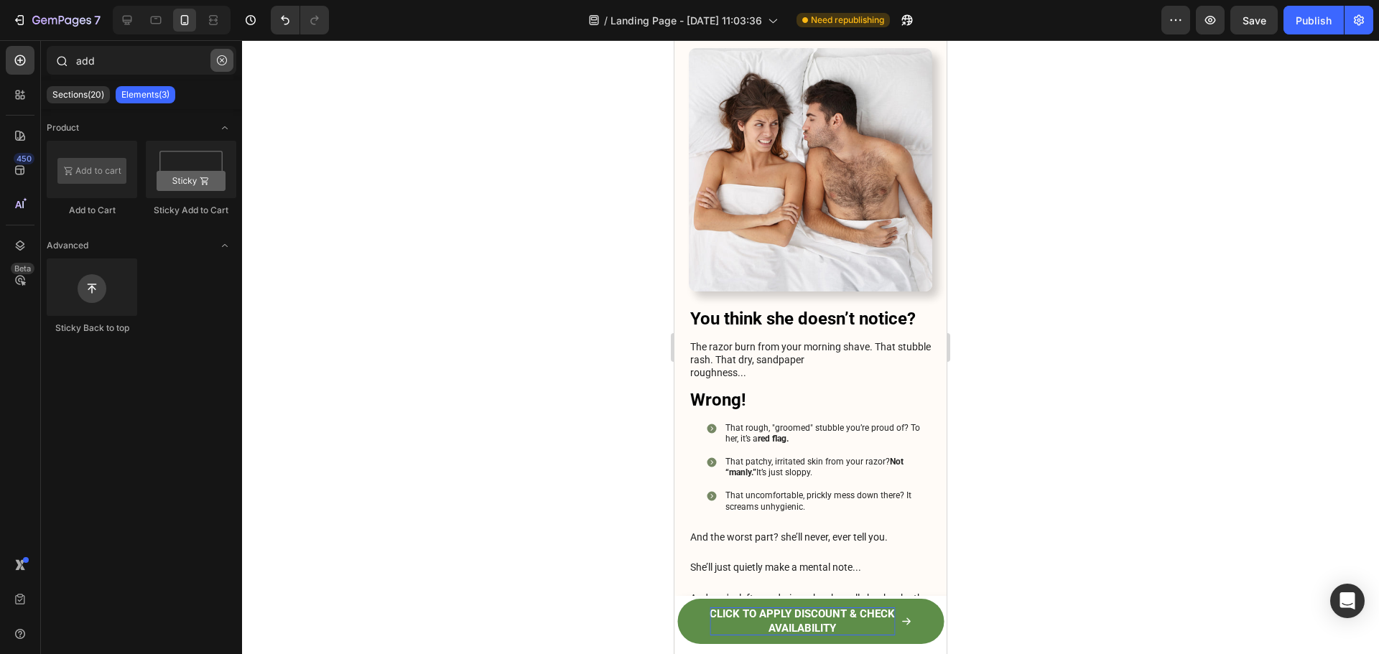
click at [225, 57] on icon "button" at bounding box center [222, 60] width 10 height 10
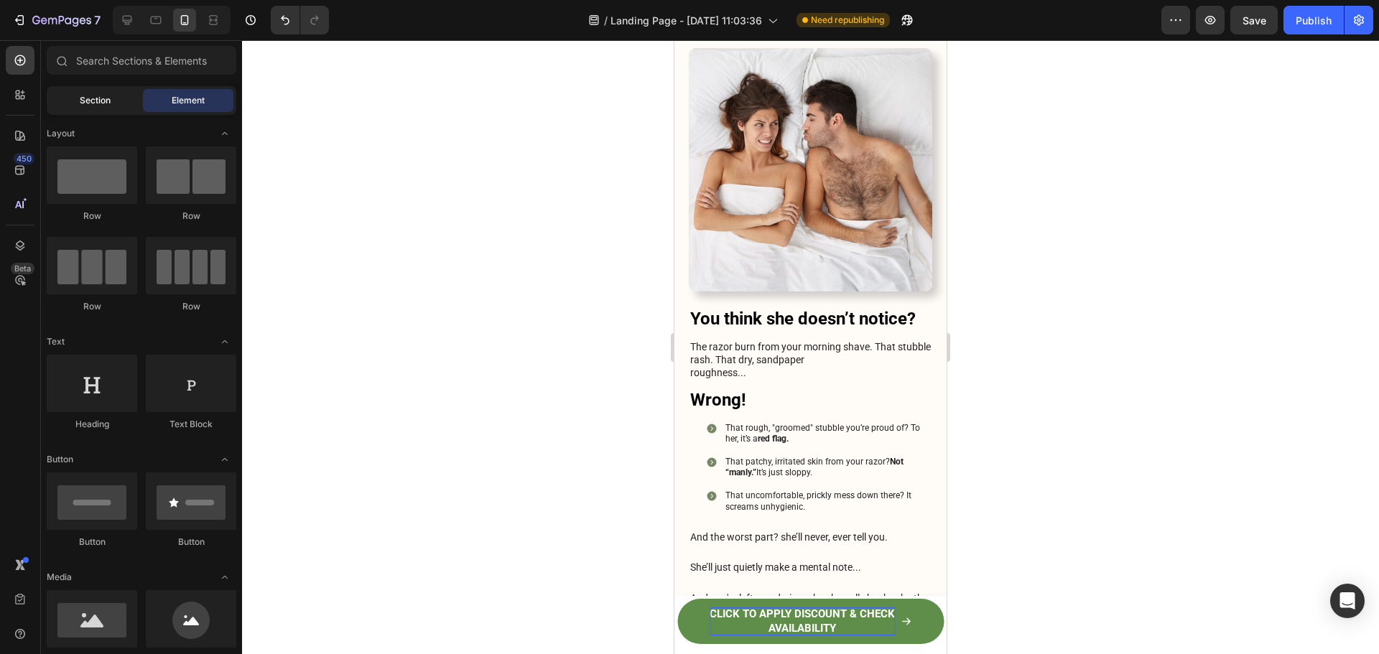
click at [80, 96] on span "Section" at bounding box center [95, 100] width 31 height 13
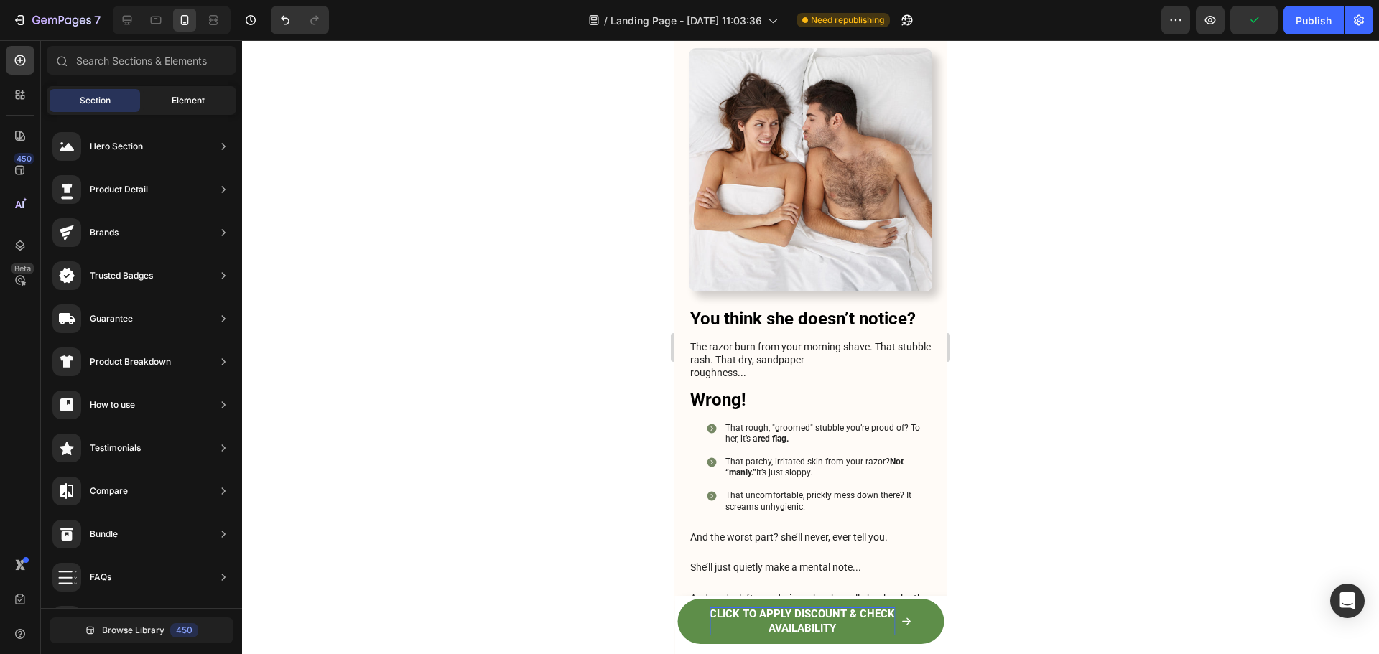
click at [164, 93] on div "Element" at bounding box center [188, 100] width 90 height 23
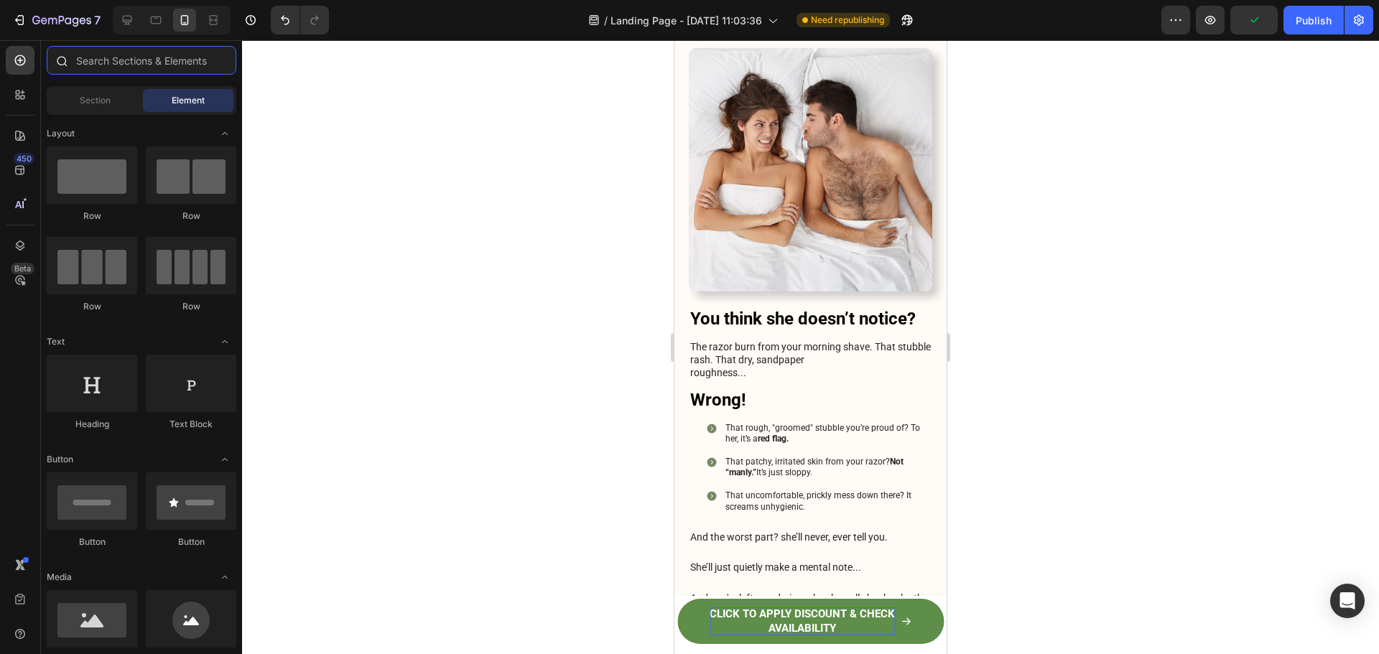
click at [131, 68] on input "text" at bounding box center [142, 60] width 190 height 29
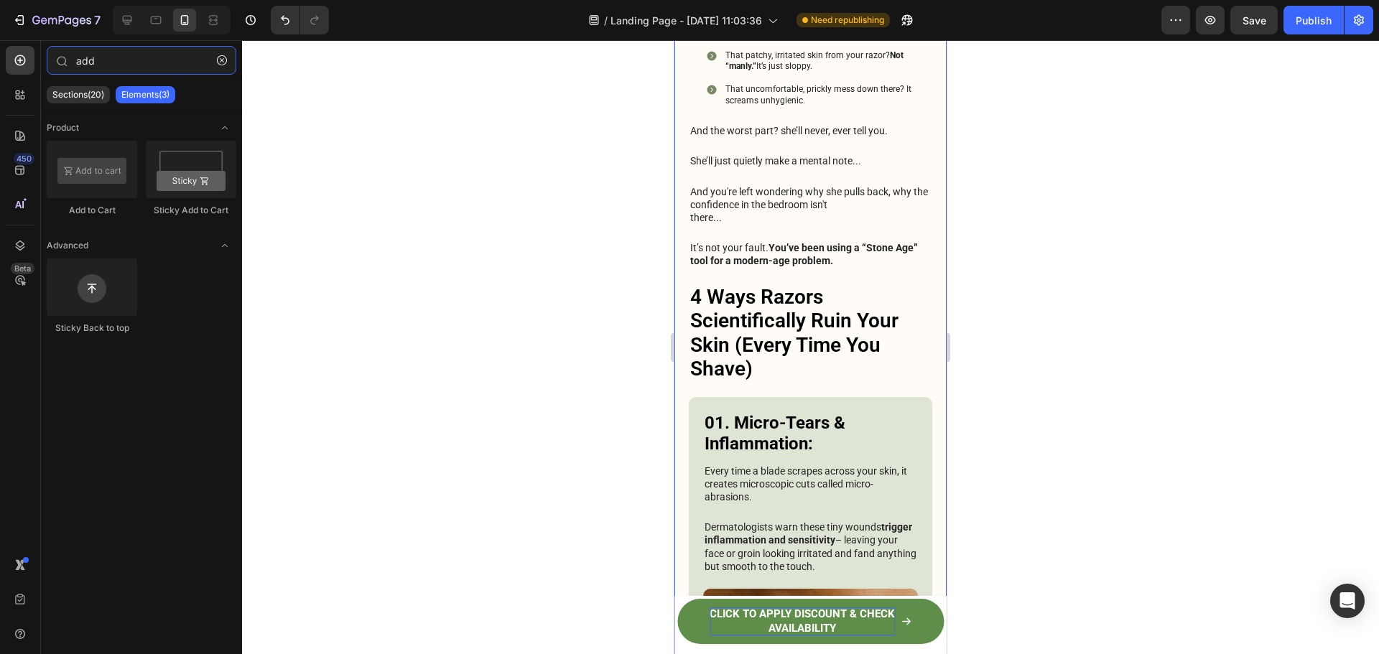
scroll to position [790, 0]
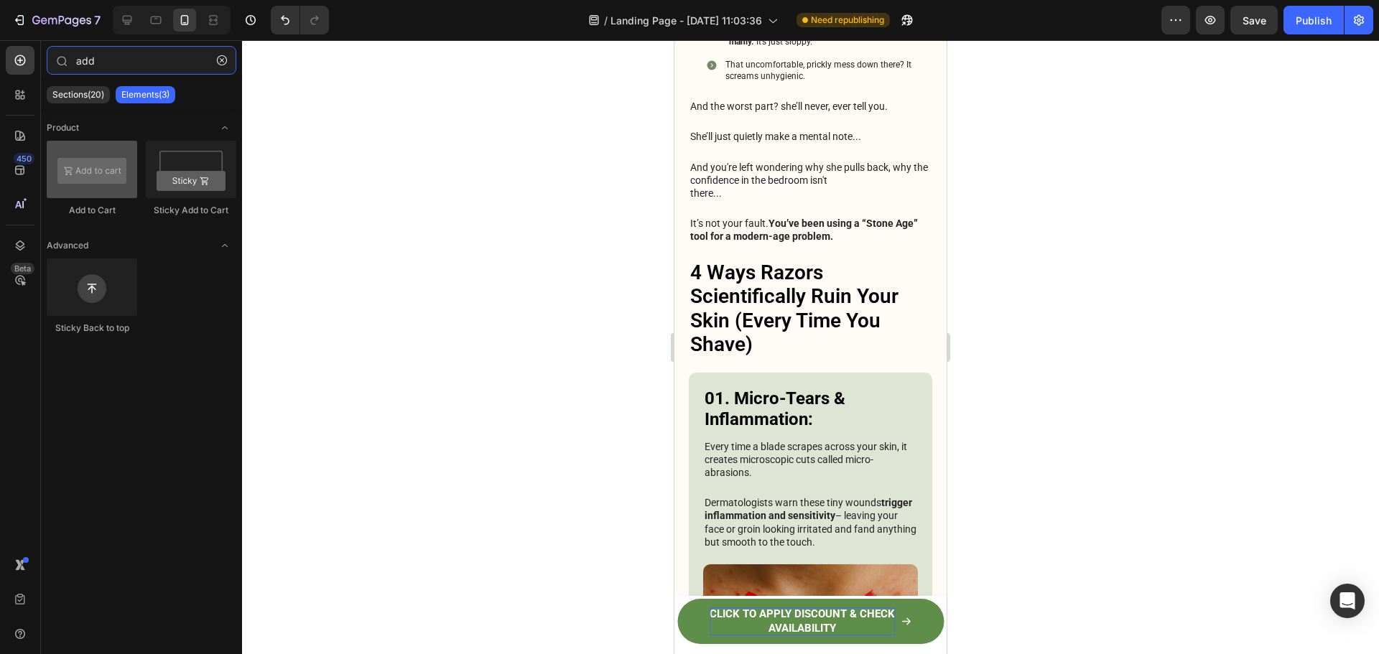
type input "add"
drag, startPoint x: 70, startPoint y: 179, endPoint x: 111, endPoint y: 198, distance: 44.6
click at [100, 194] on div at bounding box center [92, 169] width 90 height 57
click at [98, 174] on div at bounding box center [92, 169] width 90 height 57
click at [799, 613] on p "CLICK TO APPLY DISCOUNT & CHECK AVAILABILITY" at bounding box center [801, 621] width 185 height 28
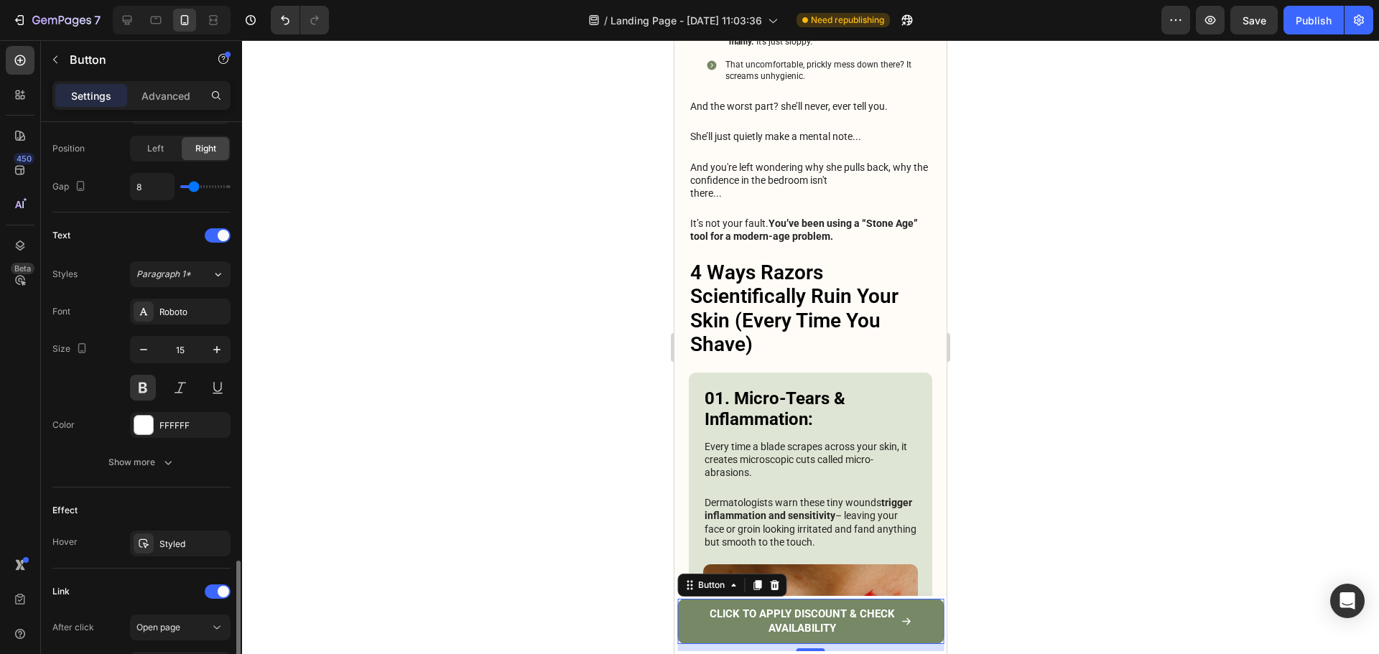
scroll to position [646, 0]
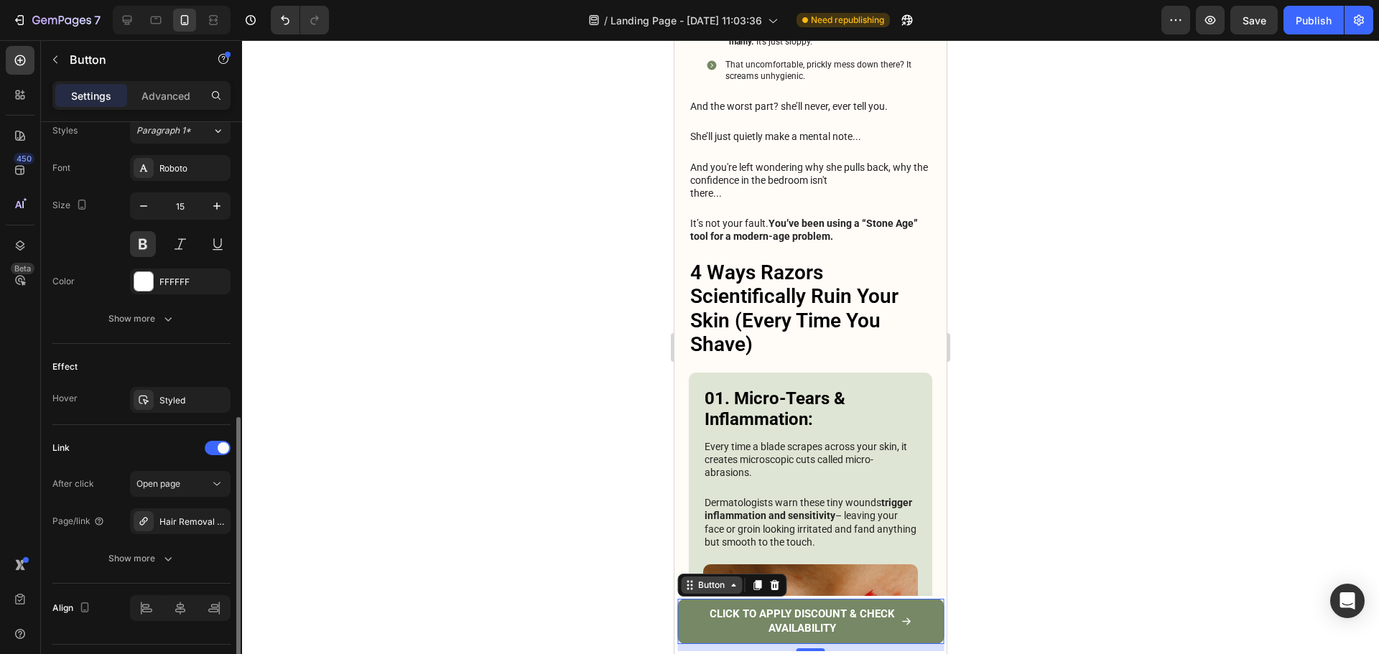
click at [690, 590] on icon at bounding box center [689, 584] width 11 height 11
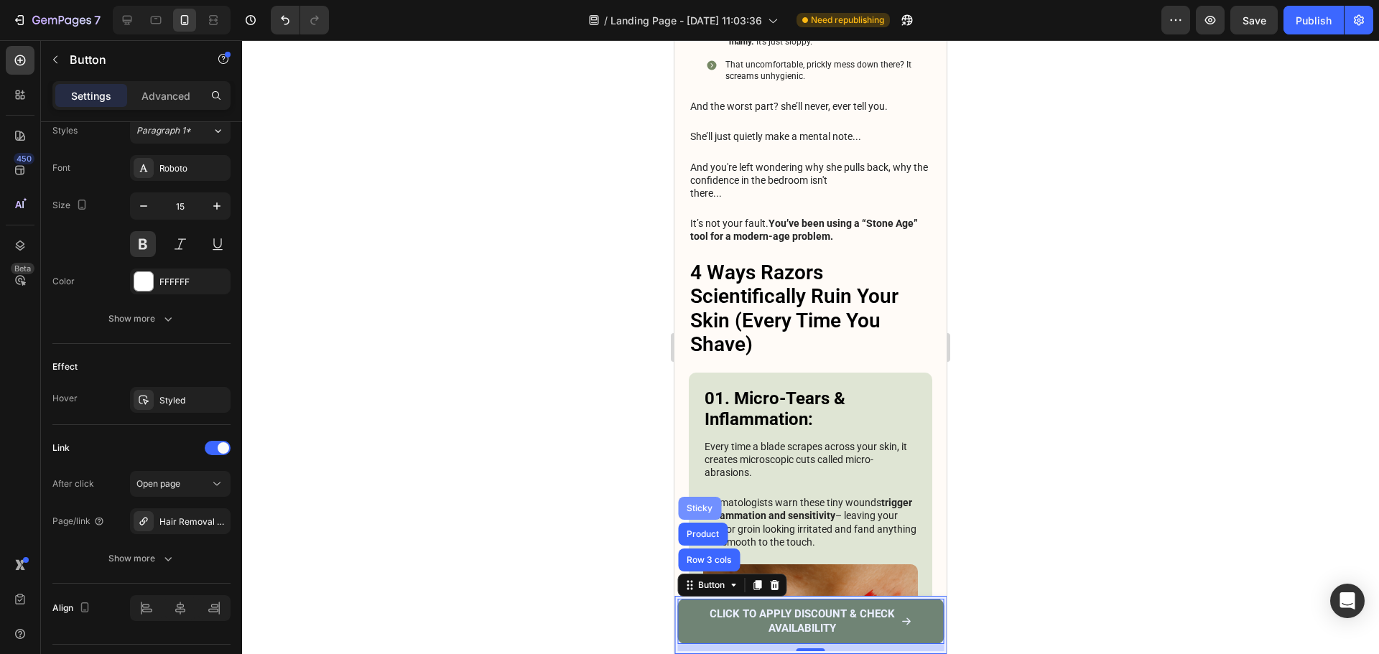
click at [688, 508] on div "Sticky" at bounding box center [700, 508] width 32 height 9
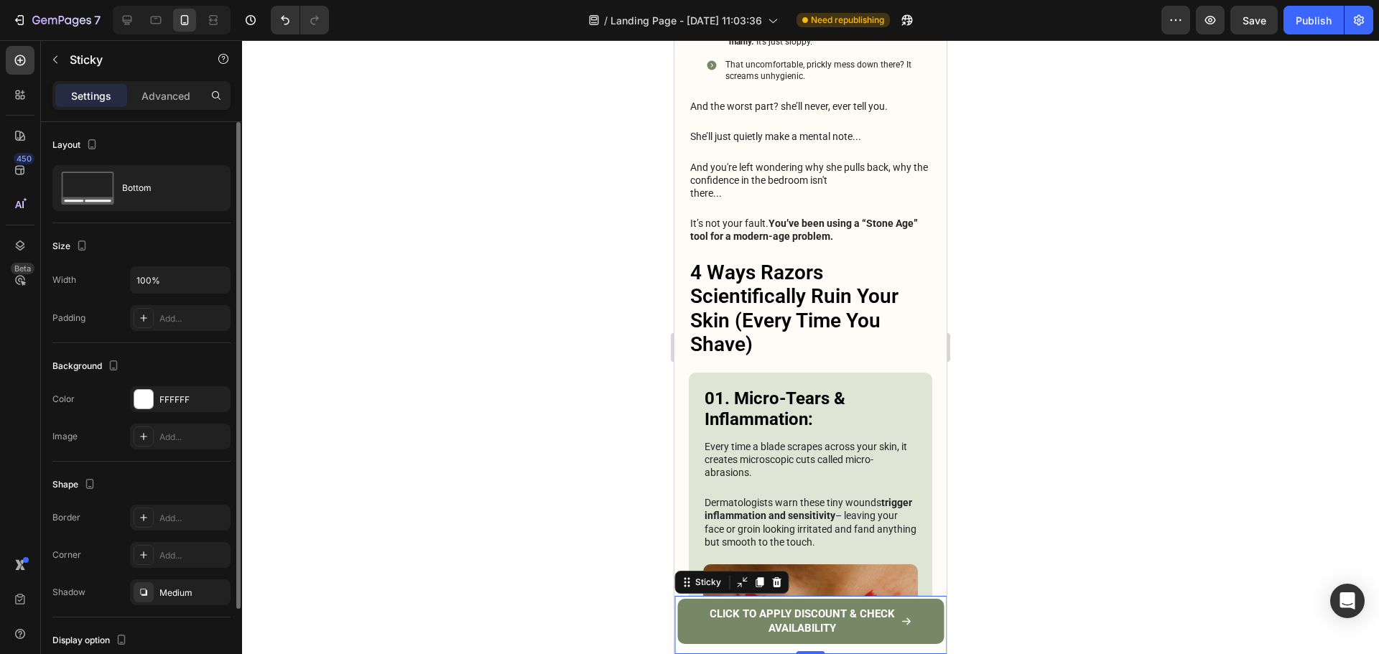
scroll to position [101, 0]
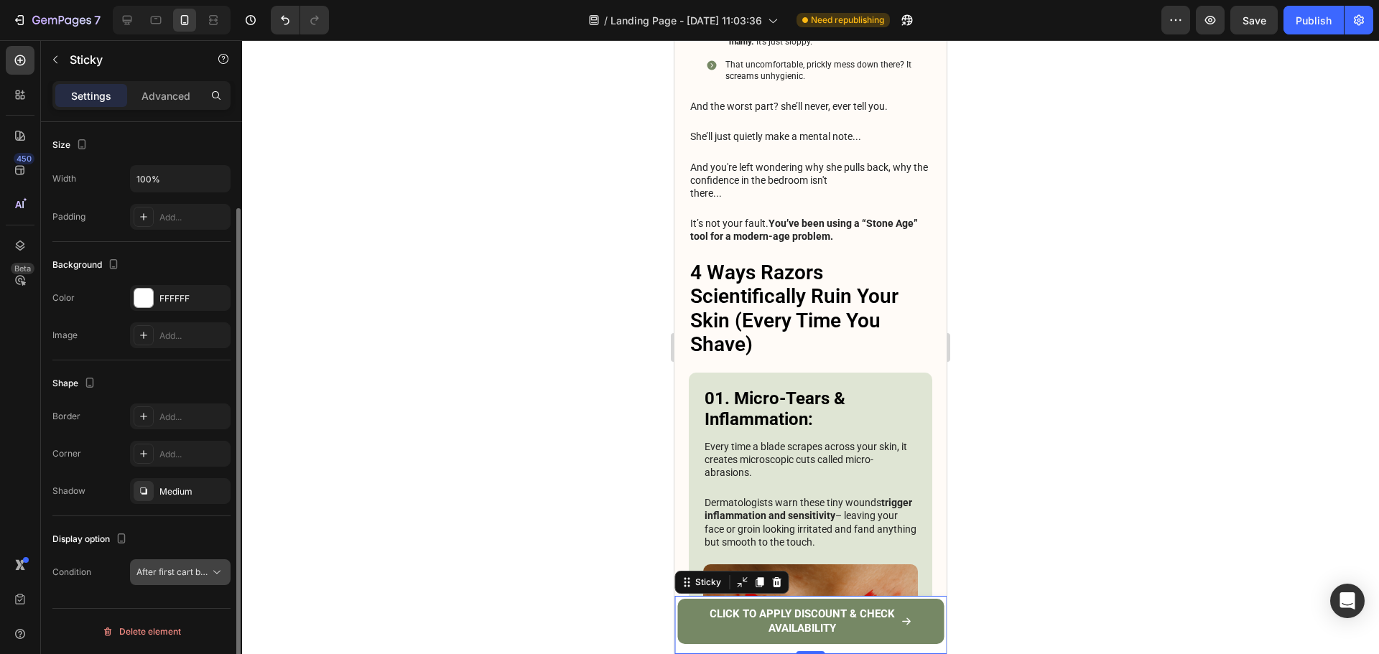
click at [199, 570] on span "After first cart button" at bounding box center [178, 572] width 85 height 11
click at [198, 568] on span "After first cart button" at bounding box center [178, 572] width 85 height 11
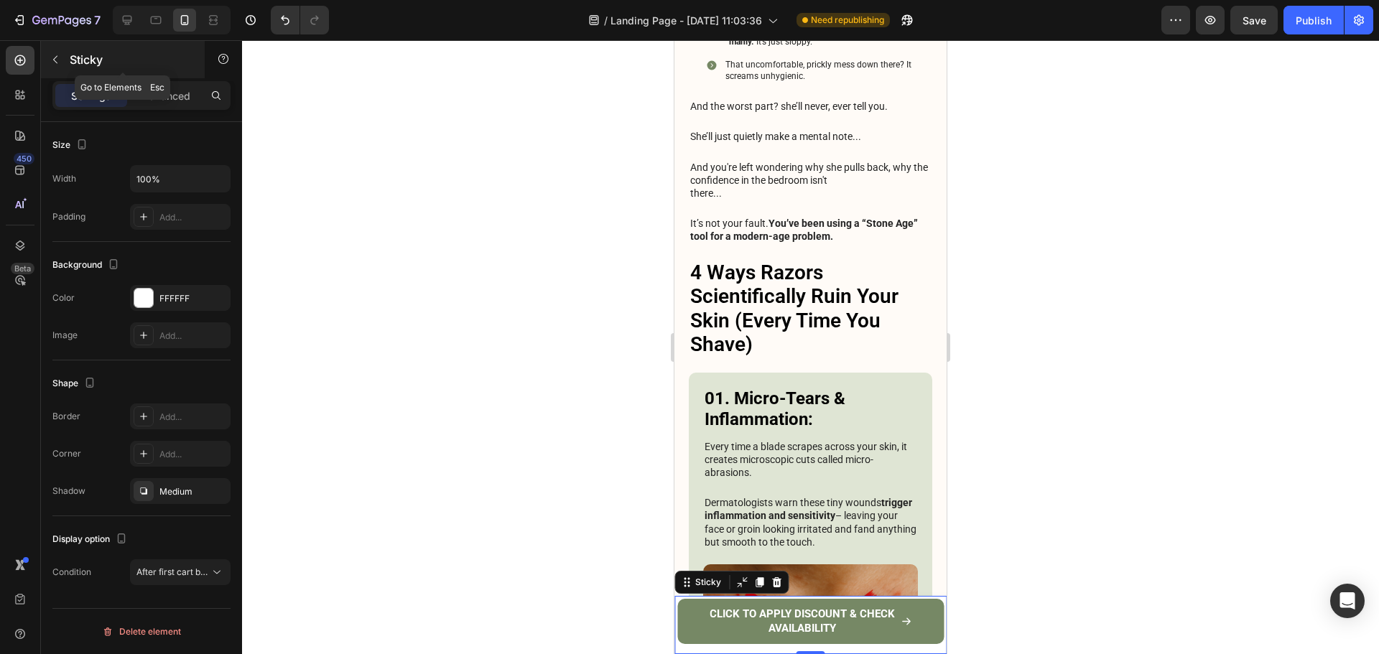
click at [66, 60] on button "button" at bounding box center [55, 59] width 23 height 23
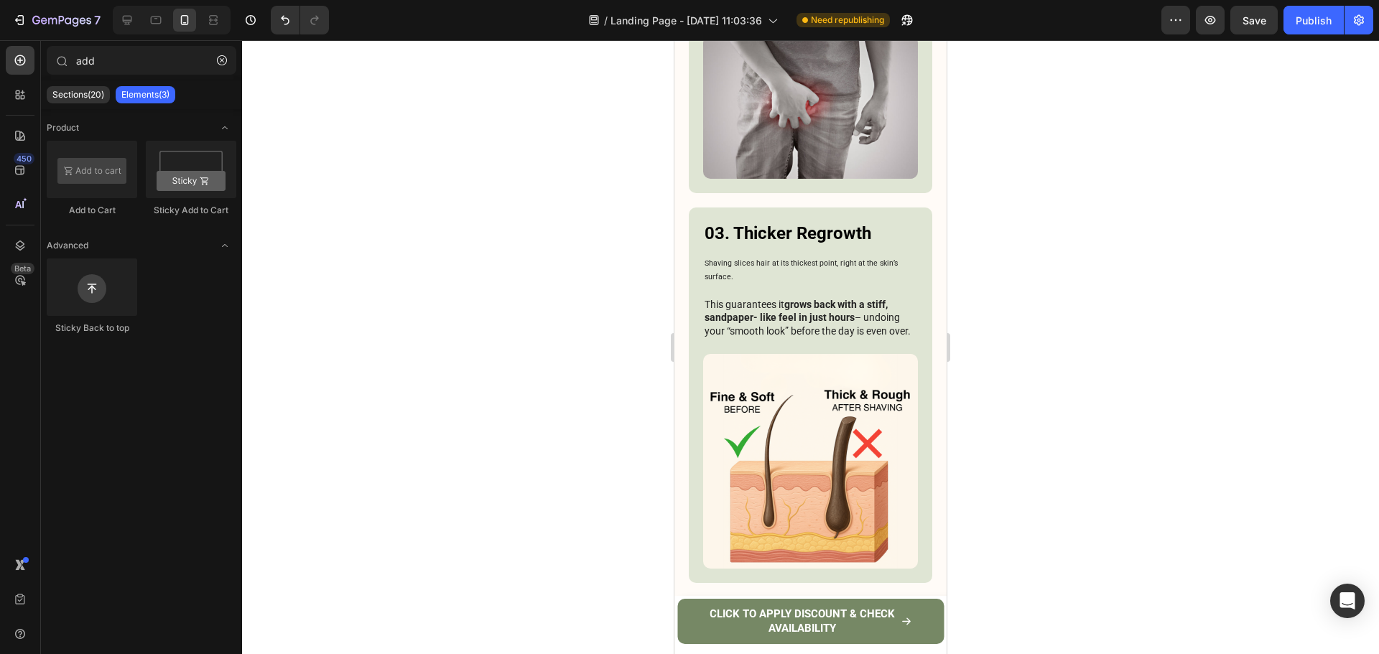
scroll to position [401, 0]
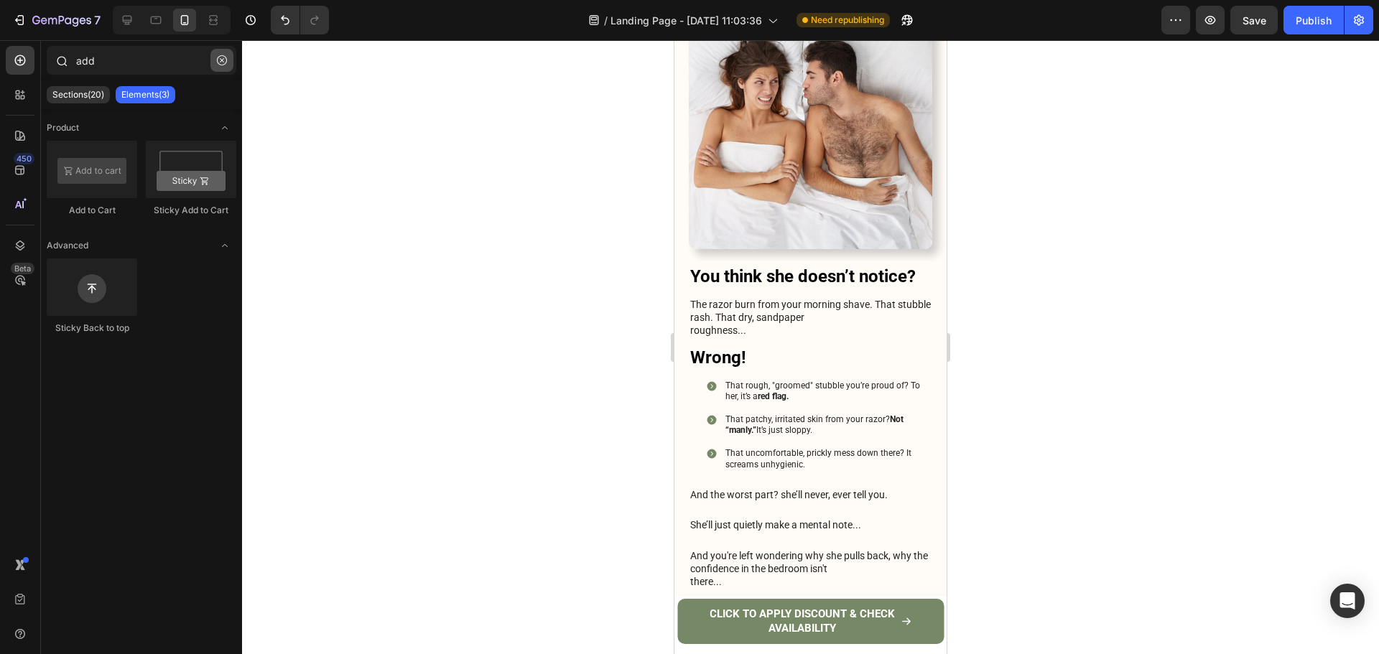
click at [218, 57] on icon "button" at bounding box center [222, 60] width 10 height 10
click at [218, 57] on input "text" at bounding box center [142, 60] width 190 height 29
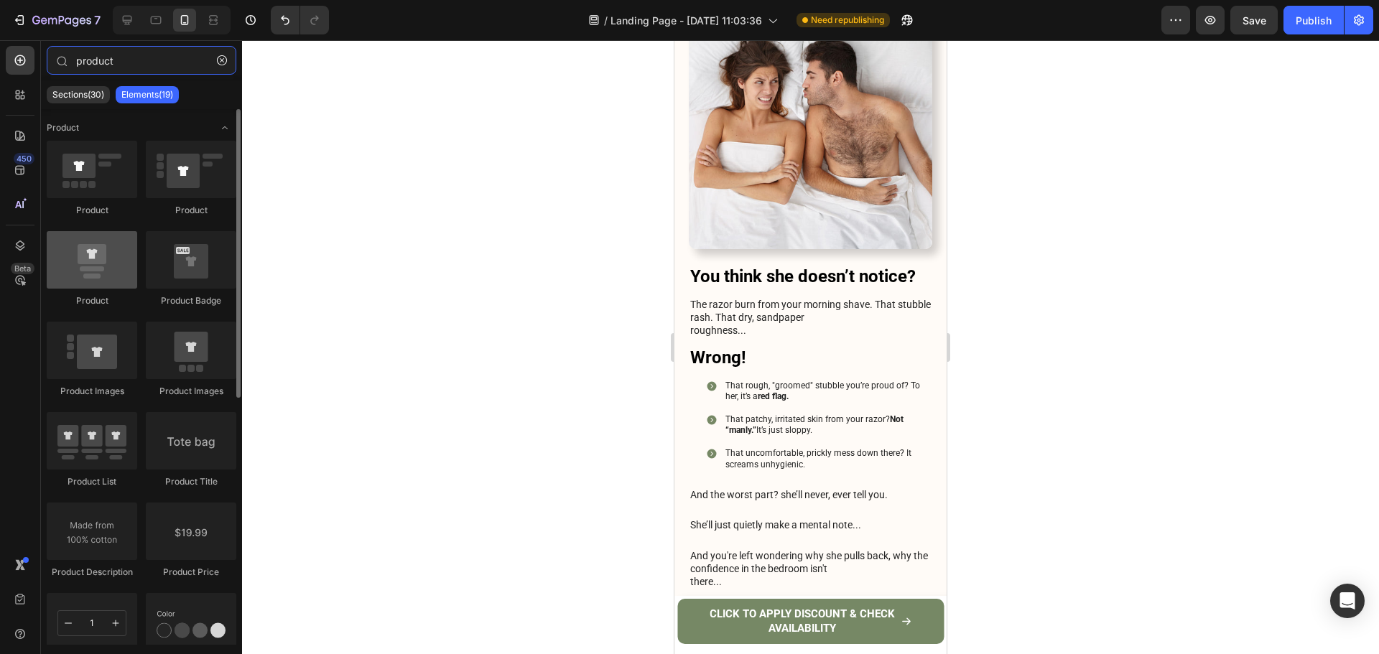
type input "product"
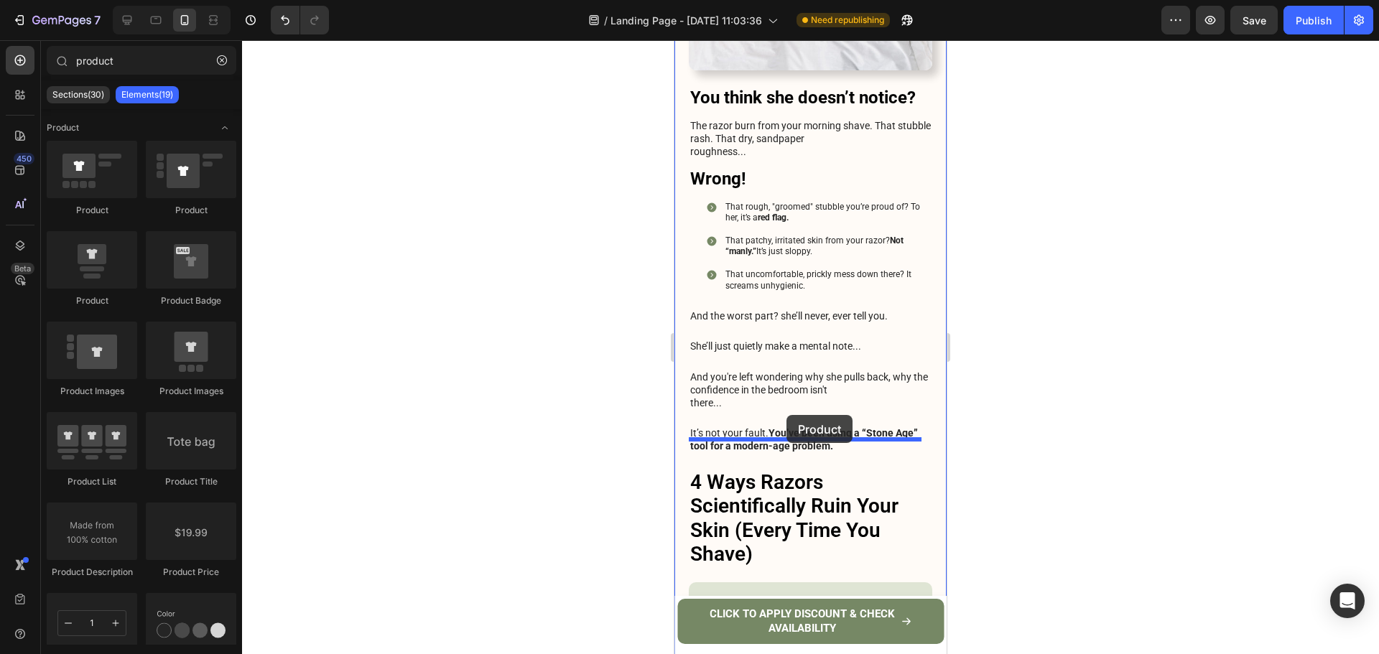
scroll to position [590, 0]
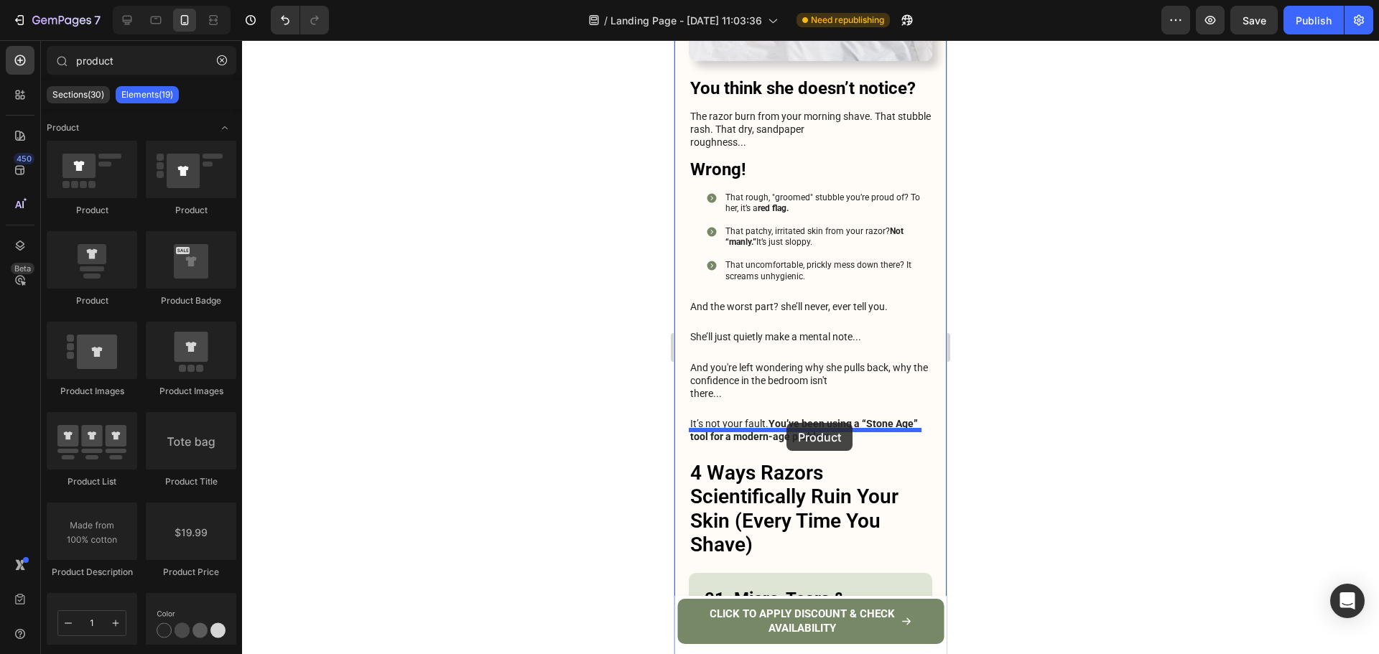
drag, startPoint x: 760, startPoint y: 320, endPoint x: 786, endPoint y: 423, distance: 106.1
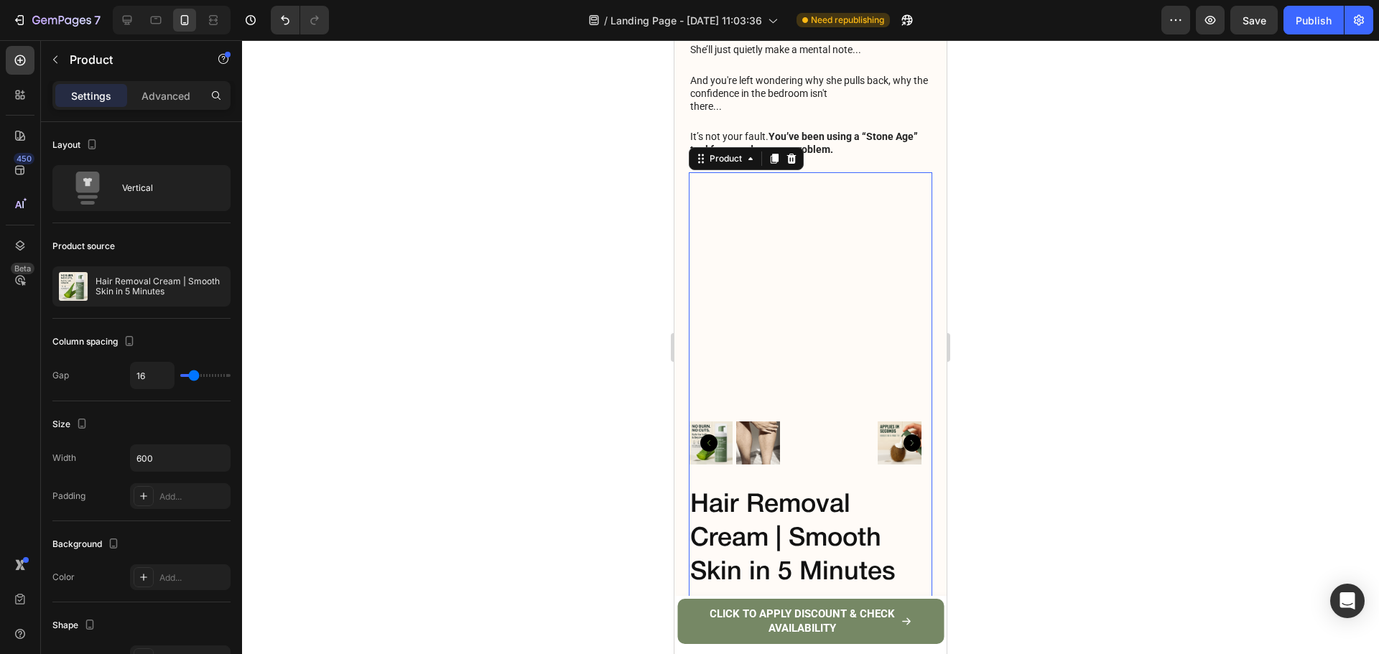
scroll to position [949, 0]
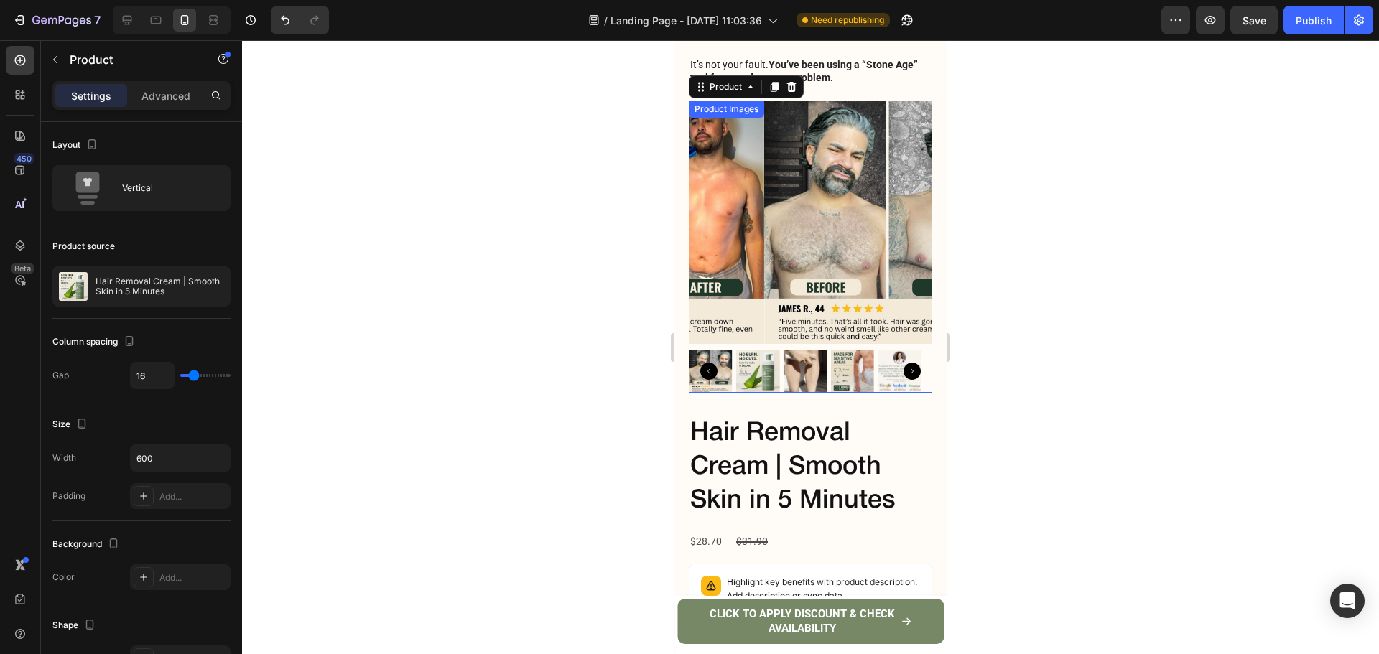
drag, startPoint x: 788, startPoint y: 245, endPoint x: 765, endPoint y: 94, distance: 152.4
click at [788, 245] on img at bounding box center [885, 222] width 243 height 243
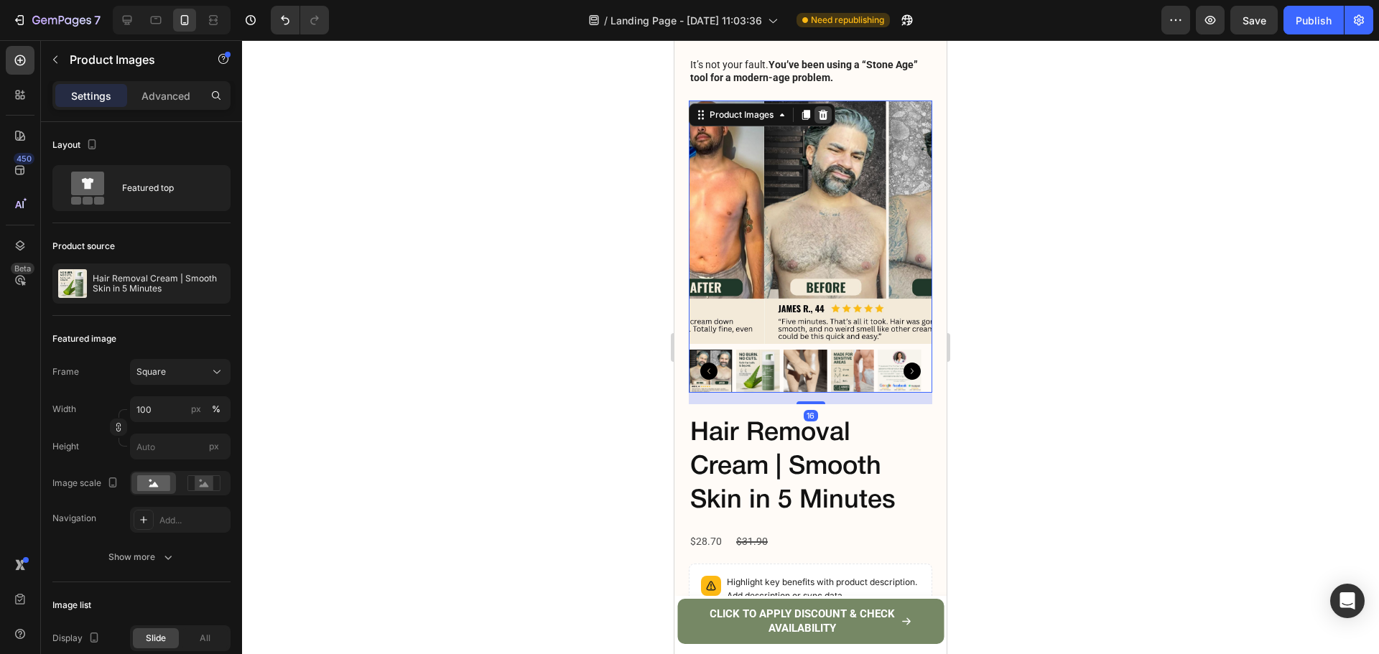
click at [821, 109] on icon at bounding box center [823, 114] width 9 height 10
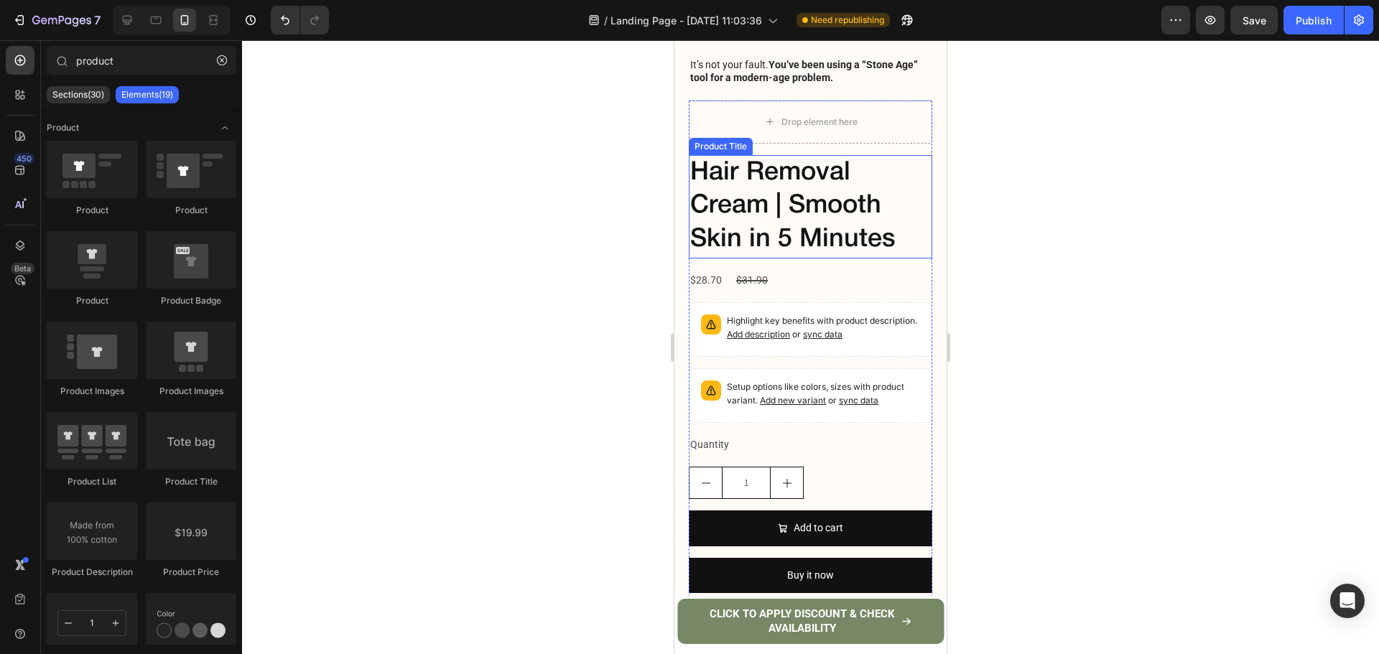
click at [774, 155] on h2 "Hair Removal Cream | Smooth Skin in 5 Minutes" at bounding box center [810, 206] width 243 height 103
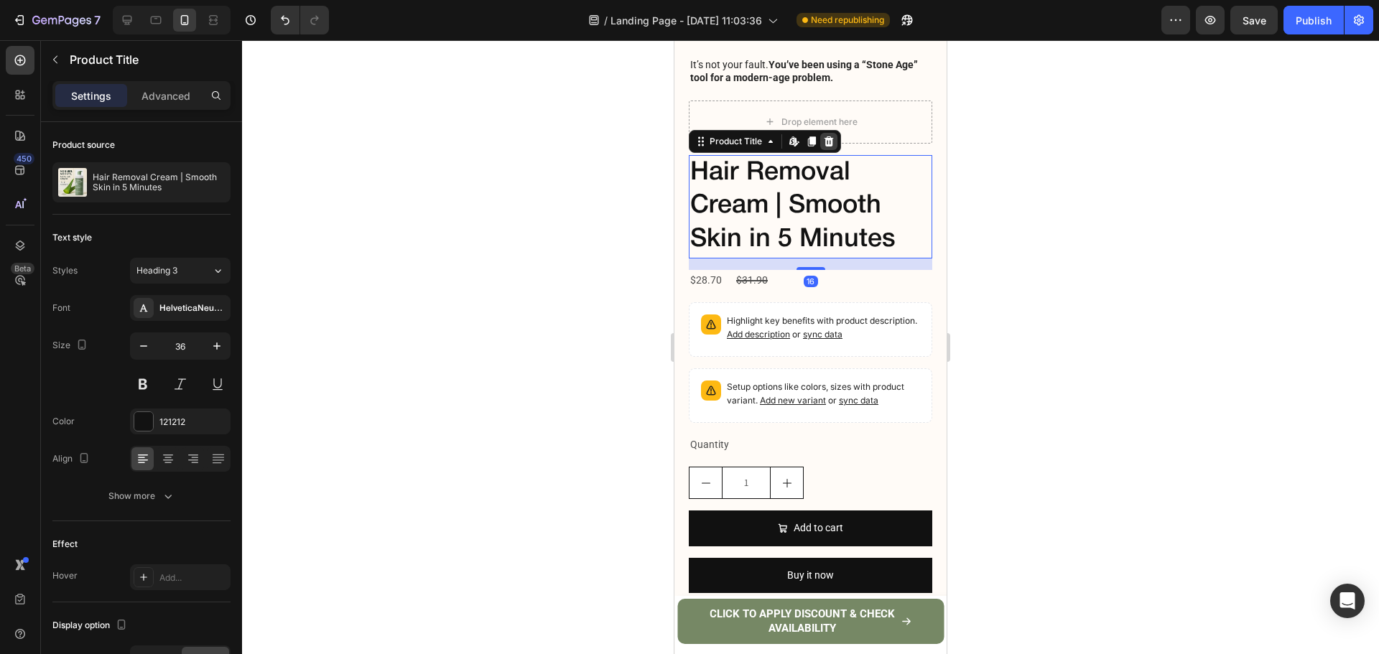
click at [832, 136] on icon at bounding box center [828, 141] width 9 height 10
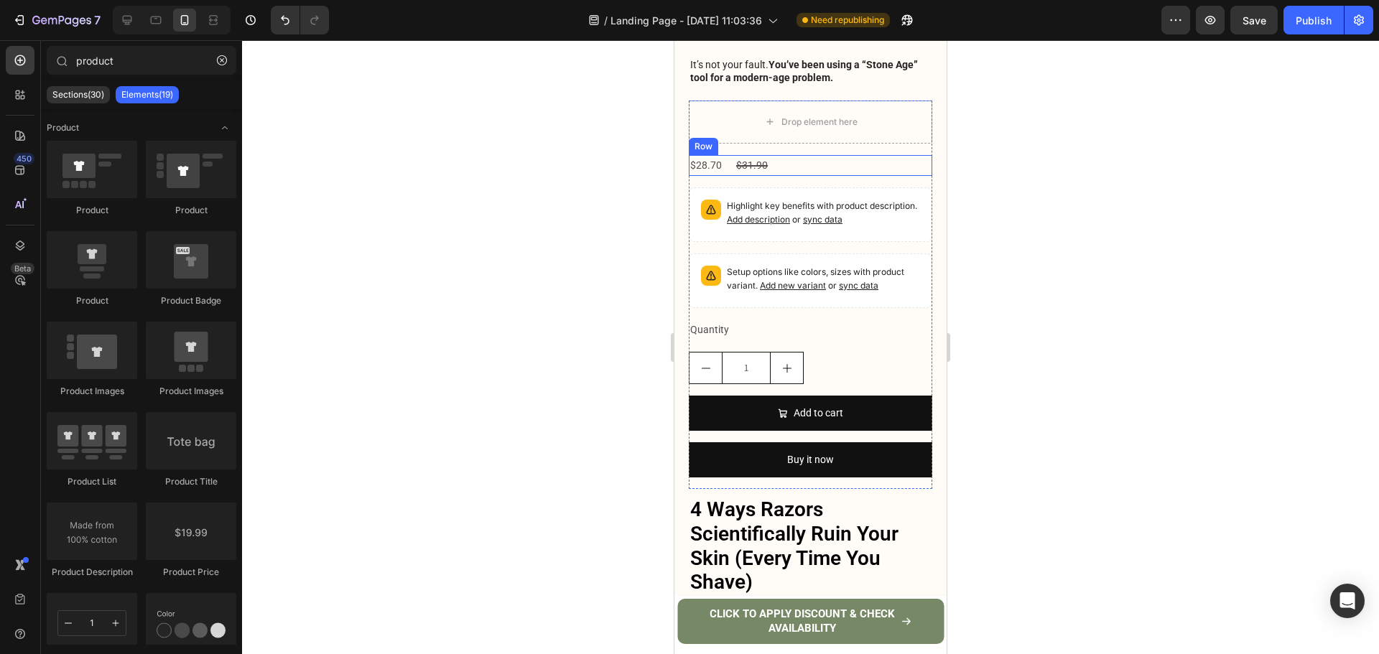
click at [804, 155] on div "$28.70 Product Price Product Price $31.90 Product Price Product Price Row" at bounding box center [810, 165] width 243 height 21
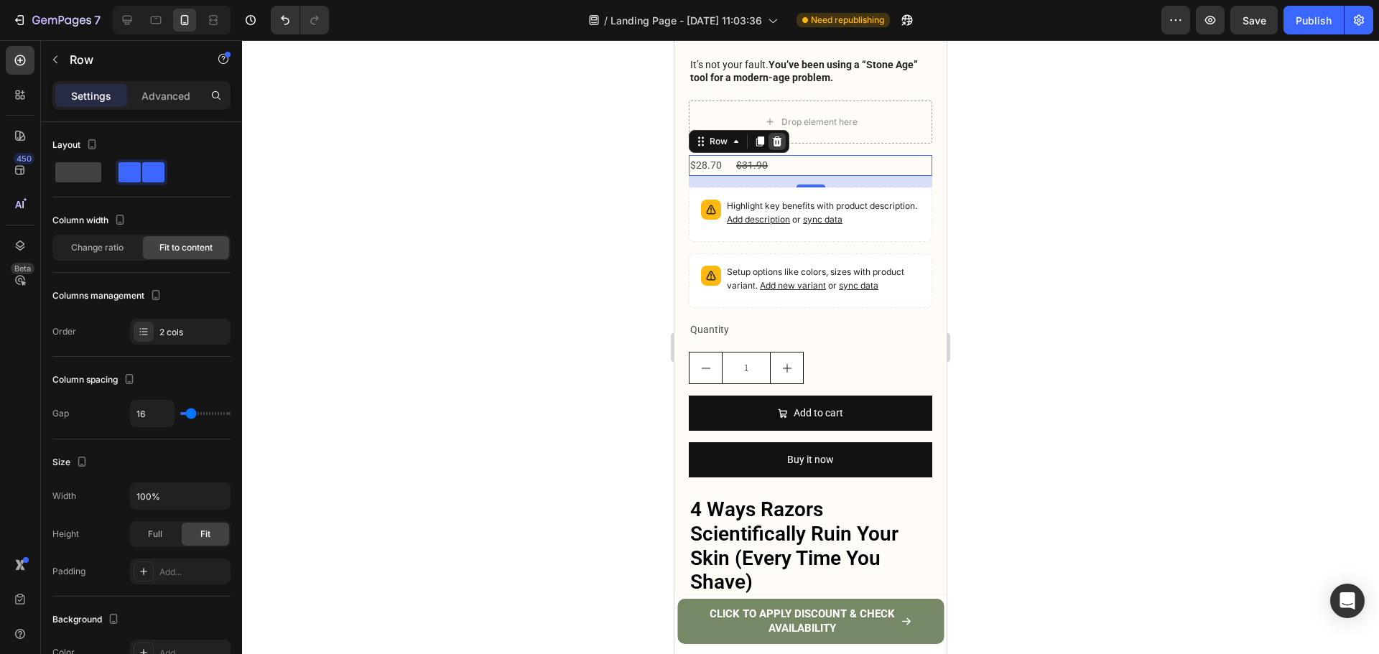
click at [776, 136] on icon at bounding box center [777, 141] width 9 height 10
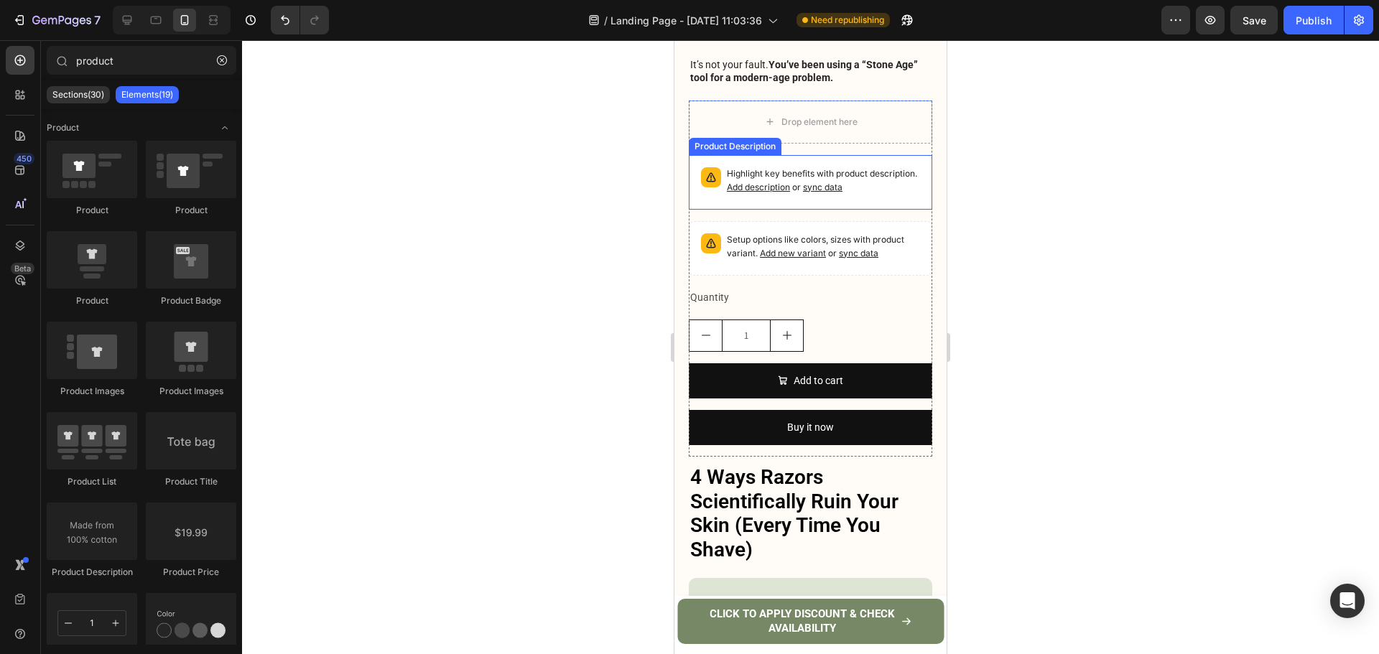
click at [881, 167] on p "Highlight key benefits with product description. Add description or sync data" at bounding box center [823, 180] width 193 height 27
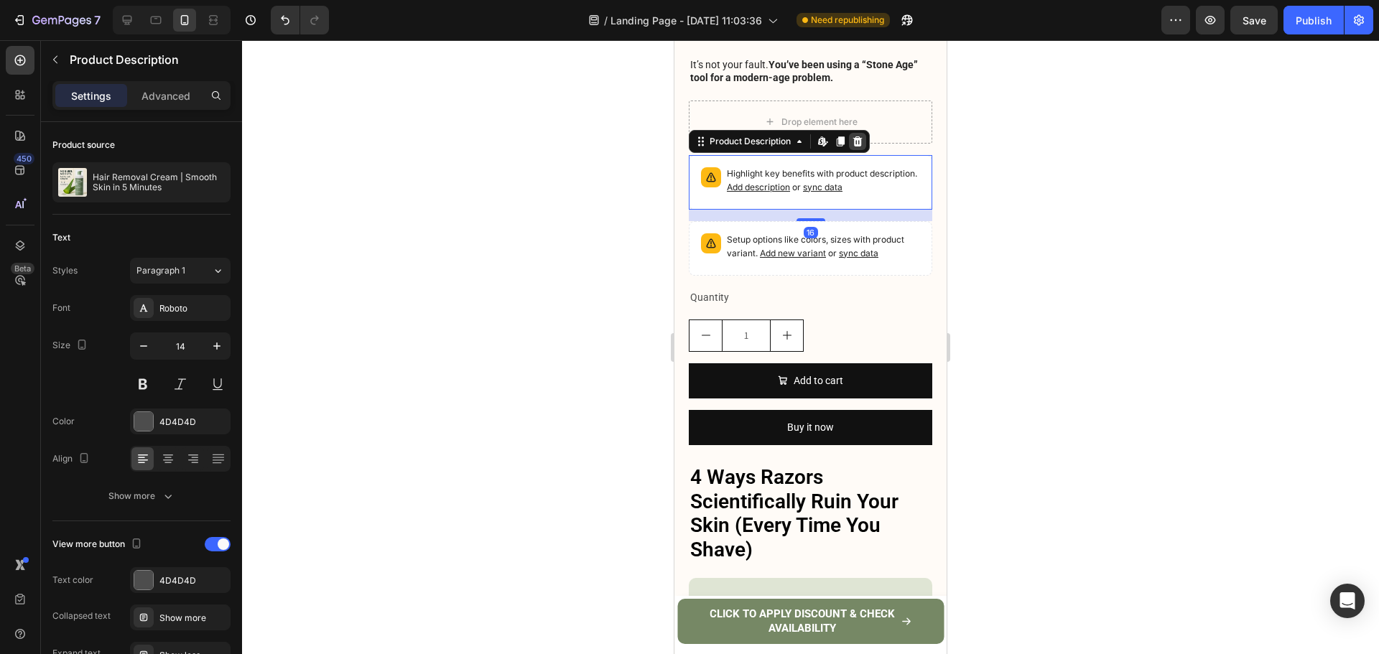
click at [856, 136] on icon at bounding box center [857, 141] width 9 height 10
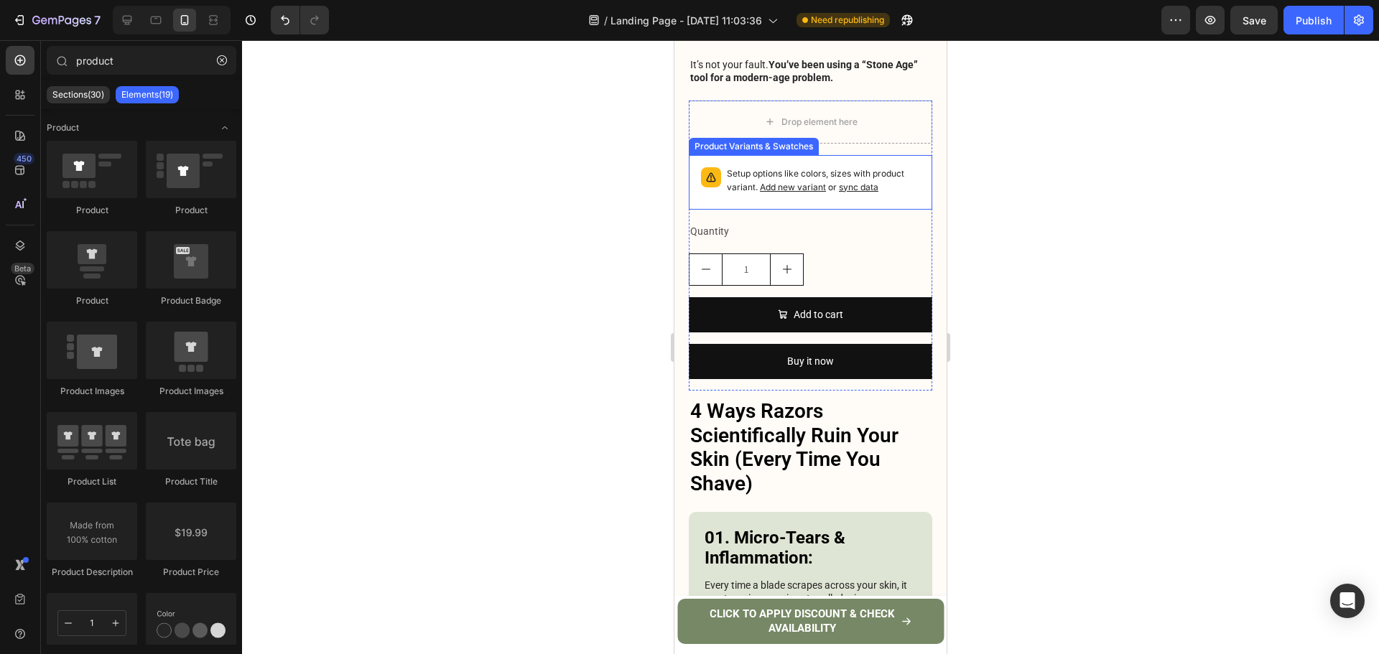
click at [850, 167] on p "Setup options like colors, sizes with product variant. Add new variant or sync …" at bounding box center [823, 180] width 193 height 27
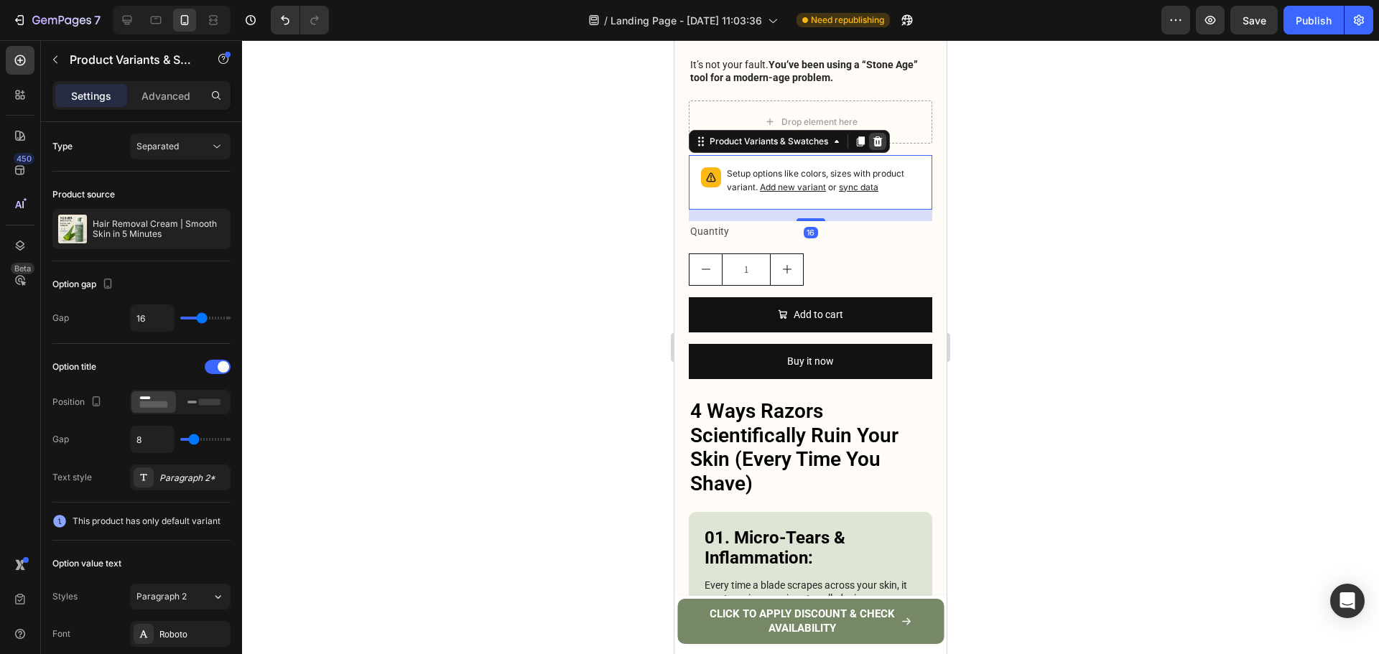
click at [876, 136] on icon at bounding box center [877, 141] width 9 height 10
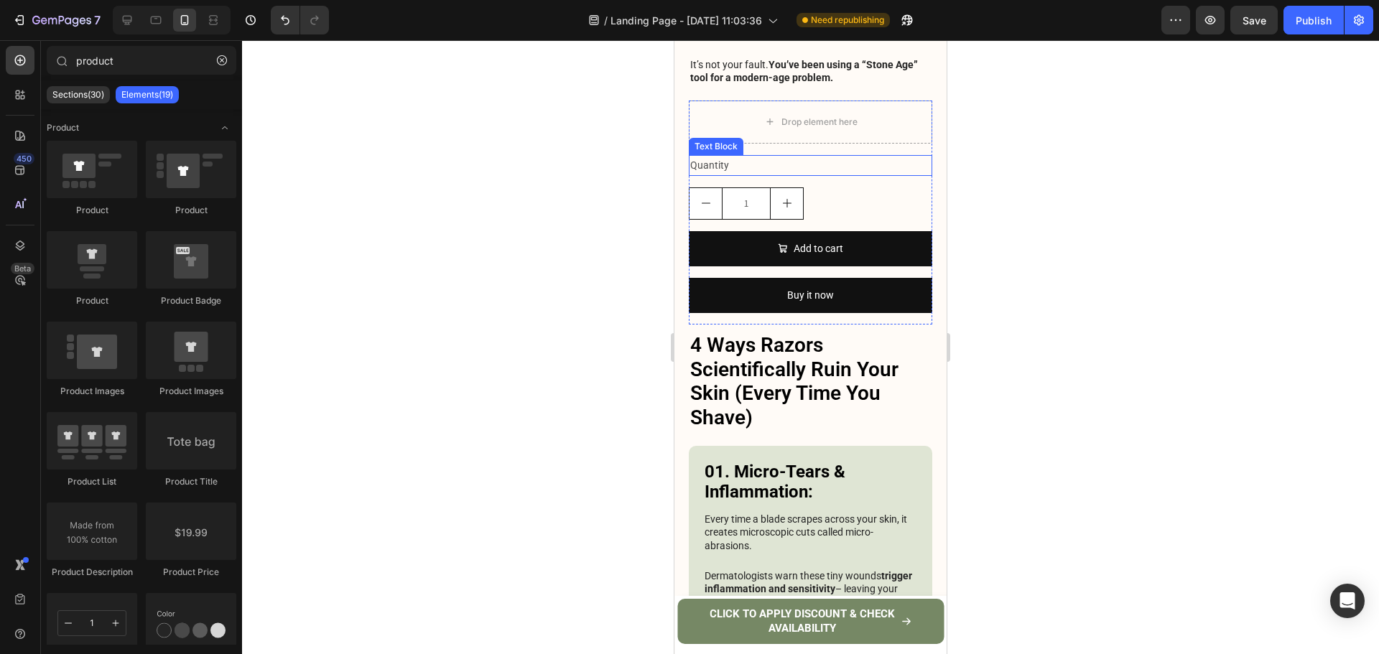
click at [811, 155] on div "Quantity" at bounding box center [810, 165] width 243 height 21
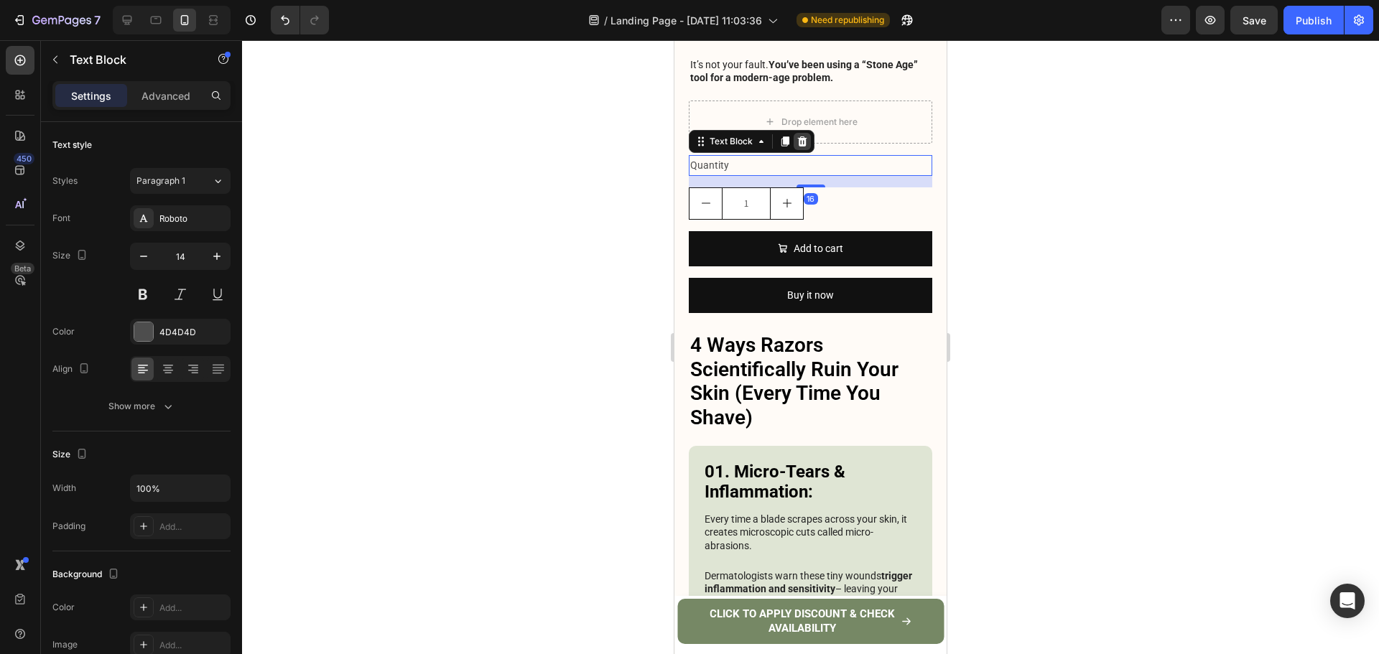
click at [806, 136] on icon at bounding box center [801, 141] width 11 height 11
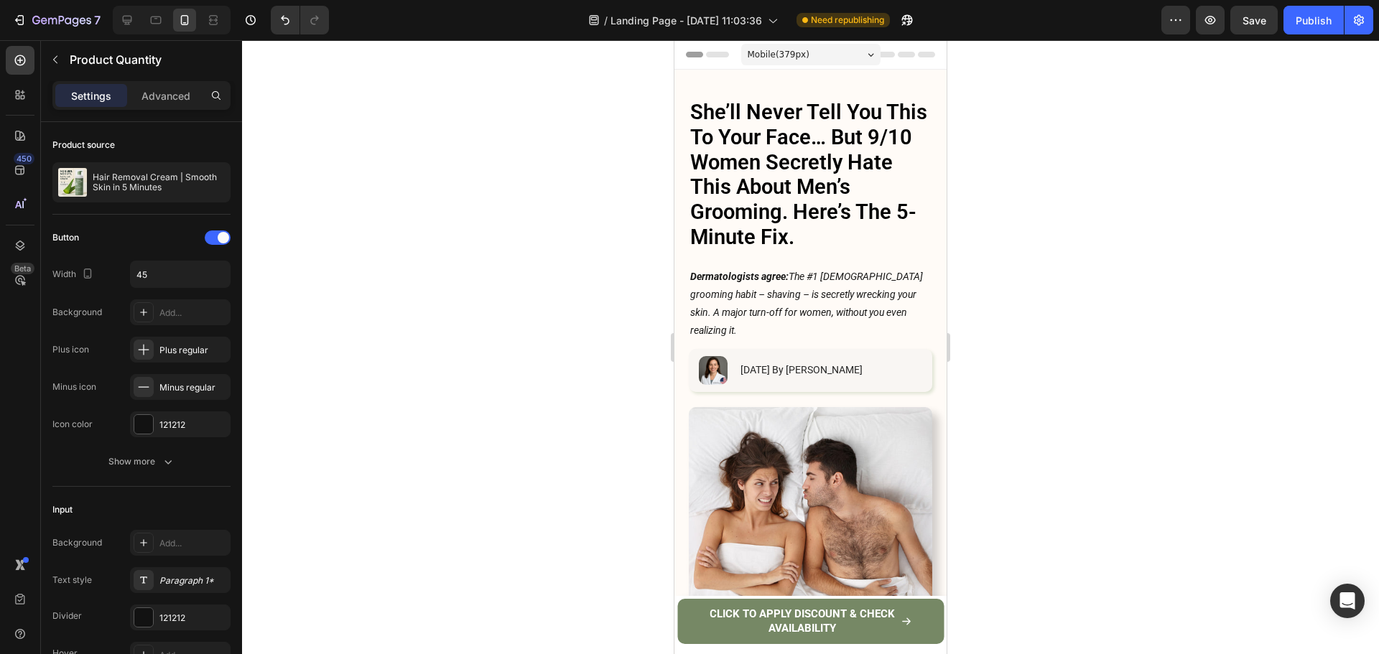
scroll to position [949, 0]
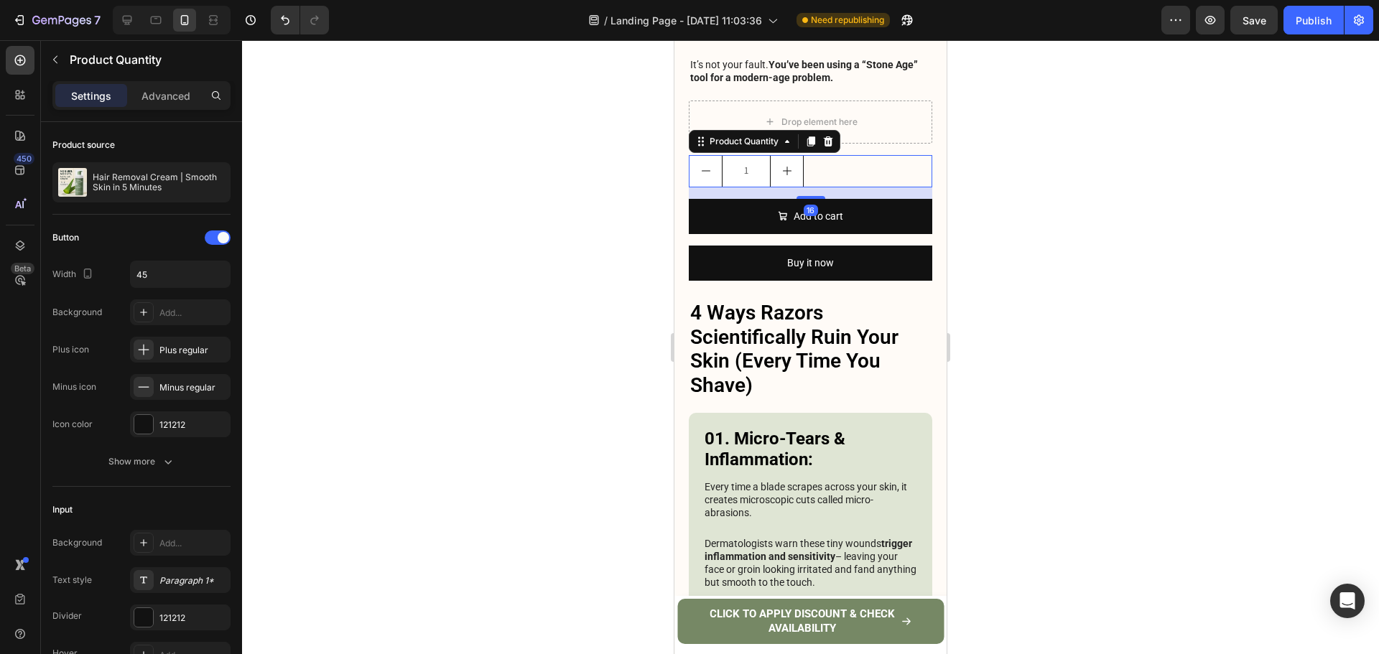
click at [829, 136] on icon at bounding box center [827, 141] width 11 height 11
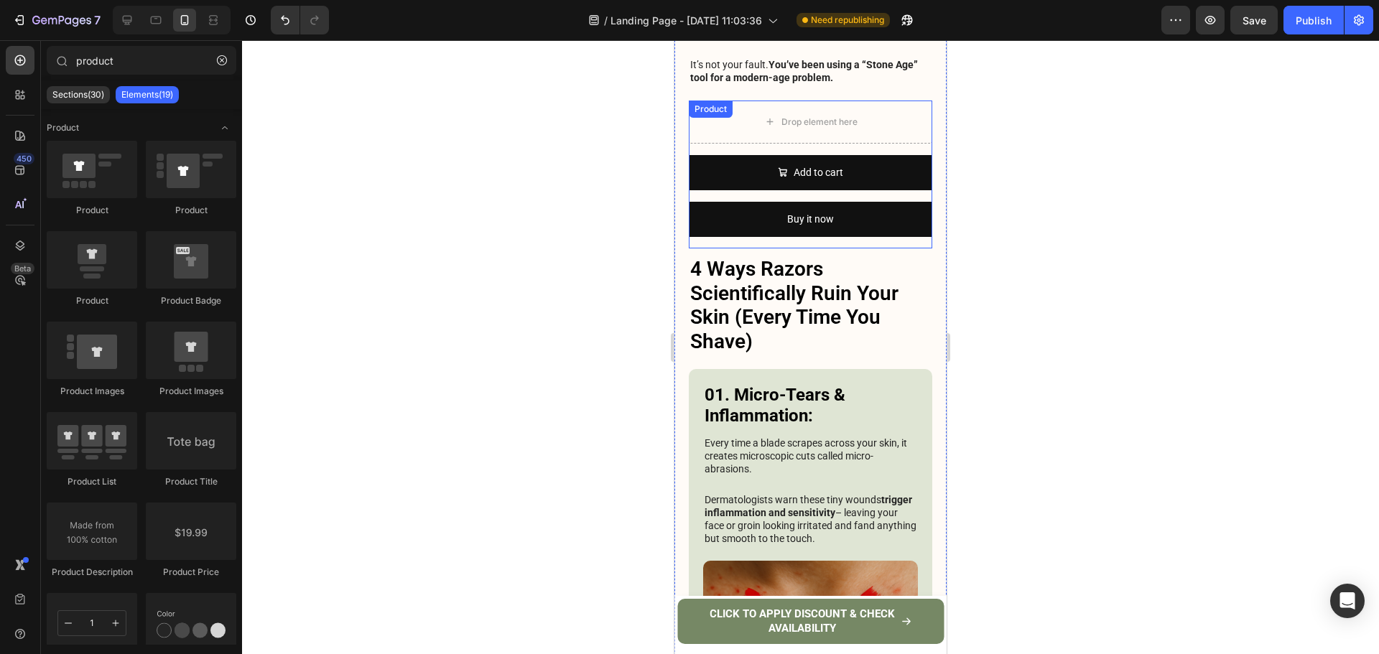
click at [813, 124] on div "Drop element here Add to cart Add to Cart Buy it now Dynamic Checkout Product" at bounding box center [810, 175] width 243 height 148
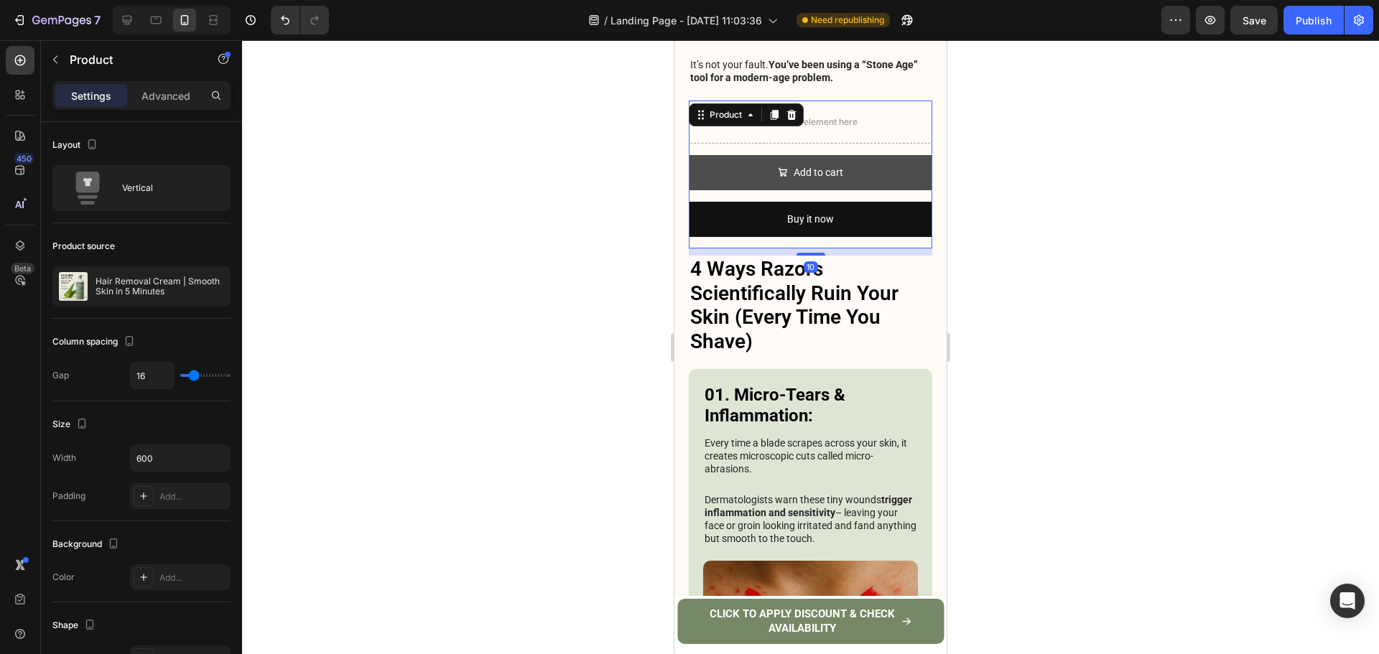
click at [843, 157] on button "Add to cart" at bounding box center [810, 172] width 243 height 35
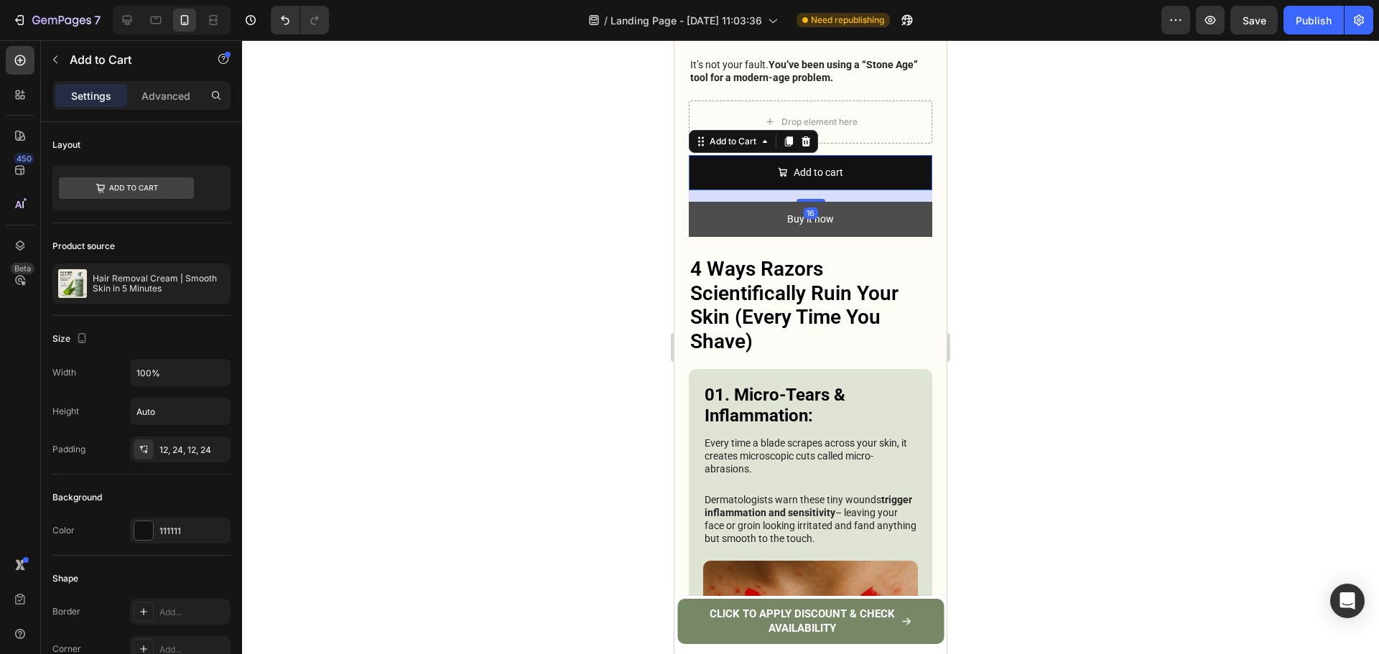
click at [849, 202] on button "Buy it now" at bounding box center [810, 219] width 243 height 35
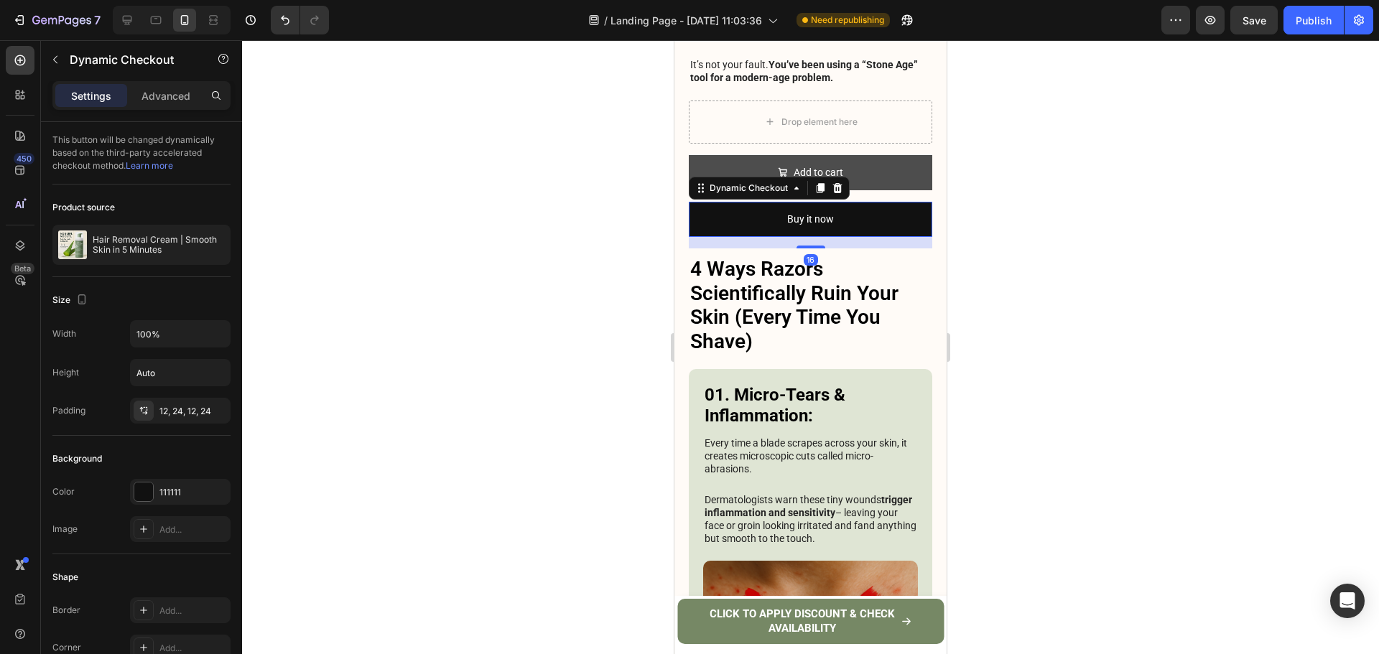
click at [837, 180] on div at bounding box center [837, 188] width 17 height 17
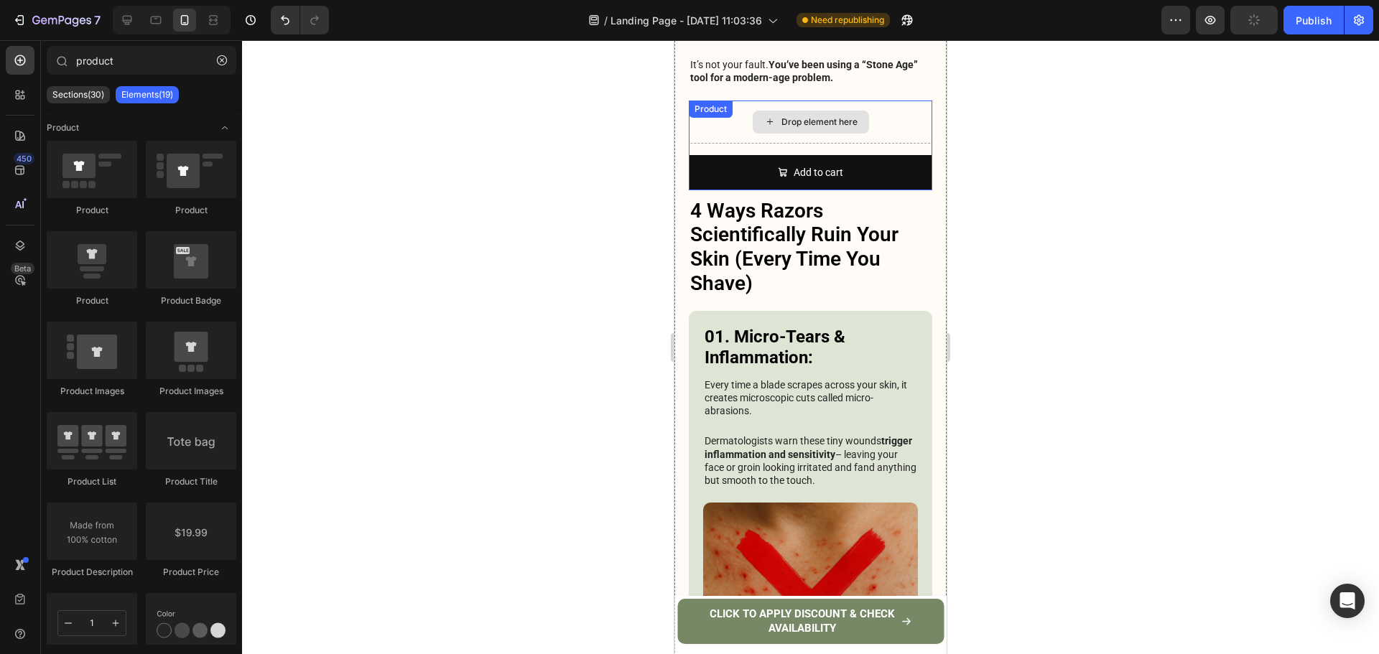
click at [842, 105] on div "Drop element here" at bounding box center [810, 122] width 243 height 43
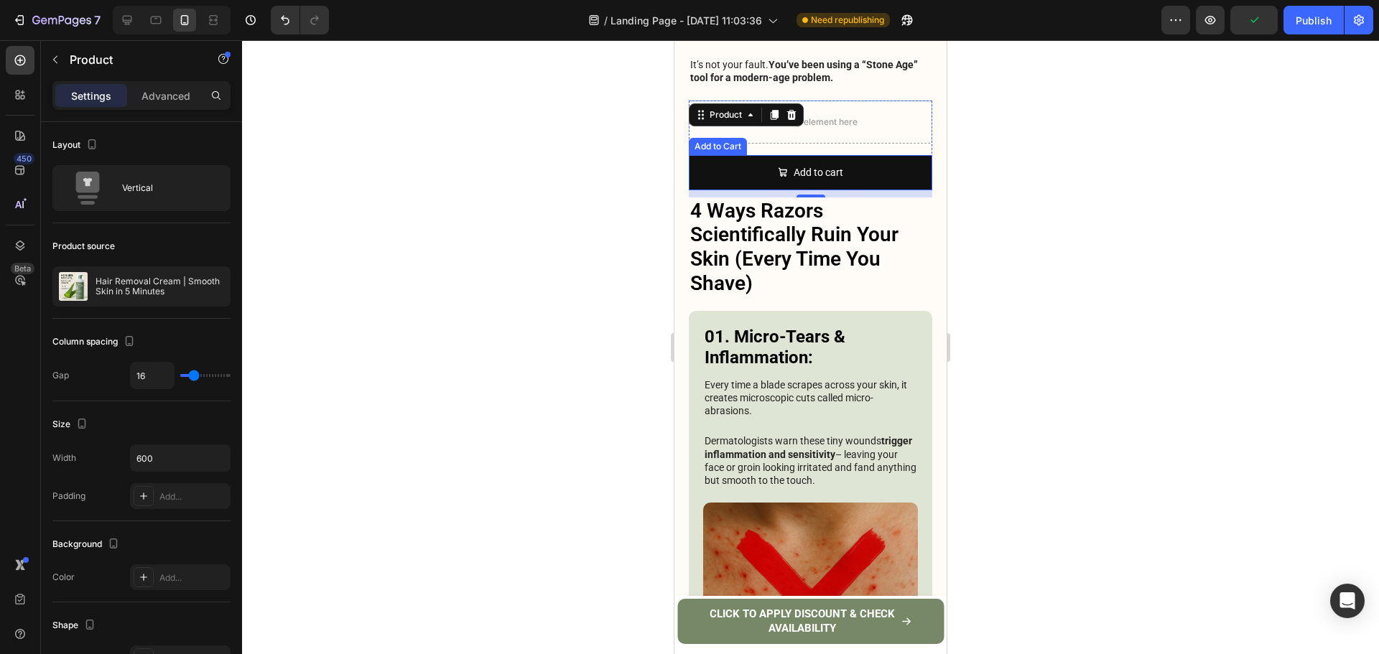
click at [872, 155] on button "Add to cart" at bounding box center [810, 172] width 243 height 35
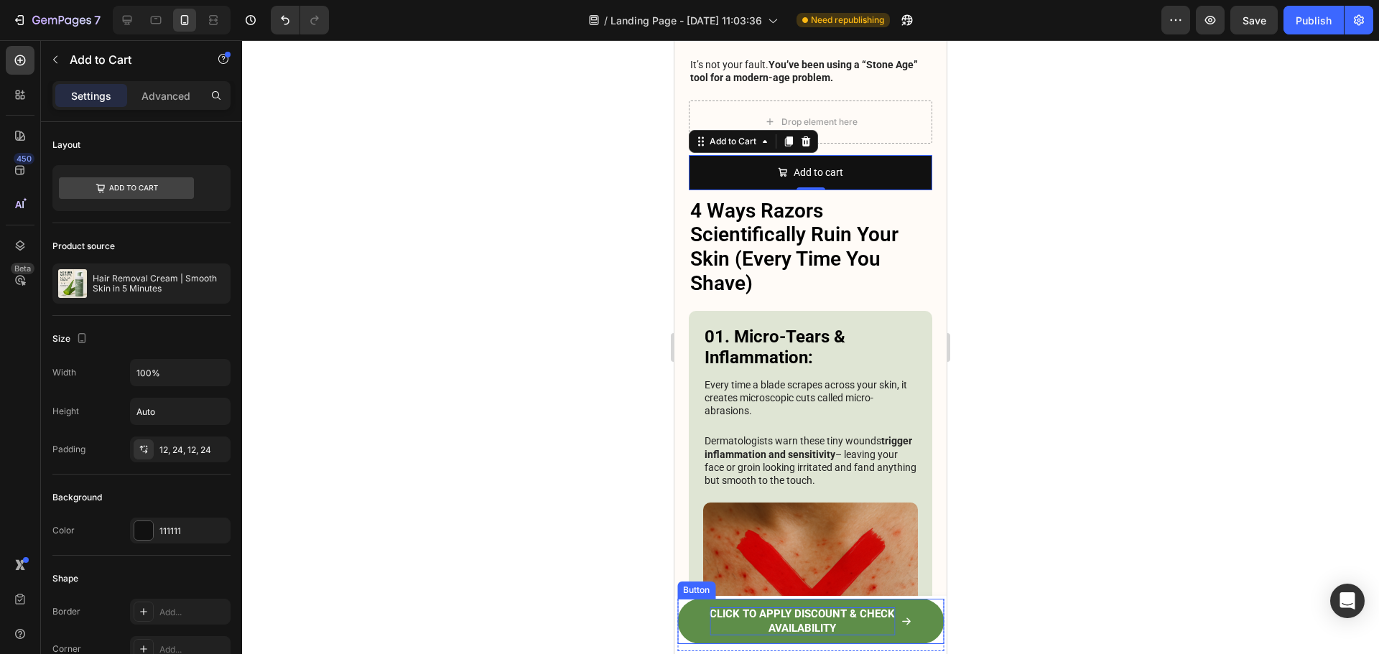
click at [857, 613] on p "CLICK TO APPLY DISCOUNT & CHECK AVAILABILITY" at bounding box center [801, 621] width 185 height 28
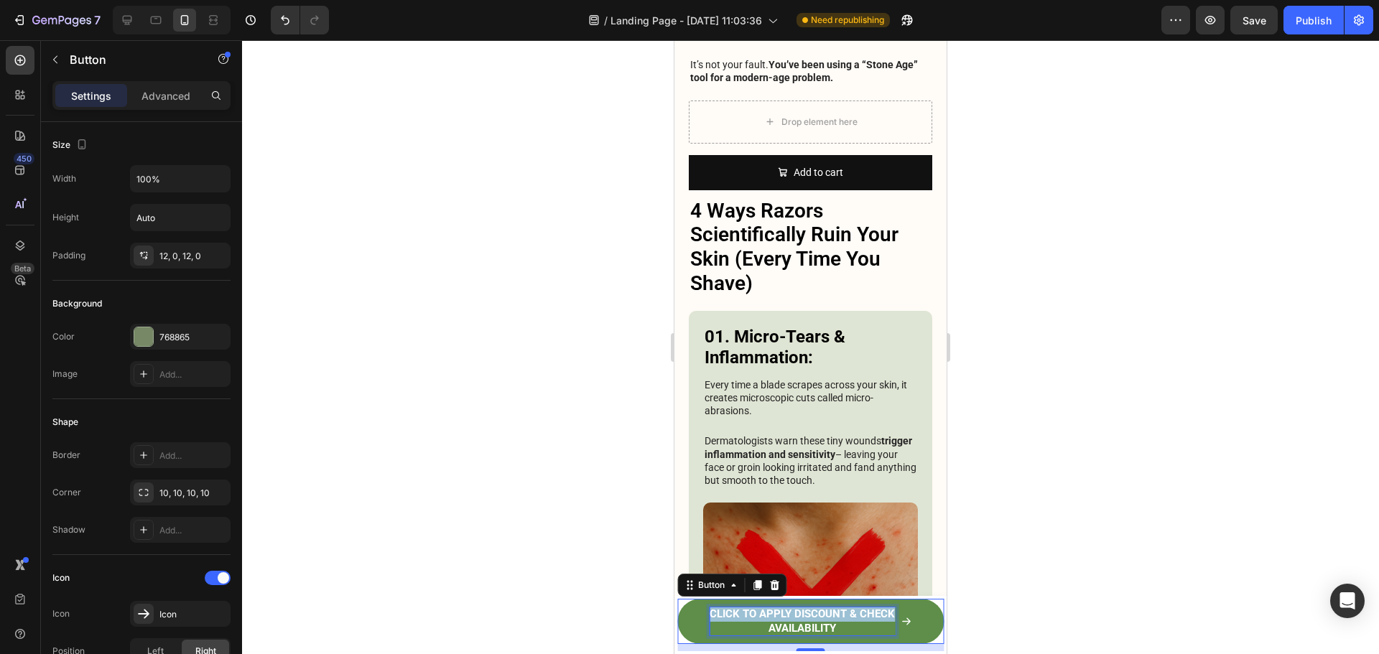
click at [857, 613] on p "CLICK TO APPLY DISCOUNT & CHECK AVAILABILITY" at bounding box center [801, 621] width 185 height 28
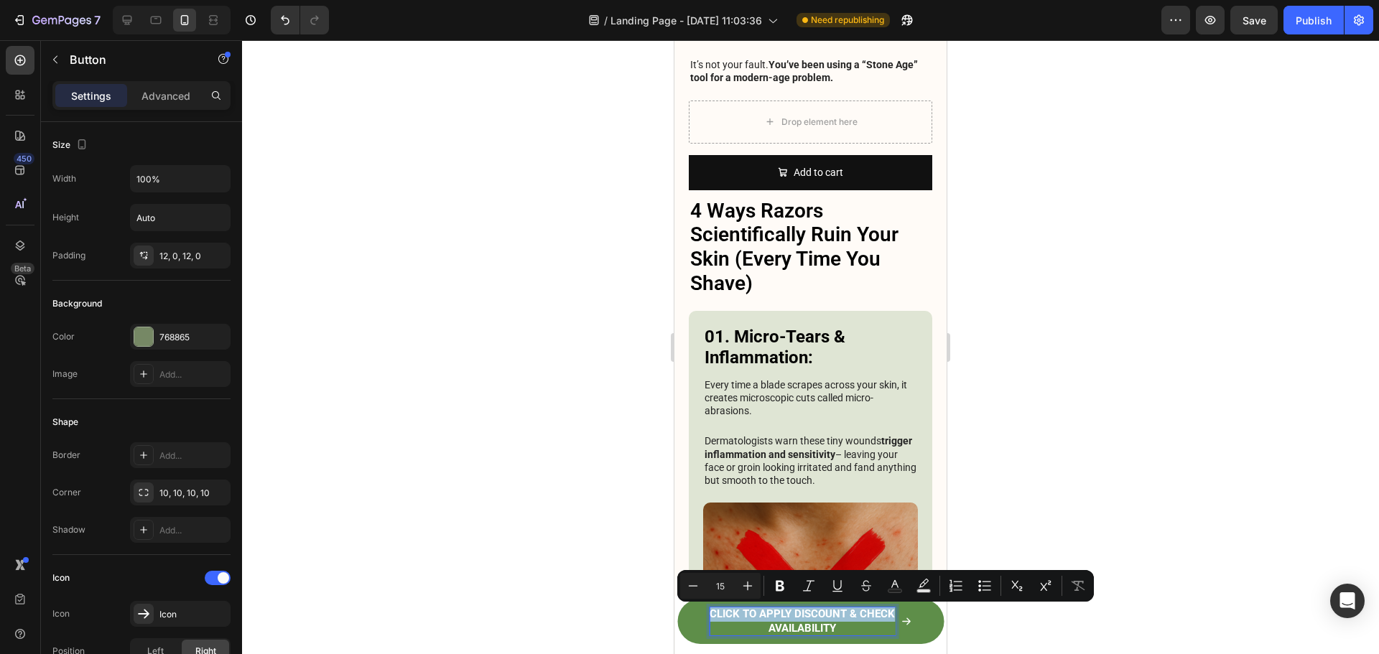
click at [857, 620] on p "CLICK TO APPLY DISCOUNT & CHECK AVAILABILITY" at bounding box center [801, 621] width 185 height 28
drag, startPoint x: 853, startPoint y: 613, endPoint x: 862, endPoint y: 625, distance: 14.8
click at [862, 625] on p "CLICK TO APPLY DISCOUNT & CHECK AVAILABILITY" at bounding box center [801, 621] width 185 height 28
copy p "CHECK AVAILABILITY"
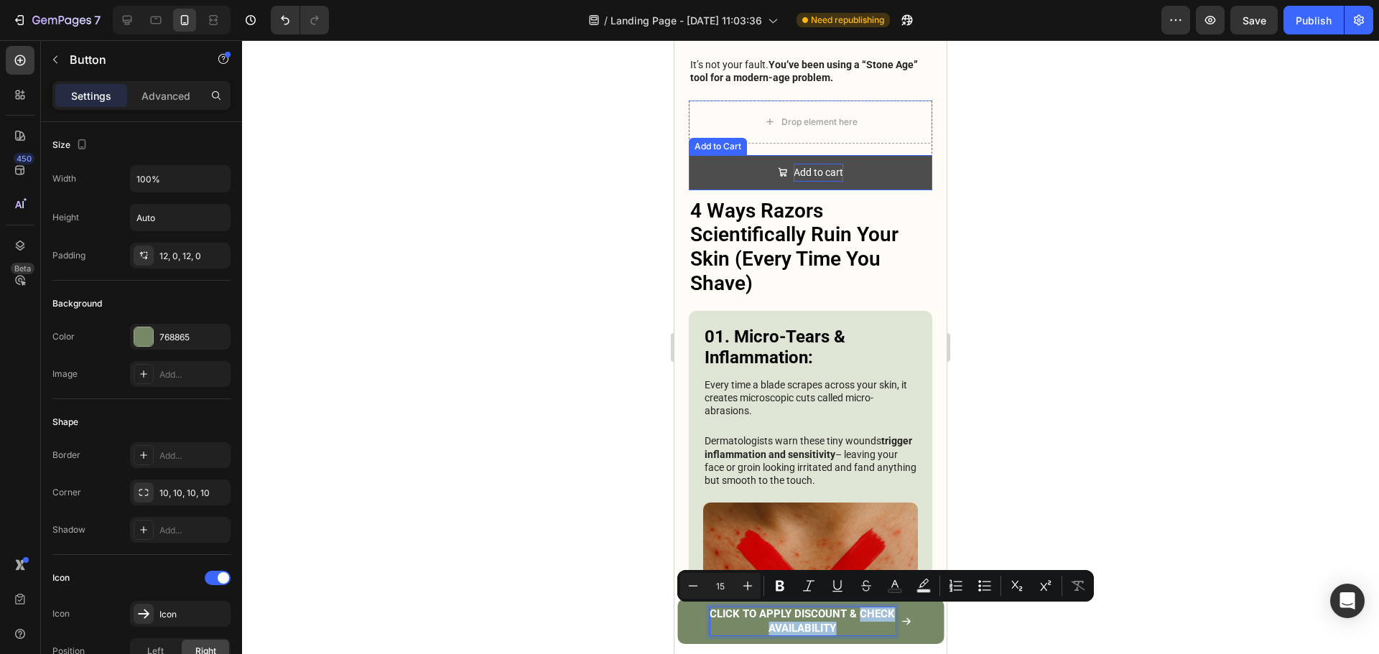
click at [796, 164] on div "Add to cart" at bounding box center [818, 173] width 50 height 18
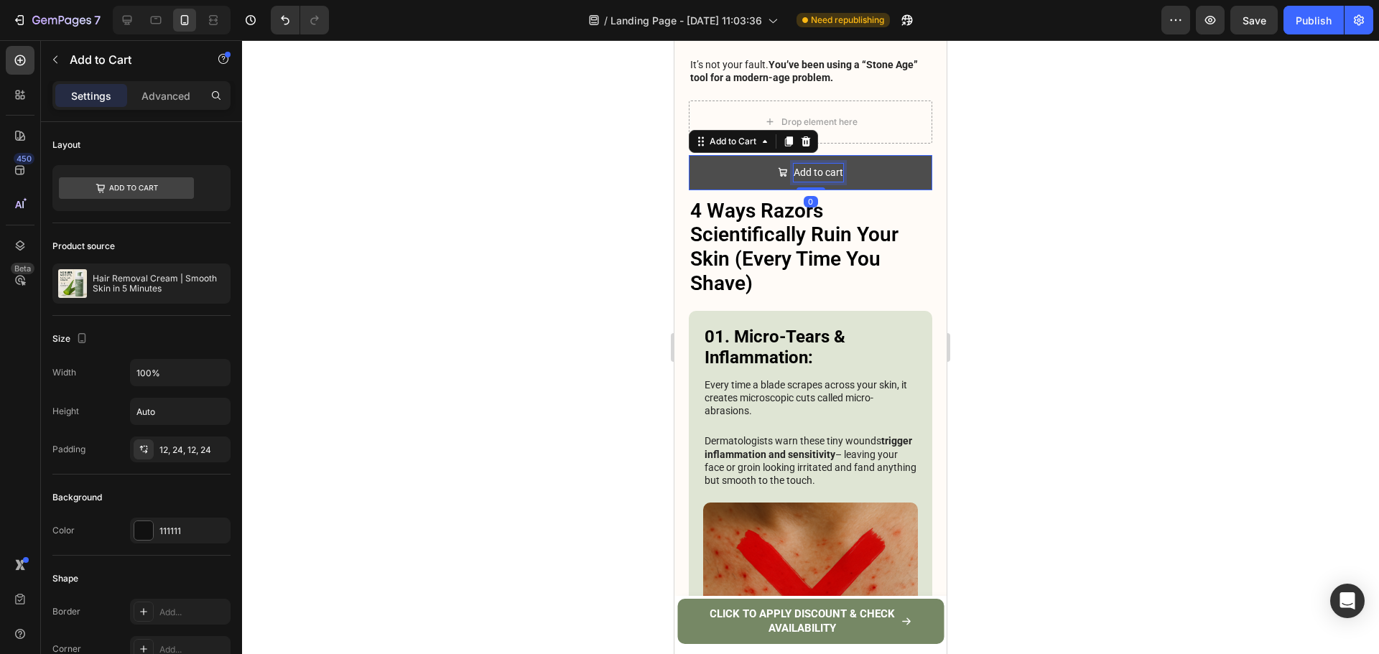
click at [796, 164] on p "Add to cart" at bounding box center [818, 173] width 50 height 18
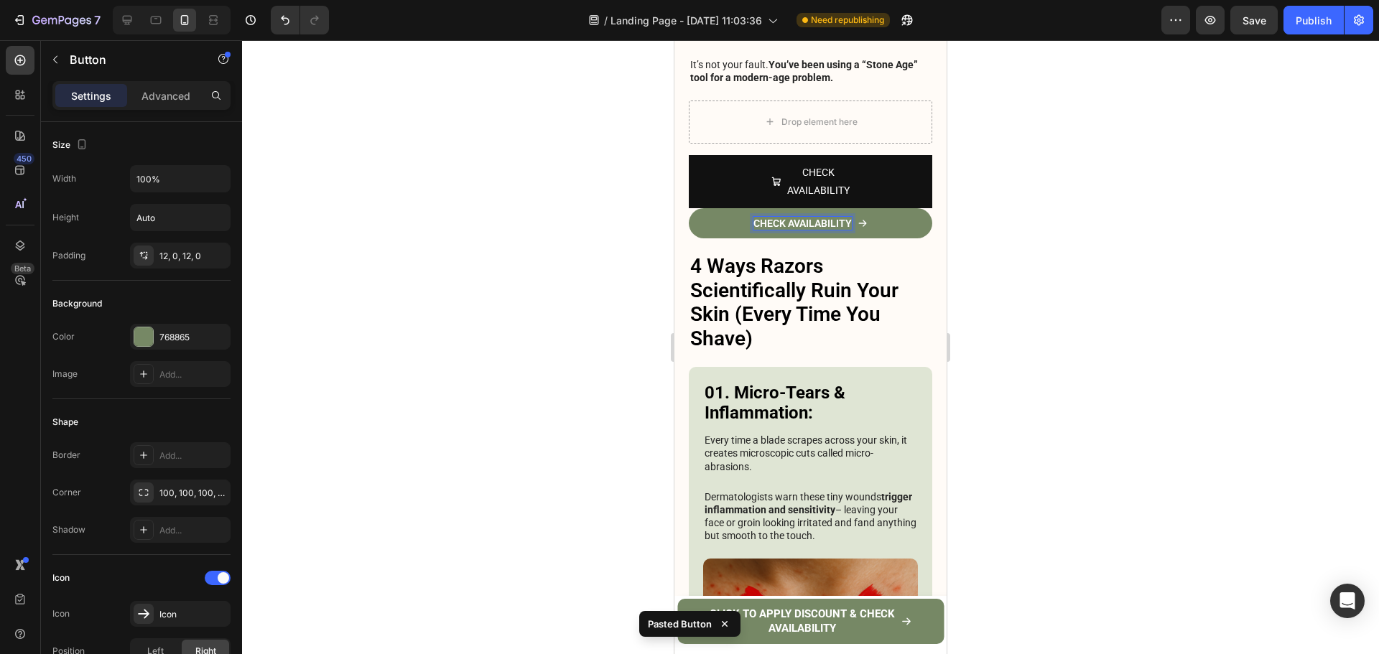
click at [1026, 199] on div at bounding box center [810, 347] width 1137 height 614
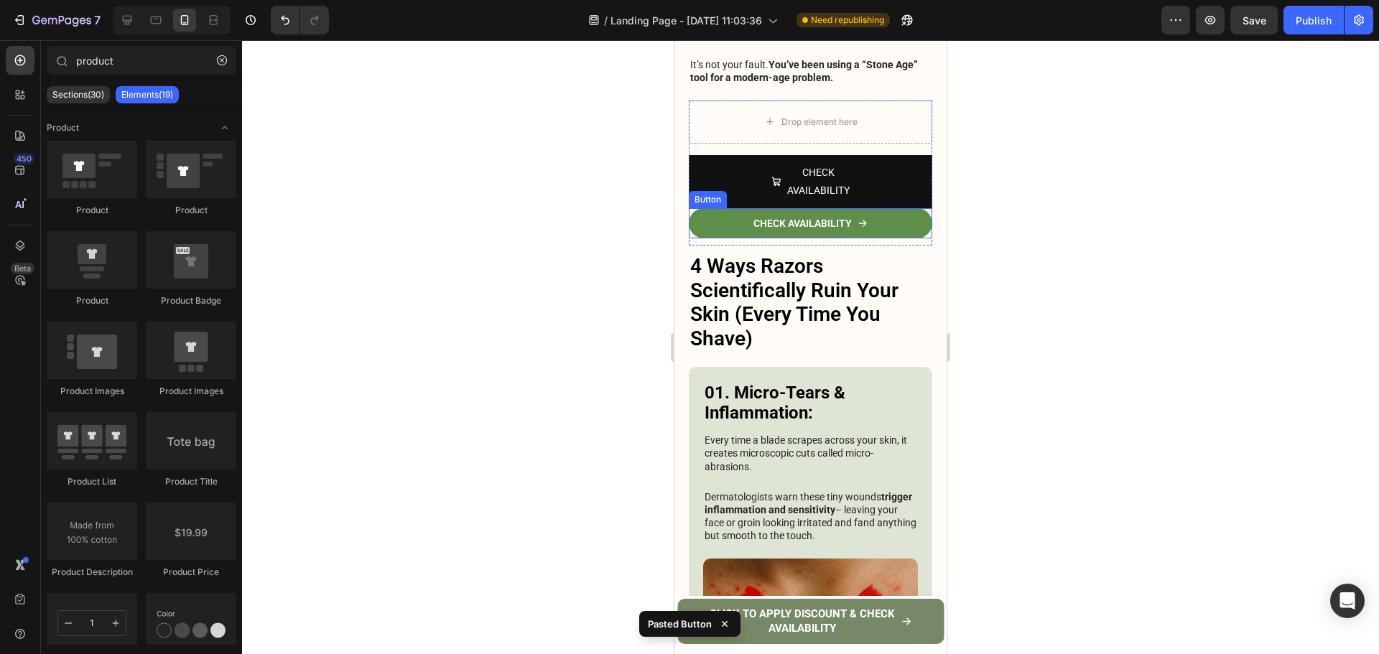
click at [872, 208] on link "CHECK AVAILABILITY" at bounding box center [810, 223] width 243 height 30
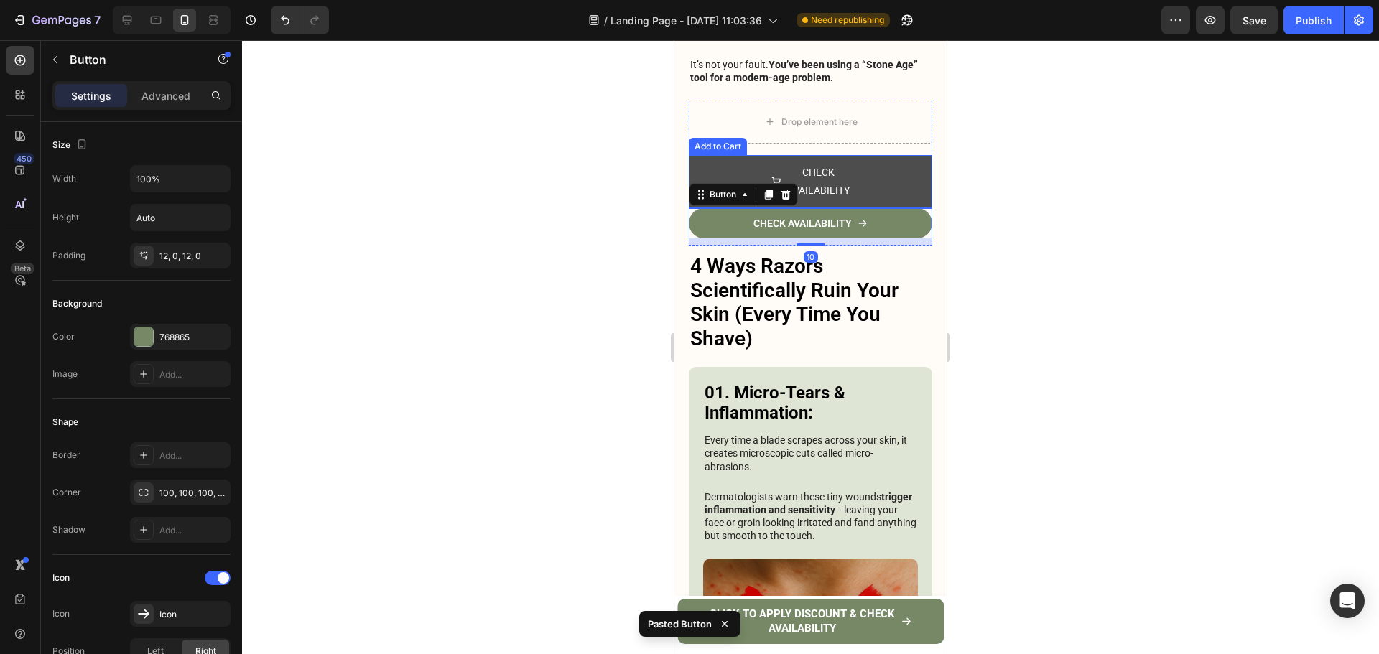
click at [850, 163] on button "CHECK AVAILABILITY" at bounding box center [810, 181] width 243 height 53
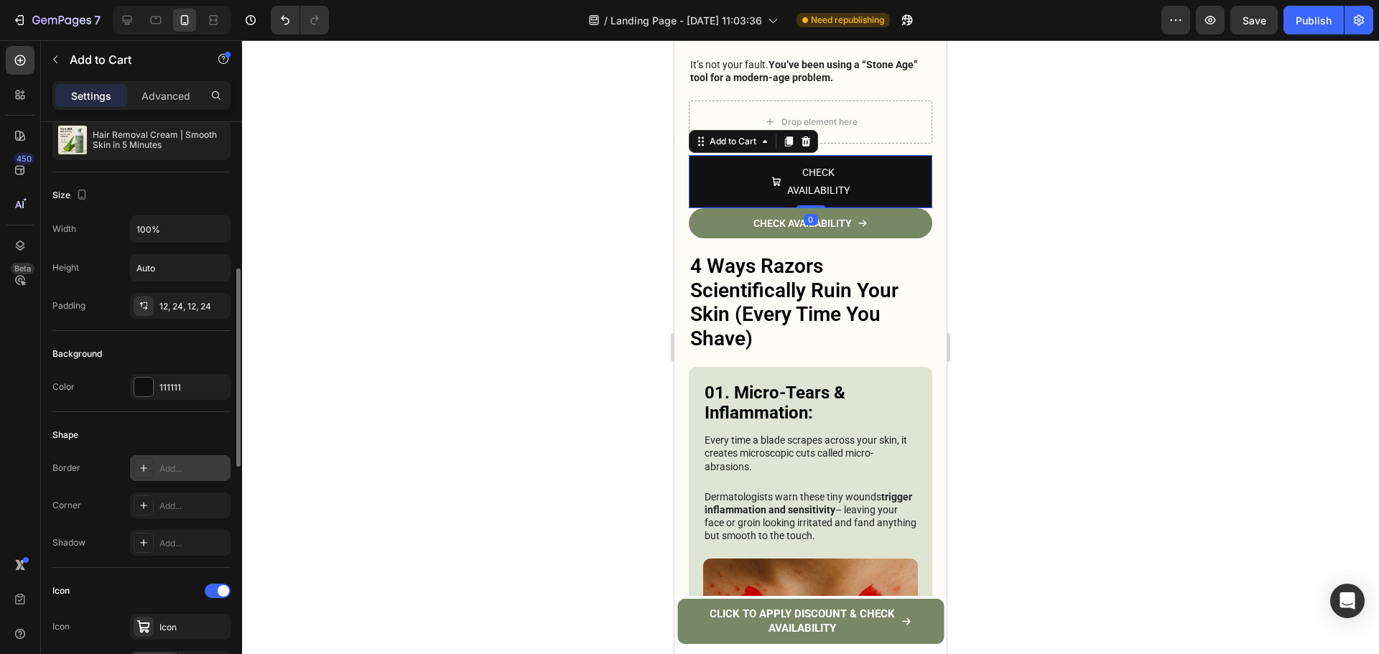
scroll to position [287, 0]
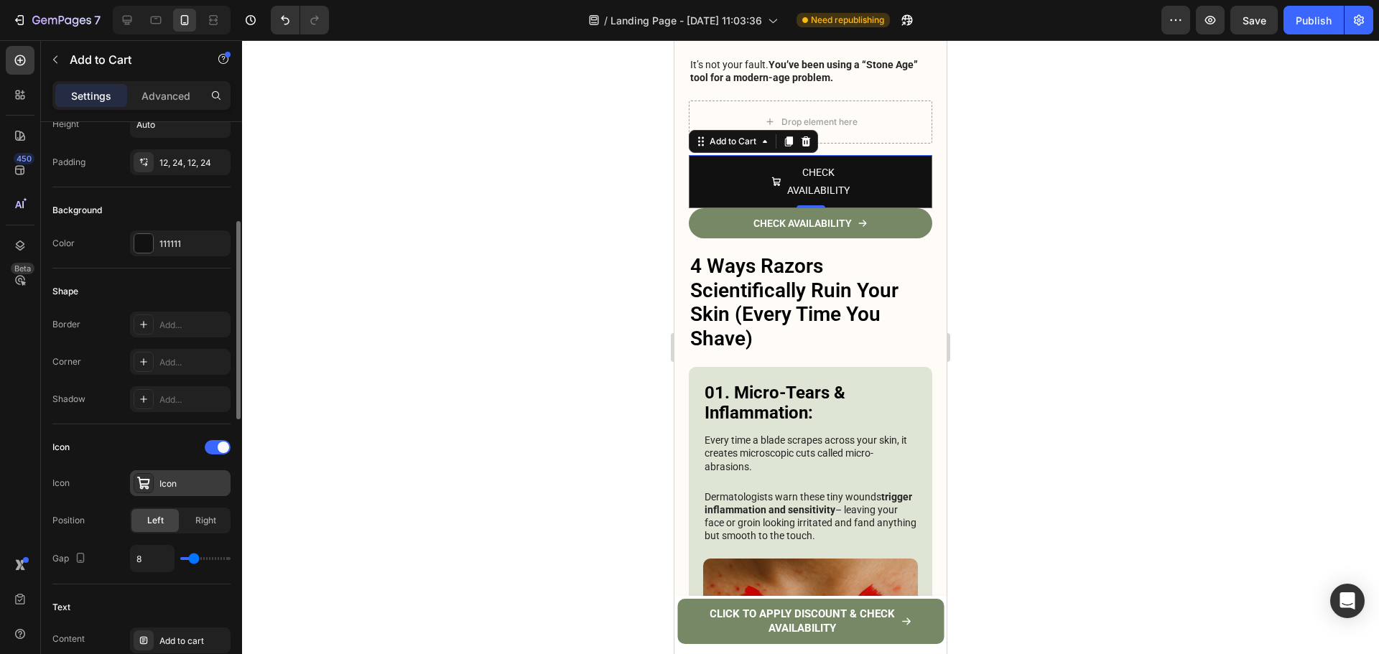
click at [189, 475] on div "Icon" at bounding box center [180, 483] width 101 height 26
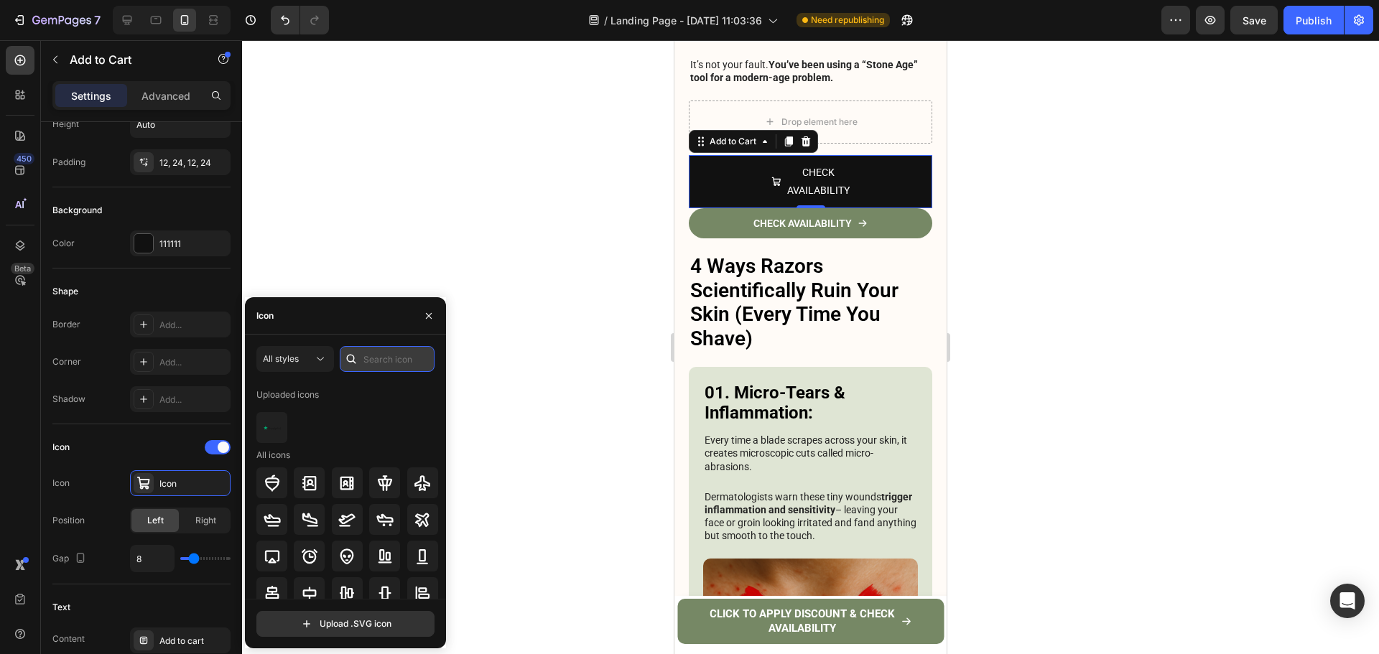
click at [374, 371] on input "text" at bounding box center [387, 359] width 95 height 26
click at [188, 525] on div "Right" at bounding box center [205, 520] width 47 height 23
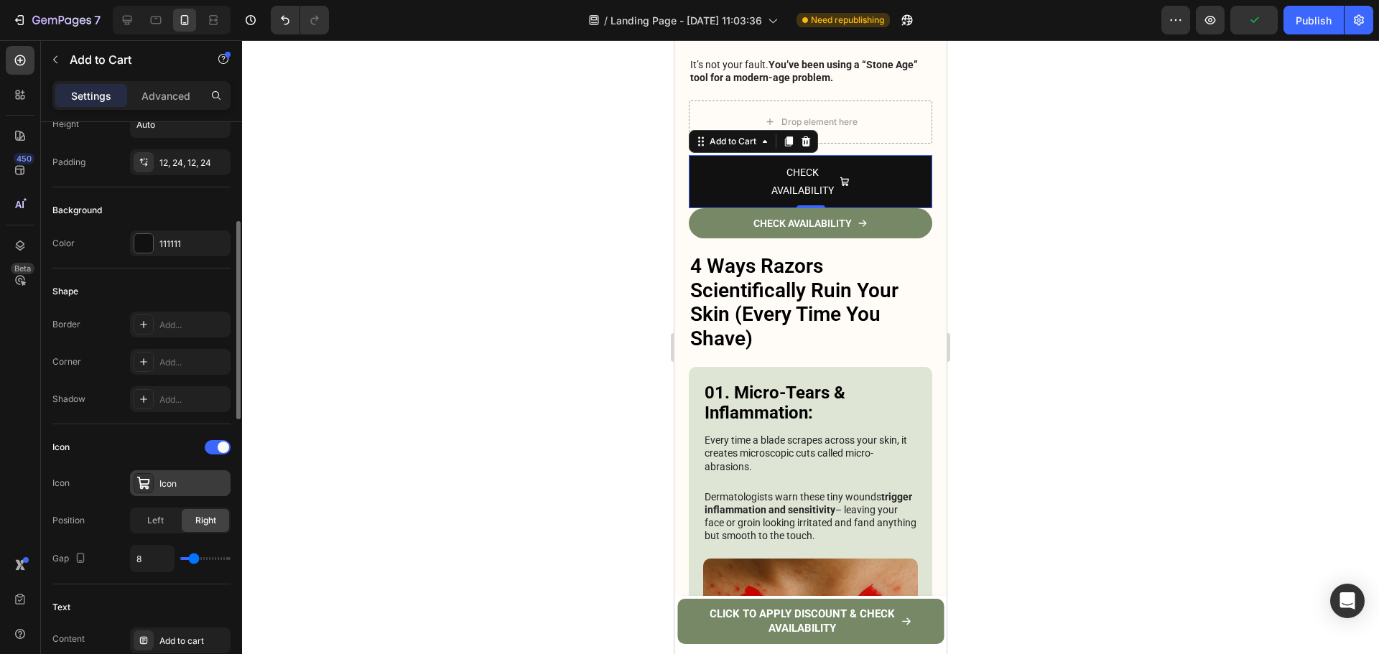
click at [200, 485] on div "Icon" at bounding box center [192, 484] width 67 height 13
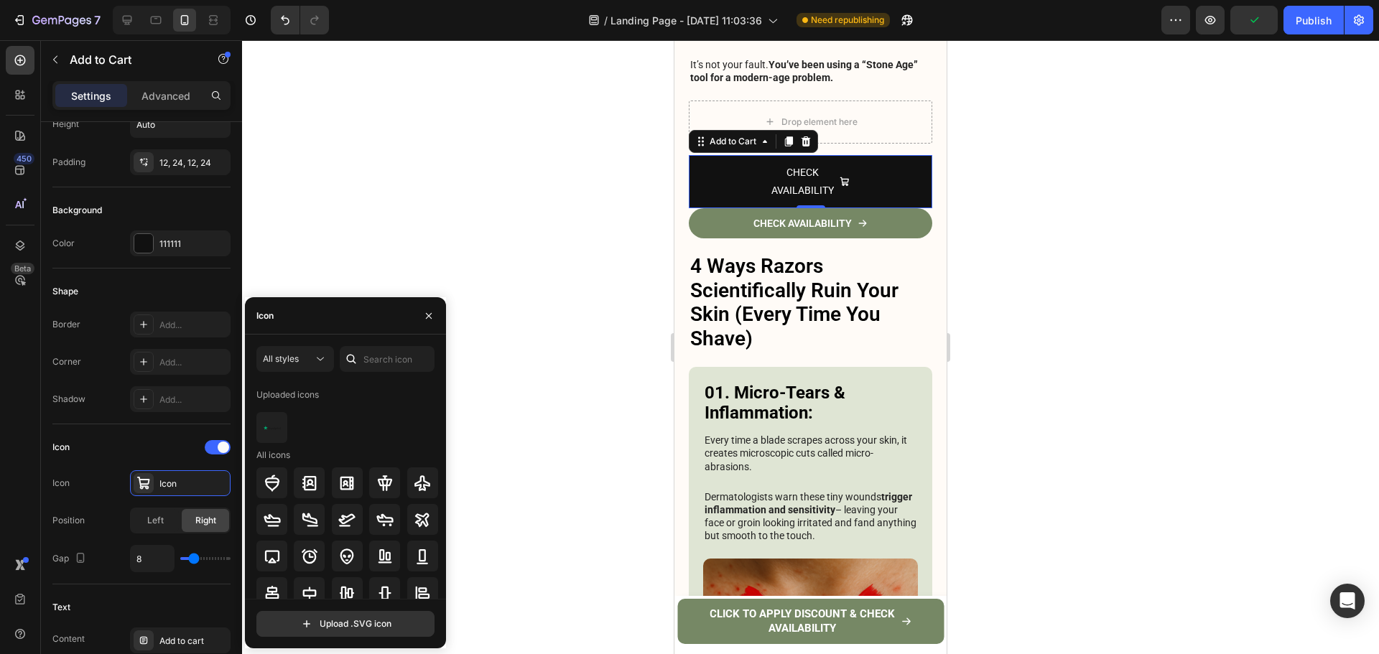
click at [356, 371] on div at bounding box center [351, 359] width 23 height 26
click at [366, 368] on input "text" at bounding box center [387, 359] width 95 height 26
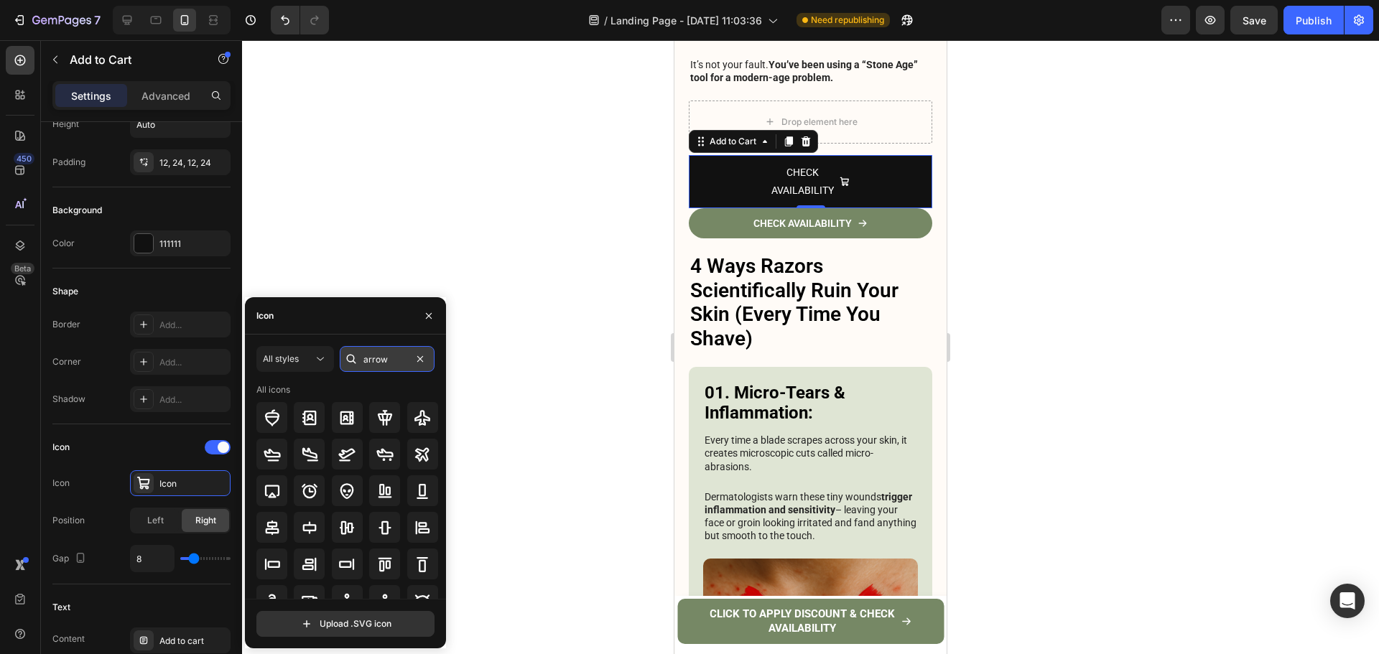
type input "arrow"
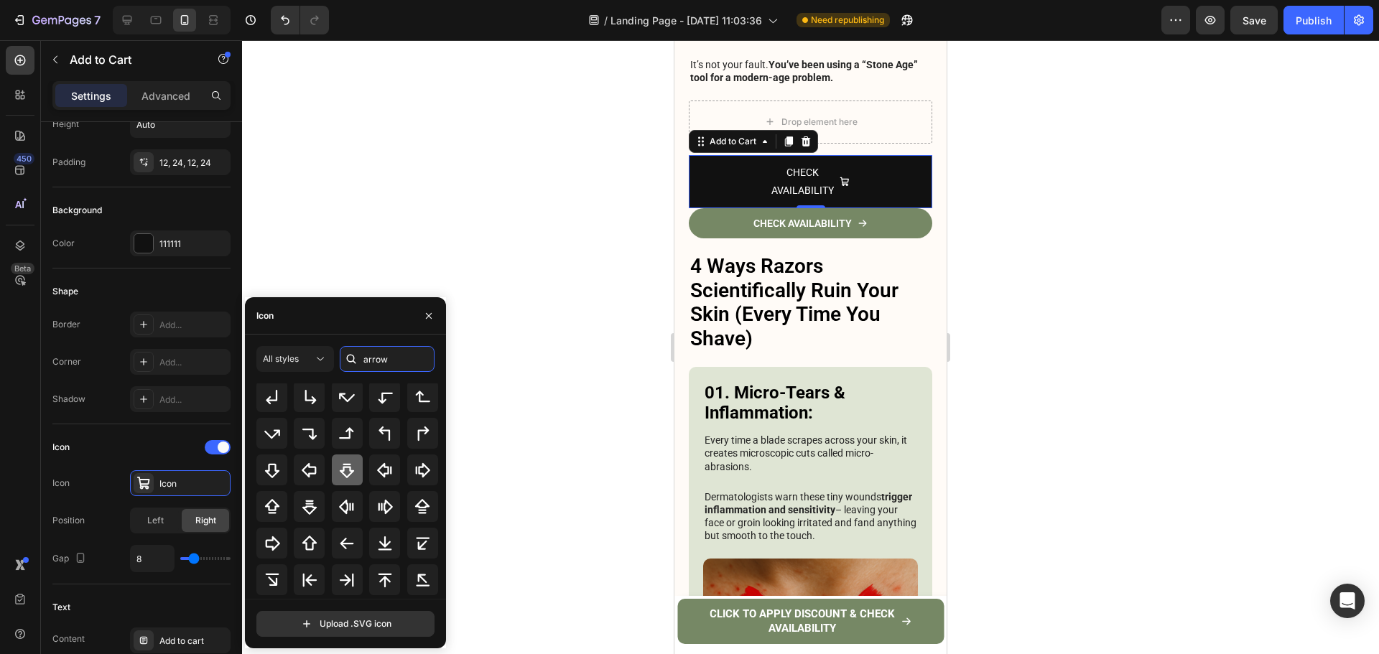
scroll to position [230, 0]
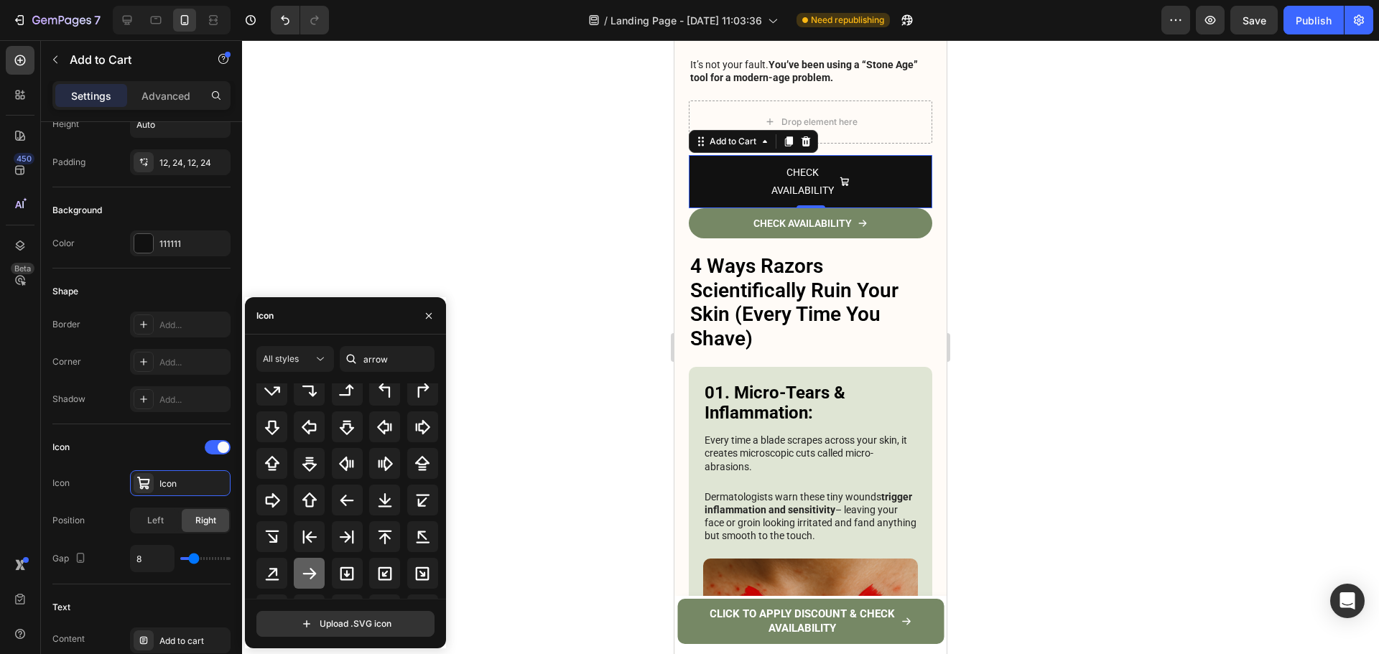
click at [312, 567] on icon at bounding box center [309, 573] width 17 height 17
drag, startPoint x: 146, startPoint y: 220, endPoint x: 147, endPoint y: 230, distance: 10.1
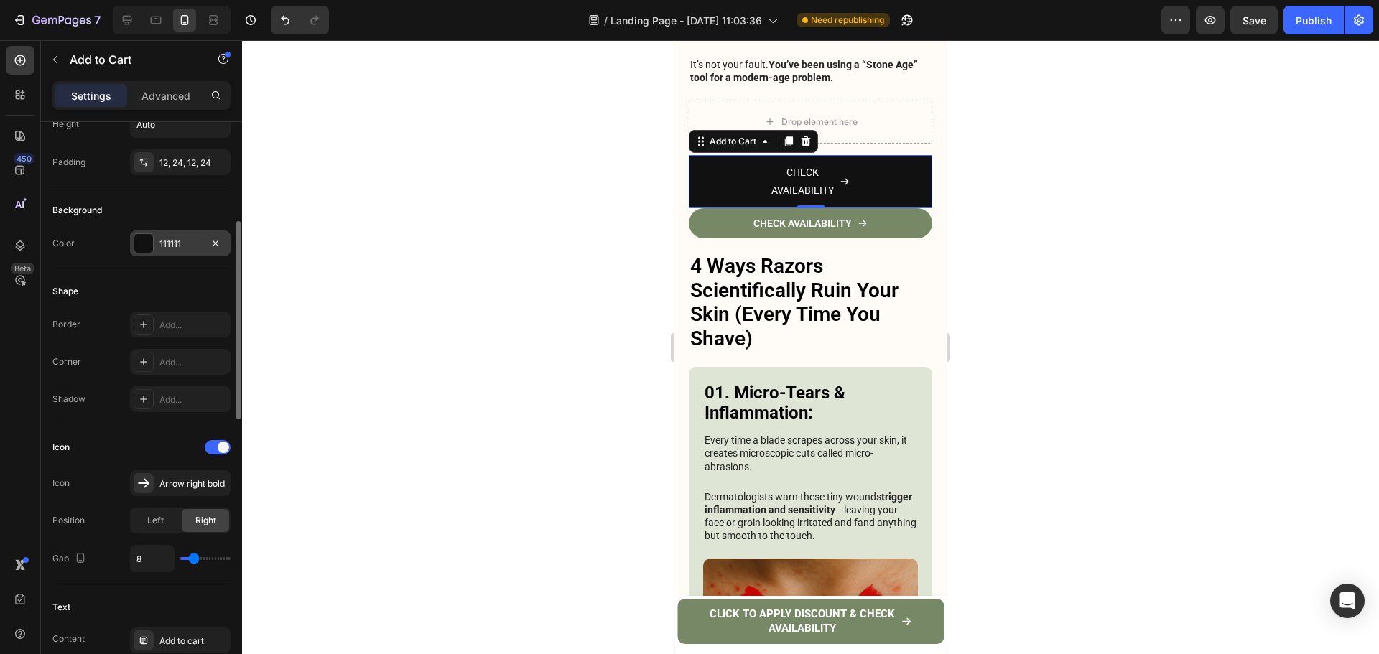
click at [147, 230] on div "111111" at bounding box center [180, 243] width 101 height 26
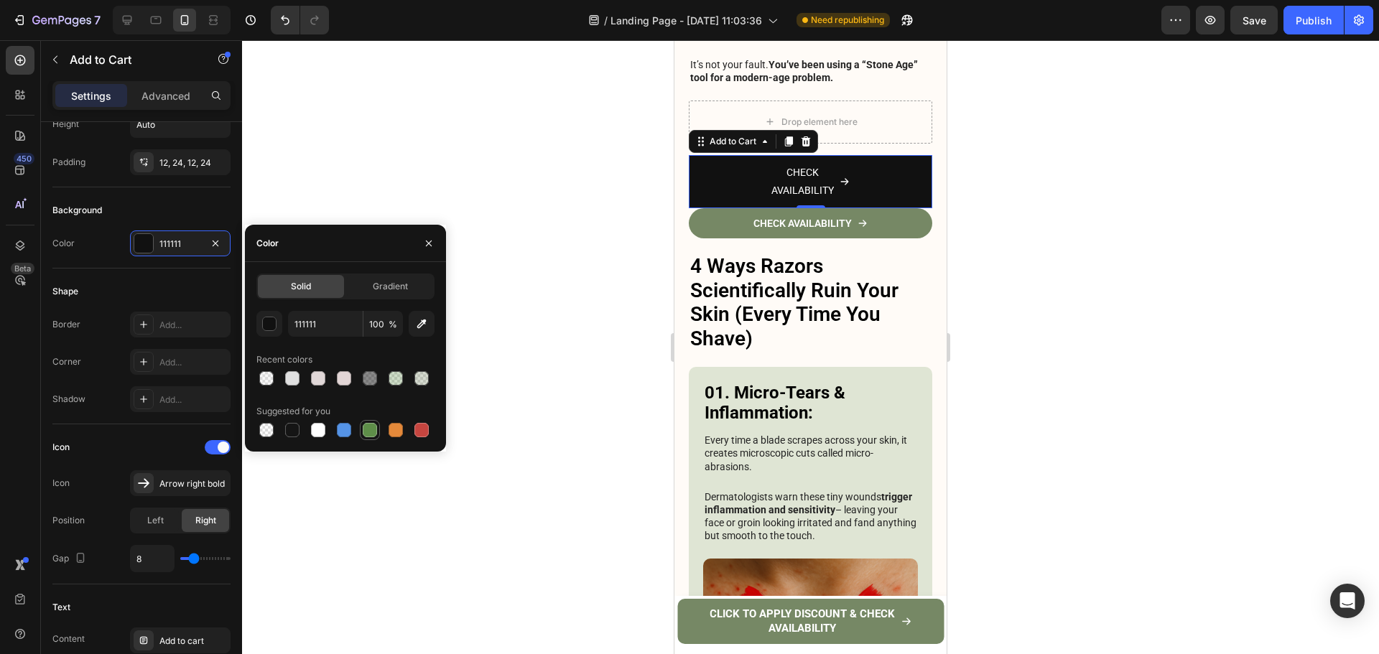
click at [367, 434] on div at bounding box center [370, 430] width 14 height 14
type input "5E8E49"
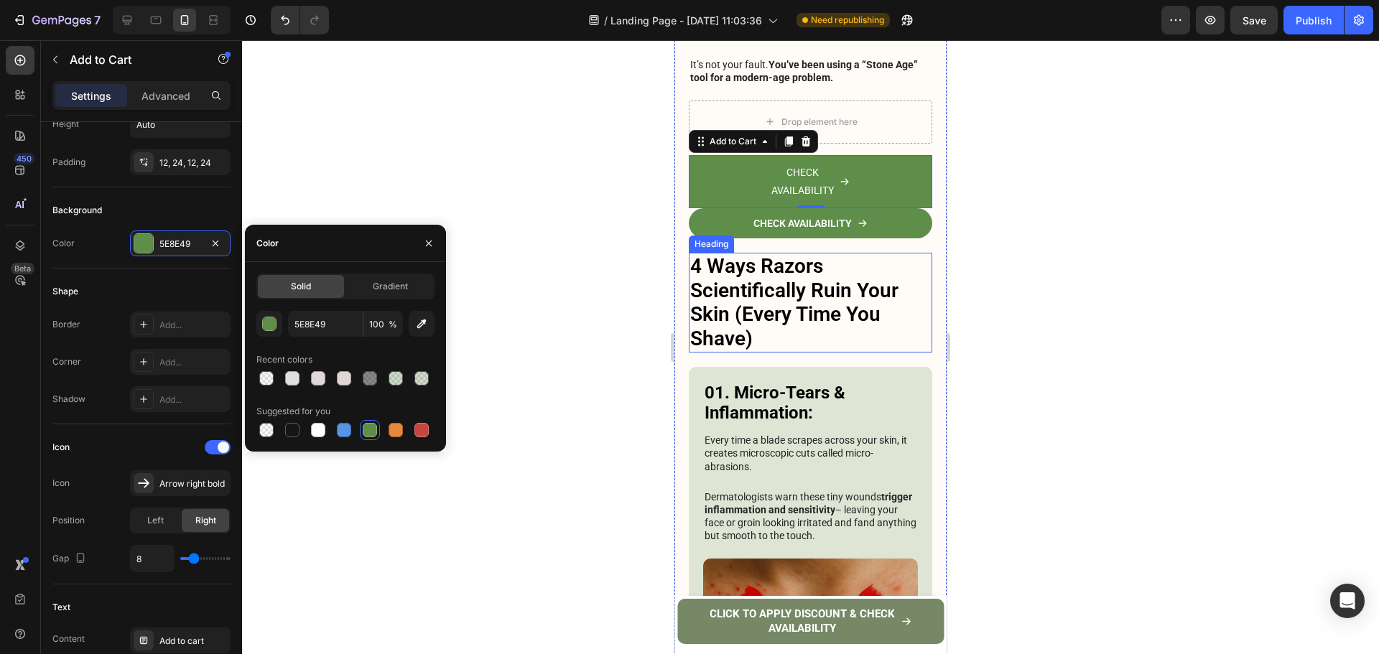
click at [742, 208] on link "CHECK AVAILABILITY" at bounding box center [810, 223] width 243 height 30
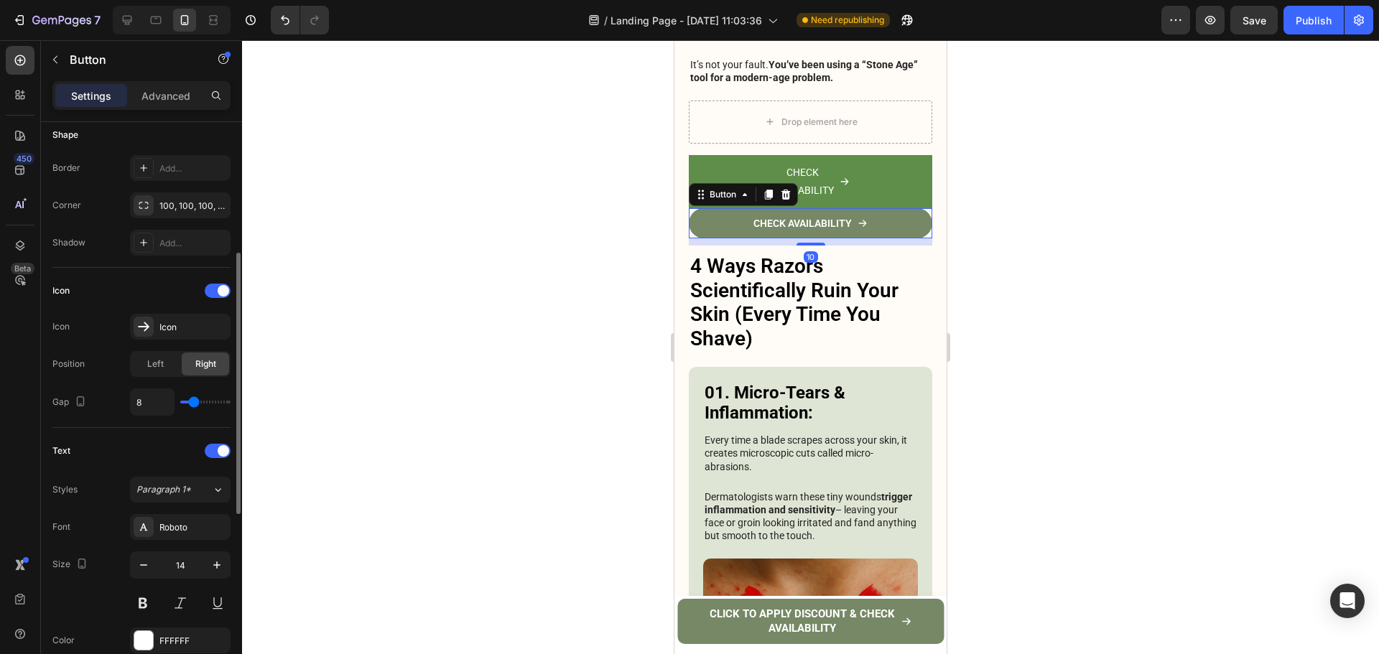
scroll to position [0, 0]
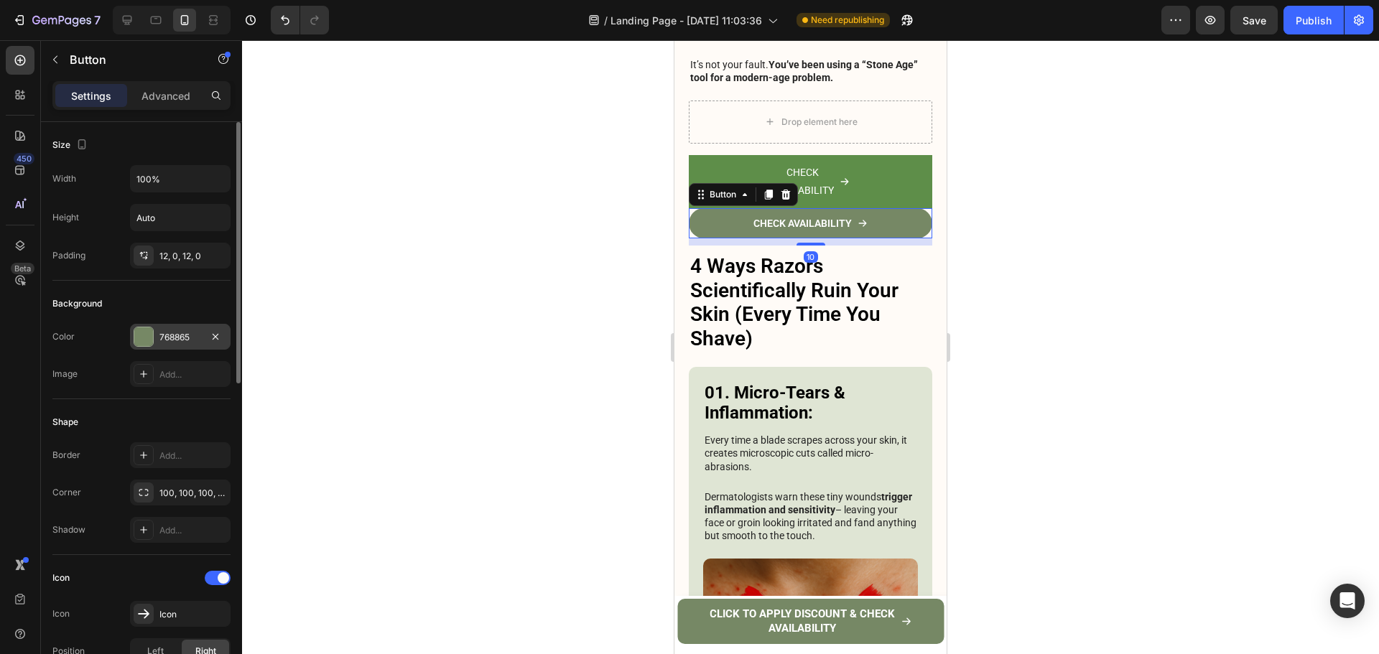
click at [167, 327] on div "768865" at bounding box center [180, 337] width 101 height 26
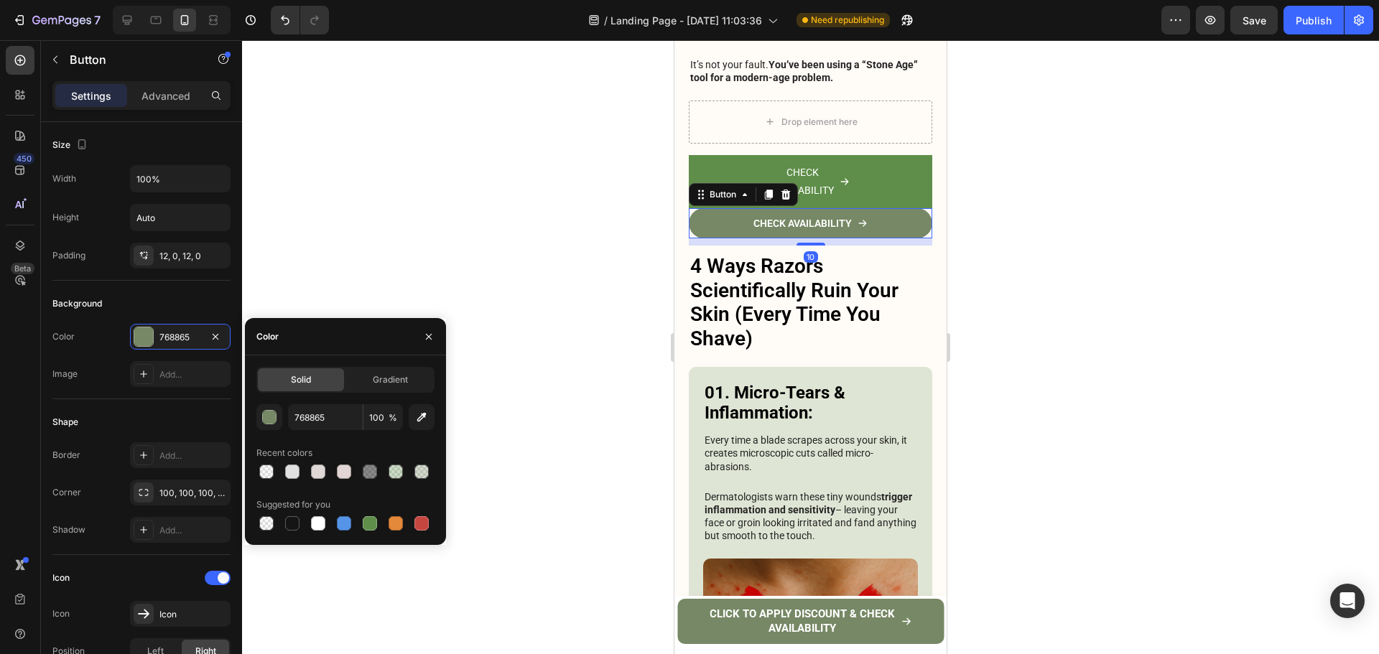
click at [316, 404] on div "Solid Gradient 768865 100 % Recent colors Suggested for you" at bounding box center [345, 450] width 178 height 167
click at [312, 424] on input "768865" at bounding box center [325, 417] width 75 height 26
click at [861, 157] on button "CHECK AVAILABILITY" at bounding box center [810, 181] width 243 height 53
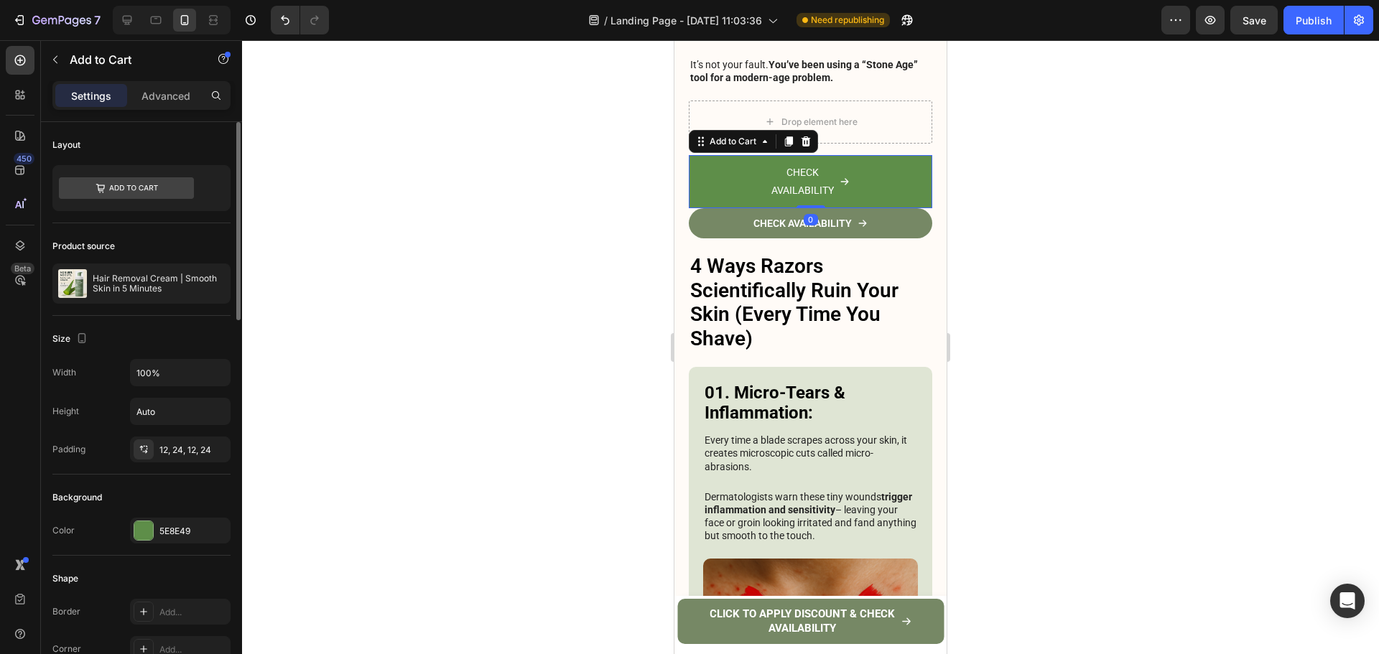
click at [172, 503] on div "Background" at bounding box center [141, 497] width 178 height 23
drag, startPoint x: 174, startPoint y: 528, endPoint x: 190, endPoint y: 524, distance: 16.2
click at [175, 528] on div "5E8E49" at bounding box center [180, 531] width 42 height 13
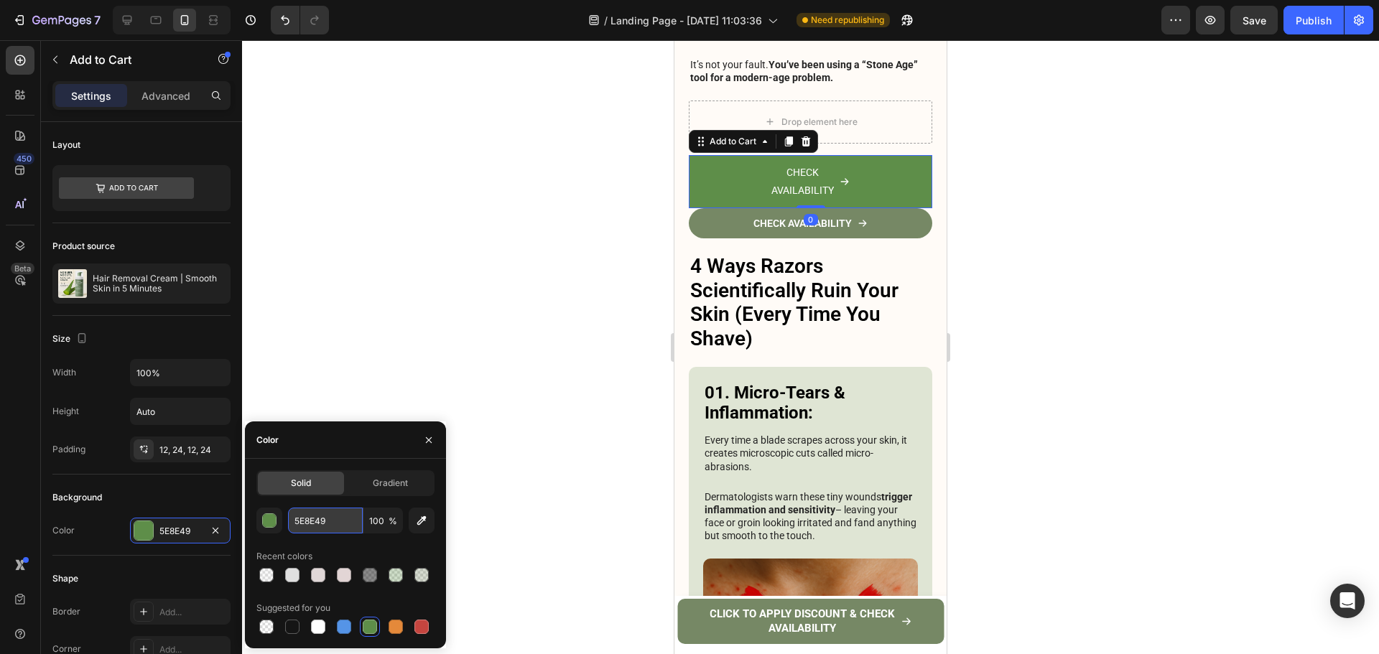
click at [322, 511] on input "5E8E49" at bounding box center [325, 521] width 75 height 26
paste input "768865"
type input "768865"
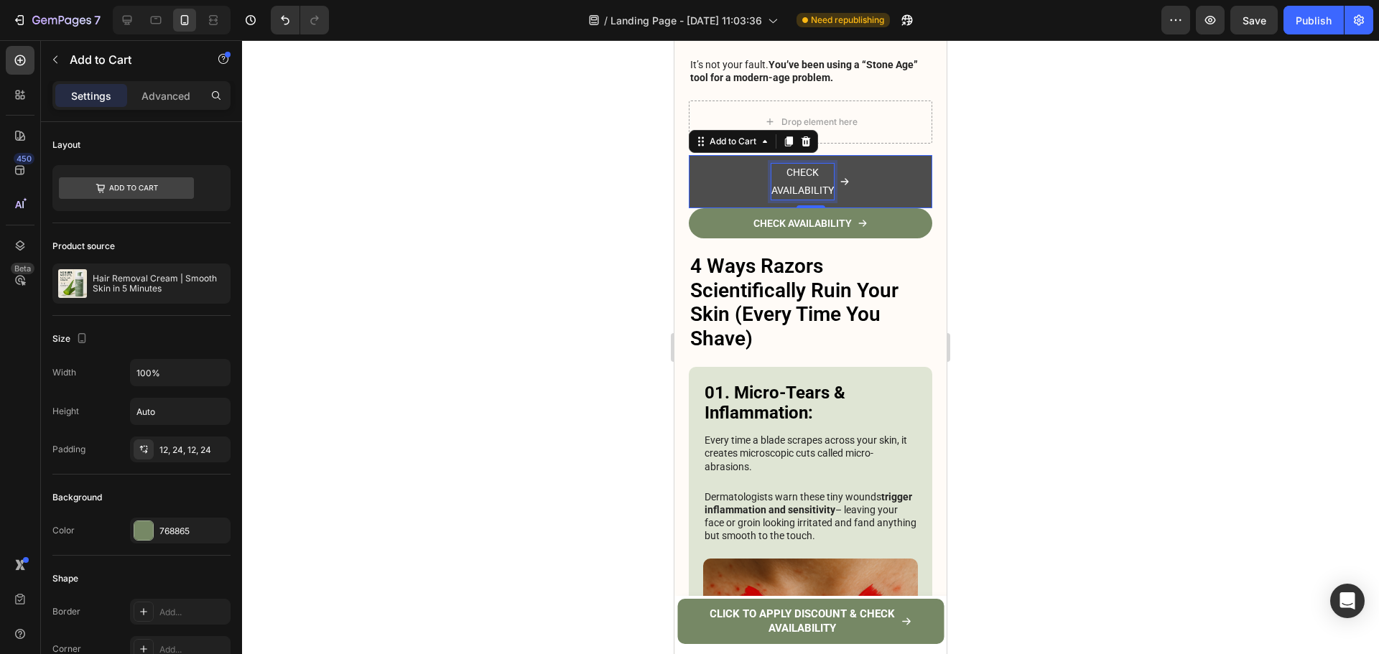
click at [771, 164] on p "CHECK AVAILABILITY" at bounding box center [802, 182] width 62 height 36
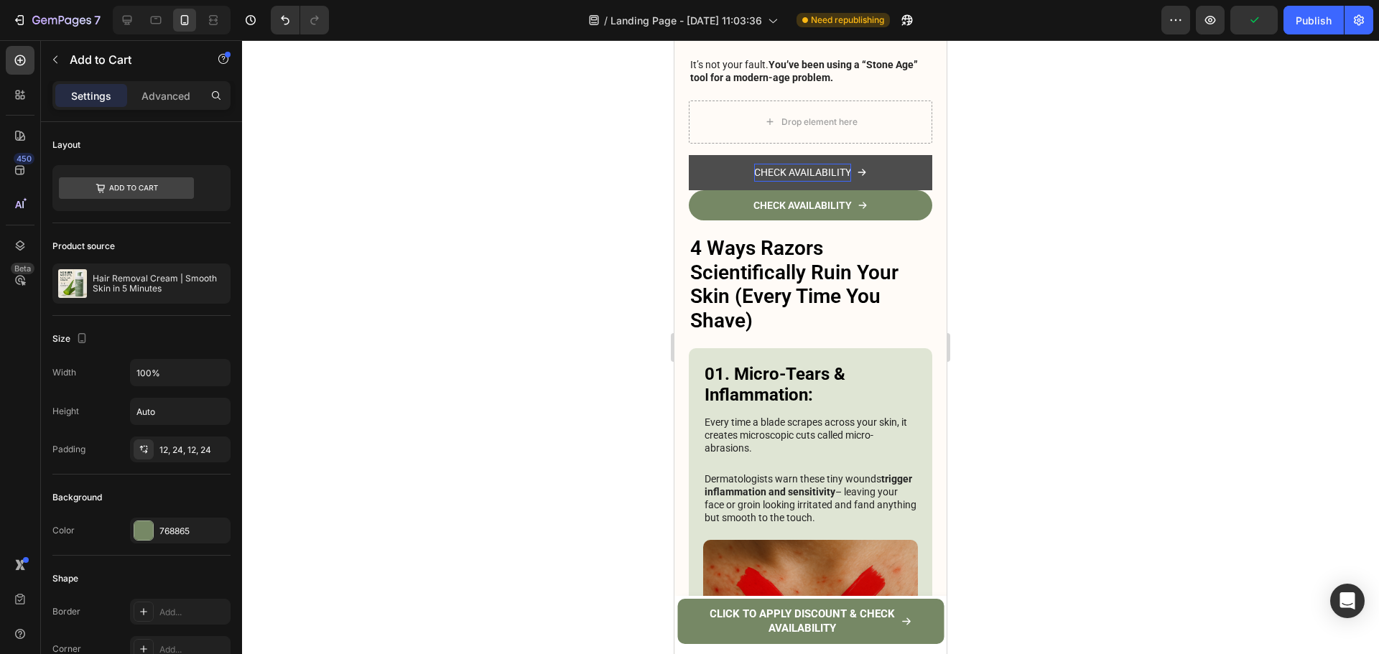
click at [1048, 172] on div at bounding box center [810, 347] width 1137 height 614
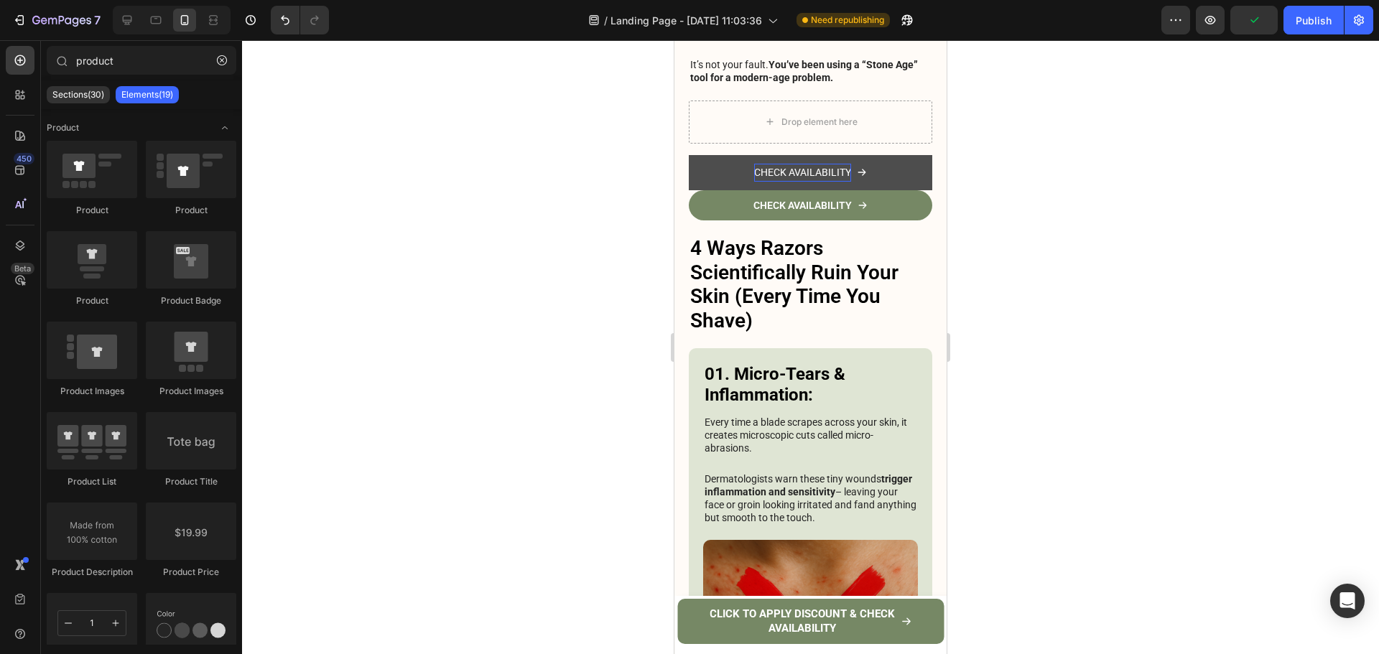
click at [905, 155] on button "CHECK AVAILABILITY" at bounding box center [810, 172] width 243 height 35
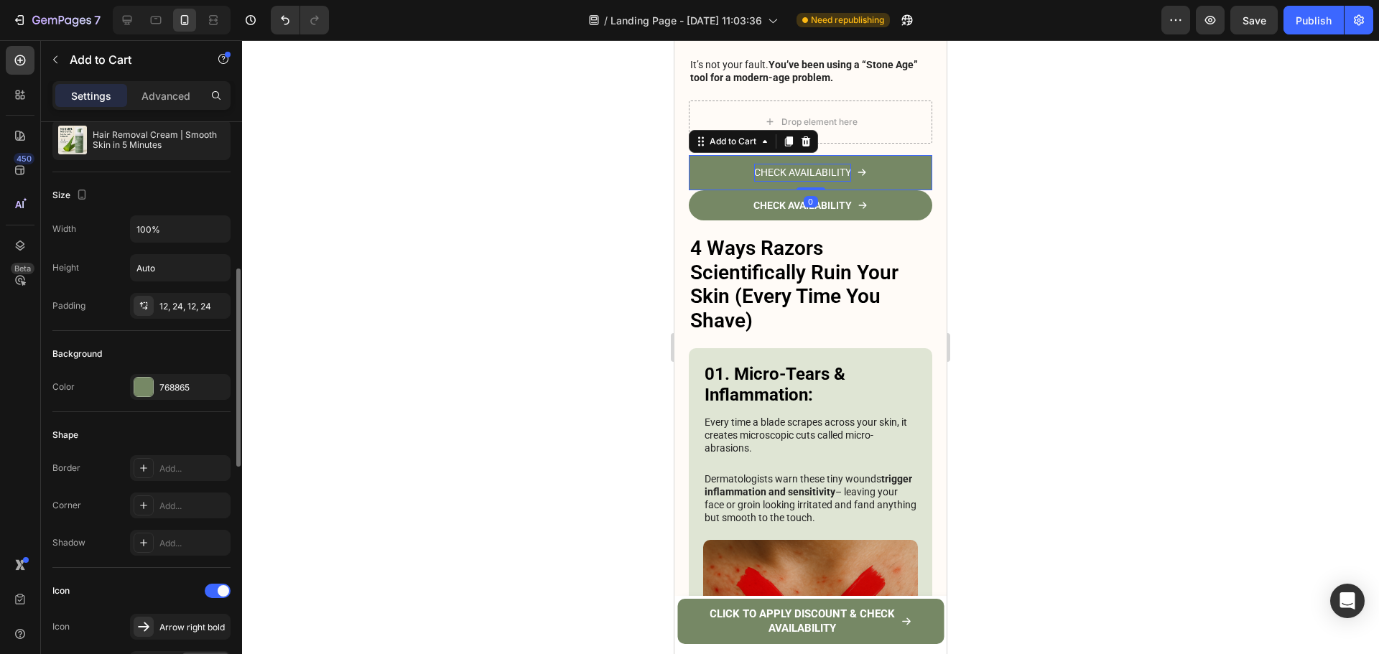
scroll to position [215, 0]
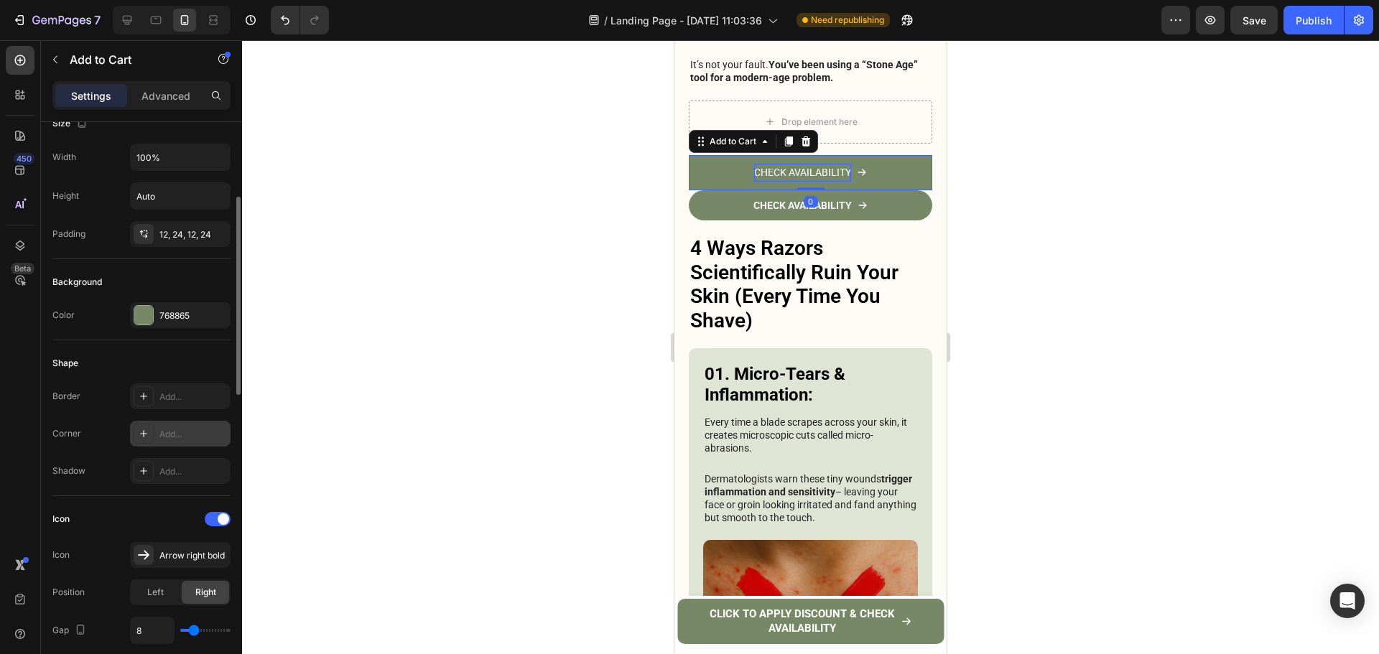
click at [172, 432] on div "Add..." at bounding box center [192, 434] width 67 height 13
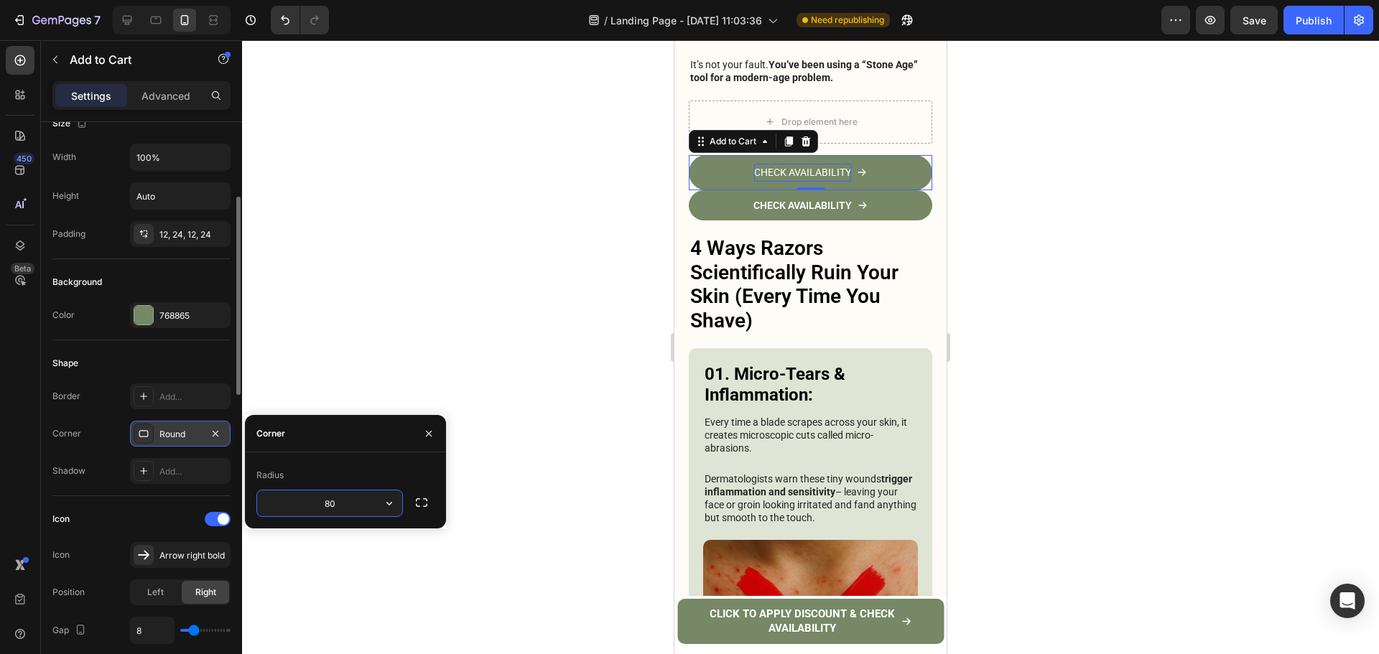
type input "8"
type input "12"
click at [113, 395] on div "Border Add..." at bounding box center [141, 396] width 178 height 26
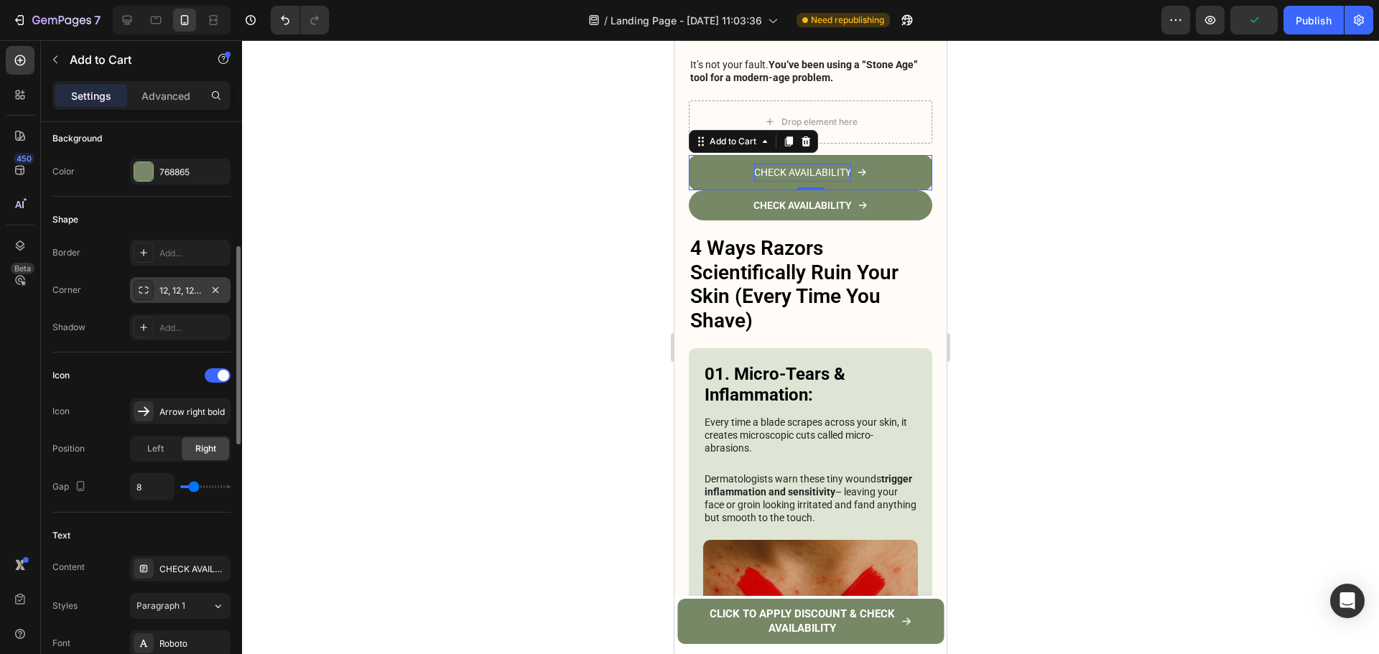
scroll to position [431, 0]
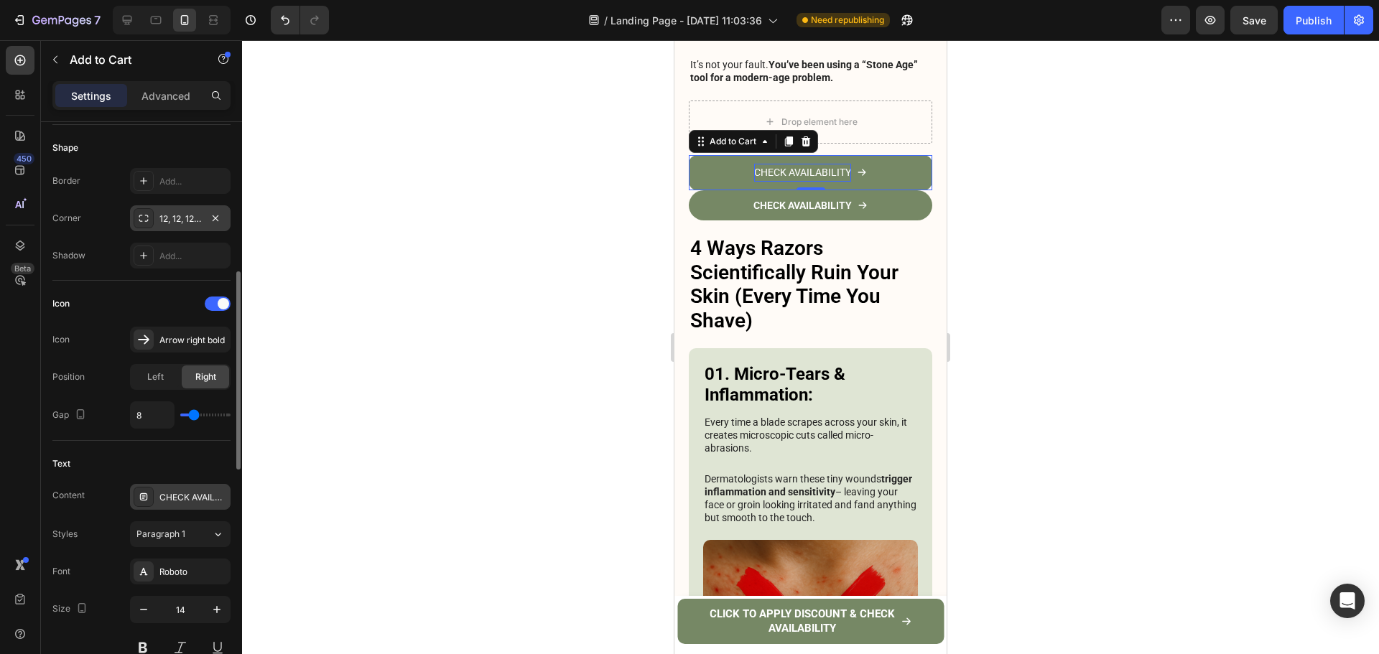
click at [174, 498] on div "CHECK AVAILABILITY" at bounding box center [192, 497] width 67 height 13
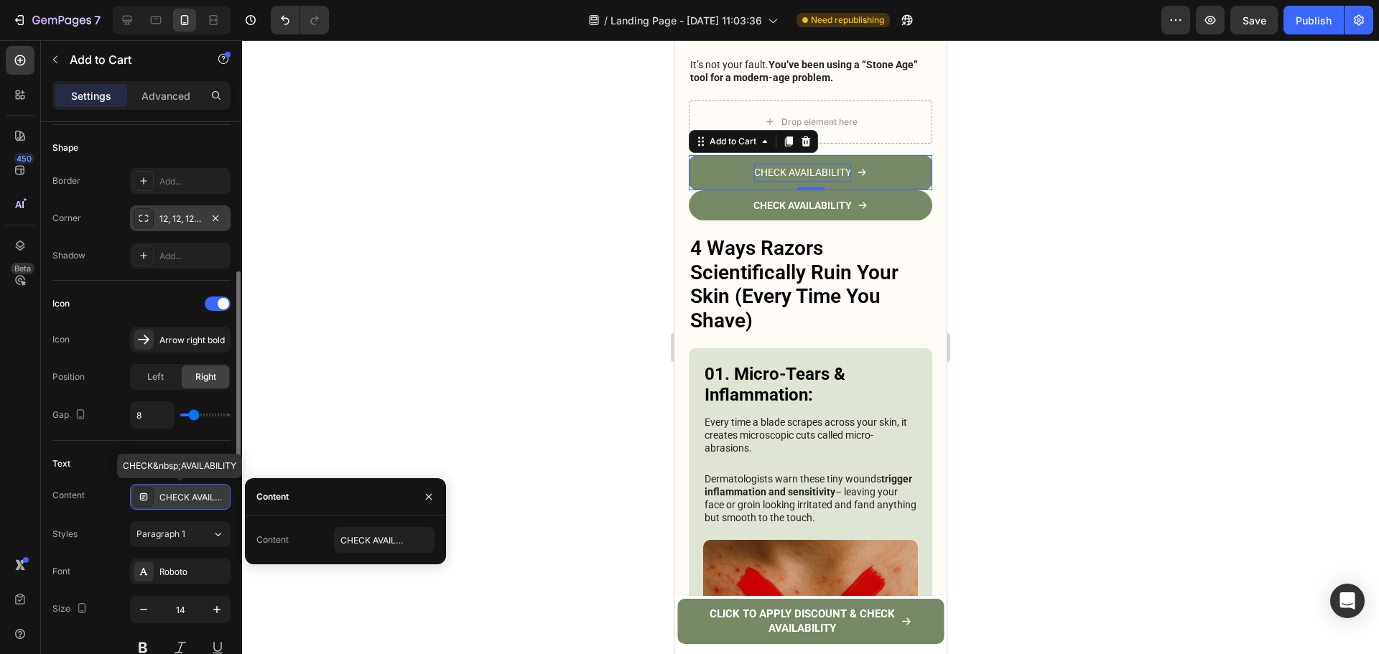
click at [174, 498] on div "CHECK AVAILABILITY" at bounding box center [192, 497] width 67 height 13
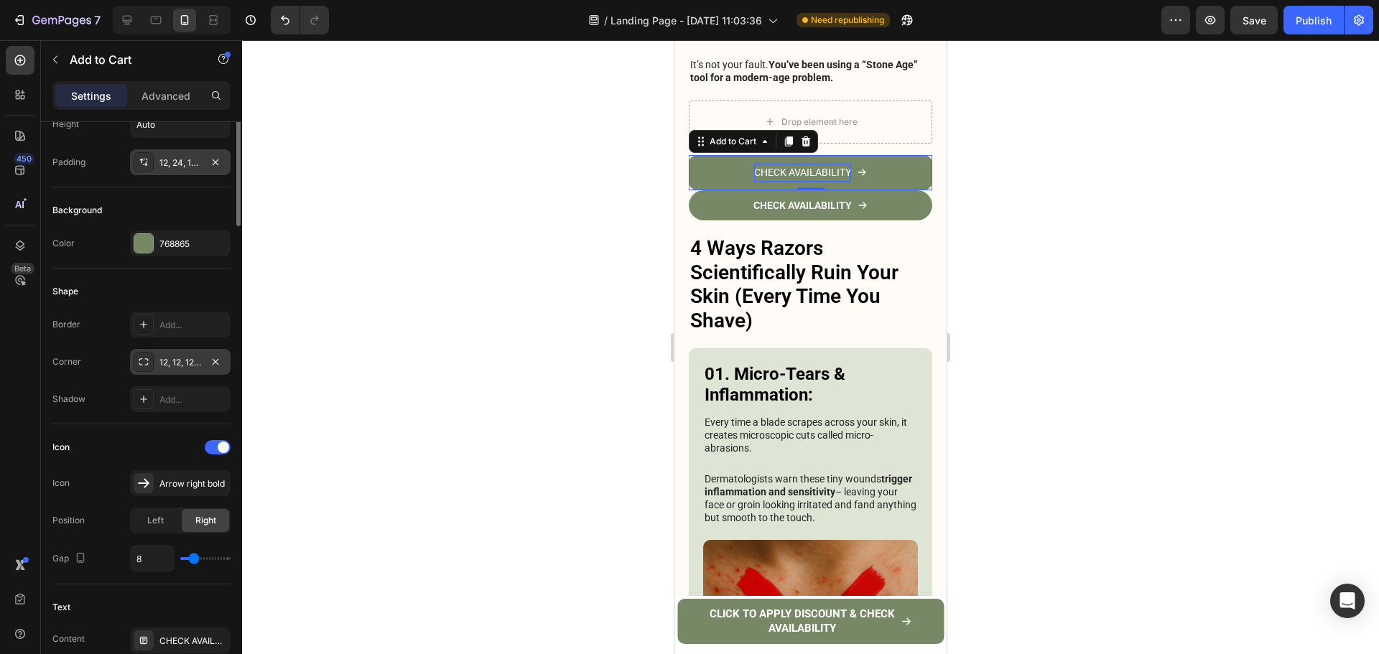
scroll to position [0, 0]
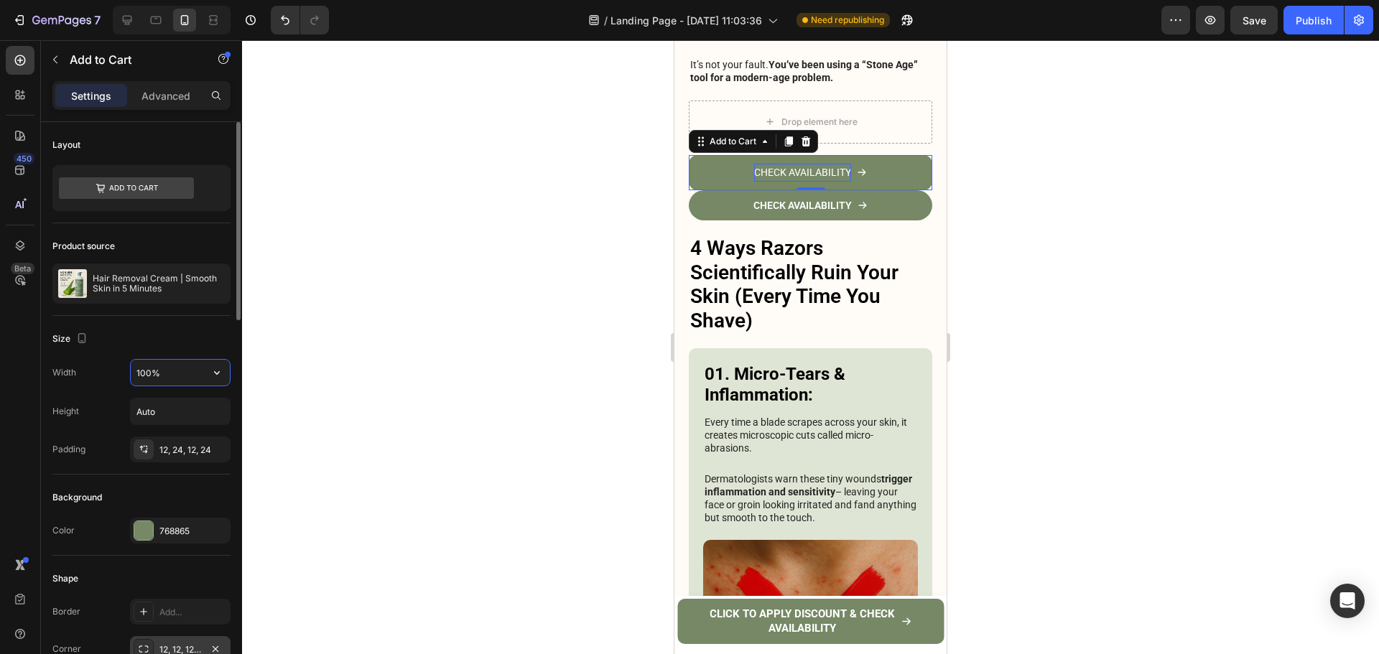
click at [152, 379] on input "100%" at bounding box center [180, 373] width 99 height 26
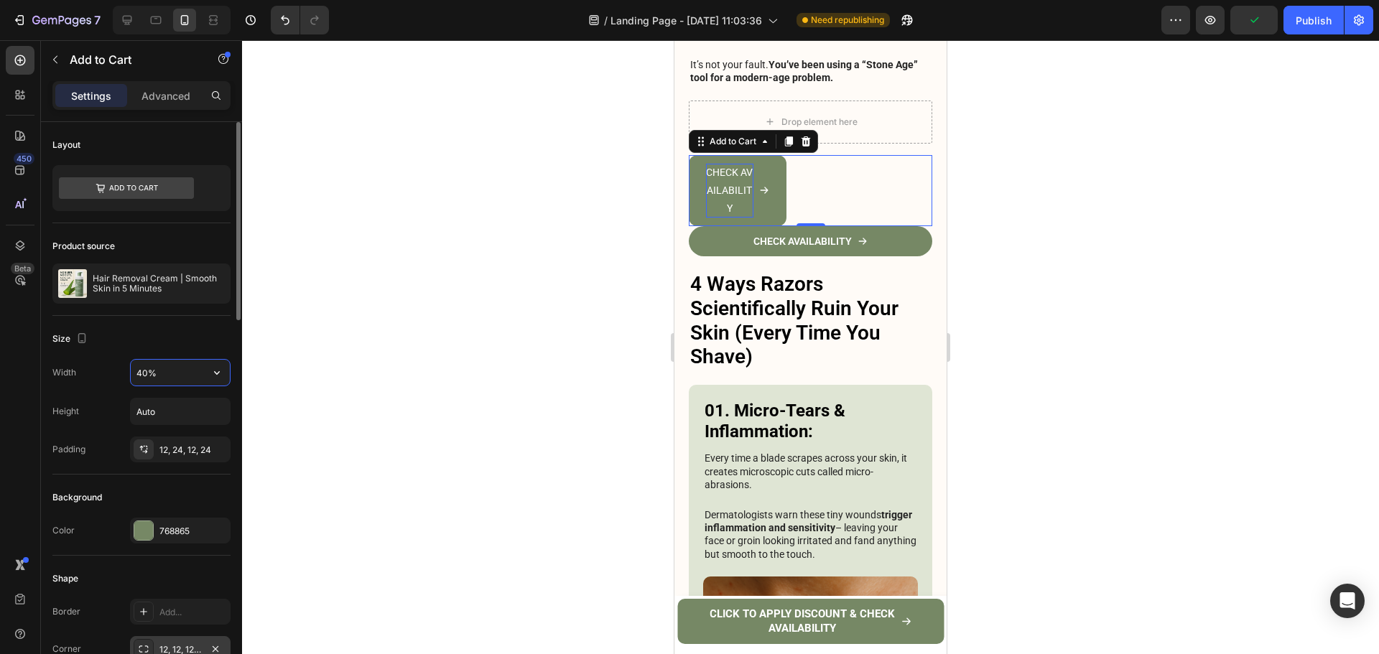
click at [155, 375] on input "40%" at bounding box center [180, 373] width 99 height 26
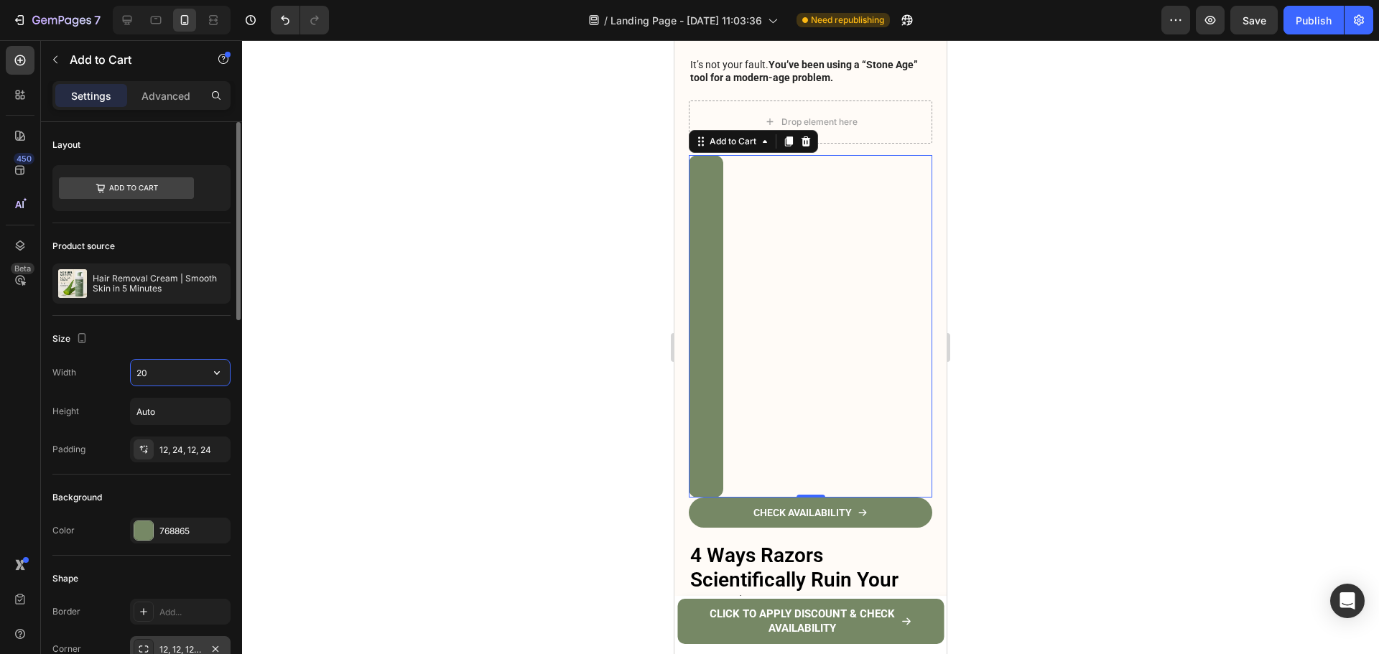
click at [154, 376] on input "20" at bounding box center [180, 373] width 99 height 26
click at [155, 377] on input "40" at bounding box center [180, 373] width 99 height 26
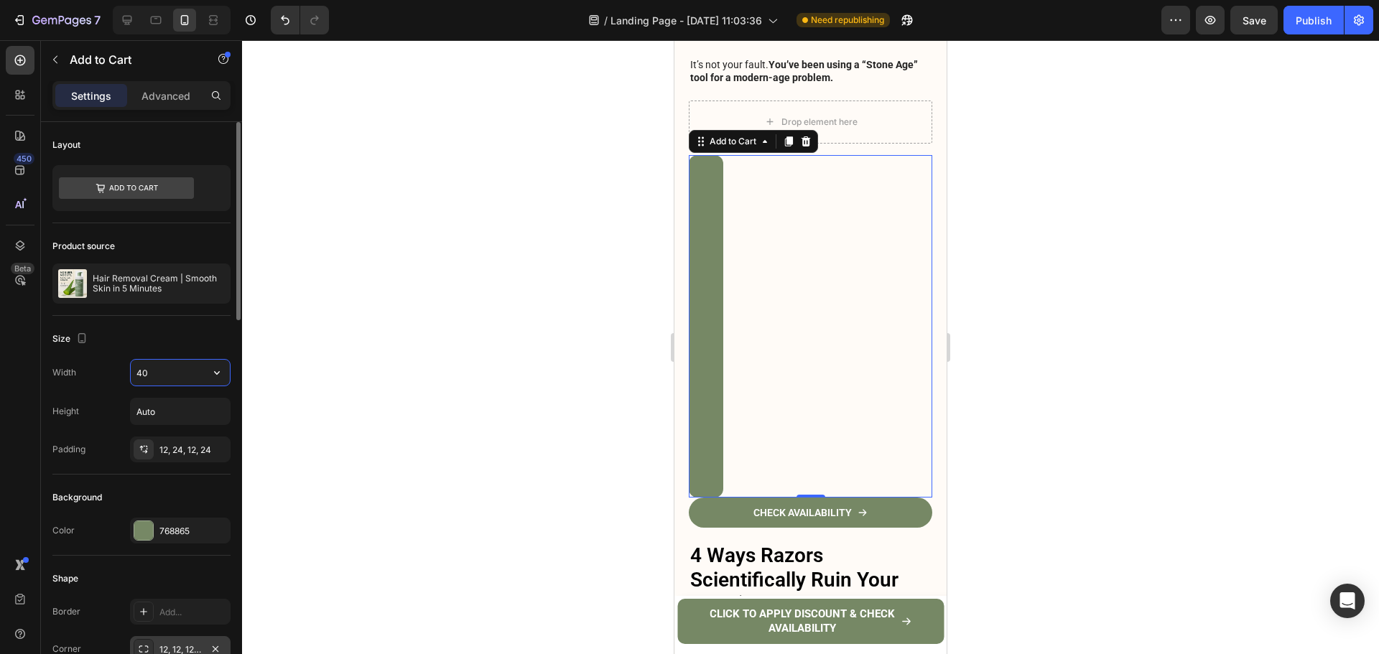
click at [155, 377] on input "40" at bounding box center [180, 373] width 99 height 26
click at [101, 388] on div "Width 60 Height Auto Padding 12, 24, 12, 24" at bounding box center [141, 410] width 178 height 103
click at [167, 374] on input "60" at bounding box center [180, 373] width 99 height 26
click at [217, 376] on icon "button" at bounding box center [217, 372] width 14 height 14
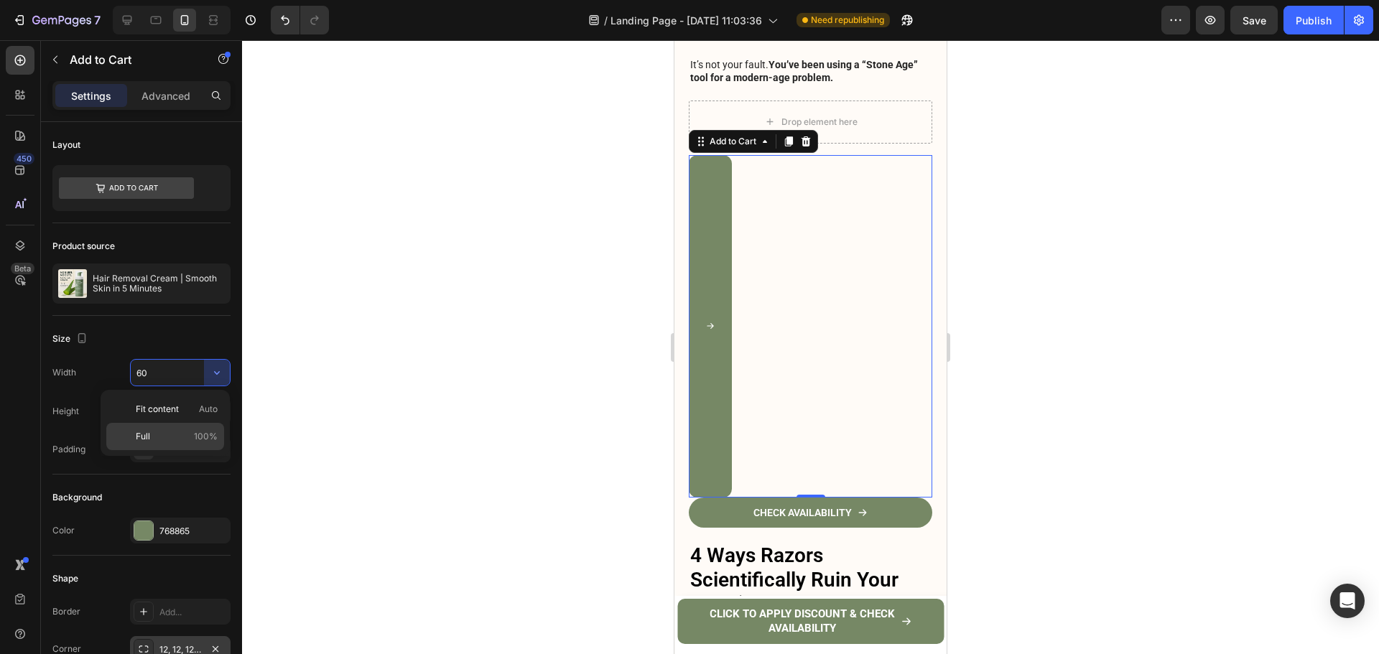
click at [202, 426] on div "Full 100%" at bounding box center [165, 436] width 118 height 27
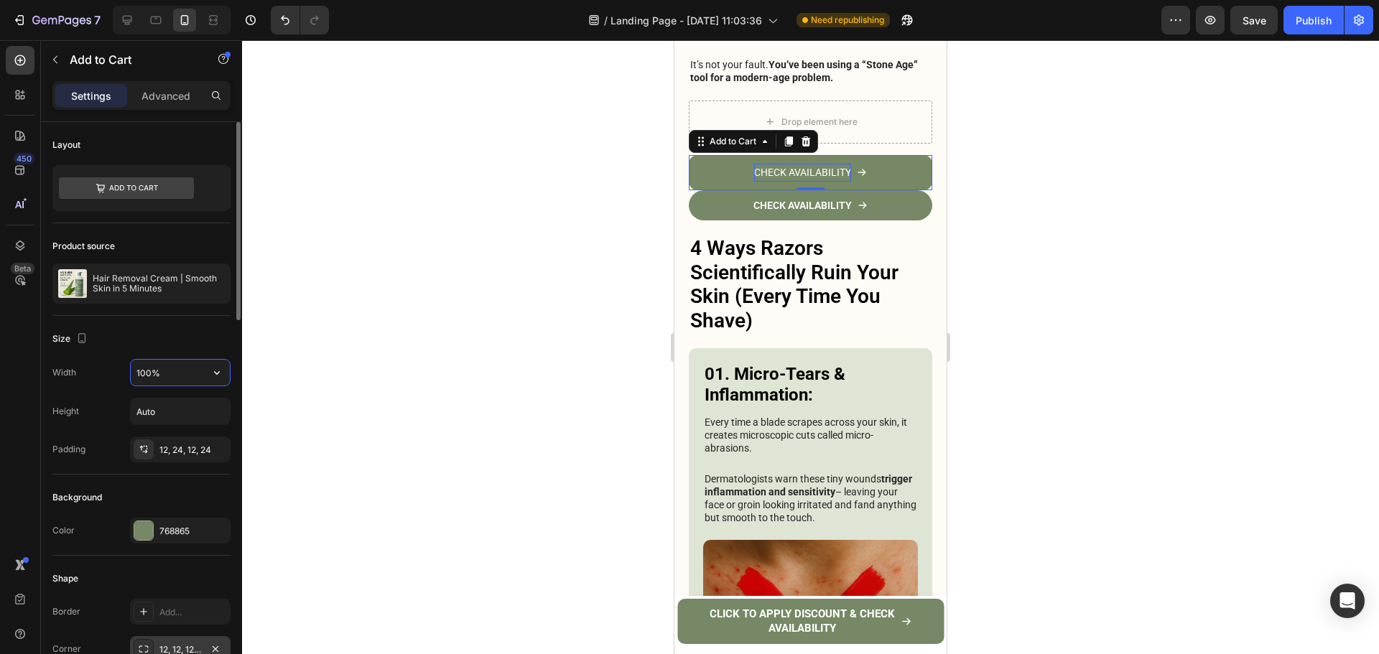
click at [148, 371] on input "100%" at bounding box center [180, 373] width 99 height 26
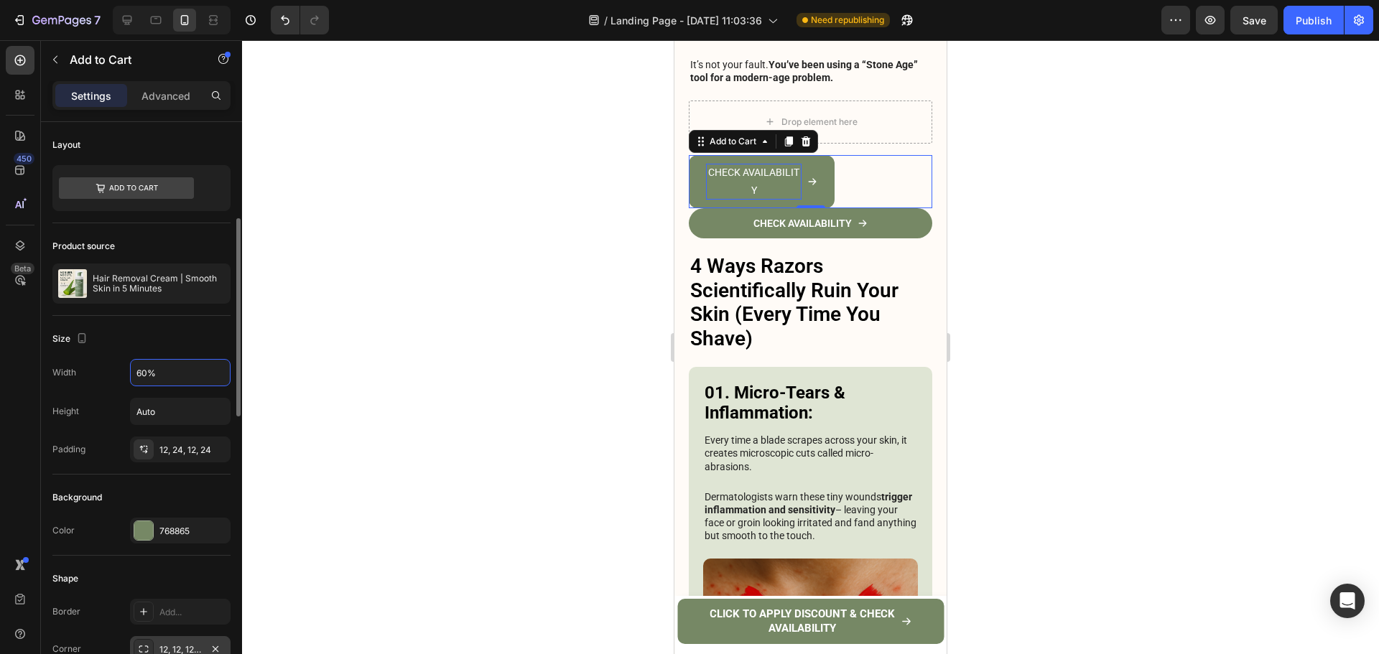
scroll to position [72, 0]
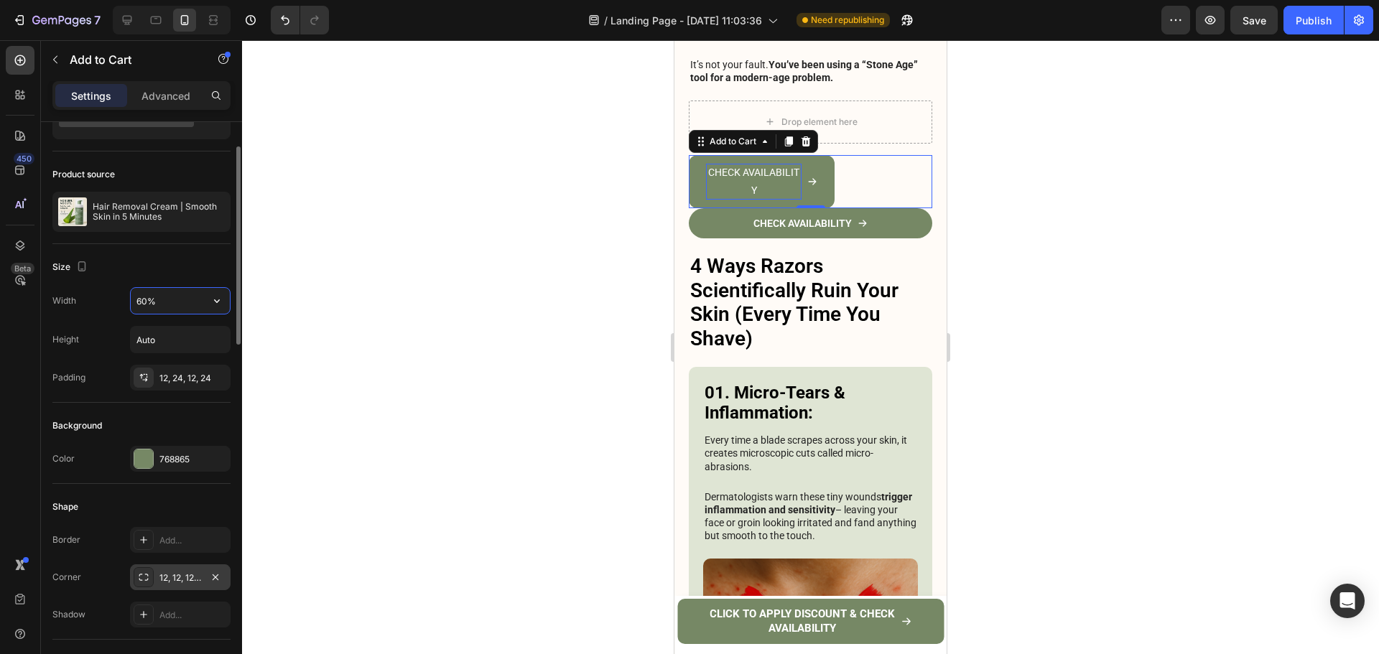
click at [144, 300] on input "60%" at bounding box center [180, 301] width 99 height 26
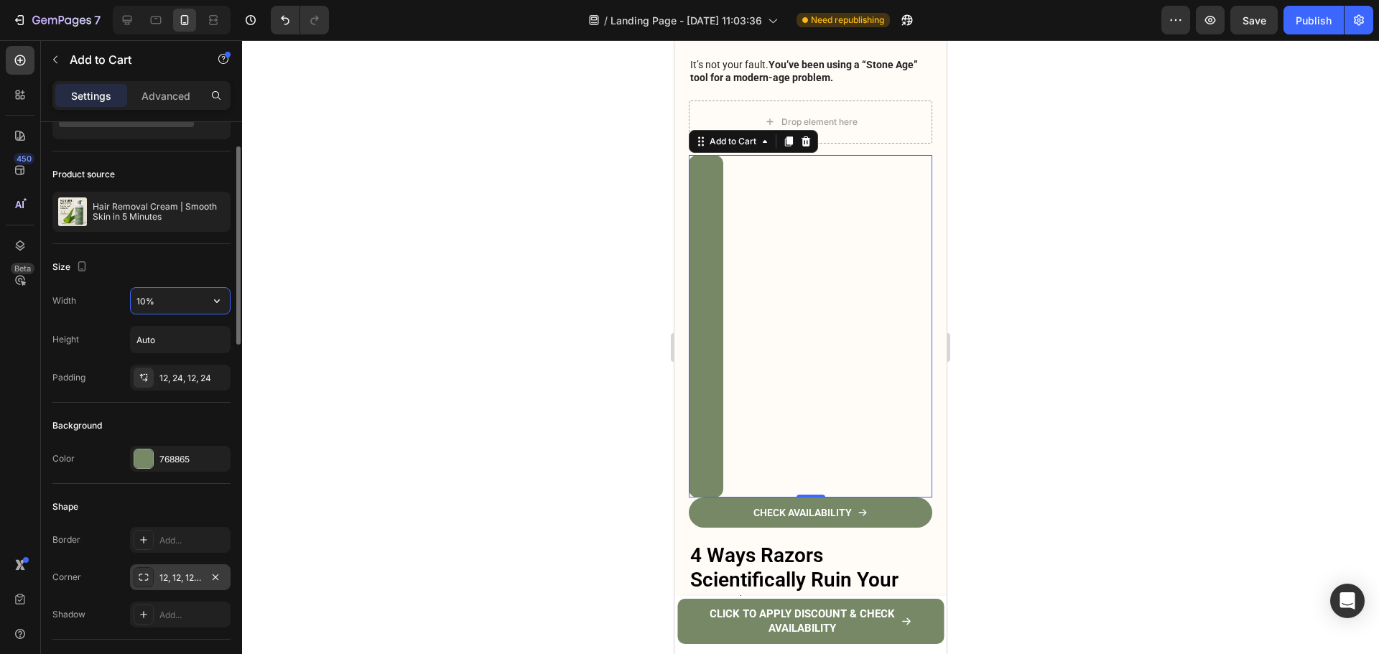
type input "100%"
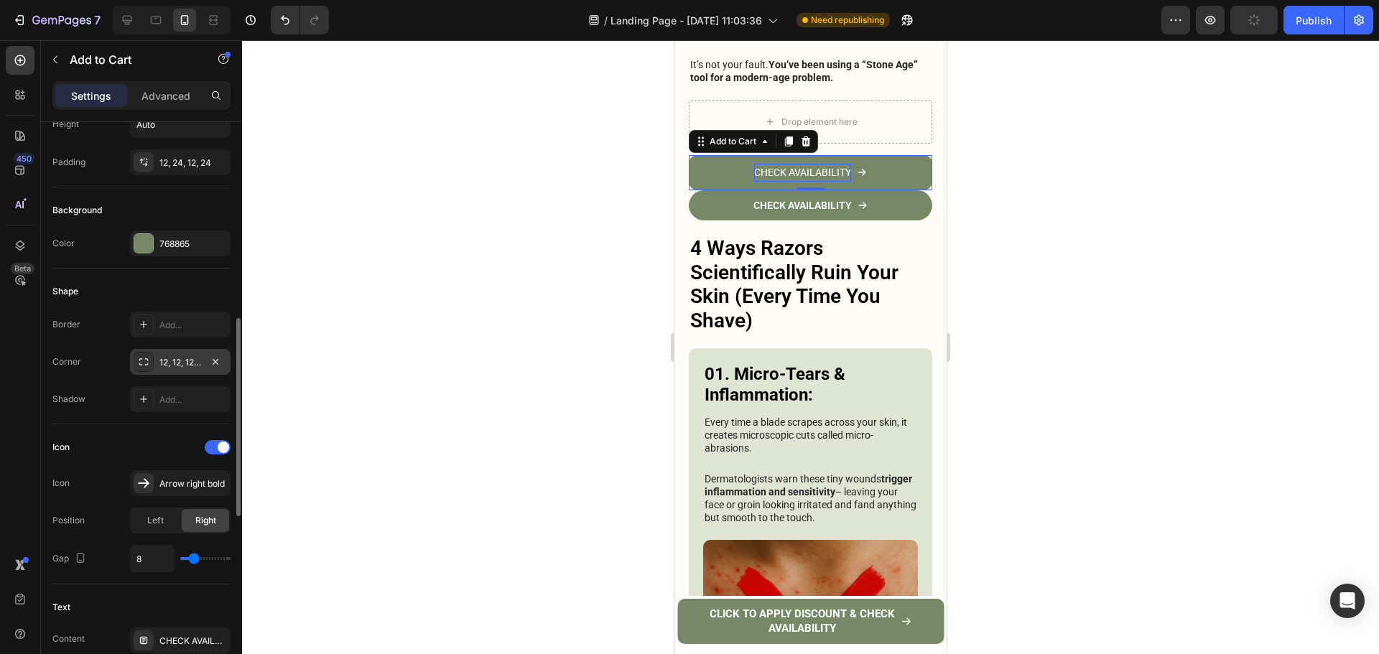
scroll to position [359, 0]
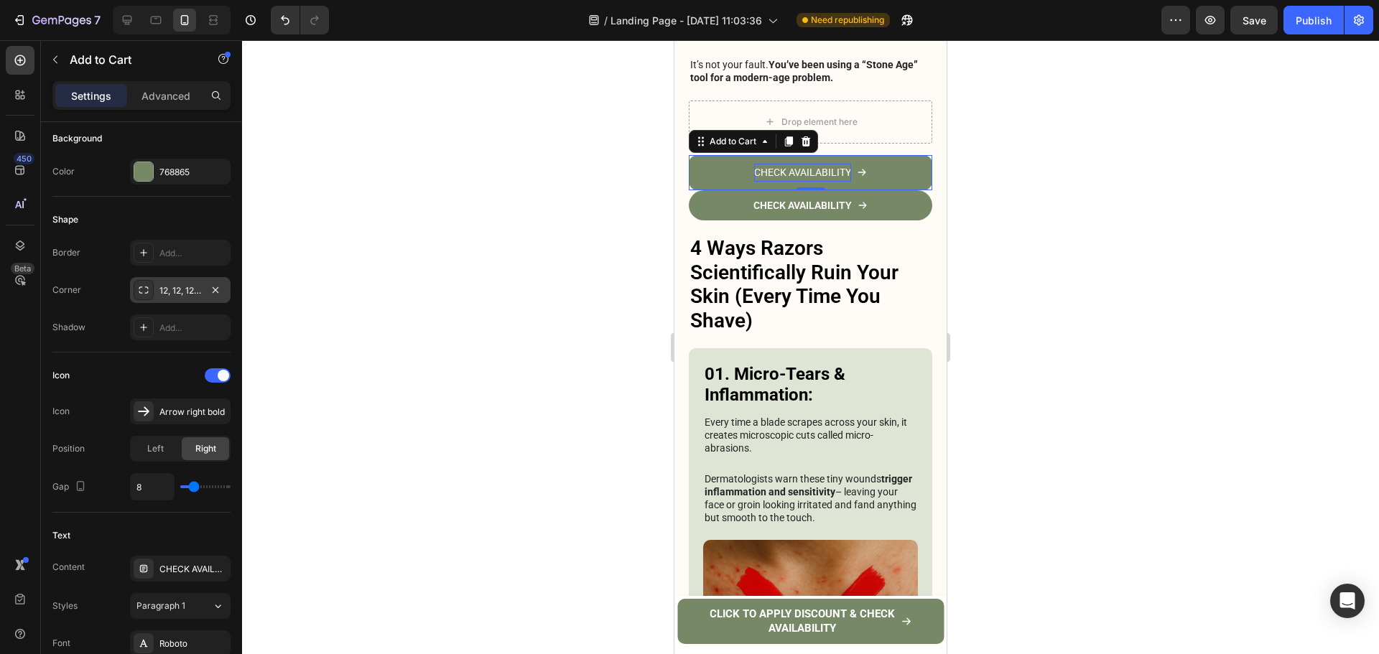
click at [180, 293] on div "12, 12, 12, 12" at bounding box center [180, 290] width 42 height 13
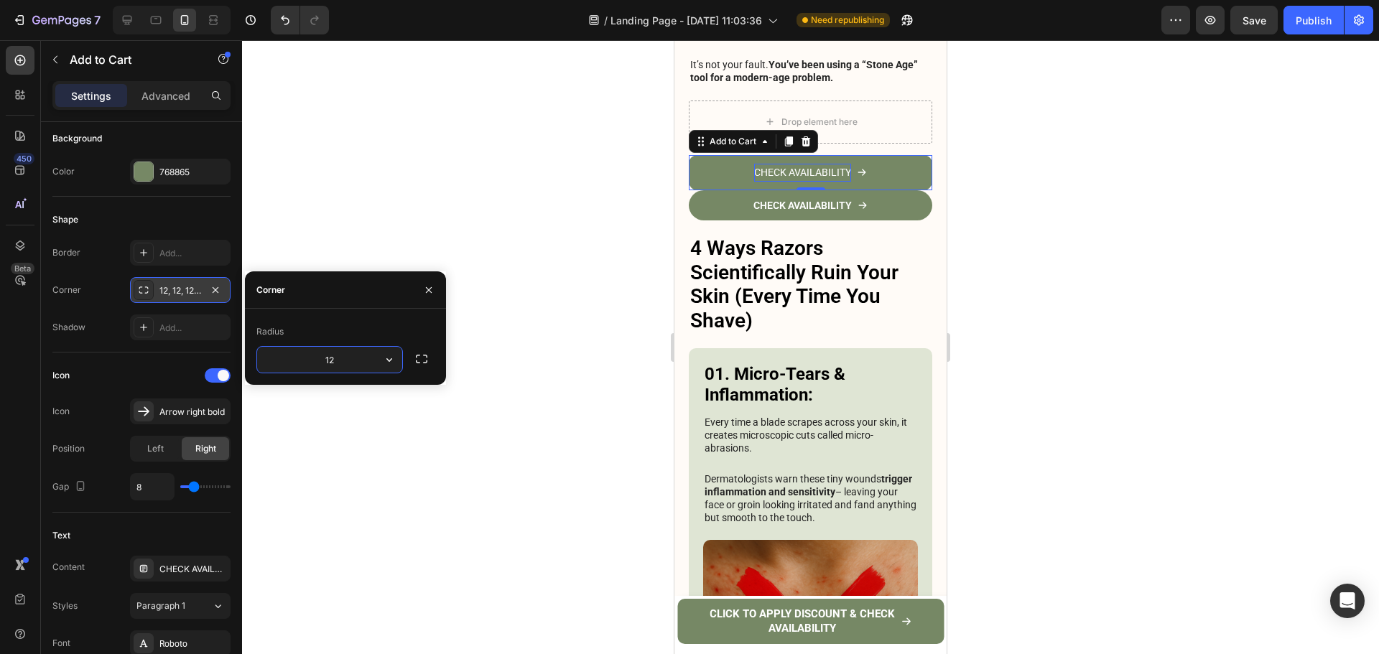
click at [174, 297] on div "12, 12, 12, 12" at bounding box center [180, 290] width 42 height 13
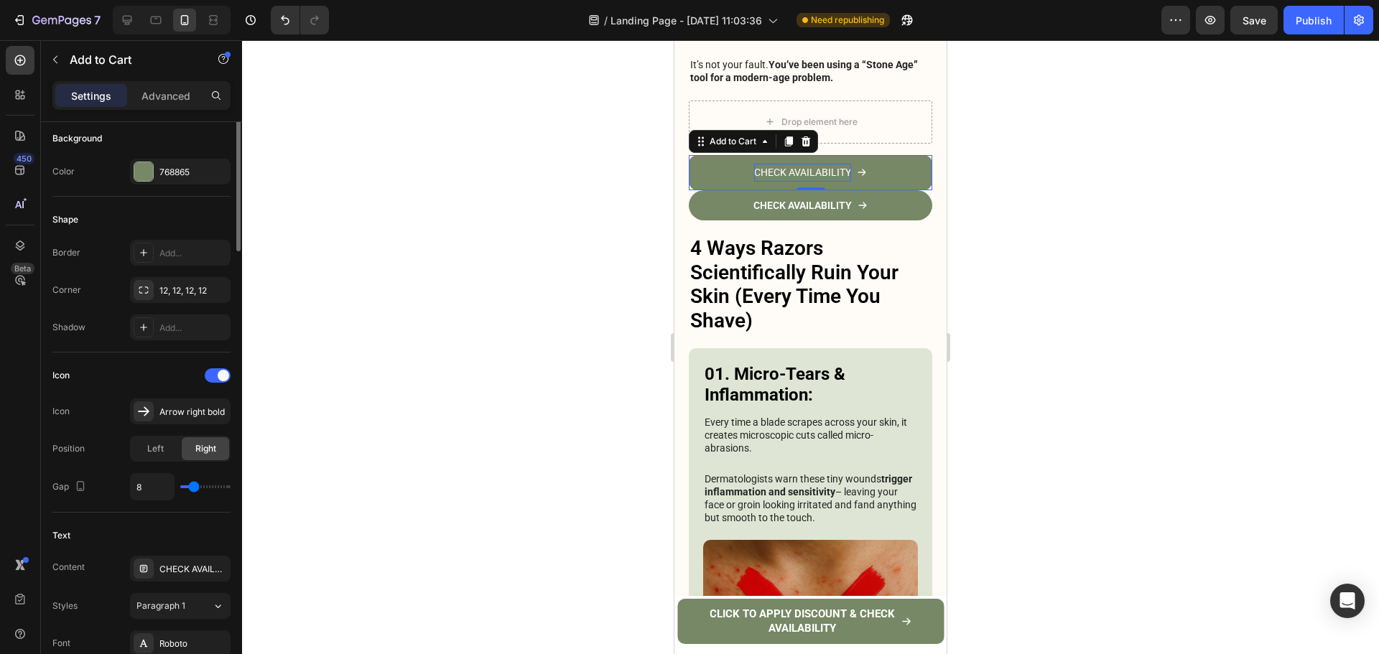
scroll to position [0, 0]
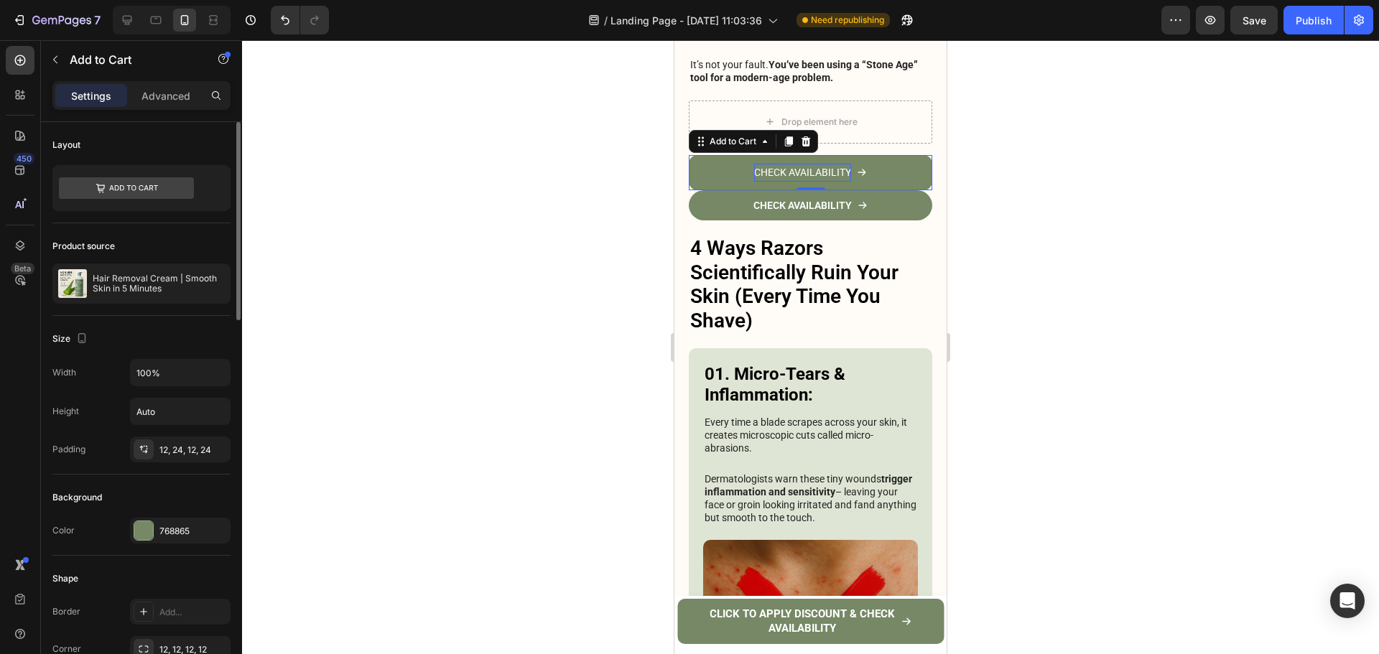
click at [176, 457] on div "12, 24, 12, 24" at bounding box center [180, 450] width 101 height 26
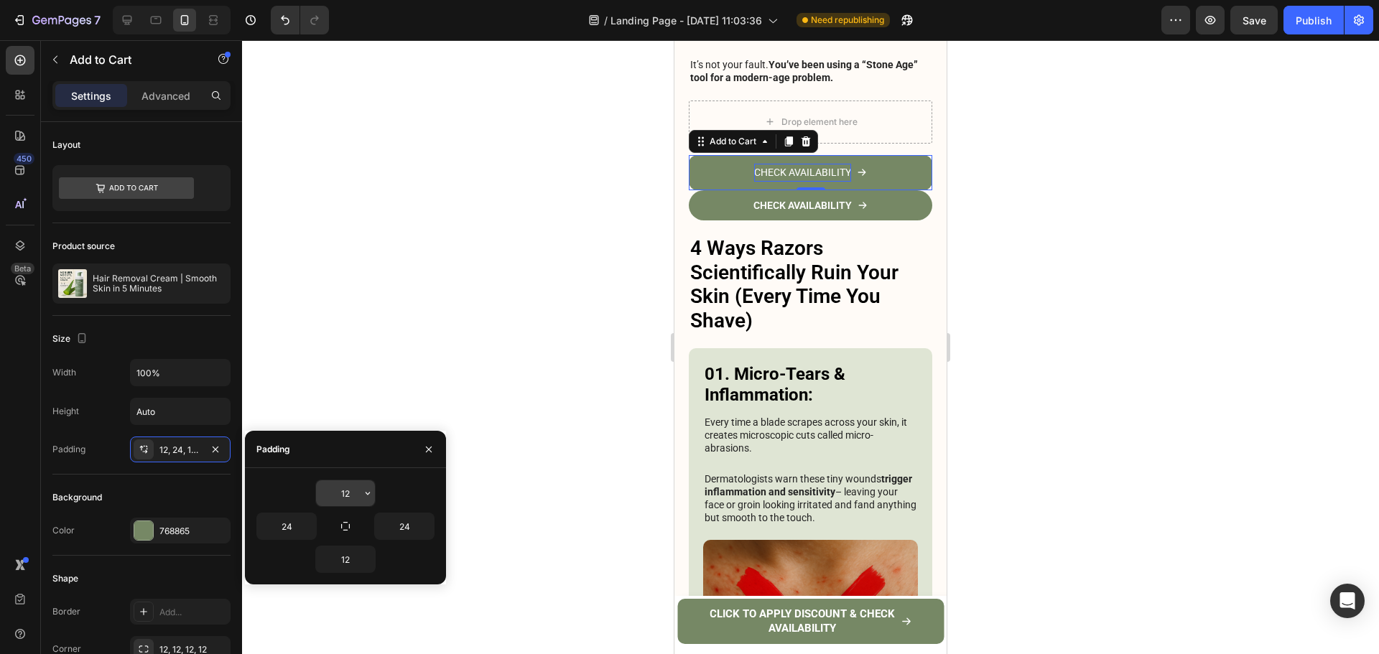
click at [337, 487] on input "12" at bounding box center [345, 493] width 59 height 26
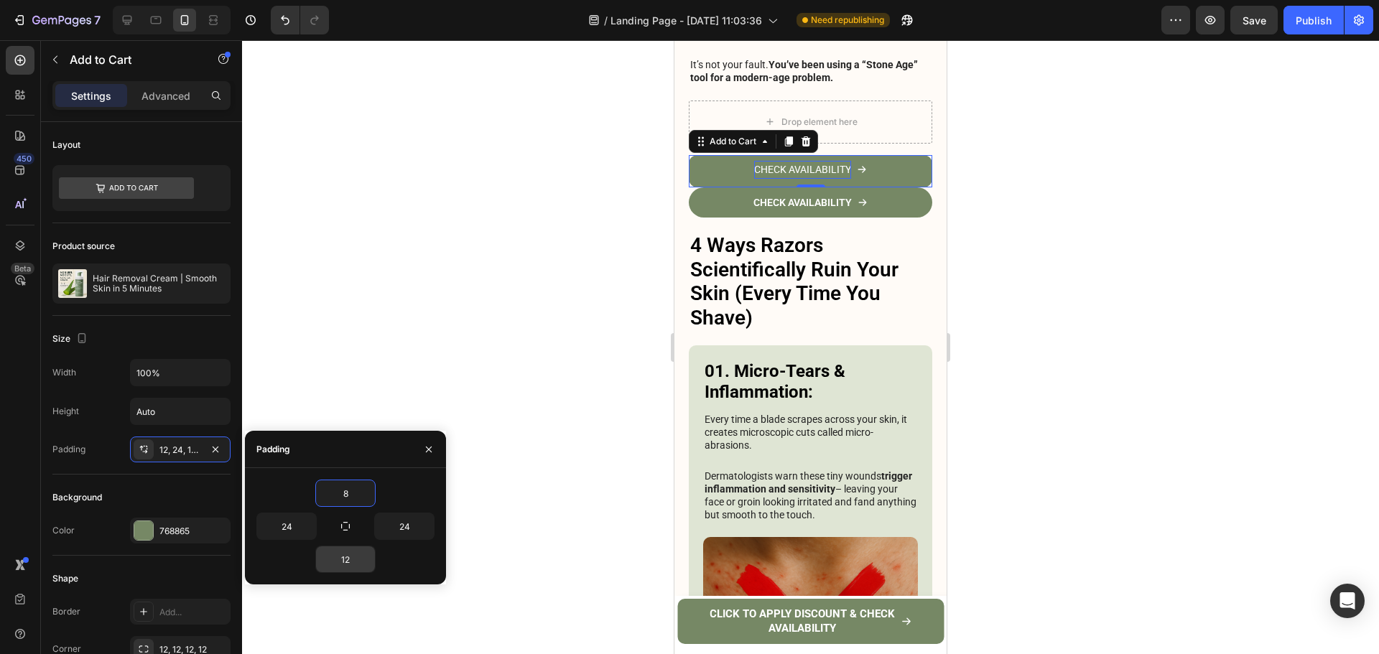
type input "8"
click at [346, 551] on input "12" at bounding box center [345, 559] width 59 height 26
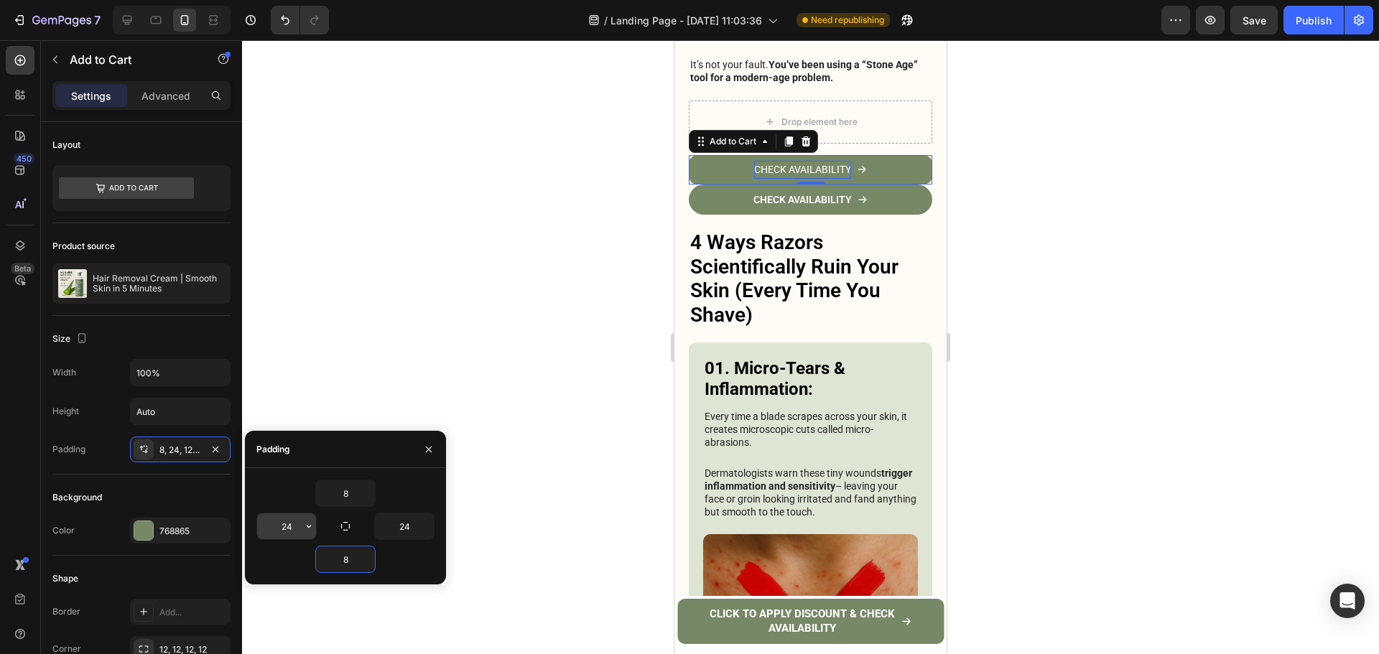
type input "8"
click at [287, 527] on input "24" at bounding box center [286, 526] width 59 height 26
type input "8"
click at [383, 532] on input "24" at bounding box center [404, 526] width 59 height 26
type input "8"
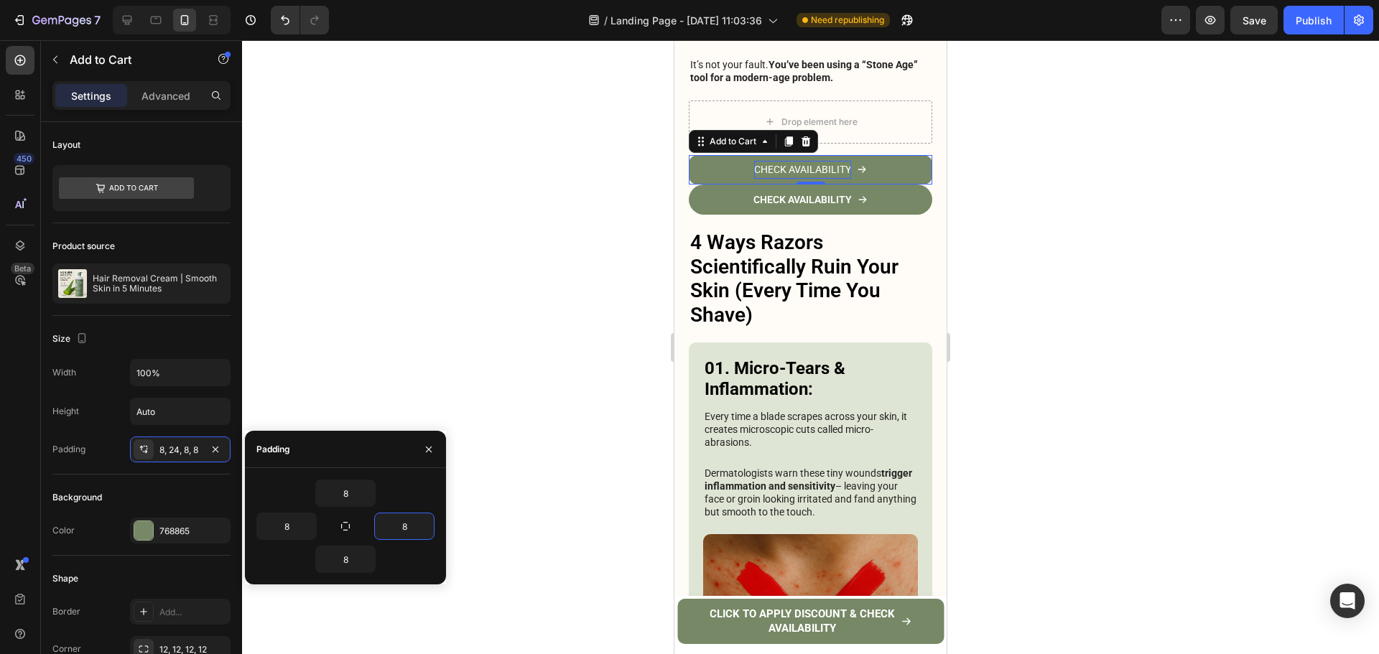
click at [414, 446] on div at bounding box center [428, 449] width 34 height 37
click at [416, 454] on div at bounding box center [428, 449] width 34 height 37
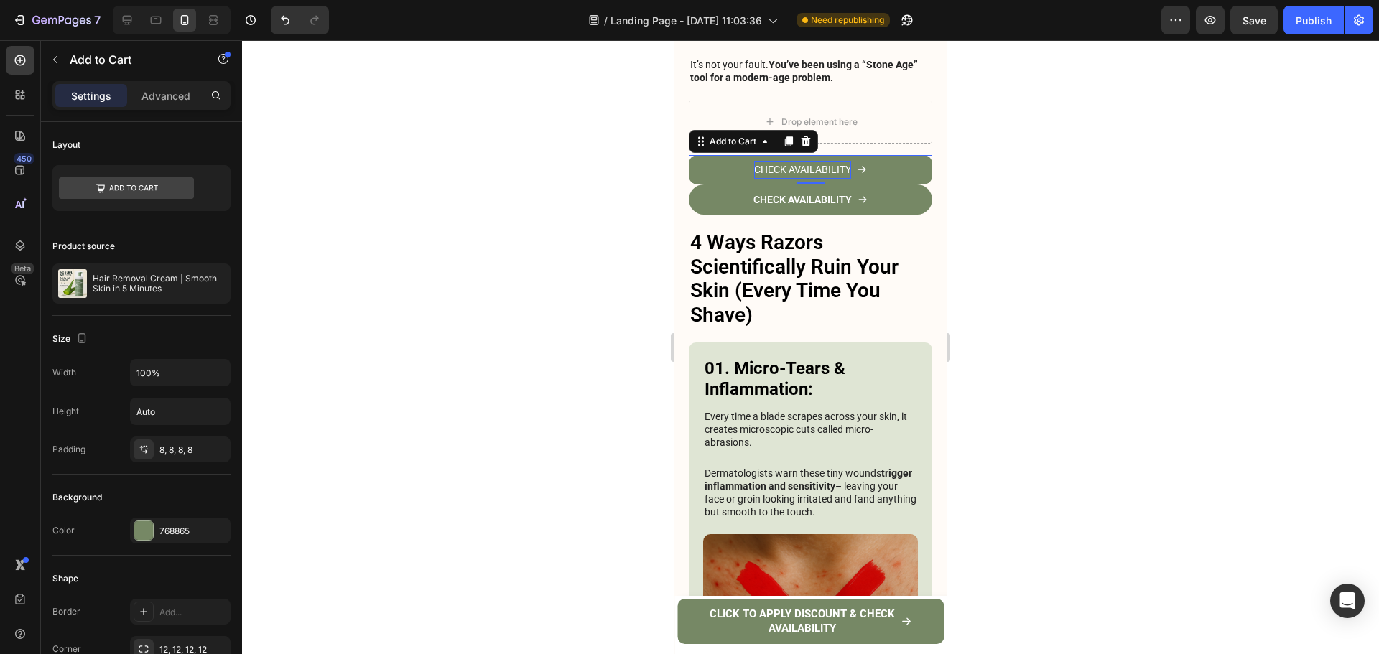
click at [1010, 238] on div at bounding box center [810, 347] width 1137 height 614
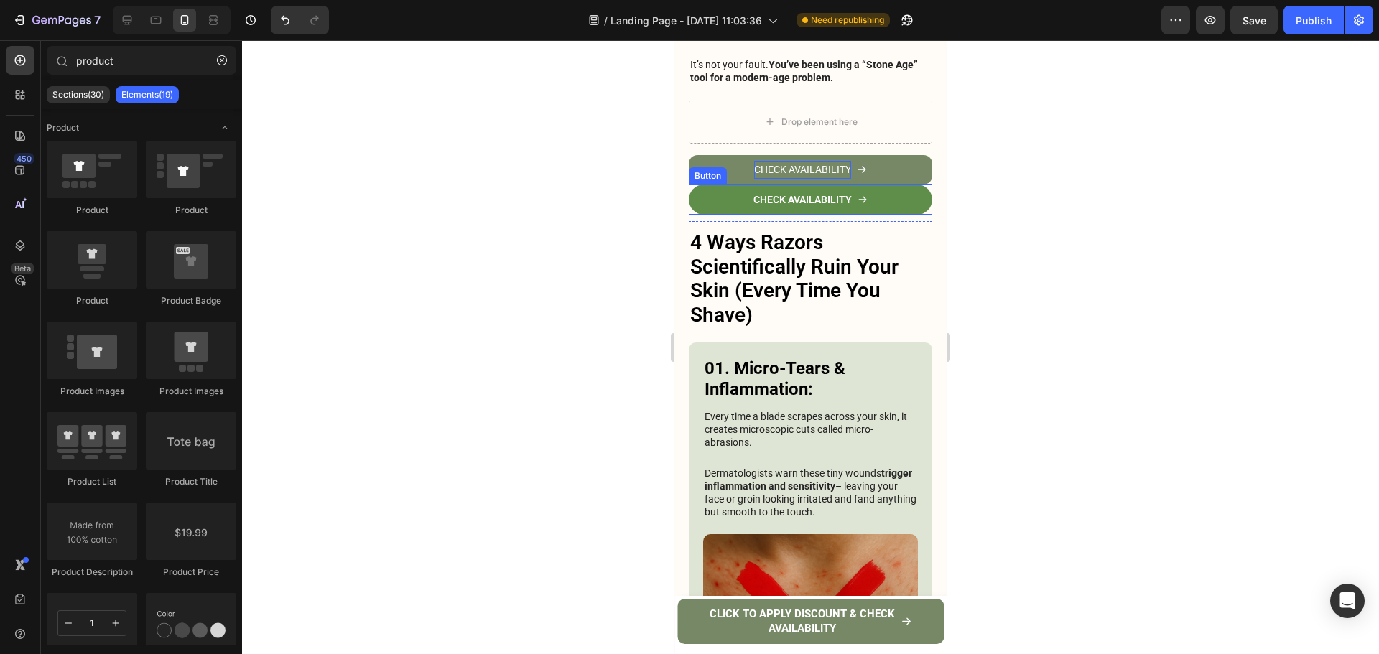
click at [895, 185] on link "CHECK AVAILABILITY" at bounding box center [810, 200] width 243 height 30
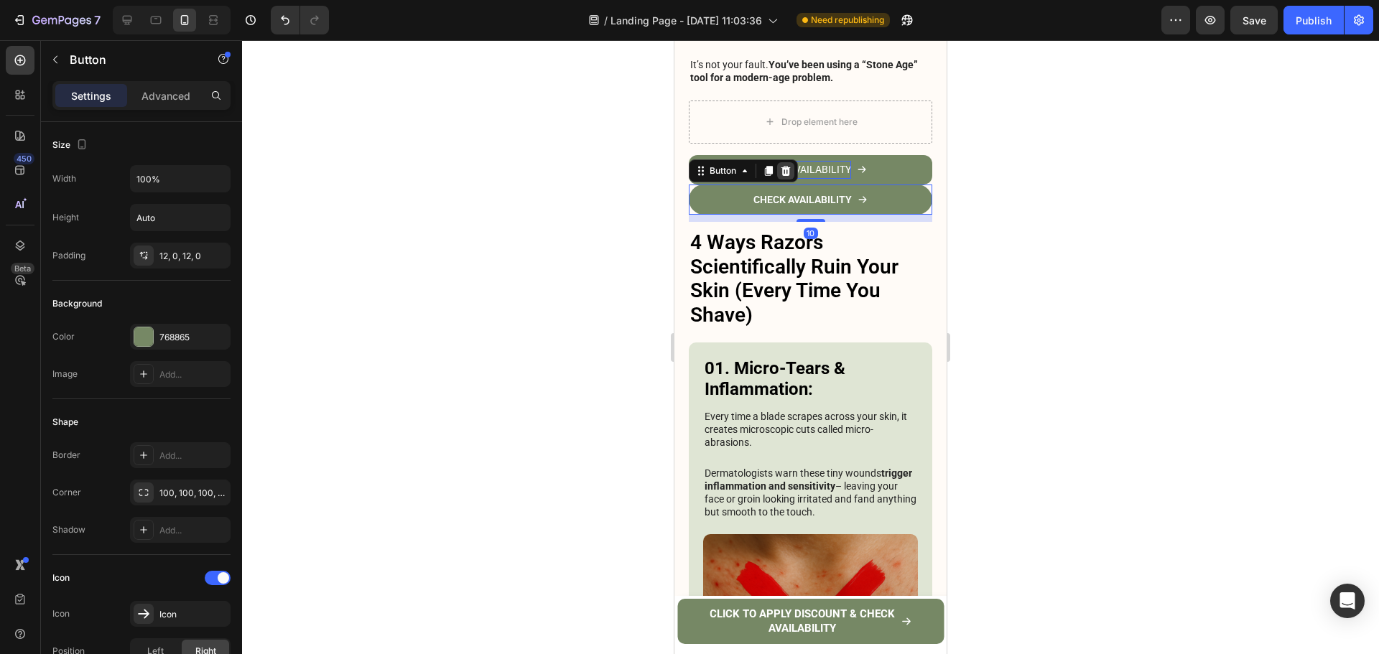
click at [788, 166] on icon at bounding box center [785, 171] width 9 height 10
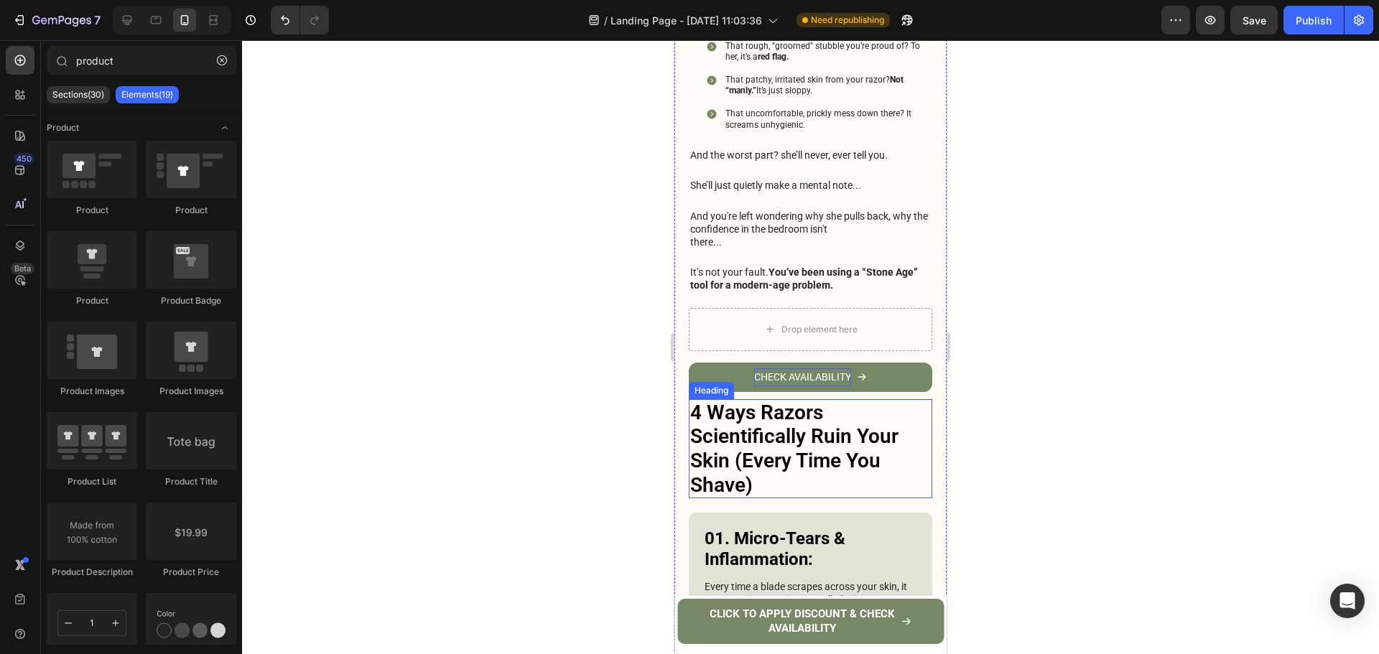
scroll to position [733, 0]
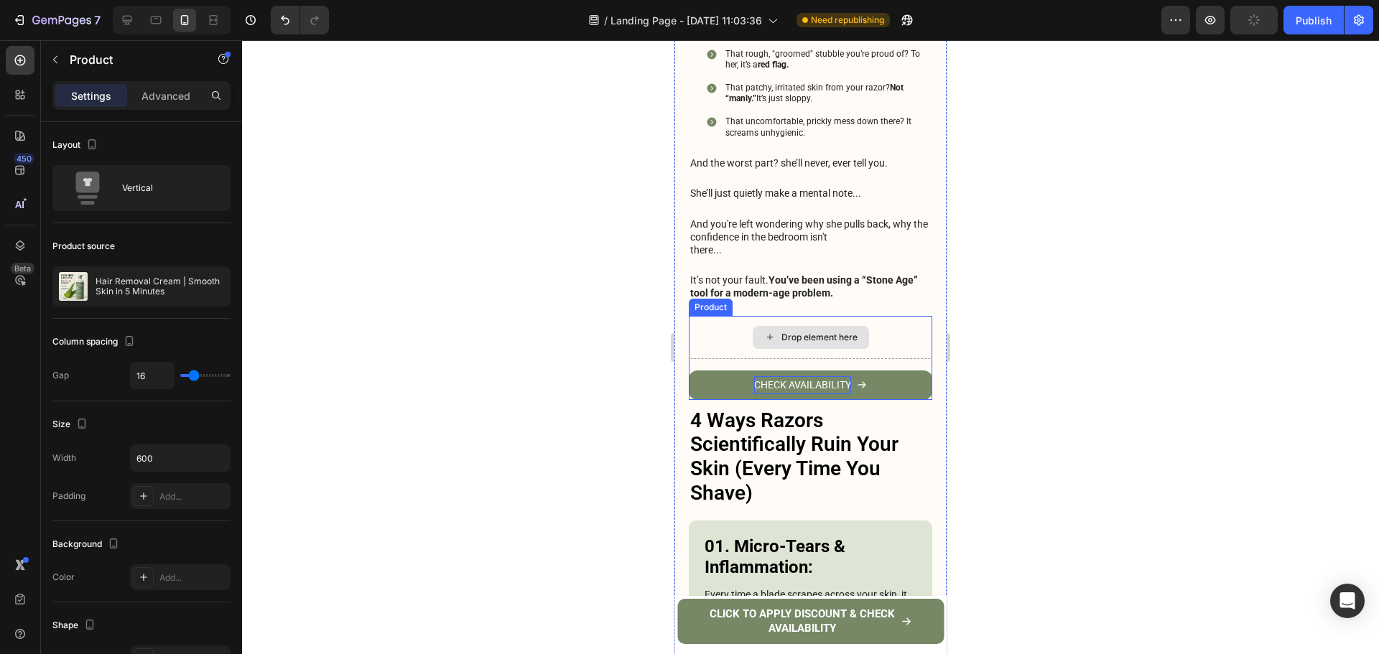
click at [894, 316] on div "Drop element here" at bounding box center [810, 337] width 243 height 43
click at [749, 337] on div "Drop element here CHECK AVAILABILITY Add to Cart Product 10" at bounding box center [810, 358] width 243 height 84
click at [1023, 310] on div at bounding box center [810, 347] width 1137 height 614
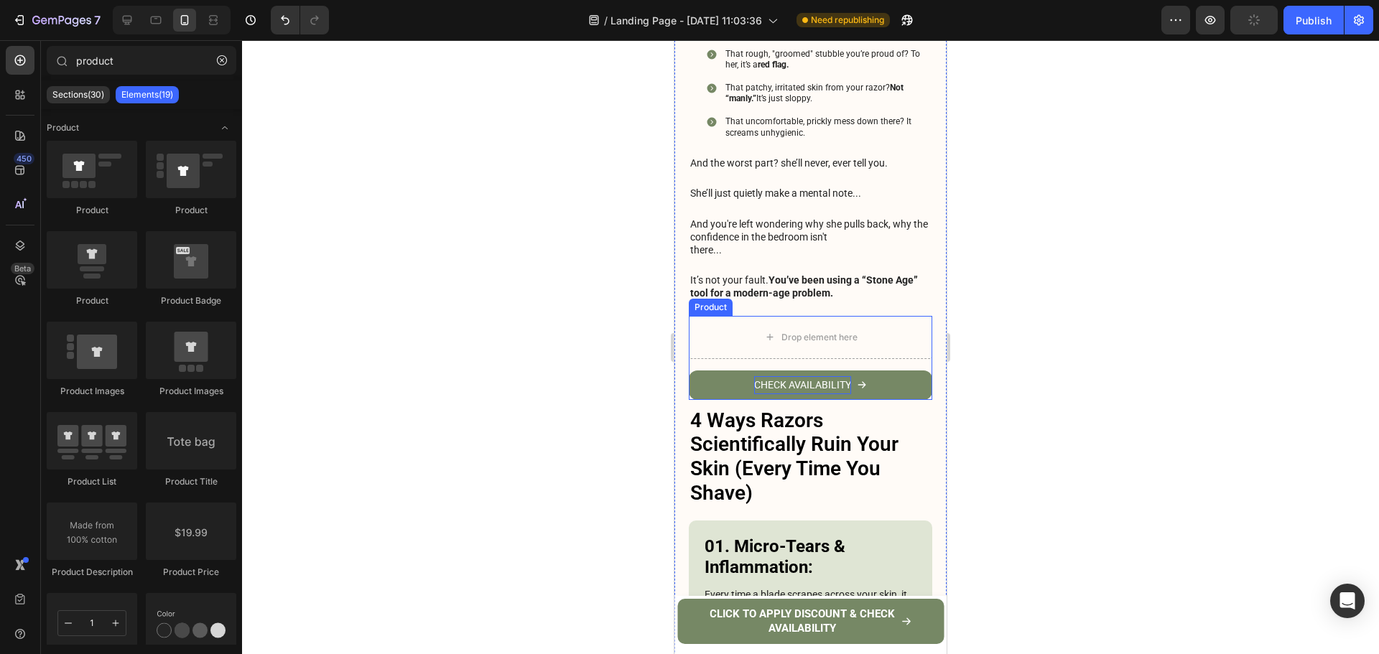
click at [912, 335] on div "Drop element here CHECK AVAILABILITY Add to Cart Product" at bounding box center [810, 358] width 243 height 84
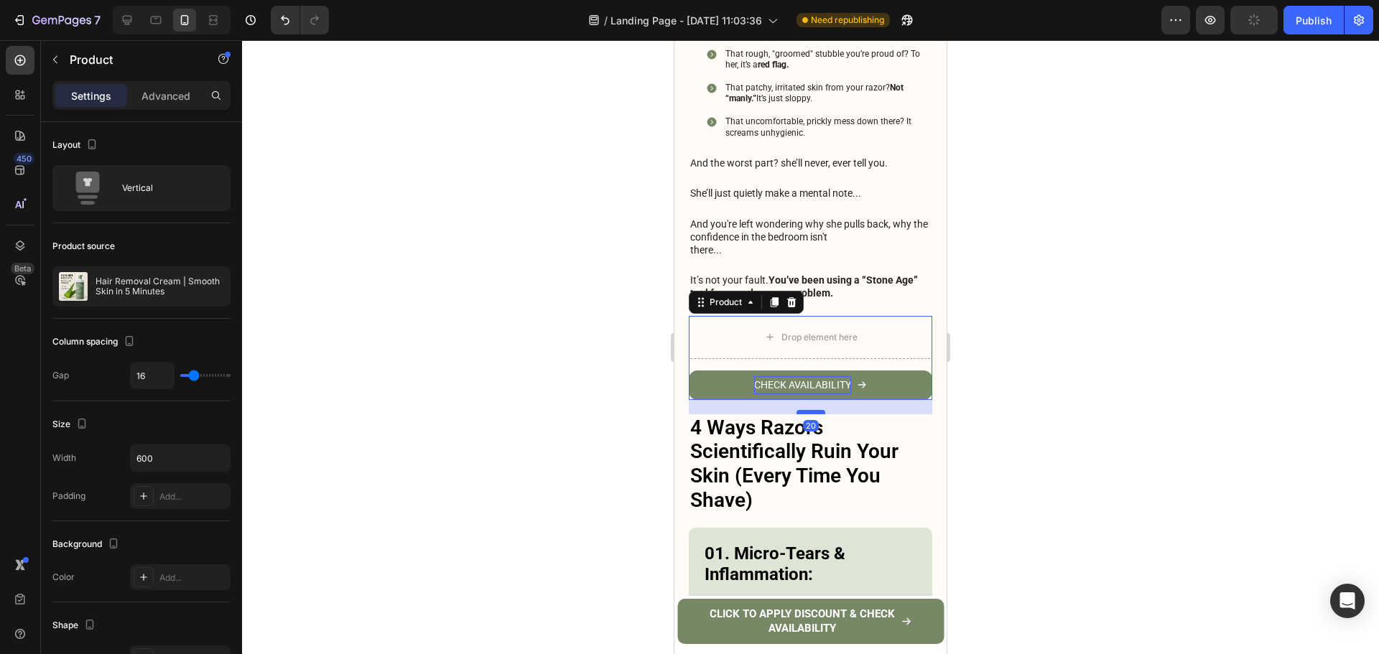
click at [809, 410] on div at bounding box center [810, 412] width 29 height 4
click at [1046, 288] on div at bounding box center [810, 347] width 1137 height 614
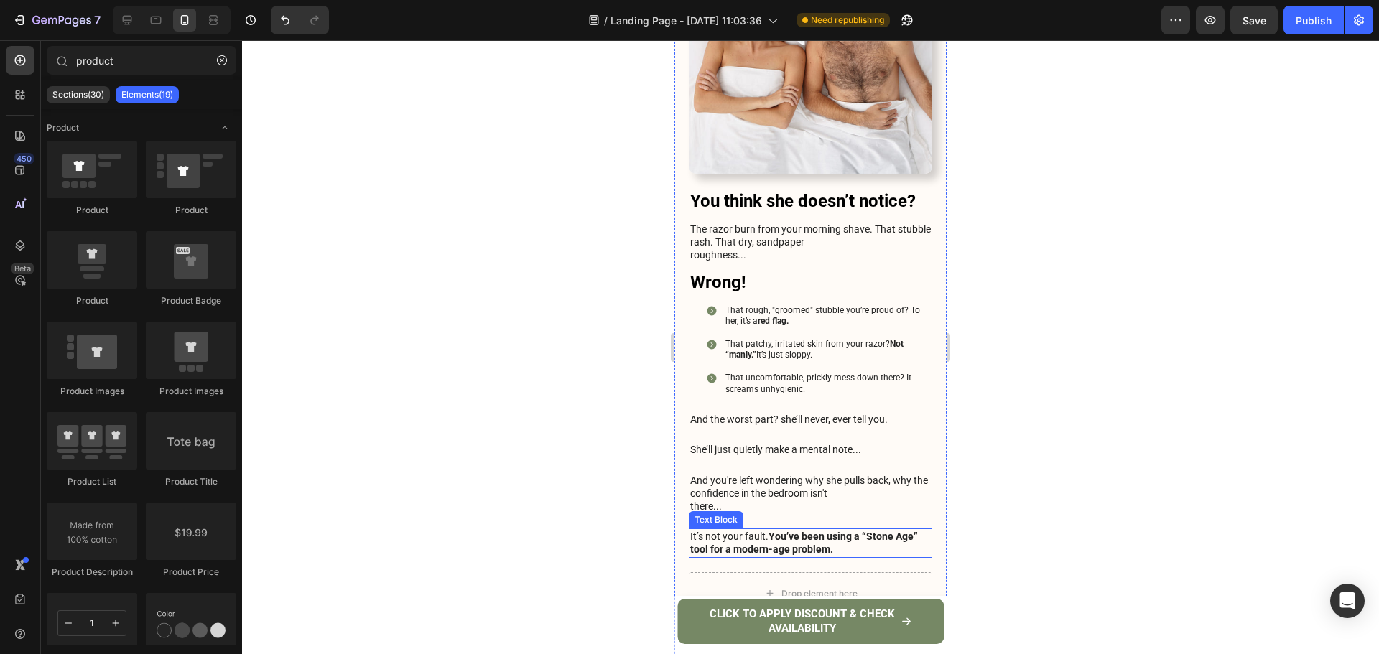
scroll to position [692, 0]
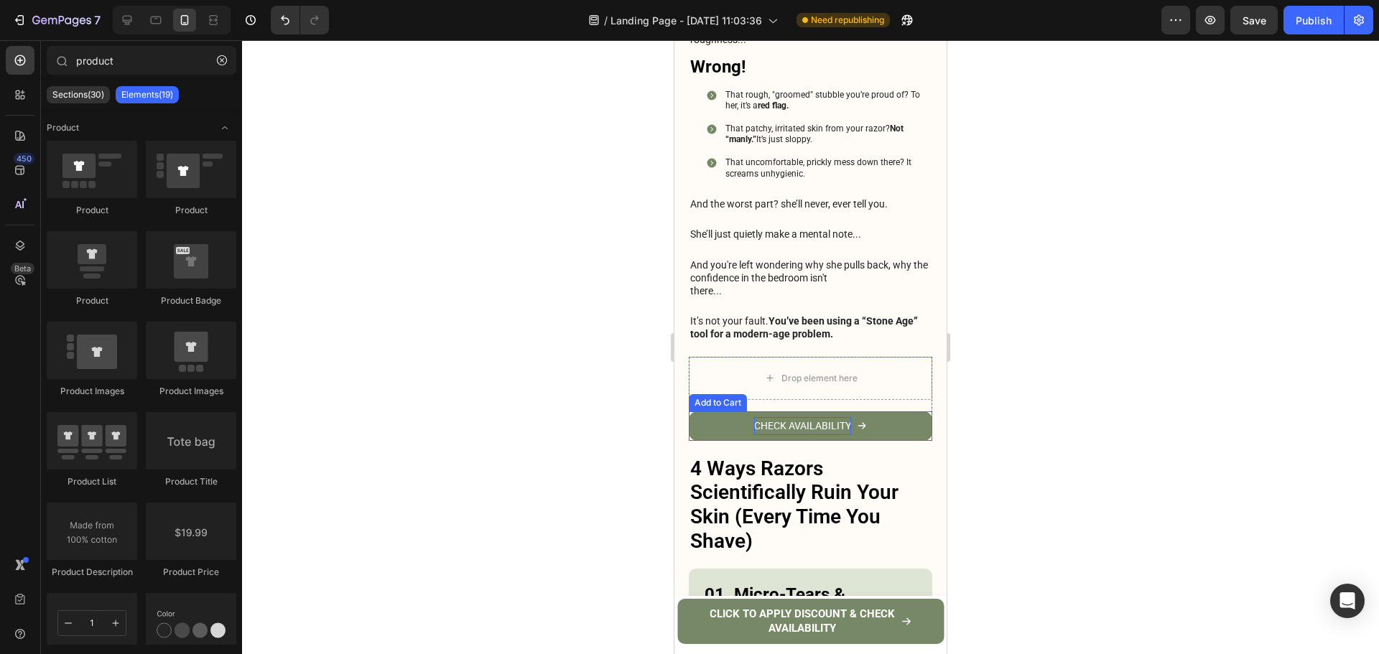
click at [798, 417] on p "CHECK AVAILABILITY" at bounding box center [802, 426] width 97 height 18
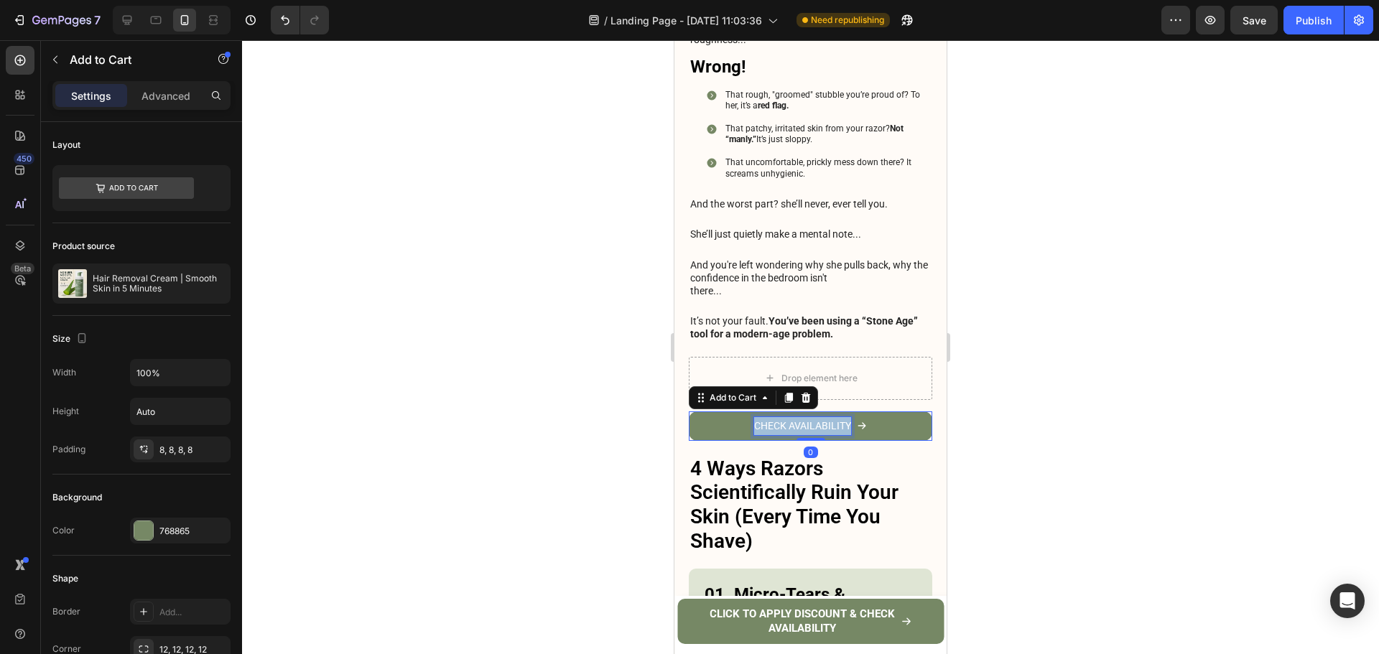
click at [798, 417] on p "CHECK AVAILABILITY" at bounding box center [802, 426] width 97 height 18
click at [689, 411] on button "LEARN" at bounding box center [810, 425] width 243 height 29
click at [689, 411] on button "CHECK" at bounding box center [810, 425] width 243 height 29
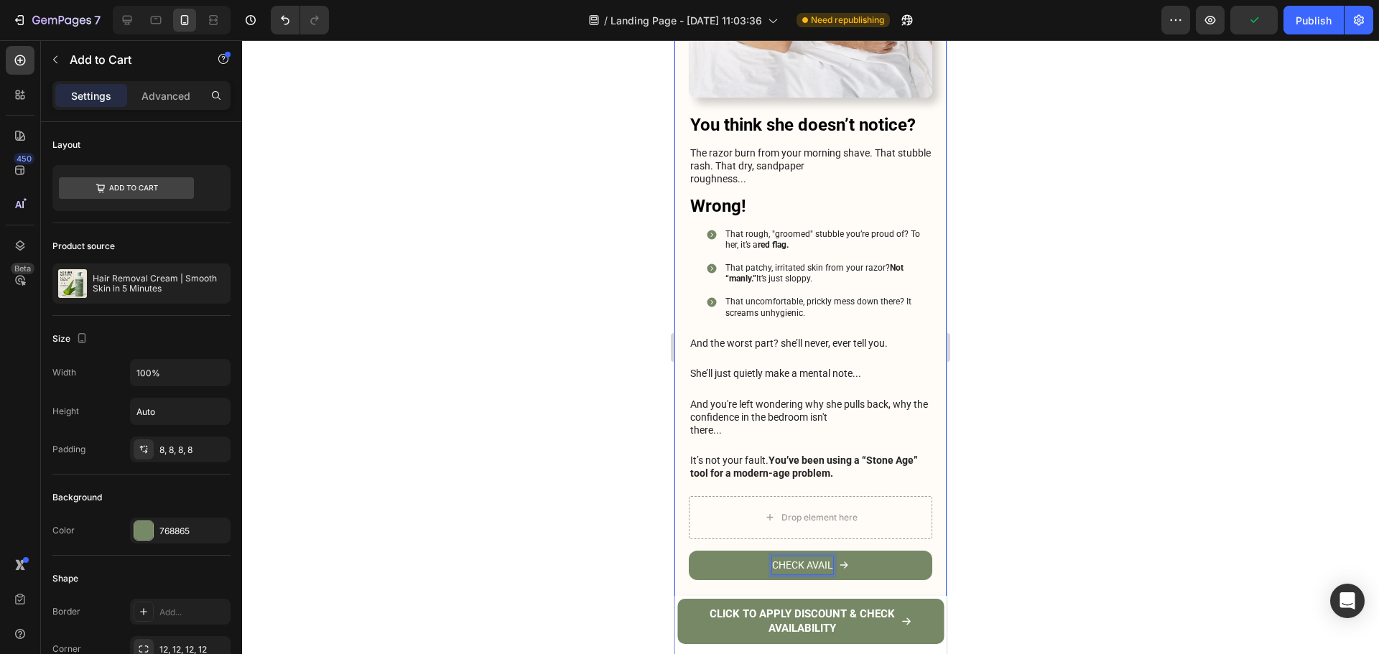
scroll to position [620, 0]
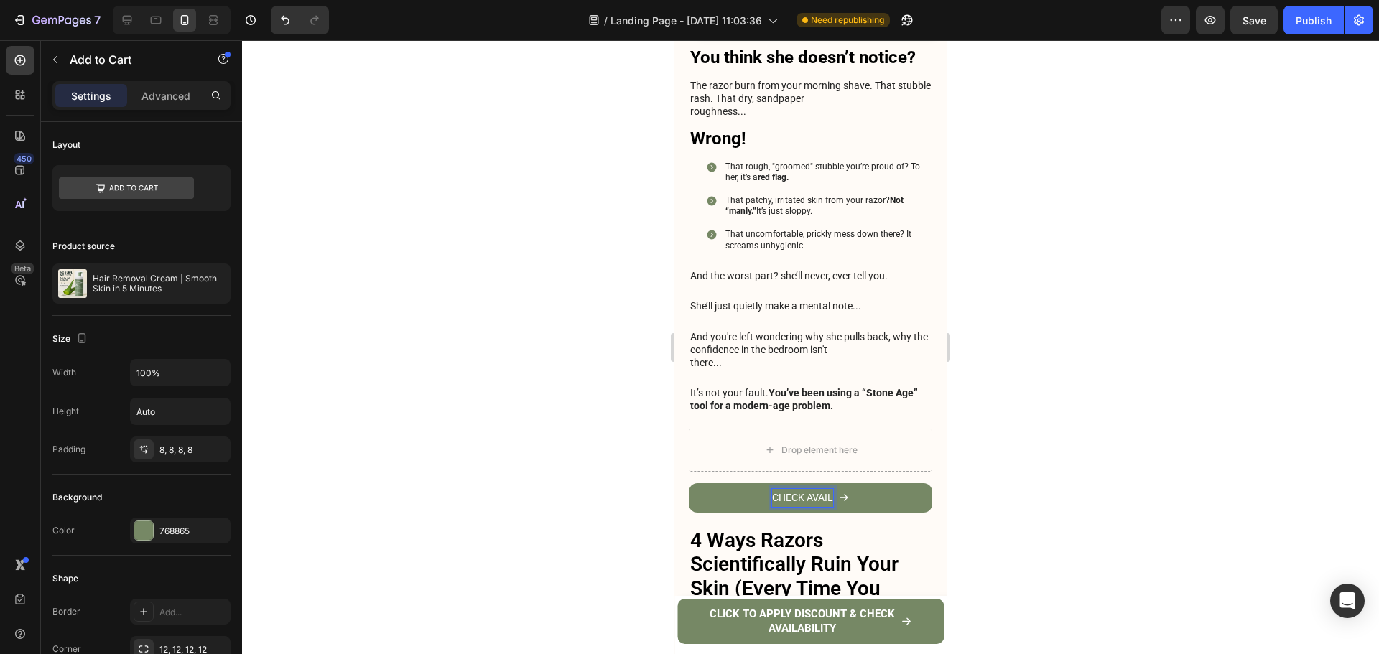
click at [823, 489] on p "CHECK AVAIL" at bounding box center [802, 498] width 61 height 18
click at [898, 483] on button "CHECK AVAIL" at bounding box center [810, 497] width 243 height 29
click at [811, 461] on div at bounding box center [805, 469] width 17 height 17
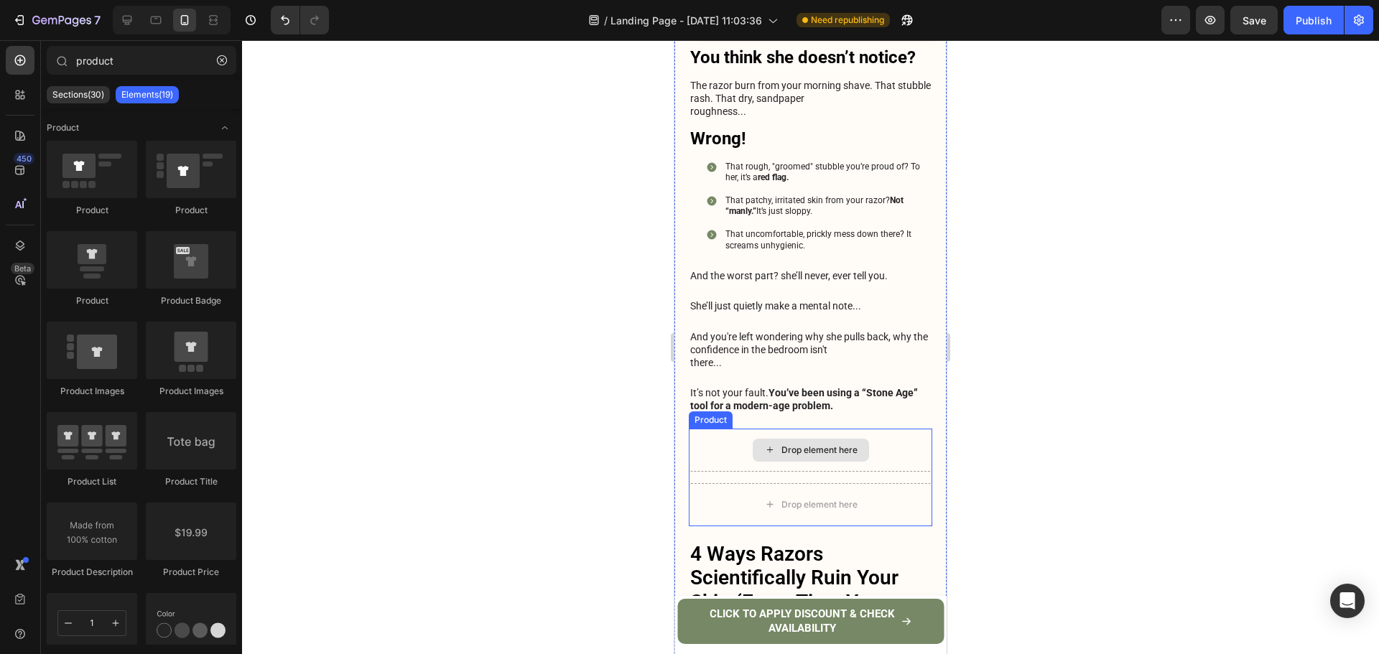
click at [857, 441] on div "Drop element here" at bounding box center [810, 450] width 243 height 43
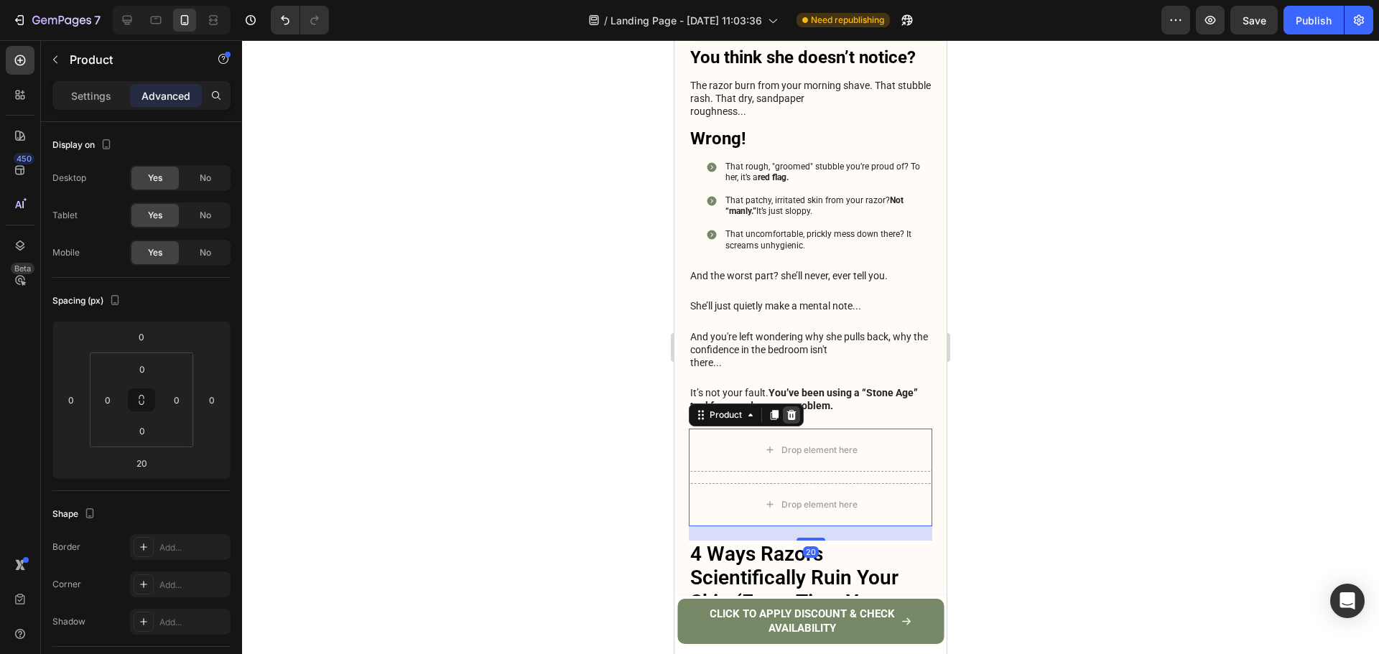
click at [791, 409] on icon at bounding box center [791, 414] width 11 height 11
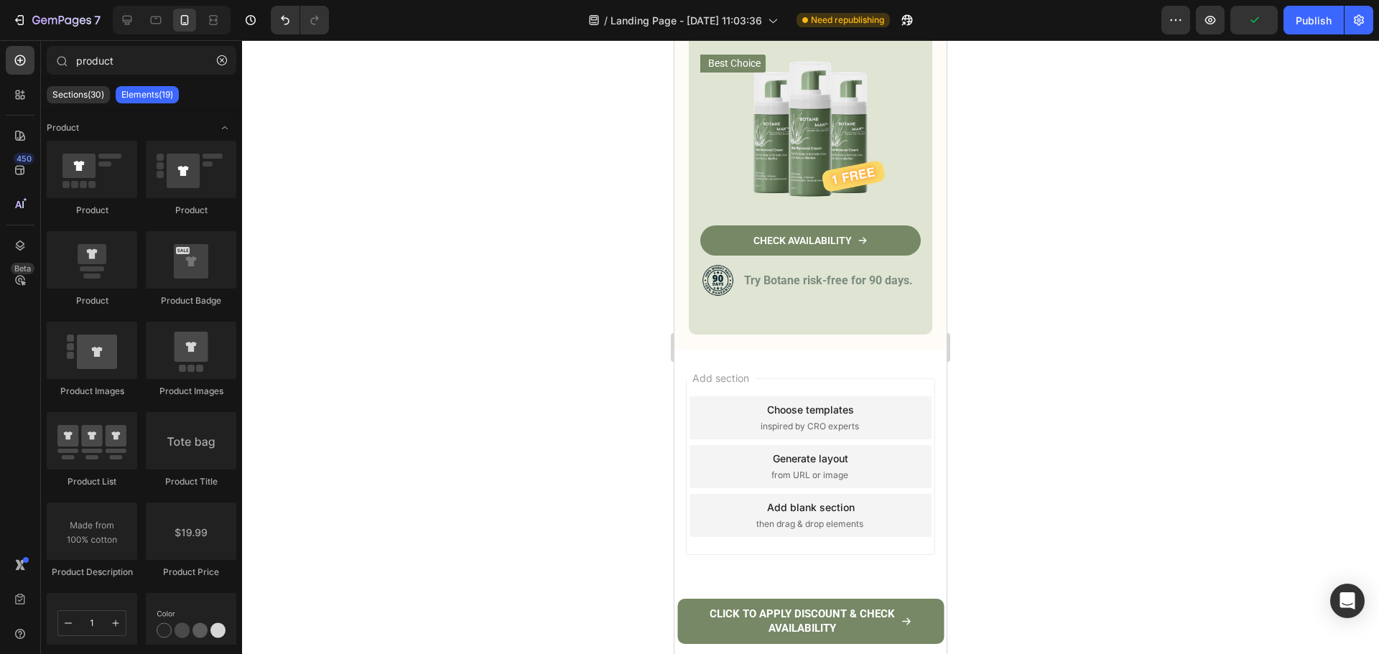
scroll to position [6501, 0]
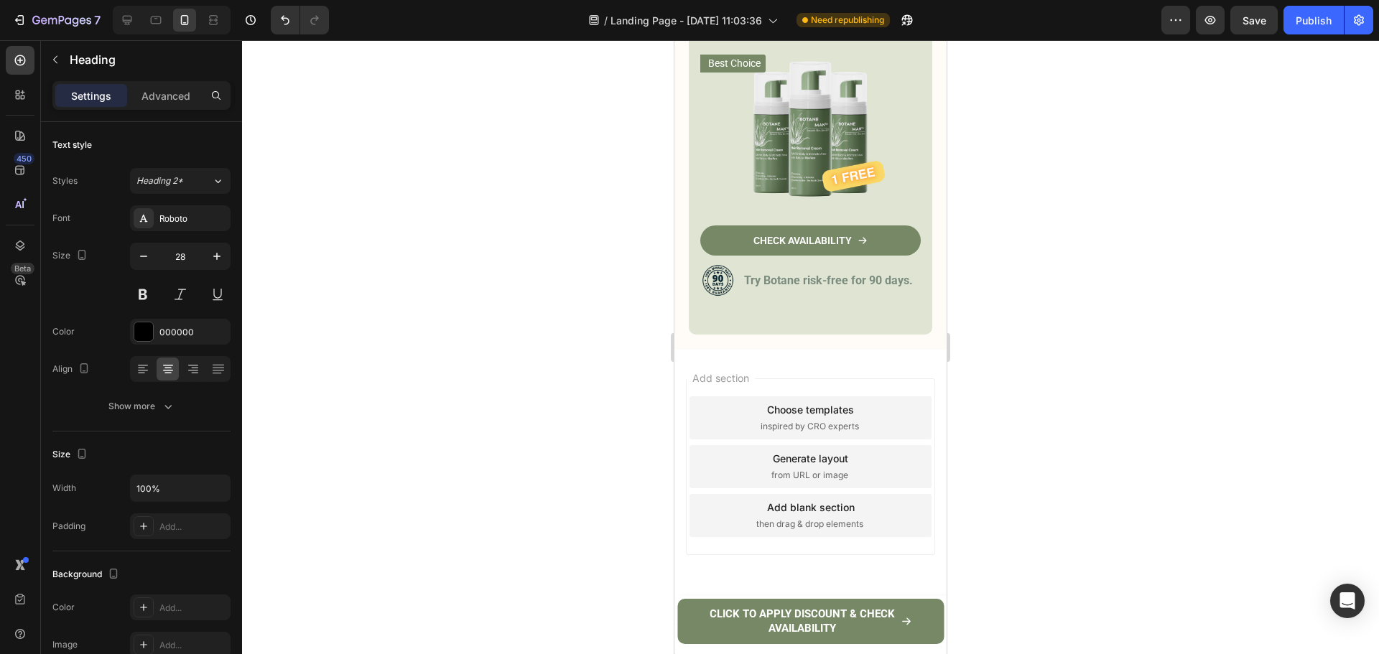
click at [1051, 302] on div at bounding box center [810, 347] width 1137 height 614
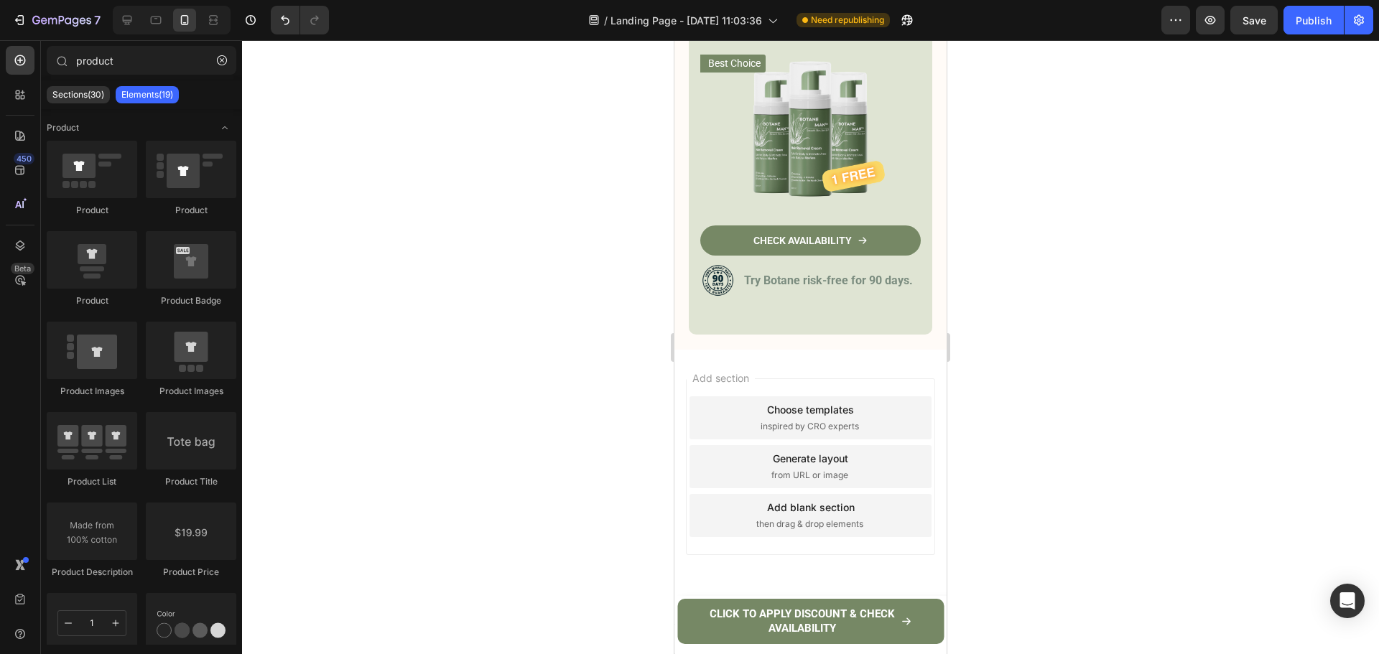
drag, startPoint x: 520, startPoint y: 286, endPoint x: 649, endPoint y: 294, distance: 129.5
click at [522, 282] on div at bounding box center [810, 347] width 1137 height 614
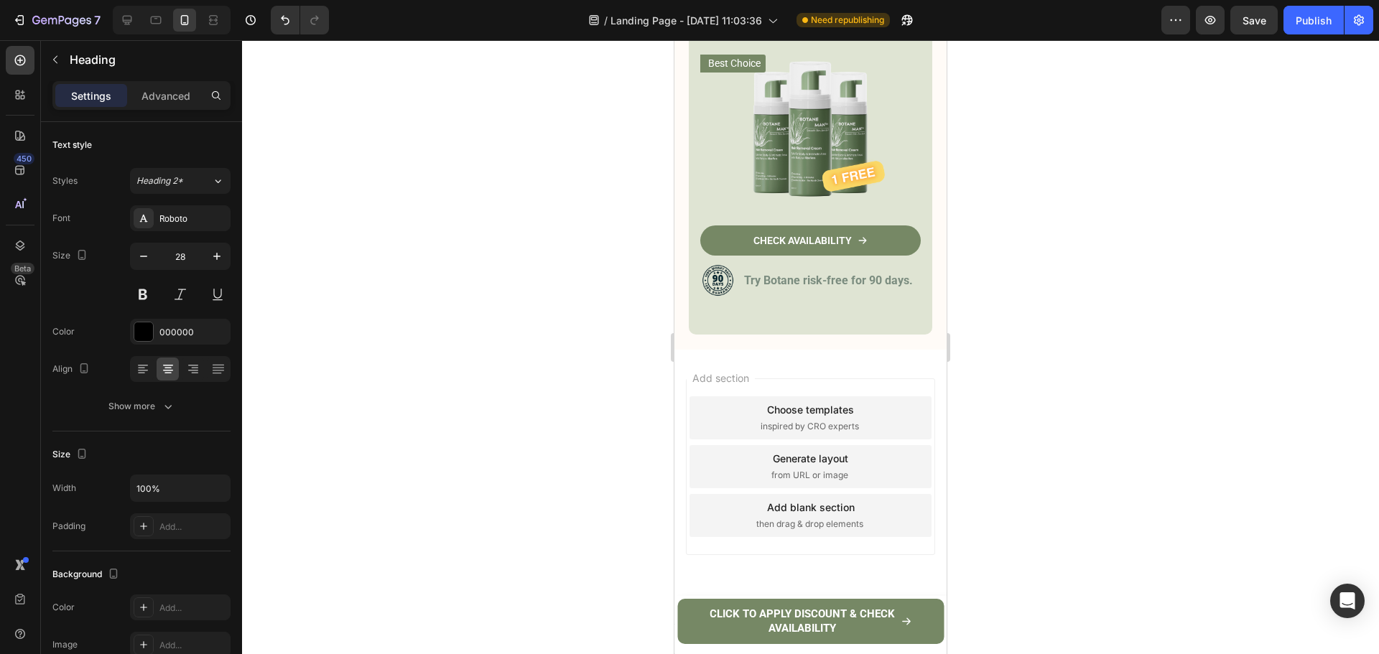
click at [1033, 280] on div at bounding box center [810, 347] width 1137 height 614
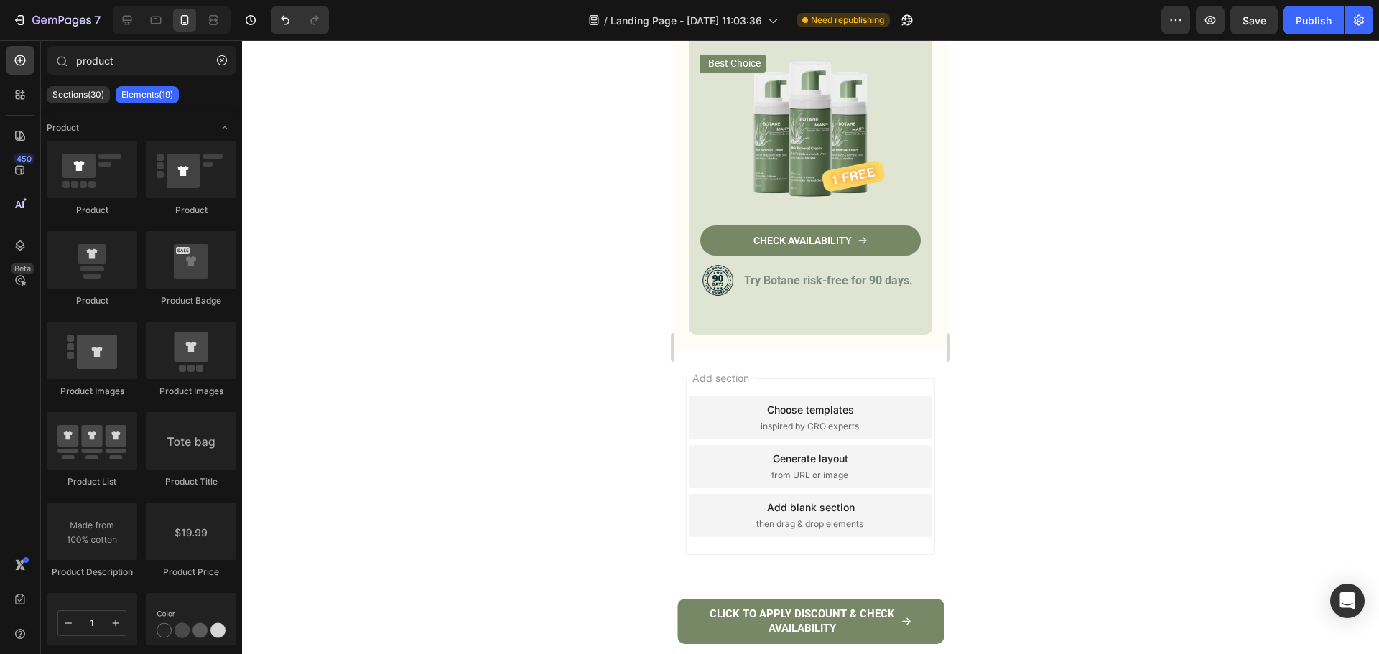
drag, startPoint x: 801, startPoint y: 426, endPoint x: 746, endPoint y: 437, distance: 56.3
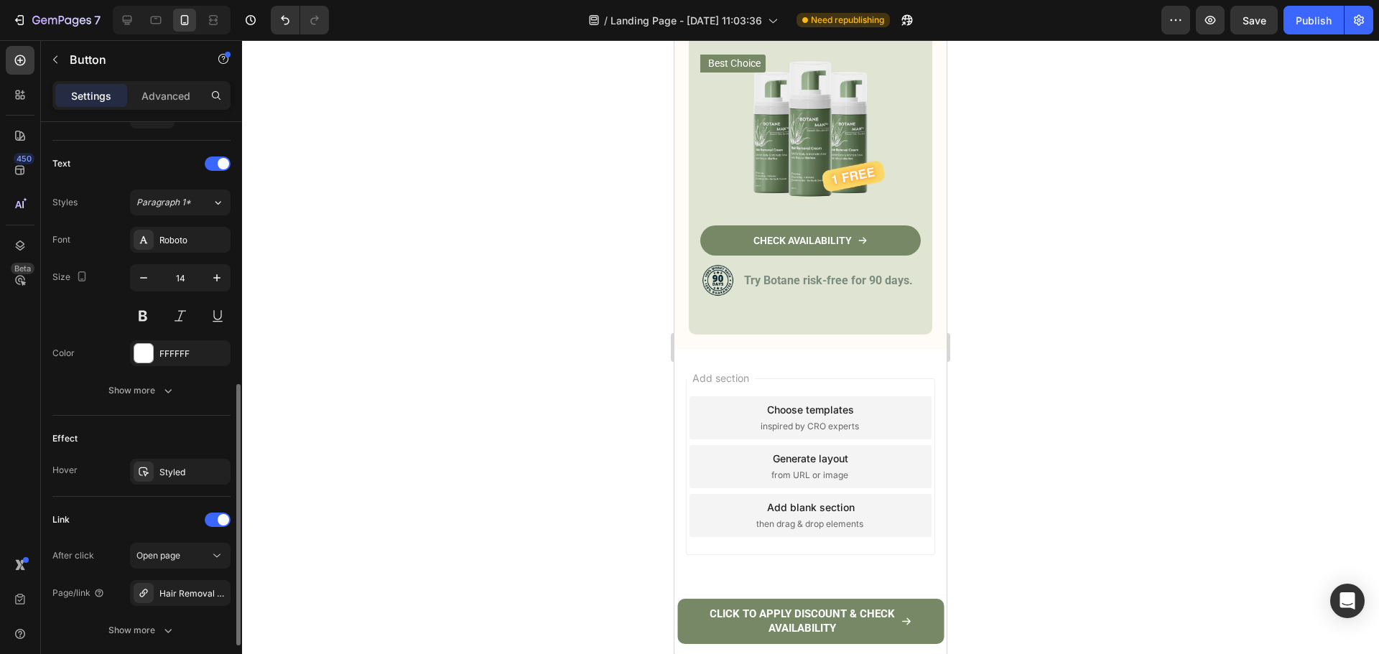
scroll to position [682, 0]
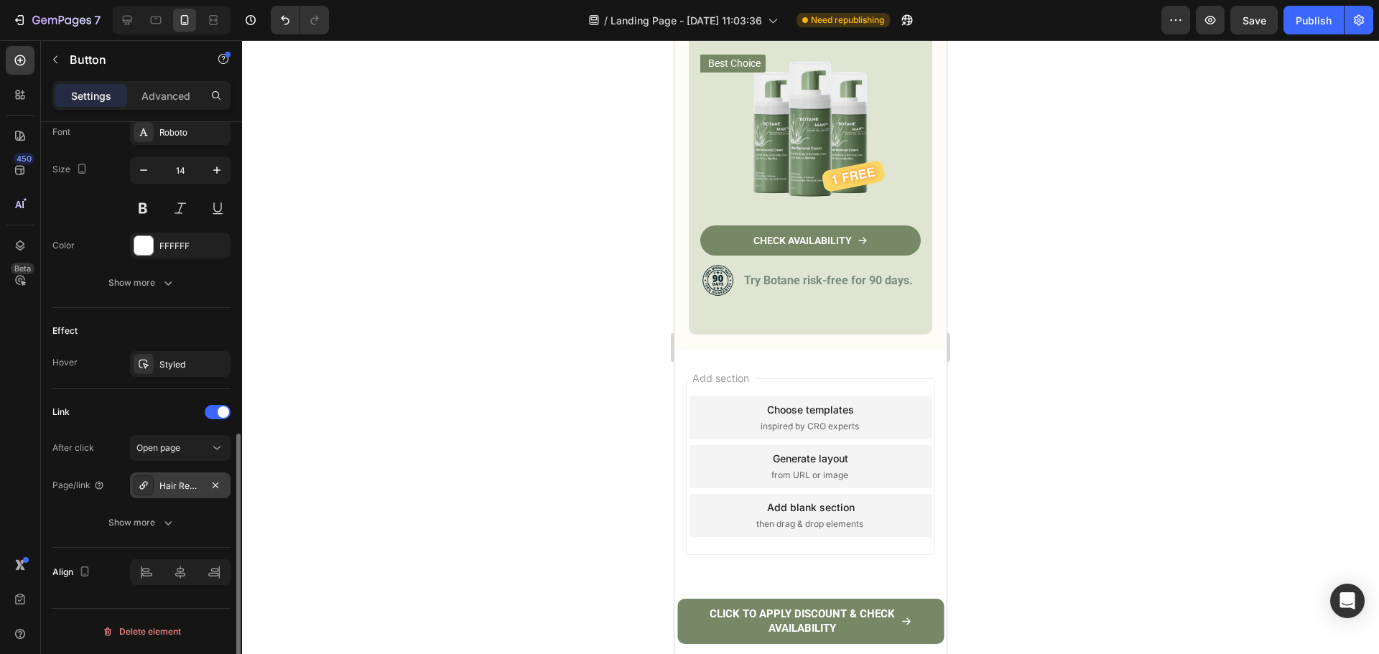
click at [184, 486] on div "Hair Removal Cream" at bounding box center [180, 486] width 42 height 13
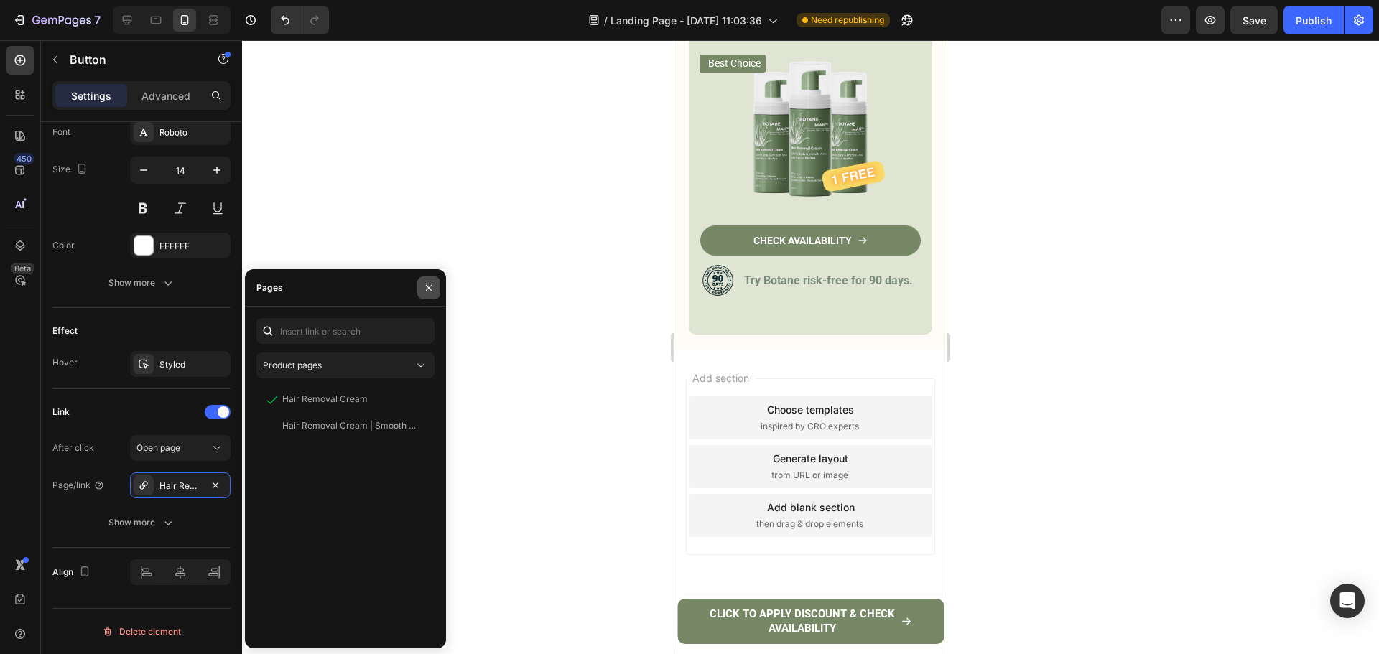
click at [429, 284] on icon "button" at bounding box center [428, 287] width 11 height 11
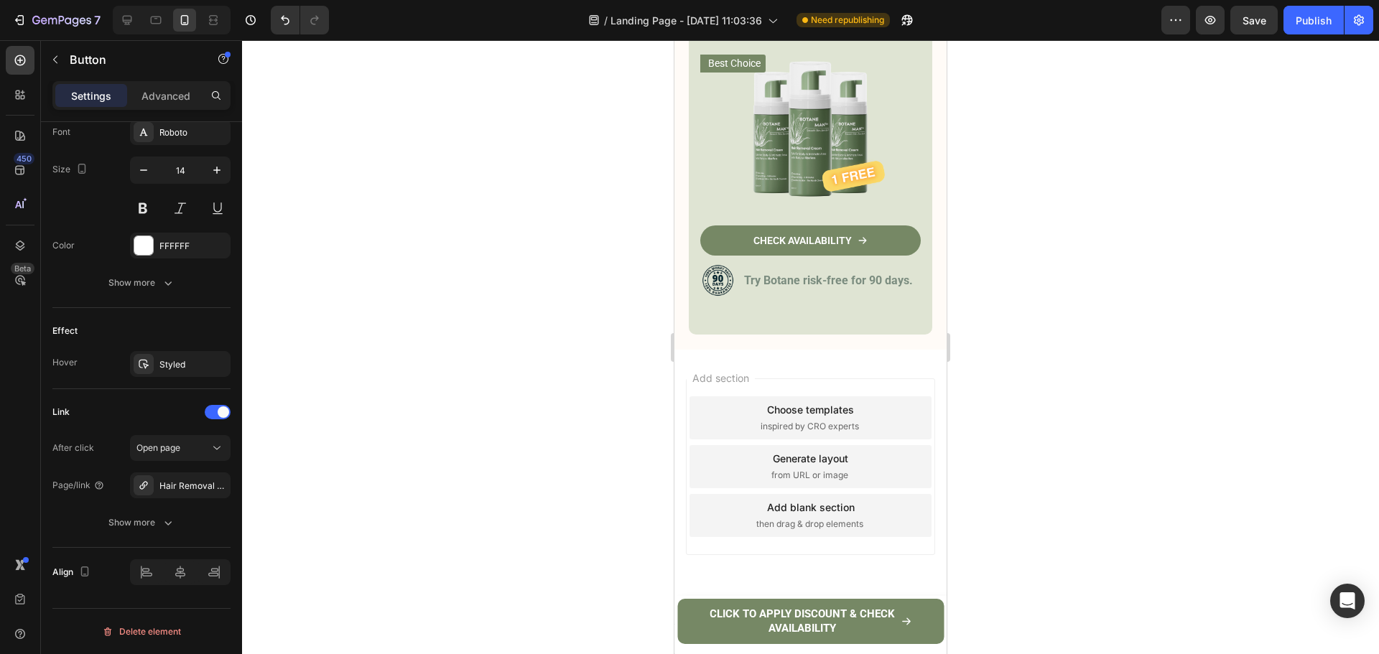
click at [1143, 393] on div at bounding box center [810, 347] width 1137 height 614
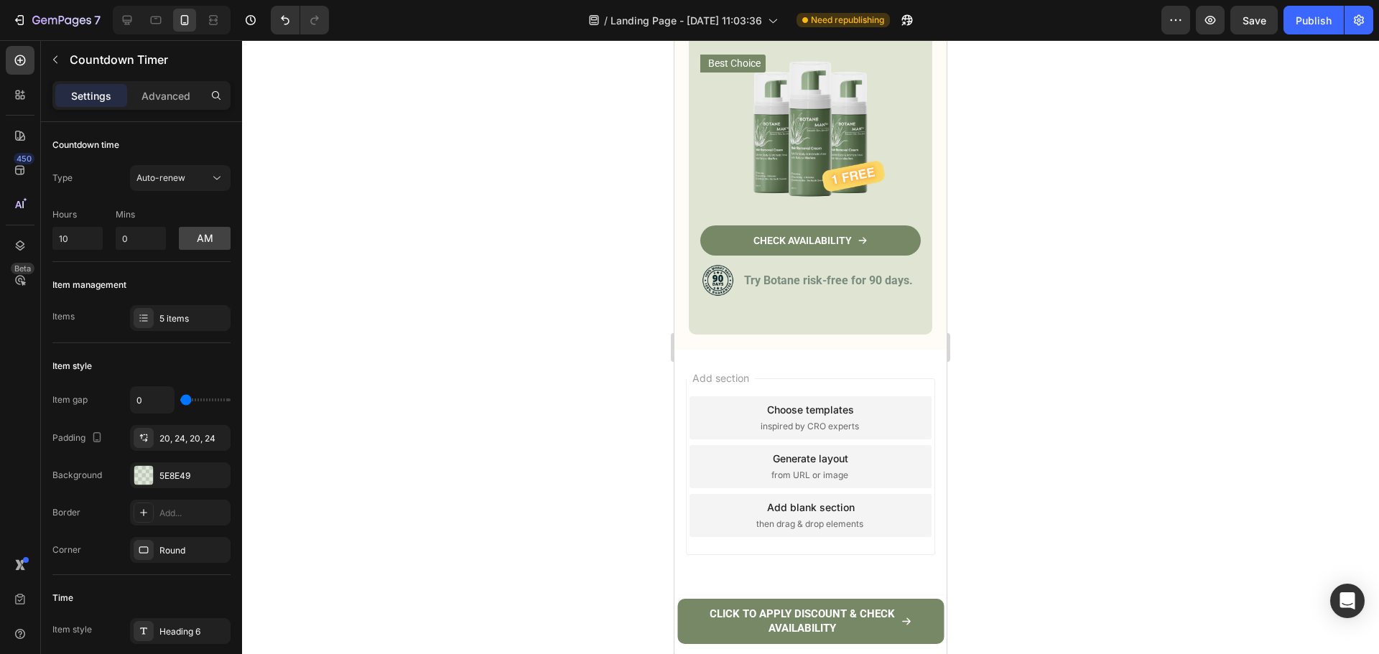
click at [177, 443] on div "20, 24, 20, 24" at bounding box center [180, 438] width 42 height 13
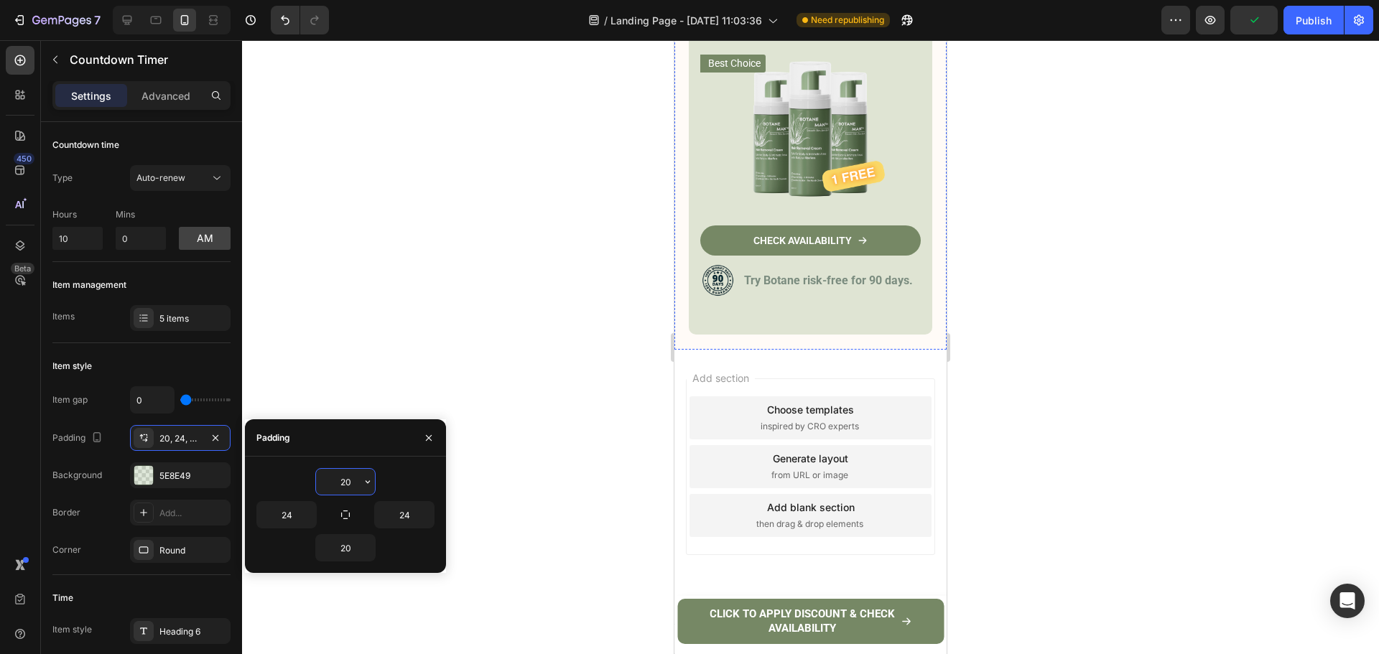
click at [337, 475] on input "20" at bounding box center [345, 482] width 59 height 26
type input "8"
click at [343, 549] on input "20" at bounding box center [345, 548] width 59 height 26
type input "8"
click at [1068, 385] on div at bounding box center [810, 347] width 1137 height 614
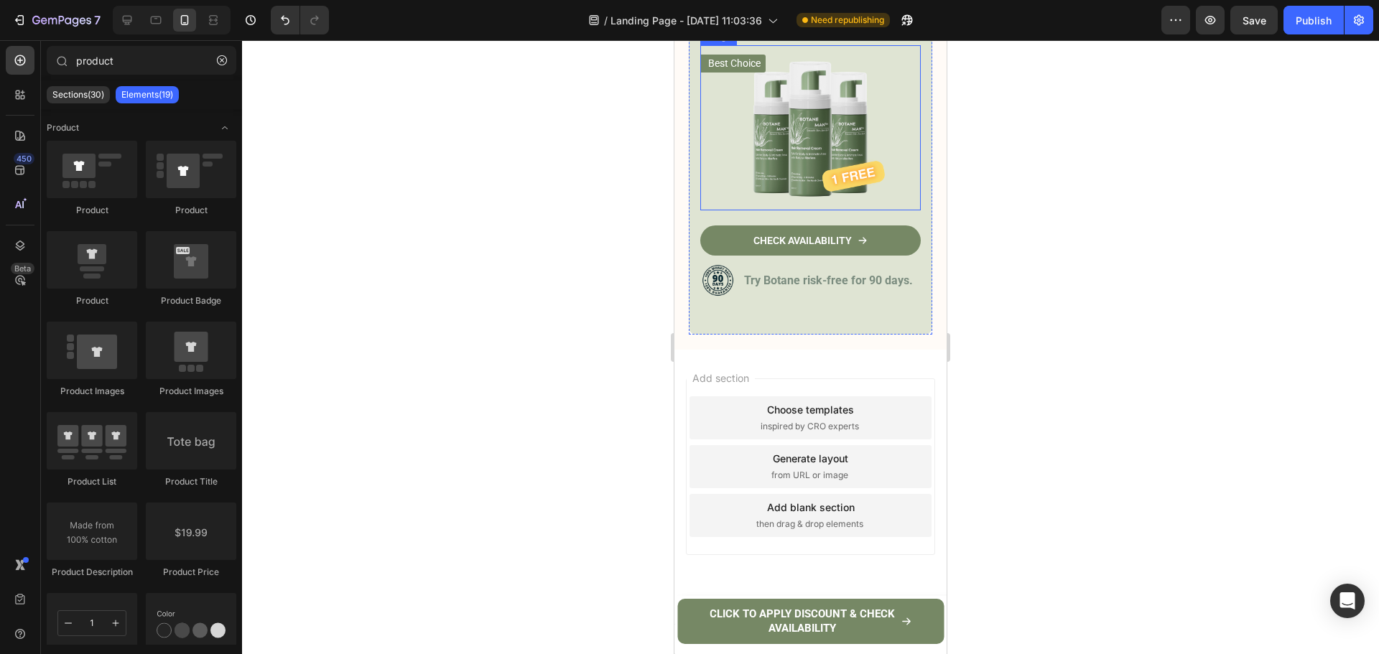
scroll to position [6932, 0]
click at [888, 210] on img at bounding box center [810, 127] width 220 height 165
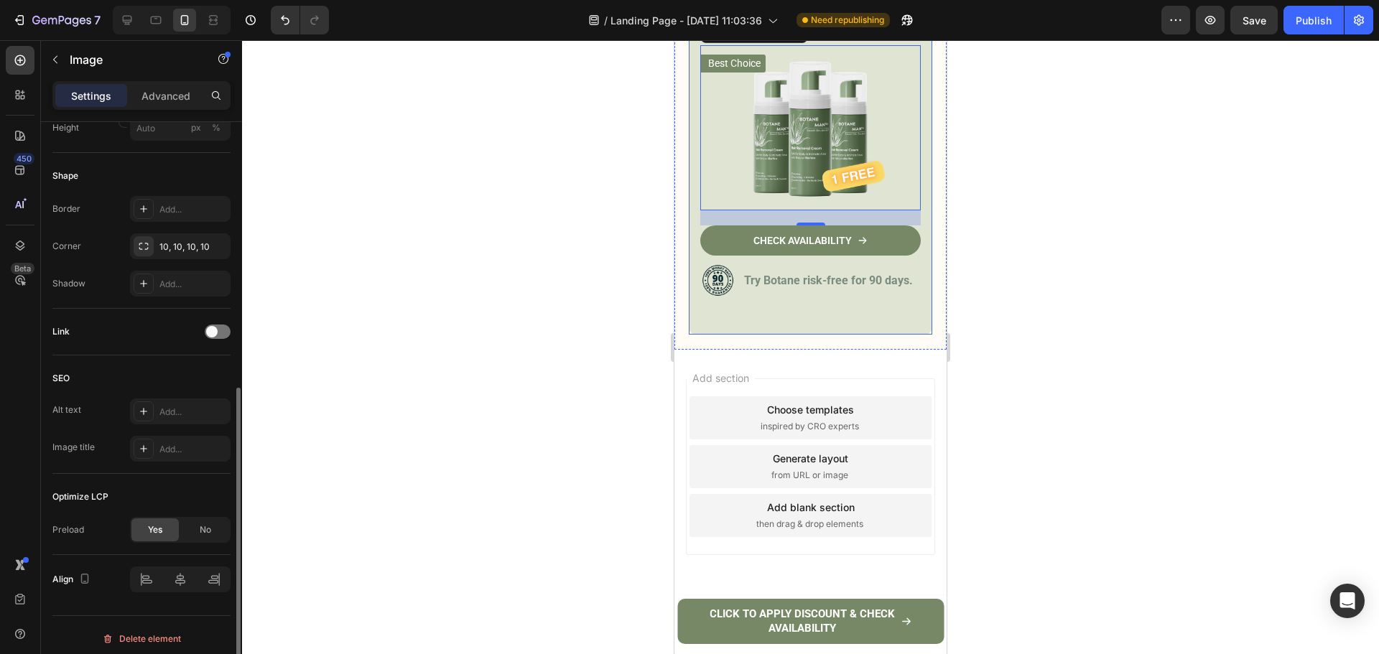
scroll to position [510, 0]
click at [178, 86] on div "Advanced" at bounding box center [166, 95] width 72 height 23
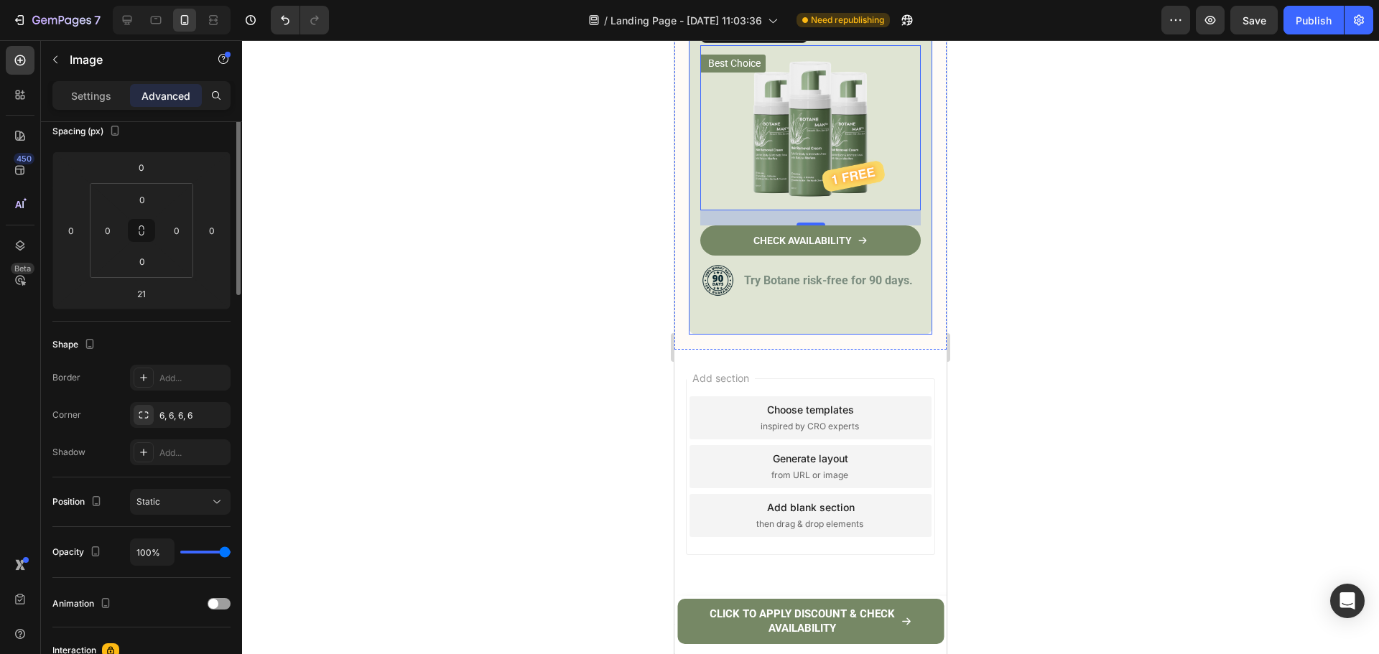
scroll to position [0, 0]
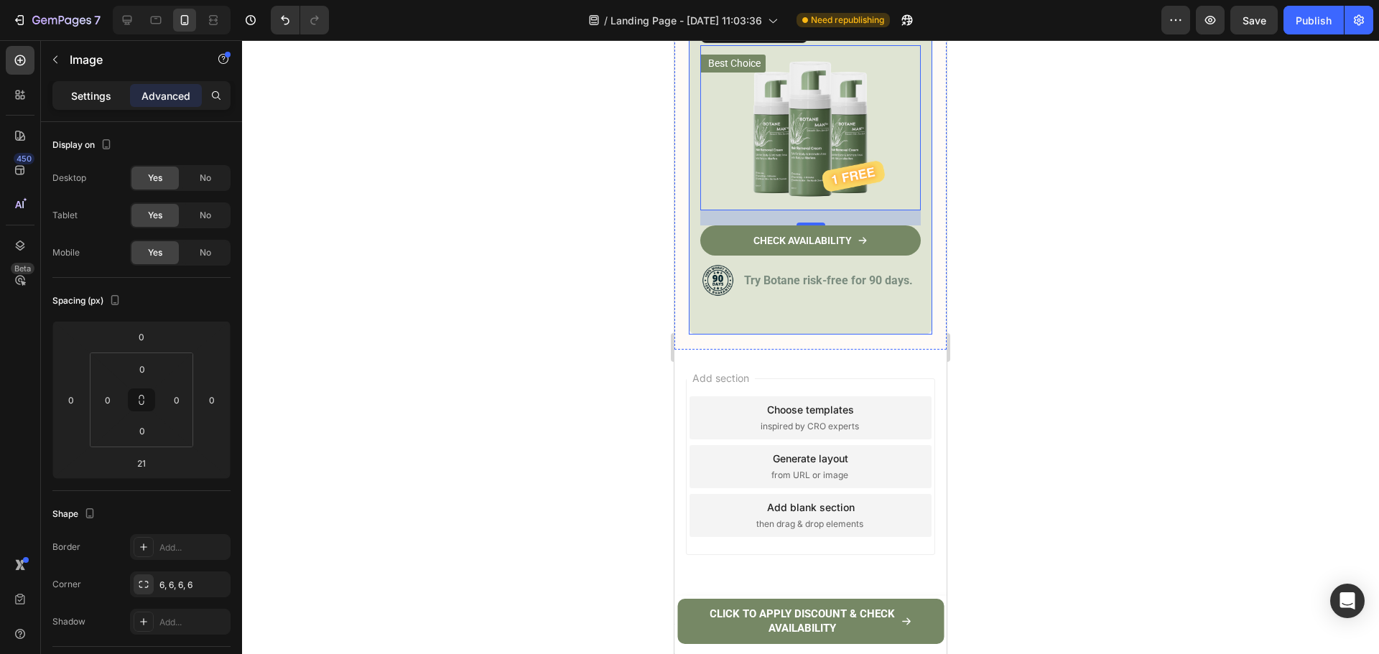
click at [100, 89] on p "Settings" at bounding box center [91, 95] width 40 height 15
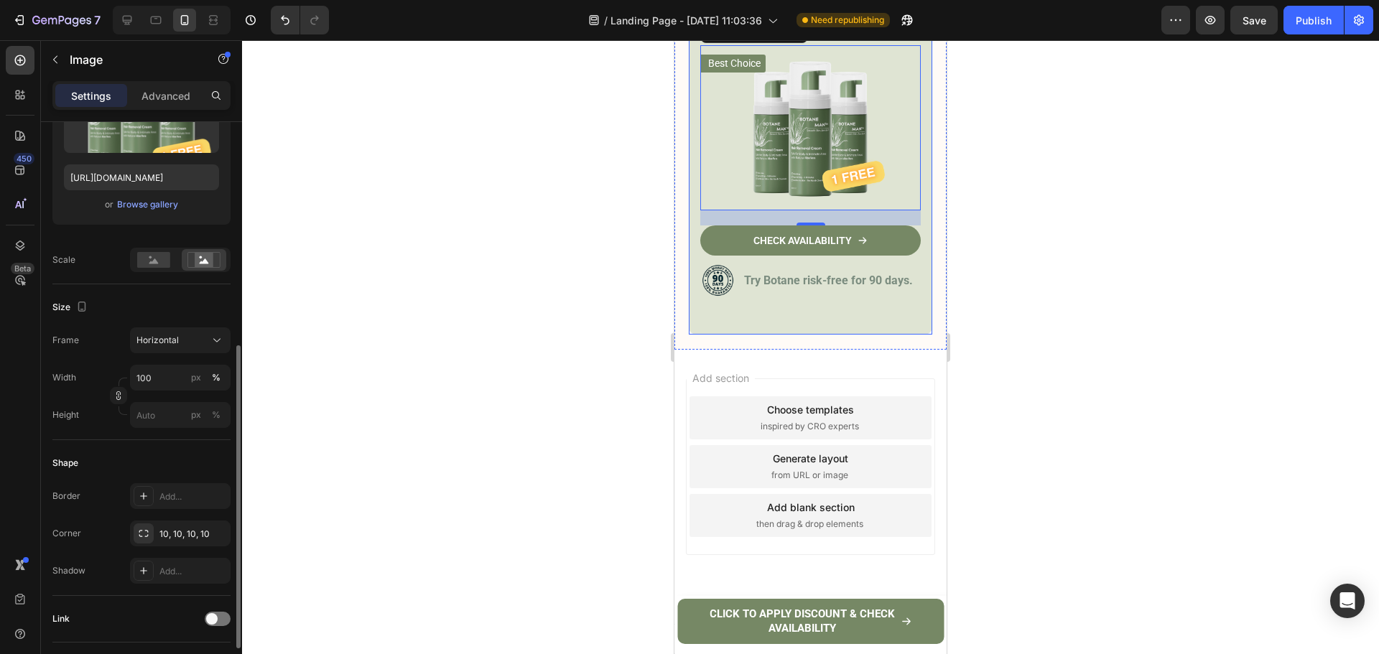
scroll to position [287, 0]
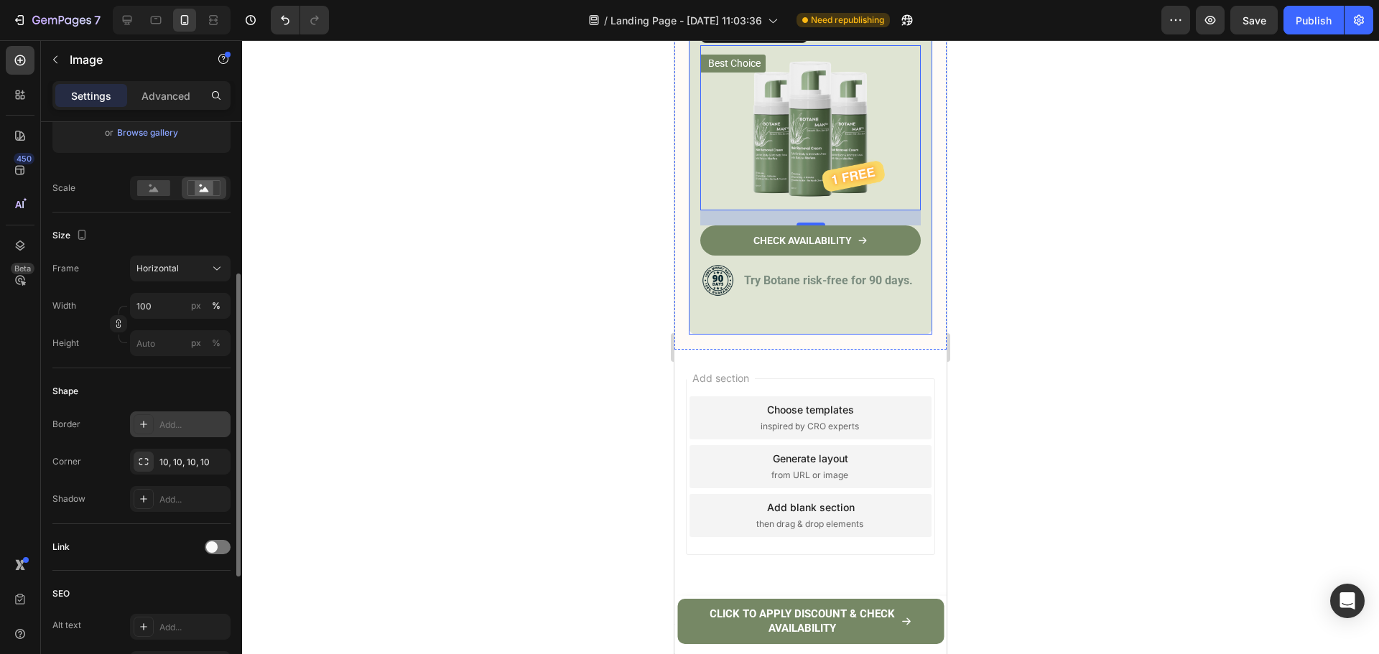
click at [163, 435] on div "Add..." at bounding box center [180, 424] width 101 height 26
click at [991, 380] on div at bounding box center [810, 347] width 1137 height 614
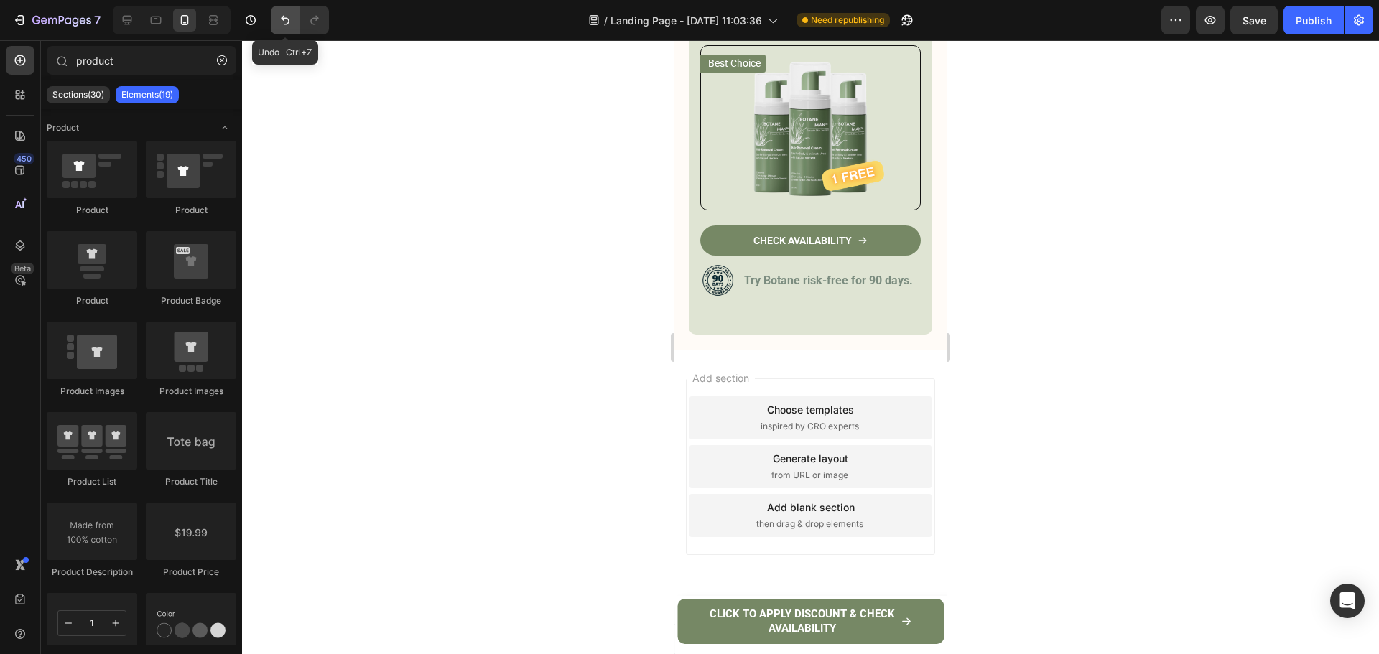
click at [279, 26] on icon "Undo/Redo" at bounding box center [285, 20] width 14 height 14
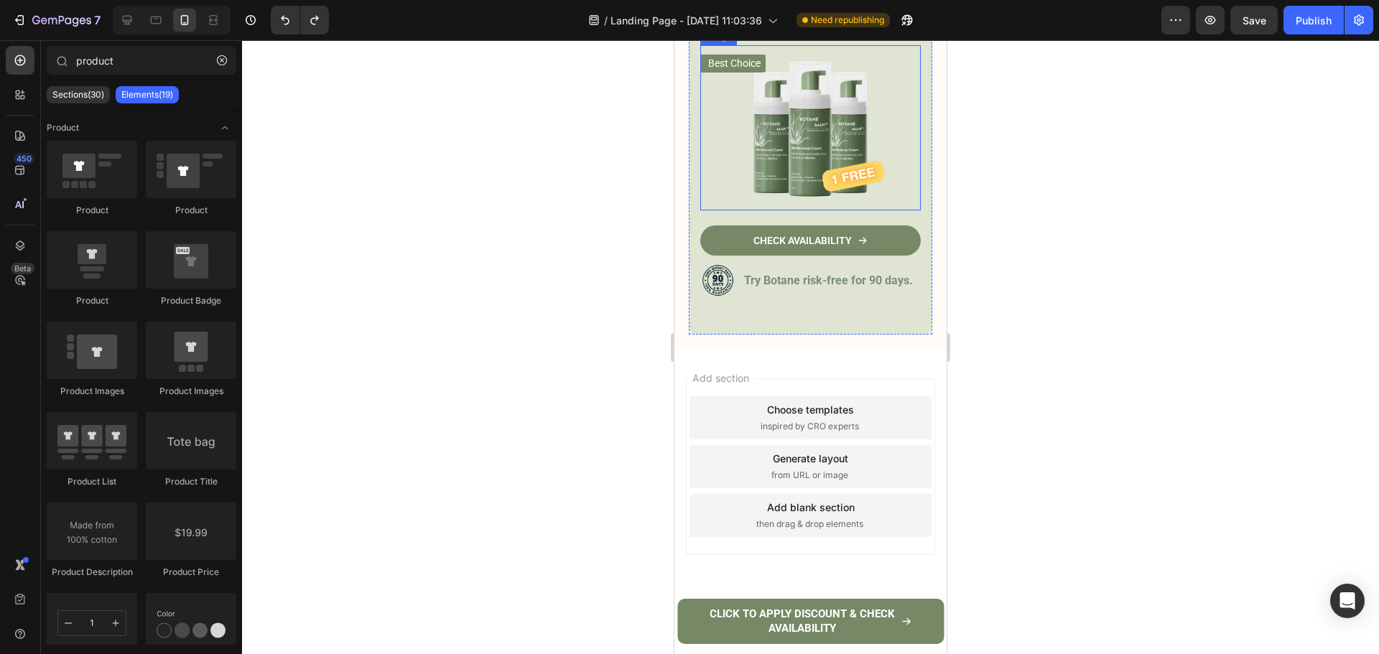
click at [841, 210] on img at bounding box center [810, 127] width 220 height 165
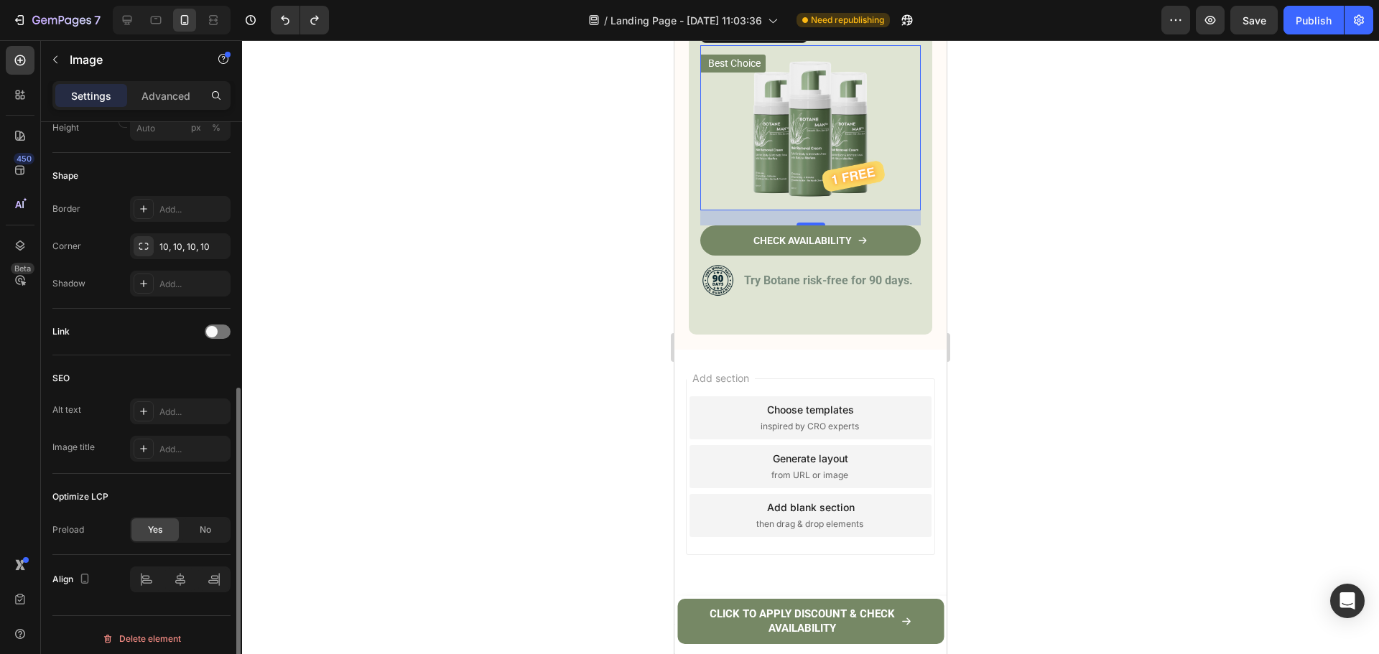
scroll to position [510, 0]
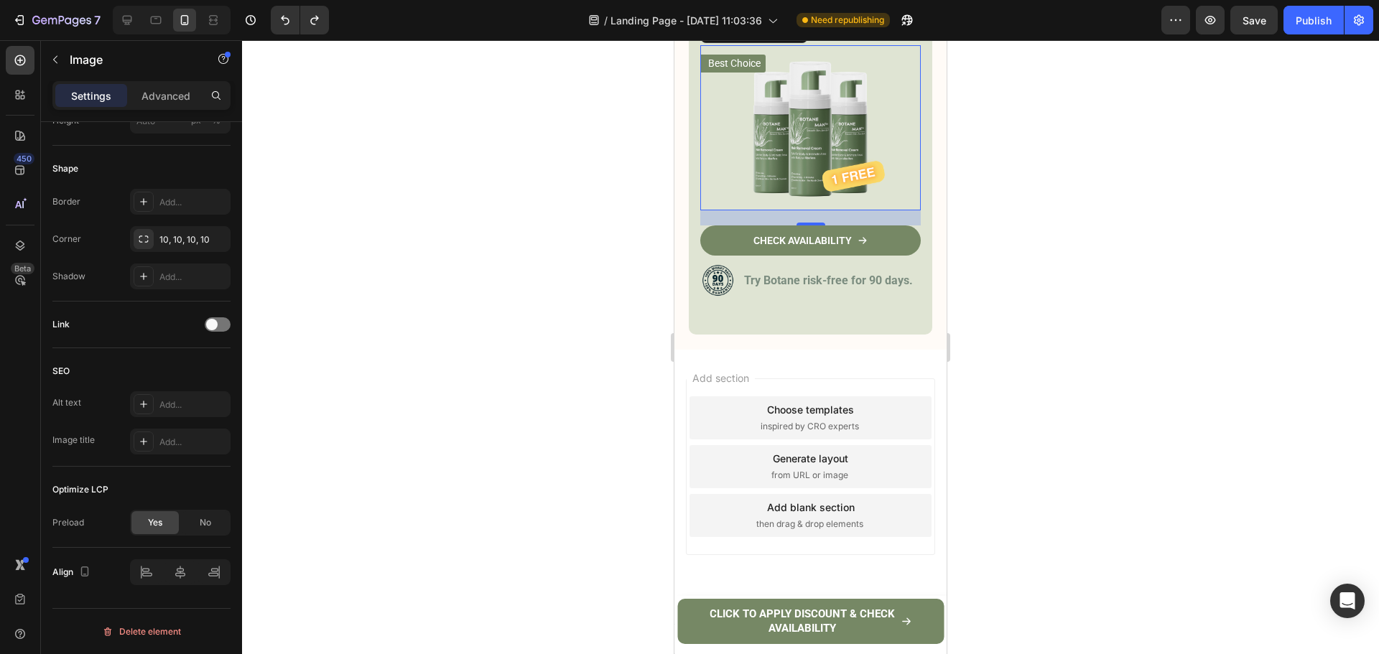
click at [1169, 350] on div at bounding box center [810, 347] width 1137 height 614
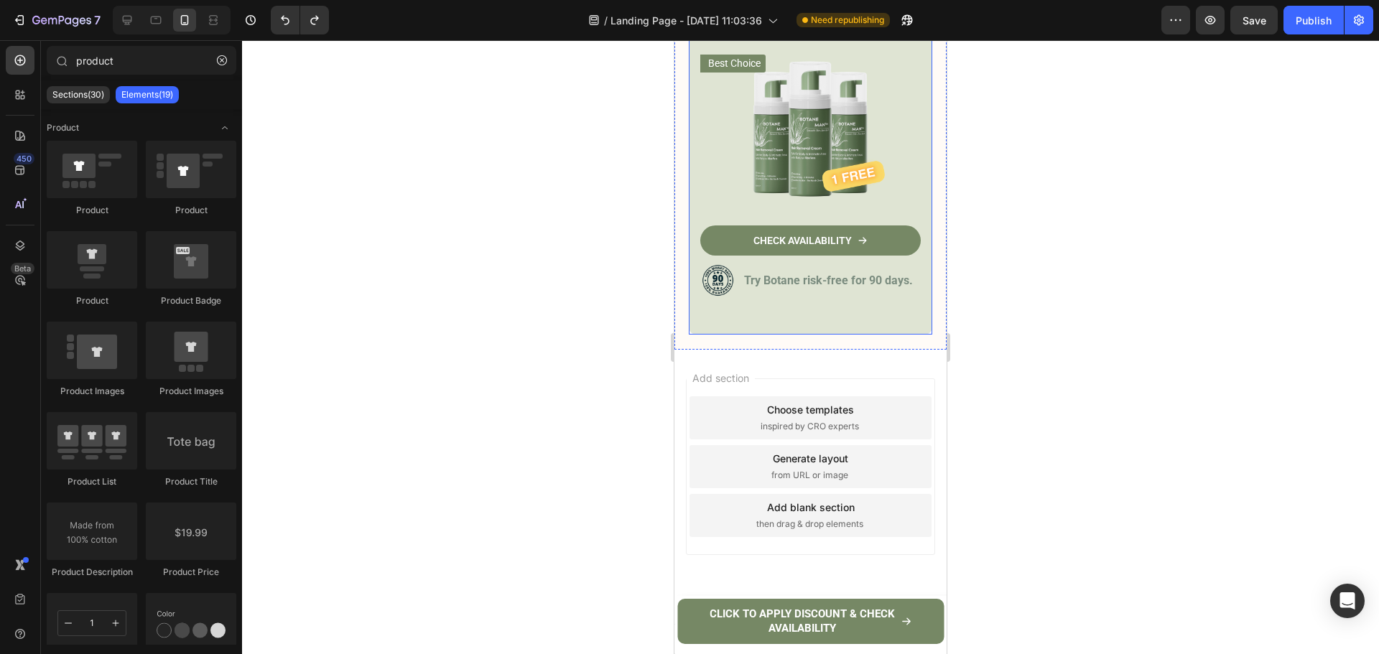
scroll to position [7192, 0]
click at [837, 250] on link "CHECK AVAILABILITY" at bounding box center [810, 240] width 220 height 30
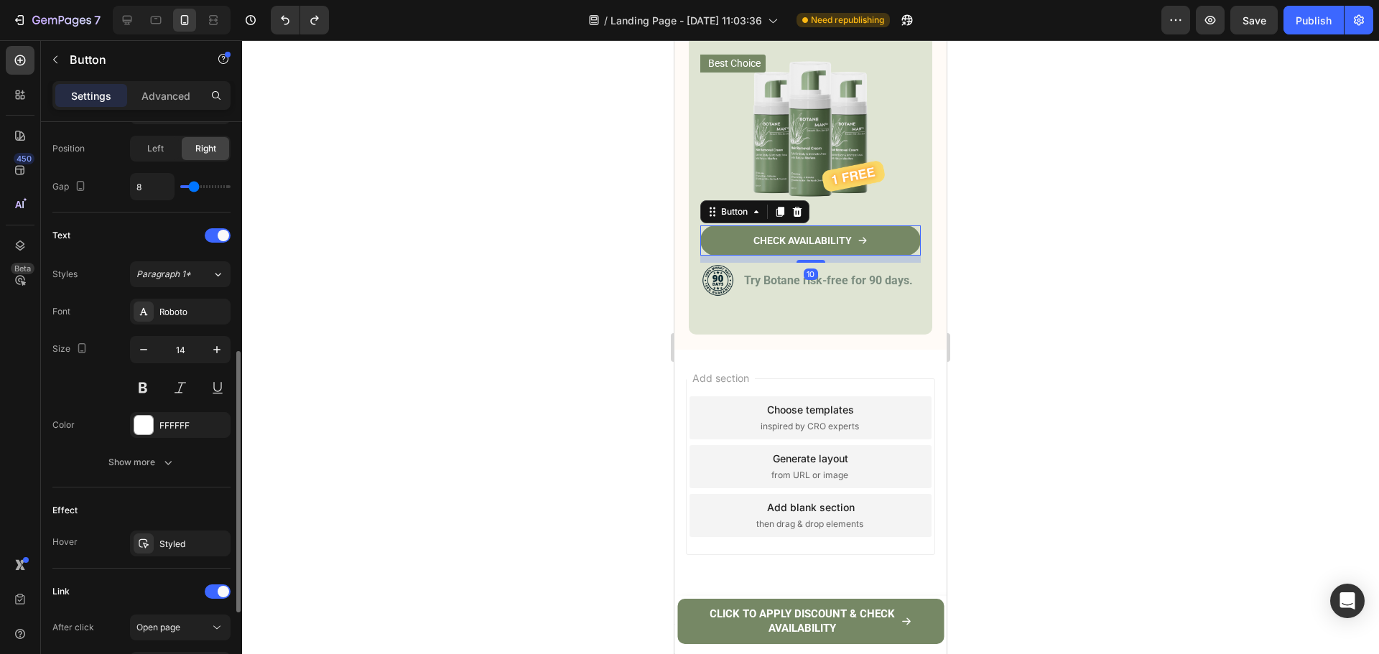
scroll to position [682, 0]
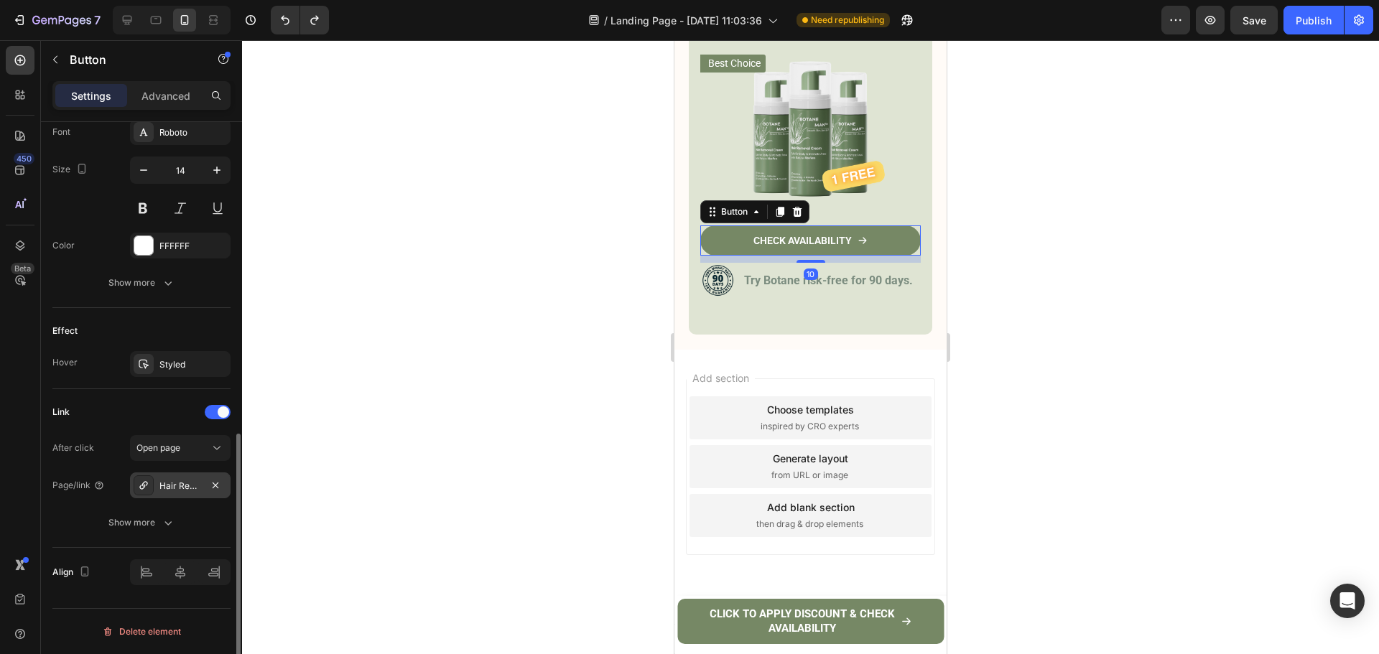
click at [154, 495] on div "Hair Removal Cream" at bounding box center [180, 485] width 101 height 26
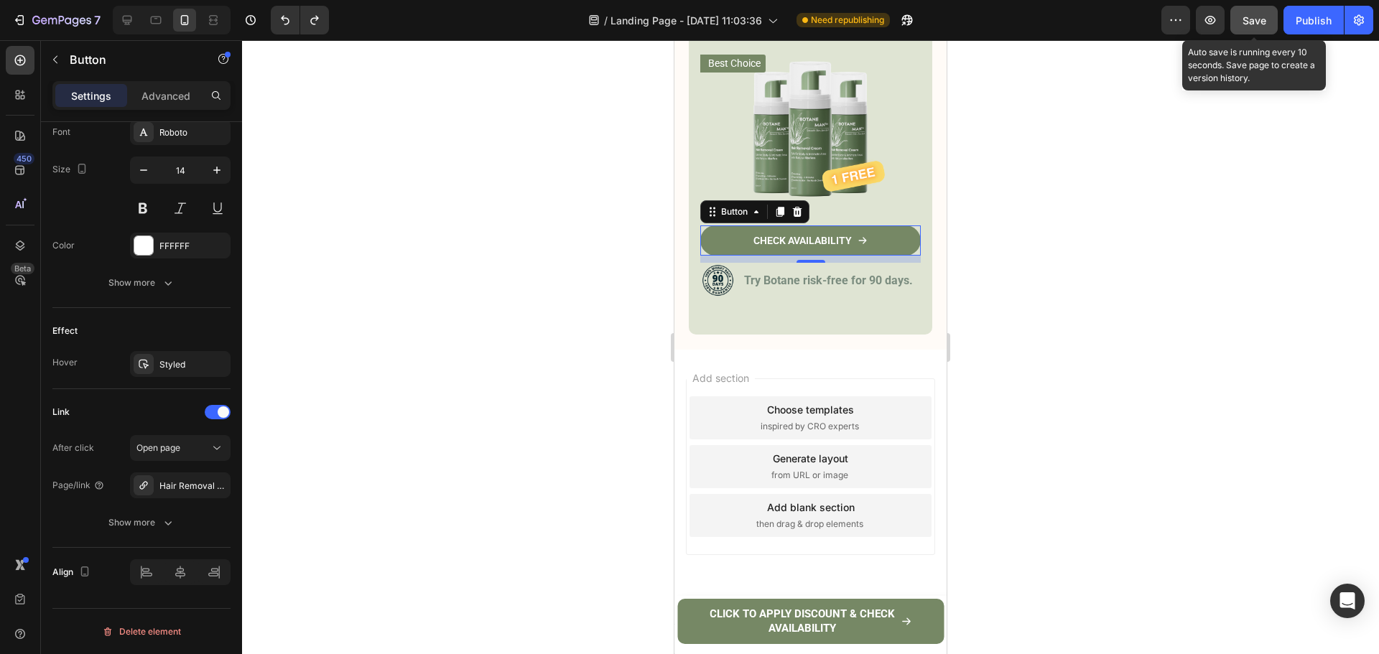
click at [1253, 30] on button "Save" at bounding box center [1253, 20] width 47 height 29
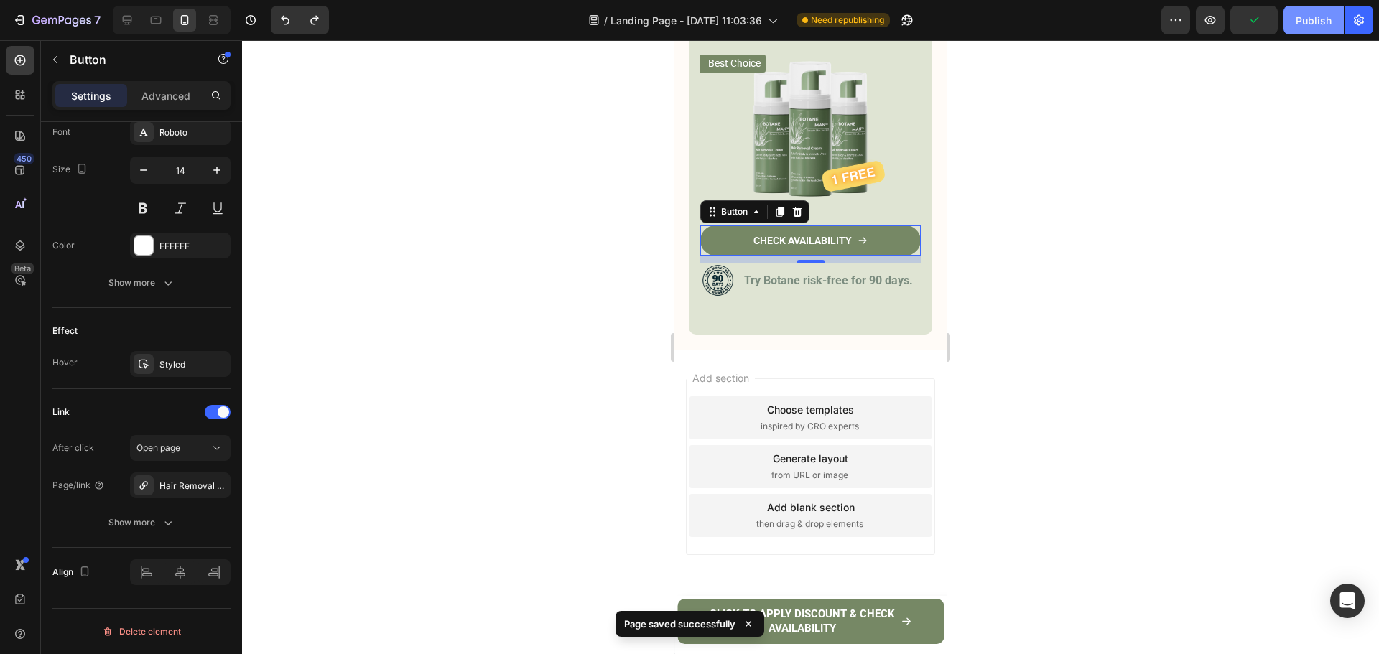
click at [1295, 26] on button "Publish" at bounding box center [1313, 20] width 60 height 29
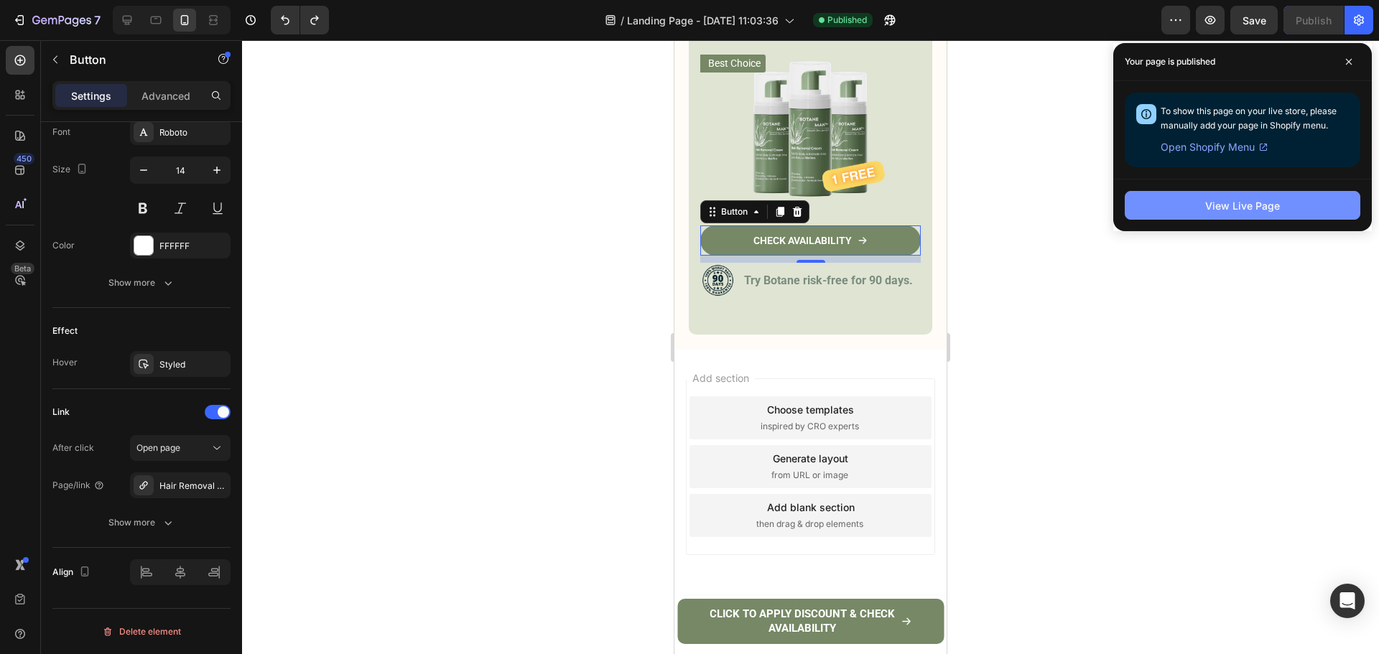
click at [1228, 212] on div "View Live Page" at bounding box center [1242, 205] width 75 height 15
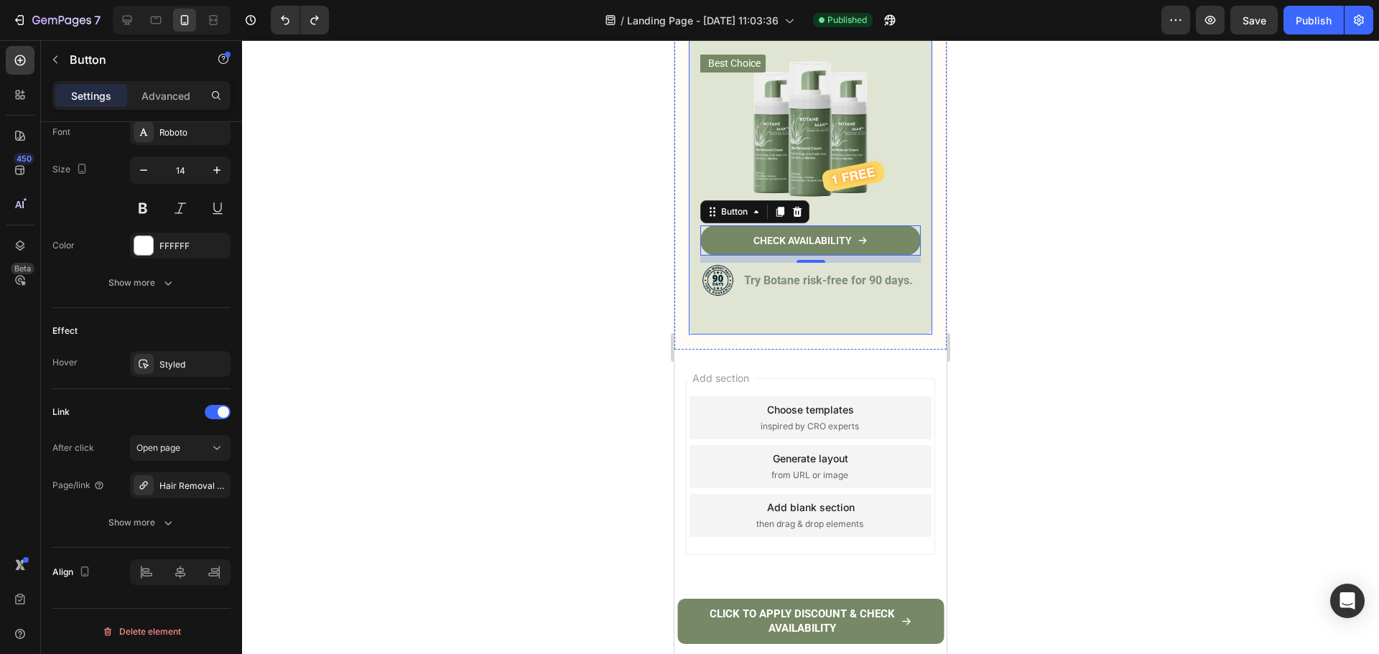
scroll to position [6546, 0]
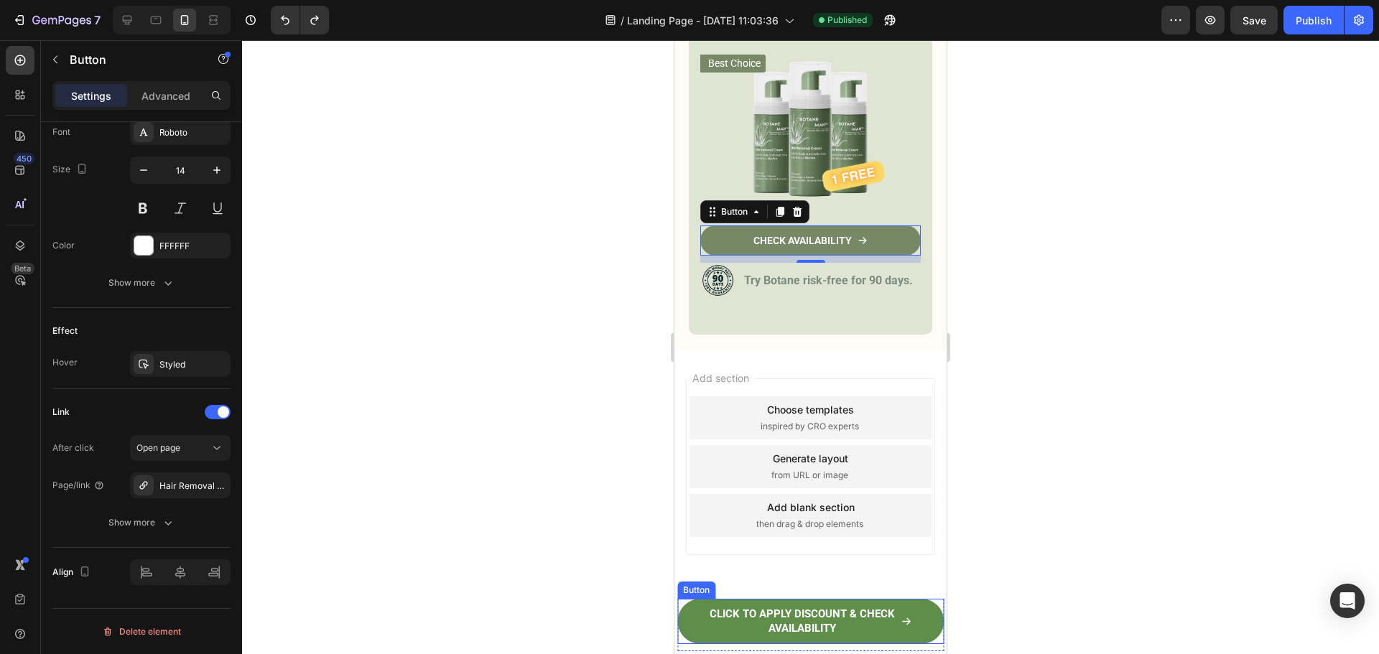
click at [681, 609] on link "CLICK TO APPLY DISCOUNT & CHECK AVAILABILITY" at bounding box center [810, 621] width 266 height 45
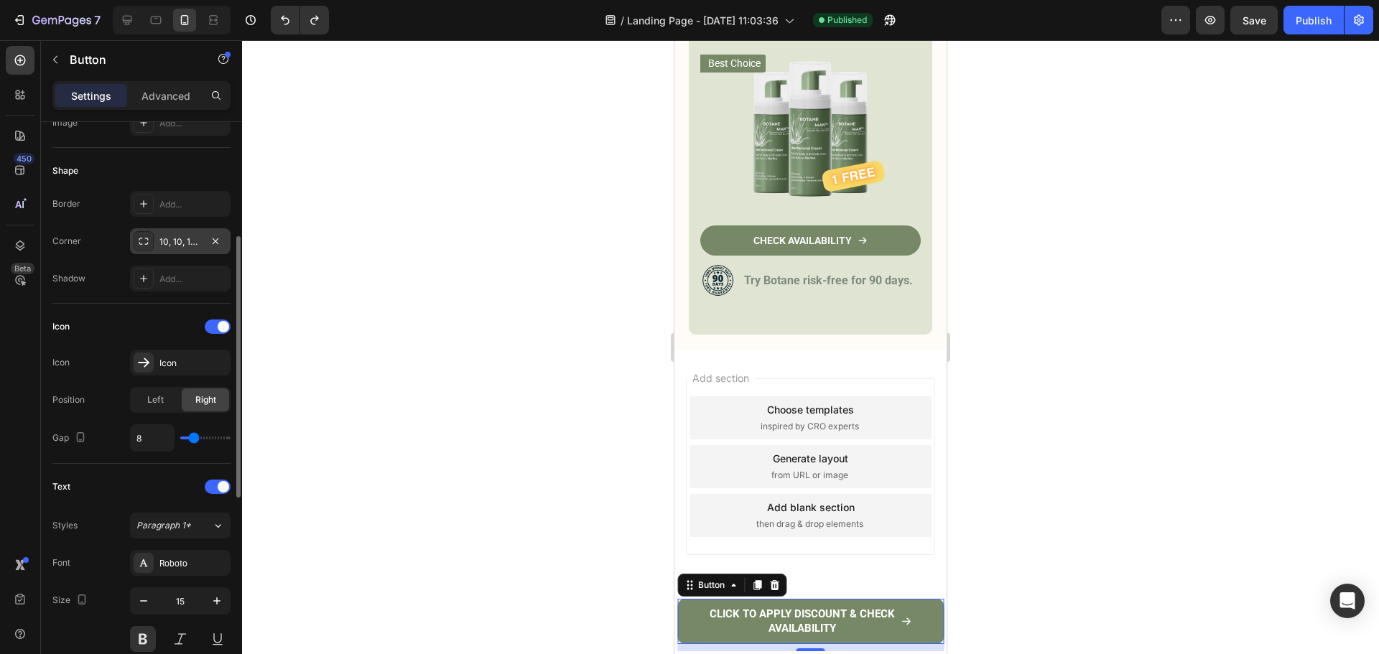
scroll to position [0, 0]
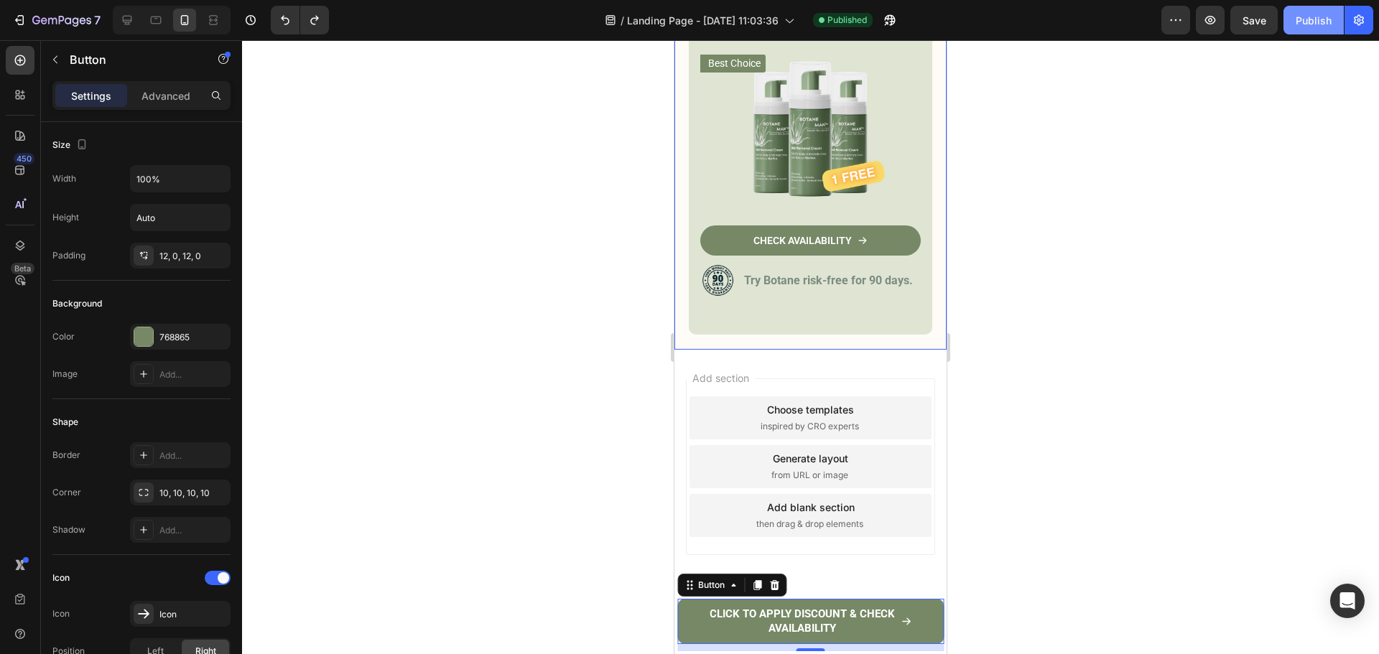
click at [1327, 32] on button "Publish" at bounding box center [1313, 20] width 60 height 29
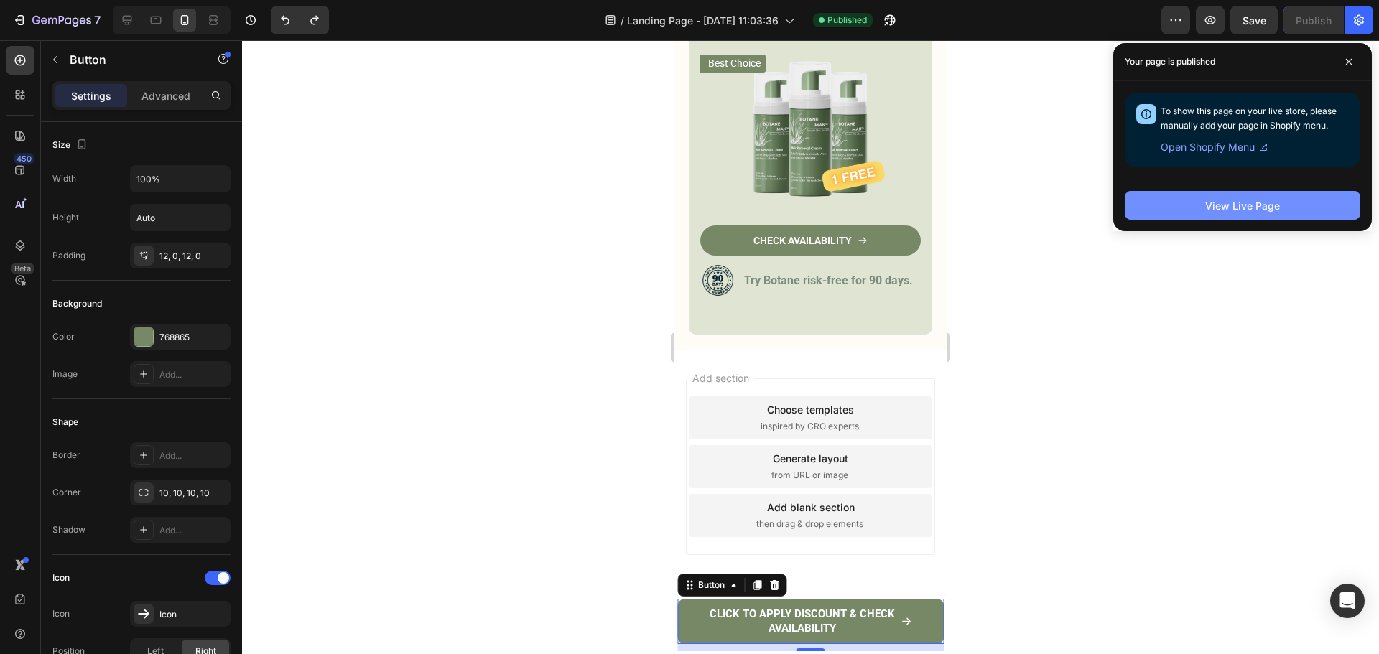
click at [1254, 198] on div "View Live Page" at bounding box center [1242, 205] width 75 height 15
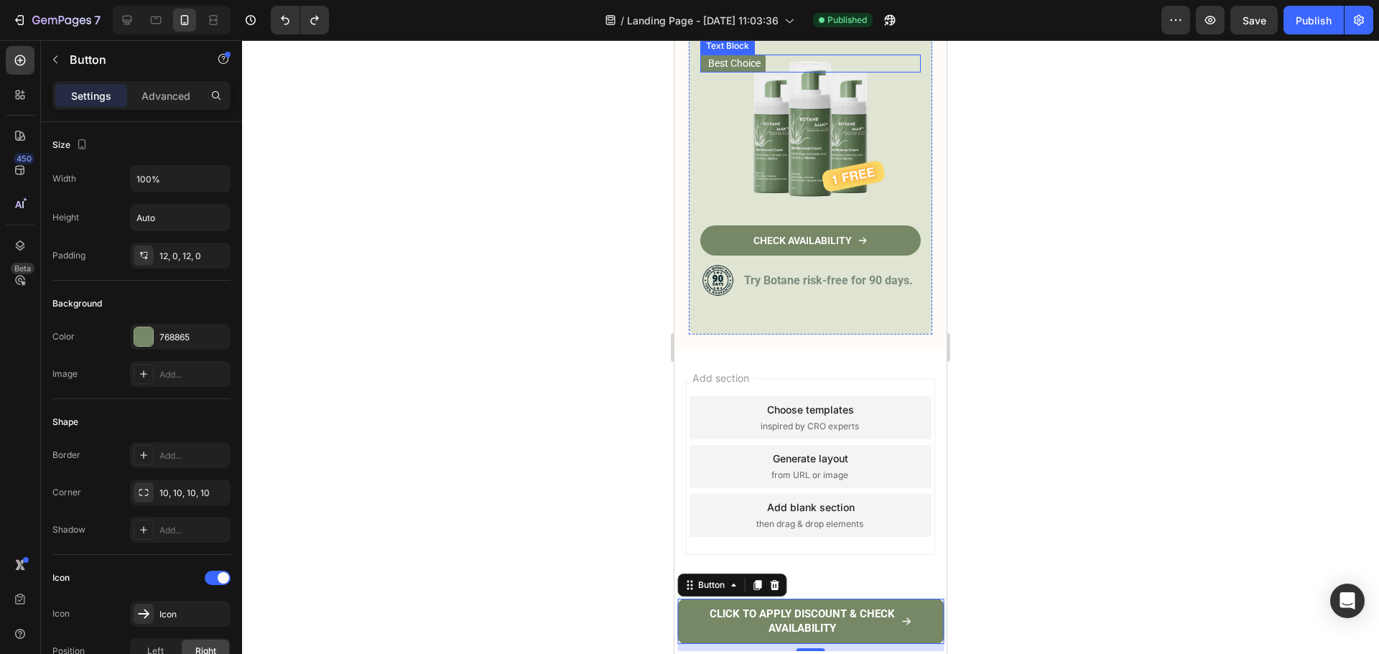
scroll to position [6905, 0]
click at [155, 92] on p "Advanced" at bounding box center [165, 95] width 49 height 15
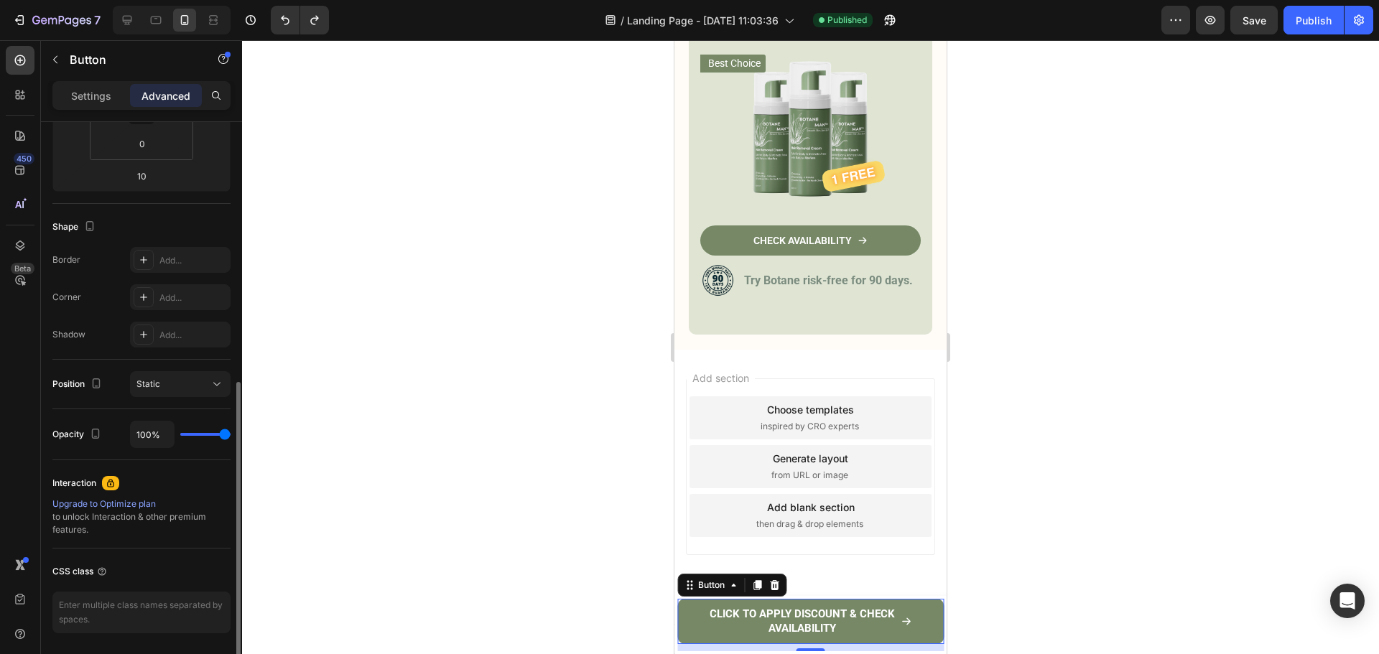
scroll to position [335, 0]
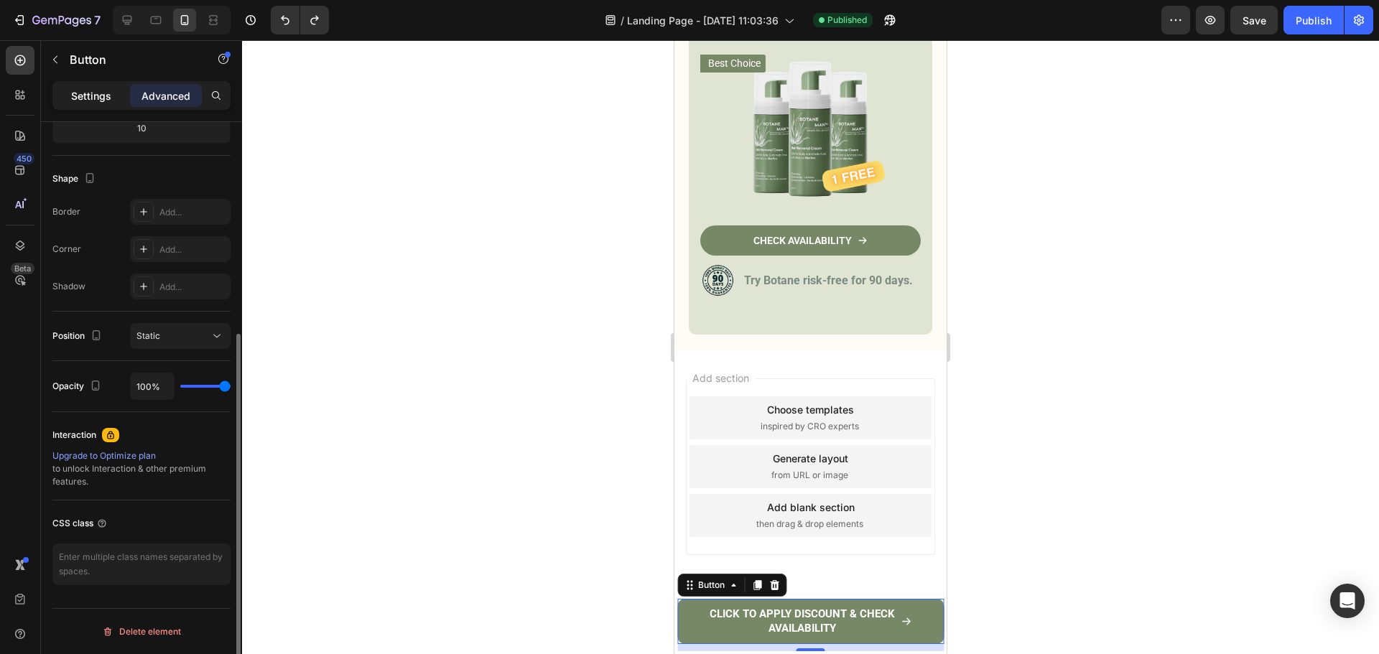
click at [95, 98] on p "Settings" at bounding box center [91, 95] width 40 height 15
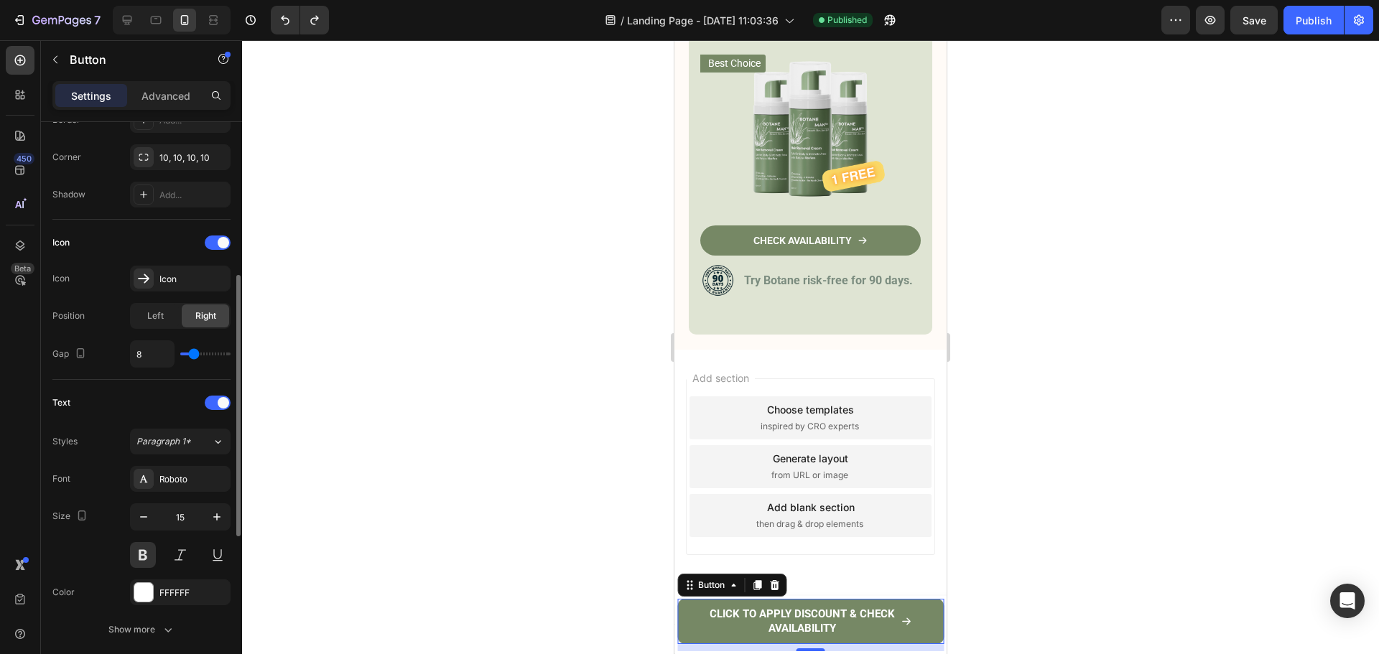
scroll to position [682, 0]
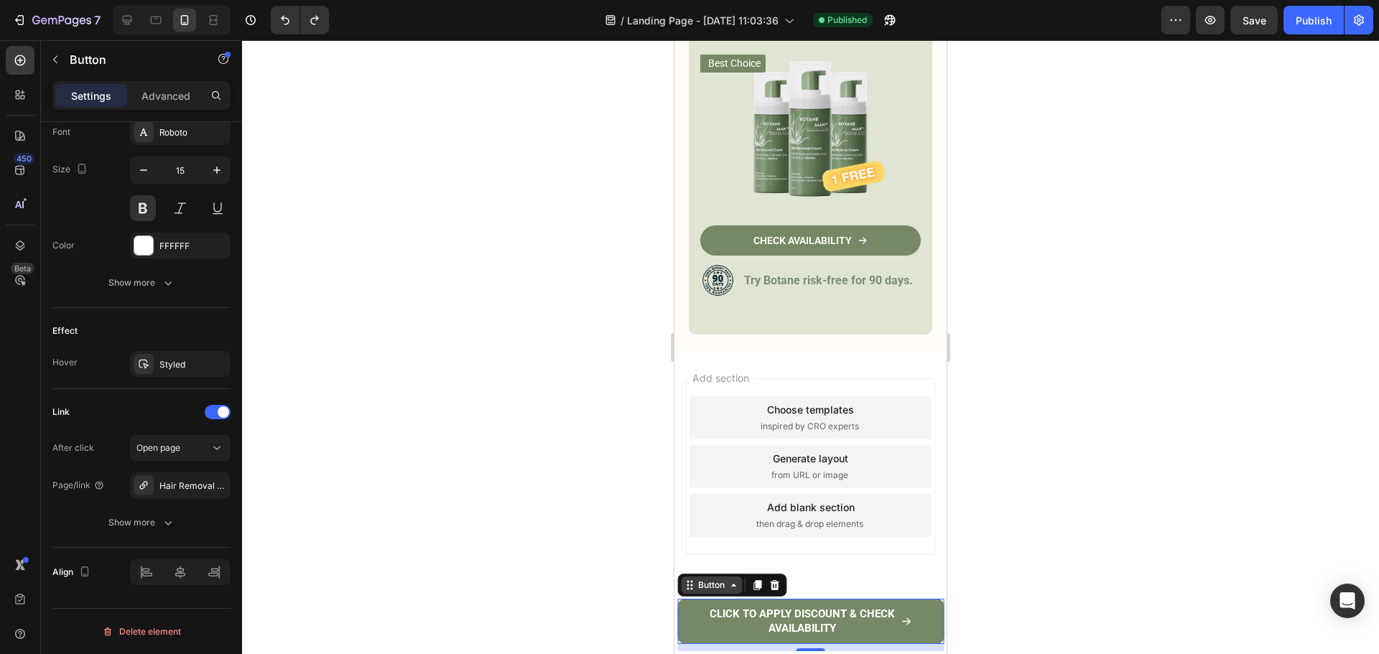
click at [689, 590] on icon at bounding box center [689, 584] width 11 height 11
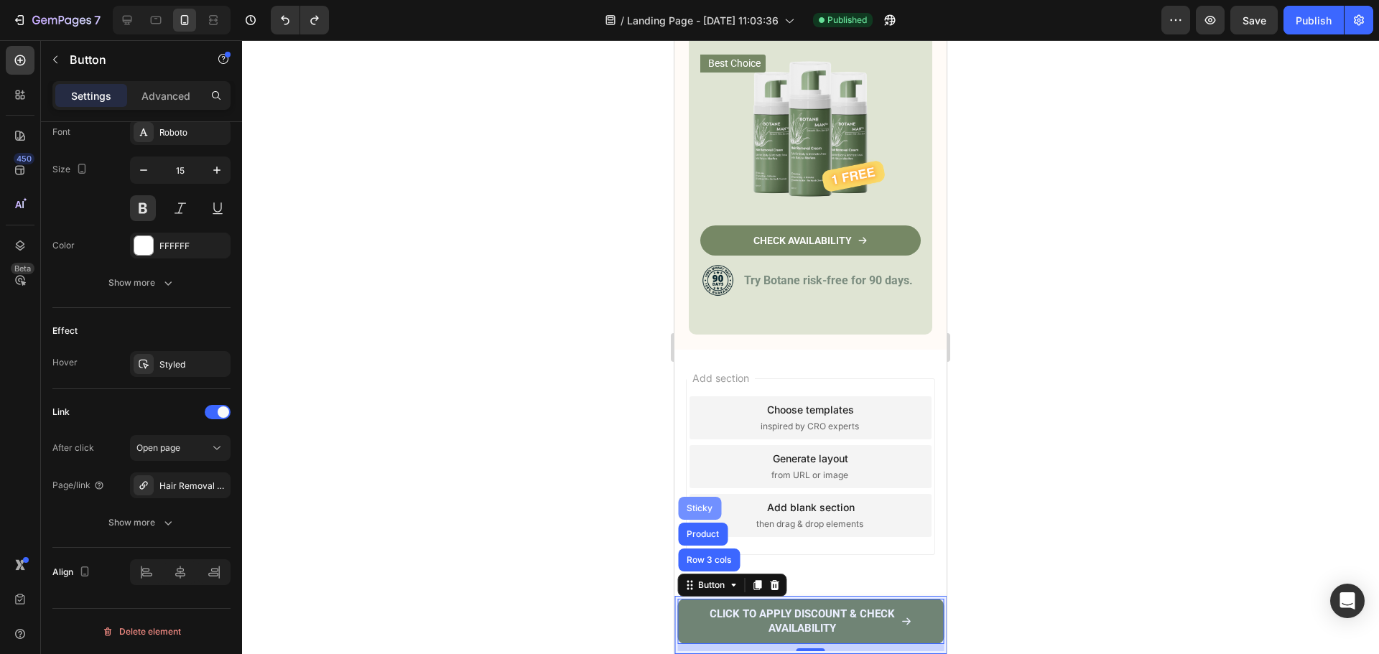
click at [697, 515] on div "Sticky" at bounding box center [699, 508] width 43 height 23
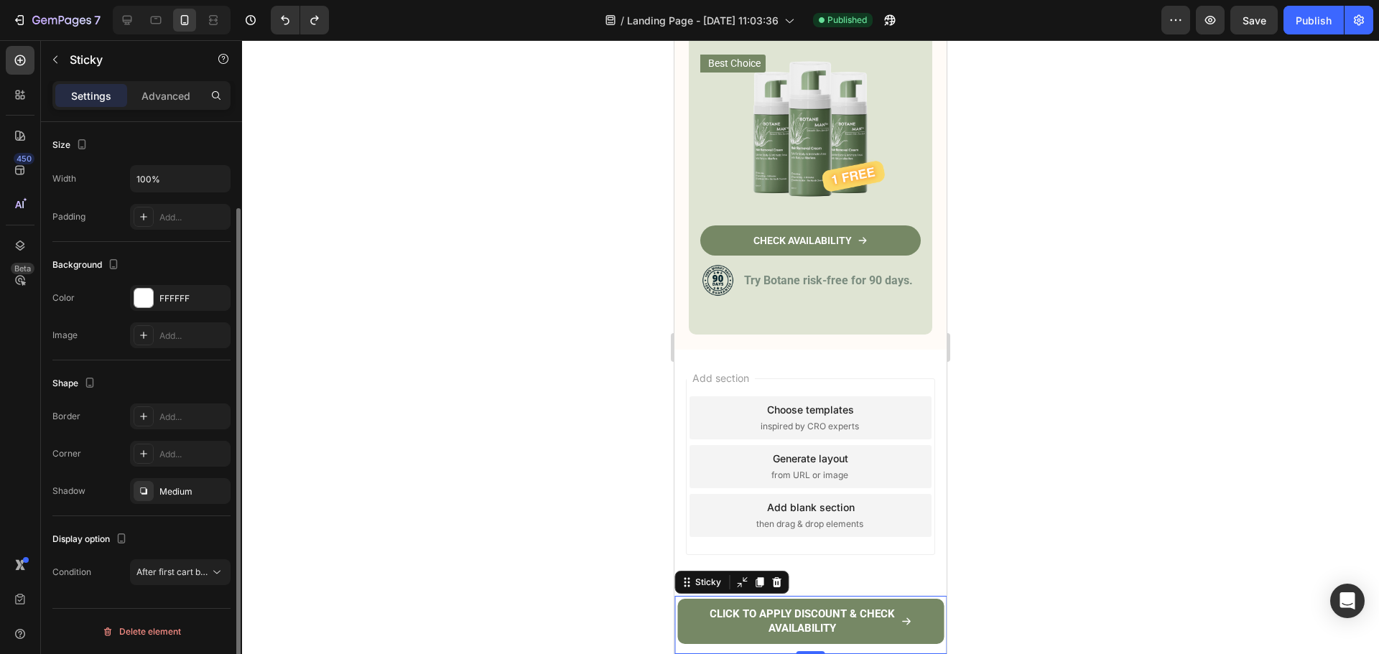
scroll to position [0, 0]
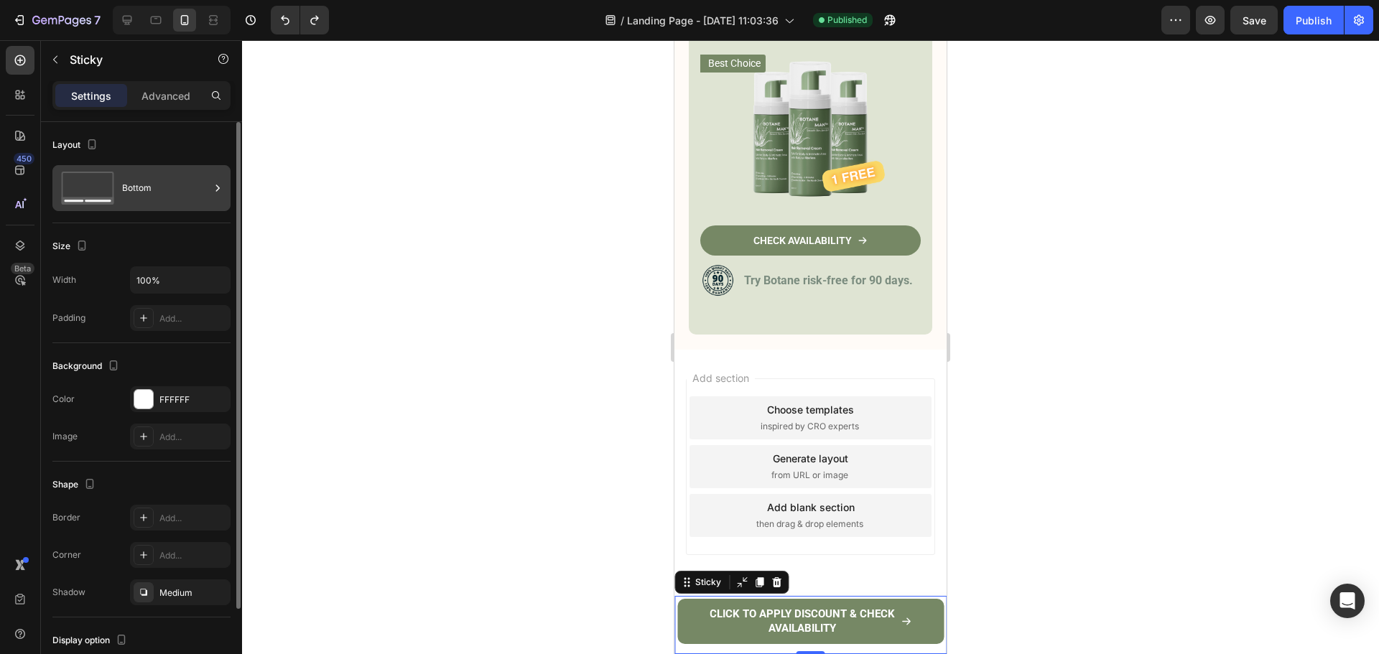
click at [151, 165] on div "Bottom" at bounding box center [141, 188] width 178 height 46
click at [141, 343] on div "Layout Bottom" at bounding box center [141, 402] width 178 height 118
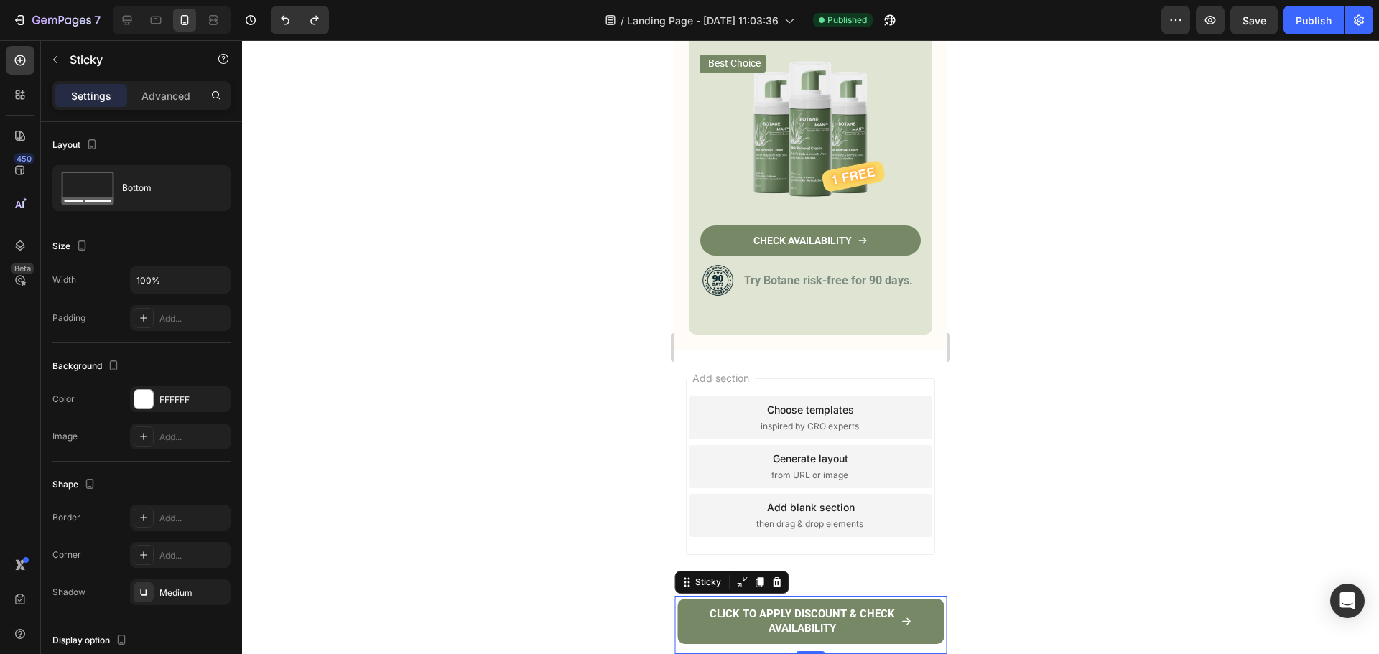
click at [138, 82] on div "Settings Advanced" at bounding box center [141, 95] width 178 height 29
click at [148, 93] on p "Advanced" at bounding box center [165, 95] width 49 height 15
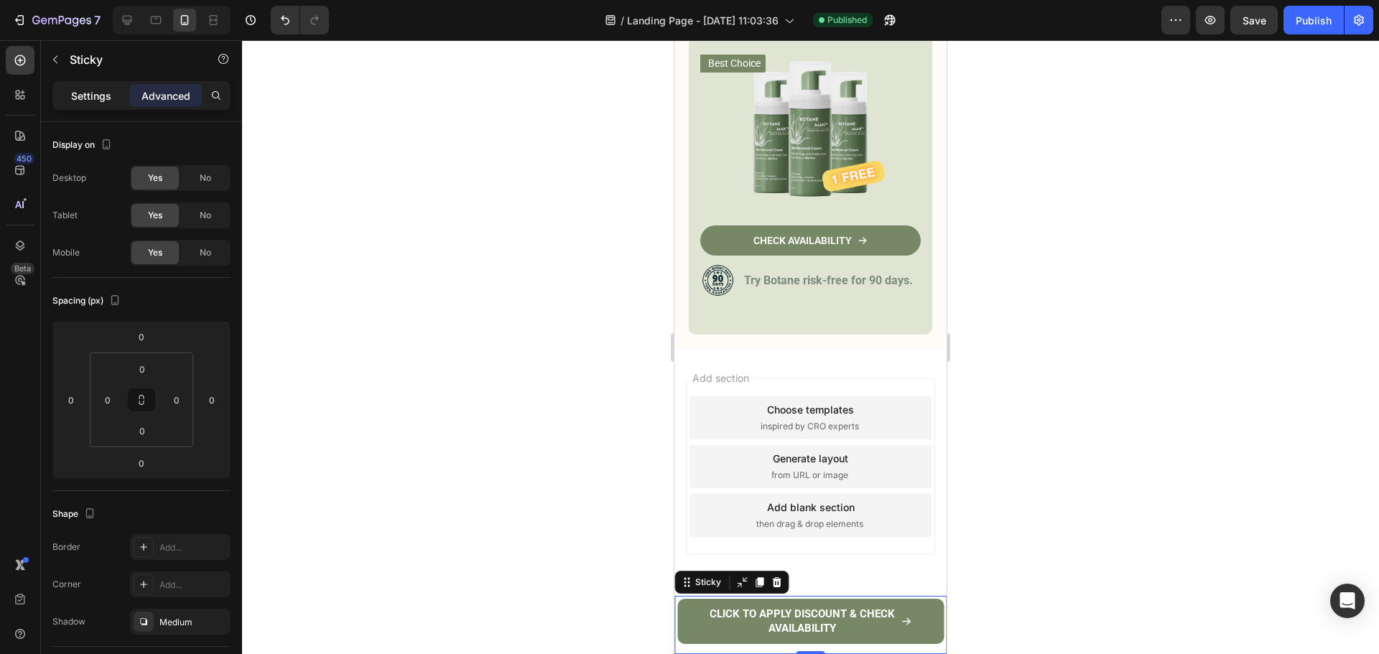
click at [109, 95] on p "Settings" at bounding box center [91, 95] width 40 height 15
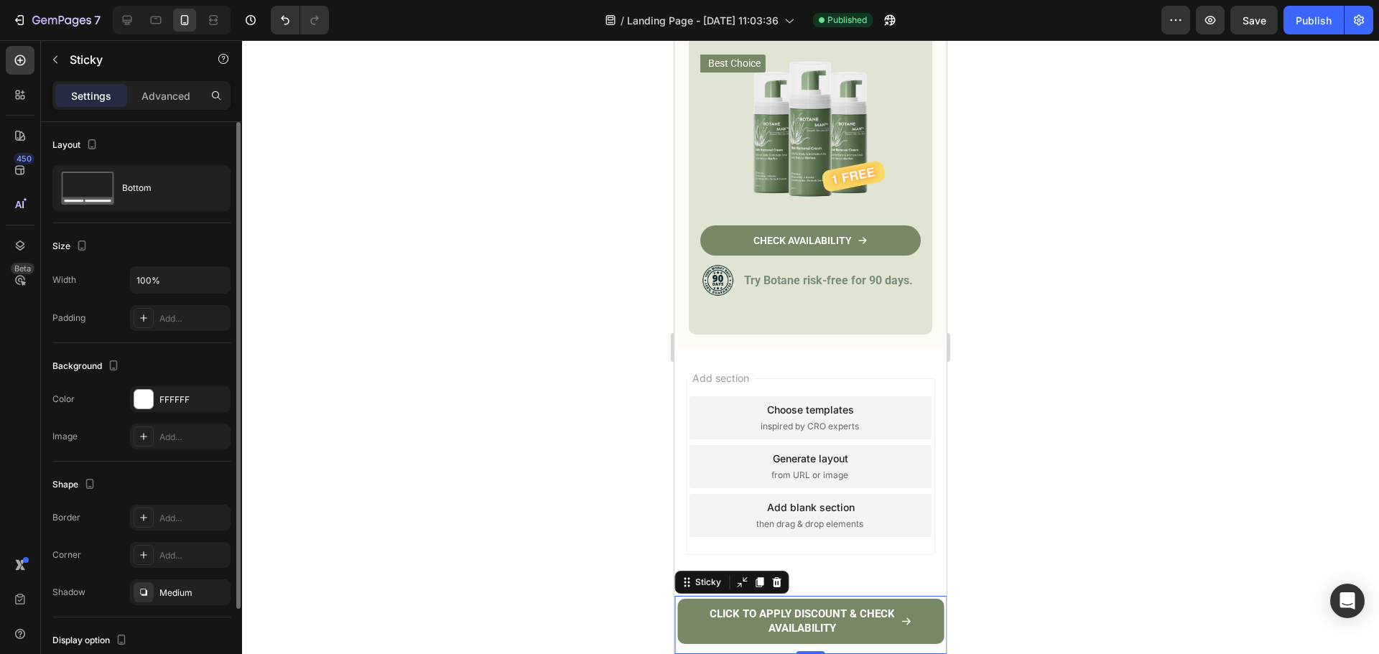
scroll to position [101, 0]
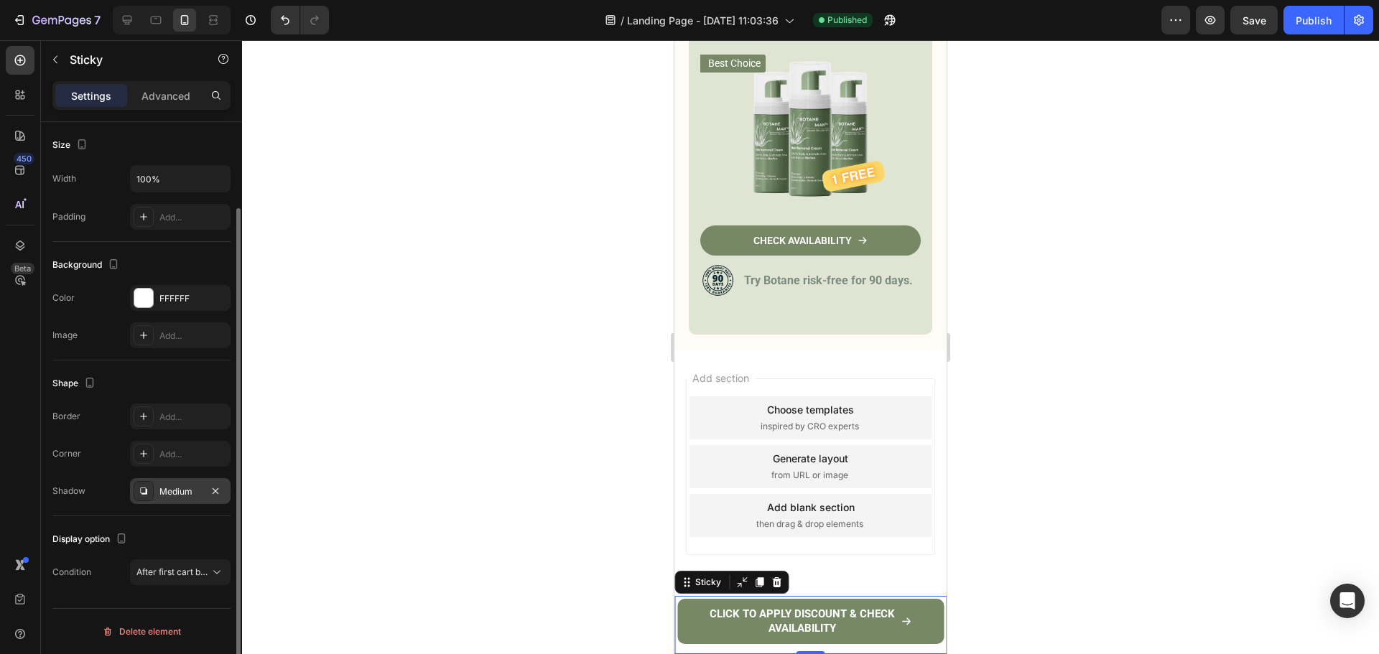
click at [177, 496] on div "Medium" at bounding box center [180, 491] width 42 height 13
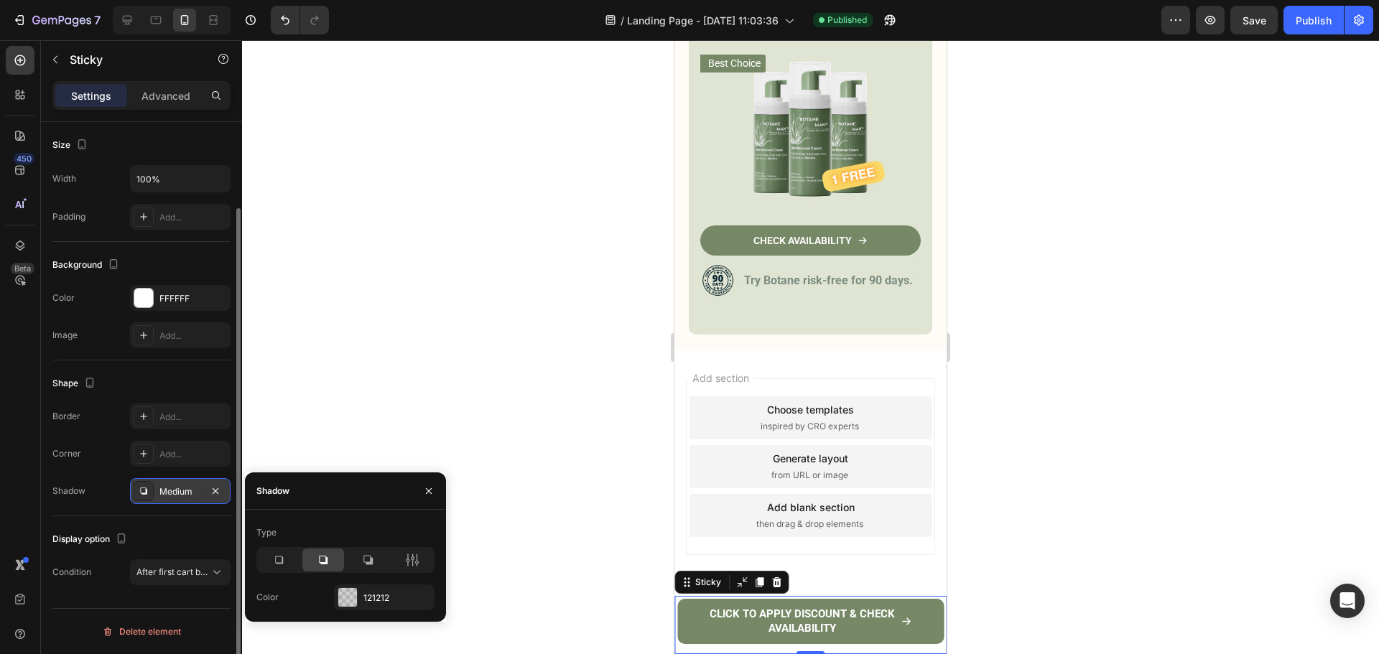
click at [177, 496] on div "Medium" at bounding box center [180, 491] width 42 height 13
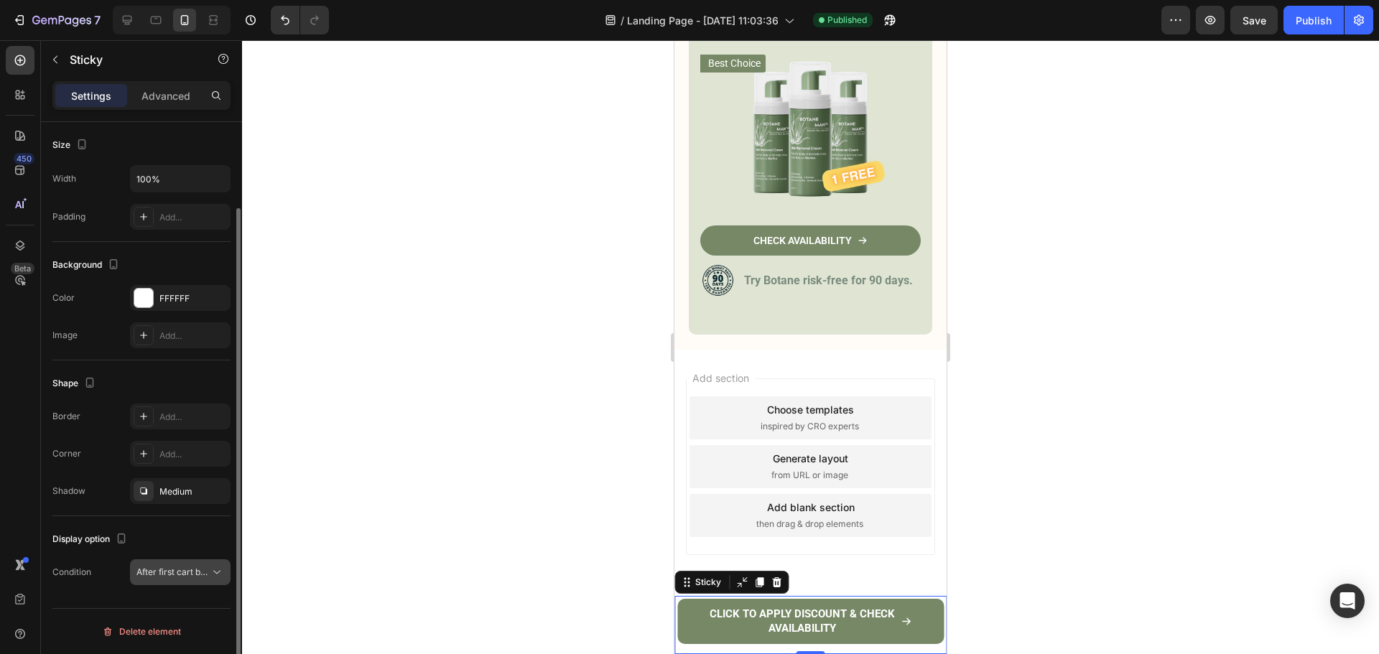
click at [185, 564] on button "After first cart button" at bounding box center [180, 572] width 101 height 26
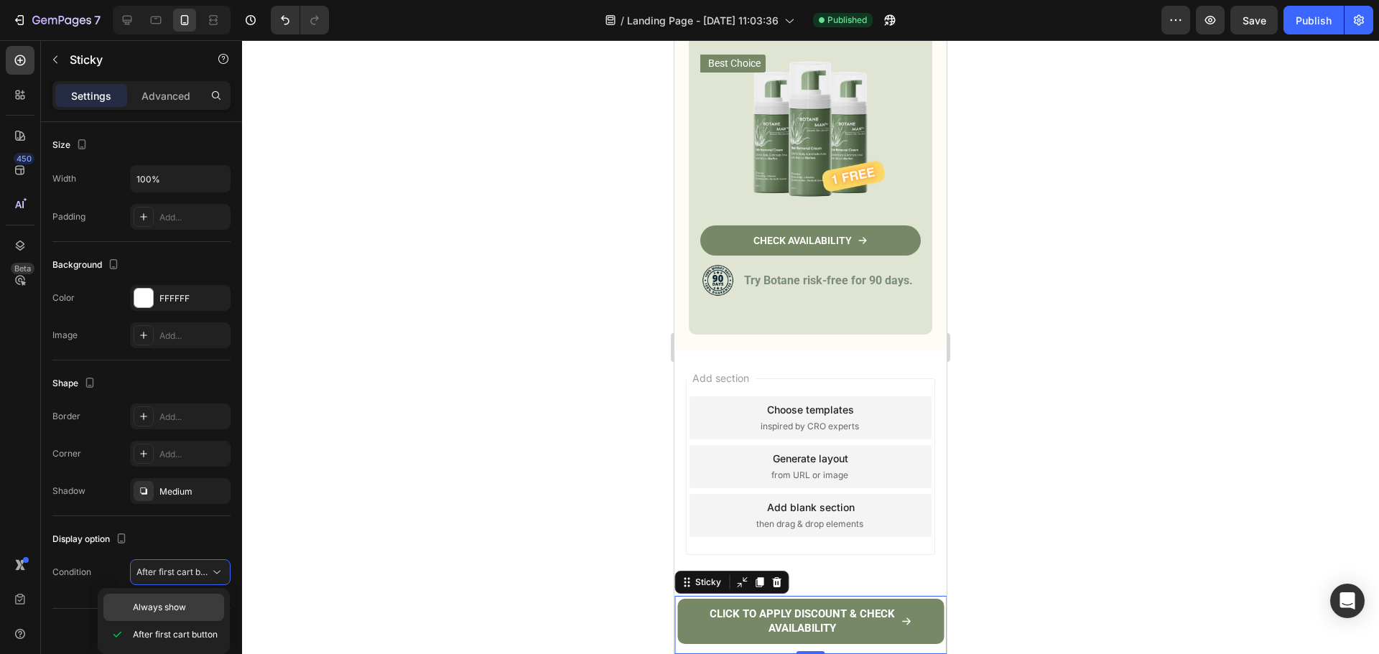
click at [190, 600] on div "Always show" at bounding box center [163, 607] width 121 height 27
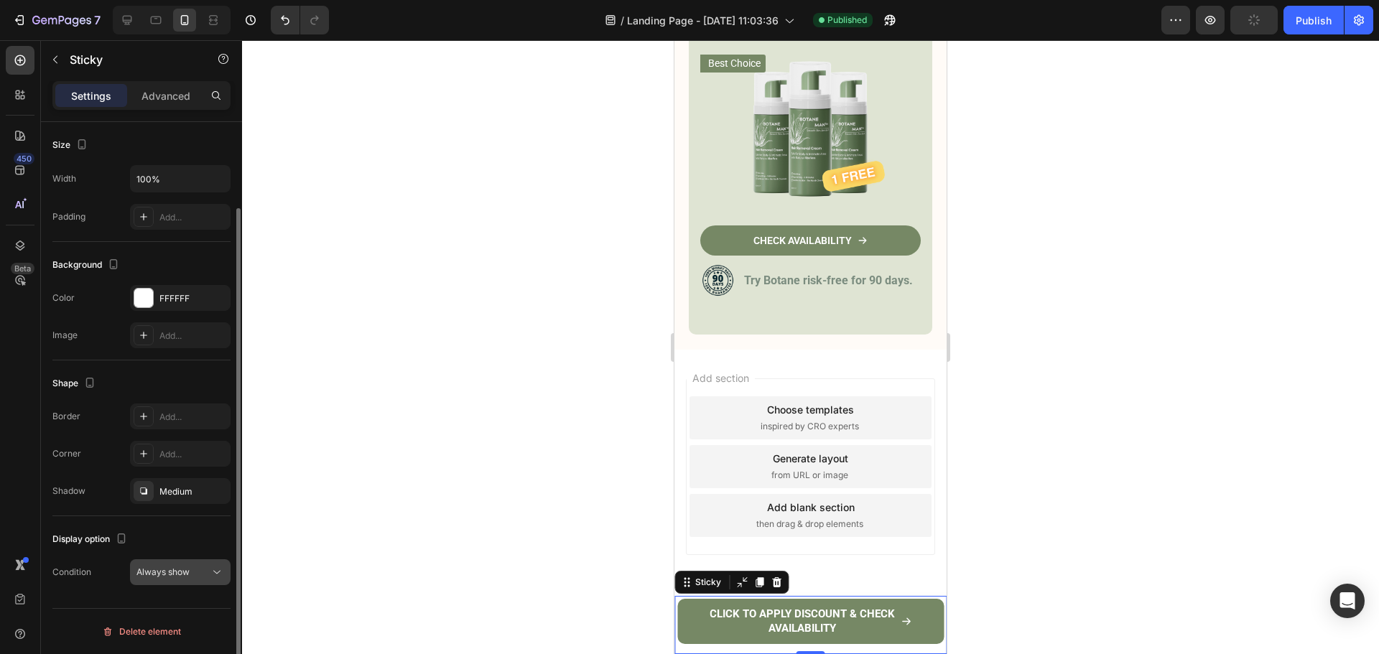
click at [173, 583] on button "Always show" at bounding box center [180, 572] width 101 height 26
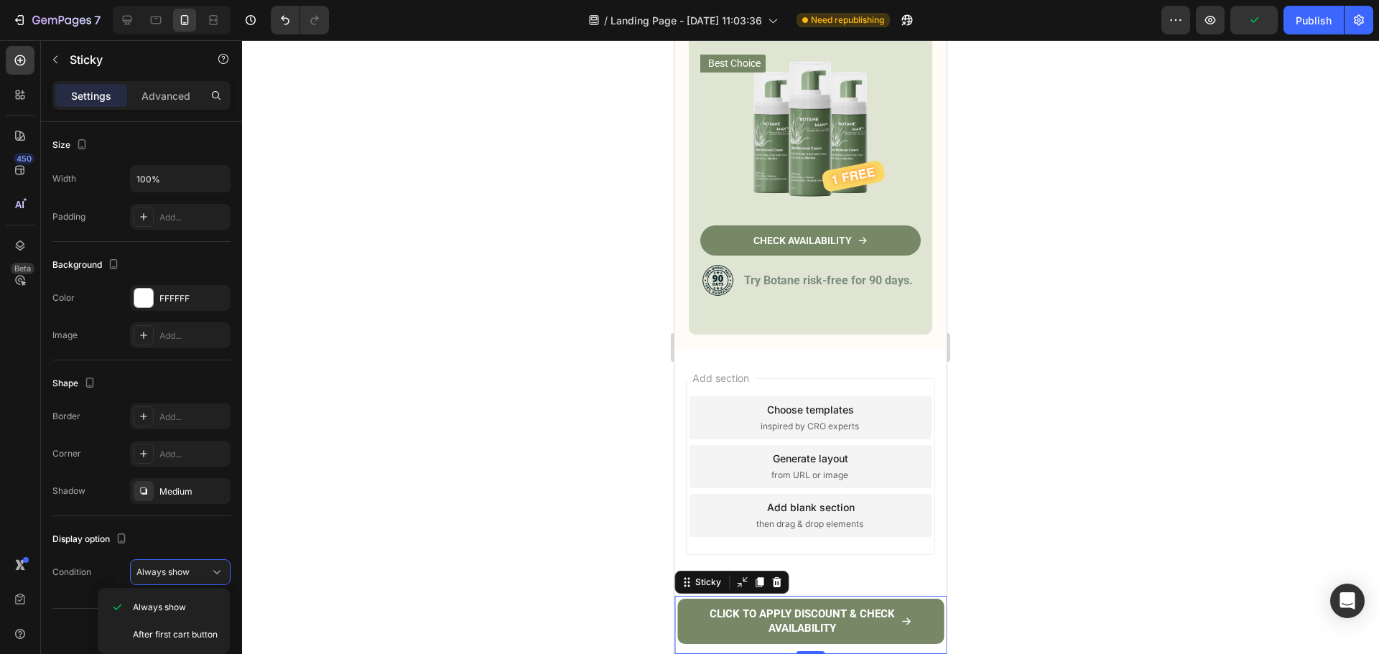
drag, startPoint x: 177, startPoint y: 581, endPoint x: 349, endPoint y: 490, distance: 194.0
click at [178, 579] on button "Always show" at bounding box center [180, 572] width 101 height 26
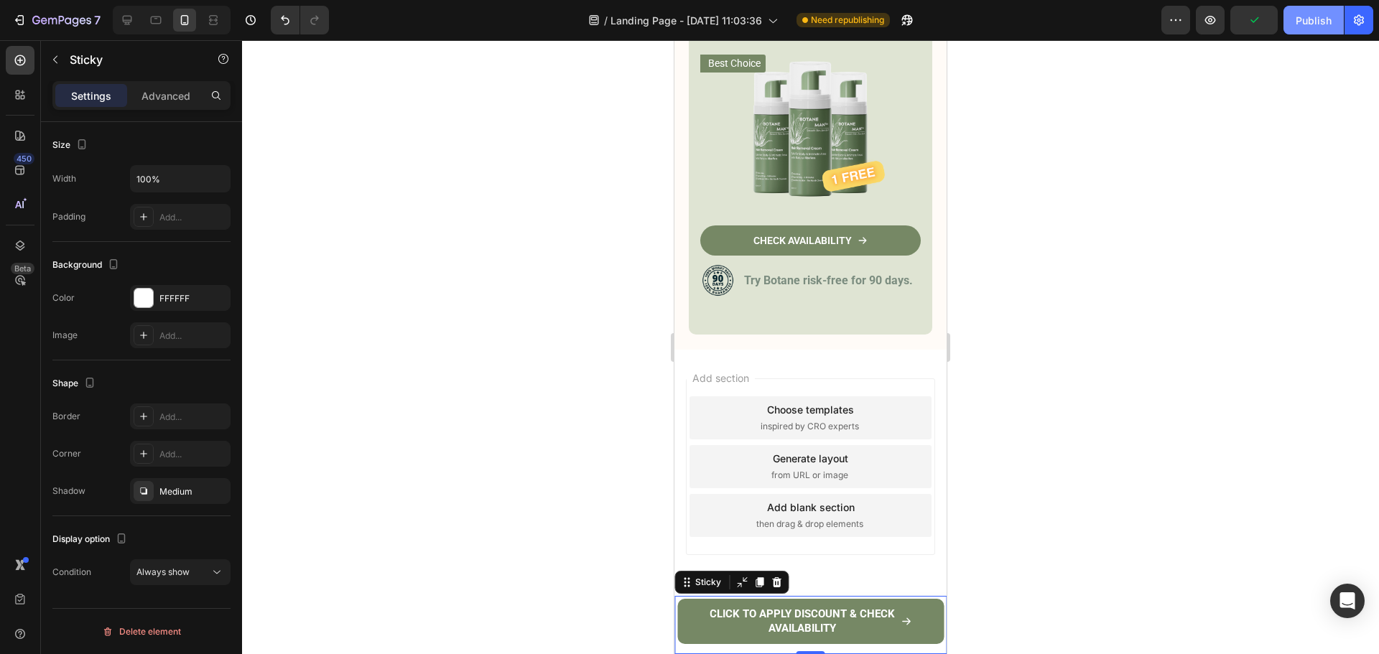
click at [1312, 30] on button "Publish" at bounding box center [1313, 20] width 60 height 29
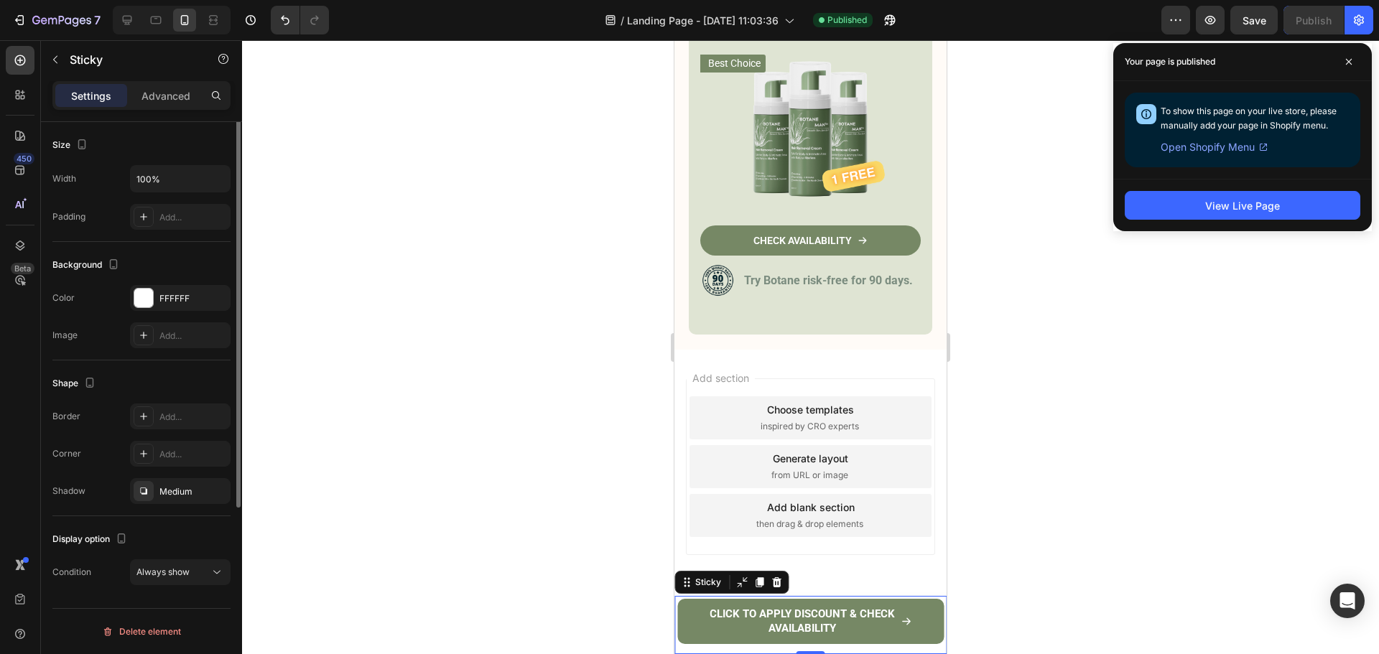
scroll to position [0, 0]
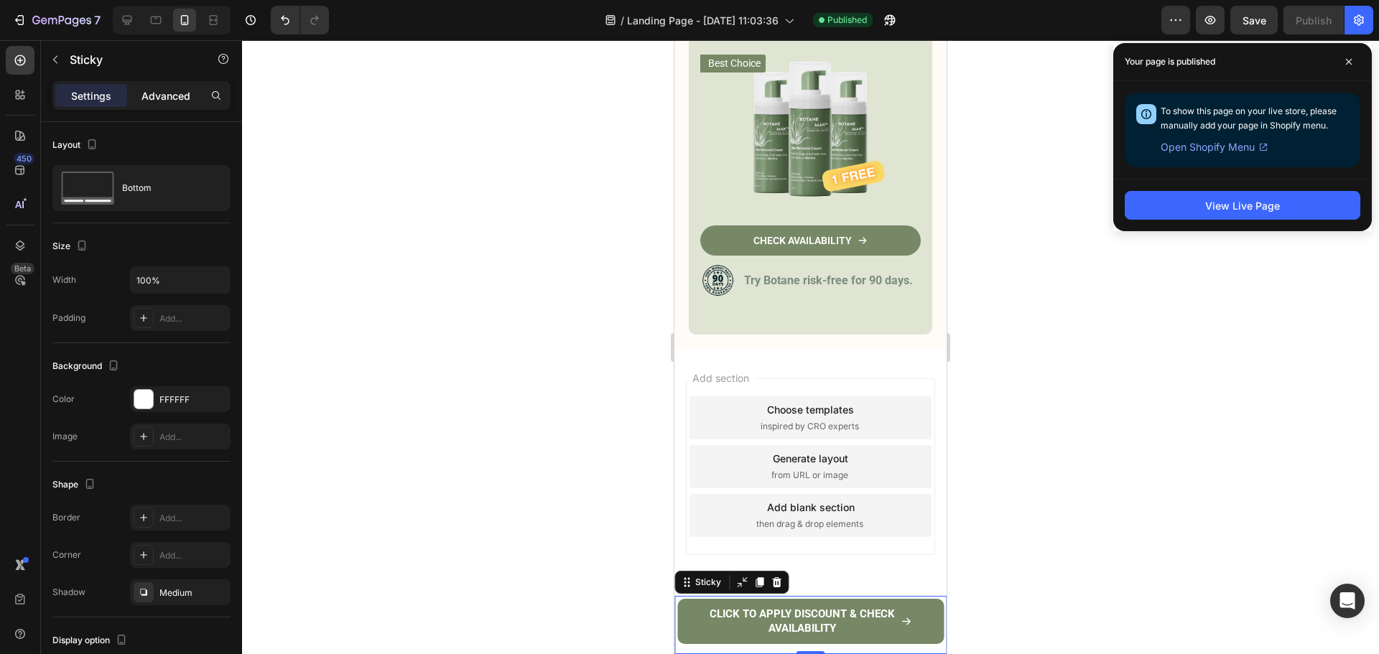
click at [149, 102] on p "Advanced" at bounding box center [165, 95] width 49 height 15
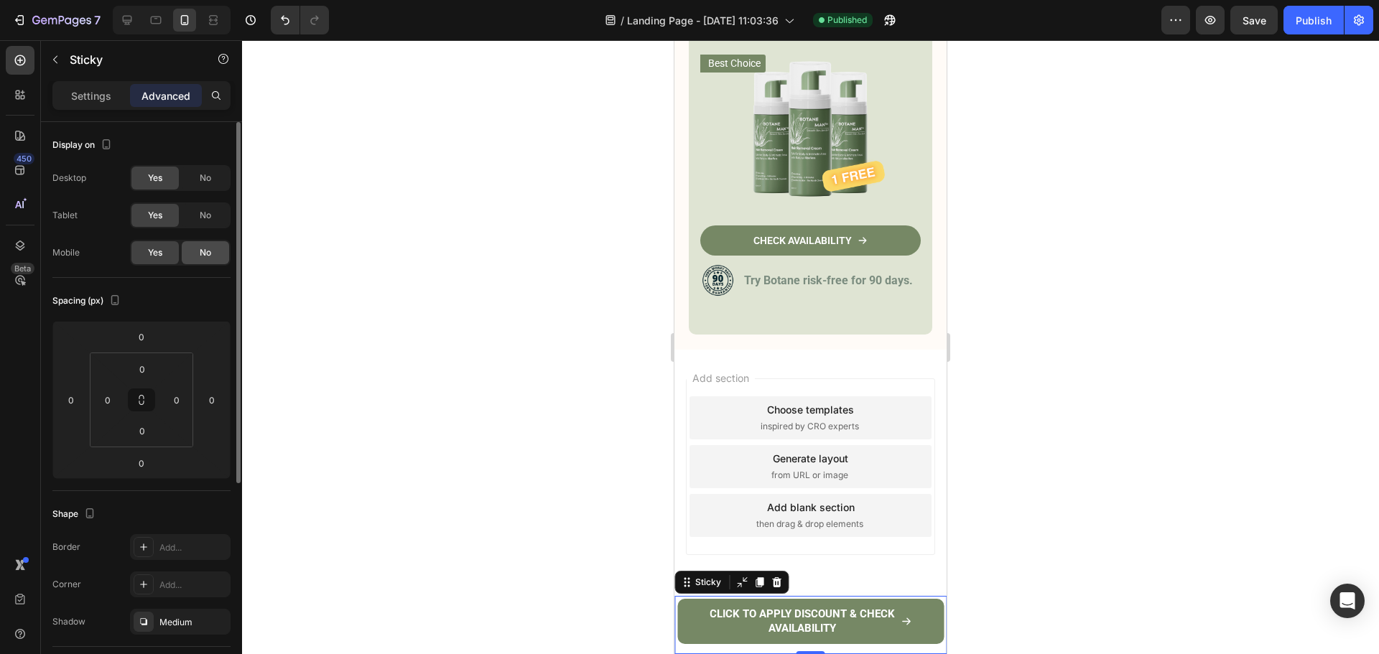
click at [205, 241] on div "Yes No" at bounding box center [180, 253] width 101 height 26
click at [204, 248] on span "No" at bounding box center [205, 252] width 11 height 13
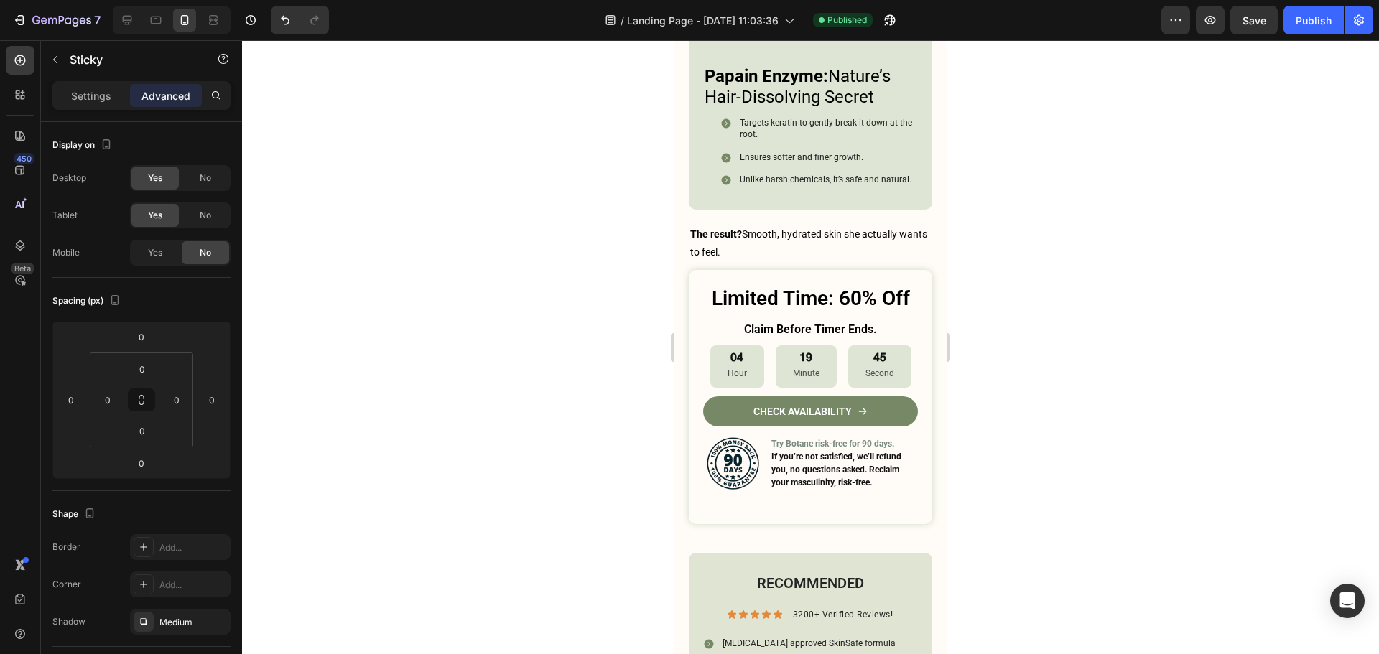
scroll to position [5325, 0]
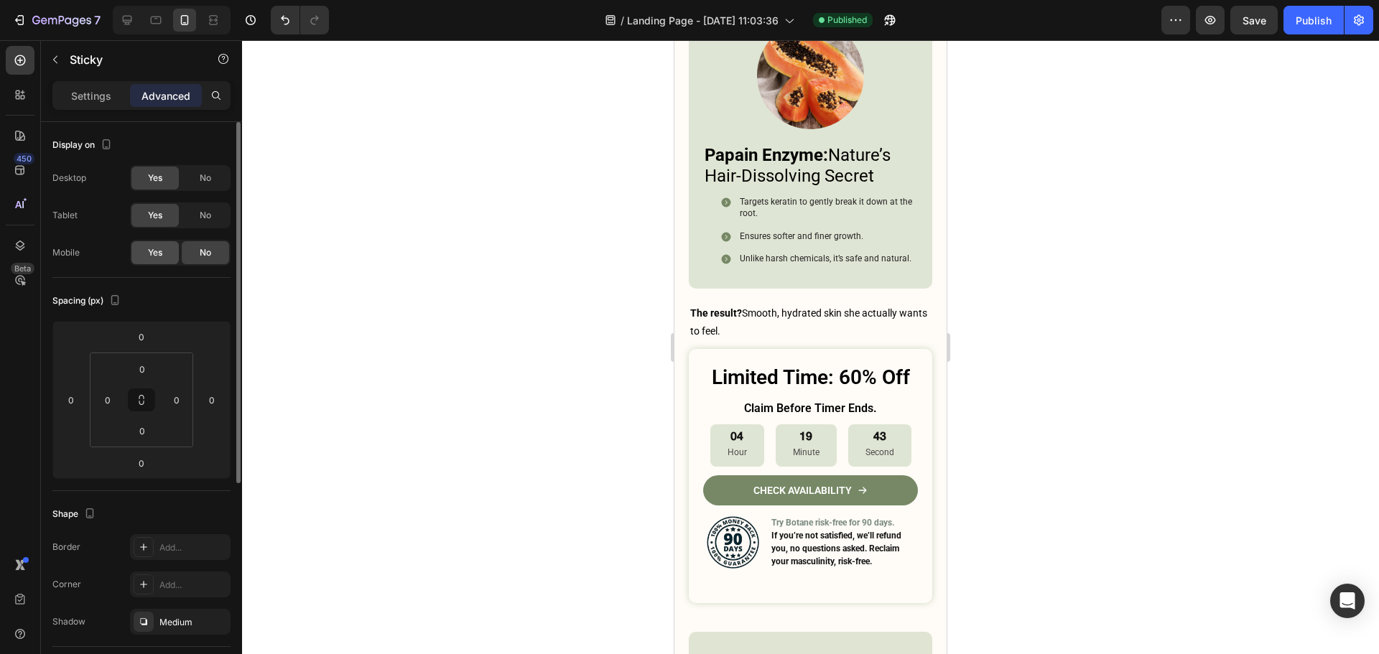
click at [149, 257] on span "Yes" at bounding box center [155, 252] width 14 height 13
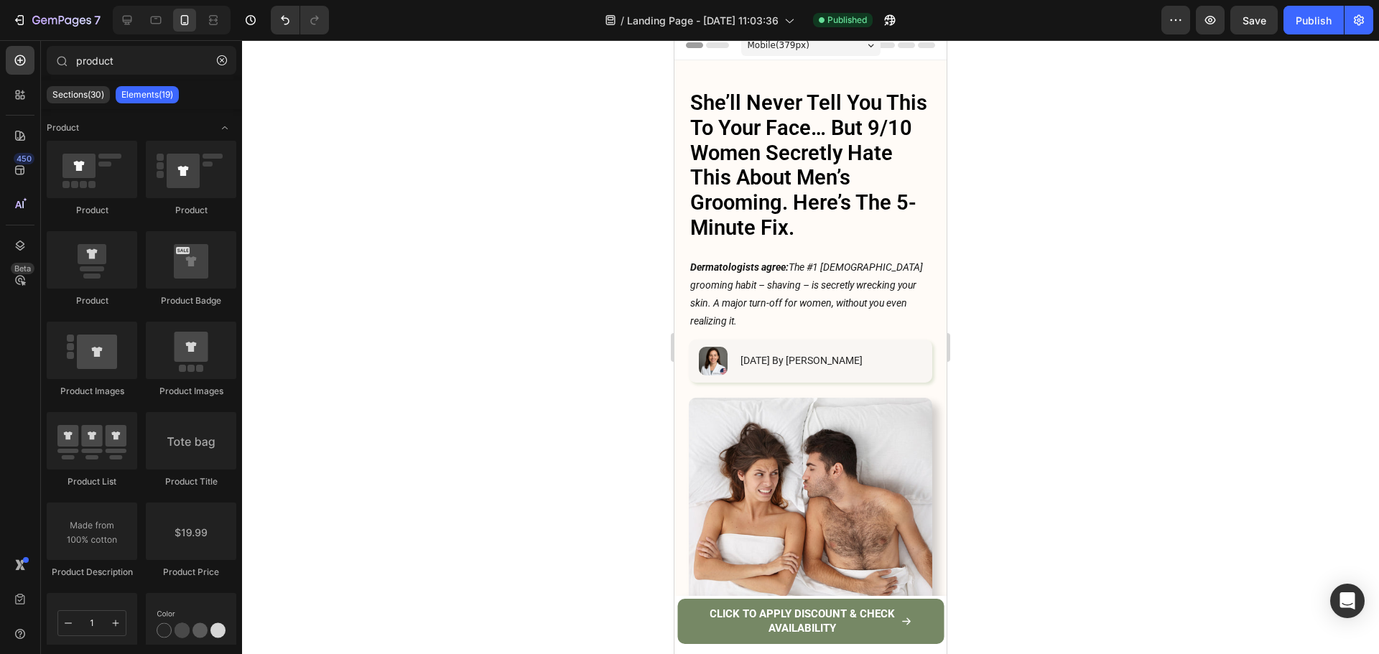
scroll to position [0, 0]
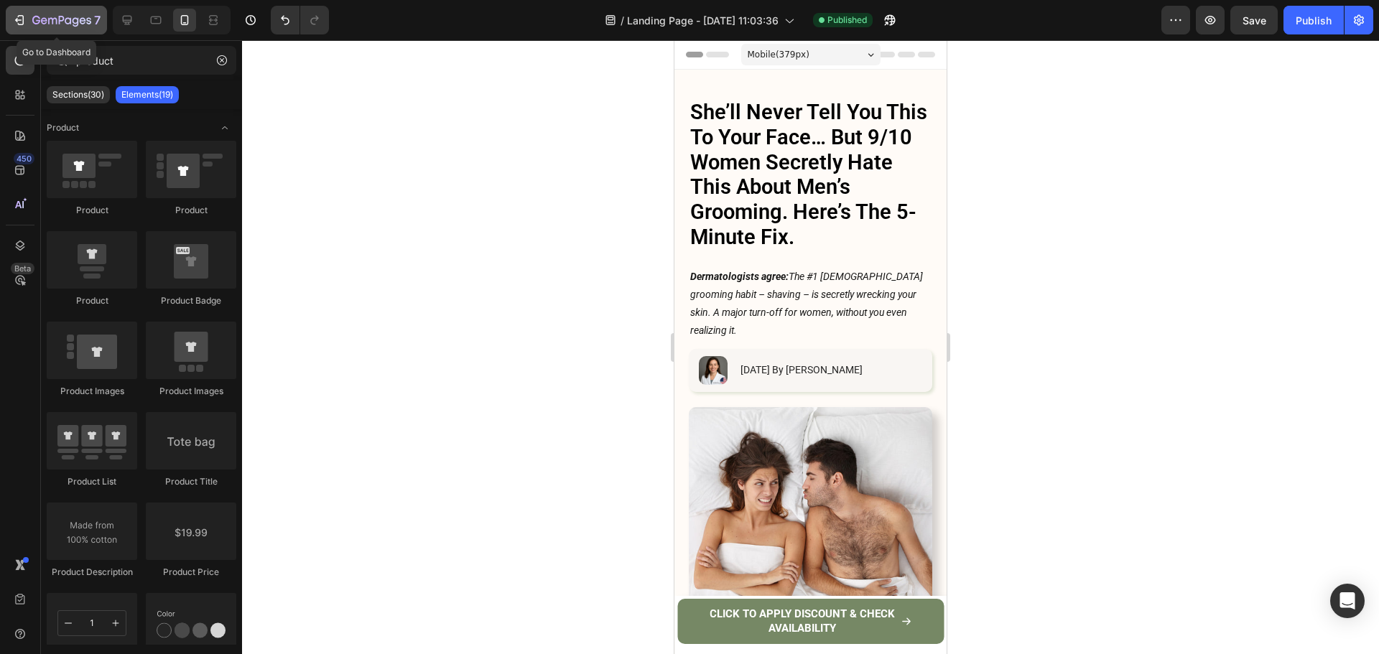
click at [31, 29] on button "7" at bounding box center [56, 20] width 101 height 29
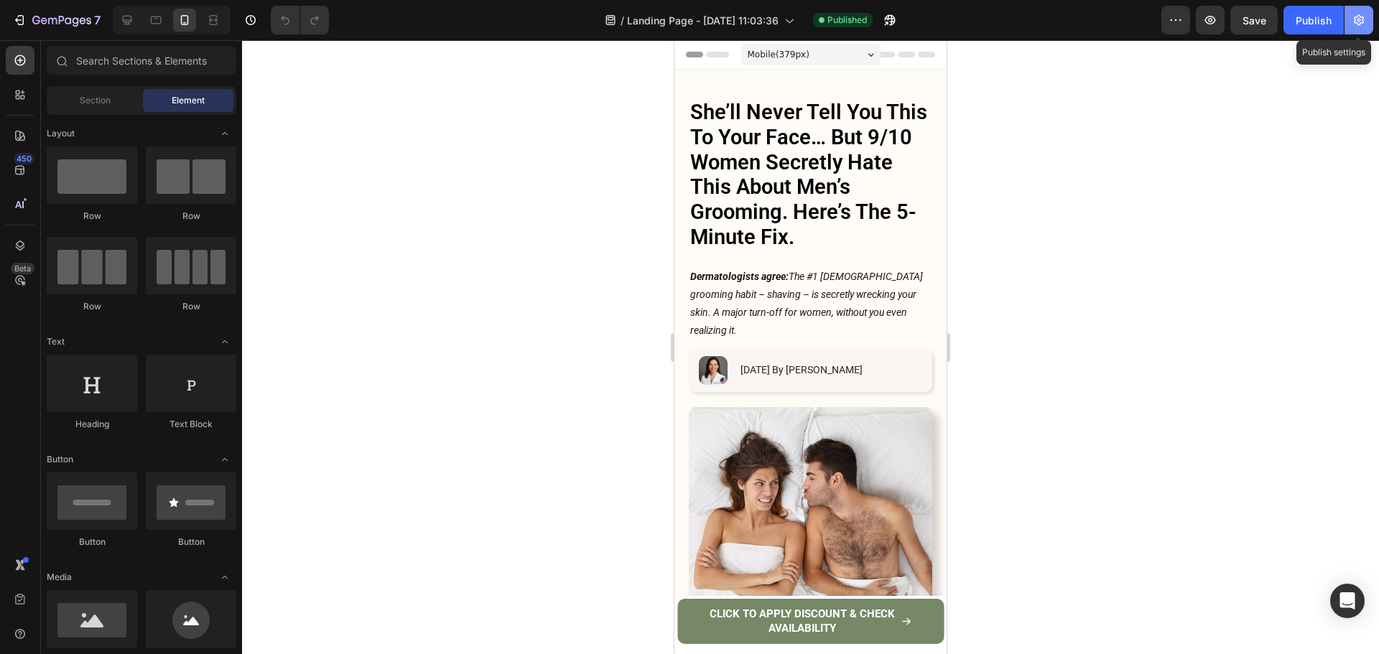
click at [1366, 29] on button "button" at bounding box center [1358, 20] width 29 height 29
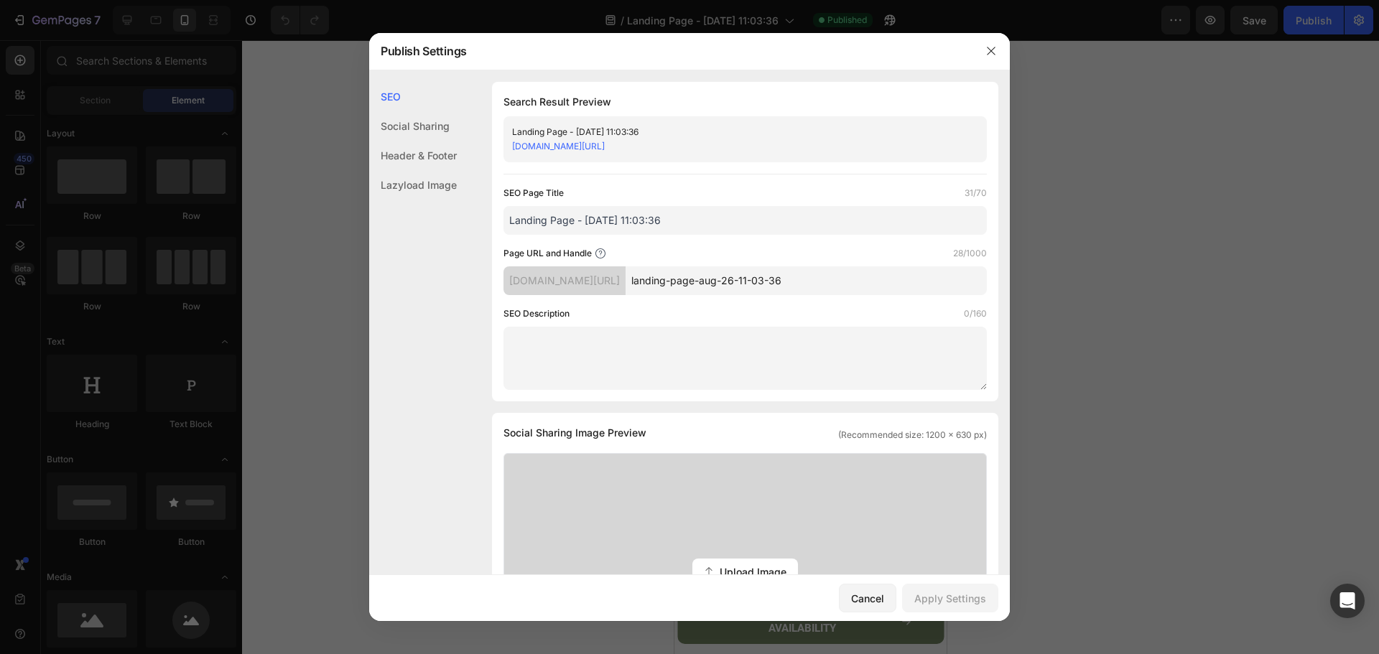
click at [623, 218] on input "Landing Page - [DATE] 11:03:36" at bounding box center [744, 220] width 483 height 29
click at [1005, 56] on div at bounding box center [990, 50] width 37 height 37
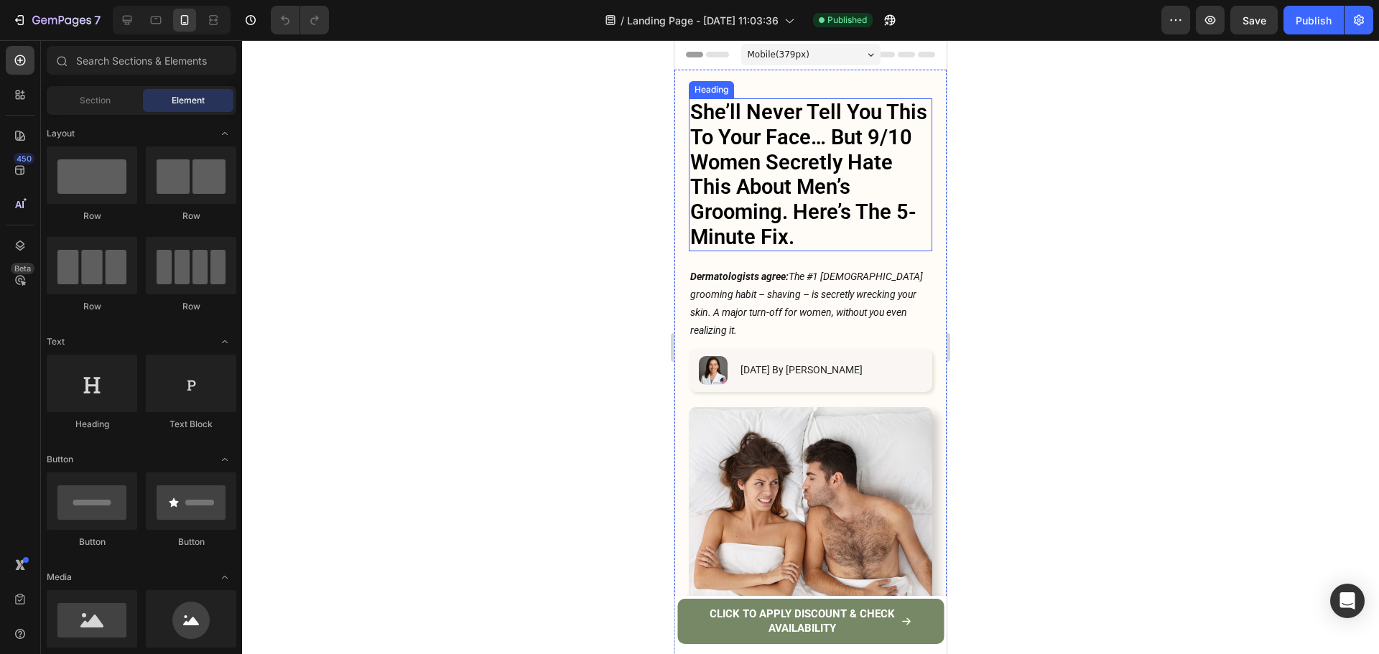
click at [753, 180] on h1 "She’ll Never Tell You This To Your Face… But 9/10 Women Secretly Hate This Abou…" at bounding box center [810, 174] width 243 height 153
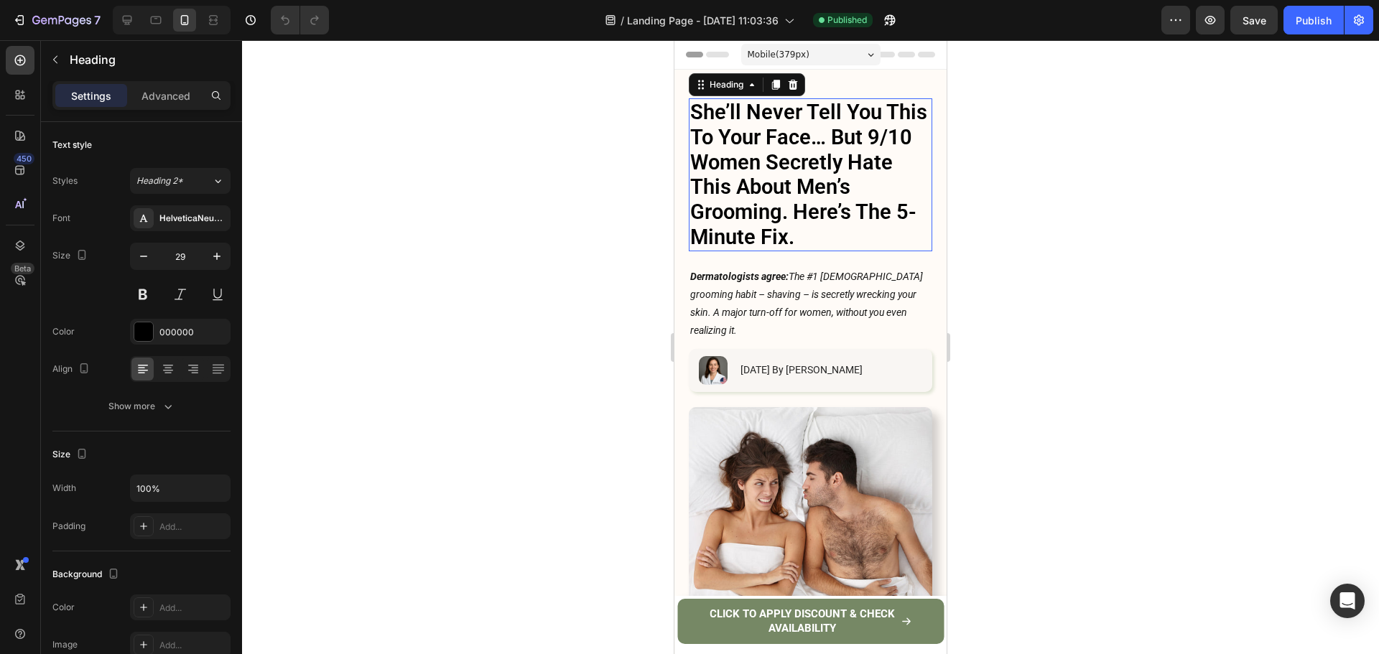
click at [753, 180] on h1 "She’ll Never Tell You This To Your Face… But 9/10 Women Secretly Hate This Abou…" at bounding box center [810, 174] width 243 height 153
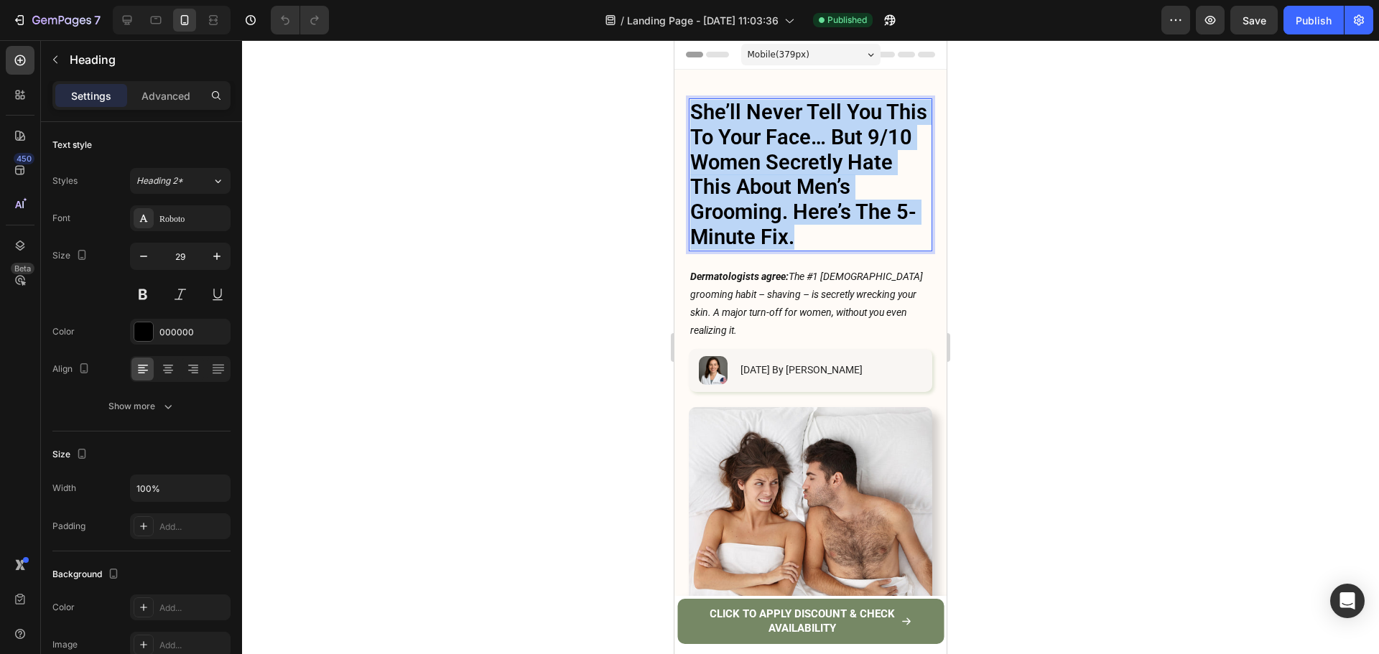
click at [753, 180] on p "She’ll Never Tell You This To Your Face… But 9/10 Women Secretly Hate This Abou…" at bounding box center [810, 175] width 241 height 150
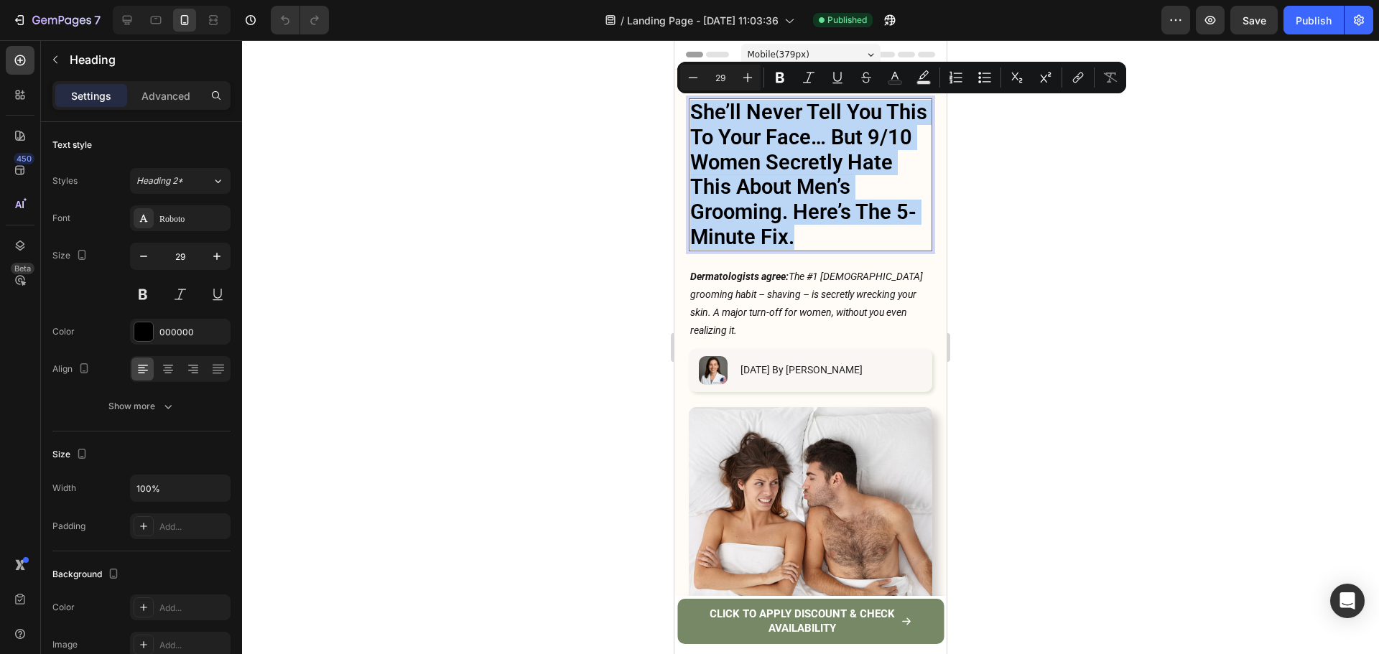
copy p "She’ll Never Tell You This To Your Face… But 9/10 Women Secretly Hate This Abou…"
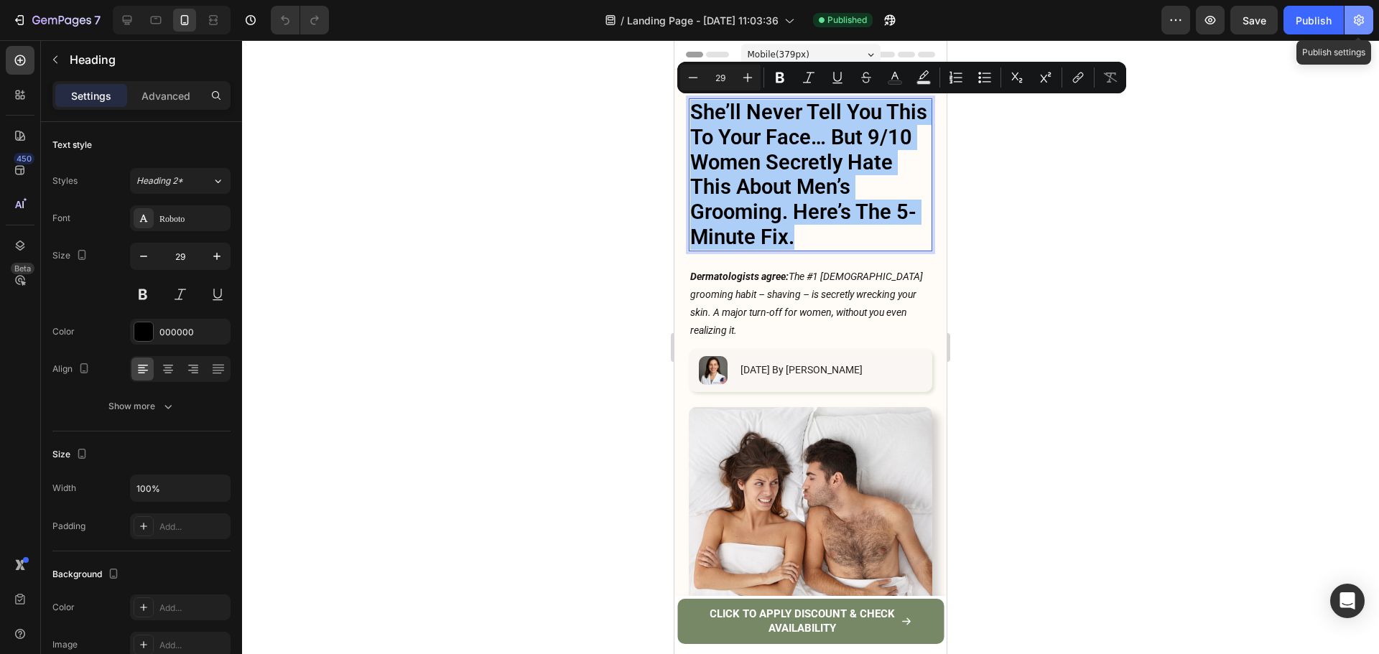
click at [1359, 18] on icon "button" at bounding box center [1358, 20] width 14 height 14
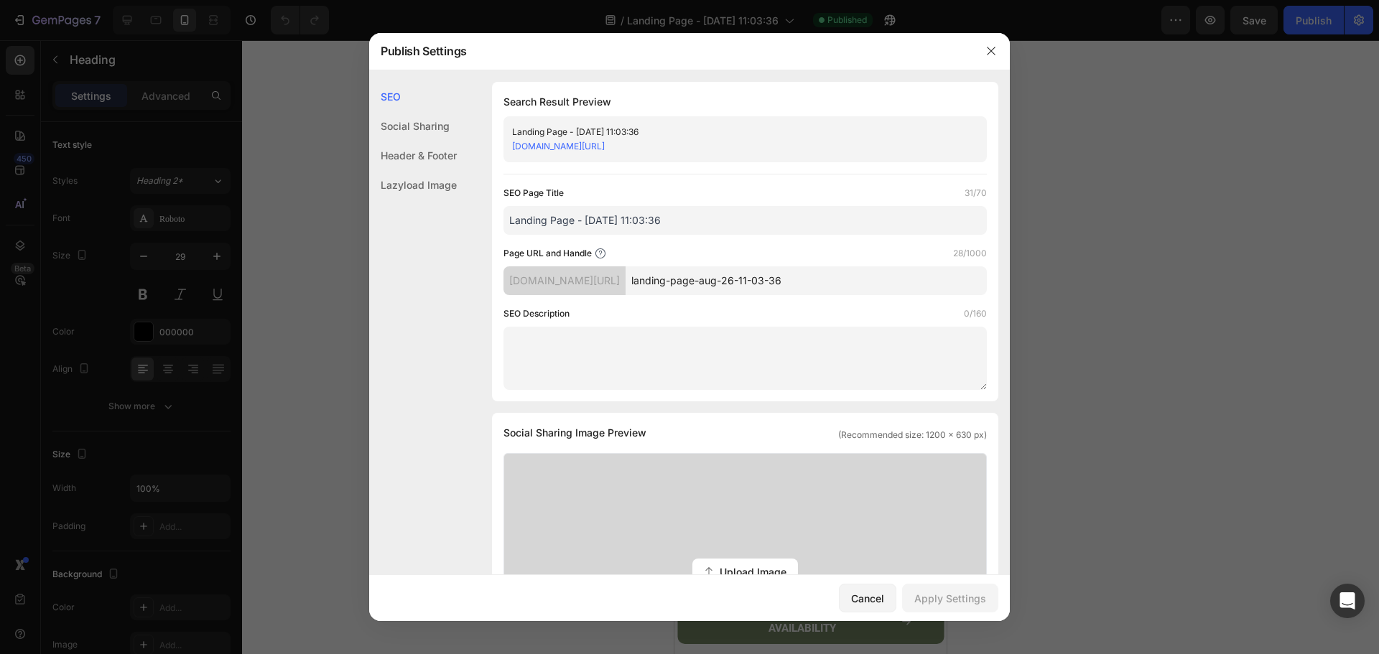
click at [605, 144] on link "fpyeun-8h.myshopify.com/pages/landing-page-aug-26-11-03-36" at bounding box center [558, 146] width 93 height 11
click at [643, 232] on input "Landing Page - [DATE] 11:03:36" at bounding box center [744, 220] width 483 height 29
paste input "She’ll Never Tell You This To Your Face… But 9/10 Women Secretly Hate This Abou…"
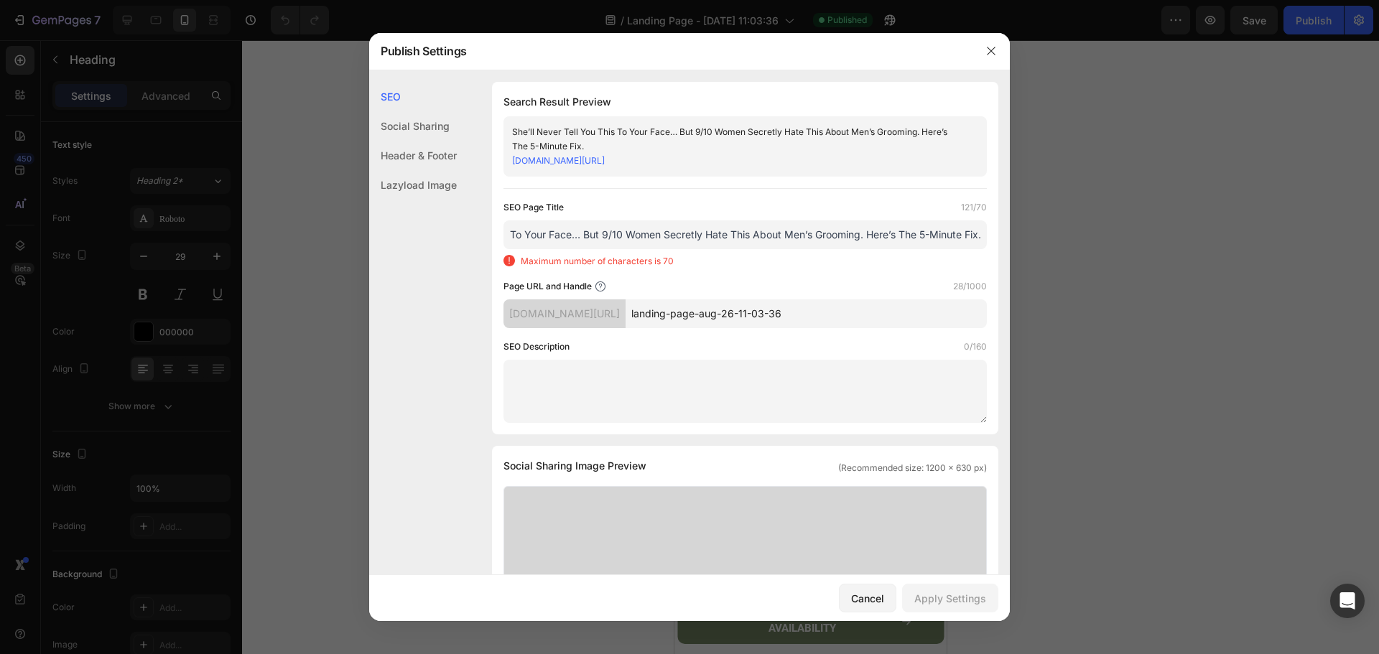
click at [633, 244] on input "She’ll Never Tell You This To Your Face… But 9/10 Women Secretly Hate This Abou…" at bounding box center [744, 234] width 483 height 29
drag, startPoint x: 591, startPoint y: 235, endPoint x: 604, endPoint y: 248, distance: 18.3
click at [592, 235] on input "She’ll Never Tell You This To Your Face… But 9/10 Women Secretly Hate This Abou…" at bounding box center [744, 234] width 483 height 29
click at [610, 235] on input "She’ll Never Tell You This To Your Face… But 9/10 Women Secretly Hate This Abou…" at bounding box center [744, 234] width 483 height 29
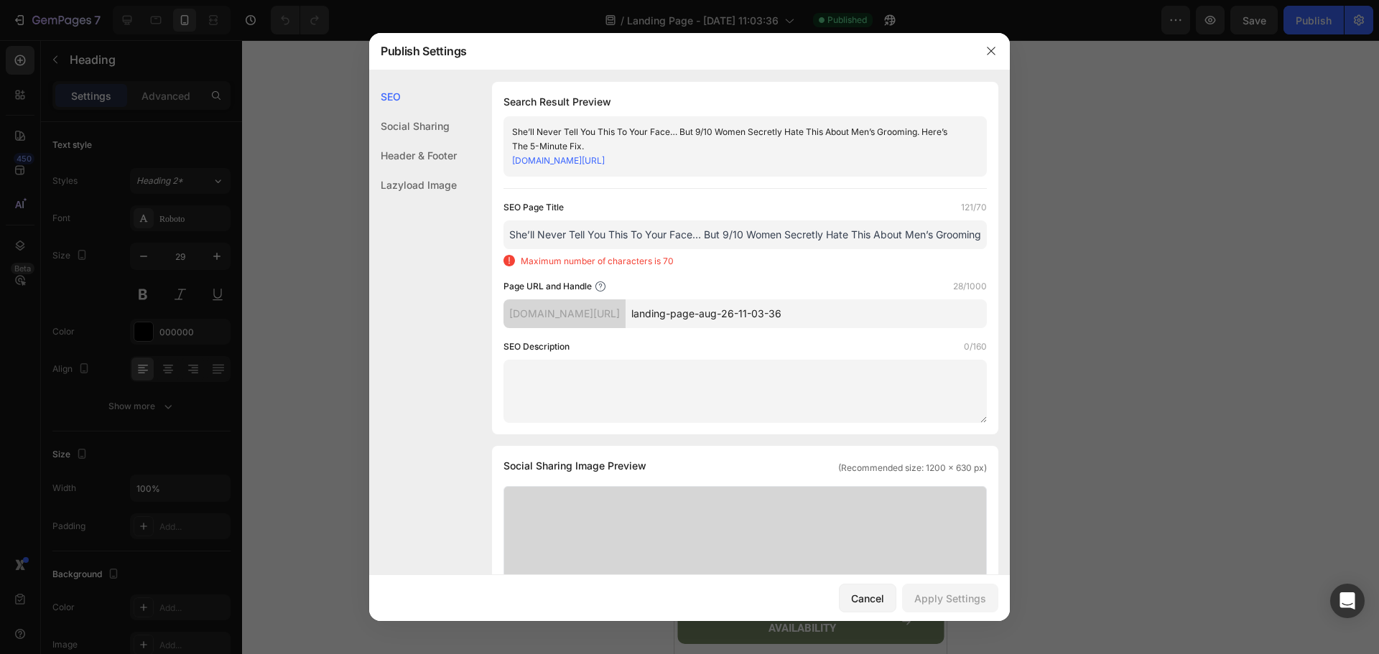
drag, startPoint x: 625, startPoint y: 236, endPoint x: 485, endPoint y: 247, distance: 140.4
click at [485, 247] on div "SEO Search Result Preview She’ll Never Tell You This To Your Face… But 9/10 Wom…" at bounding box center [689, 663] width 641 height 1163
click at [658, 232] on input "She’ll Never Tell You This To Your Face… But 9/10 Women Secretly Hate This Abou…" at bounding box center [744, 234] width 483 height 29
click at [661, 231] on input "She’ll Never Tell You This To Your Face… But 9/10 Women Secretly Hate This Abou…" at bounding box center [744, 234] width 483 height 29
drag, startPoint x: 775, startPoint y: 233, endPoint x: 787, endPoint y: 233, distance: 12.2
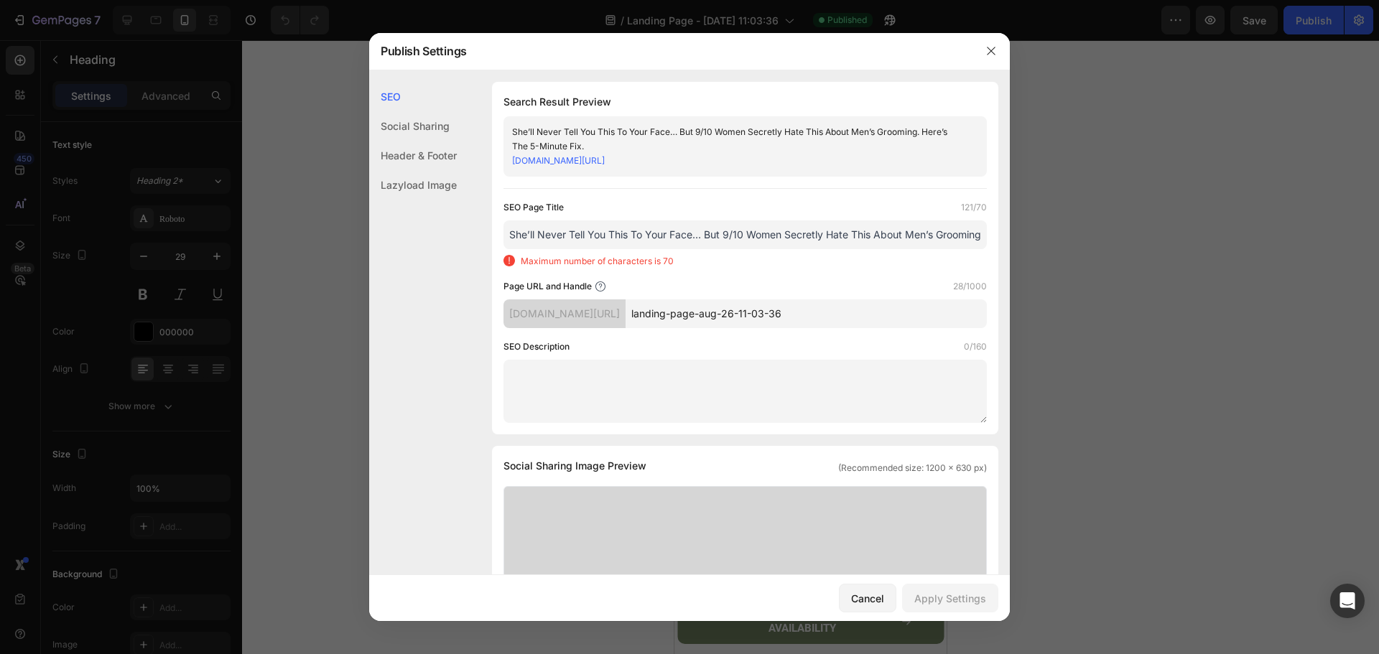
click at [787, 233] on input "She’ll Never Tell You This To Your Face… But 9/10 Women Secretly Hate This Abou…" at bounding box center [744, 234] width 483 height 29
click at [824, 237] on input "She’ll Never Tell You This To Your Face… But 9/10 Women Secretly Hate This Abou…" at bounding box center [744, 234] width 483 height 29
drag, startPoint x: 871, startPoint y: 238, endPoint x: 939, endPoint y: 233, distance: 68.4
click at [973, 236] on input "She’ll Never Tell You This To Your Face… But 9/10 Women Secretly Hate This Abou…" at bounding box center [744, 234] width 483 height 29
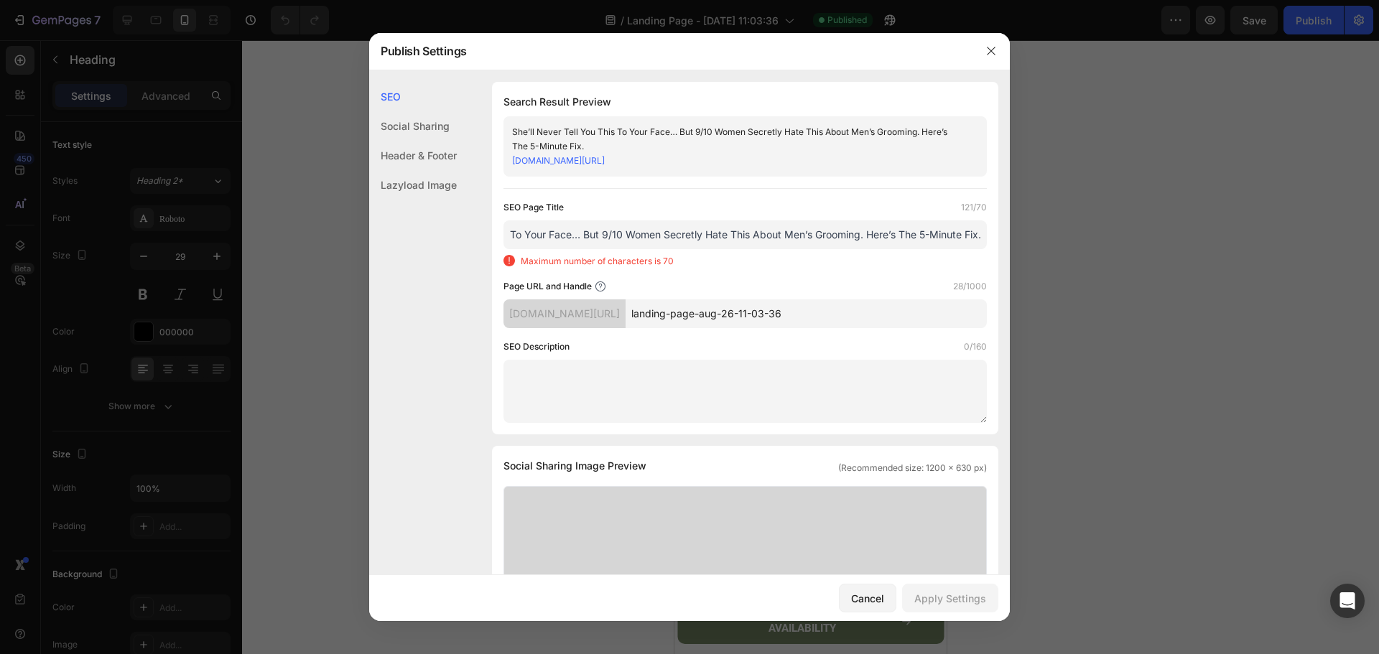
click at [867, 233] on input "She’ll Never Tell You This To Your Face… But 9/10 Women Secretly Hate This Abou…" at bounding box center [744, 234] width 483 height 29
drag, startPoint x: 854, startPoint y: 236, endPoint x: 962, endPoint y: 236, distance: 107.7
click at [962, 236] on input "She’ll Never Tell You This To Your Face… But 9/10 Women Secretly Hate This Abou…" at bounding box center [744, 234] width 483 height 29
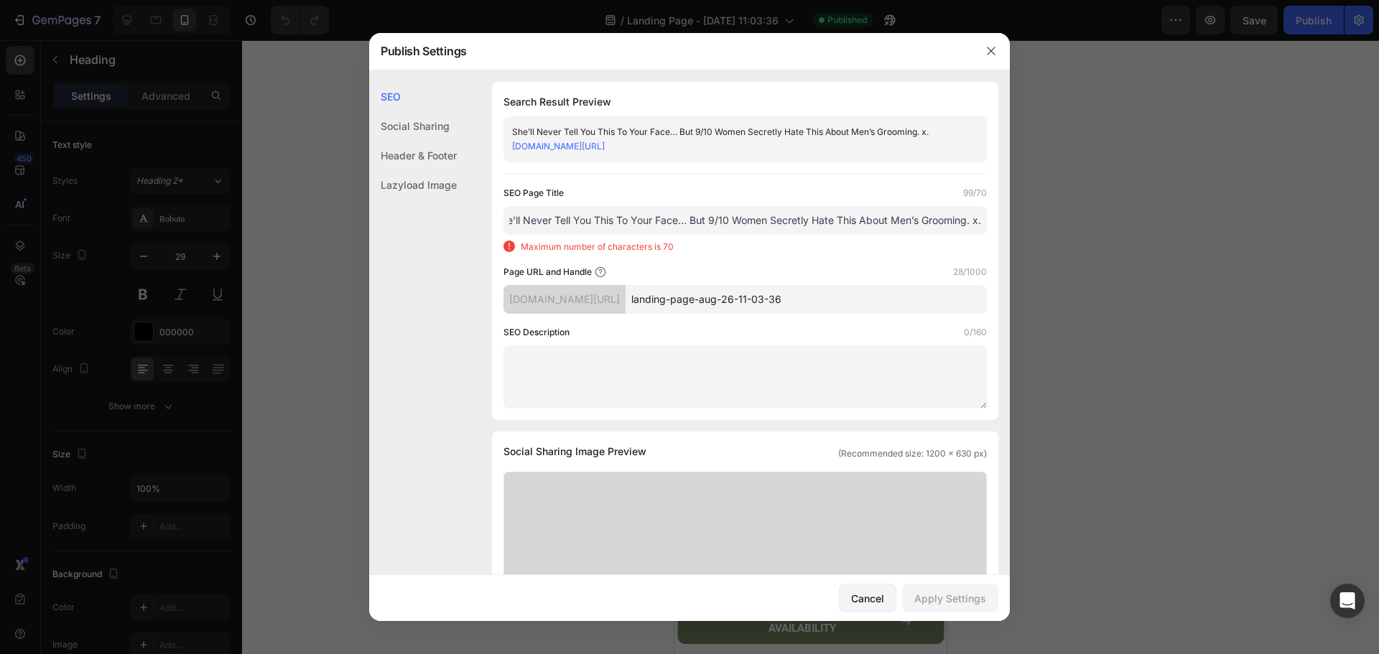
click at [971, 227] on input "She’ll Never Tell You This To Your Face… But 9/10 Women Secretly Hate This Abou…" at bounding box center [744, 220] width 483 height 29
click at [708, 227] on input "She’ll Never Tell You This To Your Face… But 9/10 Women Secretly Hate This Abou…" at bounding box center [744, 220] width 483 height 29
drag, startPoint x: 688, startPoint y: 223, endPoint x: 470, endPoint y: 237, distance: 218.7
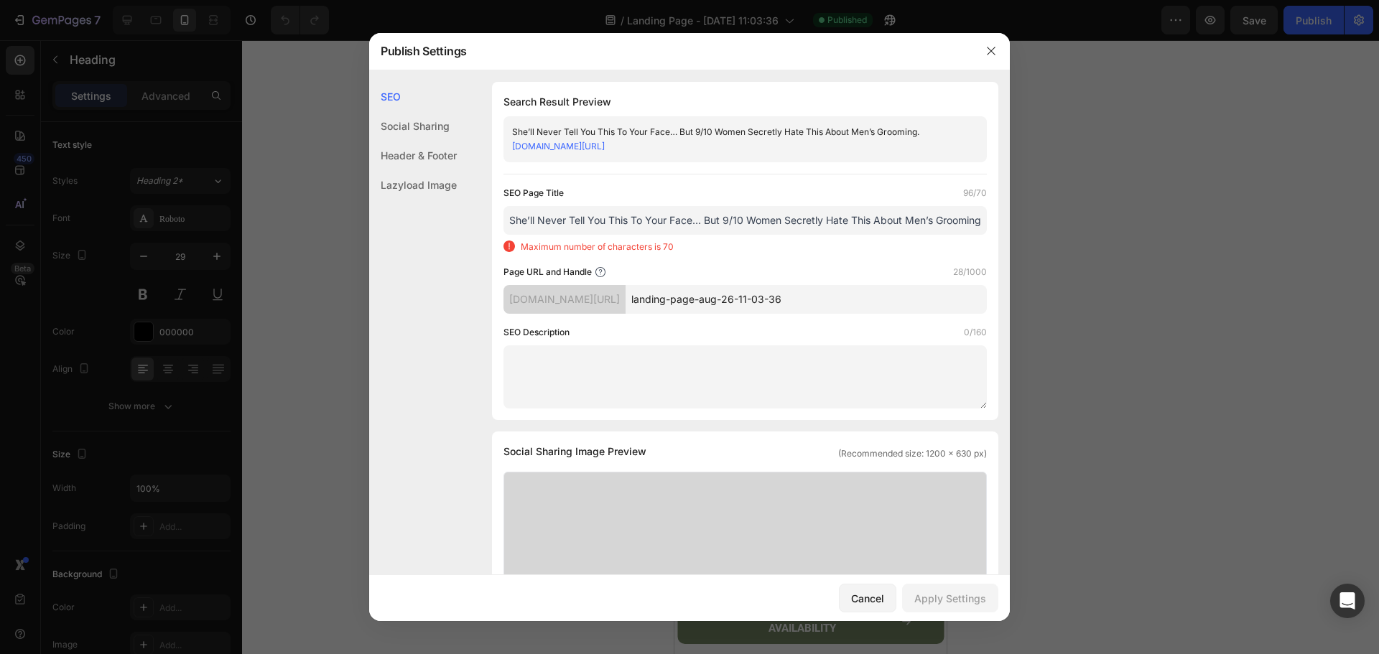
click at [470, 237] on div "SEO Search Result Preview She’ll Never Tell You This To Your Face… But 9/10 Wom…" at bounding box center [689, 649] width 641 height 1135
click at [678, 228] on input "She’ll Never Tell You This To Your Face… But 9/10 Women Secretly Hate This Abou…" at bounding box center [744, 220] width 483 height 29
drag, startPoint x: 724, startPoint y: 220, endPoint x: 479, endPoint y: 233, distance: 245.2
click at [480, 233] on div "SEO Search Result Preview She’ll Never Tell You This To Your Face… But 9/10 Wom…" at bounding box center [689, 649] width 641 height 1135
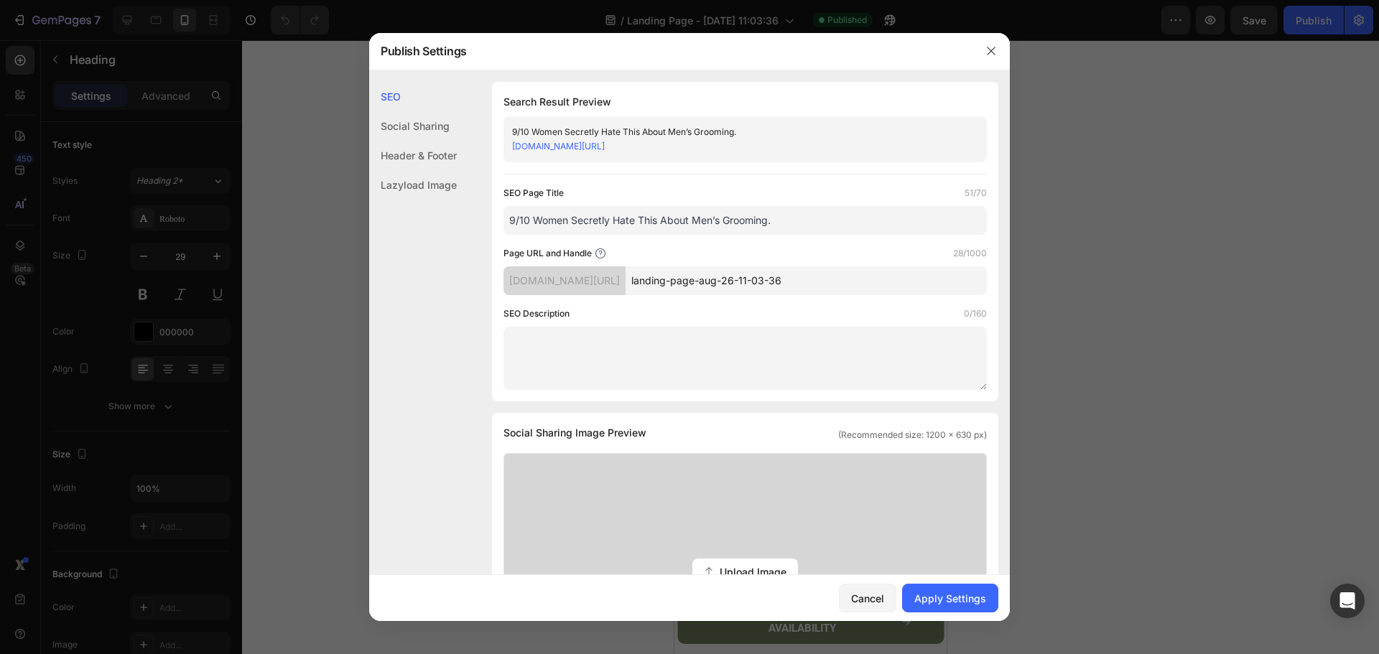
click at [792, 218] on input "9/10 Women Secretly Hate This About Men’s Grooming." at bounding box center [744, 220] width 483 height 29
click at [793, 228] on input "9/10 Women Secretly Hate This About Men’s Grooming." at bounding box center [744, 220] width 483 height 29
type input "9/10 Women Secretly Hate This About Men’s Grooming - Botane"
click at [804, 270] on input "landing-page-aug-26-11-03-36" at bounding box center [805, 280] width 361 height 29
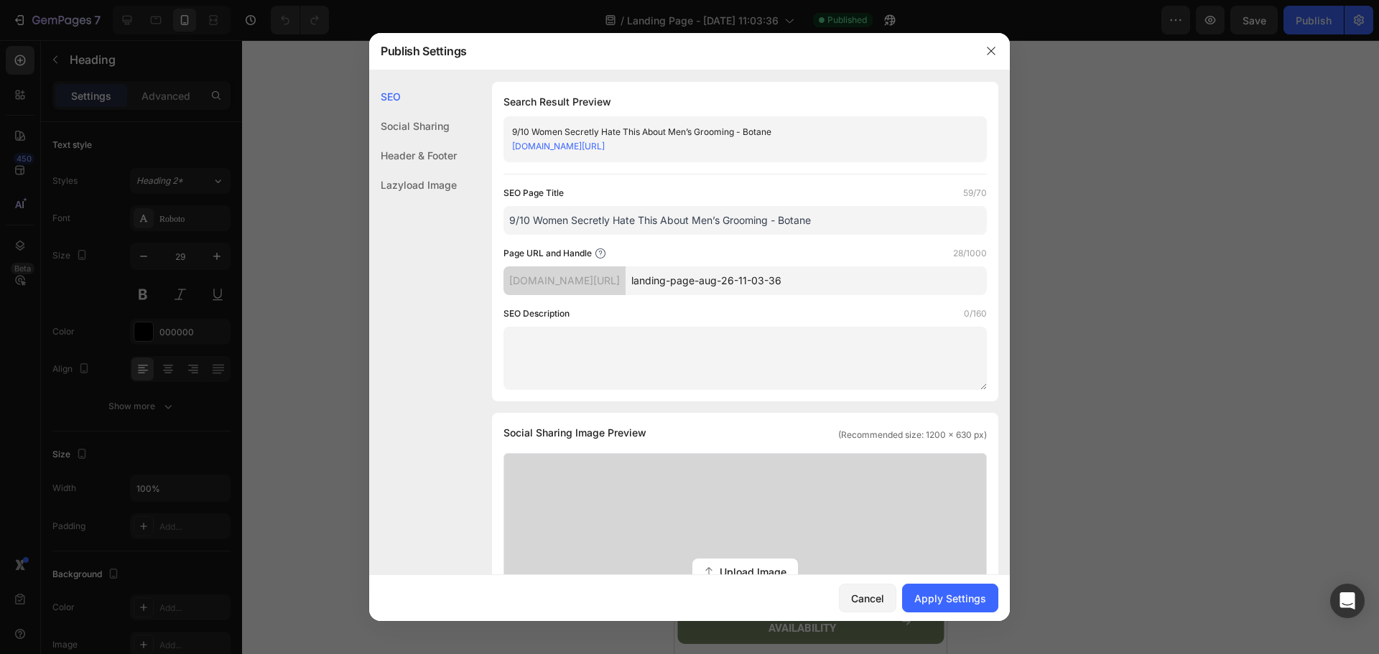
click at [804, 270] on input "landing-page-aug-26-11-03-36" at bounding box center [805, 280] width 361 height 29
click at [714, 279] on input "9-10-adv" at bounding box center [805, 280] width 361 height 29
click at [714, 303] on div "SEO Page Title 59/70 9/10 Women Secretly Hate This About Men’s Grooming - Botan…" at bounding box center [744, 288] width 483 height 204
click at [714, 289] on input "9-10-adv" at bounding box center [805, 280] width 361 height 29
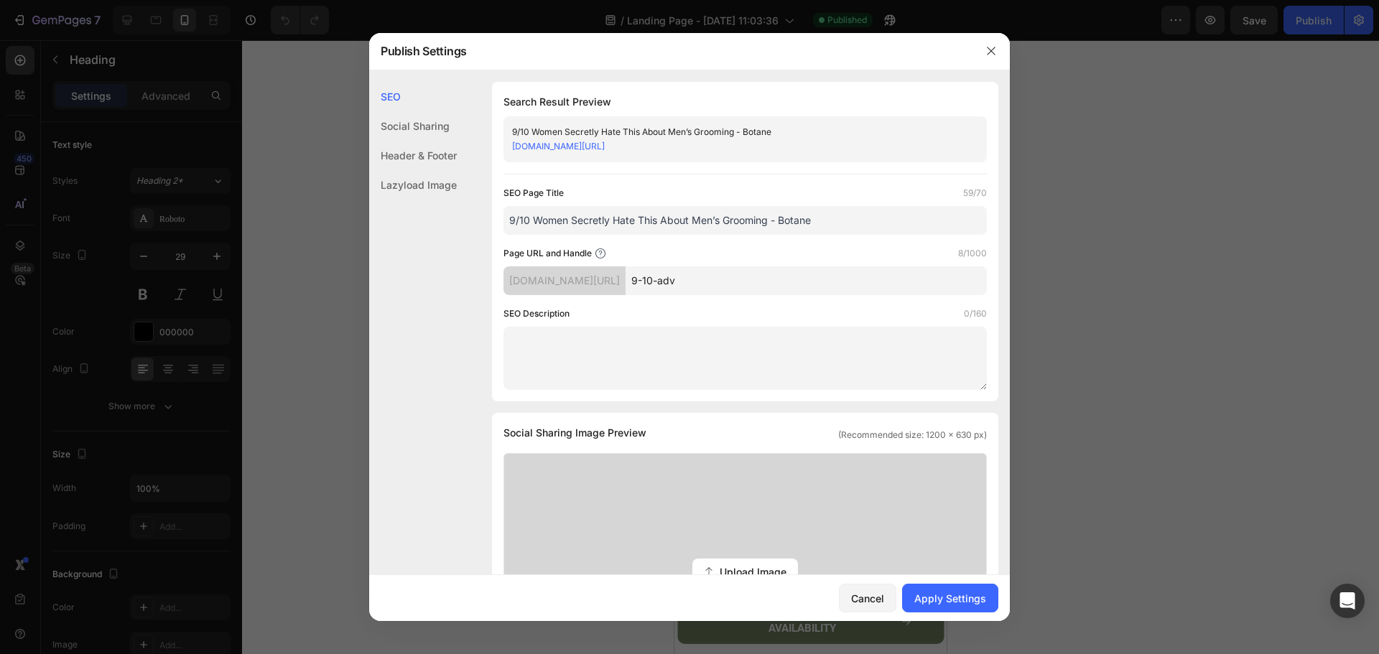
click at [714, 289] on input "9-10-adv" at bounding box center [805, 280] width 361 height 29
type input "9-10-adv"
click at [719, 304] on div "SEO Page Title 59/70 9/10 Women Secretly Hate This About Men’s Grooming - Botan…" at bounding box center [744, 288] width 483 height 204
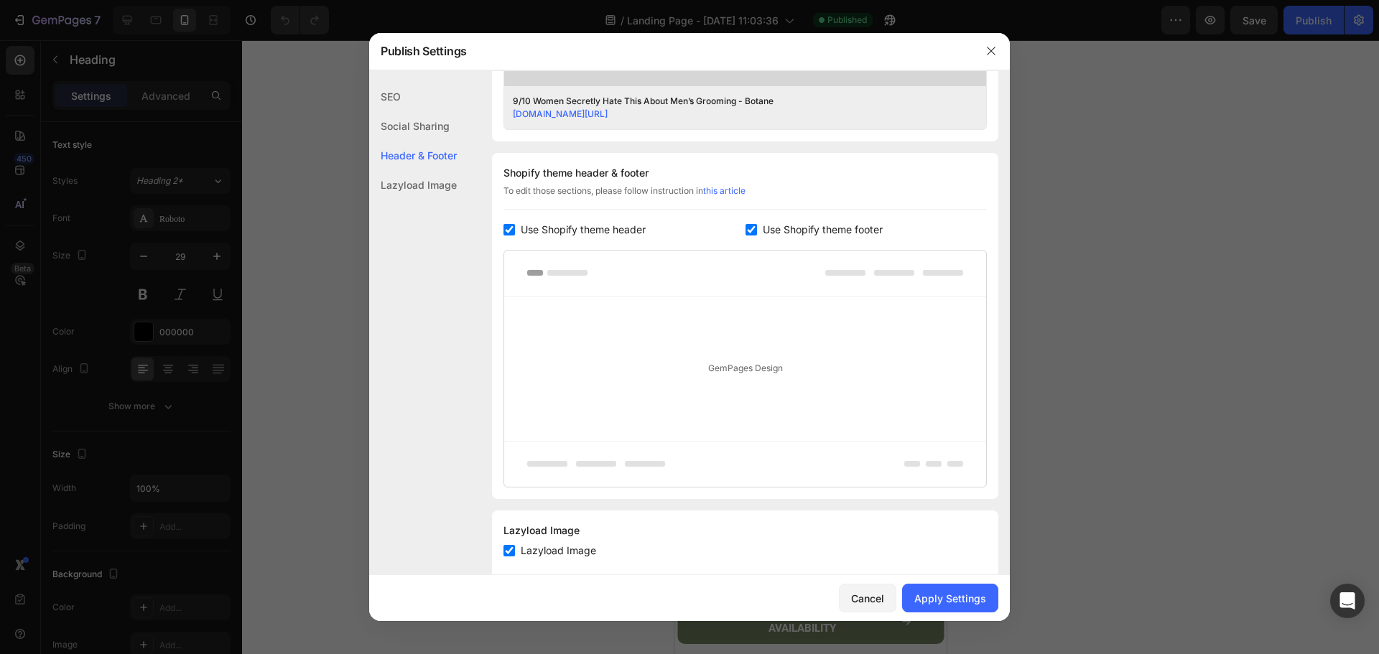
scroll to position [634, 0]
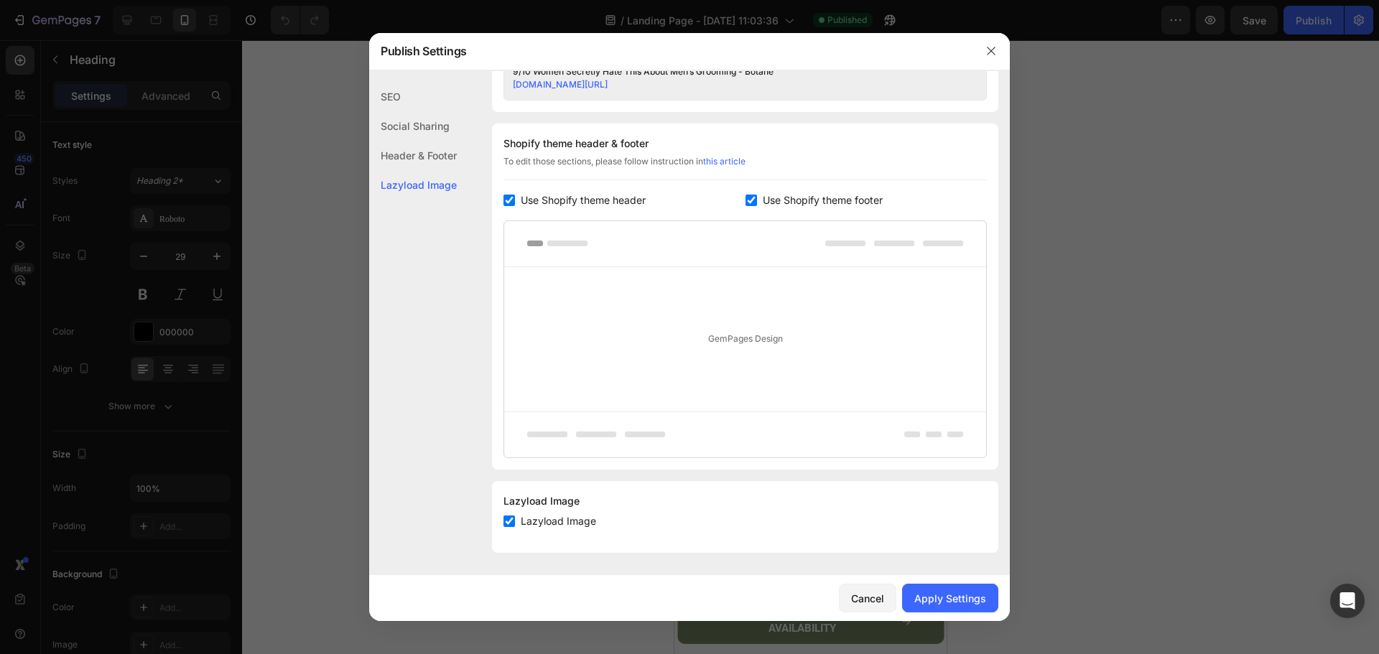
click at [764, 201] on span "Use Shopify theme footer" at bounding box center [823, 200] width 120 height 17
checkbox input "false"
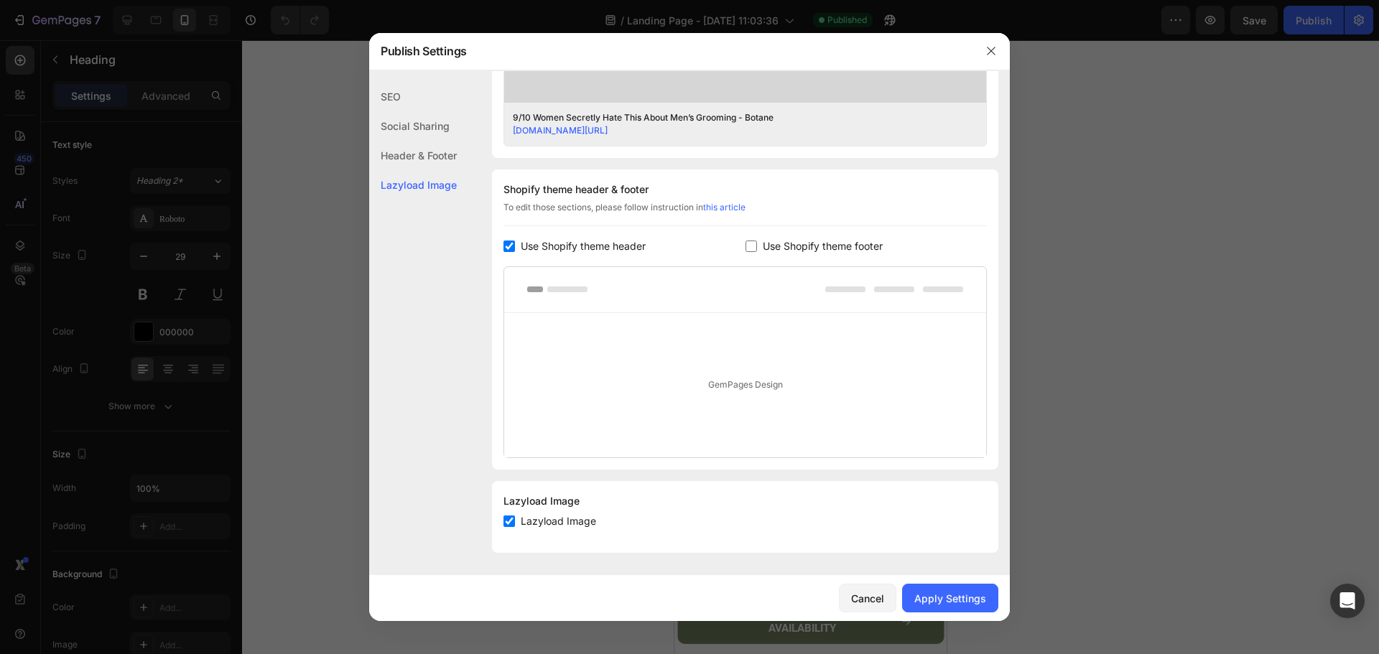
scroll to position [588, 0]
drag, startPoint x: 926, startPoint y: 602, endPoint x: 933, endPoint y: 602, distance: 7.9
click at [933, 602] on div "Apply Settings" at bounding box center [950, 598] width 72 height 15
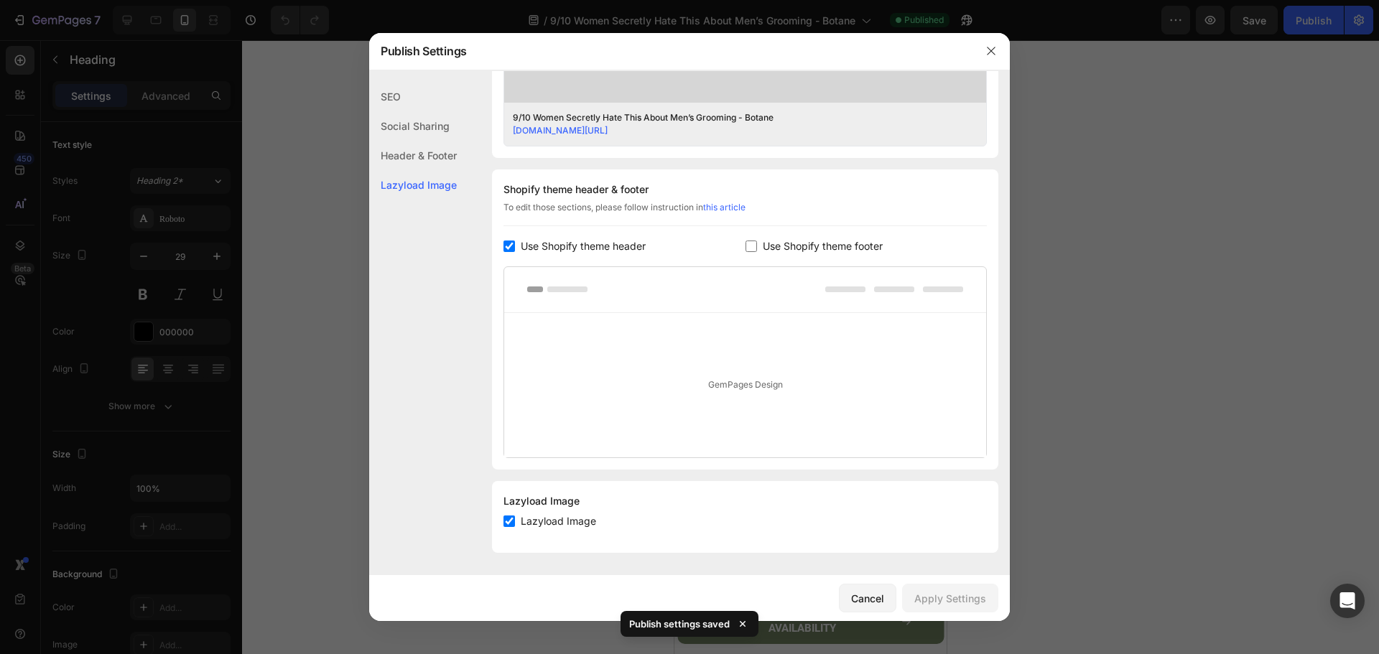
click at [572, 243] on span "Use Shopify theme header" at bounding box center [583, 246] width 125 height 17
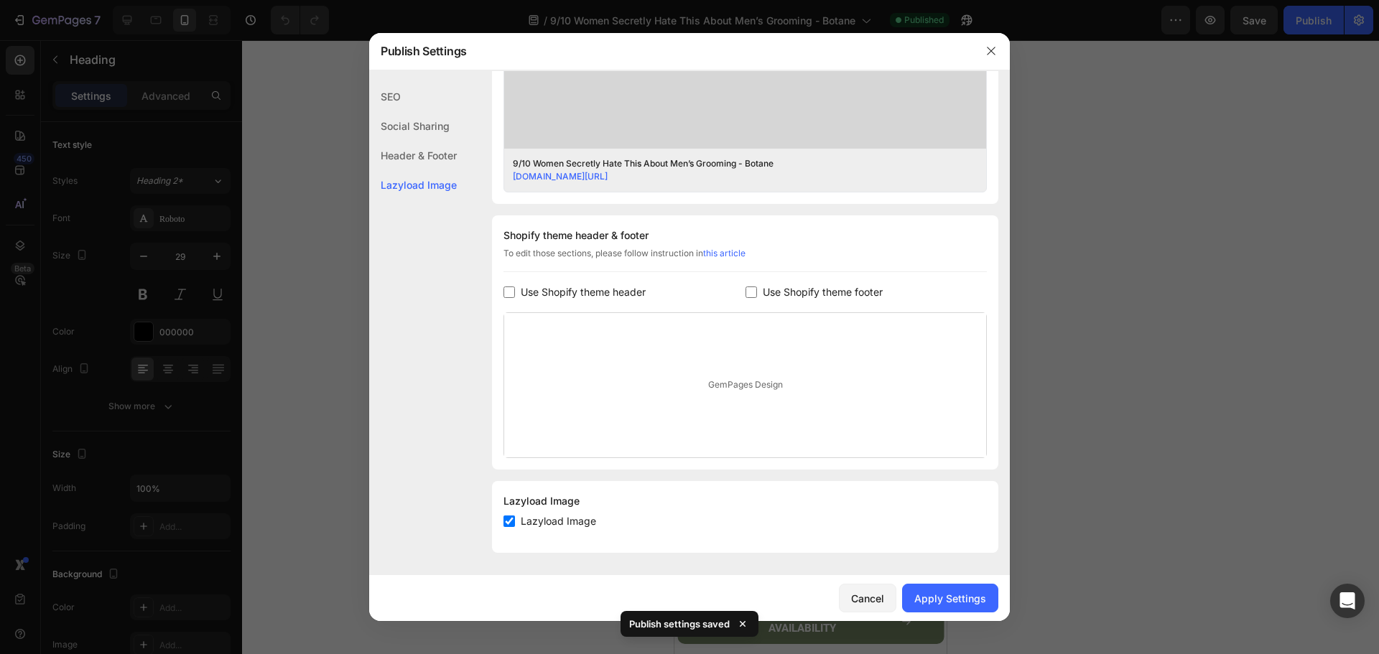
scroll to position [542, 0]
click at [954, 594] on div "Apply Settings" at bounding box center [950, 598] width 72 height 15
click at [605, 294] on span "Use Shopify theme header" at bounding box center [583, 292] width 125 height 17
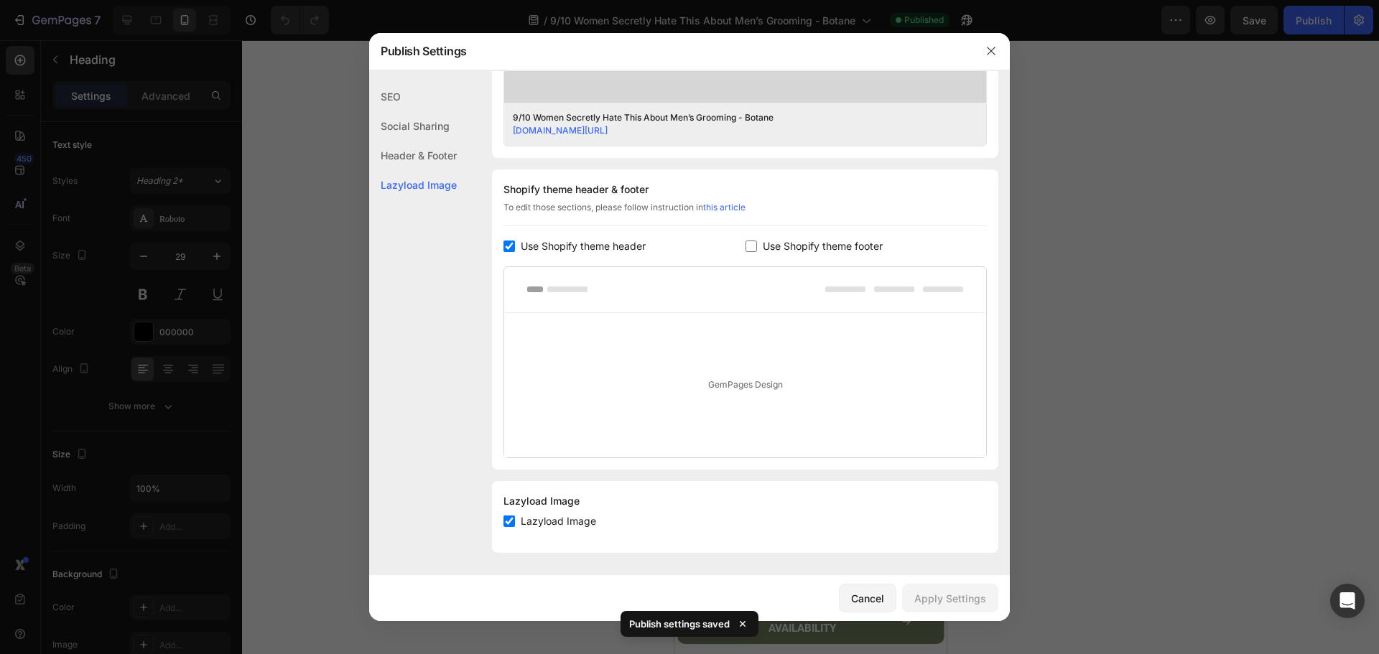
click at [749, 596] on div "Cancel Apply Settings" at bounding box center [689, 598] width 641 height 46
click at [613, 242] on span "Use Shopify theme header" at bounding box center [583, 246] width 125 height 17
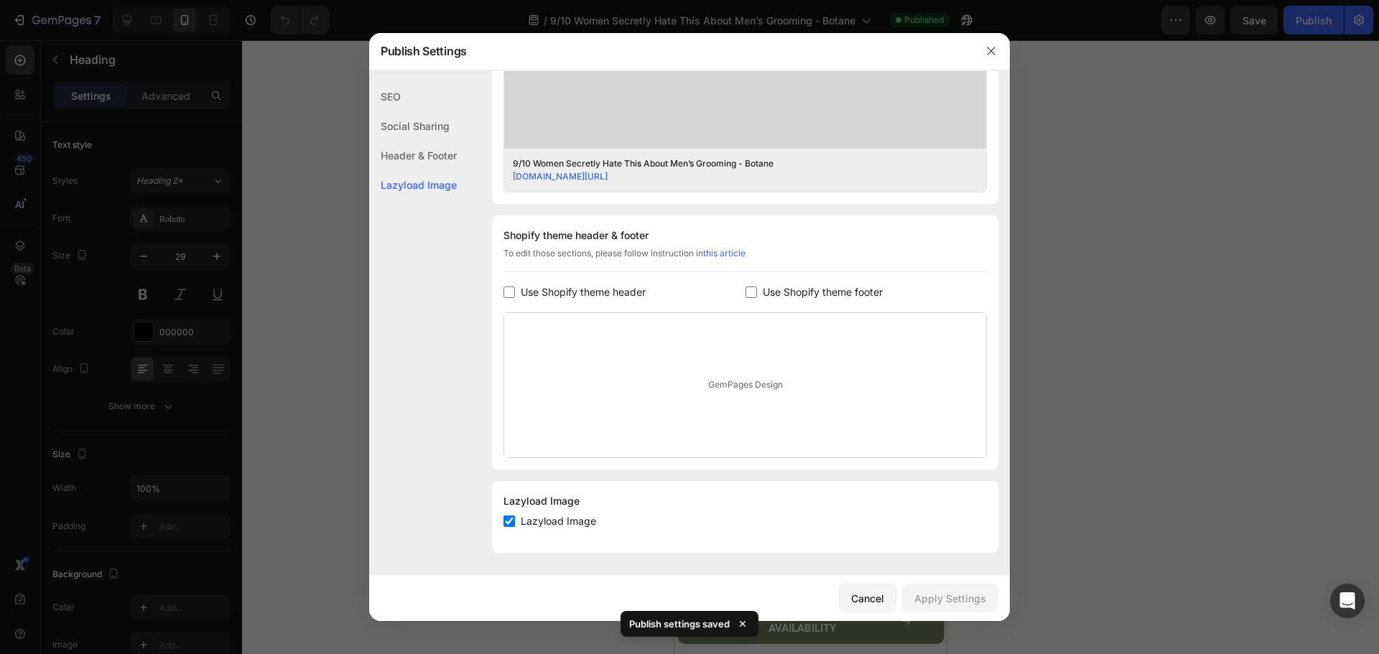
click at [608, 287] on span "Use Shopify theme header" at bounding box center [583, 292] width 125 height 17
checkbox input "true"
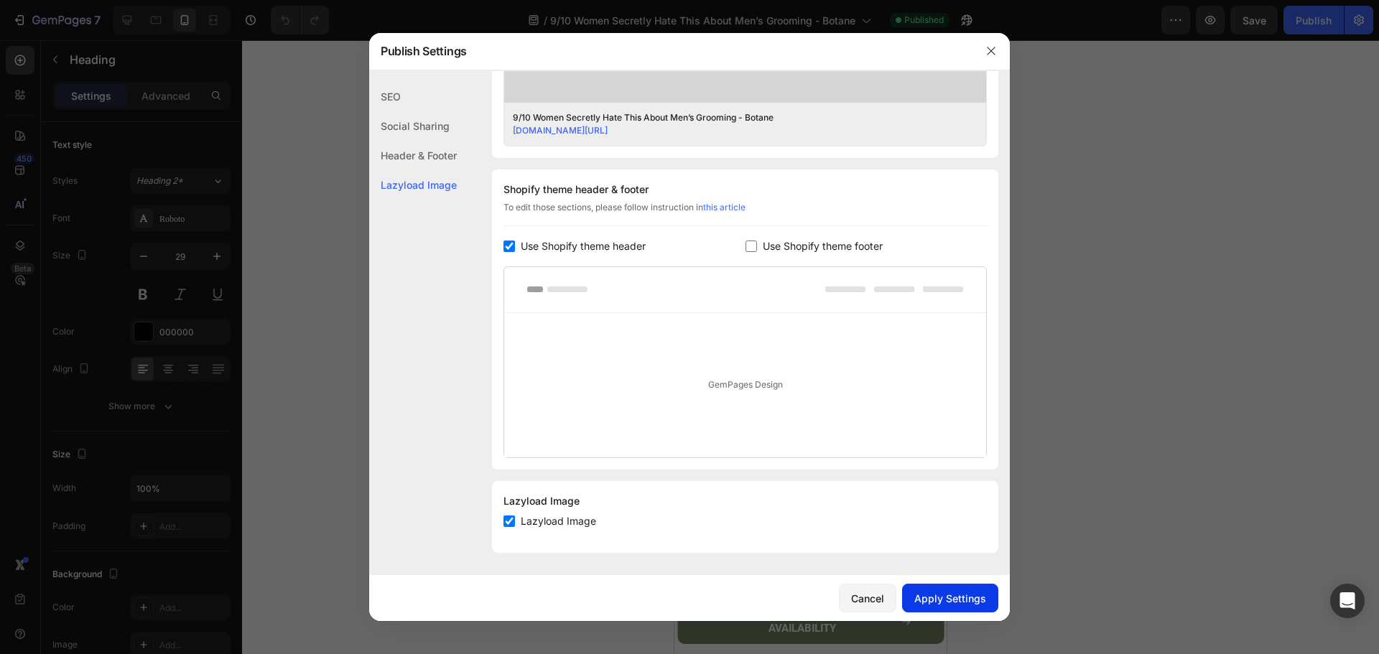
click at [963, 595] on div "Apply Settings" at bounding box center [950, 598] width 72 height 15
click at [989, 52] on icon "button" at bounding box center [990, 50] width 11 height 11
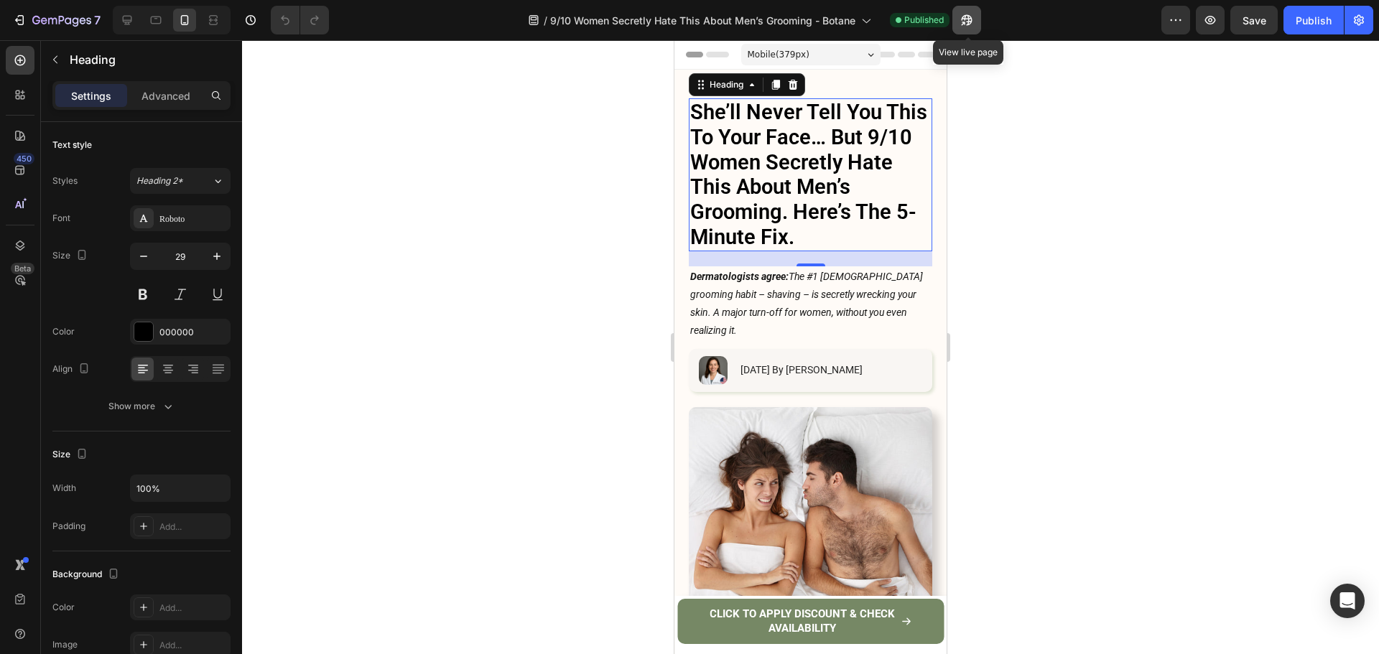
click at [965, 23] on icon "button" at bounding box center [963, 24] width 4 height 4
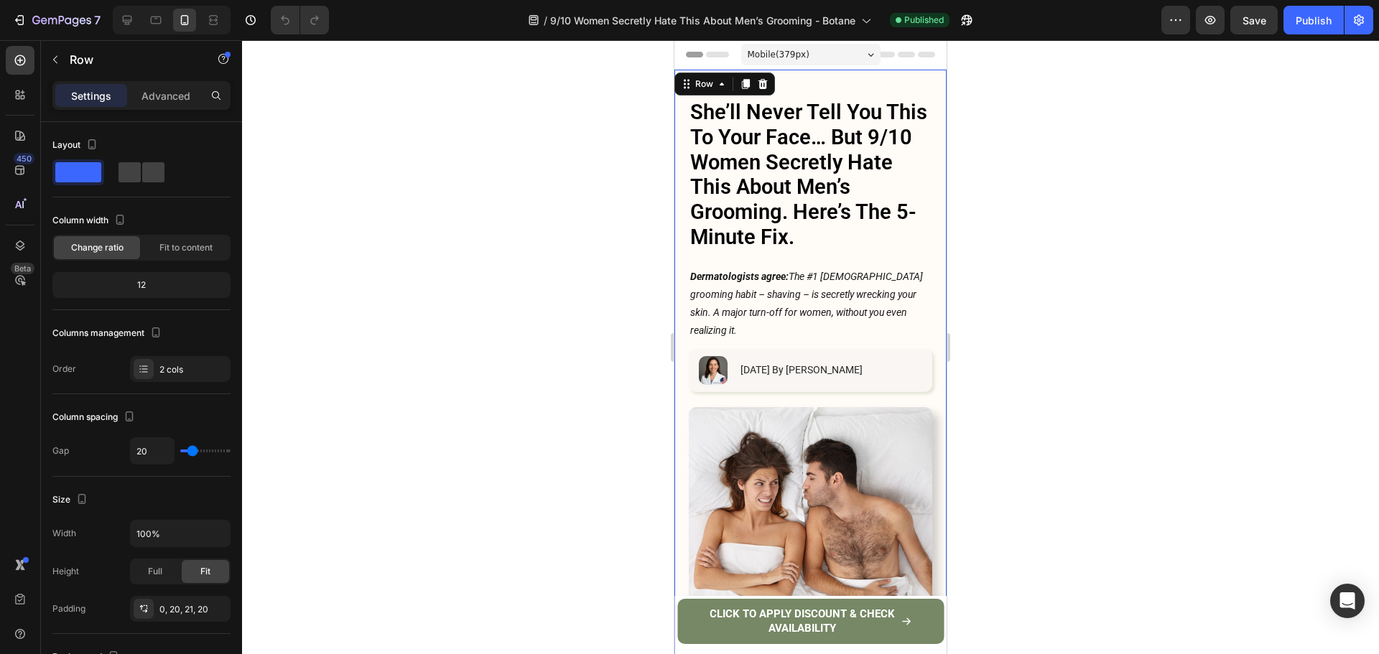
click at [820, 106] on p "She’ll Never Tell You This To Your Face… But 9/10 Women Secretly Hate This Abou…" at bounding box center [810, 175] width 241 height 150
drag, startPoint x: 832, startPoint y: 88, endPoint x: 734, endPoint y: 92, distance: 98.4
click at [198, 86] on div "Advanced" at bounding box center [166, 95] width 72 height 23
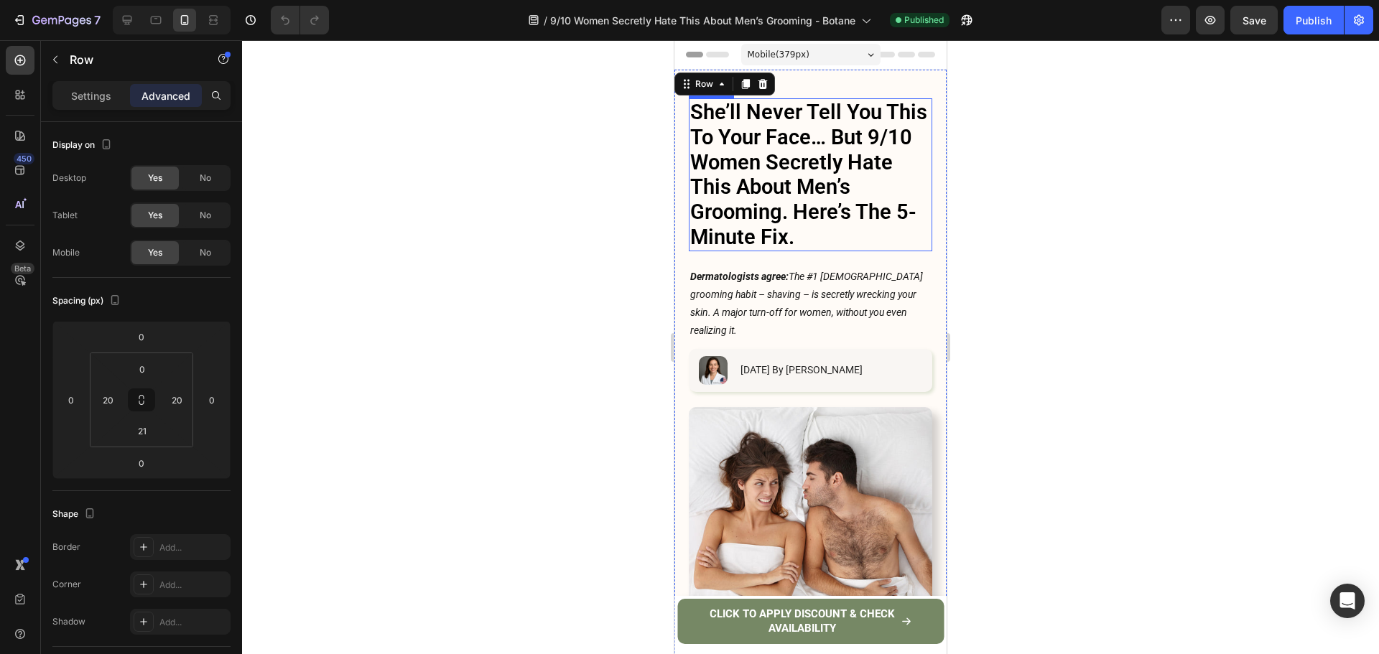
click at [747, 166] on p "She’ll Never Tell You This To Your Face… But 9/10 Women Secretly Hate This Abou…" at bounding box center [810, 175] width 241 height 150
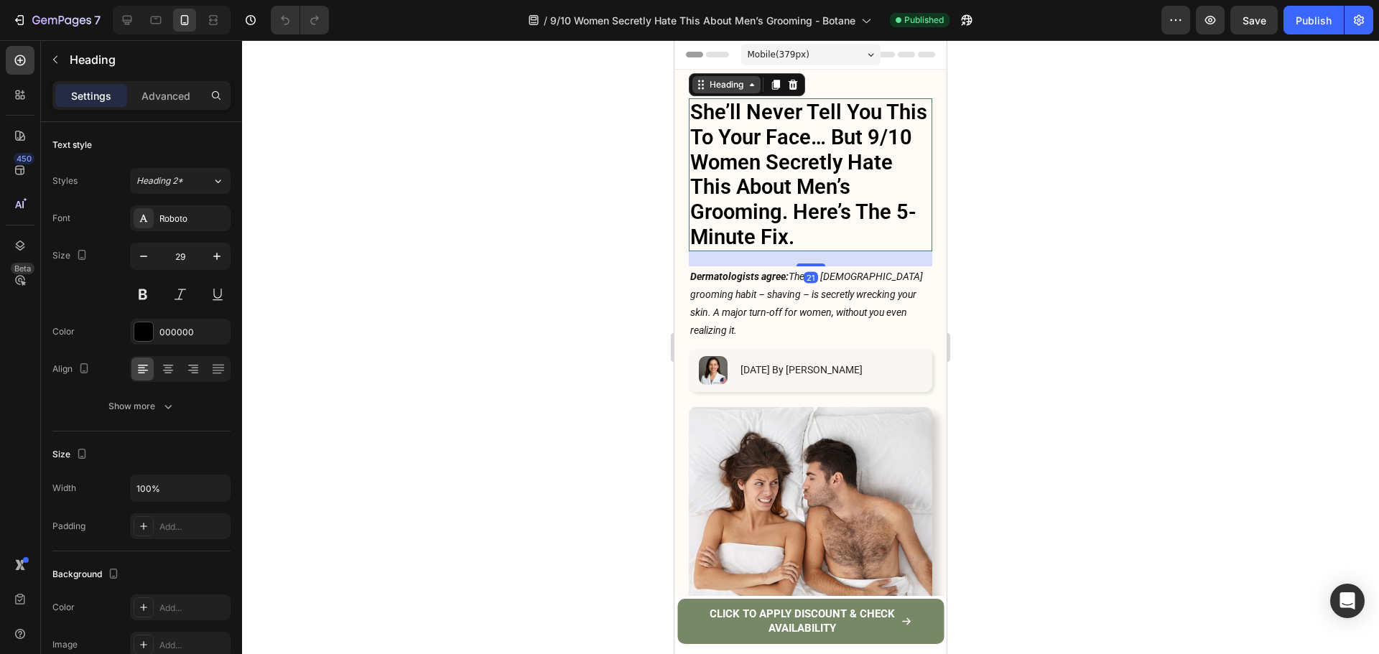
click at [717, 90] on div "Heading" at bounding box center [726, 84] width 39 height 13
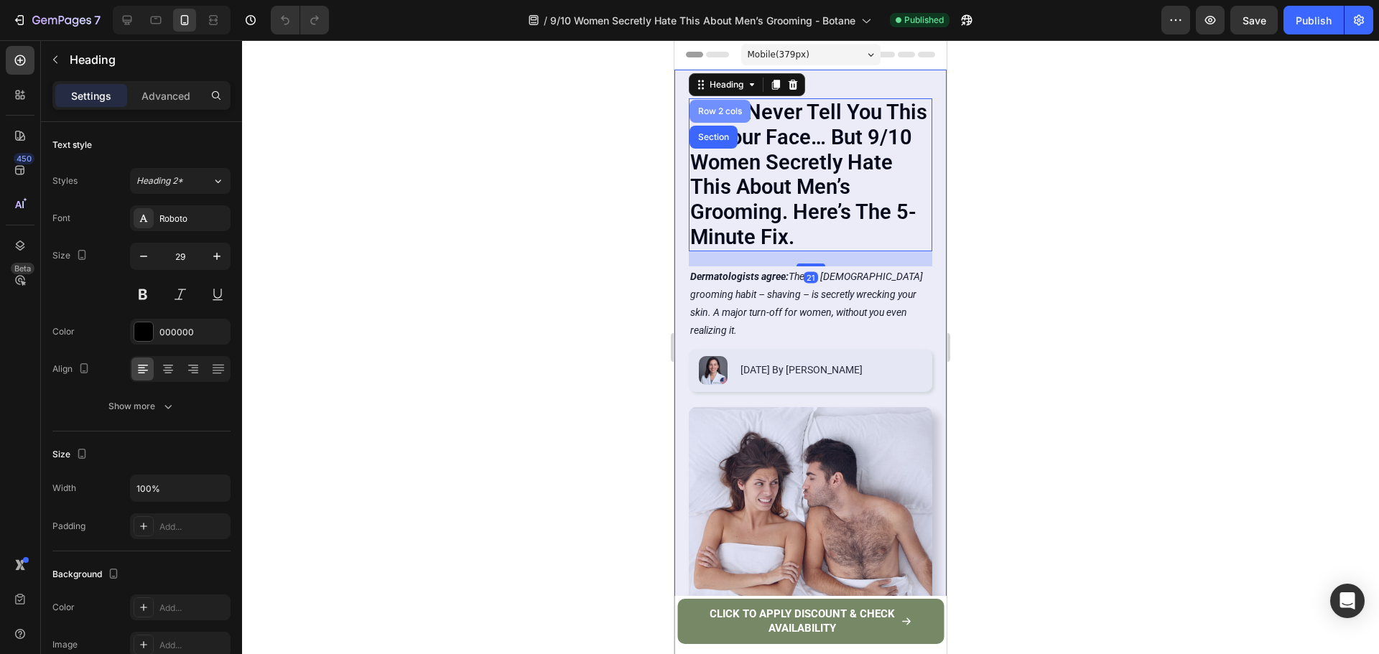
click at [725, 112] on div "Row 2 cols" at bounding box center [720, 111] width 50 height 9
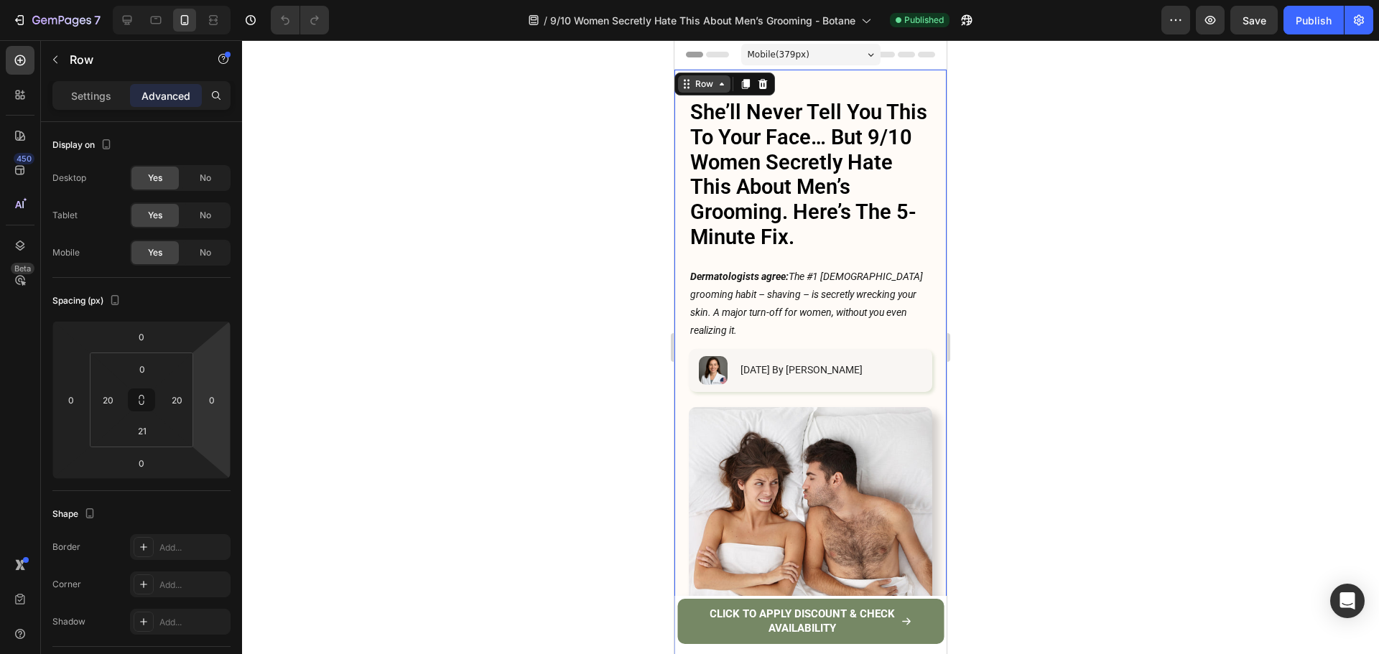
click at [704, 85] on div "Row" at bounding box center [704, 84] width 24 height 13
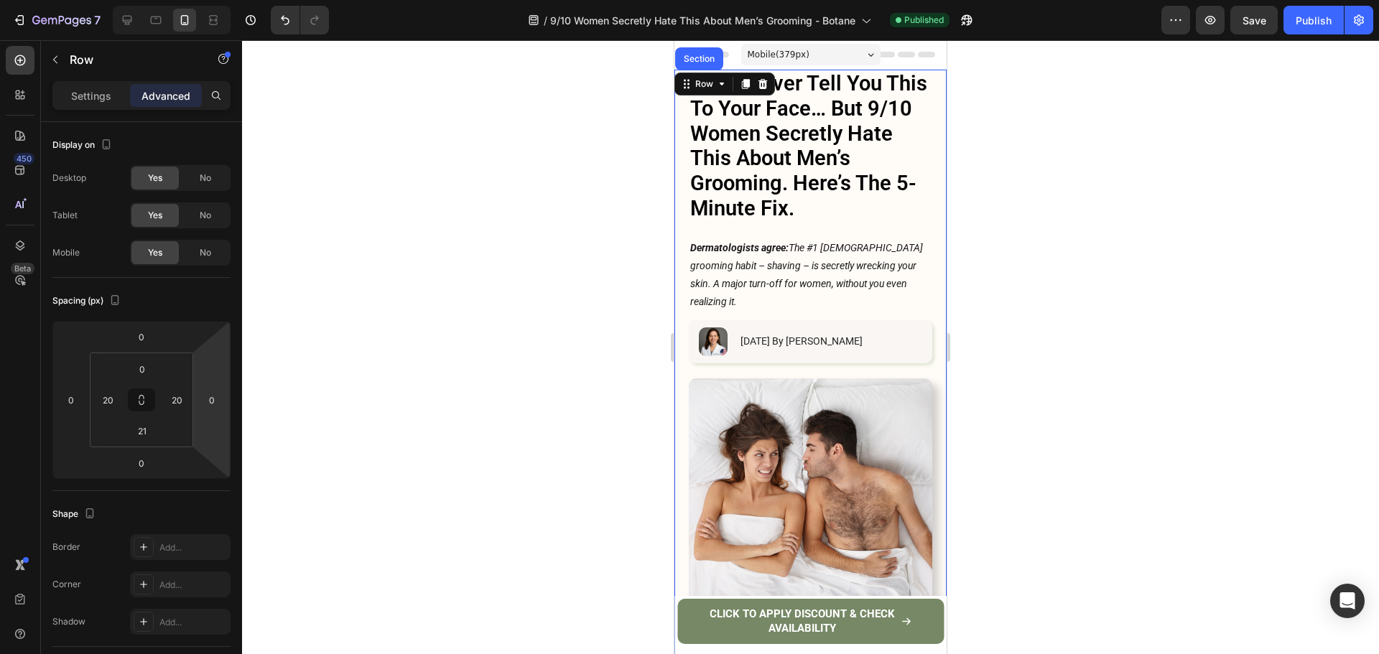
click at [1112, 164] on div at bounding box center [810, 347] width 1137 height 614
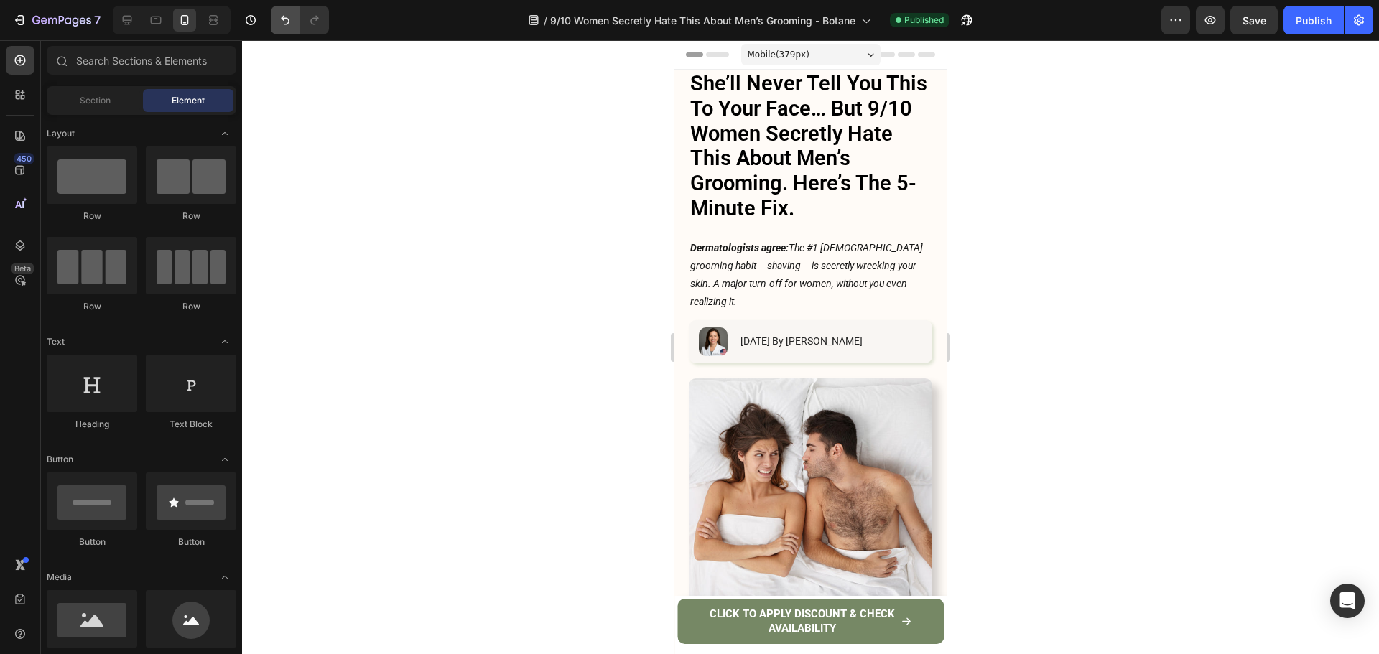
click at [291, 34] on button "Undo/Redo" at bounding box center [285, 20] width 29 height 29
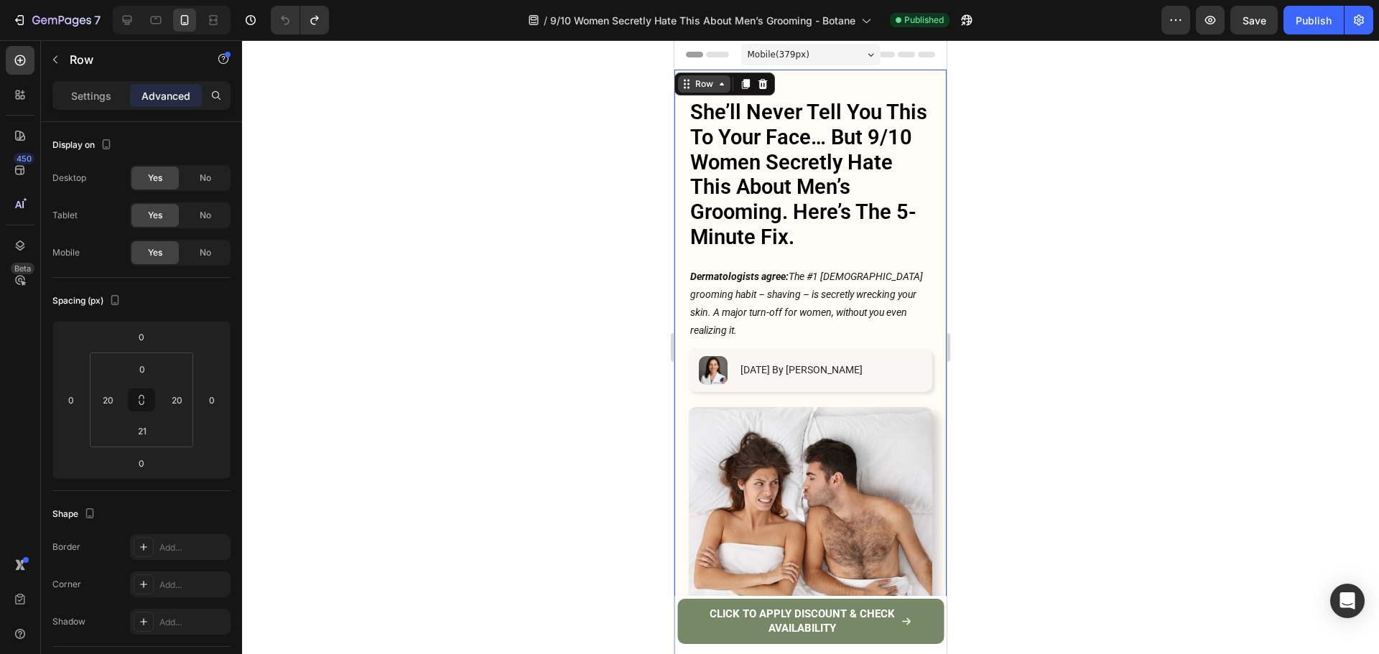
click at [693, 87] on div "Row" at bounding box center [704, 84] width 24 height 13
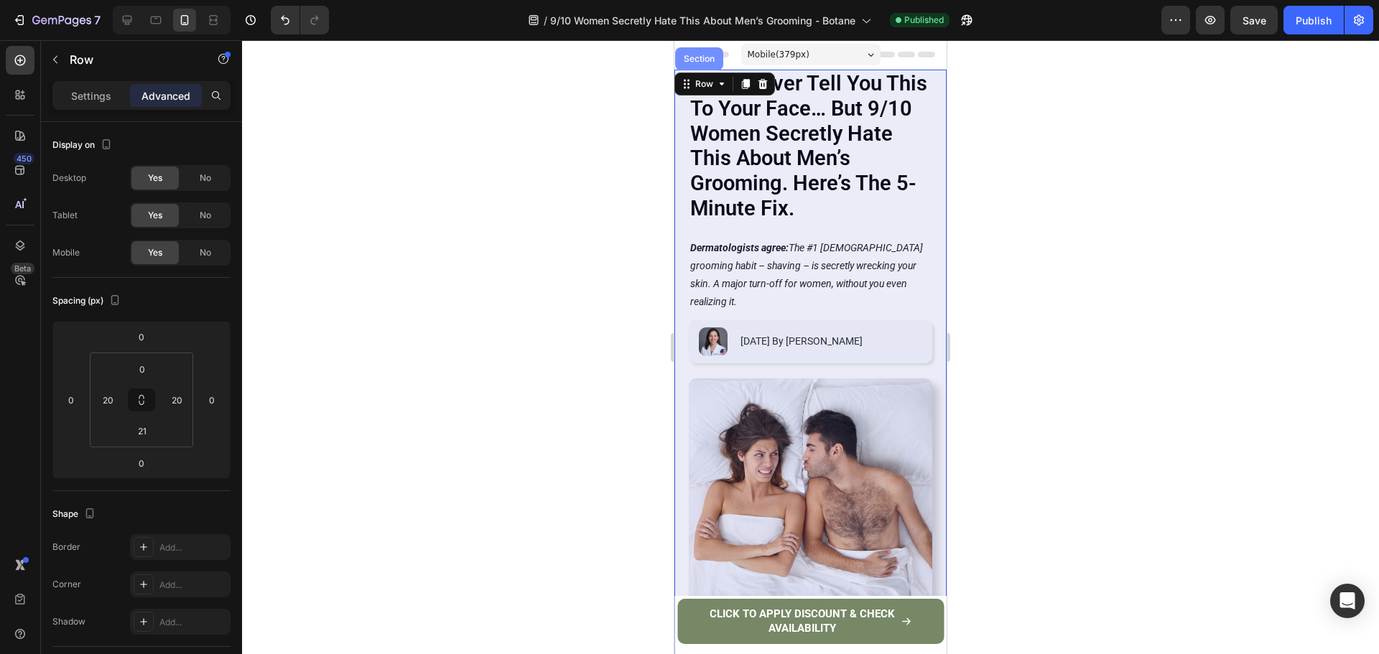
click at [704, 63] on div "Section" at bounding box center [699, 58] width 48 height 23
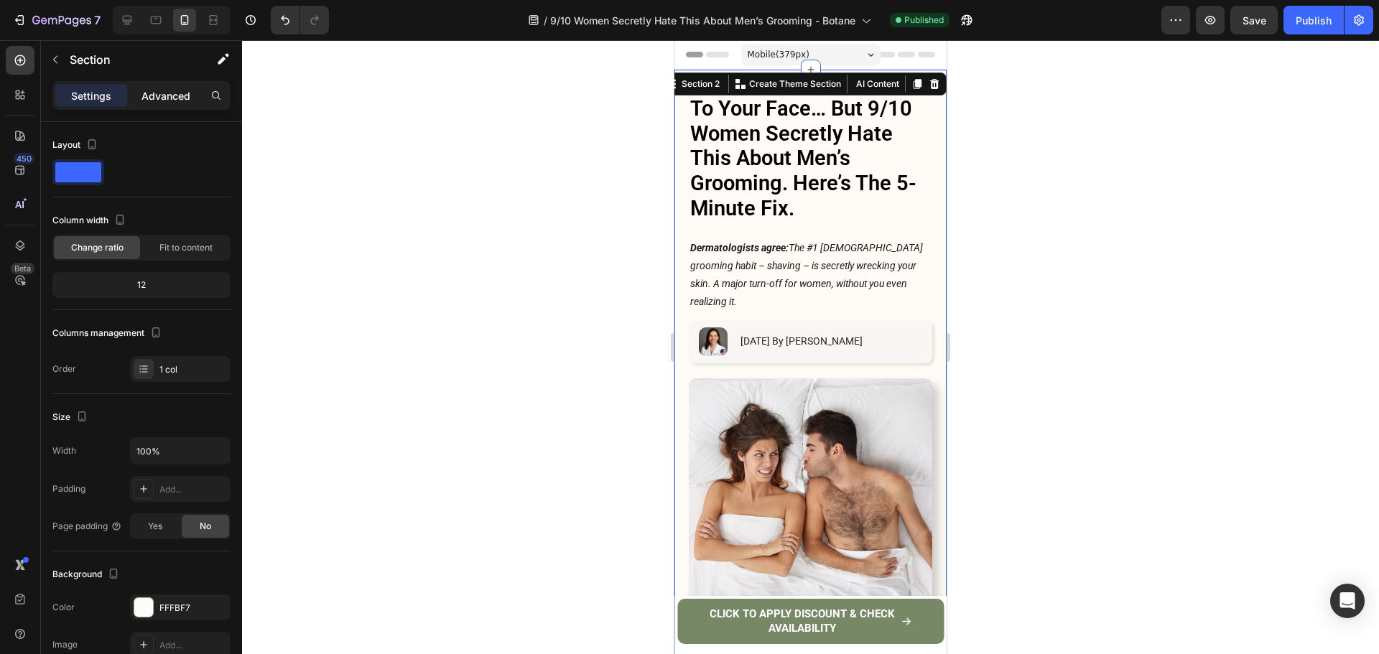
click at [177, 90] on p "Advanced" at bounding box center [165, 95] width 49 height 15
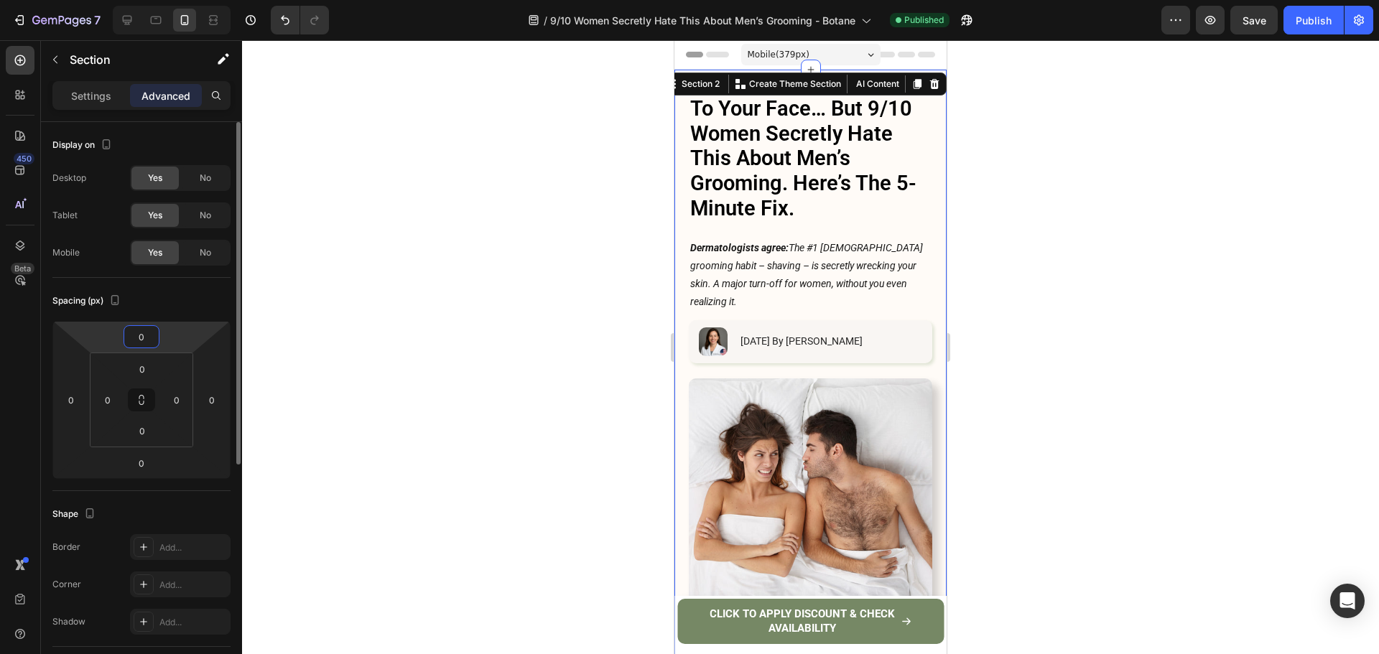
click at [152, 341] on input "0" at bounding box center [141, 337] width 29 height 22
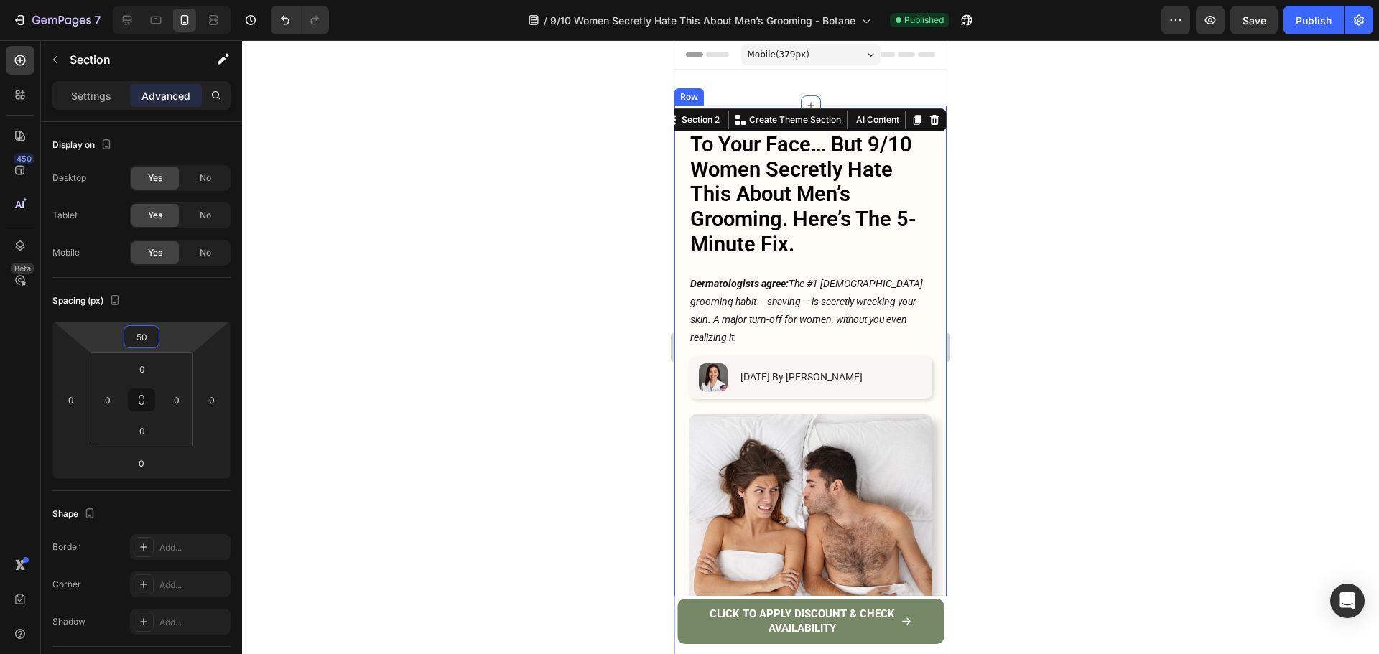
type input "5"
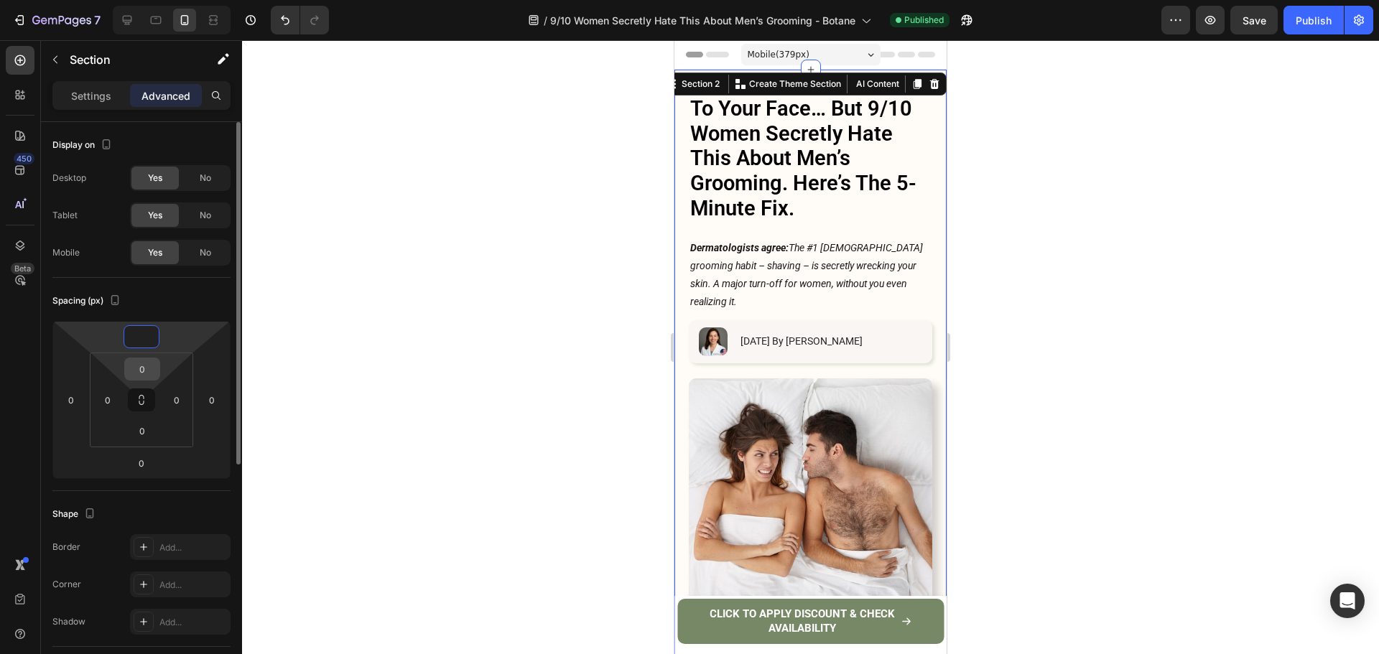
click at [141, 372] on input "0" at bounding box center [142, 369] width 29 height 22
type input "0"
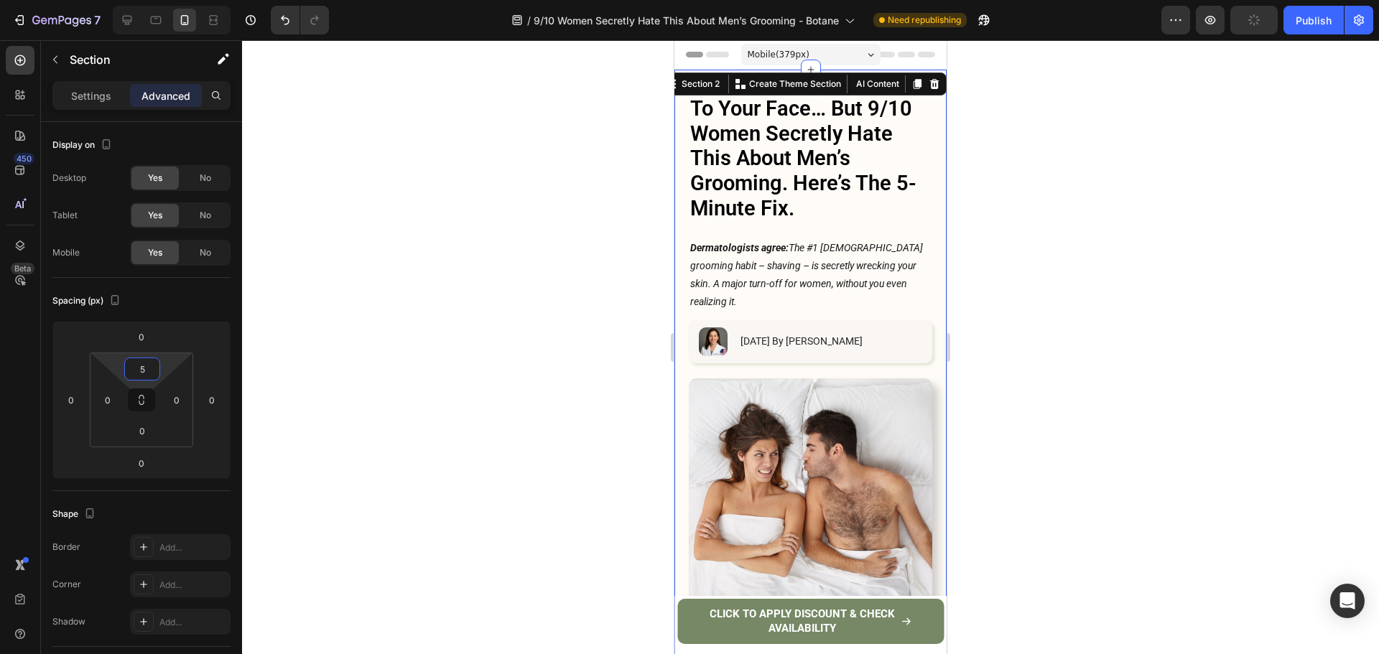
type input "50"
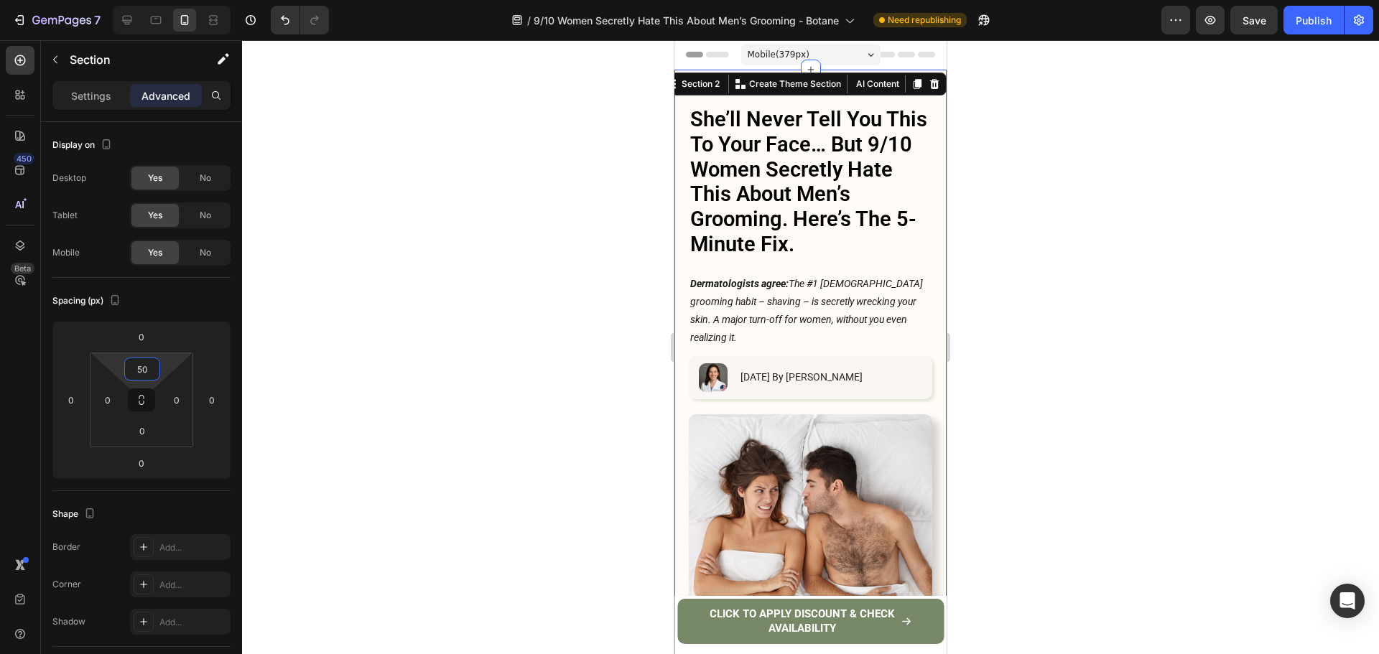
click at [1122, 220] on div at bounding box center [810, 347] width 1137 height 614
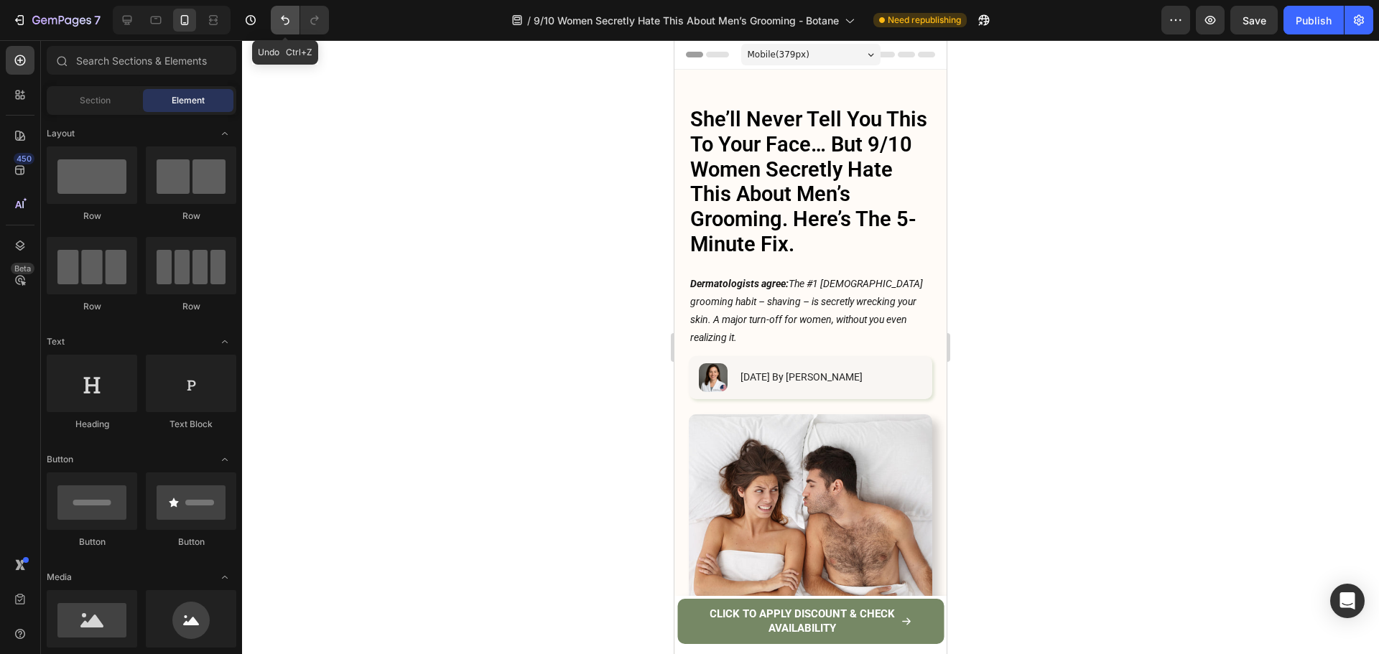
click at [277, 20] on button "Undo/Redo" at bounding box center [285, 20] width 29 height 29
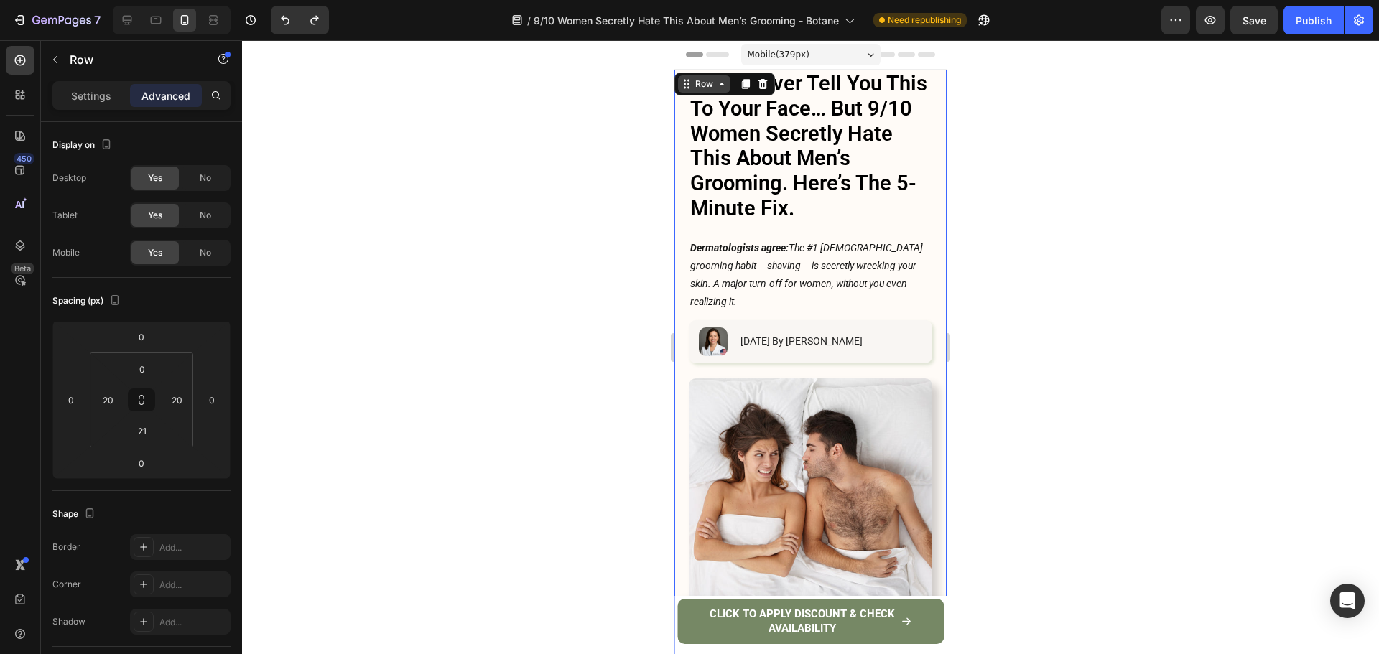
click at [684, 81] on icon at bounding box center [686, 83] width 11 height 11
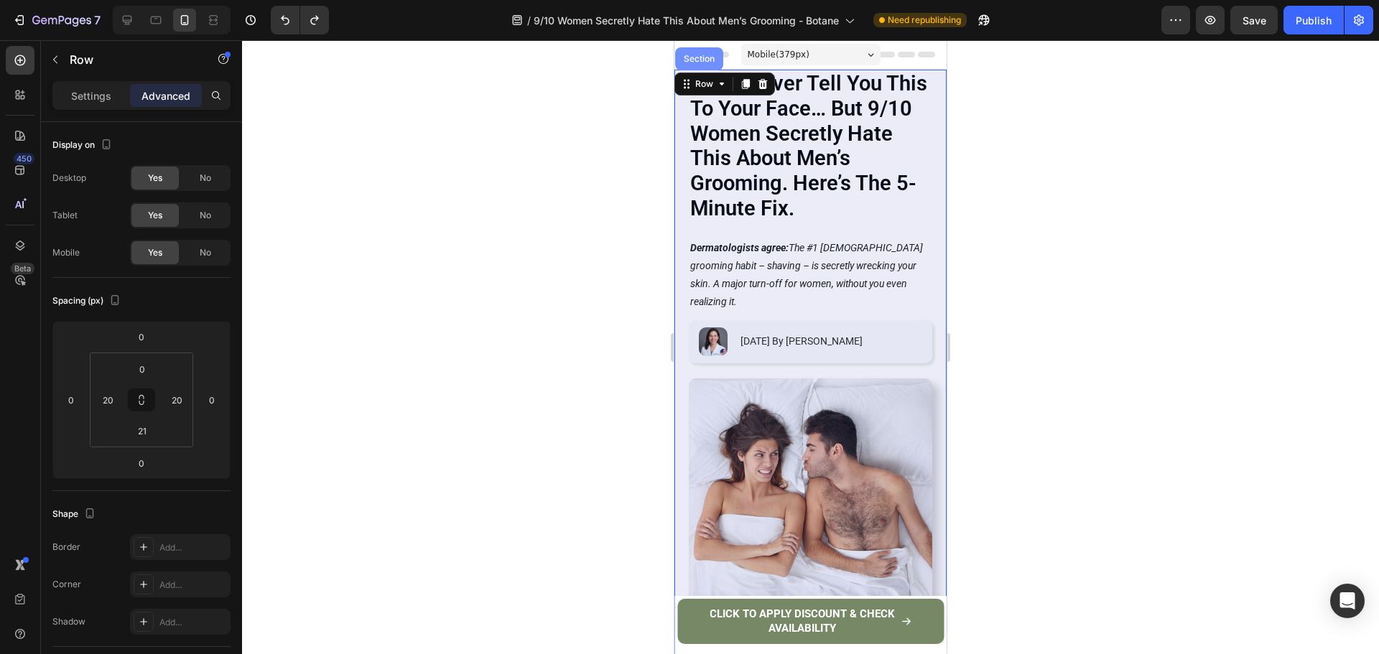
click at [697, 62] on div "Section" at bounding box center [699, 59] width 37 height 9
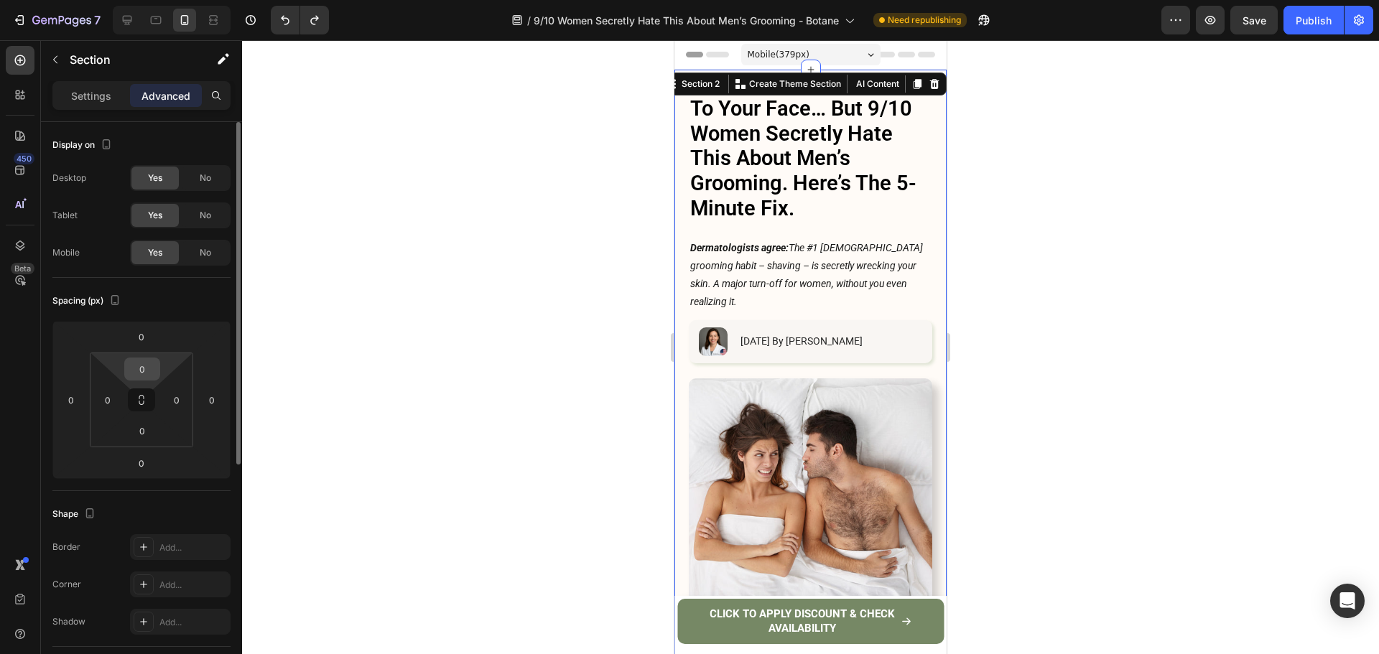
click at [135, 376] on input "0" at bounding box center [142, 369] width 29 height 22
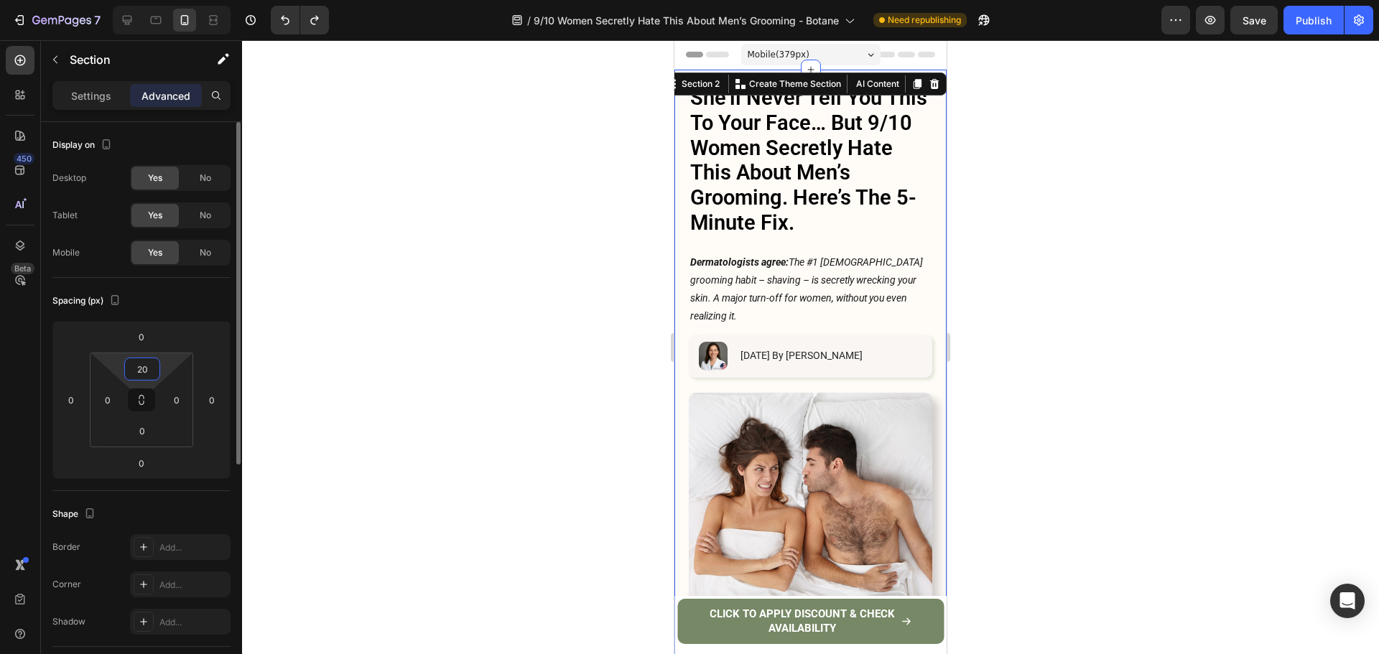
type input "2"
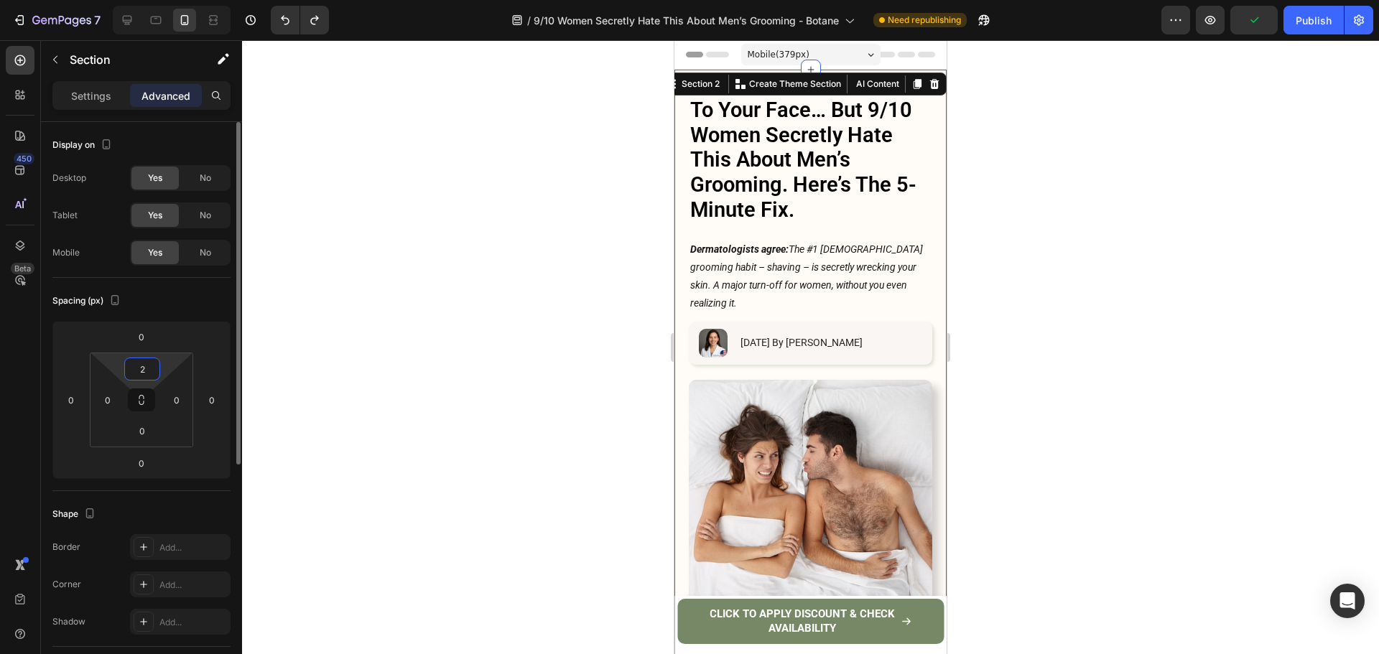
type input "20"
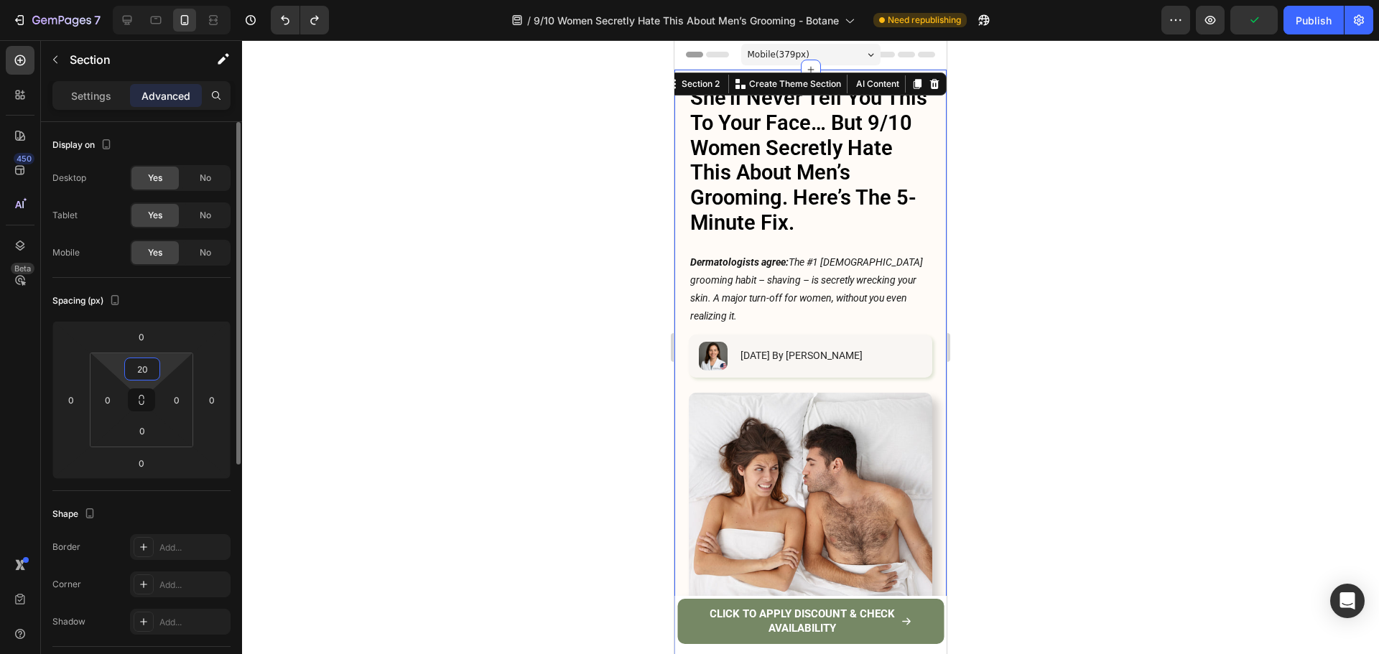
click at [140, 378] on input "20" at bounding box center [142, 369] width 29 height 22
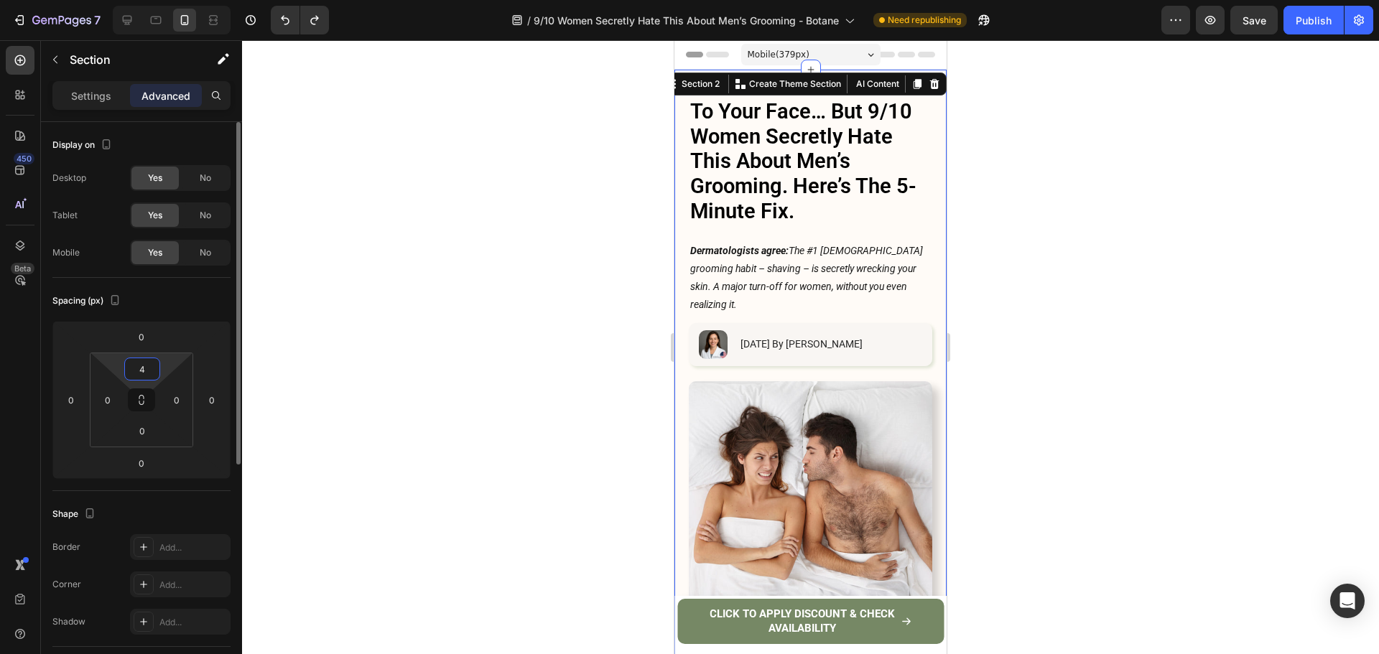
type input "40"
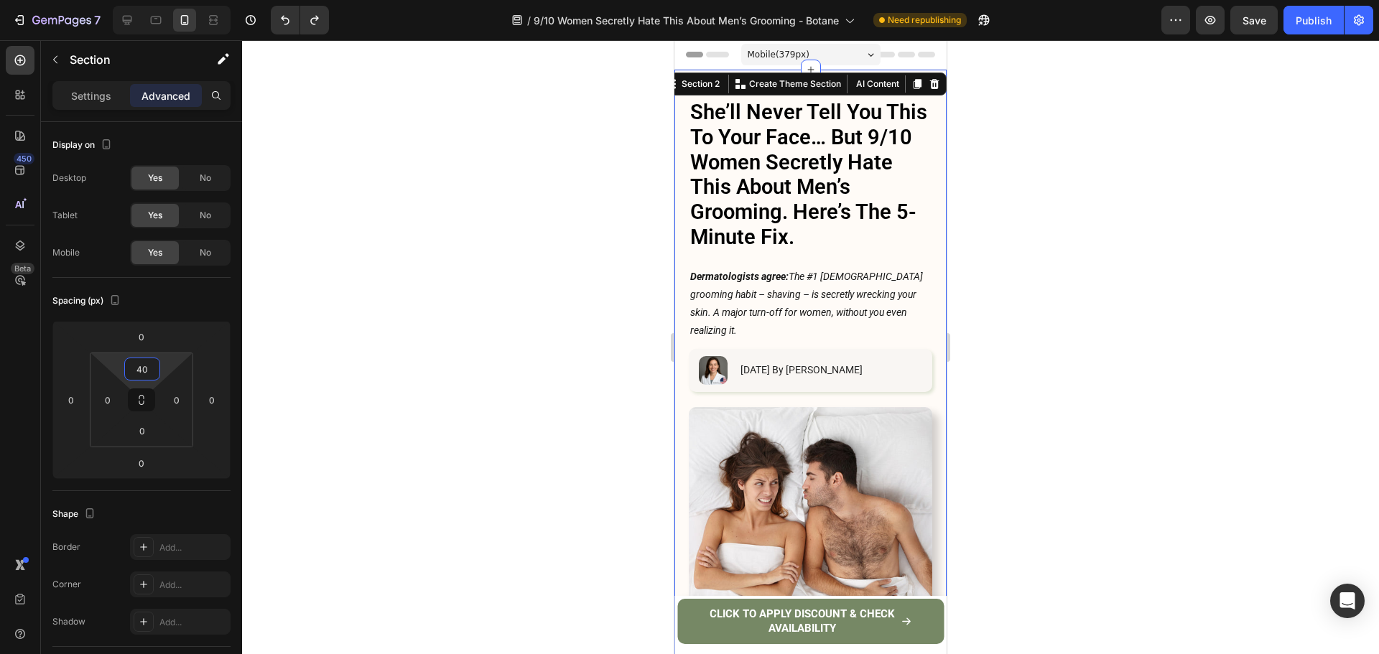
click at [1124, 228] on div at bounding box center [810, 347] width 1137 height 614
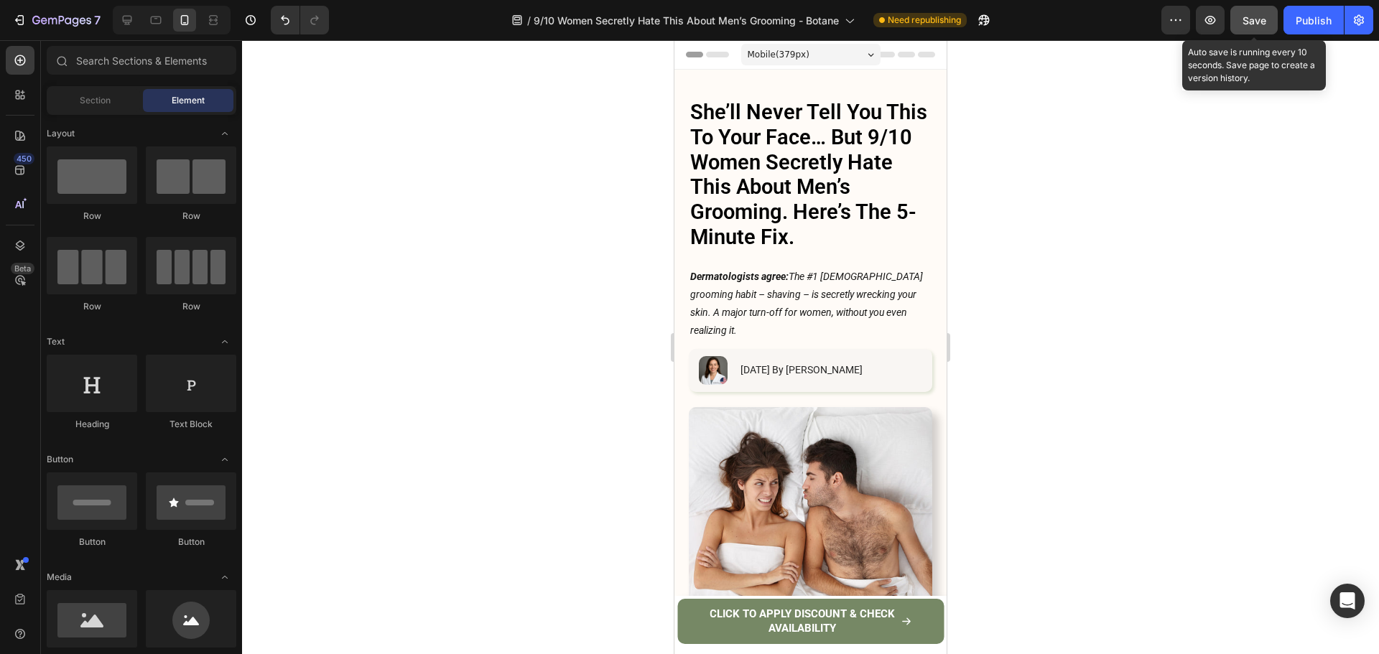
click at [1262, 19] on span "Save" at bounding box center [1254, 20] width 24 height 12
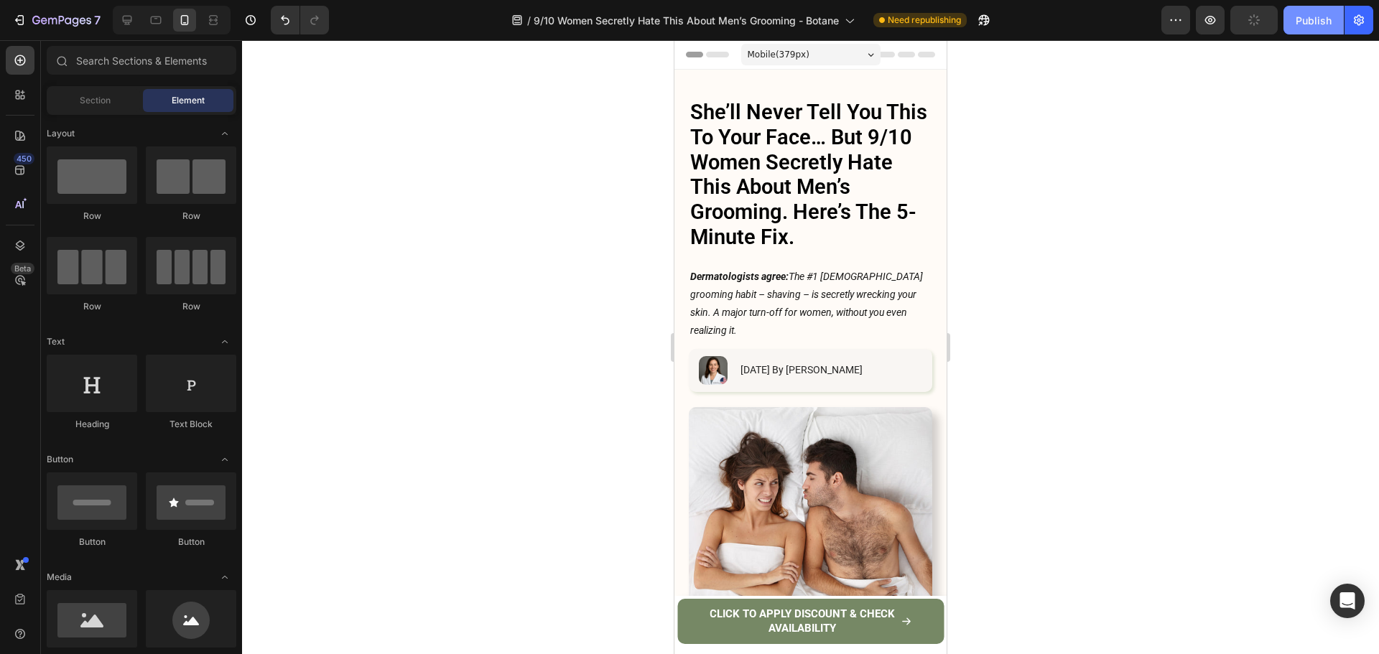
click at [1309, 17] on div "Publish" at bounding box center [1313, 20] width 36 height 15
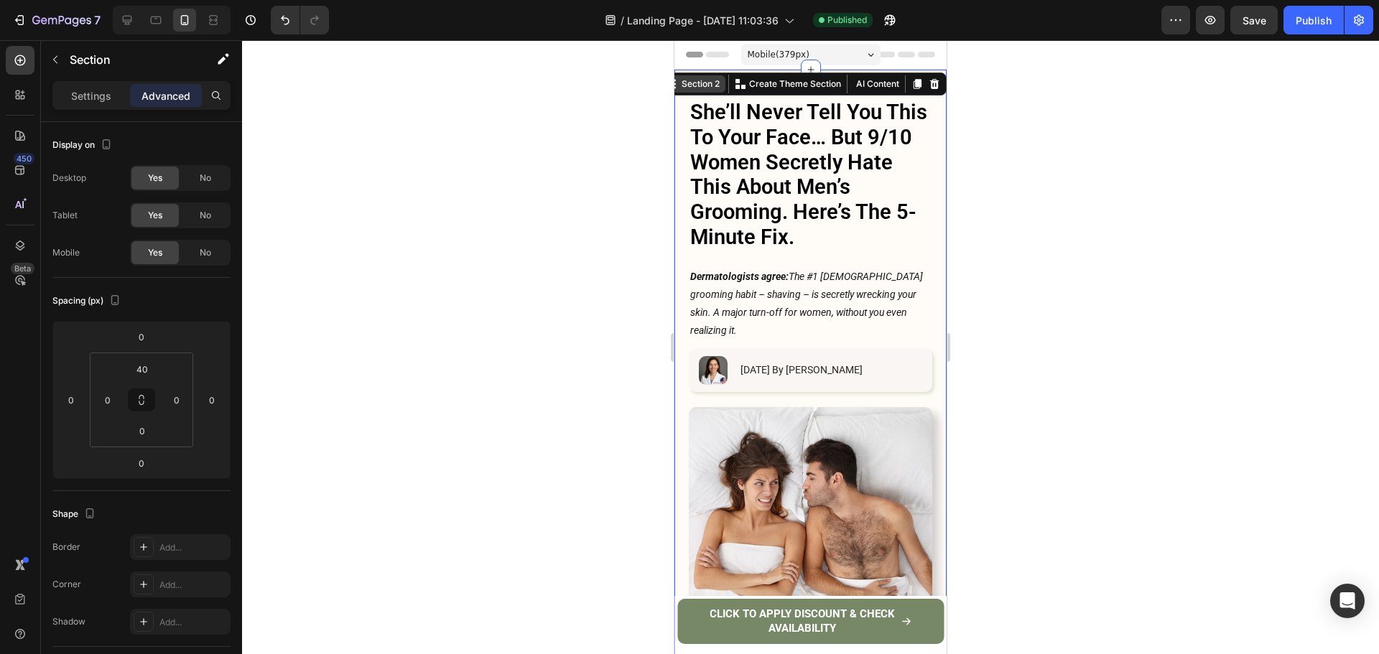
click at [694, 84] on div "Section 2" at bounding box center [701, 84] width 44 height 13
click at [139, 365] on input "40" at bounding box center [142, 369] width 29 height 22
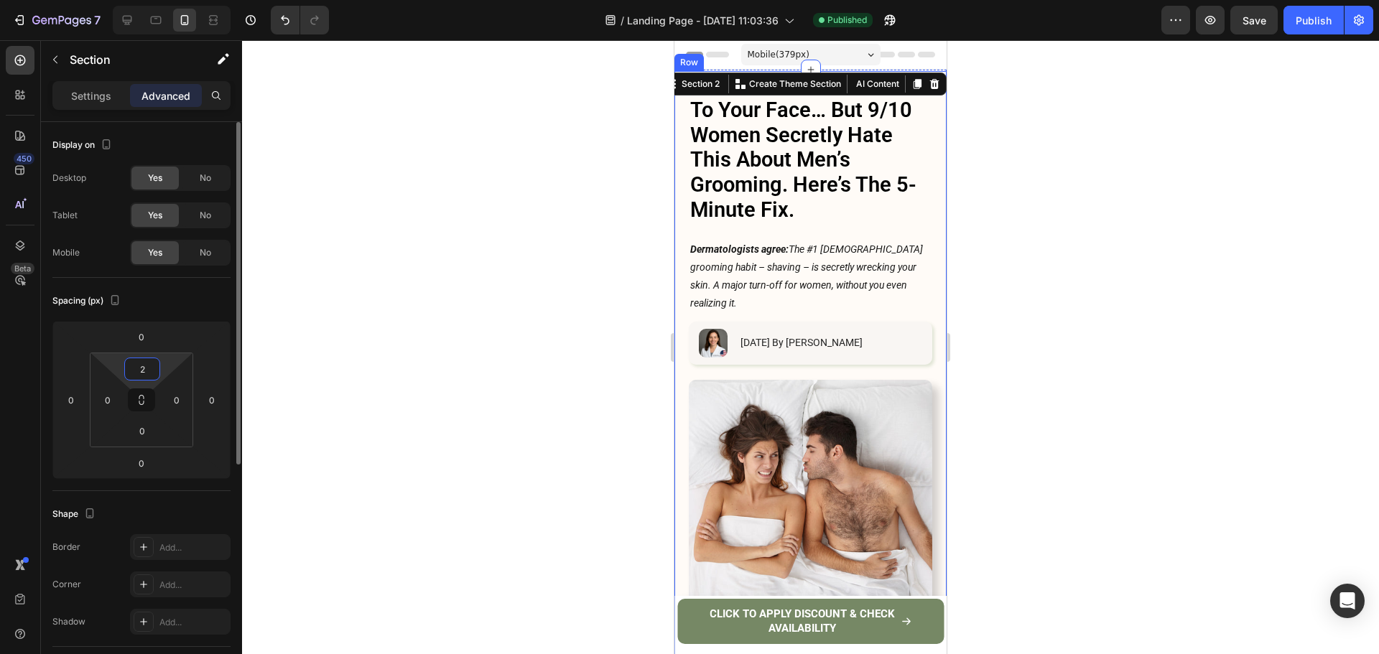
type input "20"
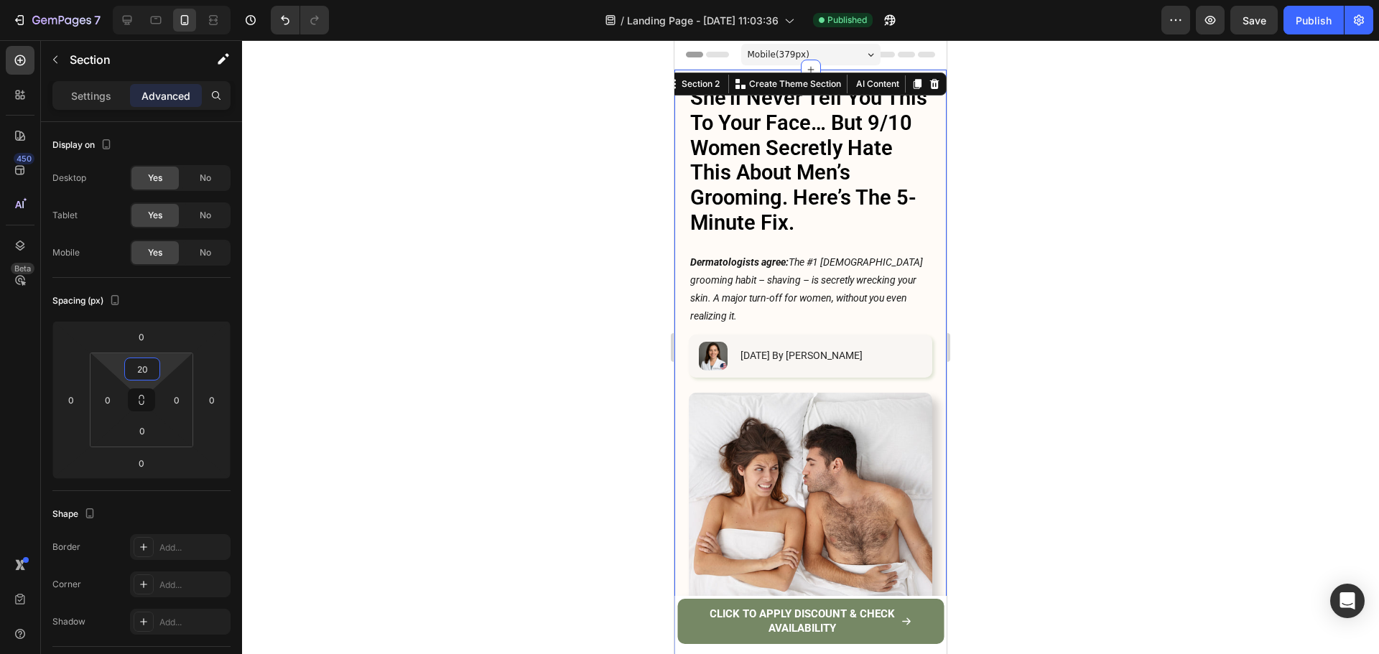
click at [1270, 170] on div at bounding box center [810, 347] width 1137 height 614
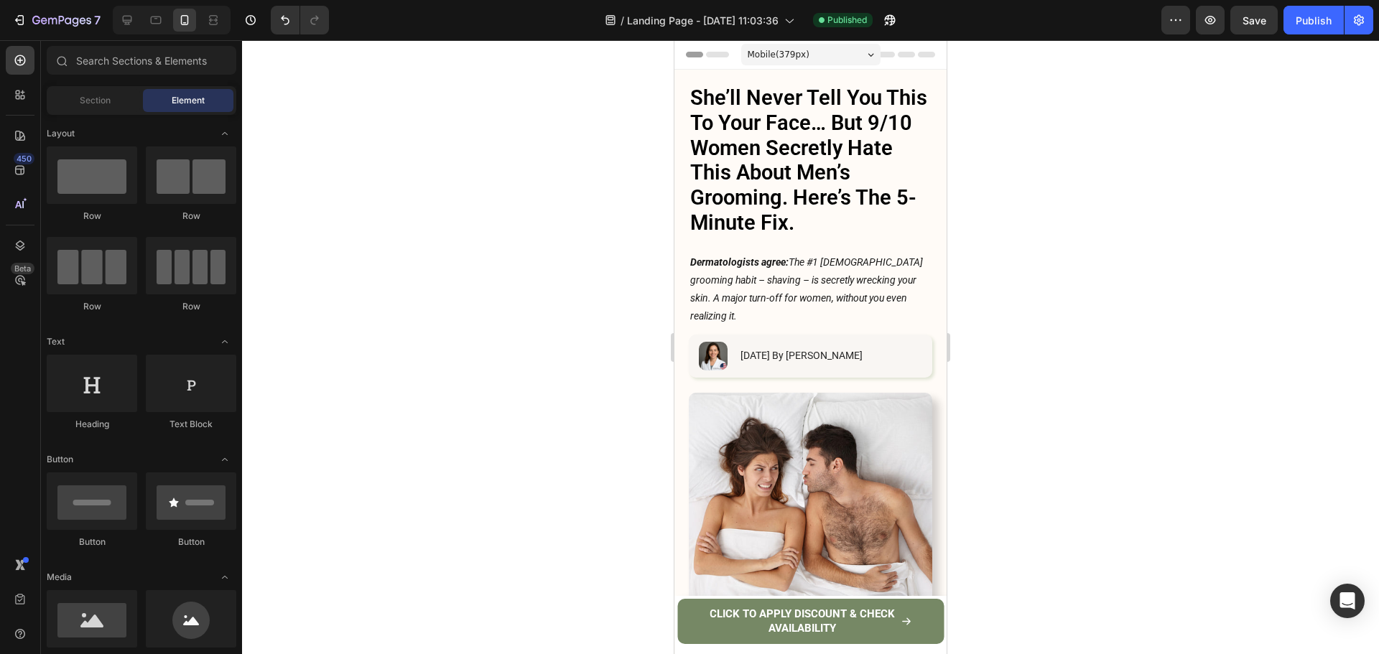
click at [1272, 29] on button "Save" at bounding box center [1253, 20] width 47 height 29
drag, startPoint x: 1305, startPoint y: 29, endPoint x: 1305, endPoint y: 42, distance: 12.9
click at [1305, 32] on button "Publish" at bounding box center [1313, 20] width 60 height 29
